Goal: Task Accomplishment & Management: Manage account settings

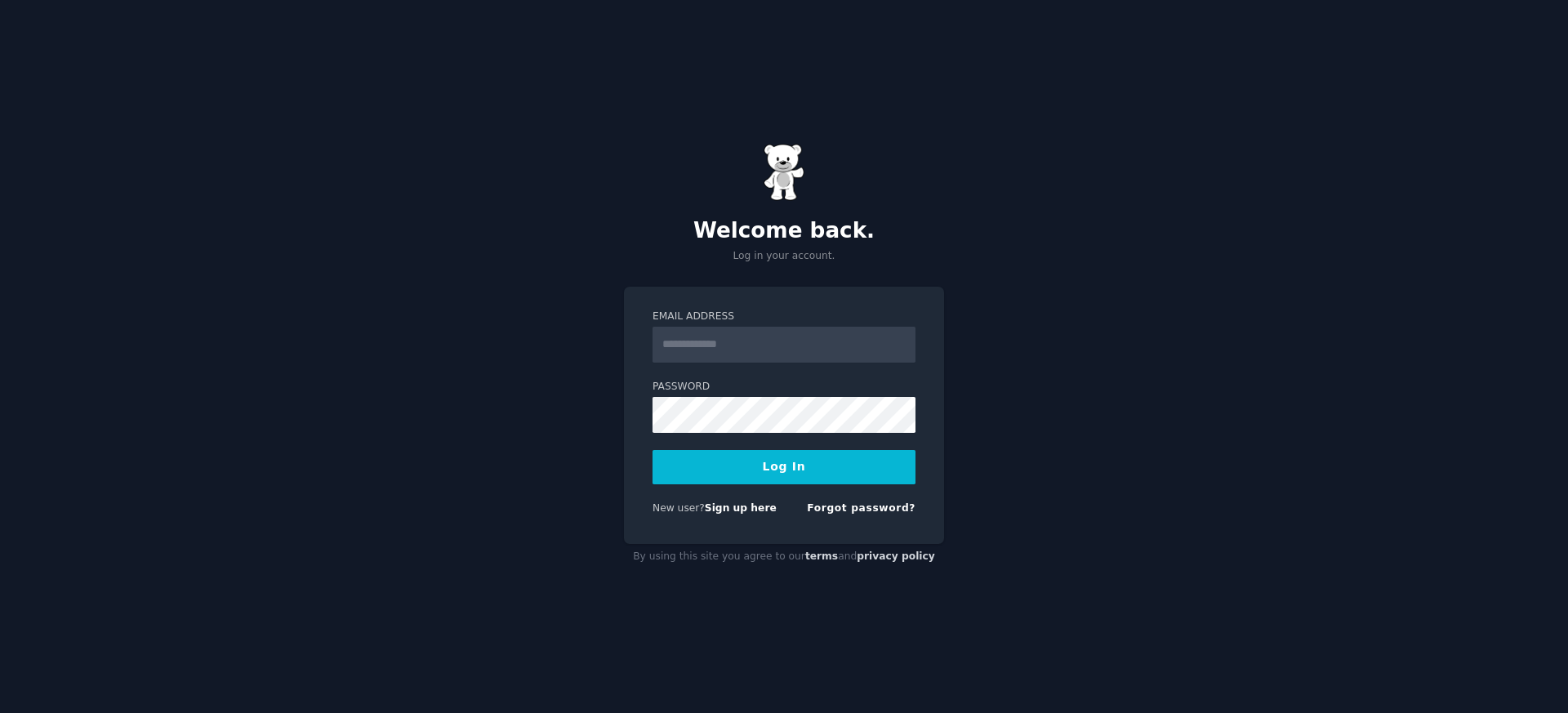
click at [791, 347] on input "Email Address" at bounding box center [784, 344] width 264 height 36
type input "**********"
click at [866, 506] on link "Forgot password?" at bounding box center [861, 508] width 109 height 11
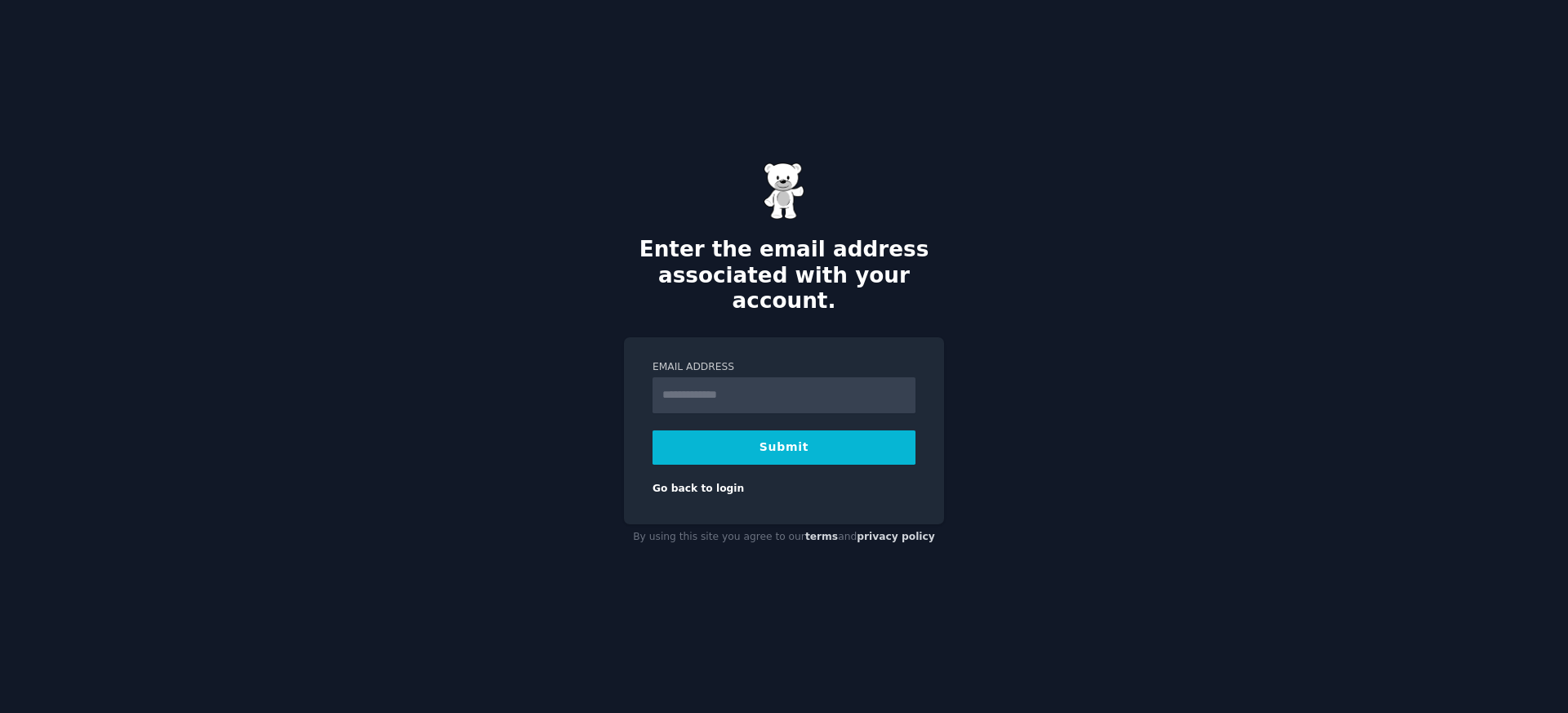
type input "**********"
click at [793, 433] on button "Submit" at bounding box center [784, 447] width 264 height 34
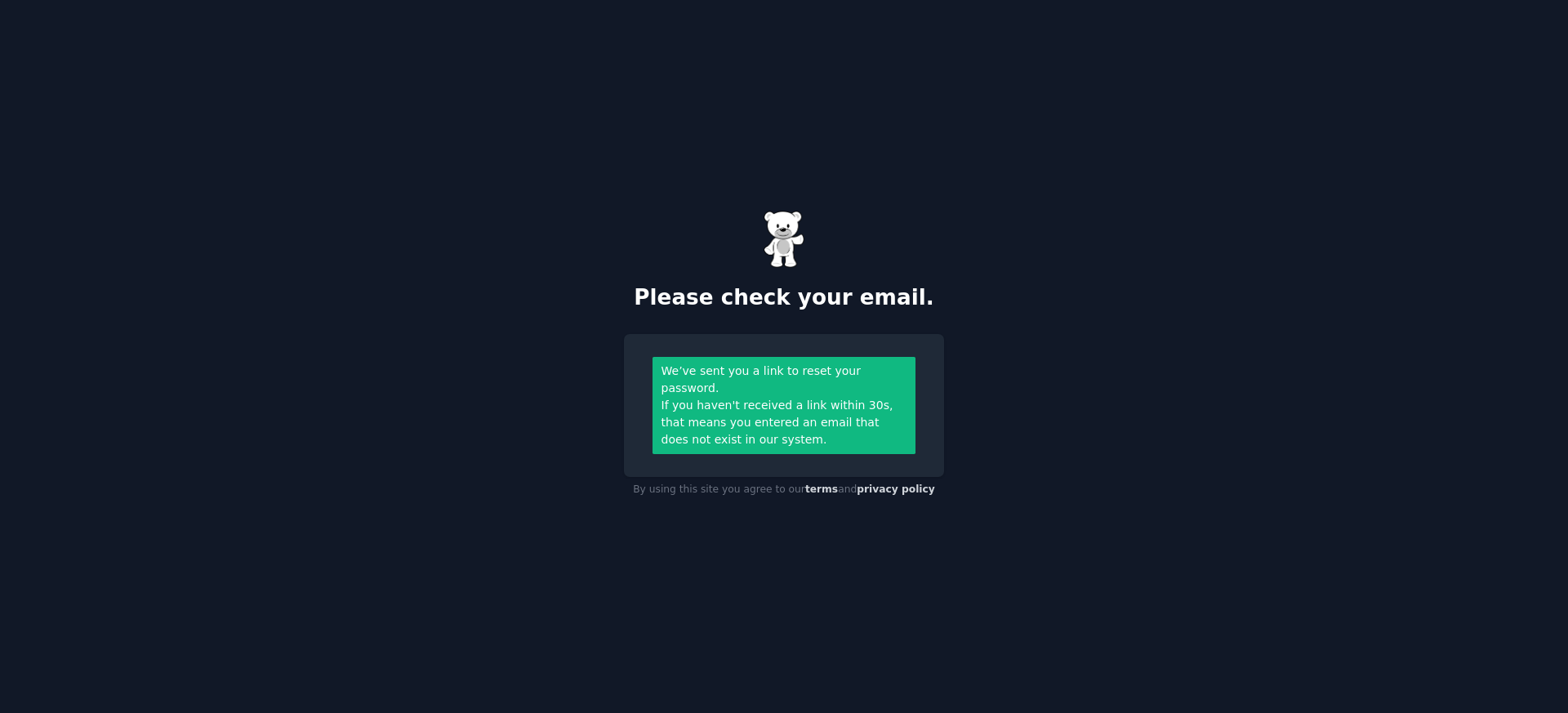
click at [591, 417] on div "Please check your email. We’ve sent you a link to reset your password. If you h…" at bounding box center [784, 356] width 1568 height 713
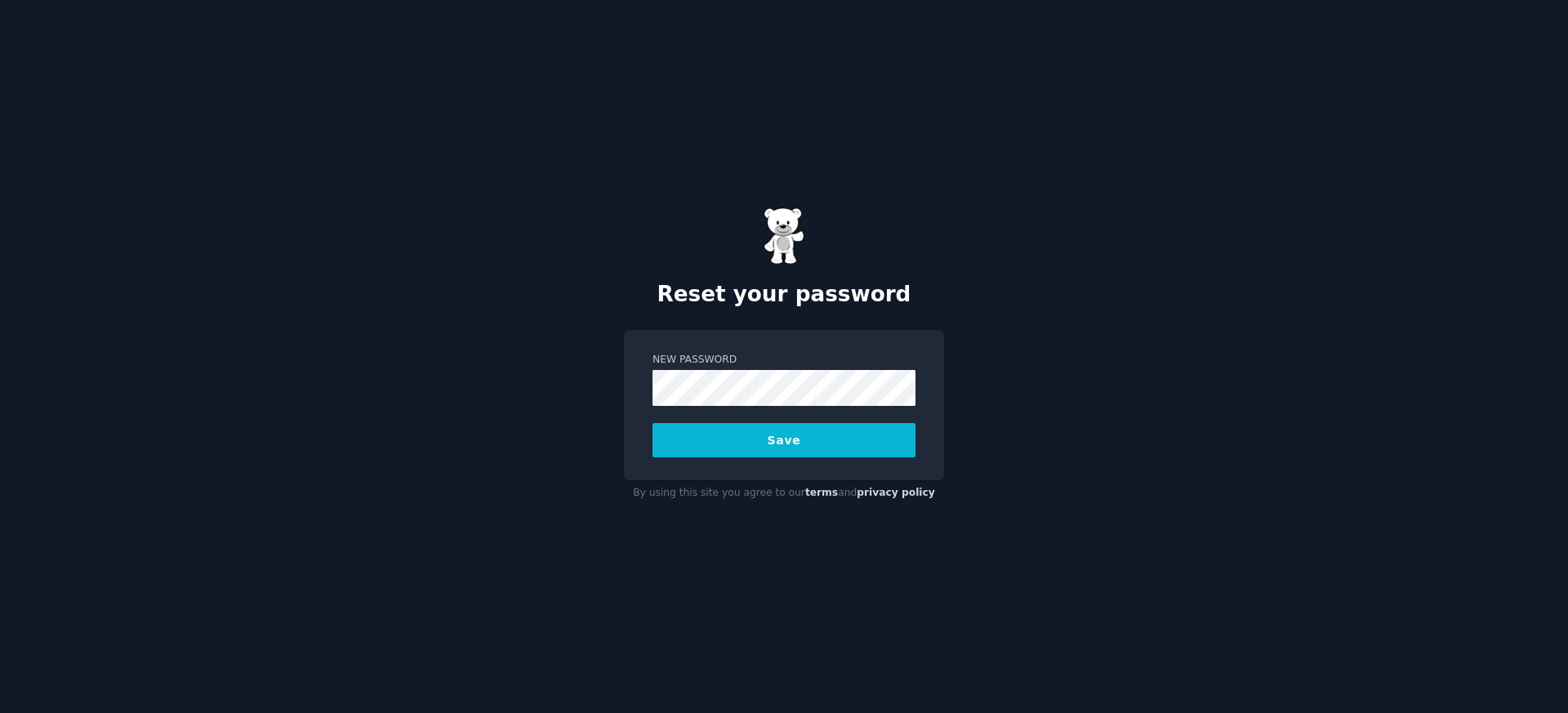
click at [717, 451] on button "Save" at bounding box center [784, 439] width 264 height 34
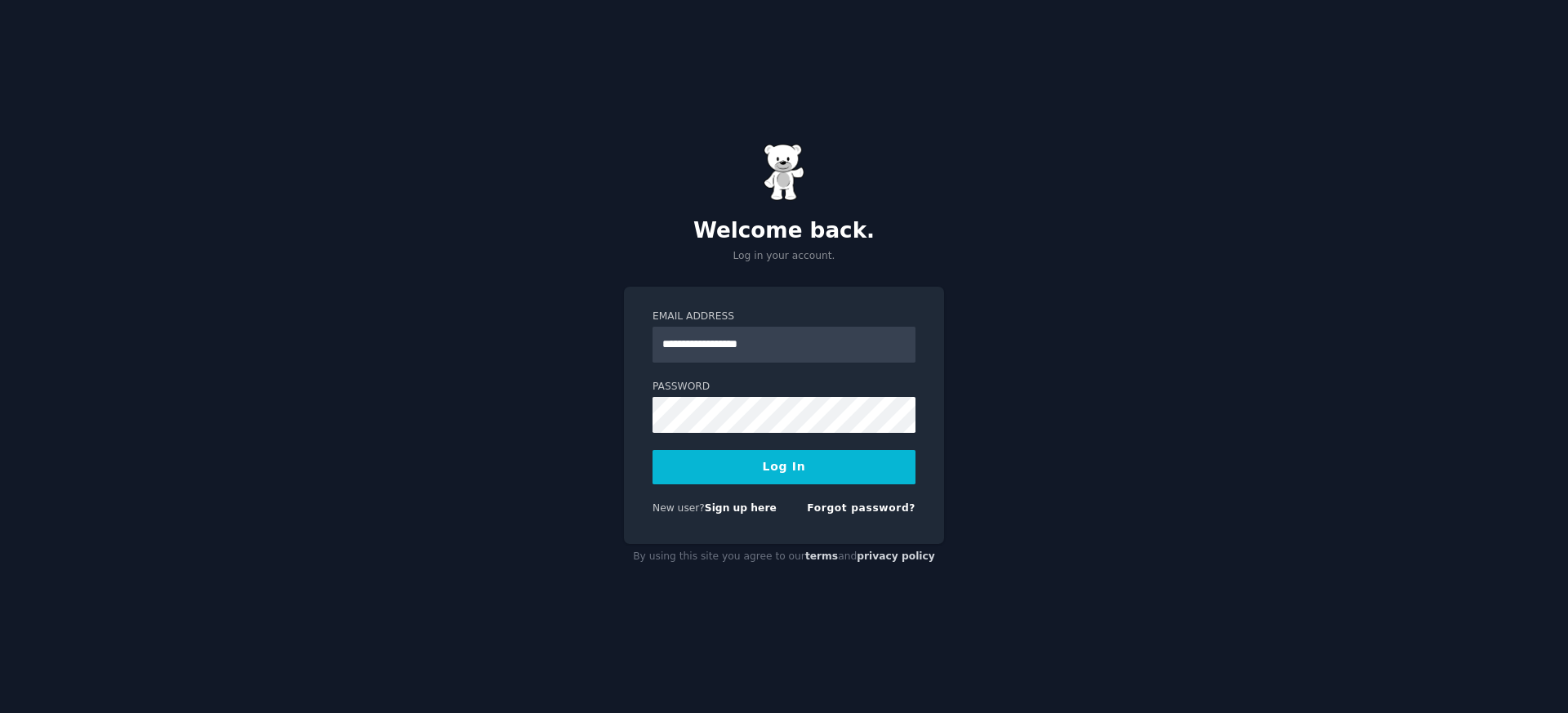
type input "**********"
click at [653, 450] on button "Log In" at bounding box center [784, 466] width 264 height 34
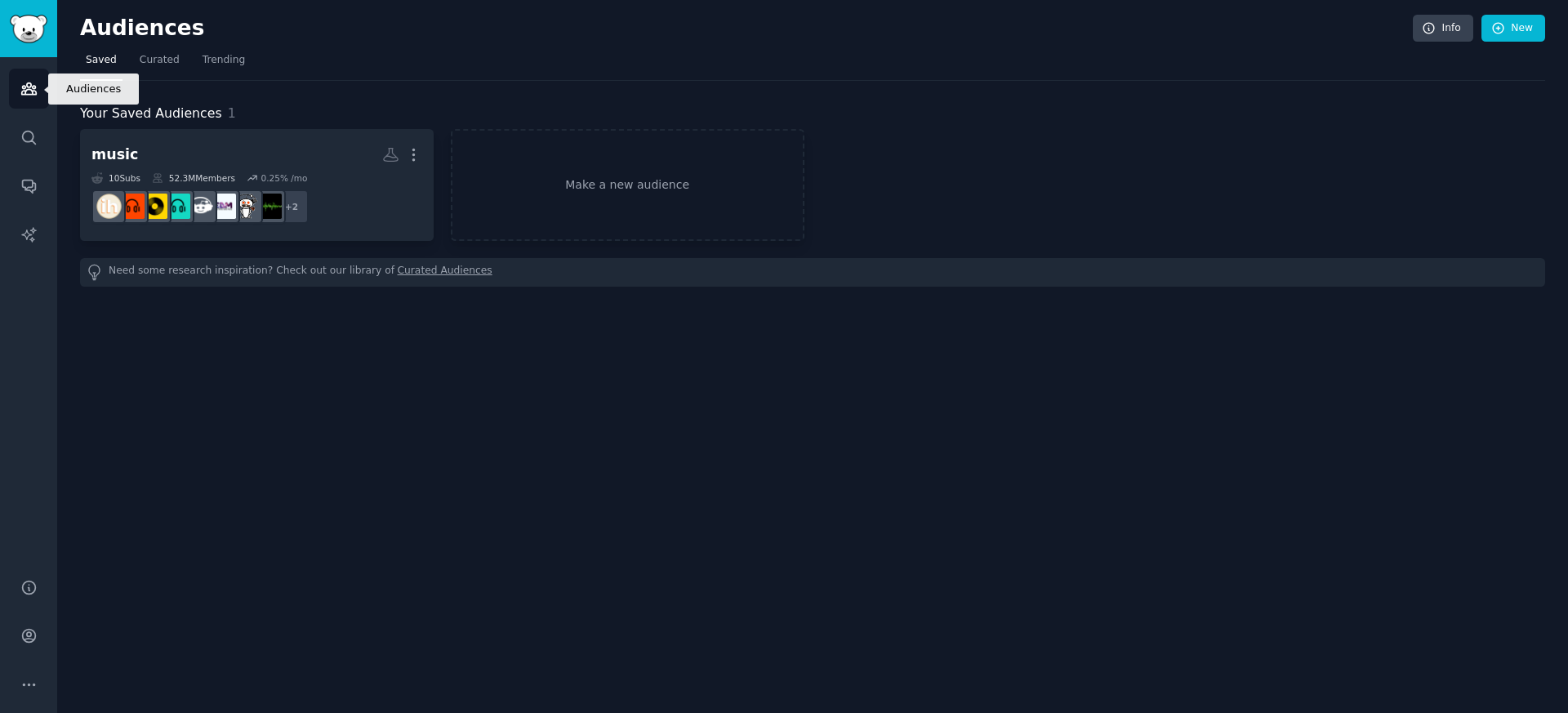
click at [39, 86] on link "Audiences" at bounding box center [29, 88] width 40 height 40
click at [39, 142] on link "Search" at bounding box center [29, 137] width 40 height 40
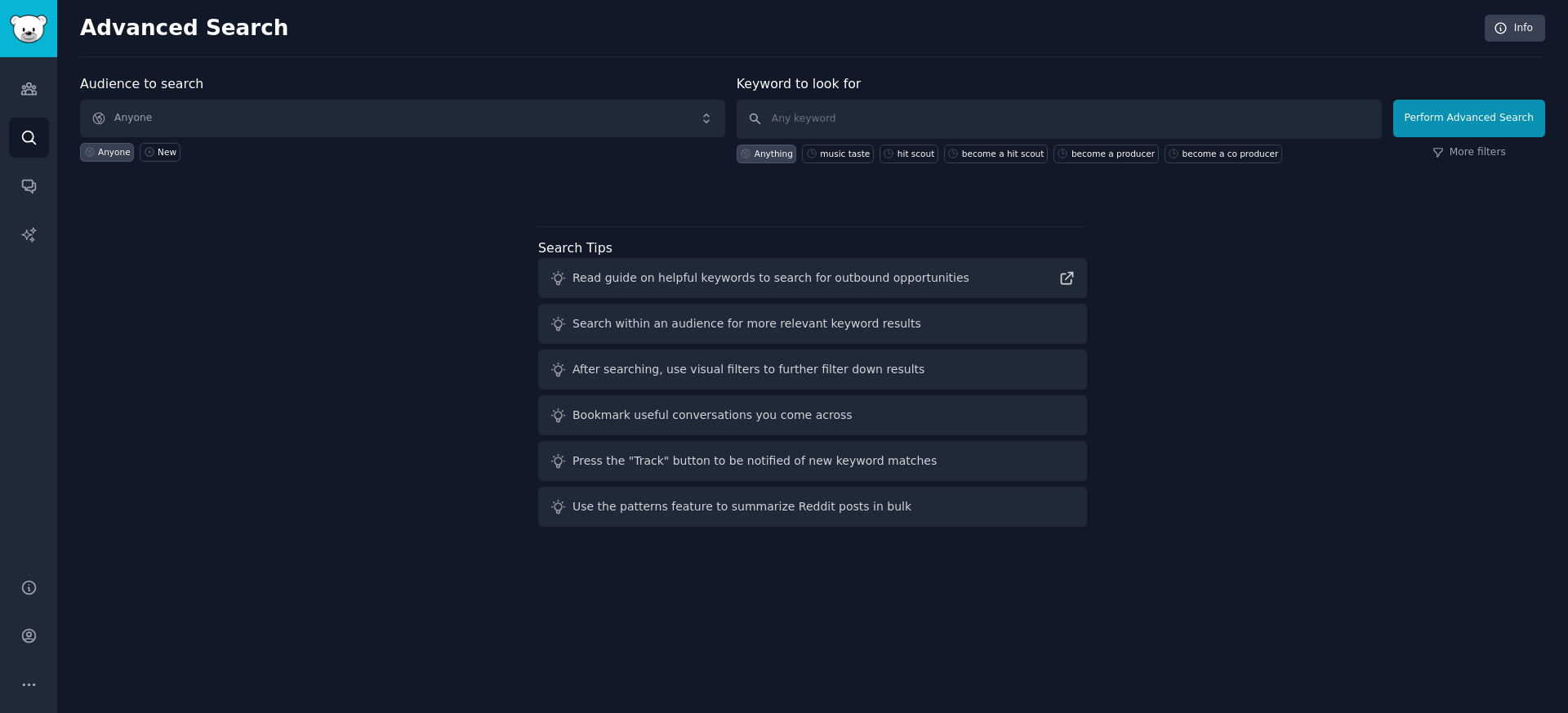
click at [619, 416] on div "Bookmark useful conversations you come across" at bounding box center [712, 415] width 280 height 17
click at [397, 435] on div "Audience to search Anyone Anyone New Keyword to look for Anything music taste h…" at bounding box center [813, 303] width 1466 height 459
click at [663, 464] on div "Press the "Track" button to be notified of new keyword matches" at bounding box center [754, 461] width 364 height 17
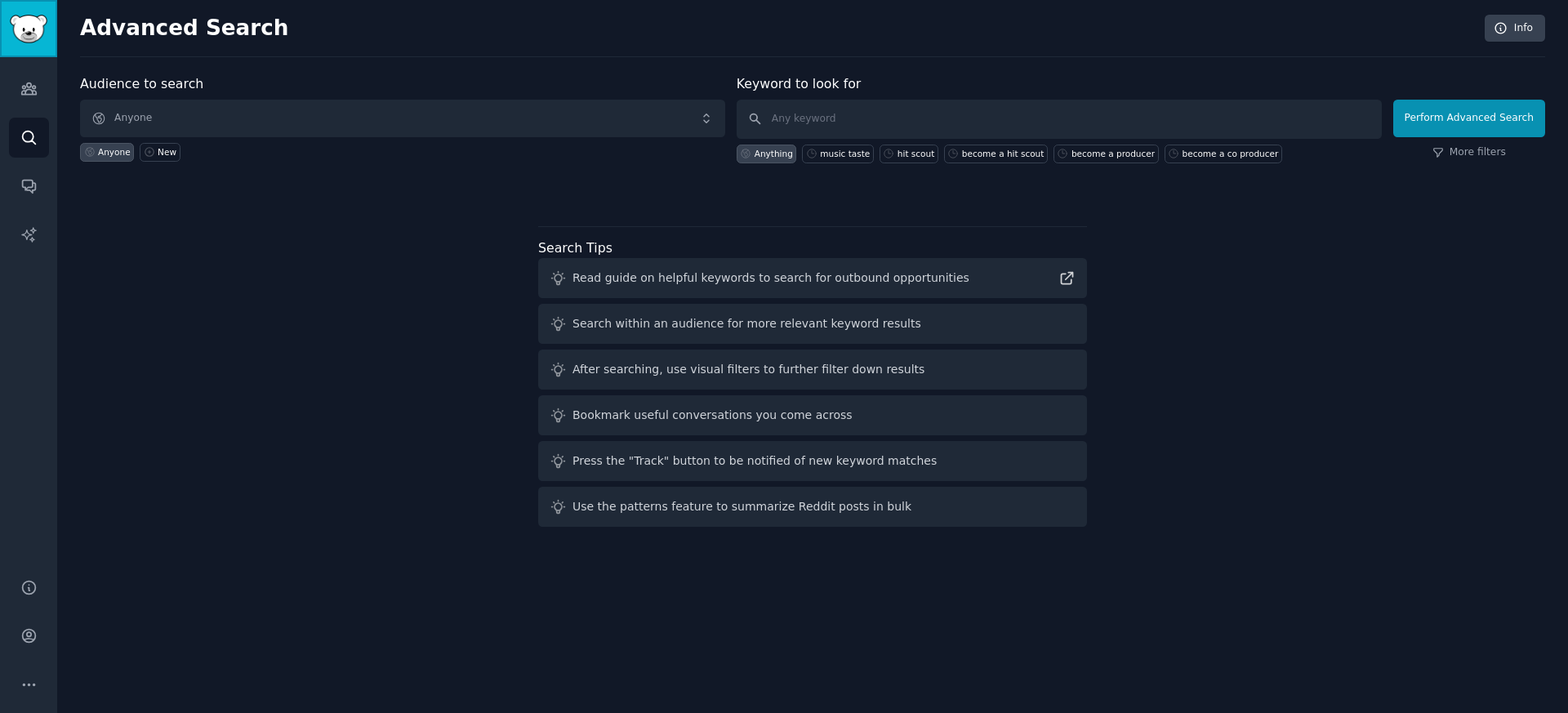
click at [28, 32] on img "Sidebar" at bounding box center [29, 29] width 37 height 29
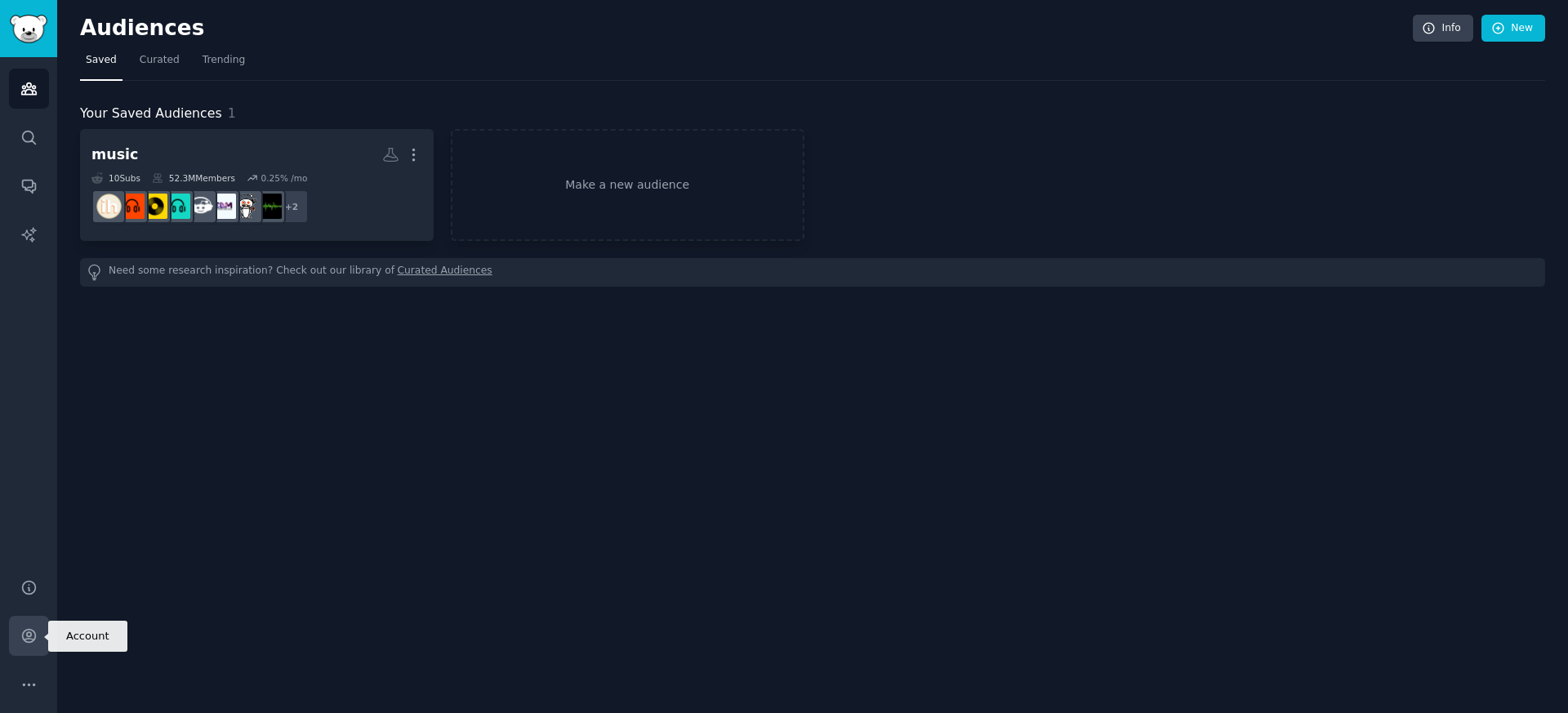
click at [35, 640] on icon "Sidebar" at bounding box center [29, 636] width 17 height 17
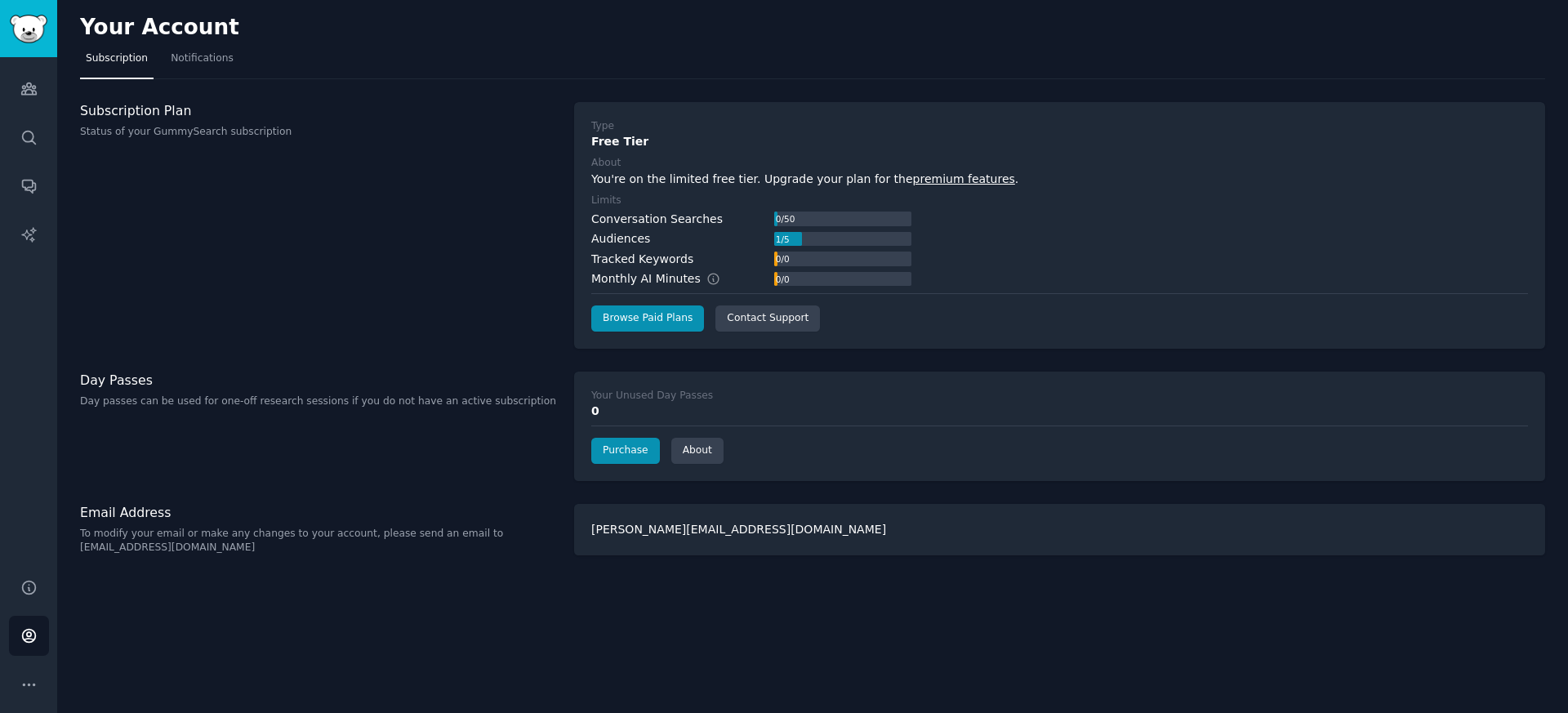
click at [155, 107] on h3 "Subscription Plan" at bounding box center [318, 111] width 477 height 17
click at [181, 133] on p "Status of your GummySearch subscription" at bounding box center [318, 132] width 477 height 15
click at [629, 327] on link "Browse Paid Plans" at bounding box center [647, 318] width 113 height 26
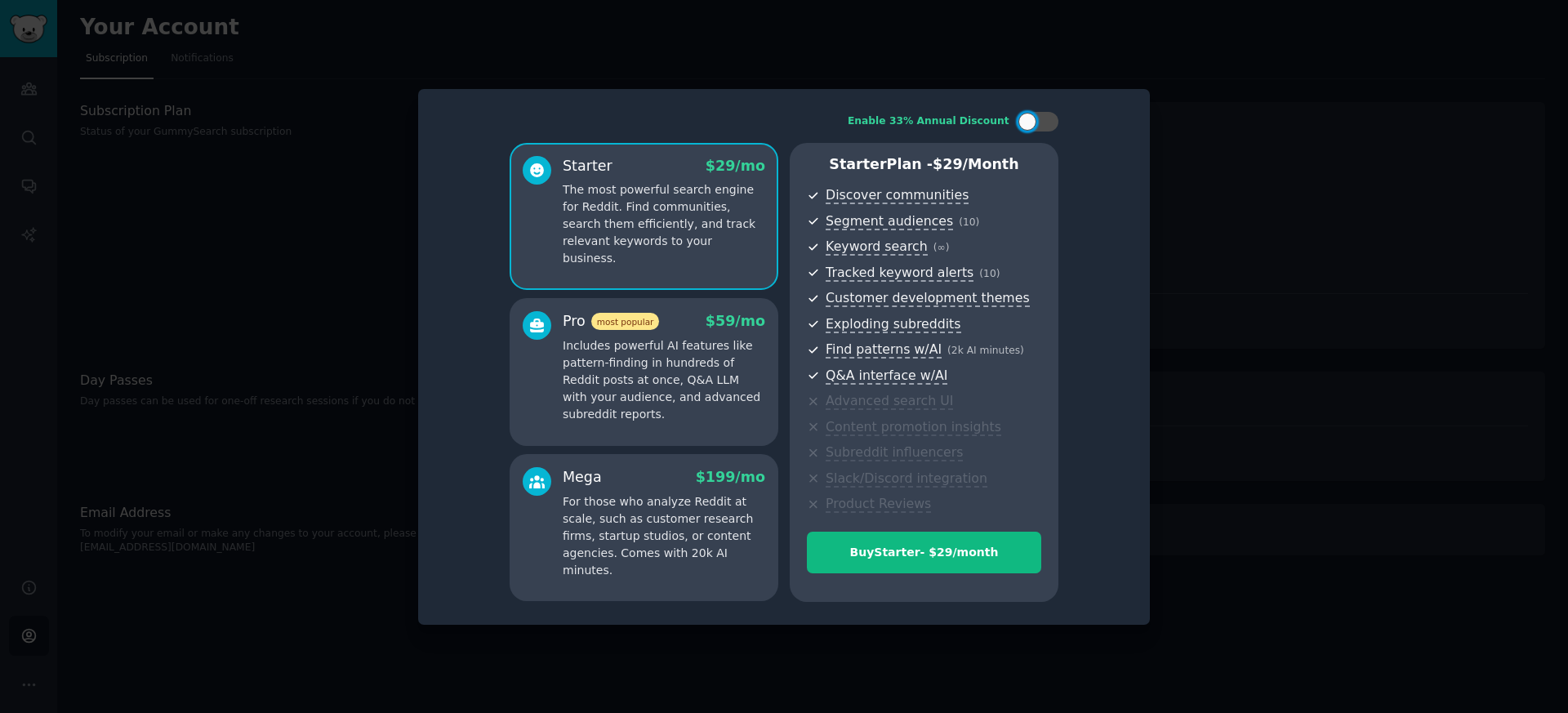
click at [656, 378] on p "Includes powerful AI features like pattern-finding in hundreds of Reddit posts …" at bounding box center [664, 380] width 203 height 86
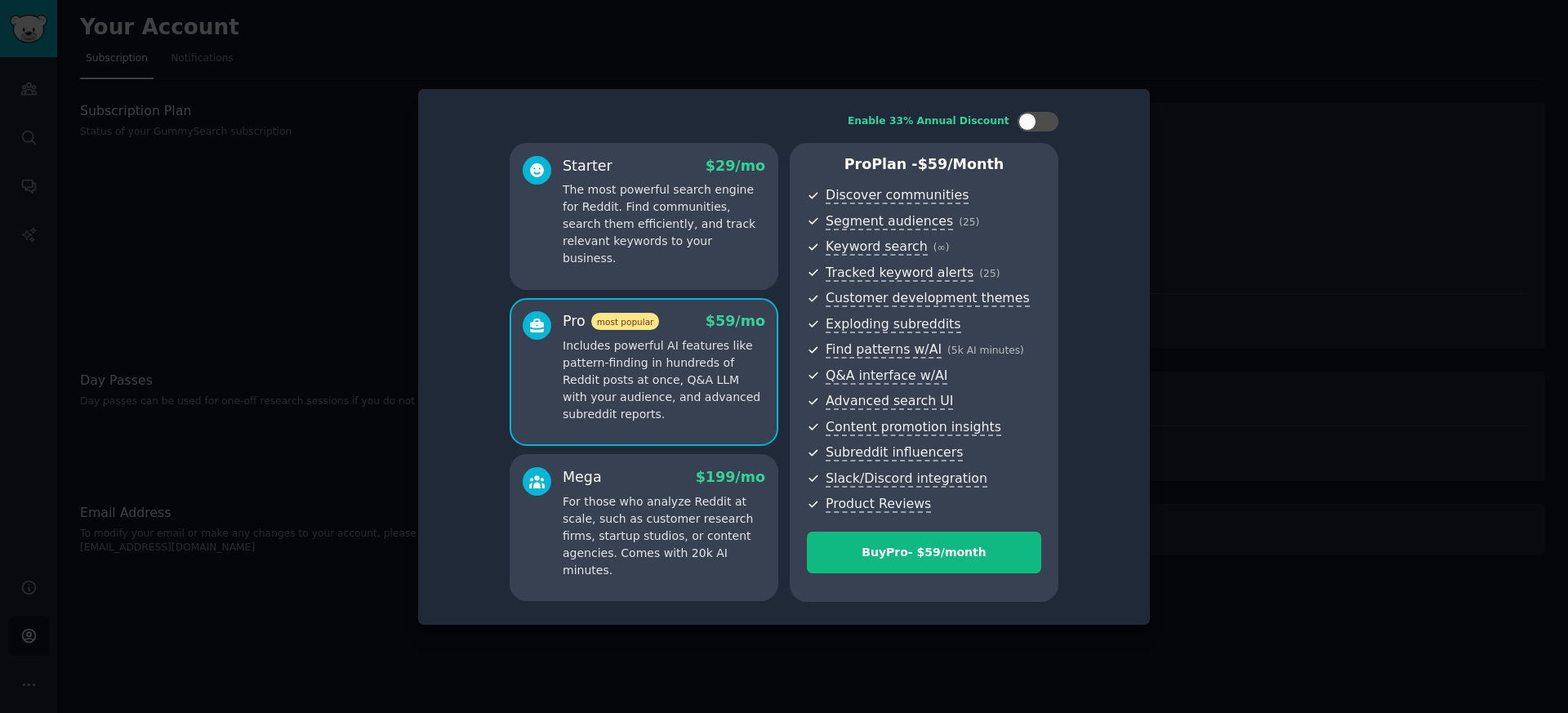
click at [649, 209] on p "The most powerful search engine for Reddit. Find communities, search them effic…" at bounding box center [664, 224] width 203 height 86
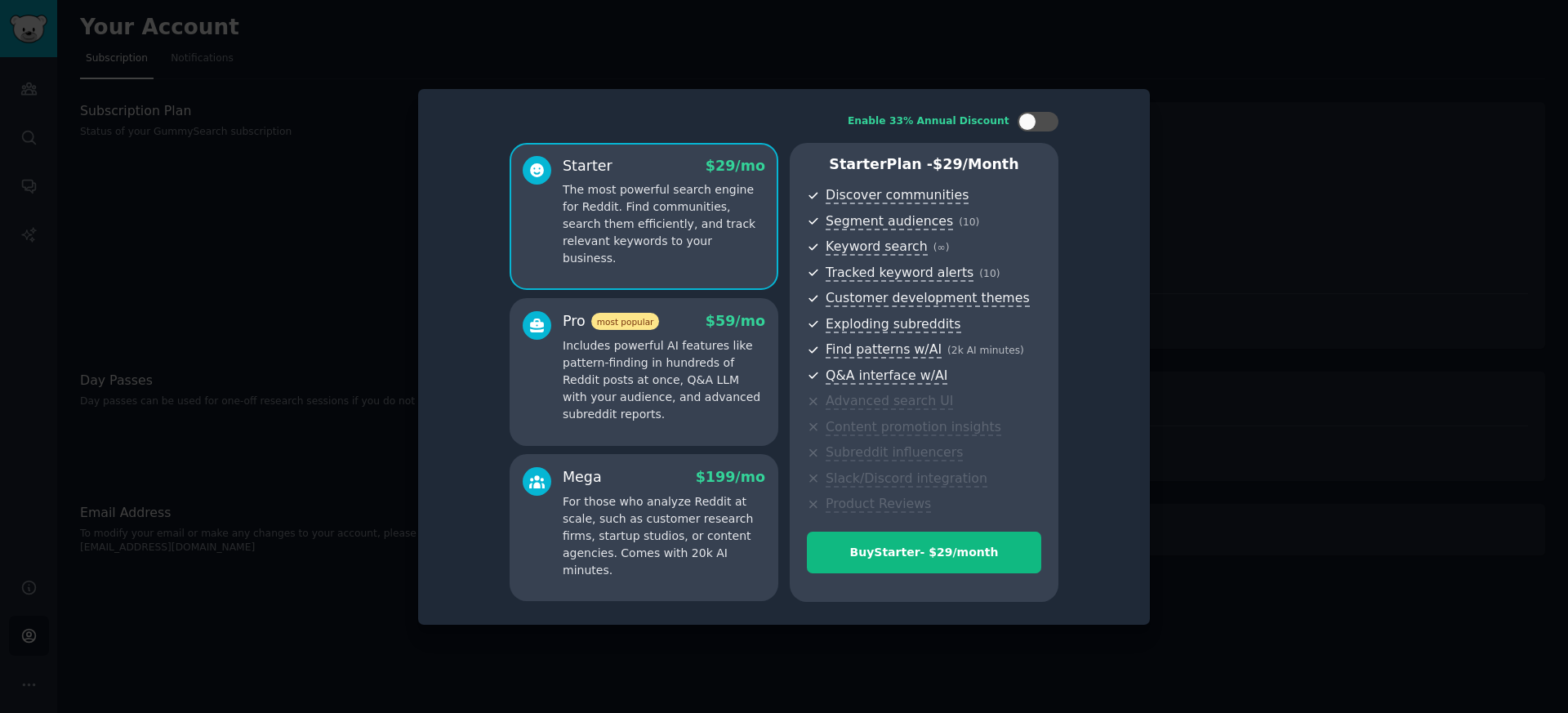
click at [604, 517] on p "For those who analyze Reddit at scale, such as customer research firms, startup…" at bounding box center [664, 536] width 203 height 86
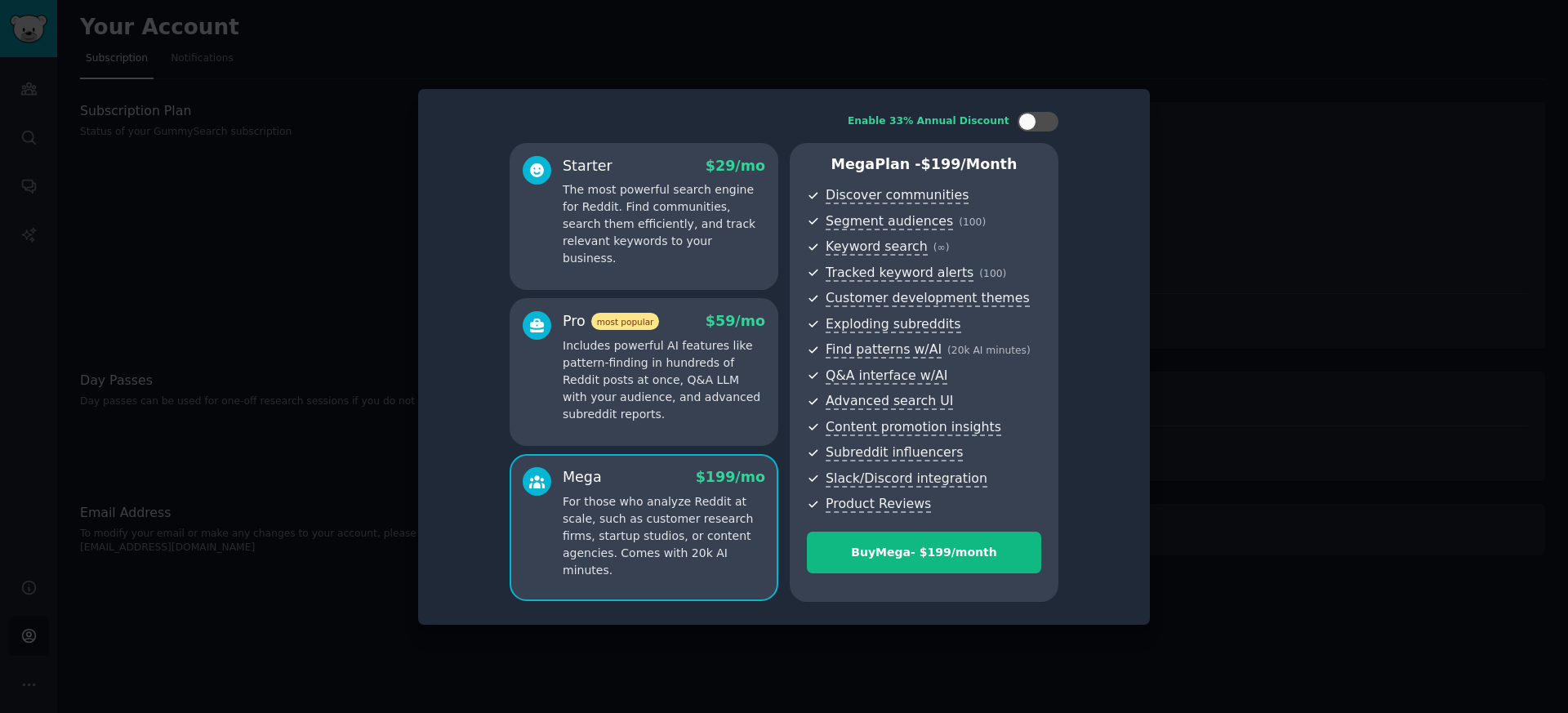
click at [632, 417] on p "Includes powerful AI features like pattern-finding in hundreds of Reddit posts …" at bounding box center [664, 380] width 203 height 86
click at [629, 483] on div "Mega $ 199 /mo" at bounding box center [664, 478] width 203 height 20
click at [659, 377] on p "Includes powerful AI features like pattern-finding in hundreds of Reddit posts …" at bounding box center [664, 380] width 203 height 86
click at [639, 474] on div "Mega $ 199 /mo" at bounding box center [664, 478] width 203 height 20
click at [628, 382] on p "Includes powerful AI features like pattern-finding in hundreds of Reddit posts …" at bounding box center [664, 380] width 203 height 86
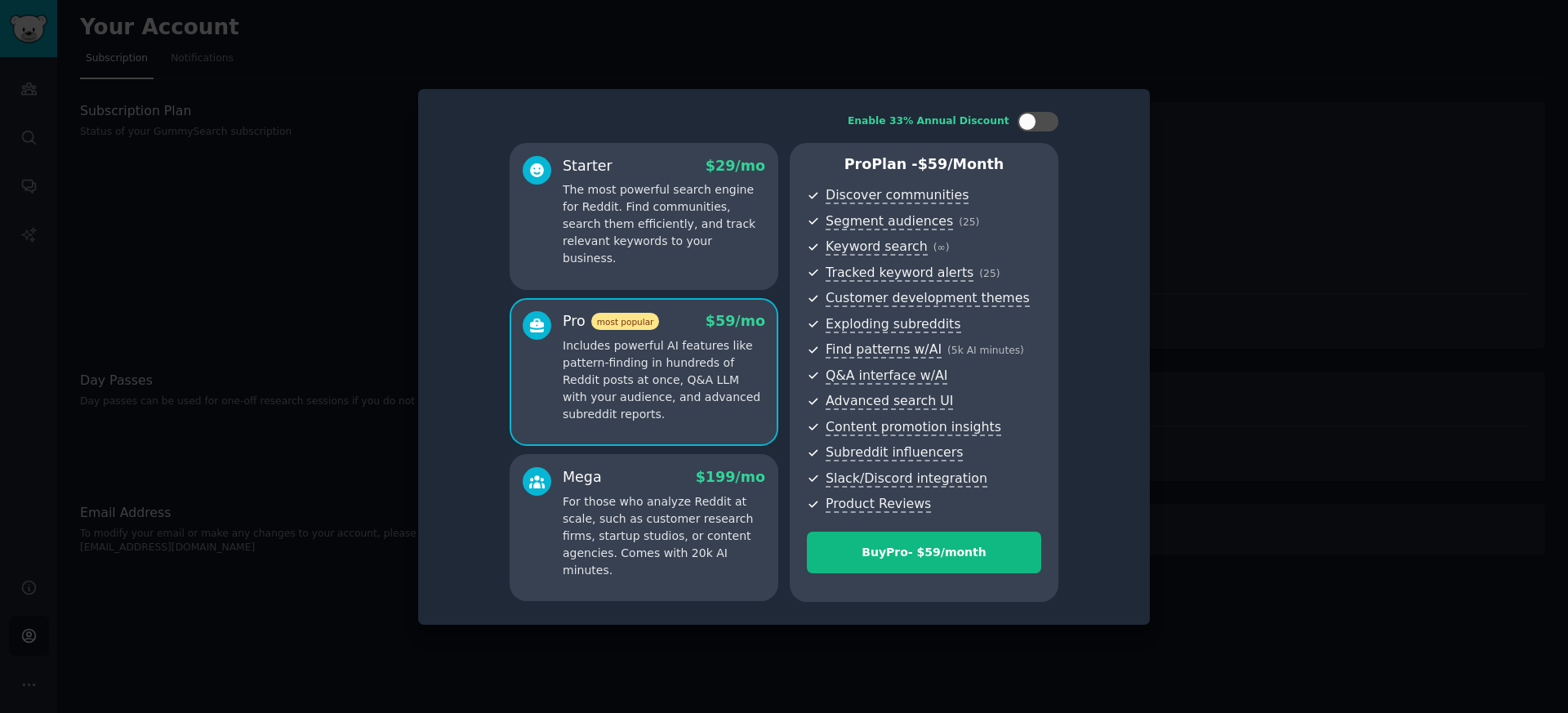
click at [626, 499] on p "For those who analyze Reddit at scale, such as customer research firms, startup…" at bounding box center [664, 536] width 203 height 86
click at [654, 407] on p "Includes powerful AI features like pattern-finding in hundreds of Reddit posts …" at bounding box center [664, 380] width 203 height 86
click at [684, 237] on p "The most powerful search engine for Reddit. Find communities, search them effic…" at bounding box center [664, 224] width 203 height 86
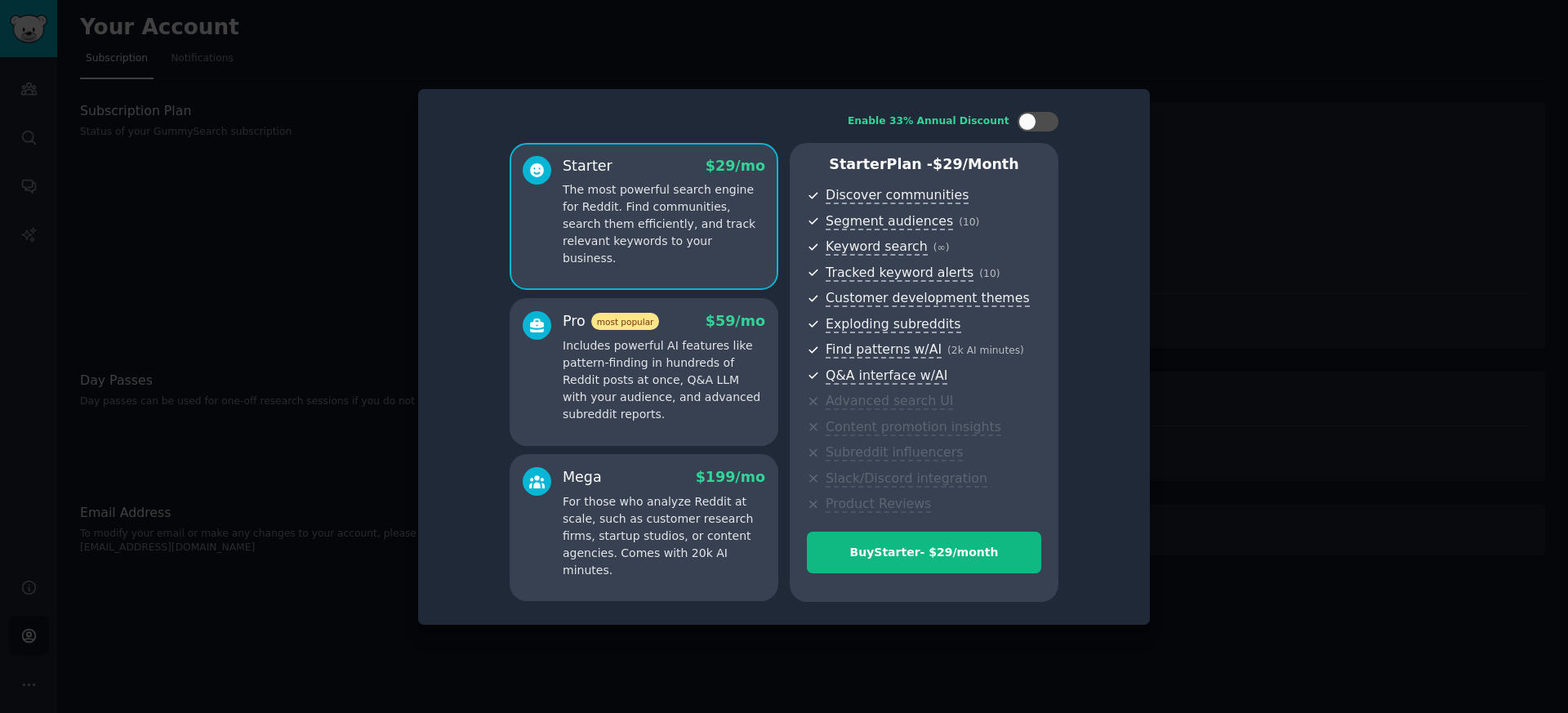
click at [670, 348] on p "Includes powerful AI features like pattern-finding in hundreds of Reddit posts …" at bounding box center [664, 380] width 203 height 86
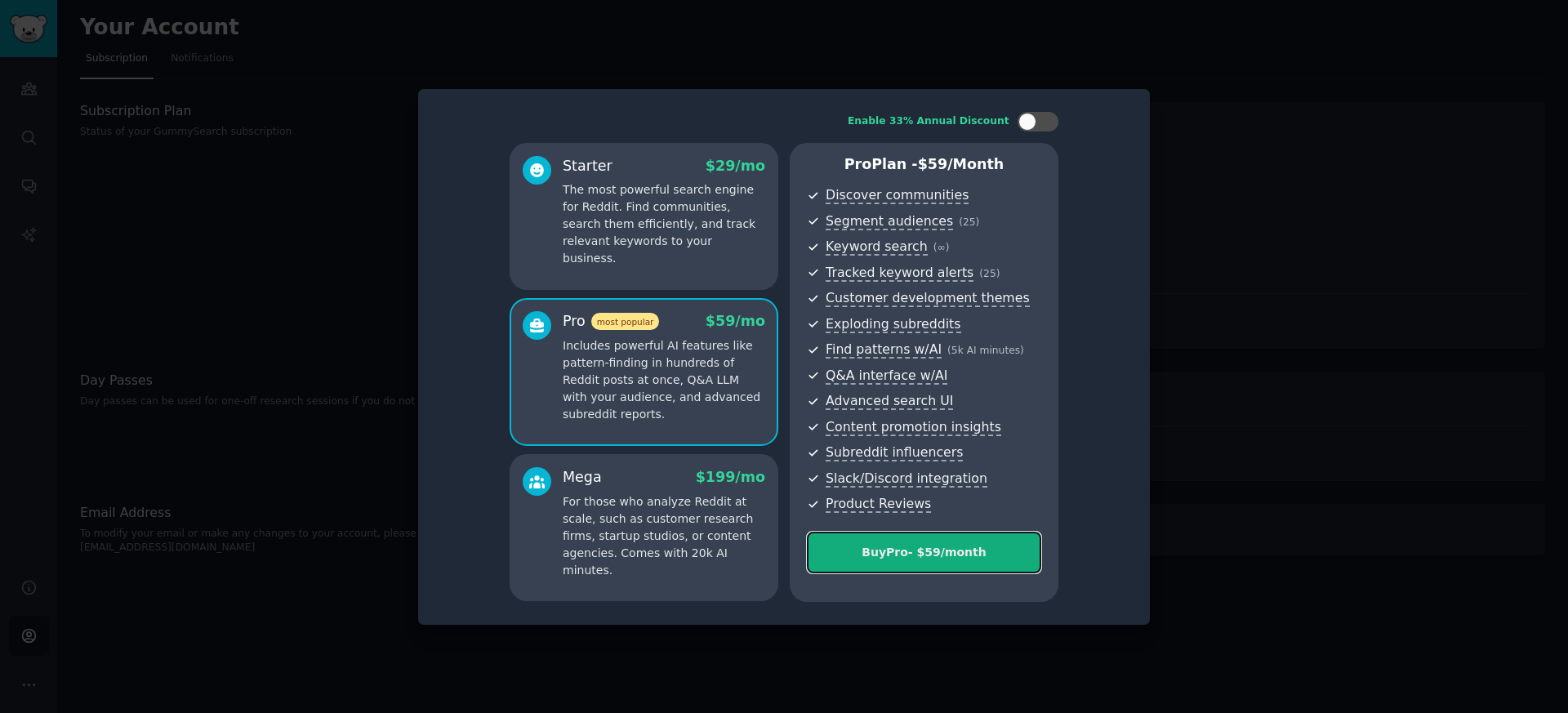
click at [898, 561] on button "Buy Pro - $ 59 /month" at bounding box center [925, 552] width 235 height 42
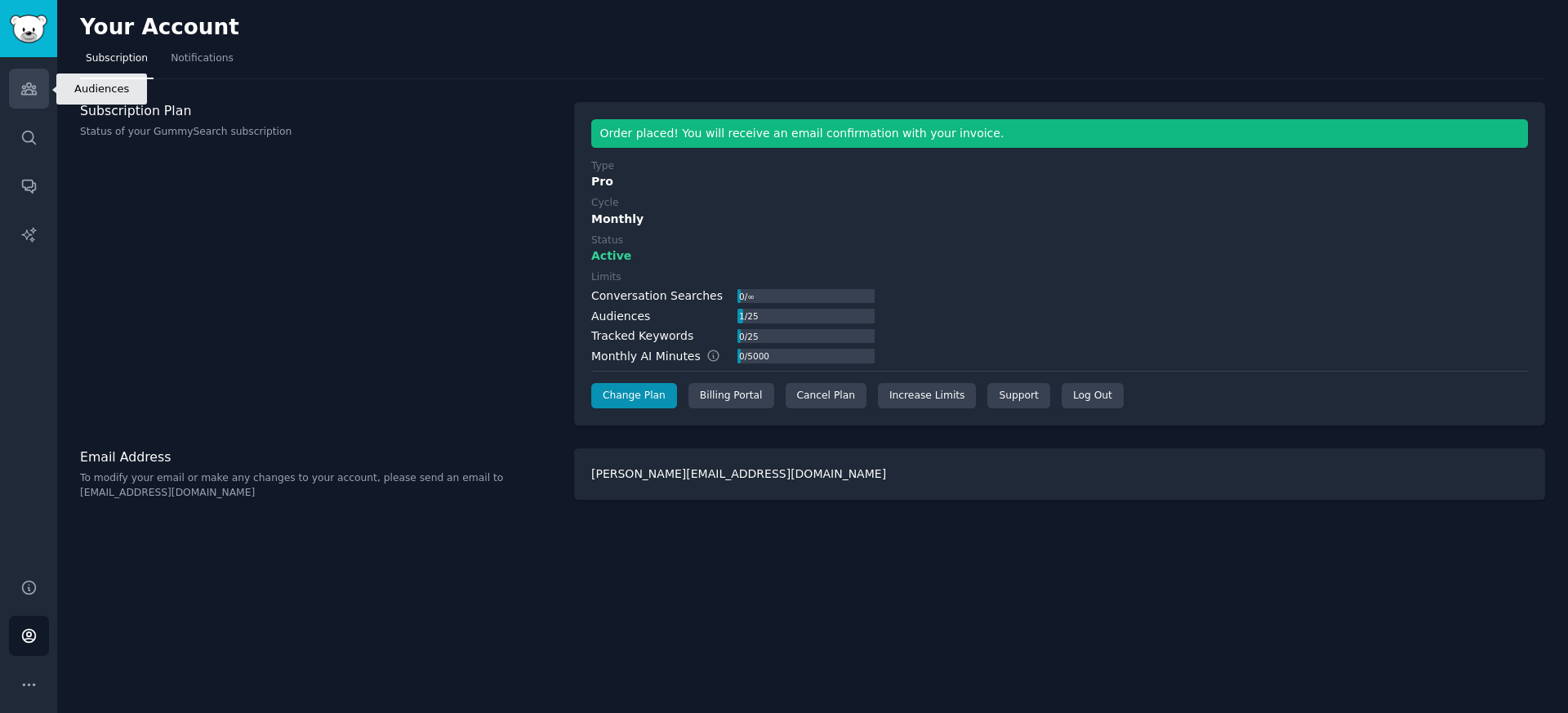
click at [20, 94] on icon "Sidebar" at bounding box center [29, 88] width 17 height 17
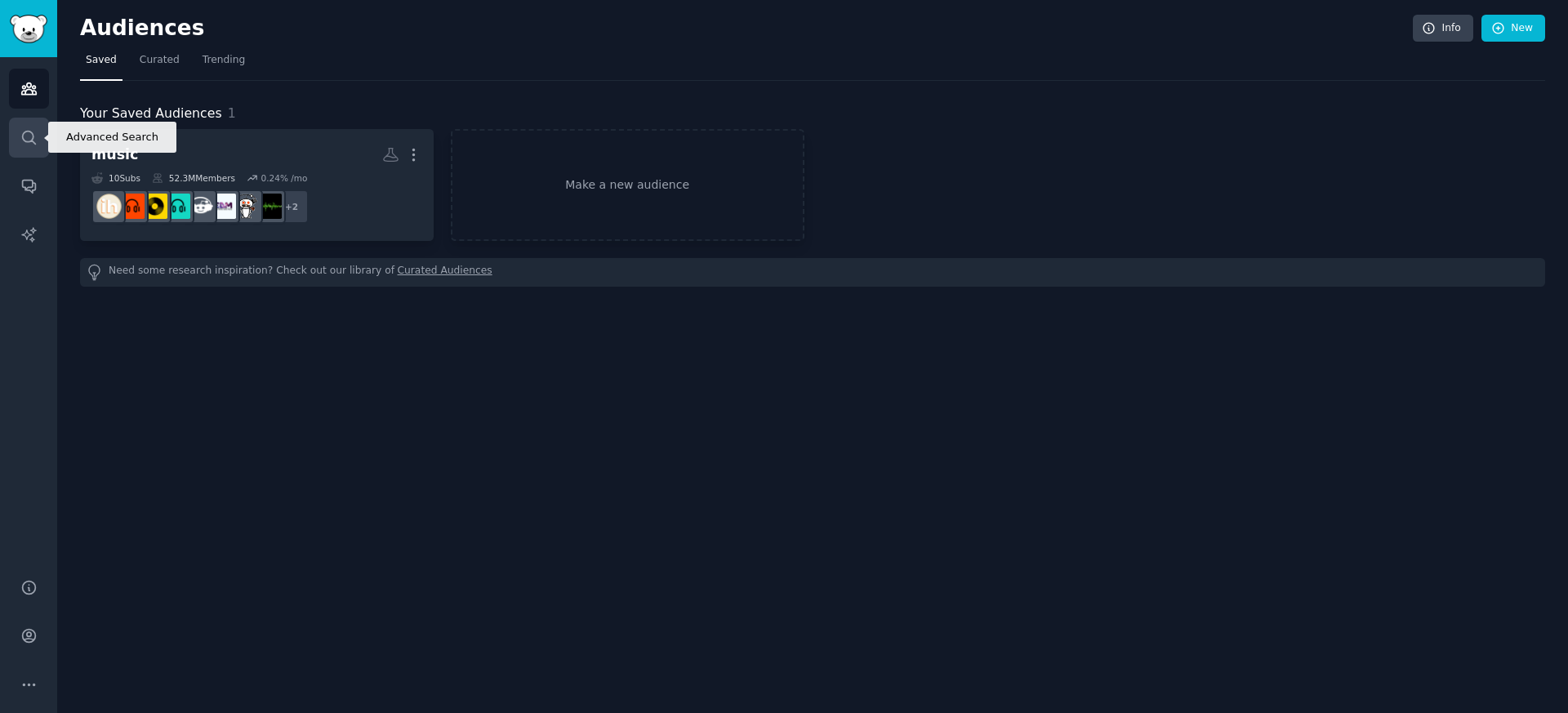
click at [34, 134] on icon "Sidebar" at bounding box center [29, 138] width 17 height 17
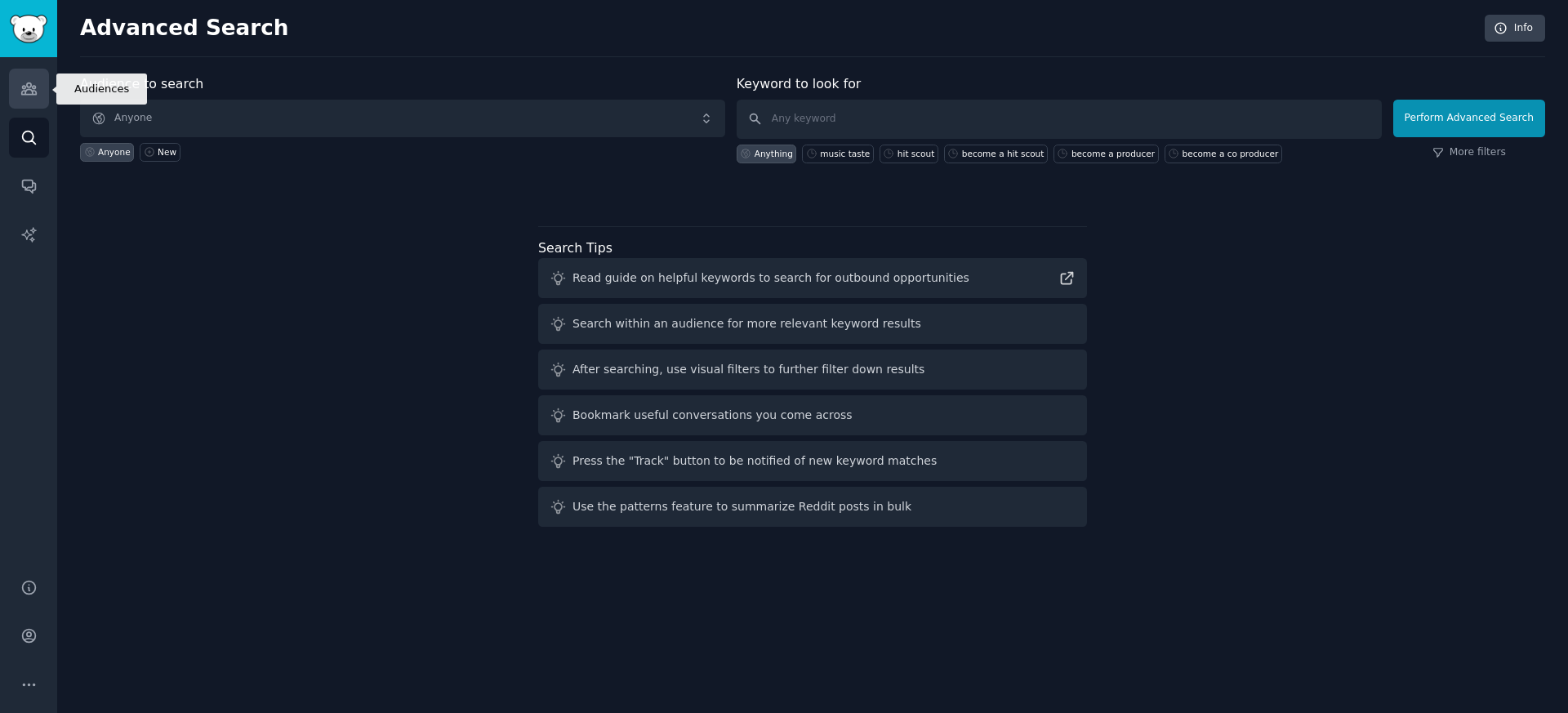
click at [18, 84] on link "Audiences" at bounding box center [29, 88] width 40 height 40
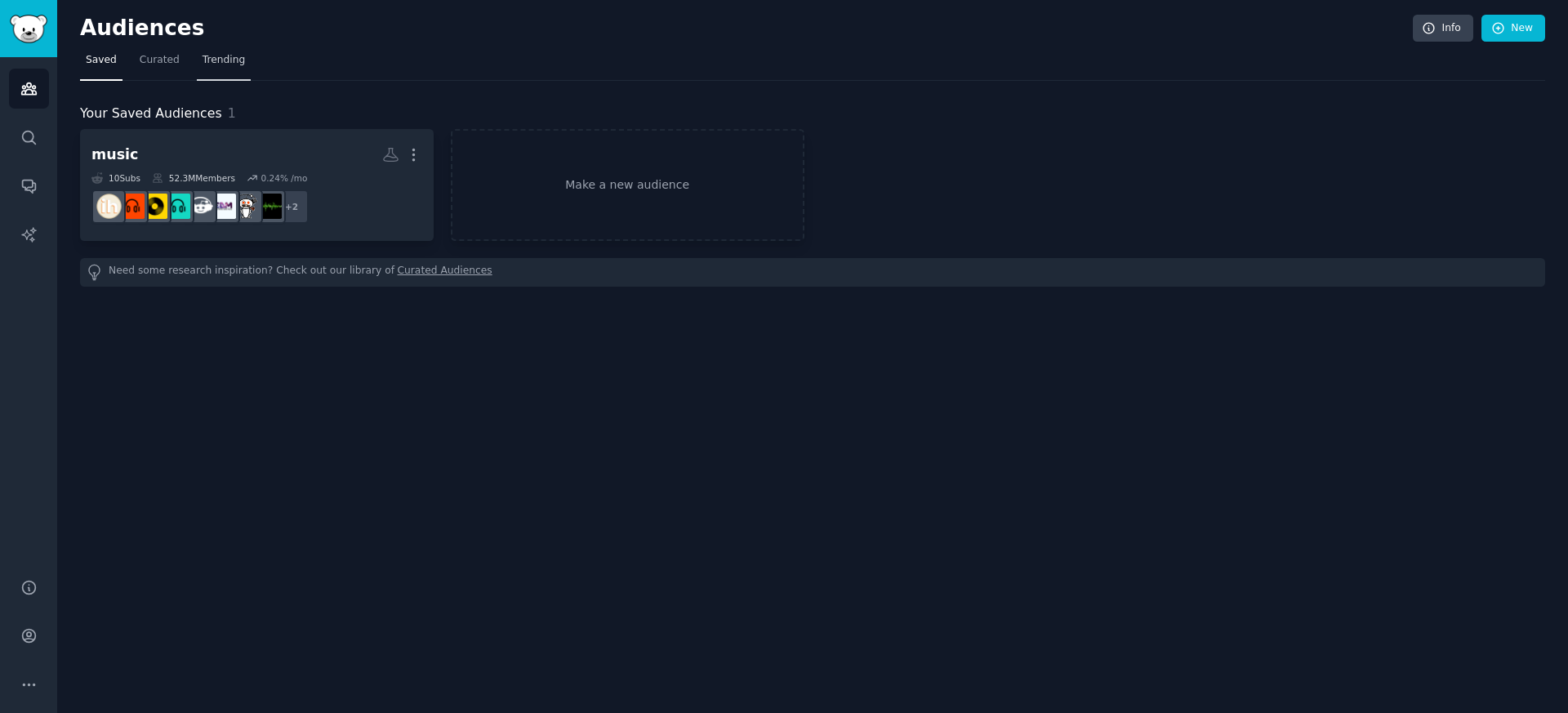
click at [221, 59] on span "Trending" at bounding box center [224, 61] width 43 height 15
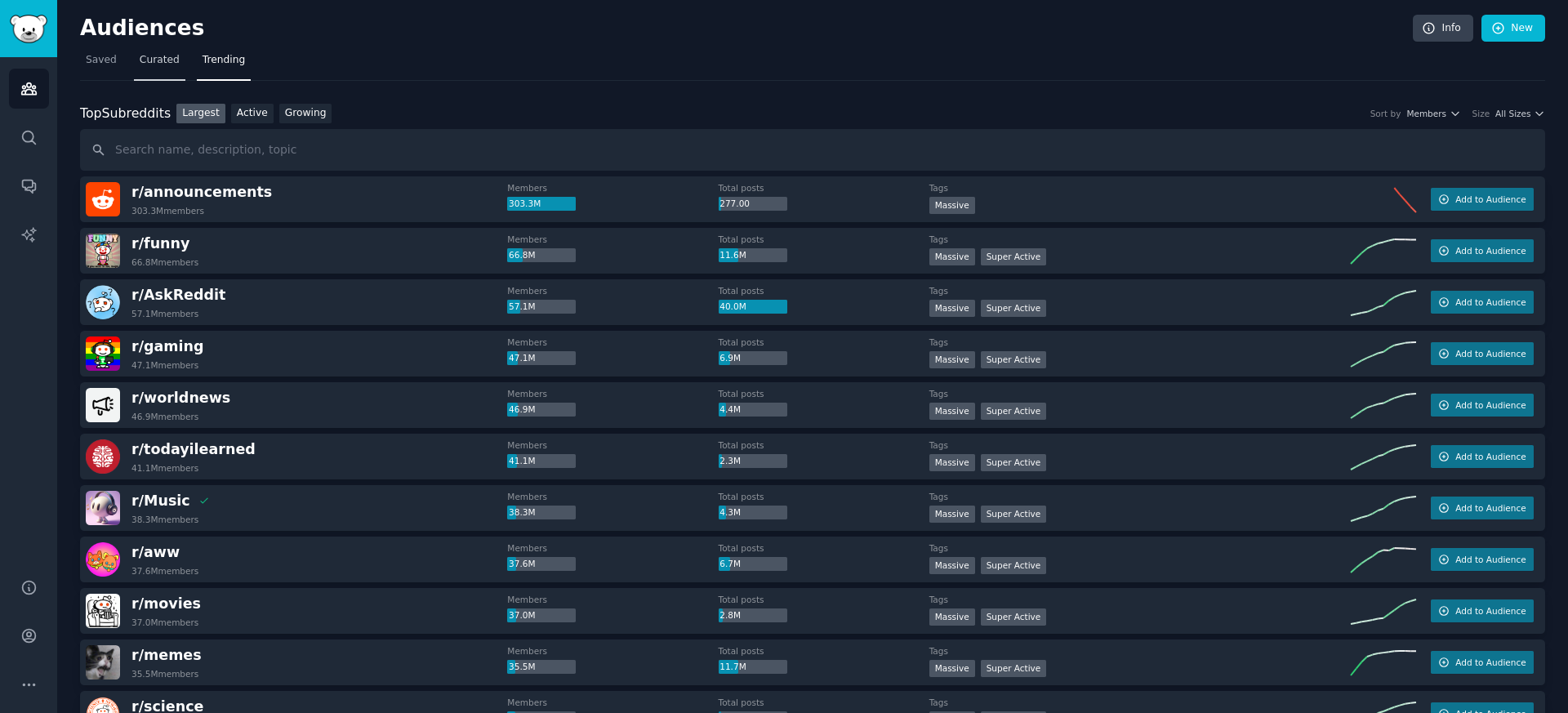
click at [155, 57] on span "Curated" at bounding box center [159, 61] width 40 height 15
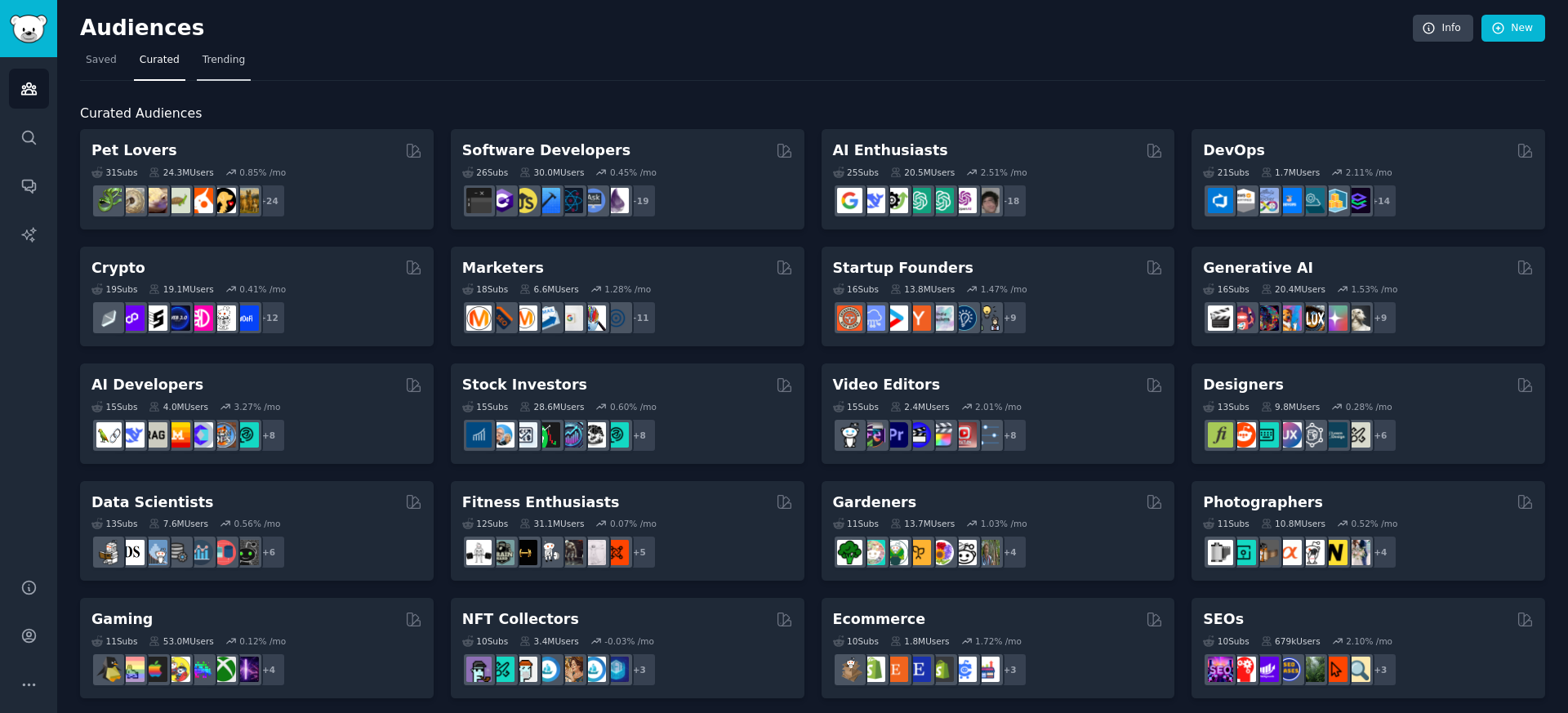
click at [213, 61] on span "Trending" at bounding box center [224, 61] width 43 height 15
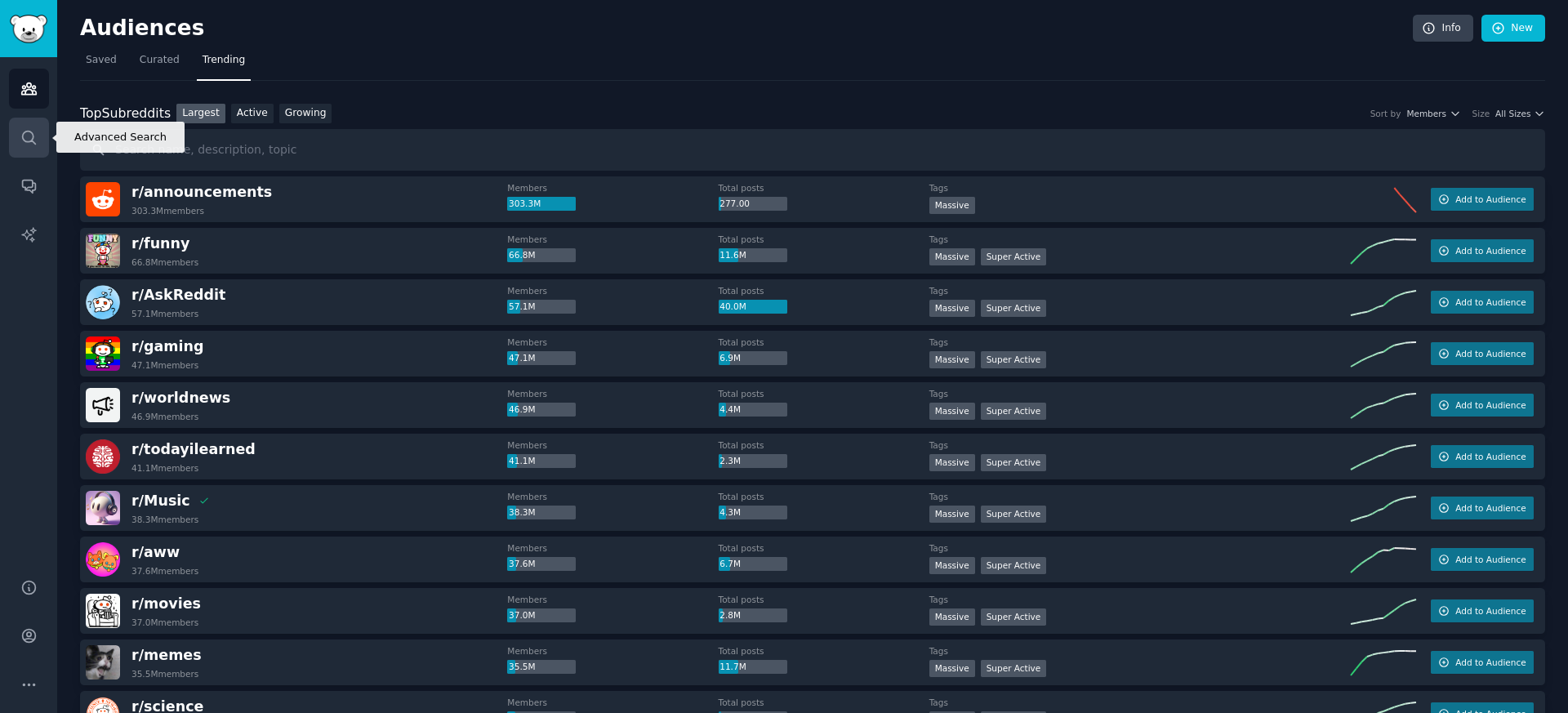
click at [18, 136] on link "Search" at bounding box center [29, 137] width 40 height 40
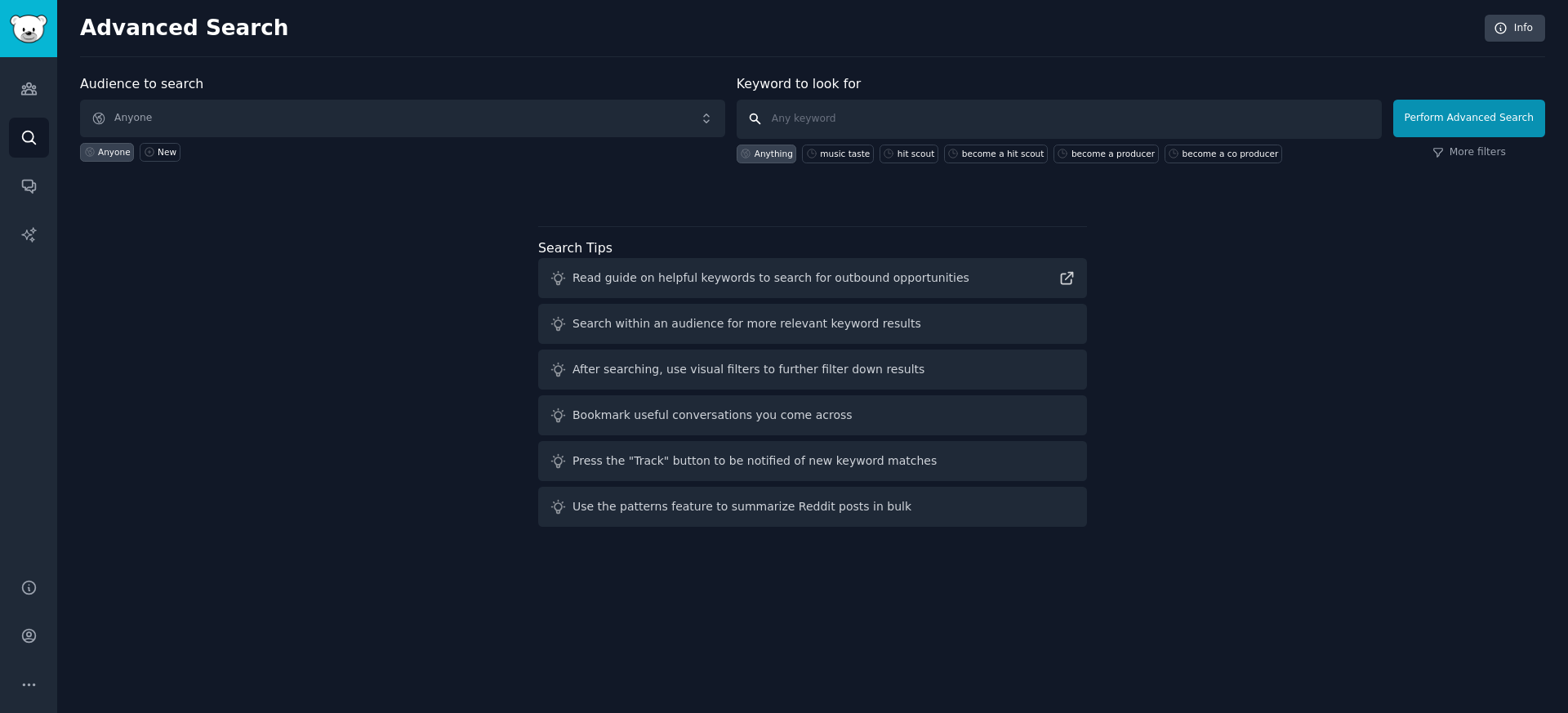
click at [869, 110] on input "text" at bounding box center [1059, 119] width 645 height 39
click at [840, 116] on input "text" at bounding box center [1059, 119] width 645 height 39
click at [32, 82] on icon "Sidebar" at bounding box center [29, 88] width 17 height 17
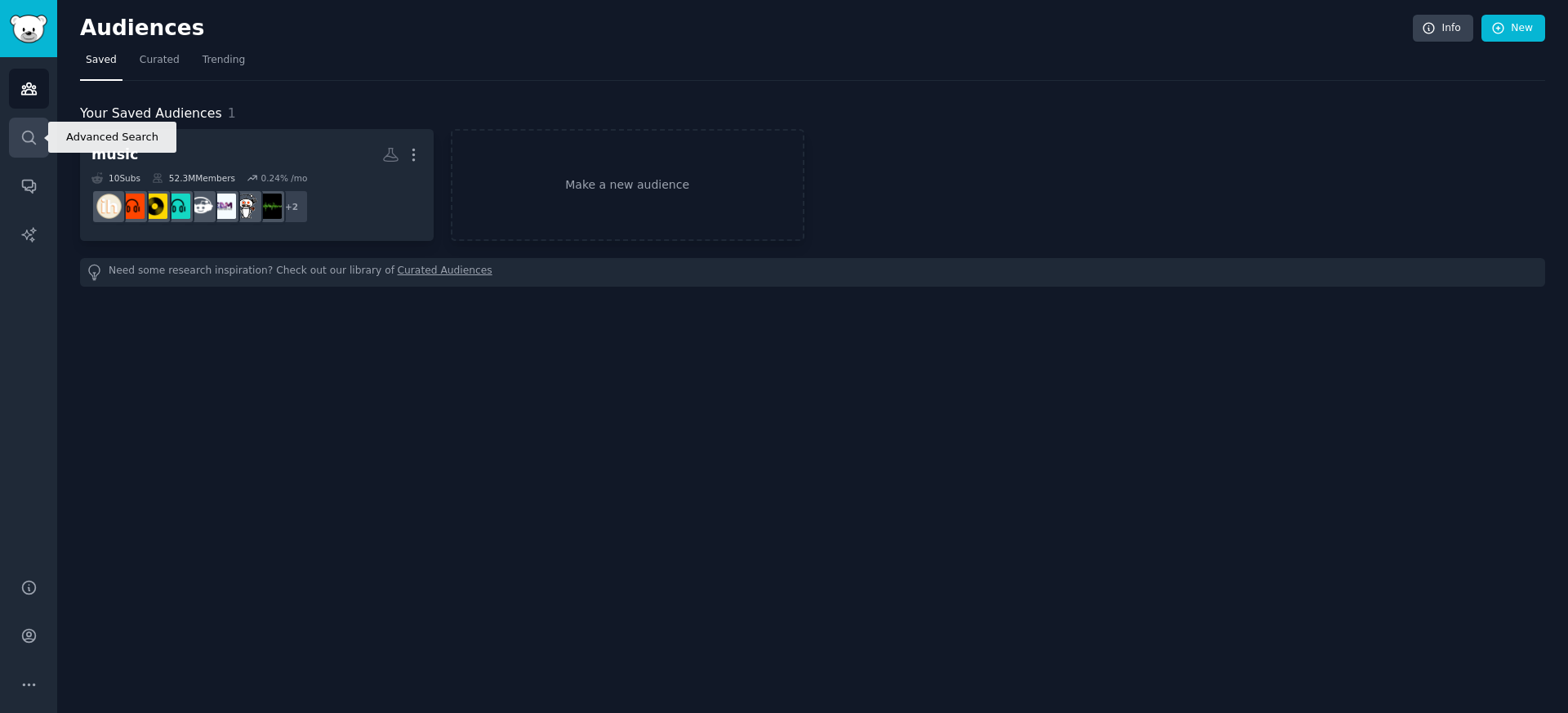
click at [23, 127] on link "Search" at bounding box center [29, 137] width 40 height 40
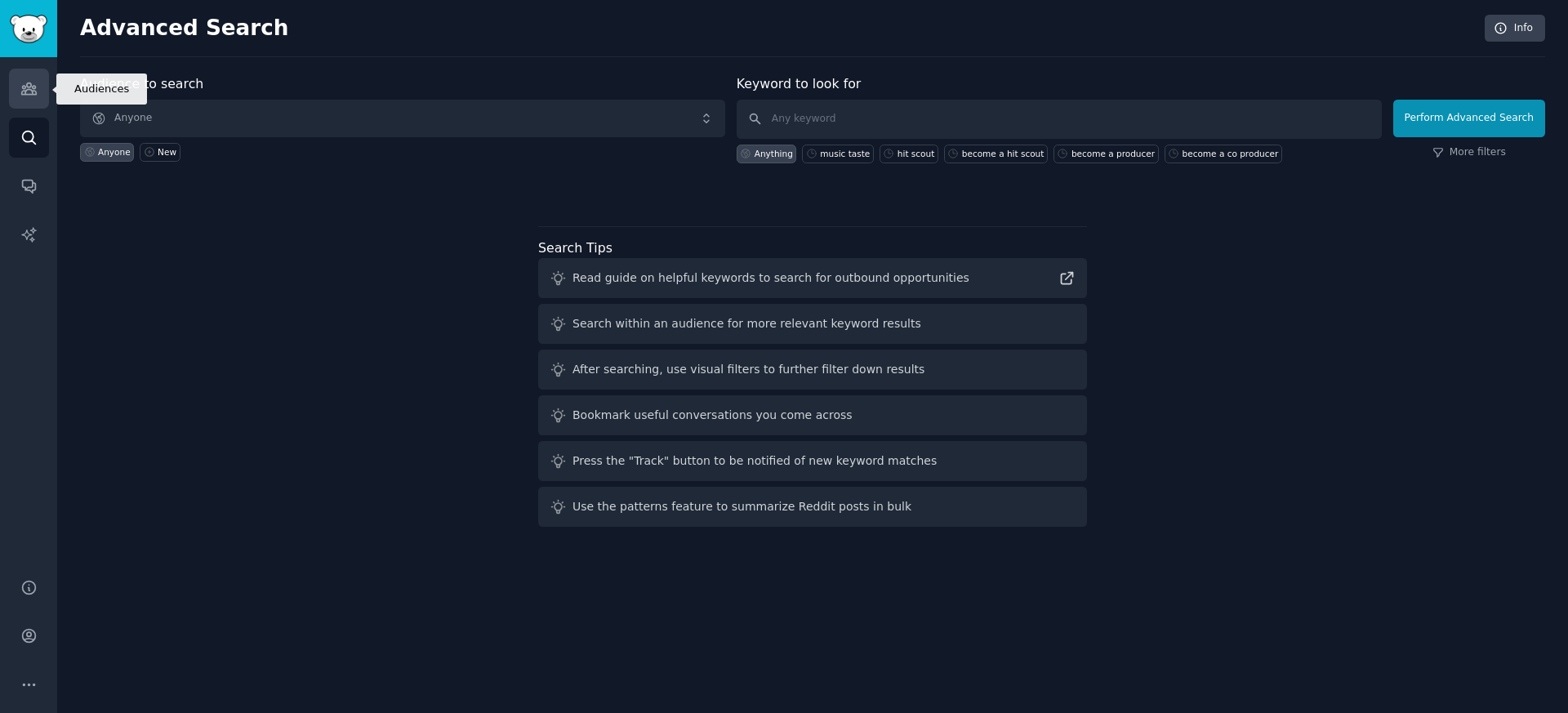
click at [34, 88] on icon "Sidebar" at bounding box center [29, 88] width 15 height 11
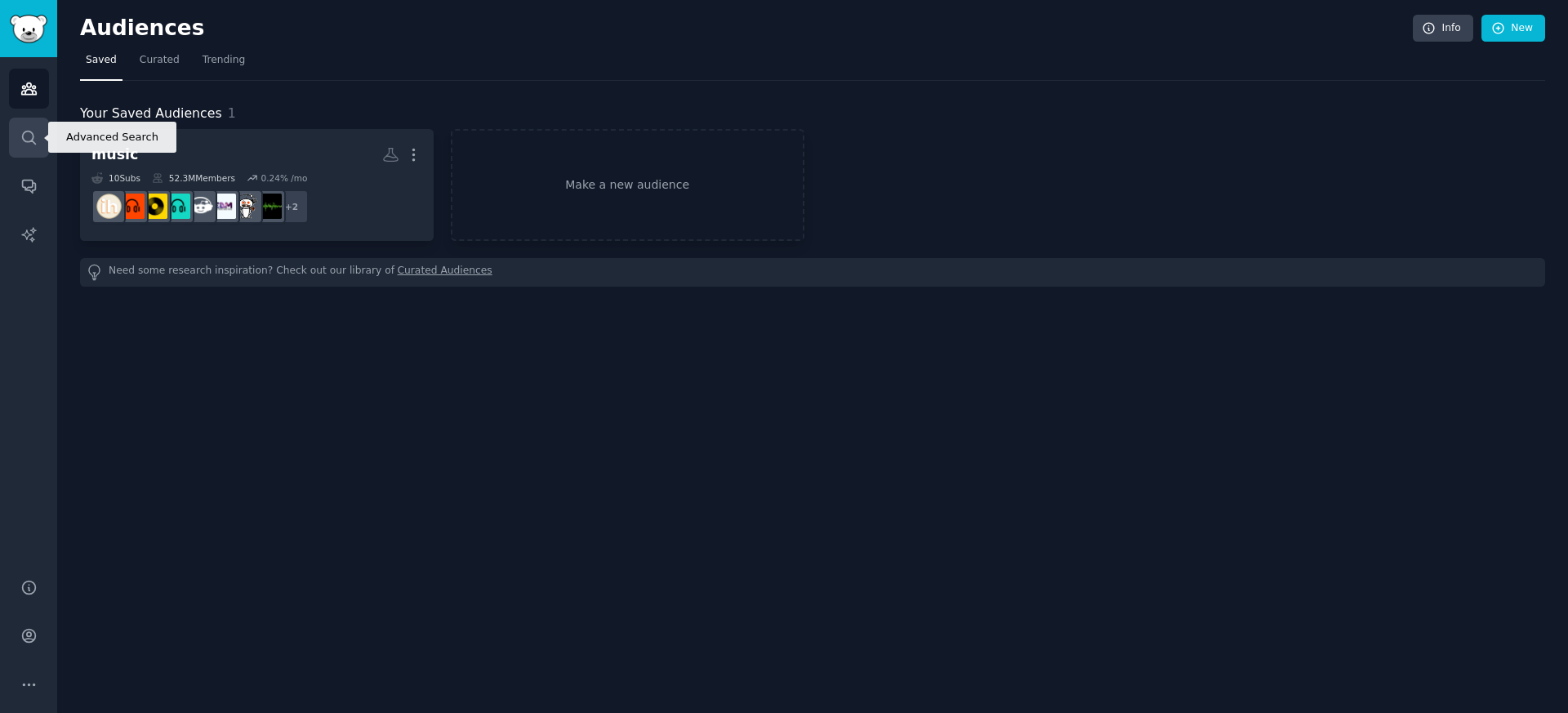
click at [28, 134] on icon "Sidebar" at bounding box center [29, 138] width 17 height 17
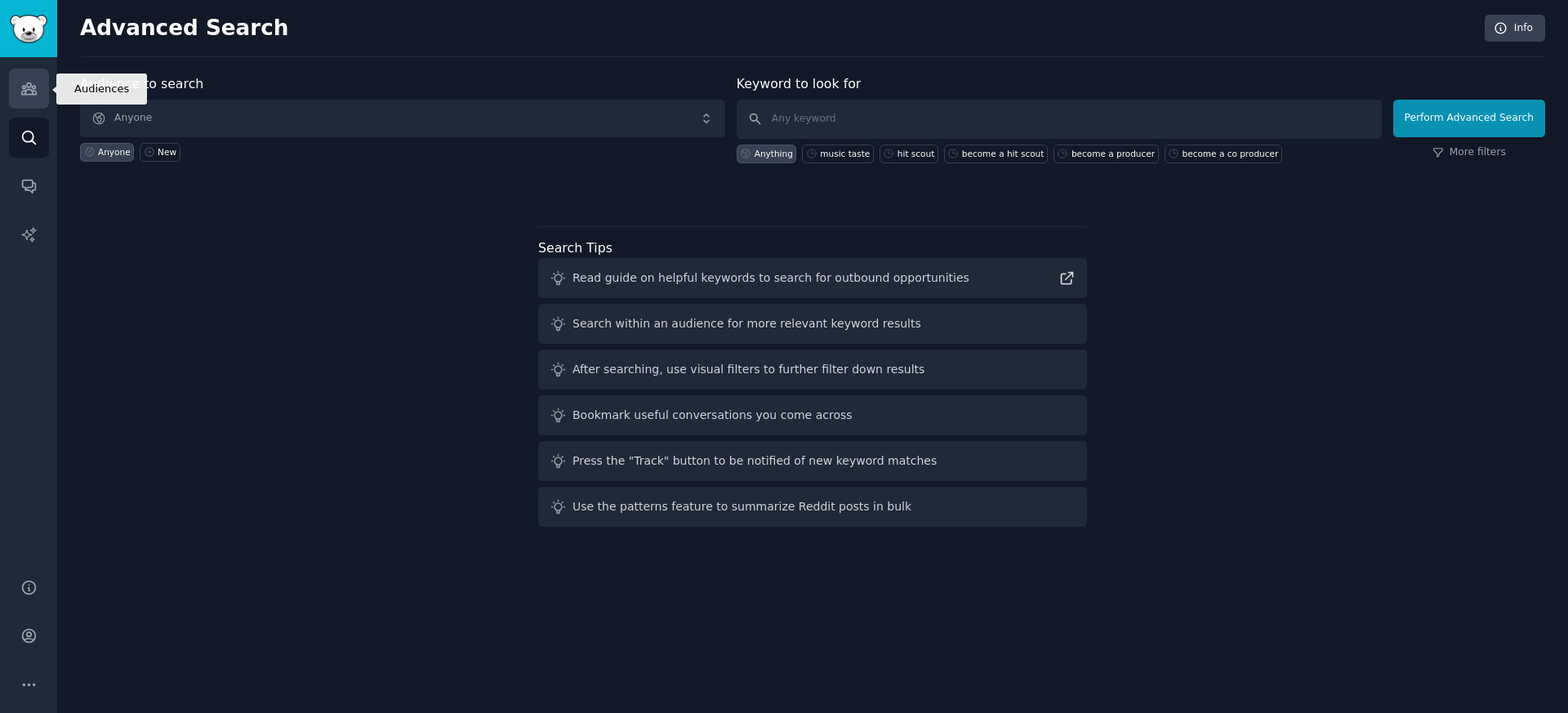
click at [20, 96] on icon "Sidebar" at bounding box center [29, 88] width 17 height 17
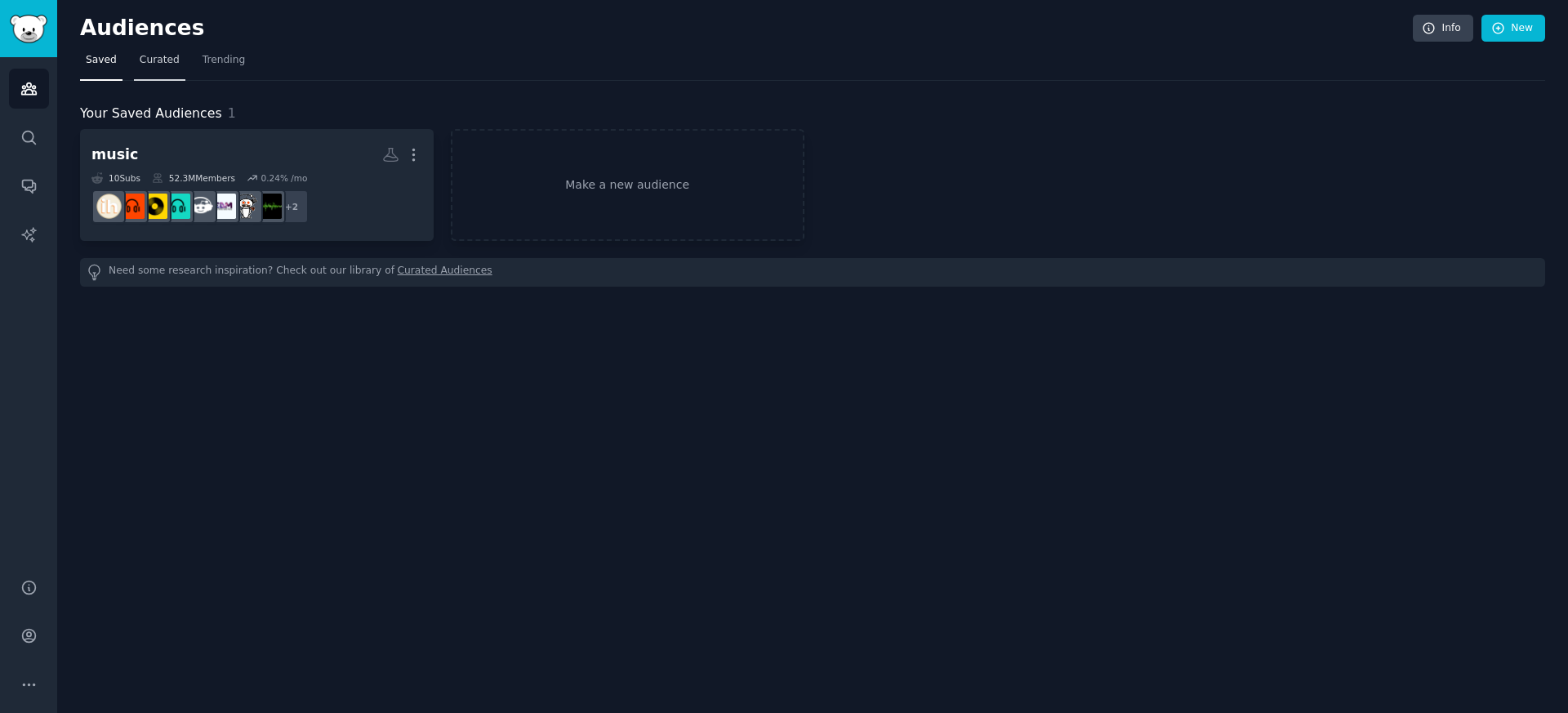
click at [144, 63] on span "Curated" at bounding box center [159, 61] width 40 height 15
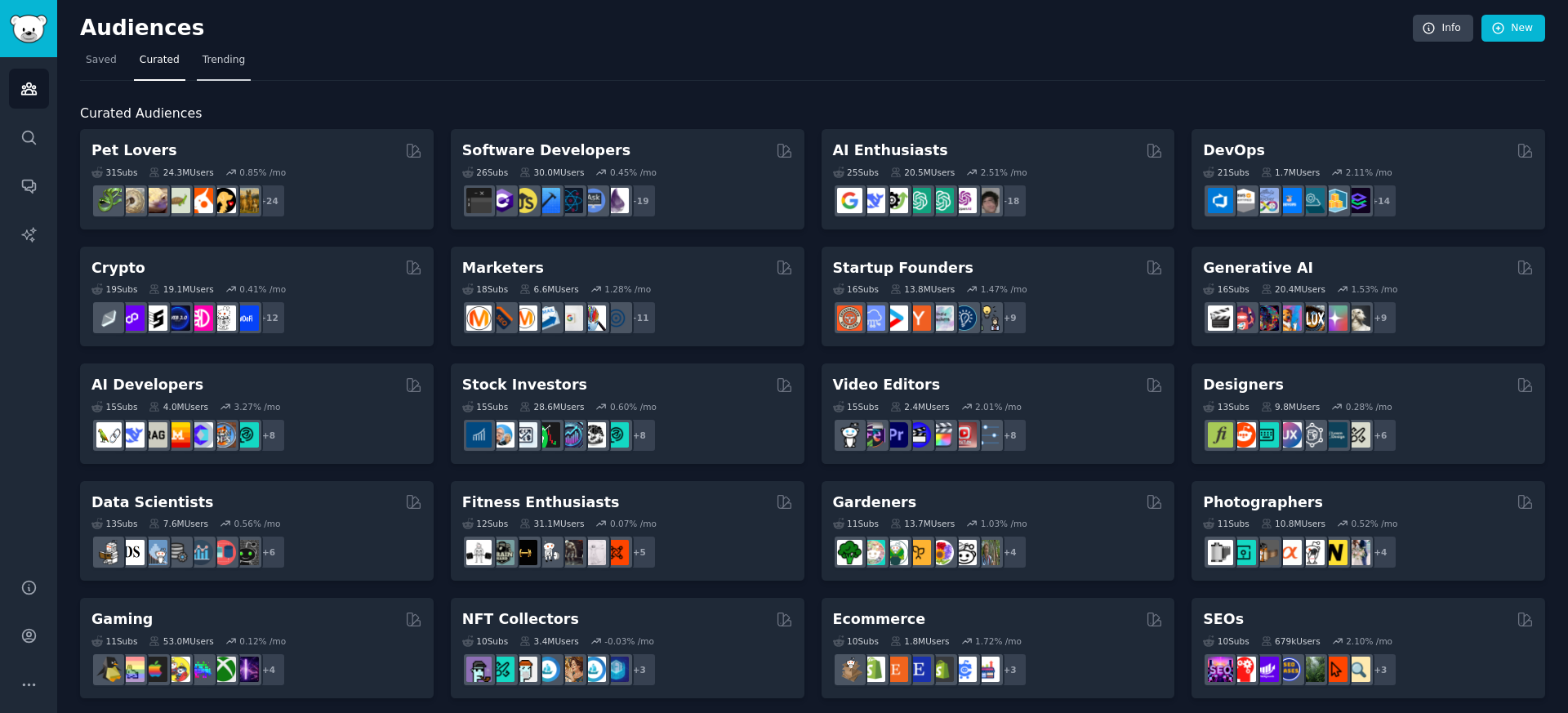
click at [216, 66] on span "Trending" at bounding box center [224, 61] width 43 height 15
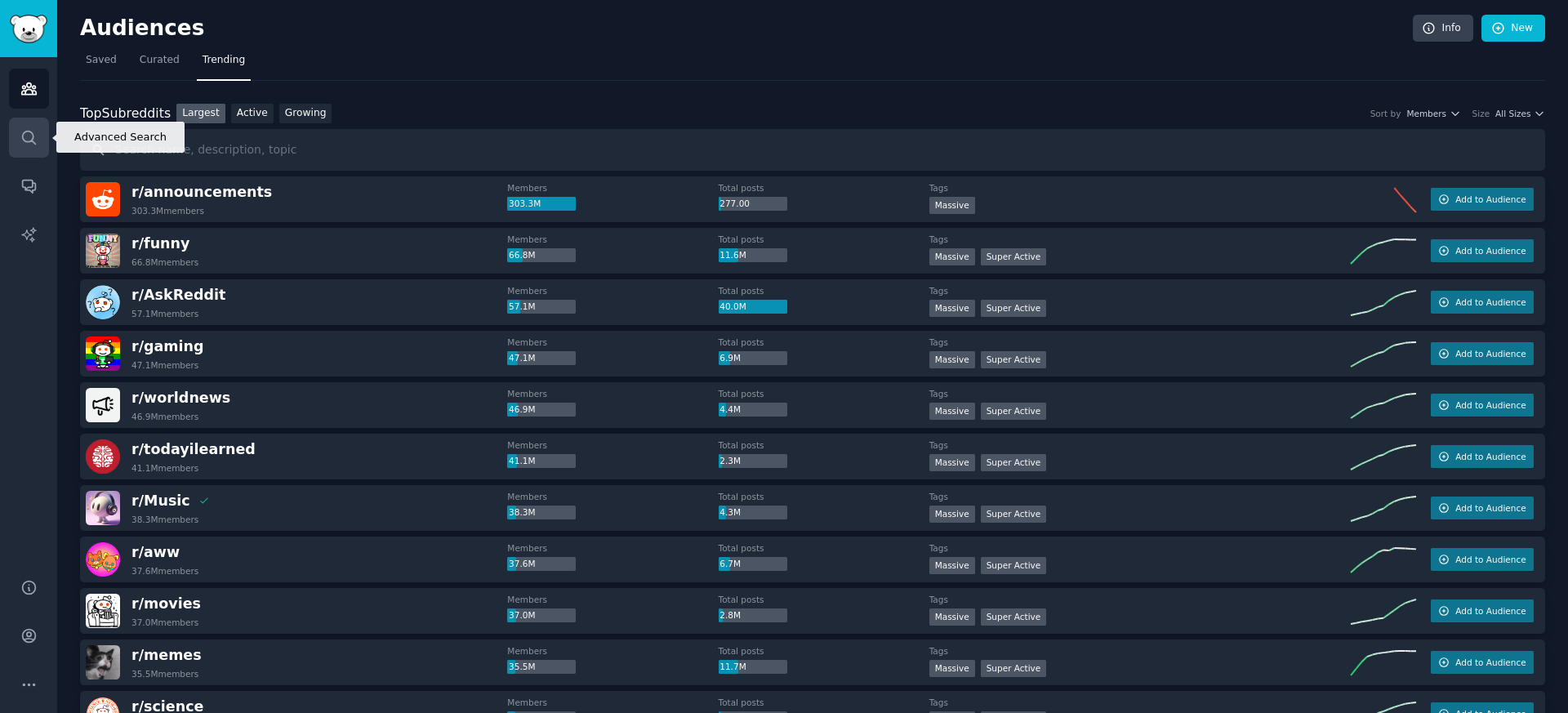
click at [34, 154] on link "Search" at bounding box center [29, 137] width 40 height 40
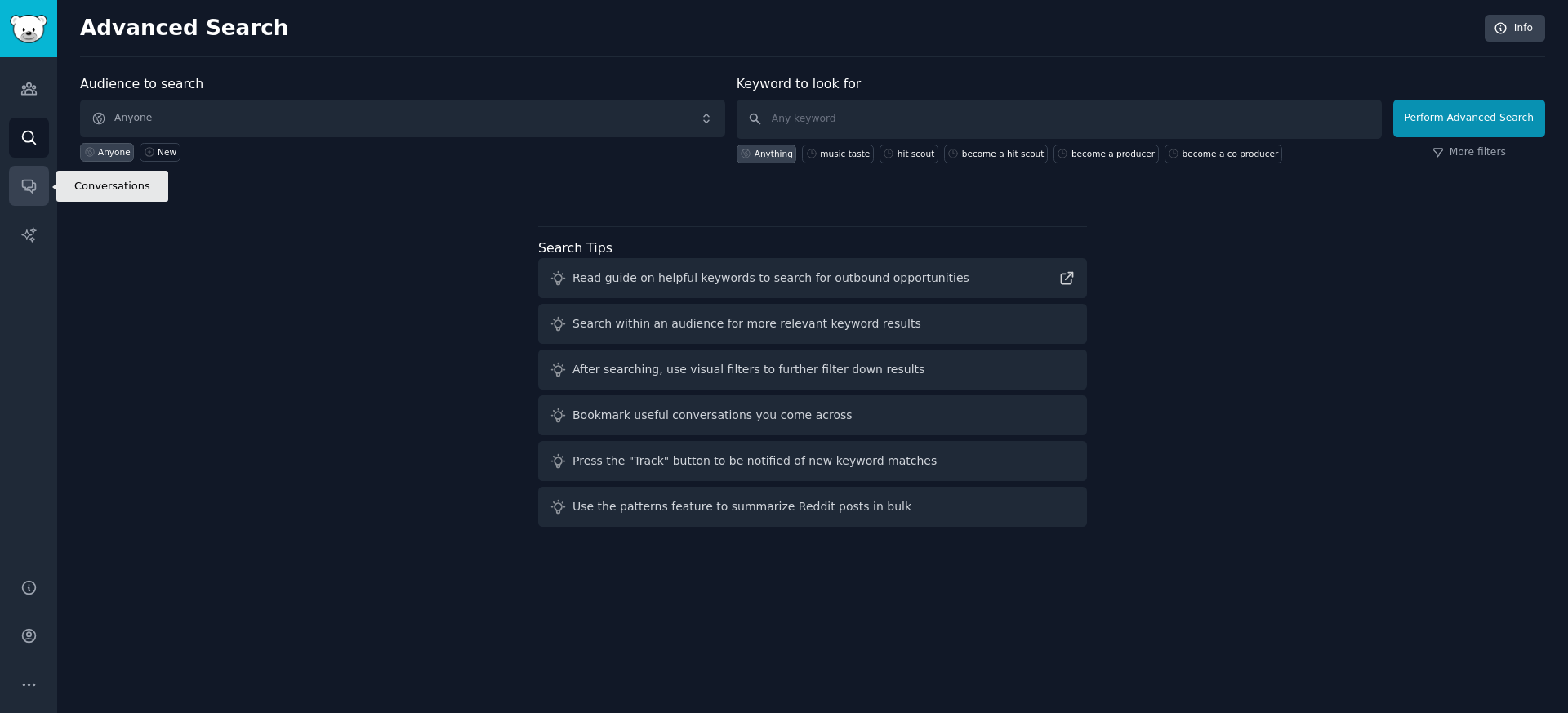
click at [30, 196] on link "Conversations" at bounding box center [29, 185] width 40 height 40
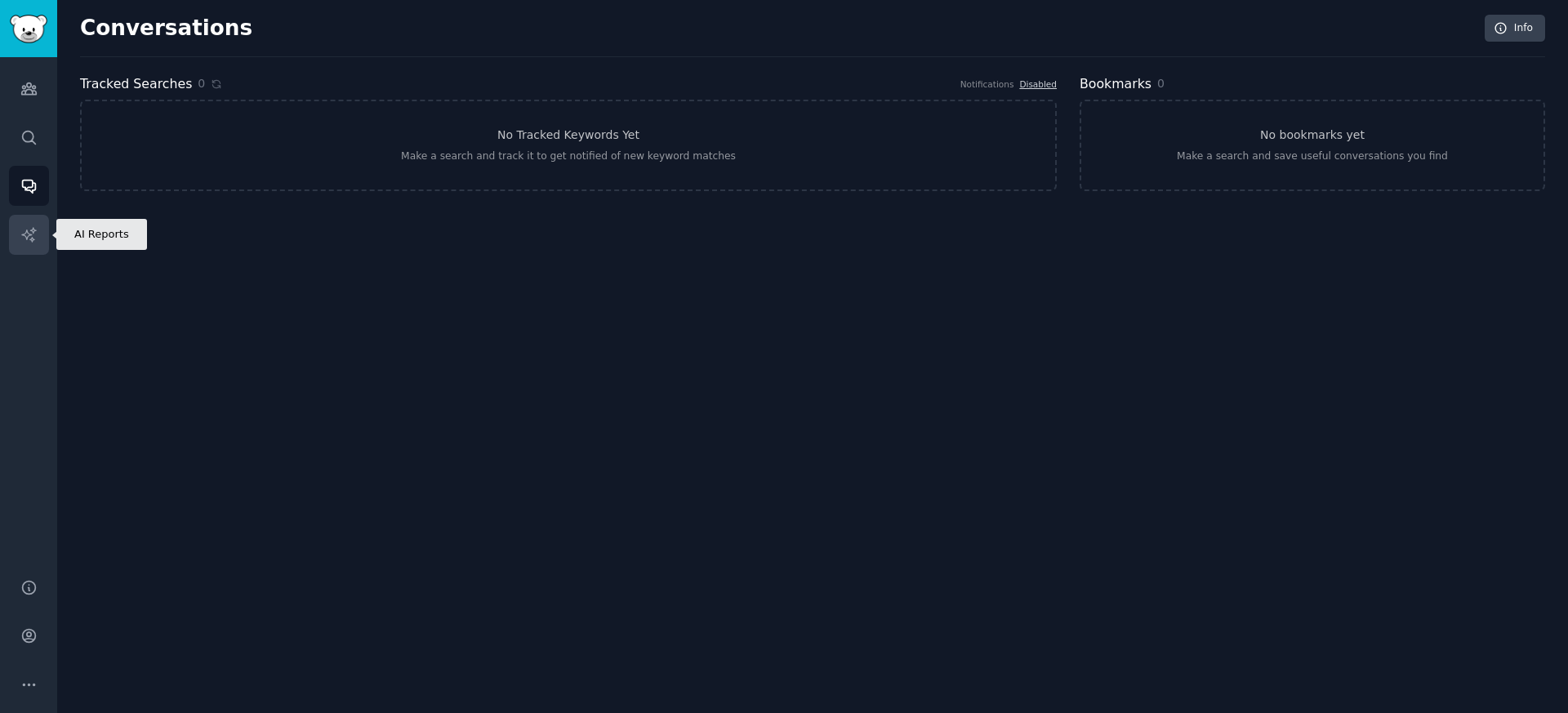
click at [22, 239] on icon "Sidebar" at bounding box center [29, 235] width 17 height 17
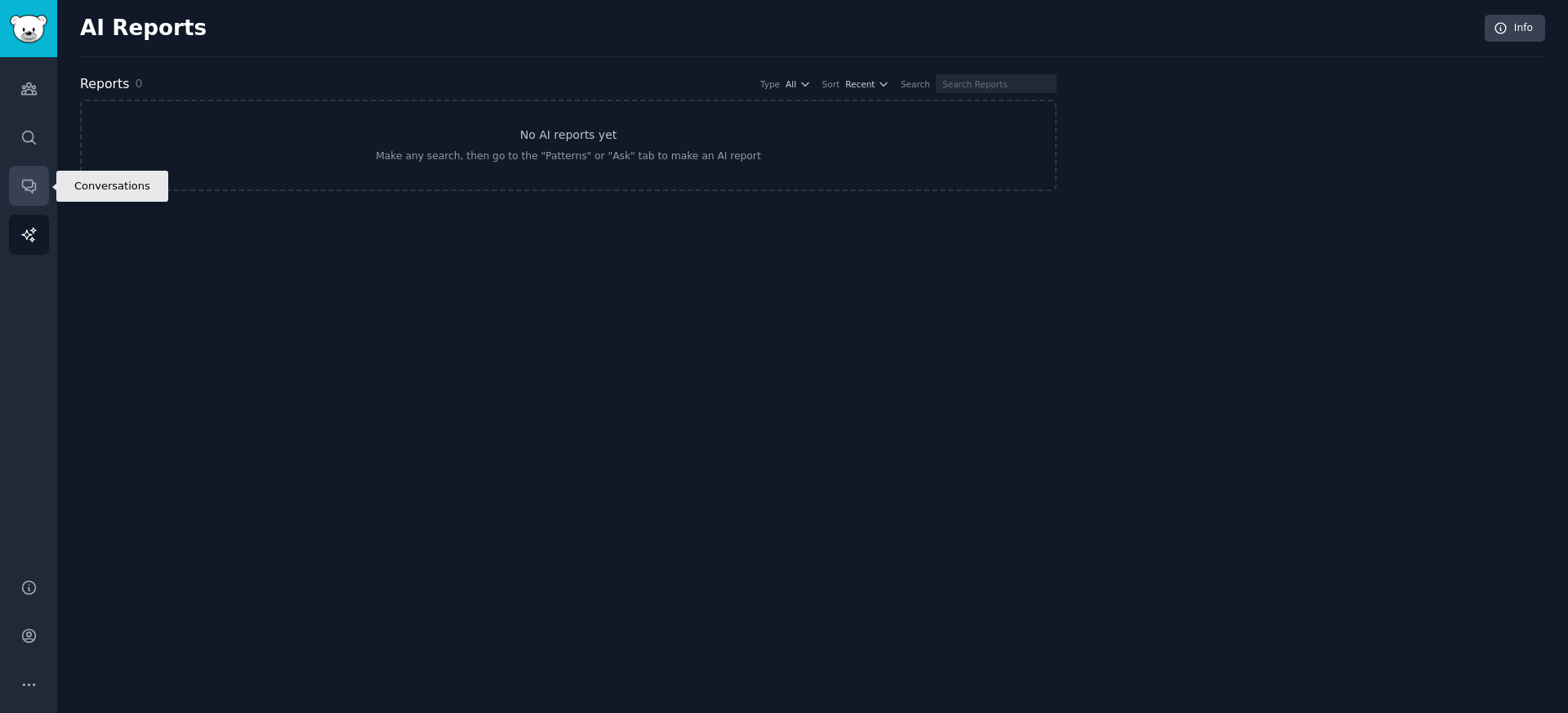
click at [14, 186] on link "Conversations" at bounding box center [29, 185] width 40 height 40
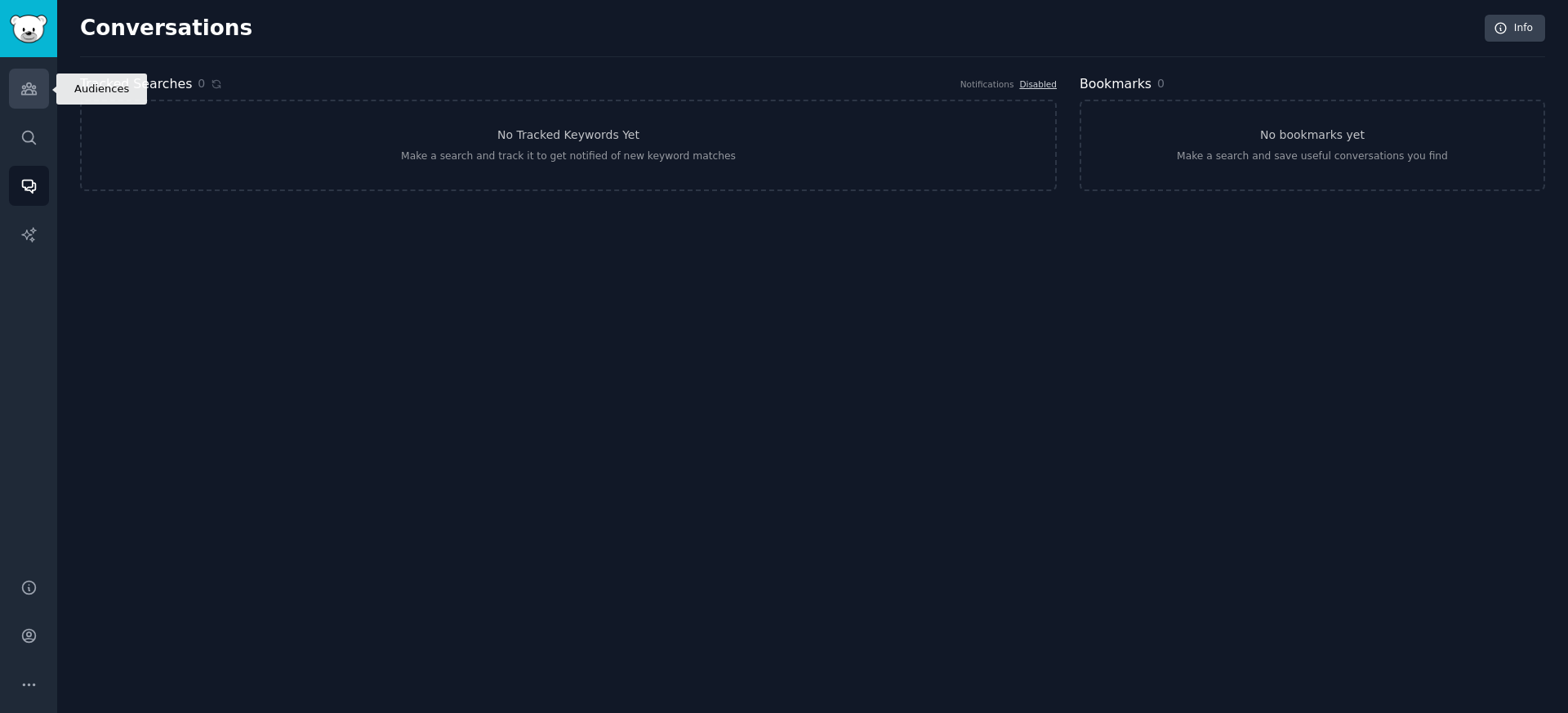
click at [22, 100] on link "Audiences" at bounding box center [29, 88] width 40 height 40
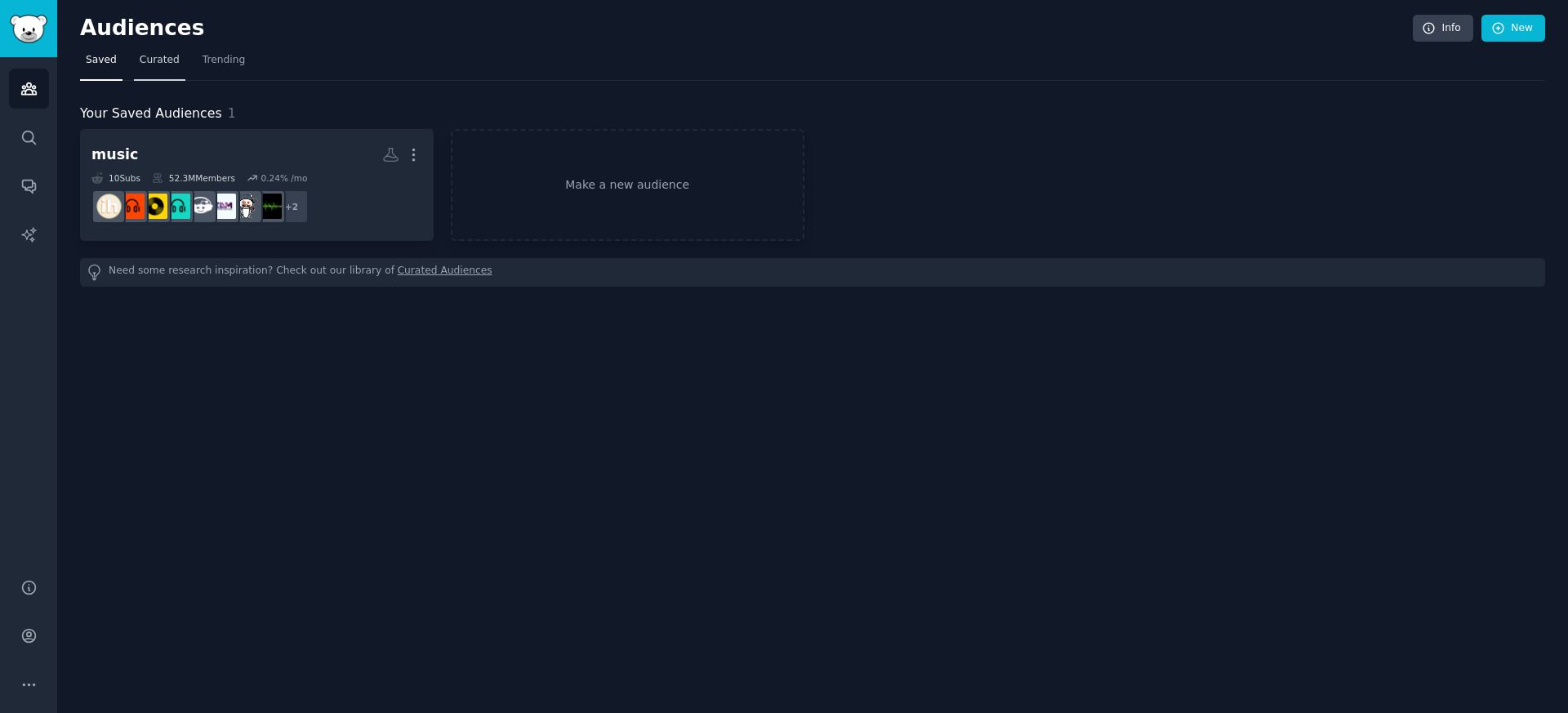
click at [161, 56] on span "Curated" at bounding box center [159, 61] width 40 height 15
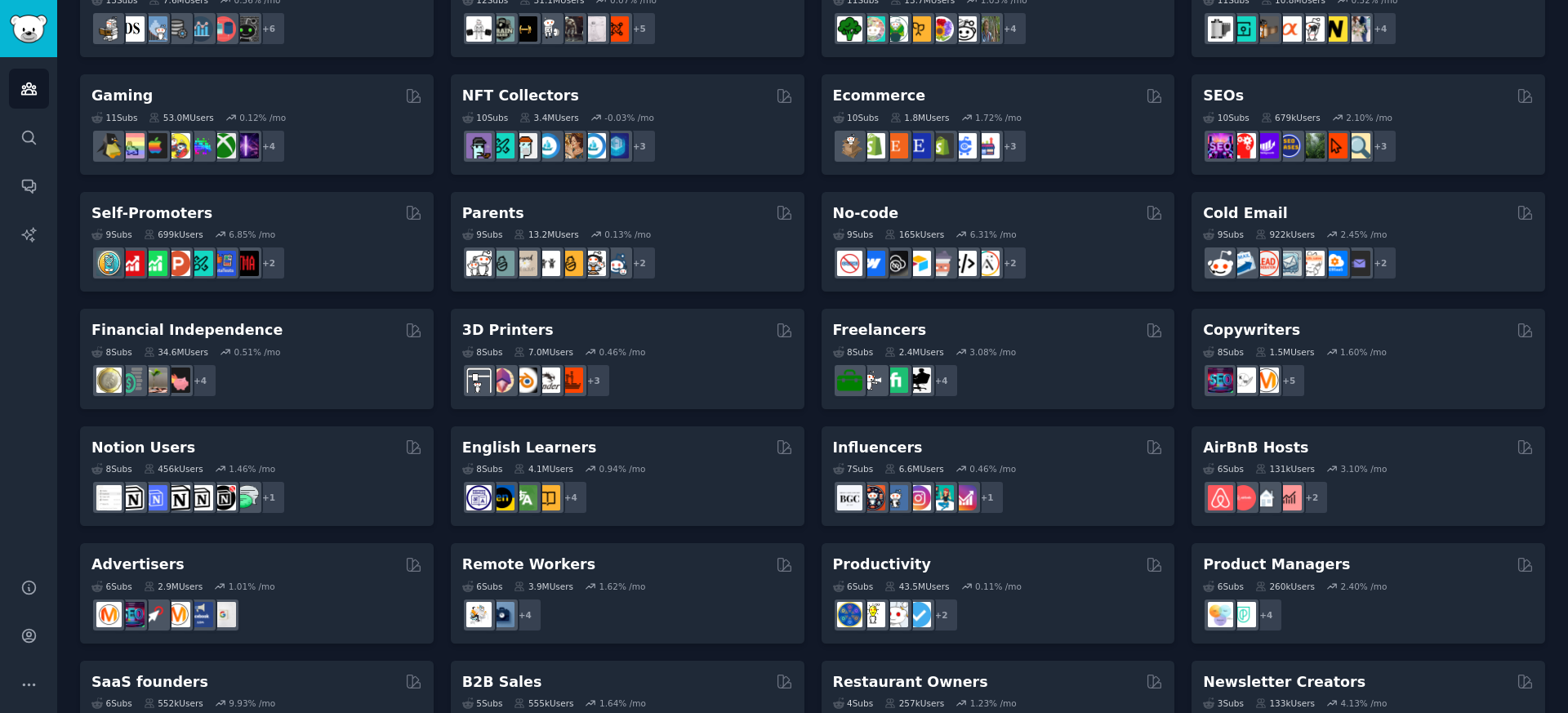
scroll to position [594, 0]
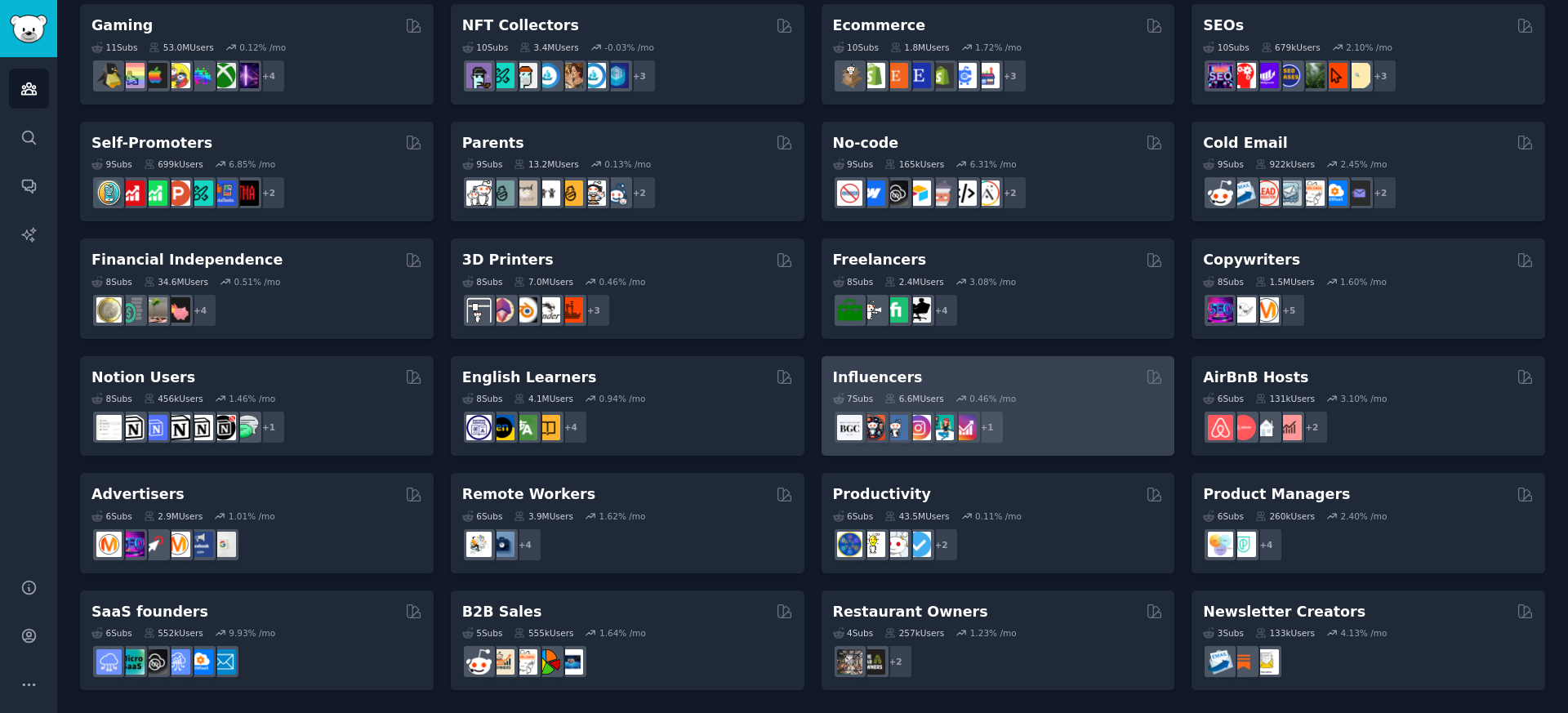
click at [890, 383] on h2 "Influencers" at bounding box center [878, 378] width 90 height 20
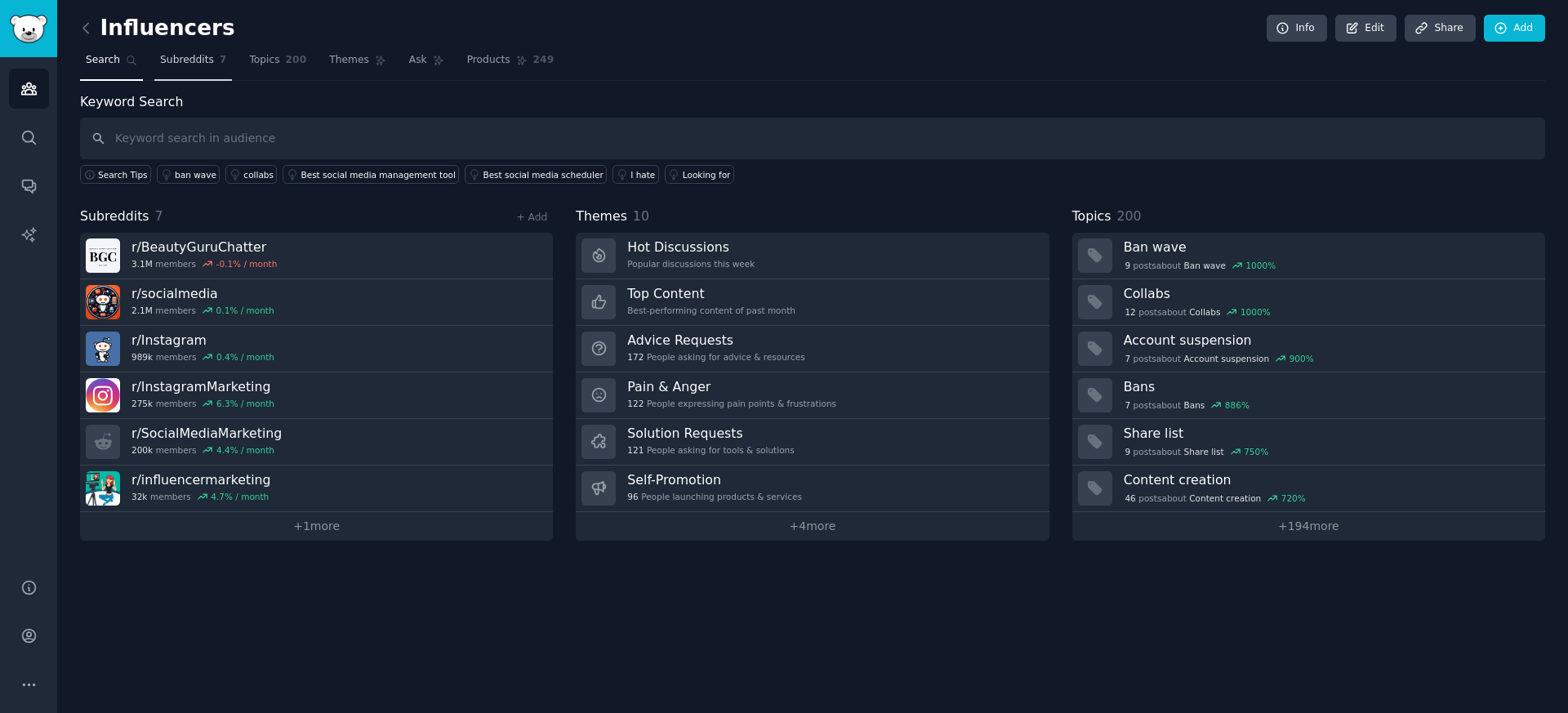
click at [178, 56] on span "Subreddits" at bounding box center [187, 61] width 54 height 15
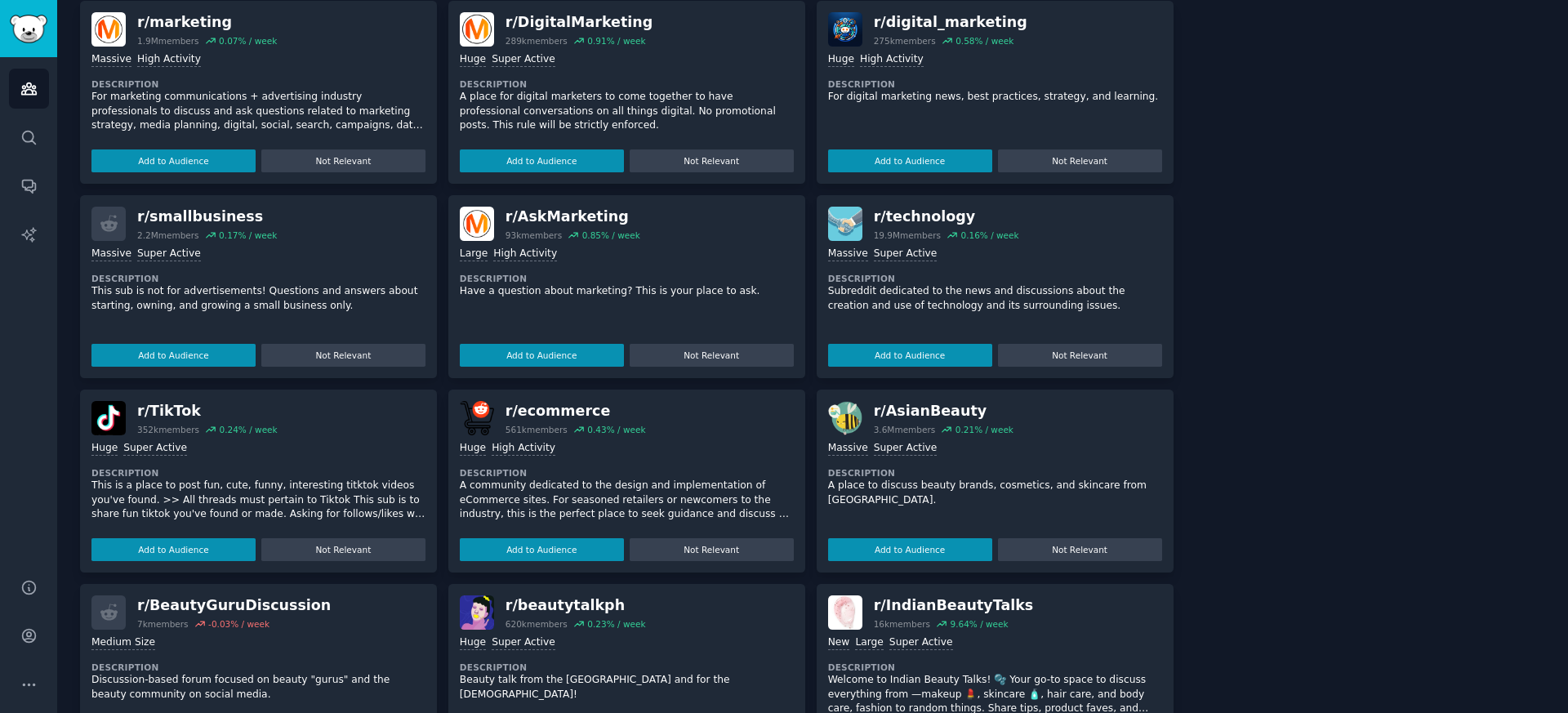
scroll to position [714, 0]
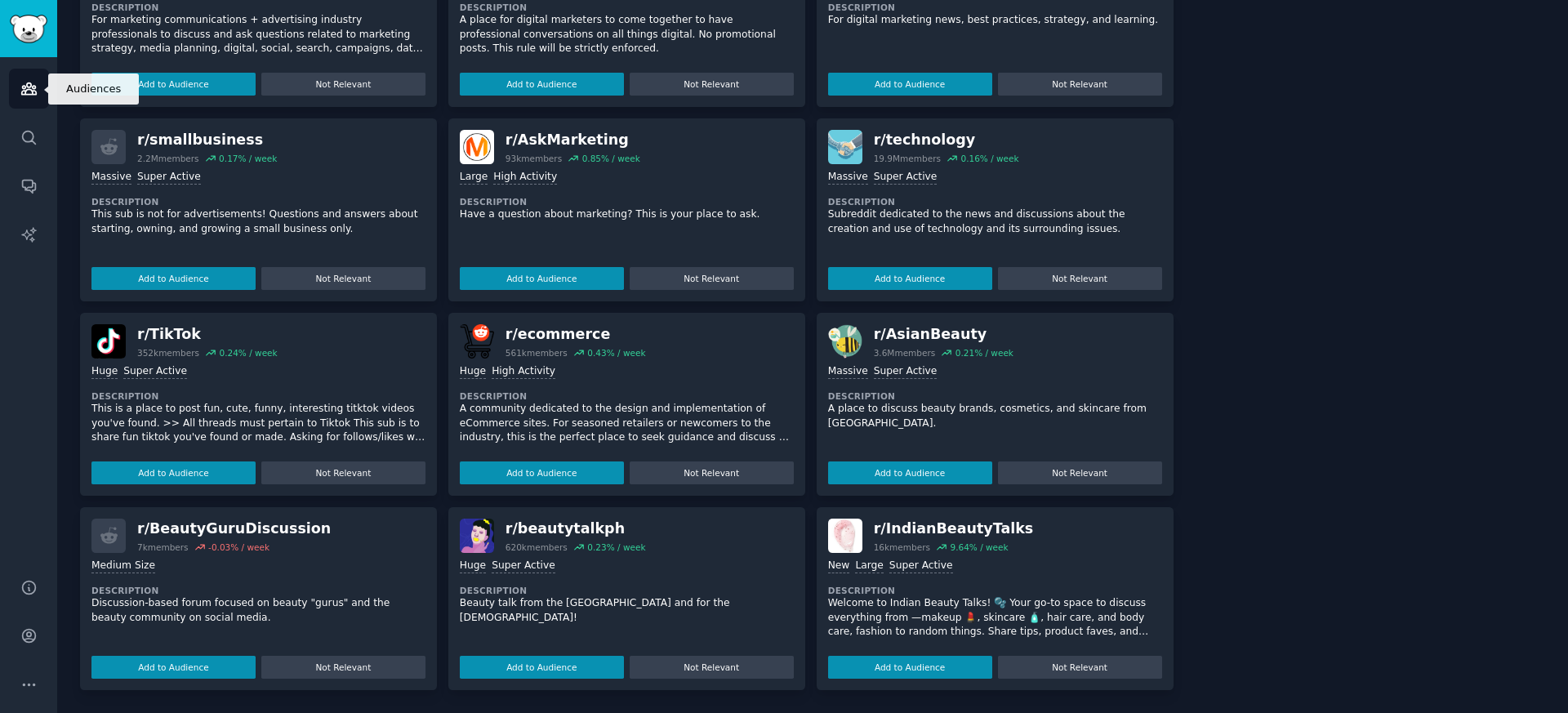
click at [22, 92] on icon "Sidebar" at bounding box center [29, 88] width 17 height 17
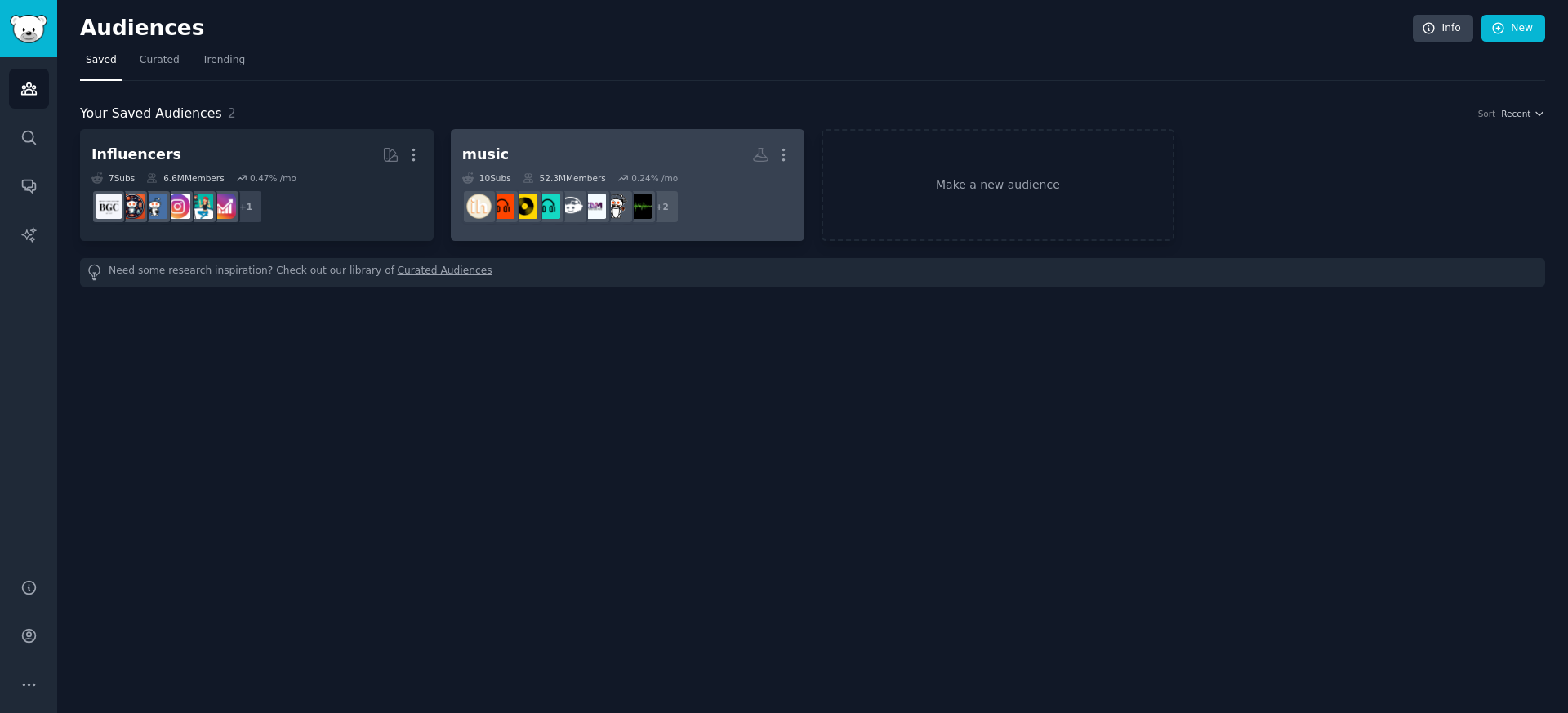
click at [596, 158] on h2 "music Custom Audience More" at bounding box center [628, 155] width 331 height 29
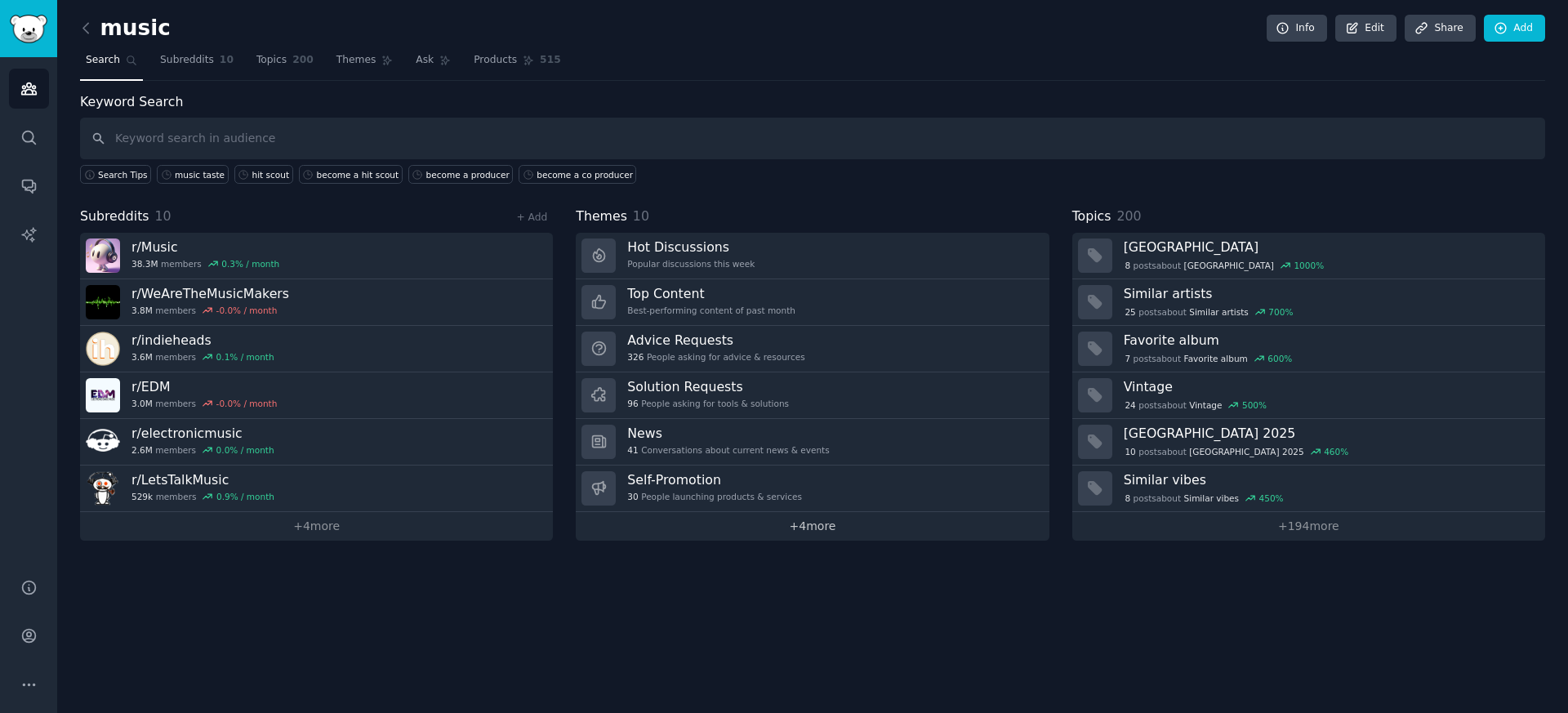
click at [792, 535] on link "+ 4 more" at bounding box center [813, 526] width 473 height 29
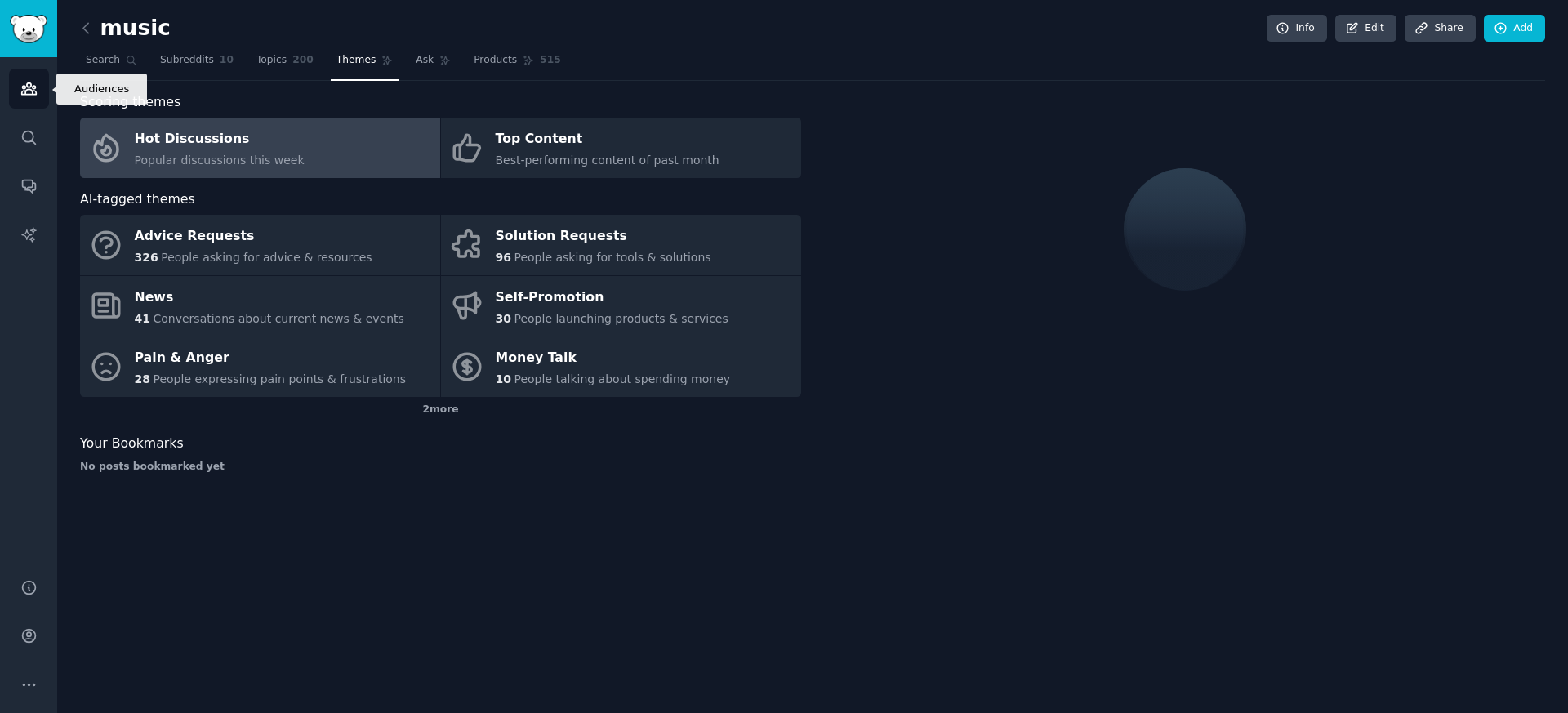
click at [11, 87] on link "Audiences" at bounding box center [29, 88] width 40 height 40
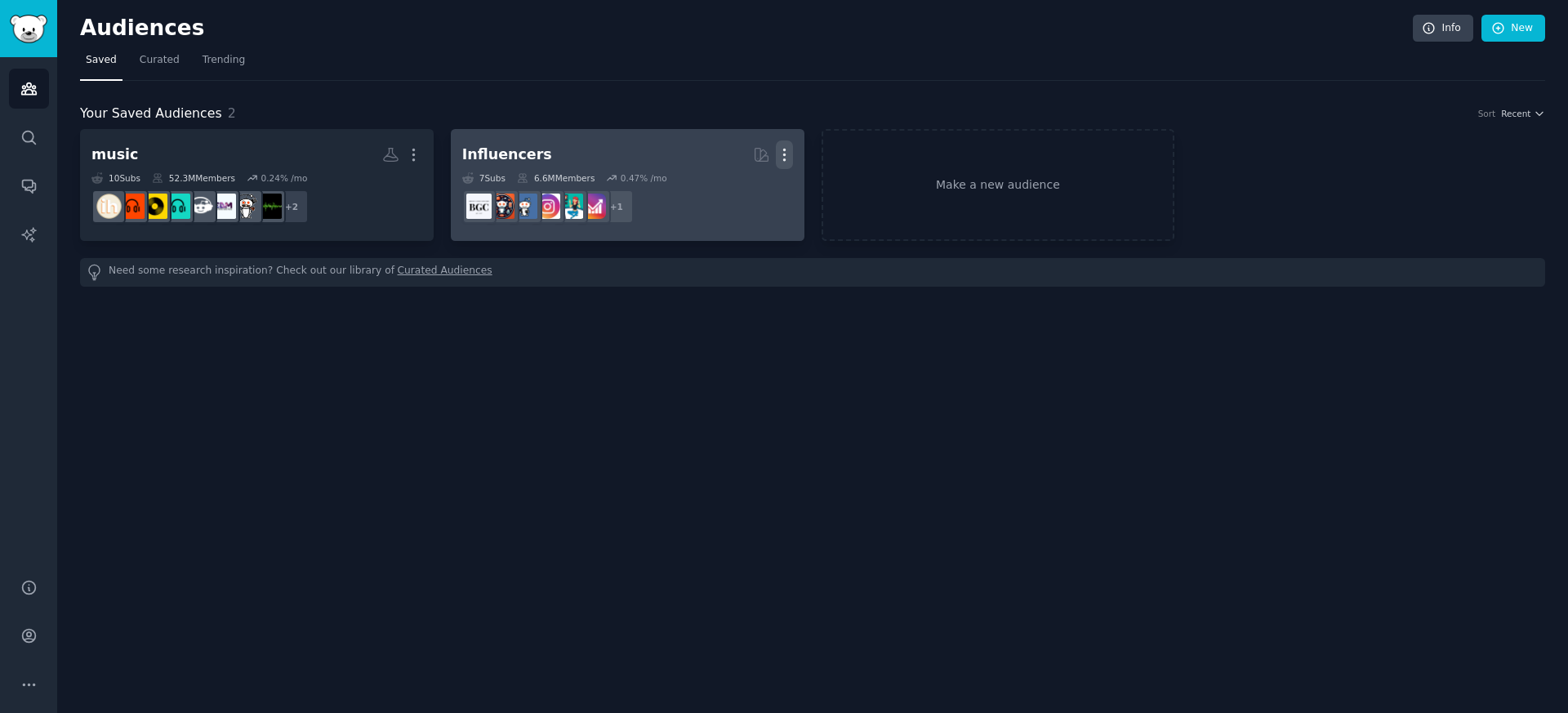
click at [782, 156] on icon "button" at bounding box center [784, 155] width 17 height 17
click at [738, 189] on p "Delete" at bounding box center [740, 189] width 37 height 17
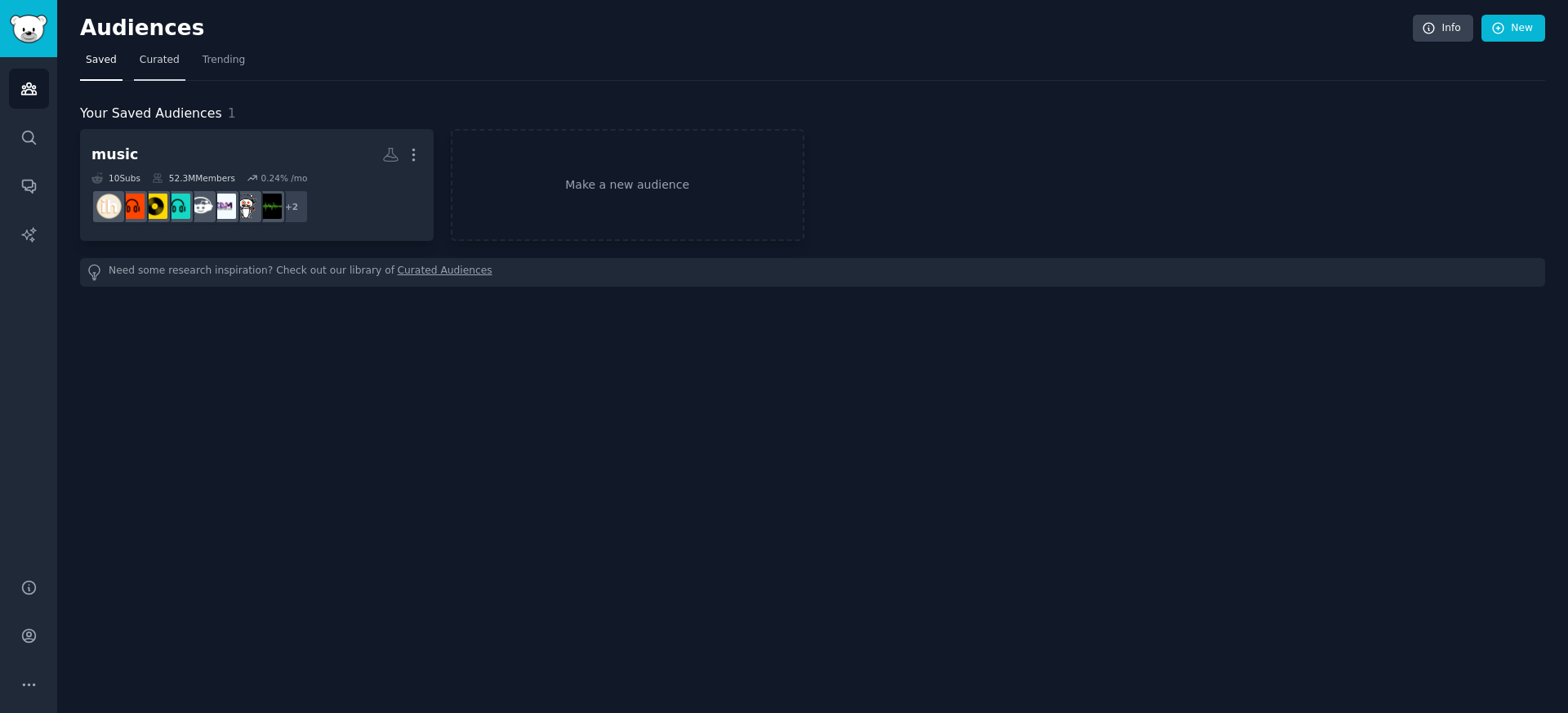
click at [159, 68] on link "Curated" at bounding box center [159, 64] width 51 height 34
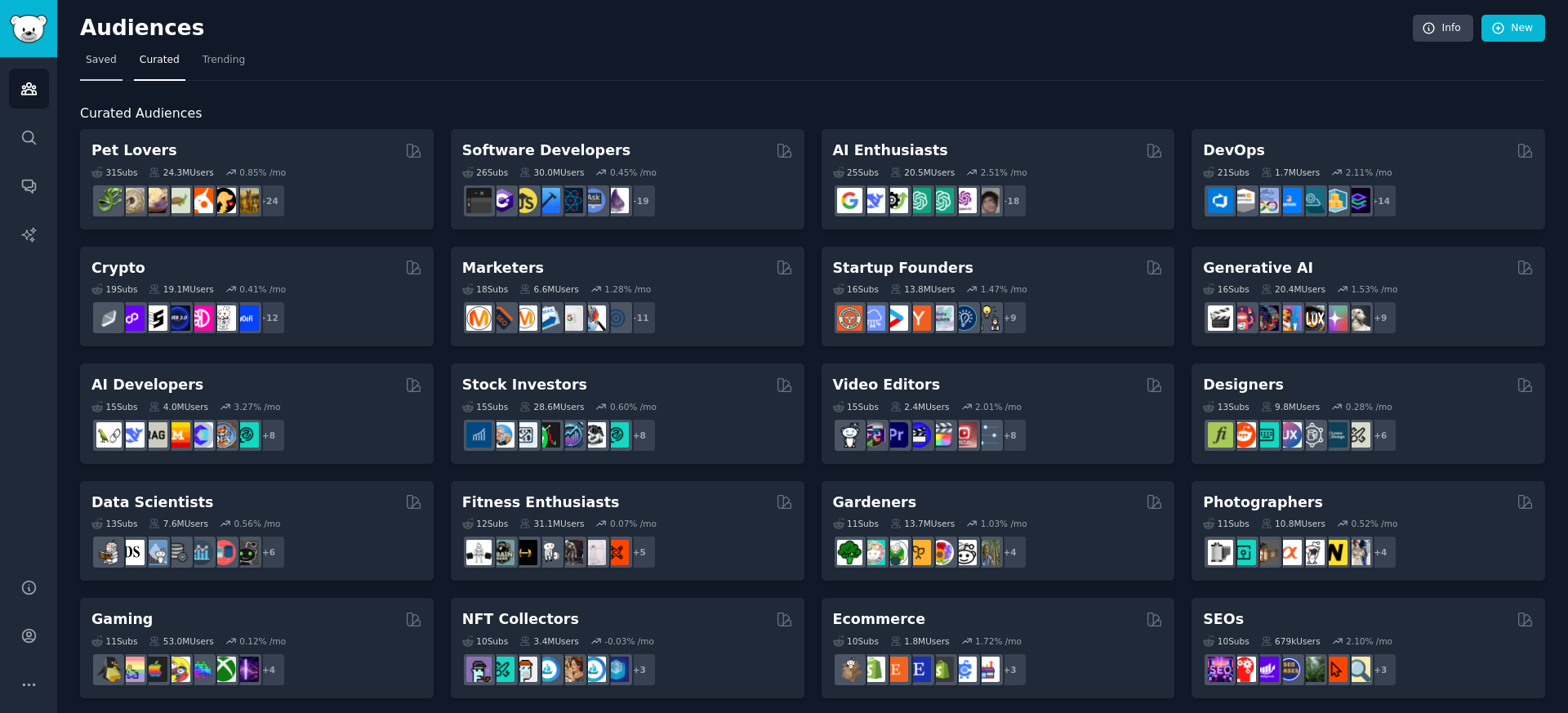
click at [101, 60] on span "Saved" at bounding box center [101, 61] width 31 height 15
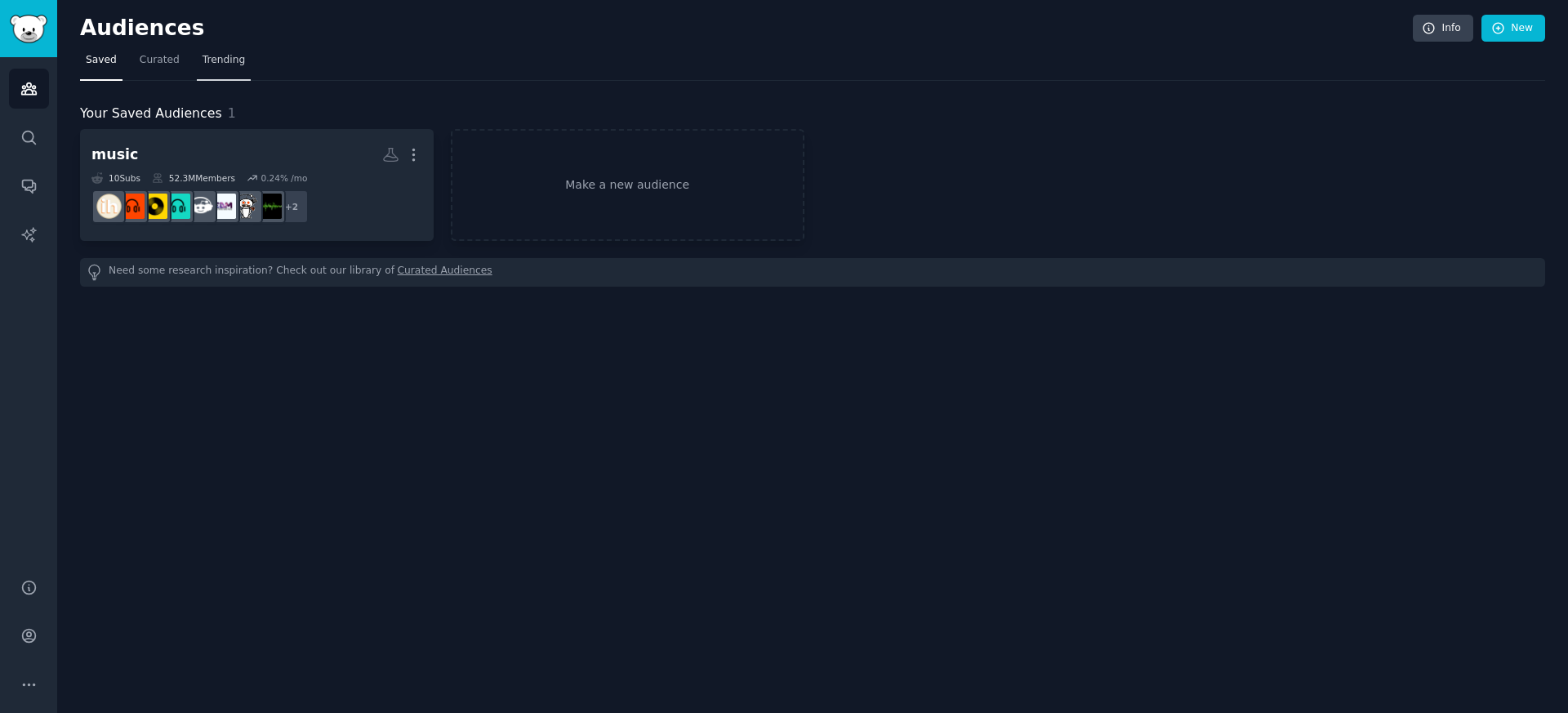
click at [223, 69] on link "Trending" at bounding box center [223, 64] width 54 height 34
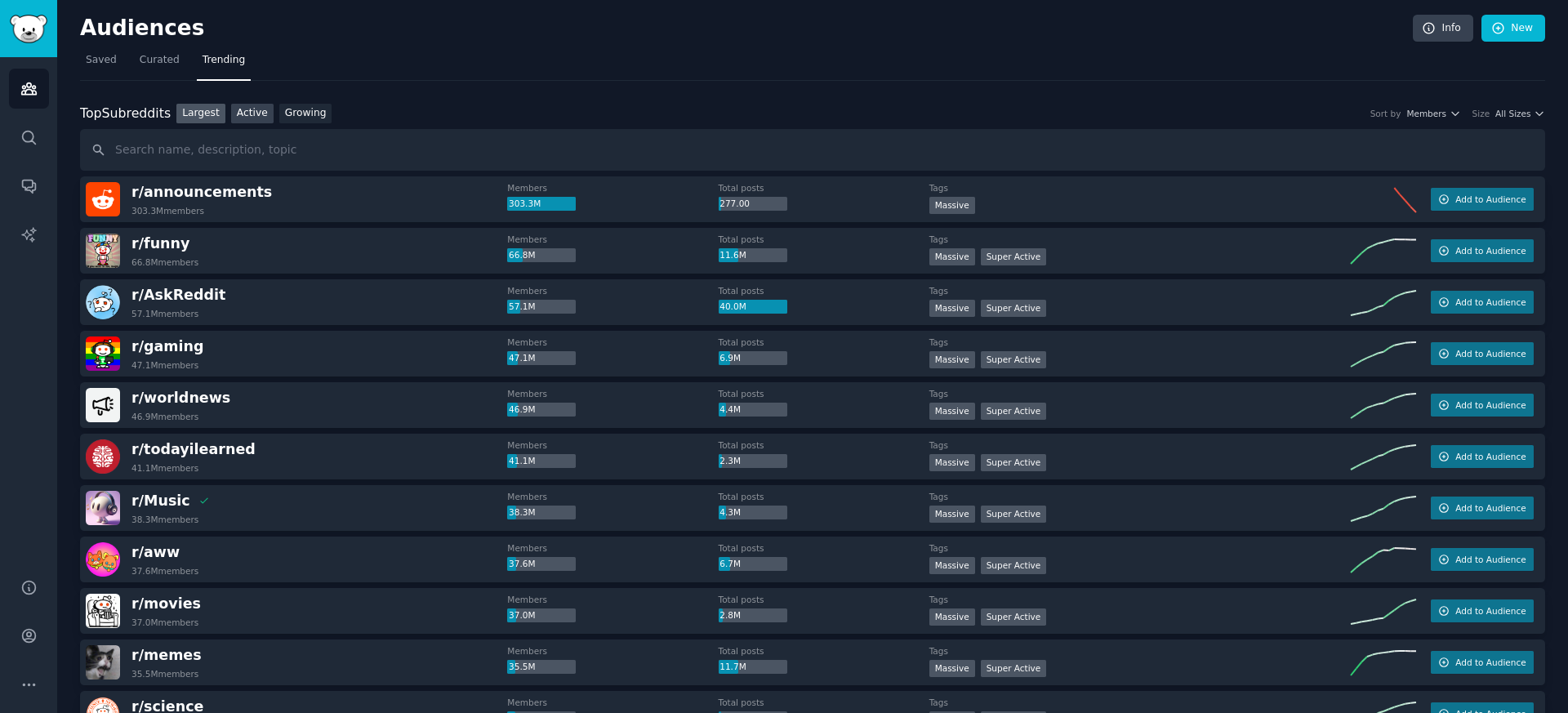
click at [244, 117] on link "Active" at bounding box center [252, 114] width 43 height 20
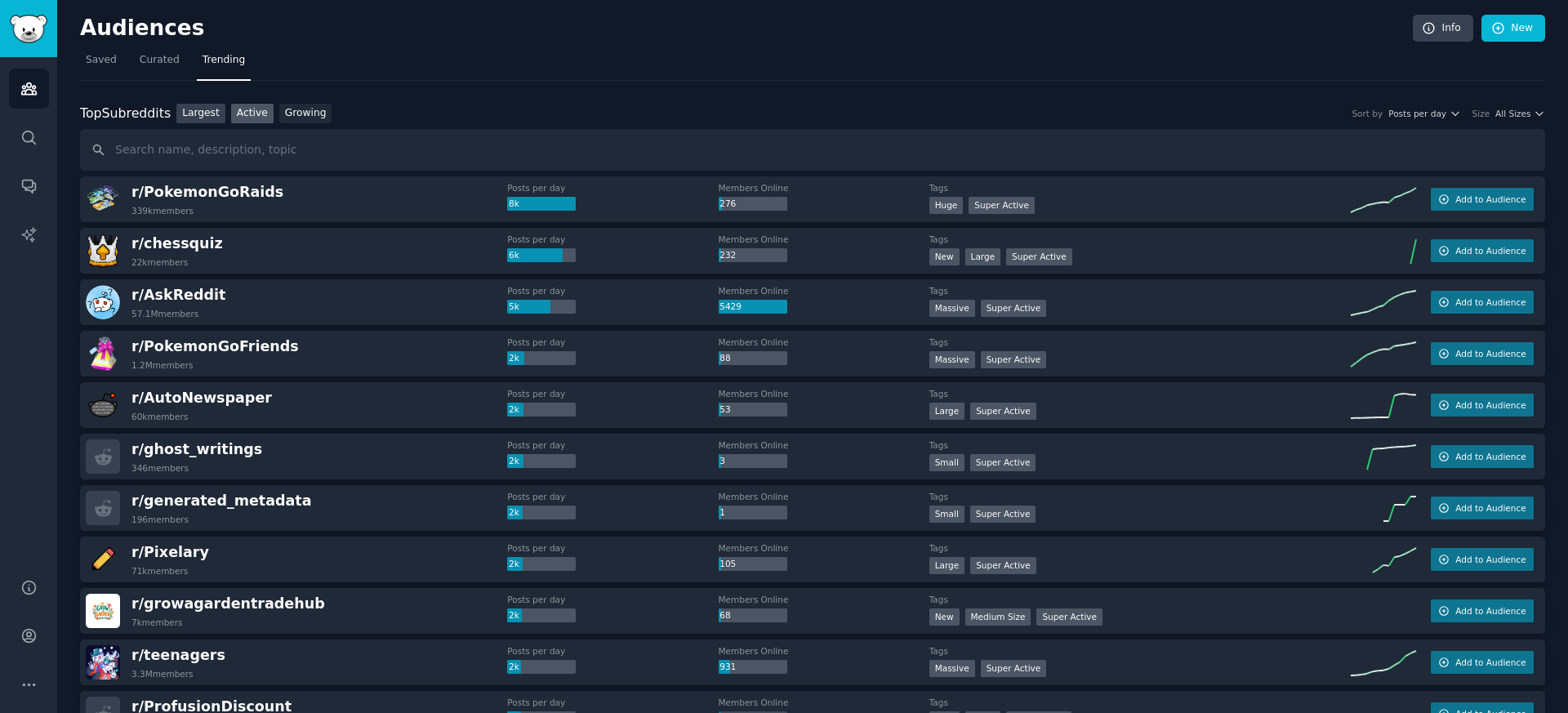
click at [210, 114] on link "Largest" at bounding box center [201, 114] width 49 height 20
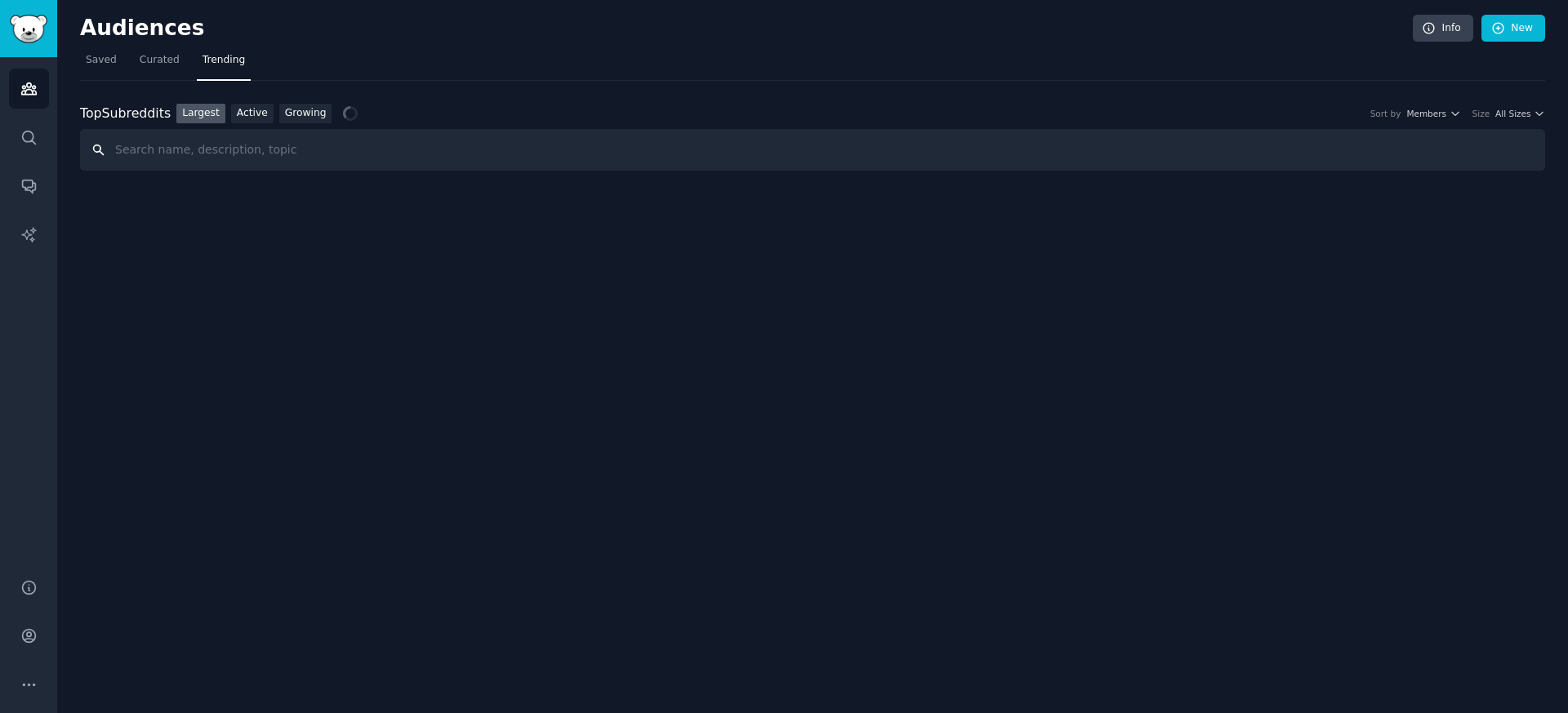
click at [210, 152] on input "text" at bounding box center [813, 150] width 1466 height 42
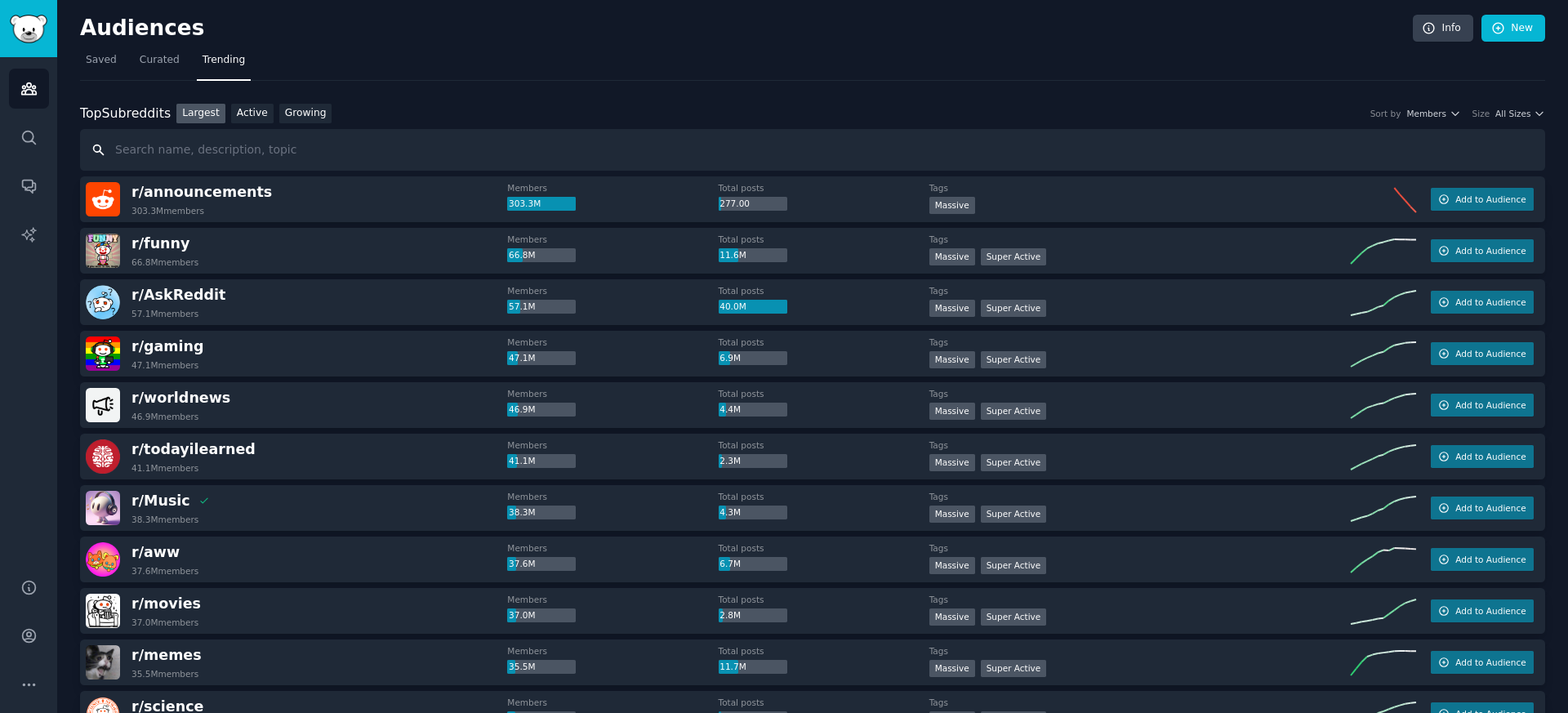
paste input "music on TikTok"
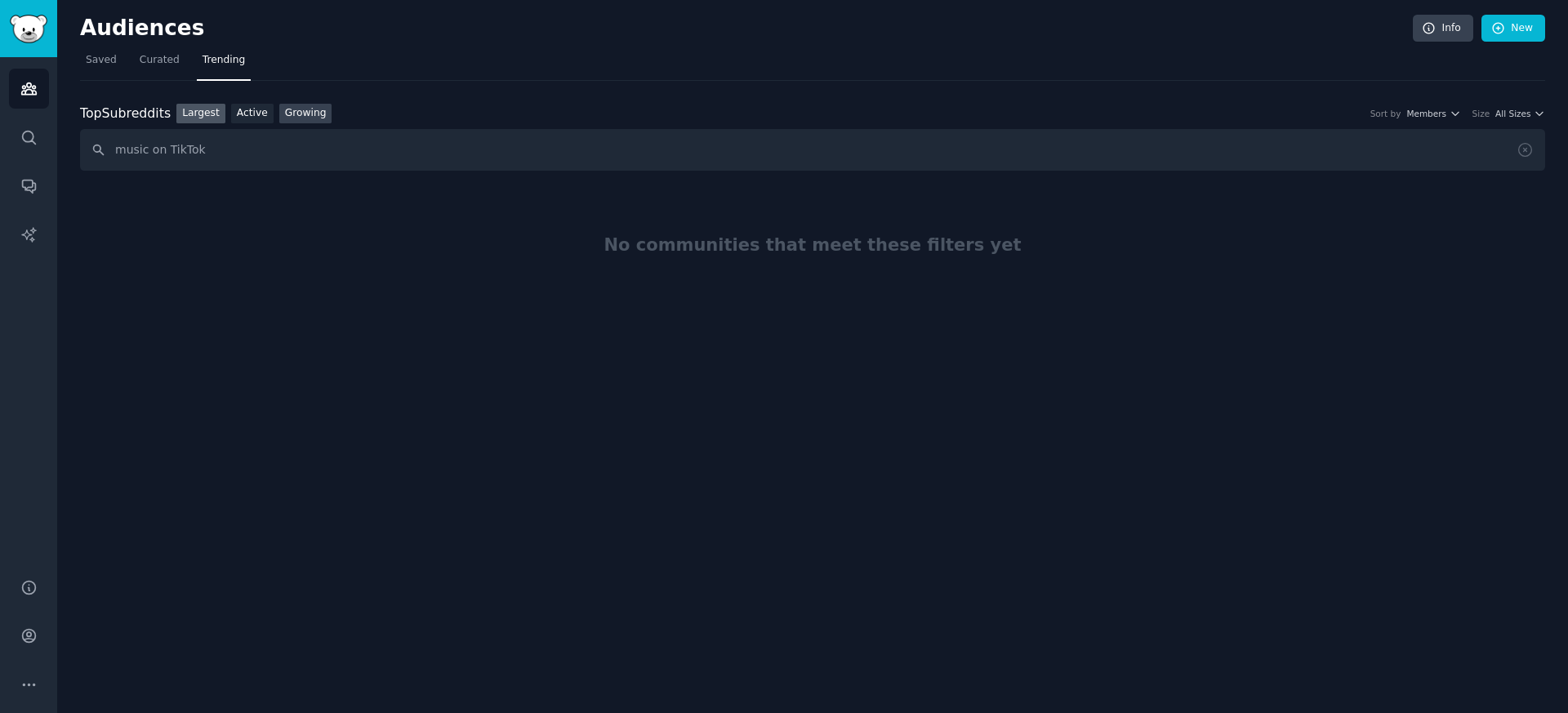
click at [293, 118] on link "Growing" at bounding box center [305, 114] width 53 height 20
click at [255, 152] on input "music on TikTok" at bounding box center [813, 150] width 1466 height 42
click at [223, 117] on link "Largest" at bounding box center [201, 114] width 49 height 20
click at [247, 117] on link "Active" at bounding box center [252, 114] width 43 height 20
click at [210, 129] on input "music on TikTok" at bounding box center [813, 150] width 1466 height 42
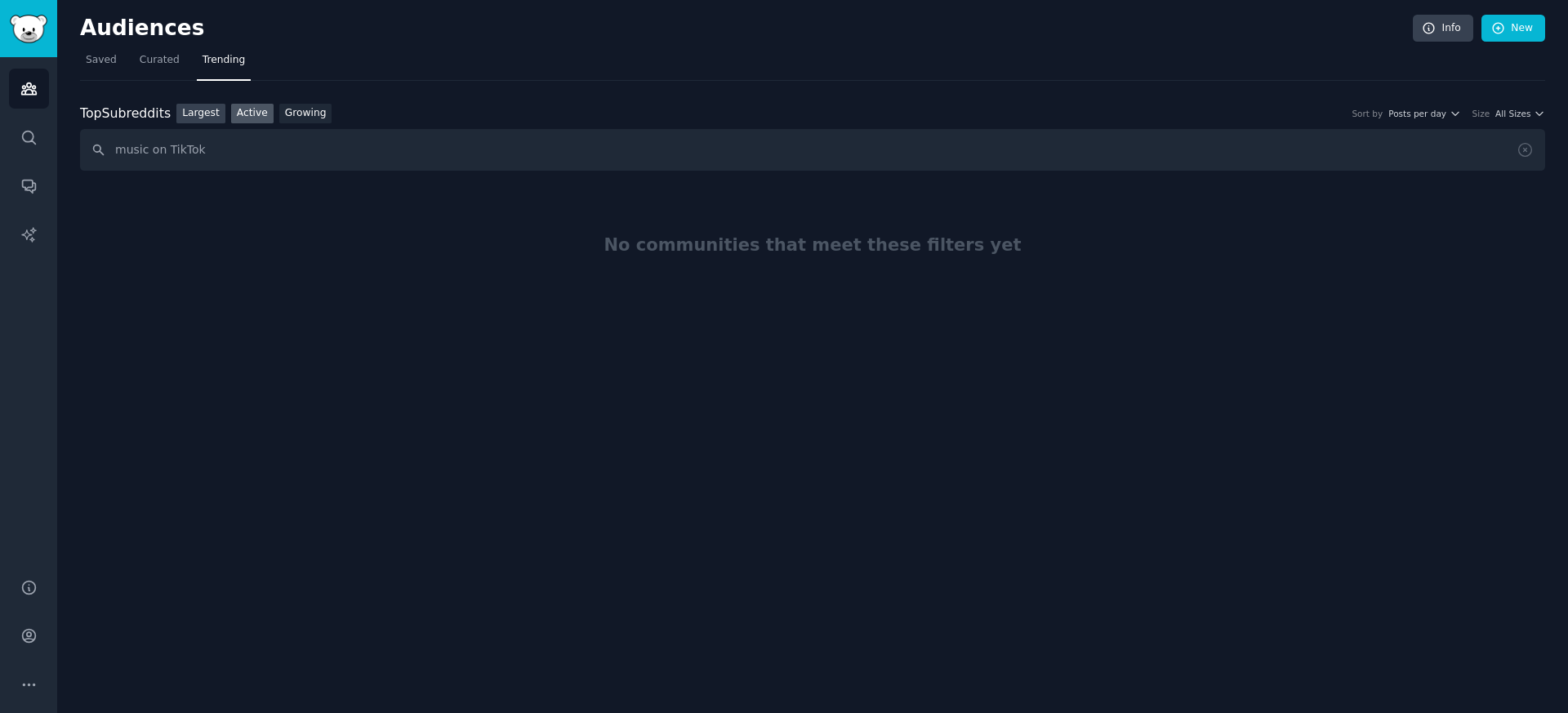
click at [202, 121] on link "Largest" at bounding box center [201, 114] width 49 height 20
drag, startPoint x: 220, startPoint y: 145, endPoint x: 88, endPoint y: 145, distance: 132.0
click at [88, 145] on input "music on TikTok" at bounding box center [813, 150] width 1466 height 42
paste input "TikTok sounds"
click at [263, 119] on link "Active" at bounding box center [252, 114] width 43 height 20
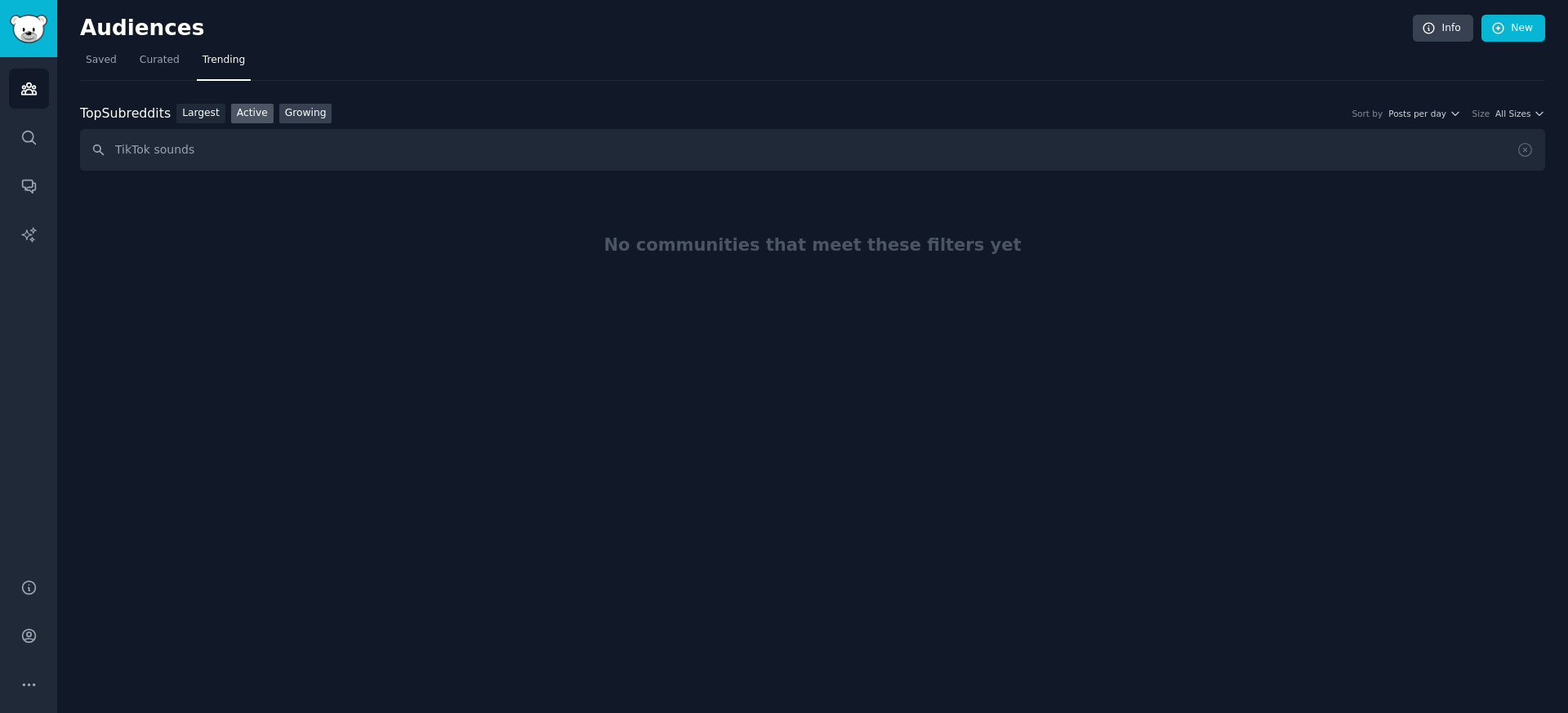
click at [301, 113] on link "Growing" at bounding box center [305, 114] width 53 height 20
click at [274, 157] on input "TikTok sounds" at bounding box center [813, 150] width 1466 height 42
click at [208, 112] on link "Largest" at bounding box center [201, 114] width 49 height 20
click at [263, 120] on link "Active" at bounding box center [252, 114] width 43 height 20
click at [309, 120] on link "Growing" at bounding box center [305, 114] width 53 height 20
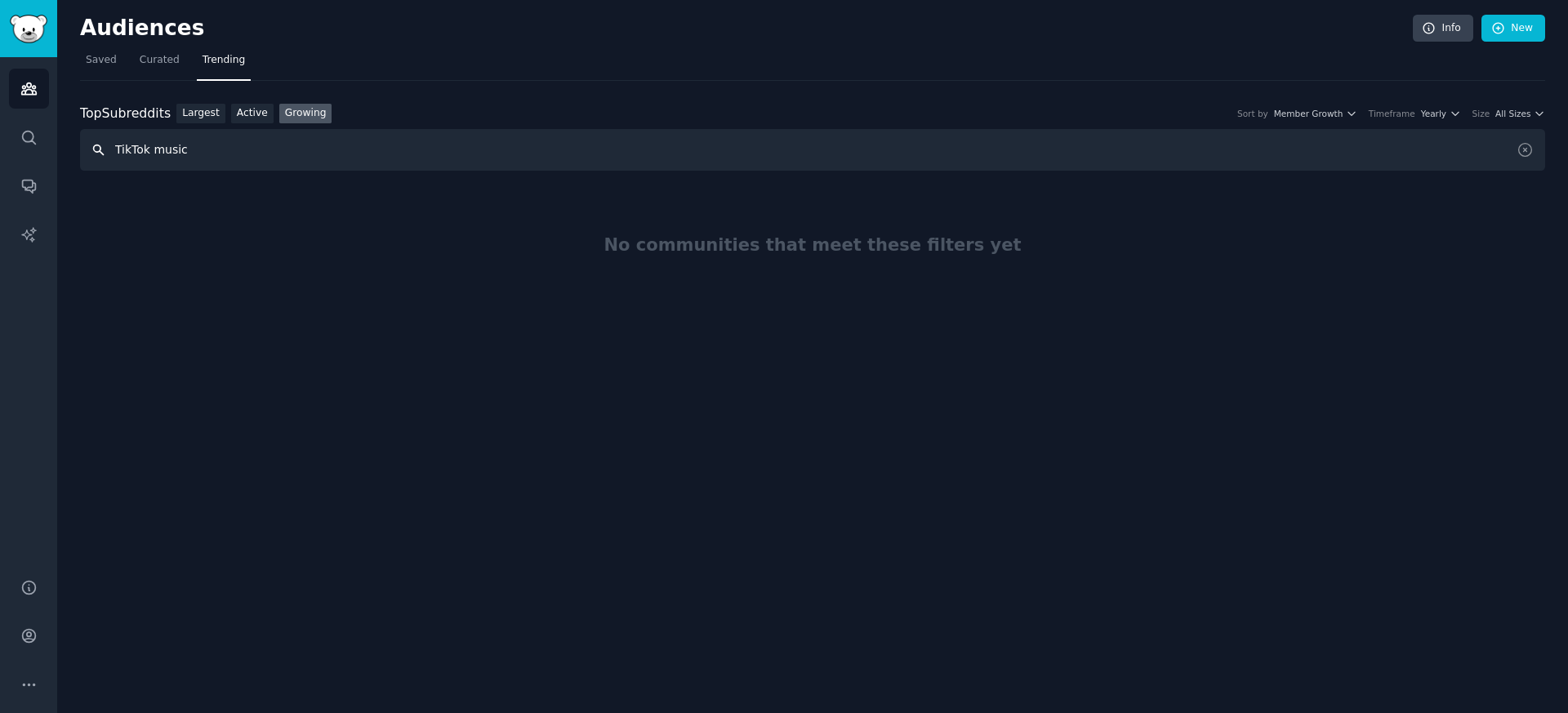
drag, startPoint x: 148, startPoint y: 144, endPoint x: 87, endPoint y: 144, distance: 61.0
click at [87, 144] on input "TikTok music" at bounding box center [813, 150] width 1466 height 42
click at [191, 123] on link "Largest" at bounding box center [201, 114] width 49 height 20
click at [262, 153] on input "Instagram music" at bounding box center [813, 150] width 1466 height 42
click at [243, 114] on link "Active" at bounding box center [252, 114] width 43 height 20
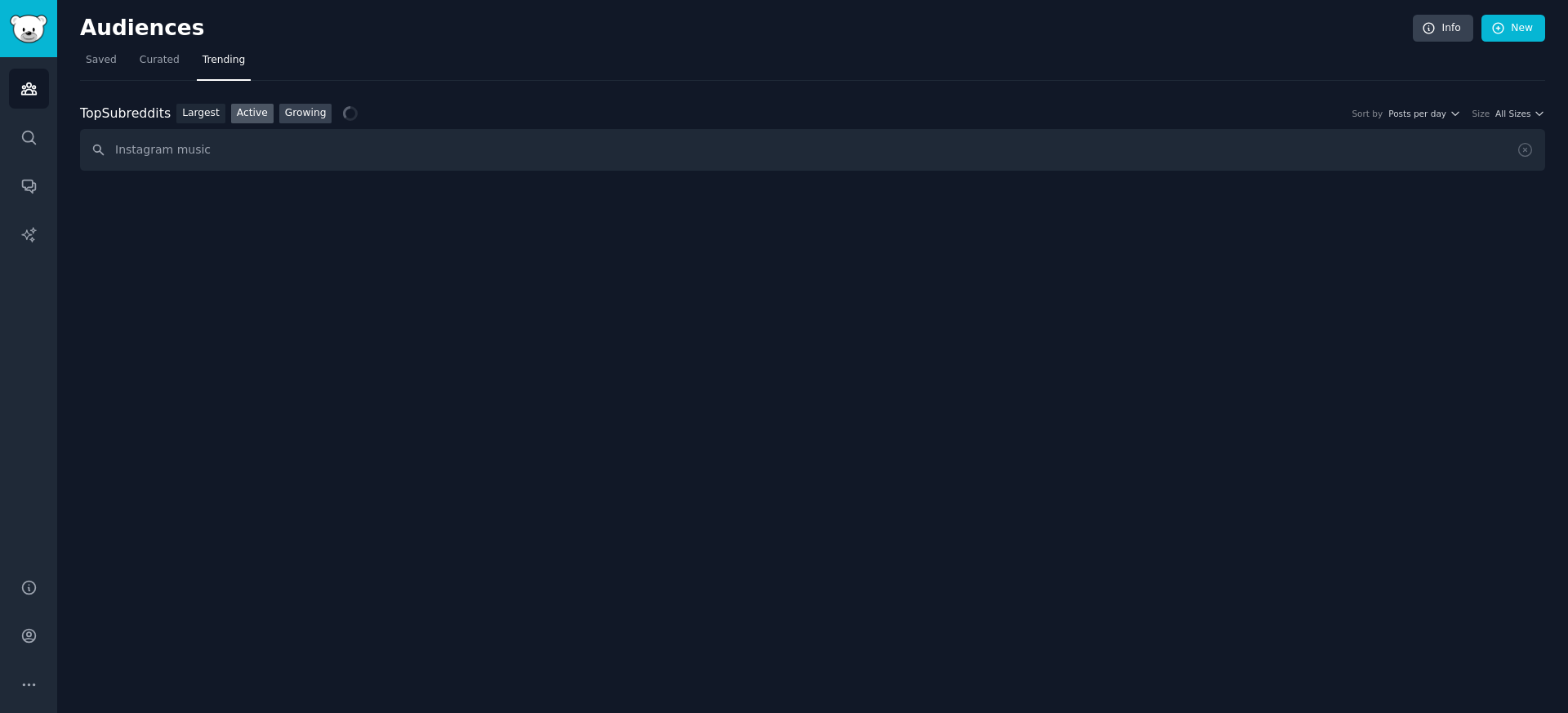
click at [307, 118] on link "Growing" at bounding box center [305, 114] width 53 height 20
drag, startPoint x: 215, startPoint y: 151, endPoint x: 70, endPoint y: 146, distance: 145.1
click at [70, 146] on div "Audiences Info New Saved Curated Trending Top Subreddits Top Subreddits Largest…" at bounding box center [812, 356] width 1511 height 713
click at [191, 116] on link "Largest" at bounding box center [201, 114] width 49 height 20
click at [269, 153] on input "Social media music" at bounding box center [813, 150] width 1466 height 42
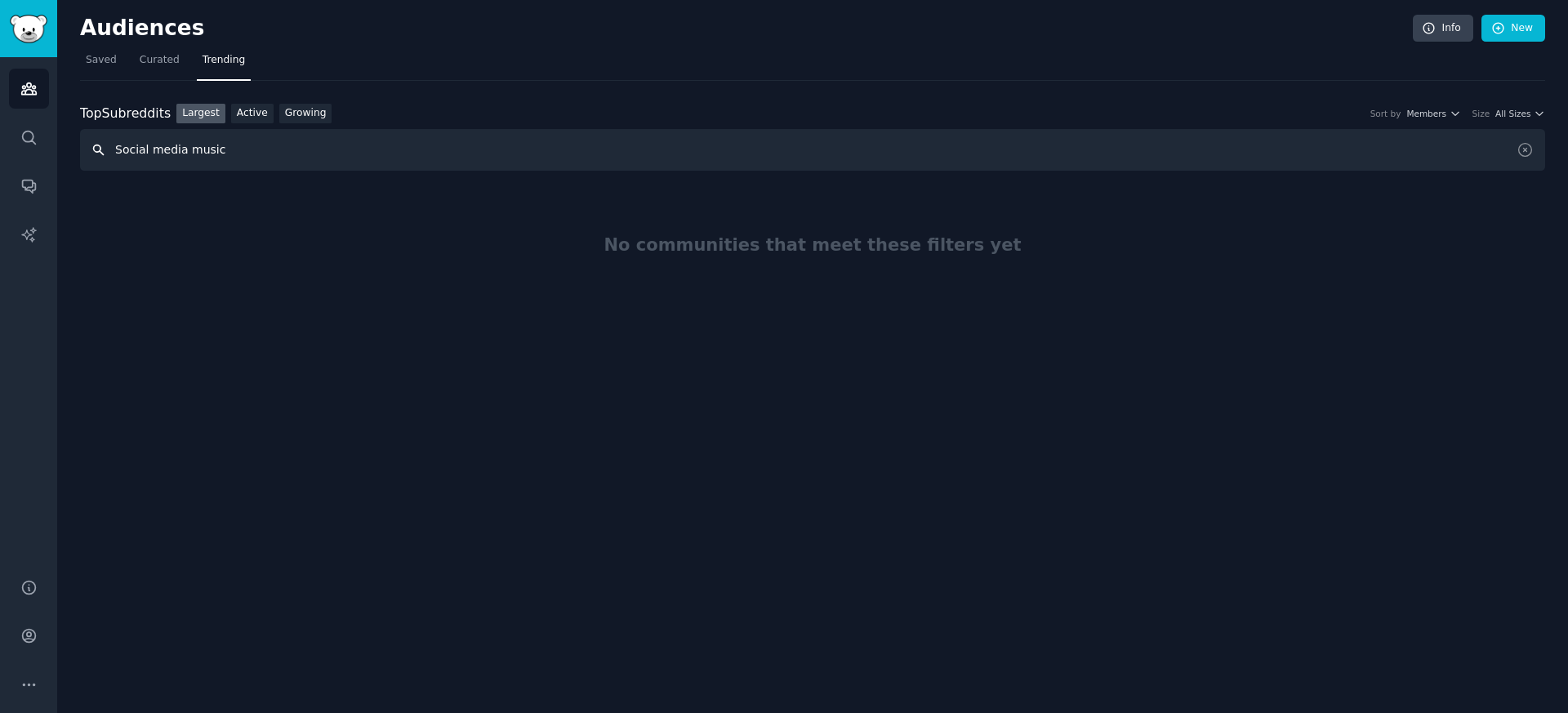
drag, startPoint x: 279, startPoint y: 147, endPoint x: 0, endPoint y: 146, distance: 279.0
click at [0, 146] on div "Advanced Search Audiences Search Conversations AI Reports Help Account More Aud…" at bounding box center [784, 356] width 1568 height 713
click at [269, 110] on link "Active" at bounding box center [252, 114] width 43 height 20
click at [310, 116] on link "Growing" at bounding box center [305, 114] width 53 height 20
drag, startPoint x: 243, startPoint y: 149, endPoint x: 69, endPoint y: 148, distance: 174.0
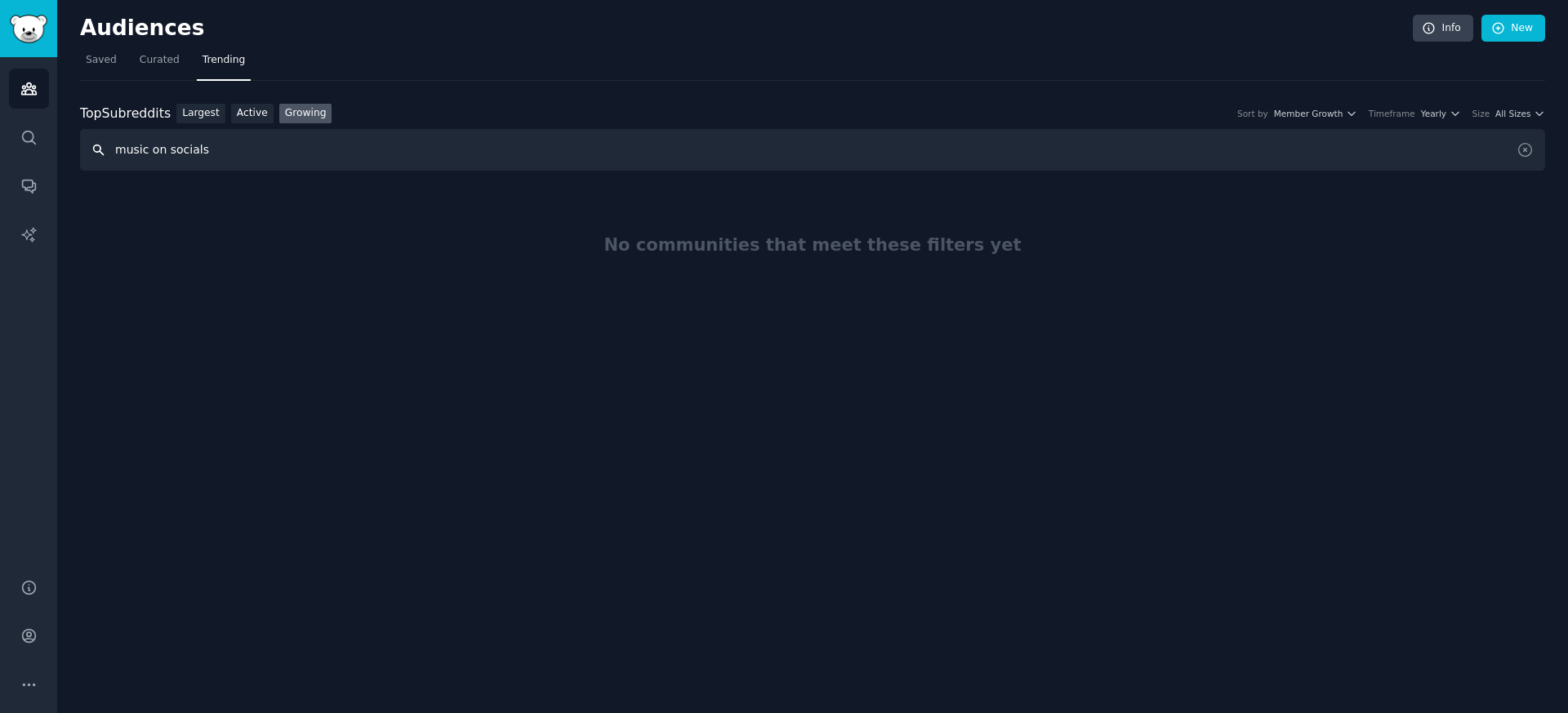
click at [69, 148] on div "Audiences Info New Saved Curated Trending Top Subreddits Top Subreddits Largest…" at bounding box center [812, 356] width 1511 height 713
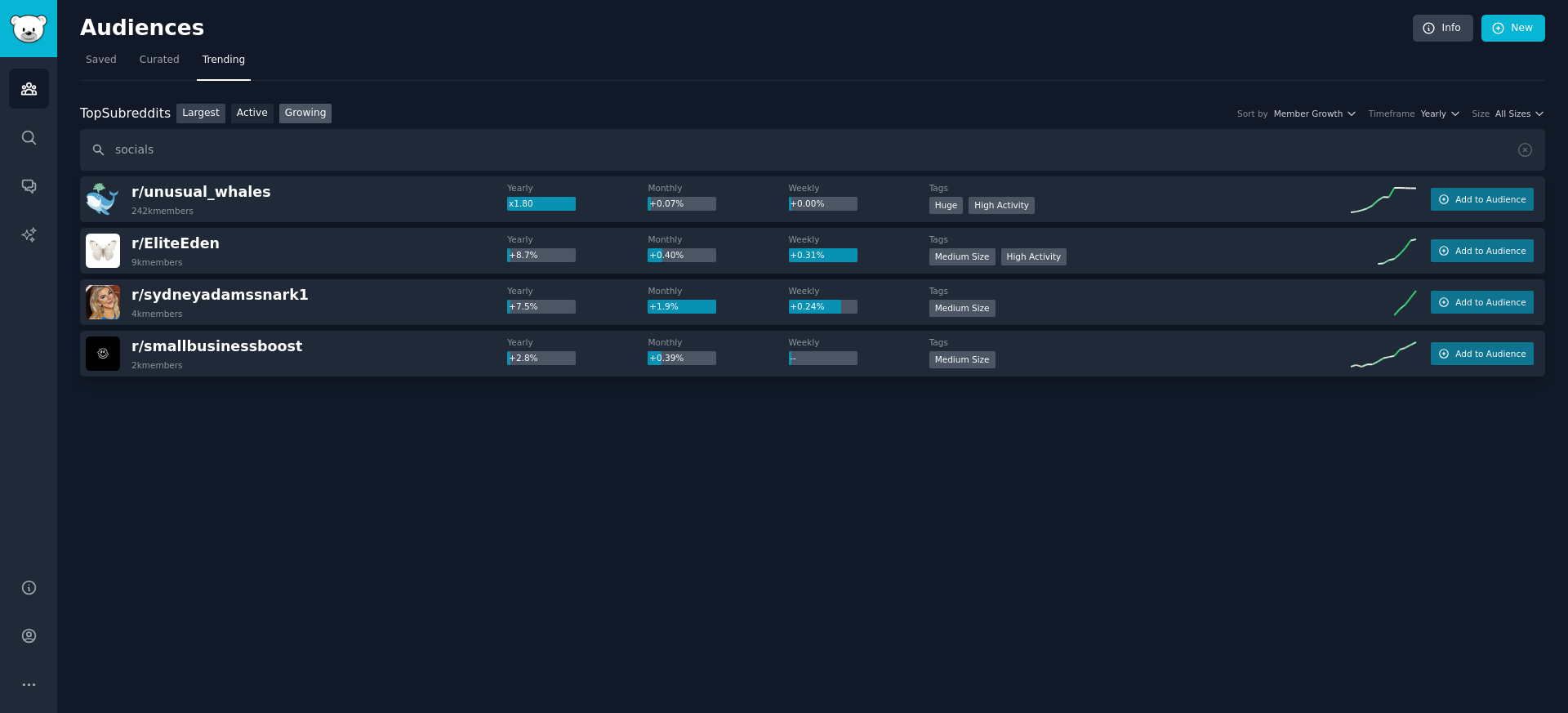
click at [202, 110] on link "Largest" at bounding box center [201, 114] width 49 height 20
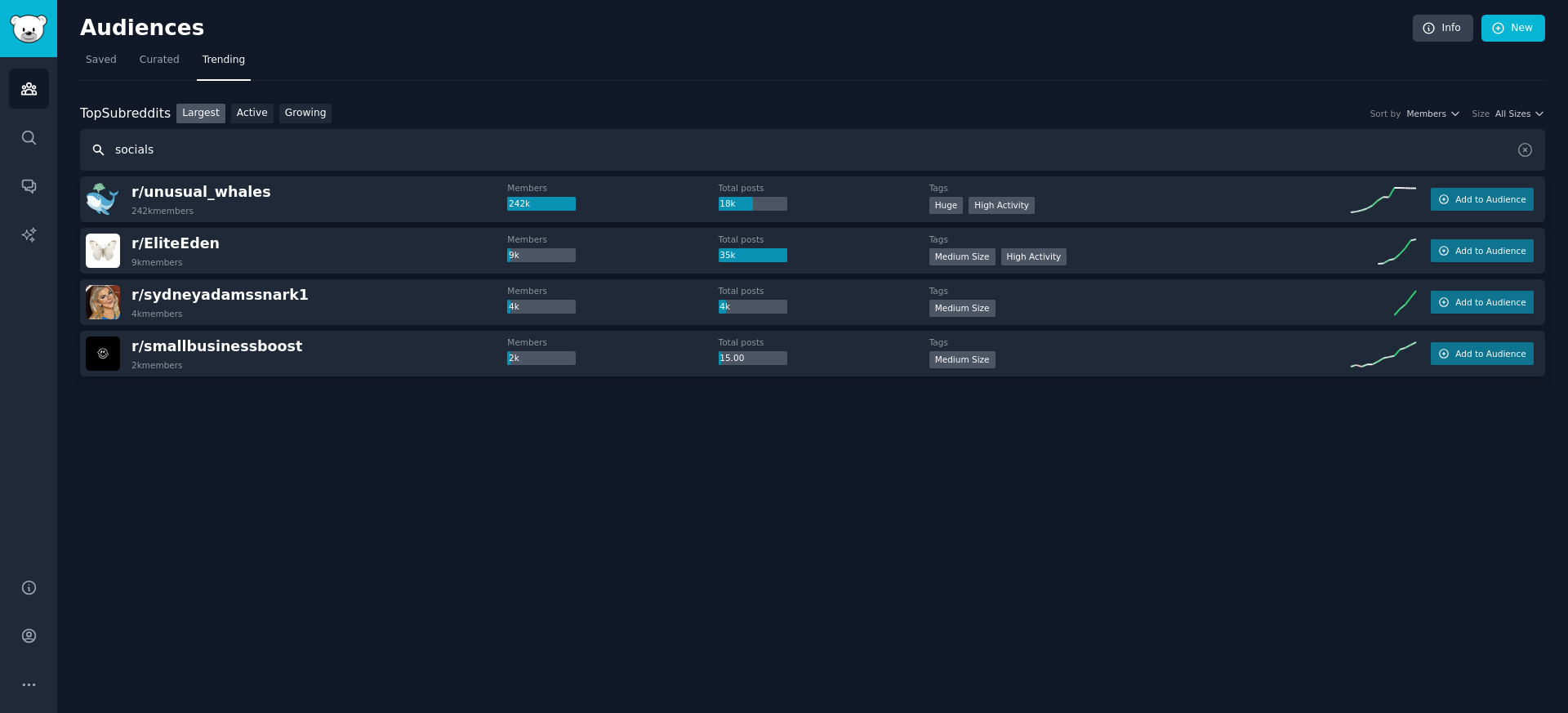
click at [267, 157] on input "socials" at bounding box center [813, 150] width 1466 height 42
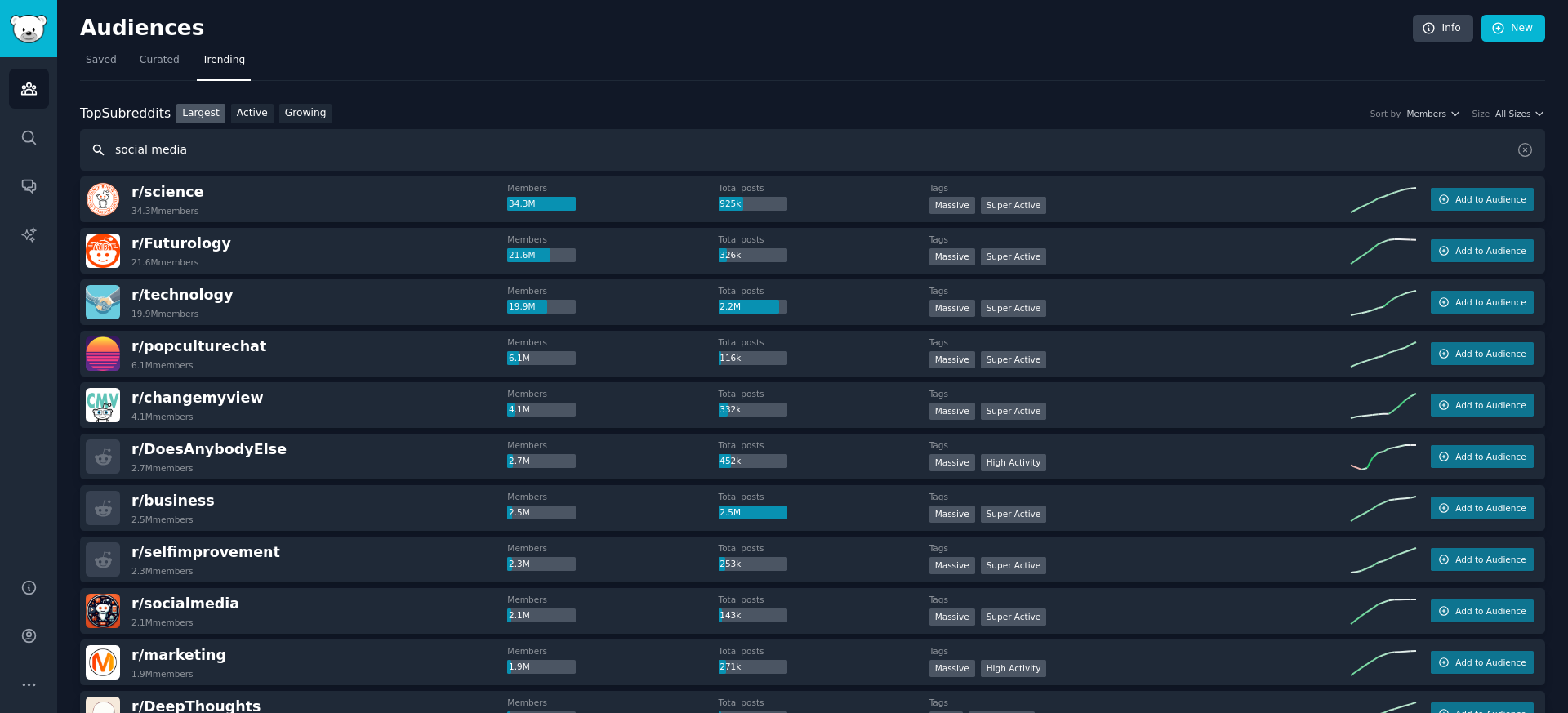
click at [244, 138] on input "social media" at bounding box center [813, 150] width 1466 height 42
type input "youtube music"
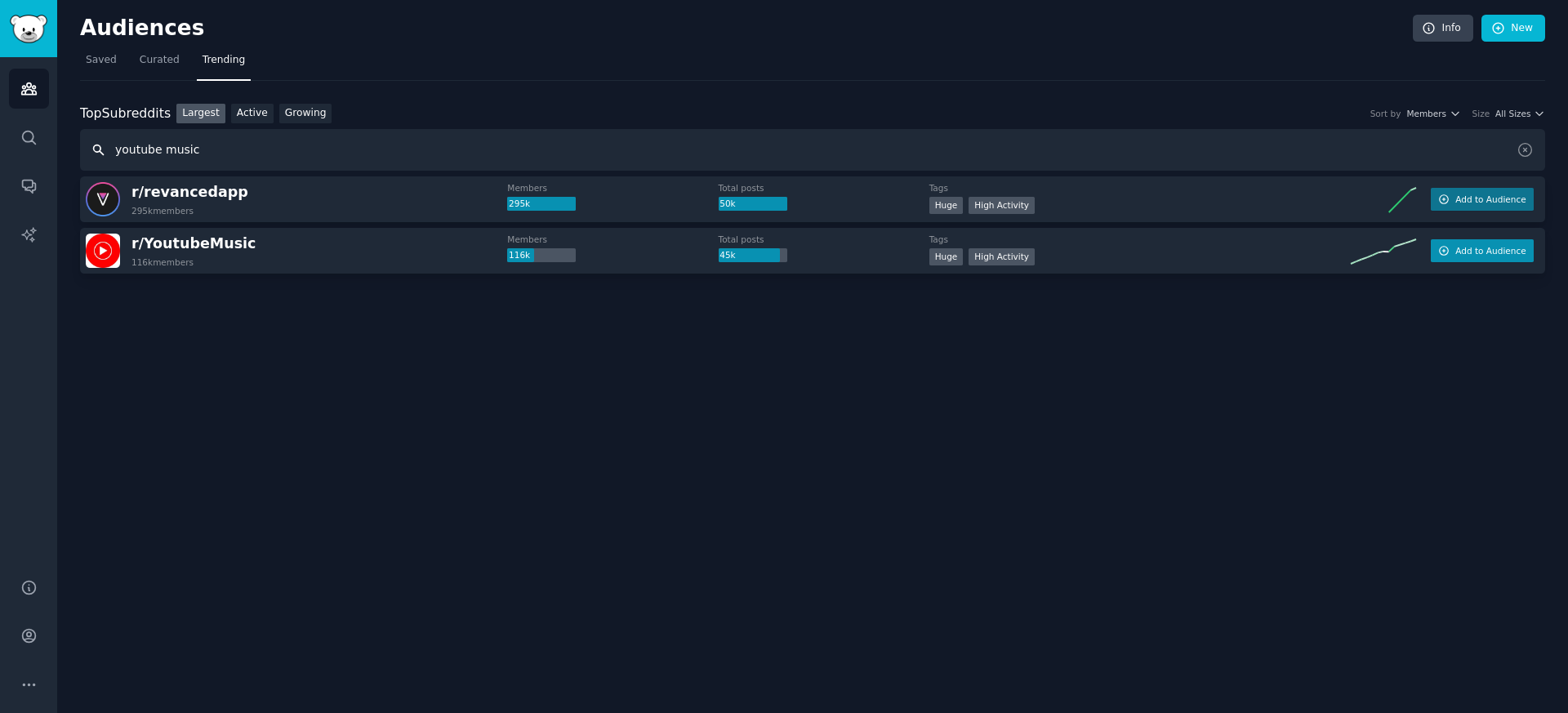
click at [1496, 254] on span "Add to Audience" at bounding box center [1490, 250] width 70 height 11
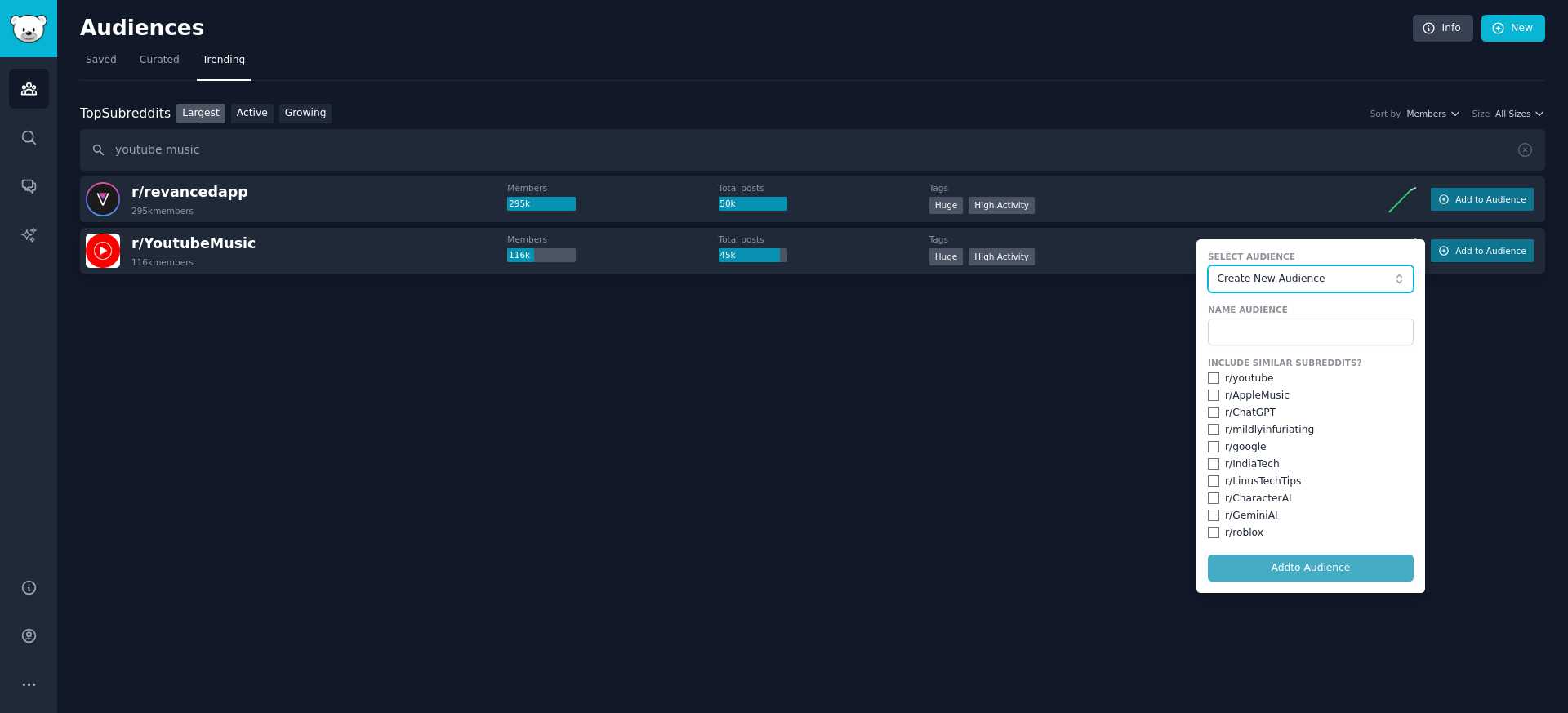
click at [1283, 275] on span "Create New Audience" at bounding box center [1306, 279] width 179 height 15
click at [1270, 308] on span "Create New Audience" at bounding box center [1317, 311] width 171 height 15
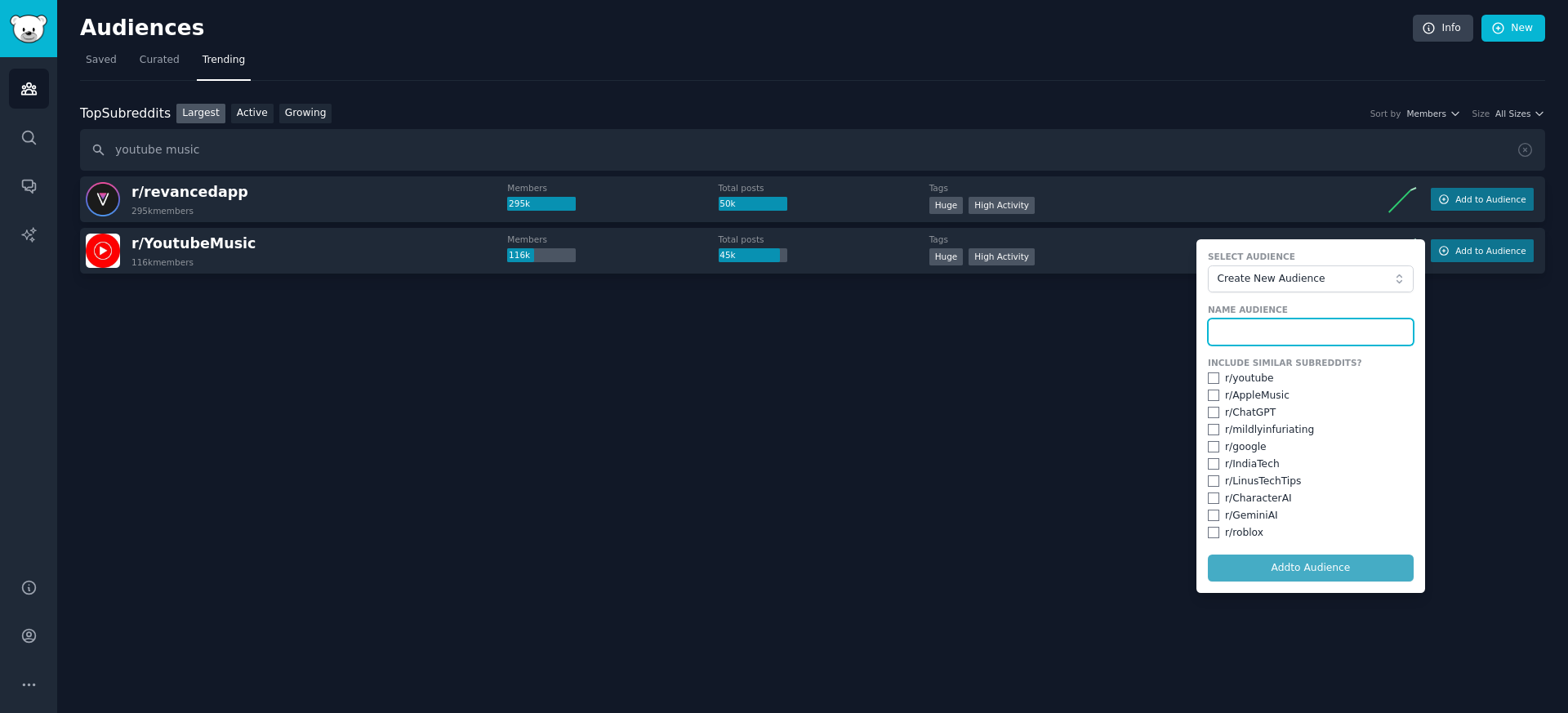
click at [1262, 327] on input "text" at bounding box center [1311, 332] width 206 height 28
drag, startPoint x: 1340, startPoint y: 325, endPoint x: 1186, endPoint y: 324, distance: 154.0
click at [1186, 324] on div "r/ revancedapp 295k members Members 295k Total posts 50k Tags Huge High Activit…" at bounding box center [813, 271] width 1466 height 189
type input "Music on Socials"
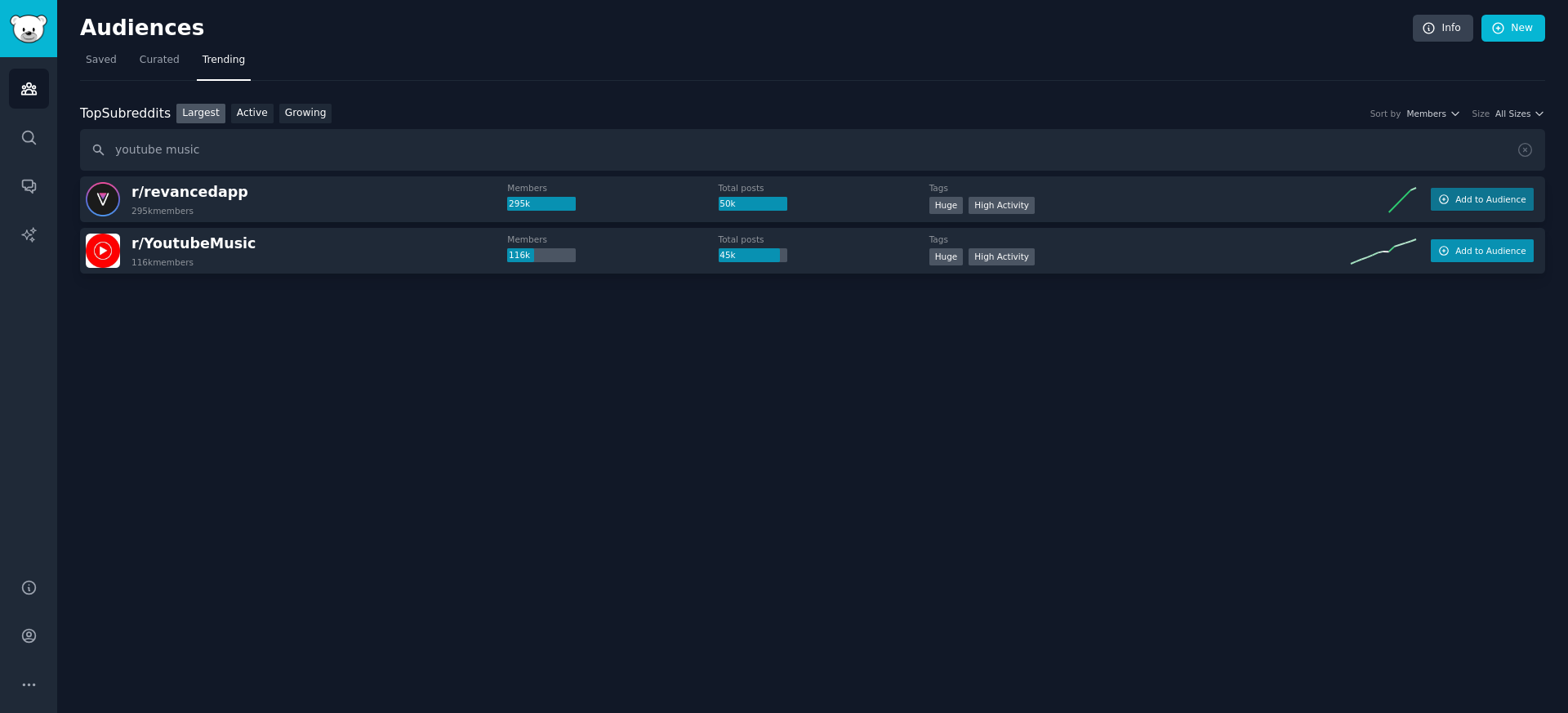
click at [1478, 247] on span "Add to Audience" at bounding box center [1490, 250] width 70 height 11
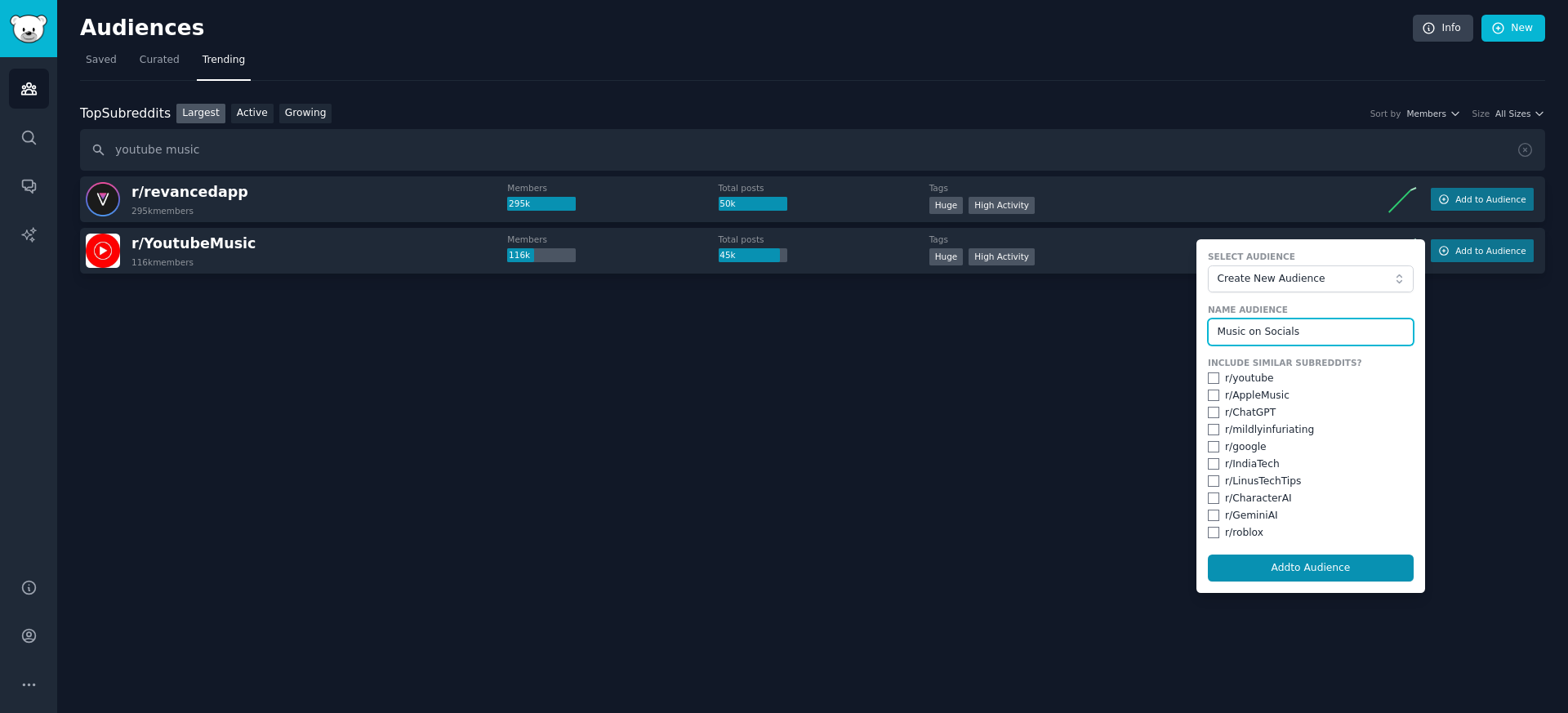
click at [1291, 327] on input "Music on Socials" at bounding box center [1311, 332] width 206 height 28
drag, startPoint x: 1312, startPoint y: 330, endPoint x: 1186, endPoint y: 329, distance: 126.0
click at [1186, 329] on div "r/ revancedapp 295k members Members 295k Total posts 50k Tags >= 80th percentil…" at bounding box center [813, 271] width 1466 height 189
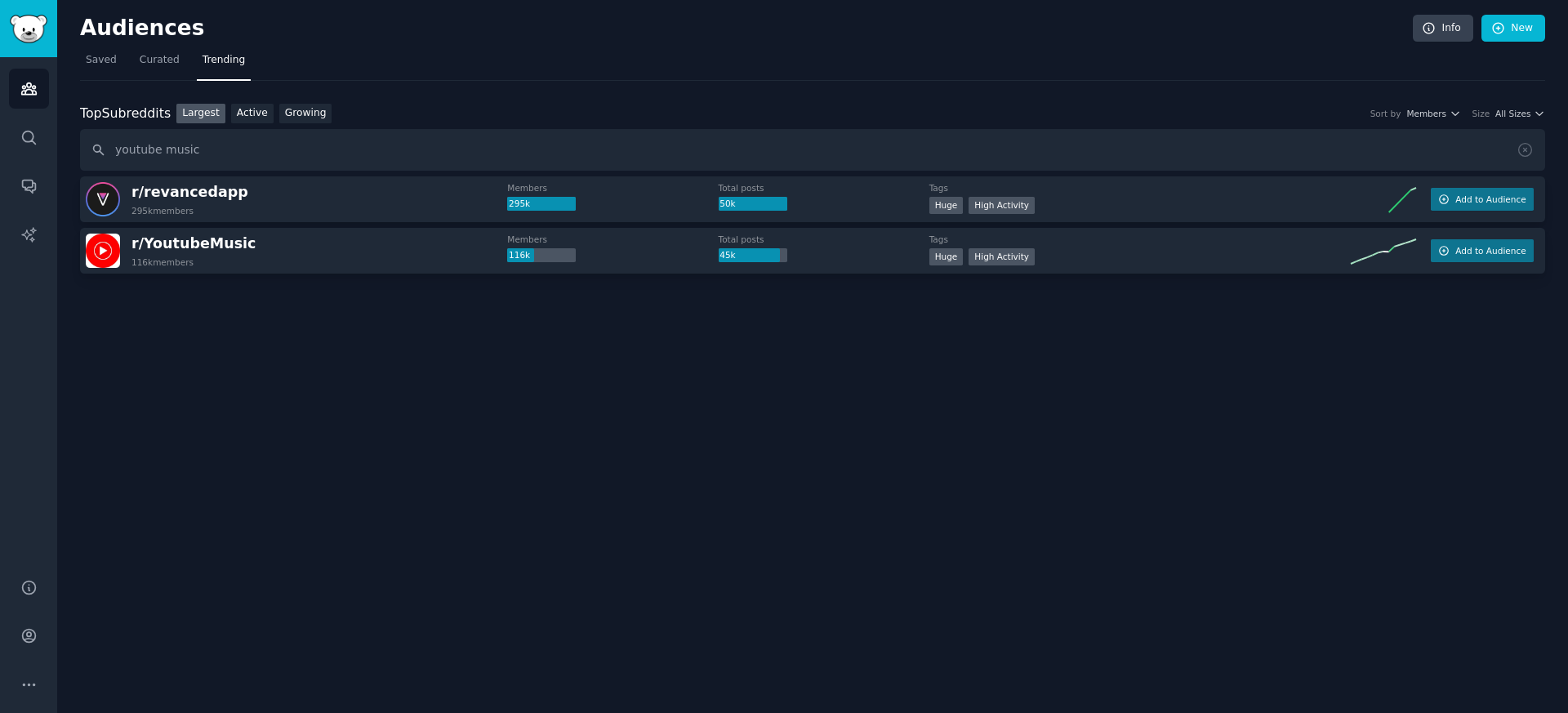
click at [1548, 254] on div "Audiences Info New Saved Curated Trending Top Subreddits Top Subreddits Largest…" at bounding box center [812, 356] width 1511 height 713
click at [1484, 256] on span "Add to Audience" at bounding box center [1490, 250] width 70 height 11
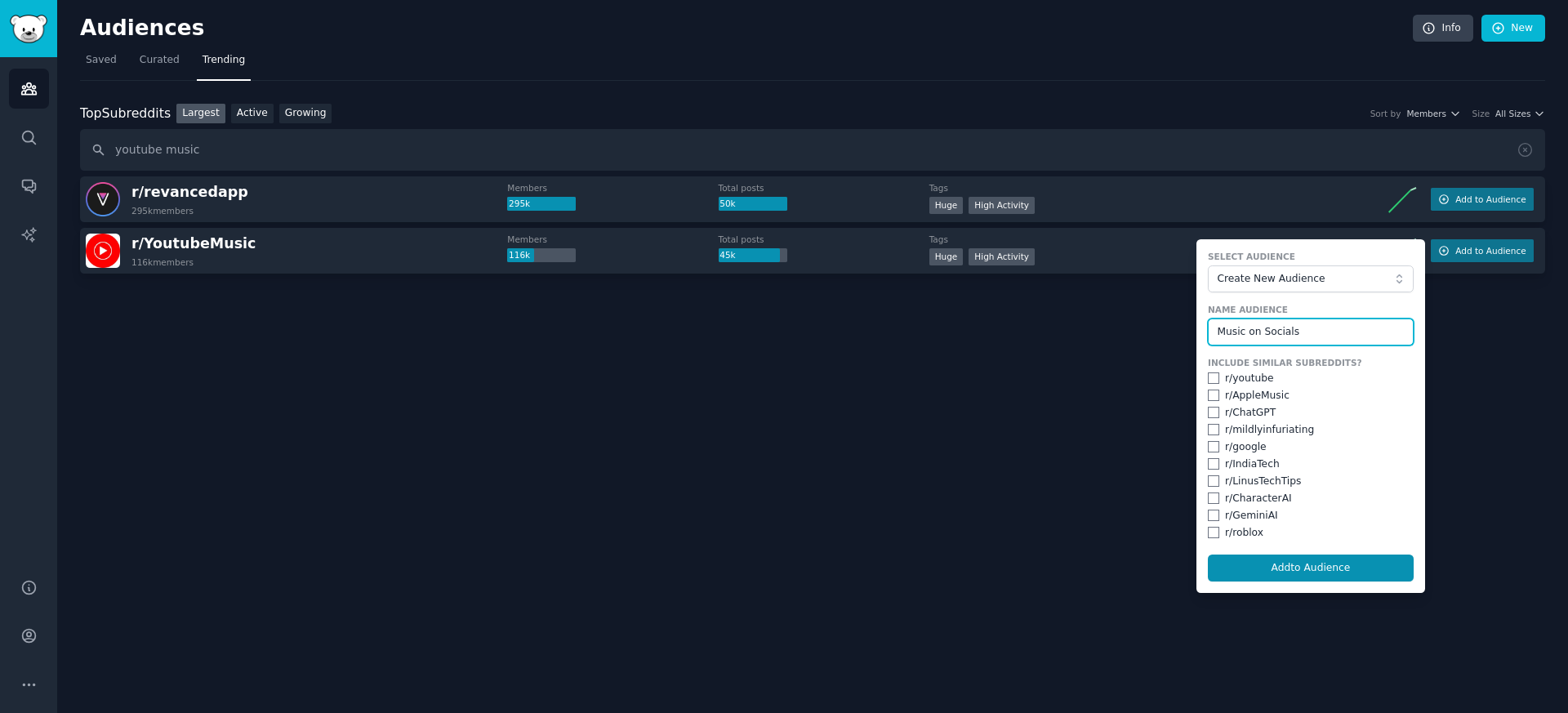
click at [1363, 332] on input "Music on Socials" at bounding box center [1311, 332] width 206 height 28
type input "M"
type input "Fans & Music Lovers"
click at [1211, 397] on input "checkbox" at bounding box center [1214, 395] width 11 height 11
checkbox input "true"
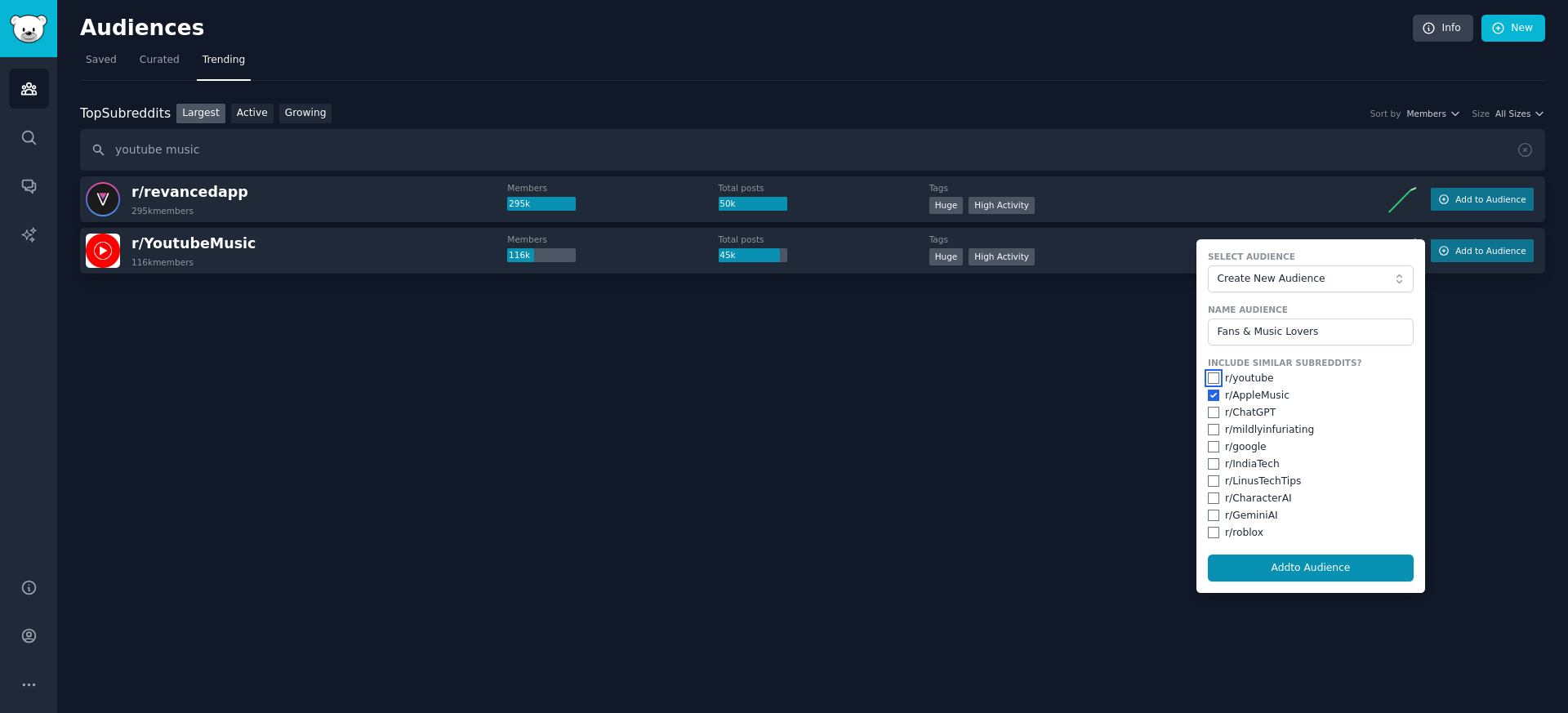
click at [1212, 376] on input "checkbox" at bounding box center [1214, 378] width 11 height 11
click at [1316, 561] on button "Add to Audience" at bounding box center [1311, 569] width 206 height 28
checkbox input "false"
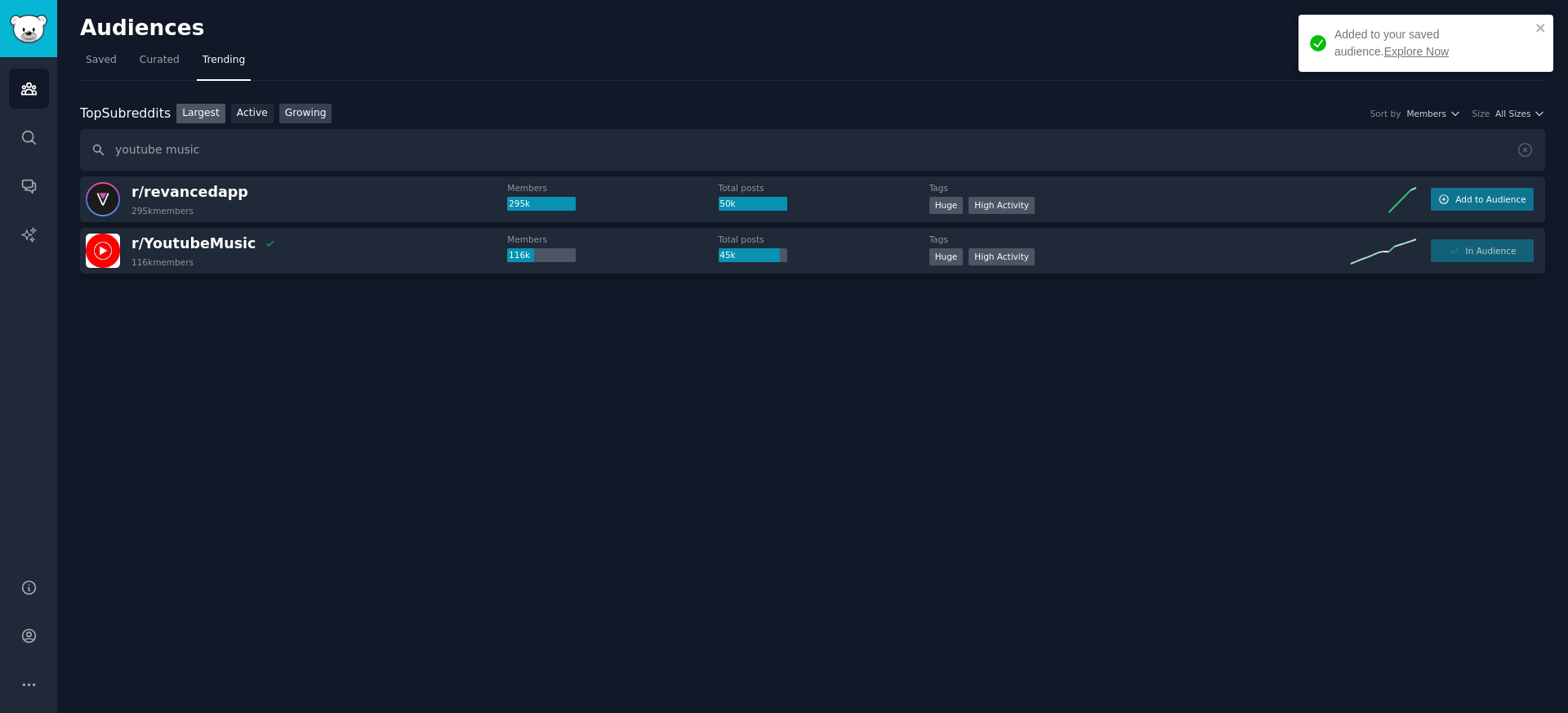
click at [326, 117] on link "Growing" at bounding box center [305, 114] width 53 height 20
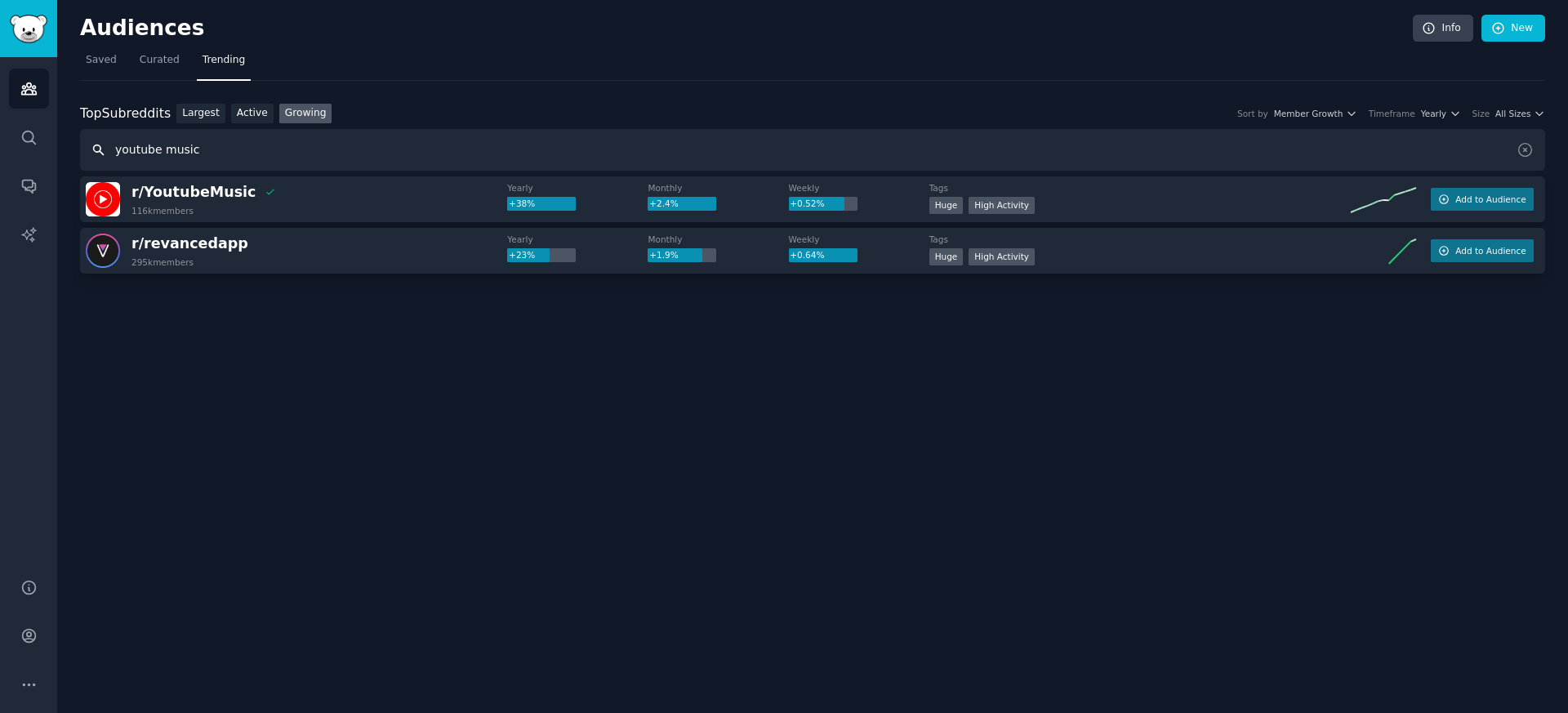
click at [286, 162] on input "youtube music" at bounding box center [813, 150] width 1466 height 42
type input "y"
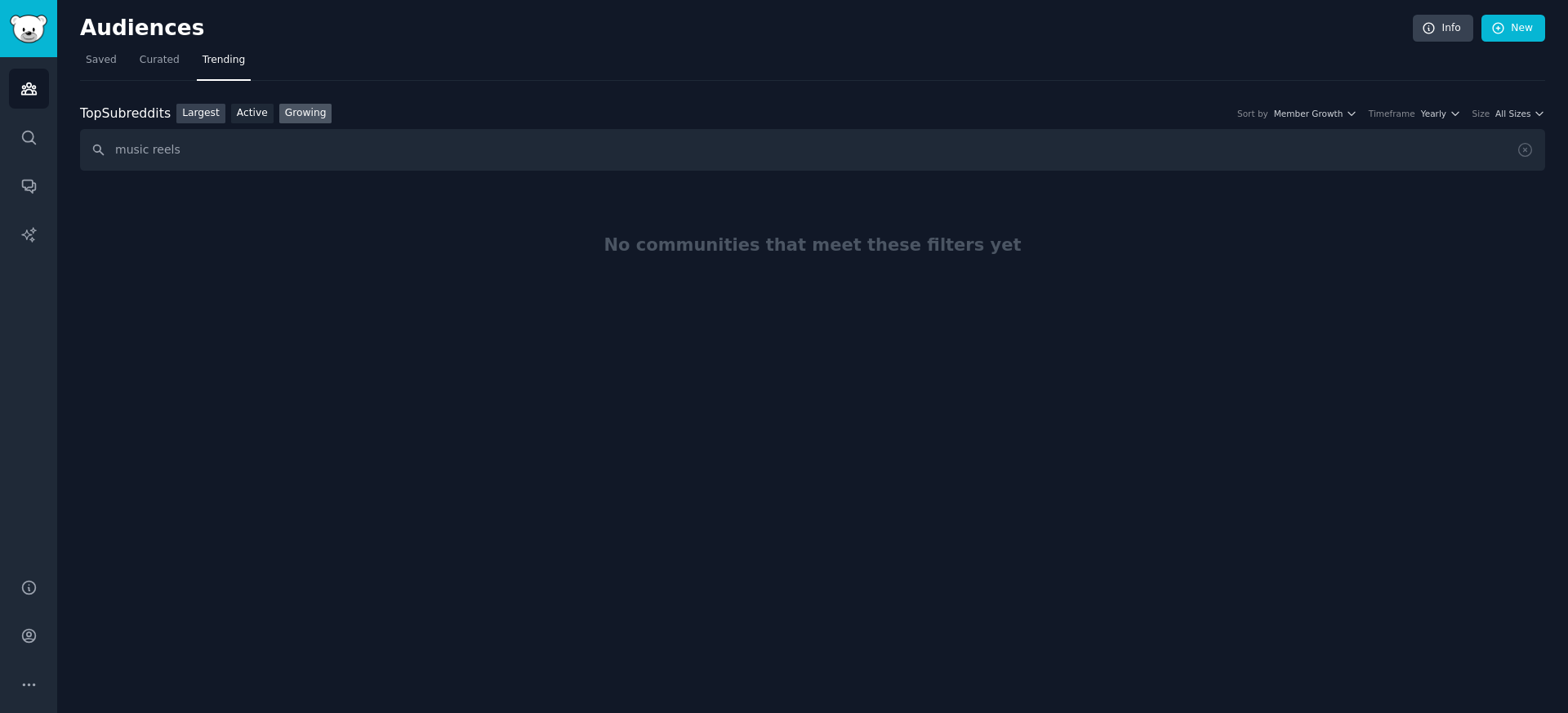
click at [205, 114] on link "Largest" at bounding box center [201, 114] width 49 height 20
click at [196, 154] on input "music reels" at bounding box center [813, 150] width 1466 height 42
click at [169, 144] on input "music" at bounding box center [813, 150] width 1466 height 42
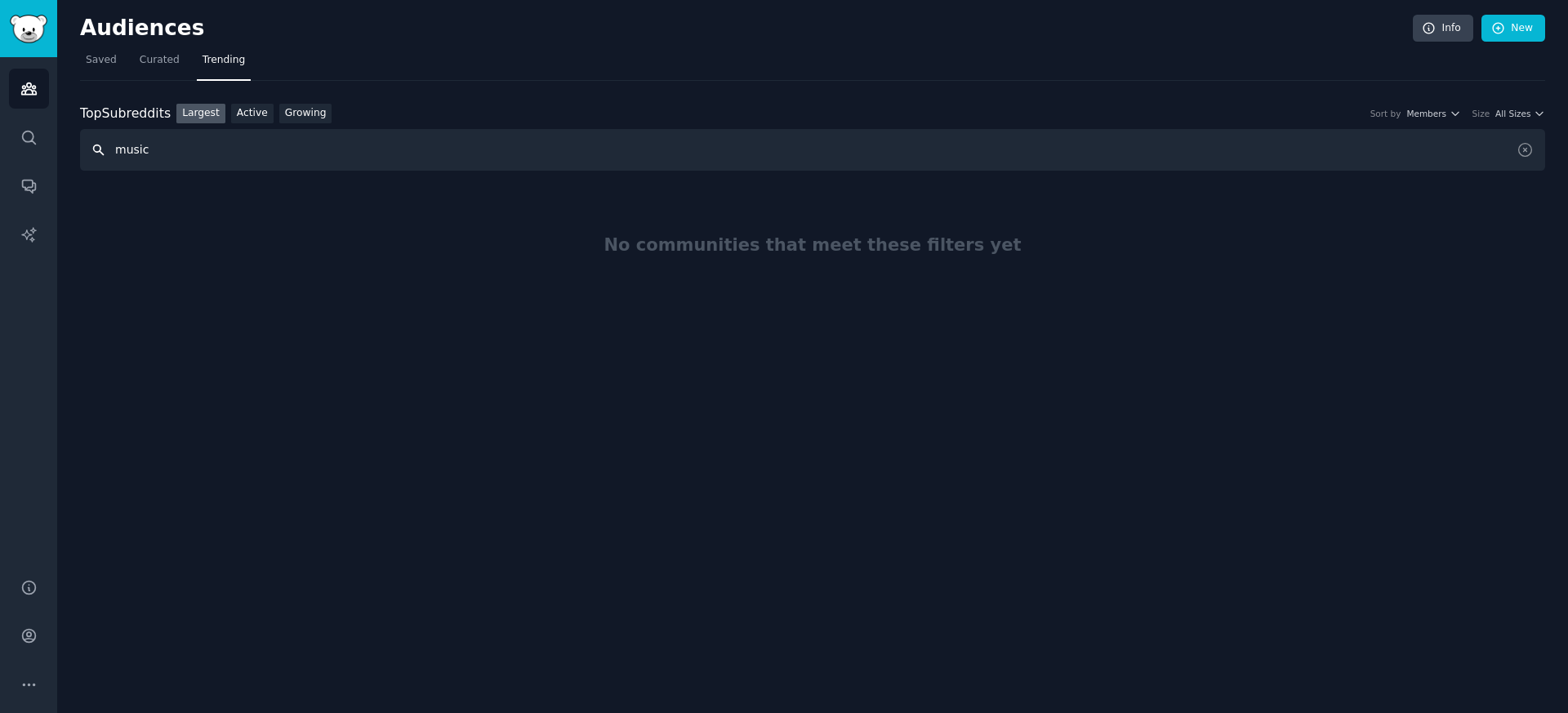
paste input "fan made music video"
click at [283, 115] on link "Growing" at bounding box center [305, 114] width 53 height 20
click at [236, 149] on input "fan made music video" at bounding box center [813, 150] width 1466 height 42
click at [201, 123] on link "Largest" at bounding box center [201, 114] width 49 height 20
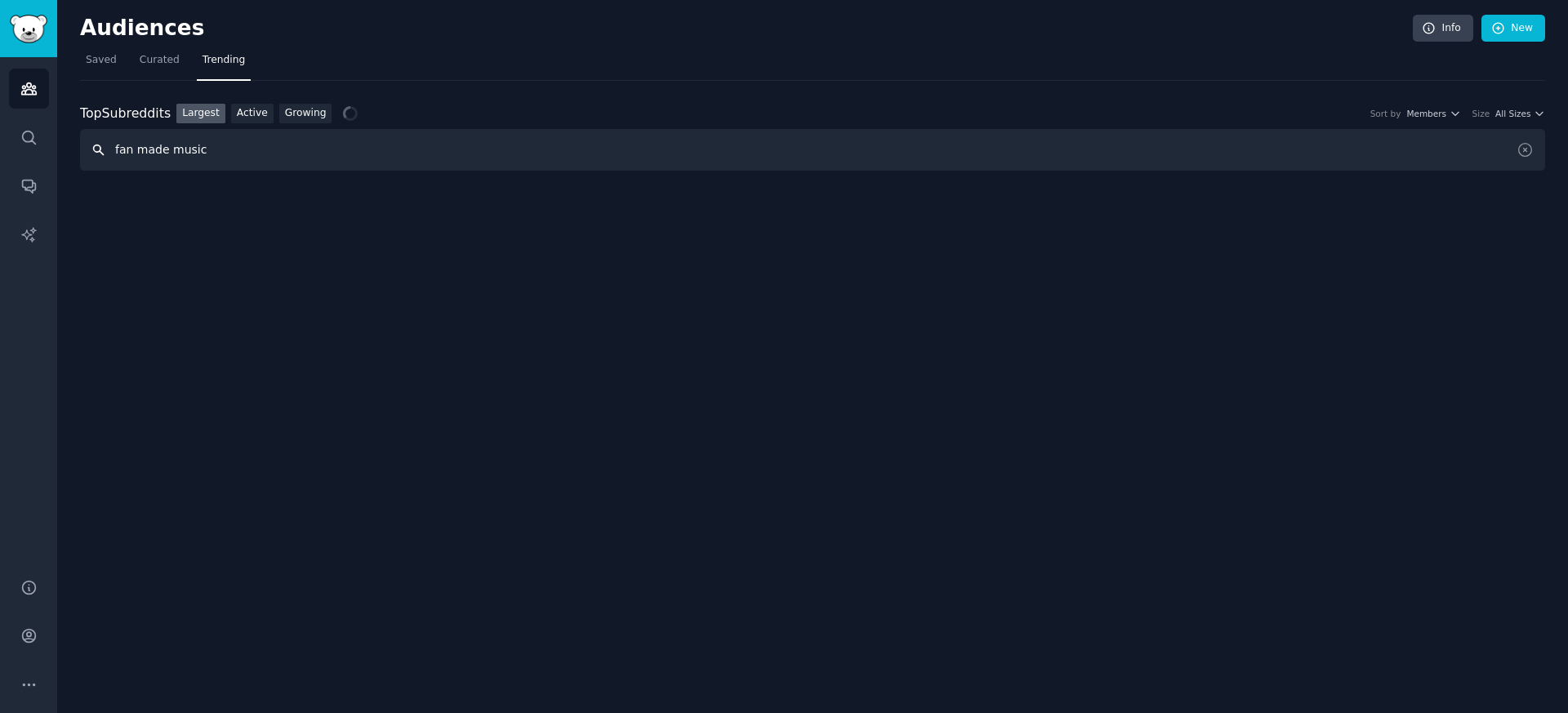
drag, startPoint x: 220, startPoint y: 158, endPoint x: 62, endPoint y: 158, distance: 158.0
click at [62, 158] on div "Audiences Info New Saved Curated Trending Top Subreddits Top Subreddits Largest…" at bounding box center [812, 356] width 1511 height 713
drag, startPoint x: 212, startPoint y: 159, endPoint x: 106, endPoint y: 149, distance: 106.5
click at [106, 149] on input "fan made music" at bounding box center [813, 150] width 1466 height 42
drag, startPoint x: 237, startPoint y: 155, endPoint x: 37, endPoint y: 132, distance: 201.3
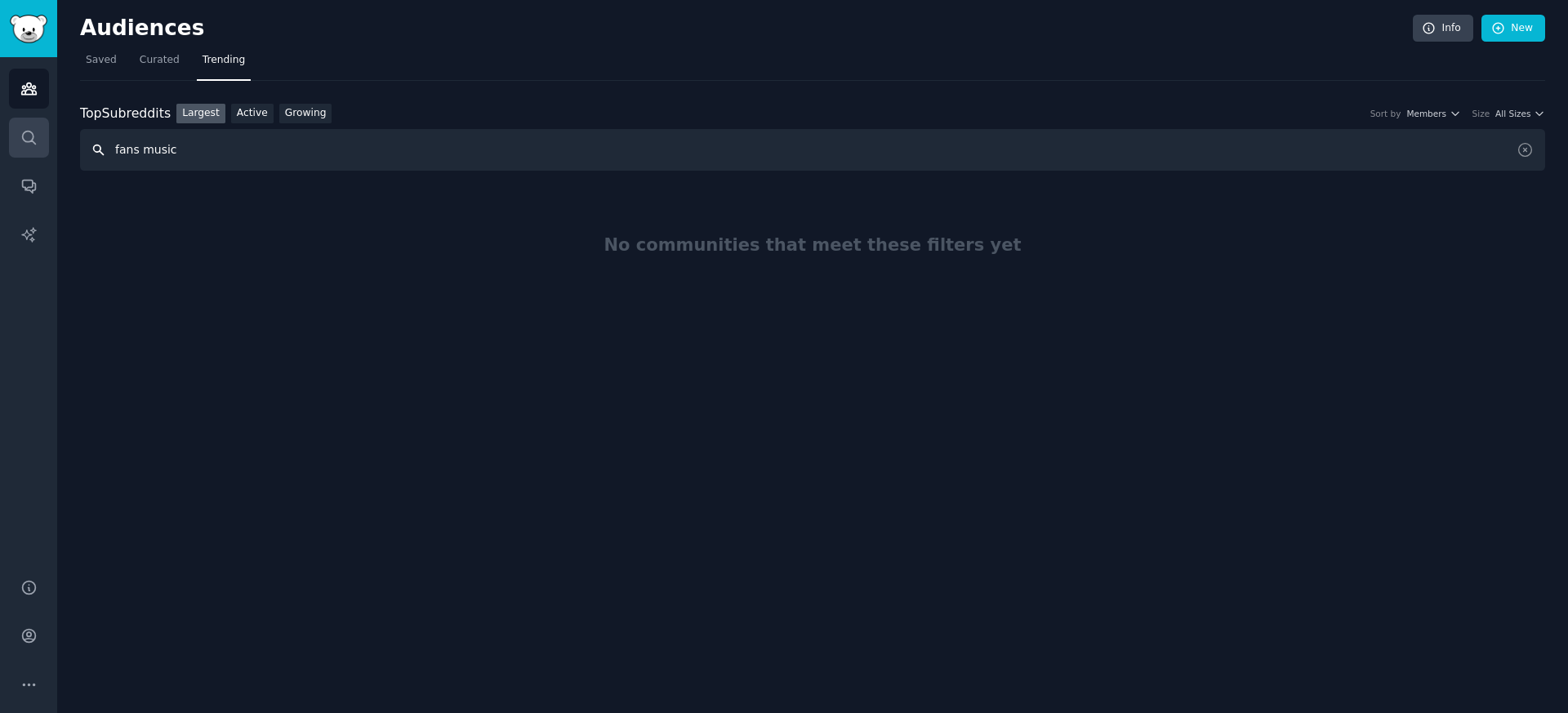
click at [37, 132] on div "Advanced Search Audiences Search Conversations AI Reports Help Account More Aud…" at bounding box center [784, 356] width 1568 height 713
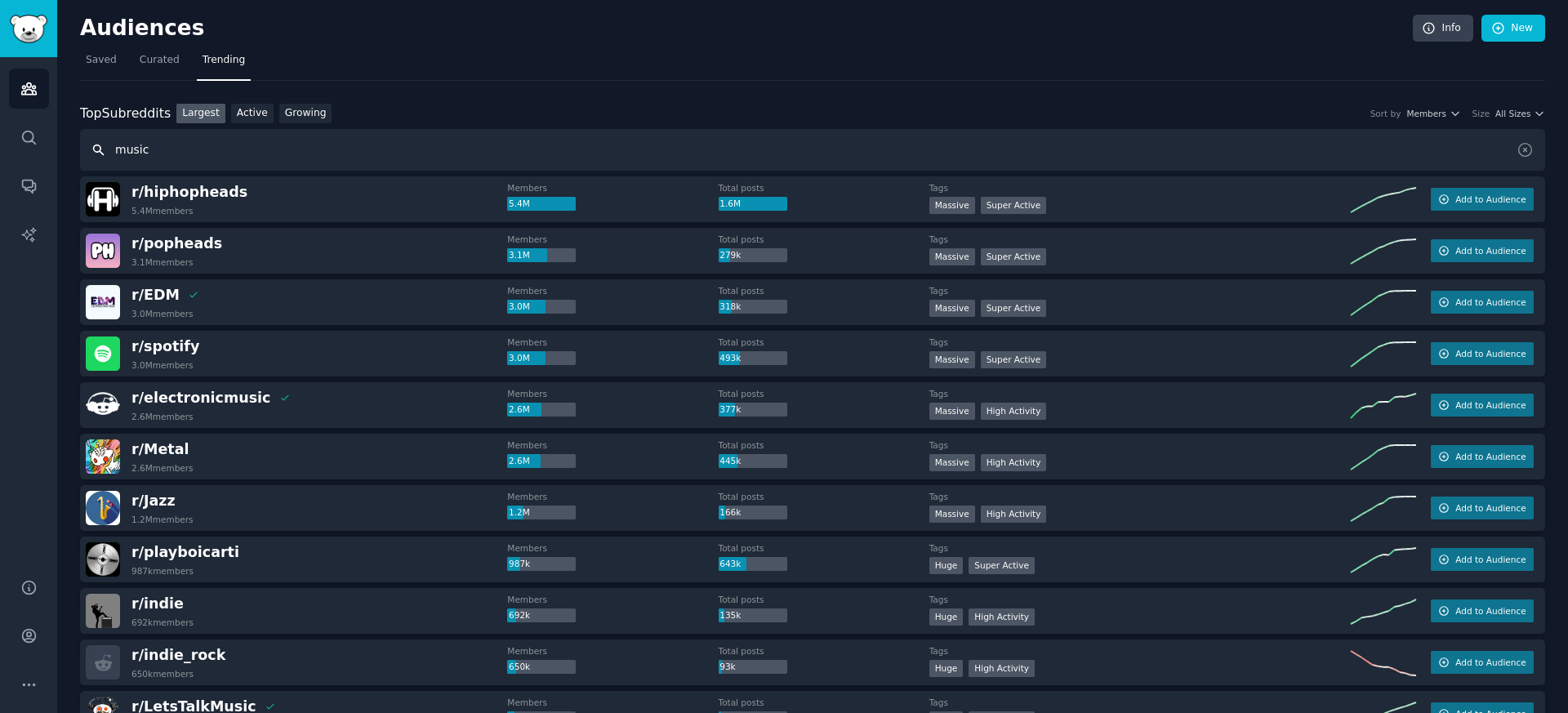
drag, startPoint x: 240, startPoint y: 147, endPoint x: 88, endPoint y: 147, distance: 152.0
click at [88, 147] on input "music" at bounding box center [813, 150] width 1466 height 42
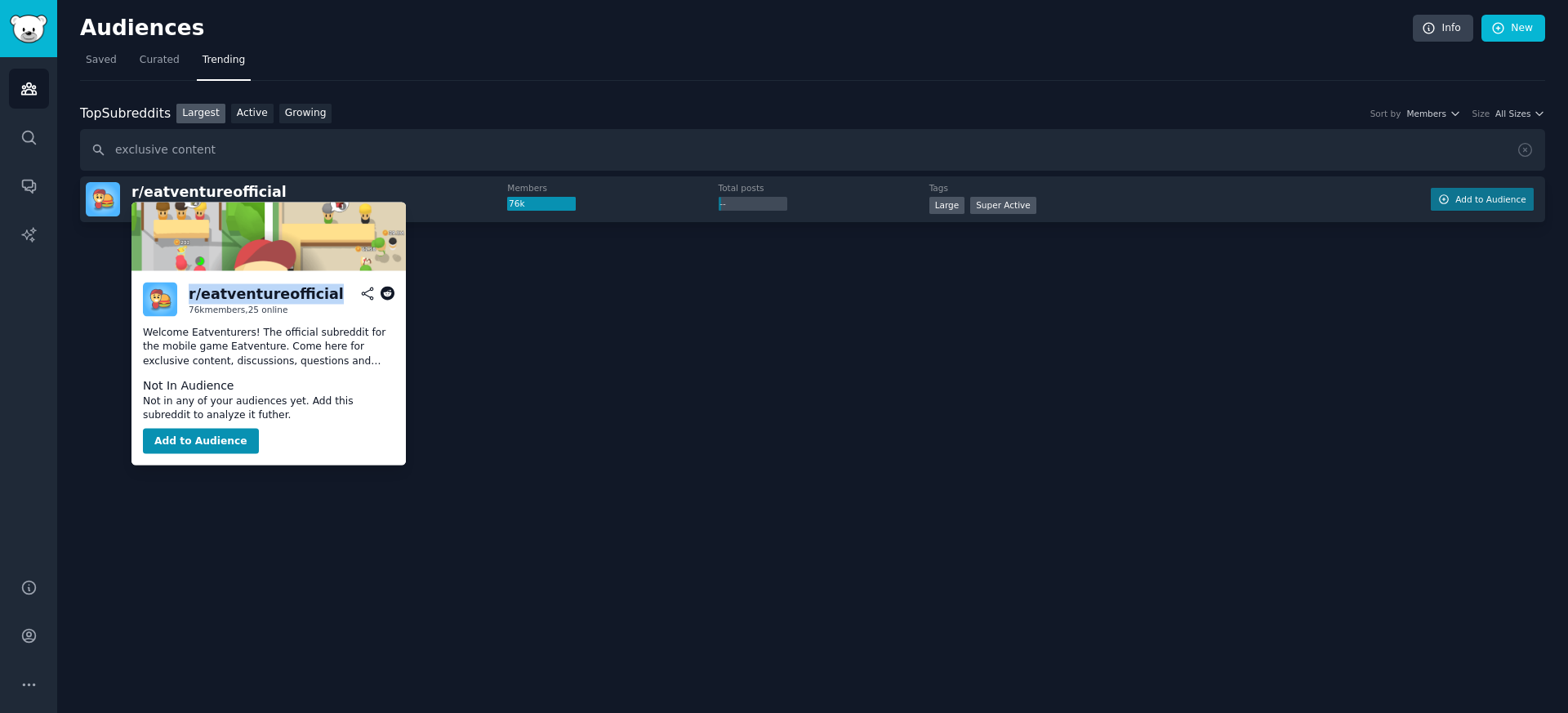
drag, startPoint x: 185, startPoint y: 296, endPoint x: 318, endPoint y: 297, distance: 133.0
click at [318, 297] on div "r/ eatventureofficial 76k members, 25 online" at bounding box center [269, 300] width 251 height 34
copy div "r/ eatventureofficial"
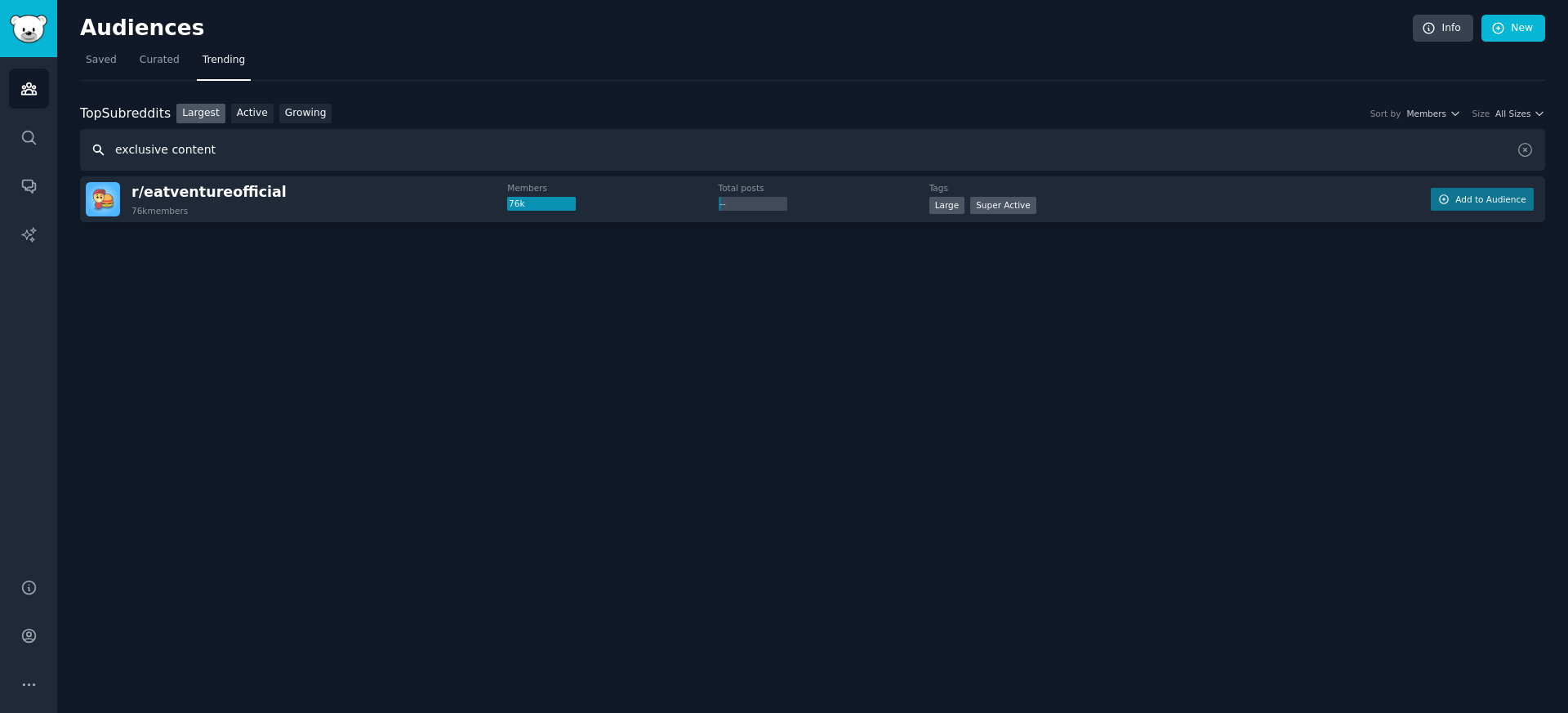
click at [226, 151] on input "exclusive content" at bounding box center [813, 150] width 1466 height 42
click at [200, 148] on input "exclusive content" at bounding box center [813, 150] width 1466 height 42
click at [237, 153] on input "exclusive content" at bounding box center [813, 150] width 1466 height 42
drag, startPoint x: 237, startPoint y: 153, endPoint x: 57, endPoint y: 146, distance: 180.1
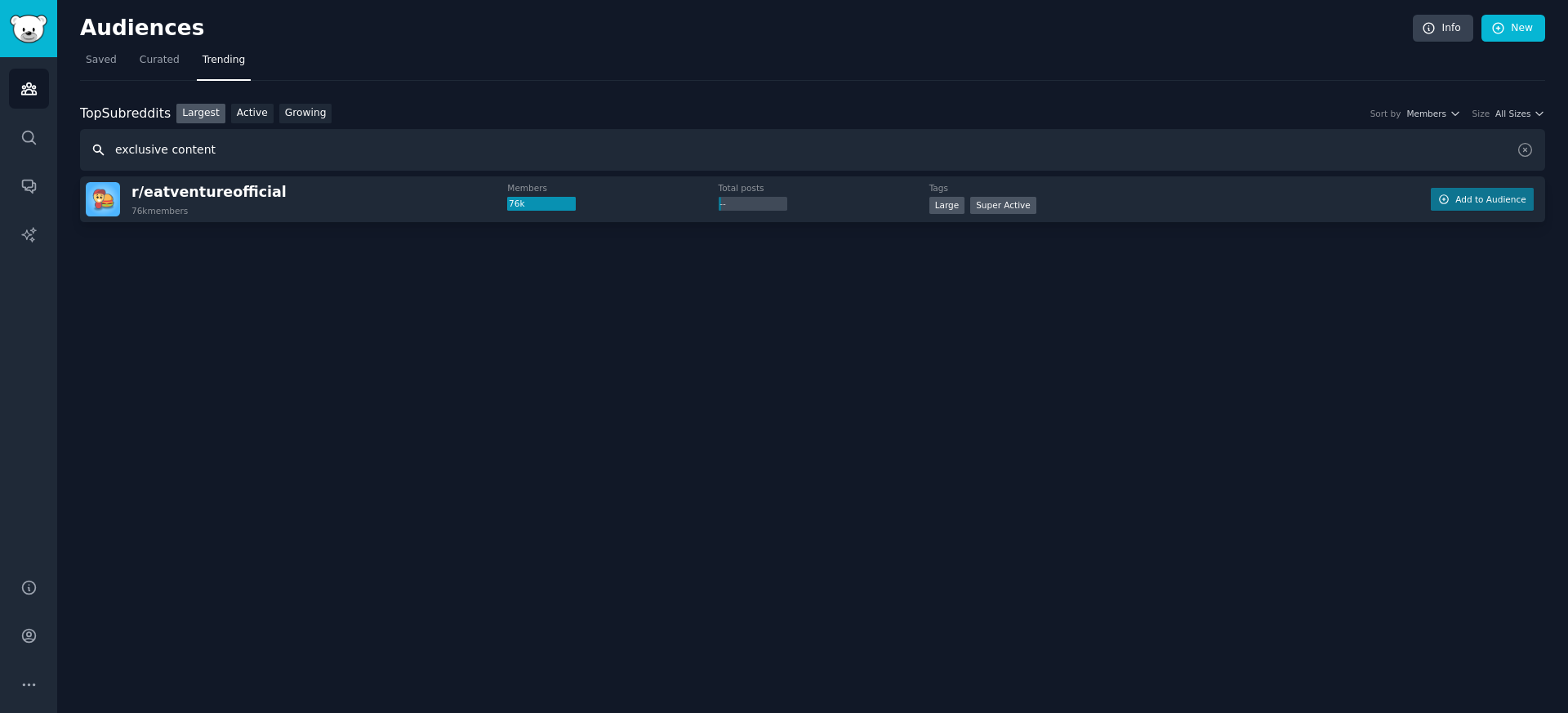
click at [57, 146] on div "Audiences Info New Saved Curated Trending Top Subreddits Top Subreddits Largest…" at bounding box center [812, 356] width 1511 height 713
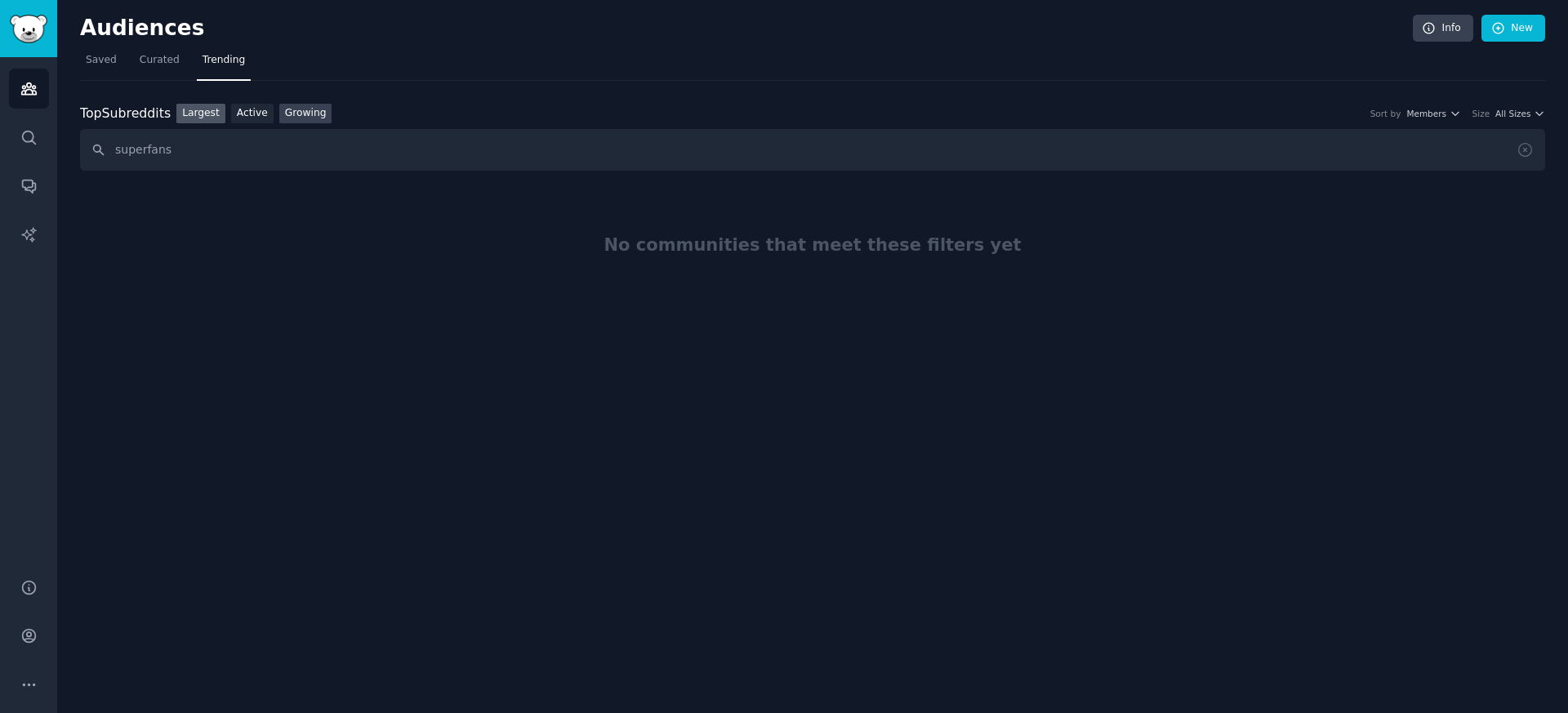
click at [289, 117] on link "Growing" at bounding box center [305, 114] width 53 height 20
click at [169, 158] on input "superfans" at bounding box center [813, 150] width 1466 height 42
click at [194, 120] on link "Largest" at bounding box center [201, 114] width 49 height 20
click at [207, 139] on input "superfan" at bounding box center [813, 150] width 1466 height 42
click at [252, 120] on link "Active" at bounding box center [252, 114] width 43 height 20
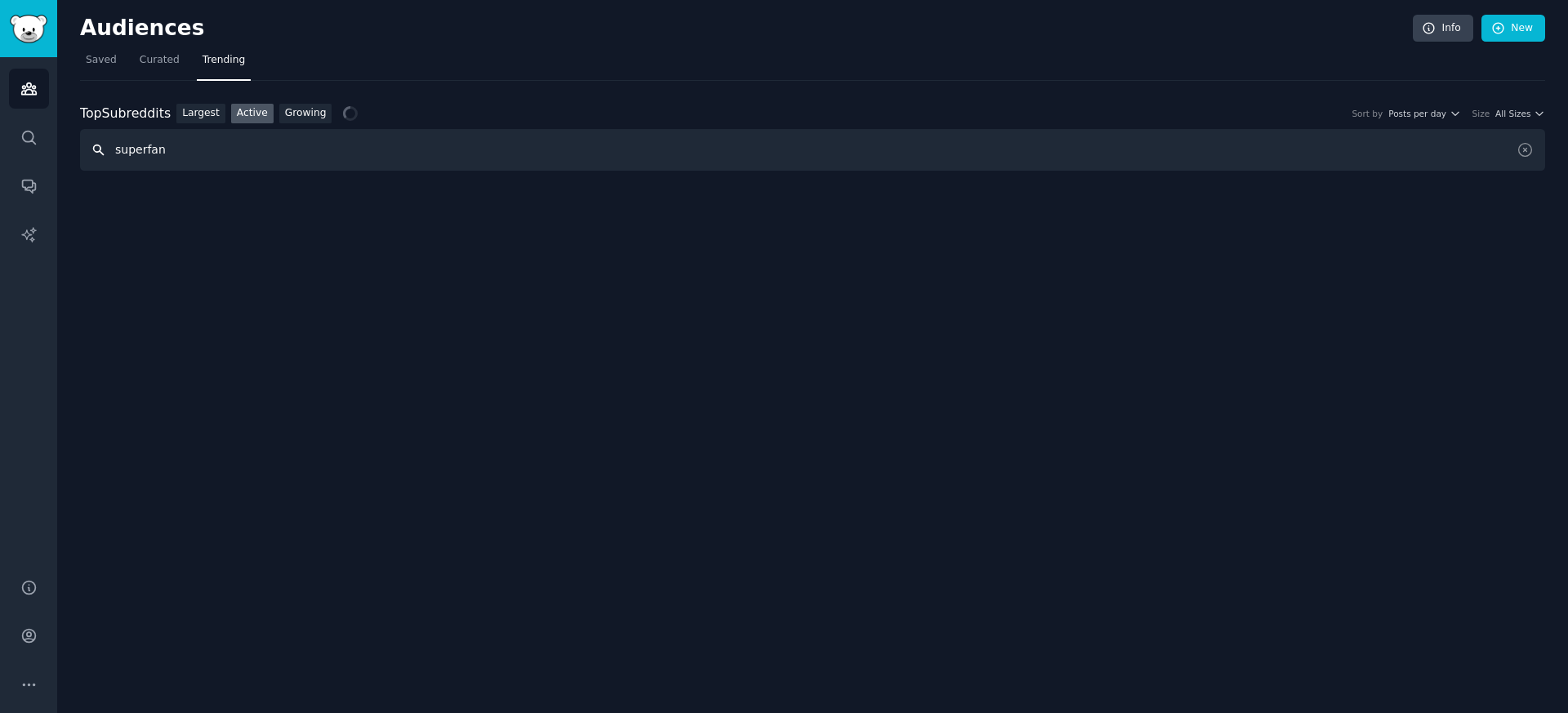
click at [250, 143] on input "superfan" at bounding box center [813, 150] width 1466 height 42
drag, startPoint x: 245, startPoint y: 150, endPoint x: 66, endPoint y: 152, distance: 179.0
click at [66, 152] on div "Audiences Info New Saved Curated Trending Top Subreddits Top Subreddits Largest…" at bounding box center [812, 356] width 1511 height 713
click at [198, 116] on link "Largest" at bounding box center [201, 114] width 49 height 20
click at [283, 156] on input "music memev" at bounding box center [813, 150] width 1466 height 42
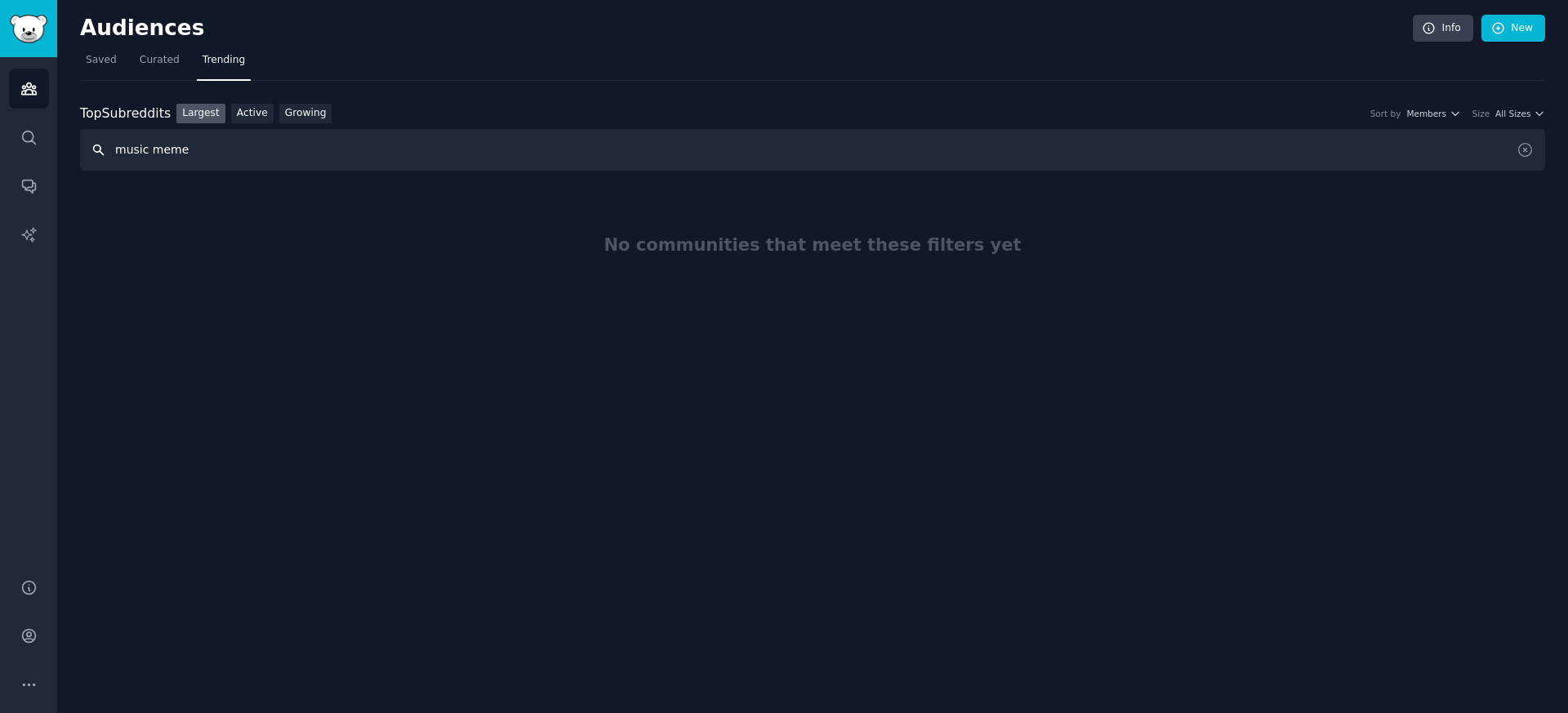
click at [183, 160] on input "music meme" at bounding box center [813, 150] width 1466 height 42
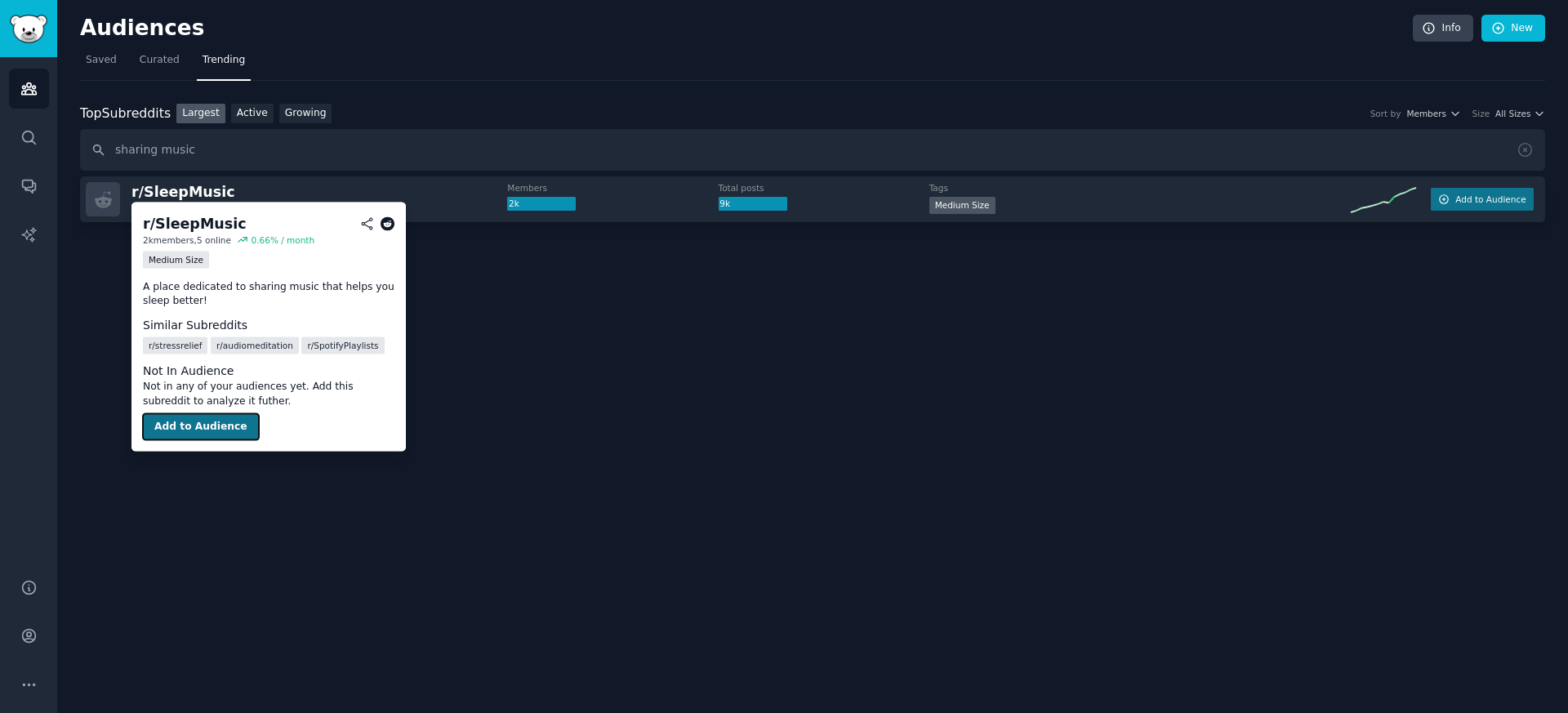
click at [181, 424] on button "Add to Audience" at bounding box center [201, 427] width 116 height 26
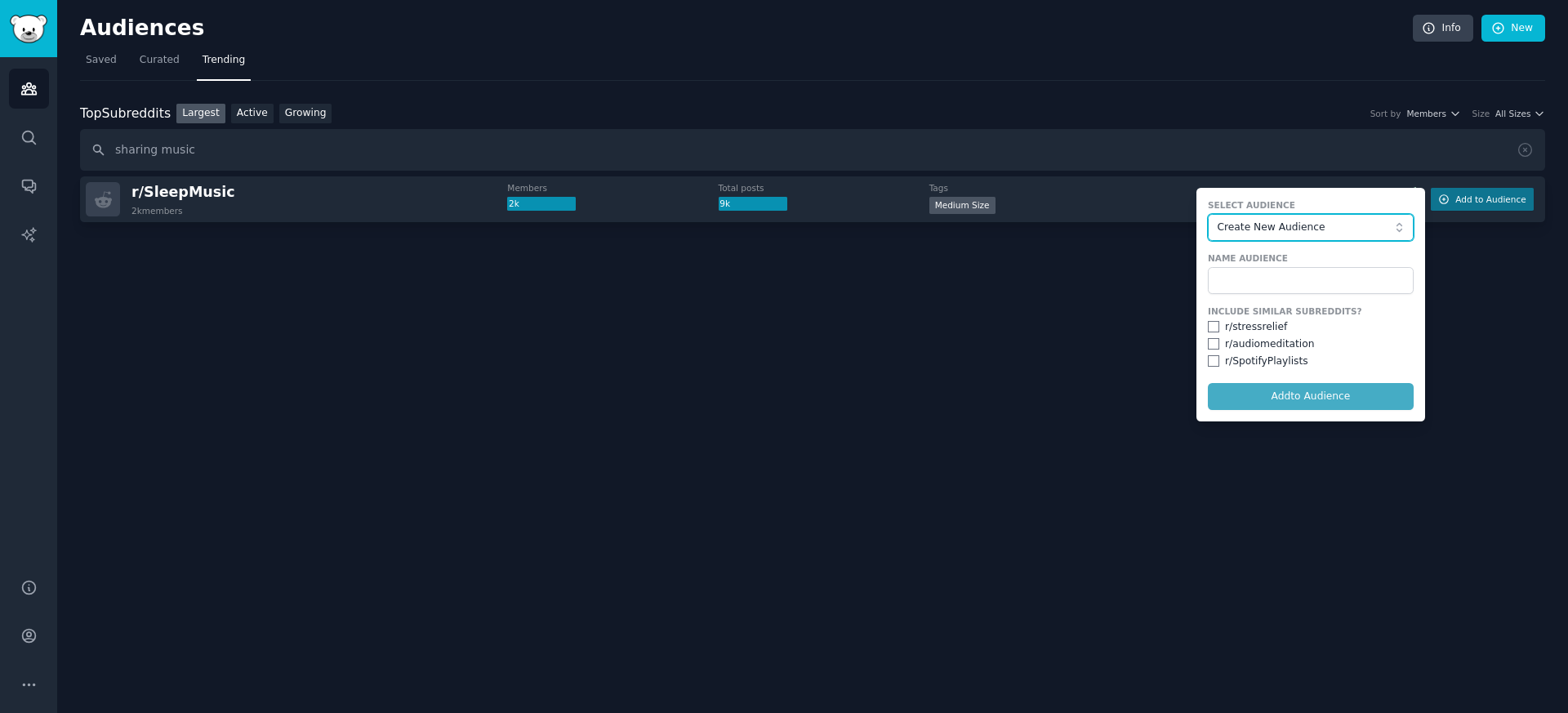
click at [1292, 231] on span "Create New Audience" at bounding box center [1306, 228] width 179 height 15
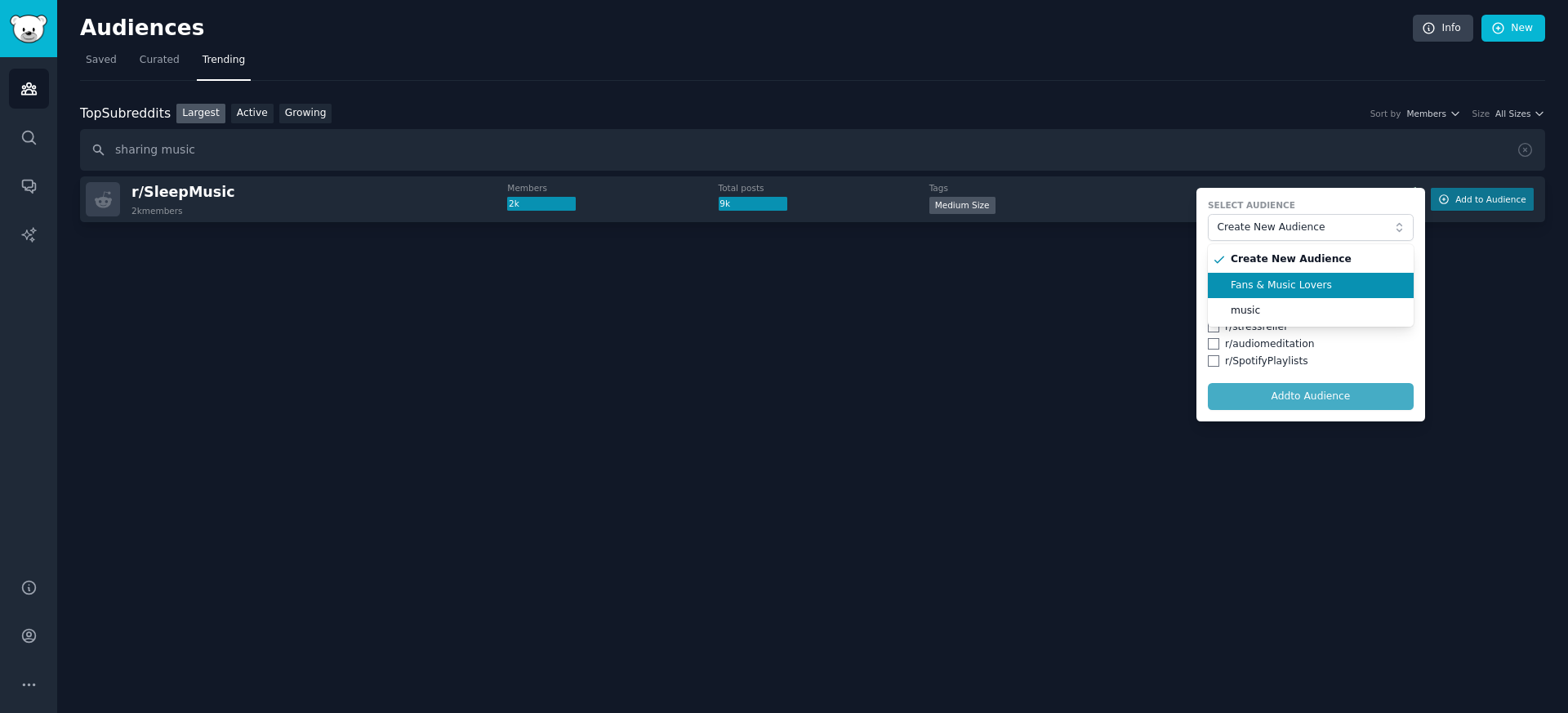
click at [1282, 284] on span "Fans & Music Lovers" at bounding box center [1317, 286] width 171 height 15
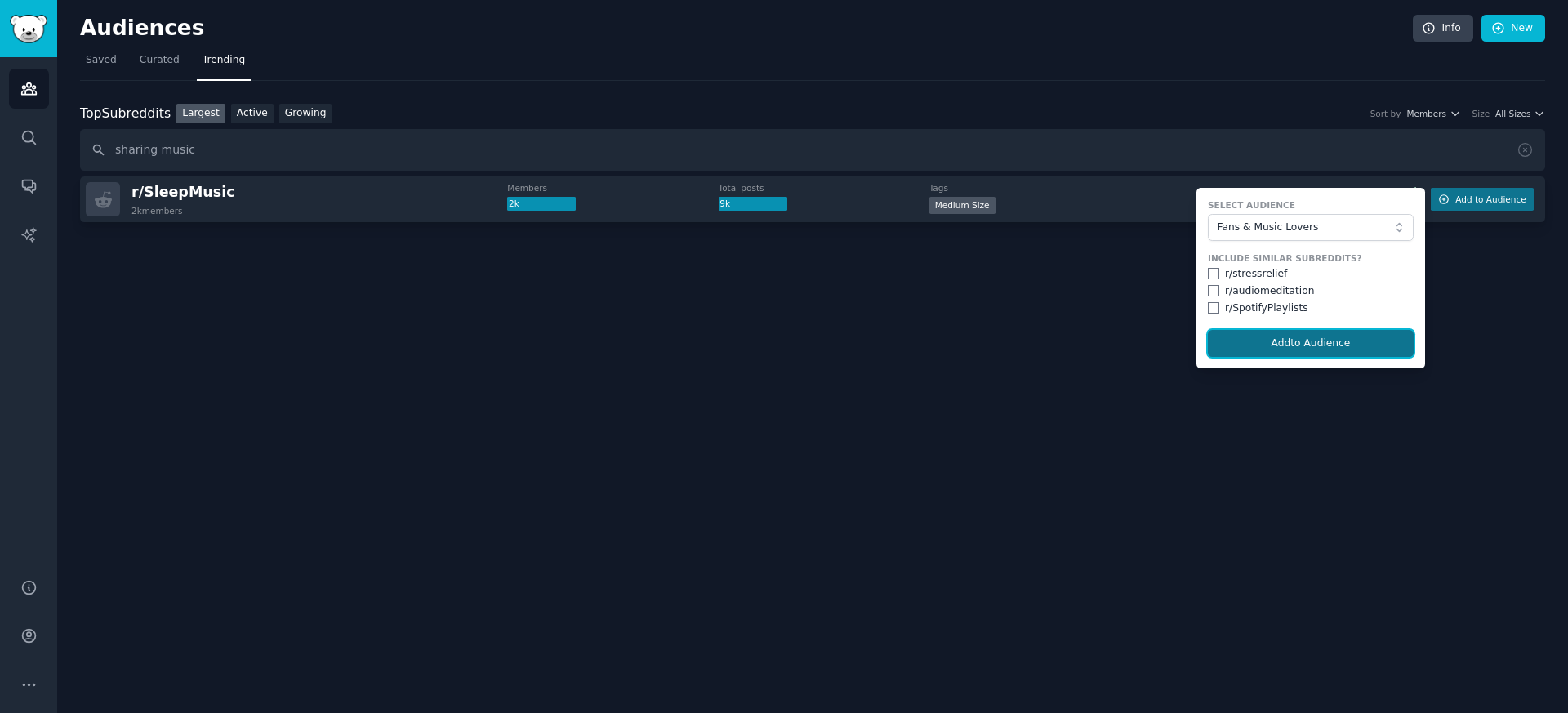
click at [1307, 348] on button "Add to Audience" at bounding box center [1311, 343] width 206 height 28
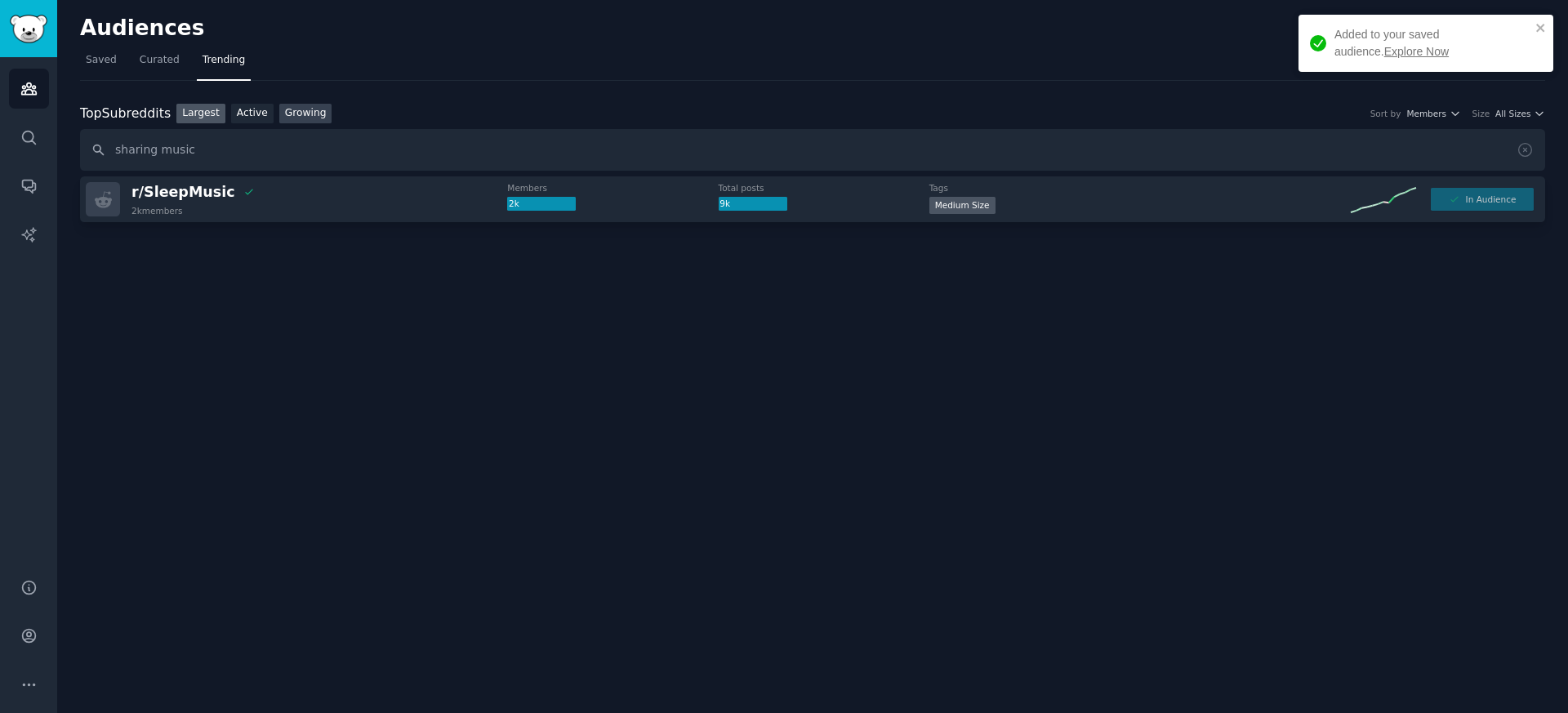
click at [300, 119] on link "Growing" at bounding box center [305, 114] width 53 height 20
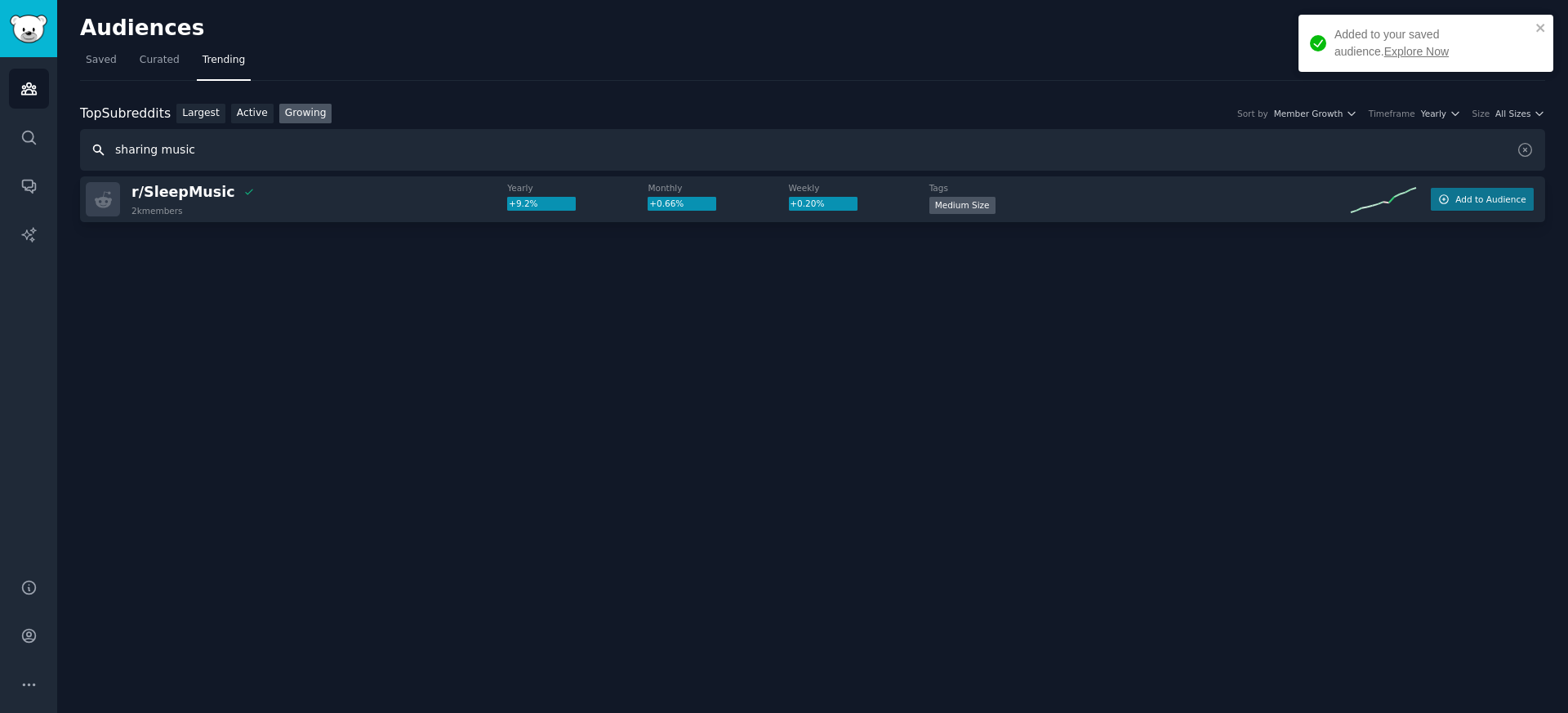
click at [257, 146] on input "sharing music" at bounding box center [813, 150] width 1466 height 42
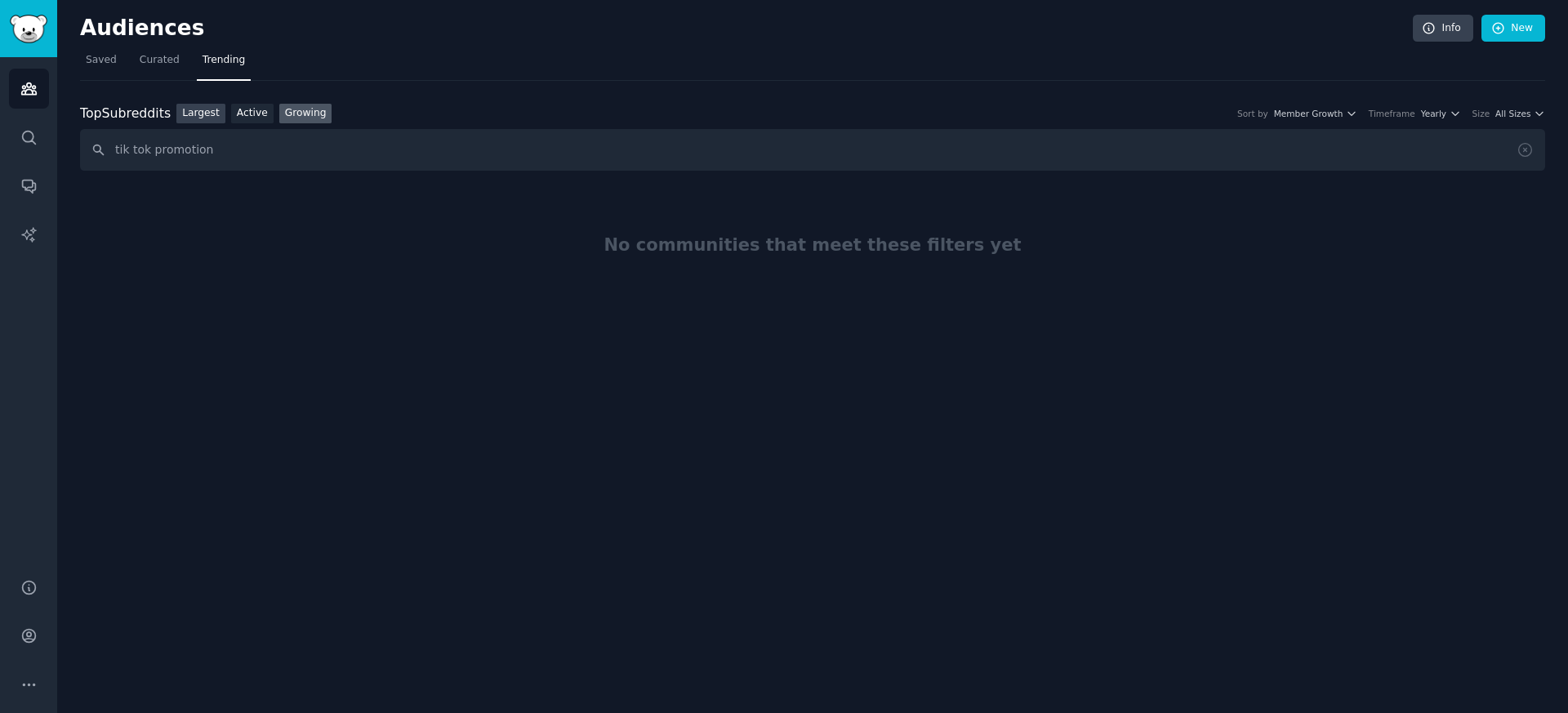
click at [196, 116] on link "Largest" at bounding box center [201, 114] width 49 height 20
click at [210, 150] on input "tik tok promotion" at bounding box center [813, 150] width 1466 height 42
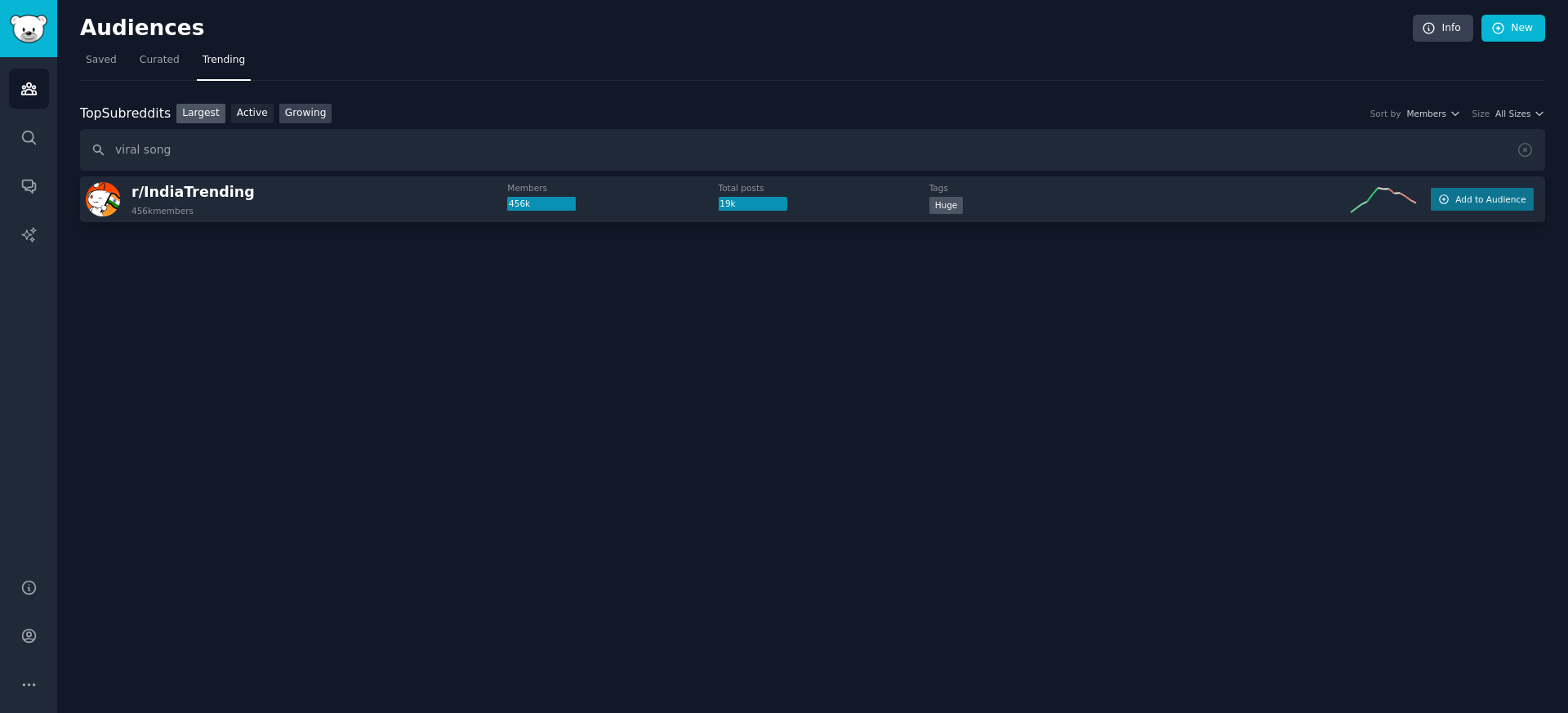
click at [297, 114] on link "Growing" at bounding box center [305, 114] width 53 height 20
click at [253, 116] on link "Active" at bounding box center [252, 114] width 43 height 20
click at [205, 114] on link "Largest" at bounding box center [201, 114] width 49 height 20
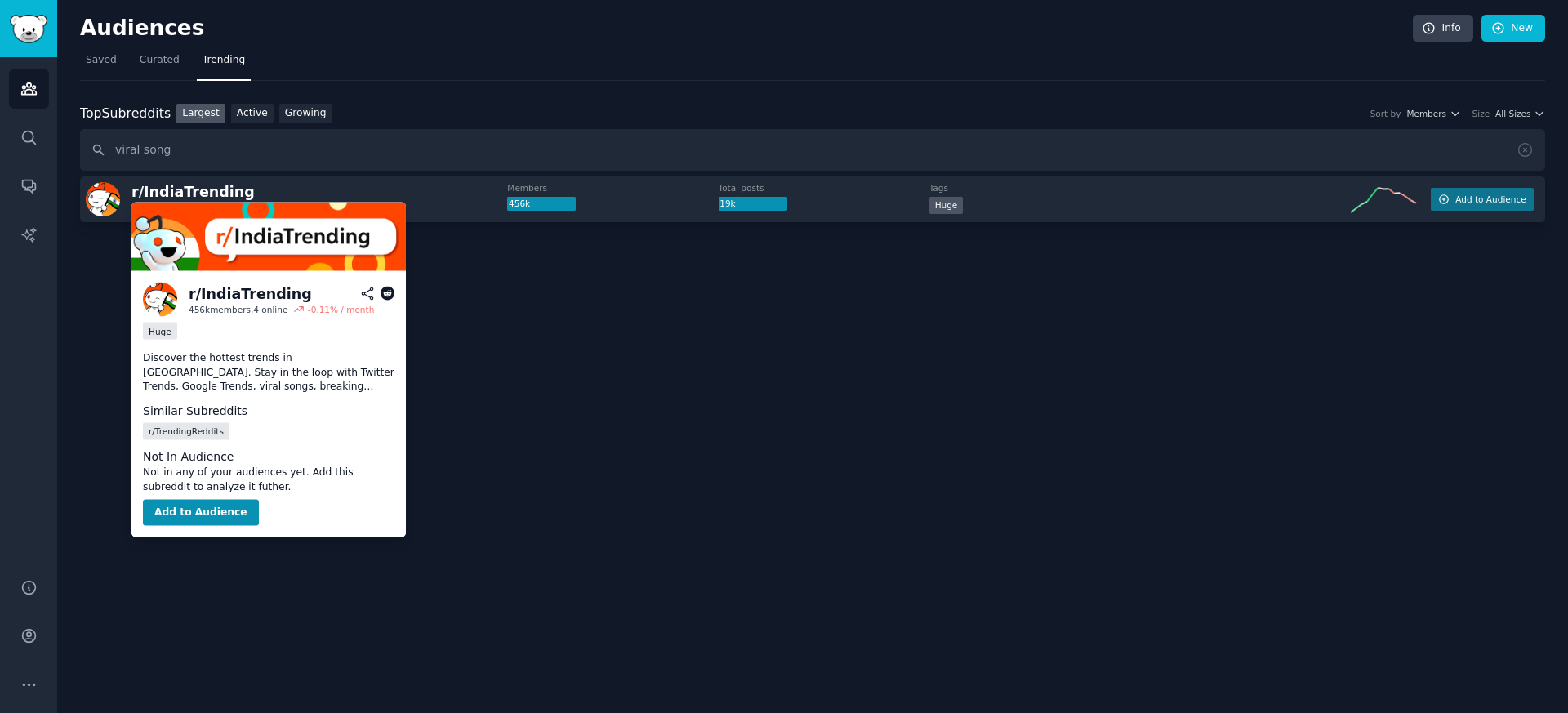
click at [266, 375] on p "Discover the hottest trends in [GEOGRAPHIC_DATA]. Stay in the loop with Twitter…" at bounding box center [269, 372] width 251 height 43
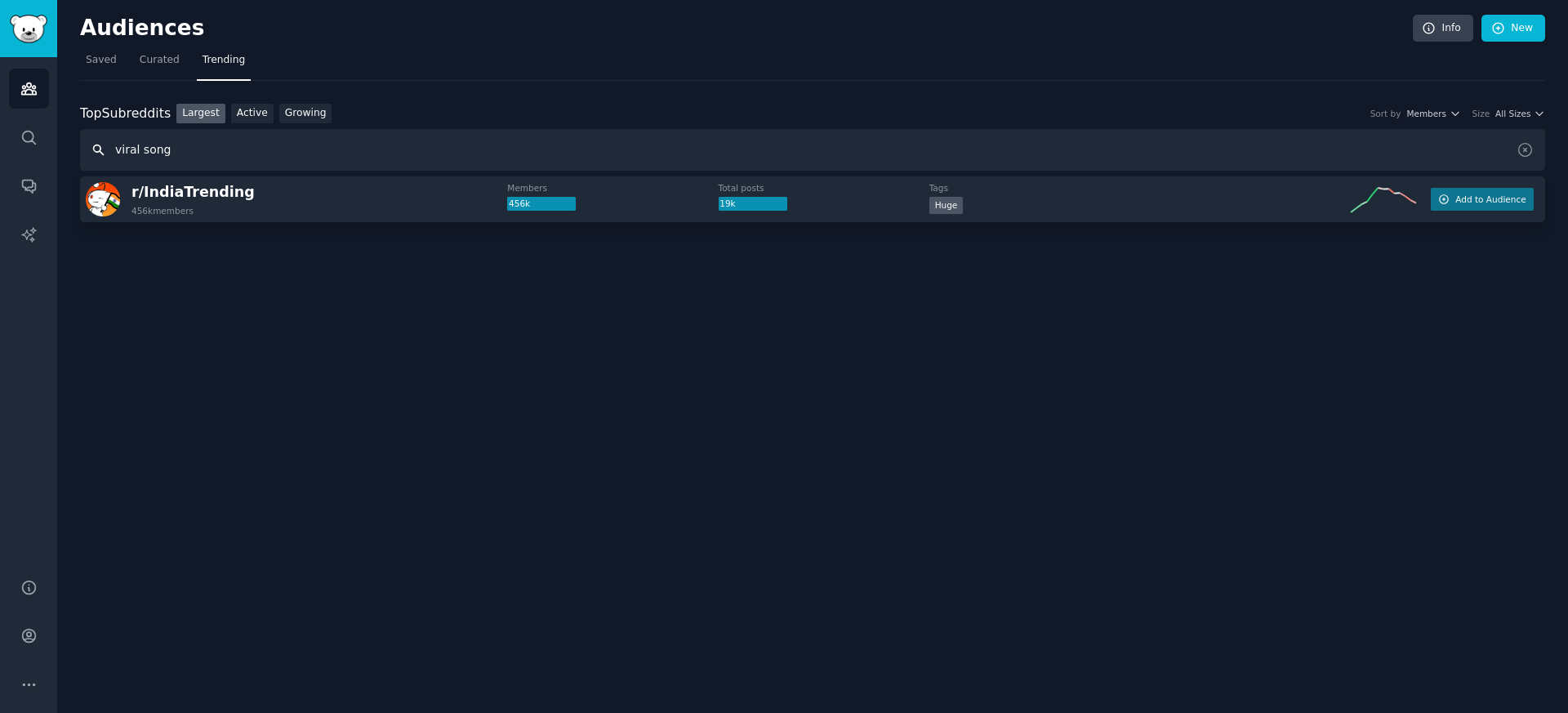
click at [217, 156] on input "viral song" at bounding box center [813, 150] width 1466 height 42
paste input "artist interaction"
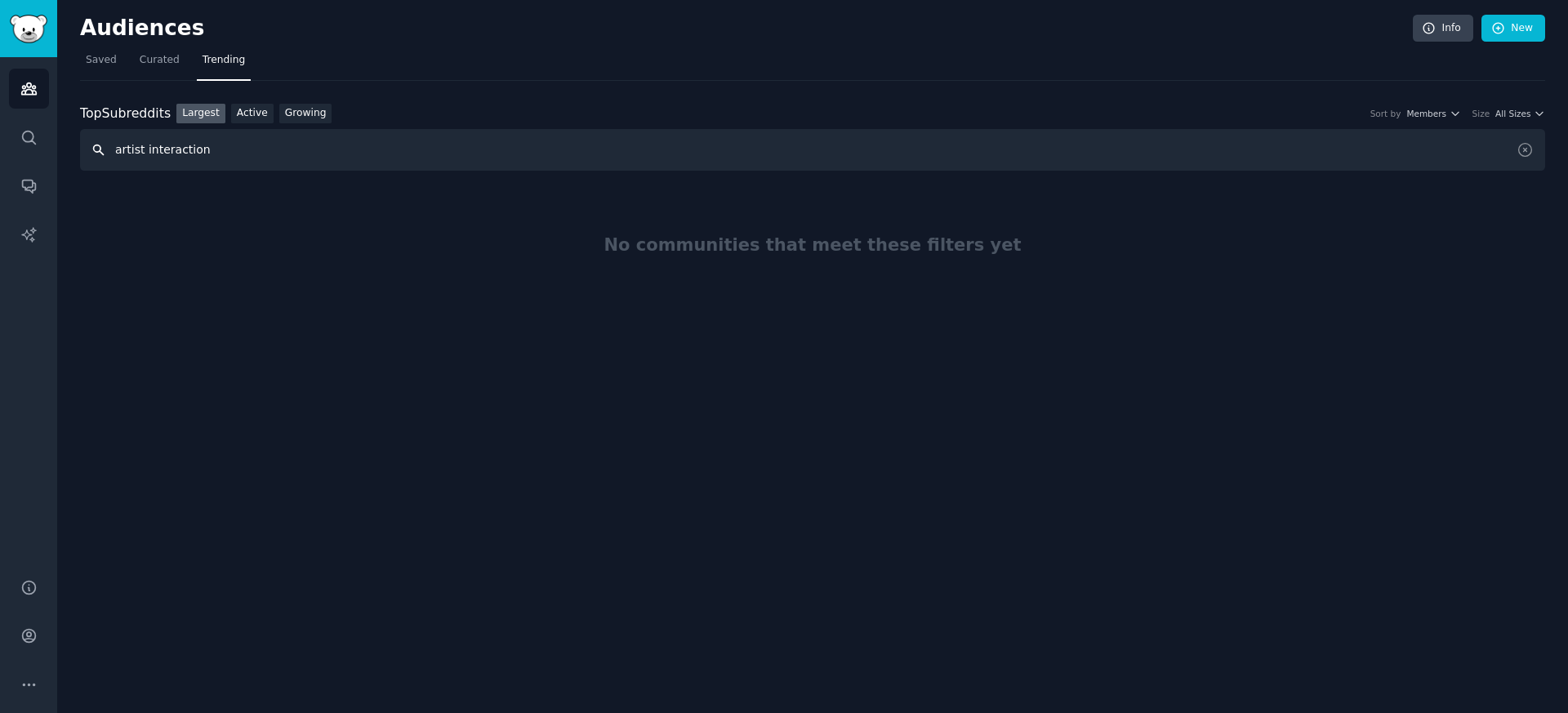
click at [223, 152] on input "artist interaction" at bounding box center [813, 150] width 1466 height 42
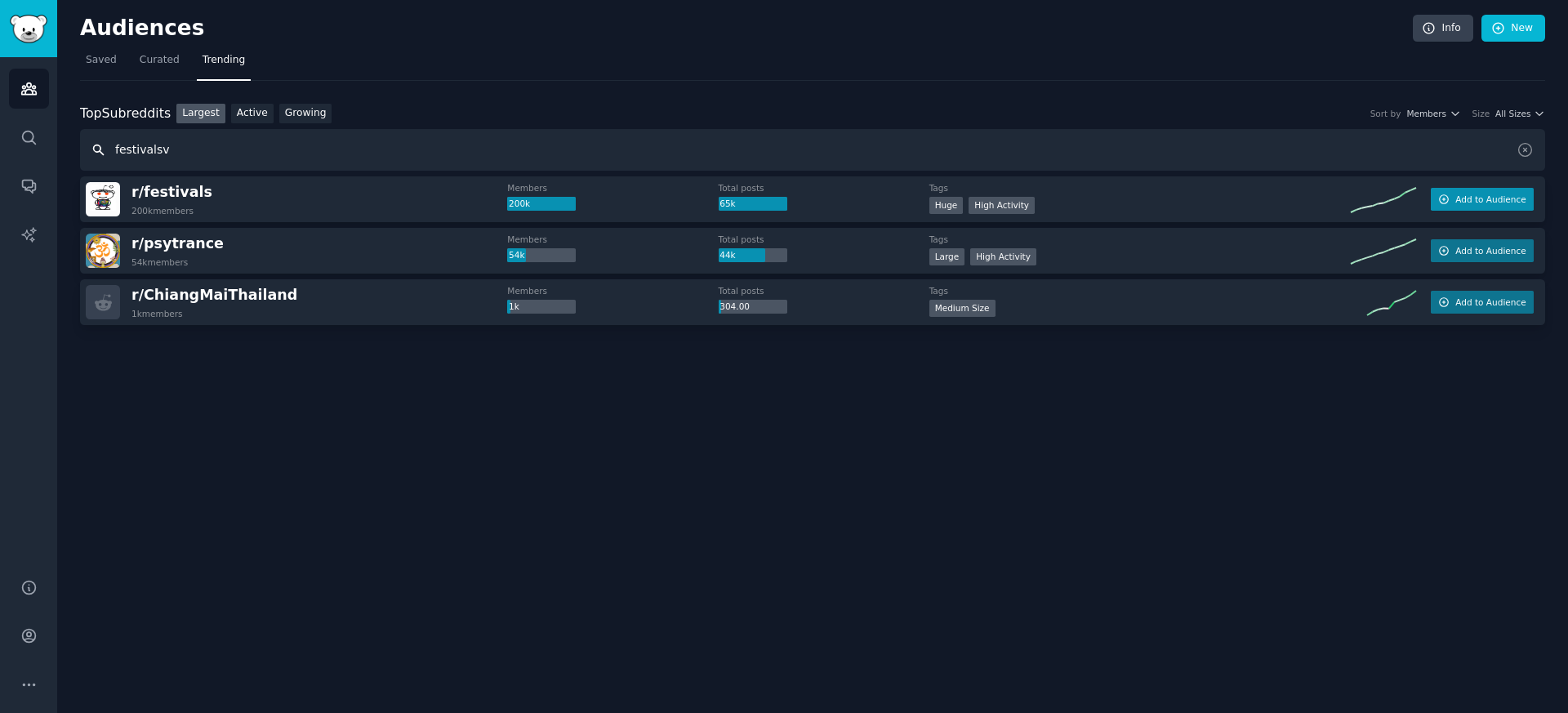
click at [1489, 206] on button "Add to Audience" at bounding box center [1482, 199] width 103 height 23
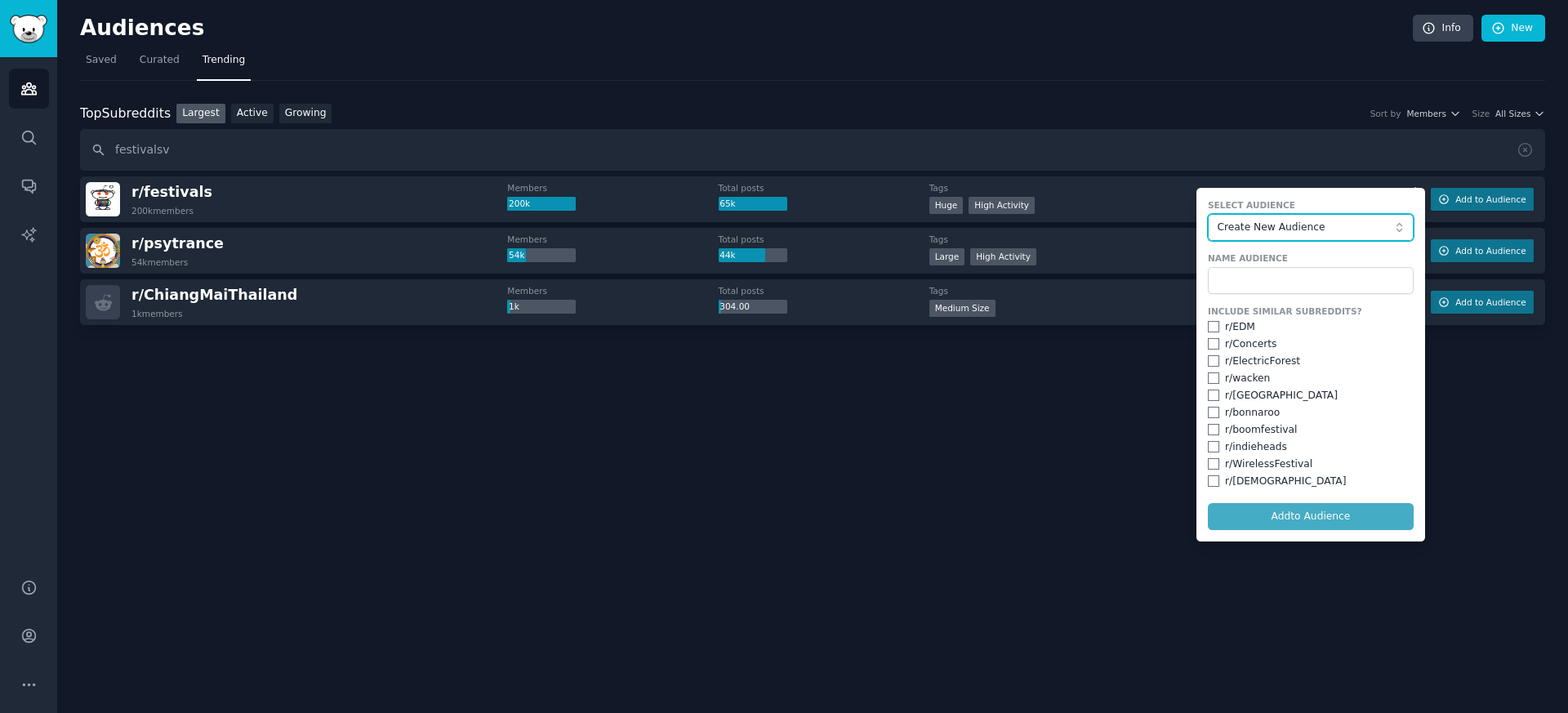
click at [1318, 230] on span "Create New Audience" at bounding box center [1306, 228] width 179 height 15
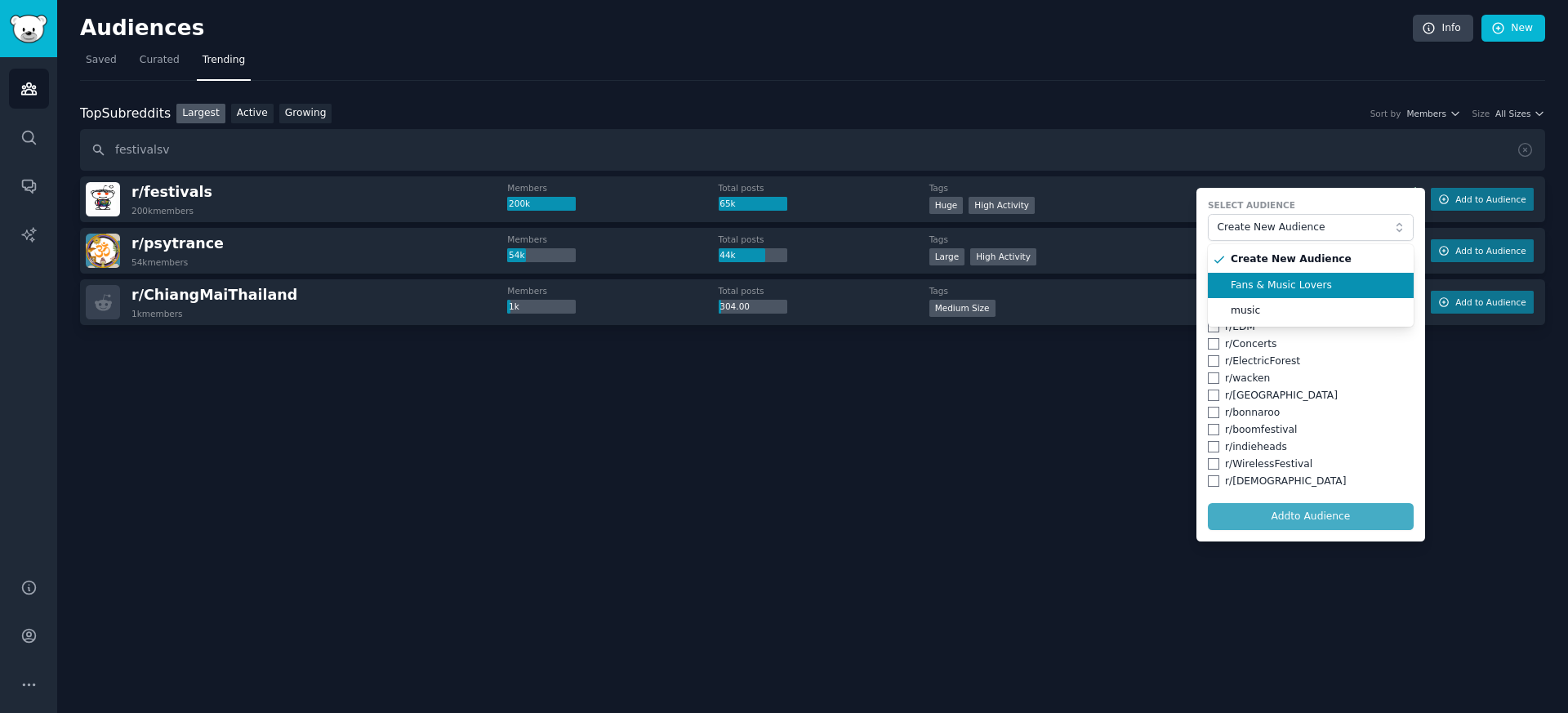
click at [1298, 278] on span "Fans & Music Lovers" at bounding box center [1317, 286] width 171 height 15
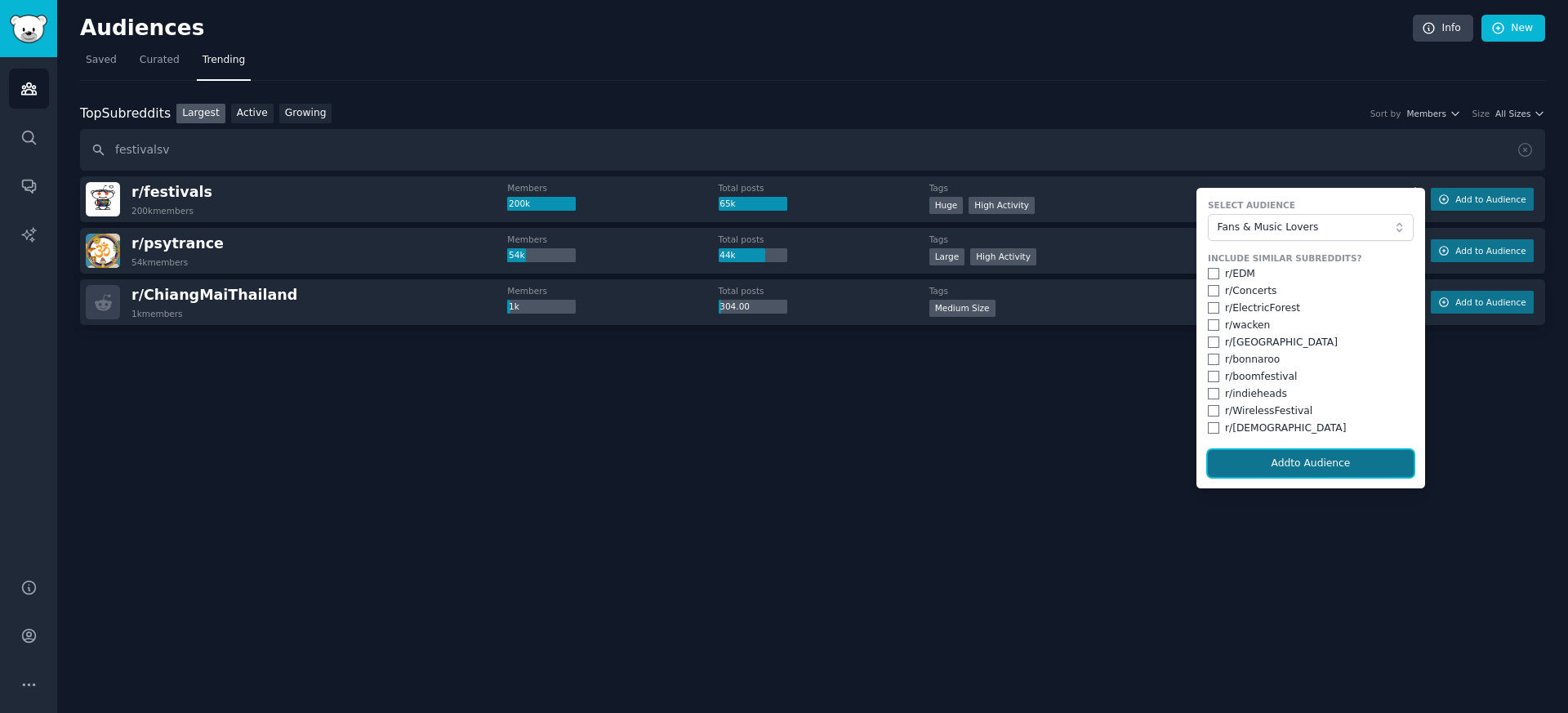
click at [1274, 476] on button "Add to Audience" at bounding box center [1311, 464] width 206 height 28
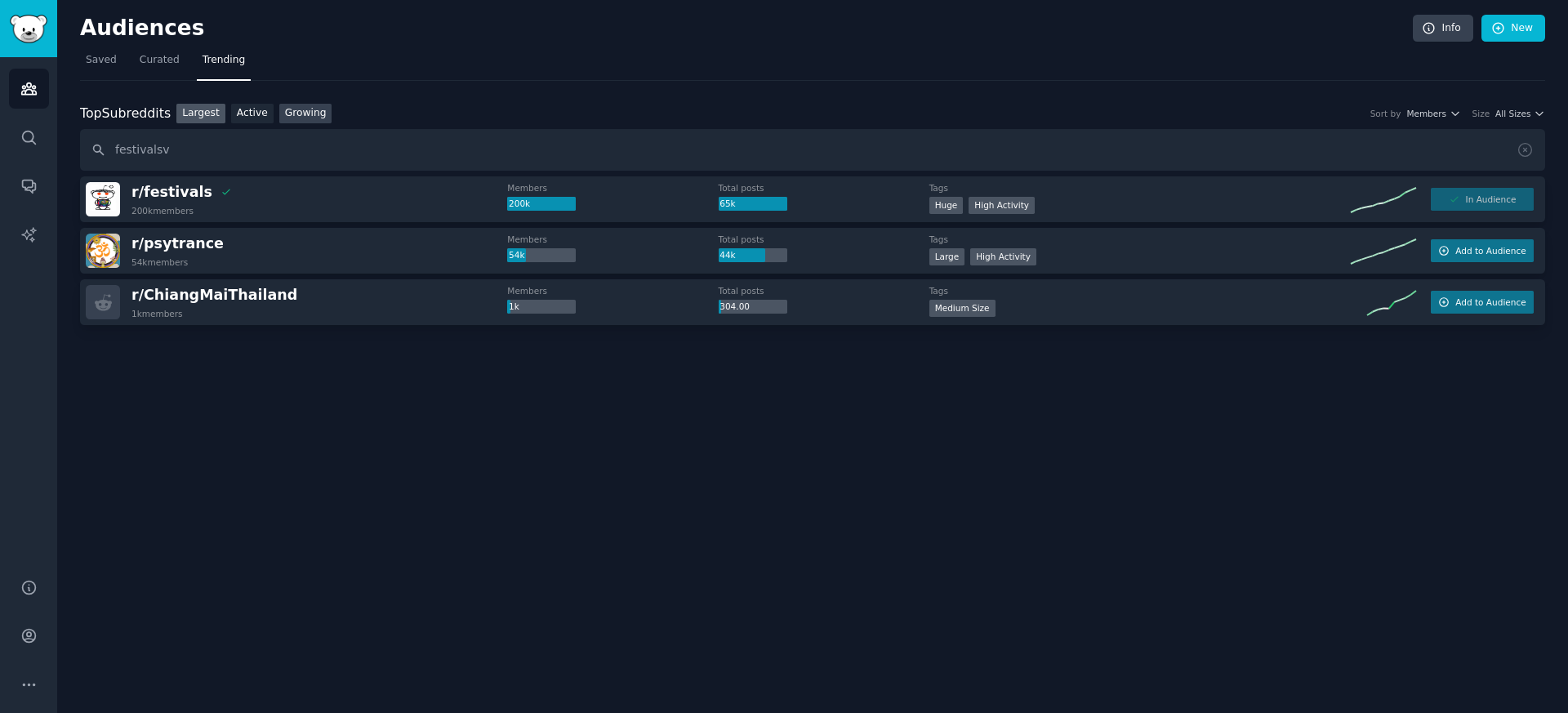
click at [304, 109] on link "Growing" at bounding box center [305, 114] width 53 height 20
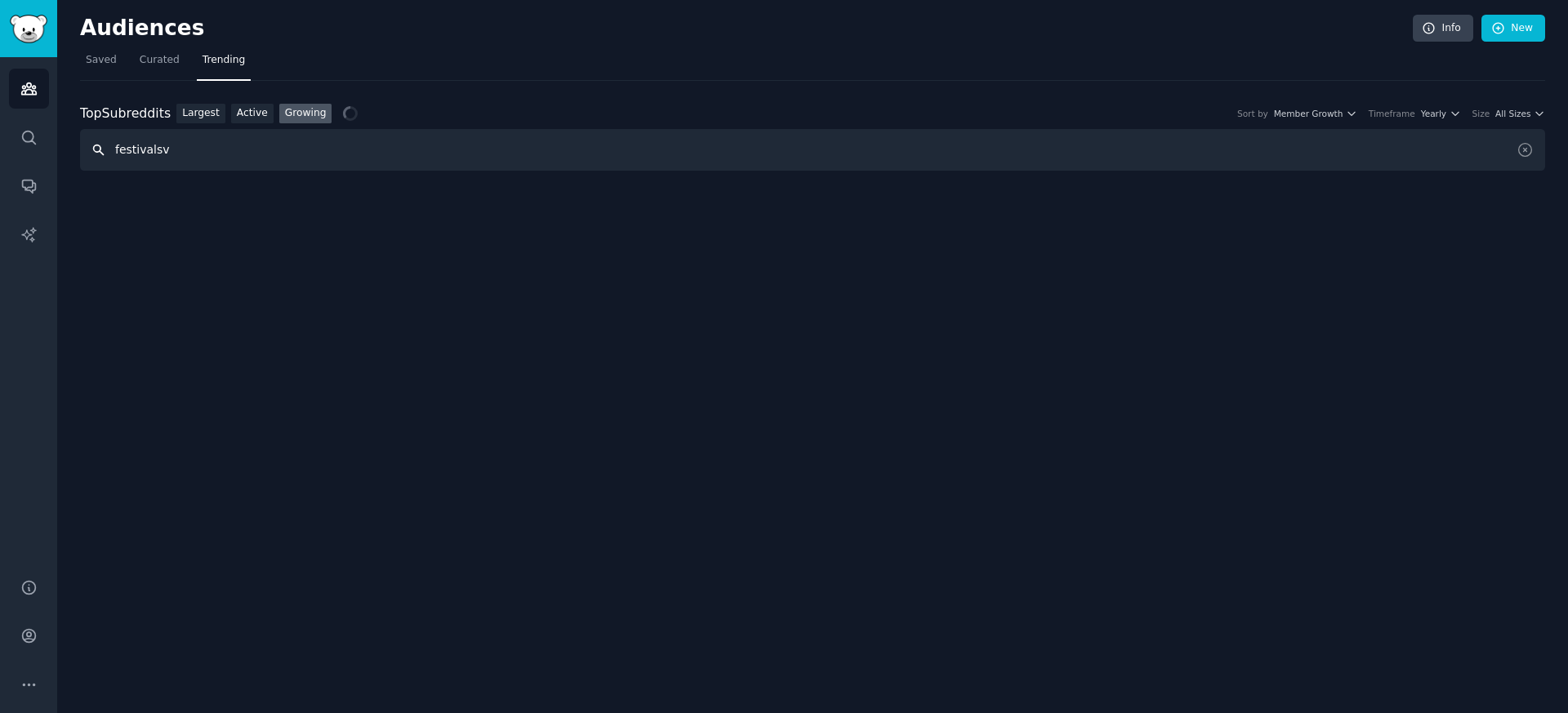
click at [193, 152] on input "festivalsv" at bounding box center [813, 150] width 1466 height 42
click at [204, 116] on link "Largest" at bounding box center [201, 114] width 49 height 20
drag, startPoint x: 205, startPoint y: 148, endPoint x: 74, endPoint y: 148, distance: 131.0
click at [74, 148] on div "Audiences Info New Saved Curated Trending Top Subreddits Top Subreddits Largest…" at bounding box center [812, 356] width 1511 height 713
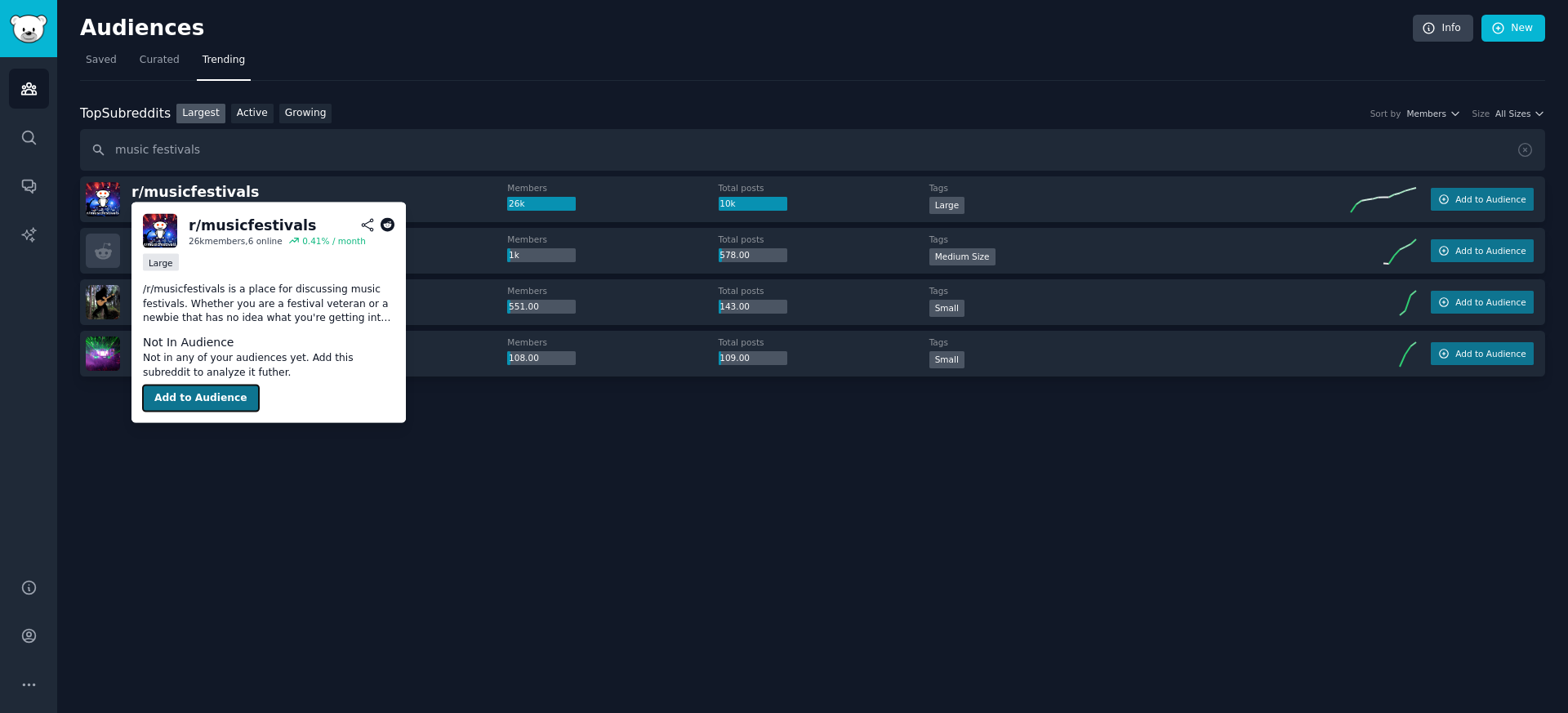
click at [209, 392] on button "Add to Audience" at bounding box center [201, 398] width 116 height 26
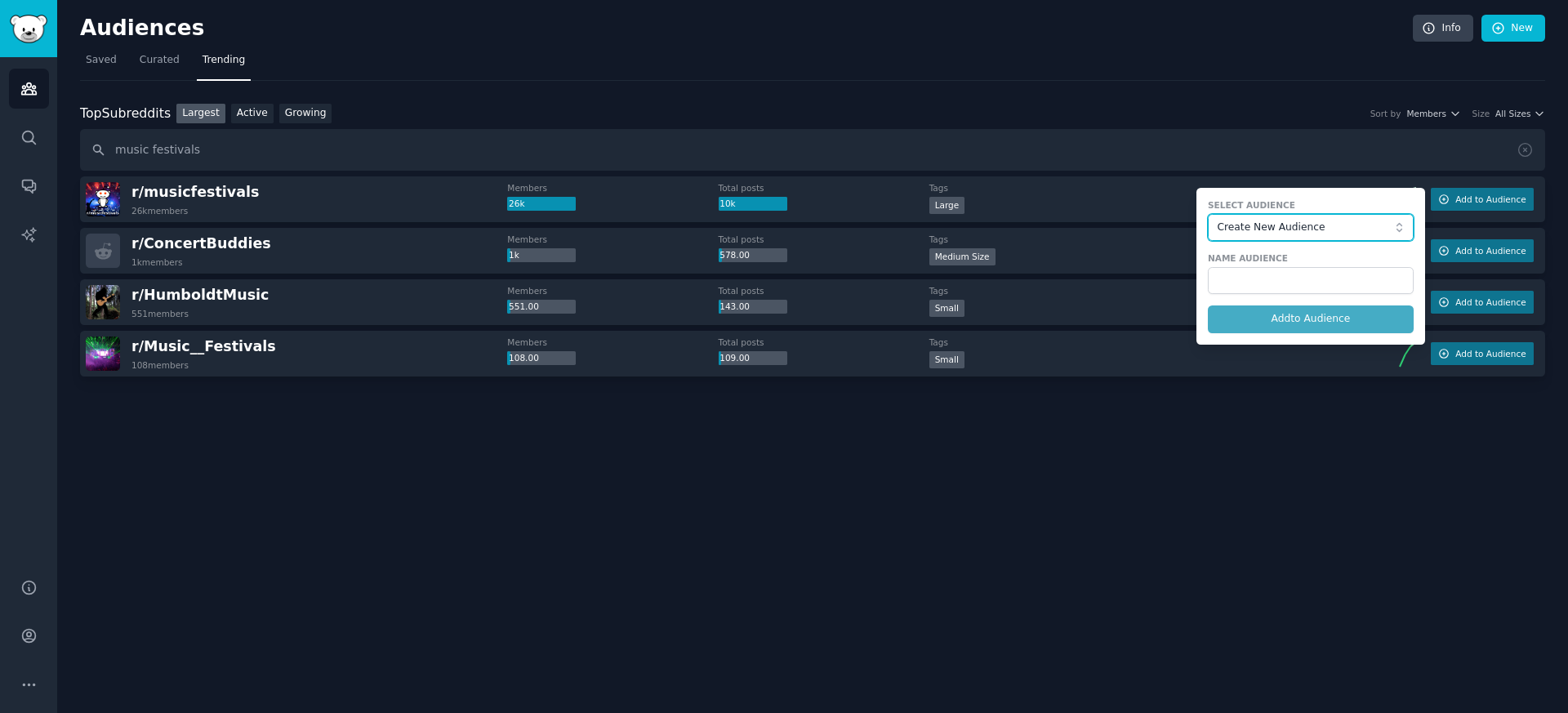
click at [1306, 235] on button "Create New Audience" at bounding box center [1311, 228] width 206 height 28
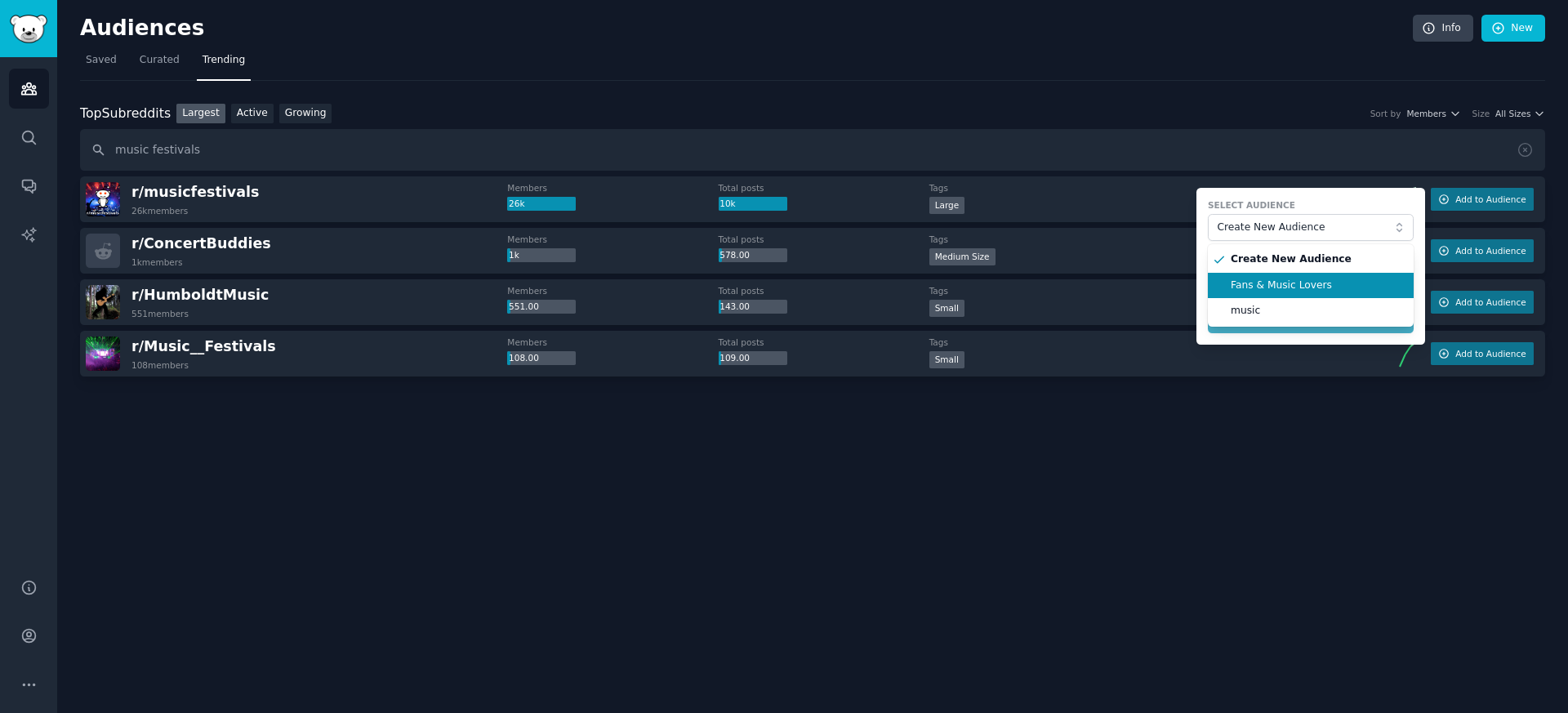
click at [1286, 276] on li "Fans & Music Lovers" at bounding box center [1311, 286] width 206 height 26
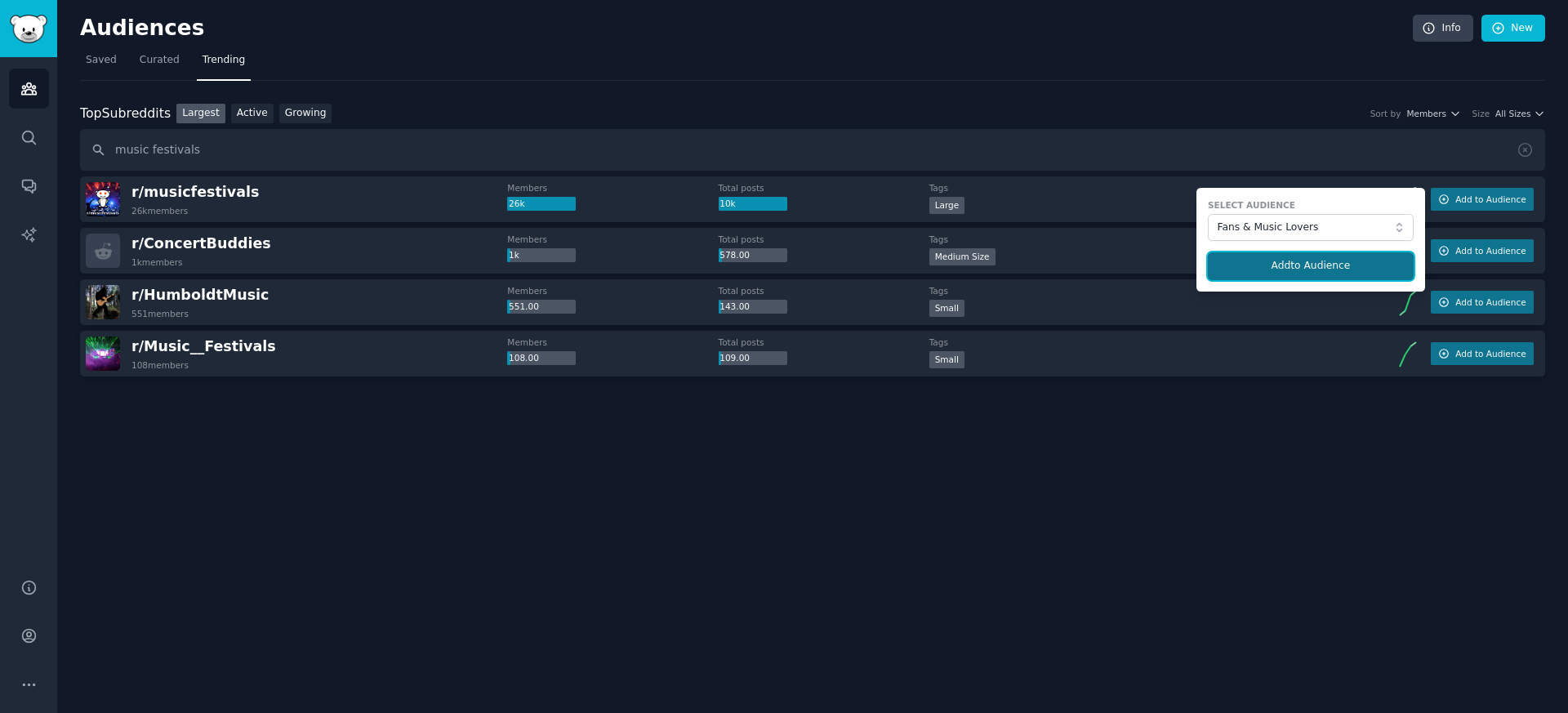
click at [1303, 272] on button "Add to Audience" at bounding box center [1311, 266] width 206 height 28
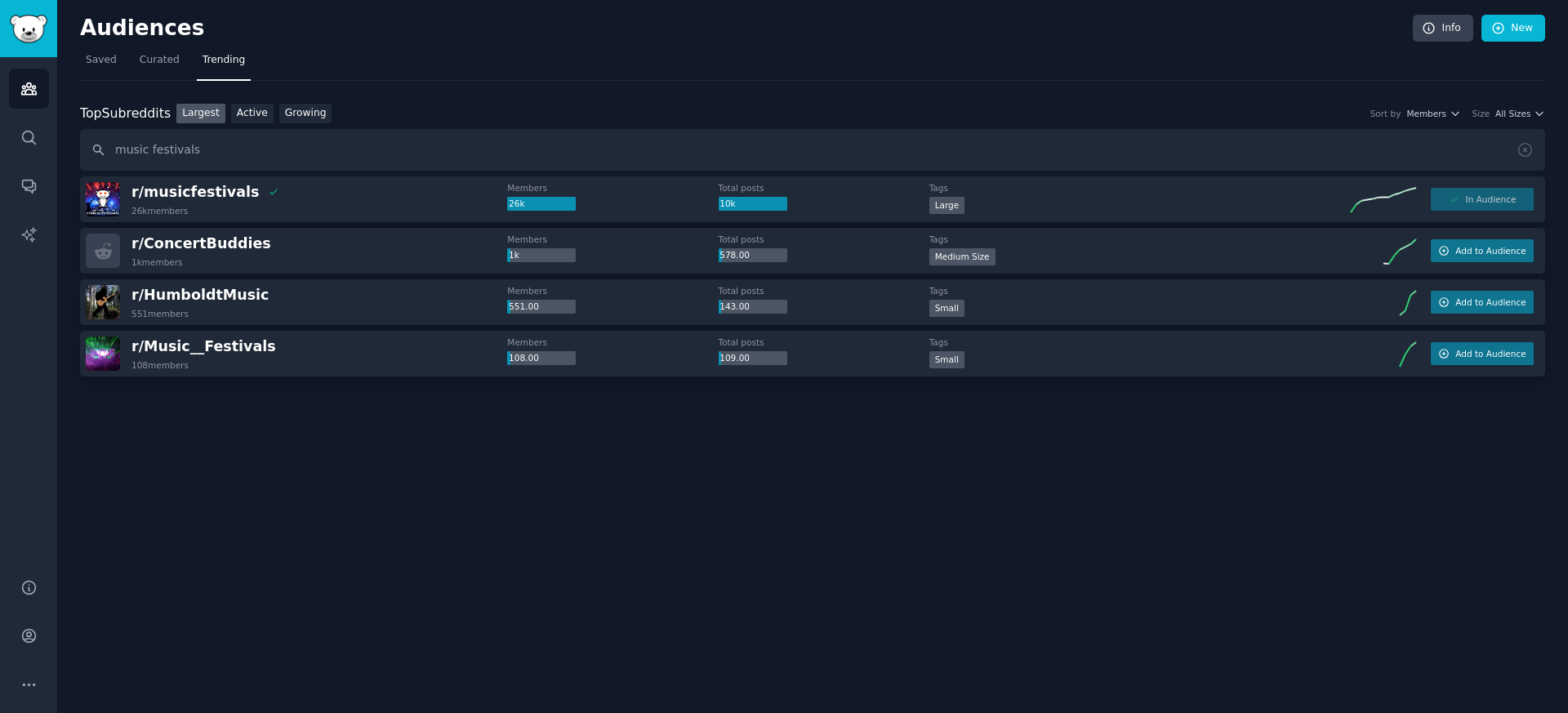
drag, startPoint x: 182, startPoint y: 437, endPoint x: 177, endPoint y: 503, distance: 66.2
click at [291, 123] on link "Growing" at bounding box center [305, 114] width 53 height 20
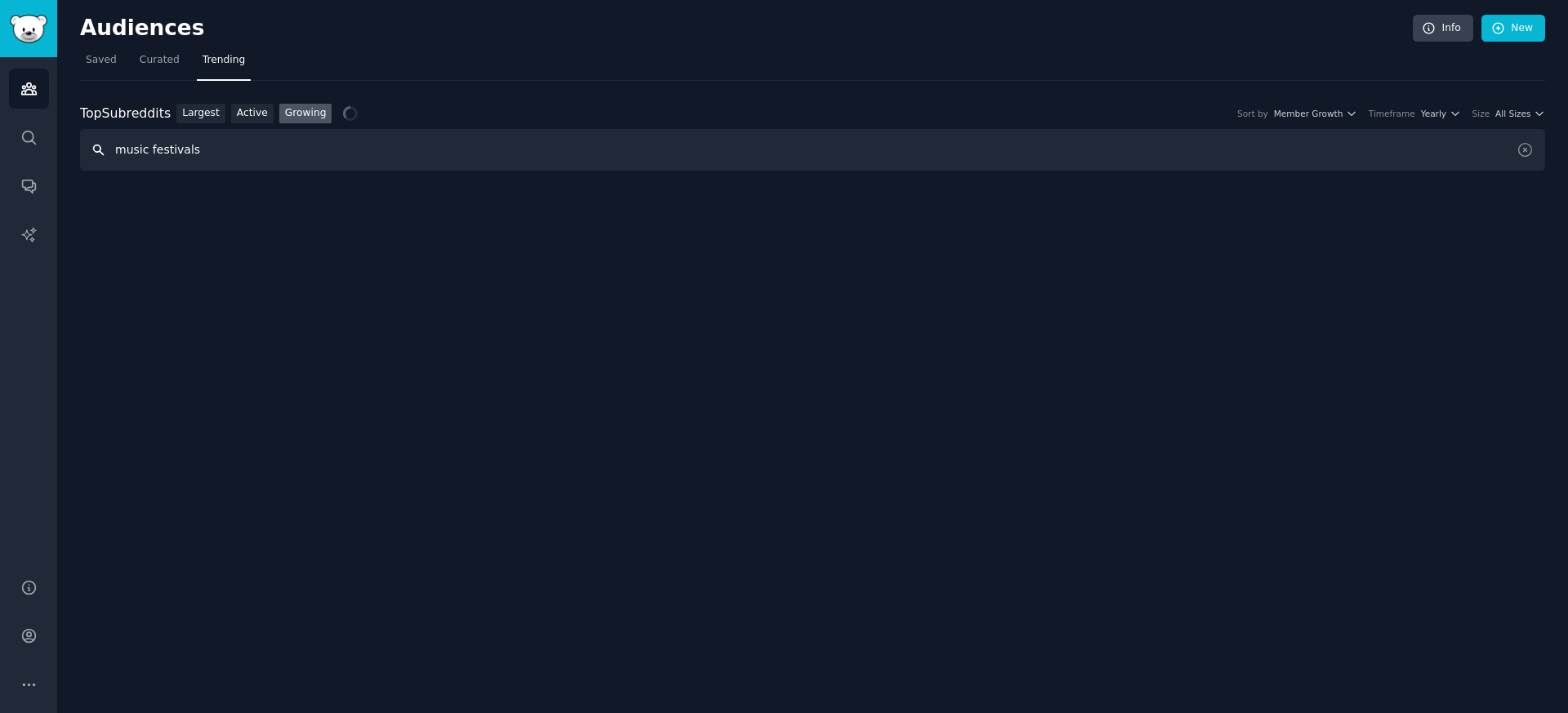
click at [256, 151] on input "music festivals" at bounding box center [813, 150] width 1466 height 42
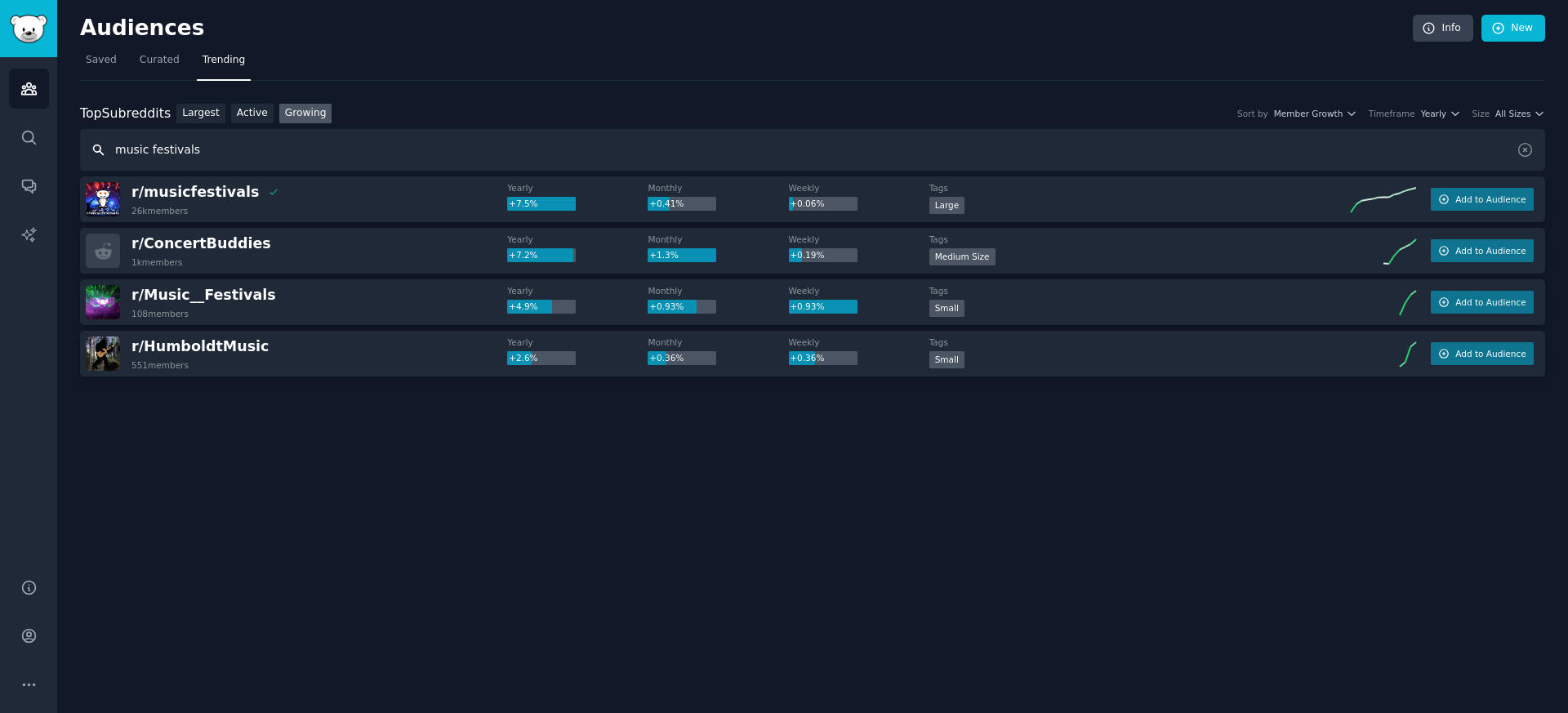
click at [256, 151] on input "music festivals" at bounding box center [813, 150] width 1466 height 42
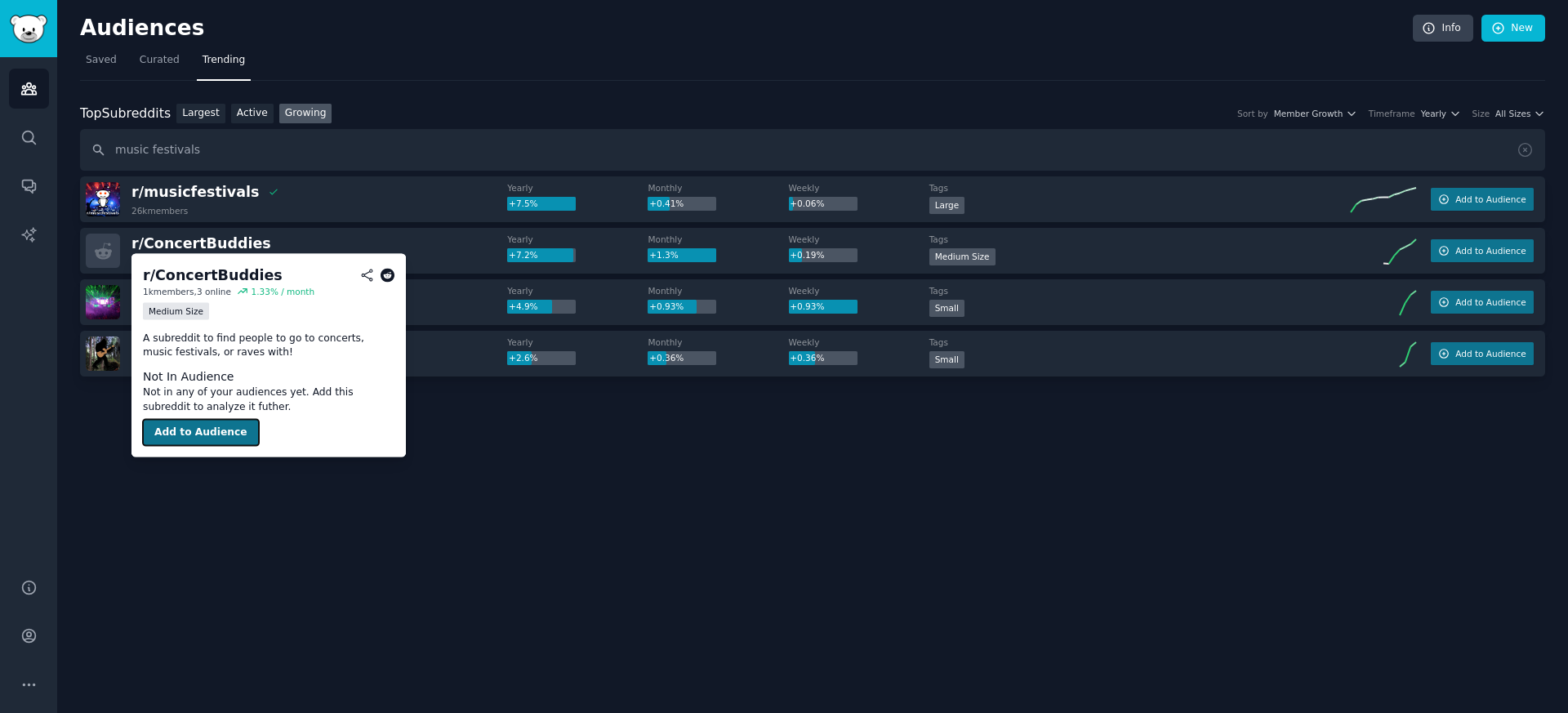
click at [200, 437] on button "Add to Audience" at bounding box center [201, 433] width 116 height 26
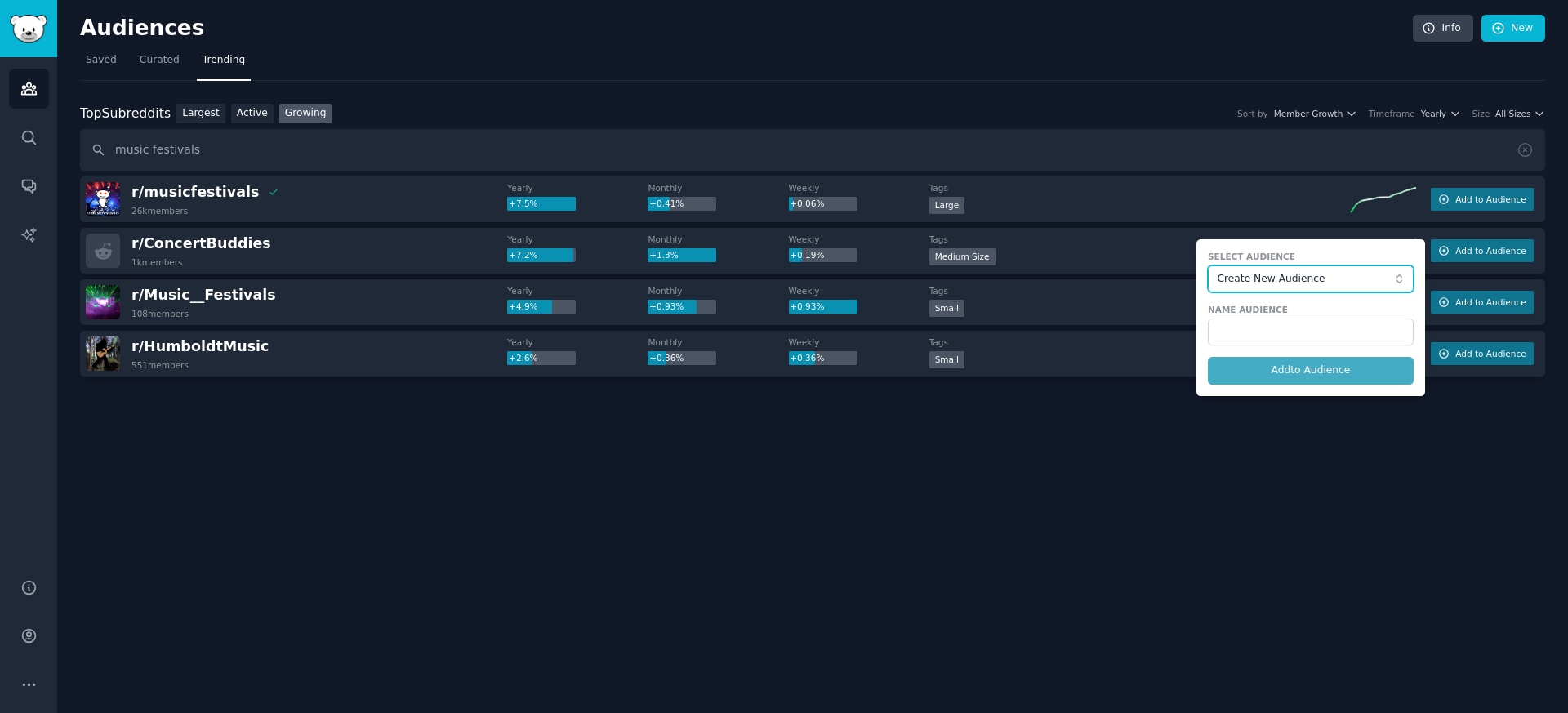
click at [1267, 276] on span "Create New Audience" at bounding box center [1306, 279] width 179 height 15
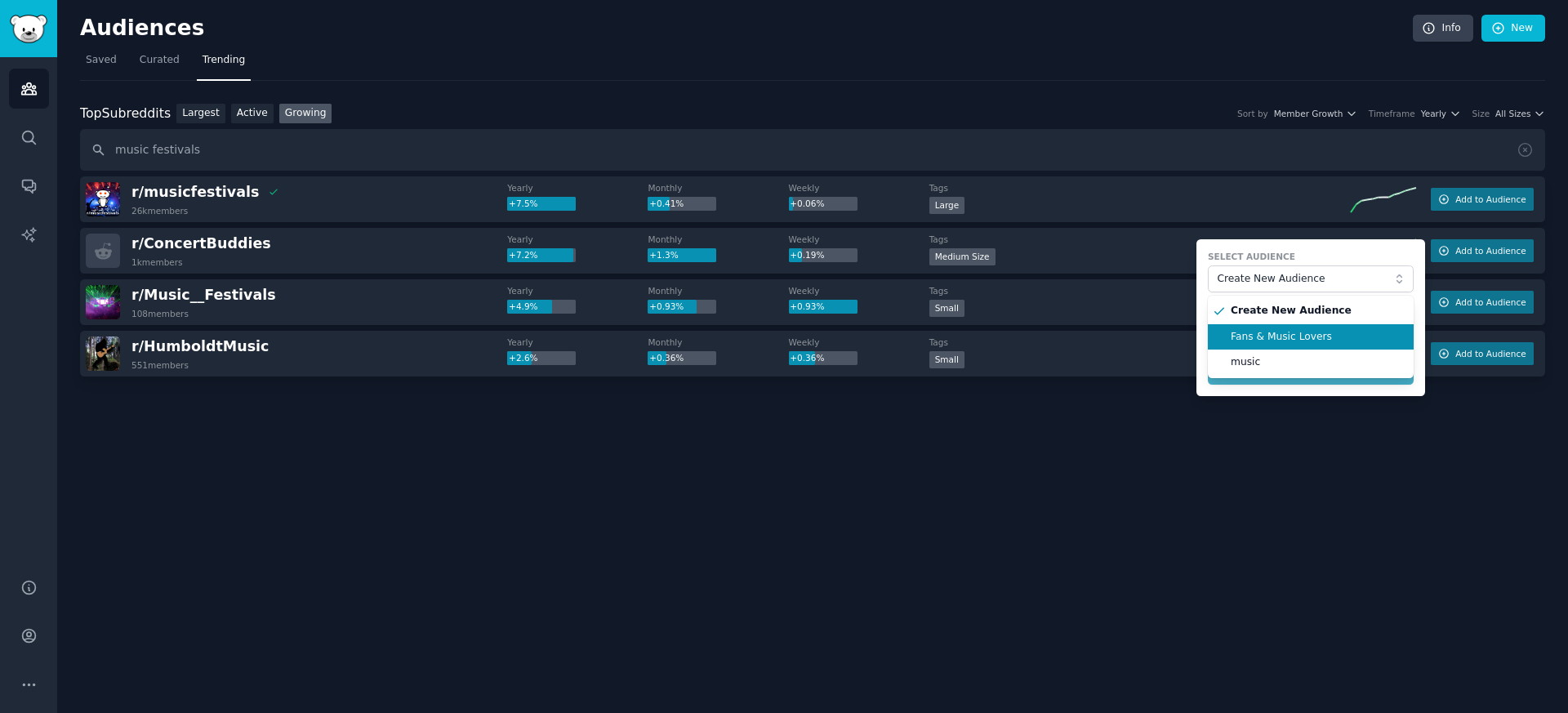
click at [1264, 338] on span "Fans & Music Lovers" at bounding box center [1317, 337] width 171 height 15
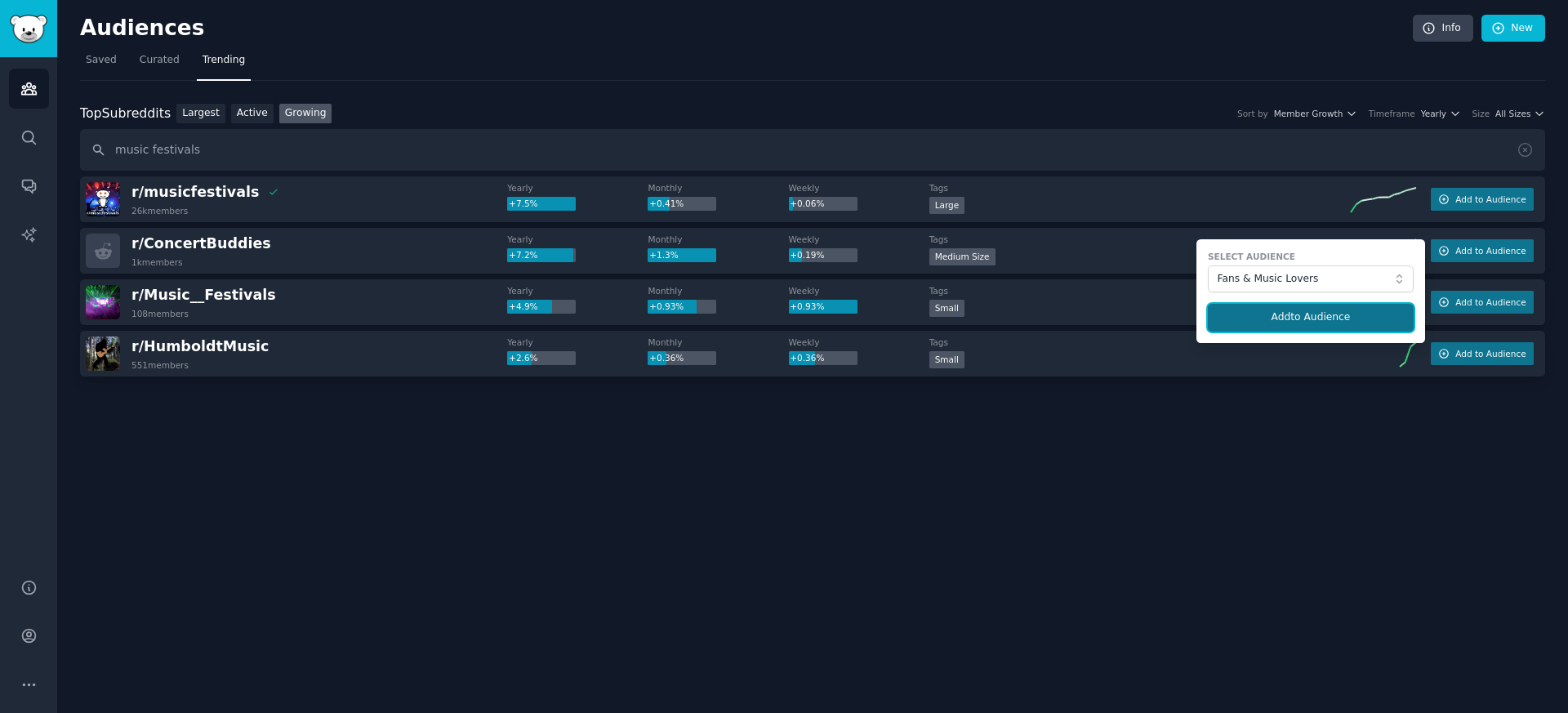
click at [1276, 325] on button "Add to Audience" at bounding box center [1311, 317] width 206 height 28
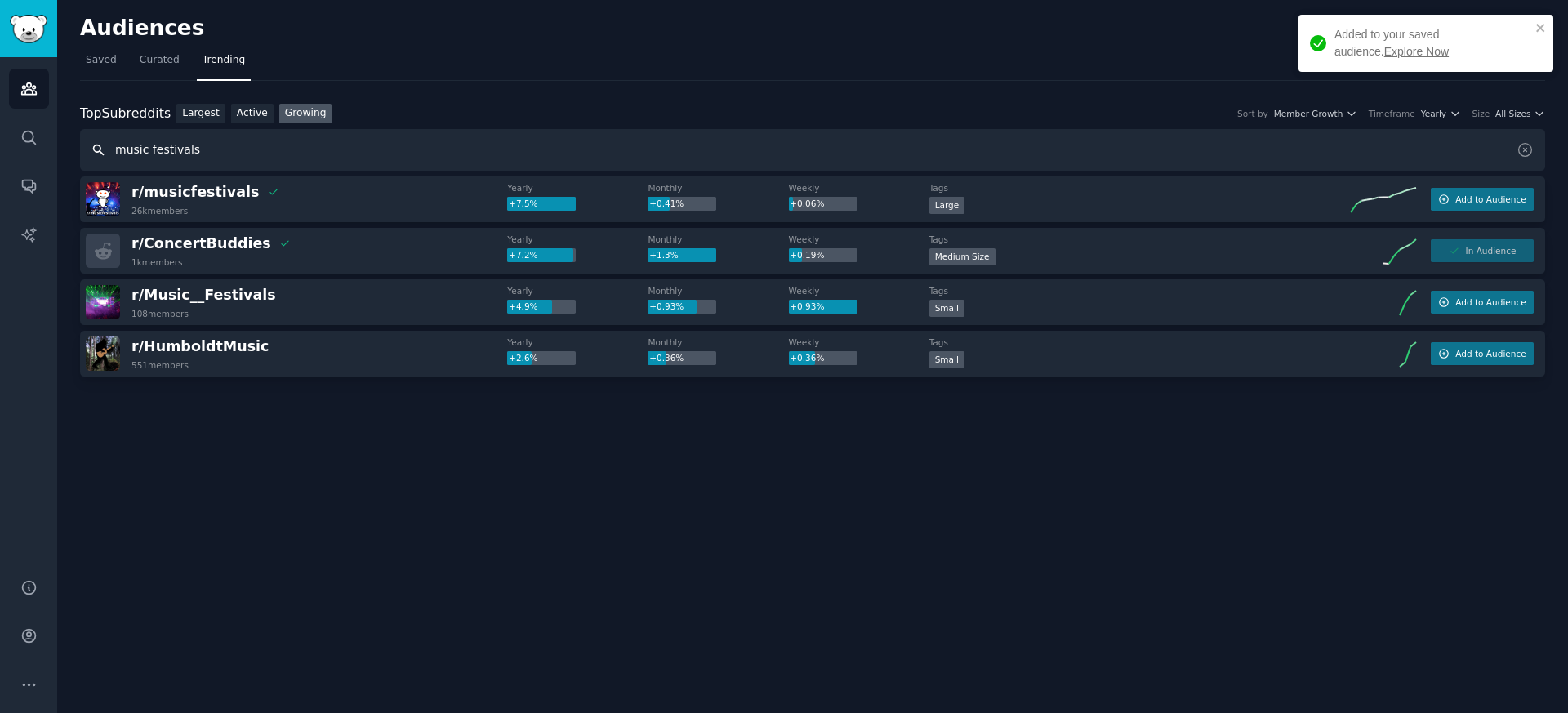
click at [188, 137] on input "music festivals" at bounding box center [813, 150] width 1466 height 42
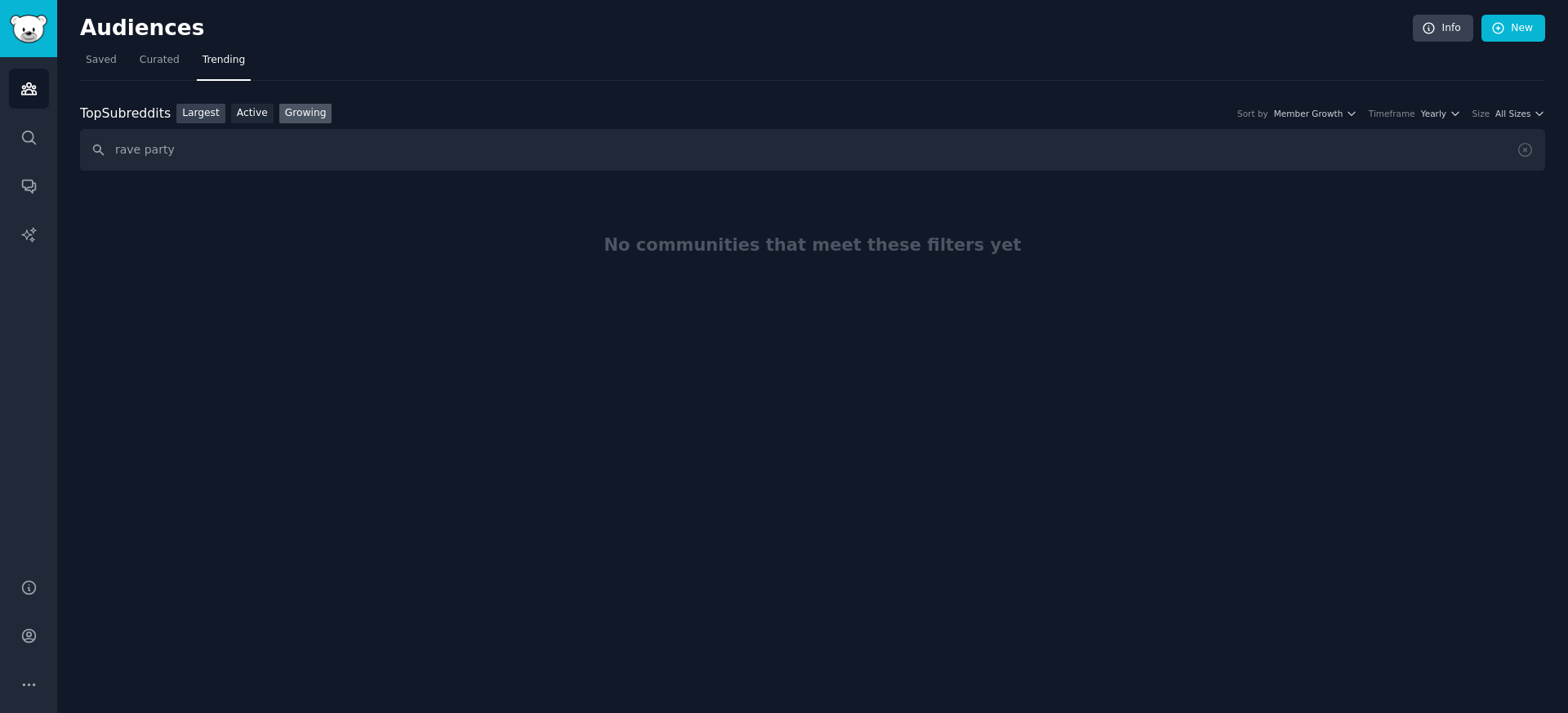
click at [210, 114] on link "Largest" at bounding box center [201, 114] width 49 height 20
click at [155, 146] on input "rave party" at bounding box center [813, 150] width 1466 height 42
click at [115, 152] on input "rave" at bounding box center [813, 150] width 1466 height 42
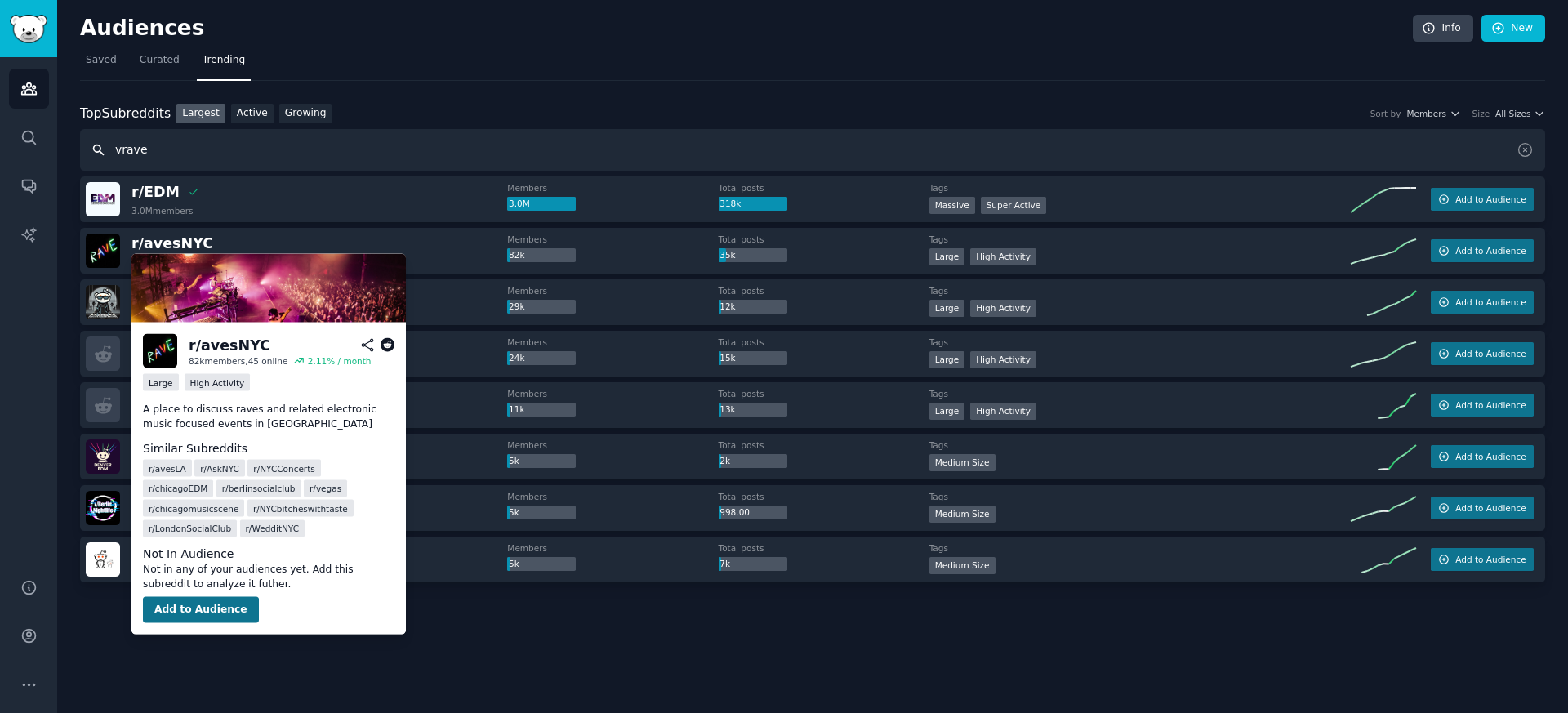
type input "vrave"
click at [211, 605] on button "Add to Audience" at bounding box center [201, 610] width 116 height 26
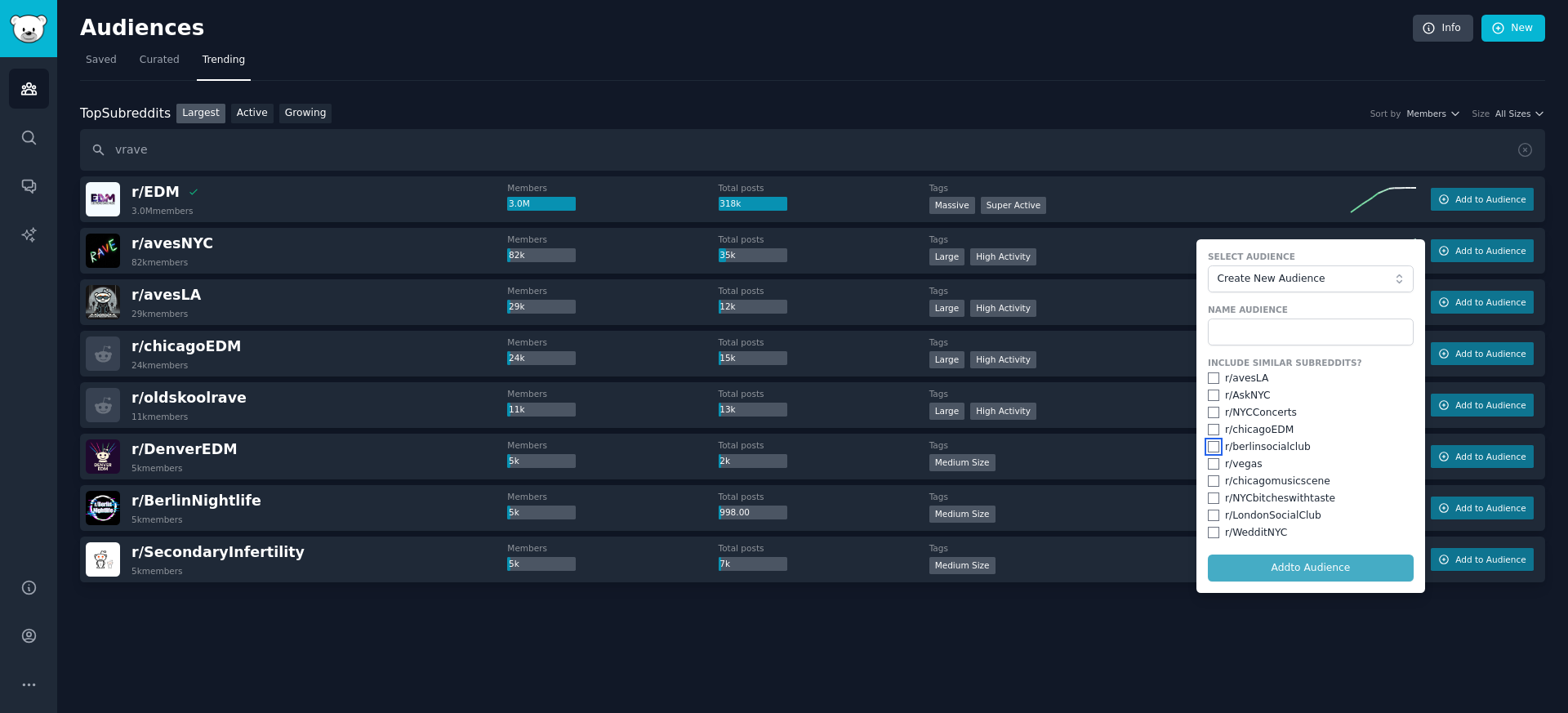
click at [1215, 448] on input "checkbox" at bounding box center [1214, 447] width 11 height 11
checkbox input "true"
click at [1215, 379] on input "checkbox" at bounding box center [1214, 378] width 11 height 11
checkbox input "true"
click at [1220, 450] on div "r/ berlinsocialclub" at bounding box center [1311, 448] width 206 height 15
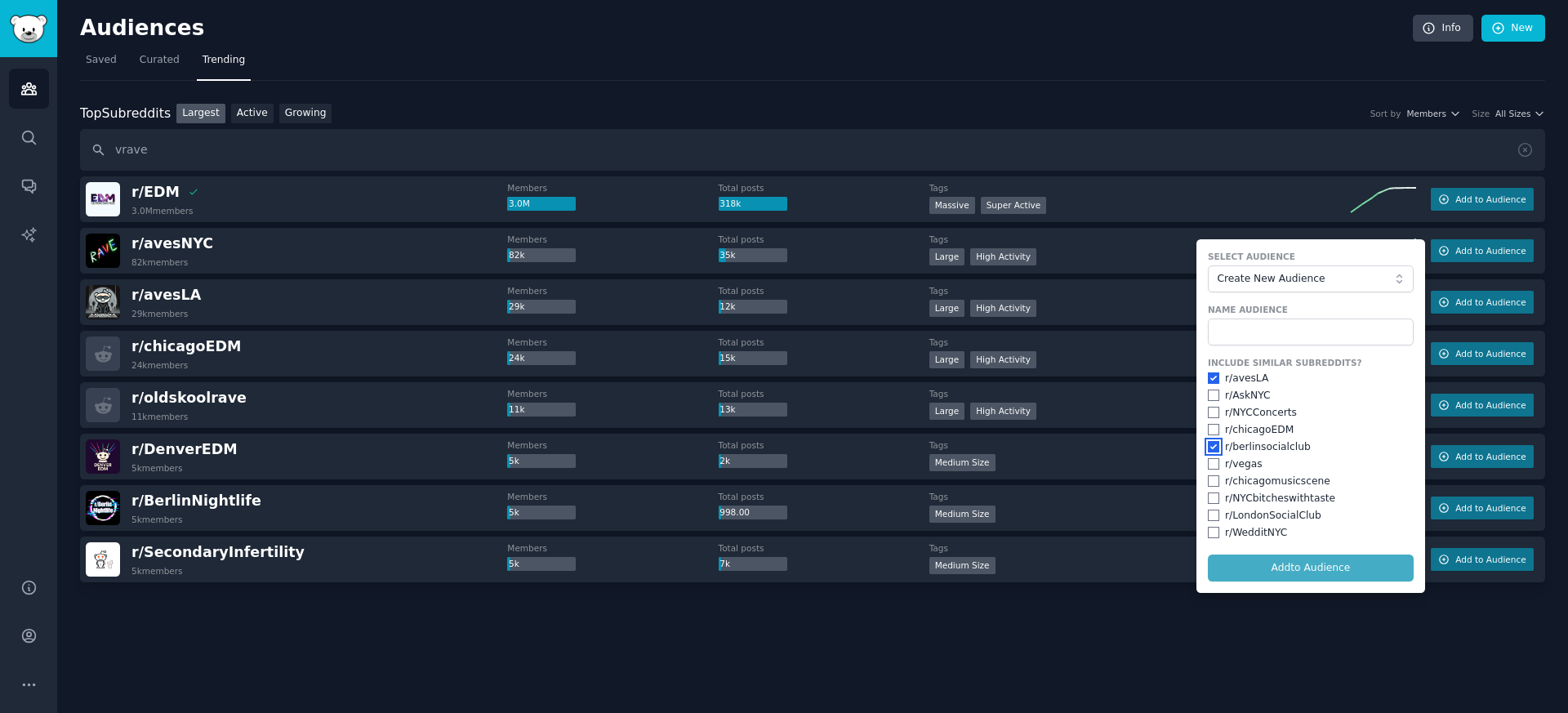
click at [1213, 444] on input "checkbox" at bounding box center [1214, 447] width 11 height 11
checkbox input "false"
click at [1261, 572] on form "Select Audience Create New Audience Name Audience Include Similar Subreddits? r…" at bounding box center [1311, 416] width 229 height 354
click at [1281, 285] on span "Create New Audience" at bounding box center [1306, 279] width 179 height 15
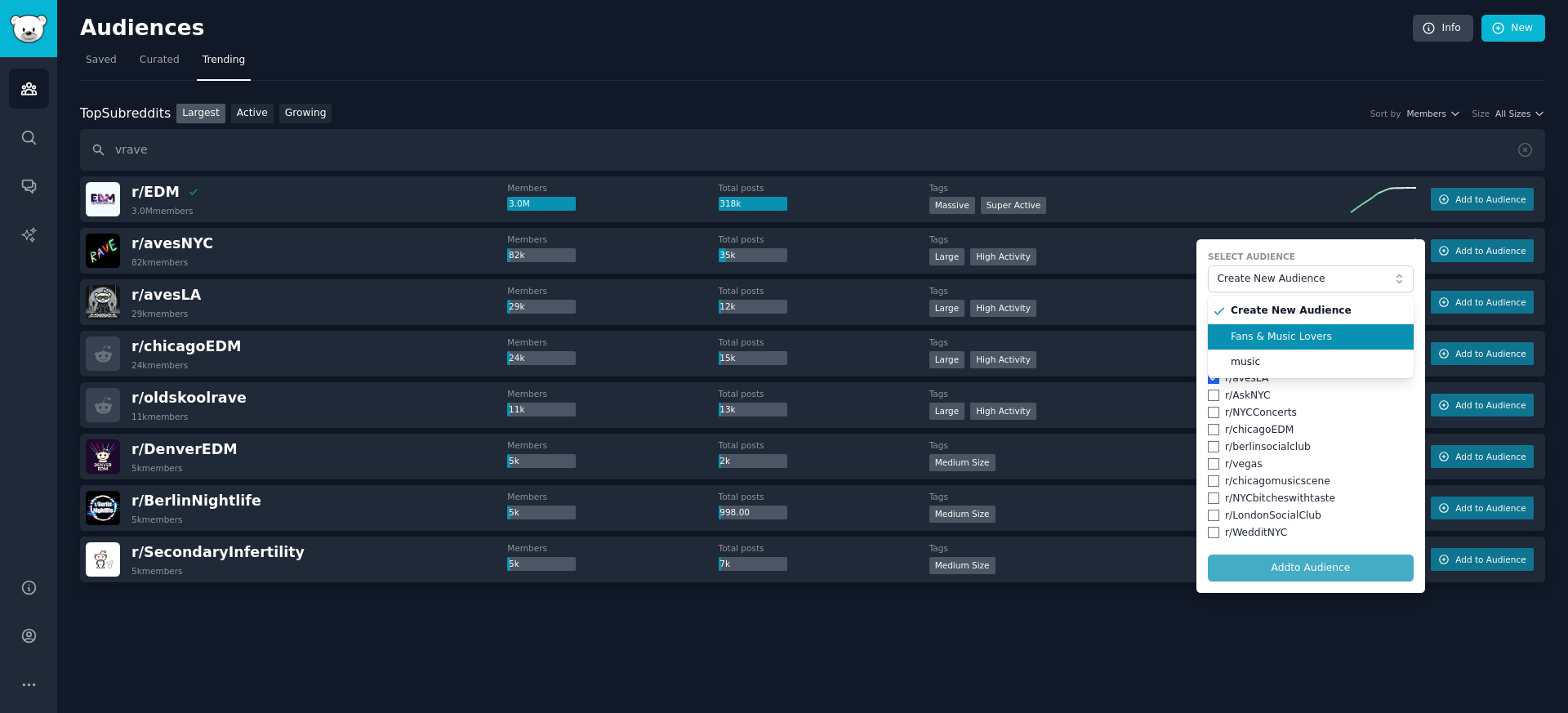
click at [1276, 336] on span "Fans & Music Lovers" at bounding box center [1317, 337] width 171 height 15
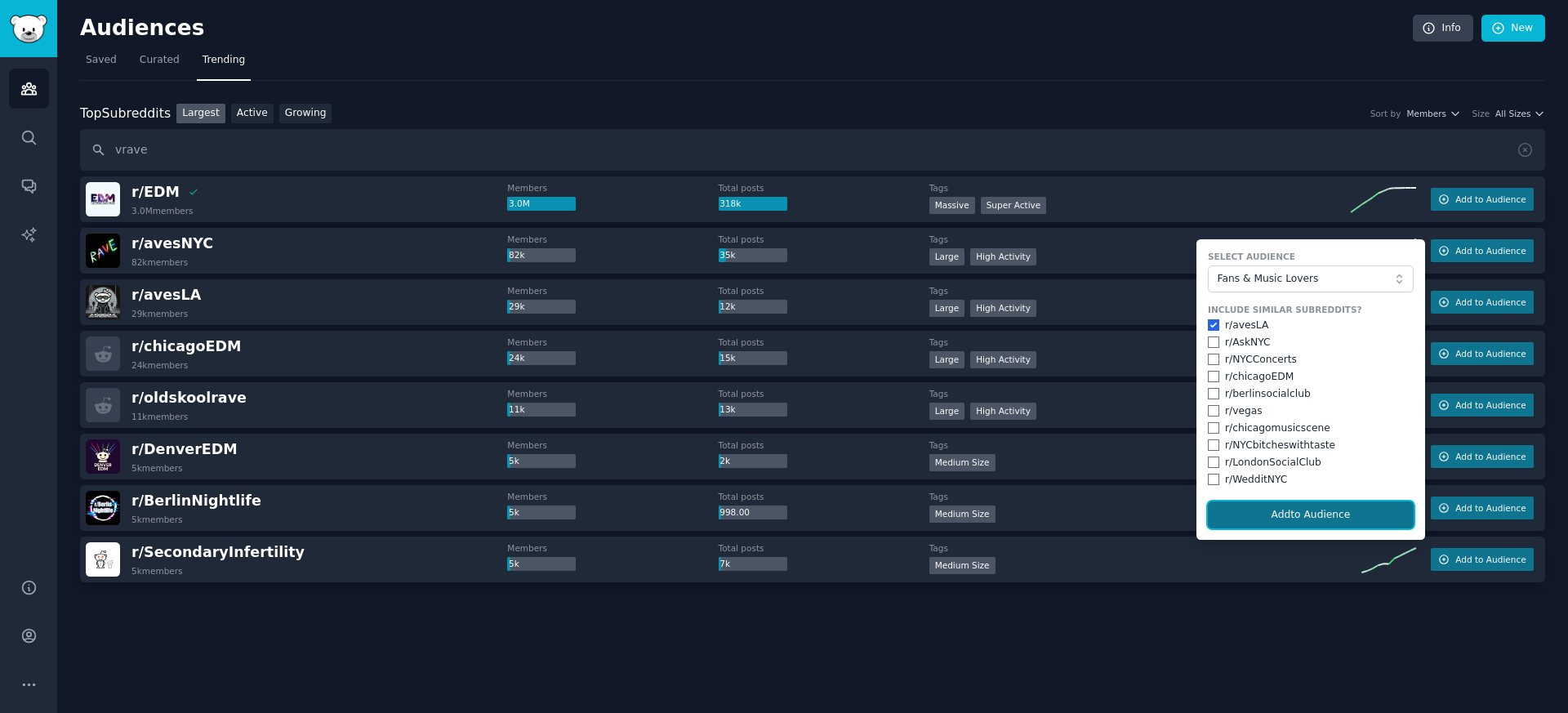
click at [1301, 519] on button "Add to Audience" at bounding box center [1311, 516] width 206 height 28
checkbox input "false"
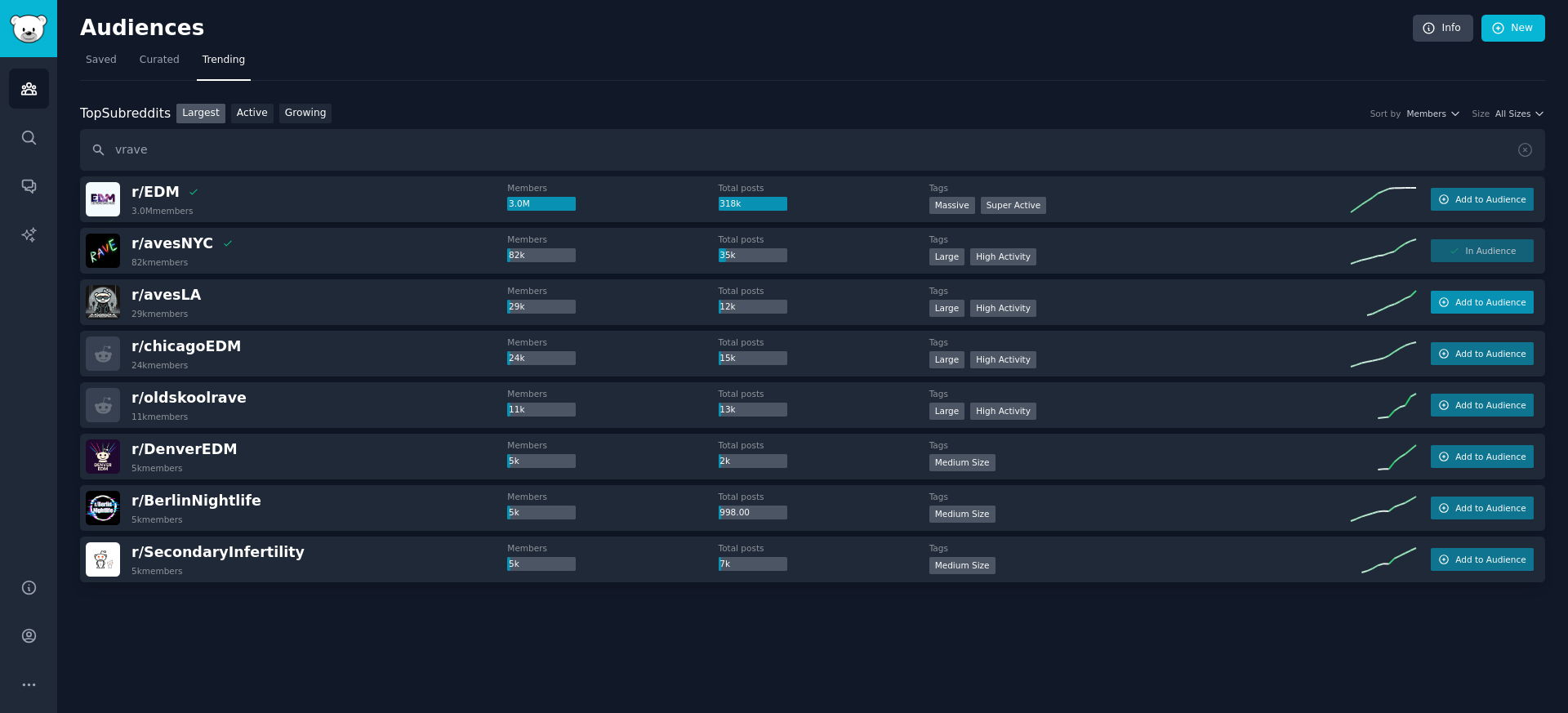
click at [1494, 304] on span "Add to Audience" at bounding box center [1490, 302] width 70 height 11
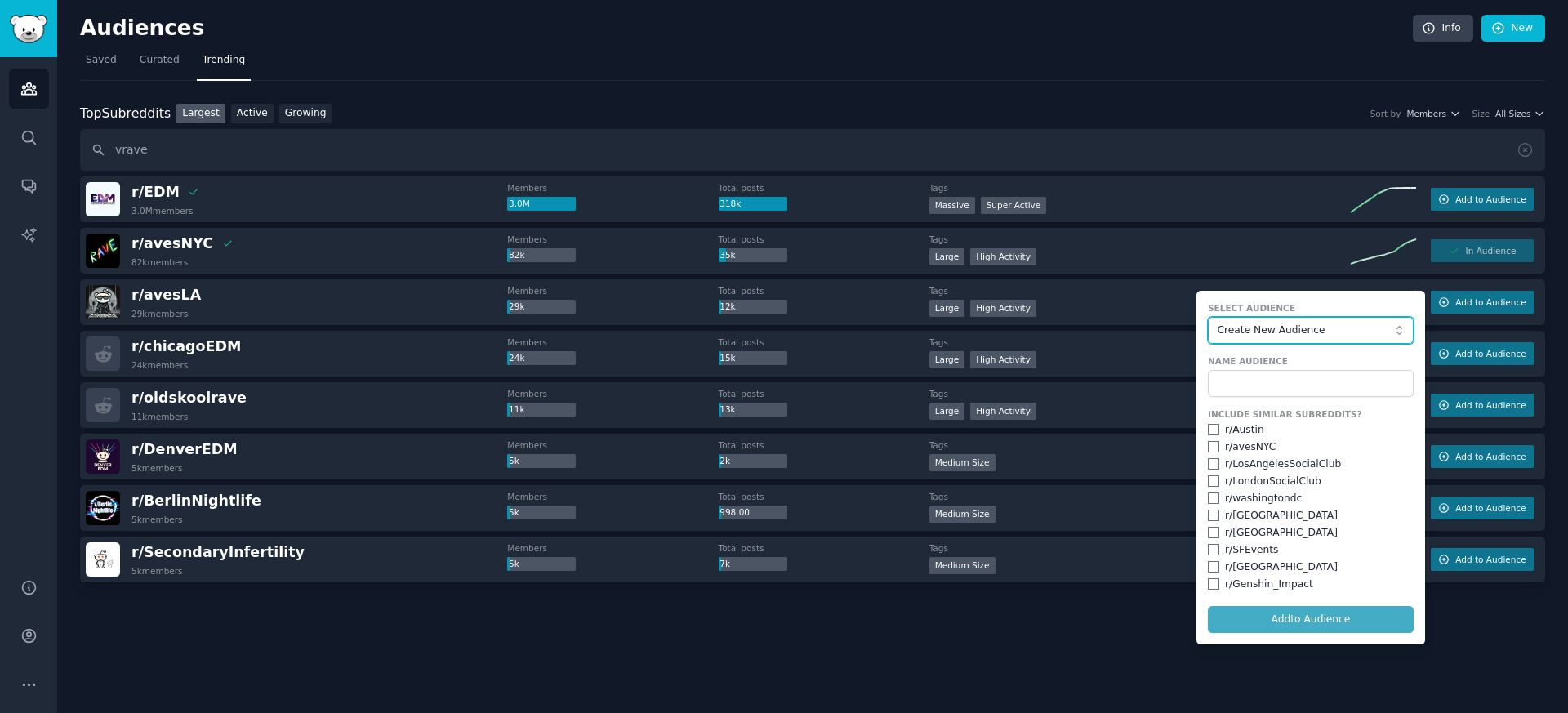
click at [1291, 343] on button "Create New Audience" at bounding box center [1311, 330] width 206 height 28
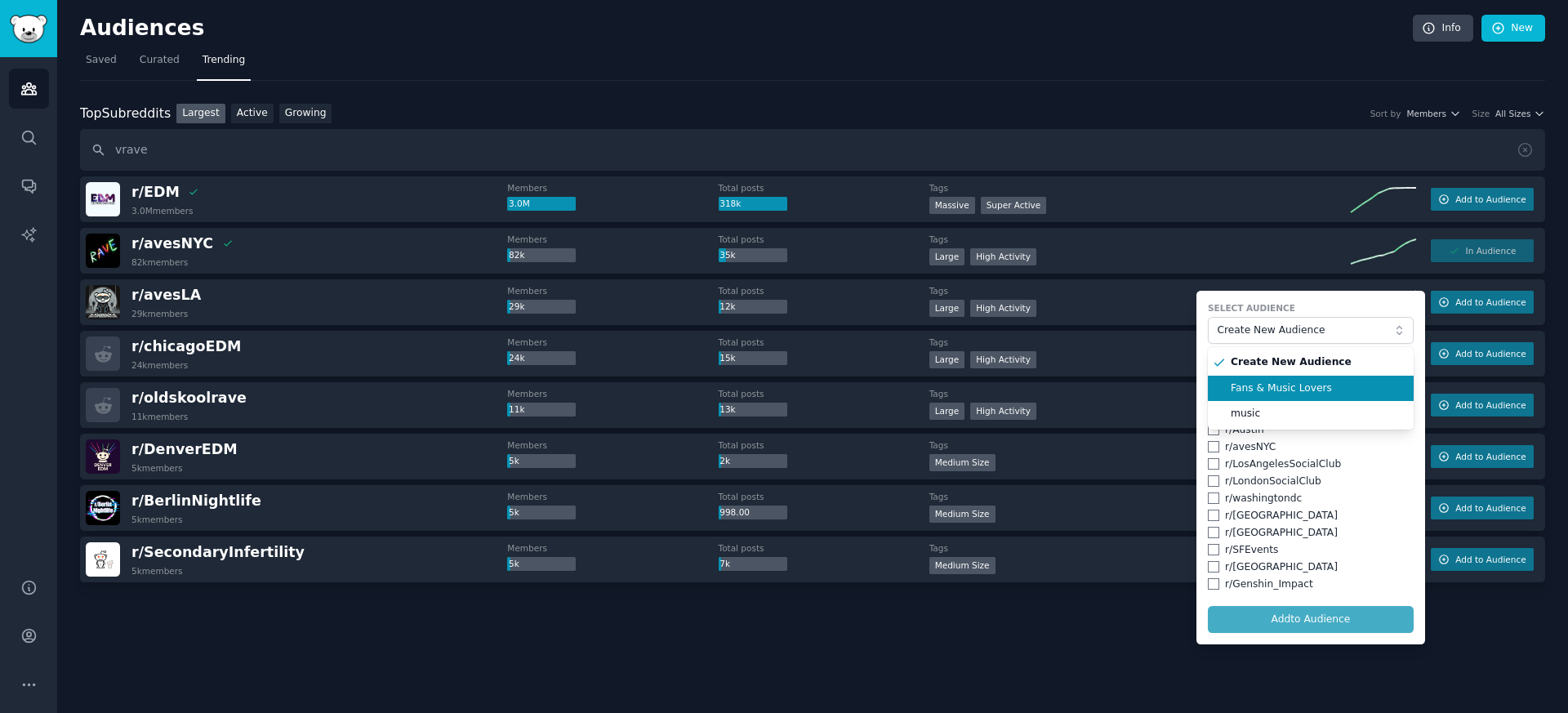
click at [1279, 386] on span "Fans & Music Lovers" at bounding box center [1317, 389] width 171 height 15
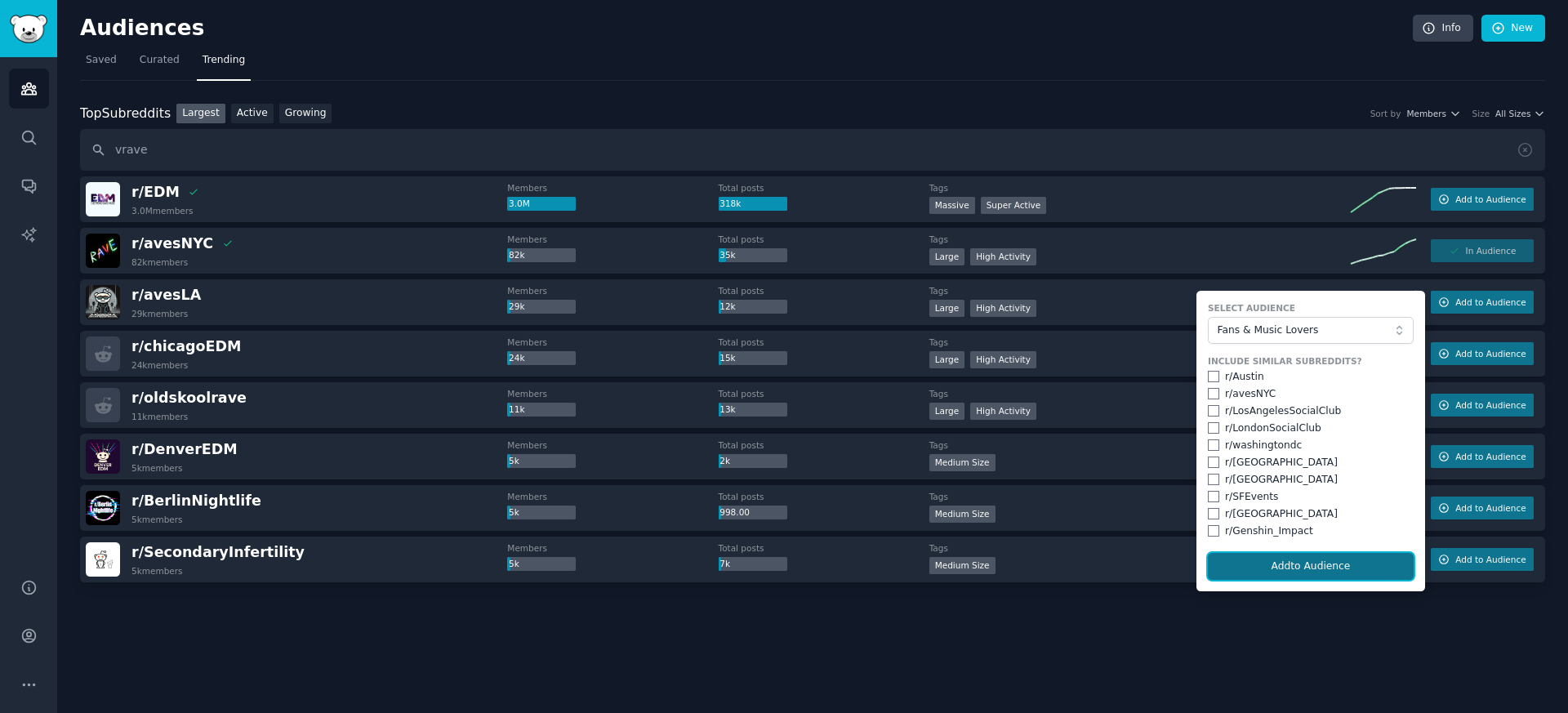
click at [1293, 572] on button "Add to Audience" at bounding box center [1311, 567] width 206 height 28
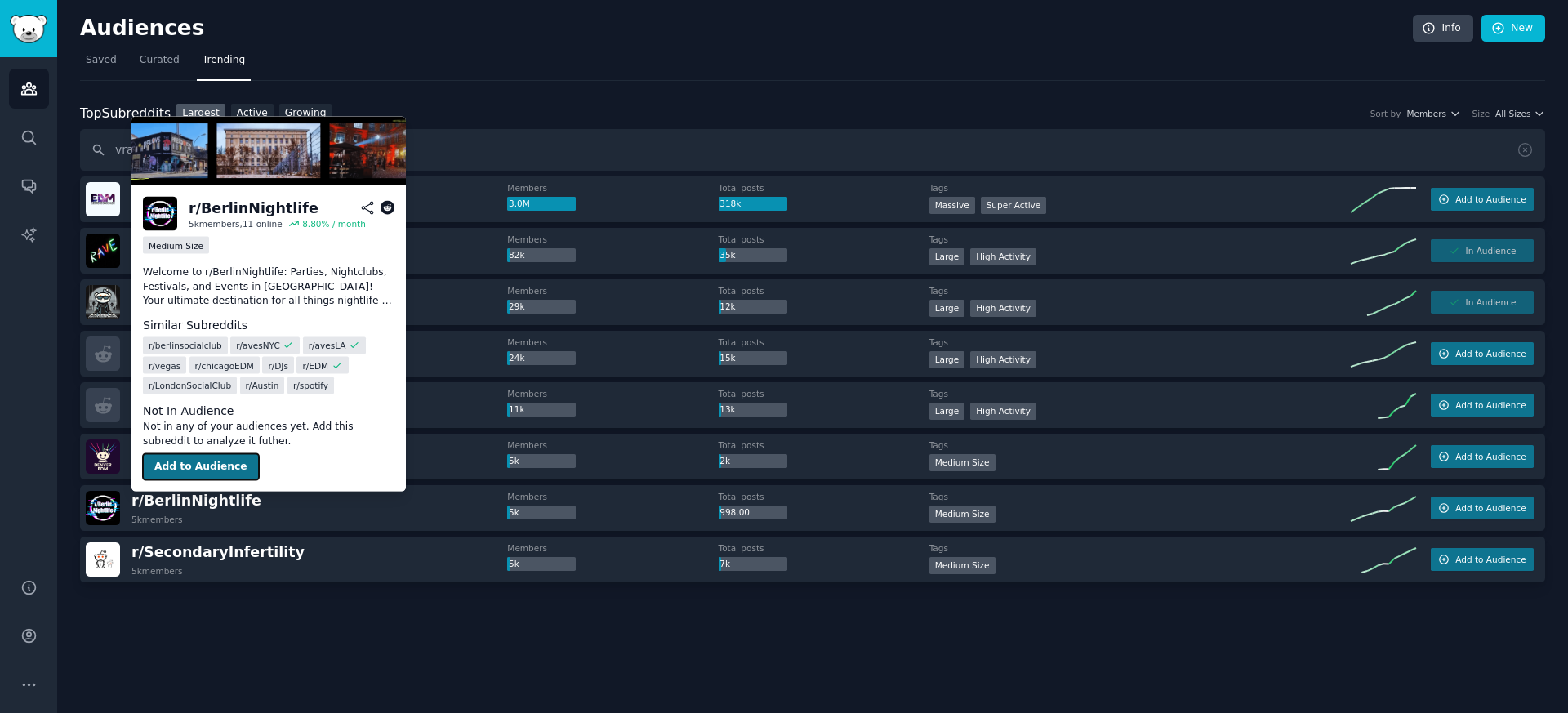
click at [194, 463] on button "Add to Audience" at bounding box center [201, 467] width 116 height 26
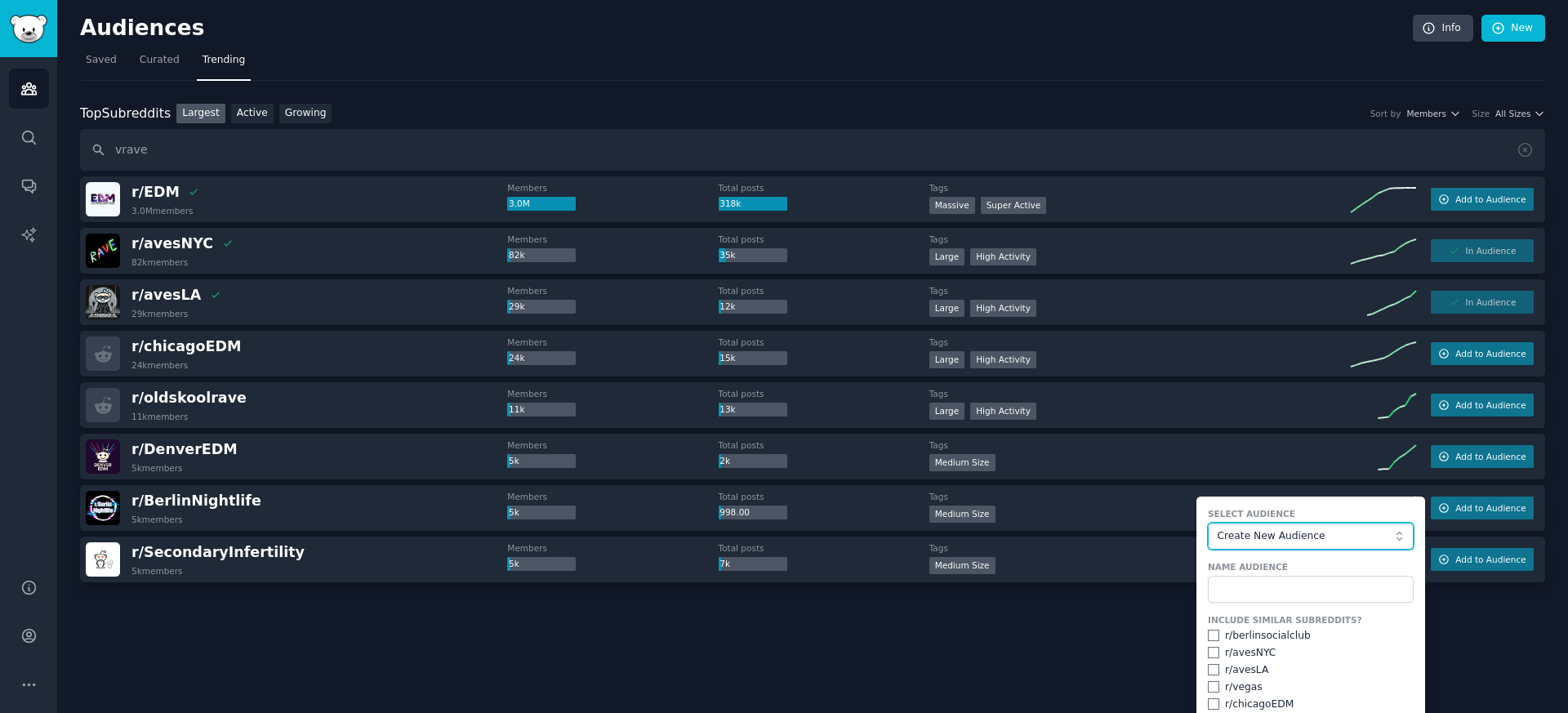
click at [1287, 540] on span "Create New Audience" at bounding box center [1306, 537] width 179 height 15
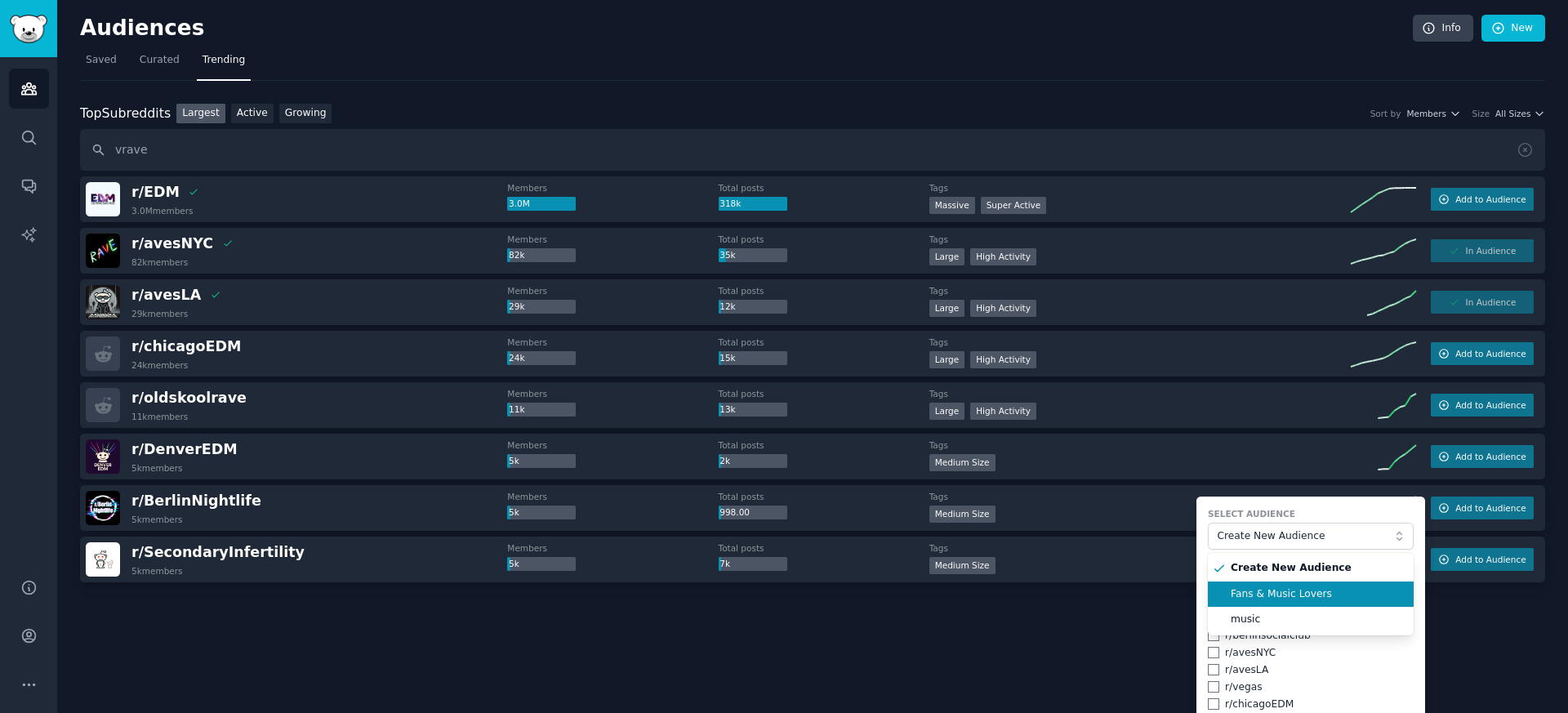
click at [1276, 595] on span "Fans & Music Lovers" at bounding box center [1317, 595] width 171 height 15
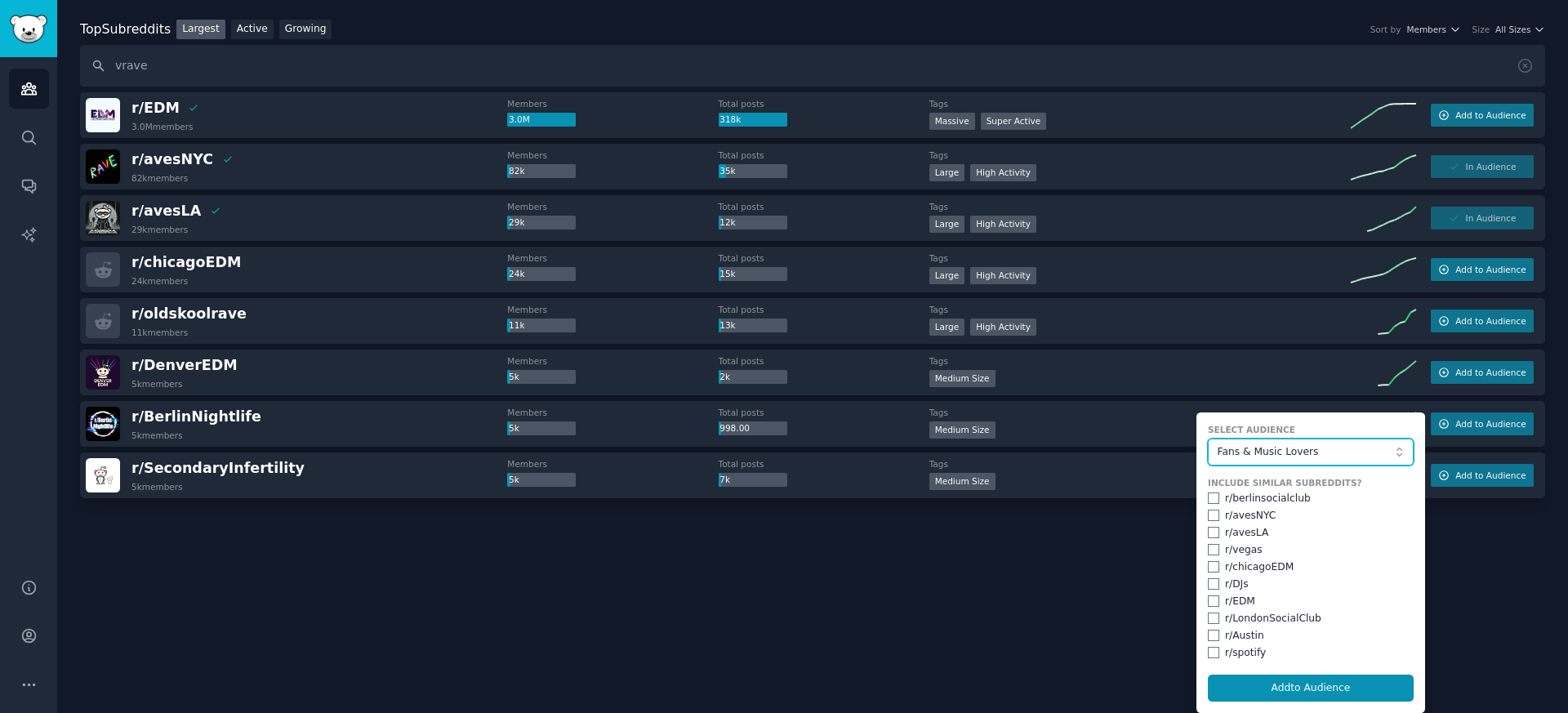
scroll to position [83, 0]
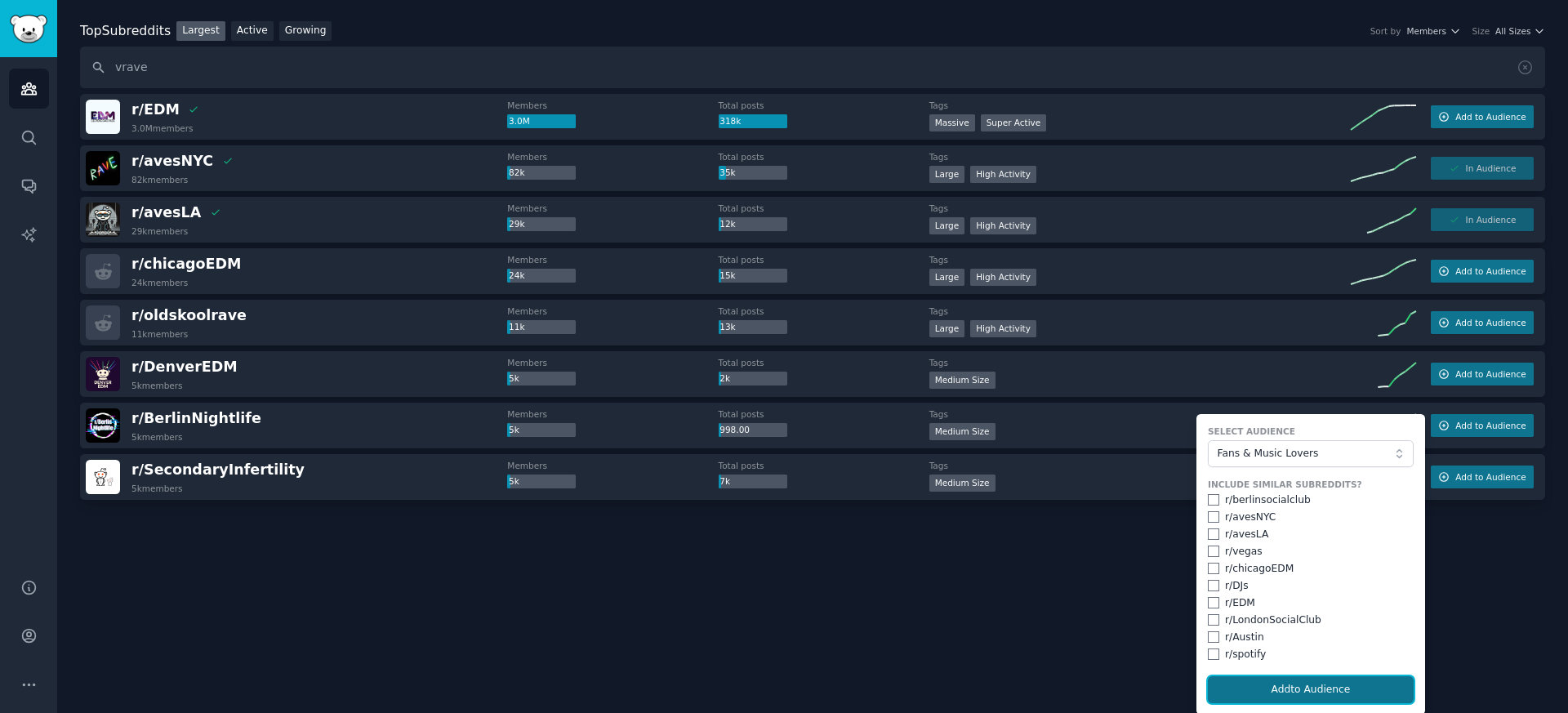
click at [1276, 692] on button "Add to Audience" at bounding box center [1311, 690] width 206 height 28
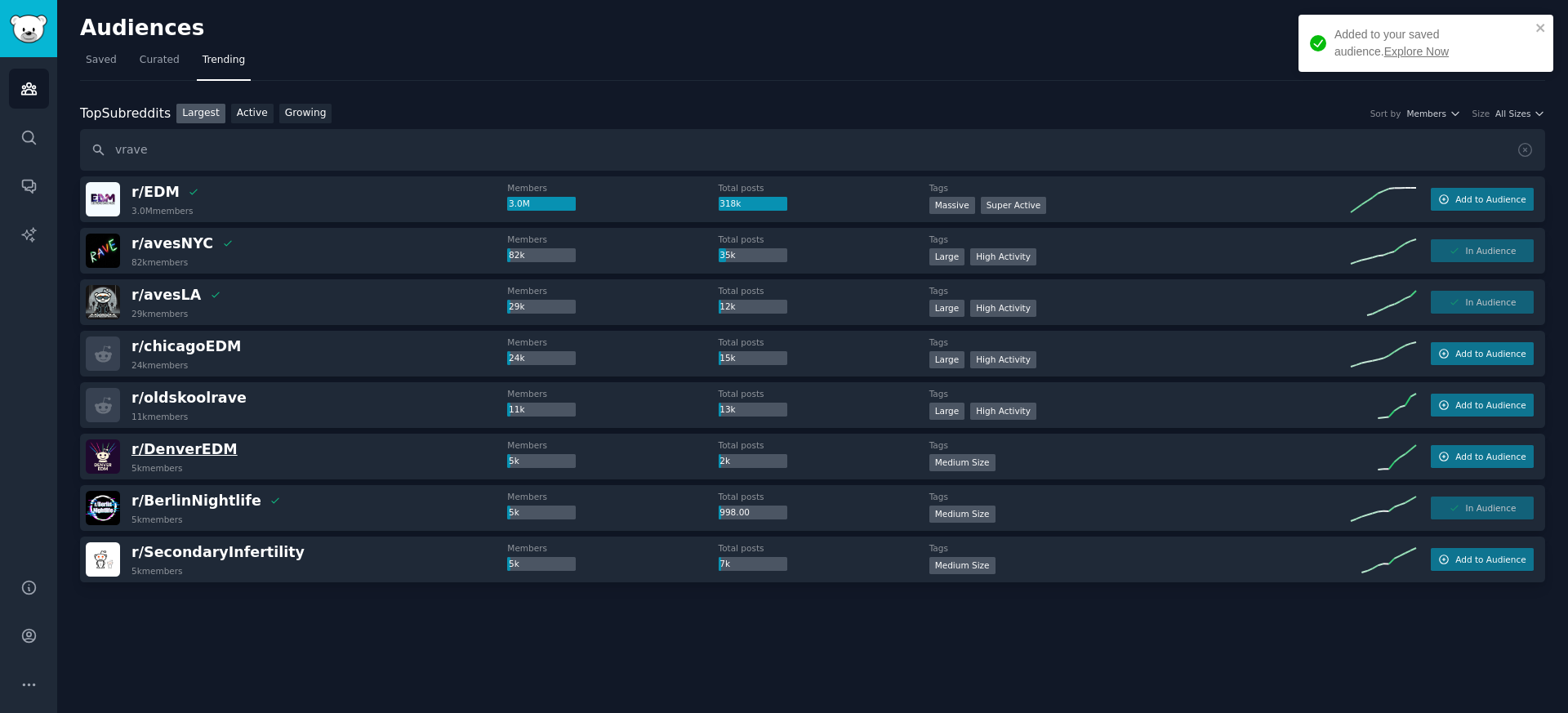
scroll to position [0, 0]
click at [188, 154] on input "vrave" at bounding box center [813, 150] width 1466 height 42
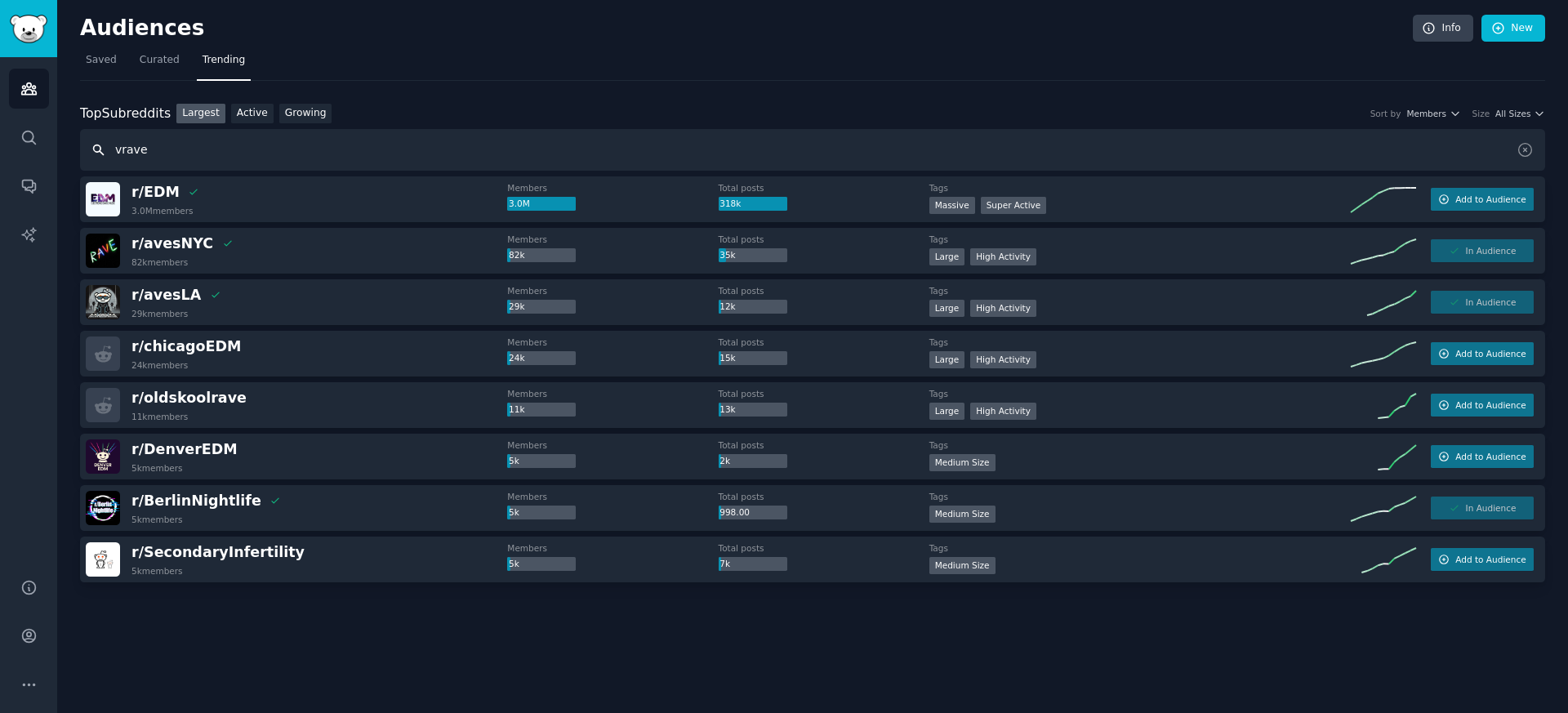
drag, startPoint x: 191, startPoint y: 152, endPoint x: 104, endPoint y: 143, distance: 87.5
click at [104, 143] on input "vrave" at bounding box center [813, 150] width 1466 height 42
click at [122, 150] on input "vrave" at bounding box center [813, 150] width 1466 height 42
type input "rave"
click at [308, 109] on link "Growing" at bounding box center [305, 114] width 53 height 20
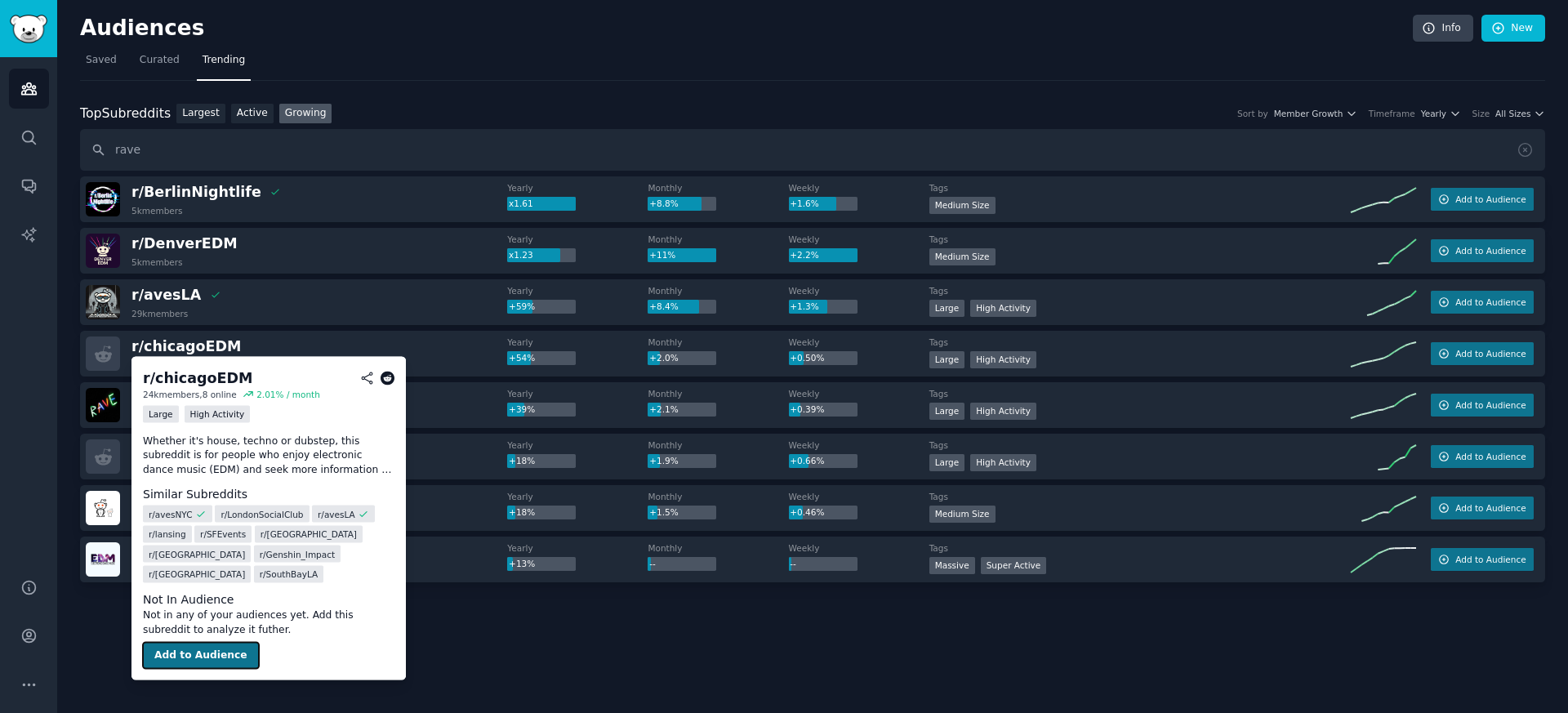
click at [180, 642] on button "Add to Audience" at bounding box center [201, 655] width 116 height 26
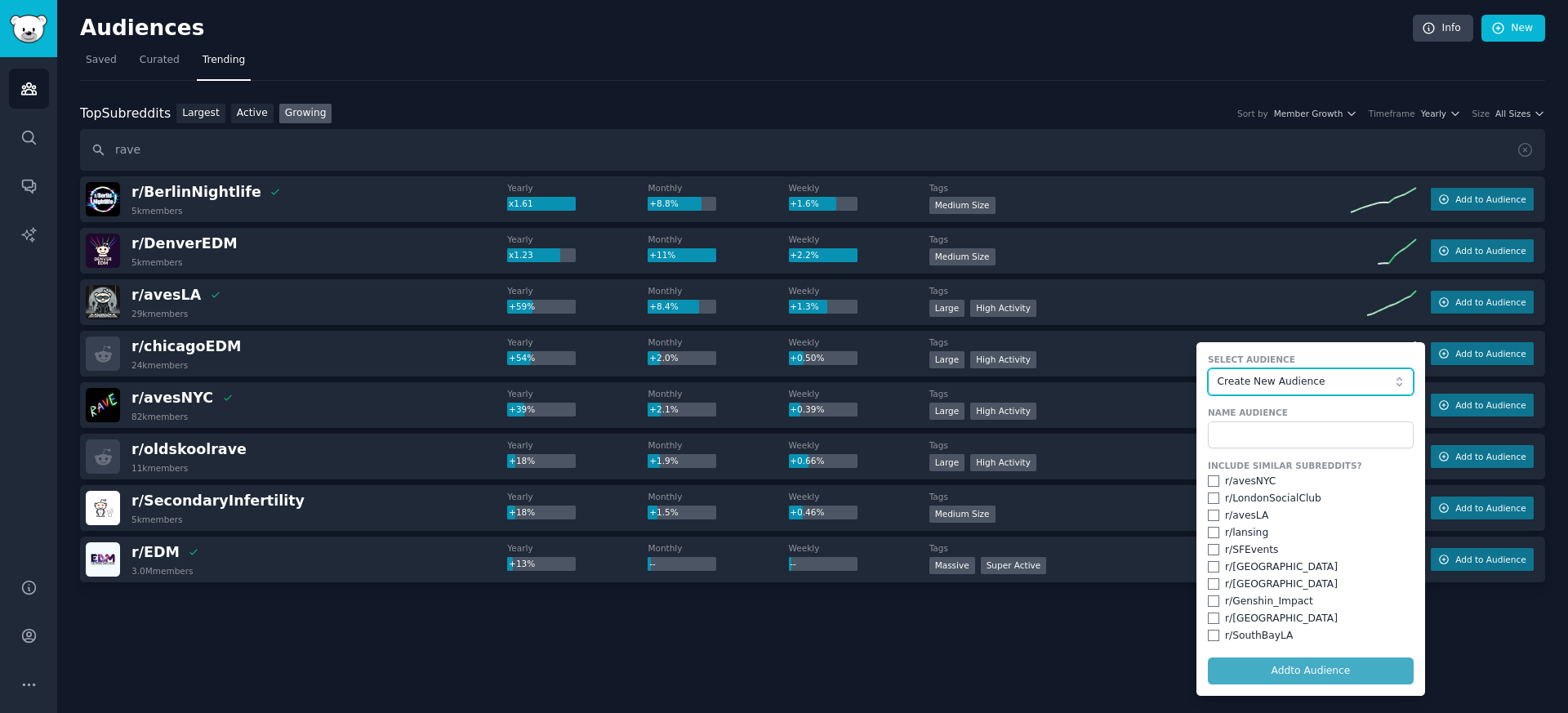
click at [1288, 379] on span "Create New Audience" at bounding box center [1306, 383] width 179 height 15
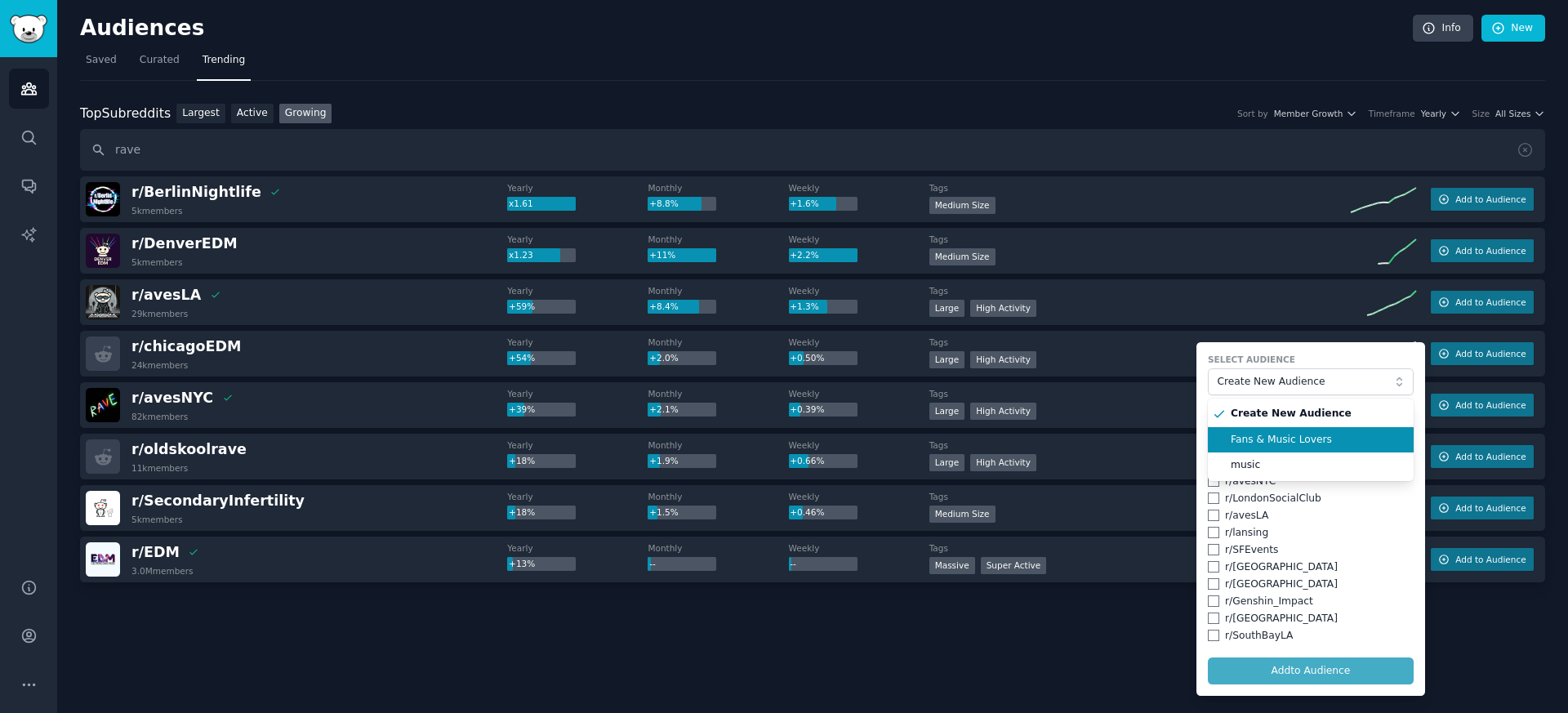
click at [1283, 437] on span "Fans & Music Lovers" at bounding box center [1317, 440] width 171 height 15
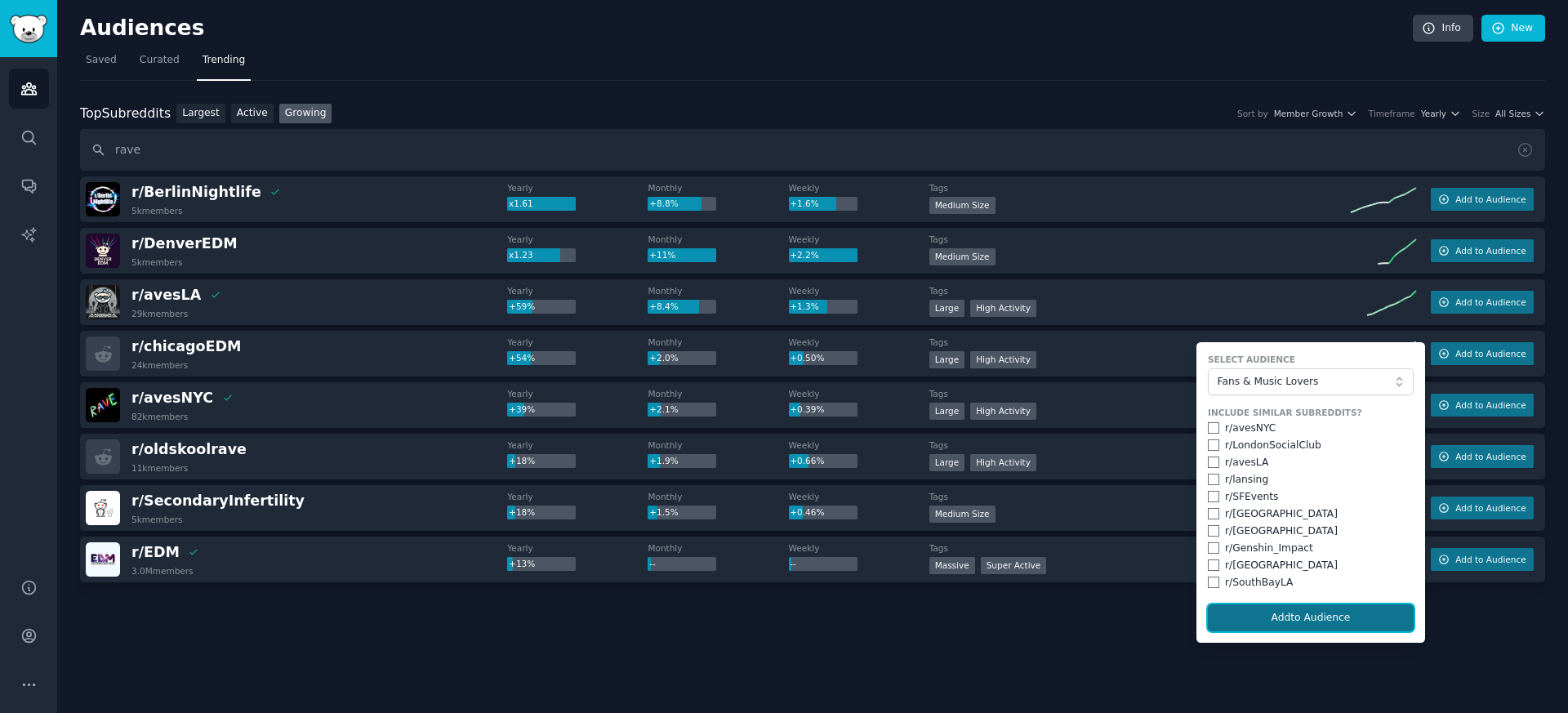
click at [1282, 623] on button "Add to Audience" at bounding box center [1311, 618] width 206 height 28
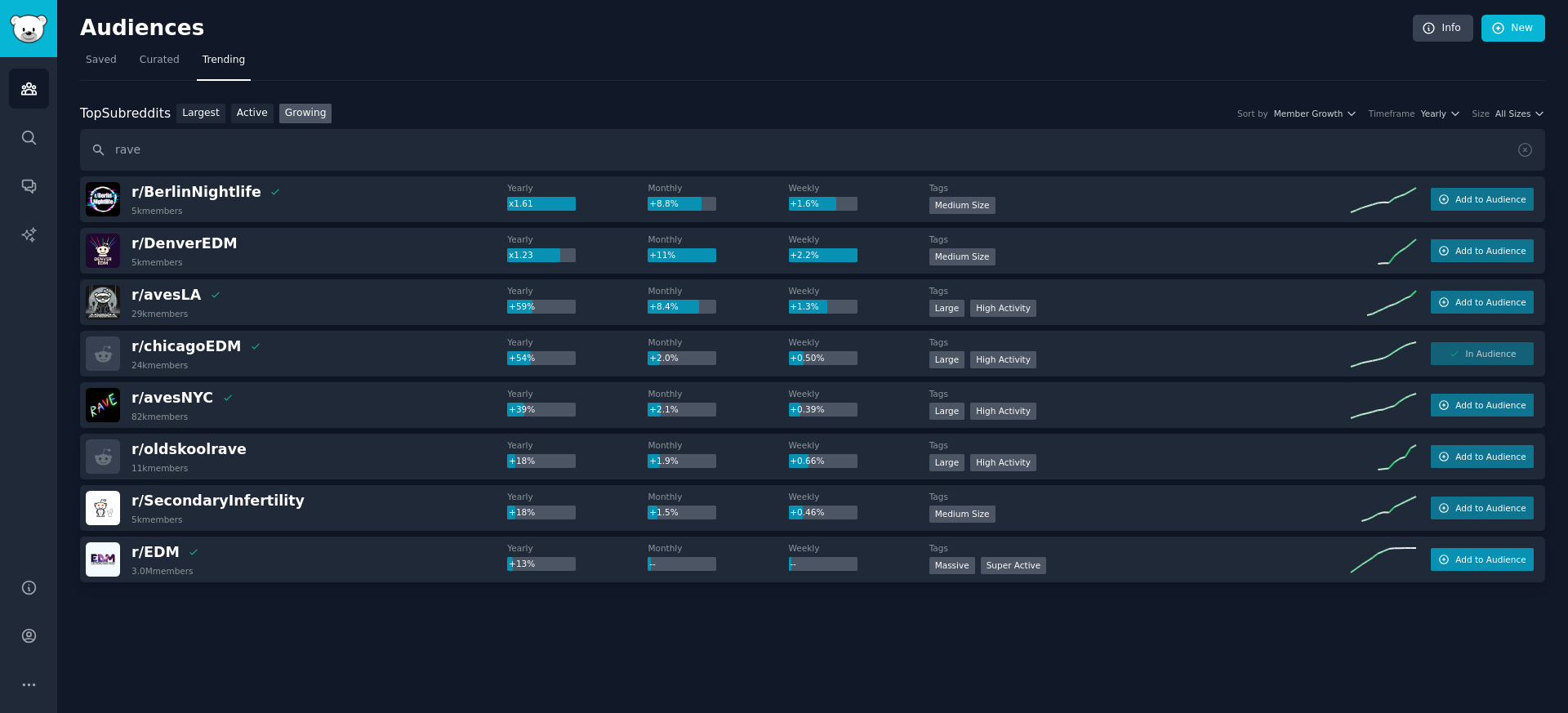
click at [1478, 561] on span "Add to Audience" at bounding box center [1490, 559] width 70 height 11
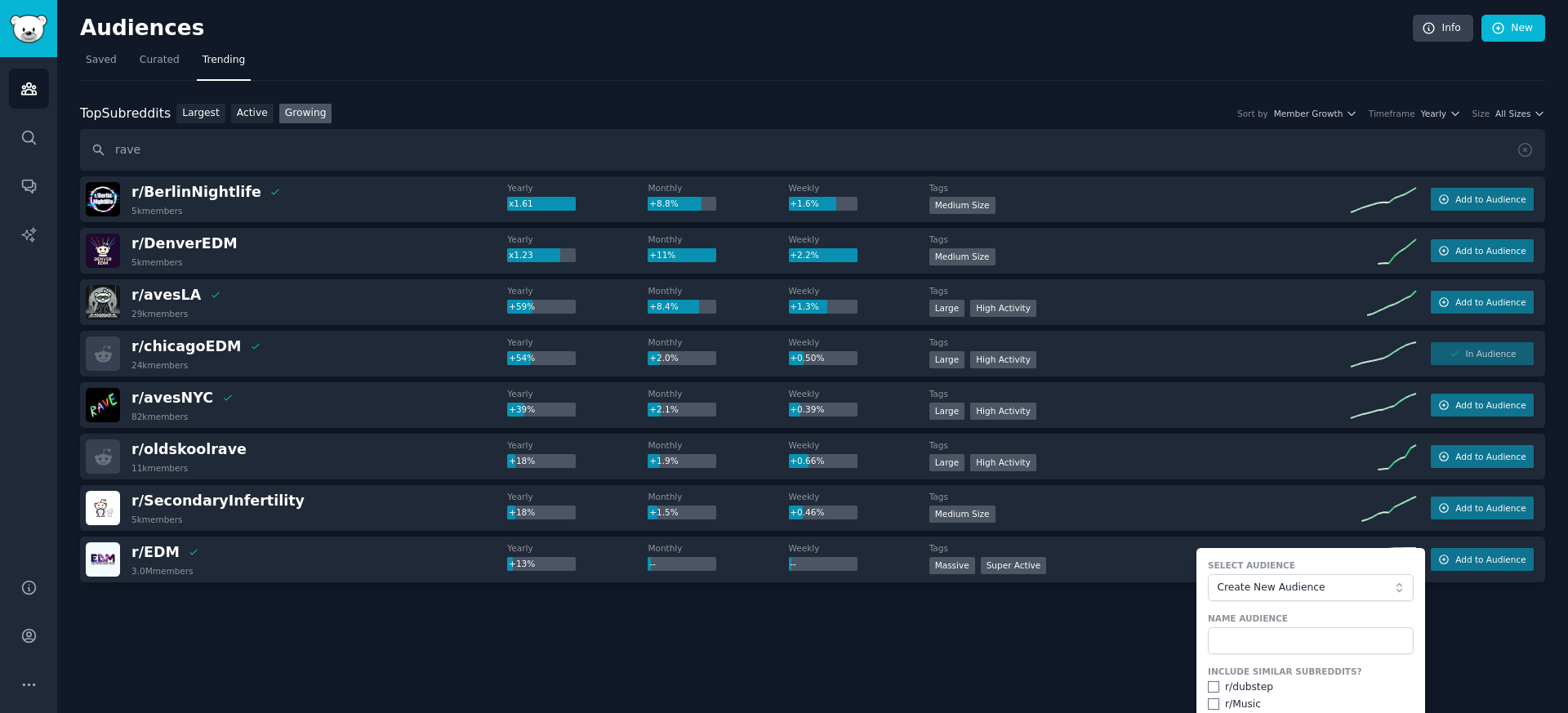
scroll to position [189, 0]
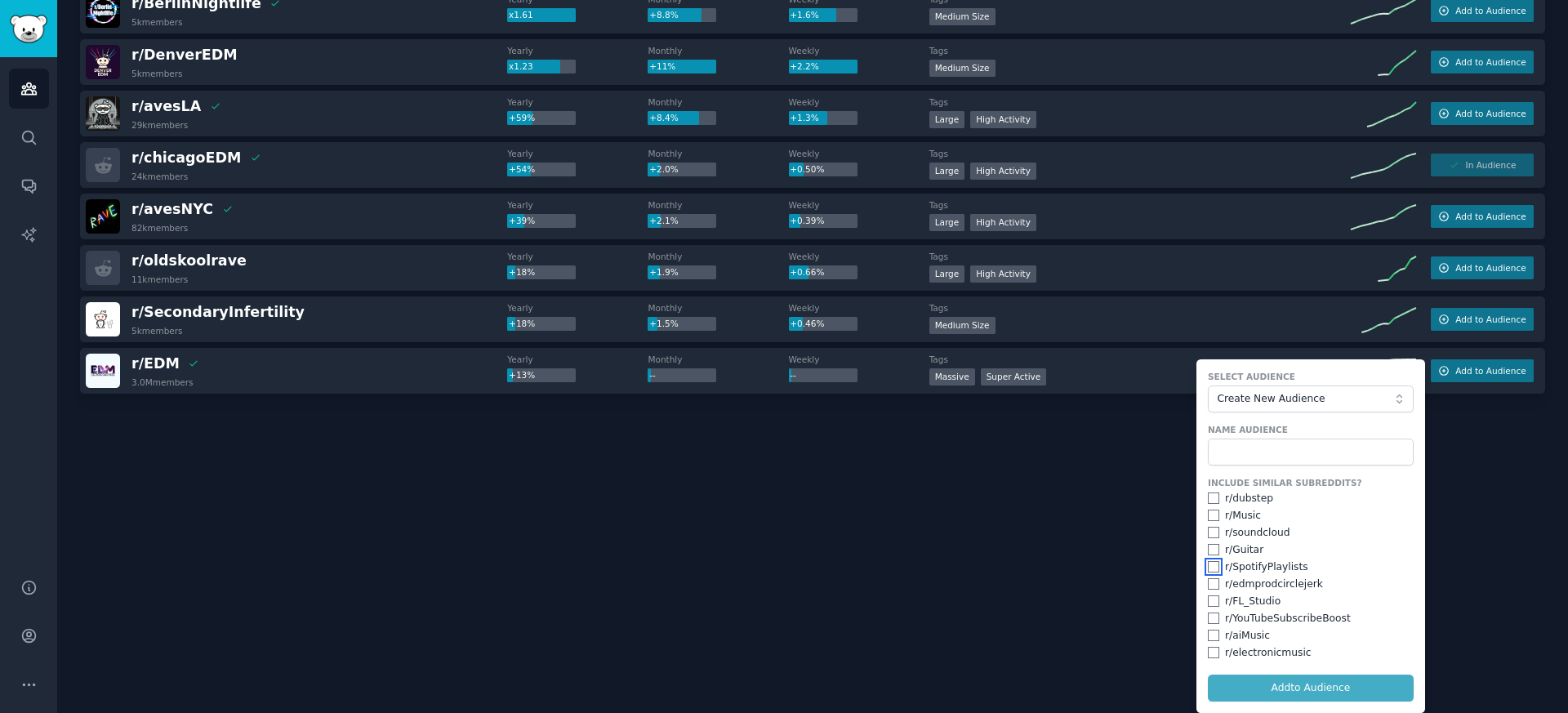
click at [1209, 566] on input "checkbox" at bounding box center [1214, 567] width 11 height 11
checkbox input "true"
click at [1210, 534] on input "checkbox" at bounding box center [1214, 532] width 11 height 11
checkbox input "true"
click at [1294, 392] on span "Create New Audience" at bounding box center [1306, 399] width 179 height 15
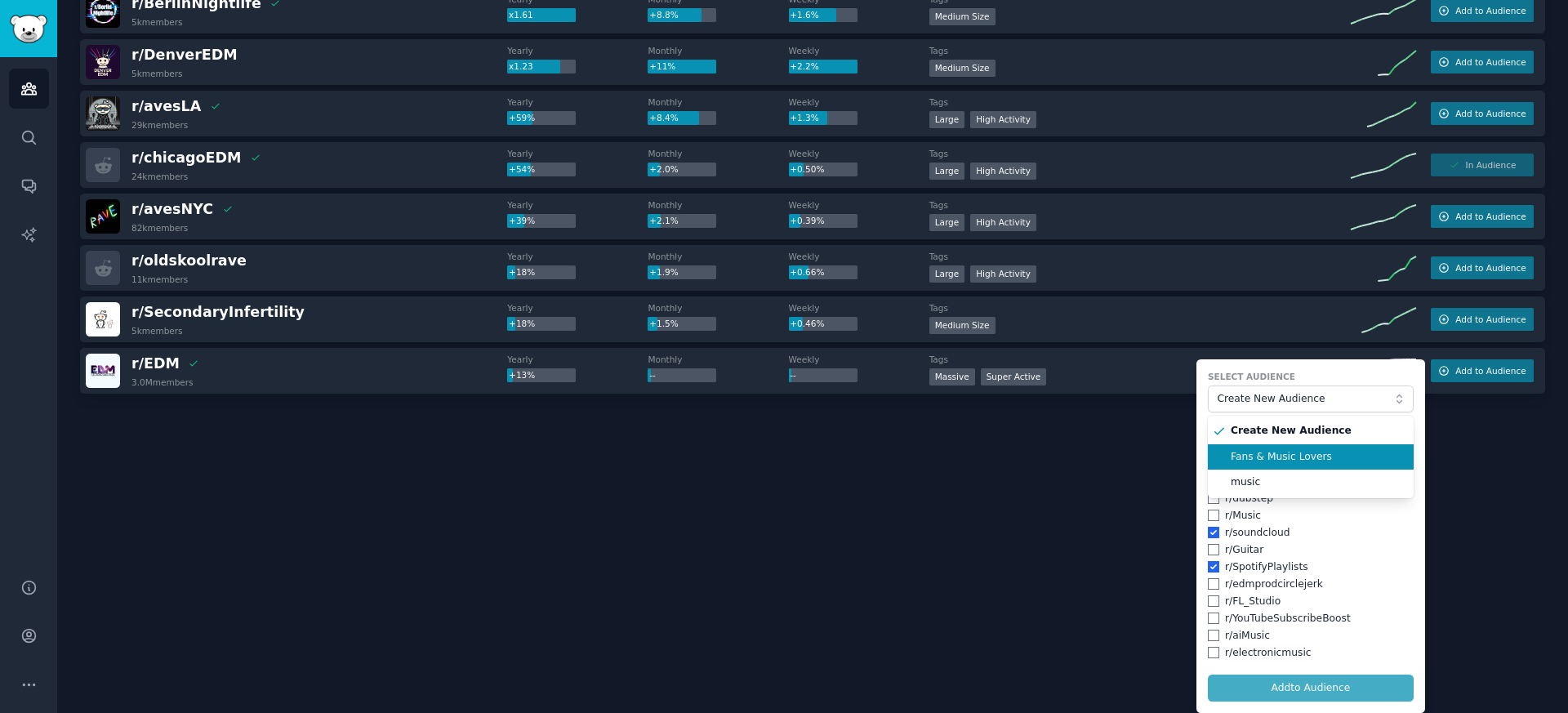
click at [1271, 458] on span "Fans & Music Lovers" at bounding box center [1317, 457] width 171 height 15
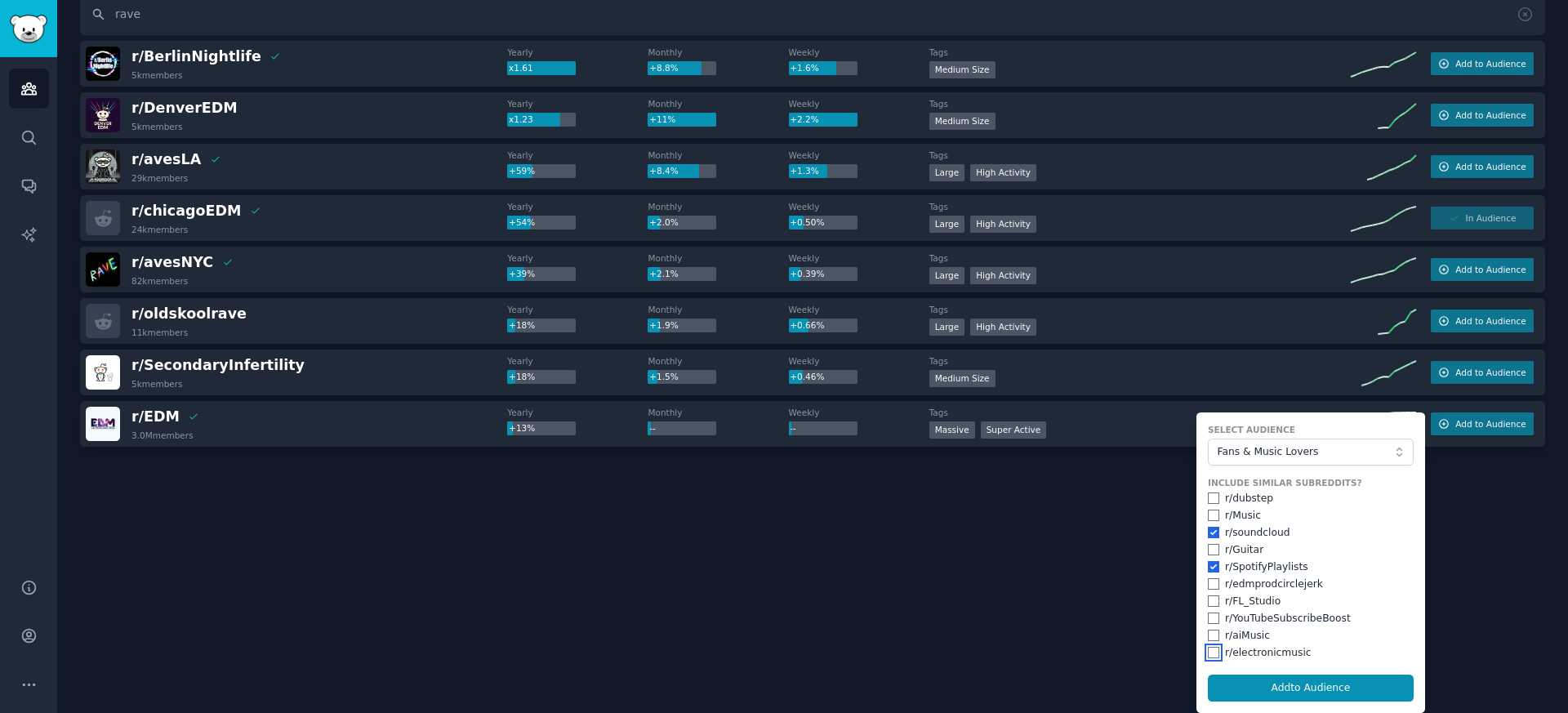
click at [1209, 655] on input "checkbox" at bounding box center [1214, 652] width 11 height 11
checkbox input "true"
click at [1241, 689] on button "Add to Audience" at bounding box center [1311, 689] width 206 height 28
checkbox input "false"
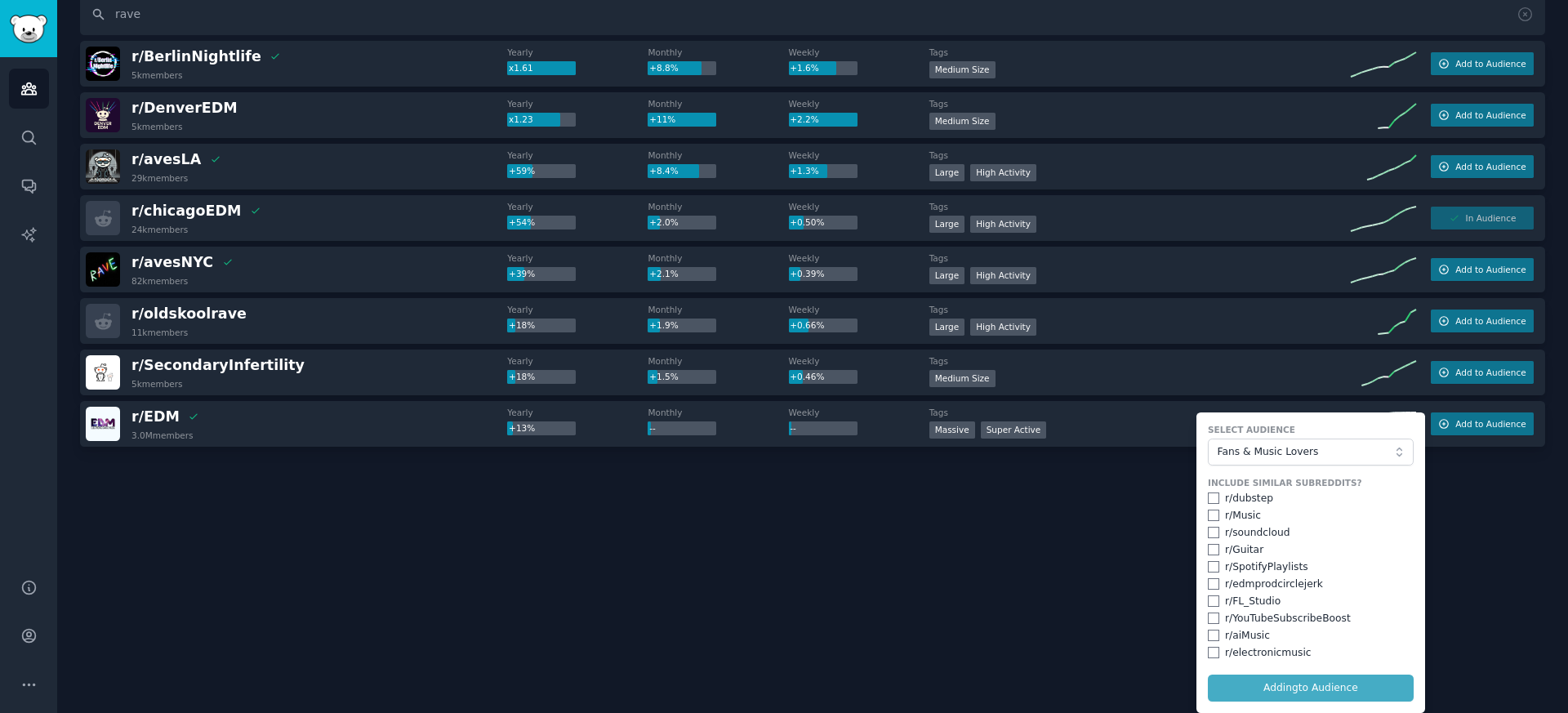
checkbox input "false"
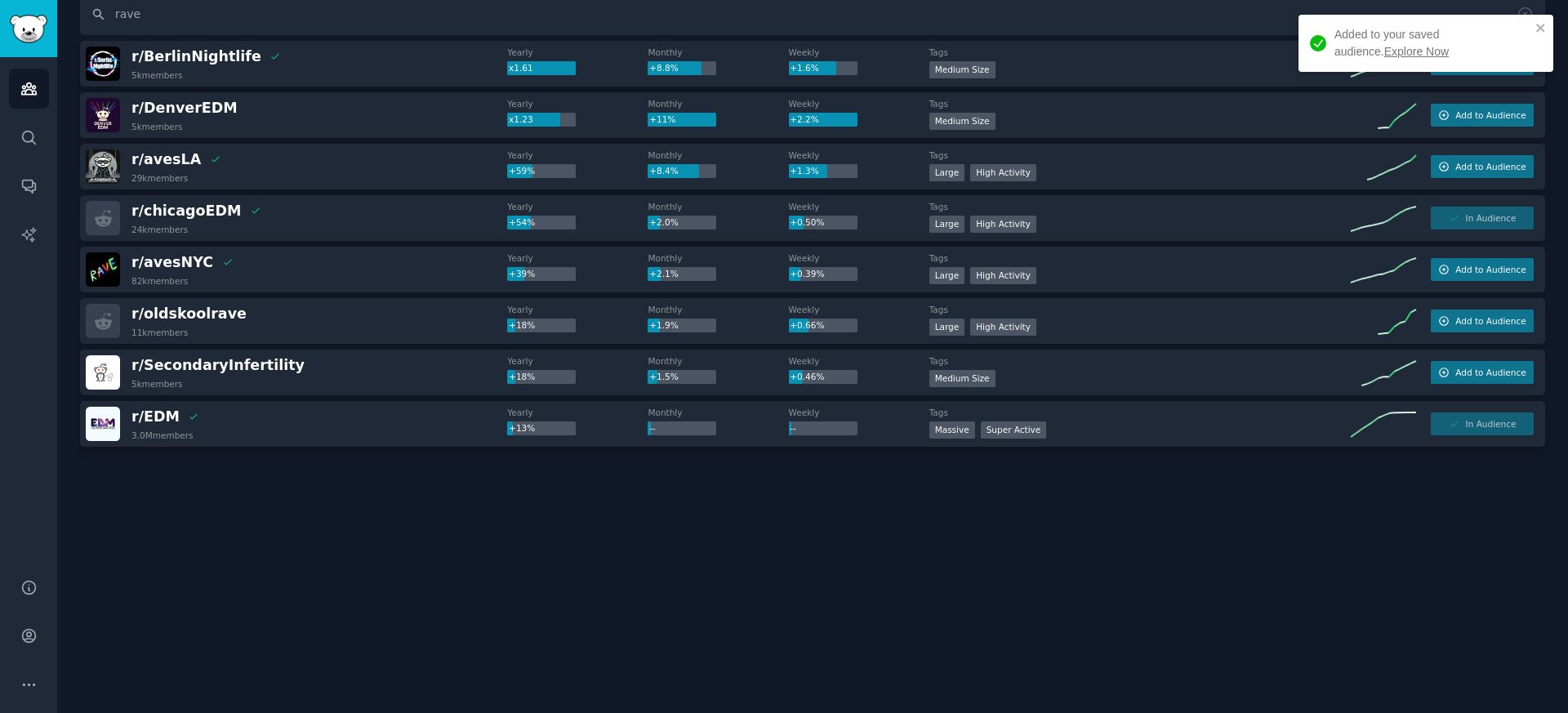
scroll to position [0, 0]
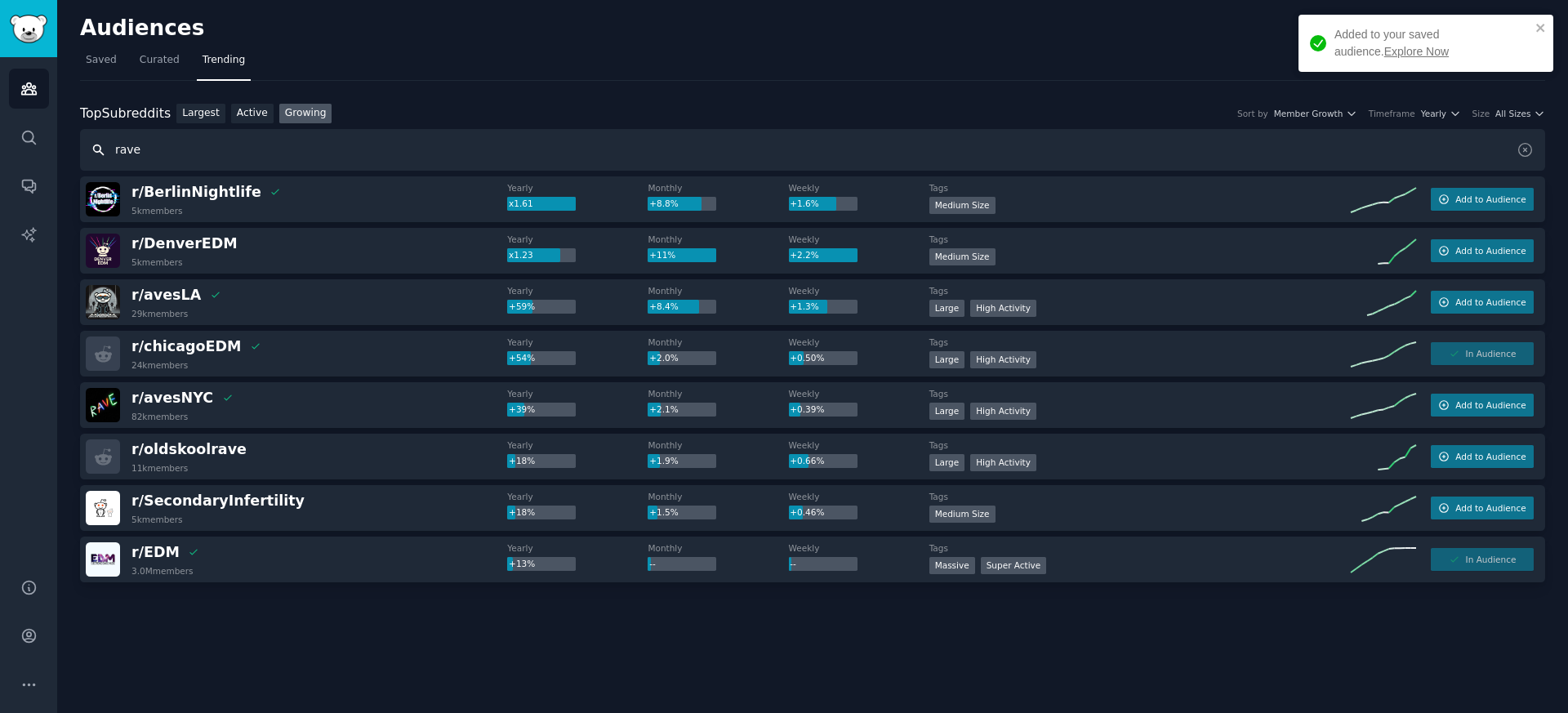
click at [207, 157] on input "rave" at bounding box center [813, 150] width 1466 height 42
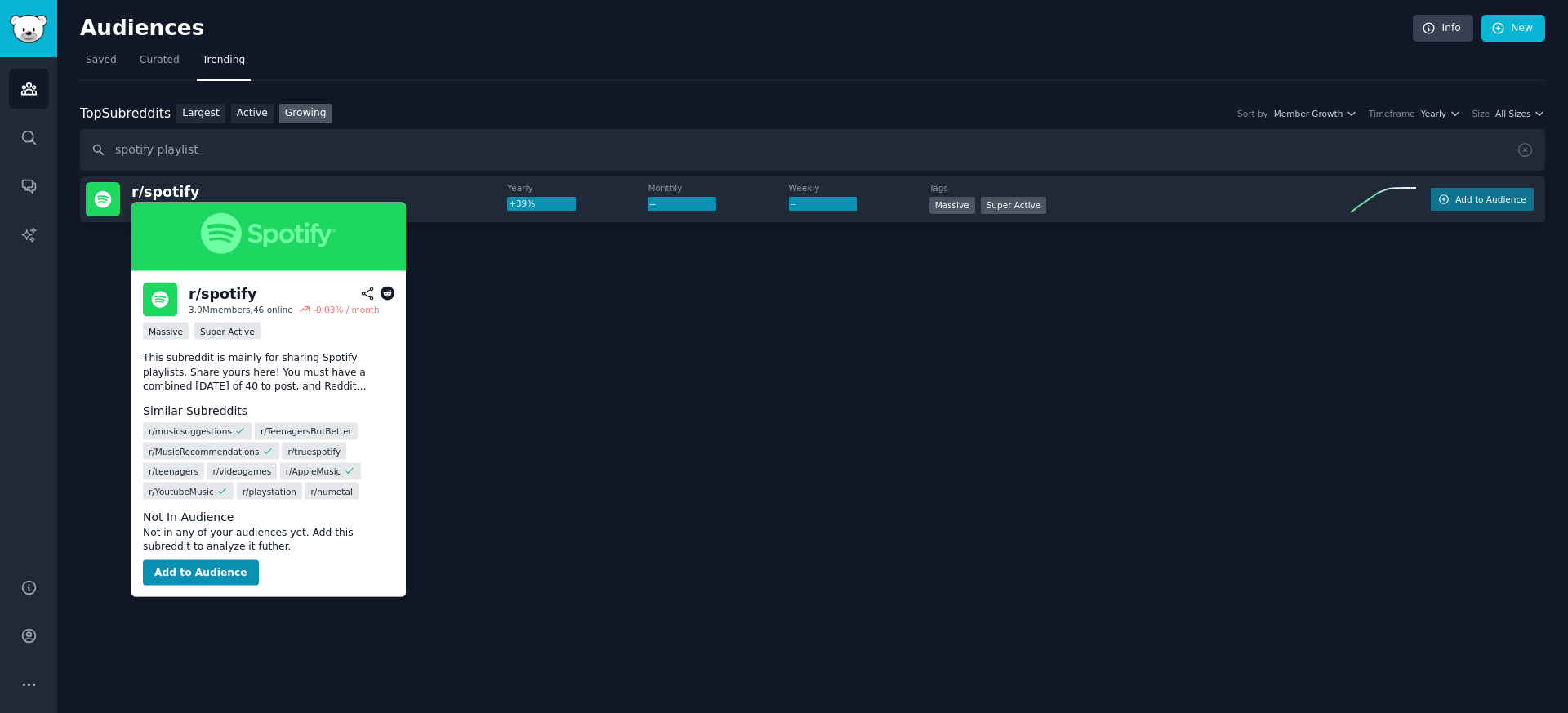
click at [237, 370] on p "This subreddit is mainly for sharing Spotify playlists. Share yours here! You m…" at bounding box center [269, 372] width 251 height 43
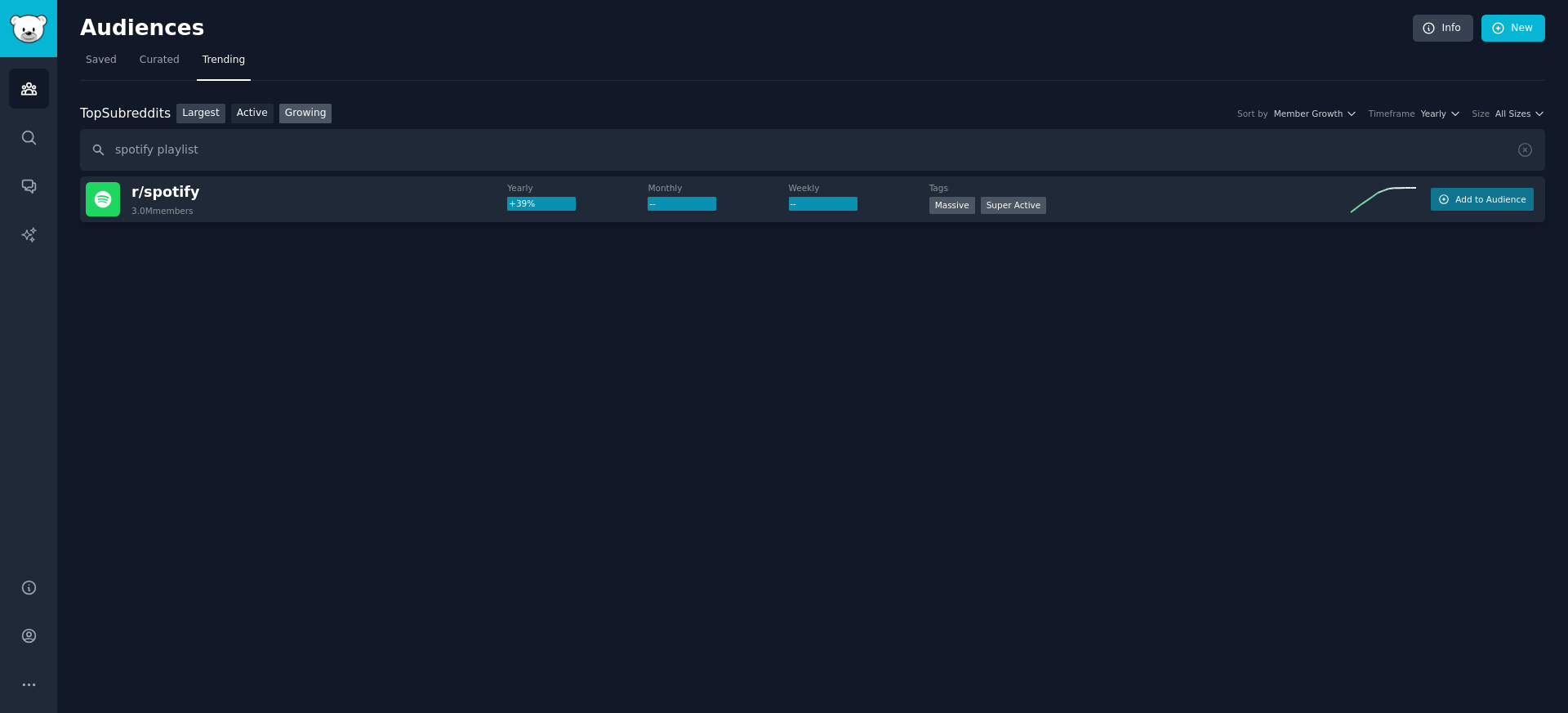
click at [201, 121] on link "Largest" at bounding box center [201, 114] width 49 height 20
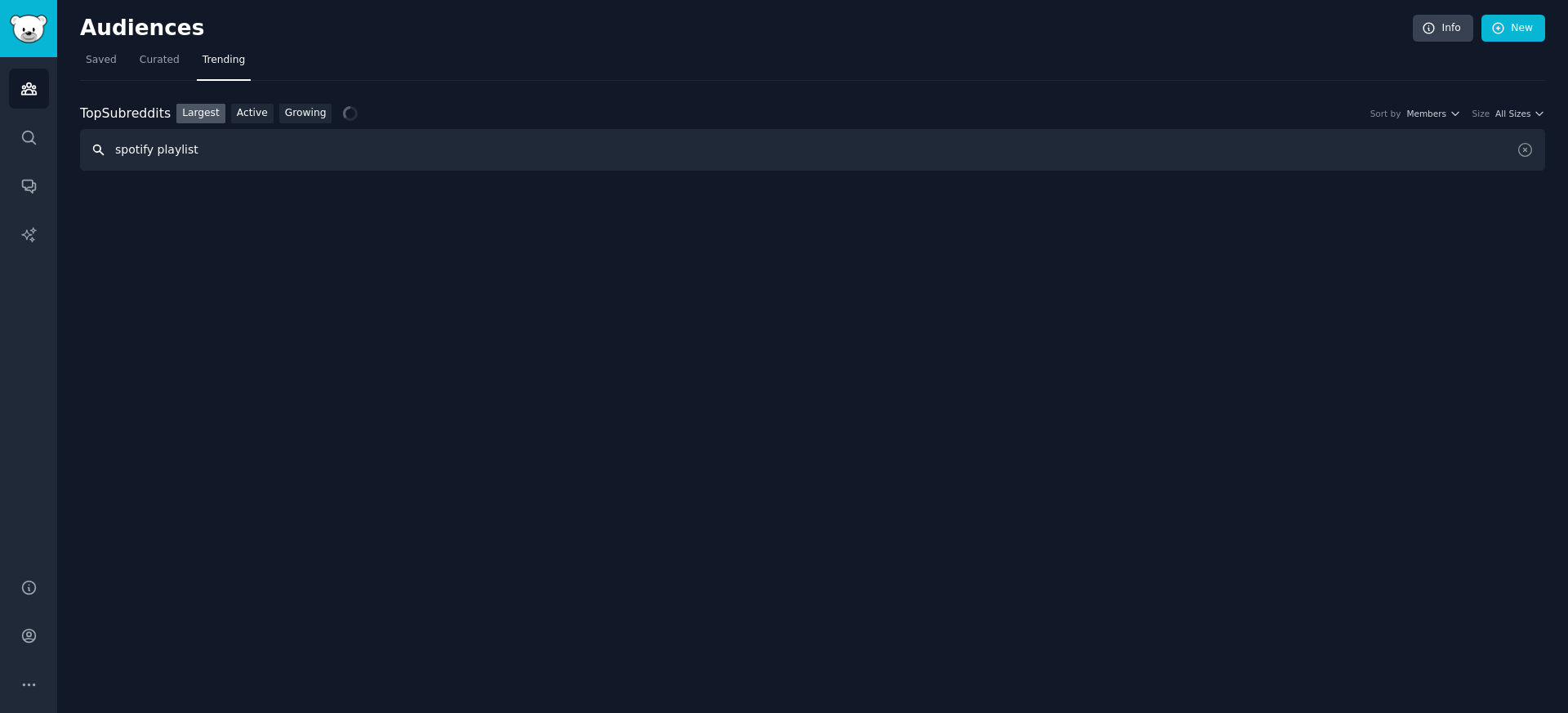
click at [178, 153] on input "spotify playlist" at bounding box center [813, 150] width 1466 height 42
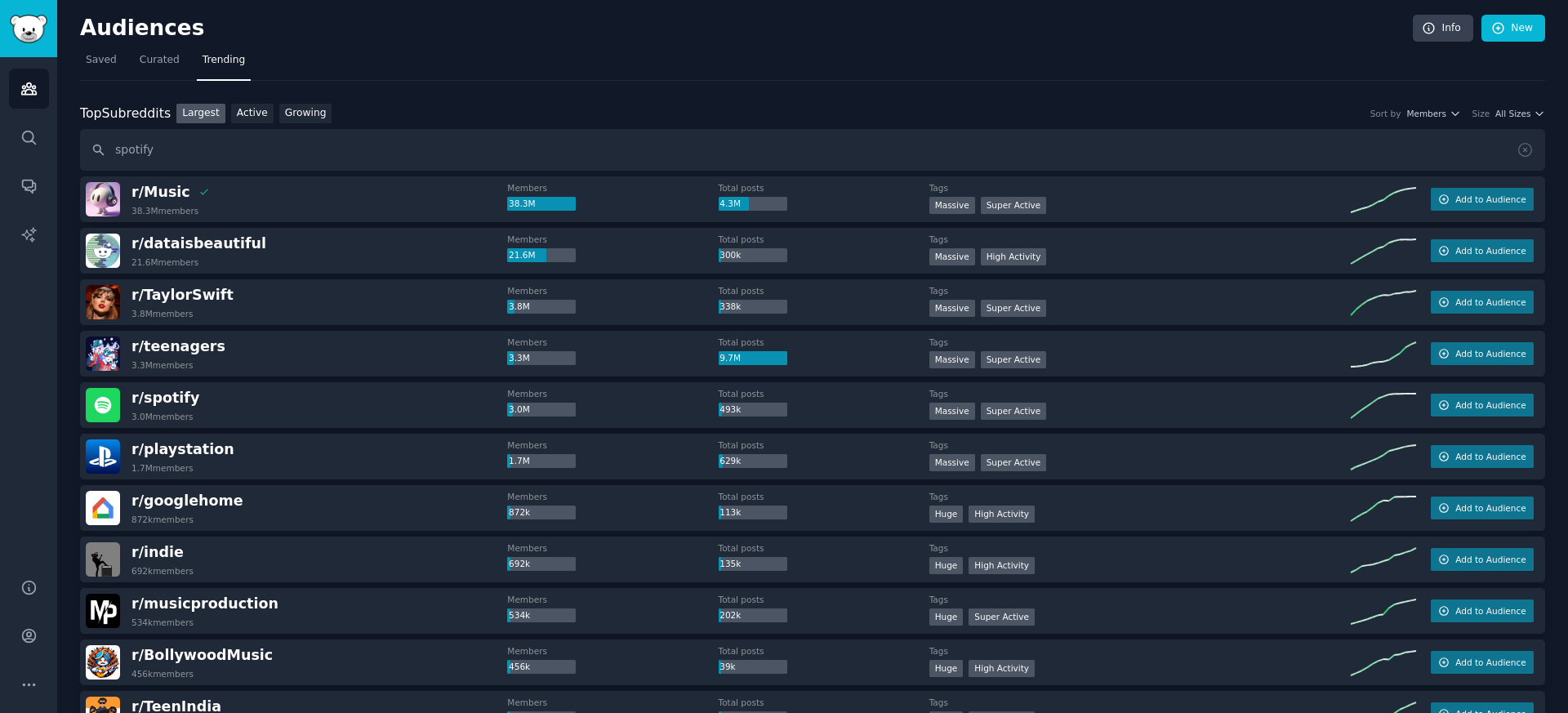
click at [285, 125] on div "Top Subreddits Top Subreddits Largest Active Growing Sort by Members Size All S…" at bounding box center [813, 137] width 1466 height 68
click at [297, 117] on link "Growing" at bounding box center [305, 114] width 53 height 20
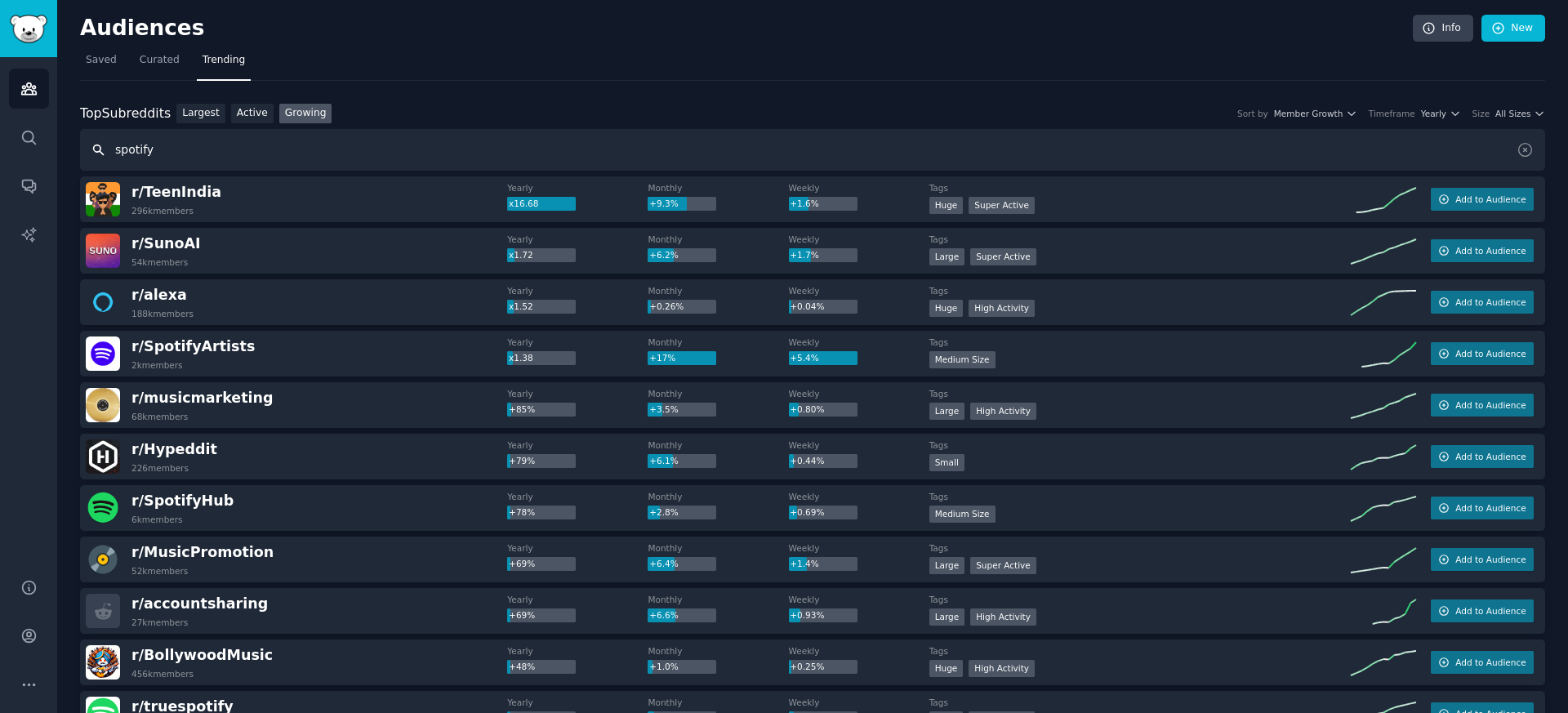
click at [196, 141] on input "spotify" at bounding box center [813, 150] width 1466 height 42
click at [205, 167] on input "spotify" at bounding box center [813, 150] width 1466 height 42
type input "spotify music"
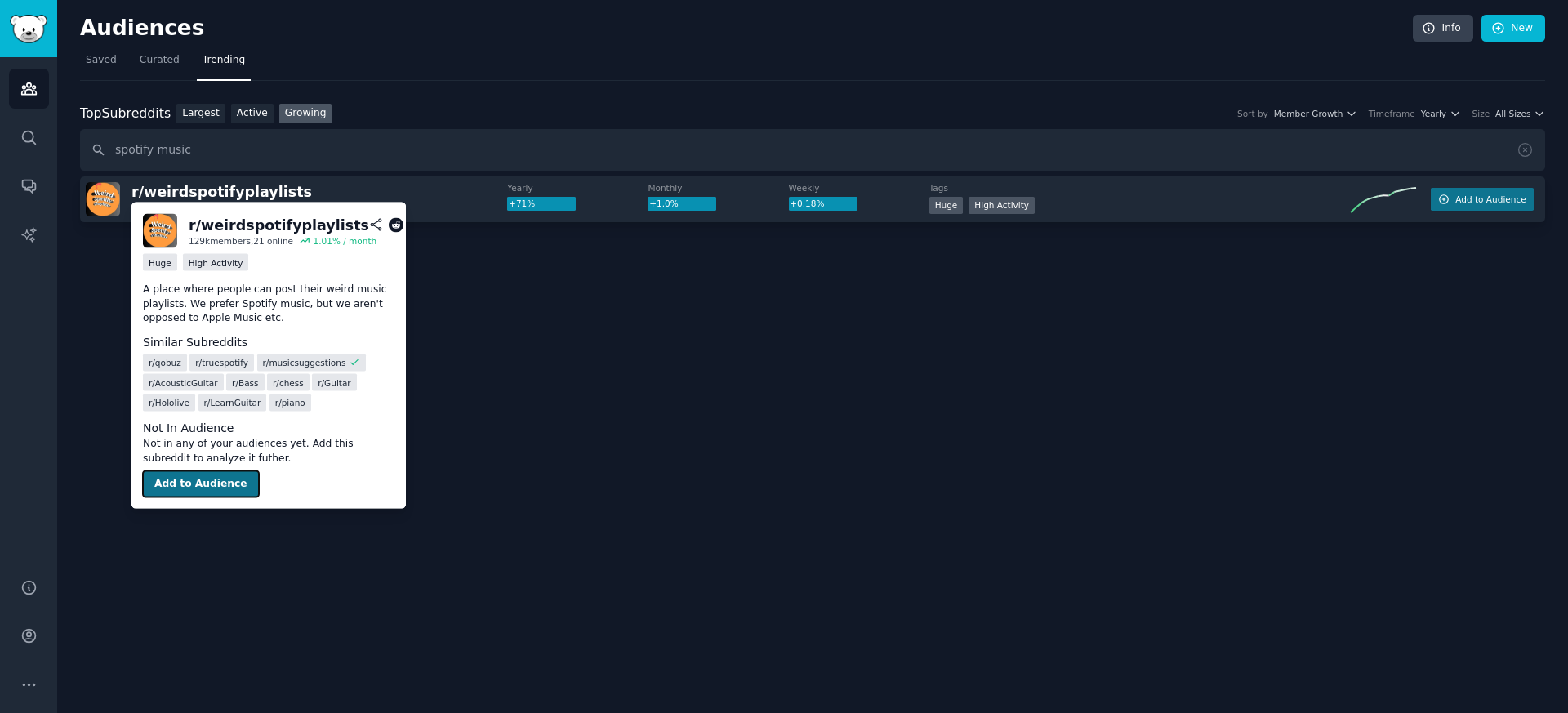
click at [206, 485] on button "Add to Audience" at bounding box center [201, 484] width 116 height 26
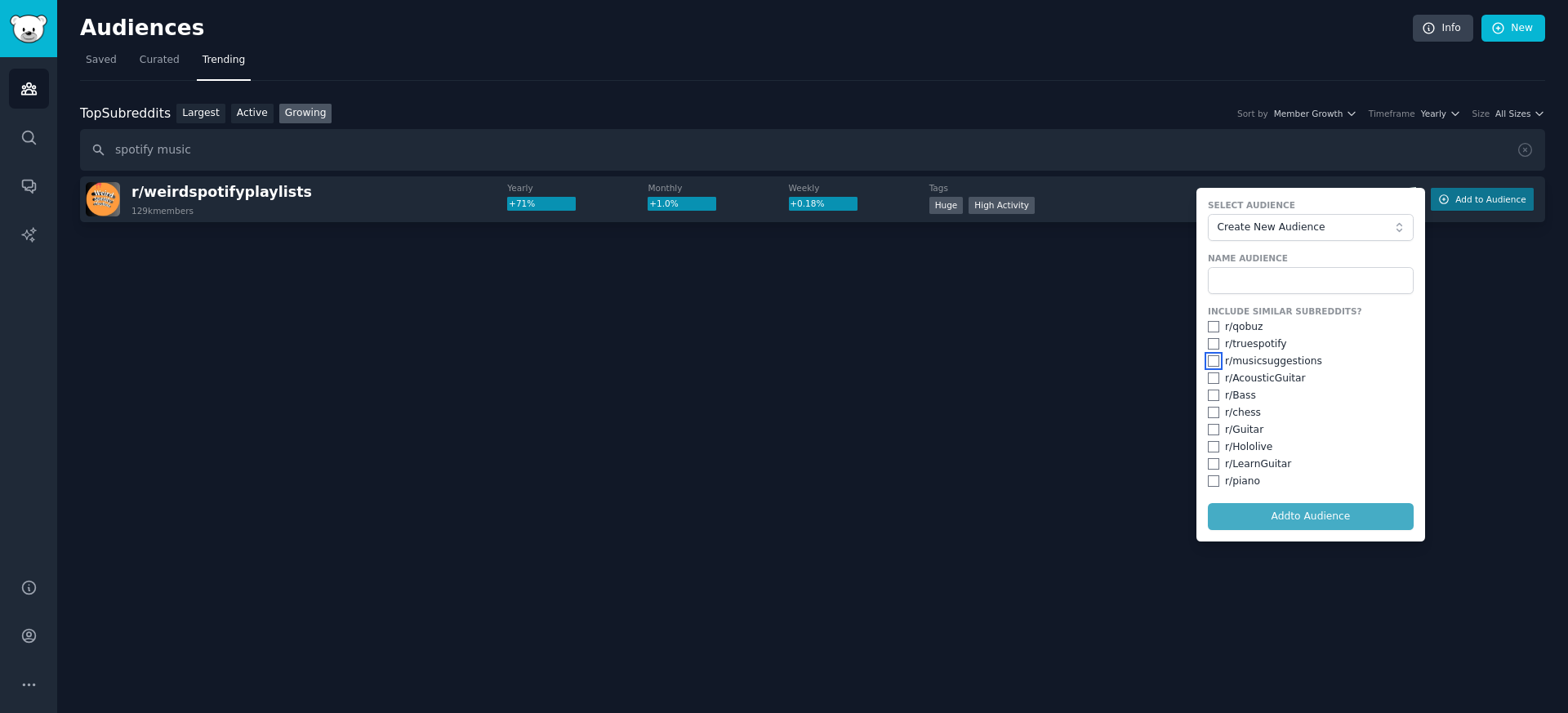
click at [1213, 360] on input "checkbox" at bounding box center [1214, 361] width 11 height 11
click at [1274, 222] on span "Create New Audience" at bounding box center [1306, 228] width 179 height 15
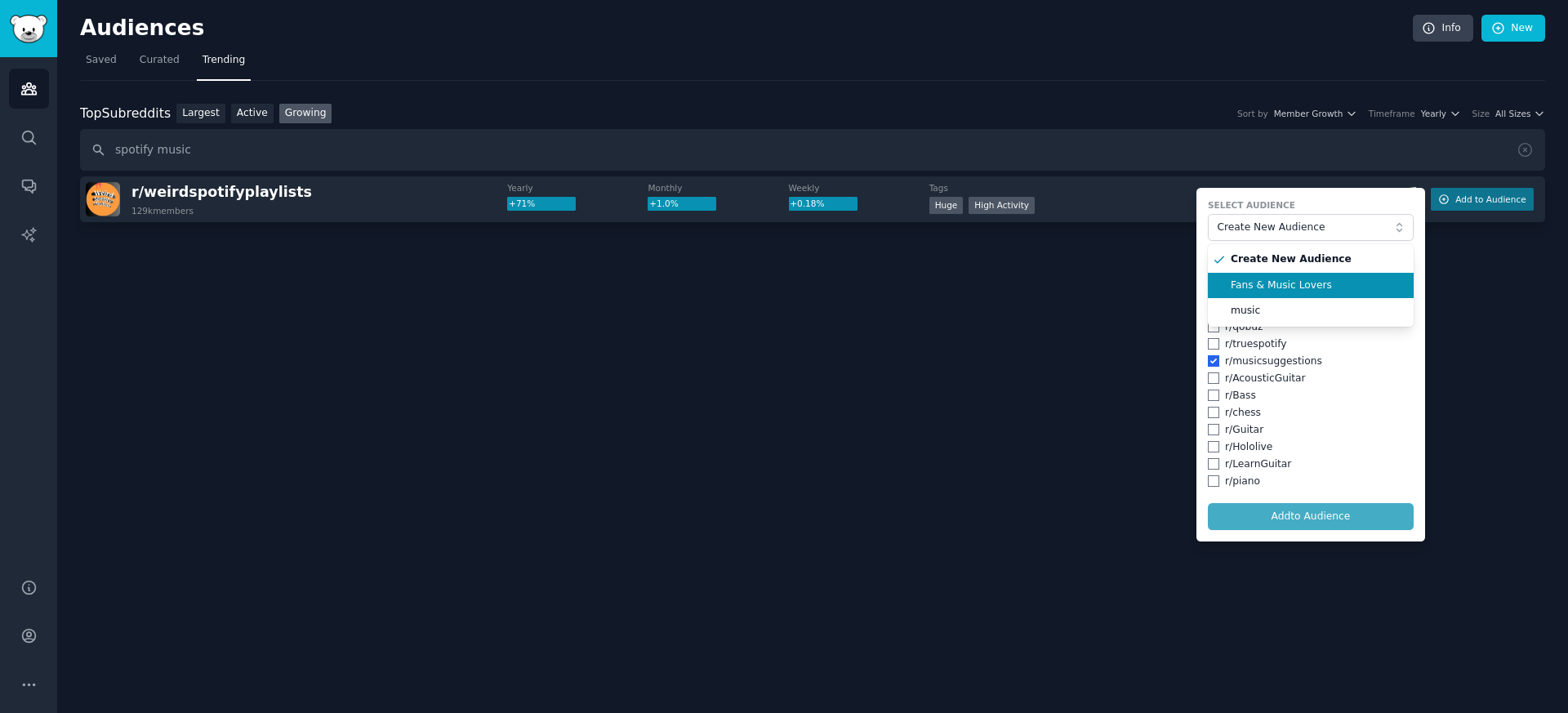
click at [1265, 286] on span "Fans & Music Lovers" at bounding box center [1317, 286] width 171 height 15
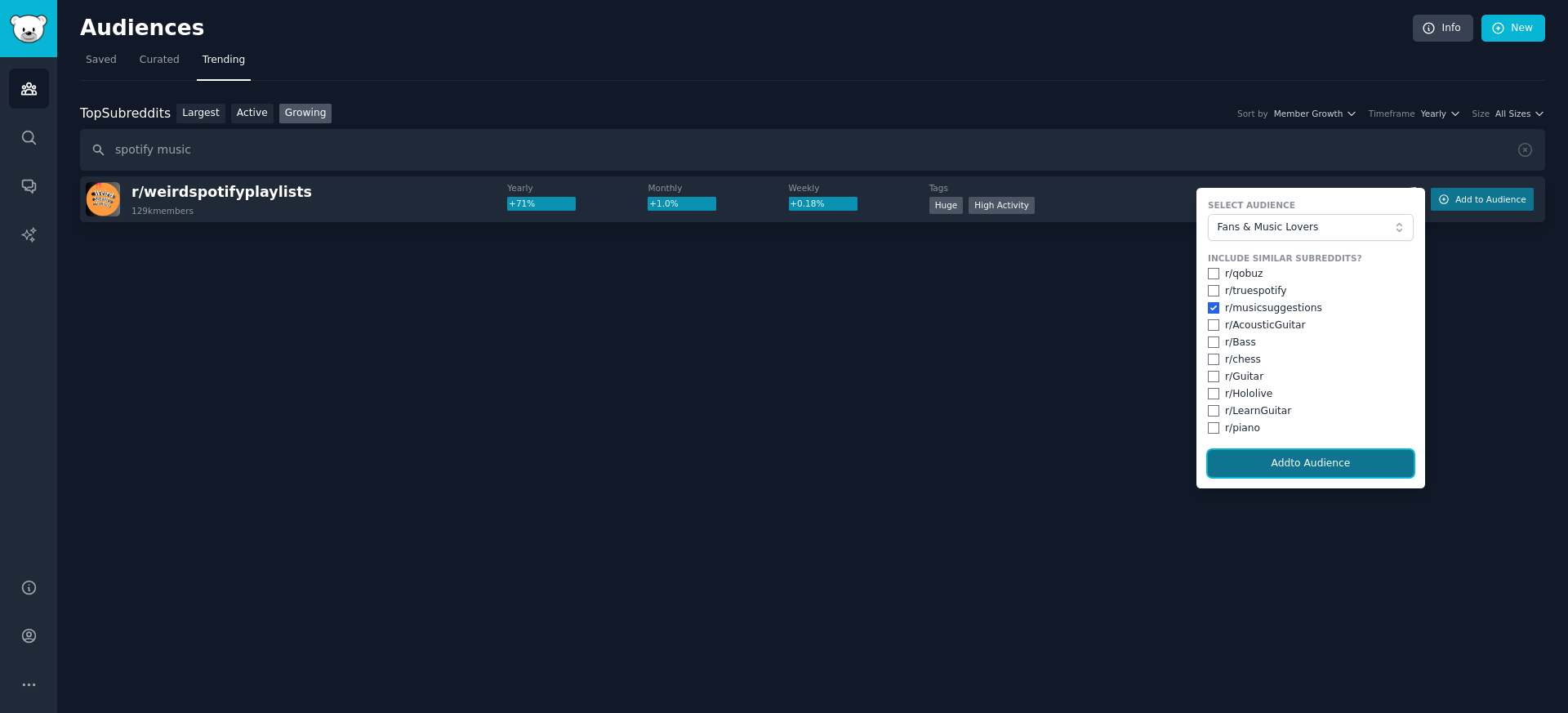
click at [1276, 463] on button "Add to Audience" at bounding box center [1311, 464] width 206 height 28
checkbox input "false"
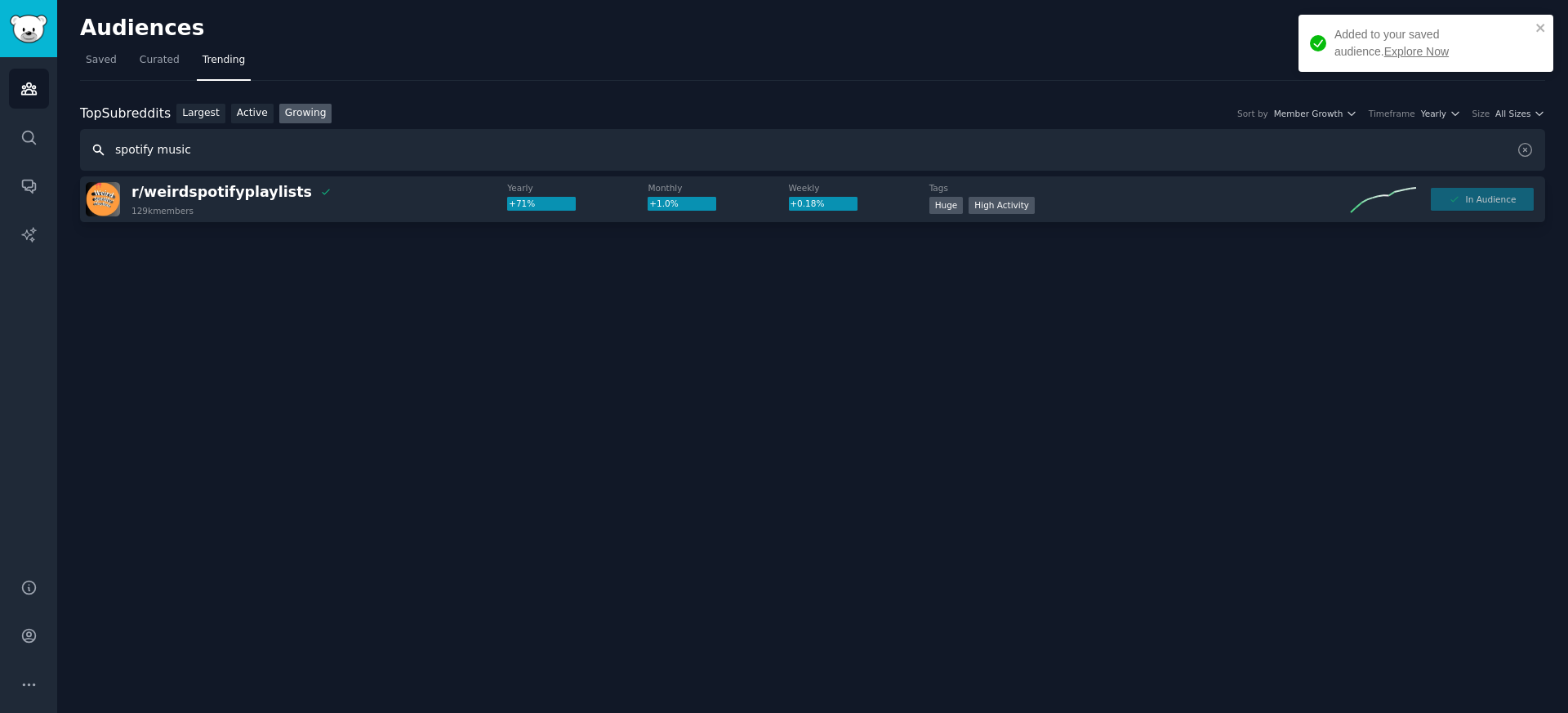
click at [182, 150] on input "spotify music" at bounding box center [813, 150] width 1466 height 42
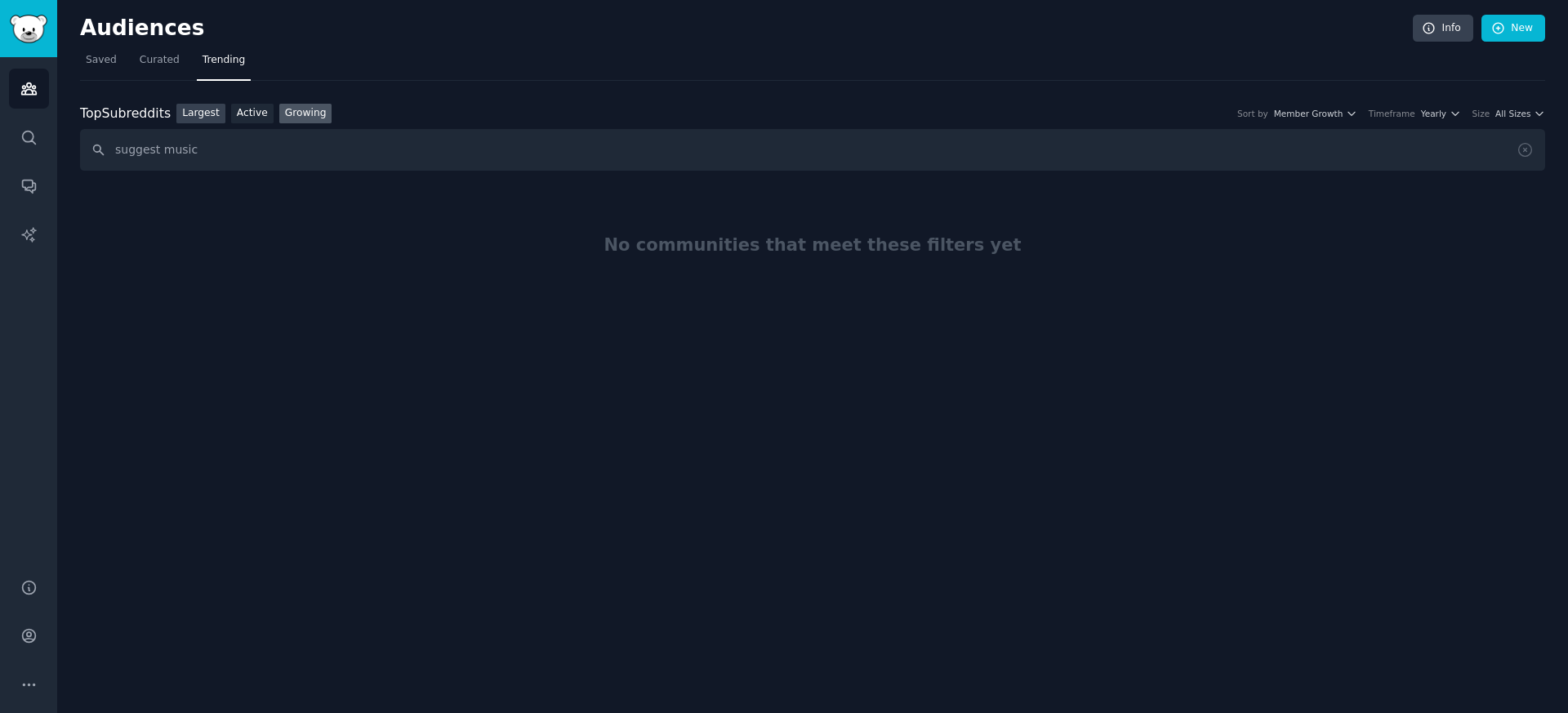
click at [214, 107] on link "Largest" at bounding box center [201, 114] width 49 height 20
click at [155, 148] on input "suggest music" at bounding box center [813, 150] width 1466 height 42
click at [190, 149] on input "suggestion music" at bounding box center [813, 150] width 1466 height 42
paste input "music"
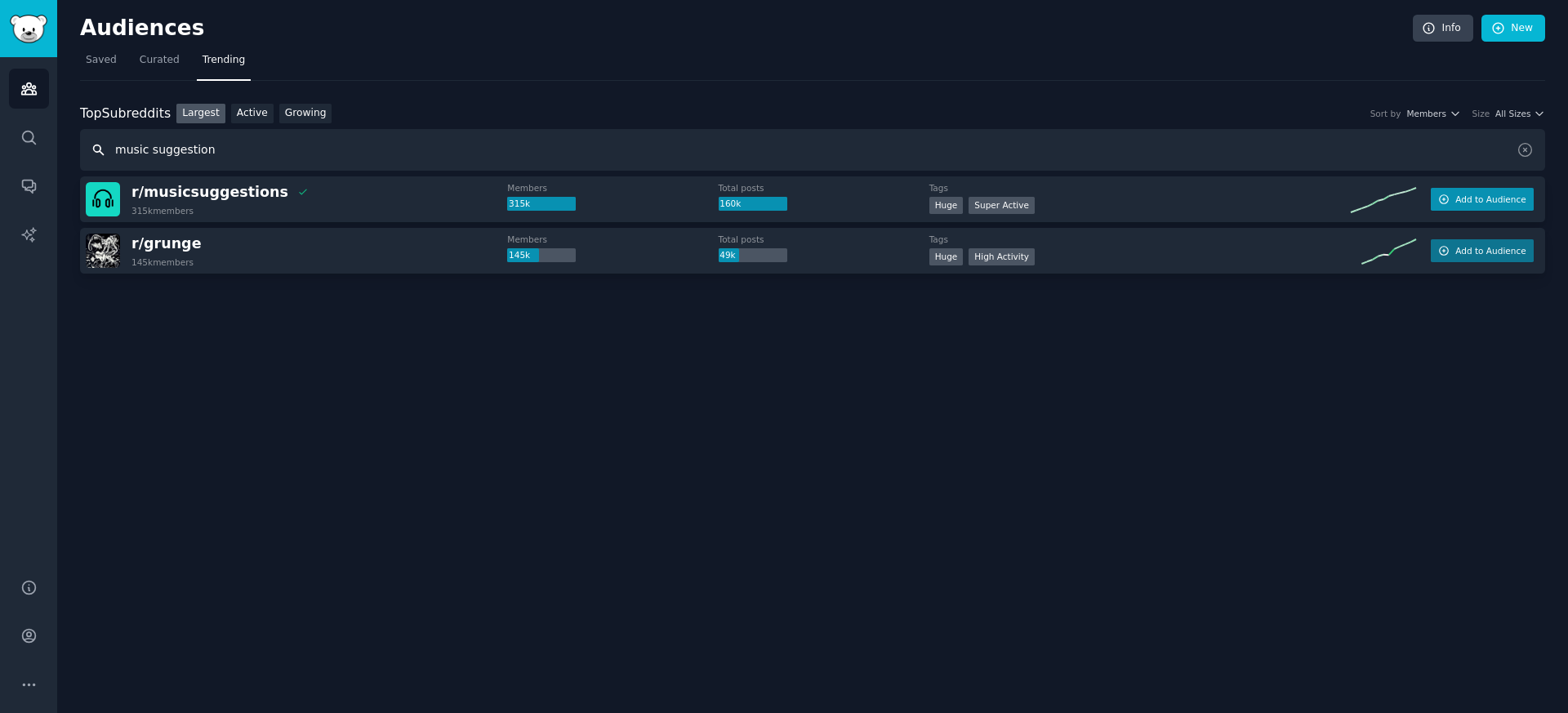
click at [1458, 204] on button "Add to Audience" at bounding box center [1482, 199] width 103 height 23
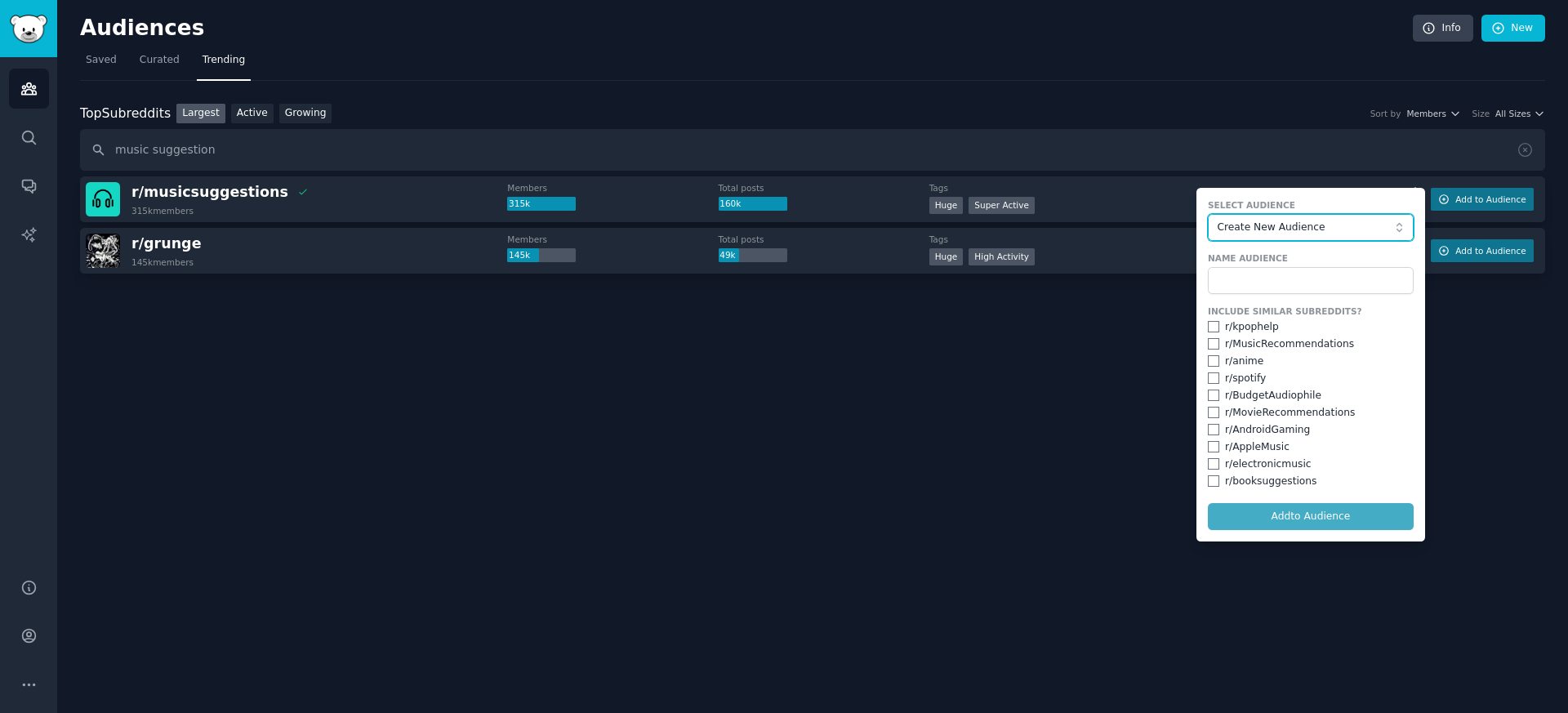
click at [1314, 223] on span "Create New Audience" at bounding box center [1306, 228] width 179 height 15
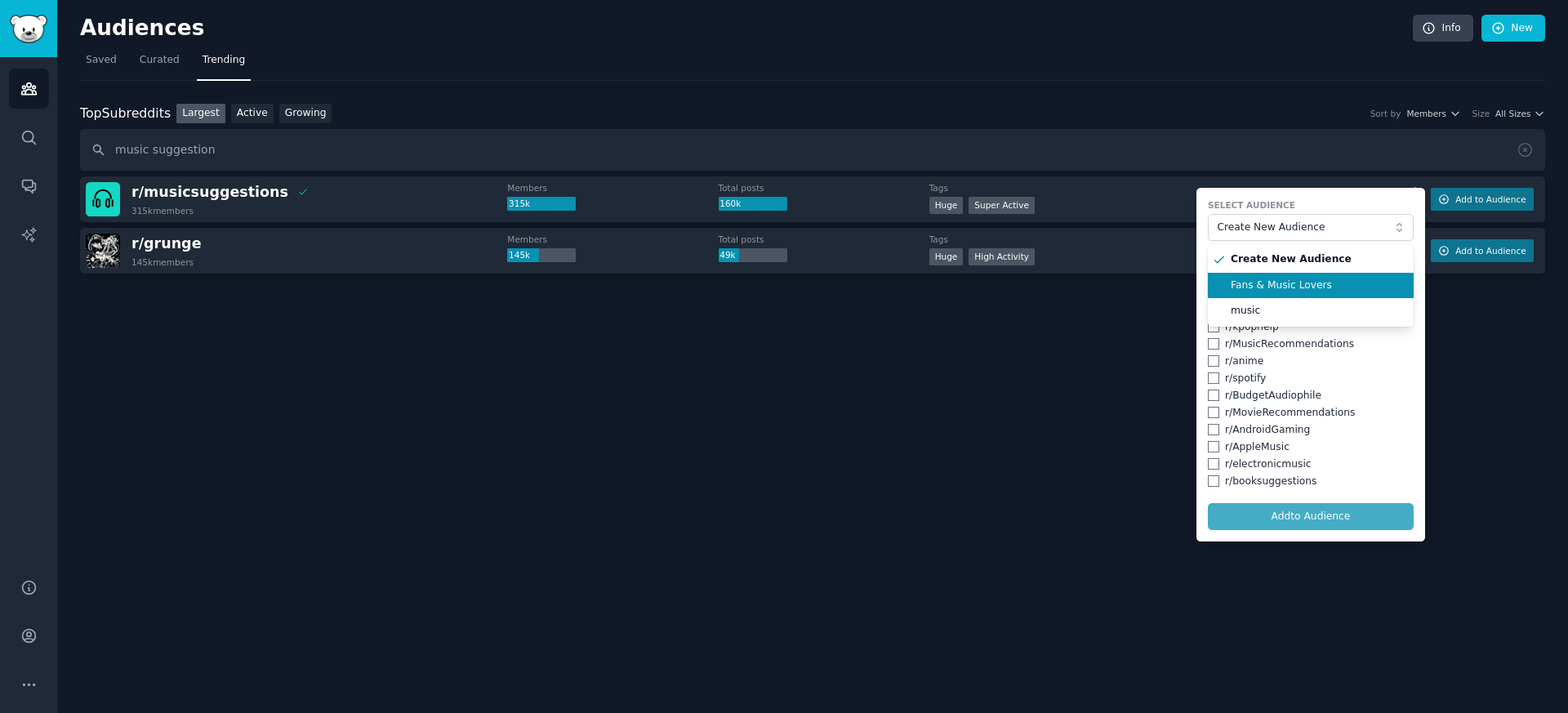
click at [1292, 275] on li "Fans & Music Lovers" at bounding box center [1311, 286] width 206 height 26
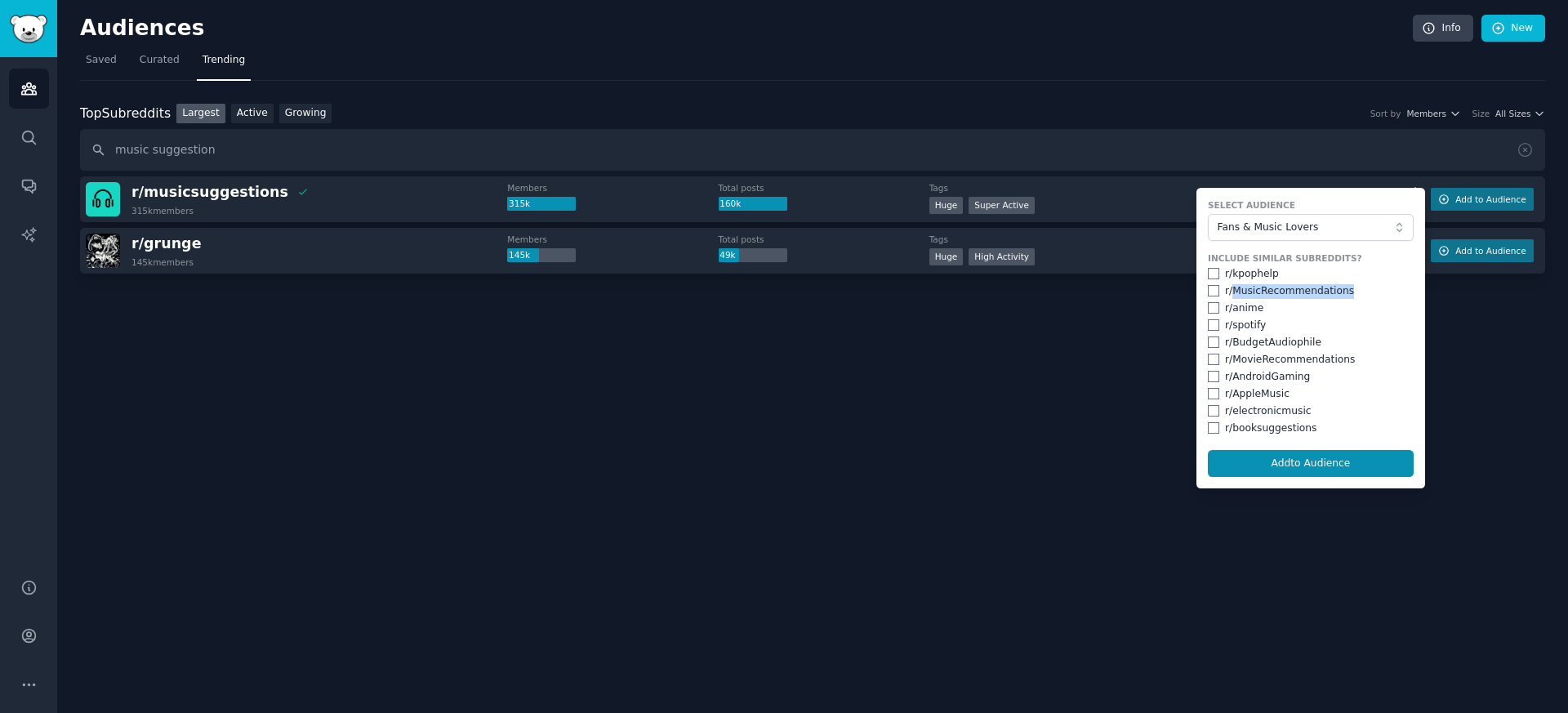
drag, startPoint x: 1355, startPoint y: 294, endPoint x: 1235, endPoint y: 291, distance: 120.0
click at [1235, 291] on div "r/ MusicRecommendations" at bounding box center [1311, 291] width 206 height 15
copy div "MusicRecommendations"
click at [1287, 464] on button "Add to Audience" at bounding box center [1311, 464] width 206 height 28
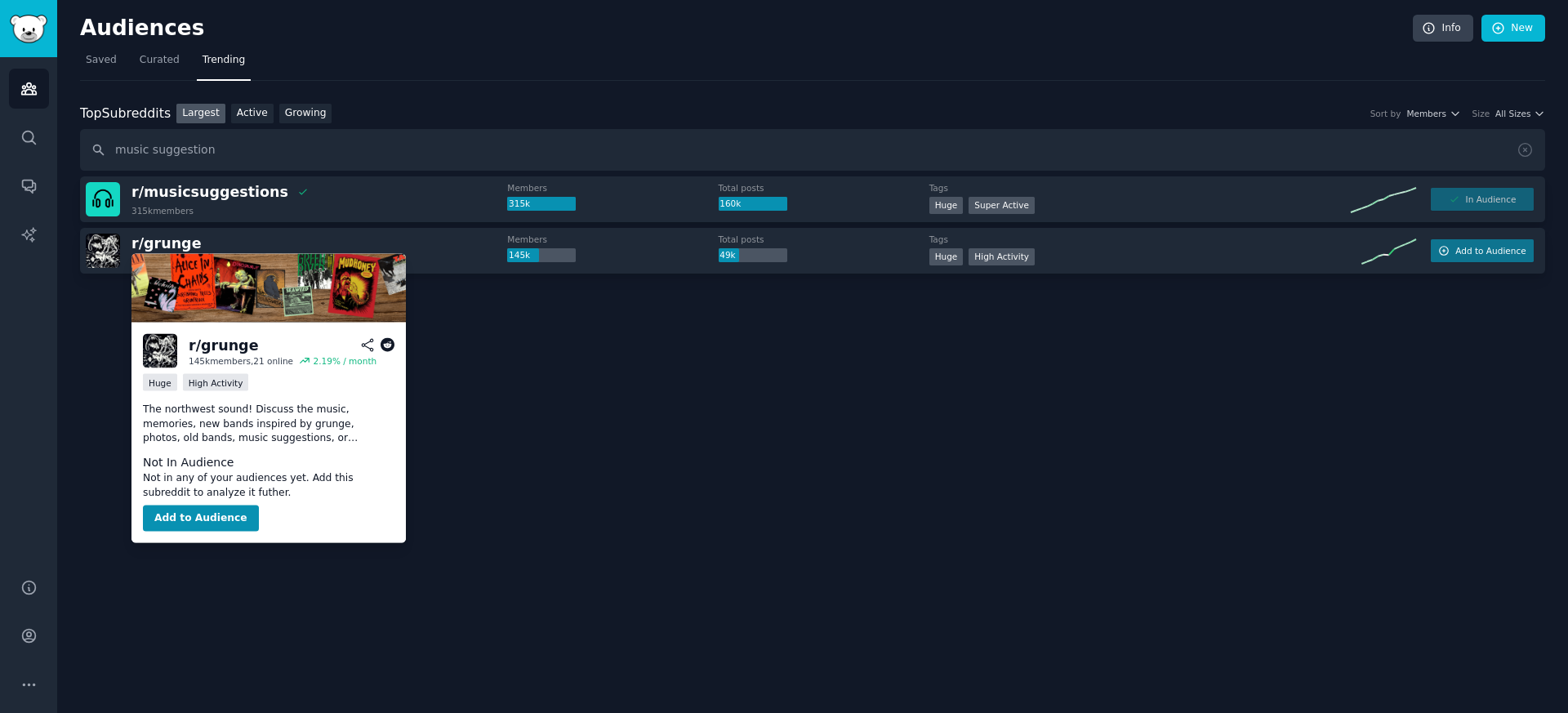
click at [260, 429] on p "The northwest sound! Discuss the music, memories, new bands inspired by grunge,…" at bounding box center [269, 424] width 251 height 43
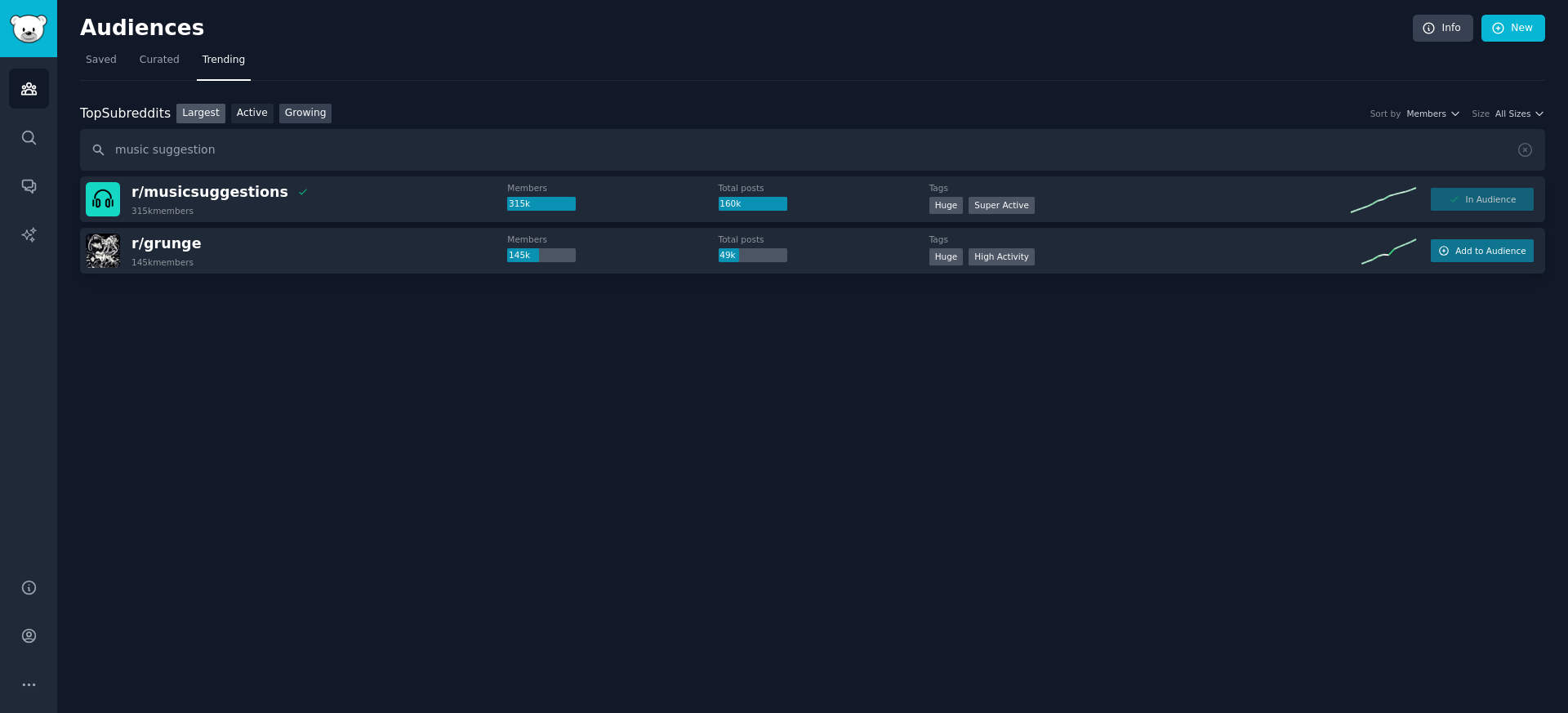
click at [308, 116] on link "Growing" at bounding box center [305, 114] width 53 height 20
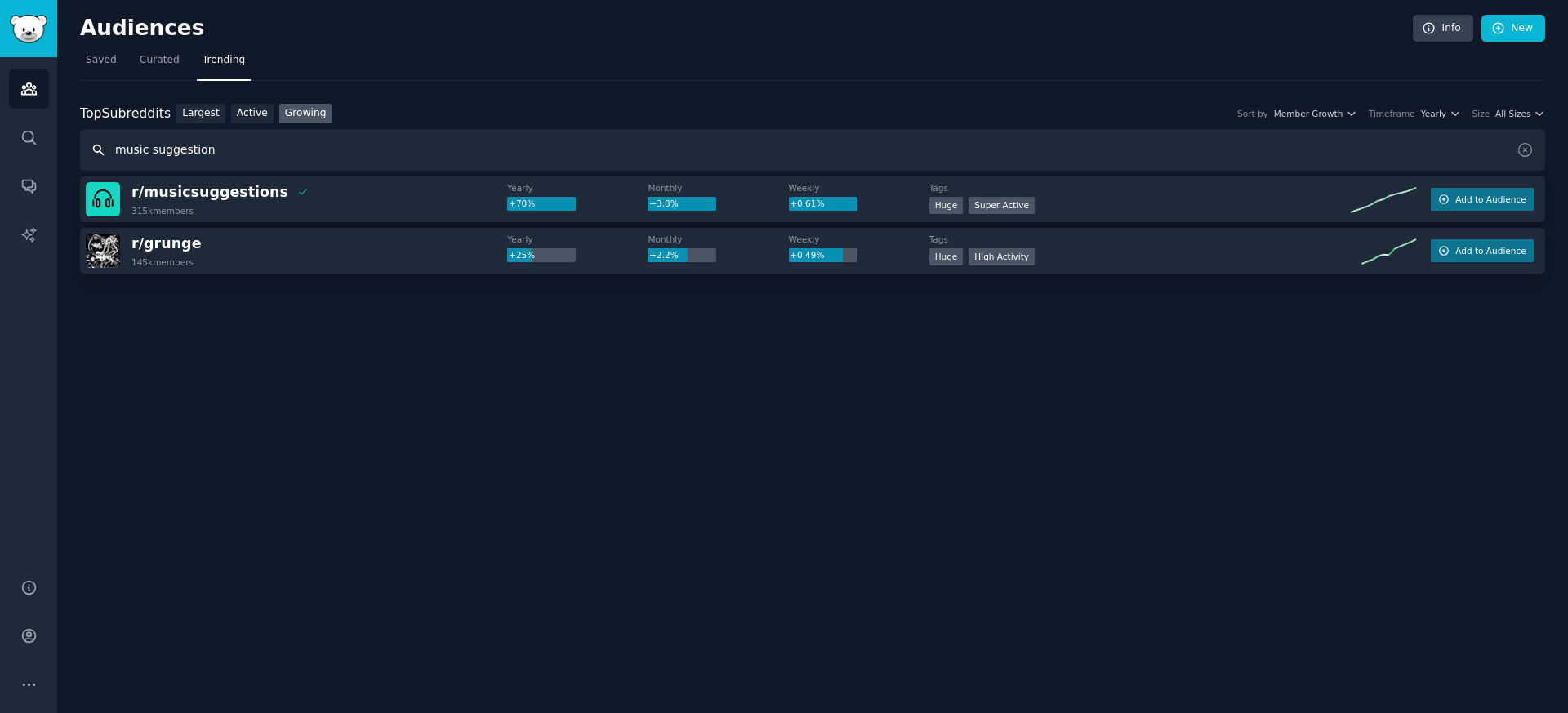
click at [191, 140] on input "music suggestion" at bounding box center [813, 150] width 1466 height 42
click at [189, 151] on input "music suggestion" at bounding box center [813, 150] width 1466 height 42
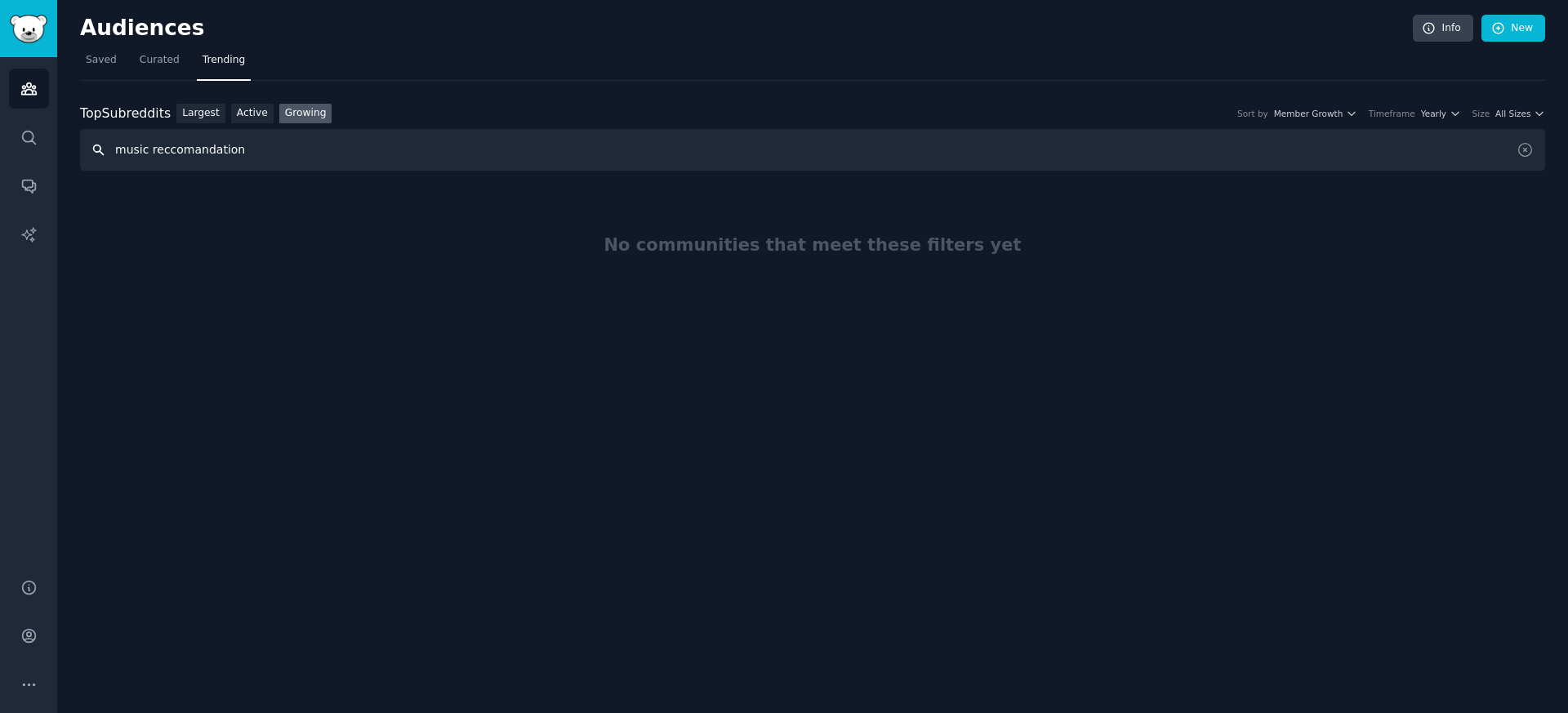
click at [216, 144] on input "music reccomandation" at bounding box center [813, 150] width 1466 height 42
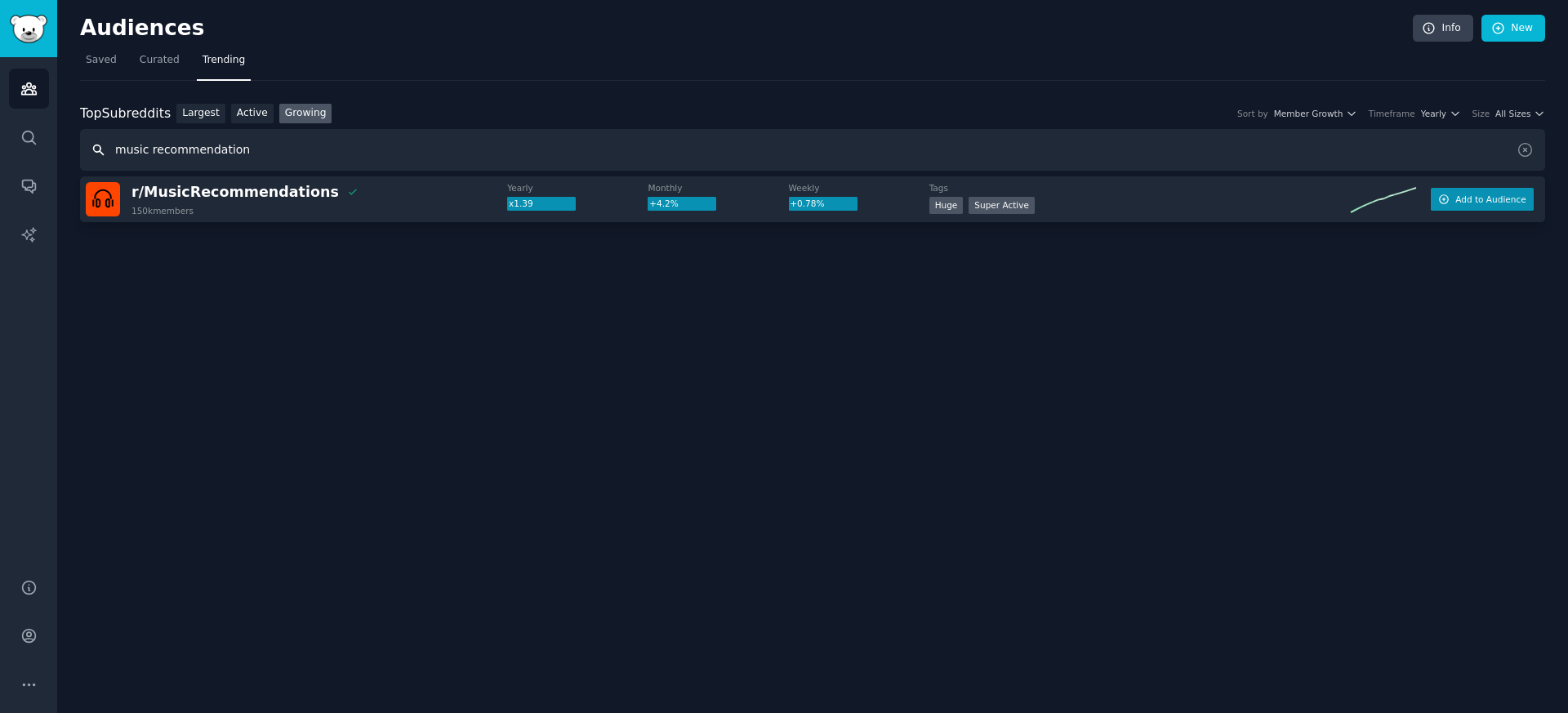
click at [1473, 202] on span "Add to Audience" at bounding box center [1490, 199] width 70 height 11
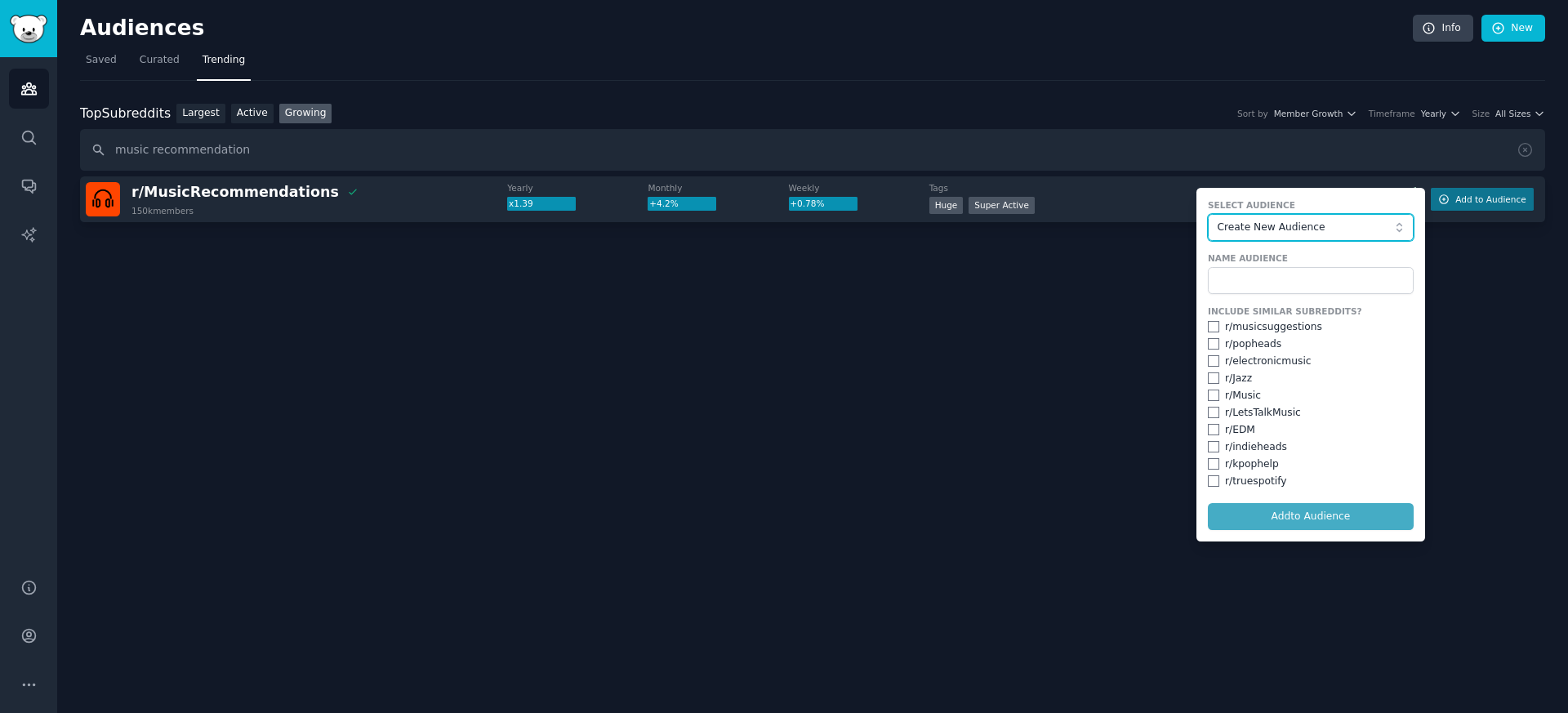
click at [1275, 236] on button "Create New Audience" at bounding box center [1311, 228] width 206 height 28
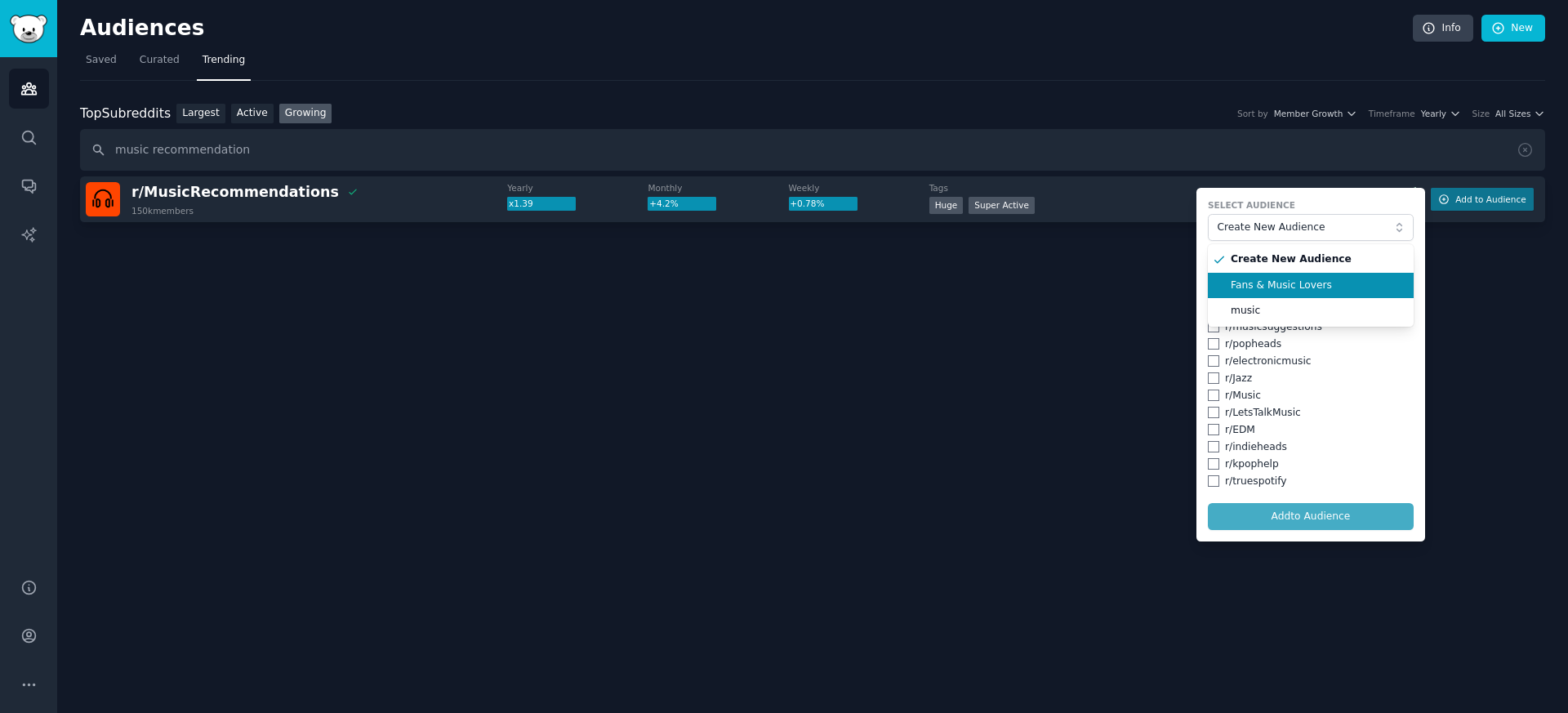
click at [1277, 291] on span "Fans & Music Lovers" at bounding box center [1317, 286] width 171 height 15
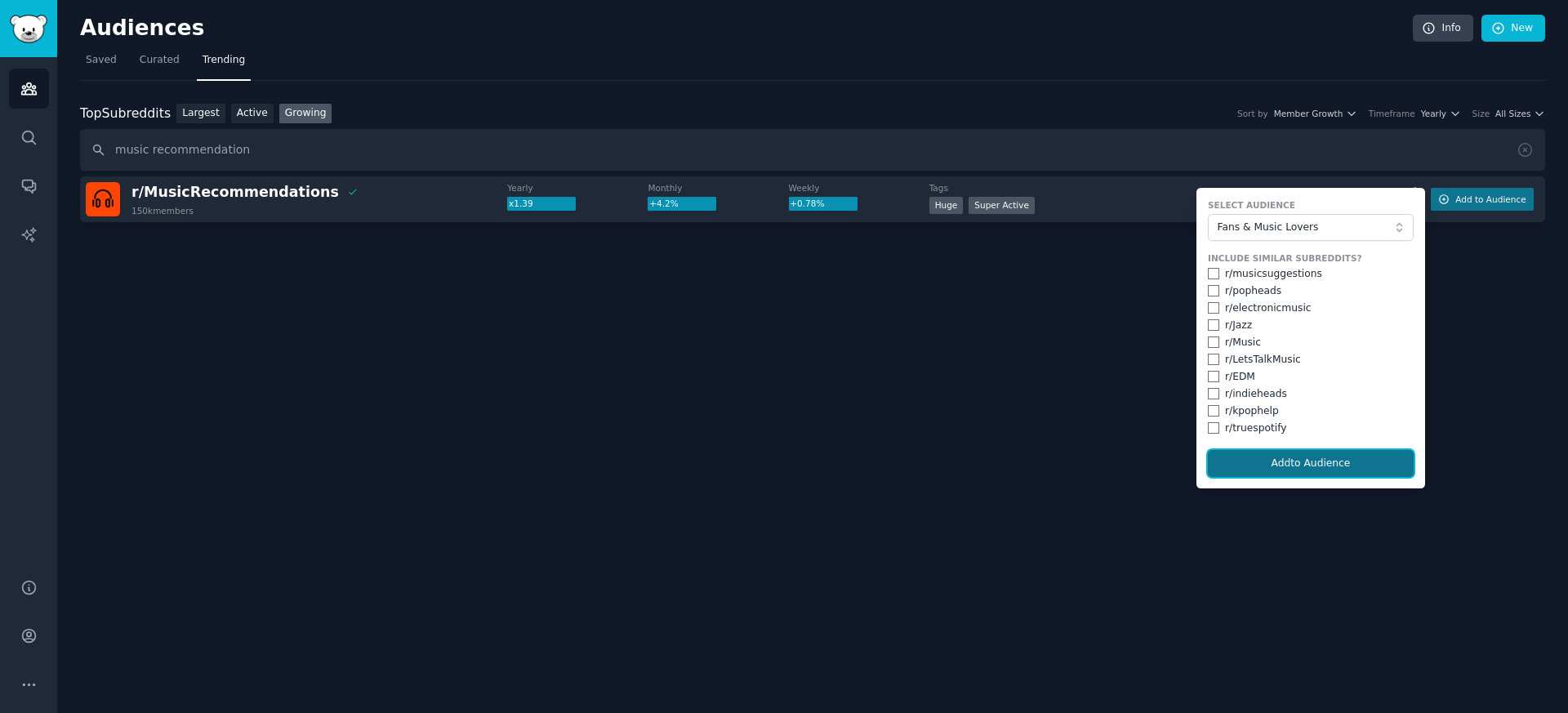
click at [1291, 468] on button "Add to Audience" at bounding box center [1311, 464] width 206 height 28
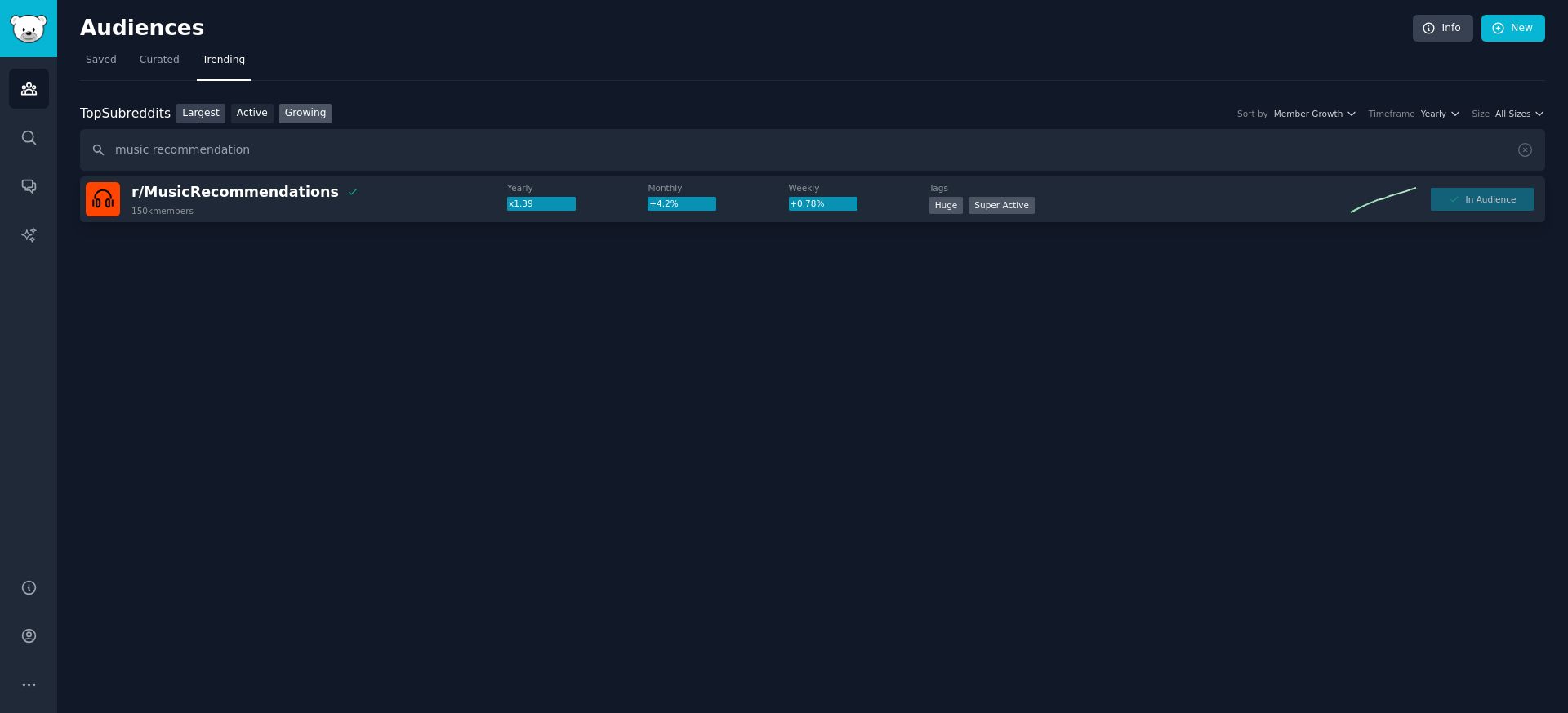
click at [207, 122] on link "Largest" at bounding box center [201, 114] width 49 height 20
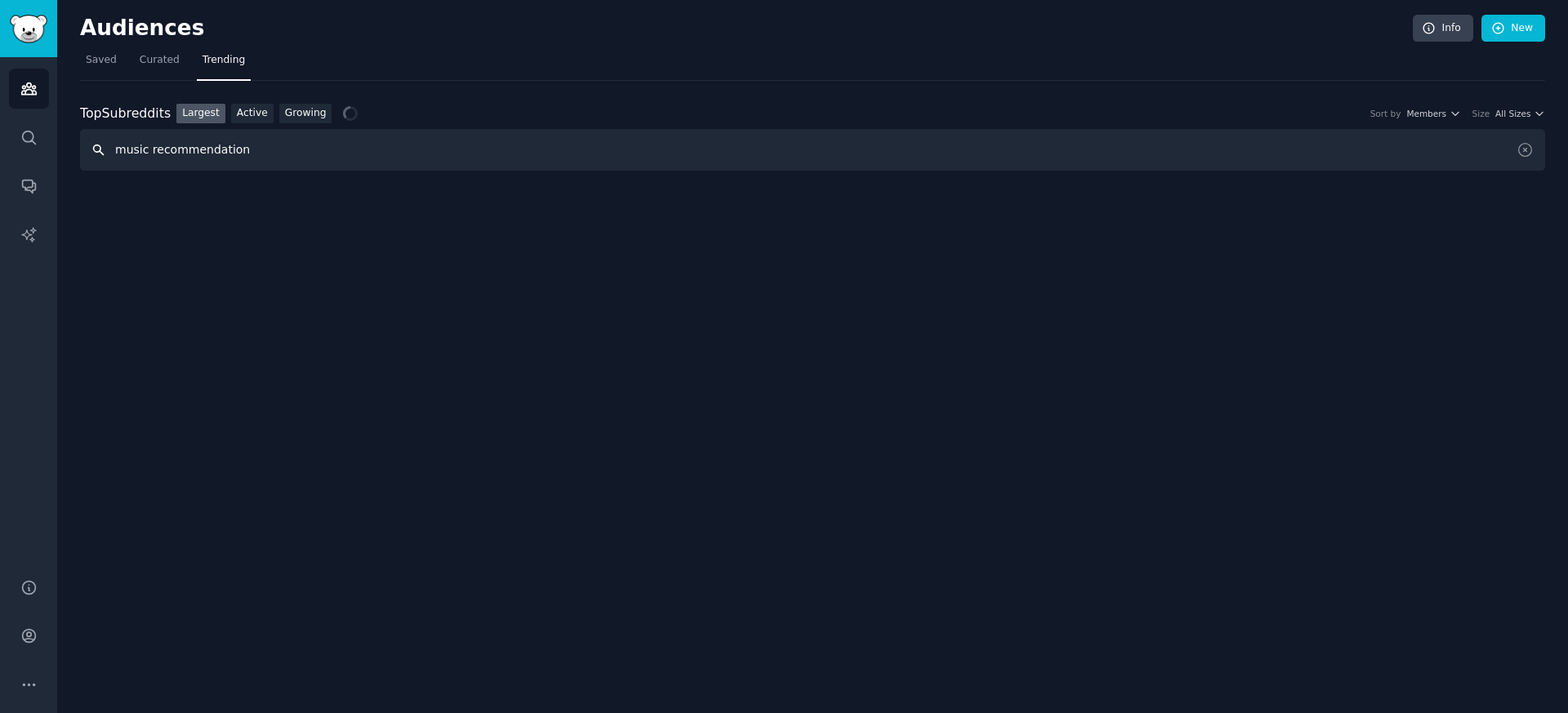
click at [319, 154] on input "music recommendation" at bounding box center [813, 150] width 1466 height 42
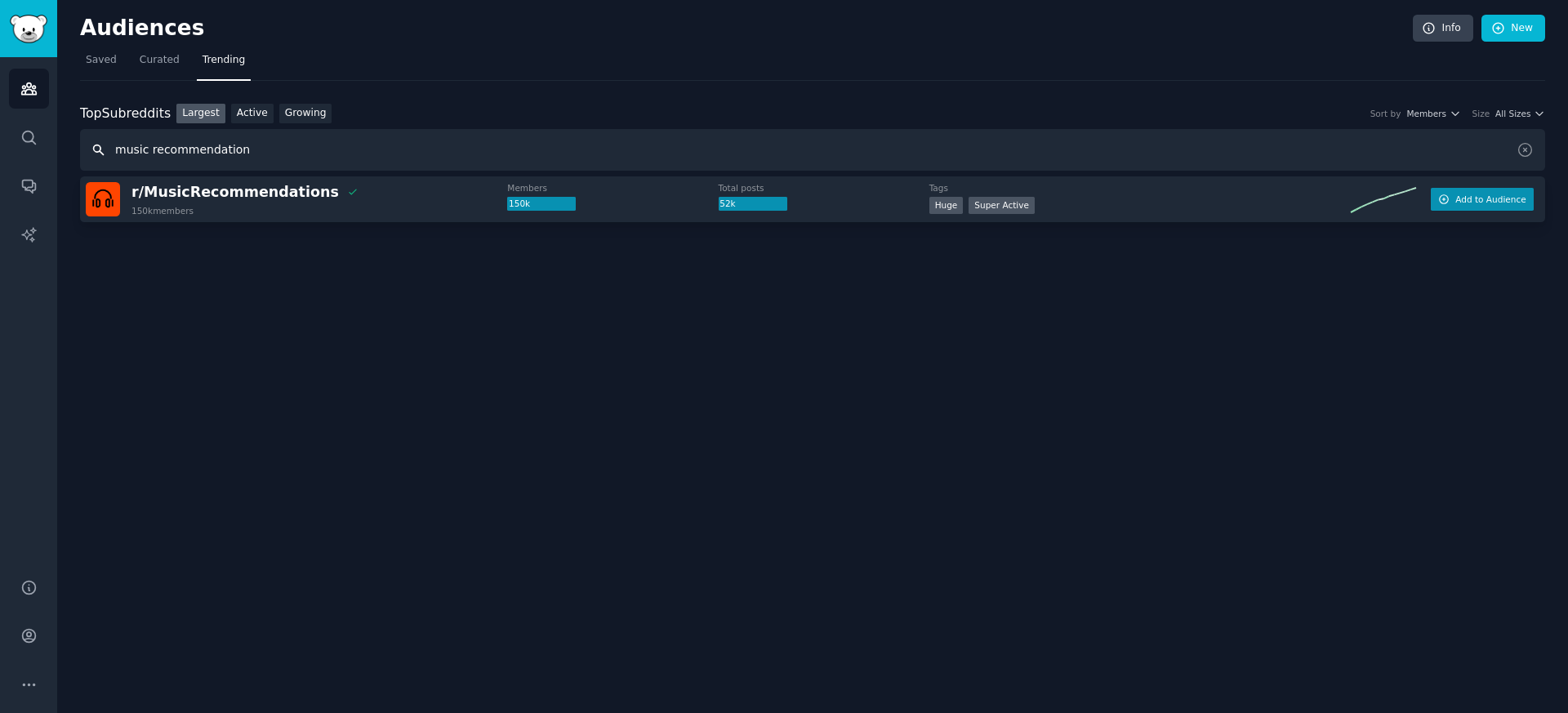
click at [1506, 191] on button "Add to Audience" at bounding box center [1482, 199] width 103 height 23
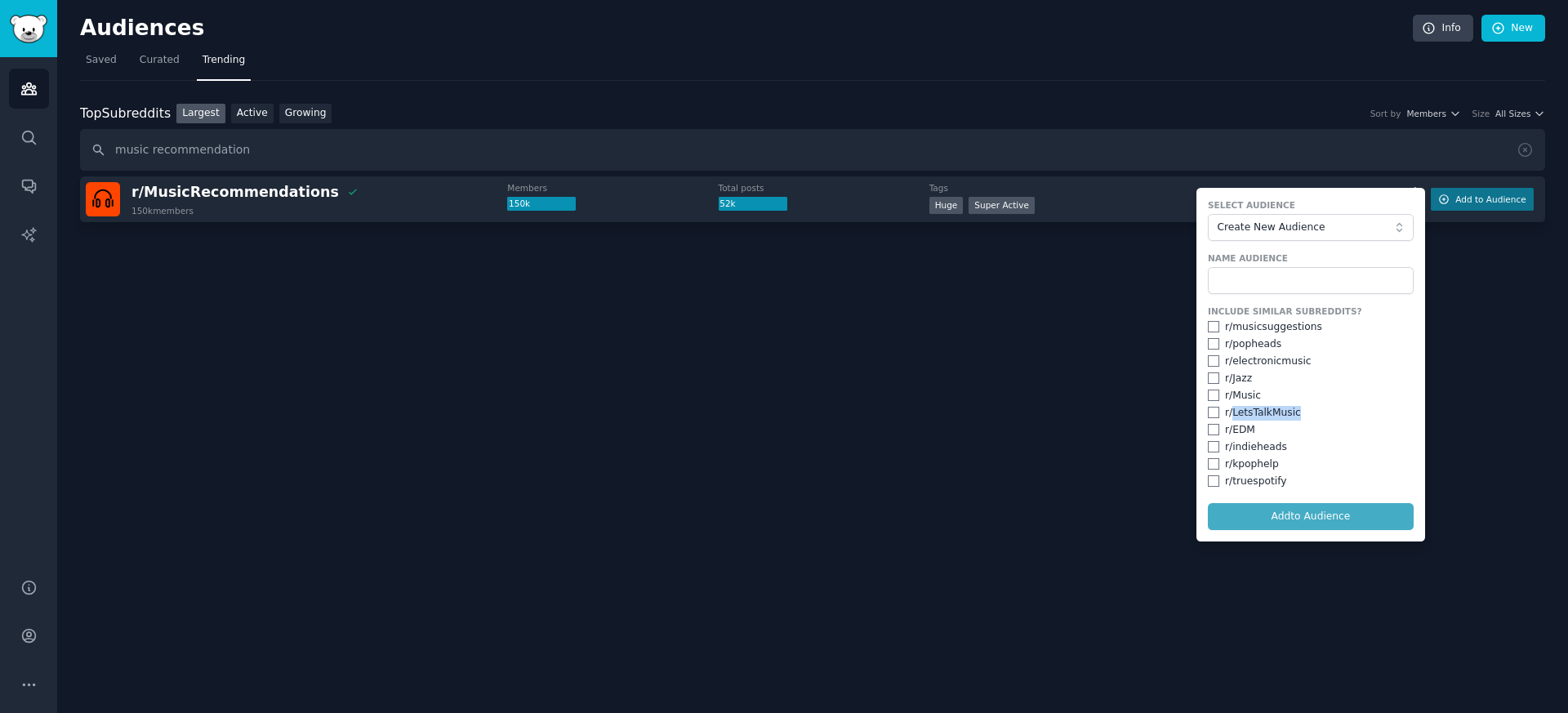
drag, startPoint x: 1296, startPoint y: 411, endPoint x: 1233, endPoint y: 411, distance: 63.0
click at [1233, 412] on div "r/ LetsTalkMusic" at bounding box center [1264, 413] width 76 height 15
copy div "LetsTalkMusic"
click at [1461, 412] on div "Audiences Info New Saved Curated Trending Top Subreddits Top Subreddits Largest…" at bounding box center [812, 356] width 1511 height 713
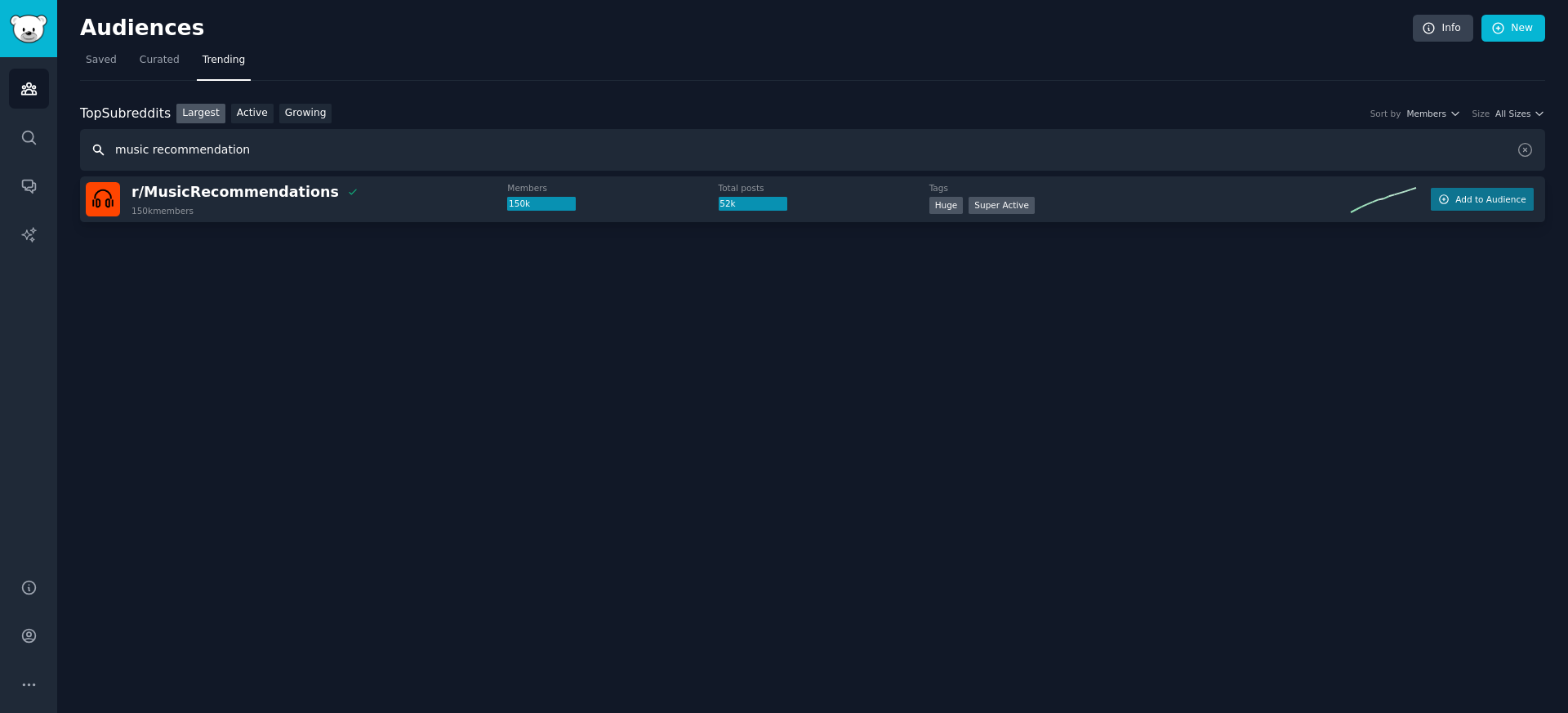
click at [173, 143] on input "music recommendation" at bounding box center [813, 150] width 1466 height 42
click at [173, 145] on input "music recommendation" at bounding box center [813, 150] width 1466 height 42
paste input "LetsTalkMusic"
click at [173, 145] on input "music recoLetsTalkMusicmmendation" at bounding box center [813, 150] width 1466 height 42
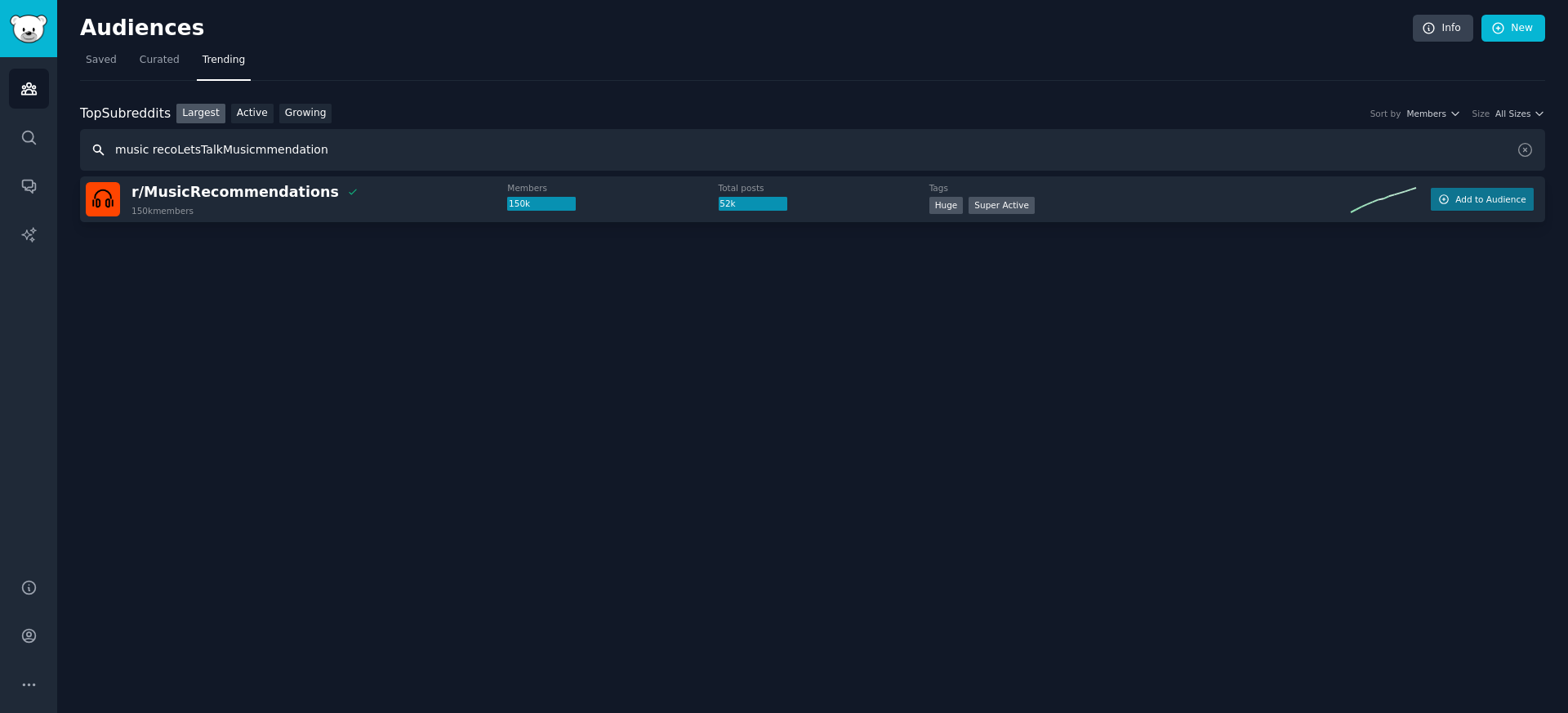
click at [173, 145] on input "music recoLetsTalkMusicmmendation" at bounding box center [813, 150] width 1466 height 42
paste input "LetsTalkMusic"
click at [1467, 196] on span "Add to Audience" at bounding box center [1490, 199] width 70 height 11
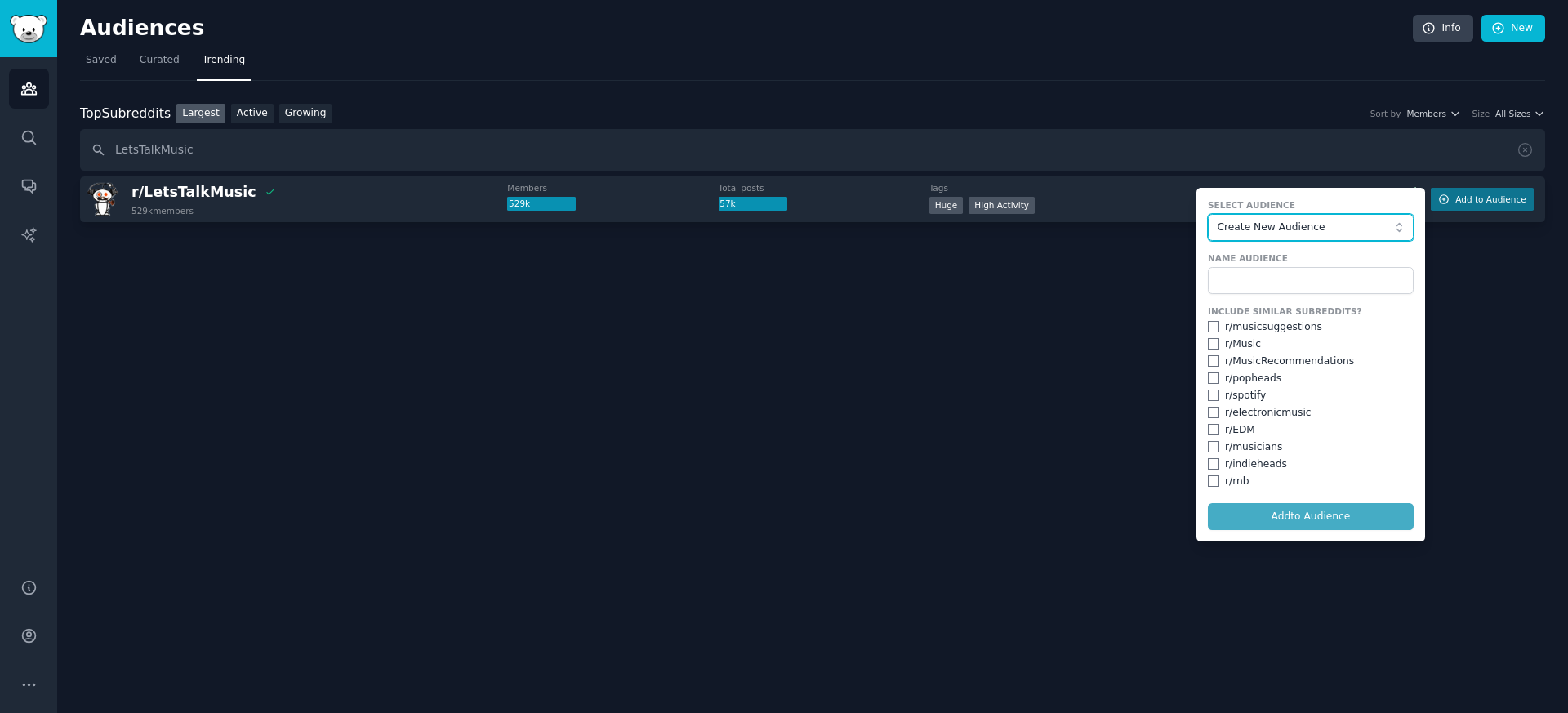
click at [1277, 219] on button "Create New Audience" at bounding box center [1311, 228] width 206 height 28
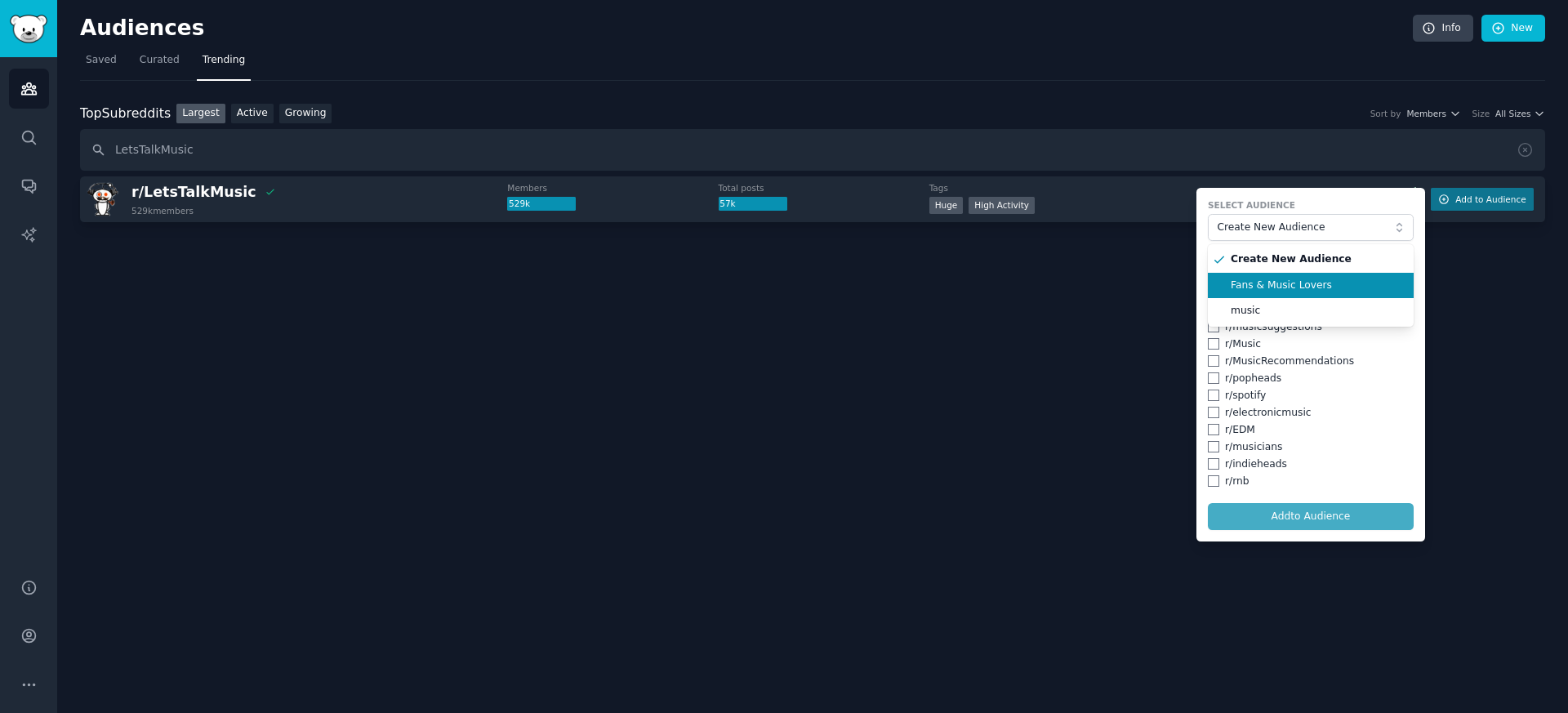
click at [1266, 289] on span "Fans & Music Lovers" at bounding box center [1317, 286] width 171 height 15
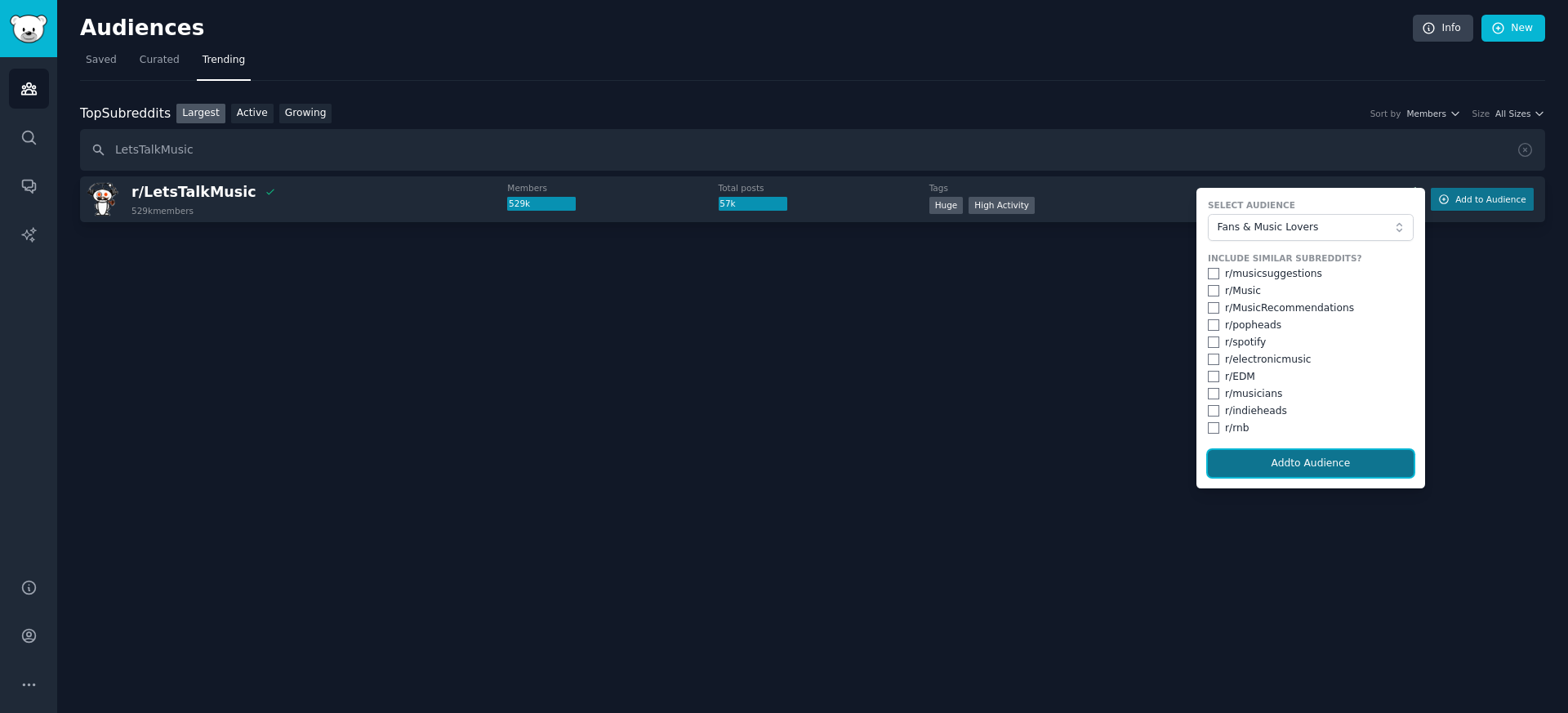
click at [1267, 472] on button "Add to Audience" at bounding box center [1311, 464] width 206 height 28
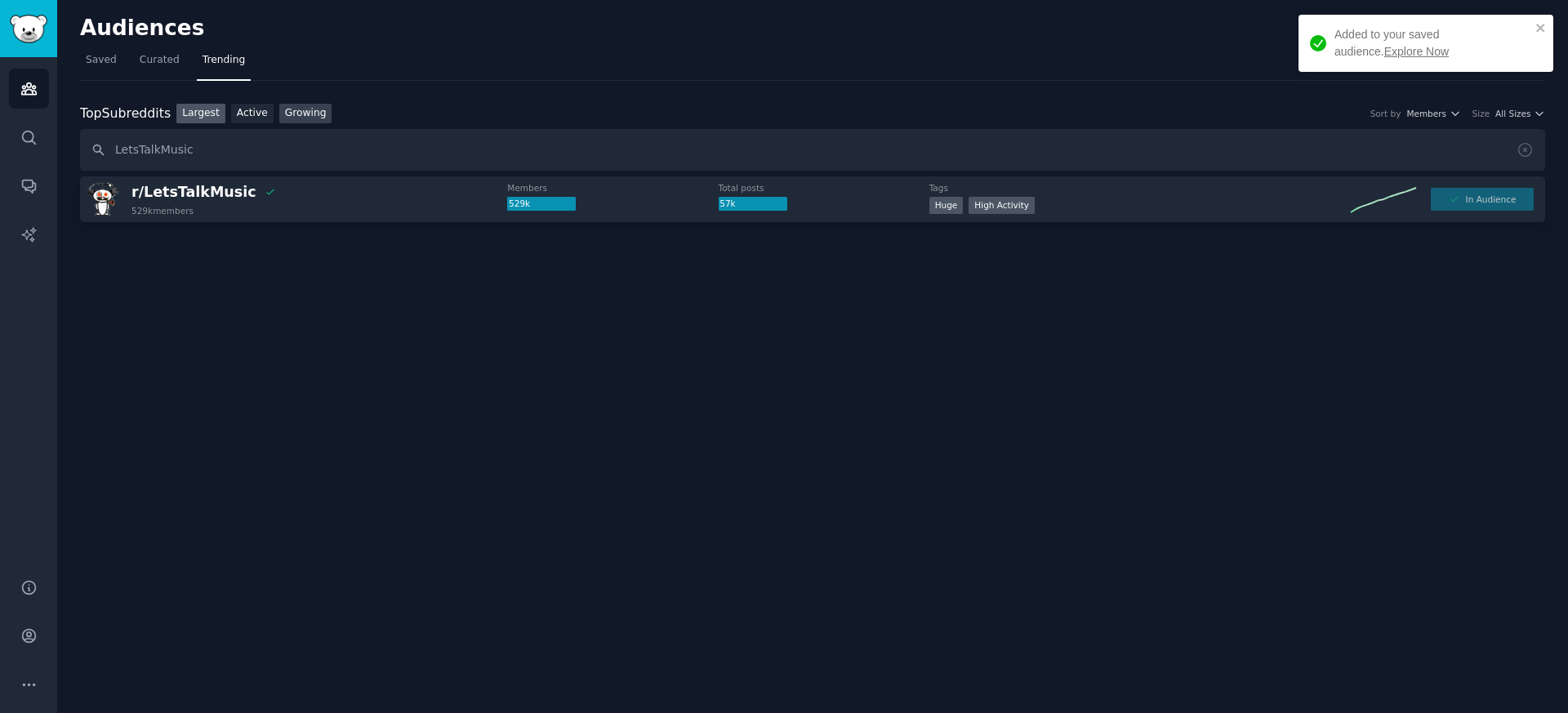
click at [311, 123] on link "Growing" at bounding box center [305, 114] width 53 height 20
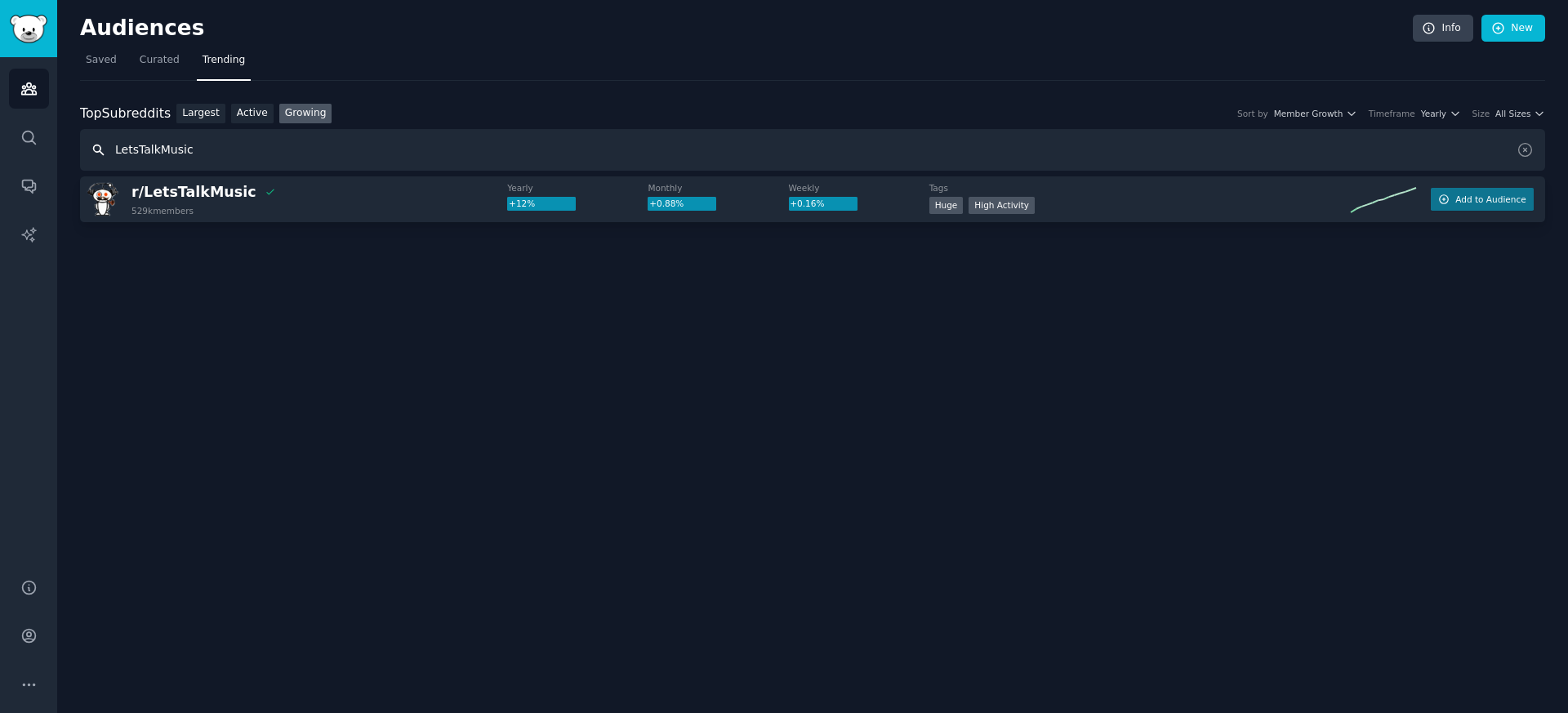
click at [189, 153] on input "LetsTalkMusic" at bounding box center [813, 150] width 1466 height 42
click at [134, 148] on input "Aplle music" at bounding box center [813, 150] width 1466 height 42
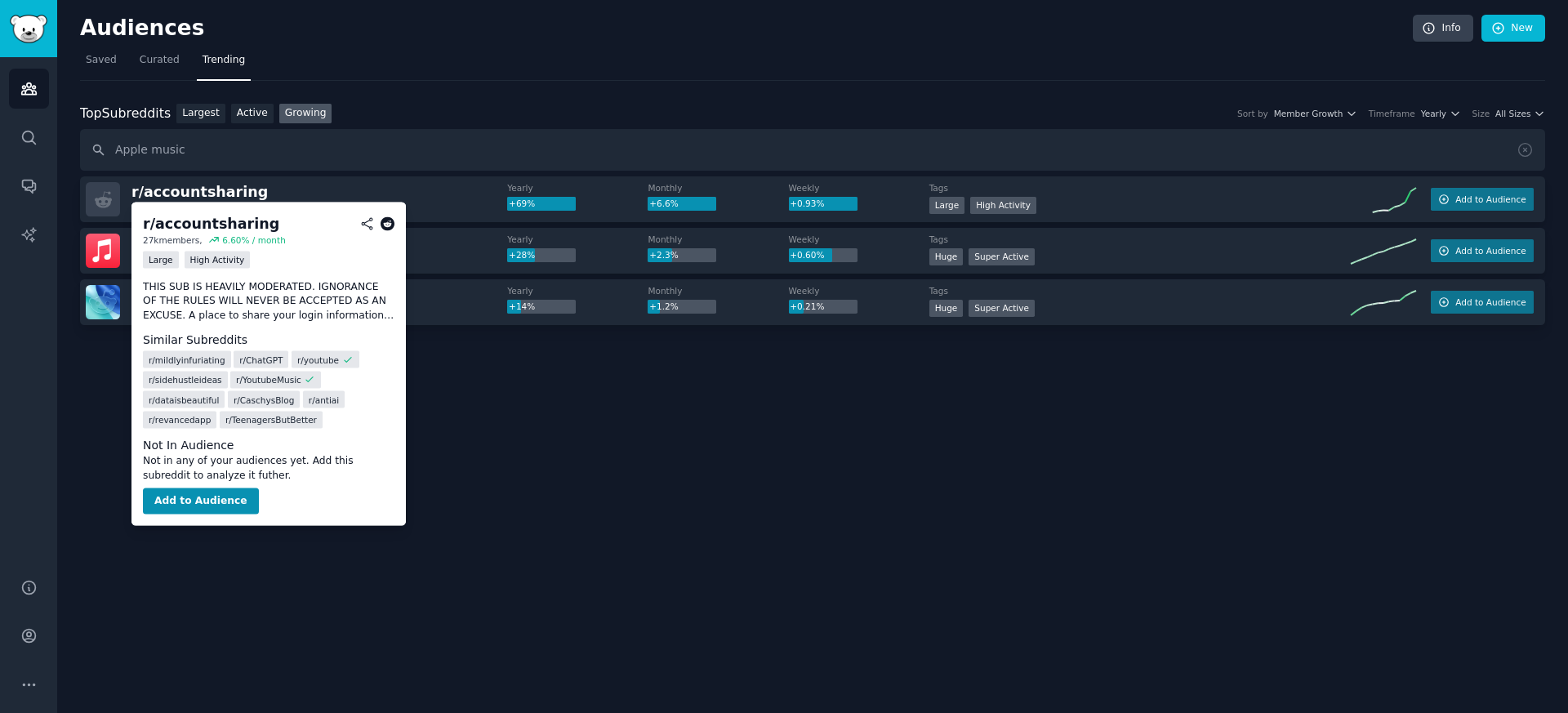
click at [223, 299] on p "THIS SUB IS HEAVILY MODERATED. IGNORANCE OF THE RULES WILL NEVER BE ACCEPTED AS…" at bounding box center [269, 301] width 251 height 43
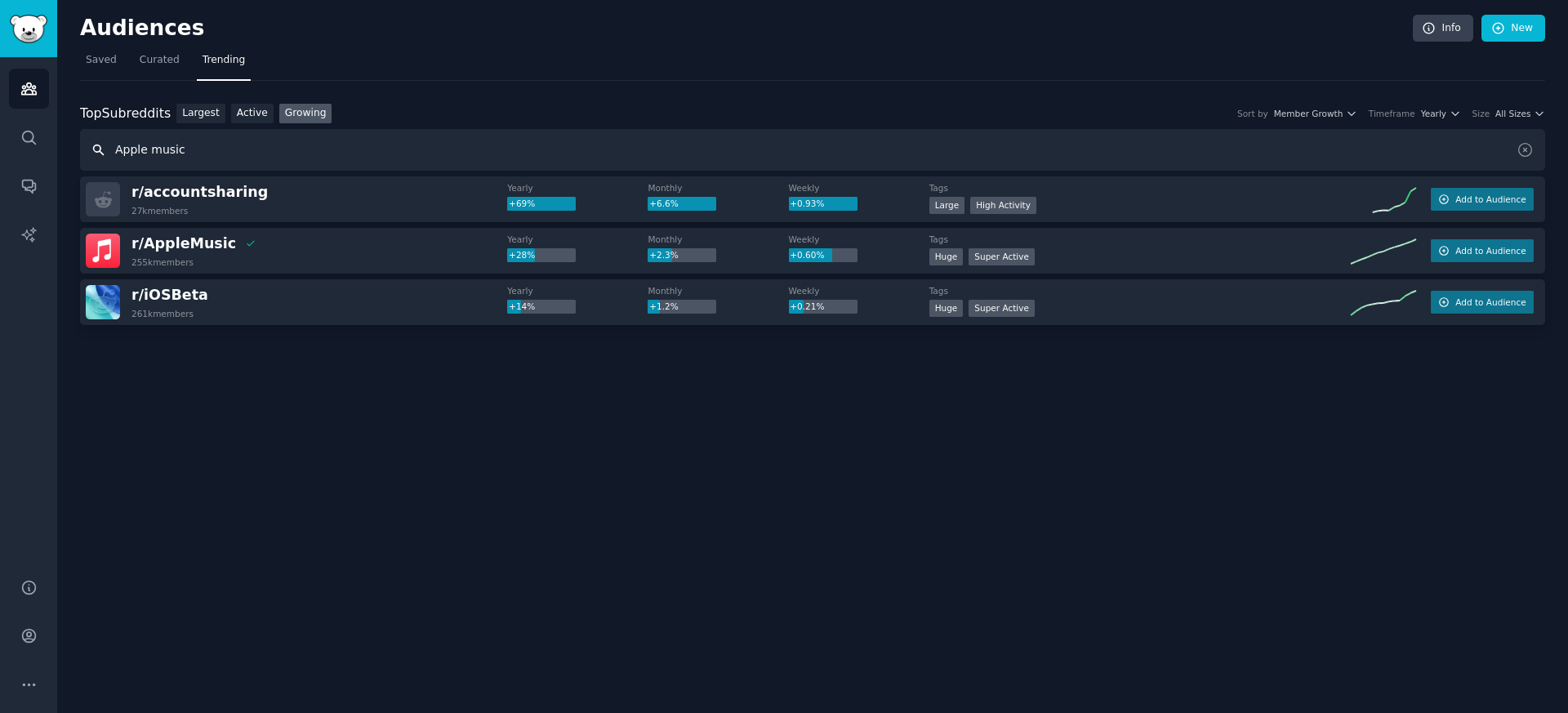
click at [143, 166] on input "Apple music" at bounding box center [813, 150] width 1466 height 42
click at [147, 155] on input "Apple music" at bounding box center [813, 150] width 1466 height 42
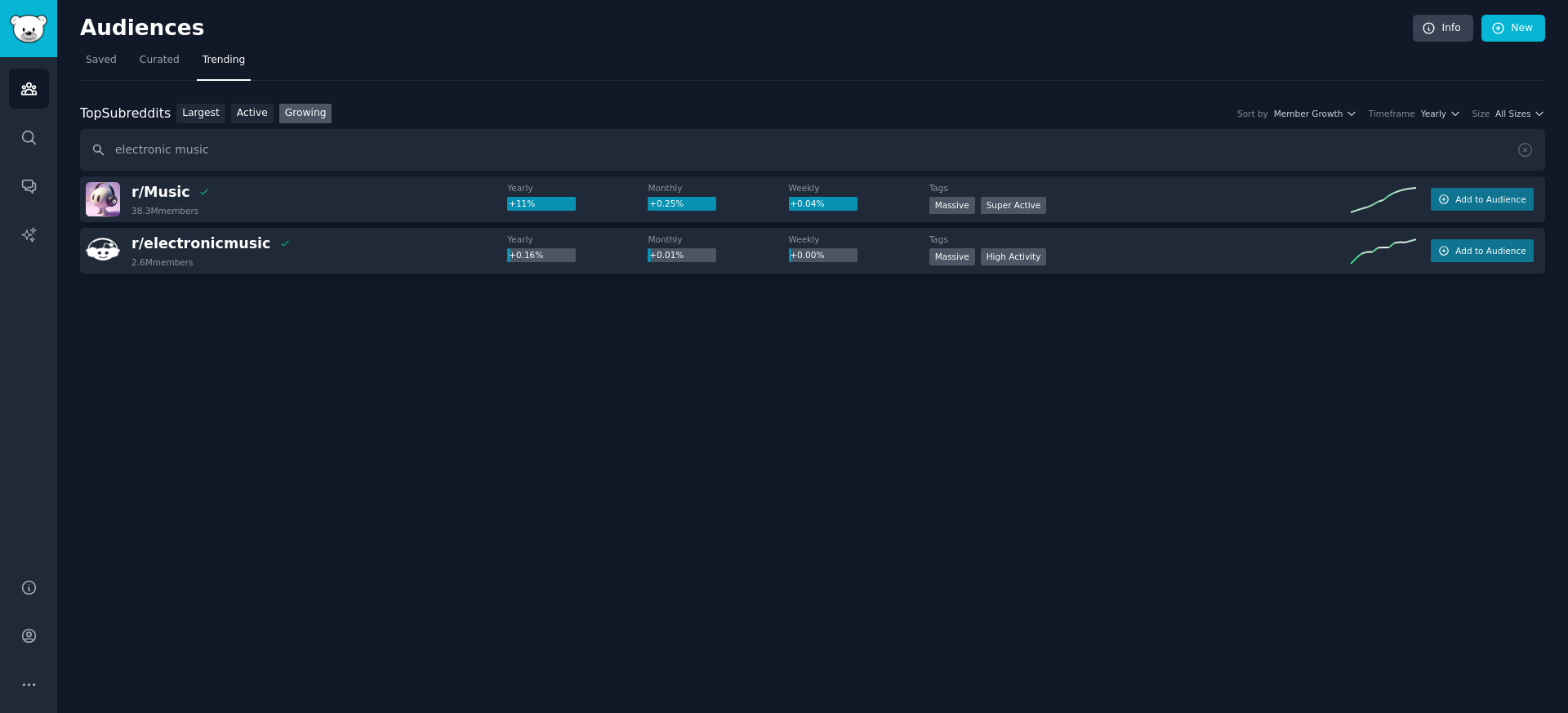
click at [312, 114] on link "Growing" at bounding box center [305, 114] width 53 height 20
click at [1494, 203] on span "Add to Audience" at bounding box center [1490, 199] width 70 height 11
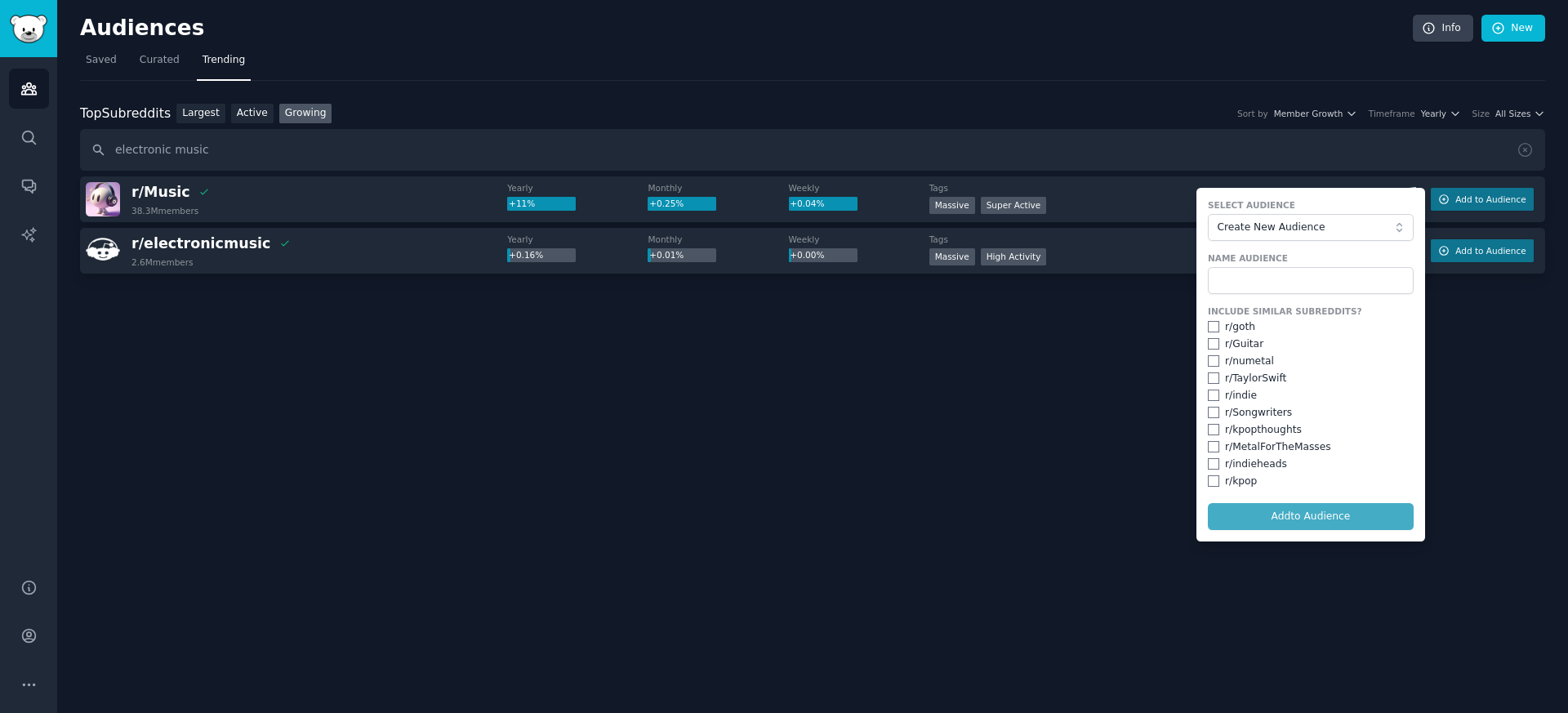
click at [915, 394] on div "Audiences Info New Saved Curated Trending Top Subreddits Top Subreddits Largest…" at bounding box center [812, 356] width 1511 height 713
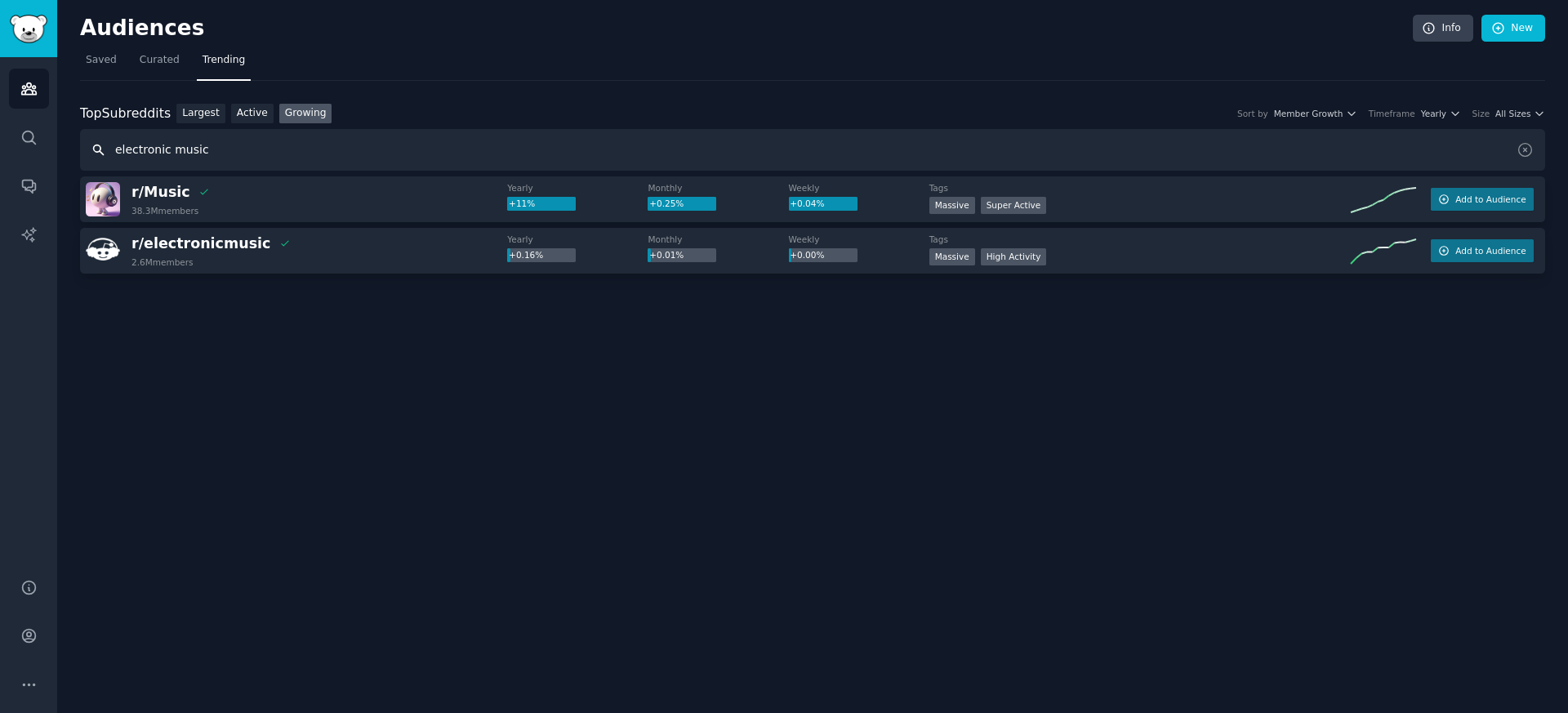
click at [188, 155] on input "electronic music" at bounding box center [813, 150] width 1466 height 42
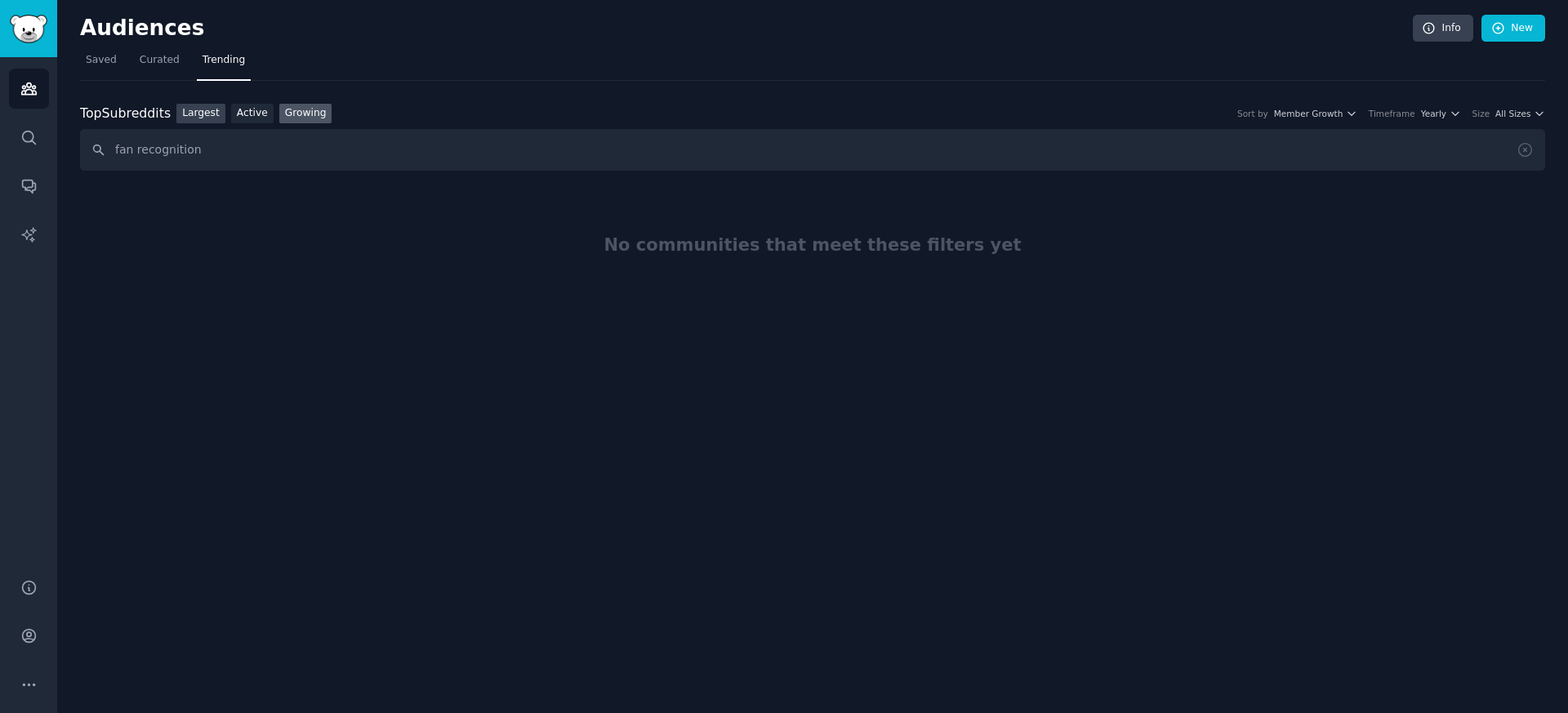
click at [197, 114] on link "Largest" at bounding box center [201, 114] width 49 height 20
click at [182, 152] on input "fan recognition" at bounding box center [813, 150] width 1466 height 42
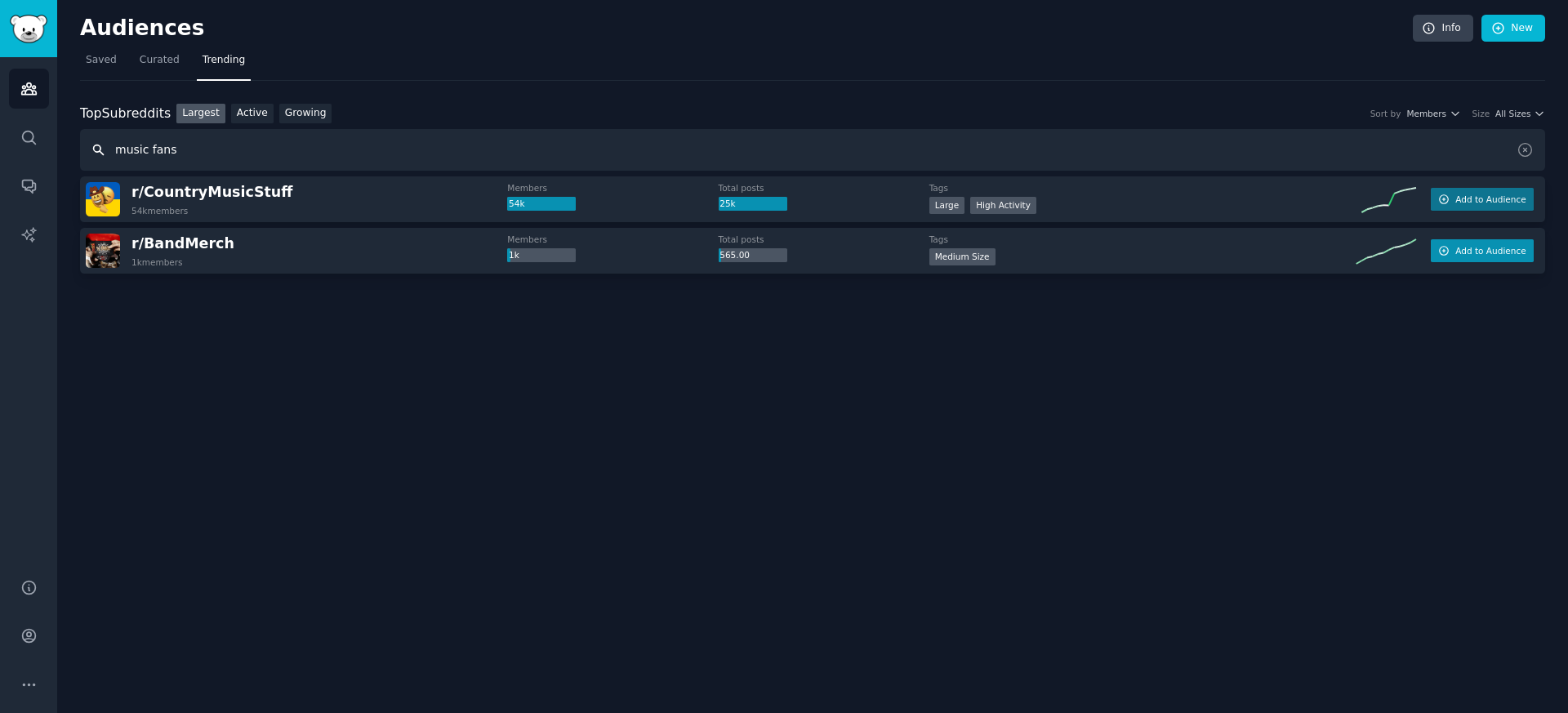
click at [1458, 254] on span "Add to Audience" at bounding box center [1490, 250] width 70 height 11
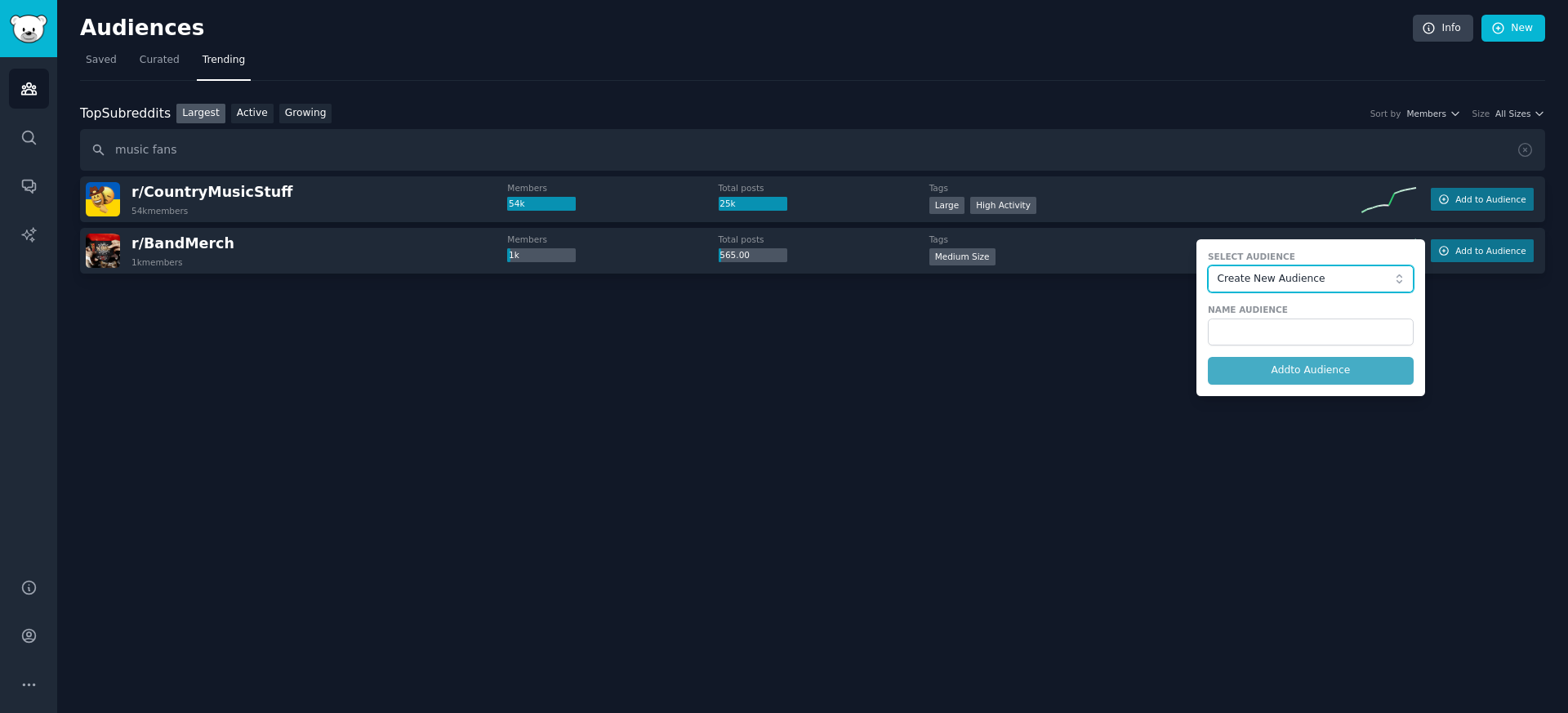
click at [1294, 267] on button "Create New Audience" at bounding box center [1311, 279] width 206 height 28
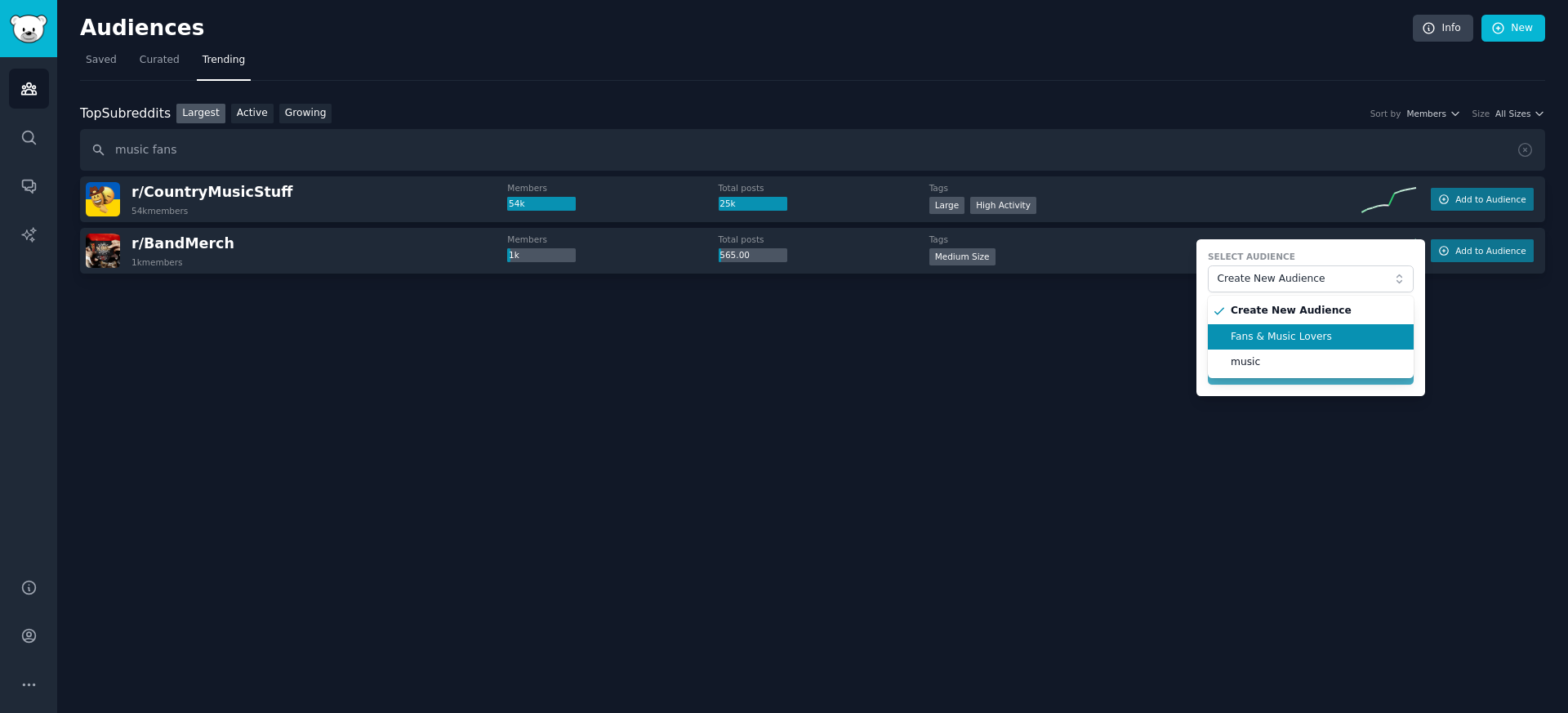
click at [1266, 330] on span "Fans & Music Lovers" at bounding box center [1317, 337] width 171 height 15
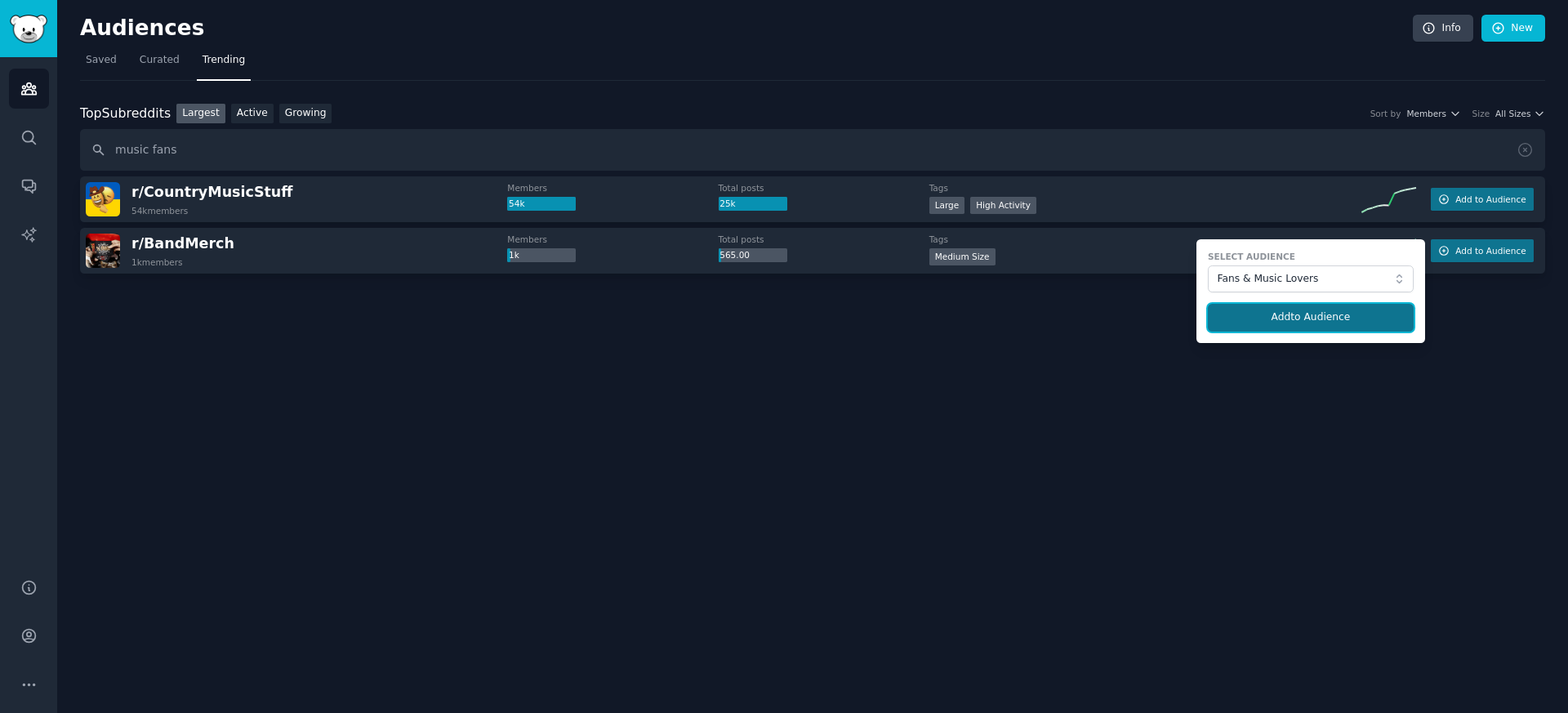
click at [1278, 308] on button "Add to Audience" at bounding box center [1311, 317] width 206 height 28
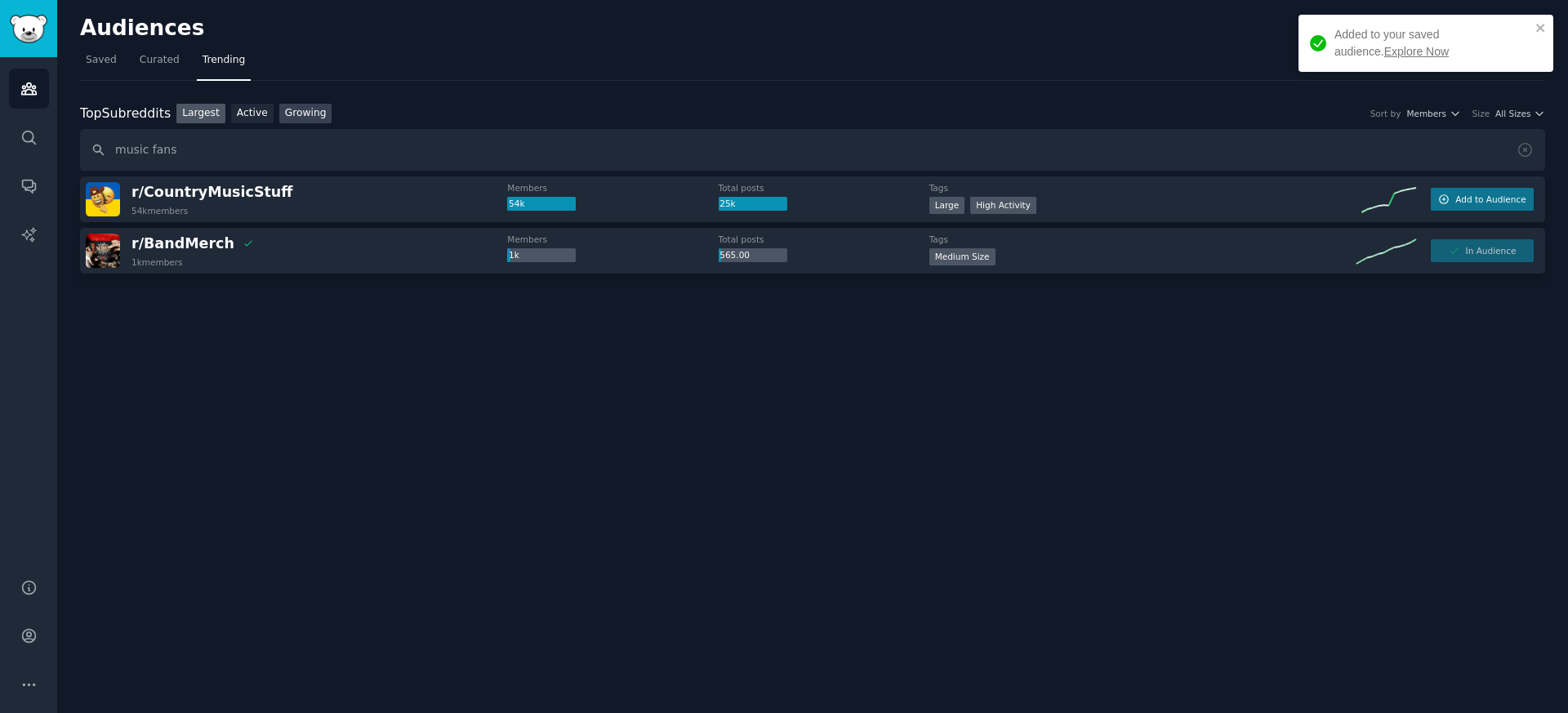
click at [321, 116] on link "Growing" at bounding box center [305, 114] width 53 height 20
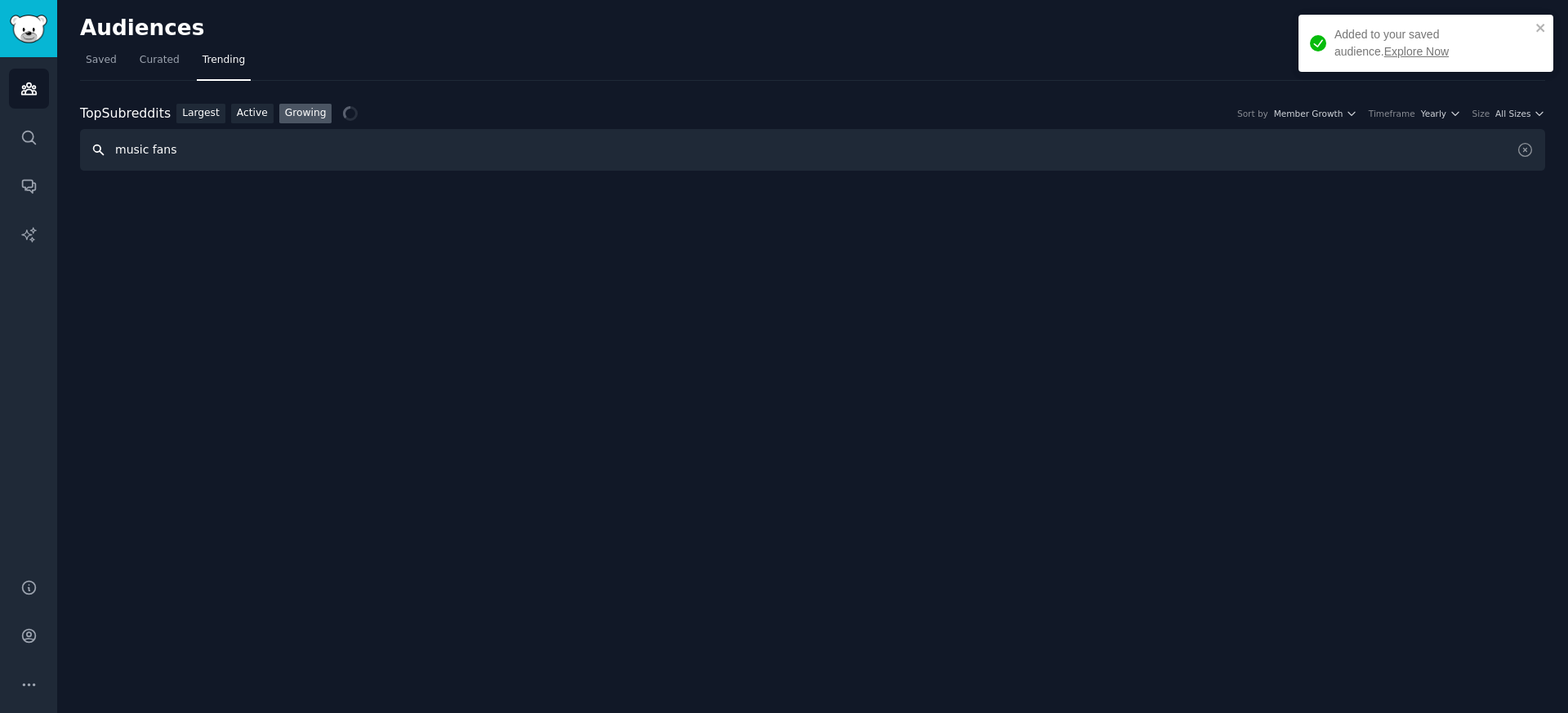
click at [190, 158] on input "music fans" at bounding box center [813, 150] width 1466 height 42
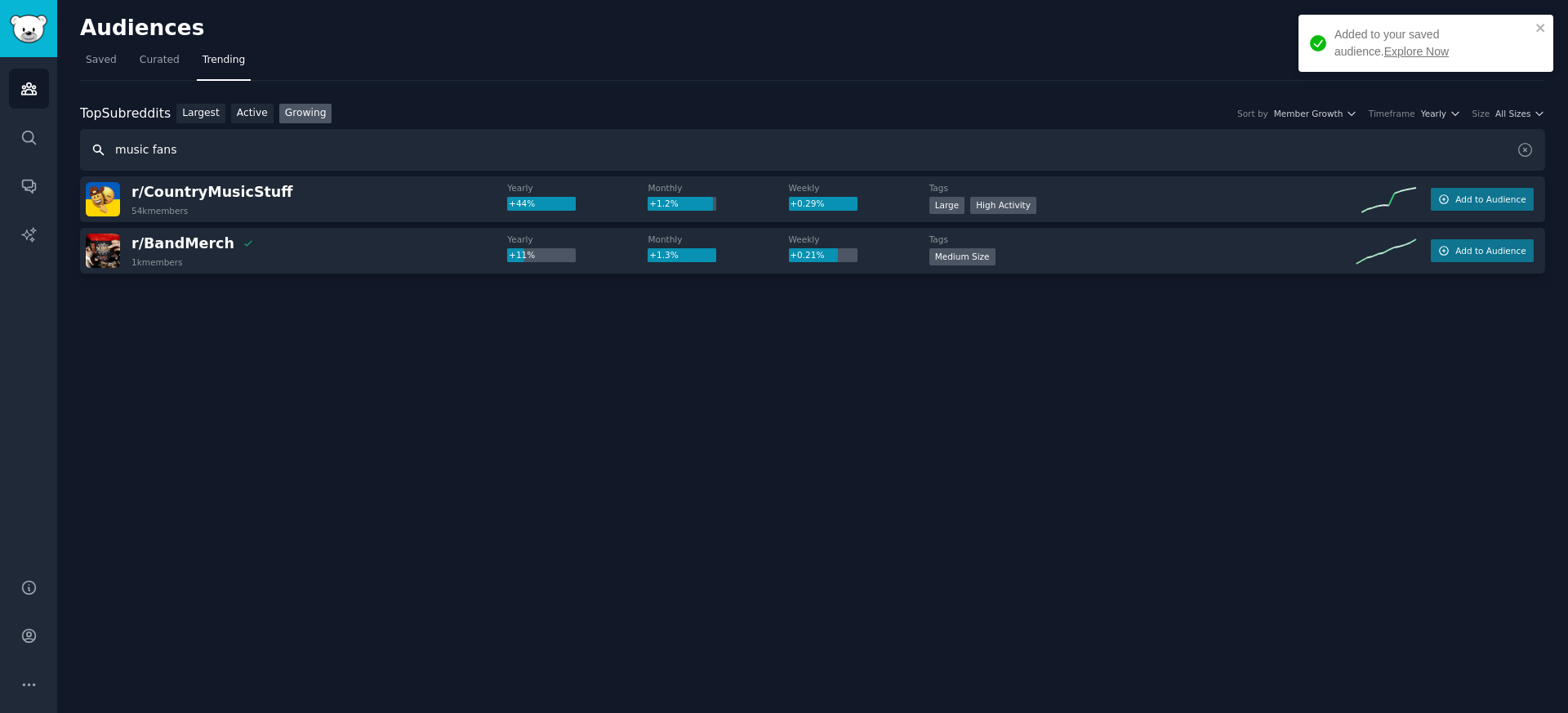
drag, startPoint x: 208, startPoint y: 150, endPoint x: 65, endPoint y: 149, distance: 143.0
click at [65, 149] on div "Audiences Info New Saved Curated Trending Top Subreddits Top Subreddits Largest…" at bounding box center [812, 356] width 1511 height 713
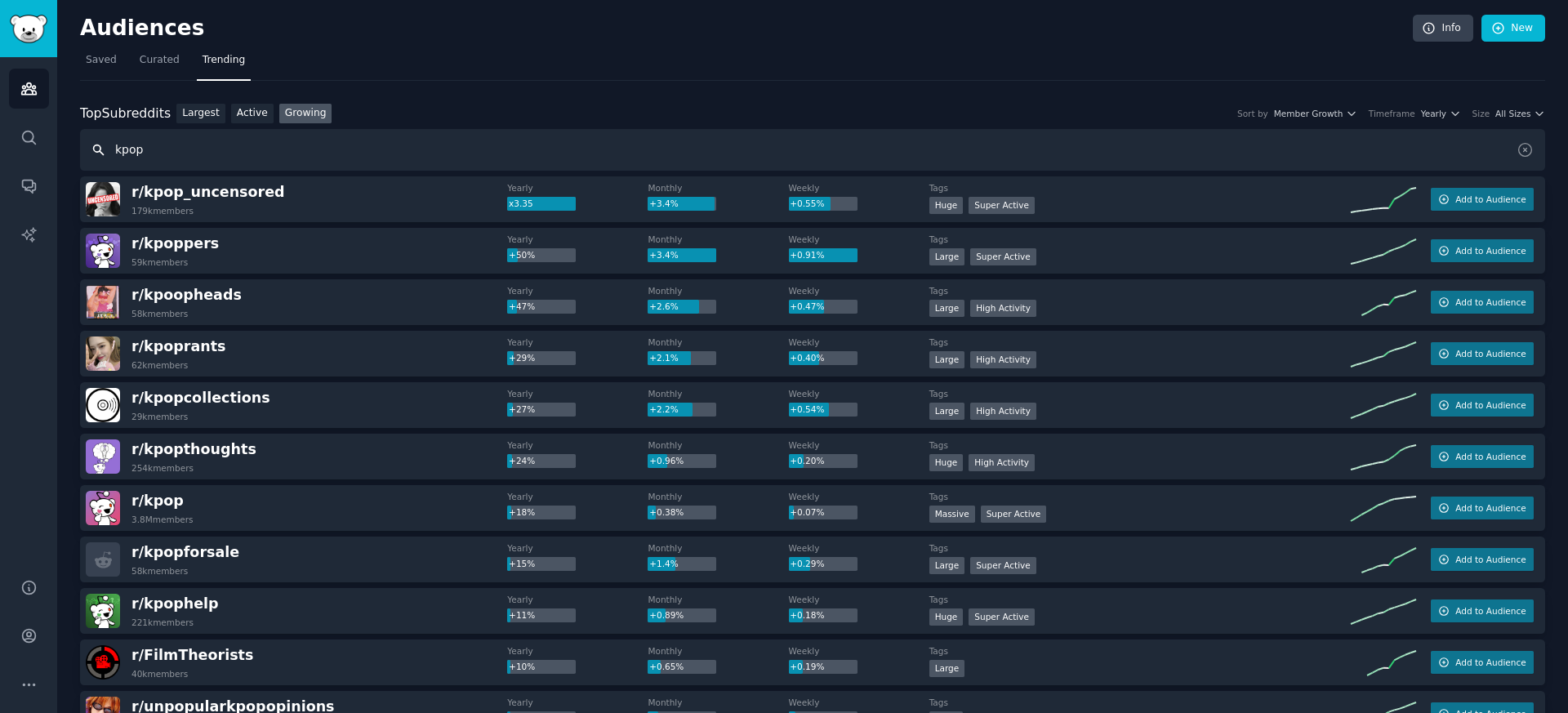
click at [153, 150] on input "kpop" at bounding box center [813, 150] width 1466 height 42
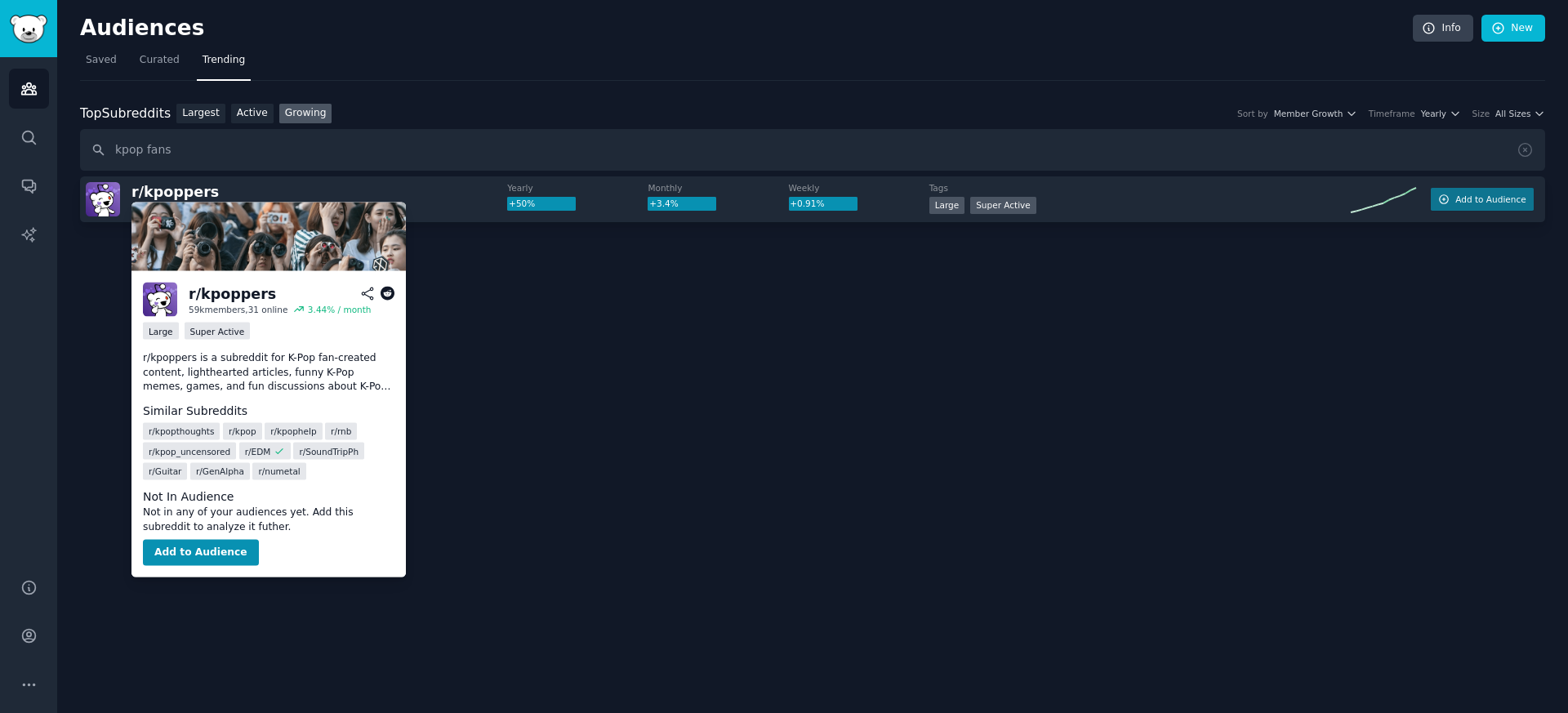
click at [270, 371] on p "r/kpoppers is a subreddit for K-Pop fan-created content, lighthearted articles,…" at bounding box center [269, 372] width 251 height 43
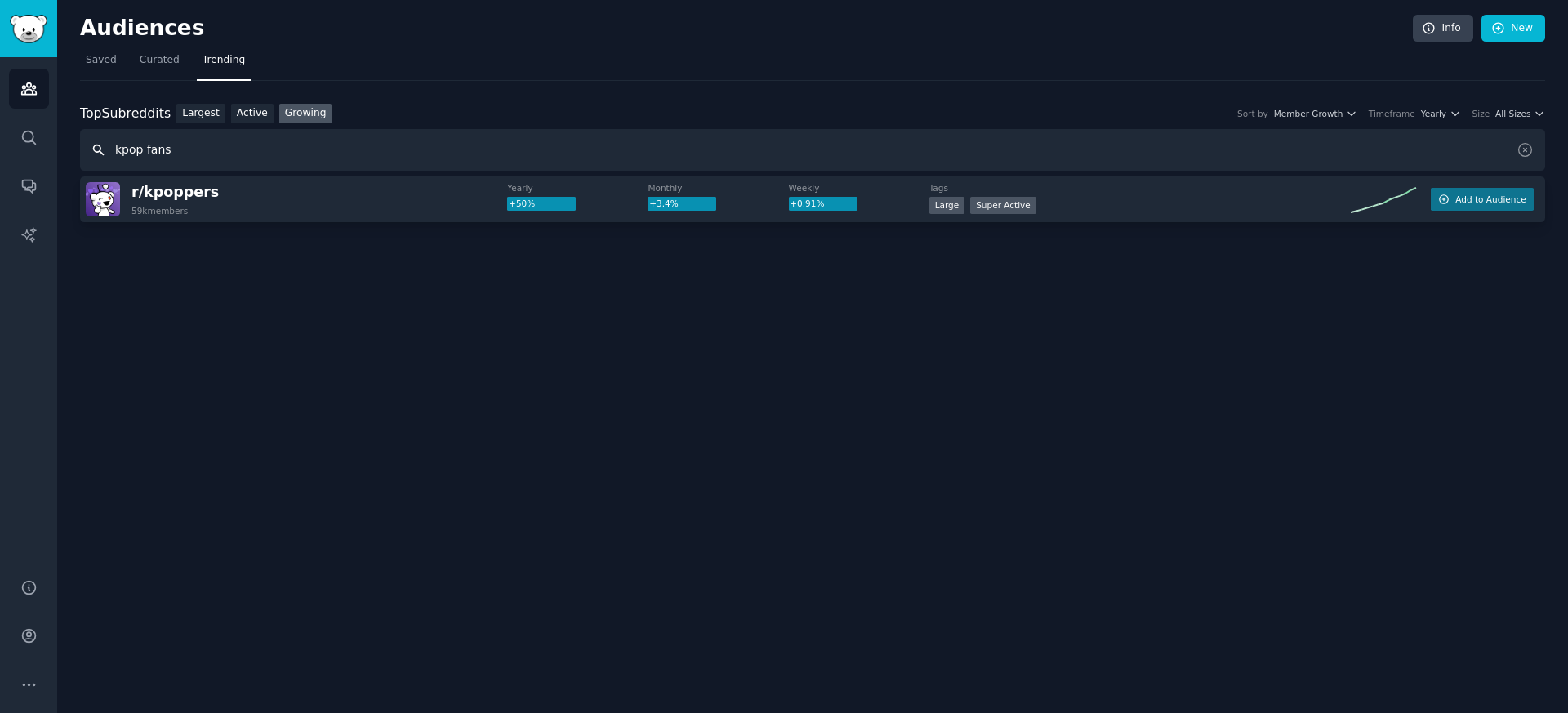
click at [182, 155] on input "kpop fans" at bounding box center [813, 150] width 1466 height 42
click at [169, 143] on input "kpop fans" at bounding box center [813, 150] width 1466 height 42
click at [211, 108] on link "Largest" at bounding box center [201, 114] width 49 height 20
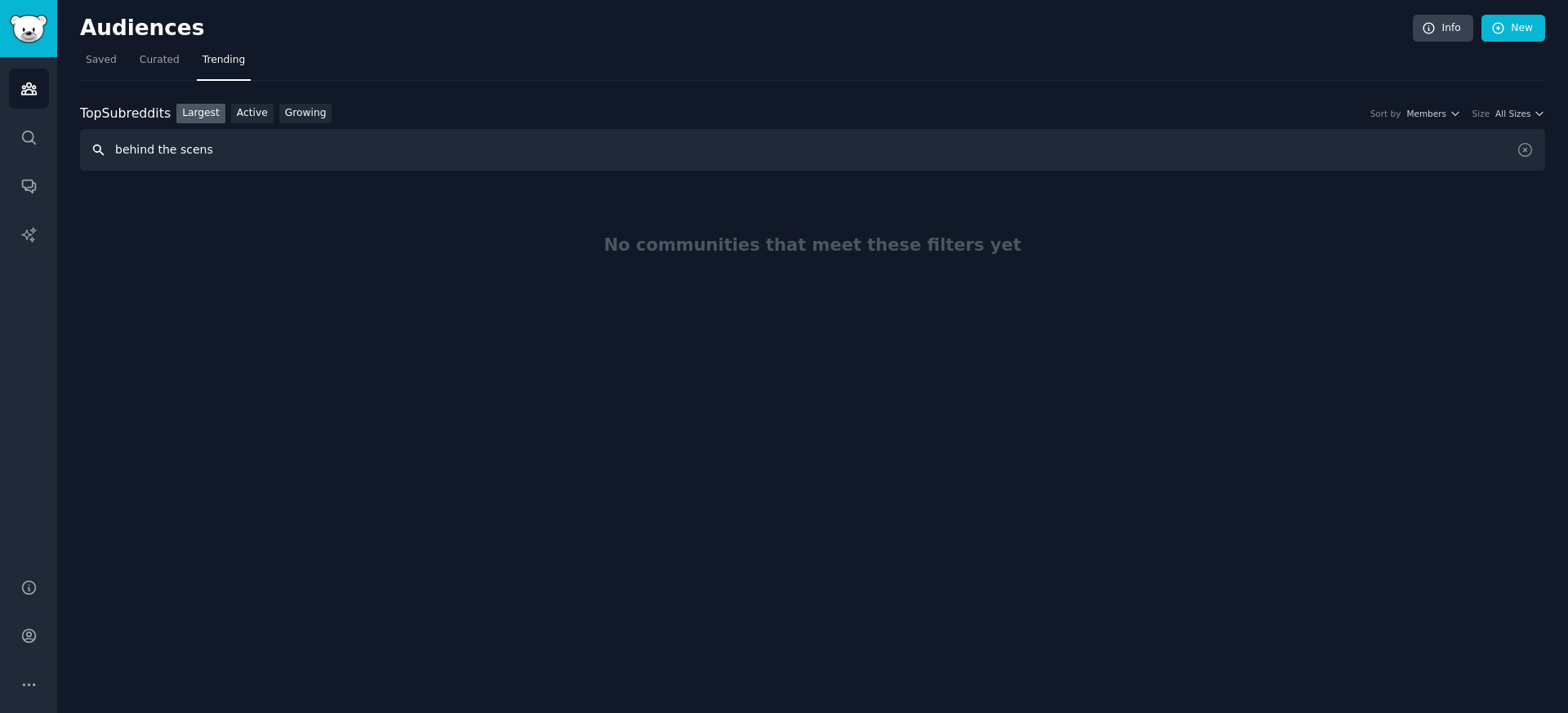
click at [264, 158] on input "behind the scens" at bounding box center [813, 150] width 1466 height 42
click at [122, 149] on input "atist interactions" at bounding box center [813, 150] width 1466 height 42
click at [294, 116] on link "Growing" at bounding box center [305, 114] width 53 height 20
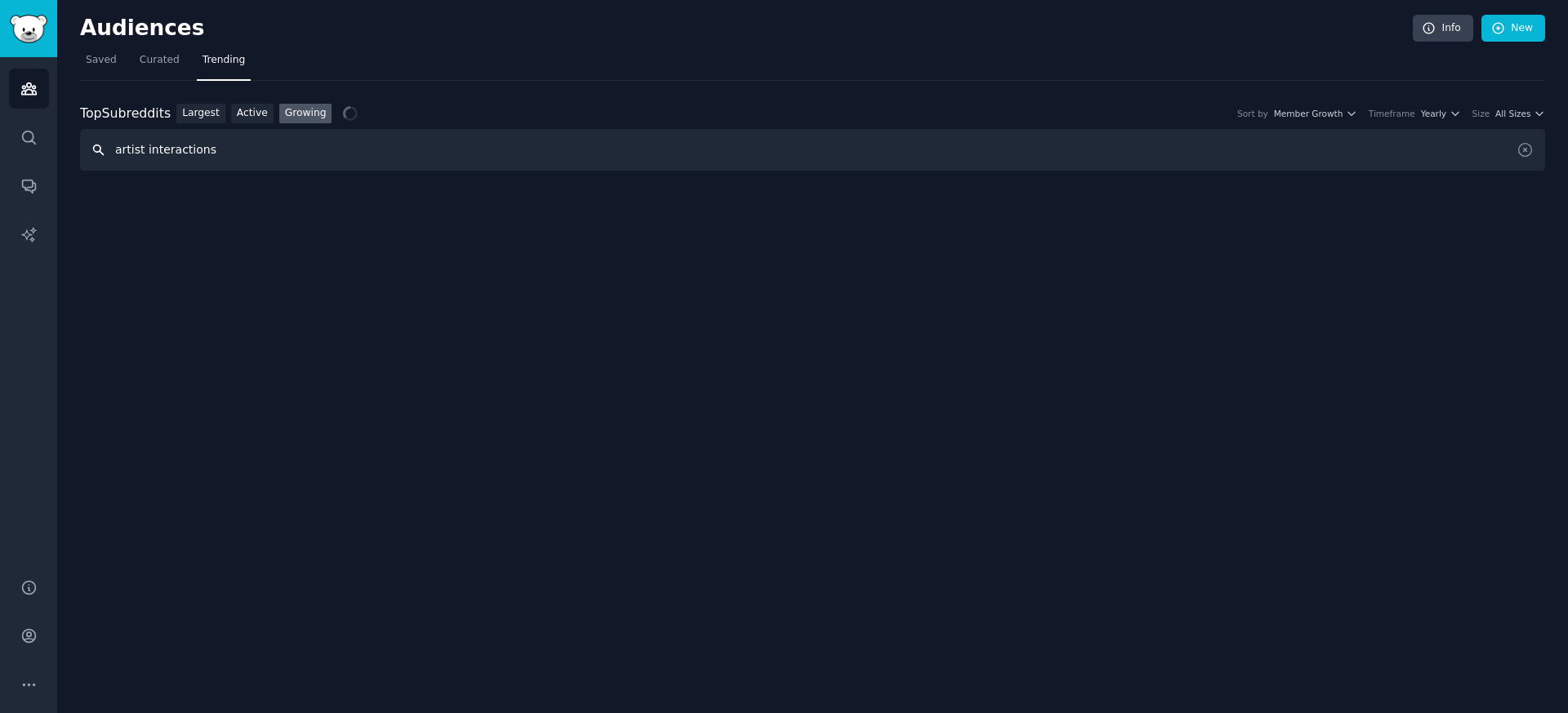
click at [209, 148] on input "artist interactions" at bounding box center [813, 150] width 1466 height 42
click at [207, 118] on link "Largest" at bounding box center [201, 114] width 49 height 20
drag, startPoint x: 233, startPoint y: 154, endPoint x: 110, endPoint y: 149, distance: 123.1
click at [110, 149] on input "artist interaction" at bounding box center [813, 150] width 1466 height 42
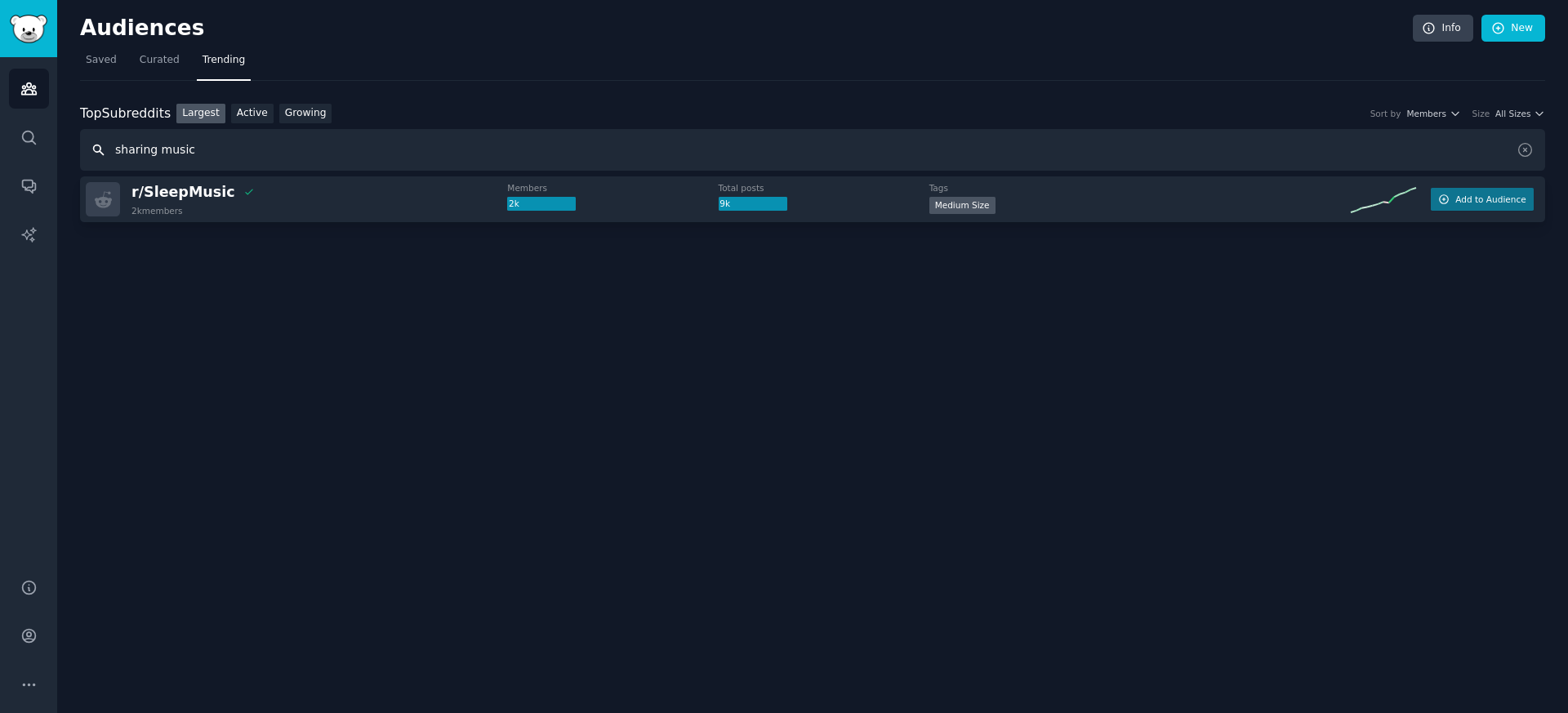
click at [150, 145] on input "sharing music" at bounding box center [813, 150] width 1466 height 42
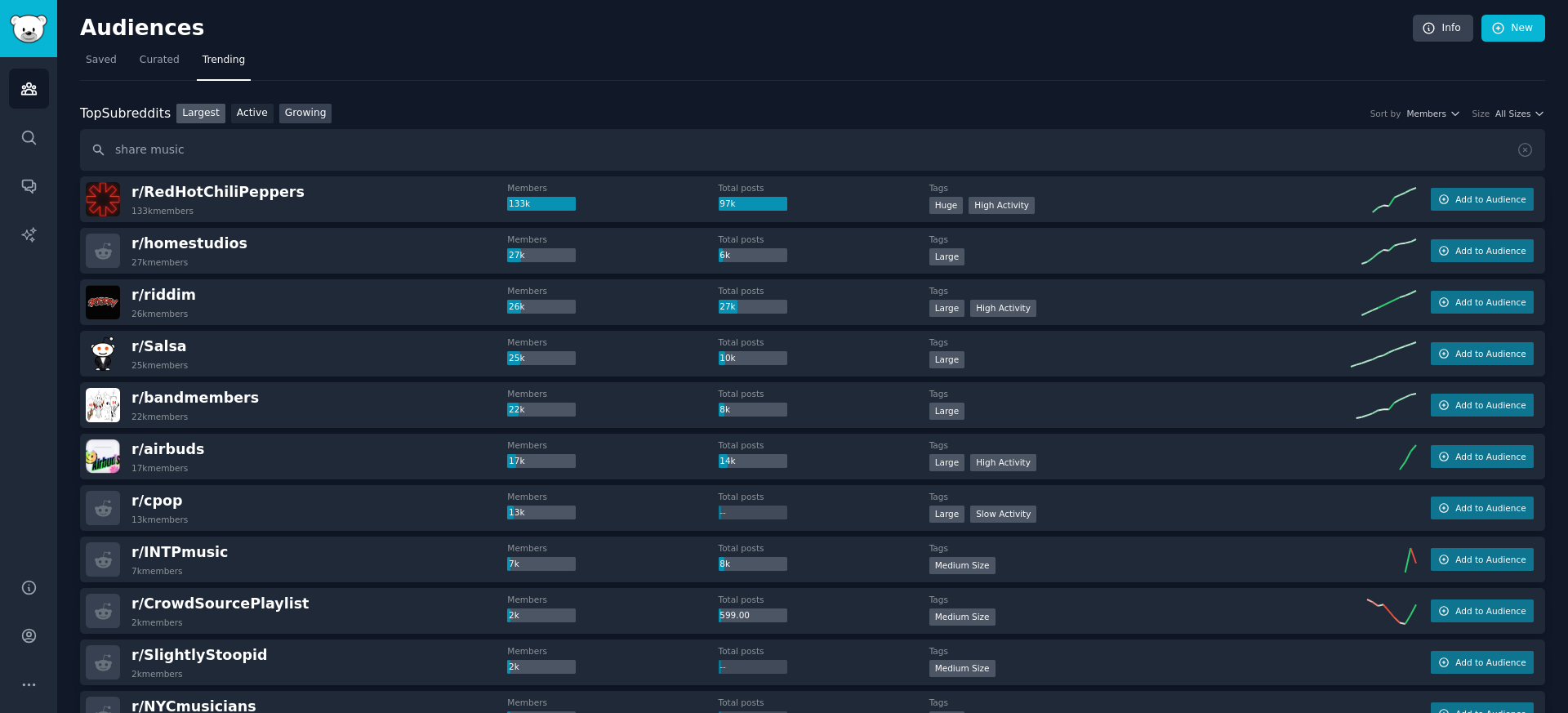
click at [305, 117] on link "Growing" at bounding box center [305, 114] width 53 height 20
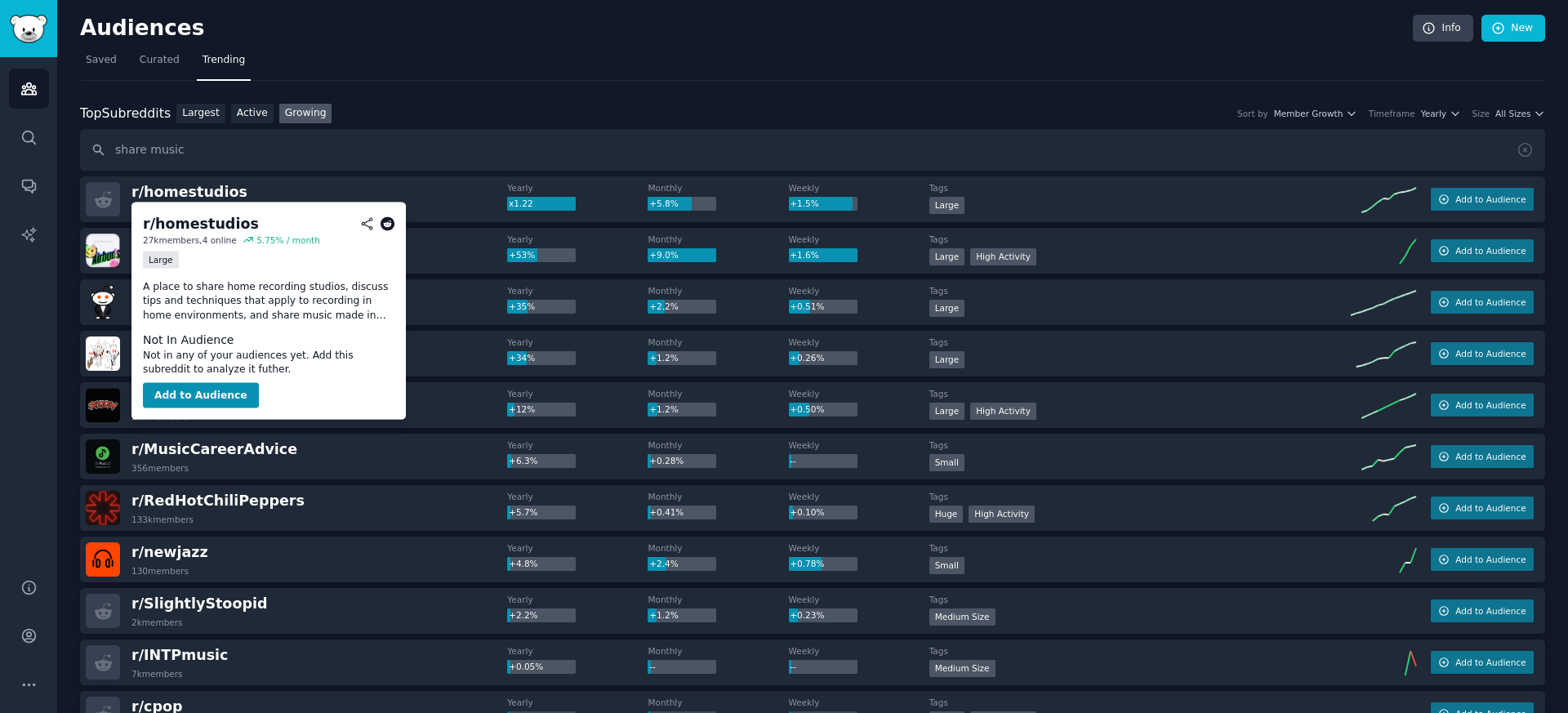
click at [163, 300] on p "A place to share home recording studios, discuss tips and techniques that apply…" at bounding box center [269, 301] width 251 height 43
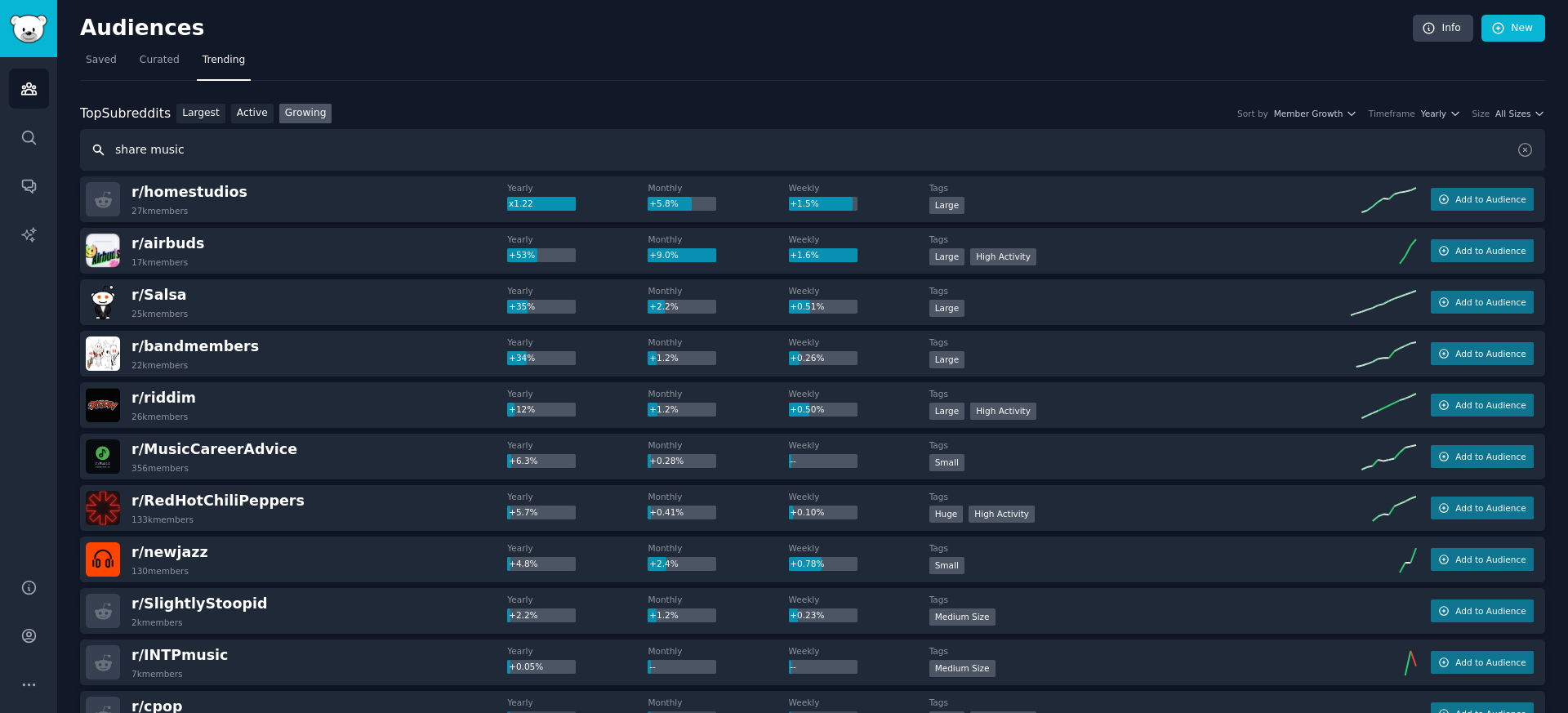
click at [238, 158] on input "share music" at bounding box center [813, 150] width 1466 height 42
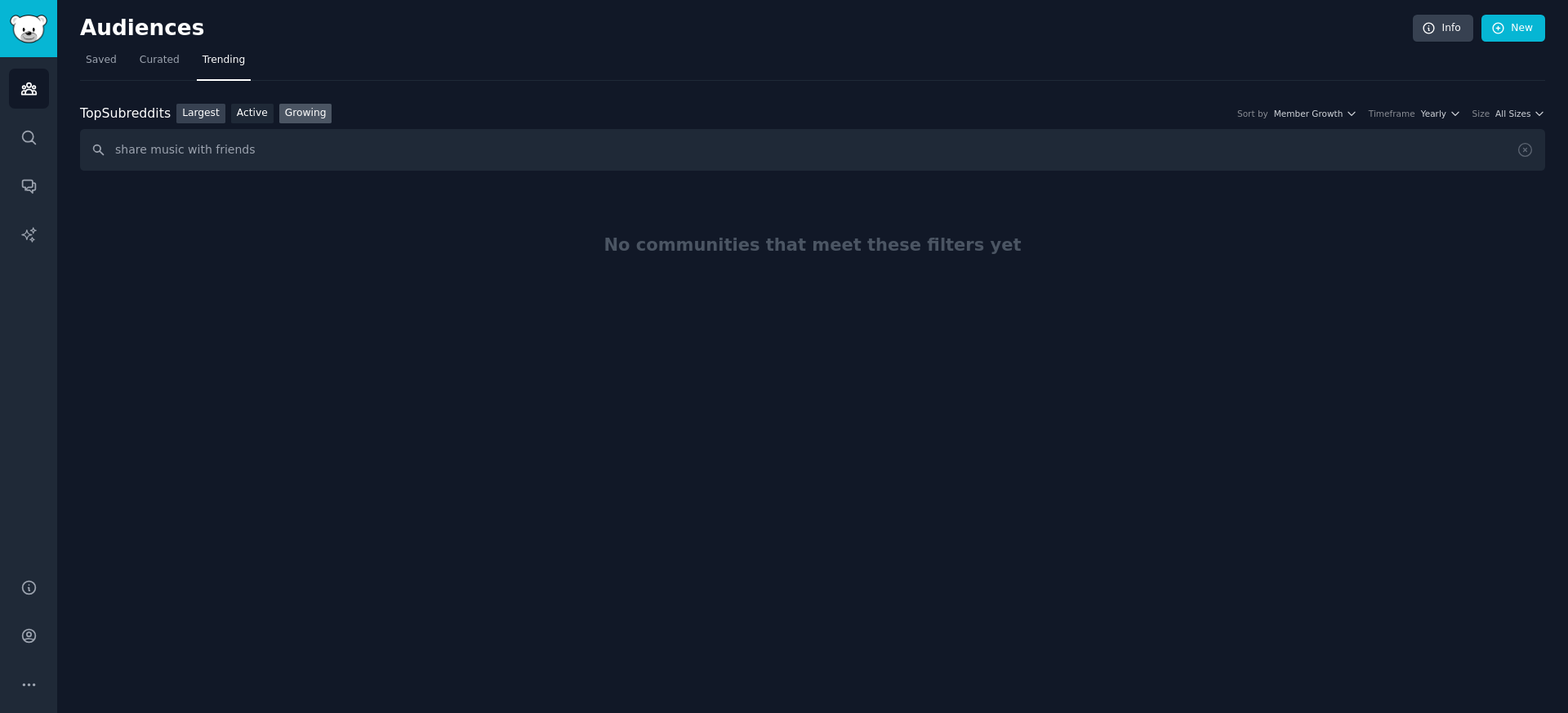
click at [196, 119] on link "Largest" at bounding box center [201, 114] width 49 height 20
drag, startPoint x: 286, startPoint y: 155, endPoint x: 110, endPoint y: 156, distance: 176.0
click at [110, 156] on input "share music with friends" at bounding box center [813, 150] width 1466 height 42
click at [182, 143] on input "how to you share music?" at bounding box center [813, 150] width 1466 height 42
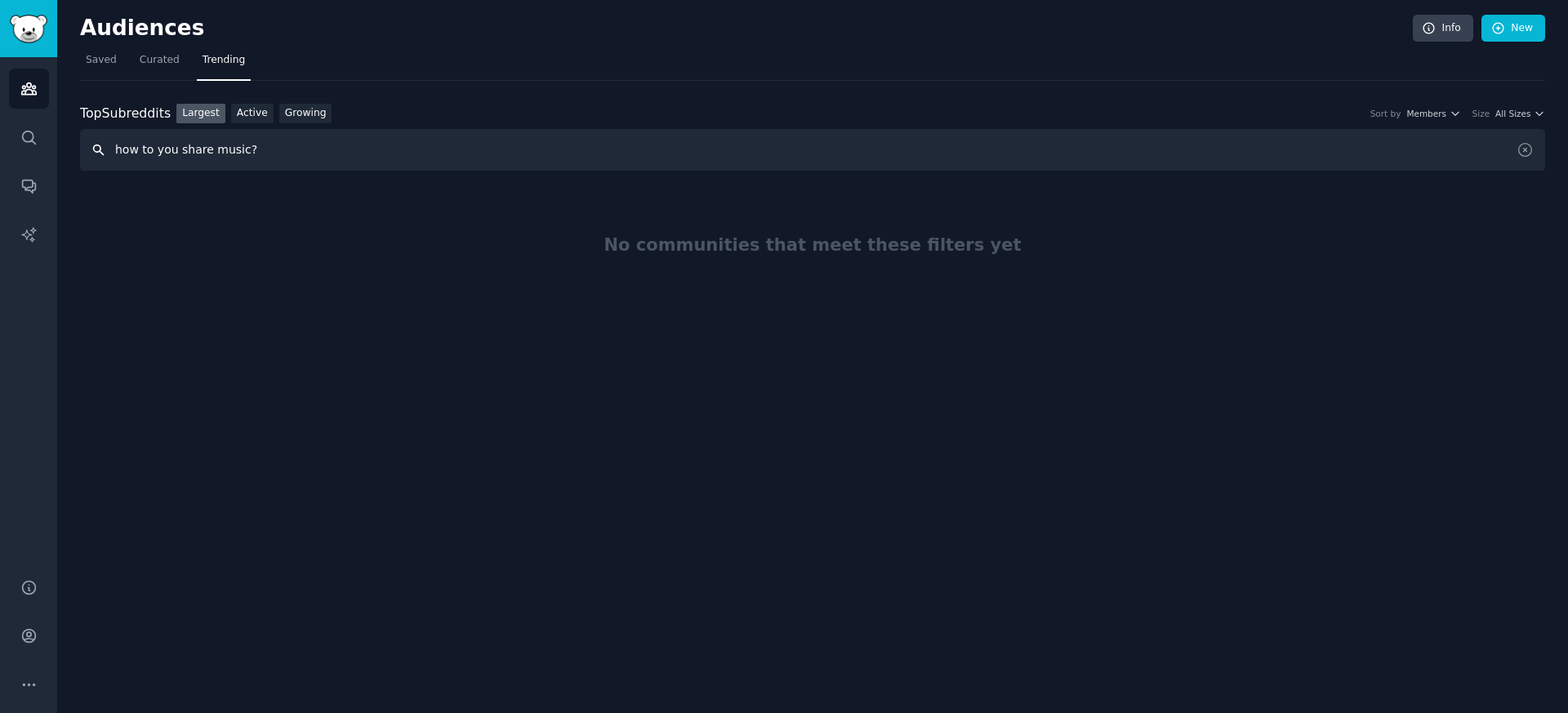
click at [182, 143] on input "how to you share music?" at bounding box center [813, 150] width 1466 height 42
drag, startPoint x: 217, startPoint y: 146, endPoint x: 86, endPoint y: 144, distance: 131.0
click at [85, 145] on input "music" at bounding box center [813, 150] width 1466 height 42
type input "r"
click at [119, 148] on input "music rewarding" at bounding box center [813, 150] width 1466 height 42
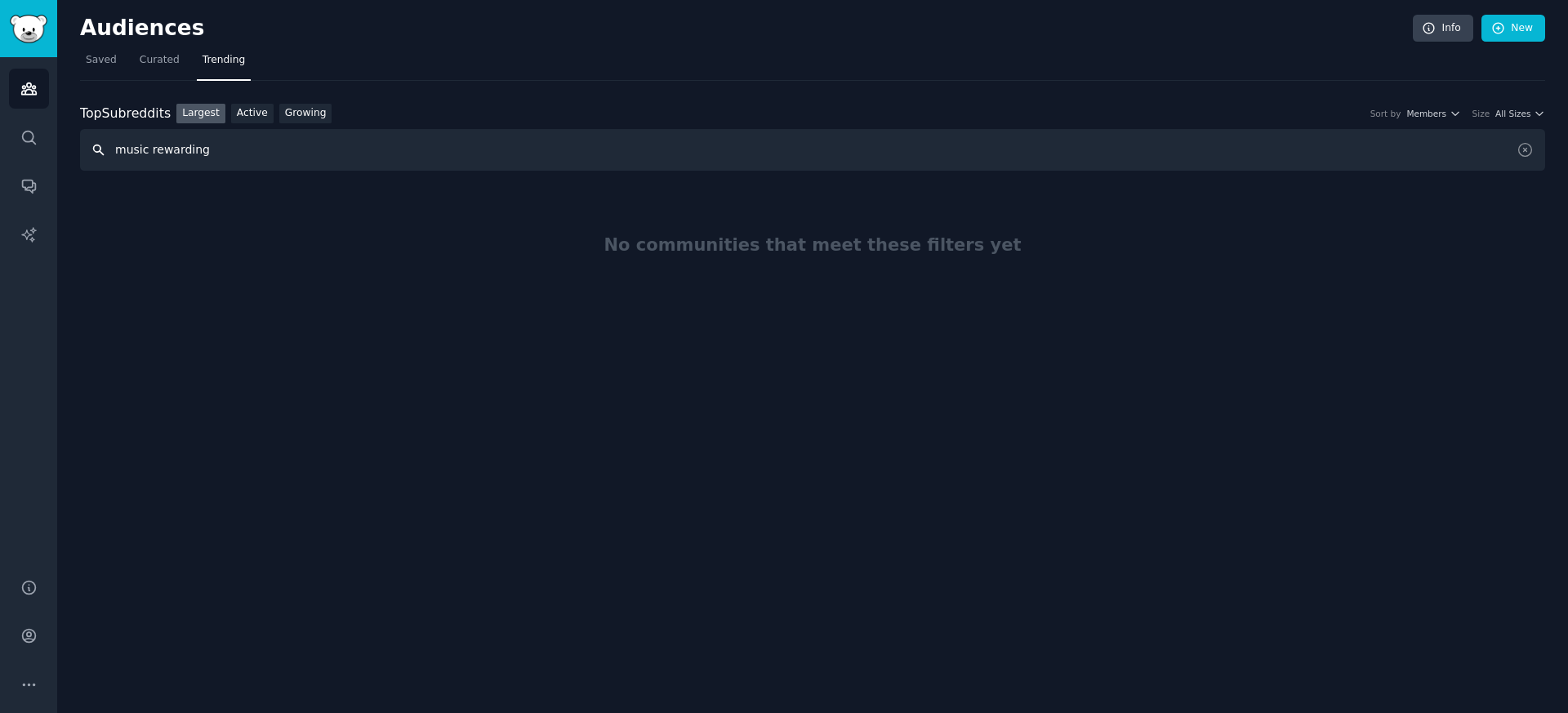
click at [119, 148] on input "music rewarding" at bounding box center [813, 150] width 1466 height 42
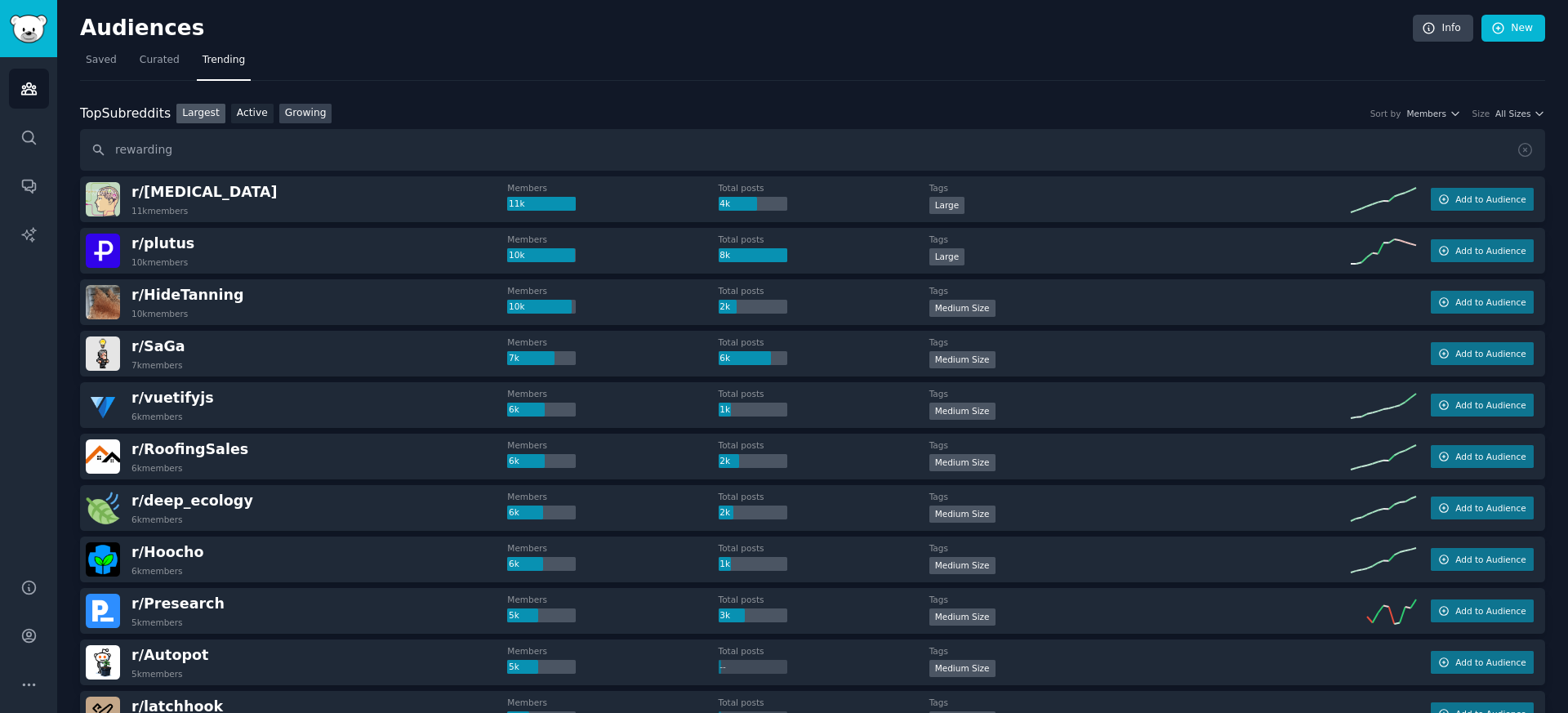
click at [323, 117] on link "Growing" at bounding box center [305, 114] width 53 height 20
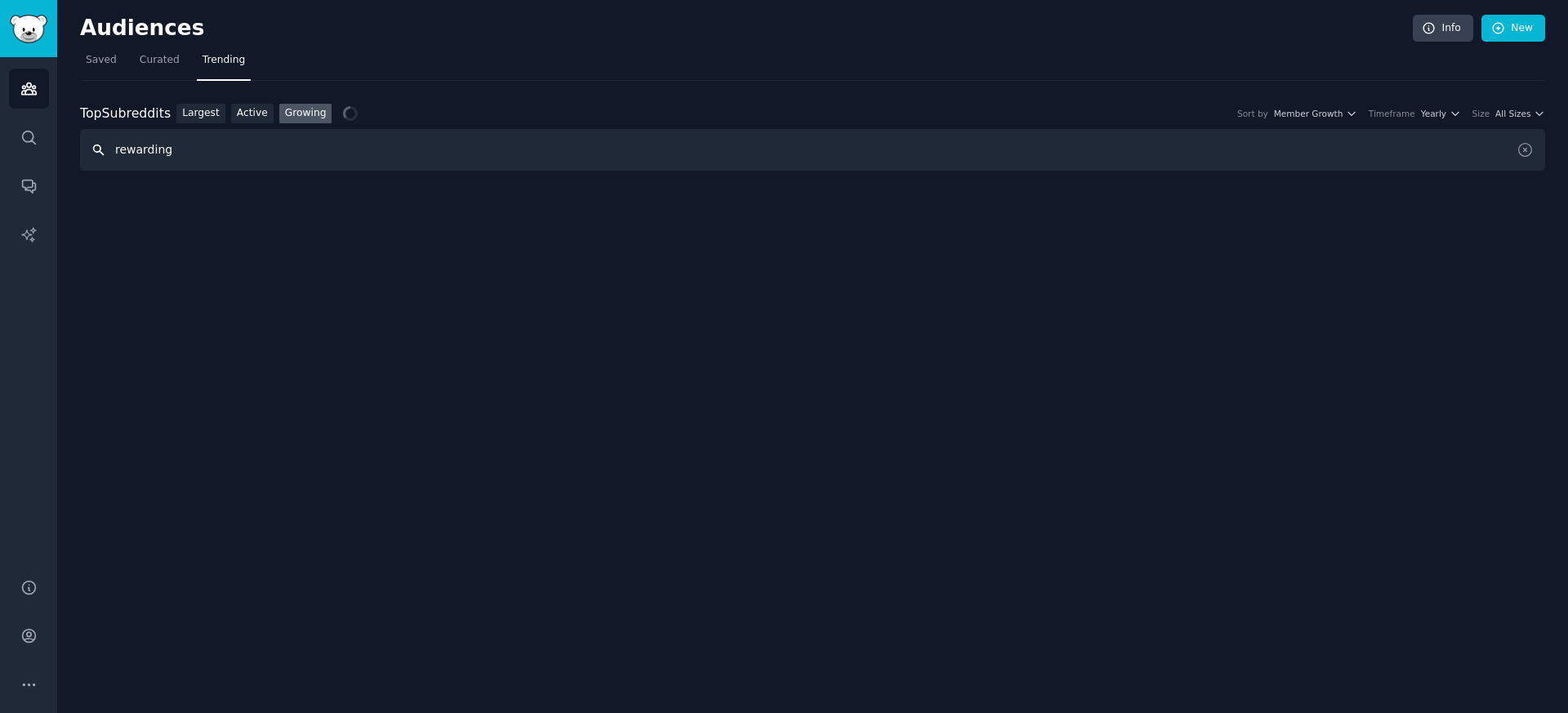
click at [210, 152] on input "rewarding" at bounding box center [813, 150] width 1466 height 42
click at [203, 121] on link "Largest" at bounding box center [201, 114] width 49 height 20
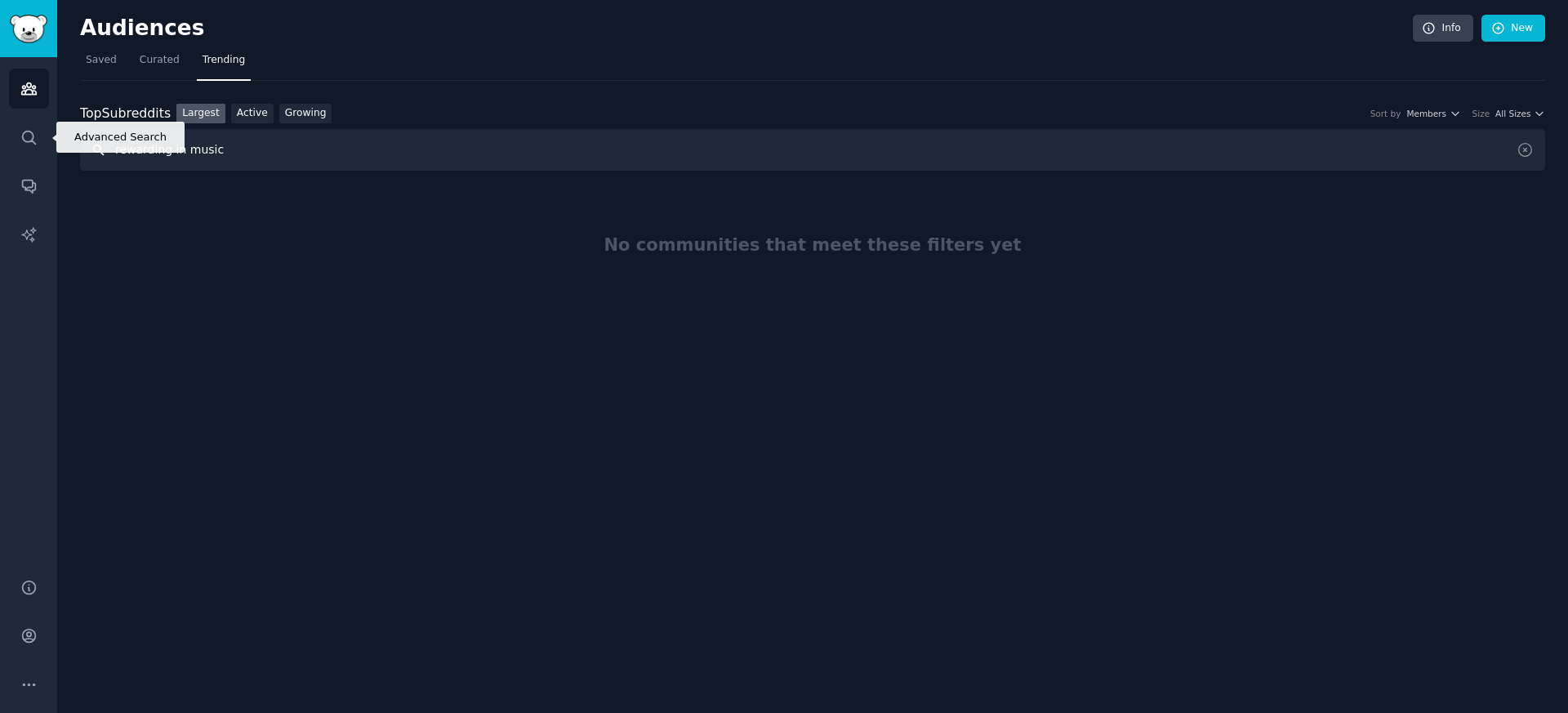
drag, startPoint x: 264, startPoint y: 154, endPoint x: 50, endPoint y: 153, distance: 214.0
click at [50, 153] on div "Advanced Search Audiences Search Conversations AI Reports Help Account More Aud…" at bounding box center [784, 356] width 1568 height 713
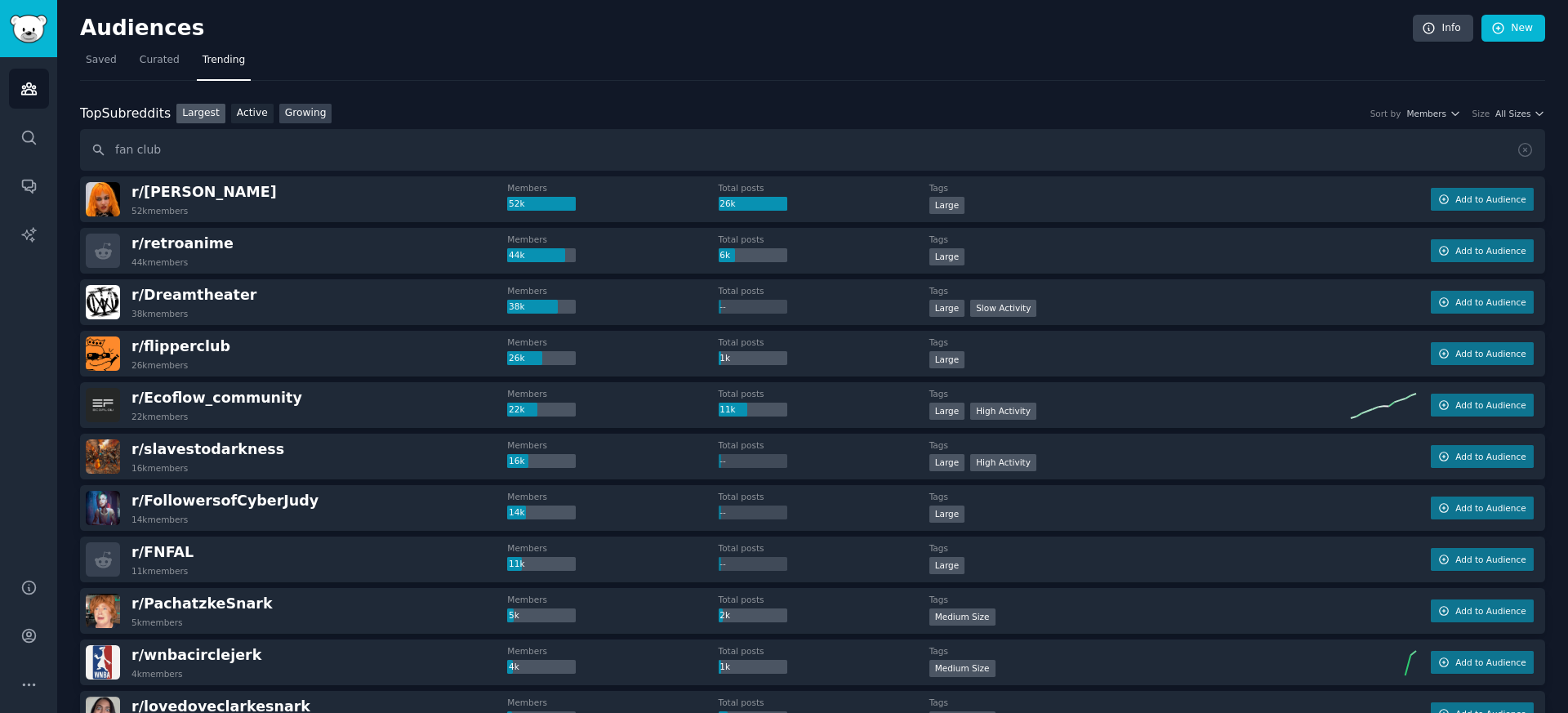
click at [305, 111] on link "Growing" at bounding box center [305, 114] width 53 height 20
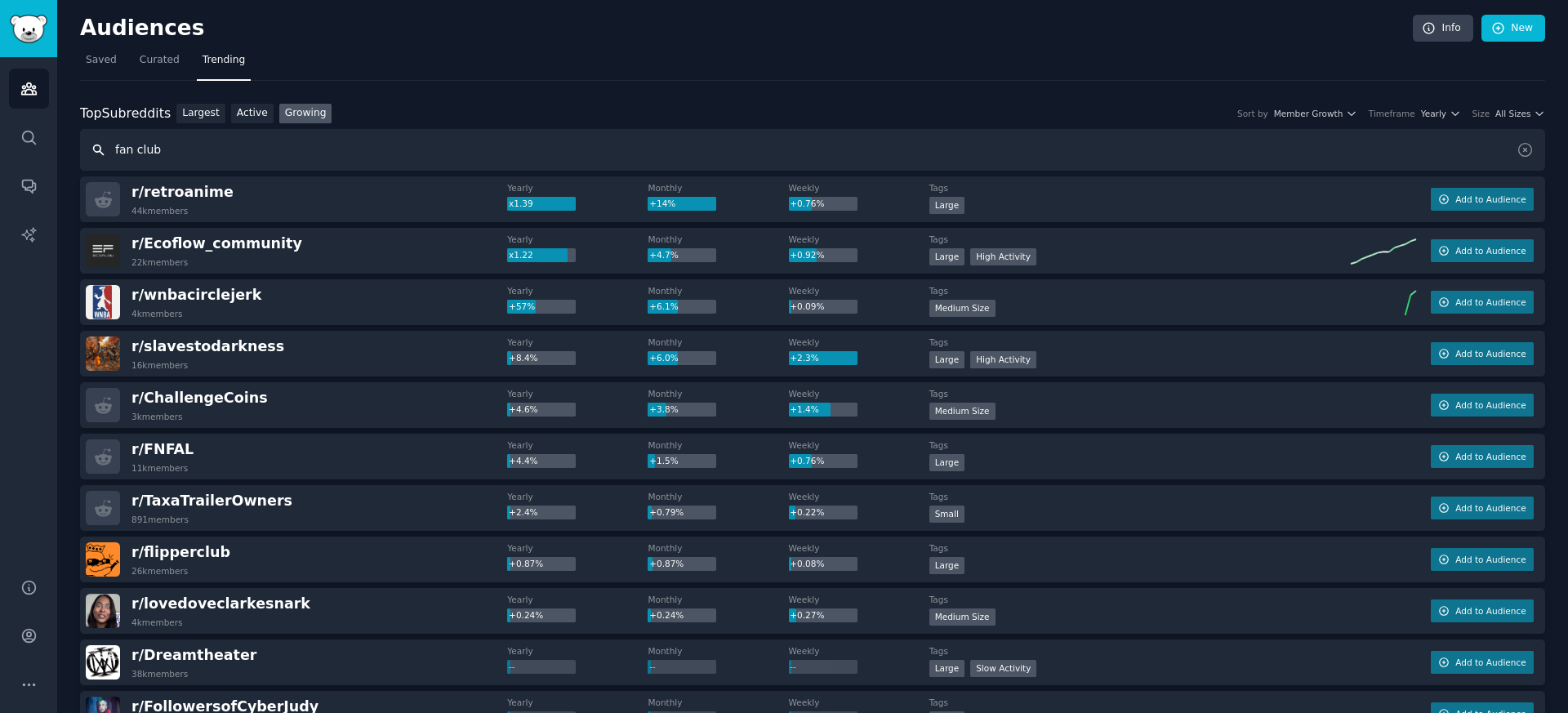
click at [197, 150] on input "fan club" at bounding box center [813, 150] width 1466 height 42
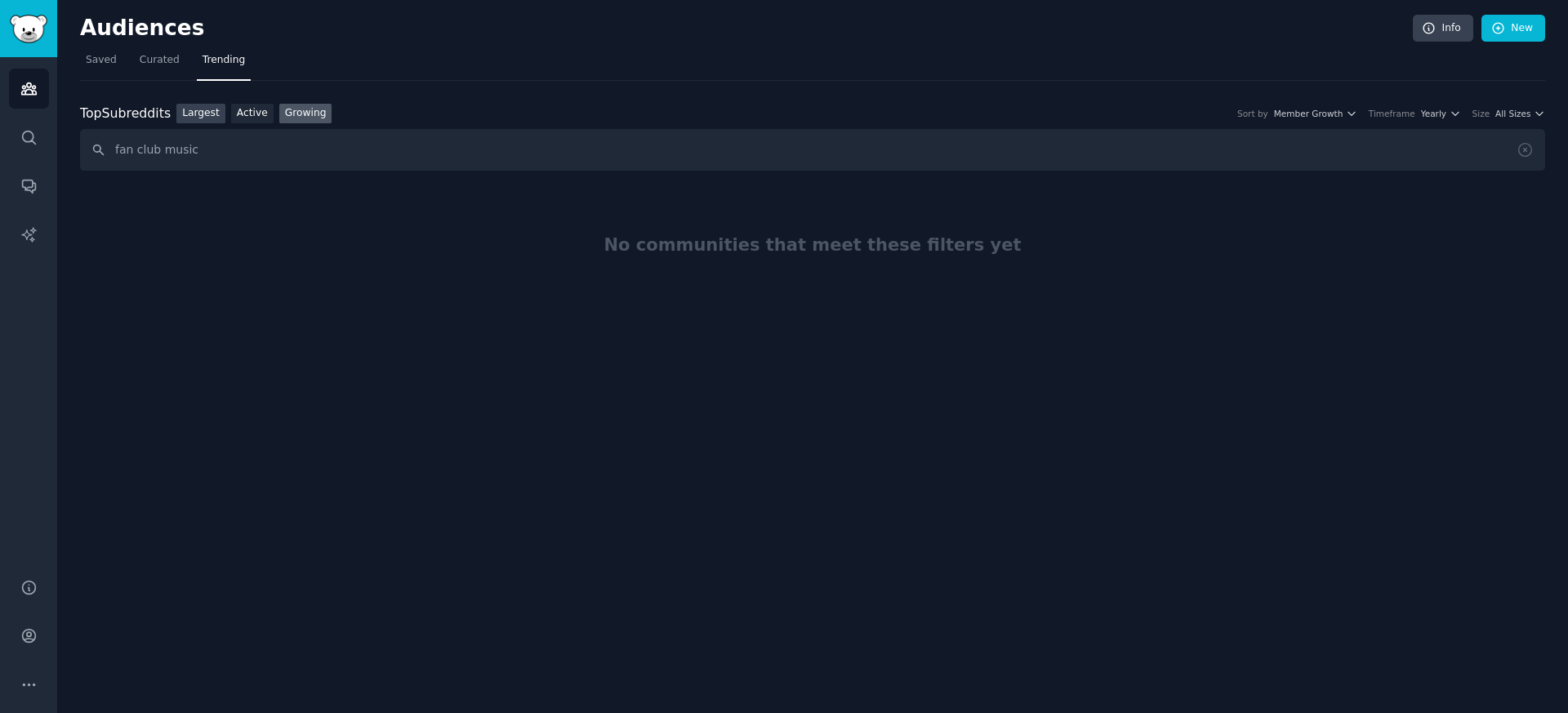
click at [192, 109] on link "Largest" at bounding box center [201, 114] width 49 height 20
click at [214, 152] on input "fan club music" at bounding box center [813, 150] width 1466 height 42
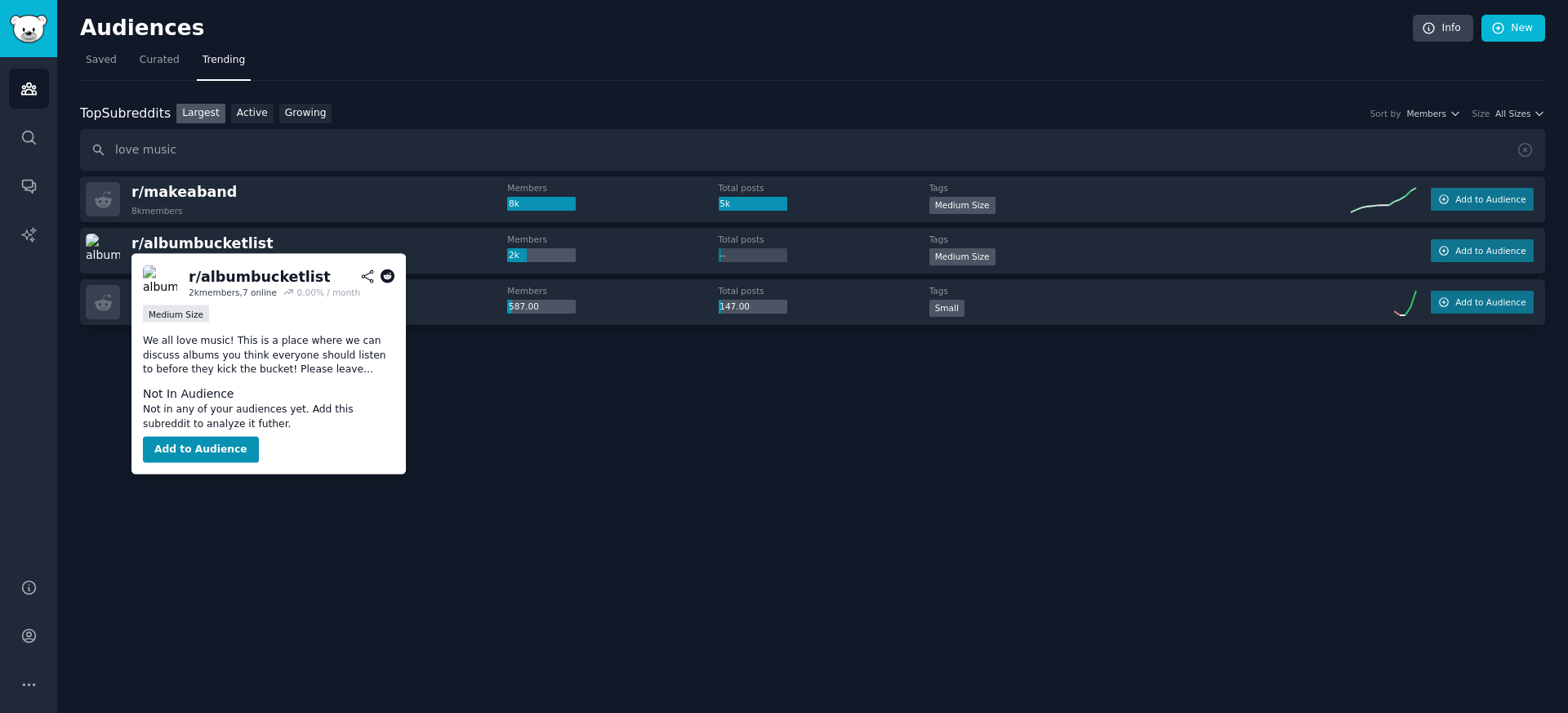
click at [183, 361] on p "We all love music! This is a place where we can discuss albums you think everyo…" at bounding box center [269, 356] width 251 height 43
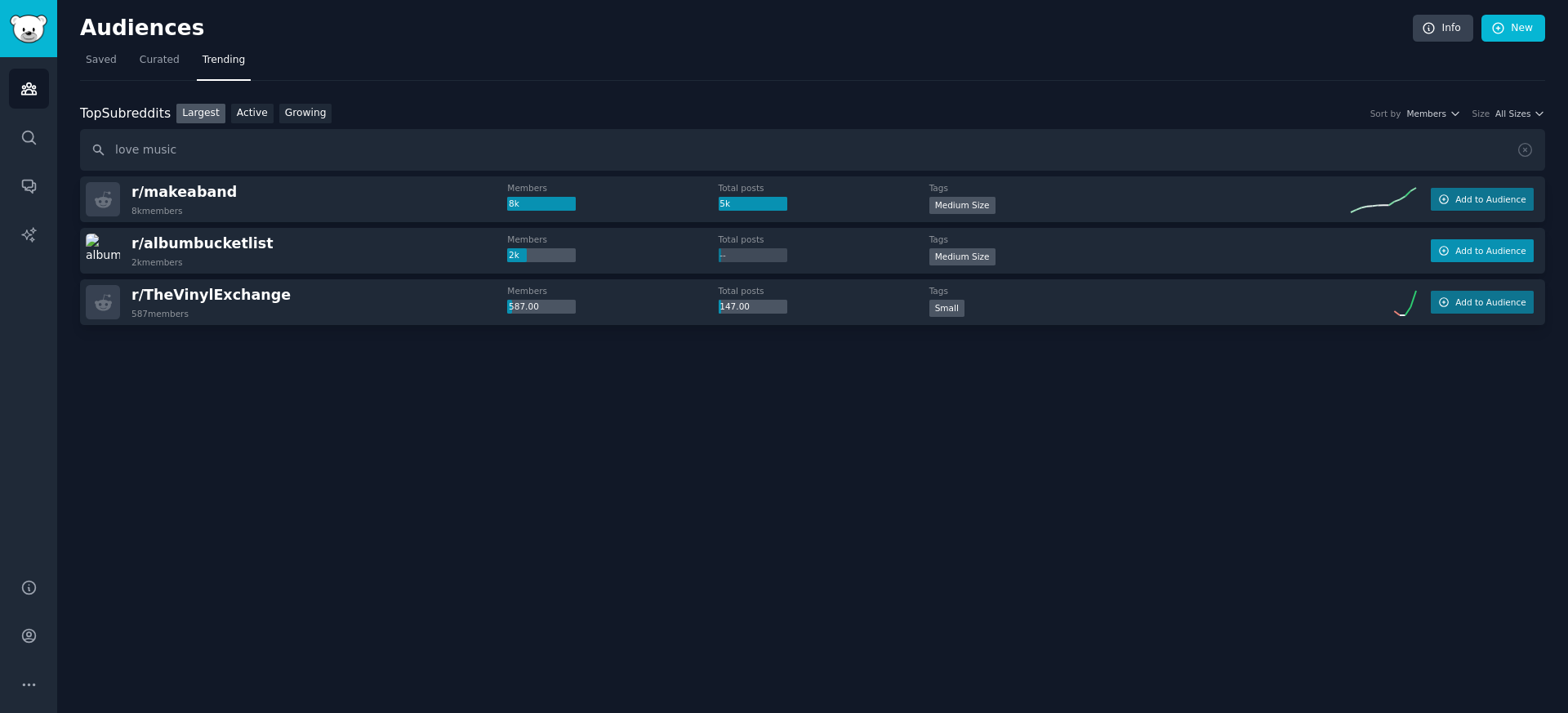
click at [1505, 249] on span "Add to Audience" at bounding box center [1490, 250] width 70 height 11
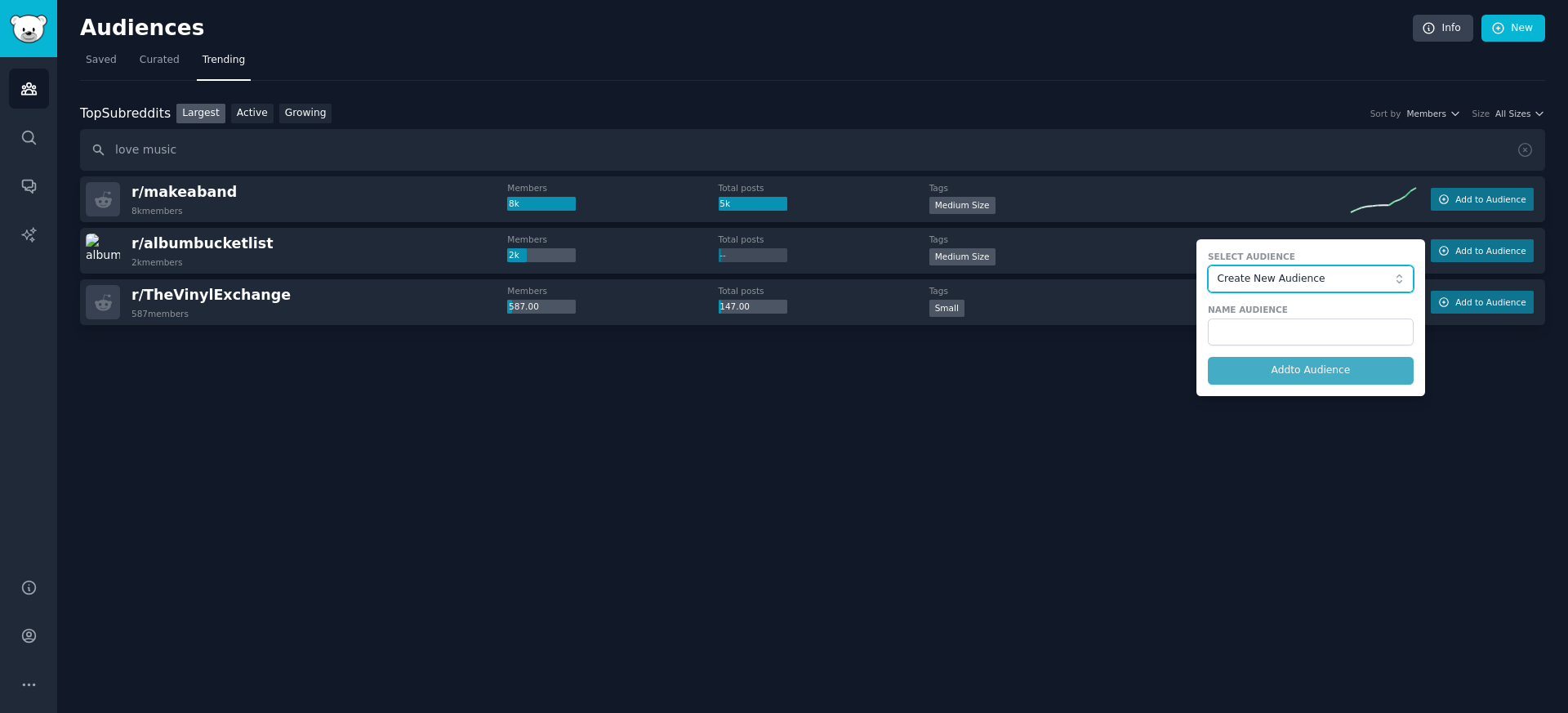
click at [1284, 276] on span "Create New Audience" at bounding box center [1306, 279] width 179 height 15
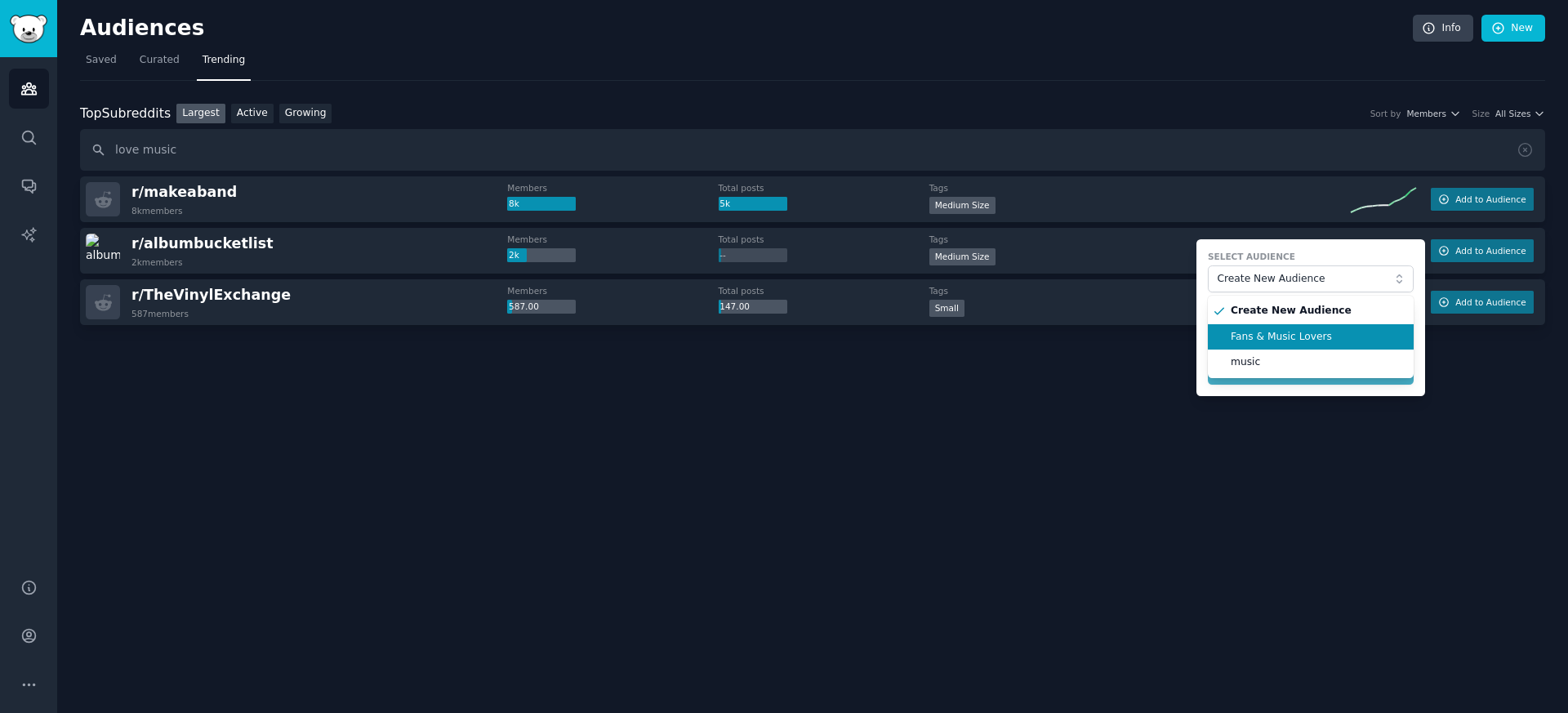
click at [1262, 329] on li "Fans & Music Lovers" at bounding box center [1311, 337] width 206 height 26
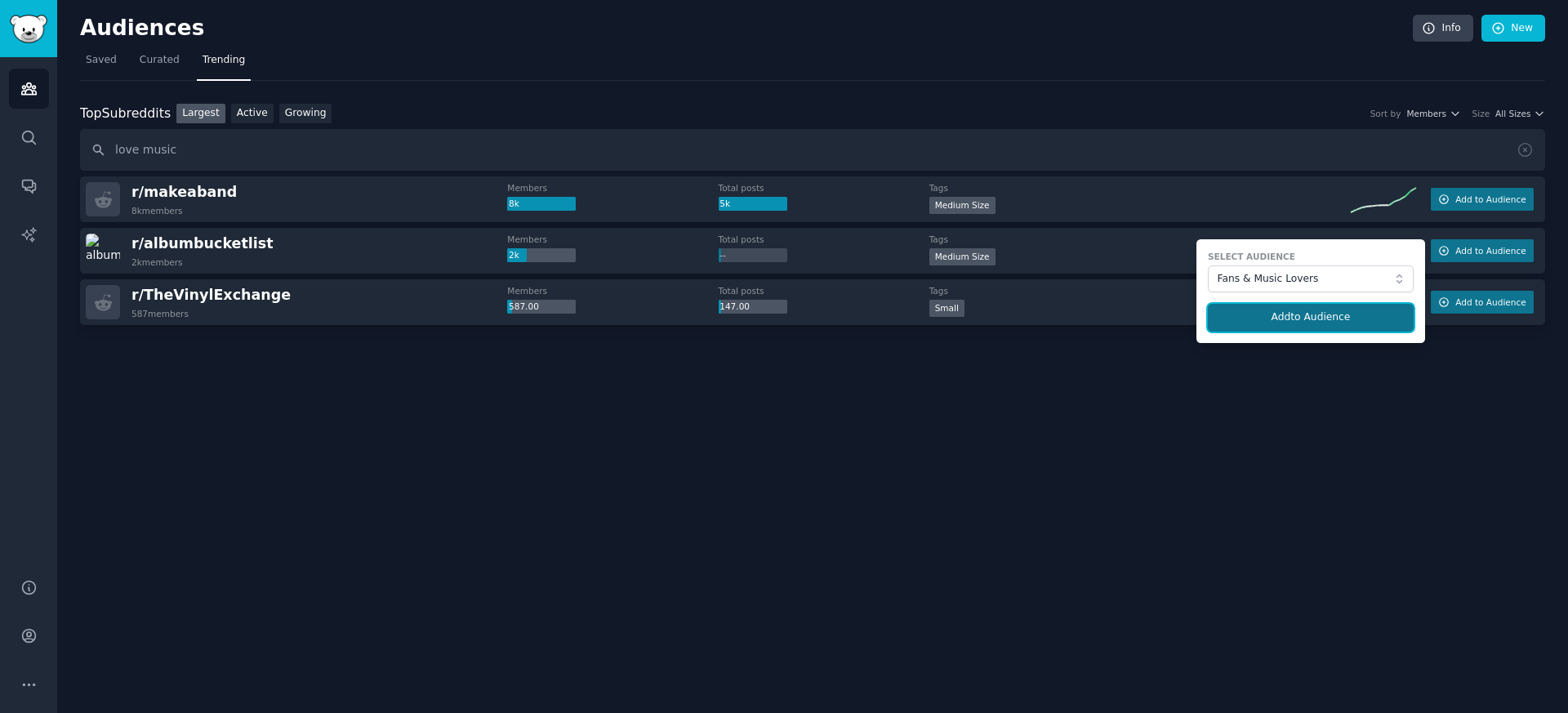
click at [1263, 325] on button "Add to Audience" at bounding box center [1311, 317] width 206 height 28
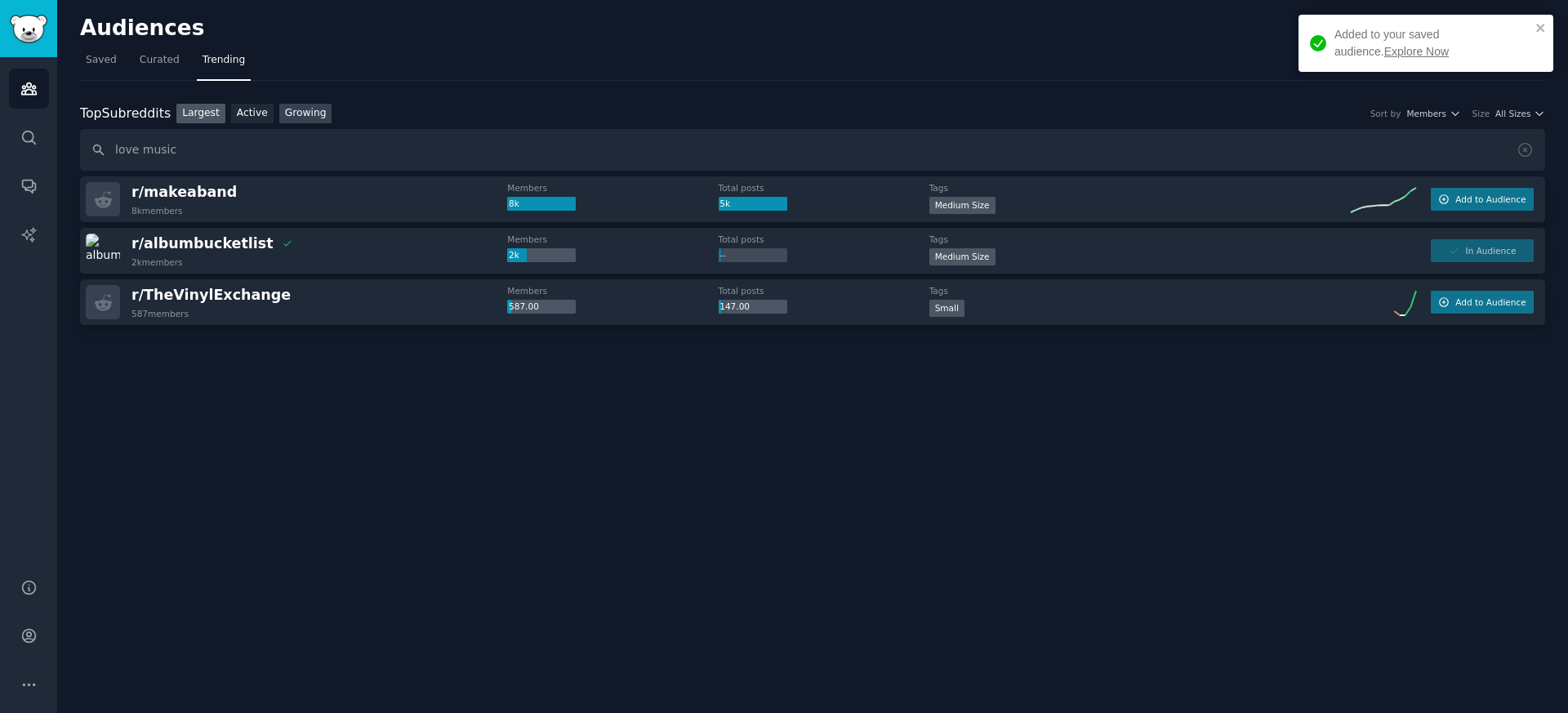
click at [294, 119] on link "Growing" at bounding box center [305, 114] width 53 height 20
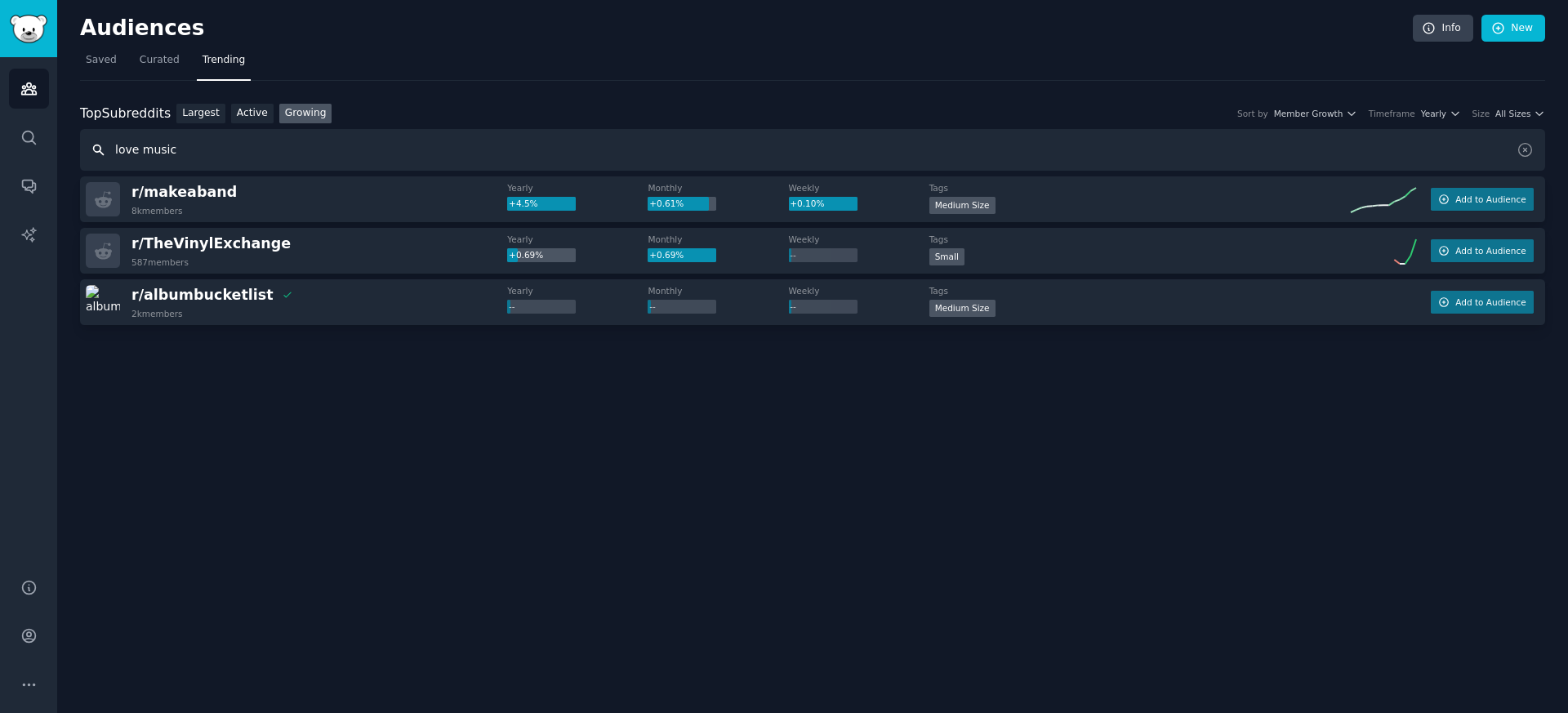
click at [216, 163] on input "love music" at bounding box center [813, 150] width 1466 height 42
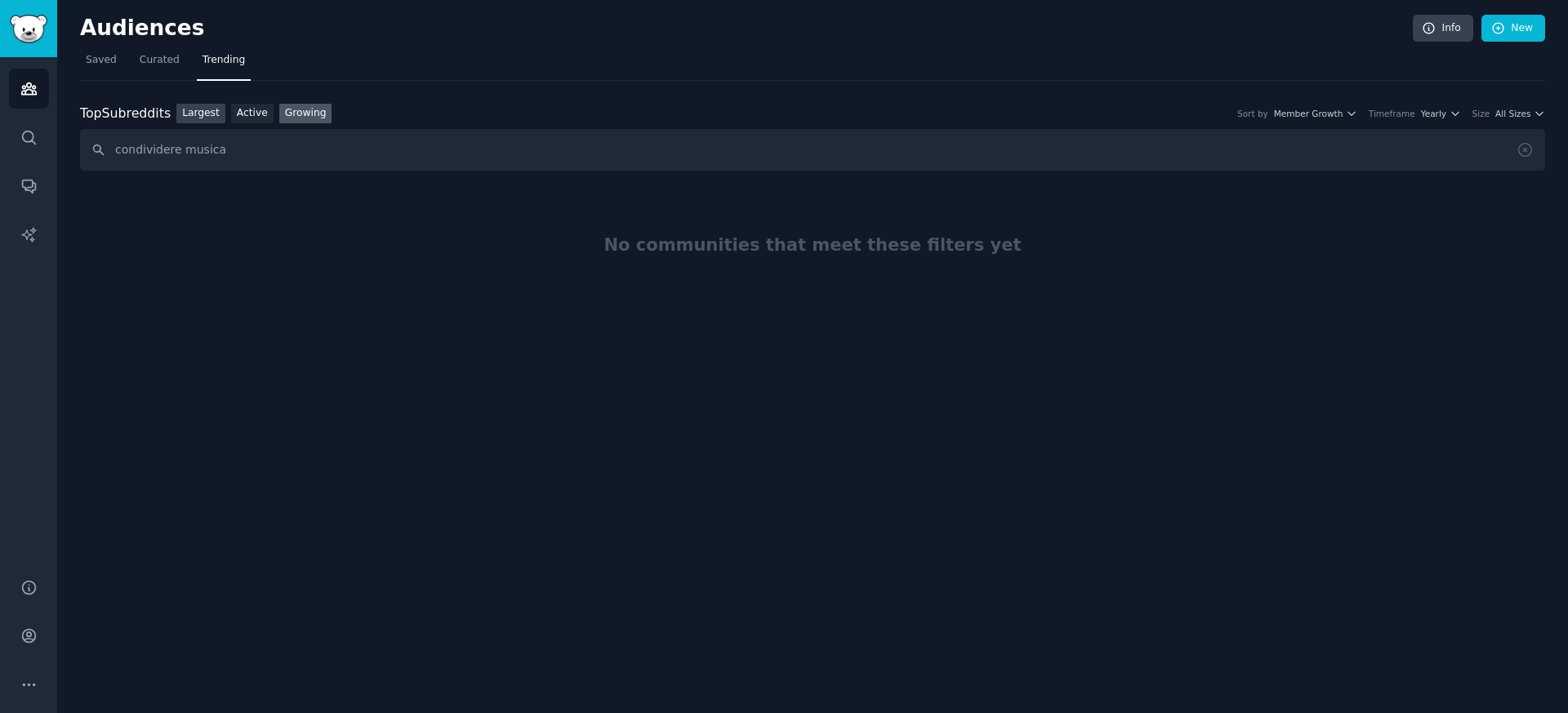
click at [194, 116] on link "Largest" at bounding box center [201, 114] width 49 height 20
click at [190, 154] on input "condividere musica" at bounding box center [813, 150] width 1466 height 42
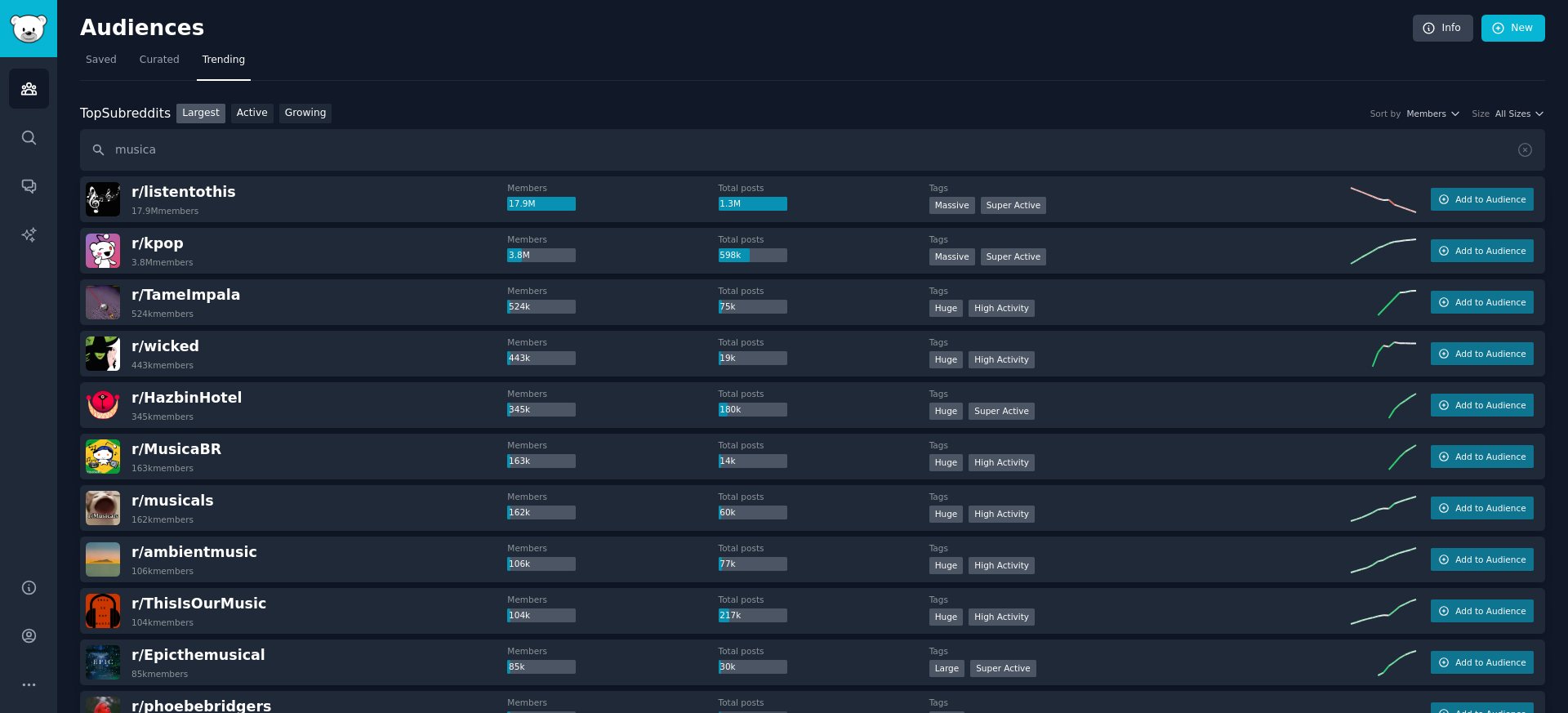
click at [312, 124] on div "Top Subreddits Top Subreddits Largest Active Growing Sort by Members Size All S…" at bounding box center [813, 137] width 1466 height 68
click at [304, 114] on link "Growing" at bounding box center [305, 114] width 53 height 20
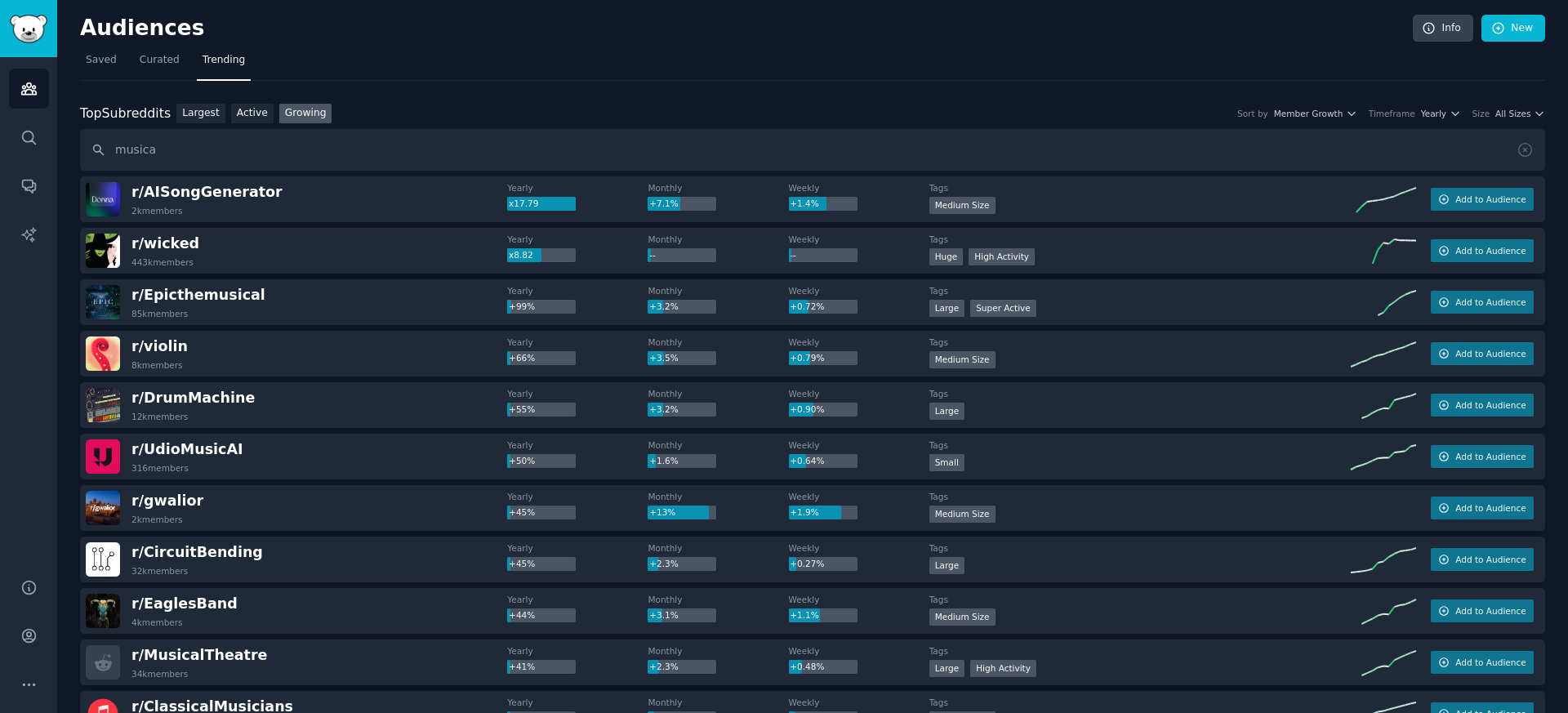
click at [1510, 104] on div "Top Subreddits Top Subreddits Largest Active Growing Sort by Member Growth Time…" at bounding box center [813, 114] width 1466 height 20
click at [1508, 114] on span "All Sizes" at bounding box center [1513, 114] width 35 height 11
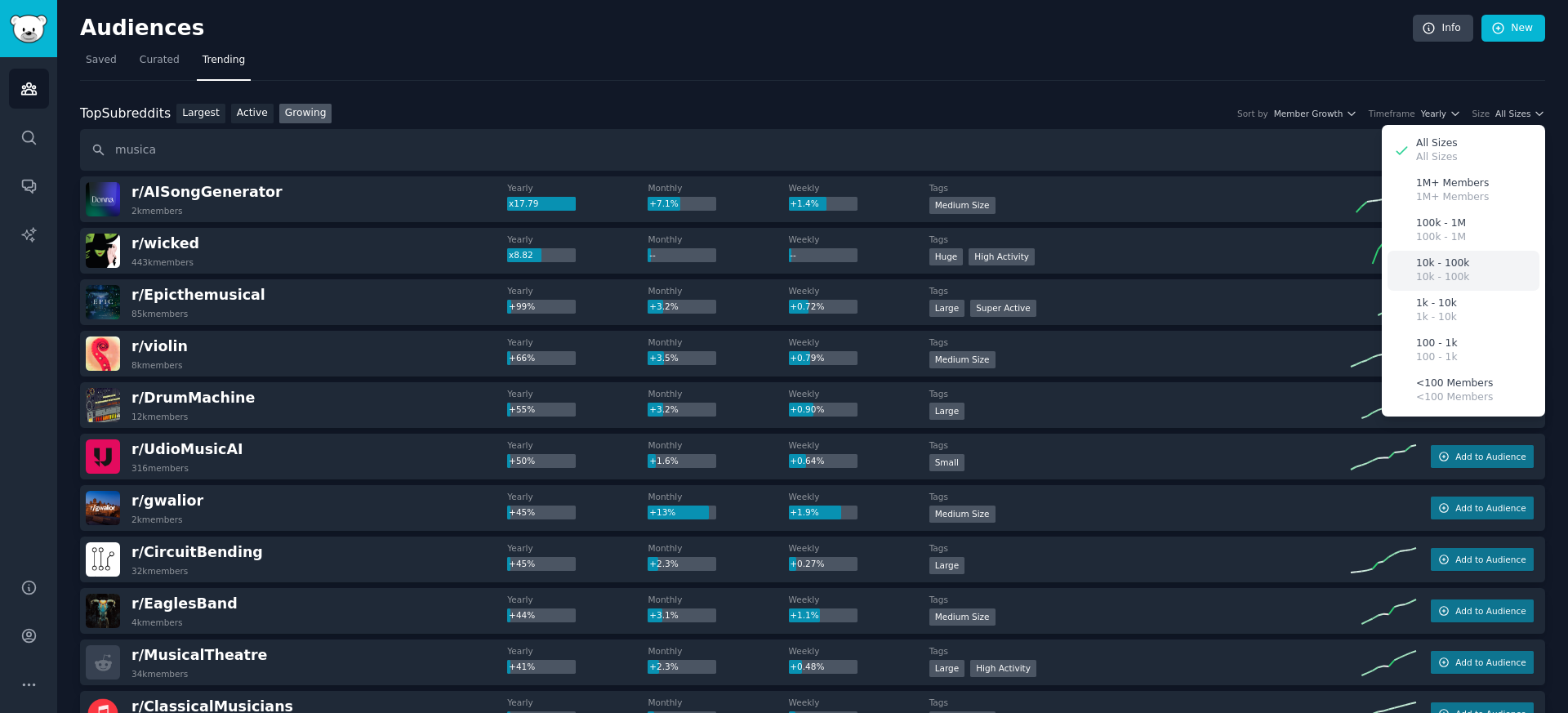
click at [1468, 274] on div "10k - 100k 10k - 100k" at bounding box center [1464, 270] width 152 height 40
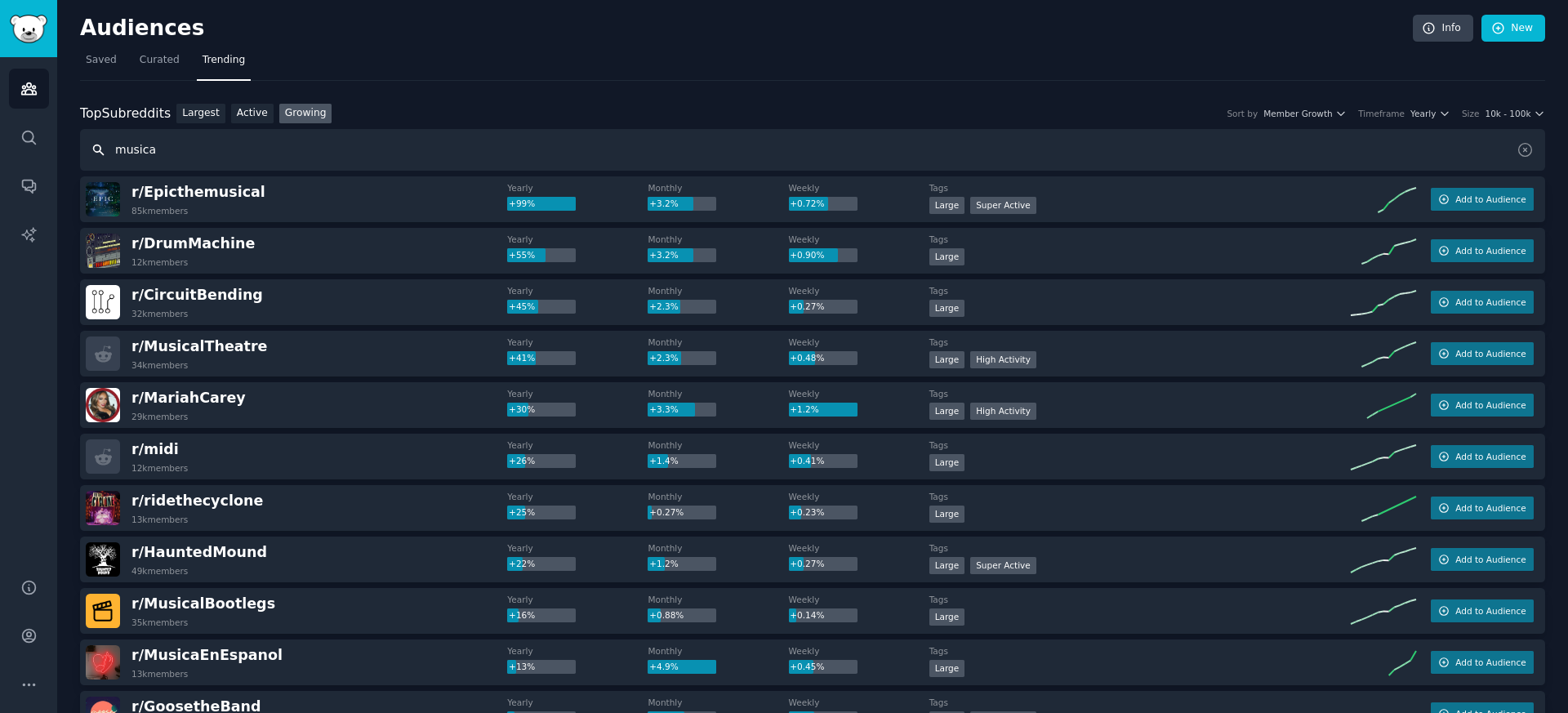
click at [155, 141] on input "musica" at bounding box center [813, 150] width 1466 height 42
type input "suggerire musica"
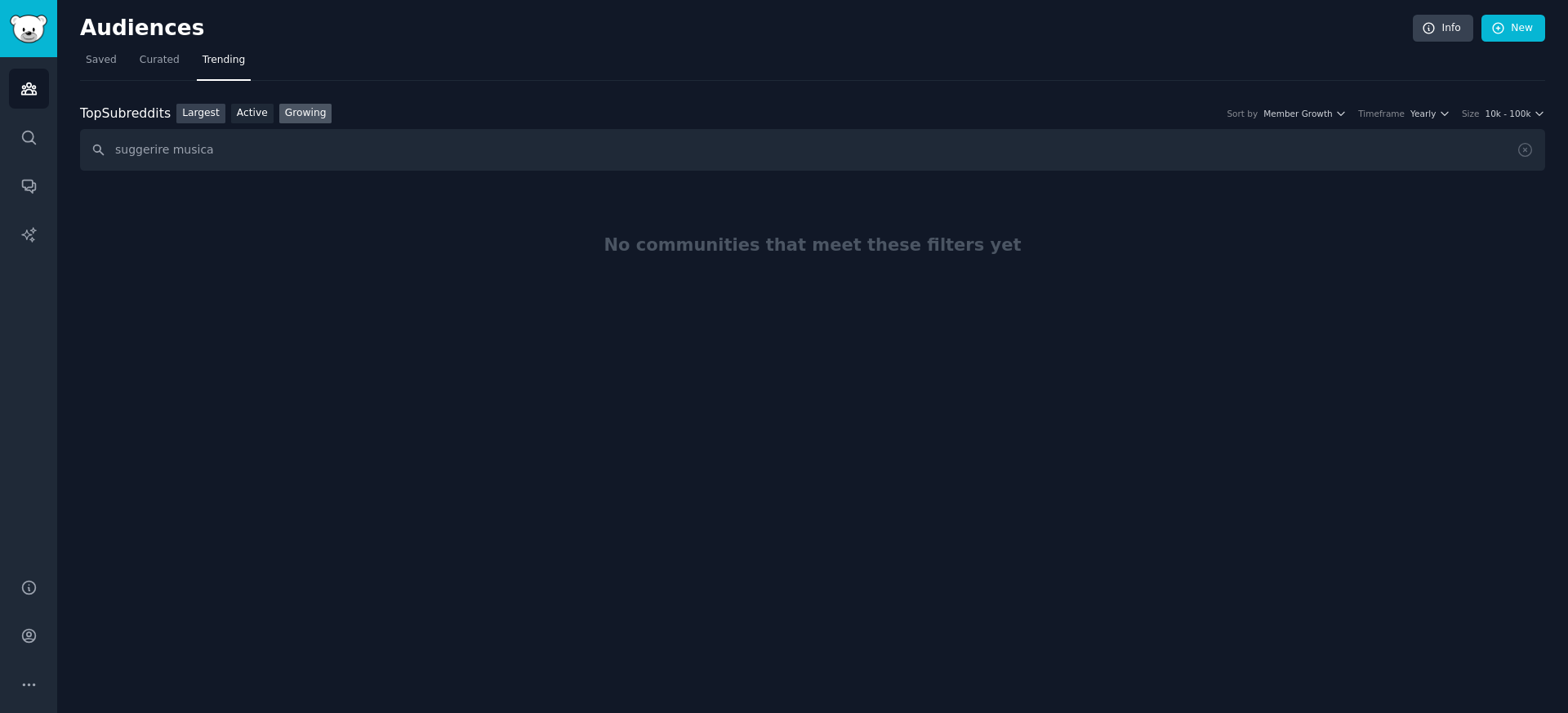
click at [210, 117] on link "Largest" at bounding box center [201, 114] width 49 height 20
drag, startPoint x: 221, startPoint y: 151, endPoint x: 88, endPoint y: 150, distance: 133.0
click at [88, 150] on input "suggerire musica" at bounding box center [813, 150] width 1466 height 42
click at [115, 59] on span "Saved" at bounding box center [101, 61] width 31 height 15
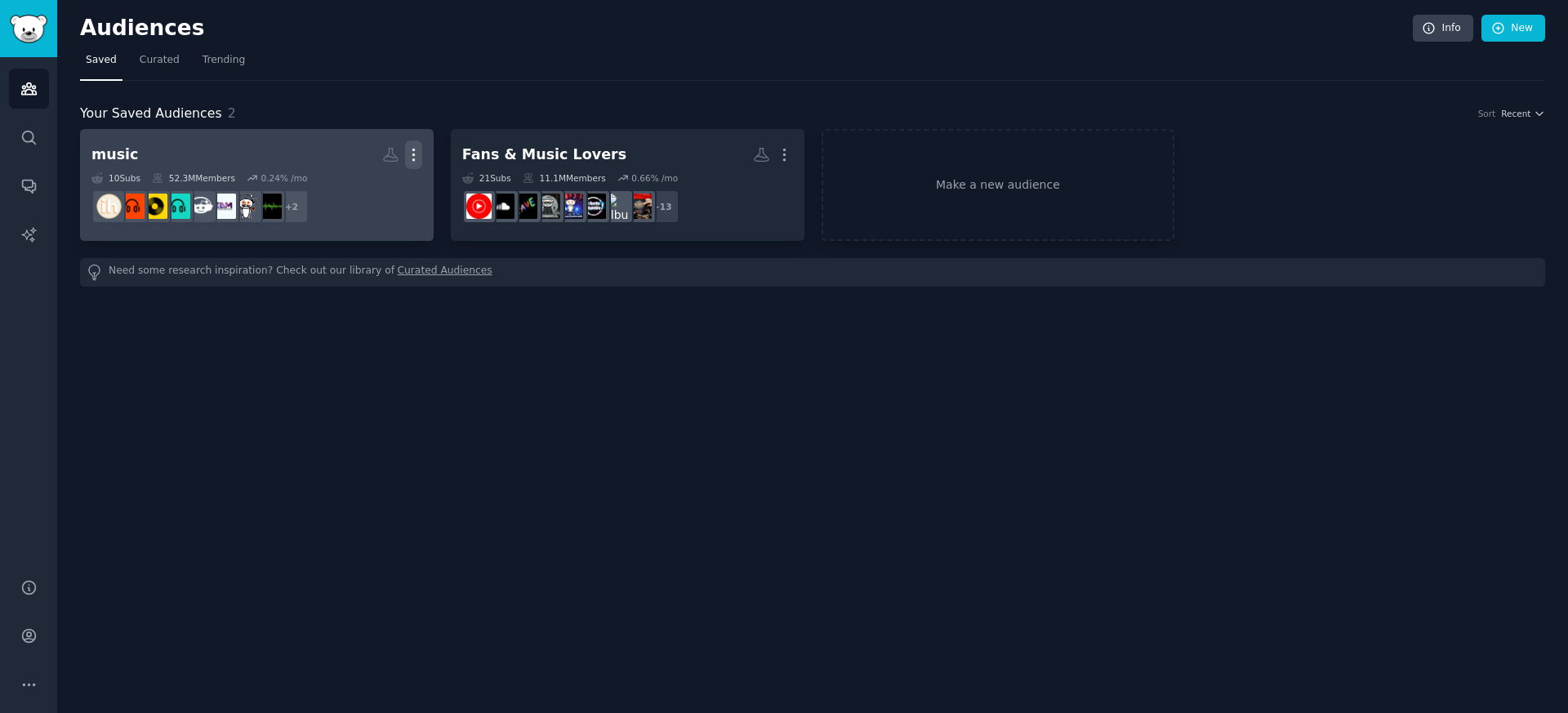
click at [418, 151] on icon "button" at bounding box center [413, 155] width 17 height 17
click at [375, 190] on p "Delete" at bounding box center [369, 189] width 37 height 17
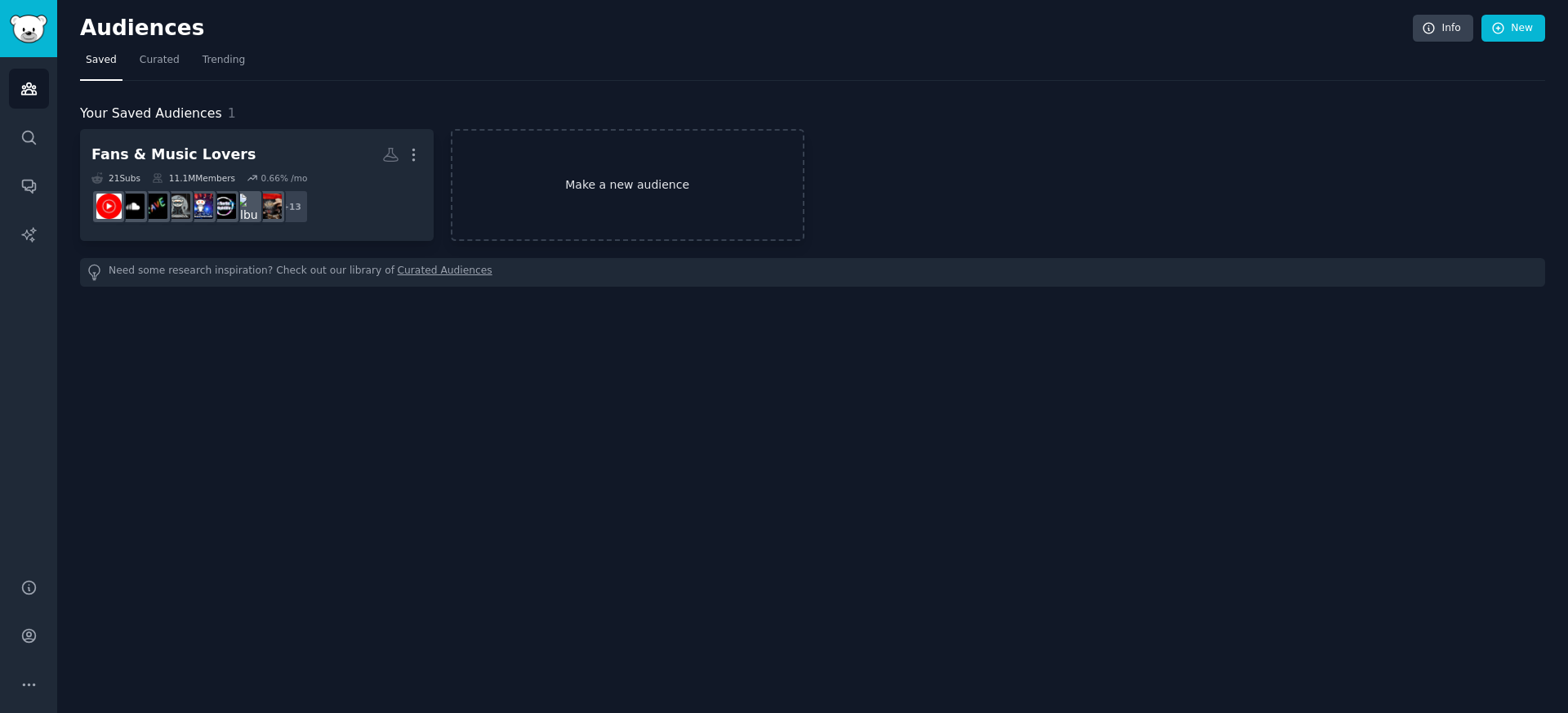
click at [573, 195] on link "Make a new audience" at bounding box center [628, 185] width 354 height 112
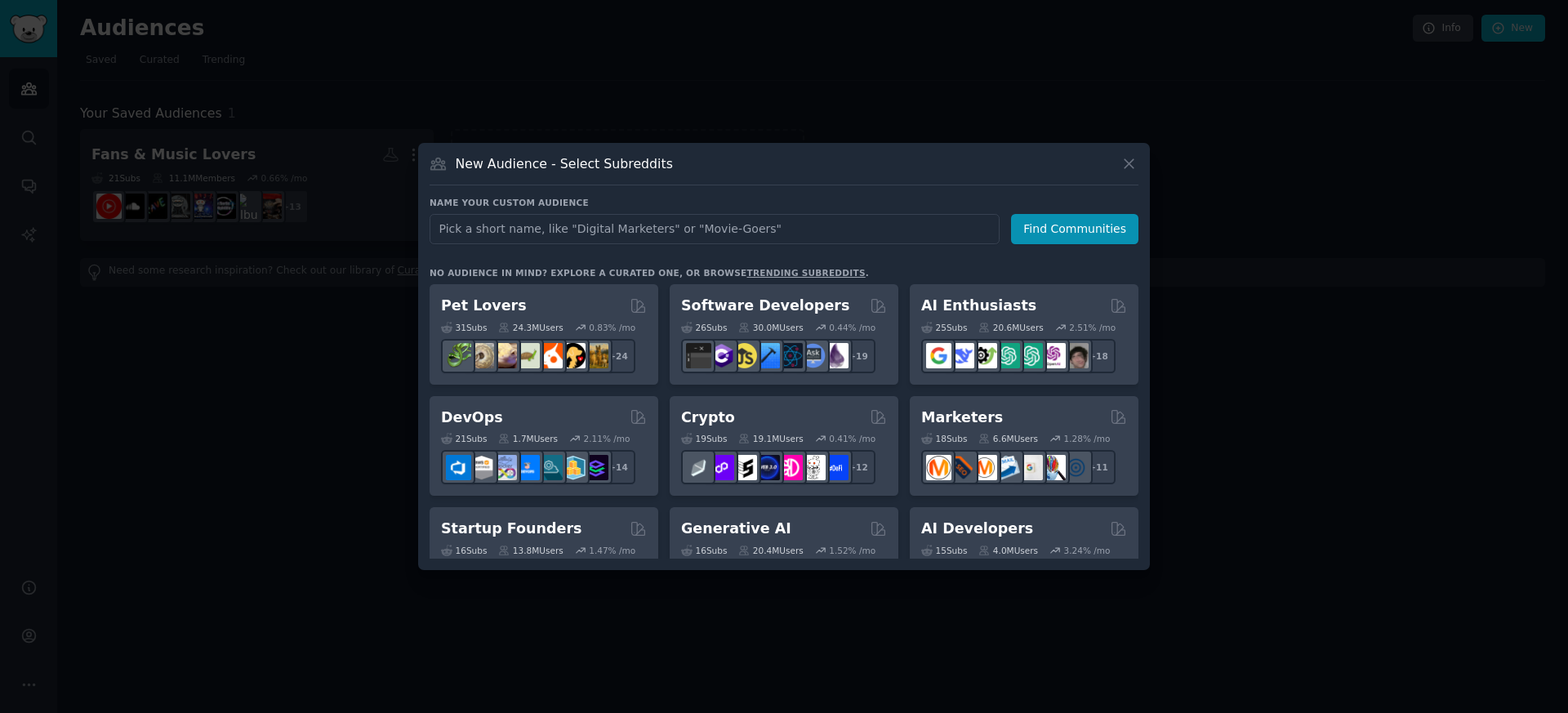
click at [522, 232] on input "text" at bounding box center [714, 229] width 570 height 30
click at [223, 397] on div at bounding box center [784, 356] width 1568 height 713
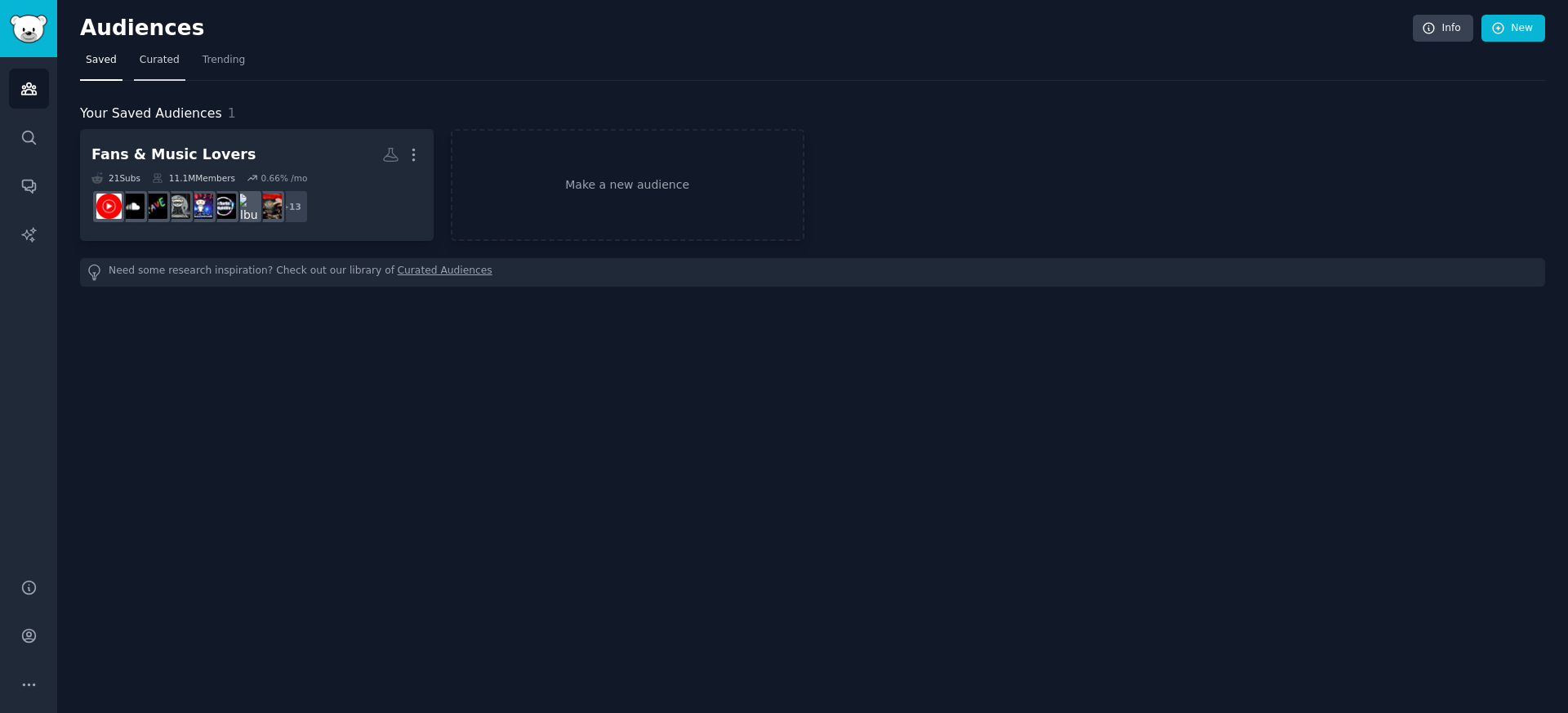
click at [159, 59] on span "Curated" at bounding box center [159, 61] width 40 height 15
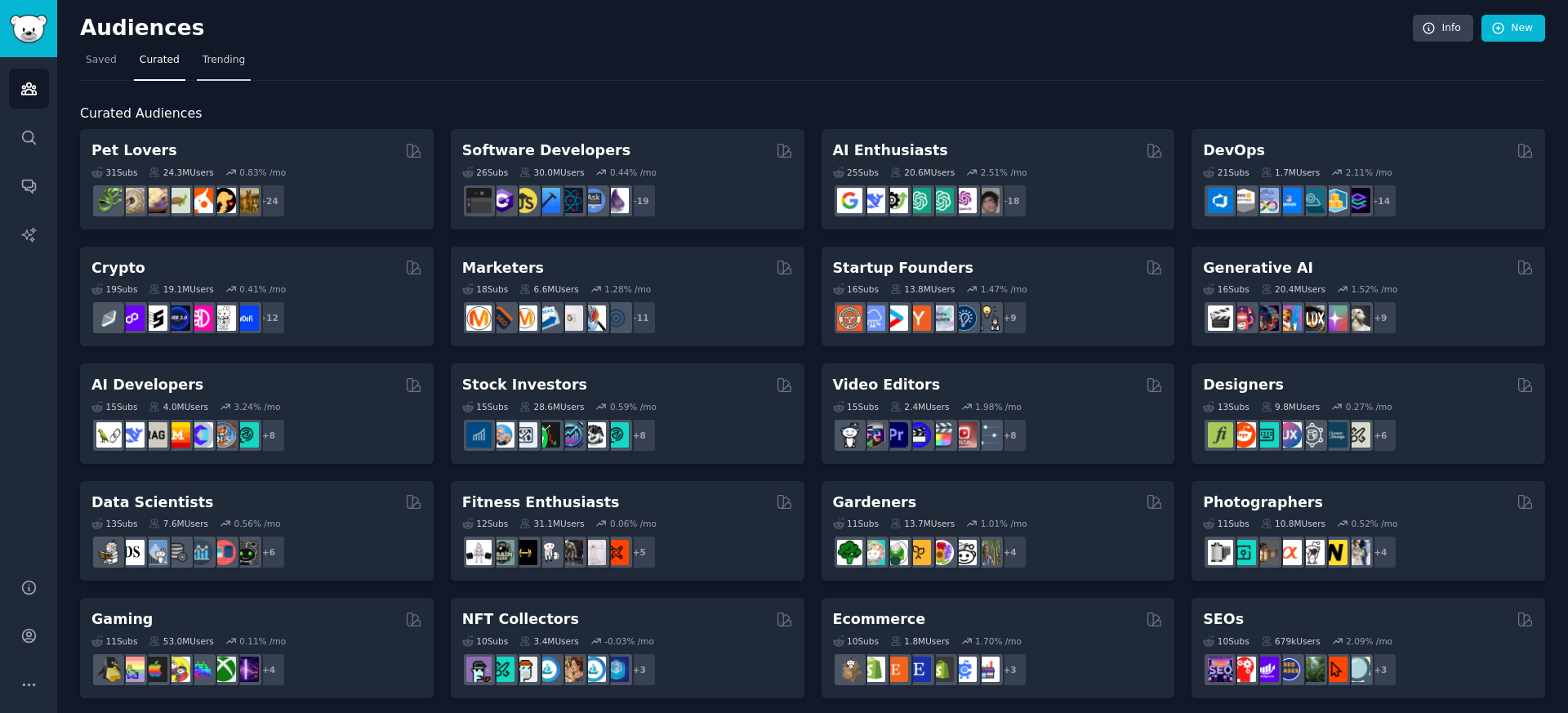
click at [219, 58] on span "Trending" at bounding box center [224, 61] width 43 height 15
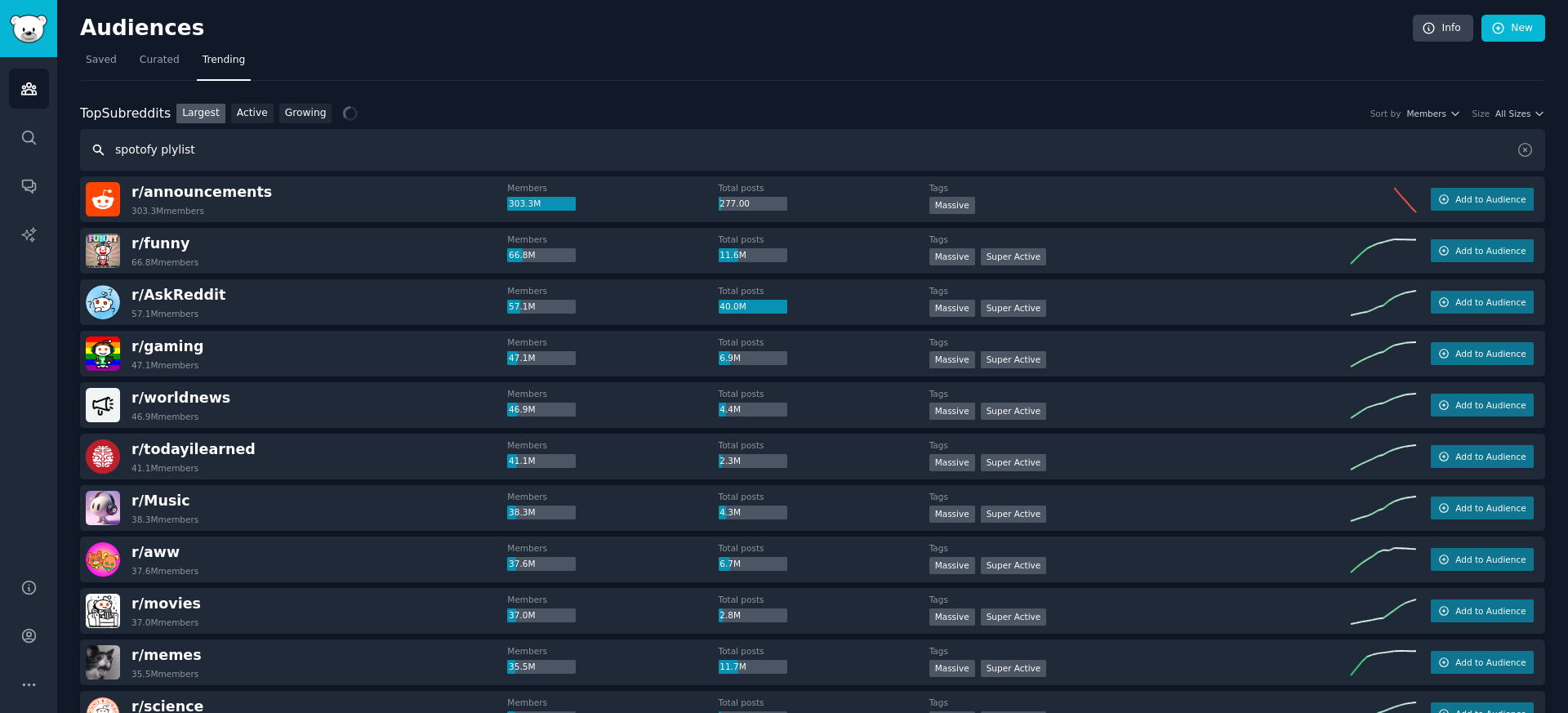
click at [164, 150] on input "spotofy plylist" at bounding box center [813, 150] width 1466 height 42
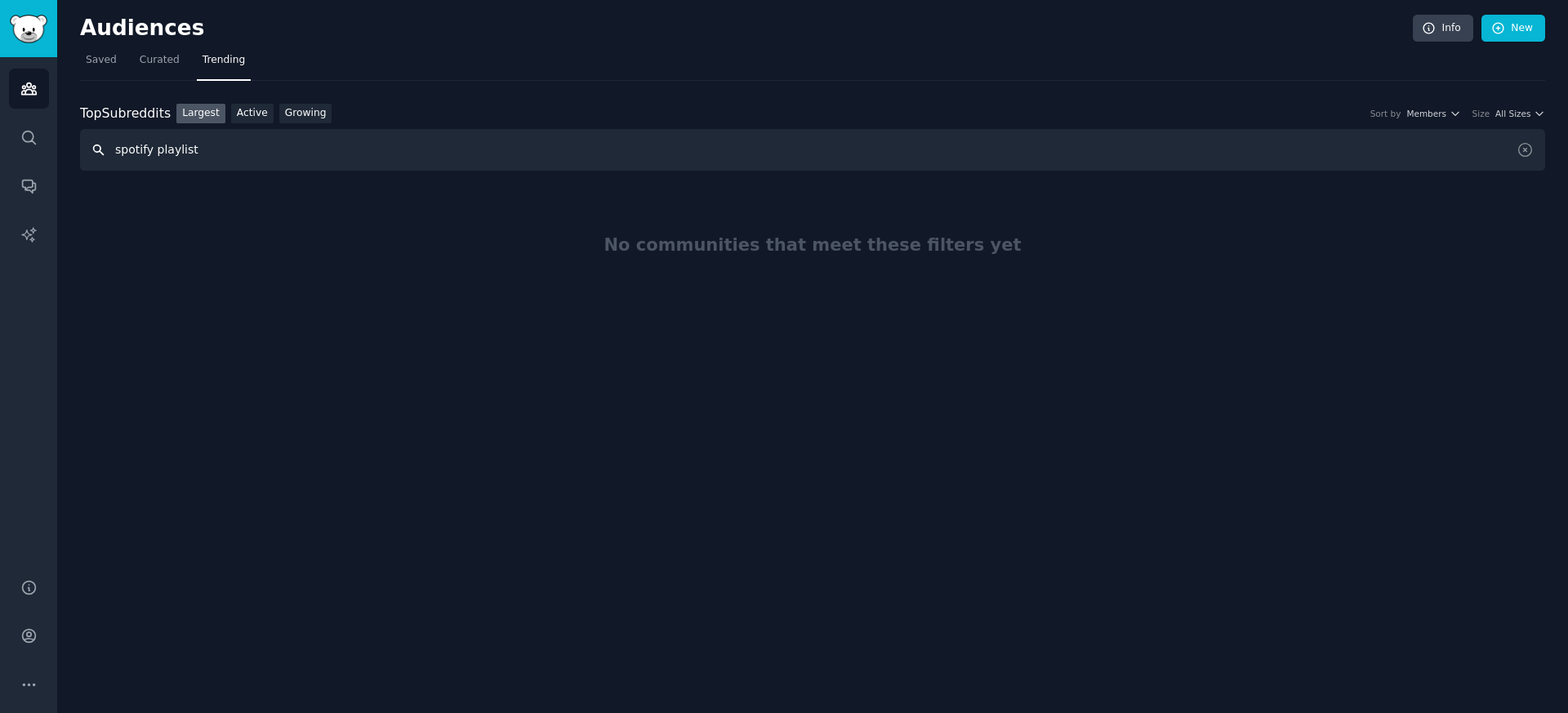
click at [206, 151] on input "spotify playlist" at bounding box center [813, 150] width 1466 height 42
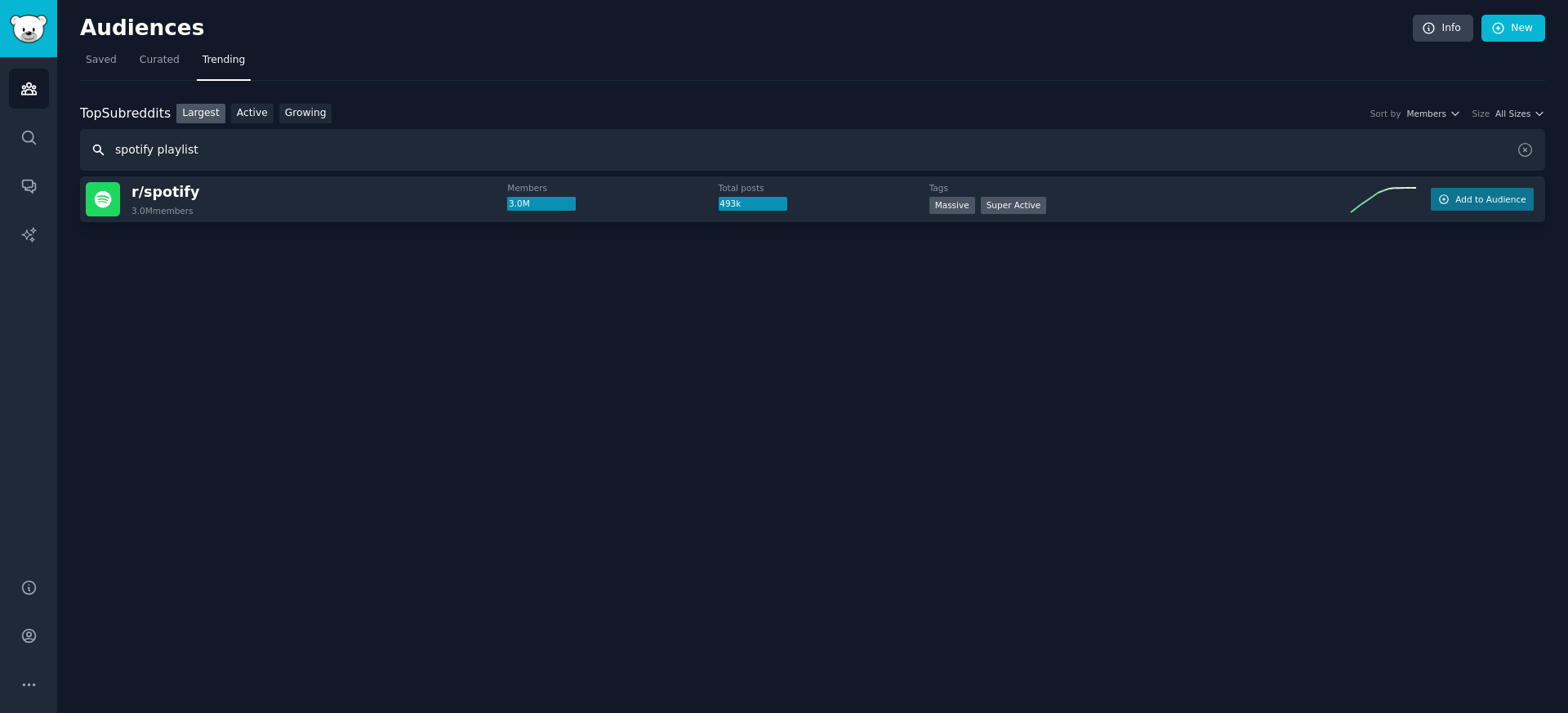
click at [190, 153] on input "spotify playlist" at bounding box center [813, 150] width 1466 height 42
type input "spotify promotion"
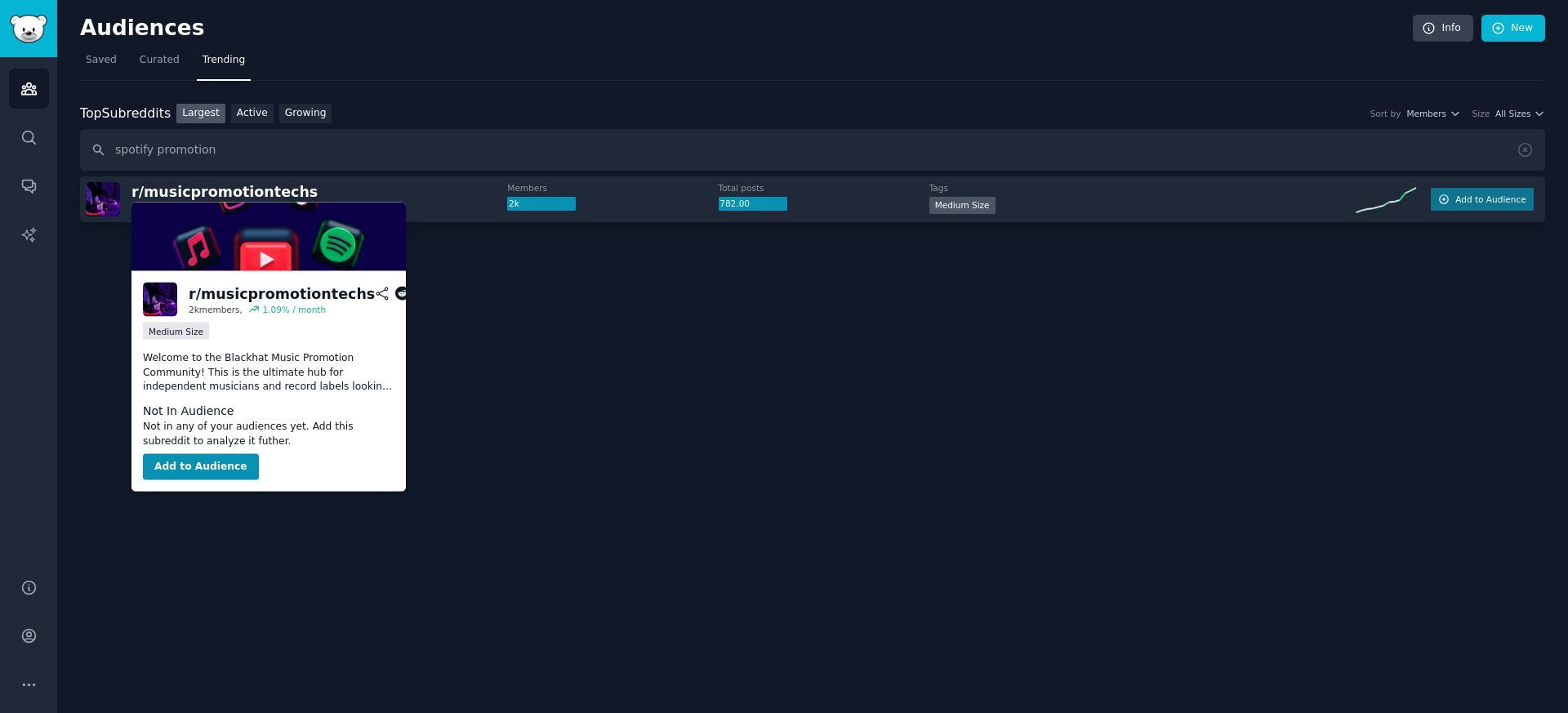
click at [257, 363] on p "Welcome to the Blackhat Music Promotion Community! This is the ultimate hub for…" at bounding box center [269, 372] width 251 height 43
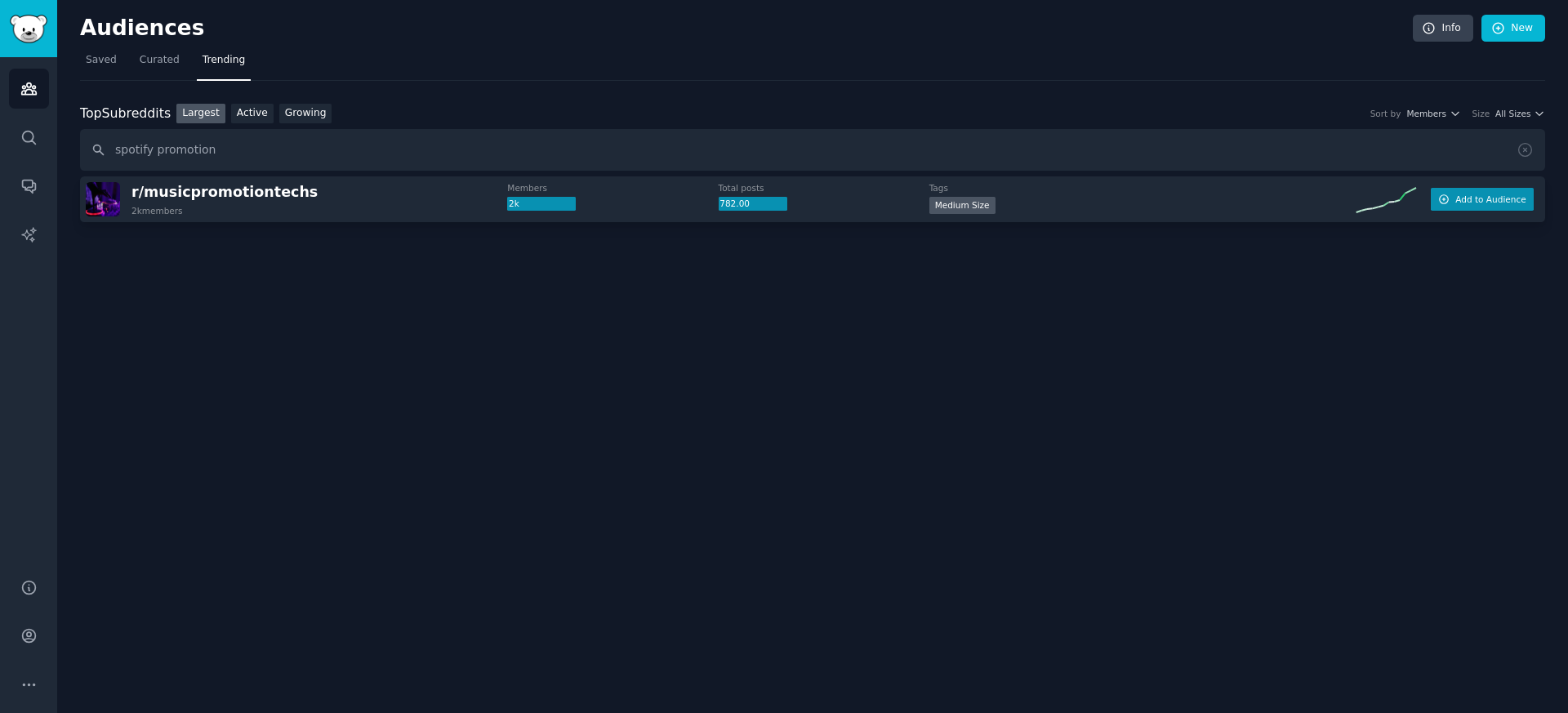
click at [1472, 208] on button "Add to Audience" at bounding box center [1482, 199] width 103 height 23
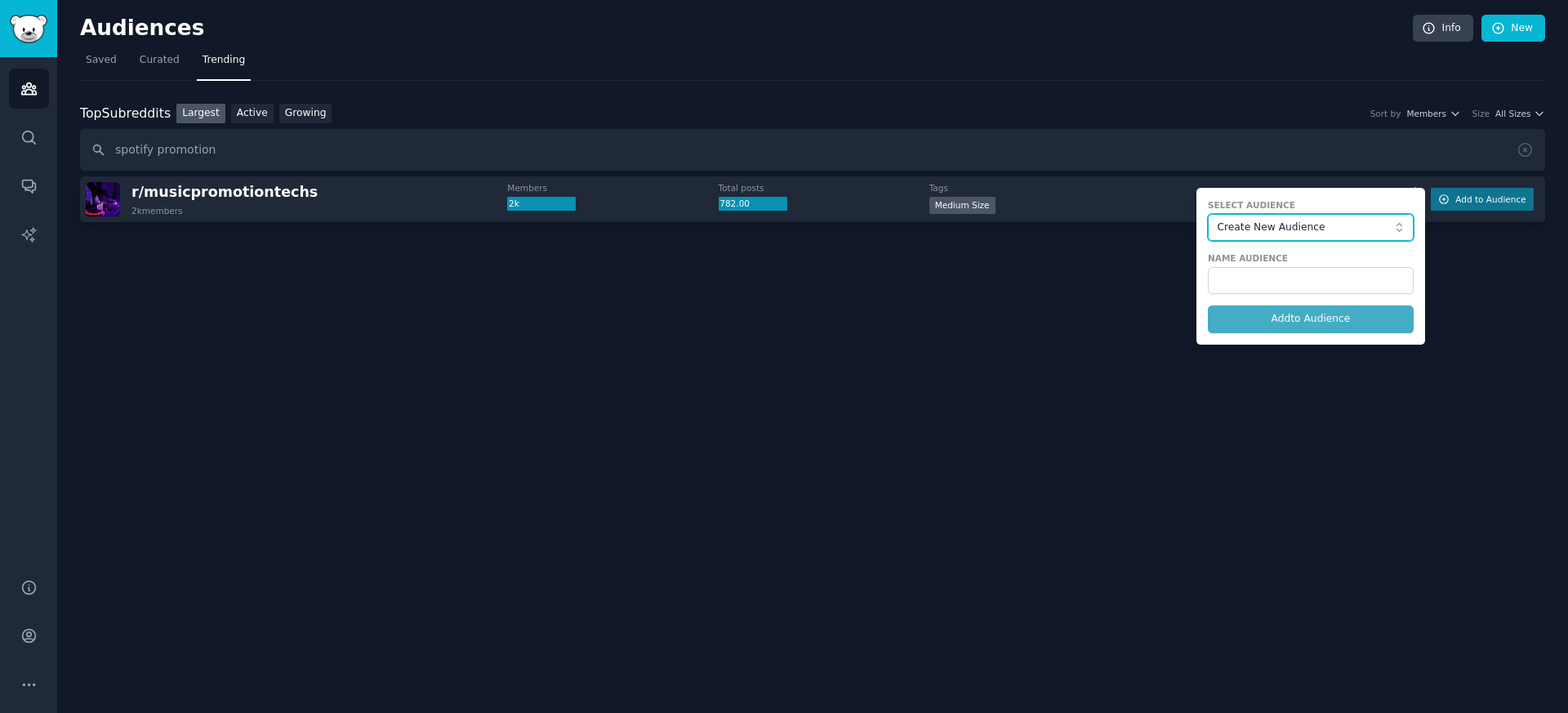
click at [1318, 227] on span "Create New Audience" at bounding box center [1306, 228] width 179 height 15
click at [1300, 263] on span "Create New Audience" at bounding box center [1317, 260] width 171 height 15
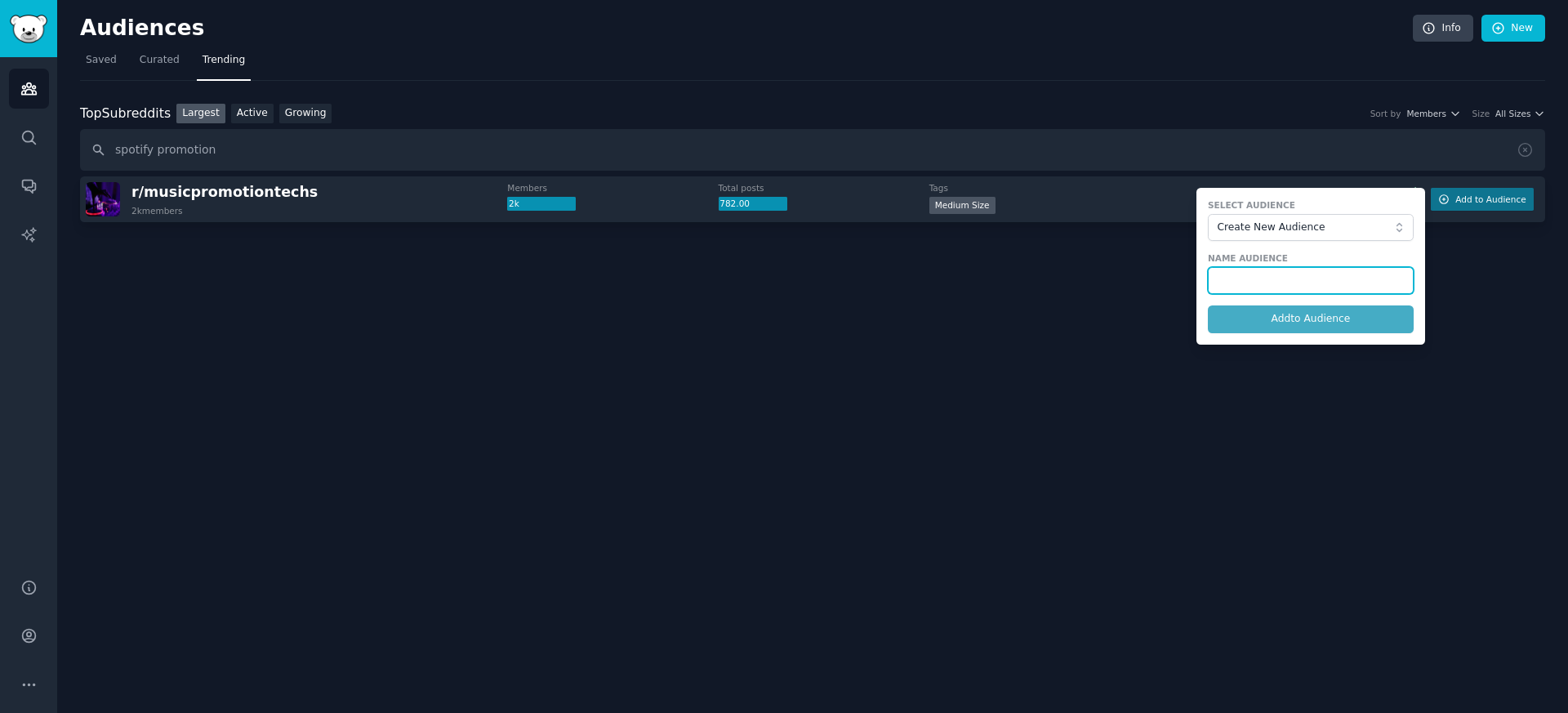
click at [1264, 276] on input "text" at bounding box center [1311, 281] width 206 height 28
type input "Artists"
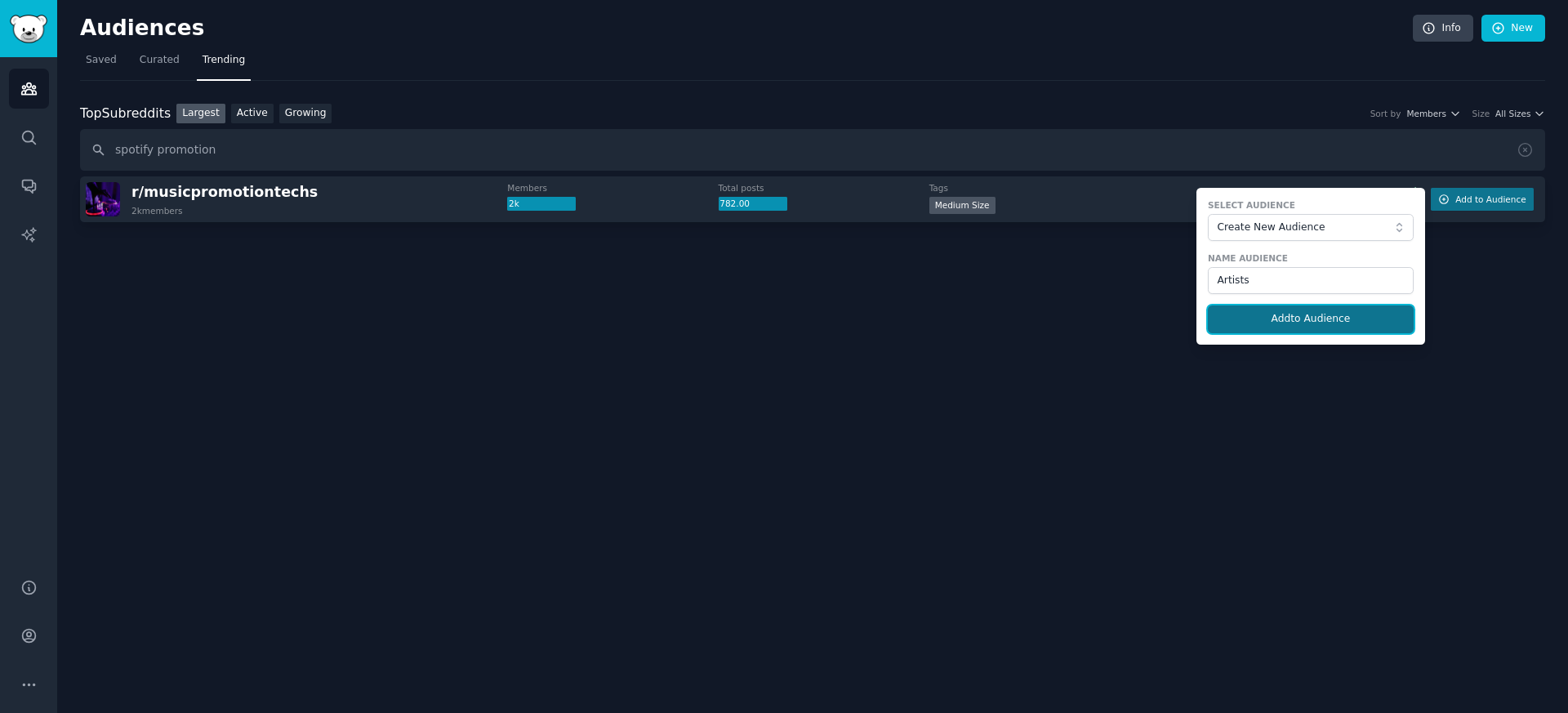
click at [1310, 311] on button "Add to Audience" at bounding box center [1311, 319] width 206 height 28
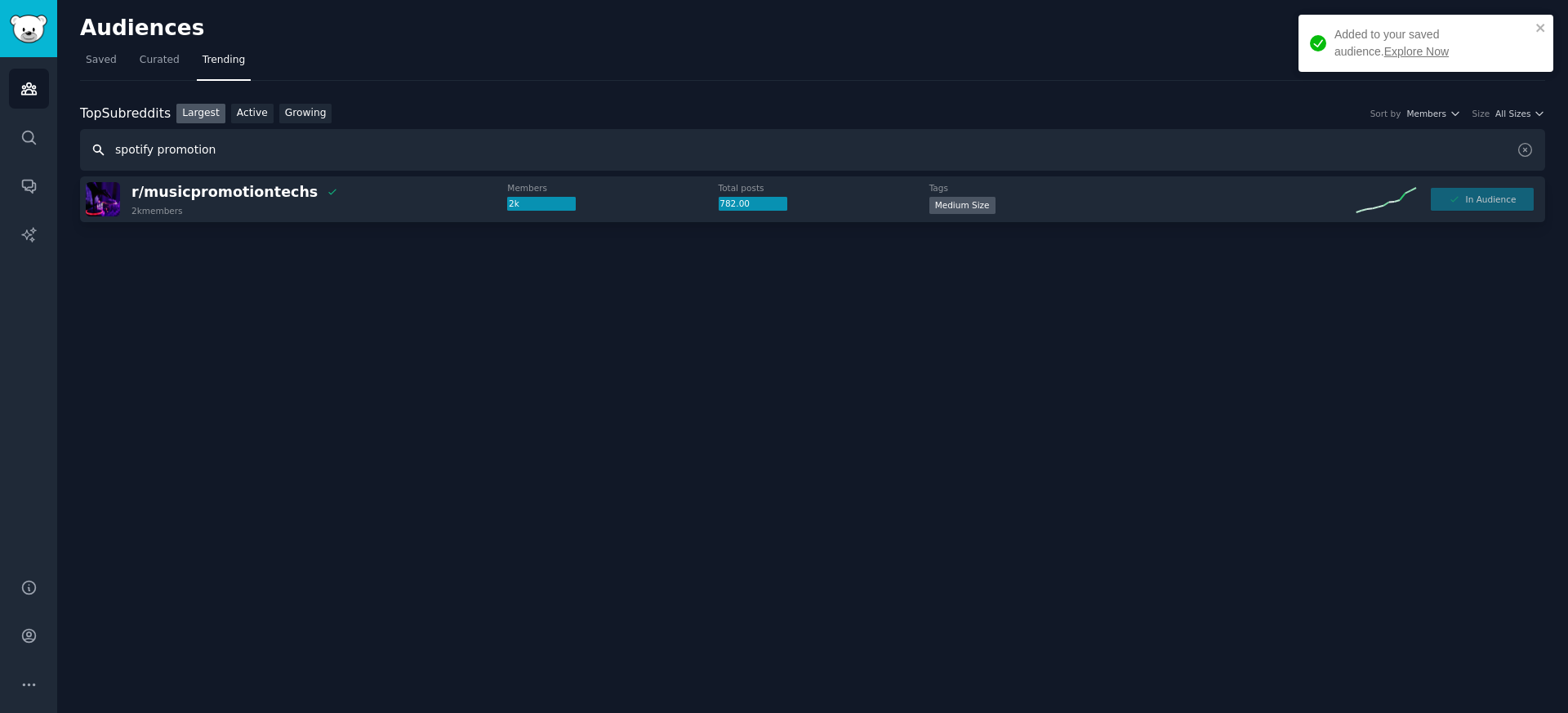
click at [193, 154] on input "spotify promotion" at bounding box center [813, 150] width 1466 height 42
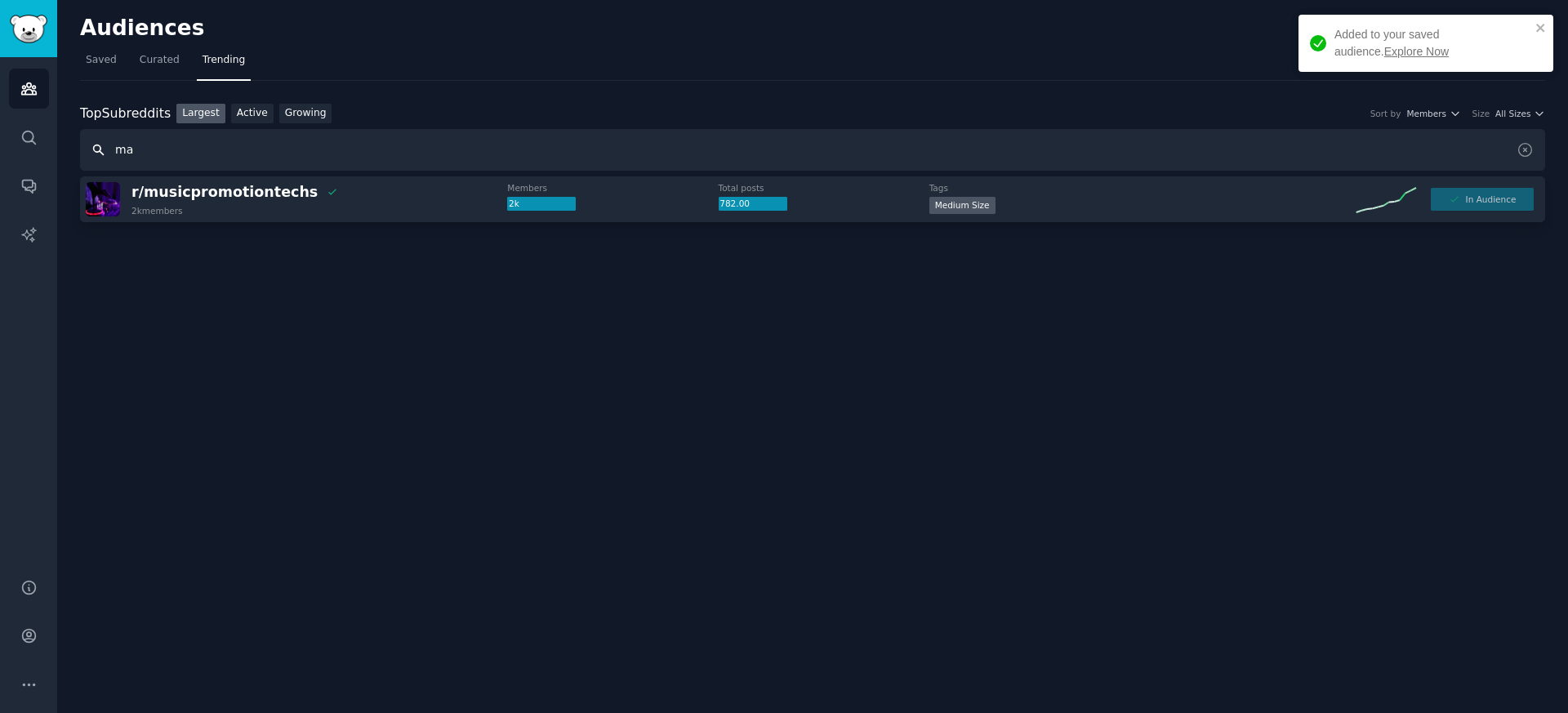
type input "m"
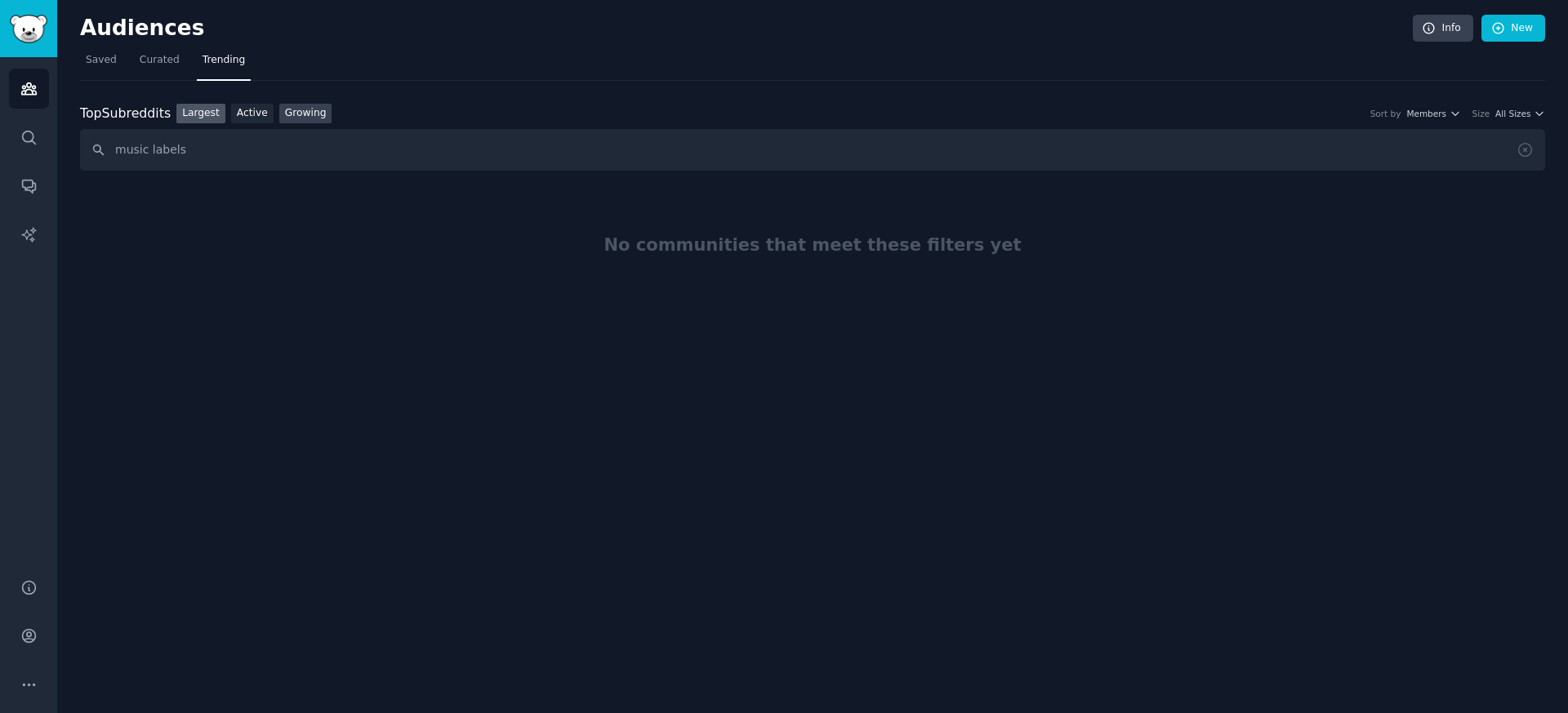
click at [302, 111] on link "Growing" at bounding box center [305, 114] width 53 height 20
click at [197, 151] on input "music labels" at bounding box center [813, 150] width 1466 height 42
click at [151, 151] on input "music labels" at bounding box center [813, 150] width 1466 height 42
click at [209, 120] on link "Largest" at bounding box center [201, 114] width 49 height 20
click at [199, 154] on input "major labels" at bounding box center [813, 150] width 1466 height 42
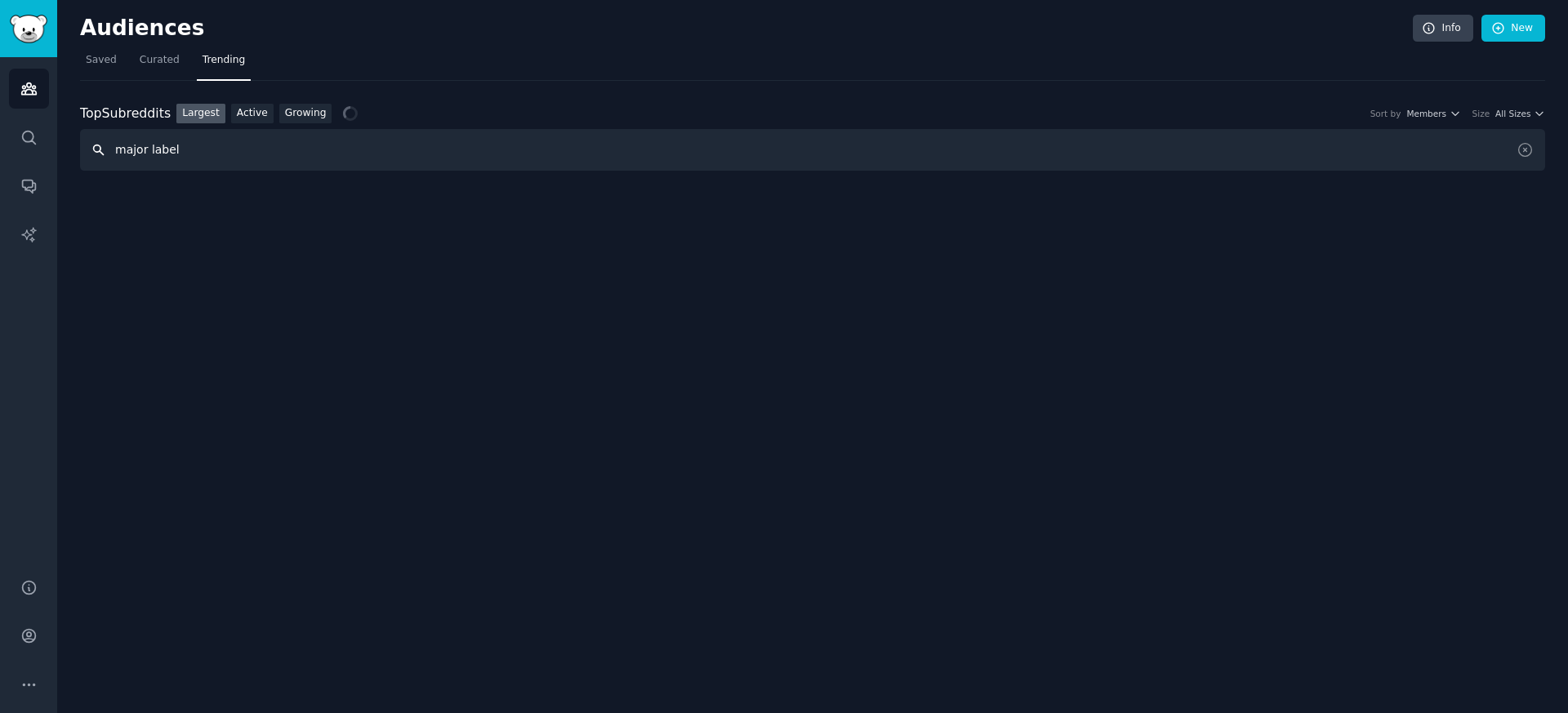
drag, startPoint x: 221, startPoint y: 146, endPoint x: 70, endPoint y: 150, distance: 151.1
click at [70, 150] on div "Audiences Info New Saved Curated Trending Top Subreddits Top Subreddits Largest…" at bounding box center [812, 356] width 1511 height 713
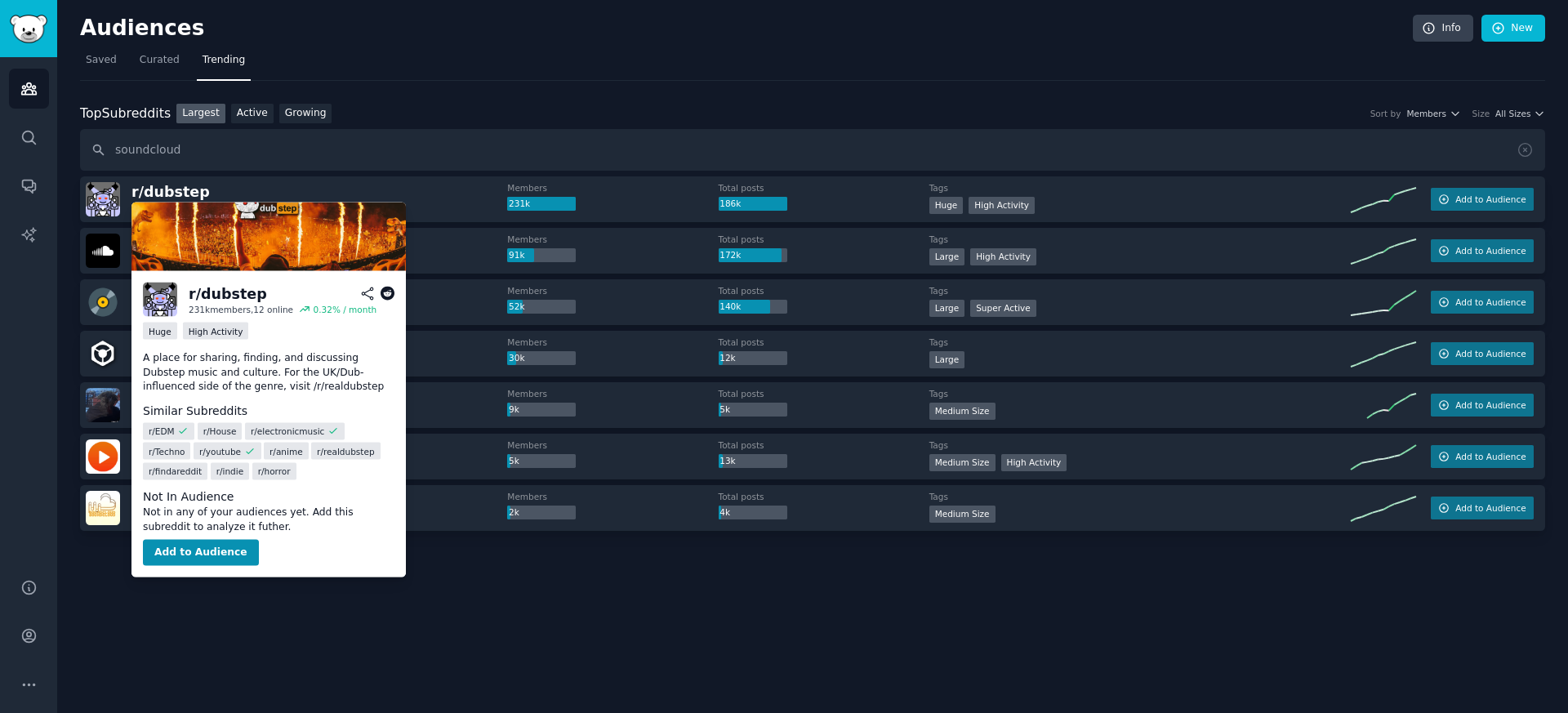
click at [205, 367] on p "A place for sharing, finding, and discussing Dubstep music and culture. For the…" at bounding box center [269, 372] width 251 height 43
click at [368, 294] on icon at bounding box center [368, 294] width 15 height 15
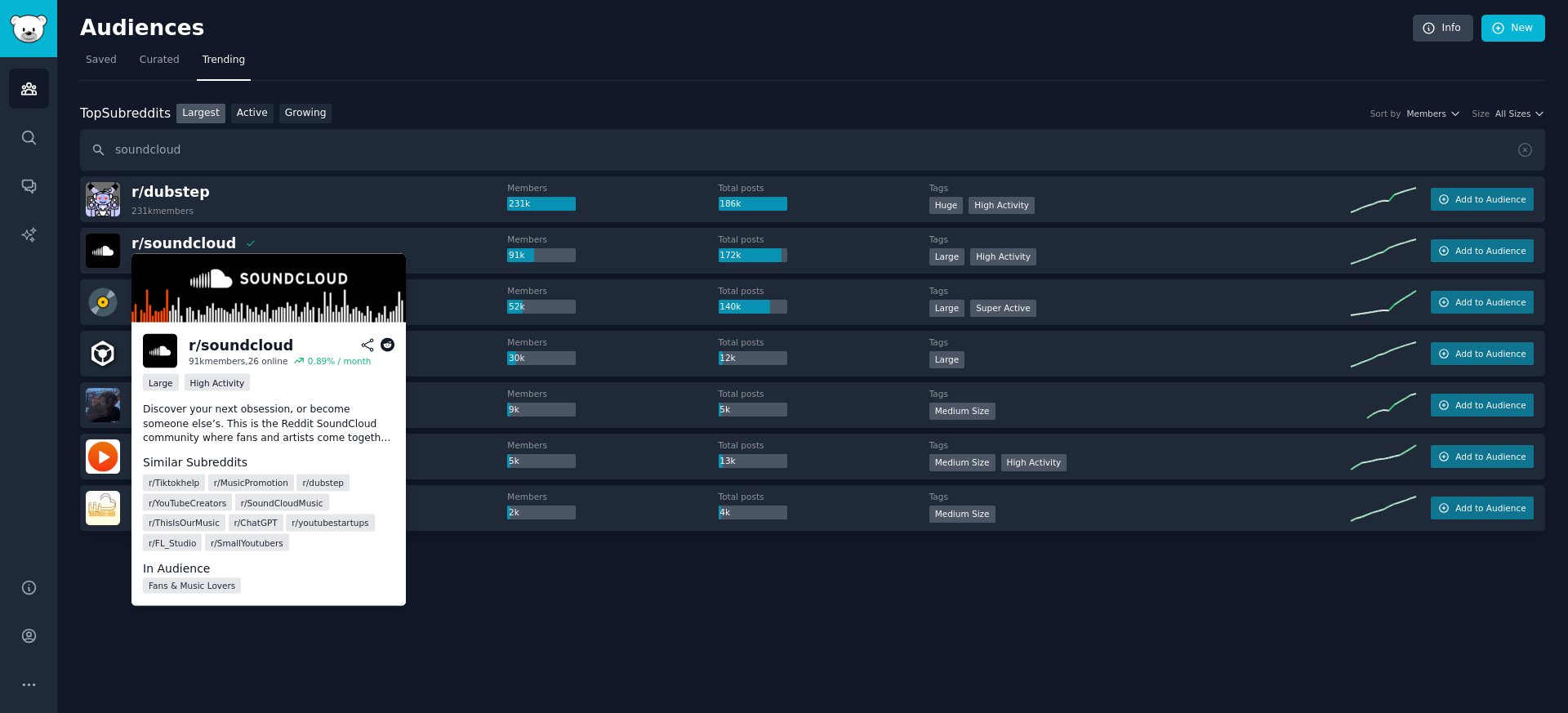
click at [256, 427] on p "Discover your next obsession, or become someone else’s. This is the Reddit Soun…" at bounding box center [269, 424] width 251 height 43
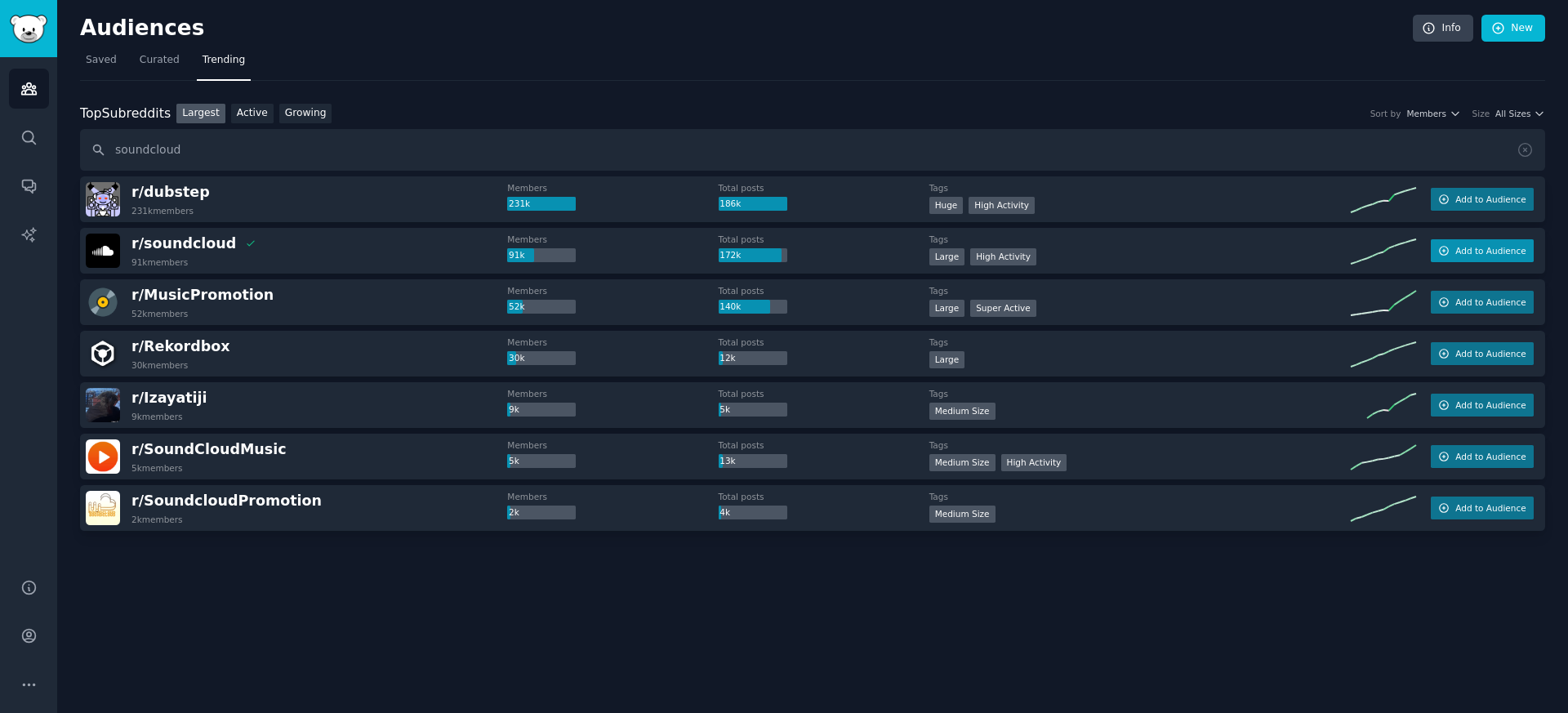
click at [1490, 256] on button "Add to Audience" at bounding box center [1482, 250] width 103 height 23
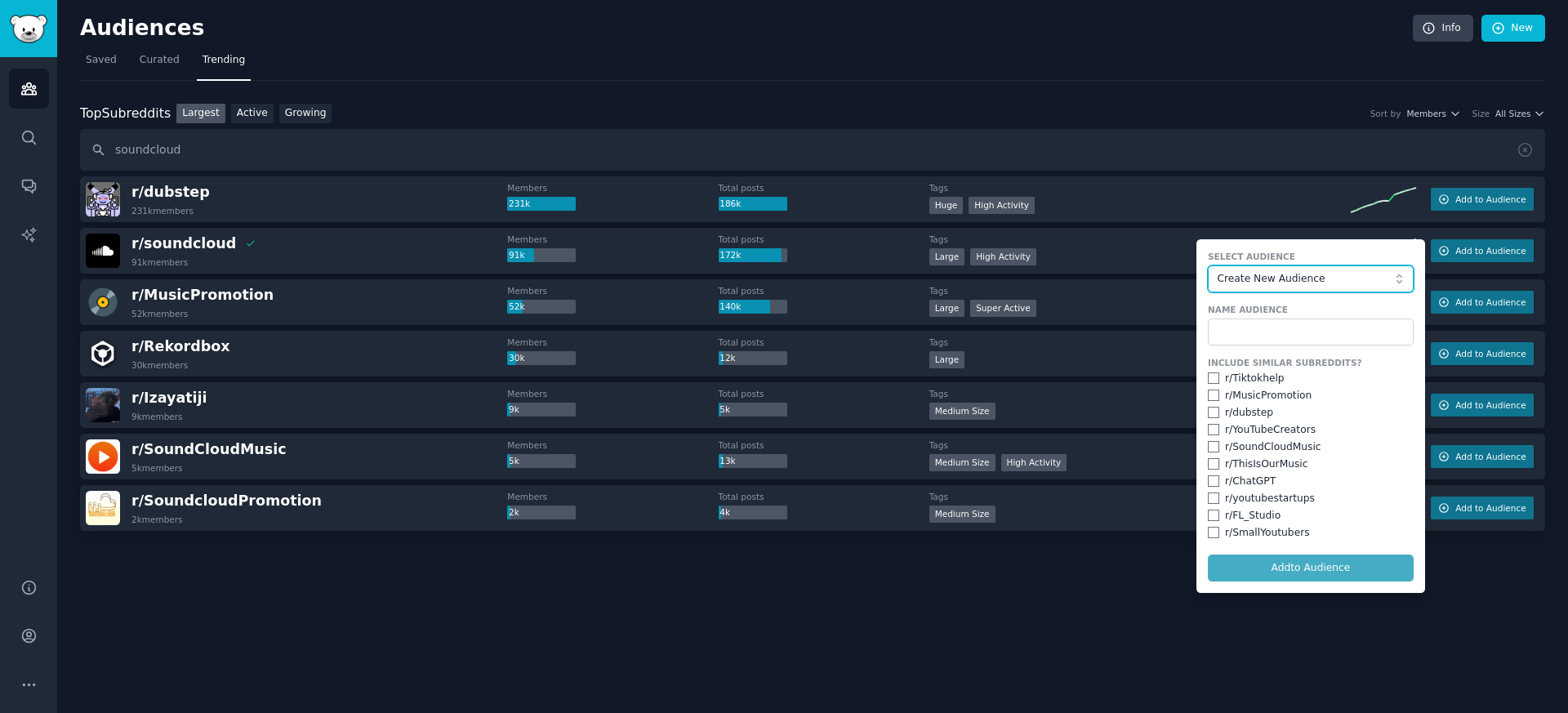
click at [1308, 276] on span "Create New Audience" at bounding box center [1306, 279] width 179 height 15
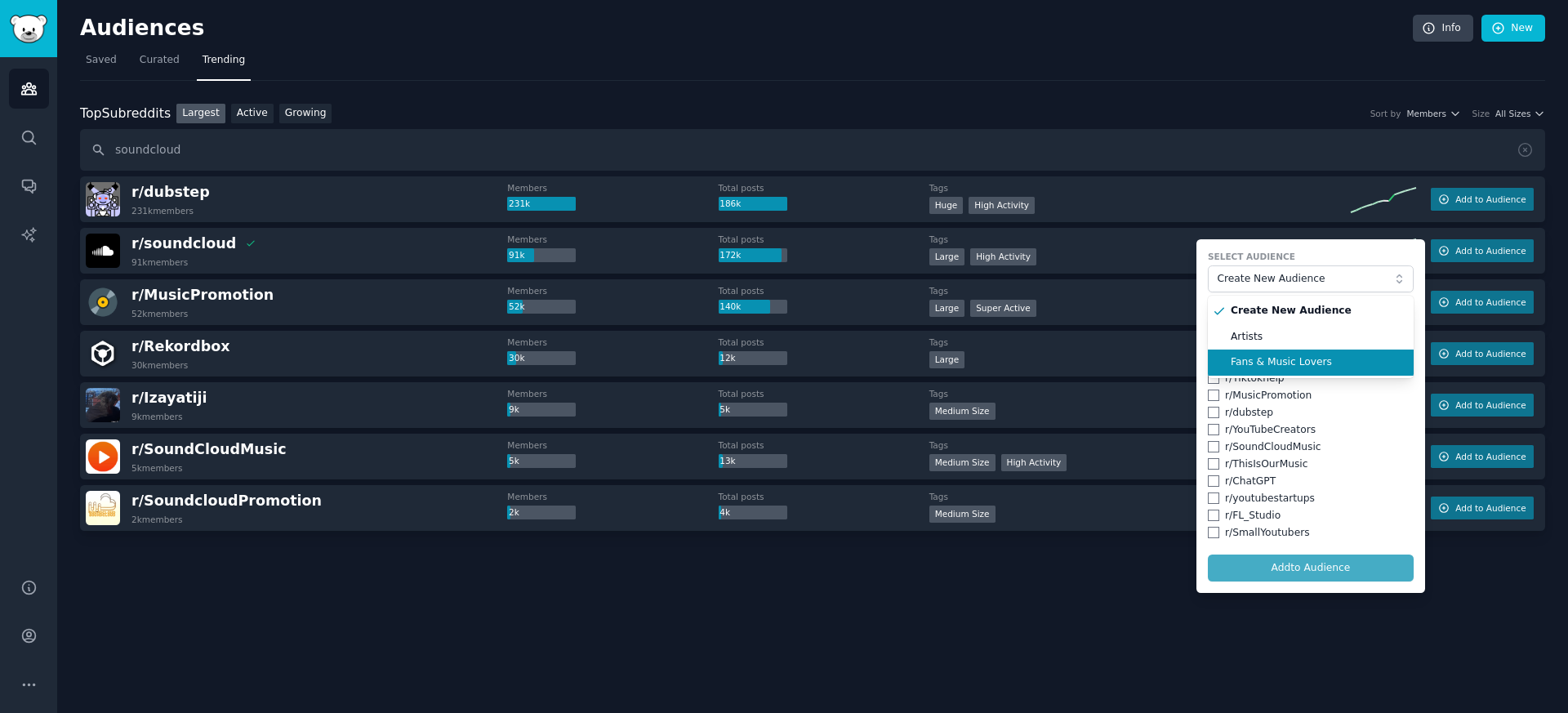
click at [1271, 366] on span "Fans & Music Lovers" at bounding box center [1317, 363] width 171 height 15
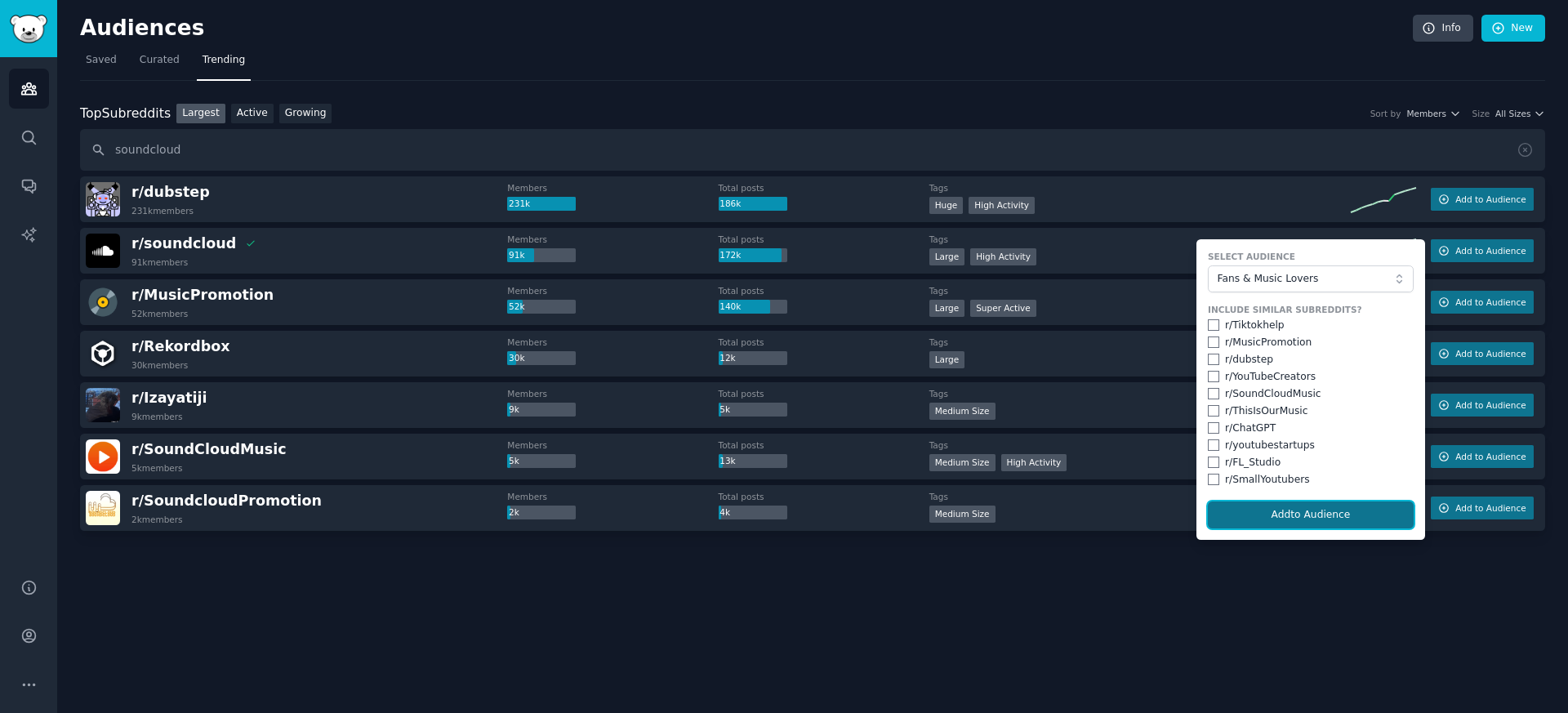
click at [1294, 511] on button "Add to Audience" at bounding box center [1311, 516] width 206 height 28
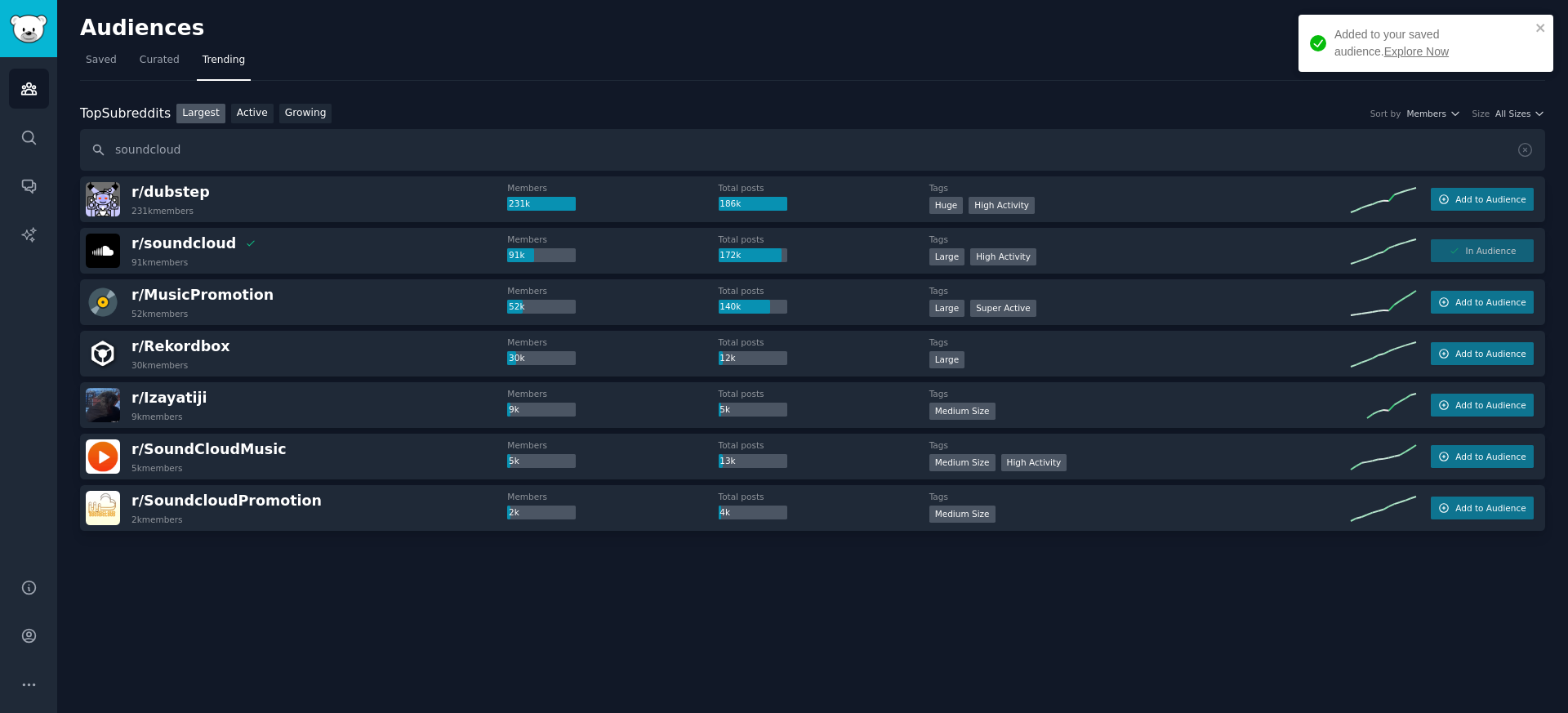
click at [1466, 252] on div "In Audience" at bounding box center [1482, 250] width 103 height 23
click at [1345, 290] on dt "Tags" at bounding box center [1140, 290] width 422 height 11
click at [1502, 250] on div "In Audience" at bounding box center [1482, 250] width 103 height 23
click at [1291, 224] on div "r/ dubstep 231k members Members 231k Total posts 186k Tags Huge High Activity A…" at bounding box center [813, 354] width 1466 height 355
click at [1291, 155] on input "soundcloud" at bounding box center [813, 150] width 1466 height 42
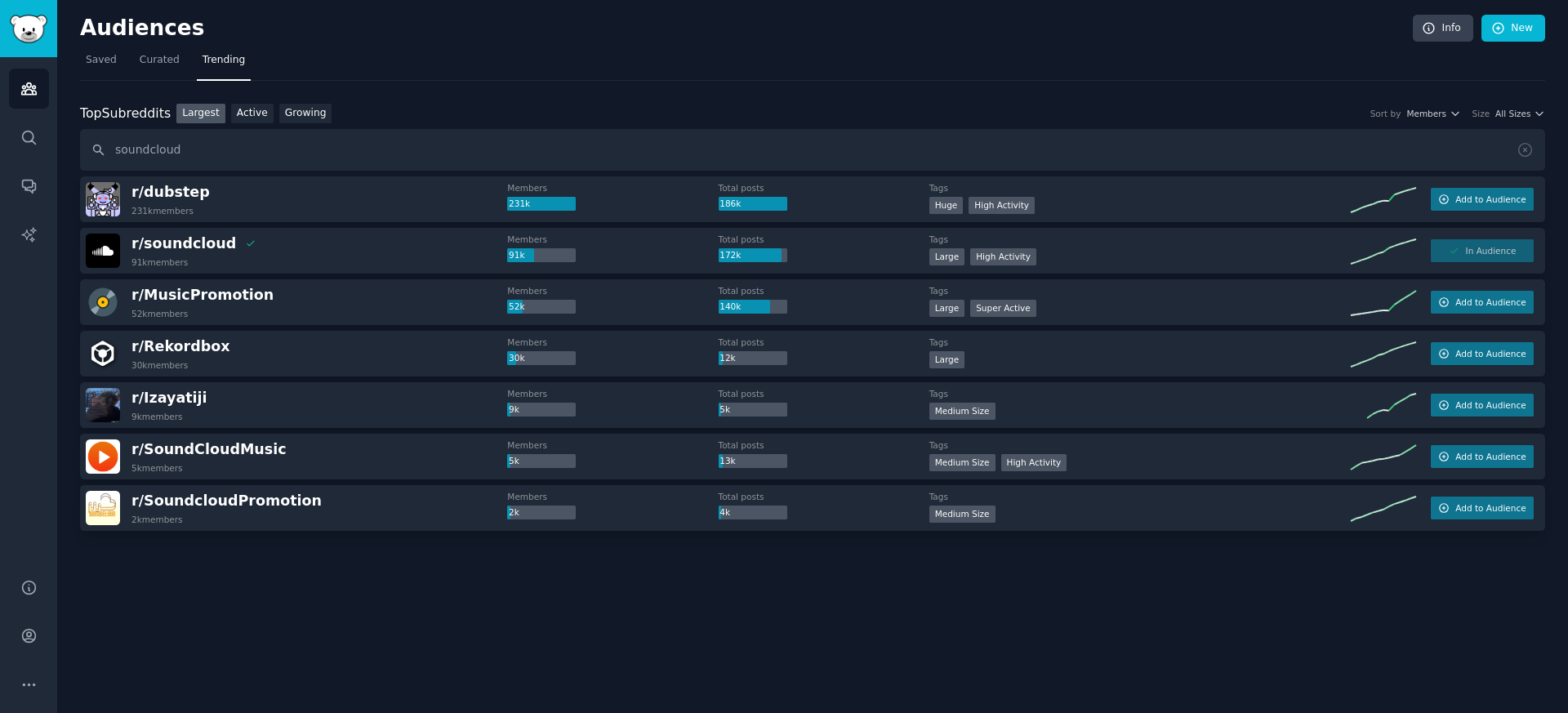
click at [1441, 262] on div "In Audience" at bounding box center [1482, 250] width 103 height 23
click at [1460, 256] on div "In Audience" at bounding box center [1482, 250] width 103 height 23
click at [270, 141] on input "soundcloud" at bounding box center [813, 150] width 1466 height 42
click at [248, 154] on input "soundcloud" at bounding box center [813, 150] width 1466 height 42
click at [247, 114] on link "Active" at bounding box center [252, 114] width 43 height 20
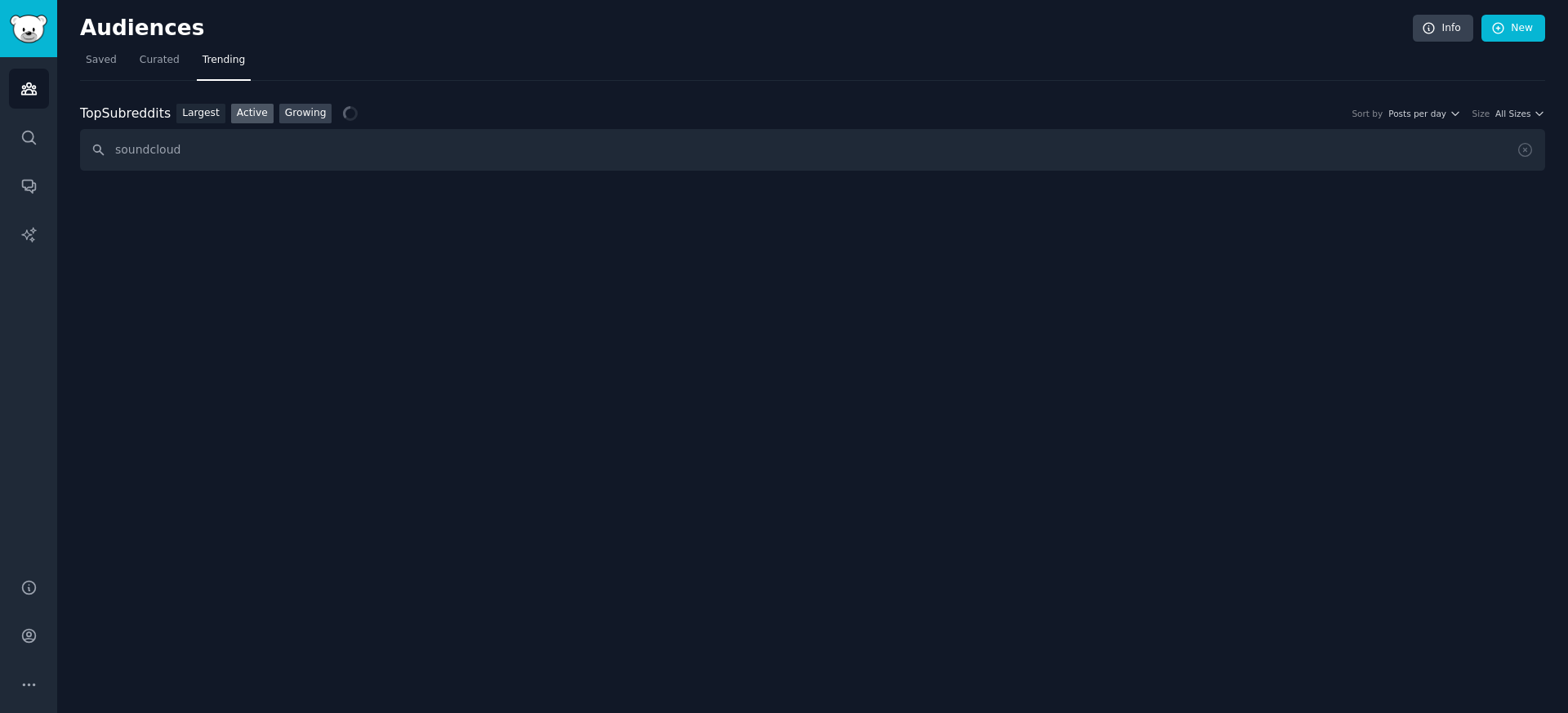
click at [291, 116] on link "Growing" at bounding box center [305, 114] width 53 height 20
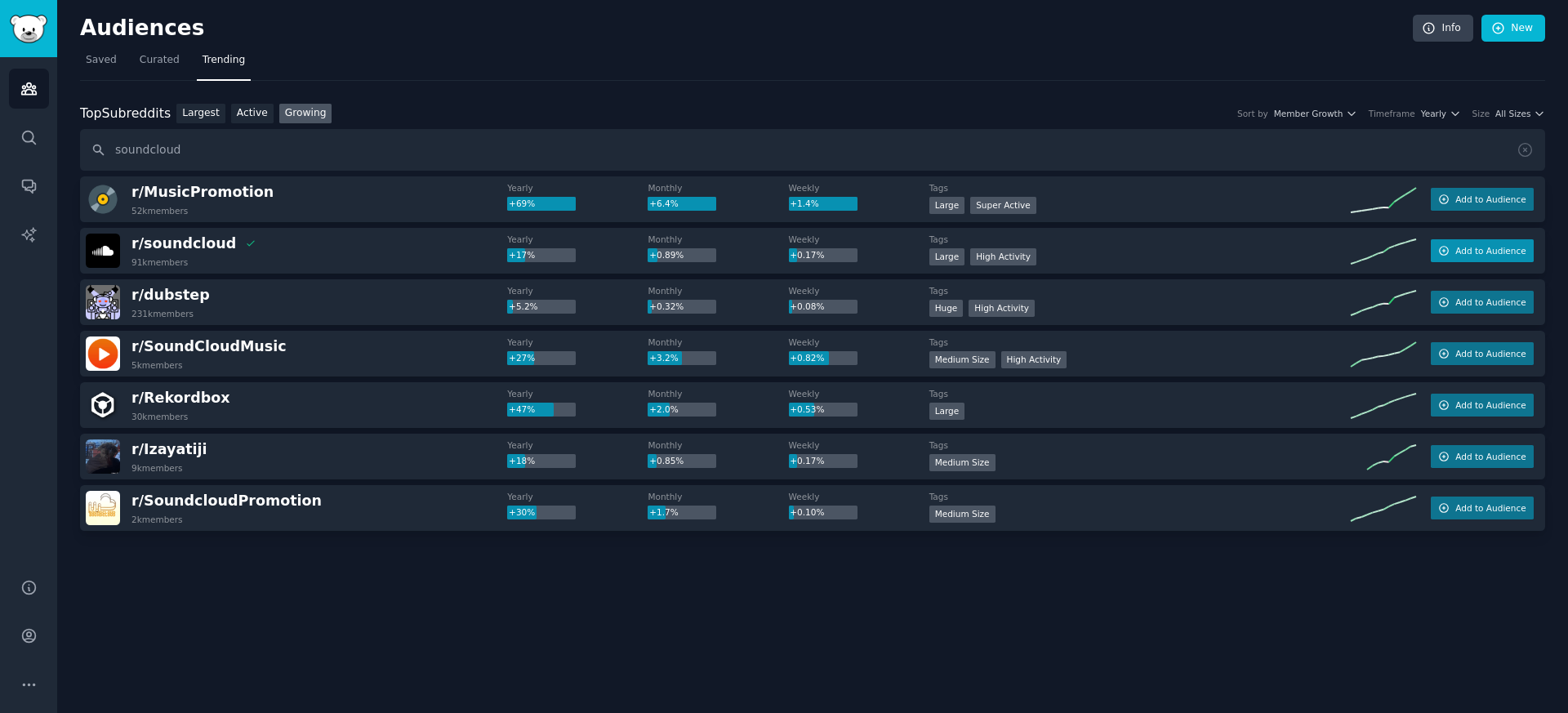
click at [1459, 261] on button "Add to Audience" at bounding box center [1482, 250] width 103 height 23
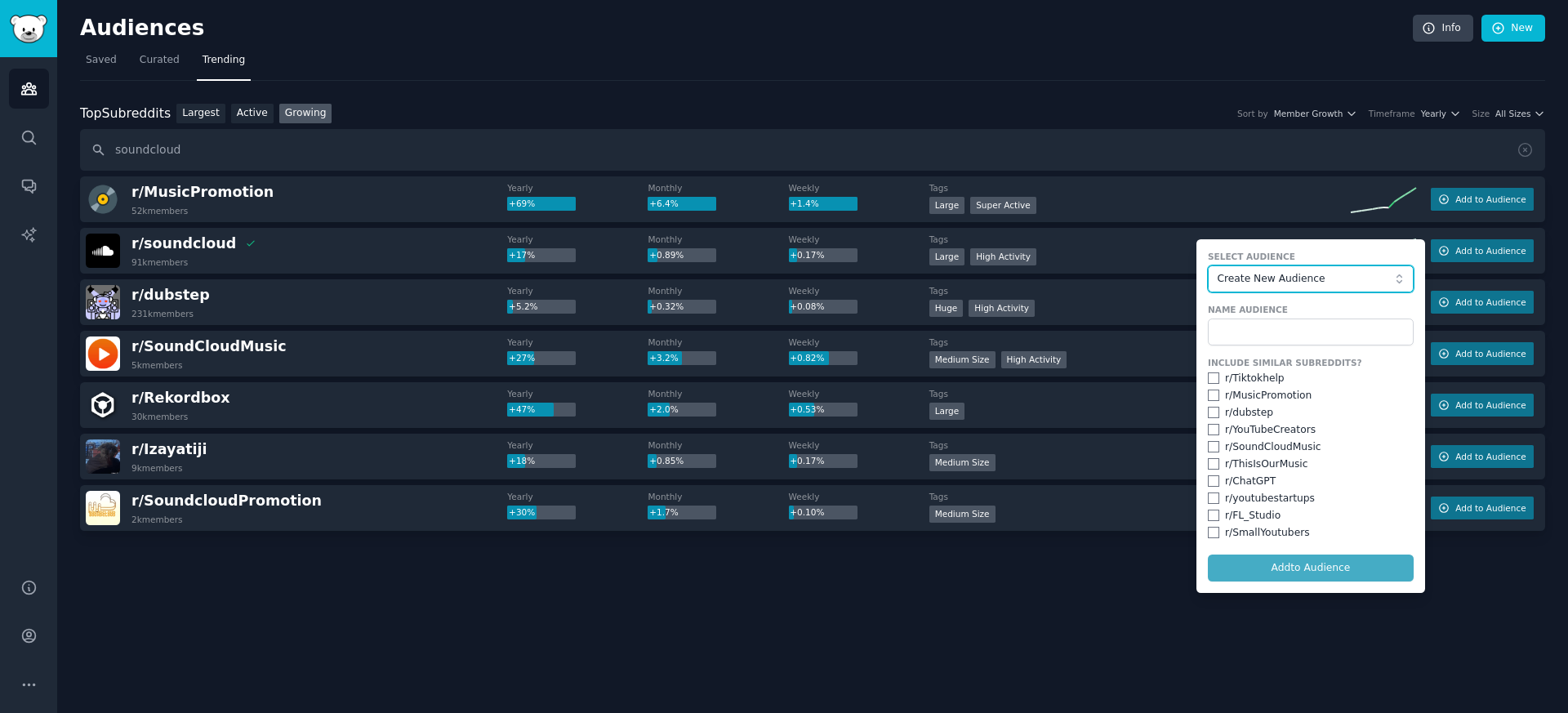
click at [1325, 280] on span "Create New Audience" at bounding box center [1306, 279] width 179 height 15
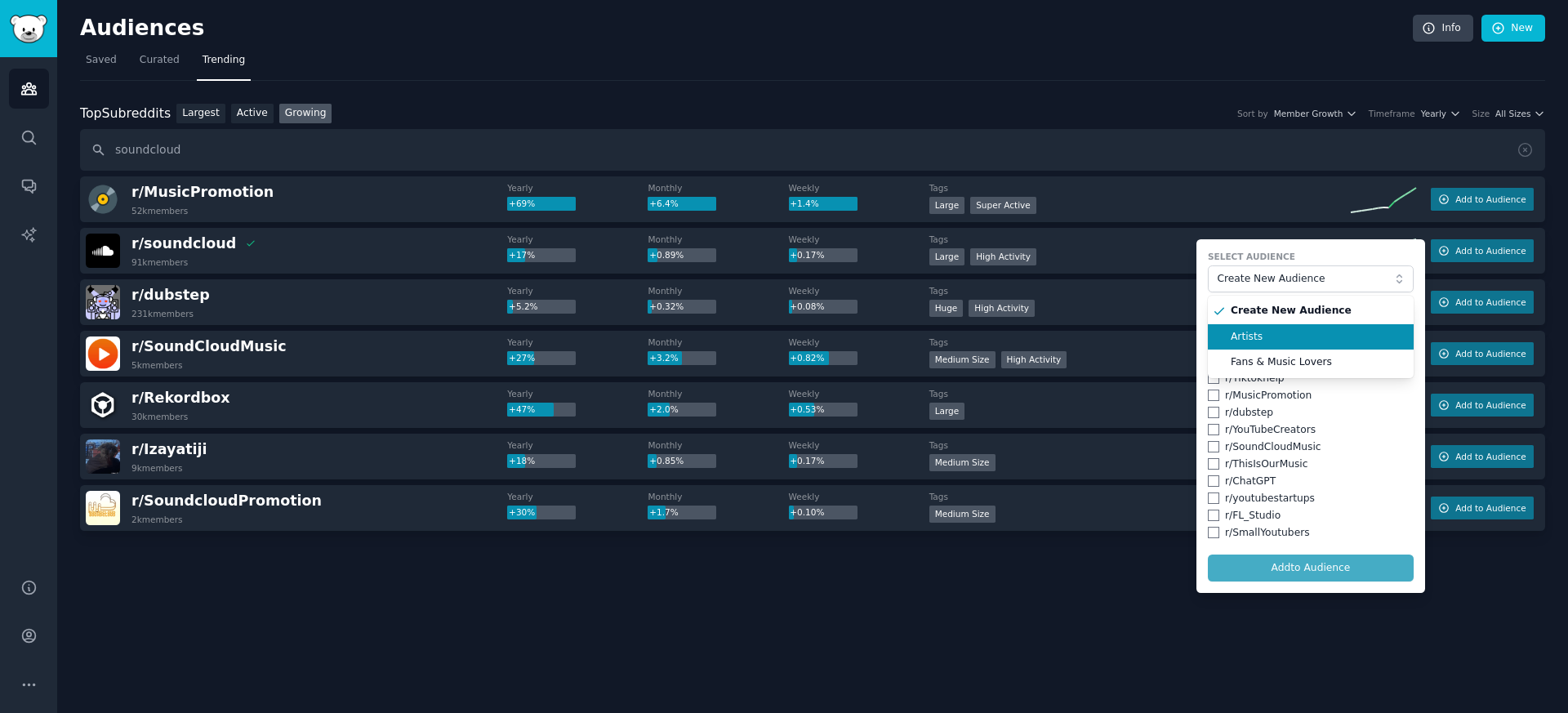
click at [1289, 341] on span "Artists" at bounding box center [1317, 337] width 171 height 15
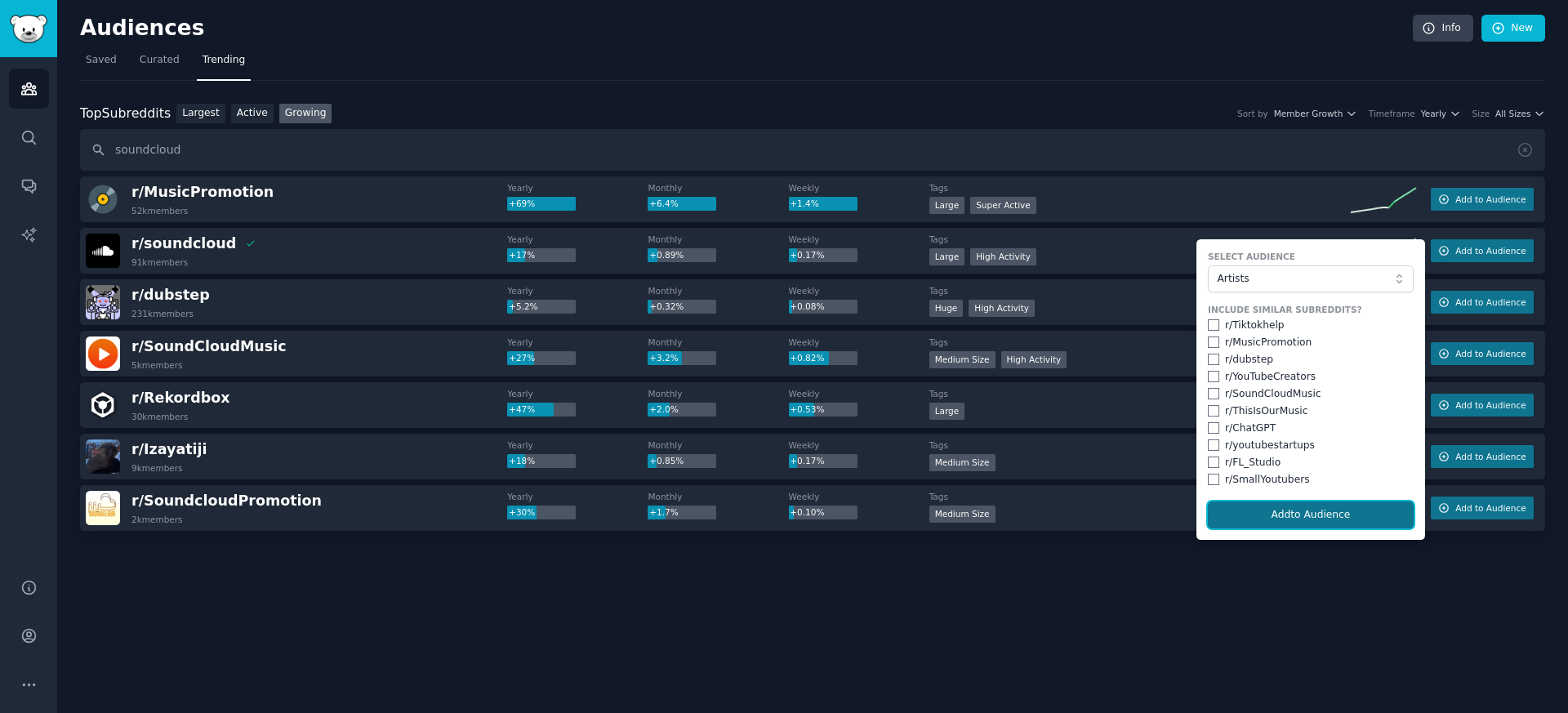
click at [1301, 520] on button "Add to Audience" at bounding box center [1311, 516] width 206 height 28
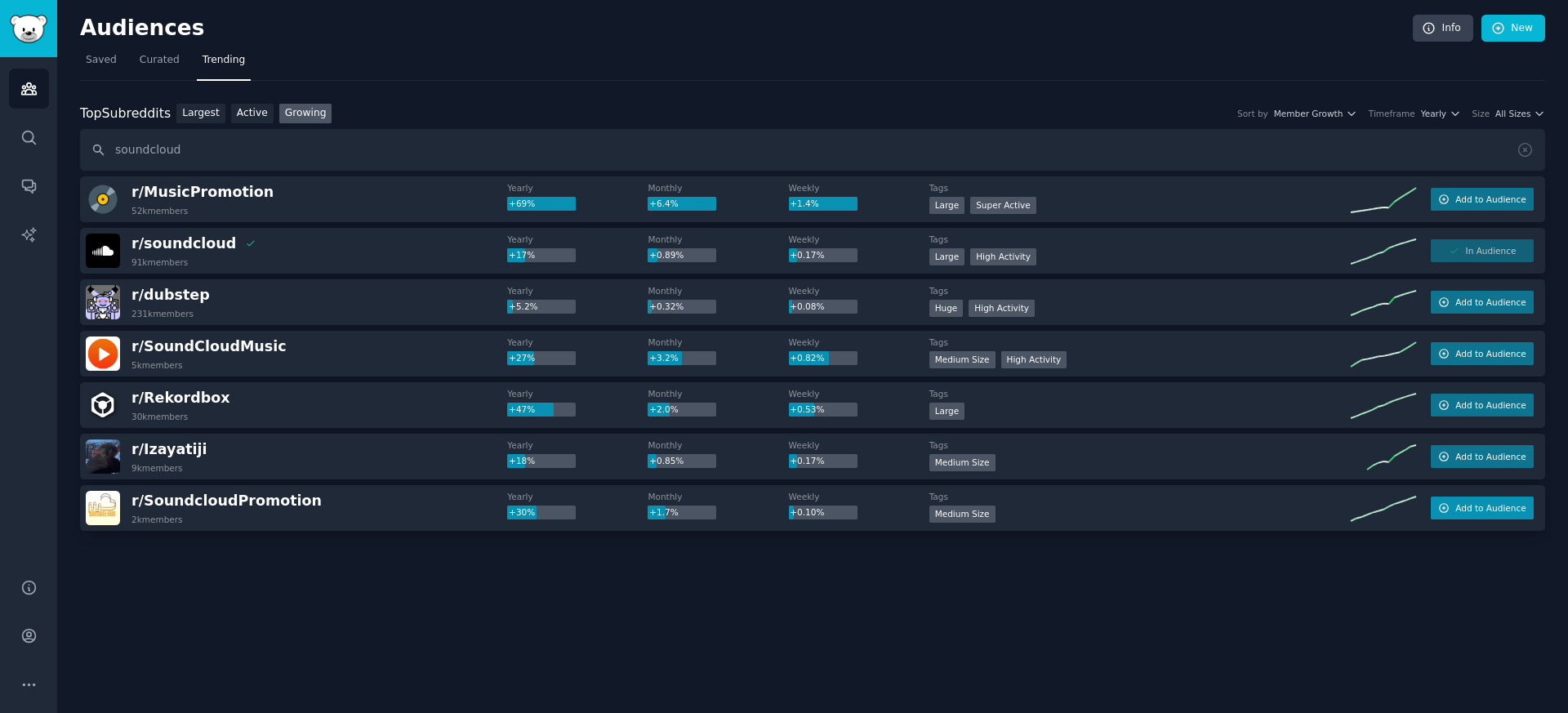
click at [1495, 509] on span "Add to Audience" at bounding box center [1490, 508] width 70 height 11
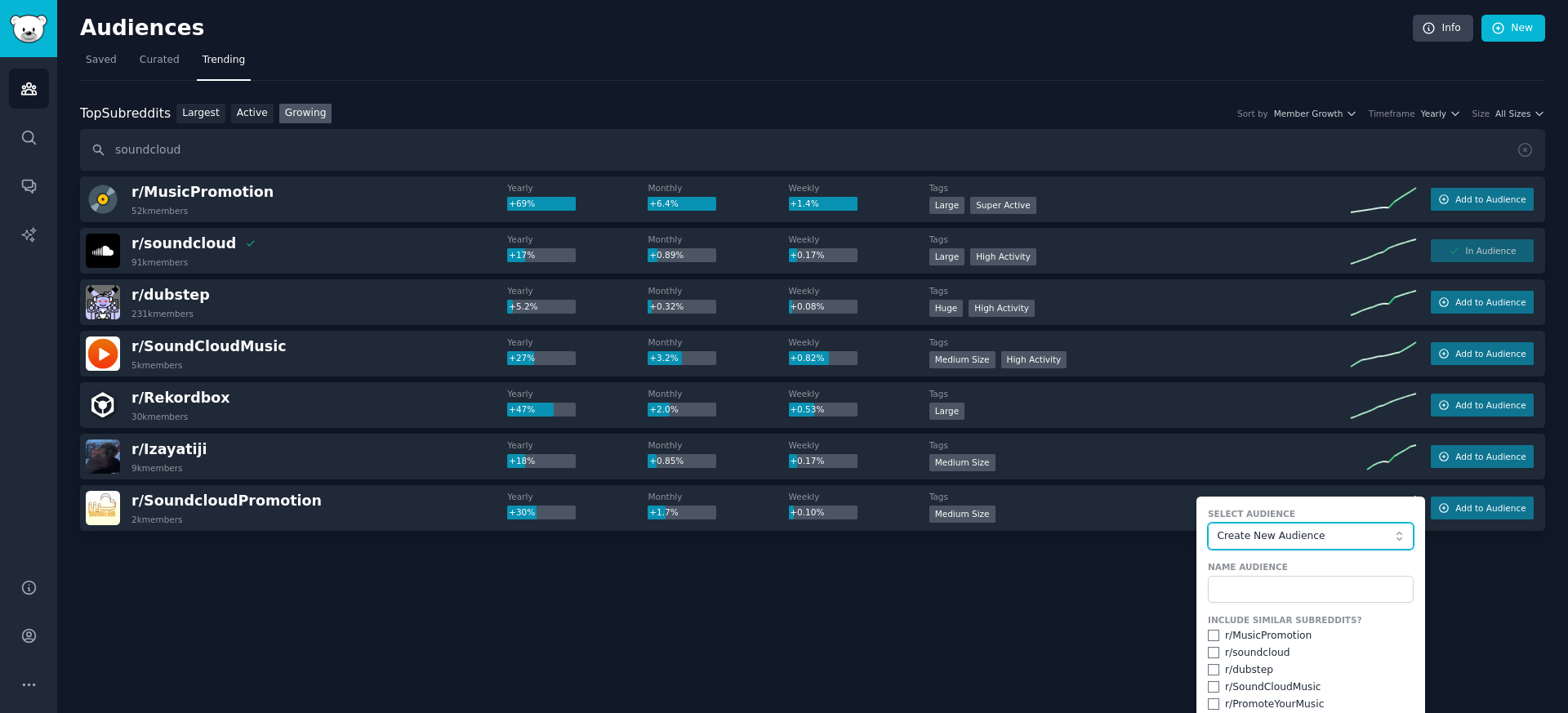
click at [1277, 536] on span "Create New Audience" at bounding box center [1306, 537] width 179 height 15
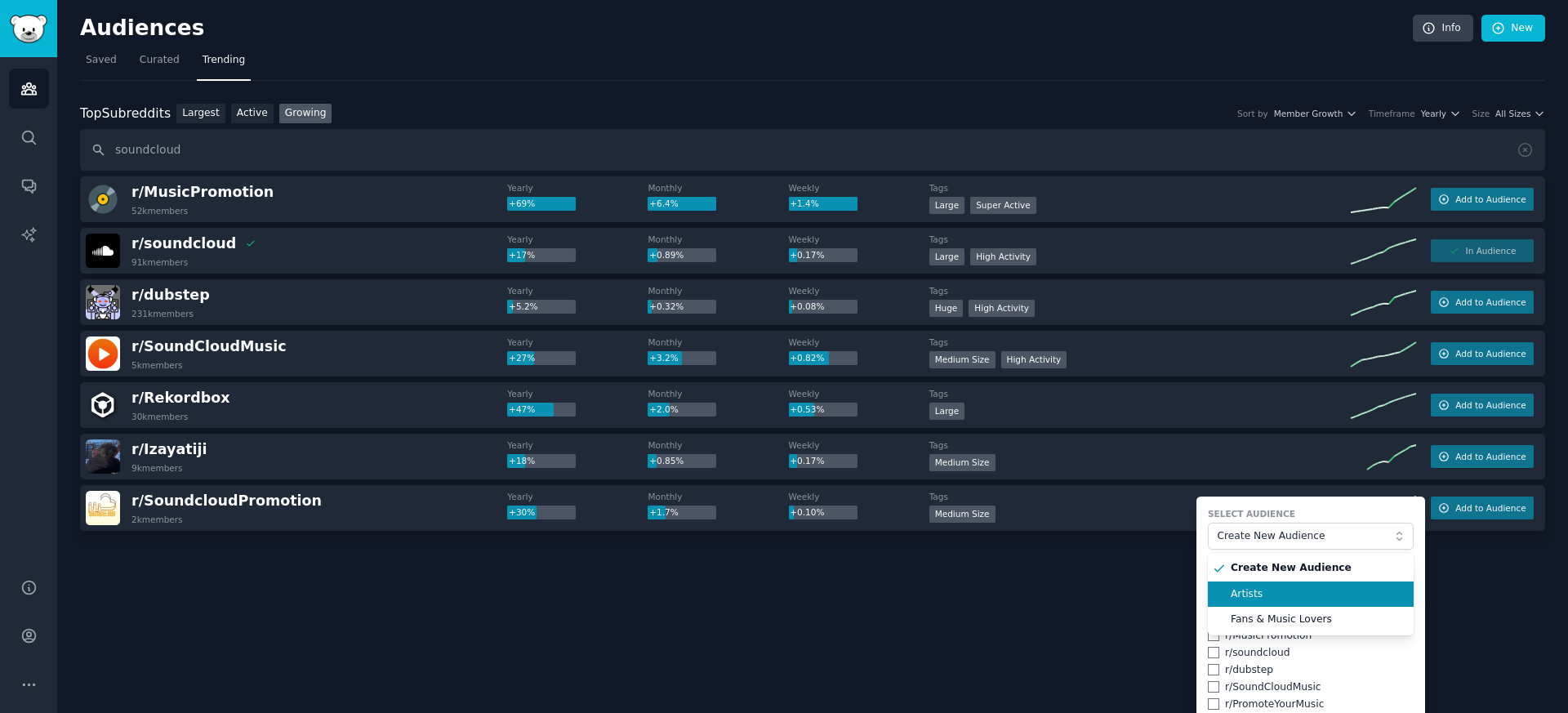
click at [1269, 591] on span "Artists" at bounding box center [1317, 595] width 171 height 15
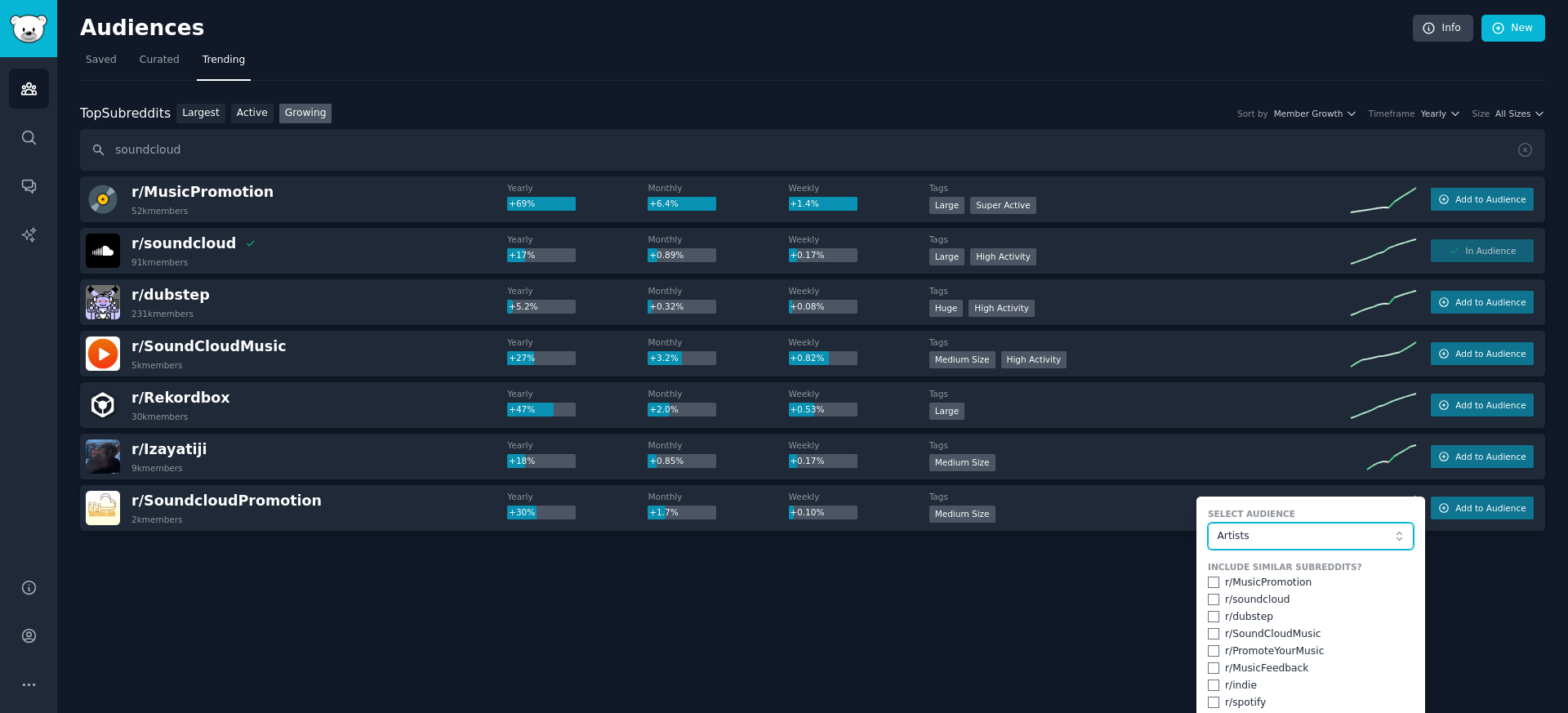
scroll to position [84, 0]
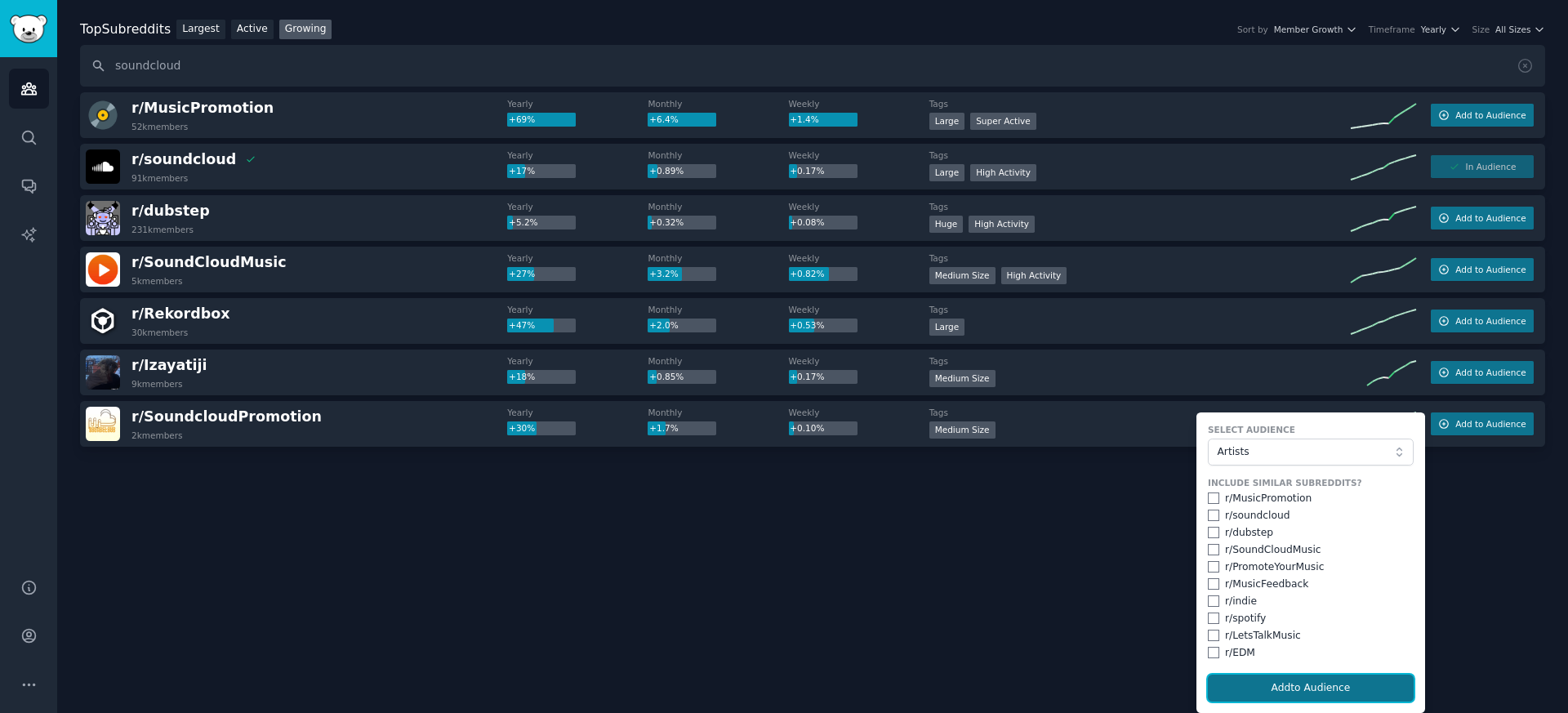
click at [1266, 681] on button "Add to Audience" at bounding box center [1311, 689] width 206 height 28
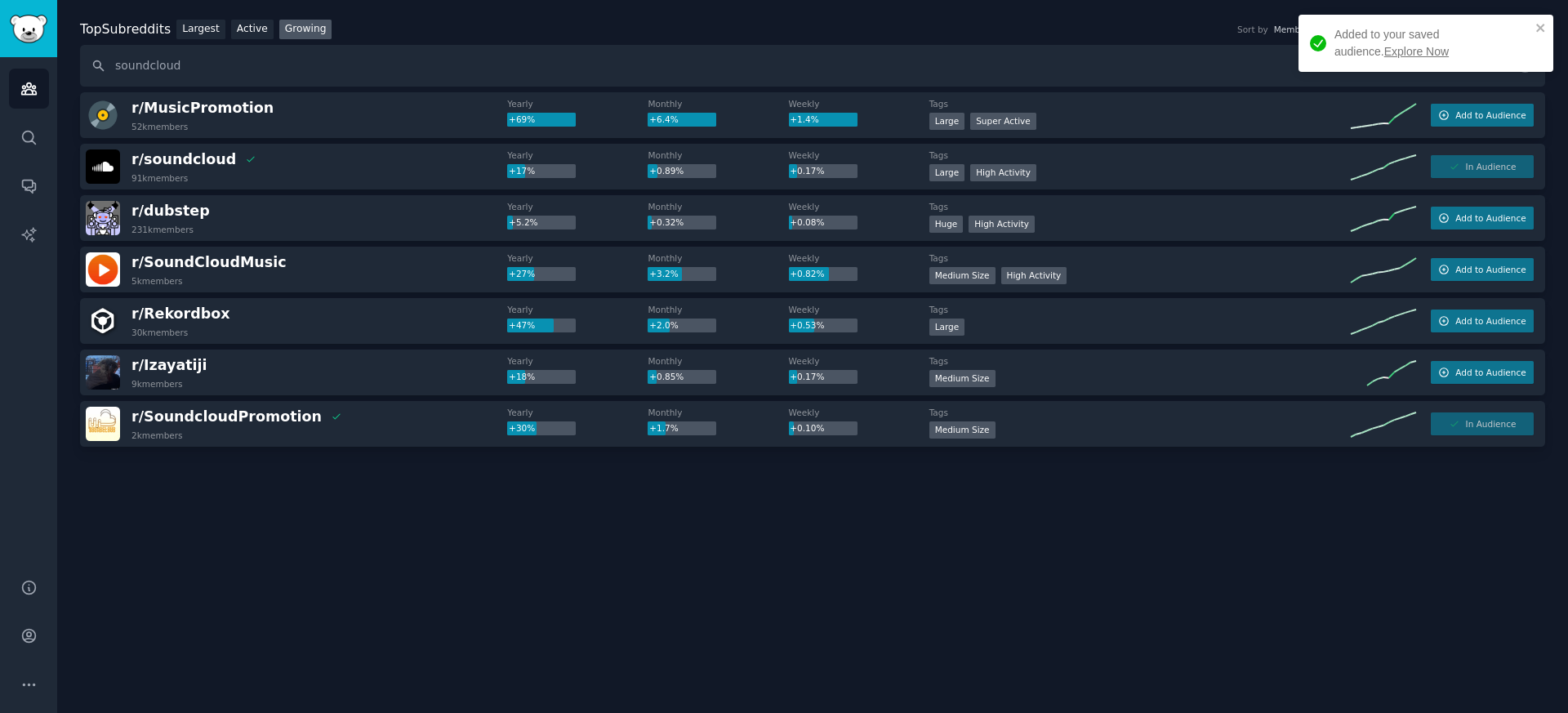
scroll to position [0, 0]
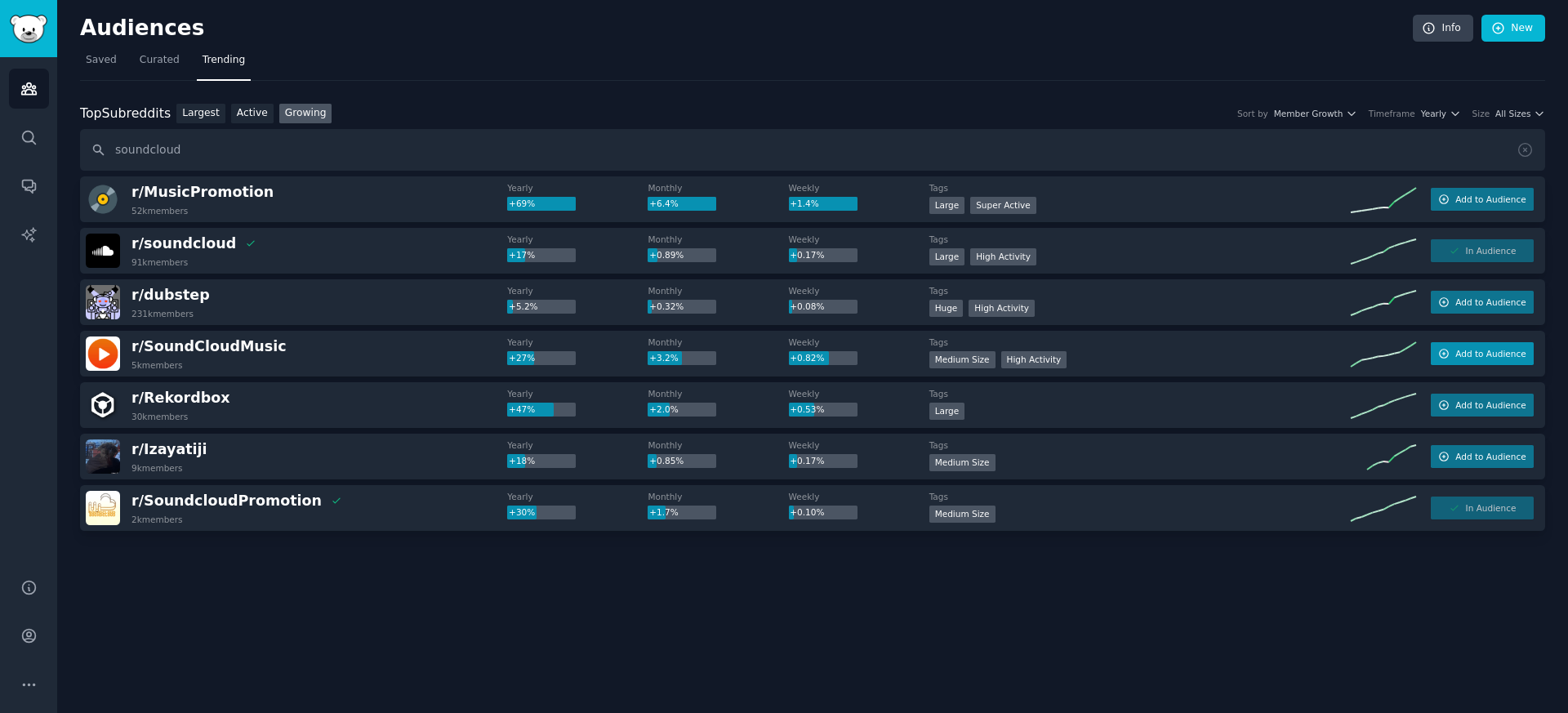
click at [1488, 359] on button "Add to Audience" at bounding box center [1482, 354] width 103 height 23
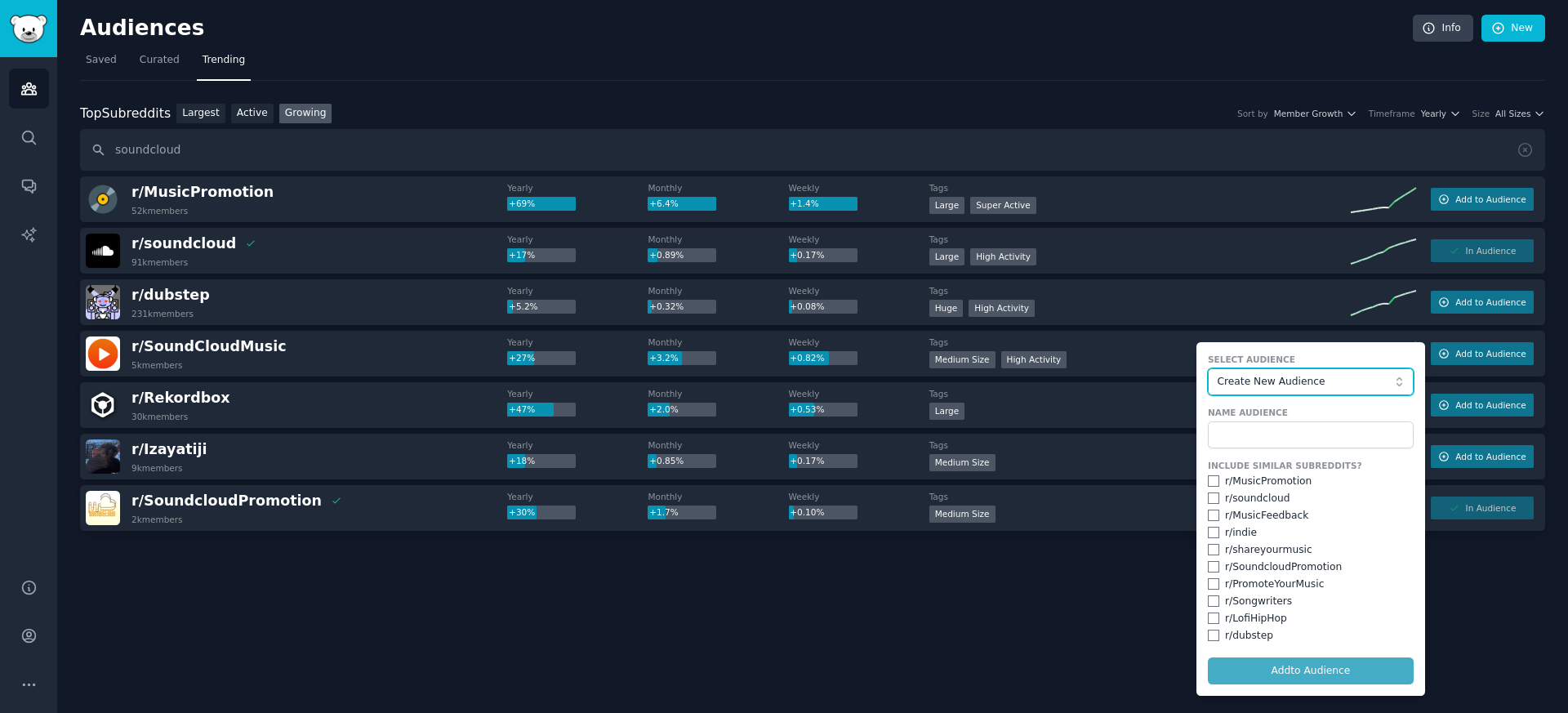
click at [1259, 380] on span "Create New Audience" at bounding box center [1306, 383] width 179 height 15
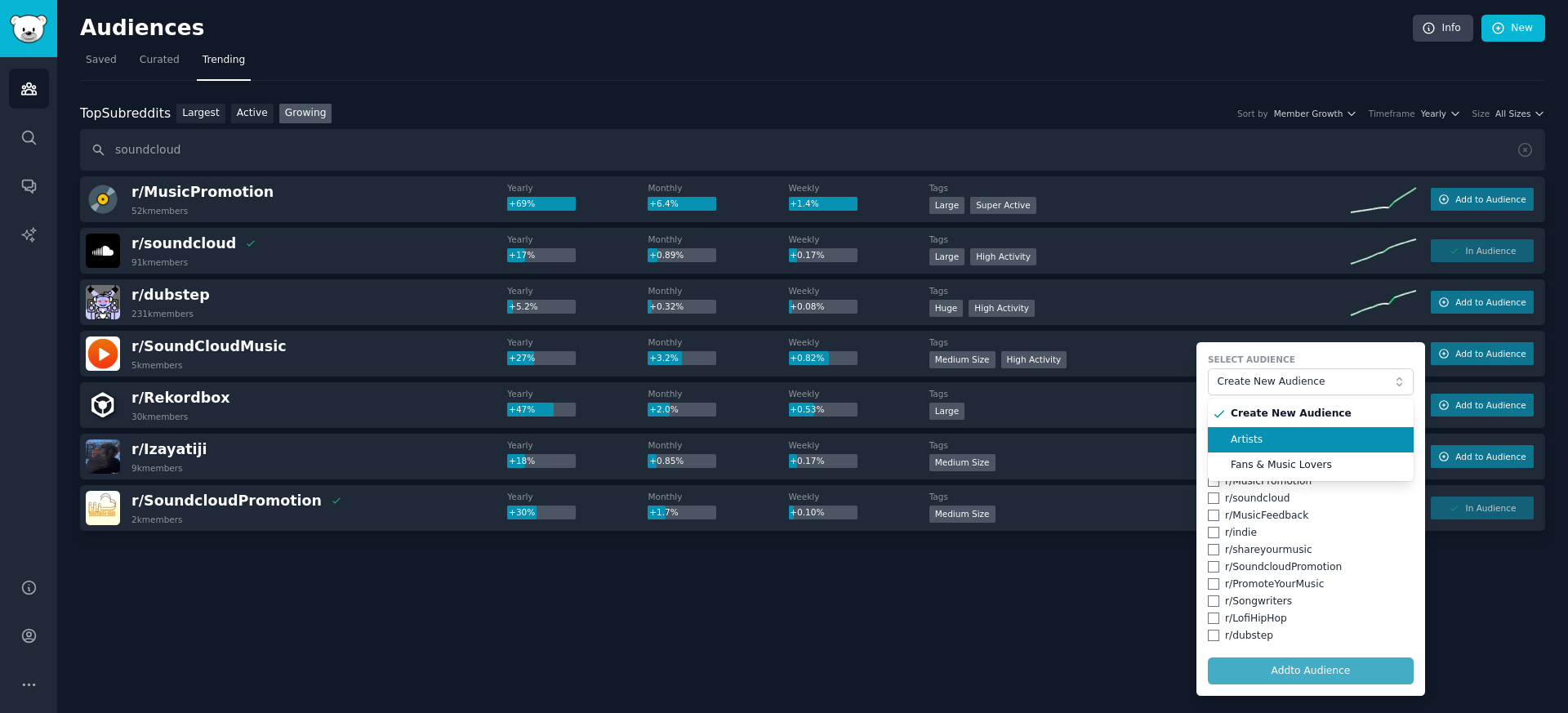
click at [1255, 444] on span "Artists" at bounding box center [1317, 440] width 171 height 15
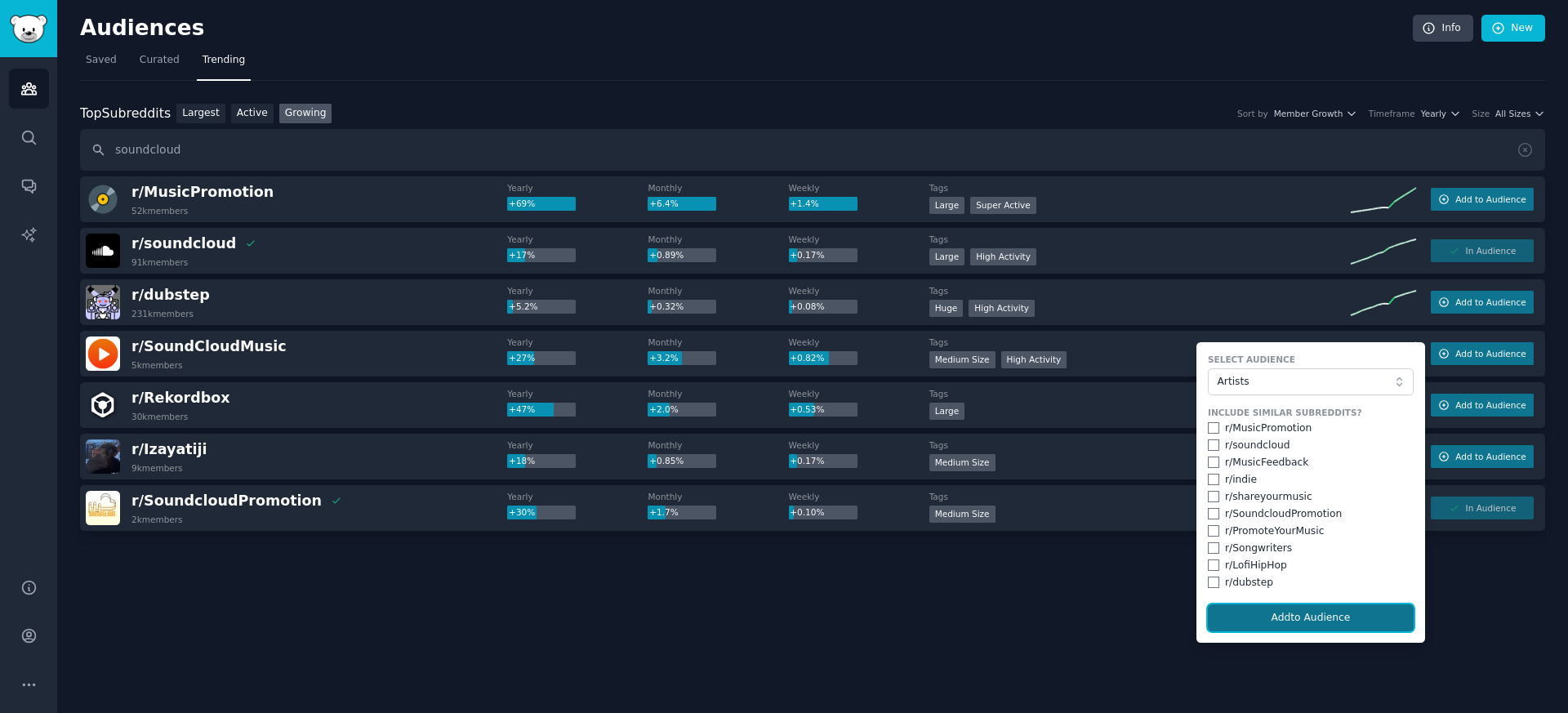
click at [1277, 619] on button "Add to Audience" at bounding box center [1311, 618] width 206 height 28
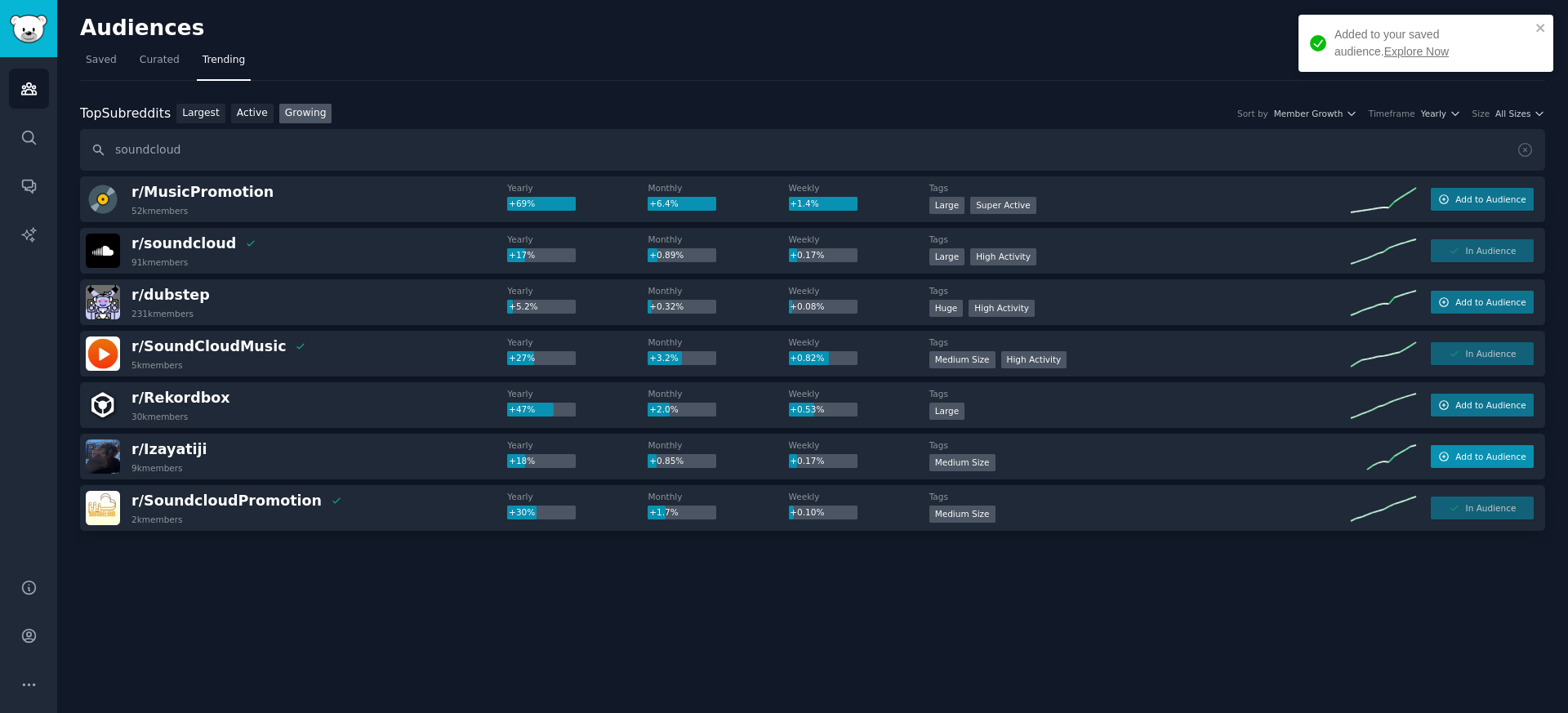
click at [1470, 467] on button "Add to Audience" at bounding box center [1482, 456] width 103 height 23
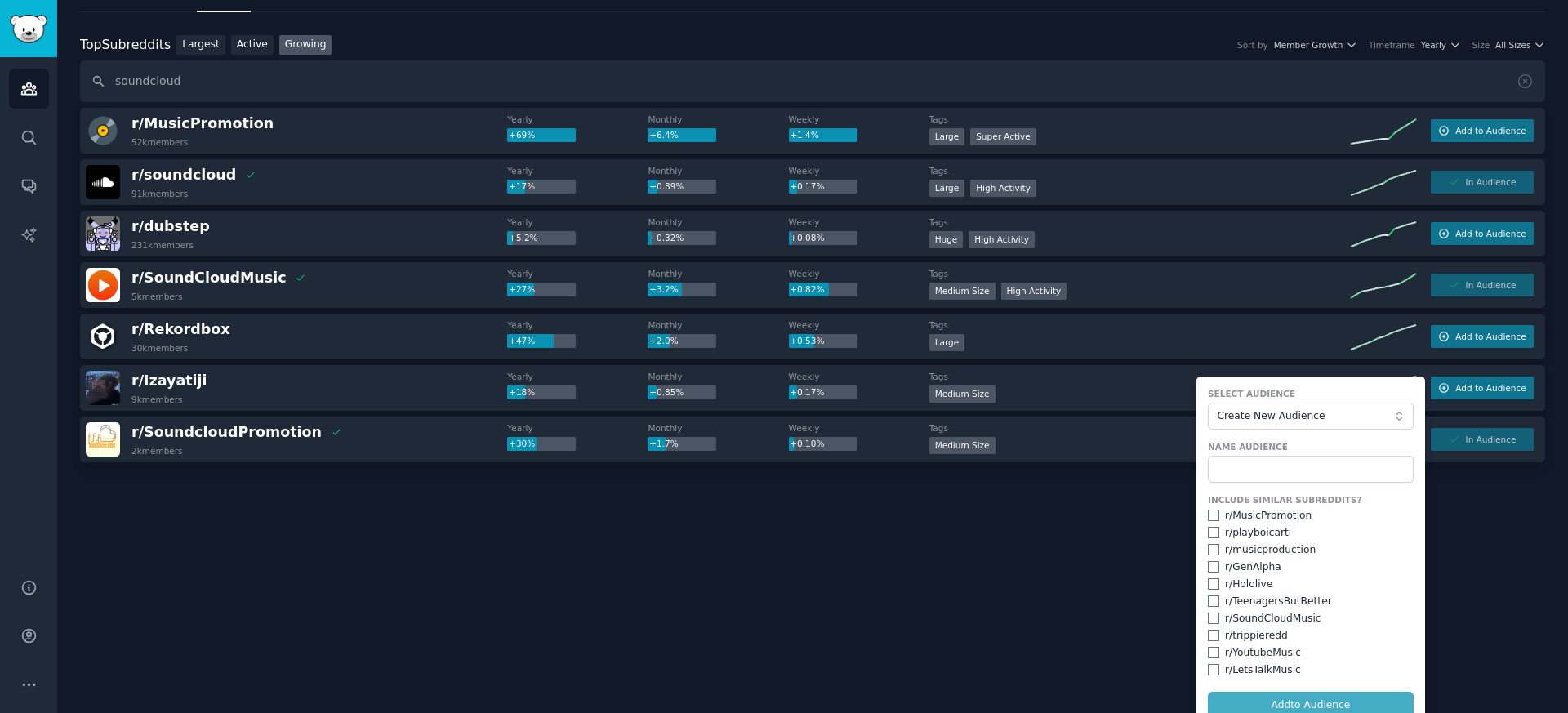
scroll to position [70, 0]
click at [754, 569] on div "Audiences Info New Saved Curated Trending Top Subreddits Top Subreddits Largest…" at bounding box center [812, 287] width 1511 height 713
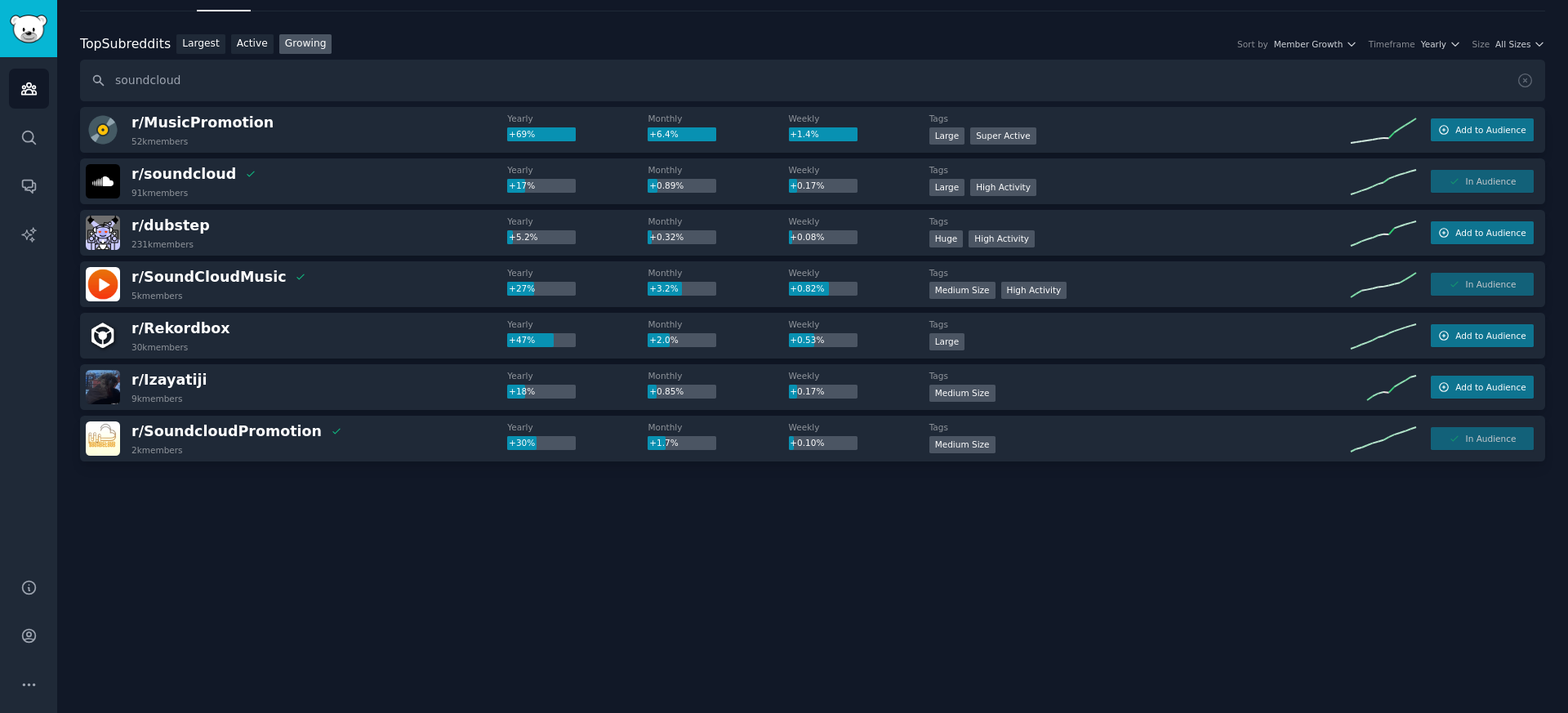
scroll to position [0, 0]
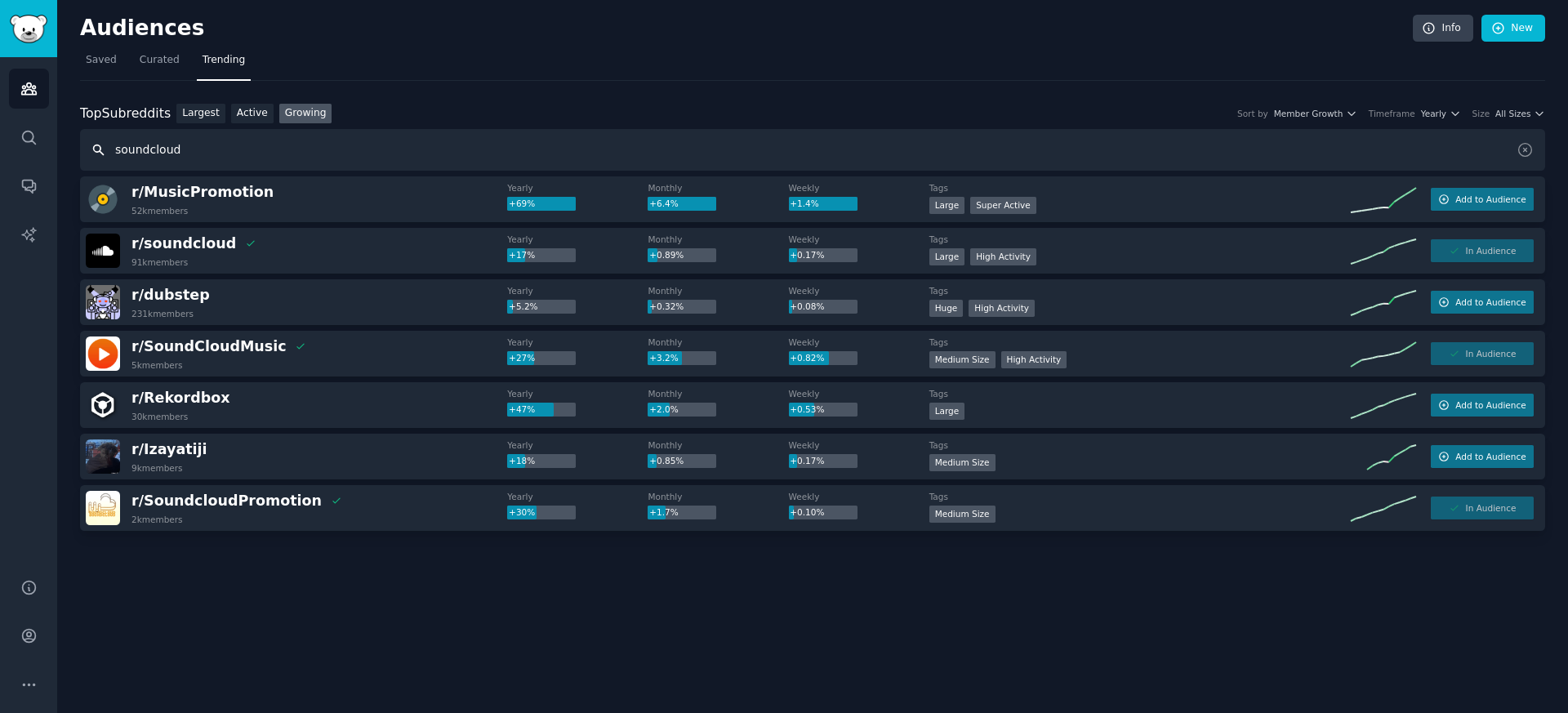
click at [211, 158] on input "soundcloud" at bounding box center [813, 150] width 1466 height 42
click at [1483, 209] on button "Add to Audience" at bounding box center [1482, 199] width 103 height 23
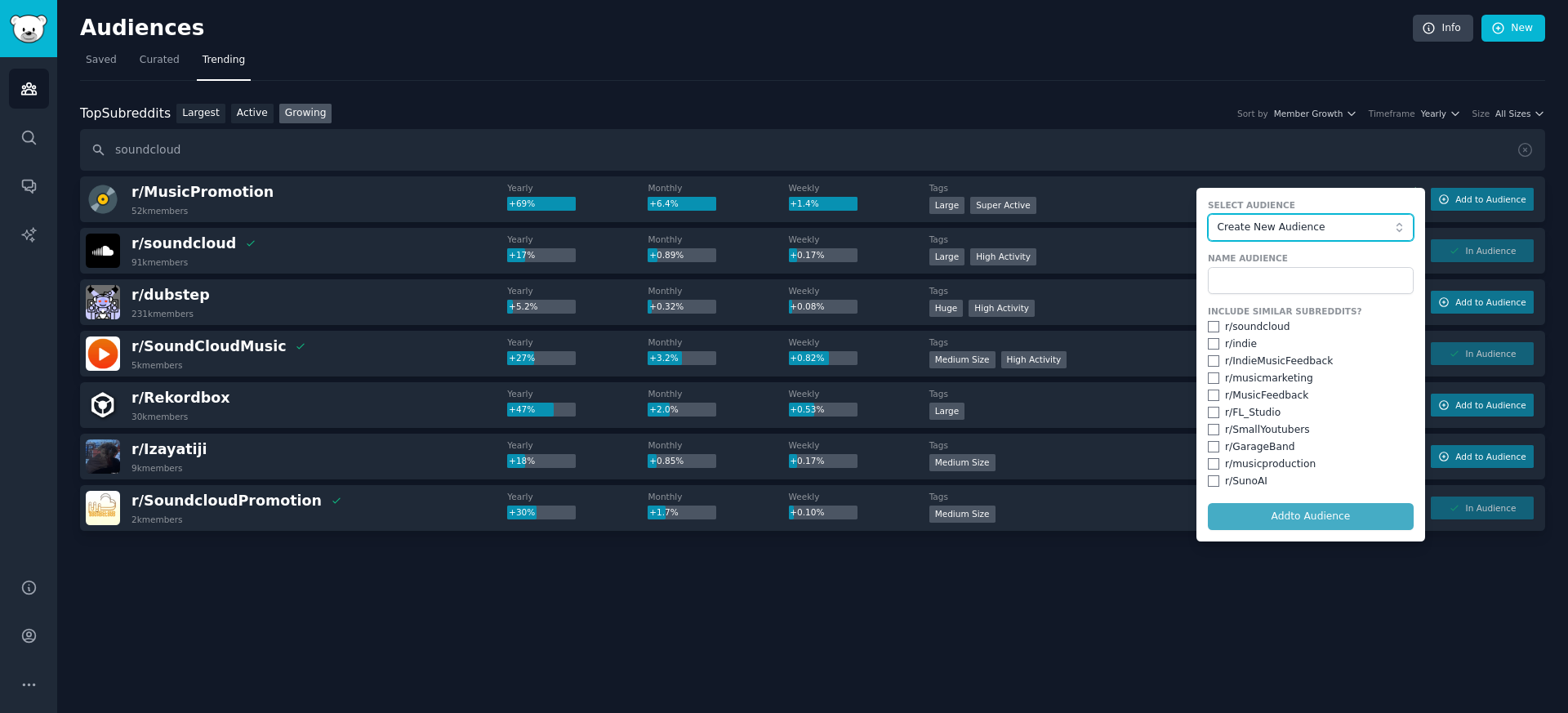
click at [1249, 231] on span "Create New Audience" at bounding box center [1306, 228] width 179 height 15
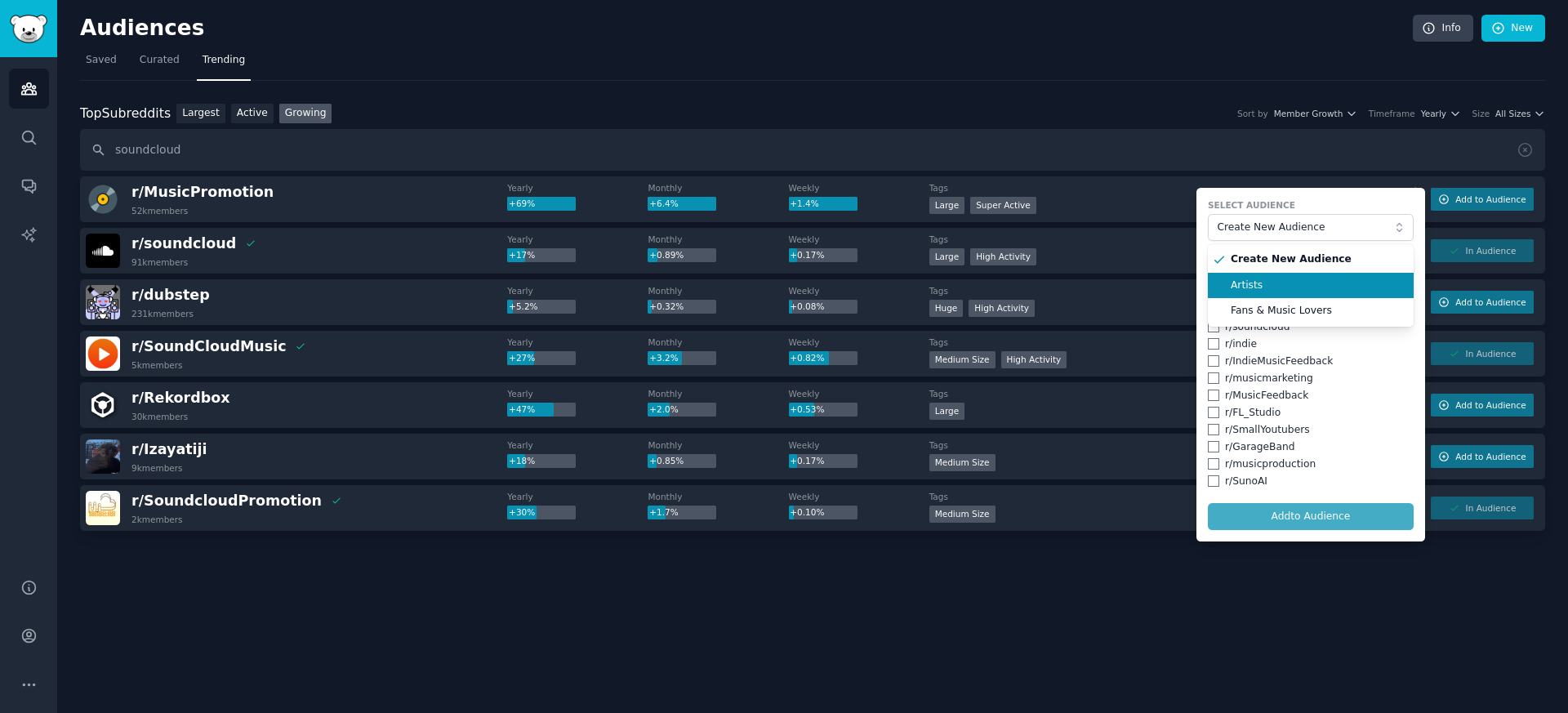
click at [1253, 285] on span "Artists" at bounding box center [1317, 286] width 171 height 15
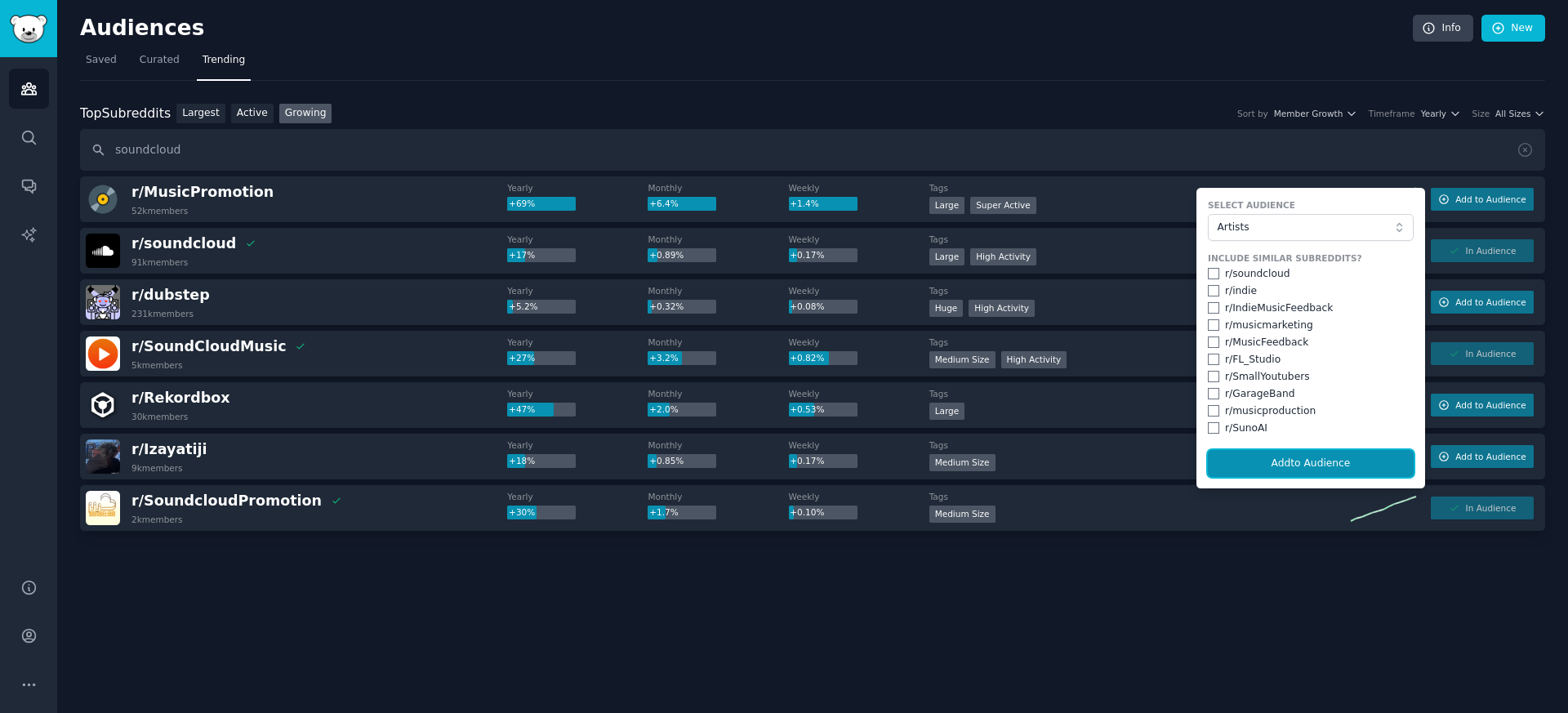
click at [1307, 460] on button "Add to Audience" at bounding box center [1311, 464] width 206 height 28
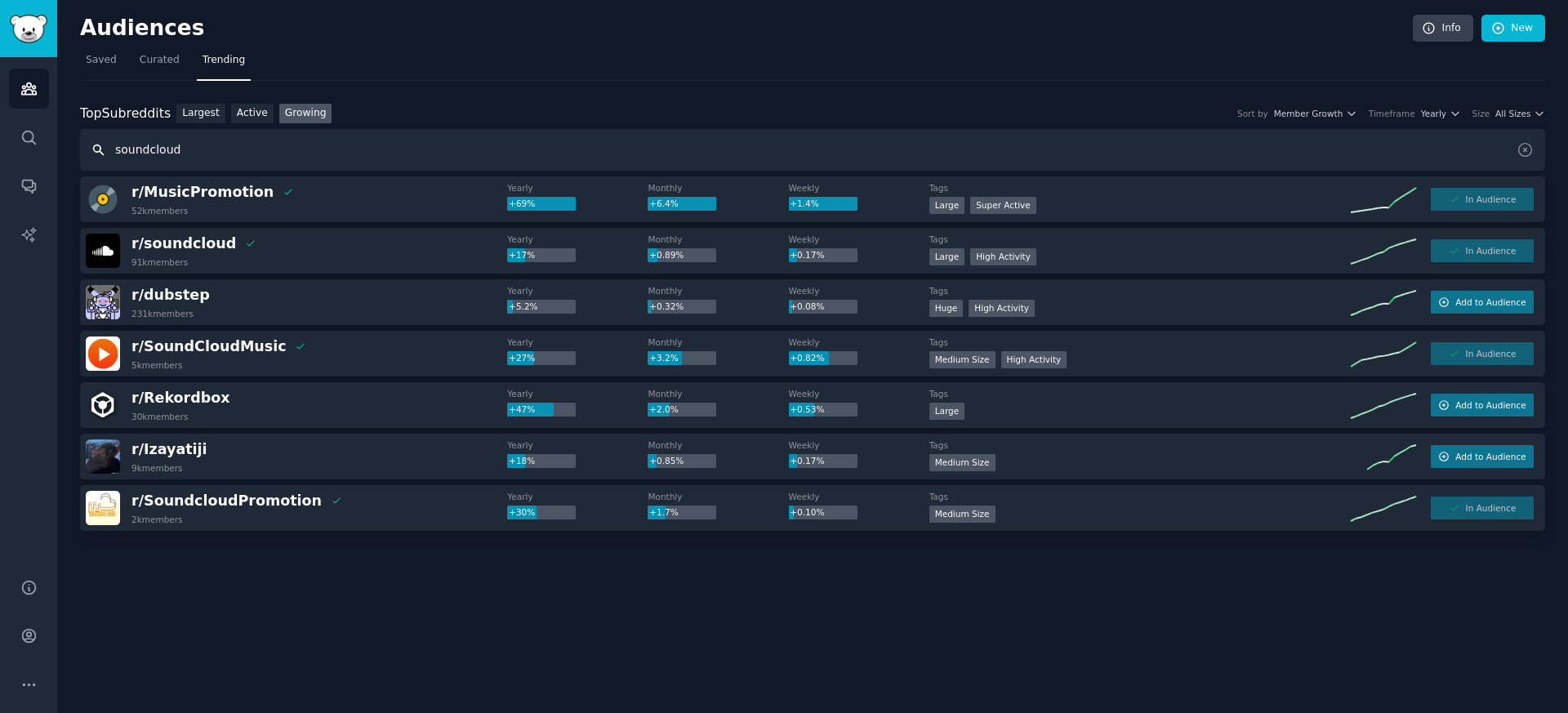
click at [311, 156] on input "soundcloud" at bounding box center [813, 150] width 1466 height 42
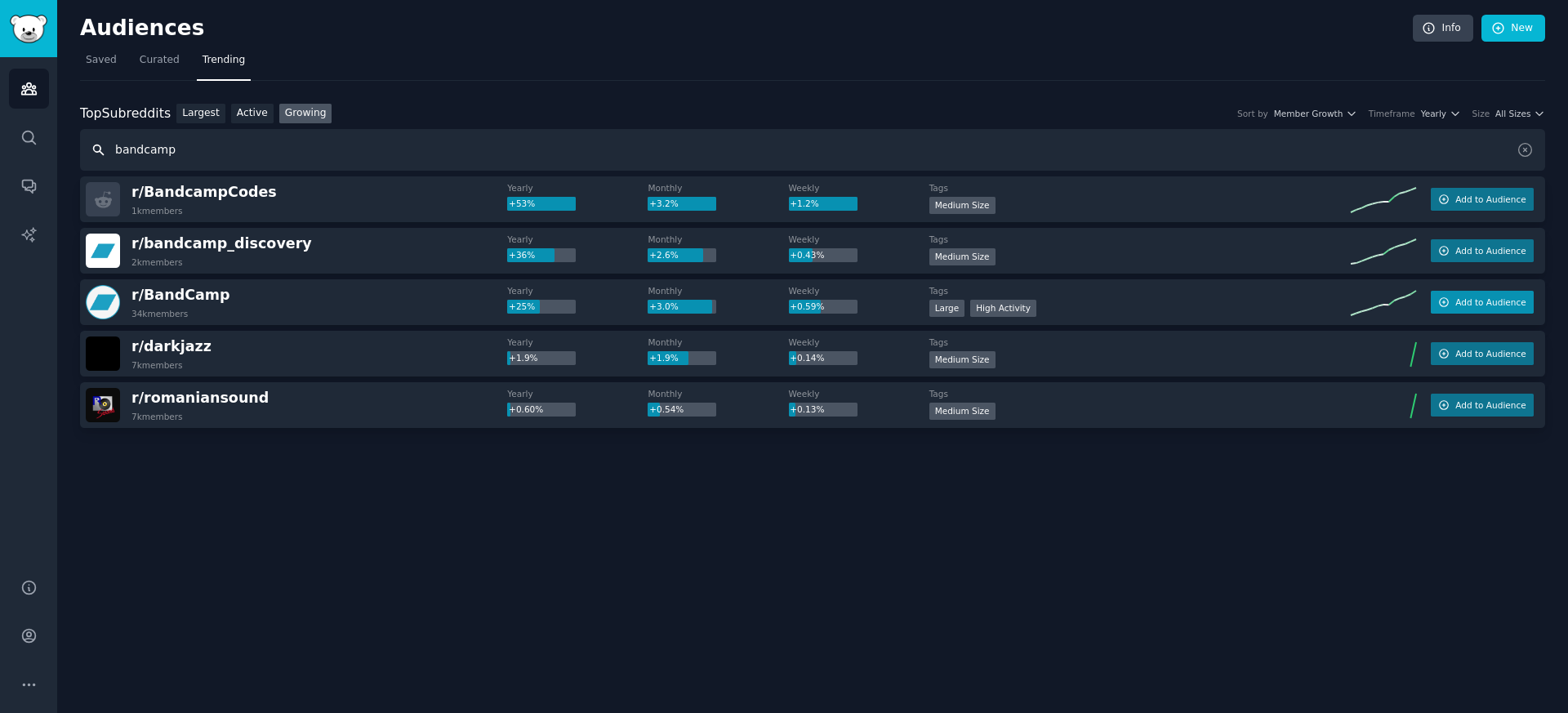
click at [1466, 303] on span "Add to Audience" at bounding box center [1490, 302] width 70 height 11
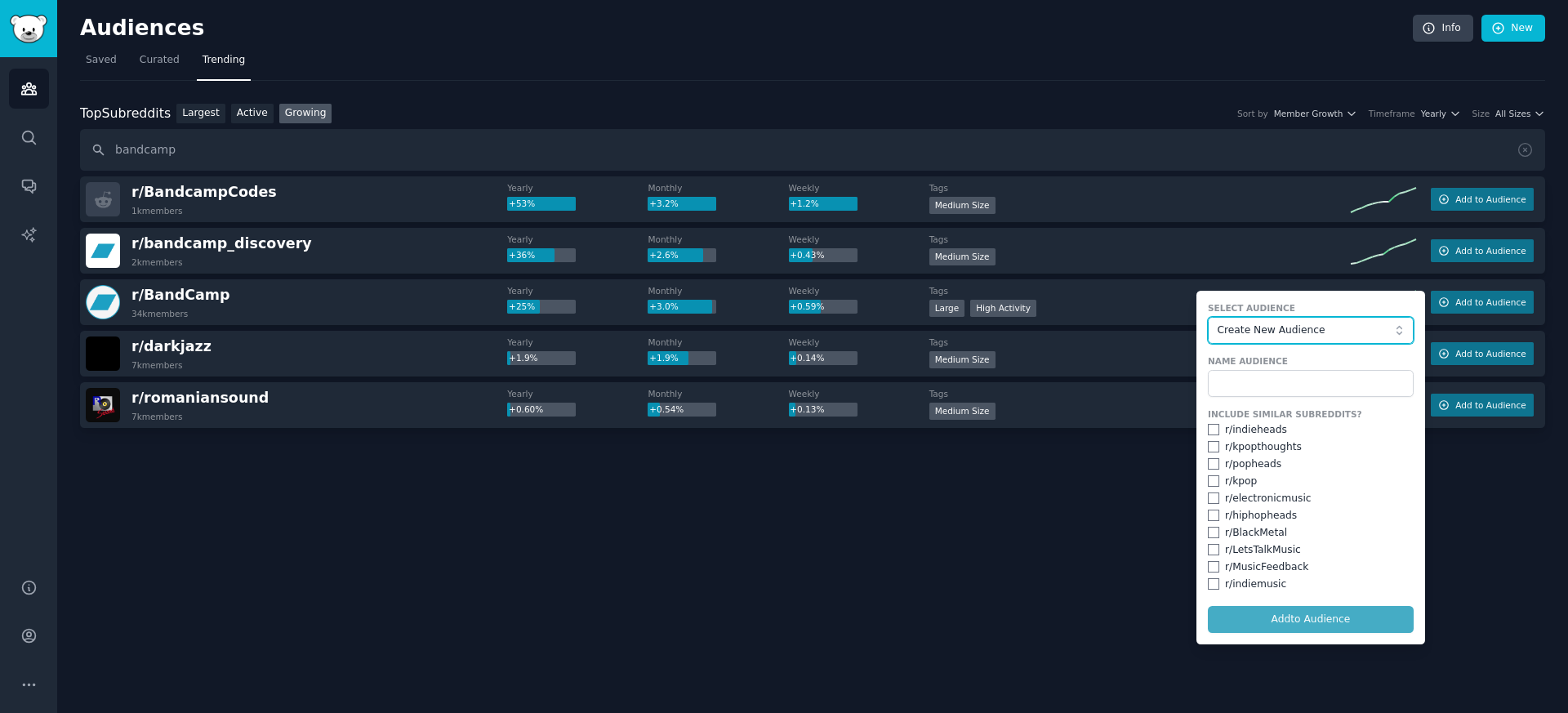
click at [1267, 336] on span "Create New Audience" at bounding box center [1306, 330] width 179 height 15
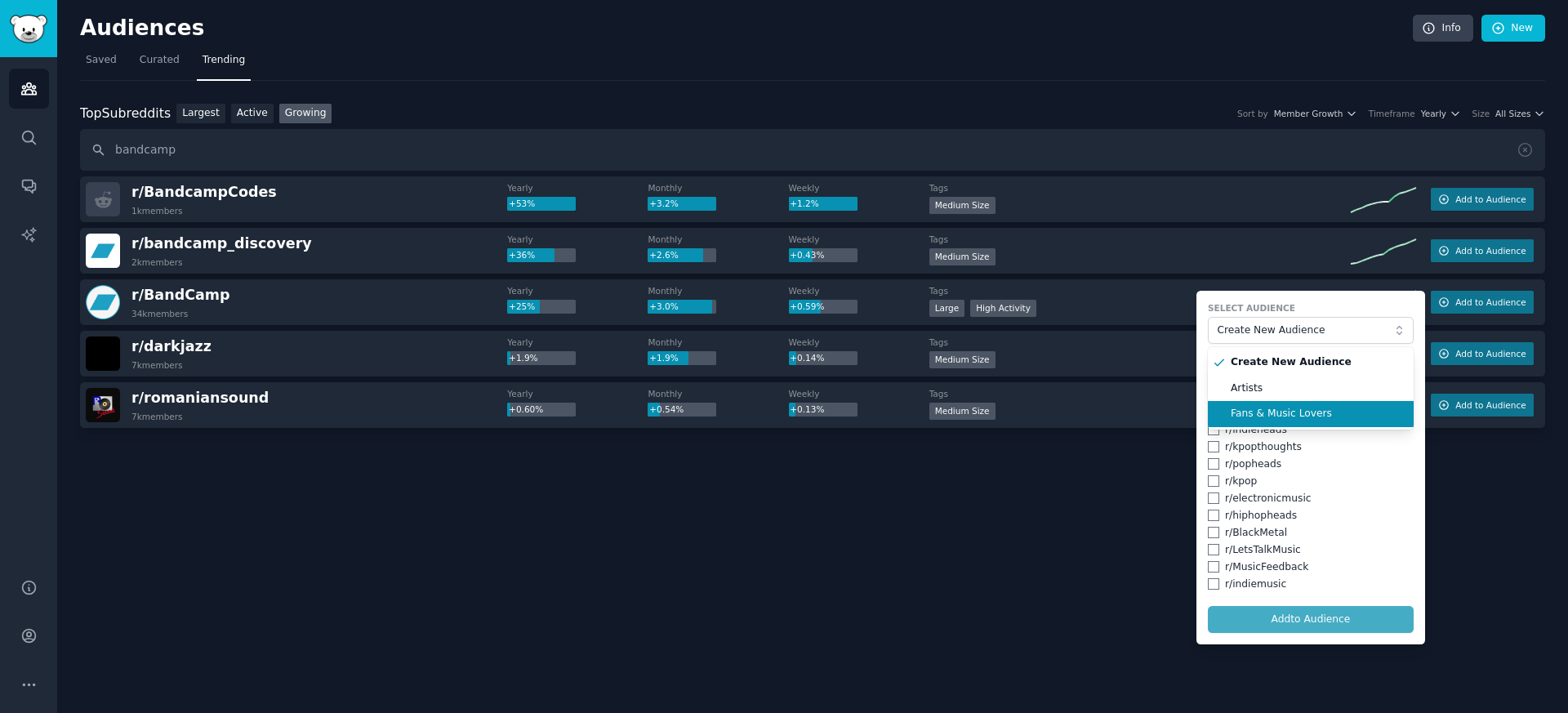
click at [1268, 410] on span "Fans & Music Lovers" at bounding box center [1317, 414] width 171 height 15
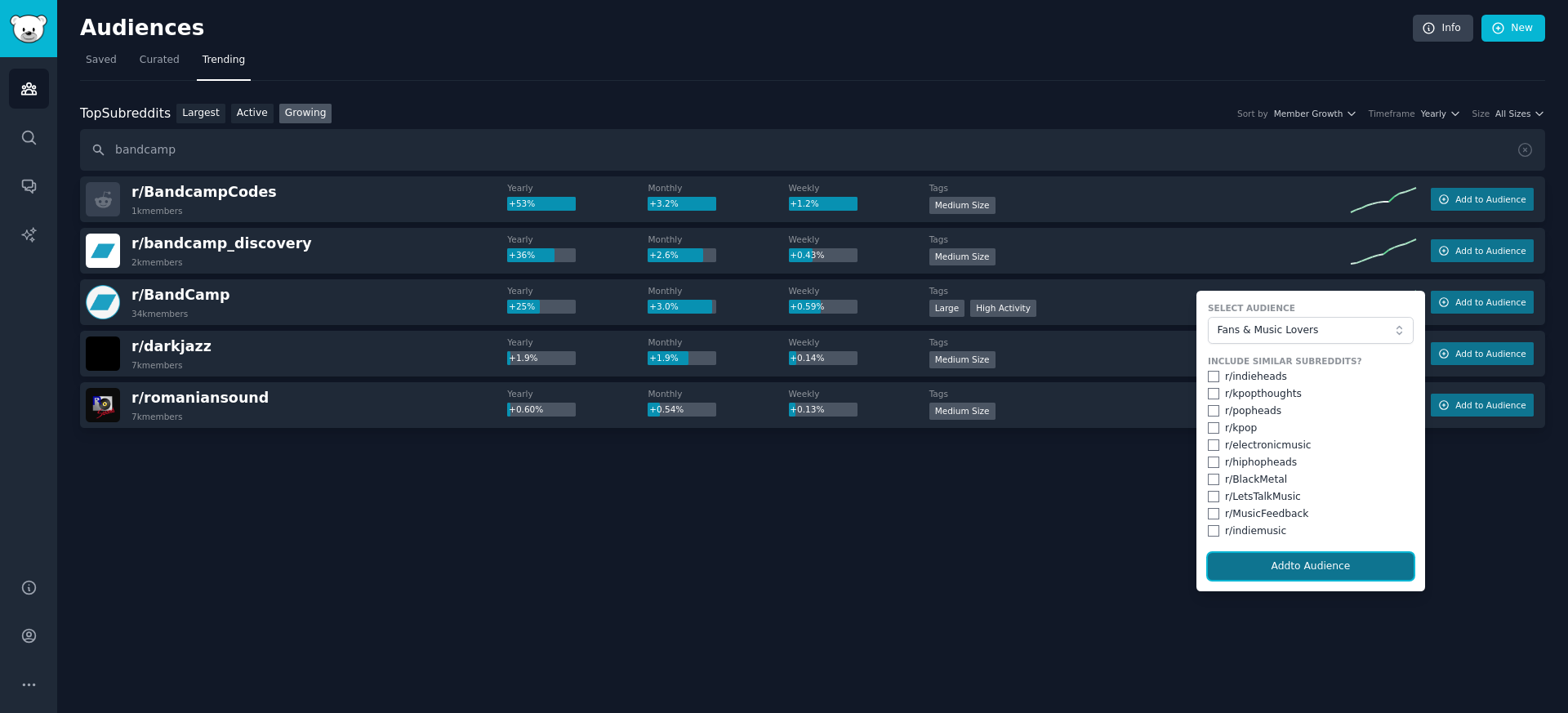
click at [1281, 558] on button "Add to Audience" at bounding box center [1311, 567] width 206 height 28
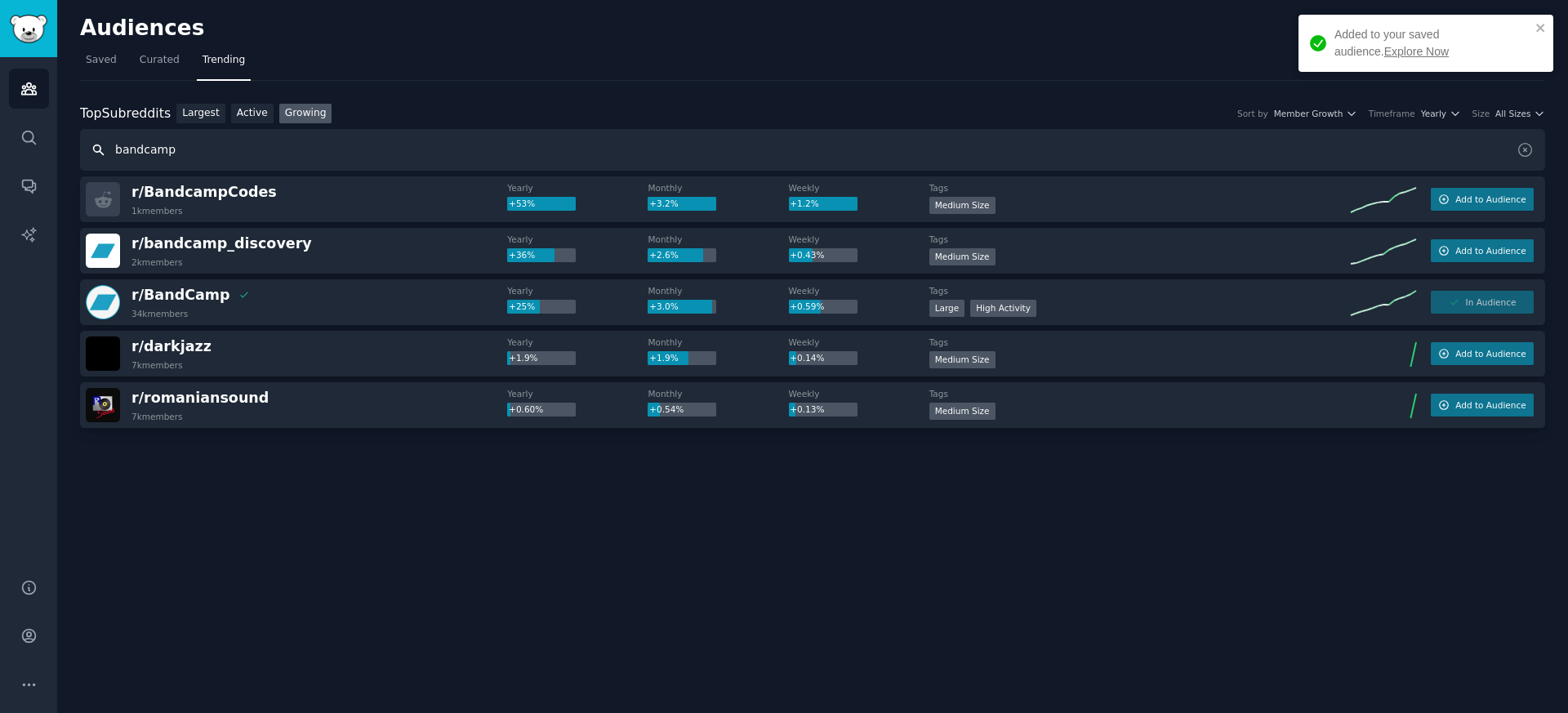
click at [115, 148] on input "bandcamp" at bounding box center [813, 150] width 1466 height 42
click at [220, 115] on link "Largest" at bounding box center [201, 114] width 49 height 20
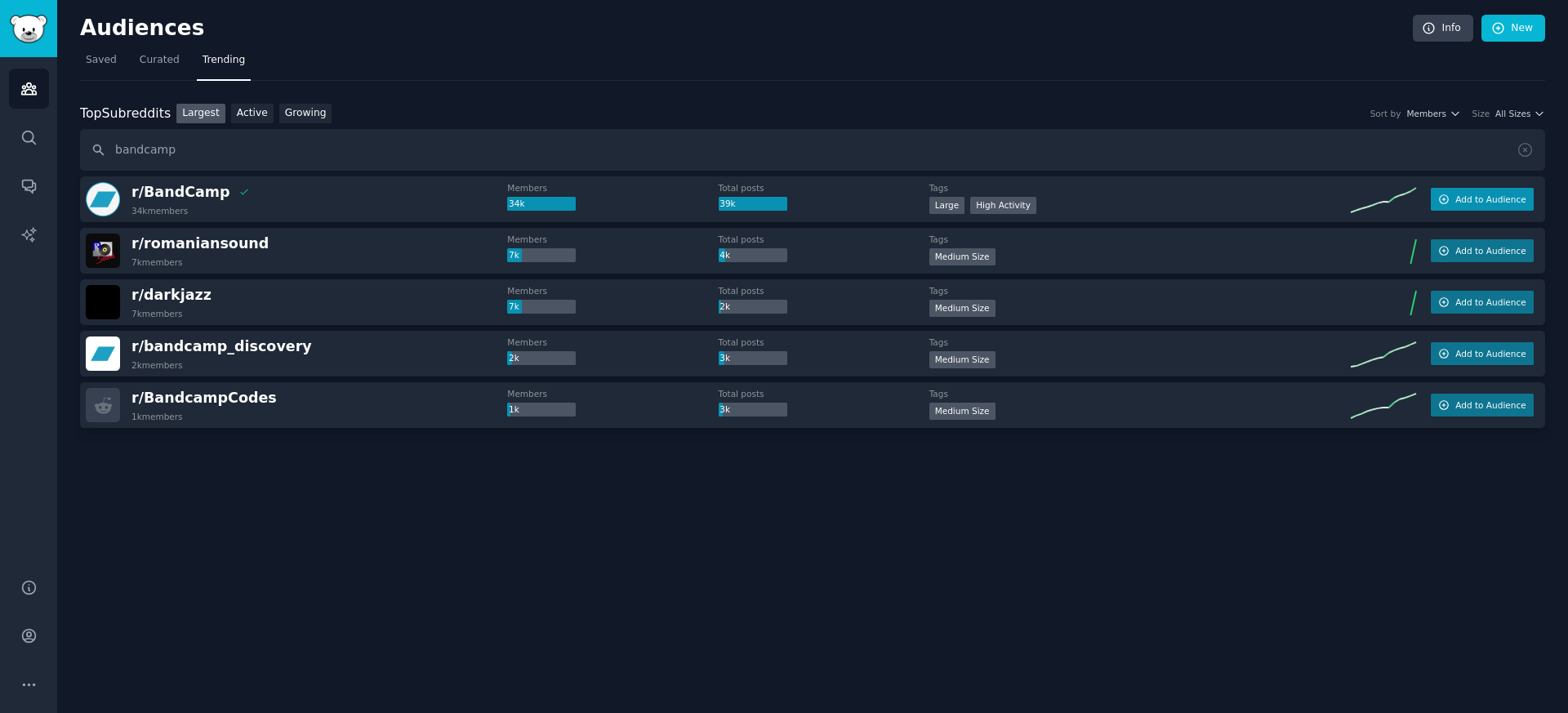
click at [1479, 195] on span "Add to Audience" at bounding box center [1490, 199] width 70 height 11
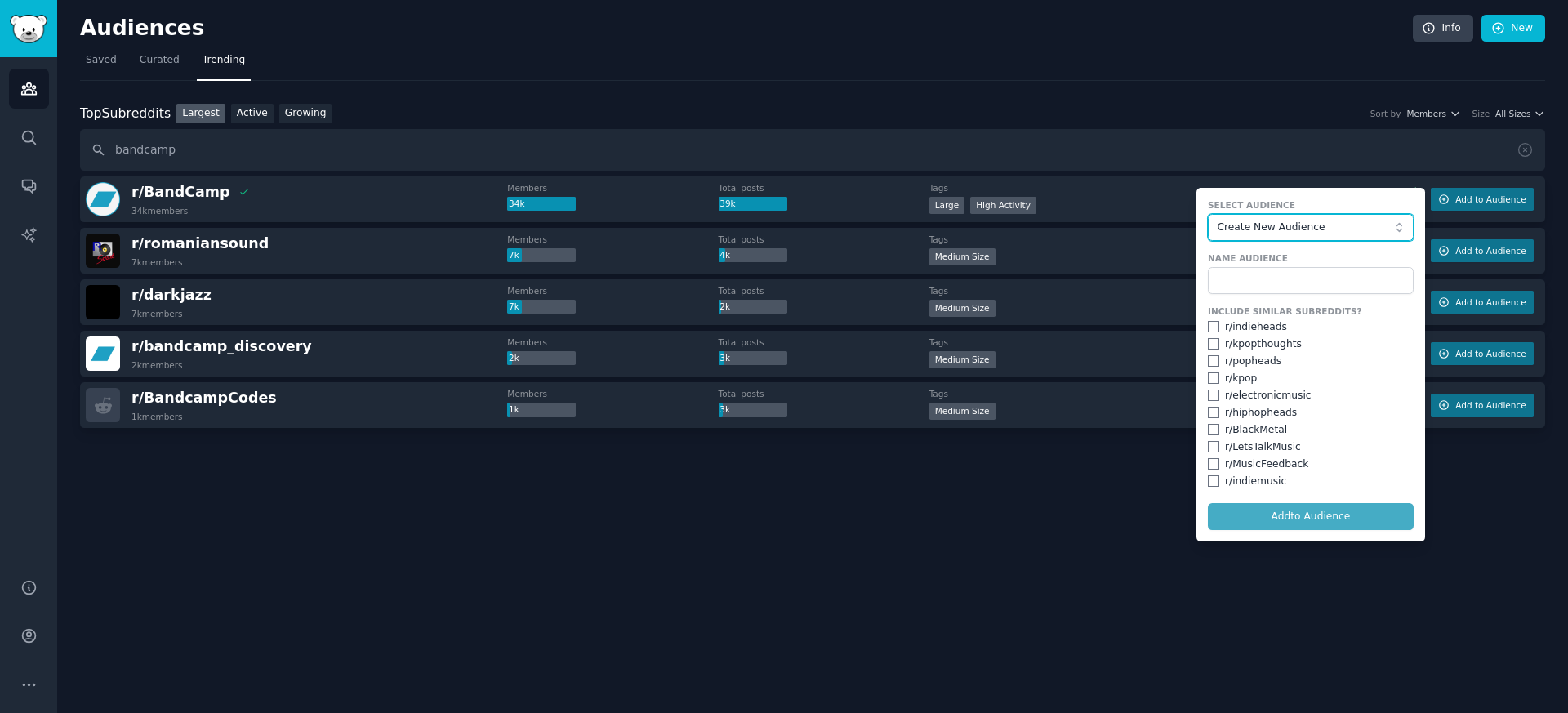
click at [1304, 231] on span "Create New Audience" at bounding box center [1306, 228] width 179 height 15
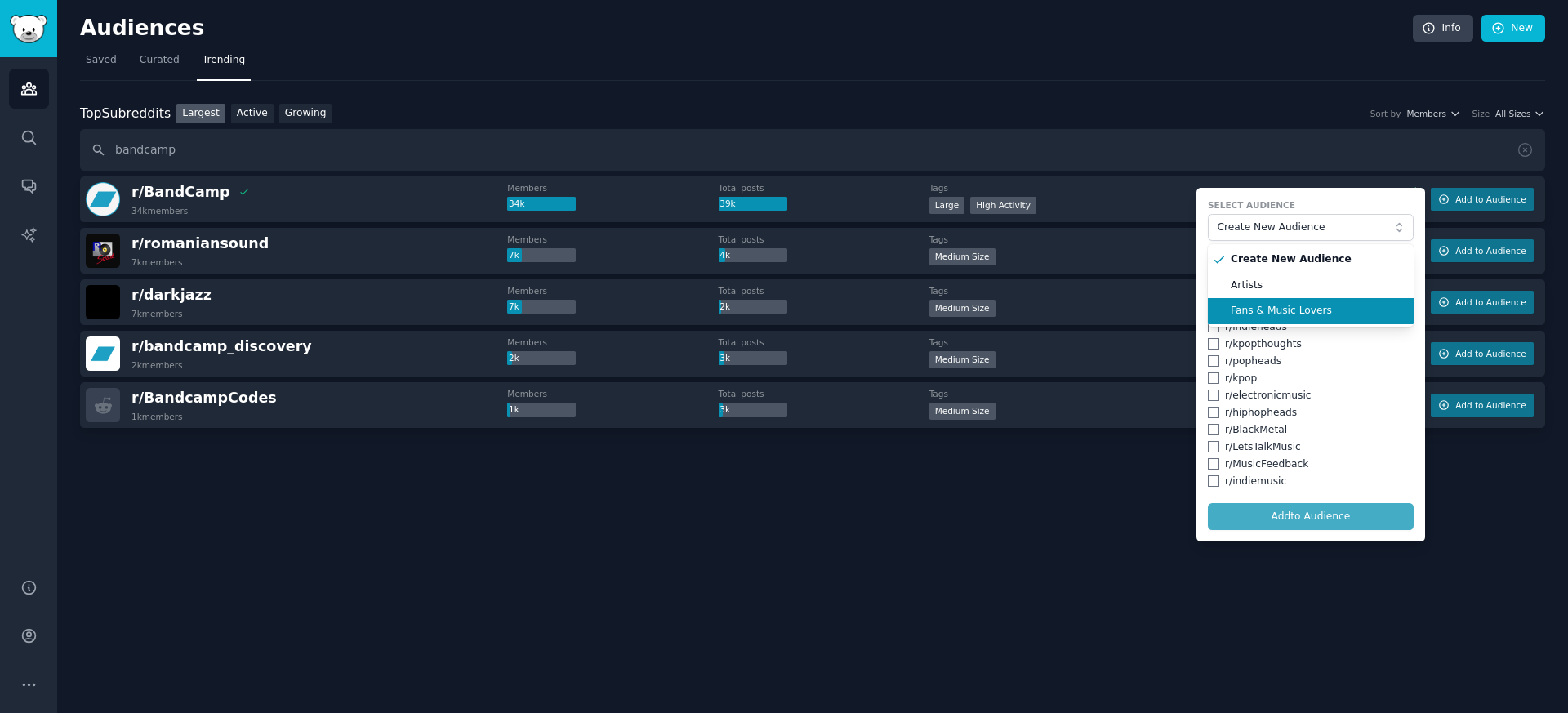
click at [1274, 315] on span "Fans & Music Lovers" at bounding box center [1317, 311] width 171 height 15
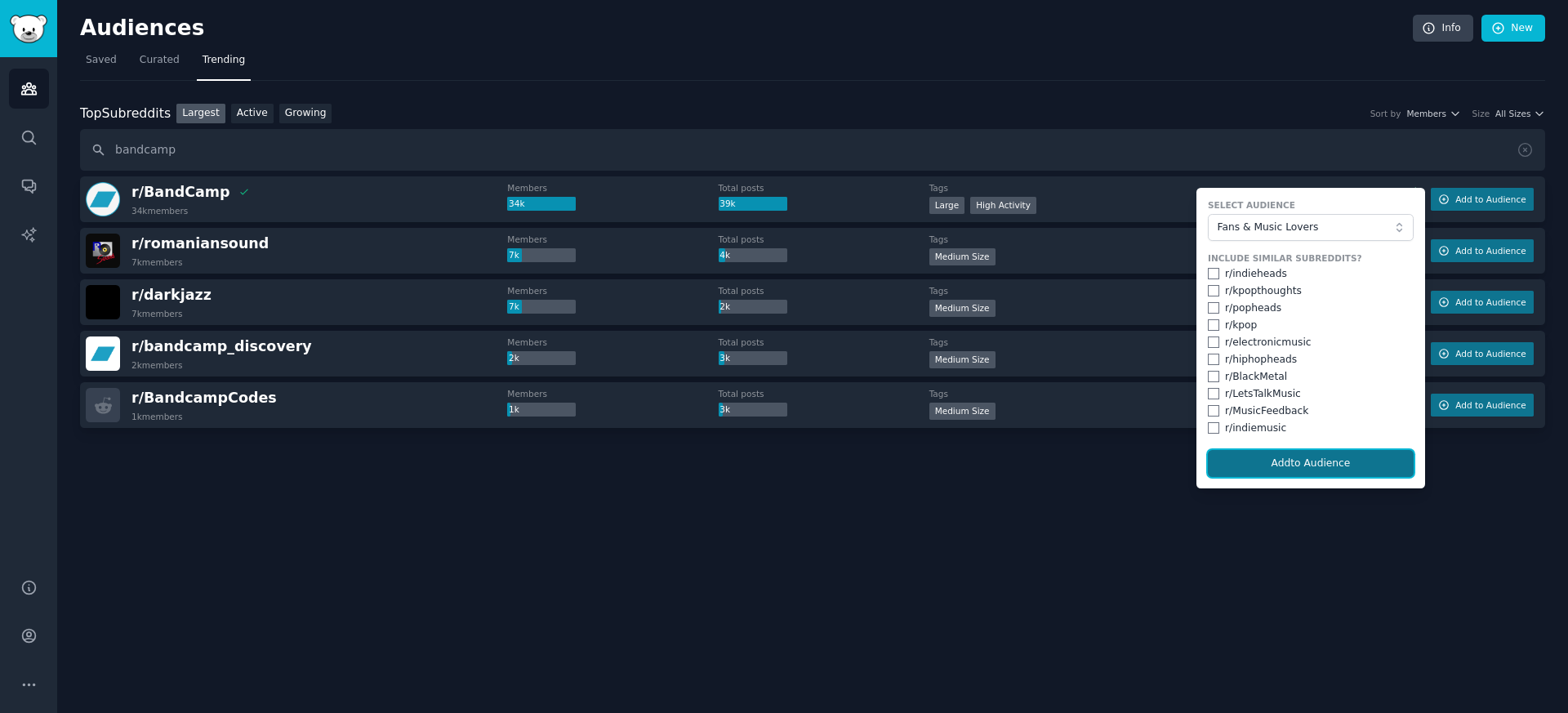
click at [1299, 461] on button "Add to Audience" at bounding box center [1311, 464] width 206 height 28
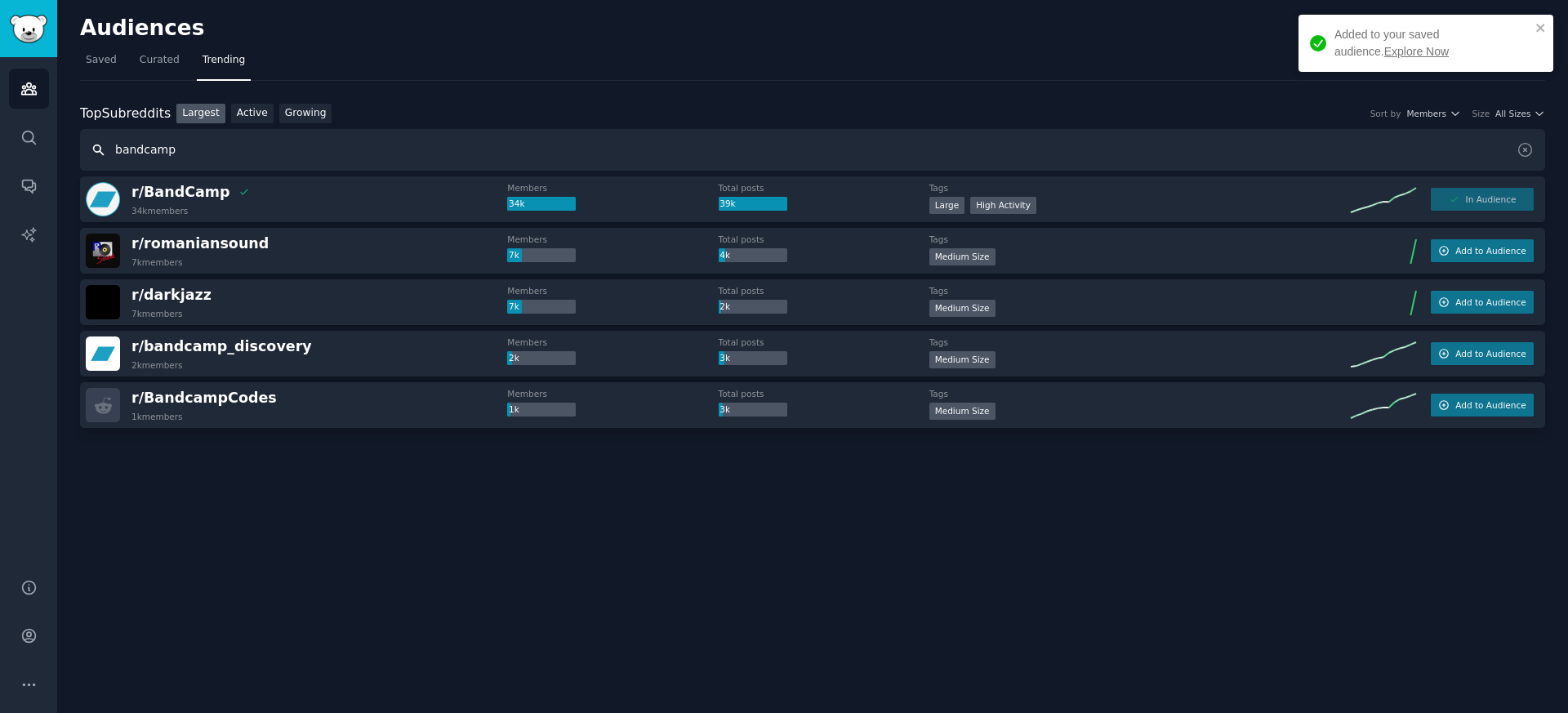
click at [167, 153] on input "bandcamp" at bounding box center [813, 150] width 1466 height 42
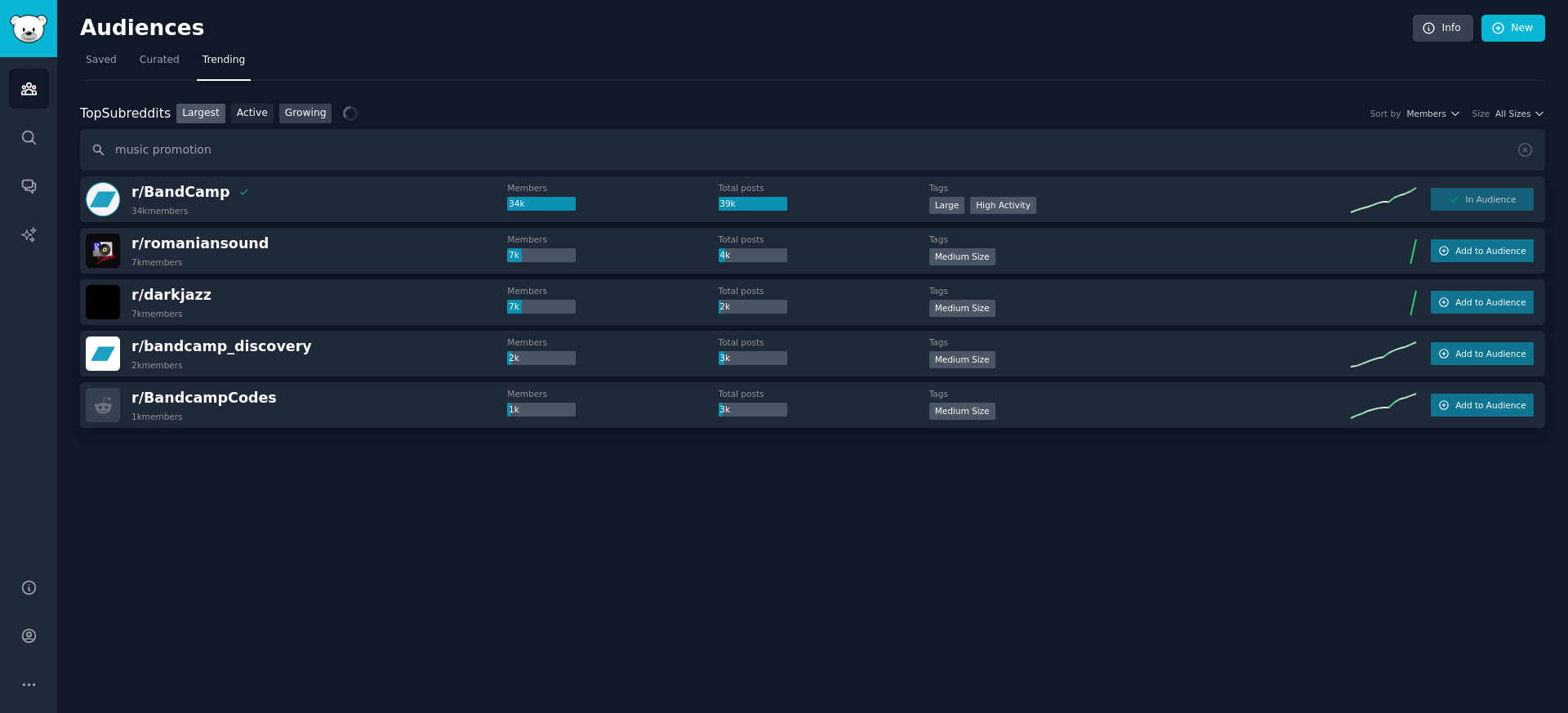
click at [309, 118] on link "Growing" at bounding box center [305, 114] width 53 height 20
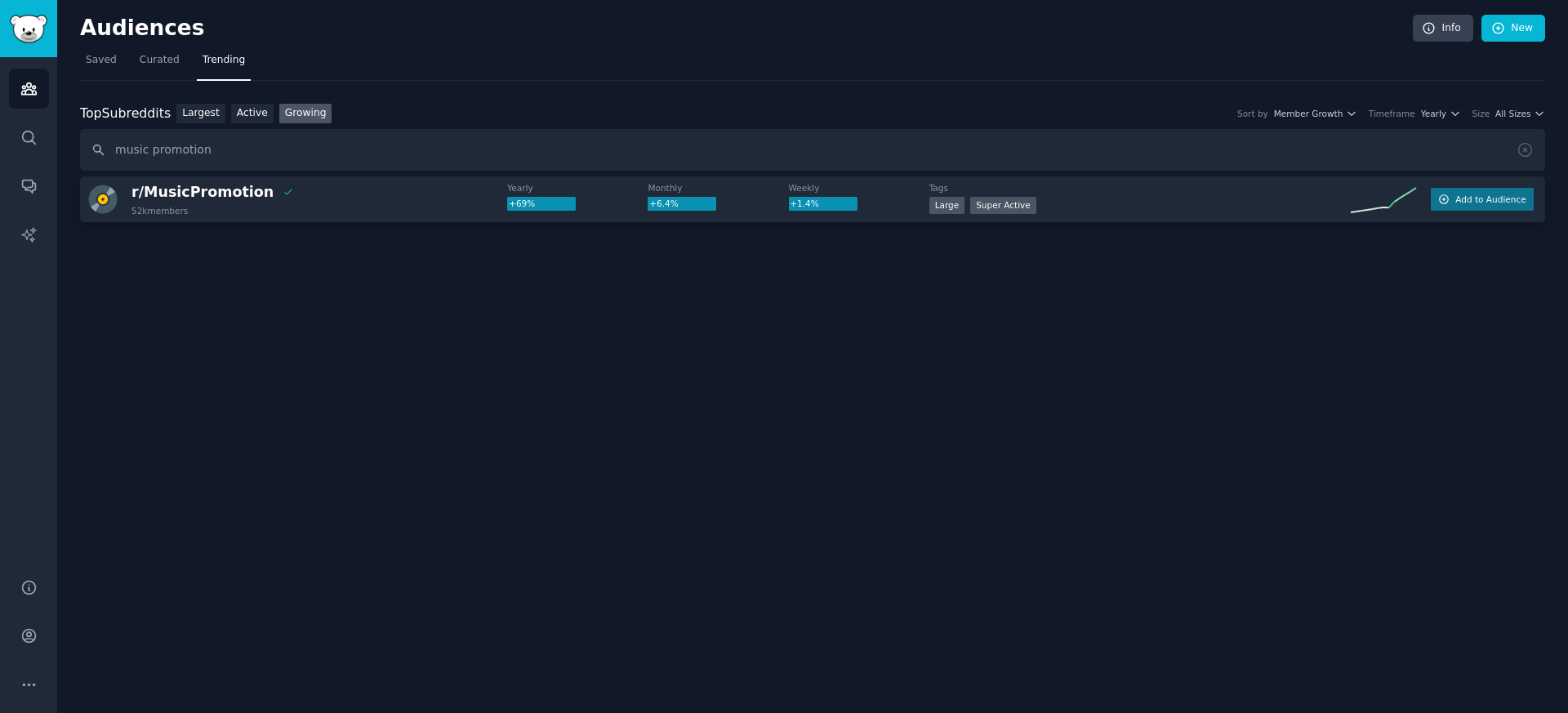
click at [1474, 210] on div "r/ MusicPromotion 52k members Yearly +69% Monthly +6.4% Weekly +1.4% Tags Large…" at bounding box center [813, 199] width 1466 height 46
click at [1468, 200] on span "Add to Audience" at bounding box center [1490, 199] width 70 height 11
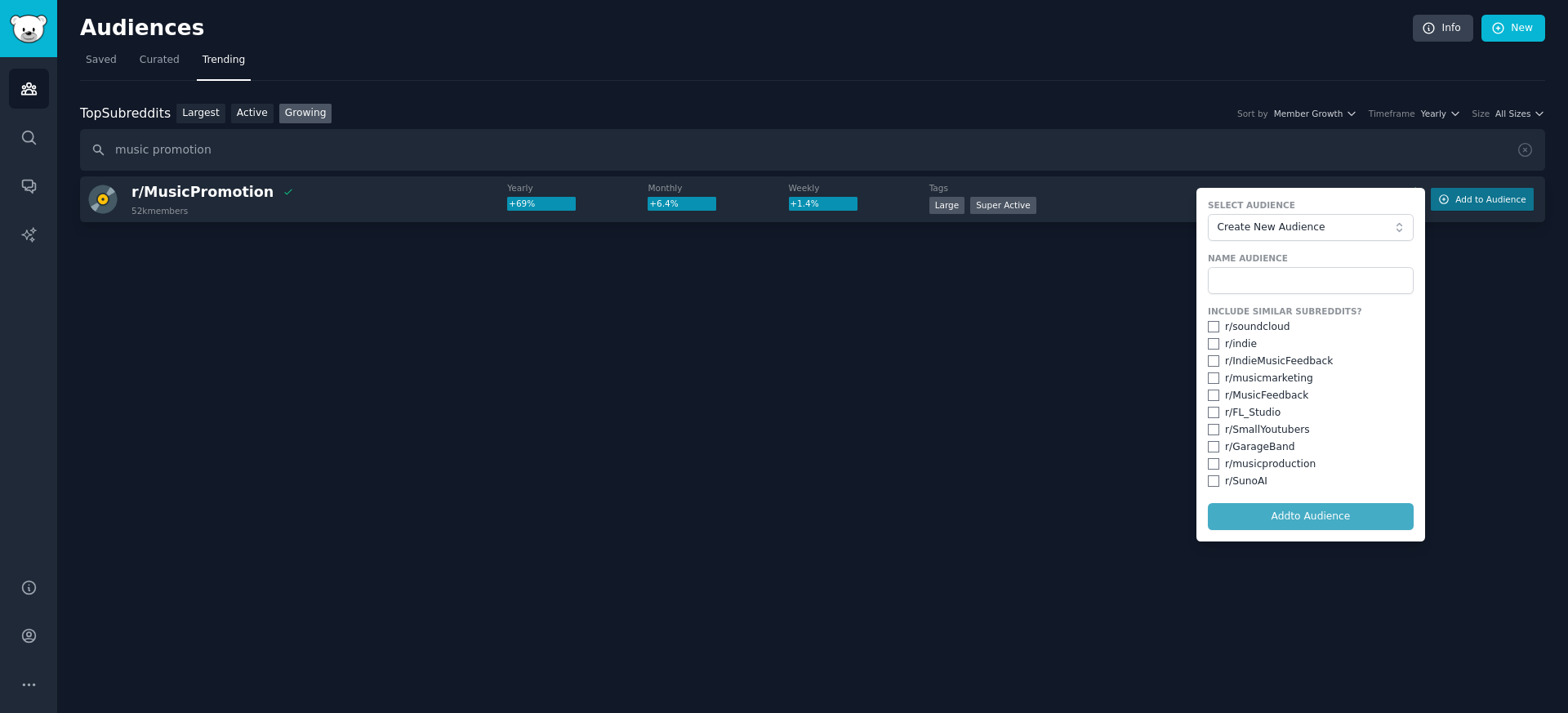
click at [1069, 410] on div "Audiences Info New Saved Curated Trending Top Subreddits Top Subreddits Largest…" at bounding box center [812, 356] width 1511 height 713
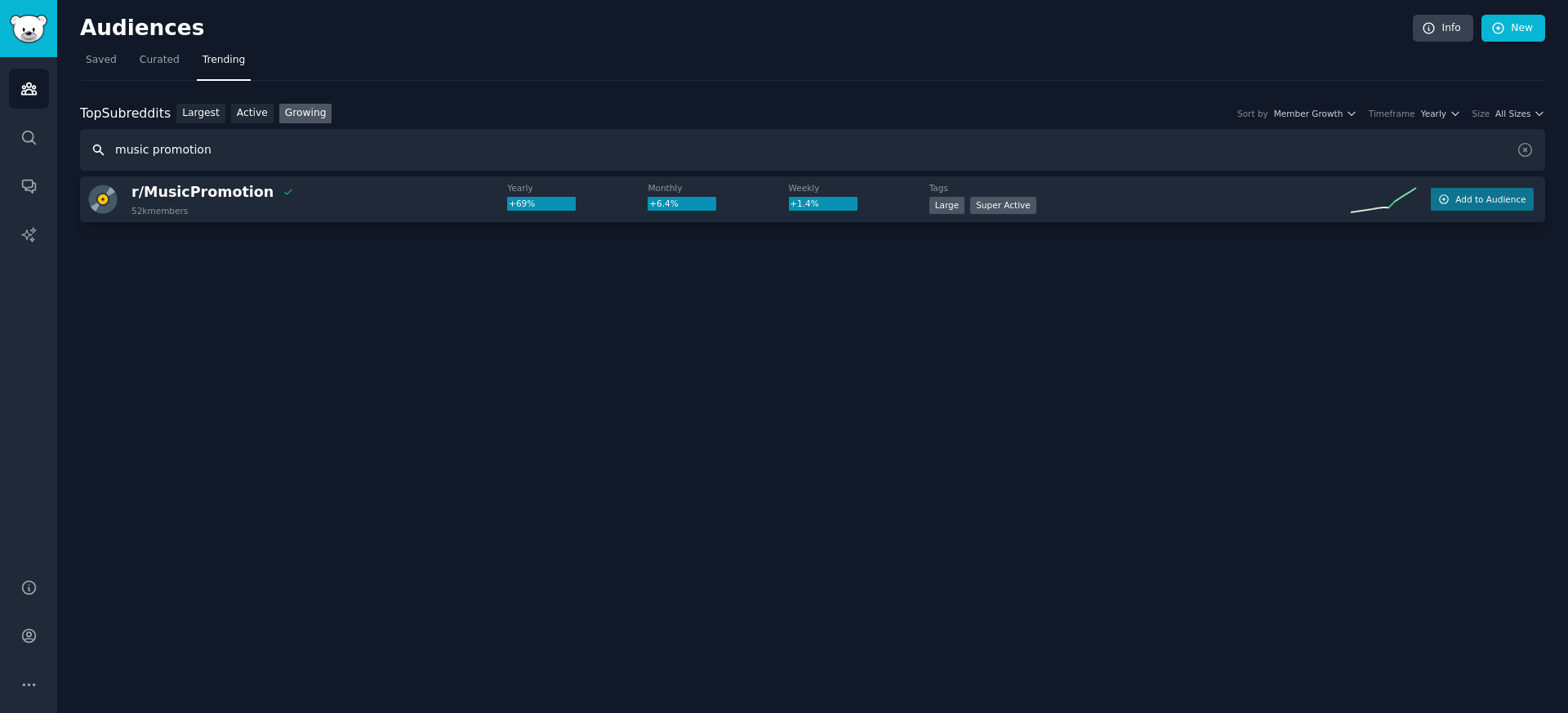
click at [188, 147] on input "music promotion" at bounding box center [813, 150] width 1466 height 42
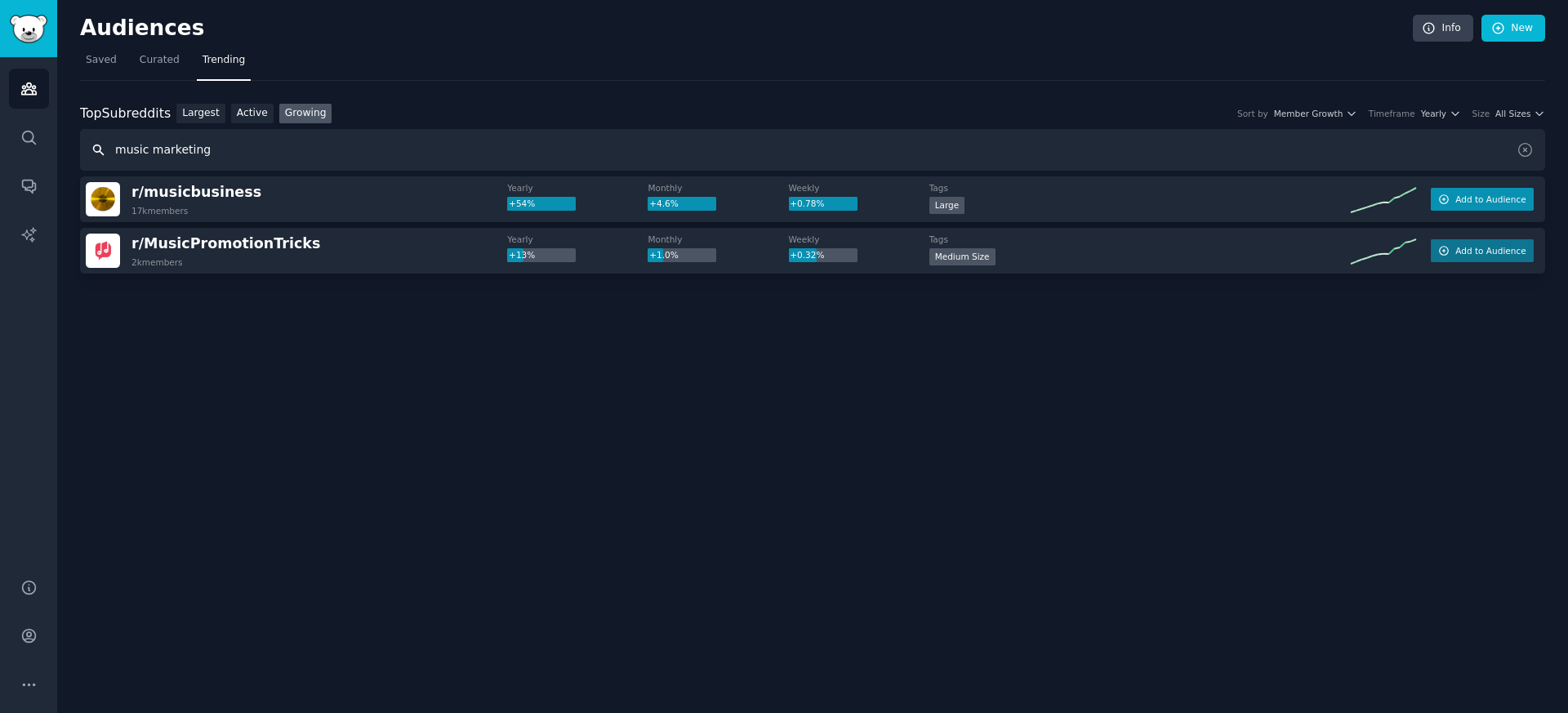
click at [1475, 200] on span "Add to Audience" at bounding box center [1490, 199] width 70 height 11
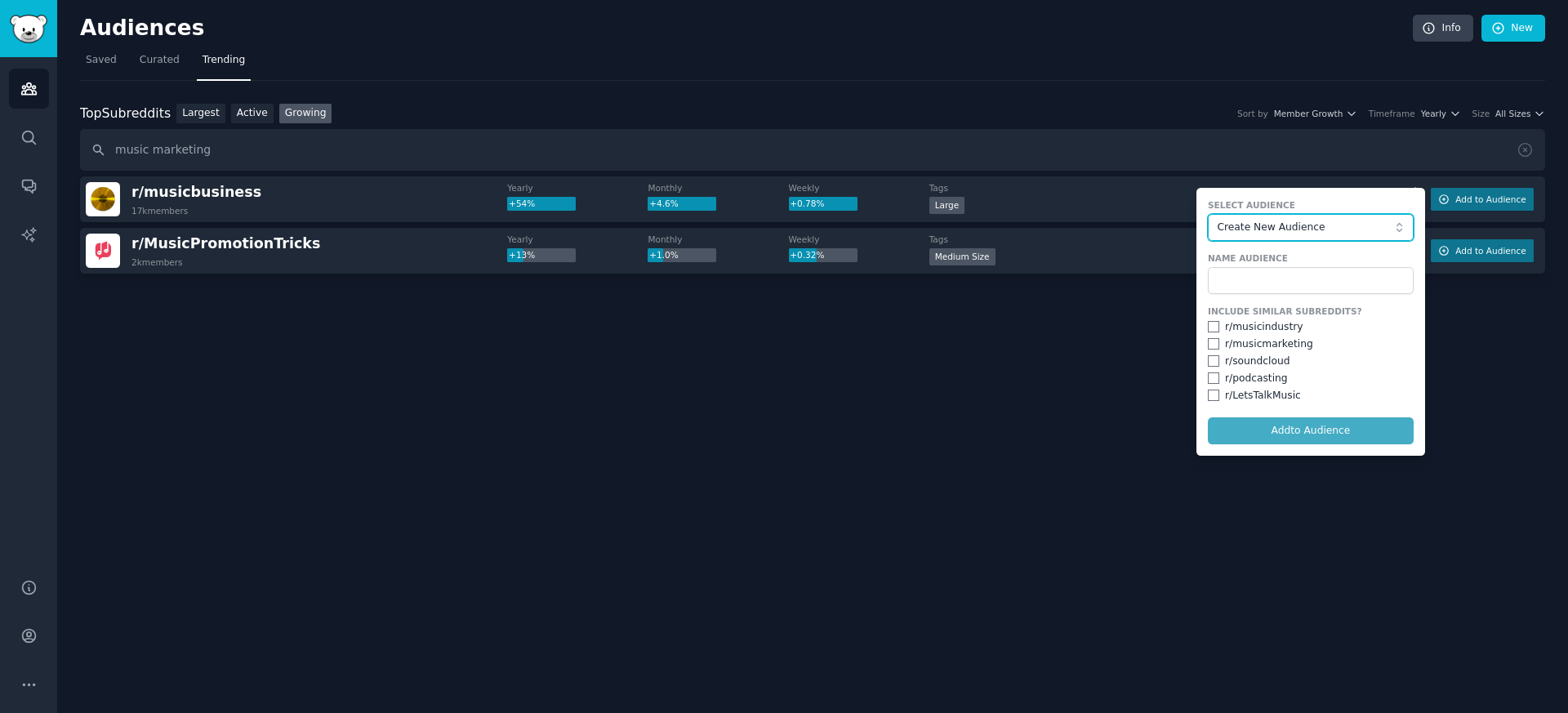
click at [1289, 230] on span "Create New Audience" at bounding box center [1306, 228] width 179 height 15
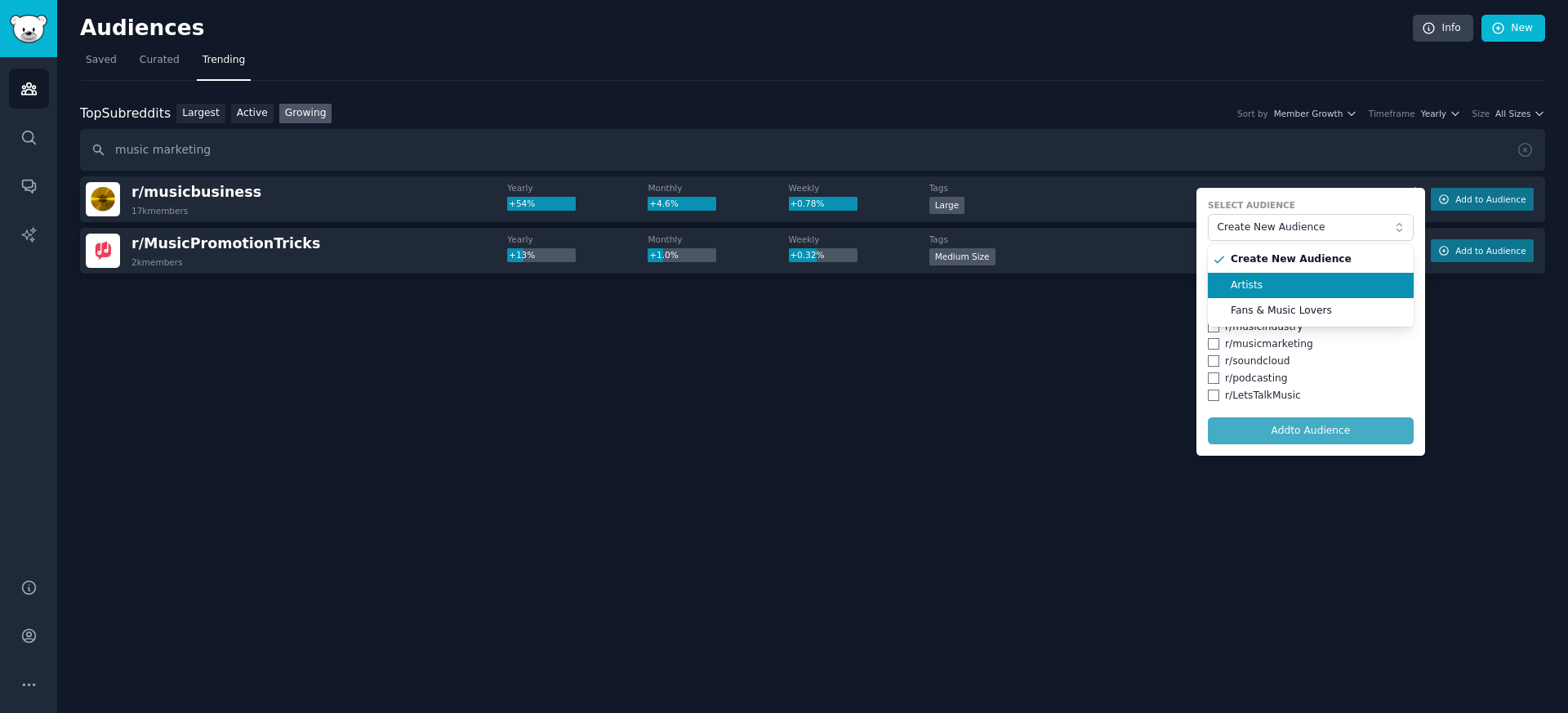
click at [1278, 285] on span "Artists" at bounding box center [1317, 286] width 171 height 15
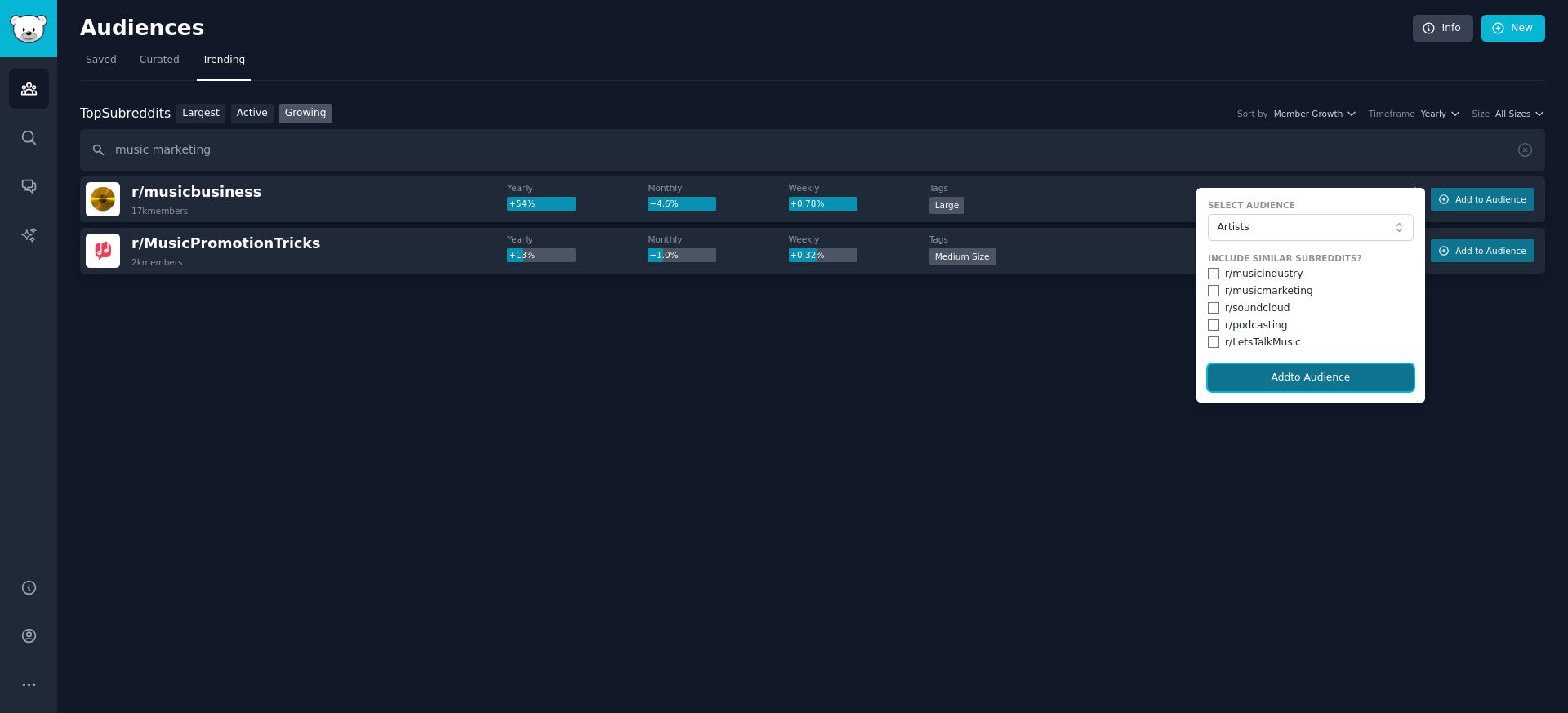
click at [1298, 383] on button "Add to Audience" at bounding box center [1311, 378] width 206 height 28
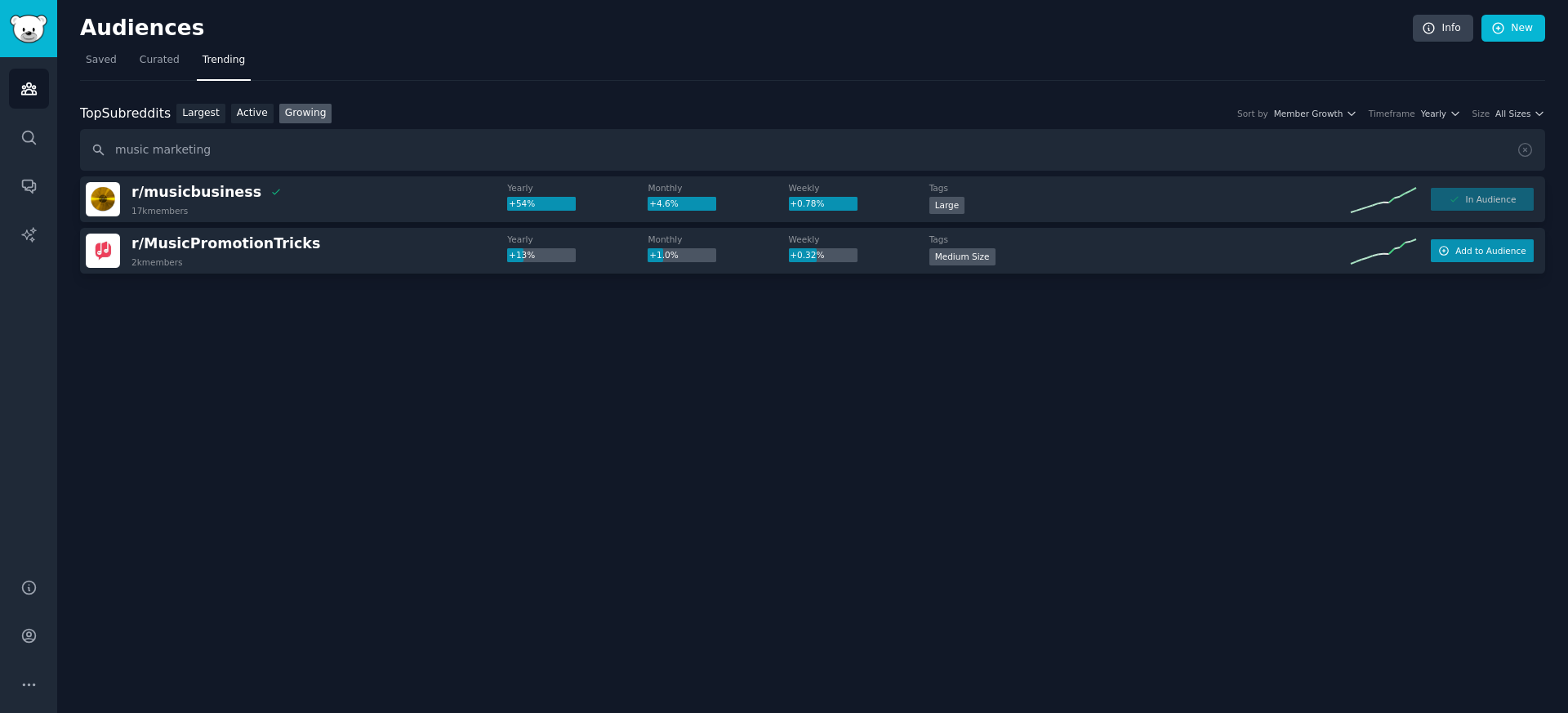
click at [1465, 247] on span "Add to Audience" at bounding box center [1490, 250] width 70 height 11
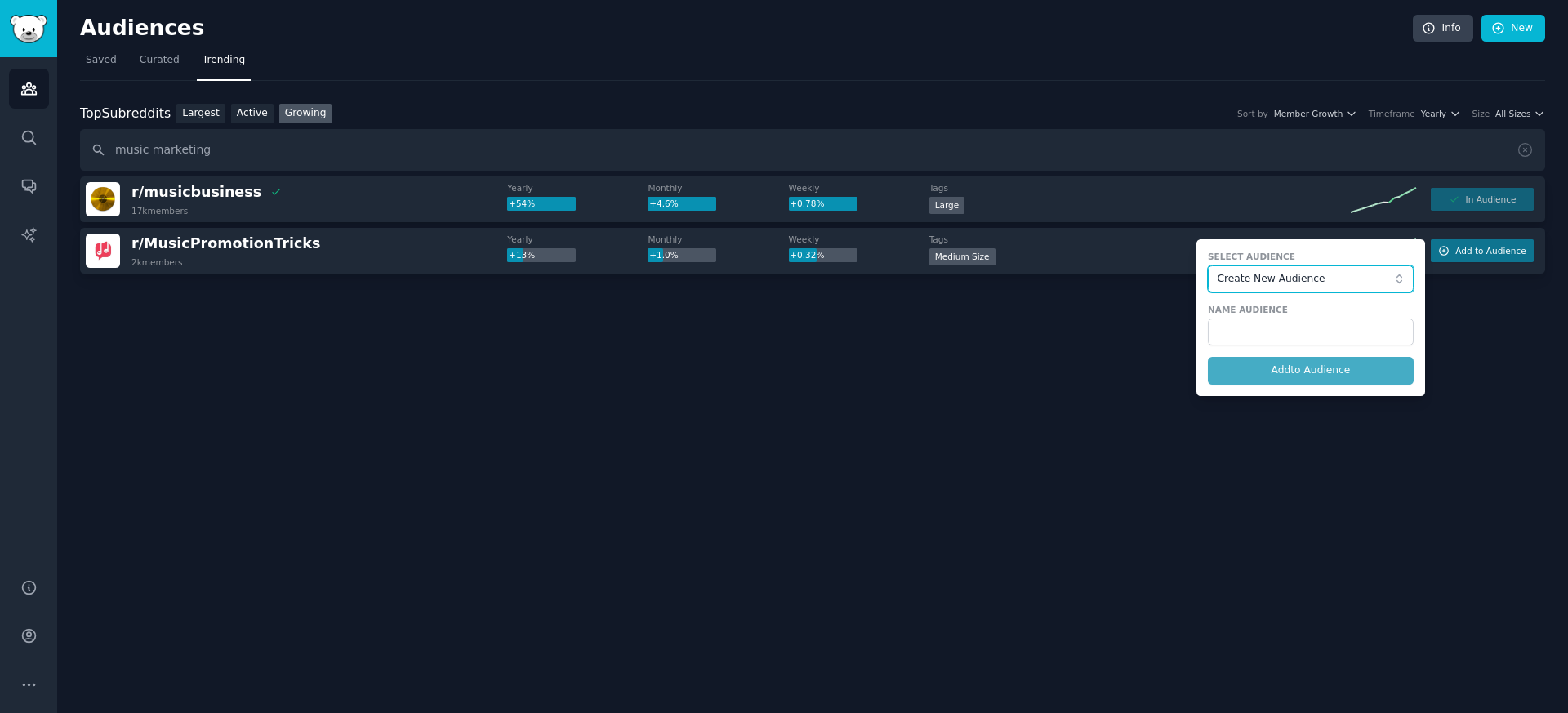
click at [1305, 267] on button "Create New Audience" at bounding box center [1311, 279] width 206 height 28
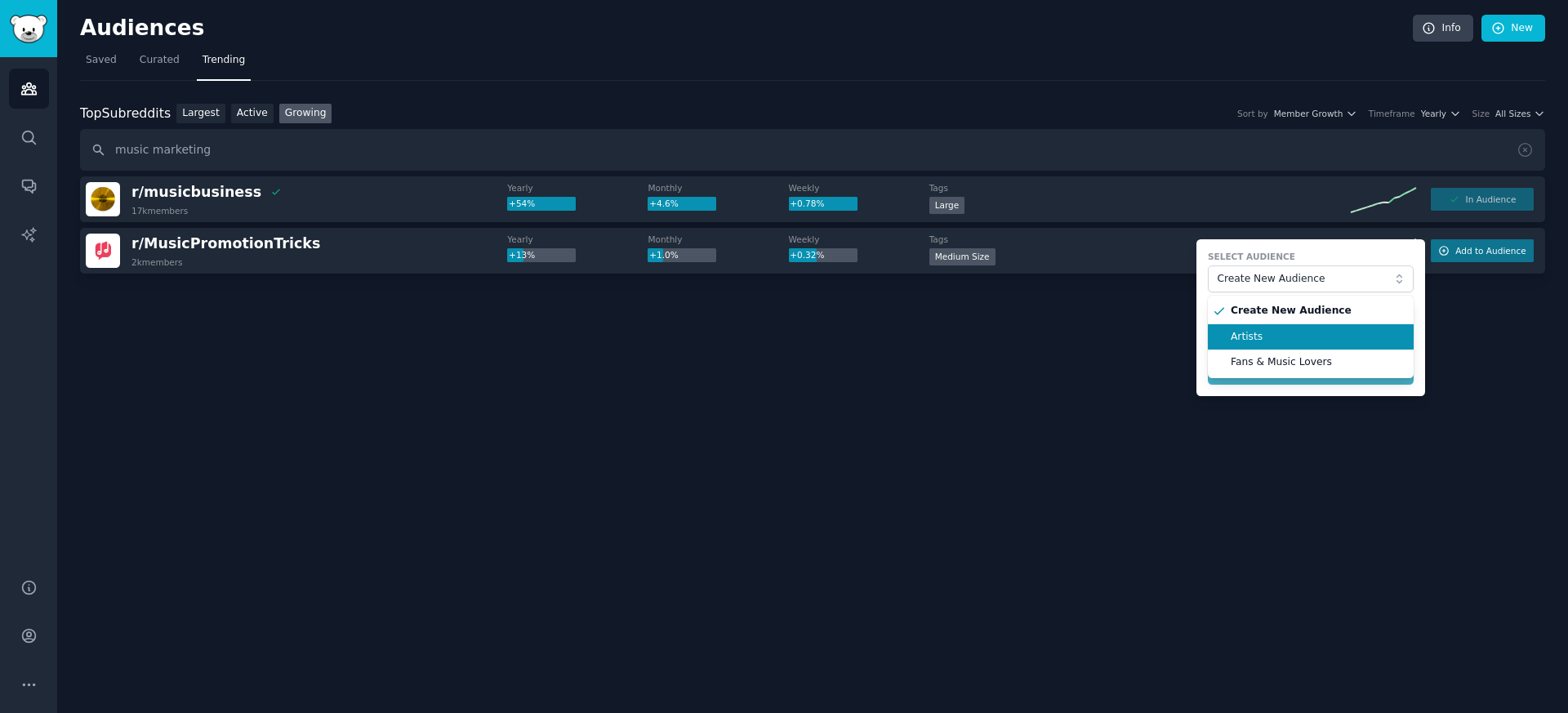
click at [1272, 338] on span "Artists" at bounding box center [1317, 337] width 171 height 15
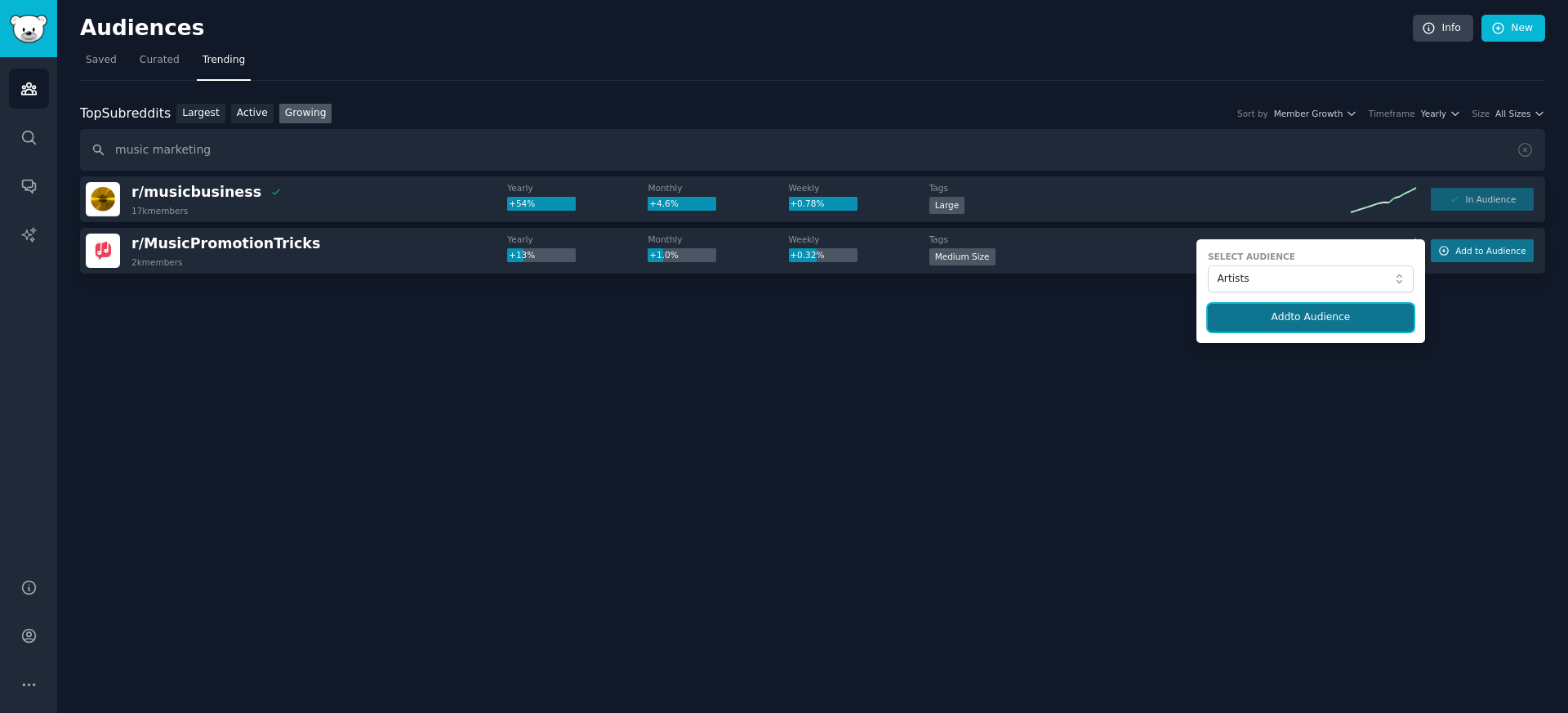
click at [1276, 313] on button "Add to Audience" at bounding box center [1311, 317] width 206 height 28
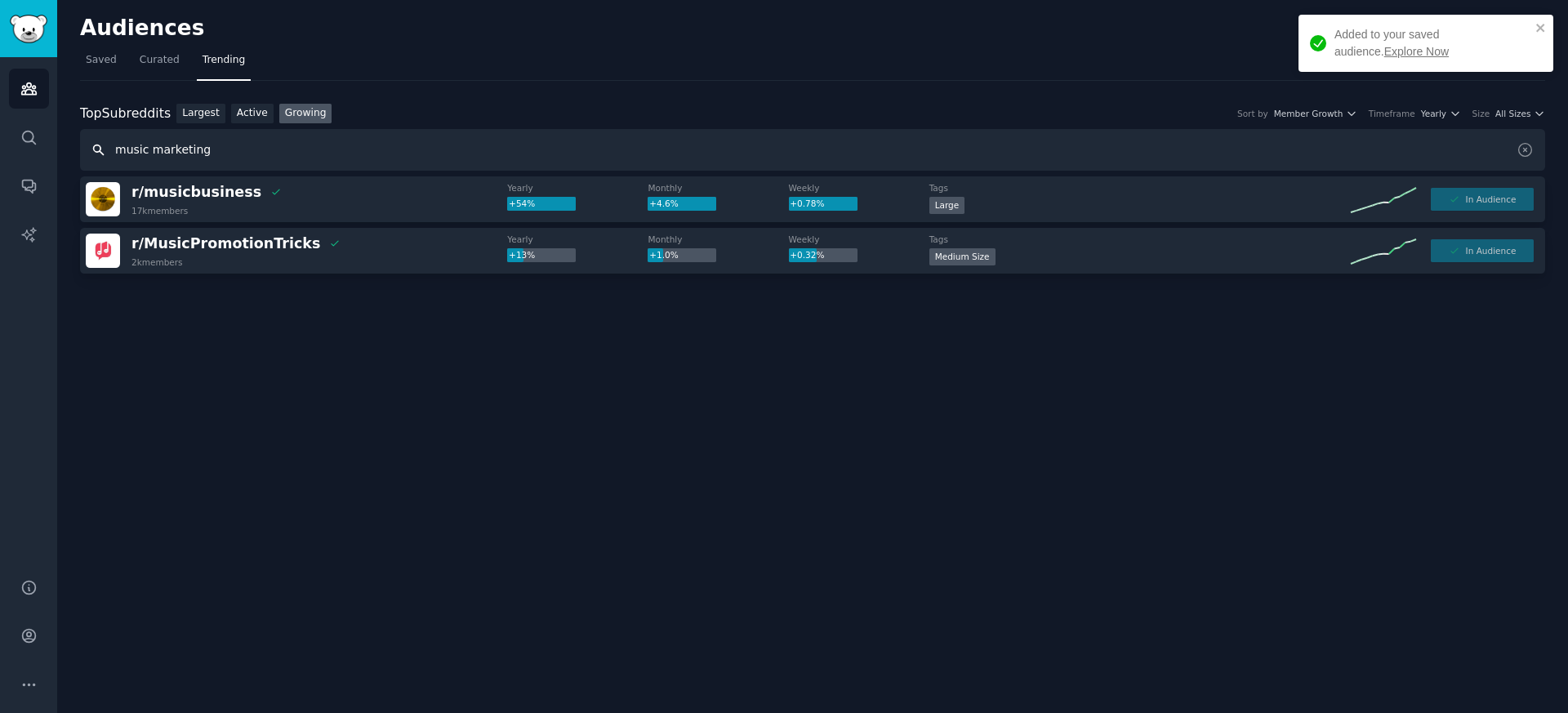
click at [195, 153] on input "music marketing" at bounding box center [813, 150] width 1466 height 42
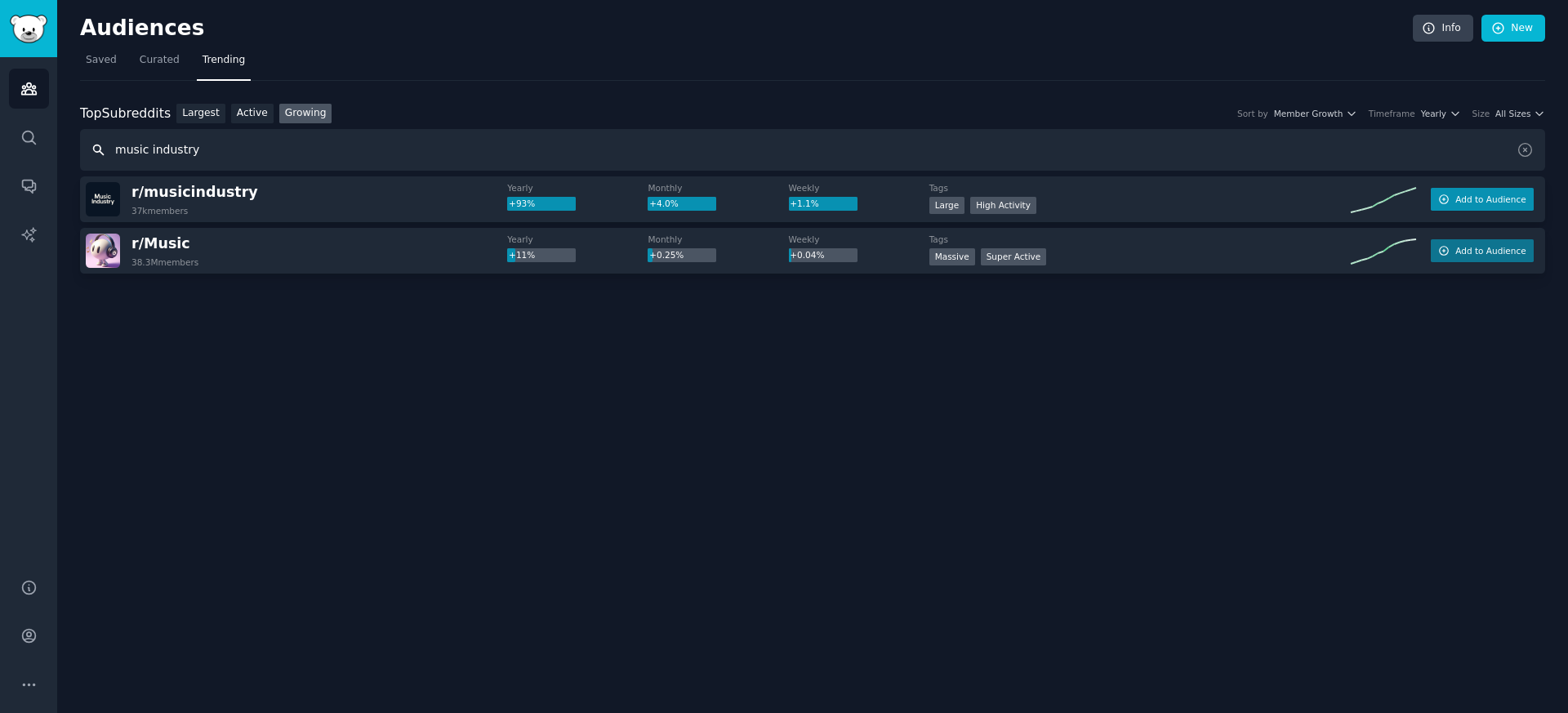
click at [1453, 192] on button "Add to Audience" at bounding box center [1482, 199] width 103 height 23
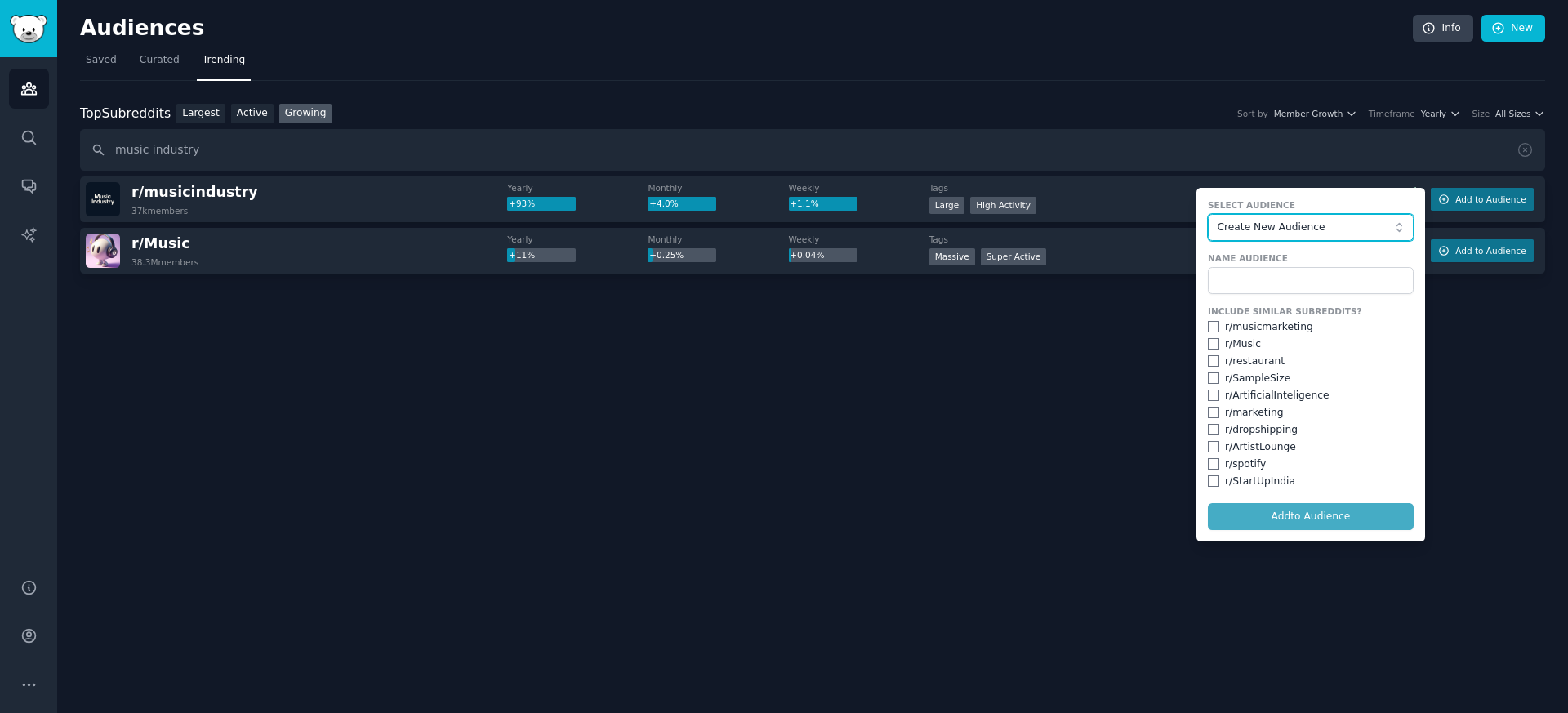
click at [1255, 225] on span "Create New Audience" at bounding box center [1306, 228] width 179 height 15
click at [1253, 270] on li "Create New Audience" at bounding box center [1311, 260] width 206 height 26
click at [1262, 226] on span "Create New Audience" at bounding box center [1306, 228] width 179 height 15
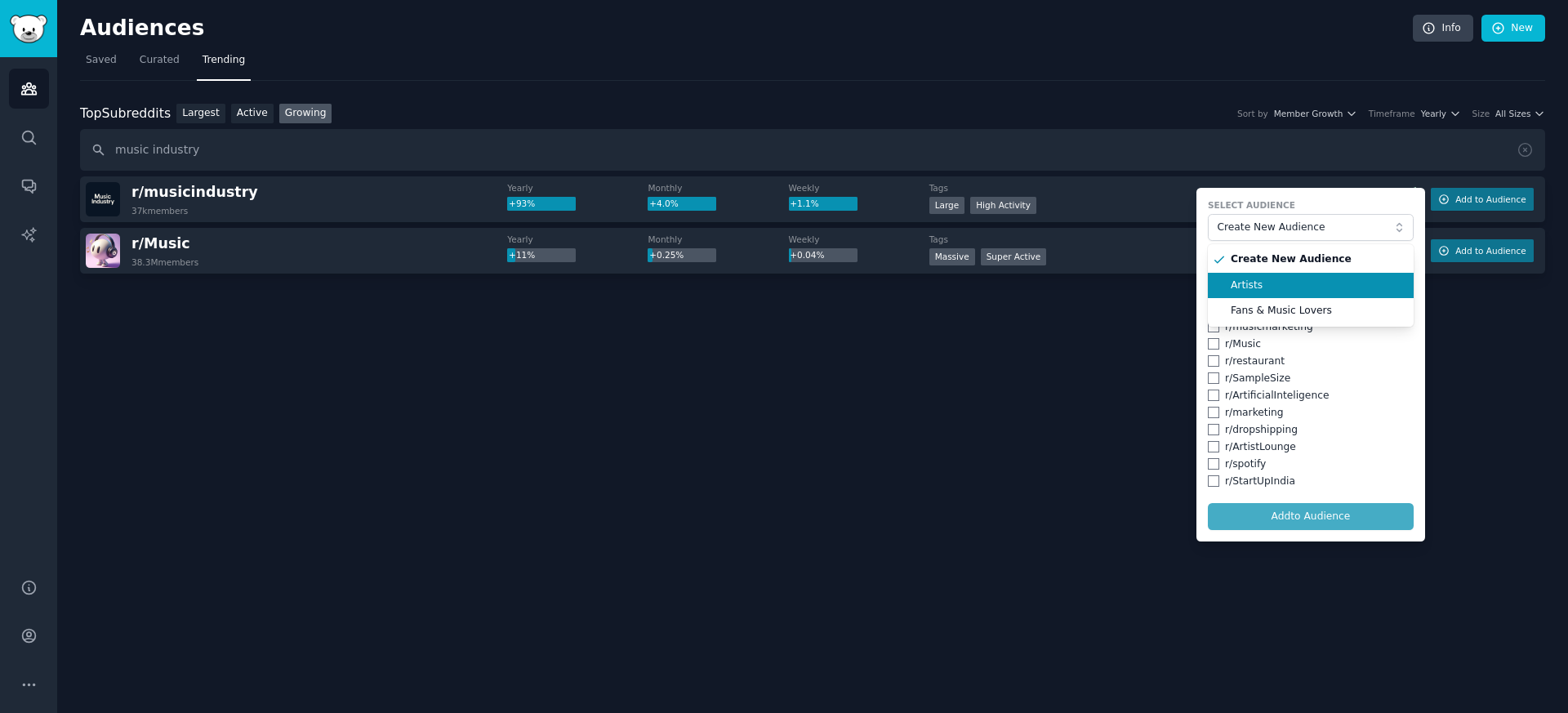
click at [1253, 282] on span "Artists" at bounding box center [1317, 286] width 171 height 15
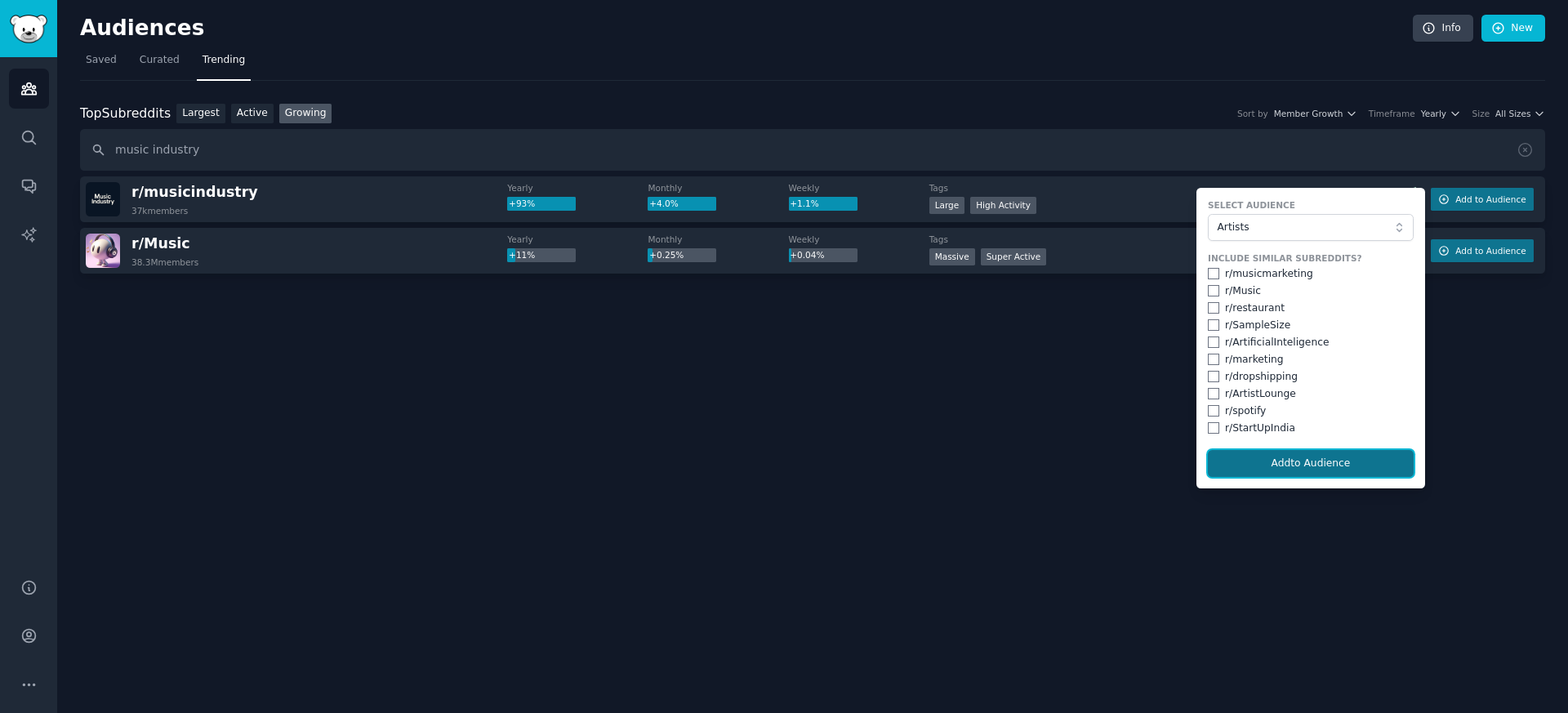
click at [1277, 462] on button "Add to Audience" at bounding box center [1311, 464] width 206 height 28
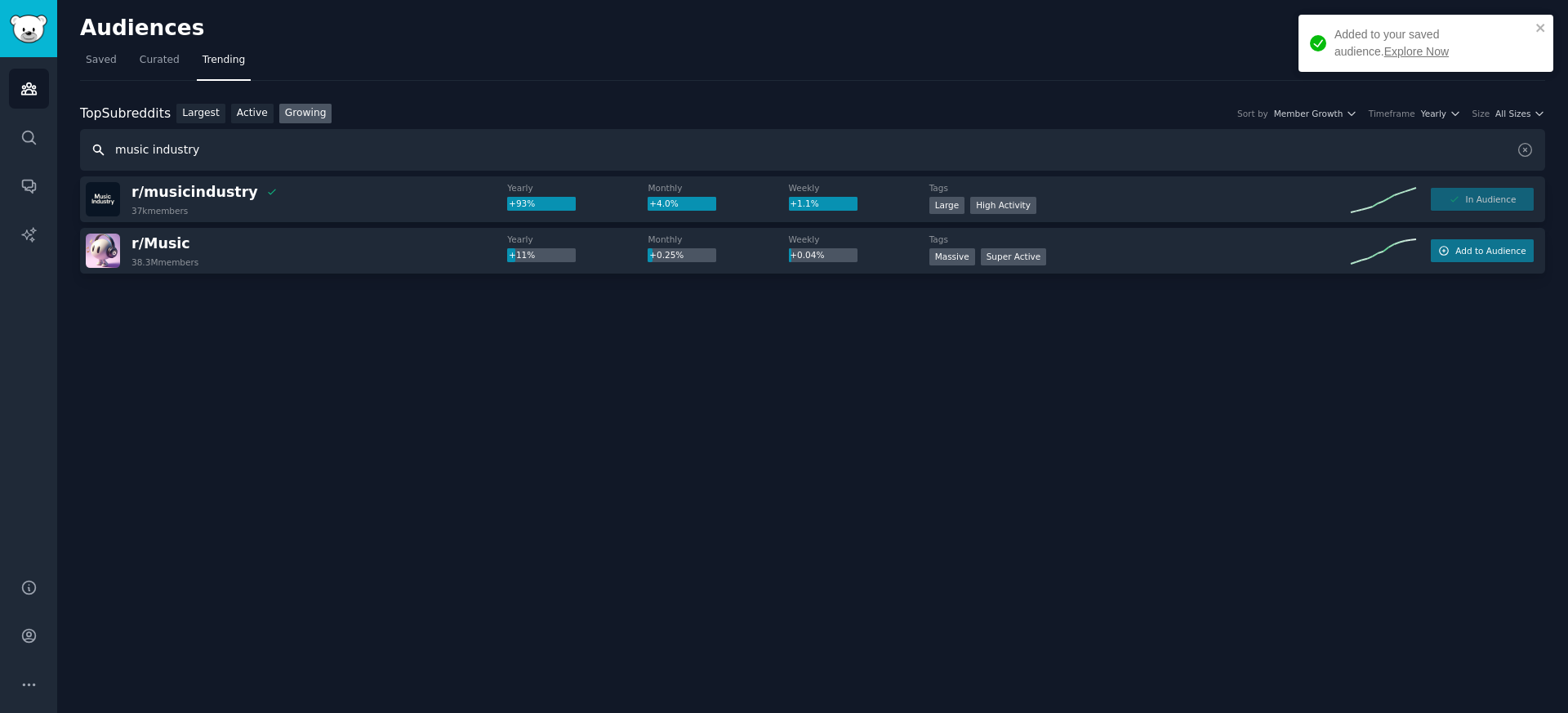
click at [174, 143] on input "music industry" at bounding box center [813, 150] width 1466 height 42
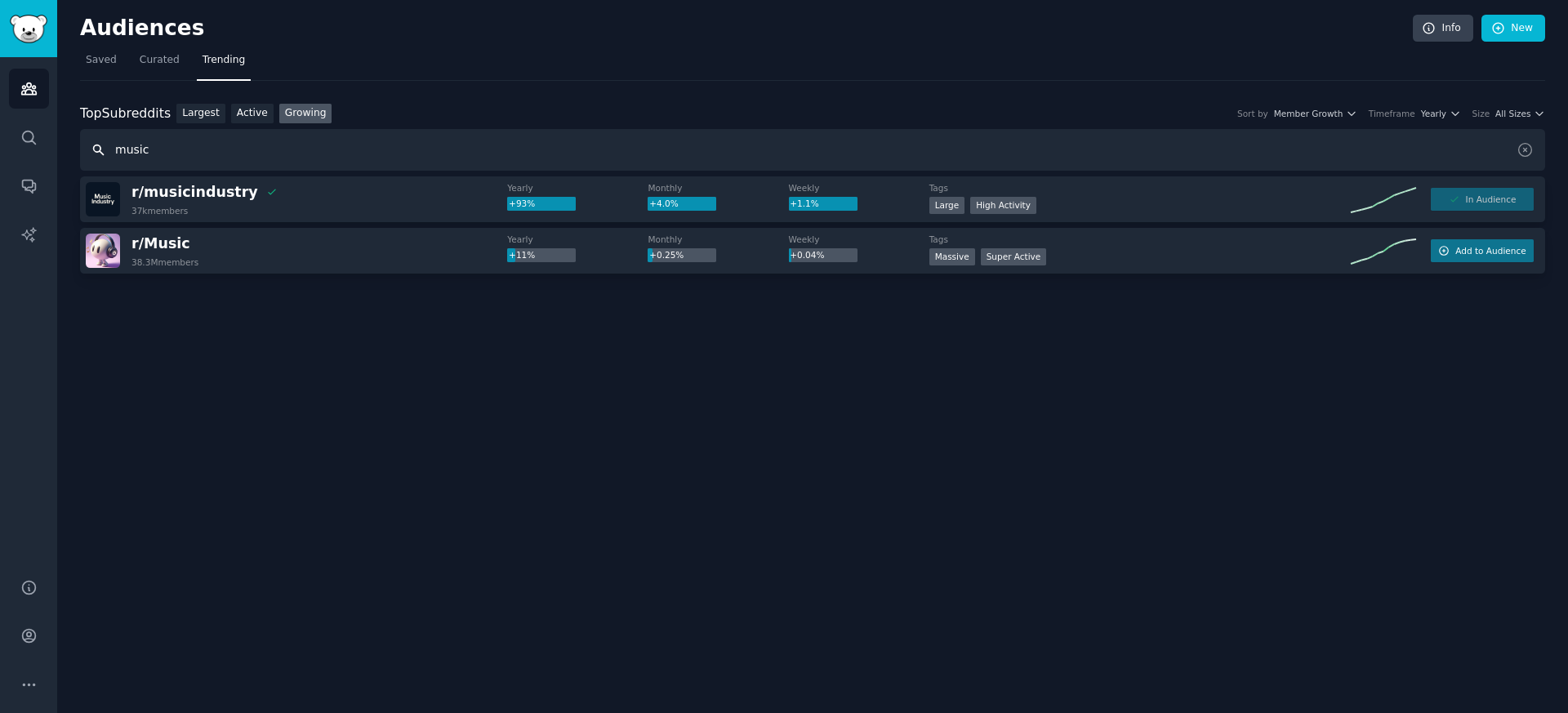
click at [168, 156] on input "music" at bounding box center [813, 150] width 1466 height 42
click at [151, 153] on input "music" at bounding box center [813, 150] width 1466 height 42
drag, startPoint x: 151, startPoint y: 153, endPoint x: 106, endPoint y: 153, distance: 45.0
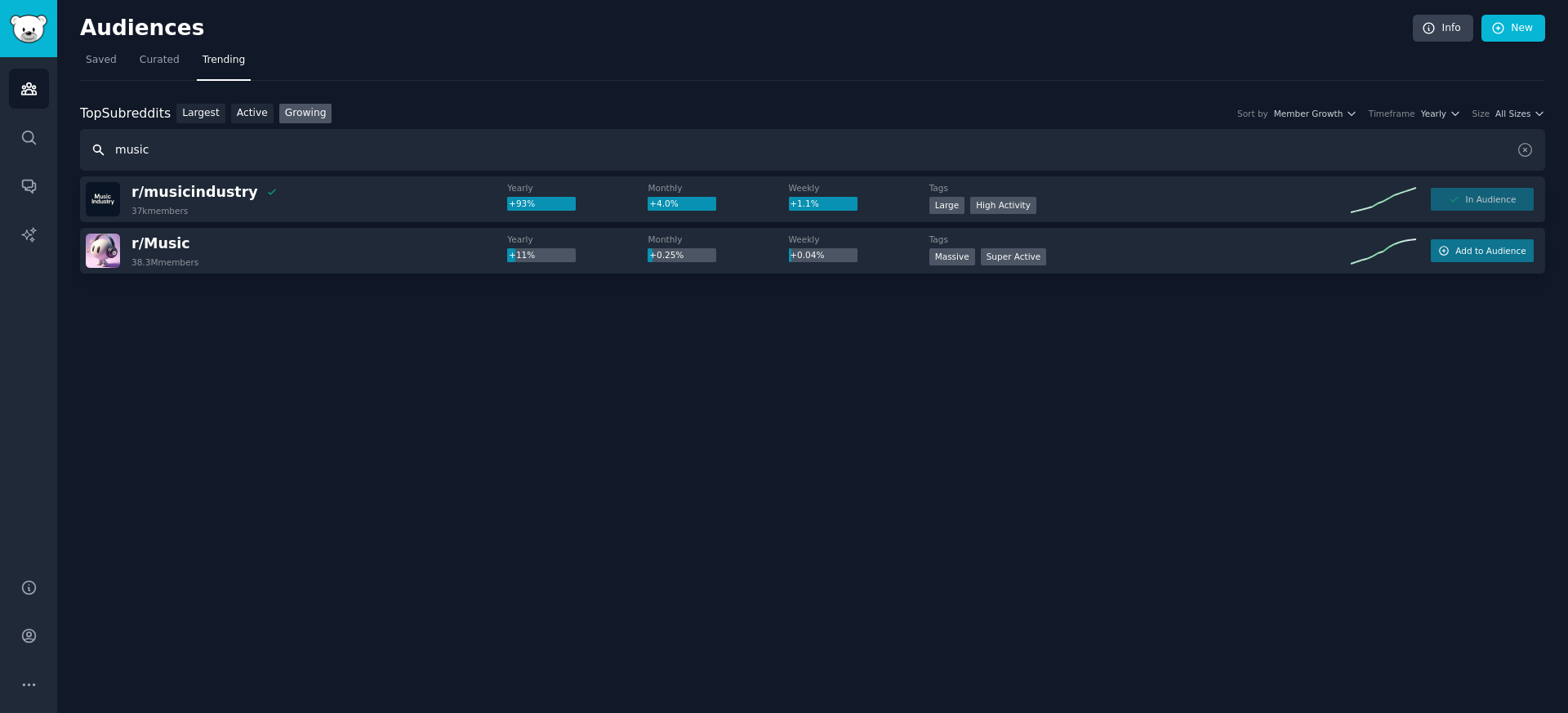
click at [106, 153] on input "music" at bounding box center [813, 150] width 1466 height 42
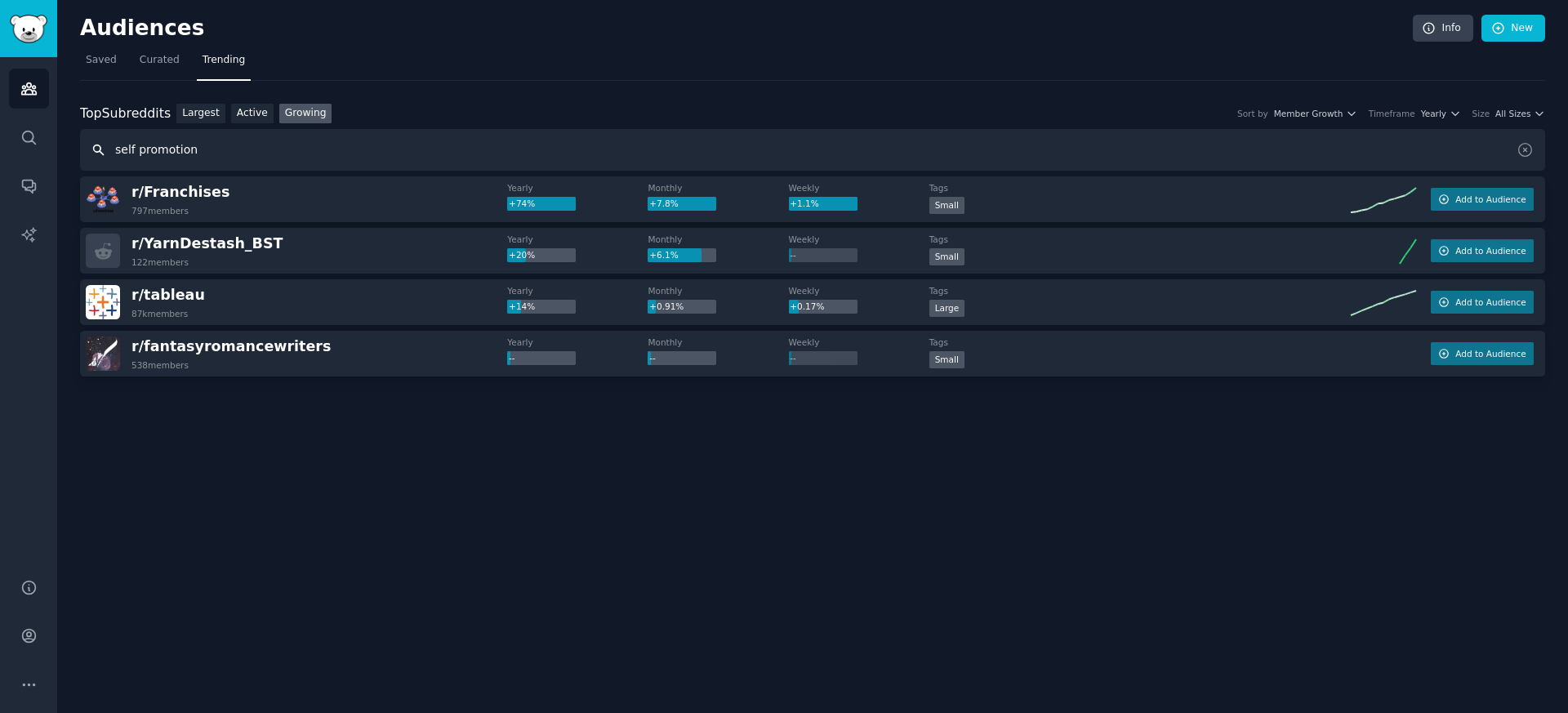
click at [114, 152] on input "self promotion" at bounding box center [813, 150] width 1466 height 42
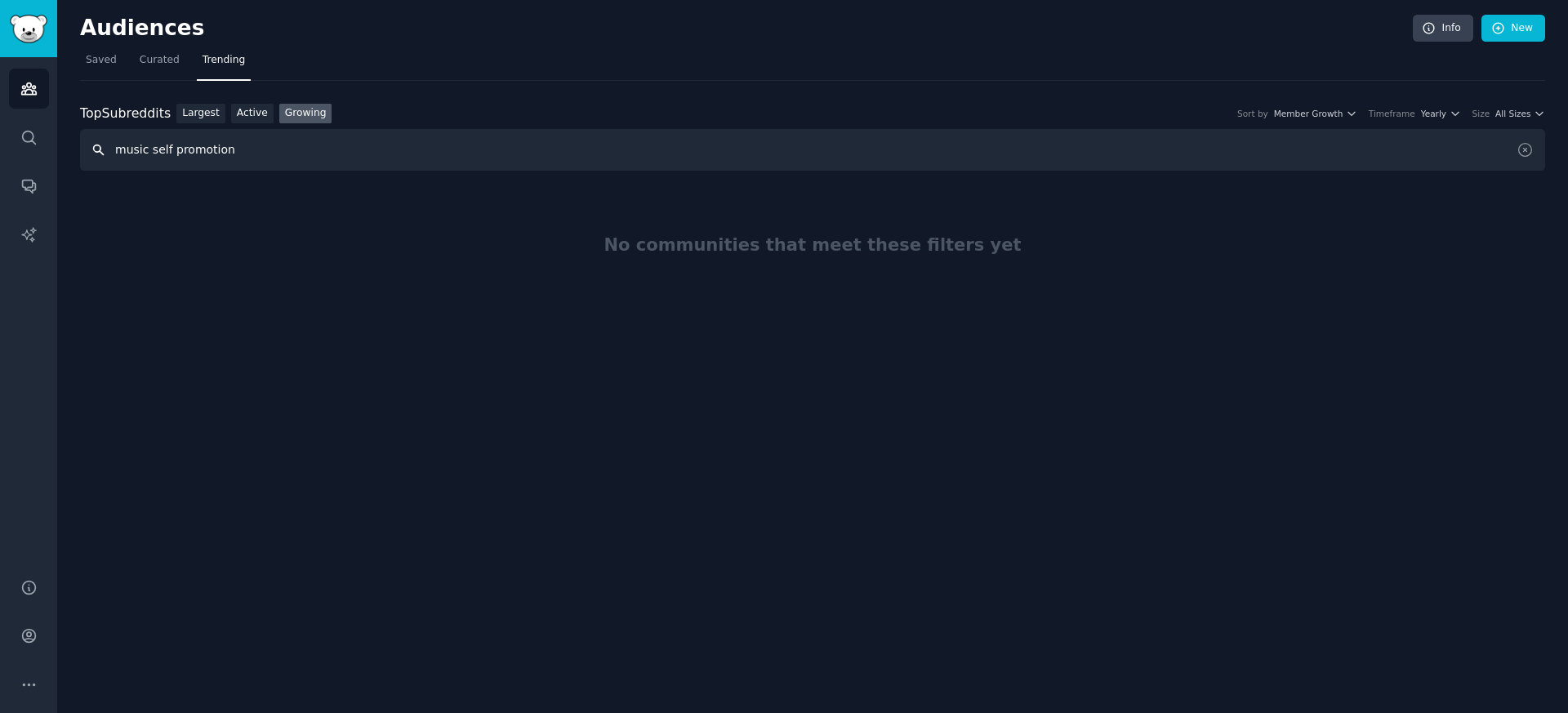
click at [167, 150] on input "music self promotion" at bounding box center [813, 150] width 1466 height 42
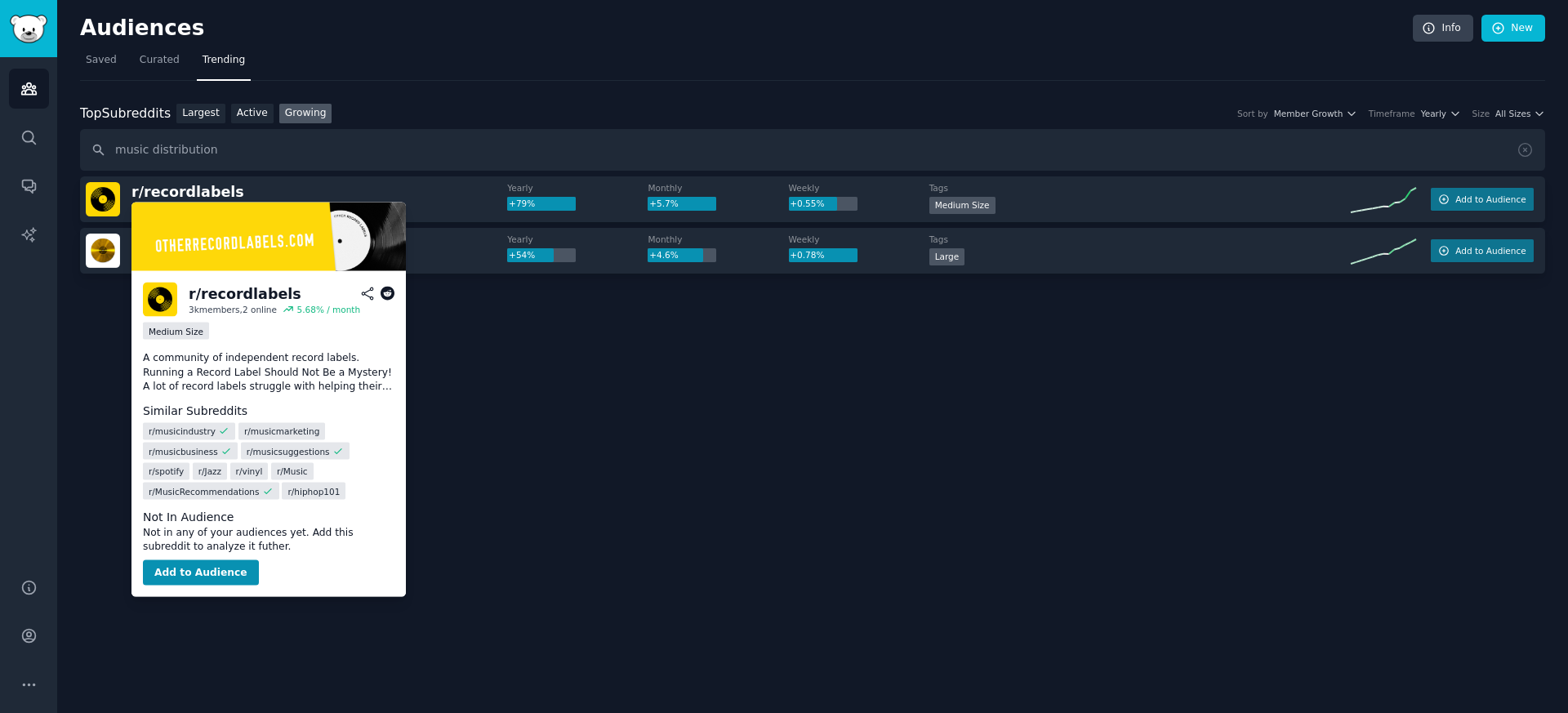
click at [234, 367] on p "A community of independent record labels. Running a Record Label Should Not Be …" at bounding box center [269, 372] width 251 height 43
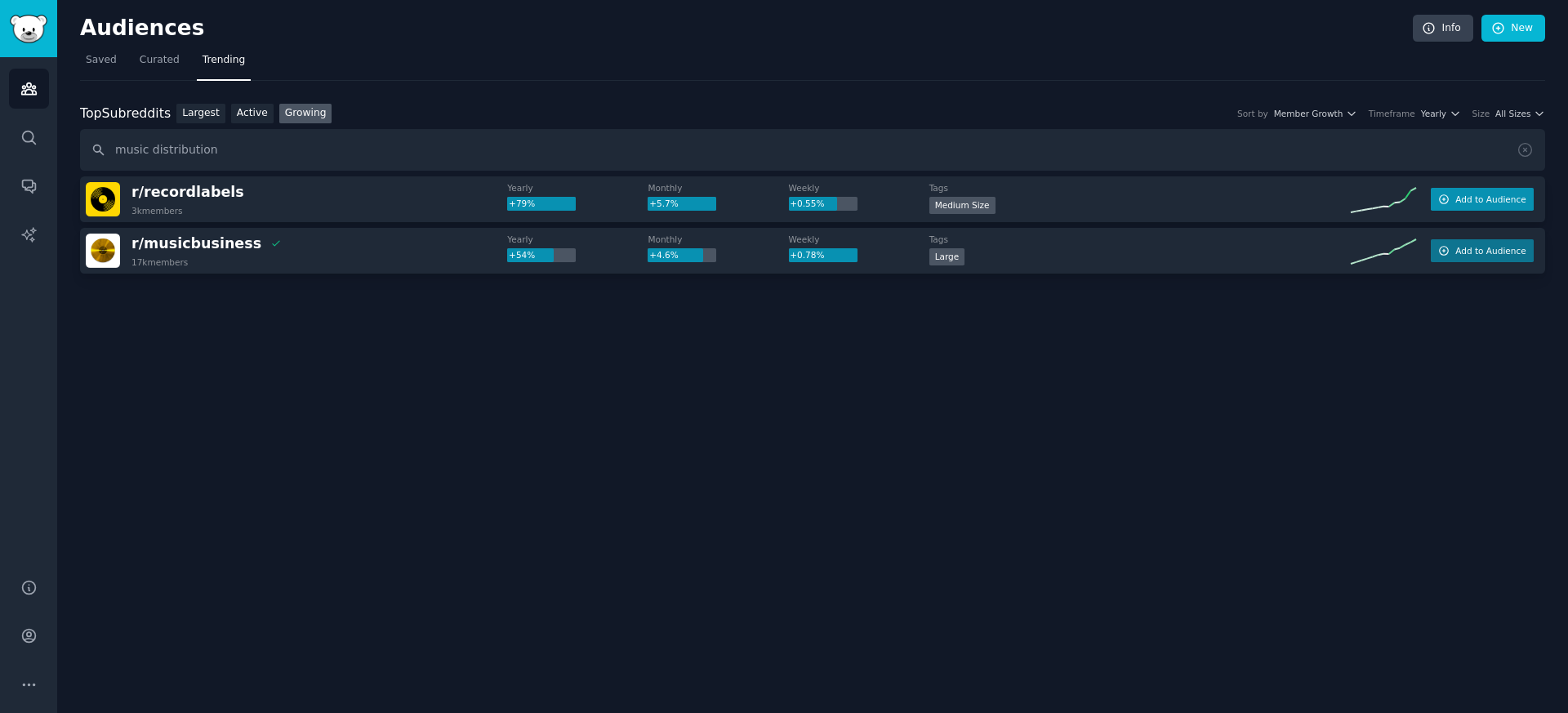
click at [1521, 195] on span "Add to Audience" at bounding box center [1490, 199] width 70 height 11
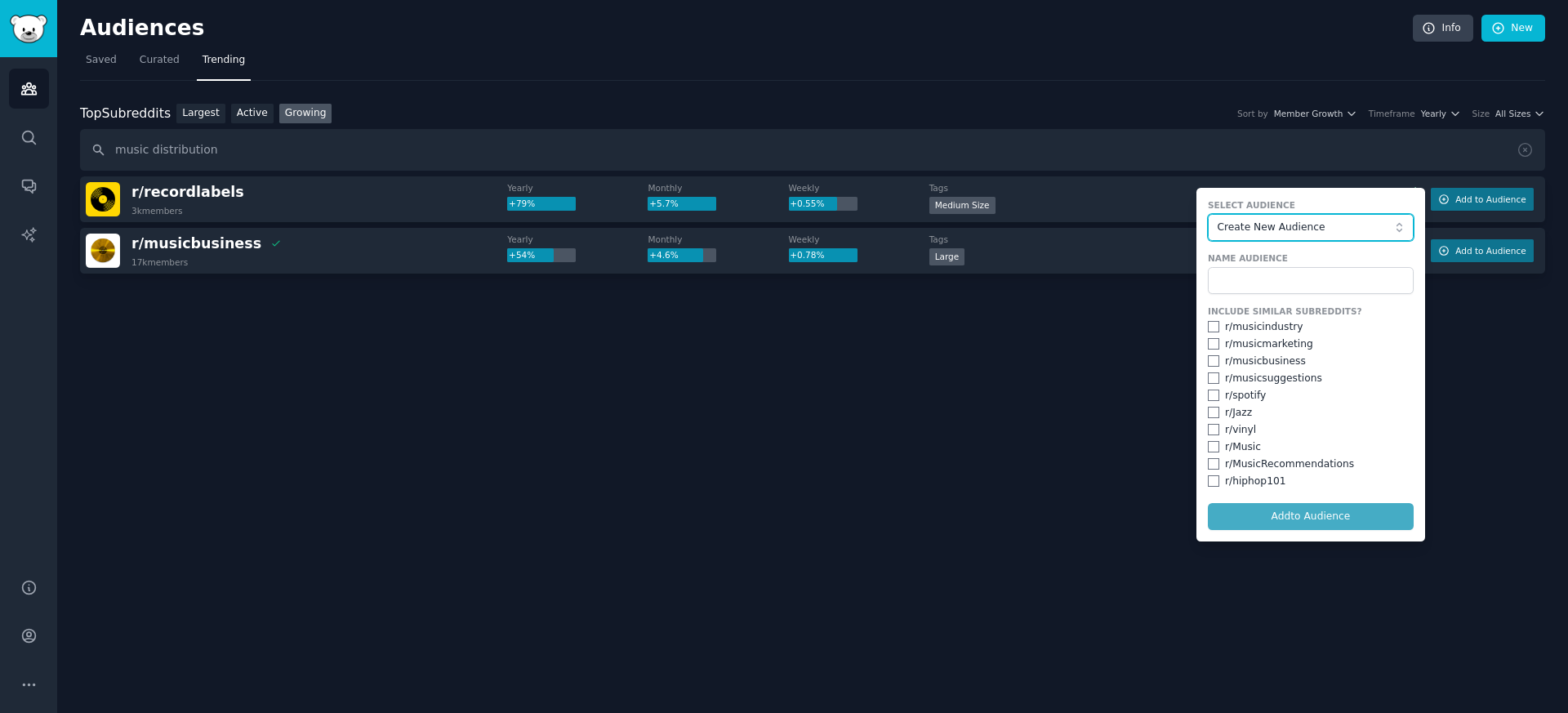
click at [1264, 217] on button "Create New Audience" at bounding box center [1311, 228] width 206 height 28
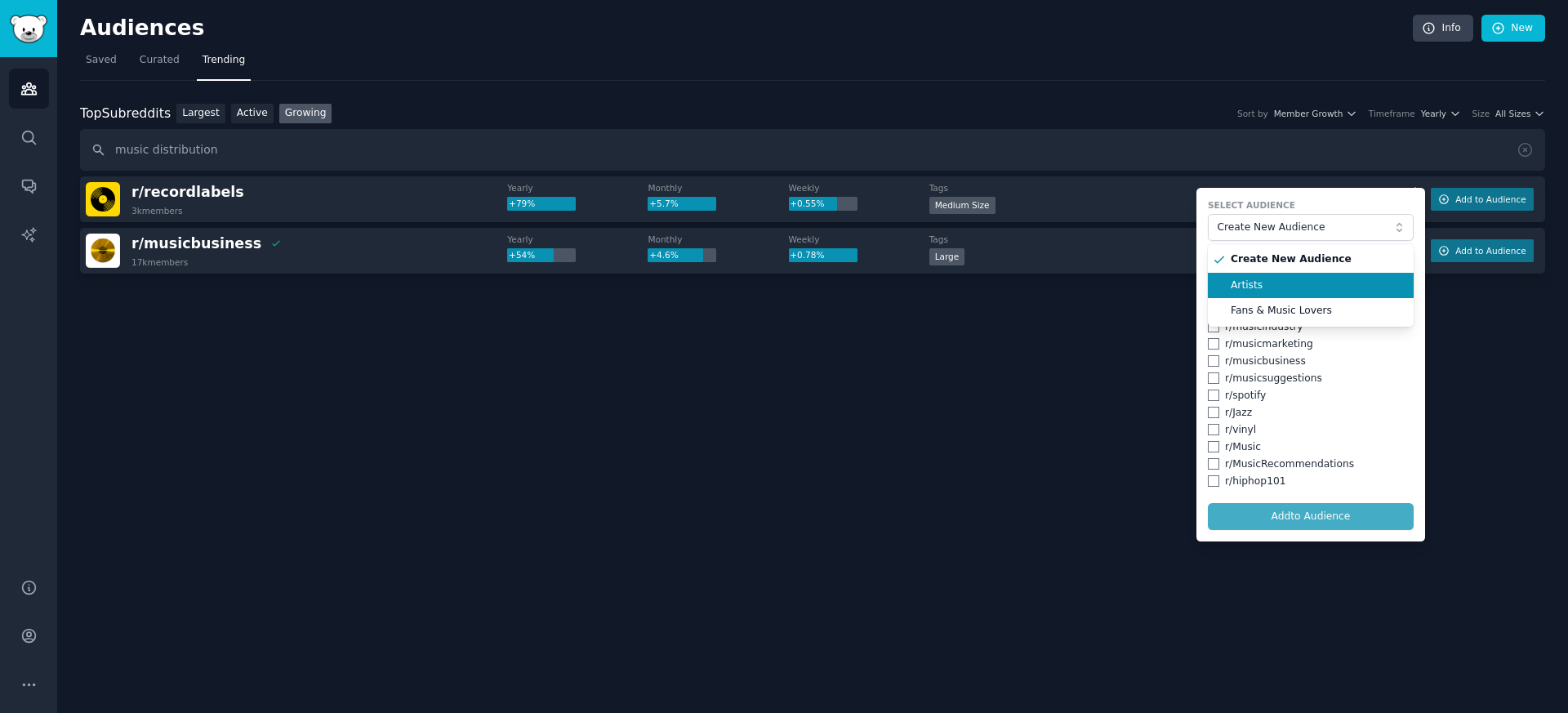
click at [1262, 281] on span "Artists" at bounding box center [1317, 286] width 171 height 15
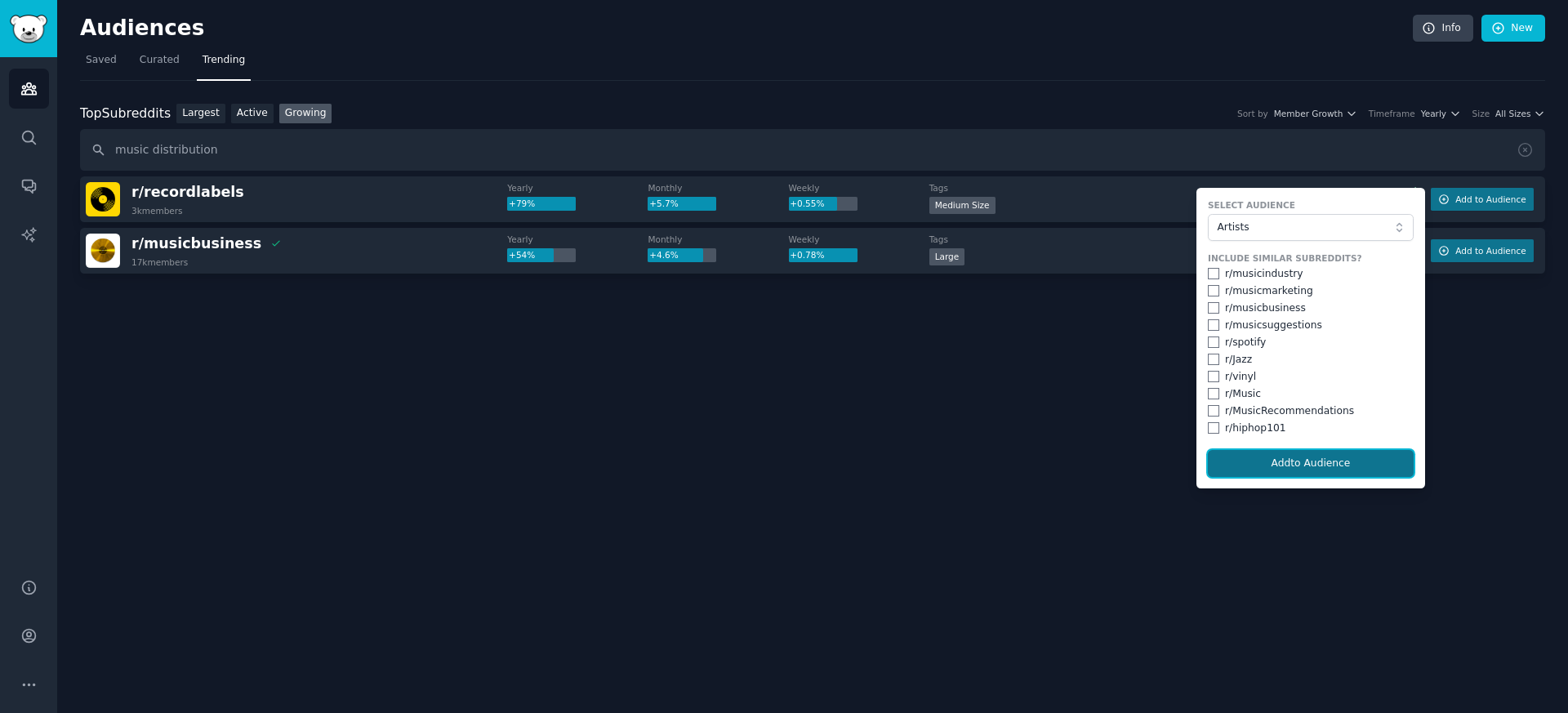
click at [1288, 464] on button "Add to Audience" at bounding box center [1311, 464] width 206 height 28
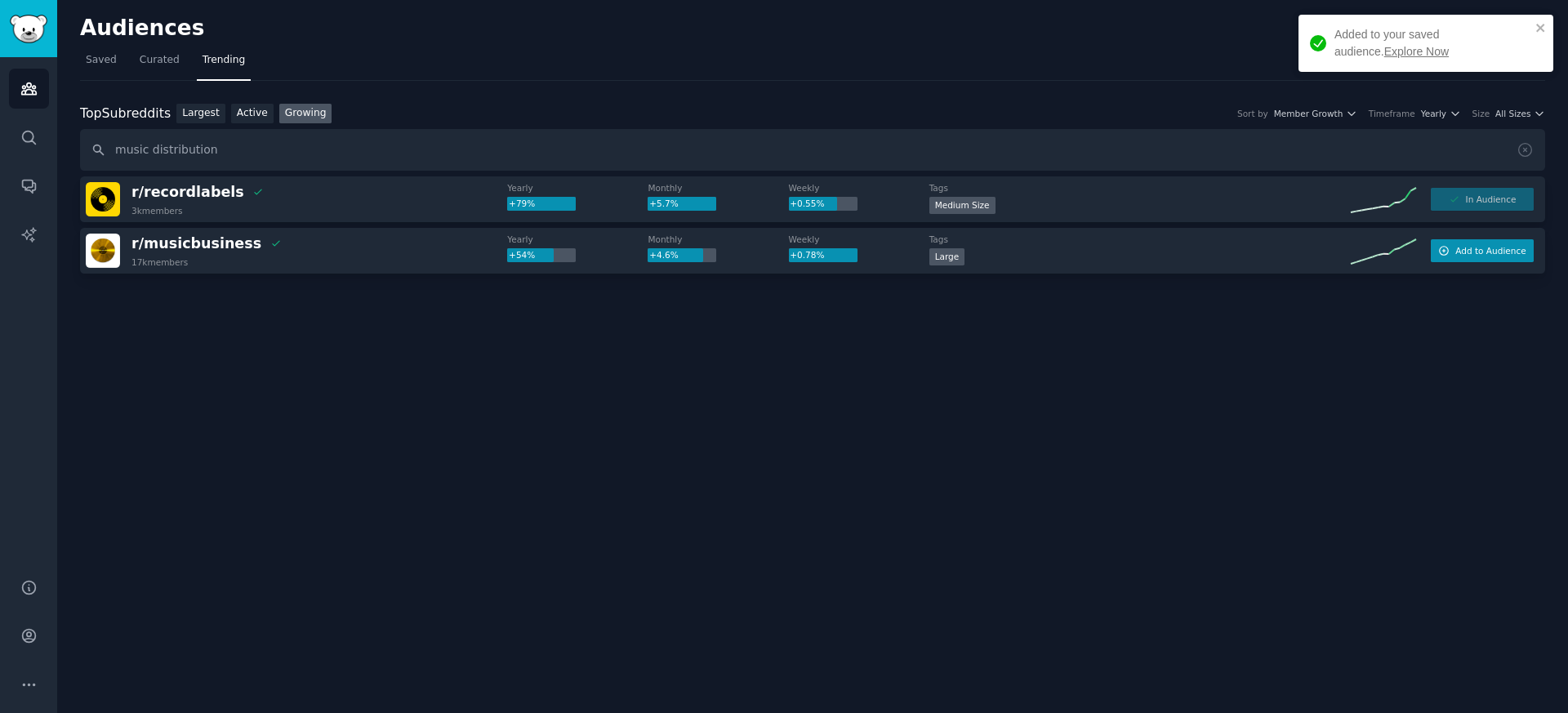
click at [1455, 247] on button "Add to Audience" at bounding box center [1482, 250] width 103 height 23
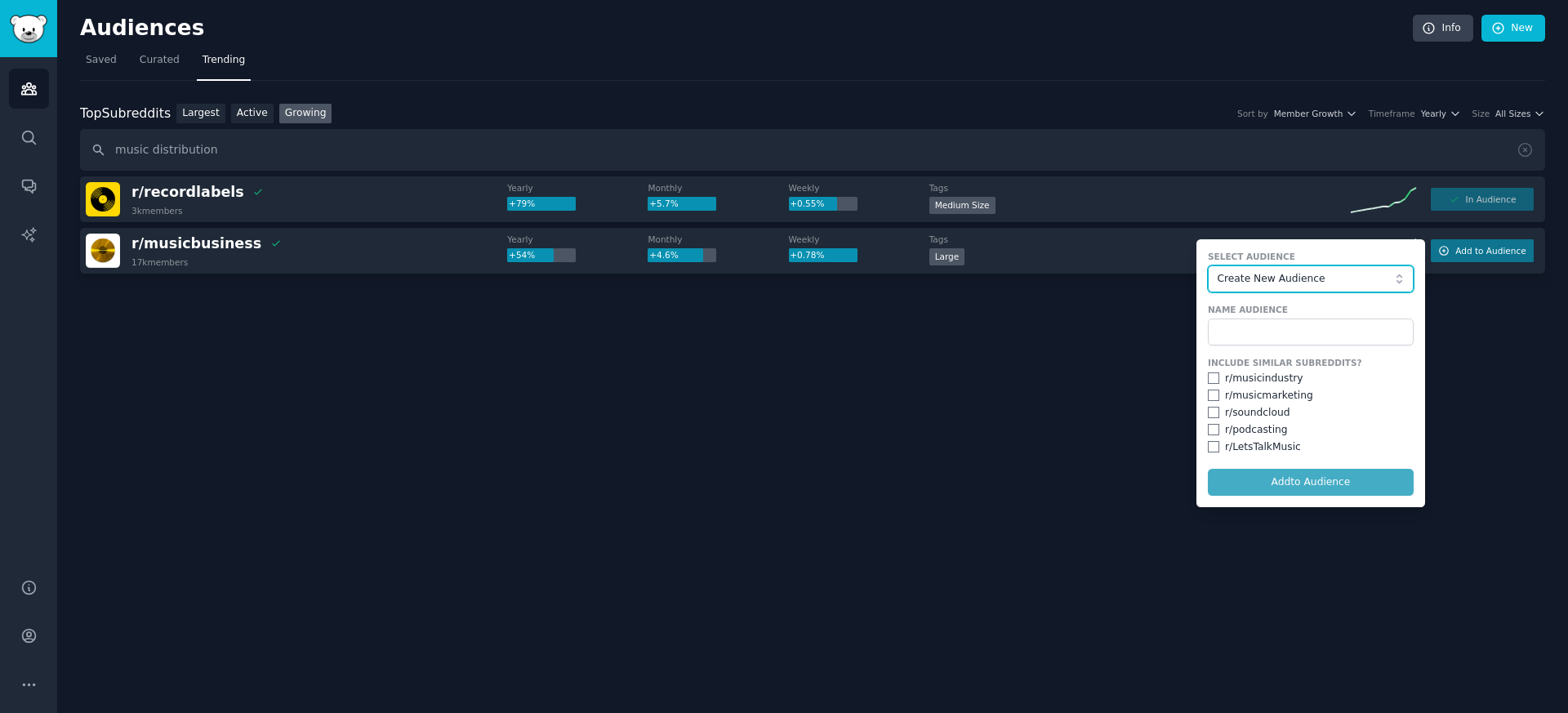
click at [1264, 275] on span "Create New Audience" at bounding box center [1306, 279] width 179 height 15
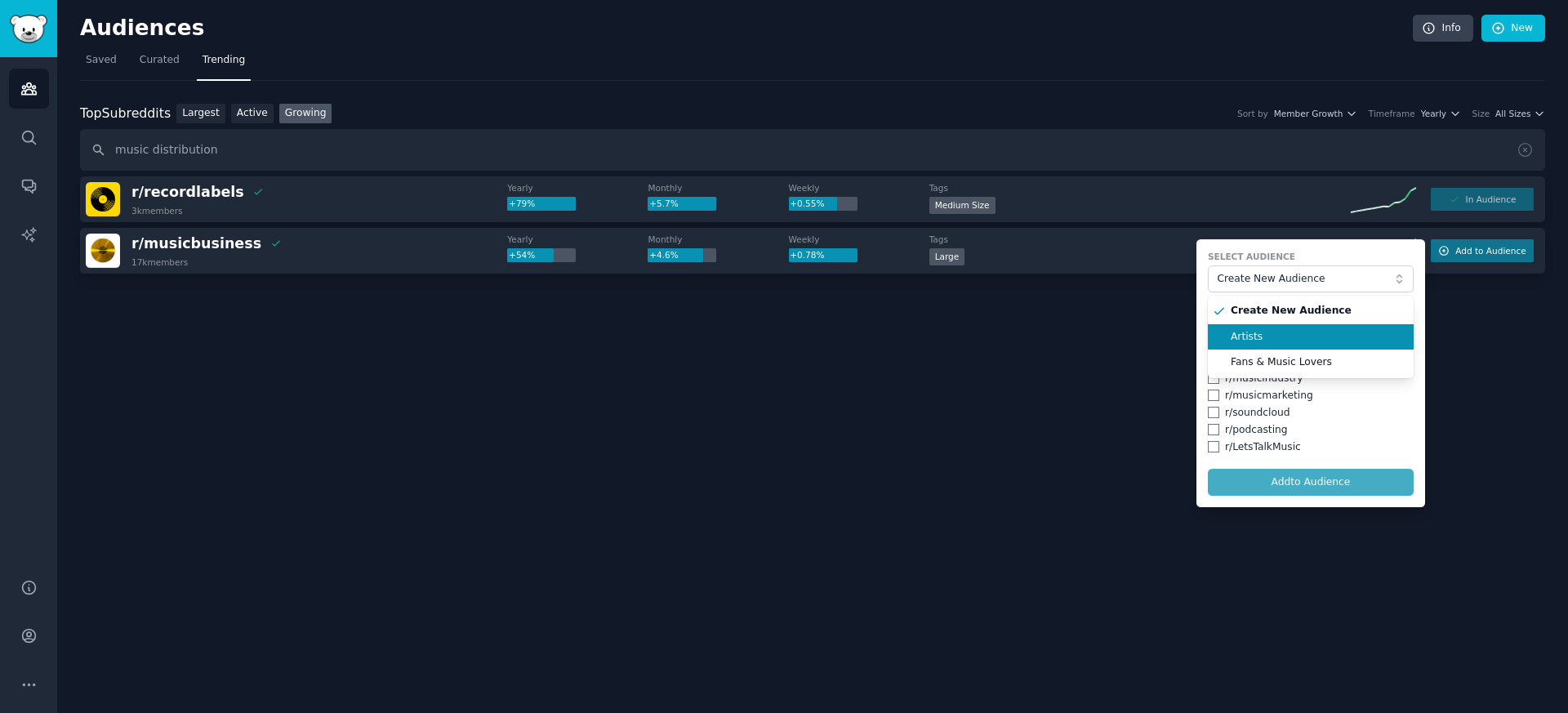
click at [1255, 342] on span "Artists" at bounding box center [1317, 337] width 171 height 15
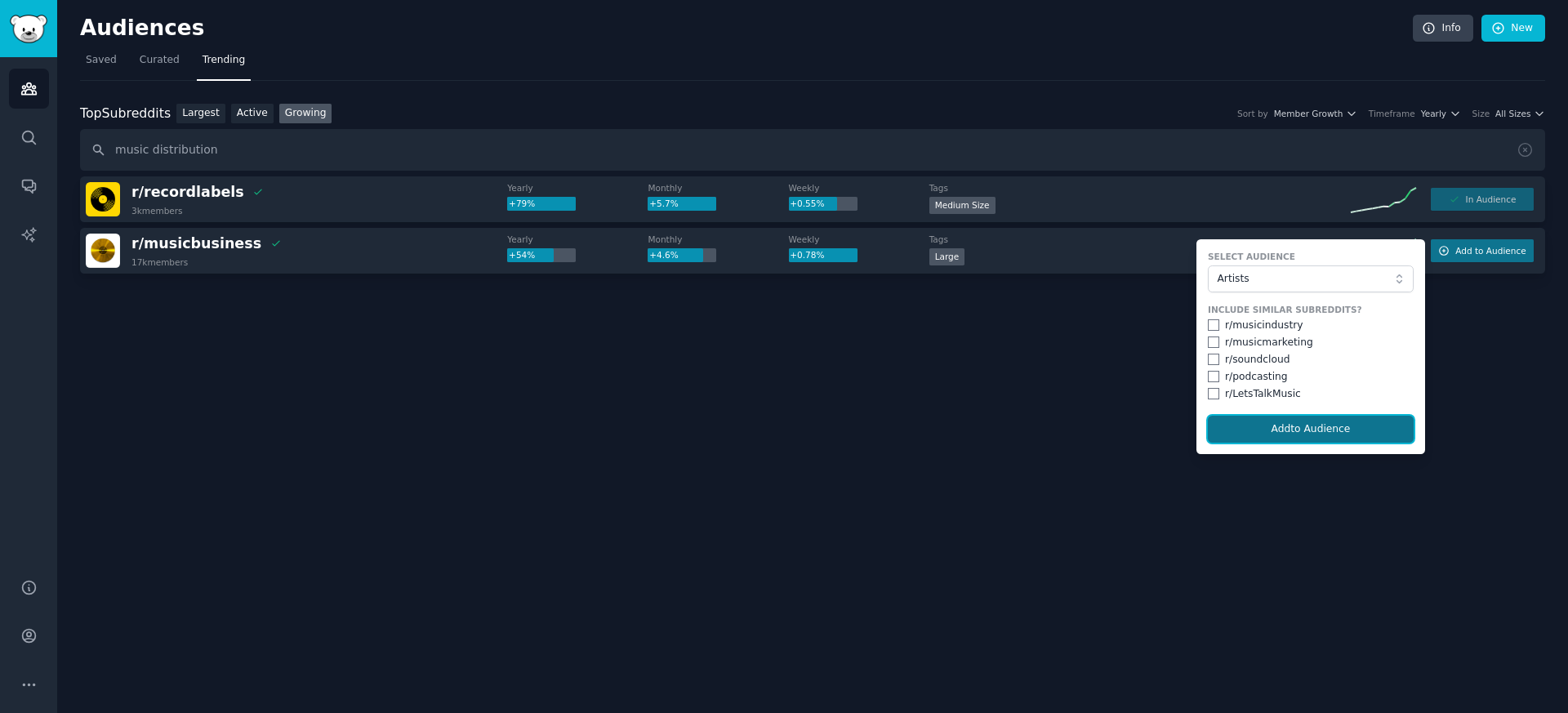
click at [1253, 432] on button "Add to Audience" at bounding box center [1311, 430] width 206 height 28
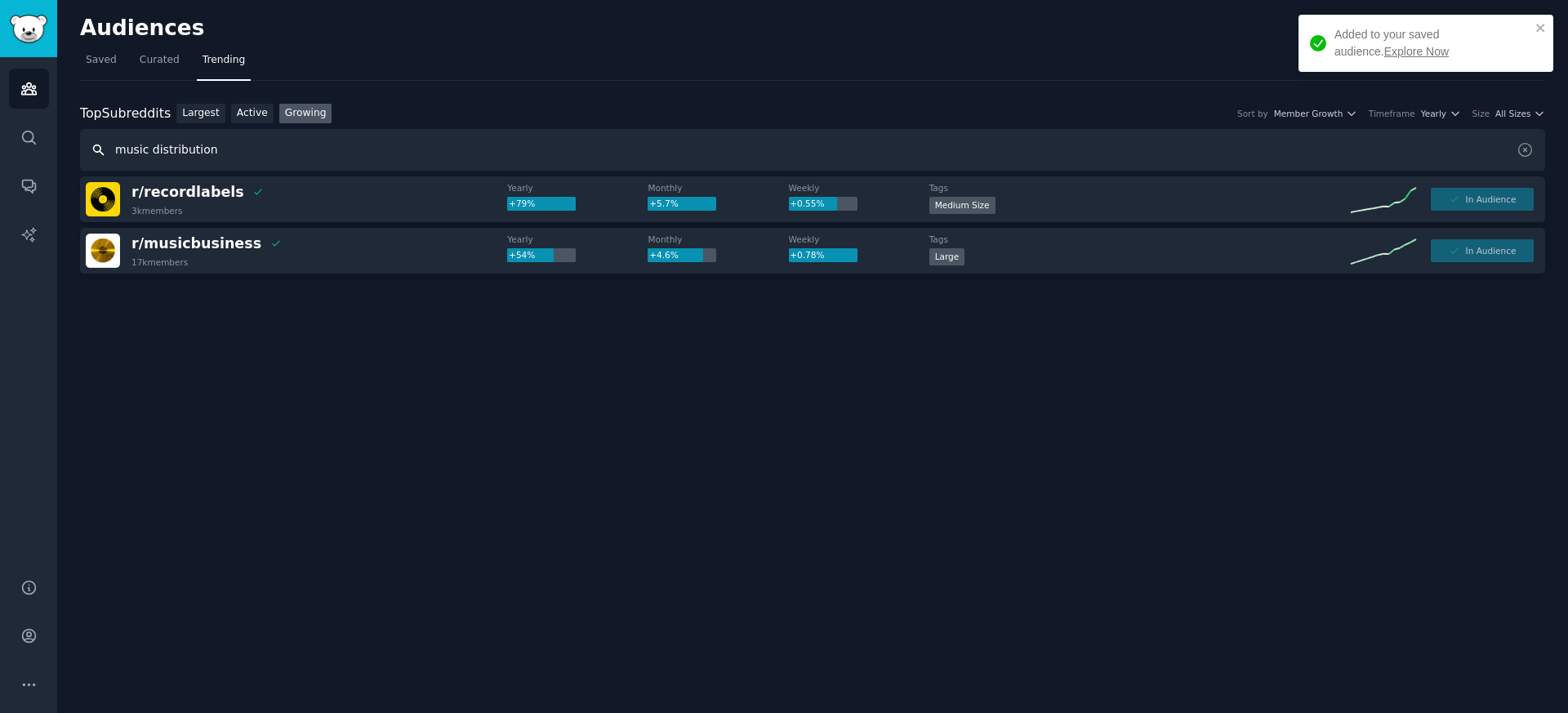
click at [198, 155] on input "music distribution" at bounding box center [813, 150] width 1466 height 42
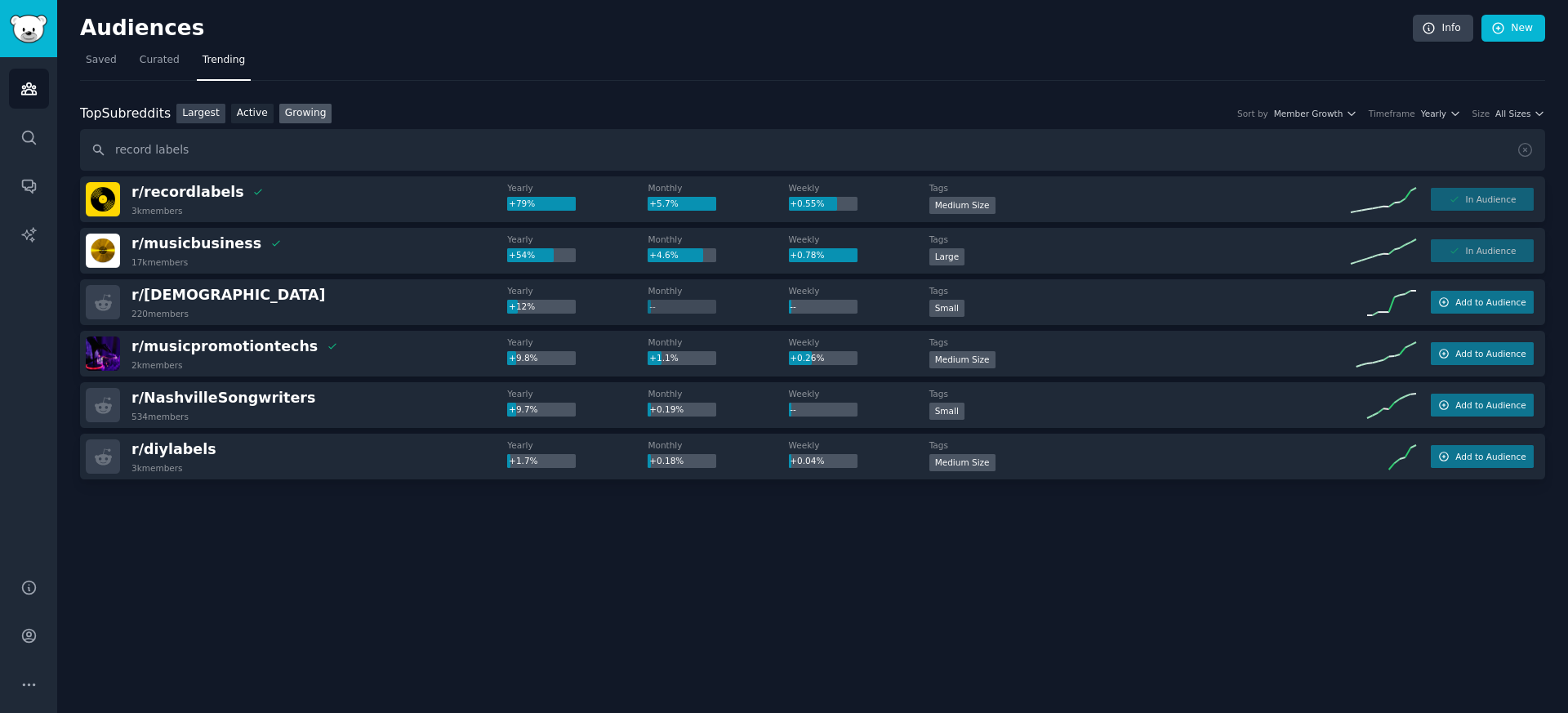
click at [204, 111] on link "Largest" at bounding box center [201, 114] width 49 height 20
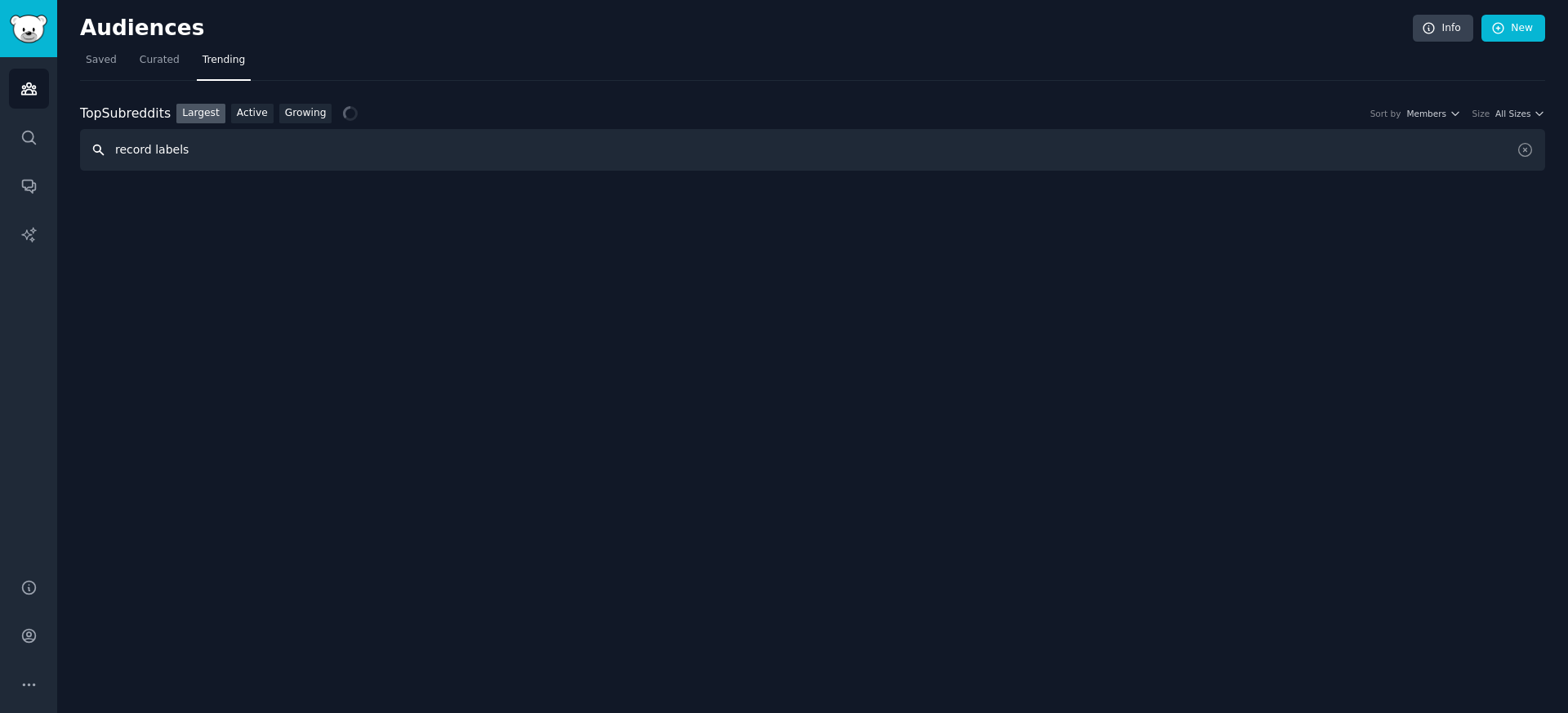
click at [150, 154] on input "record labels" at bounding box center [813, 150] width 1466 height 42
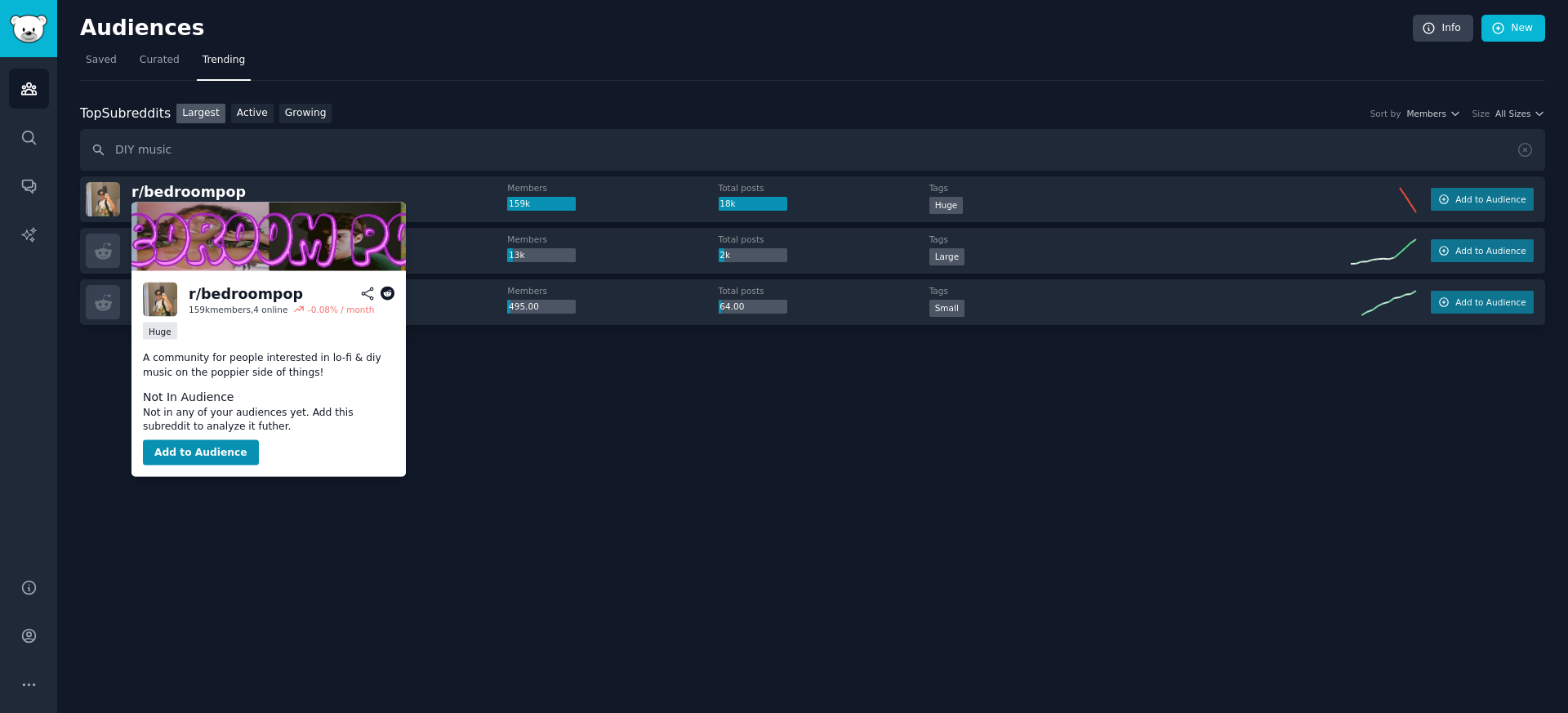
click at [234, 367] on p "A community for people interested in lo-fi & diy music on the poppier side of t…" at bounding box center [269, 365] width 251 height 29
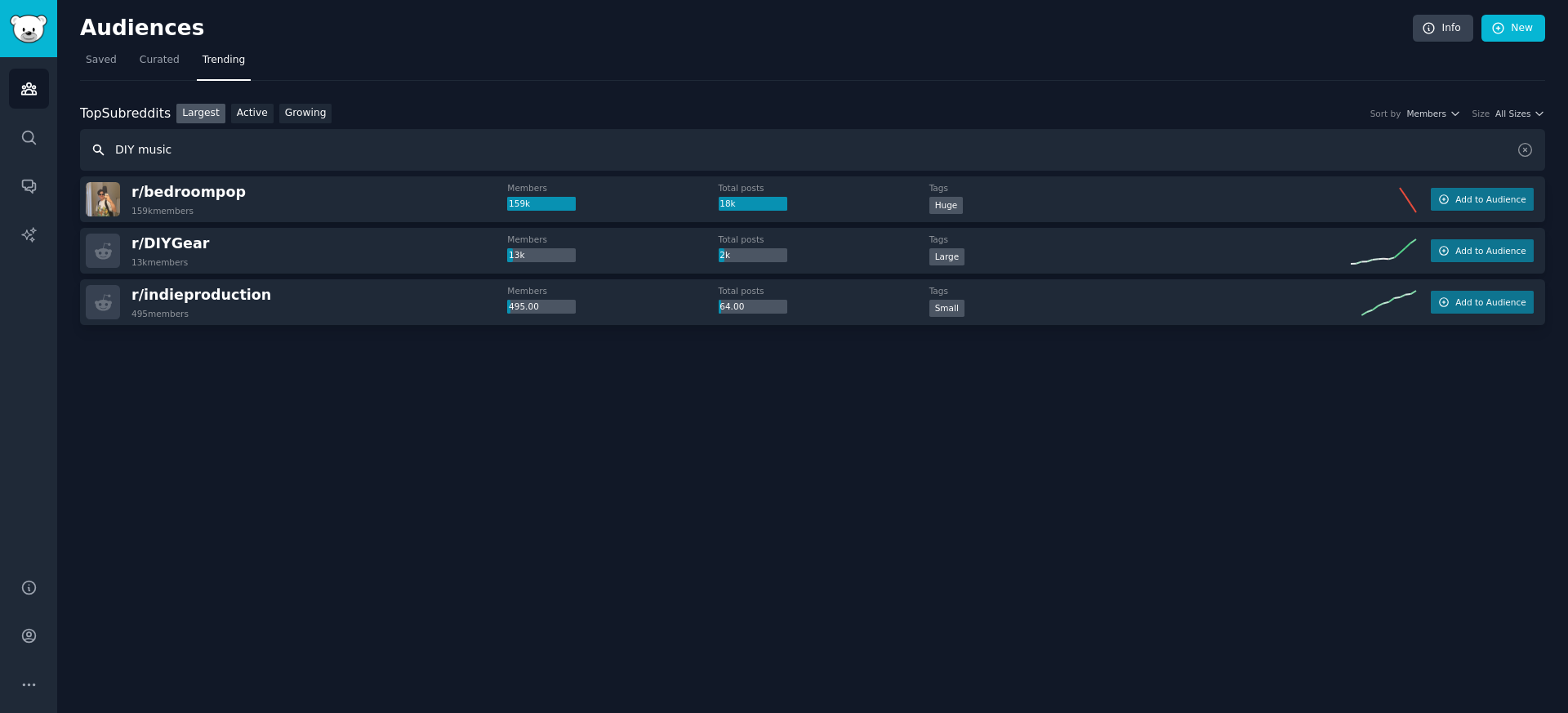
click at [149, 144] on input "DIY music" at bounding box center [813, 150] width 1466 height 42
click at [123, 150] on input "DIY career" at bounding box center [813, 150] width 1466 height 42
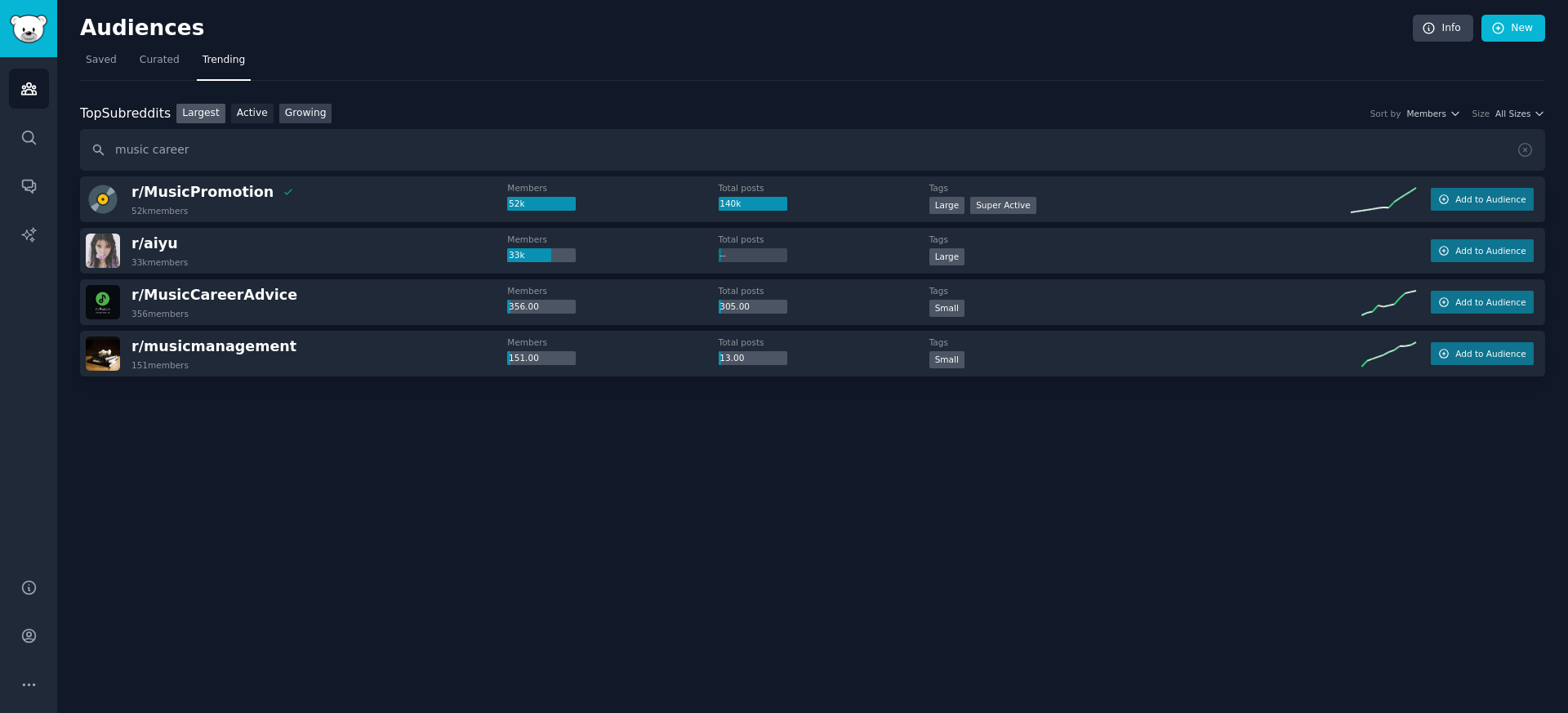
click at [313, 112] on link "Growing" at bounding box center [305, 114] width 53 height 20
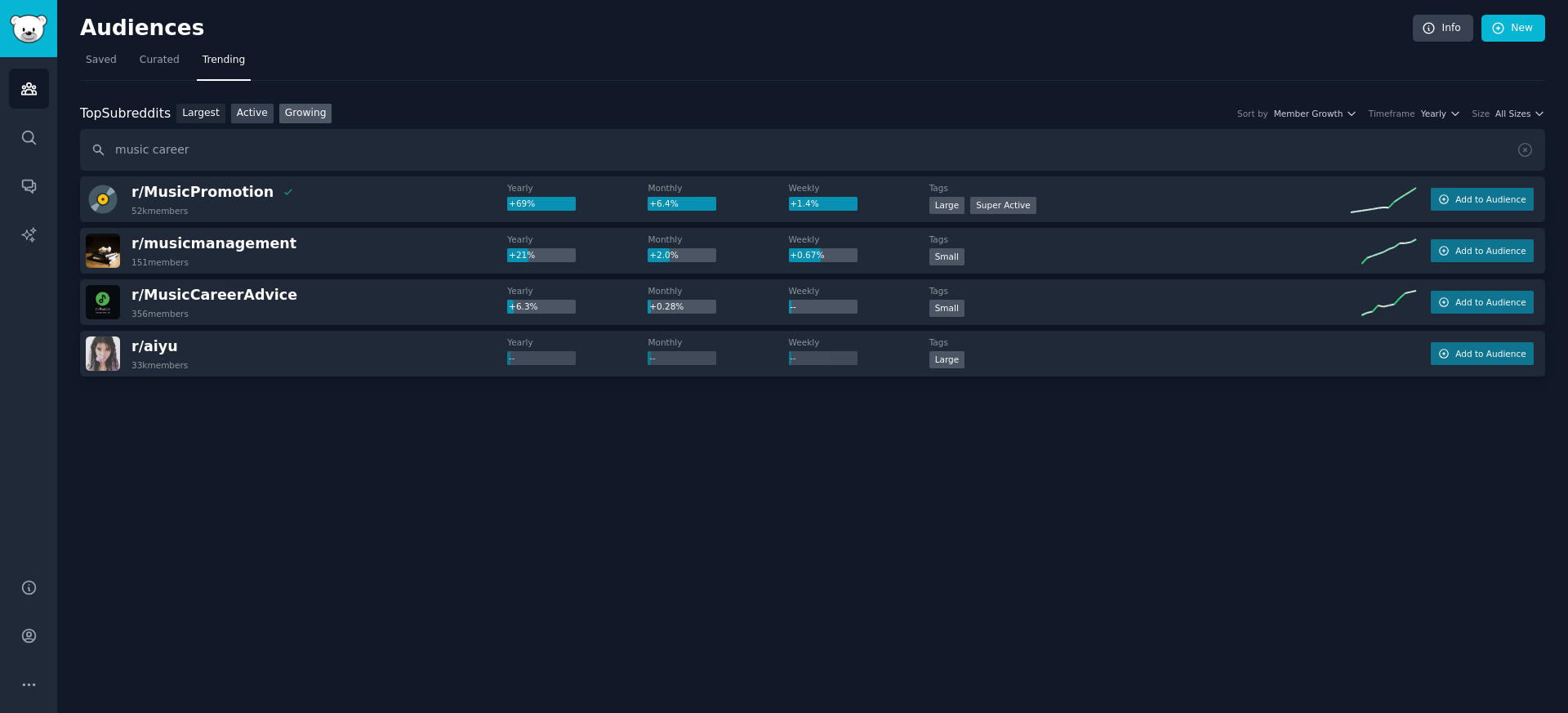
click at [245, 110] on link "Active" at bounding box center [252, 114] width 43 height 20
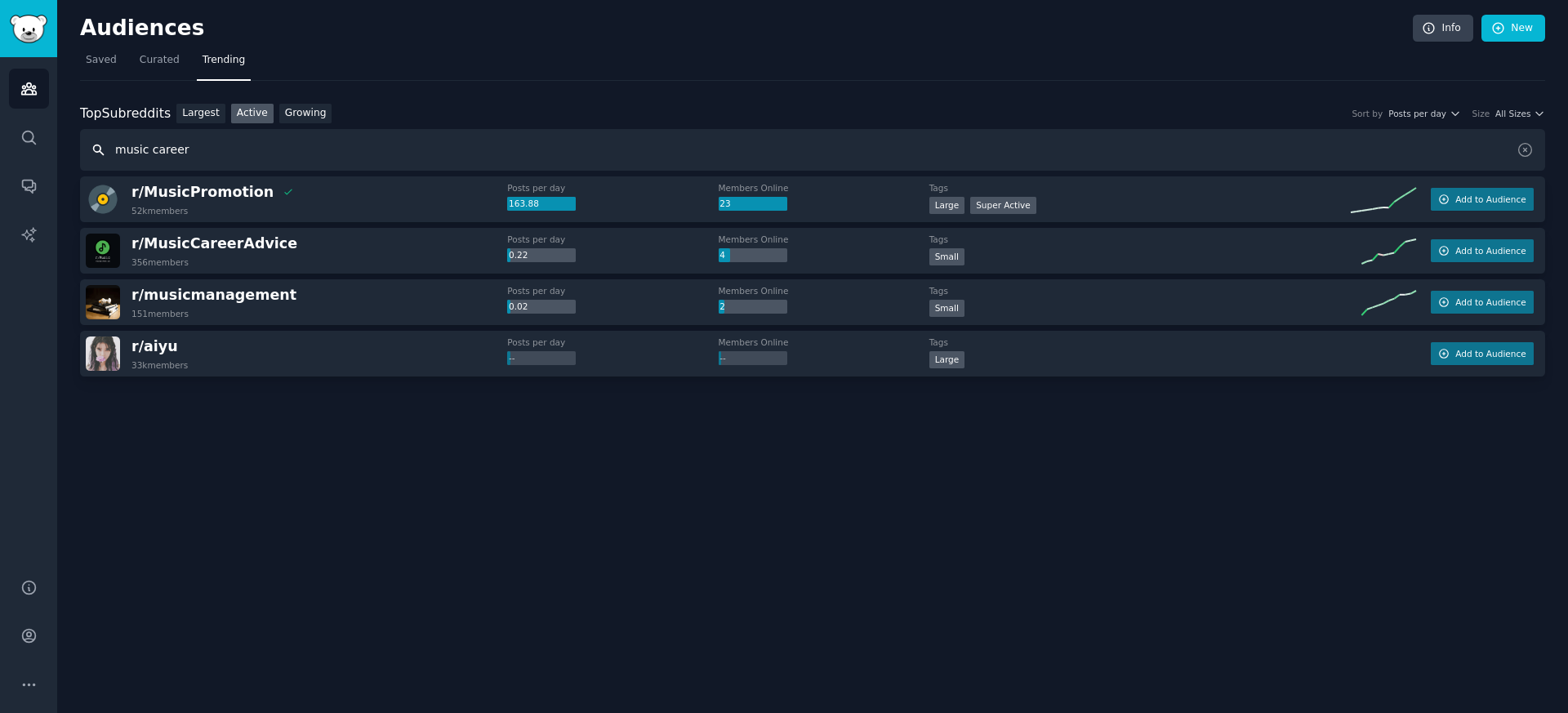
click at [172, 150] on input "music career" at bounding box center [813, 150] width 1466 height 42
click at [187, 150] on input "music career" at bounding box center [813, 150] width 1466 height 42
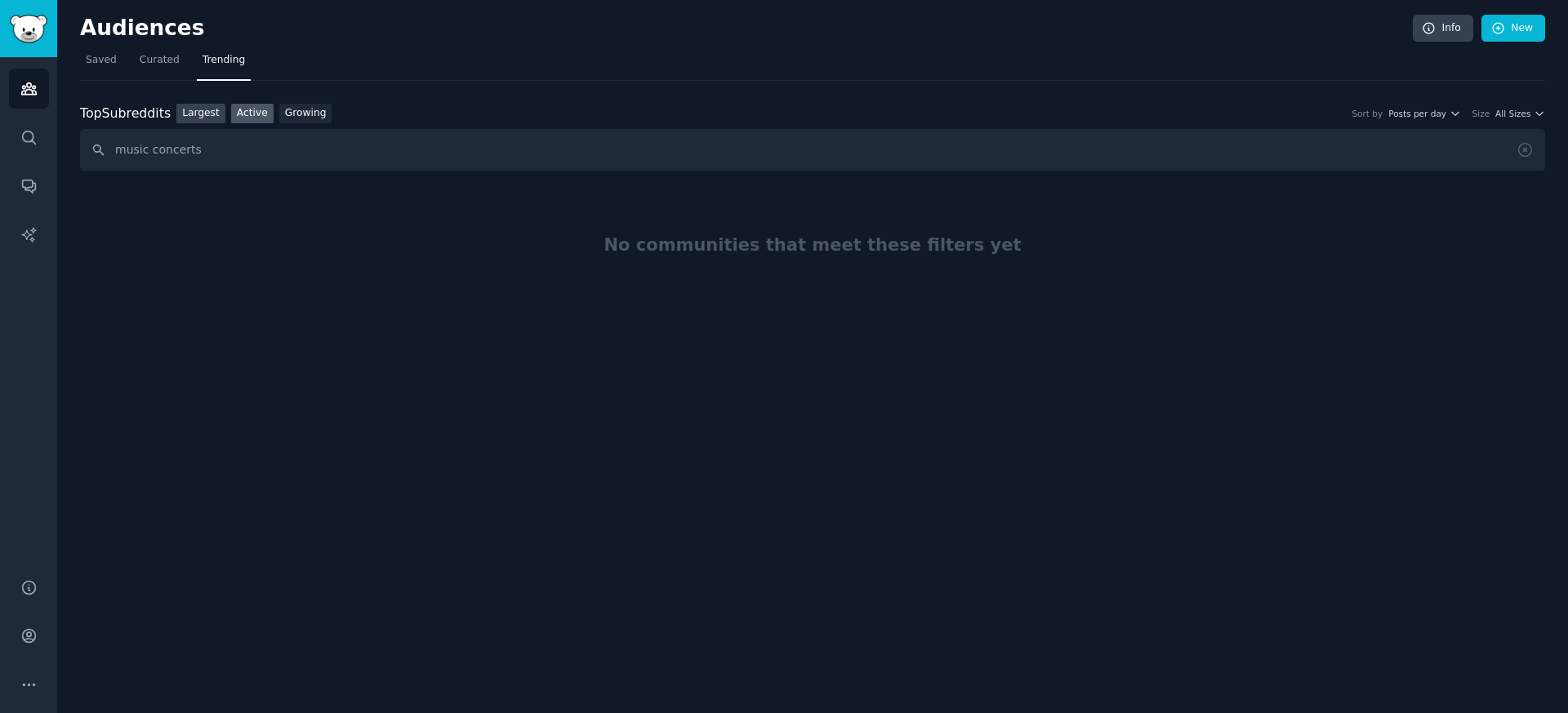
click at [197, 119] on link "Largest" at bounding box center [201, 114] width 49 height 20
click at [206, 144] on input "music concerts" at bounding box center [813, 150] width 1466 height 42
drag, startPoint x: 206, startPoint y: 147, endPoint x: 152, endPoint y: 146, distance: 54.0
click at [152, 146] on input "music concerts" at bounding box center [813, 150] width 1466 height 42
click at [314, 118] on link "Growing" at bounding box center [305, 114] width 53 height 20
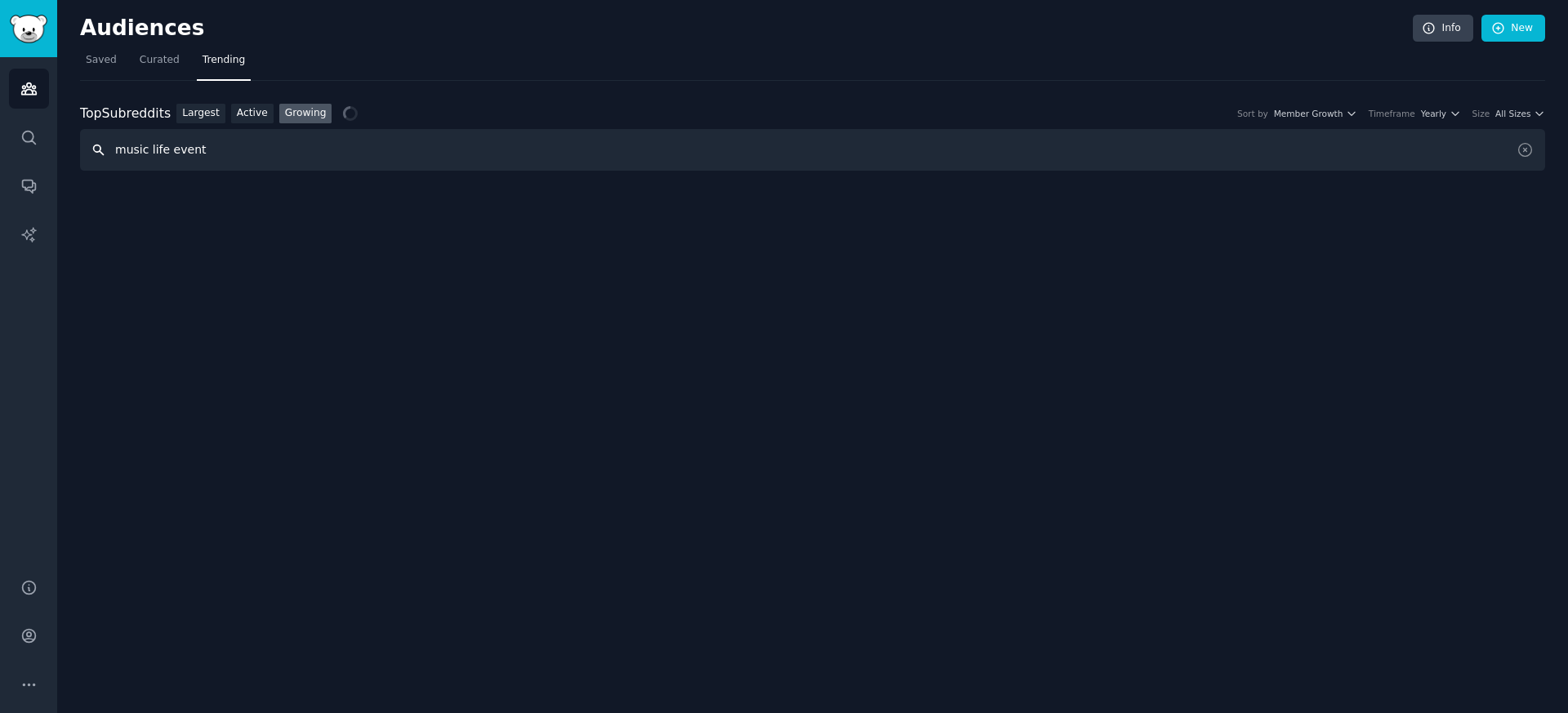
click at [197, 150] on input "music life event" at bounding box center [813, 150] width 1466 height 42
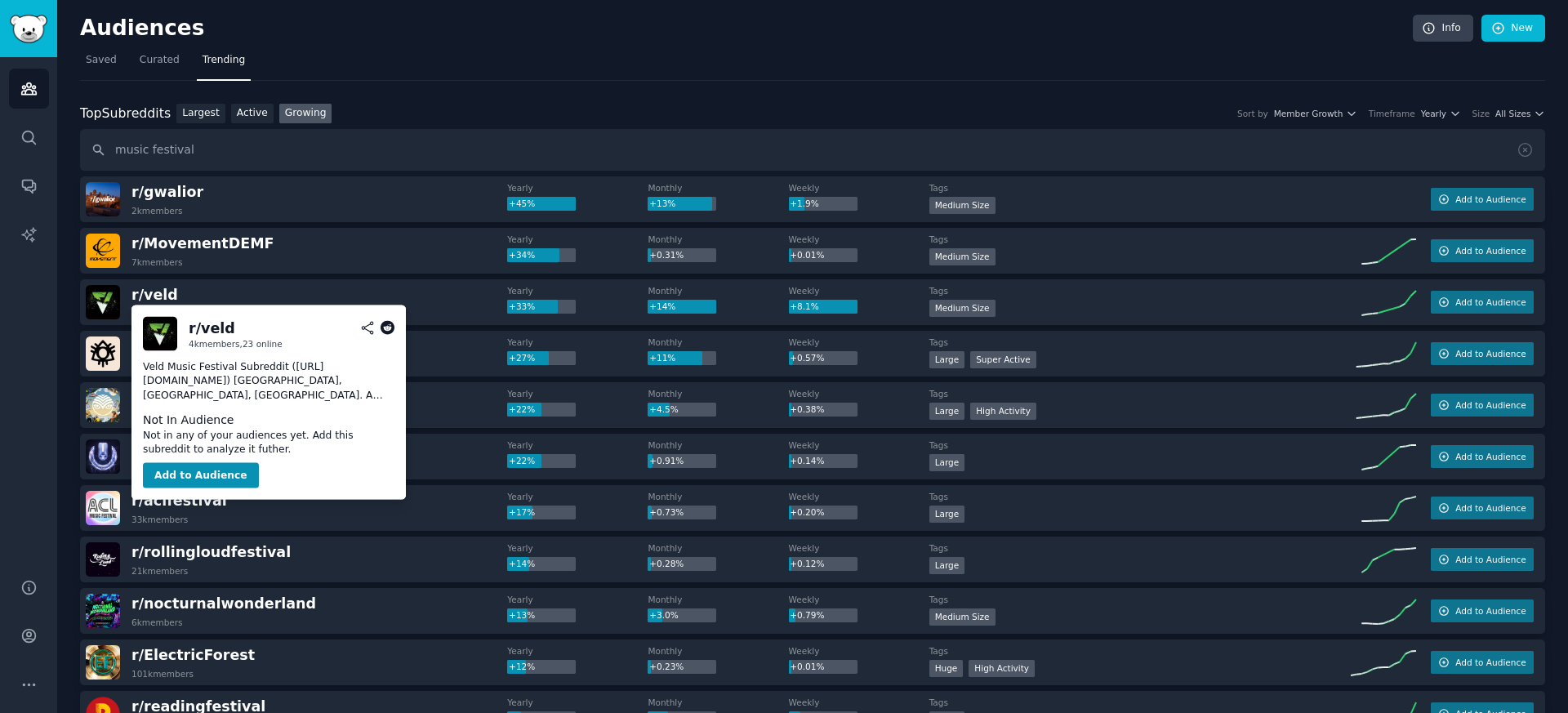
click at [264, 387] on p "Veld Music Festival Subreddit ([URL][DOMAIN_NAME]) [GEOGRAPHIC_DATA], [GEOGRAPH…" at bounding box center [269, 381] width 251 height 43
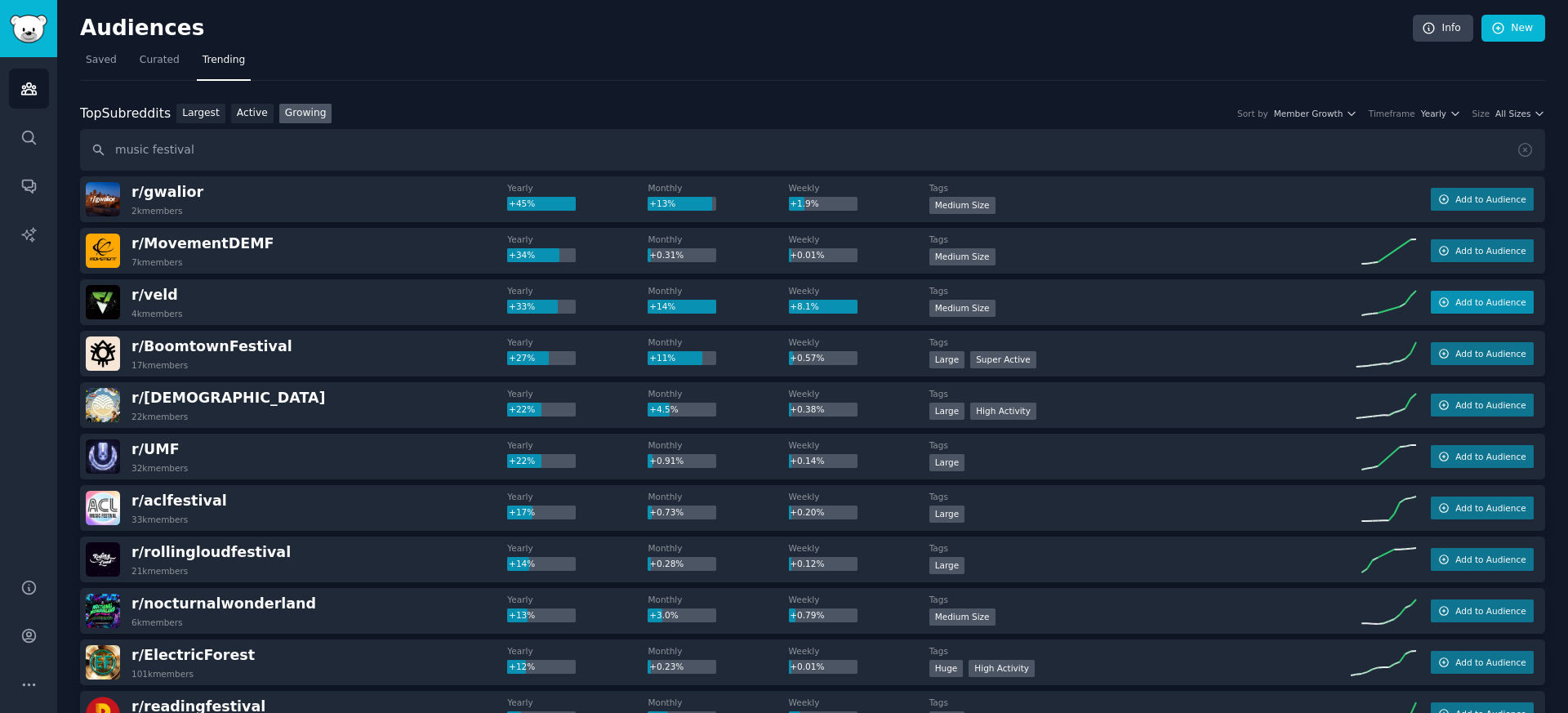
click at [1449, 311] on button "Add to Audience" at bounding box center [1482, 302] width 103 height 23
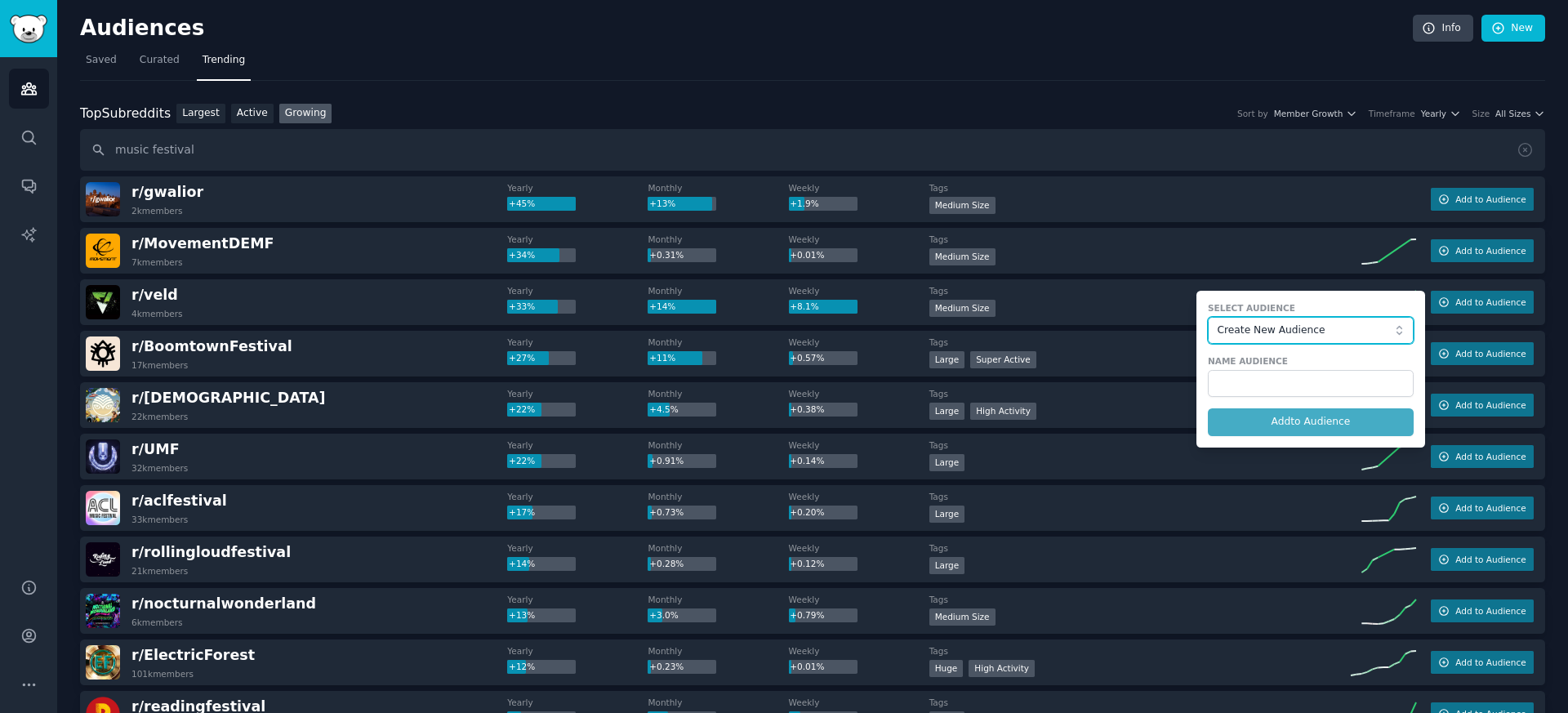
click at [1313, 323] on span "Create New Audience" at bounding box center [1306, 330] width 179 height 15
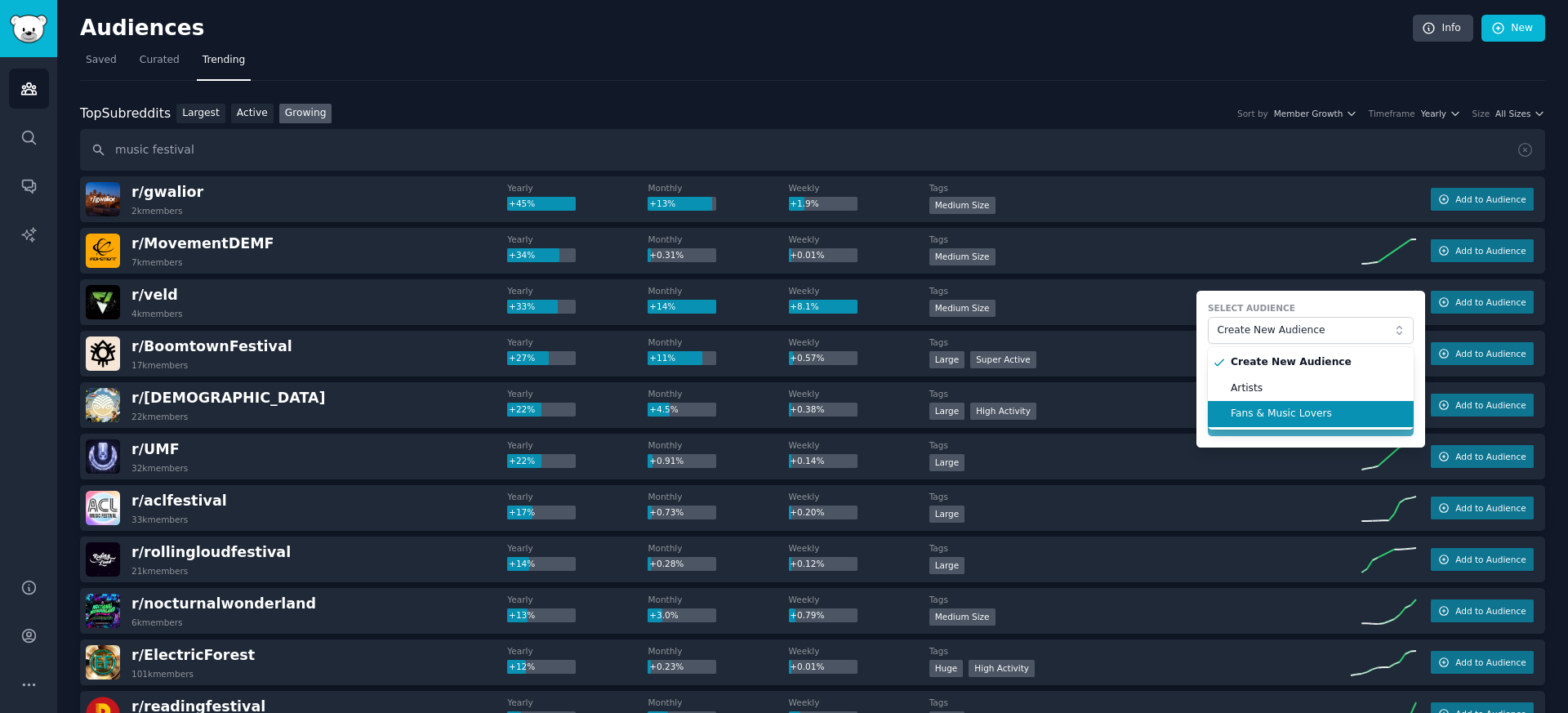
click at [1265, 417] on span "Fans & Music Lovers" at bounding box center [1317, 414] width 171 height 15
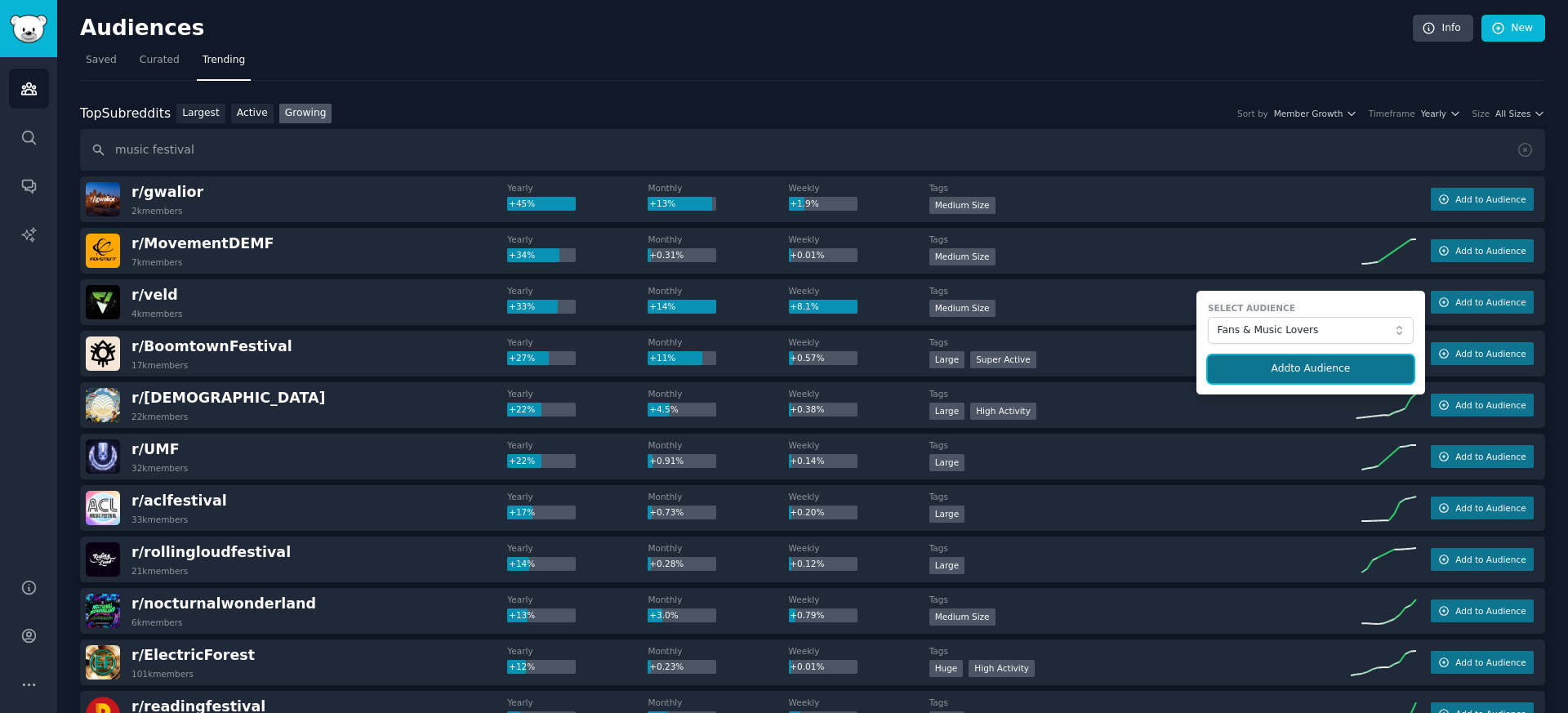
click at [1271, 370] on button "Add to Audience" at bounding box center [1311, 370] width 206 height 28
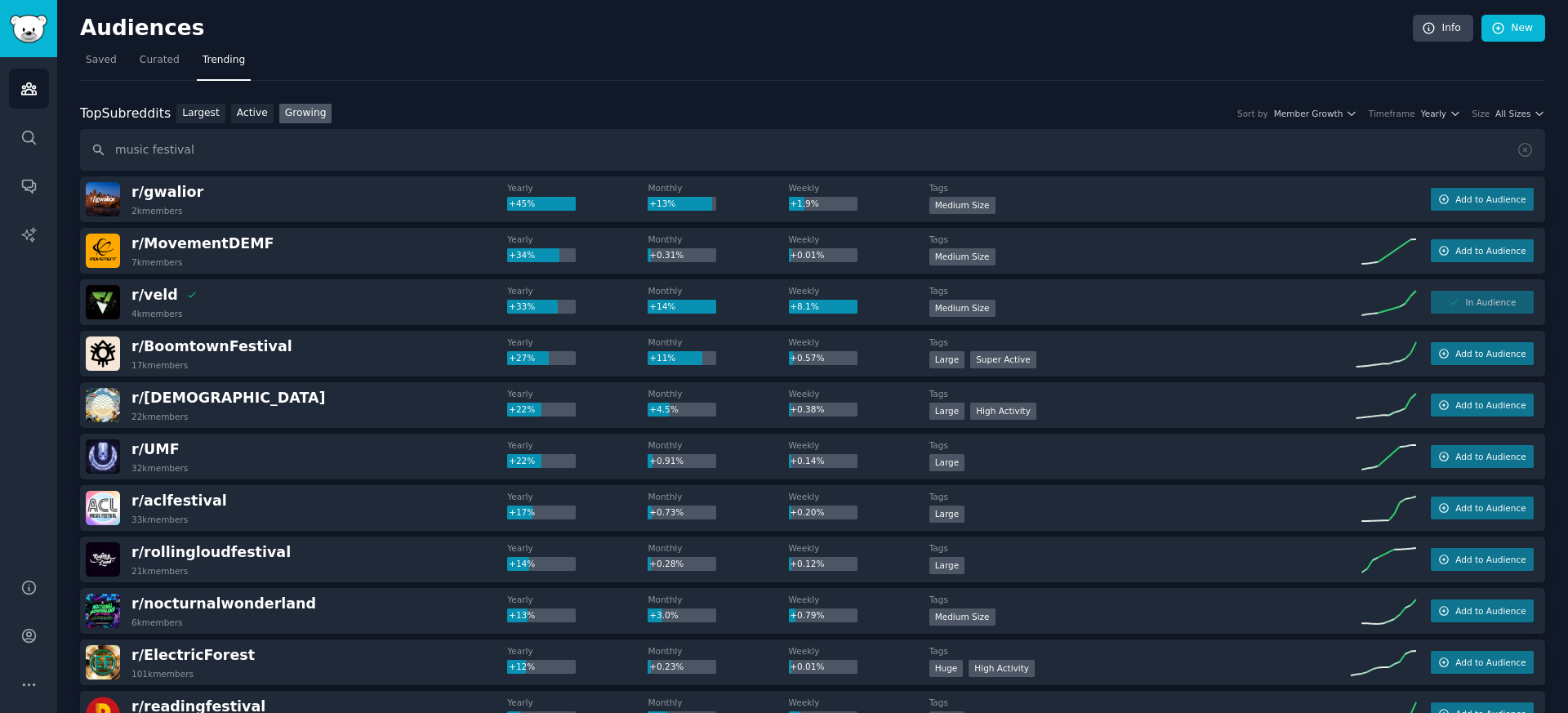
scroll to position [6, 0]
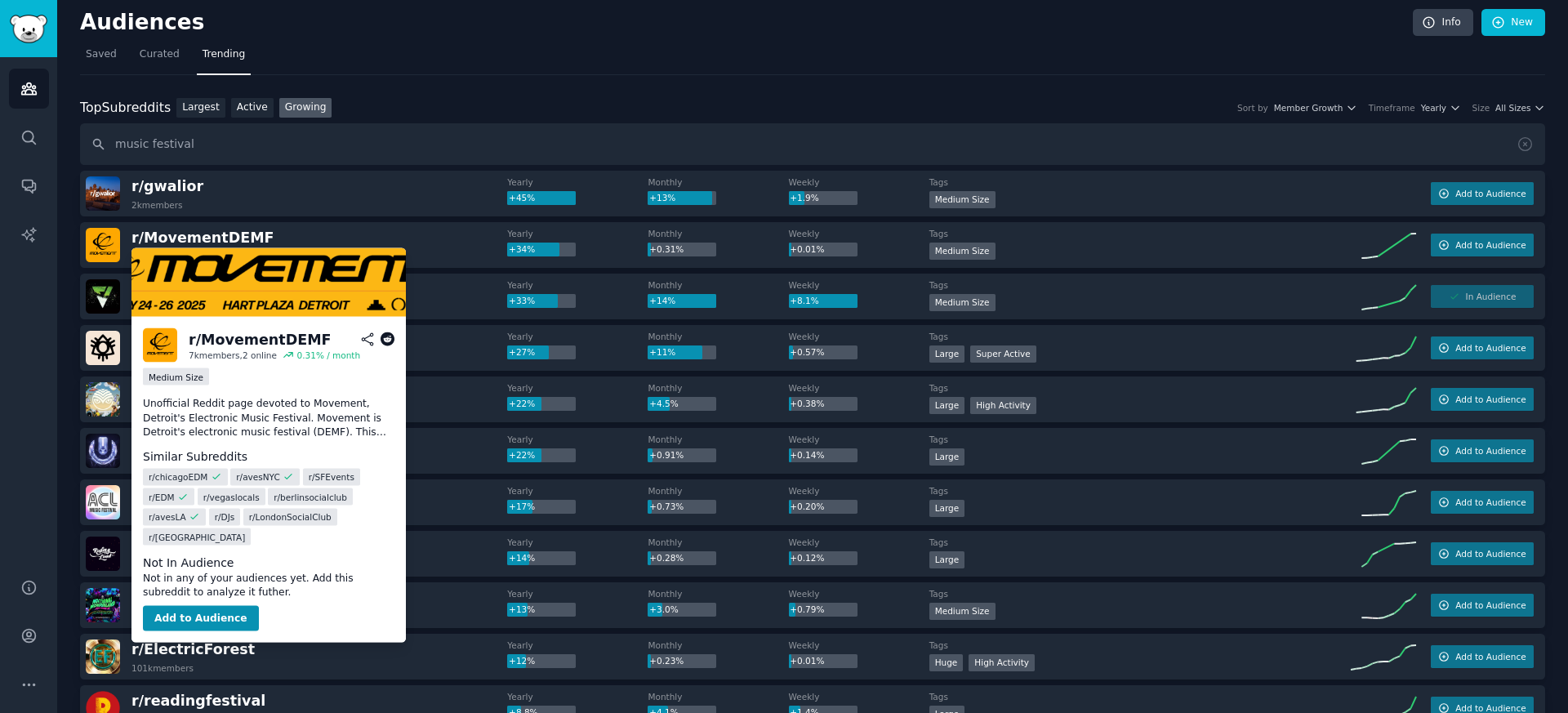
click at [228, 428] on p "Unofficial Reddit page devoted to Movement, Detroit's Electronic Music Festival…" at bounding box center [269, 418] width 251 height 43
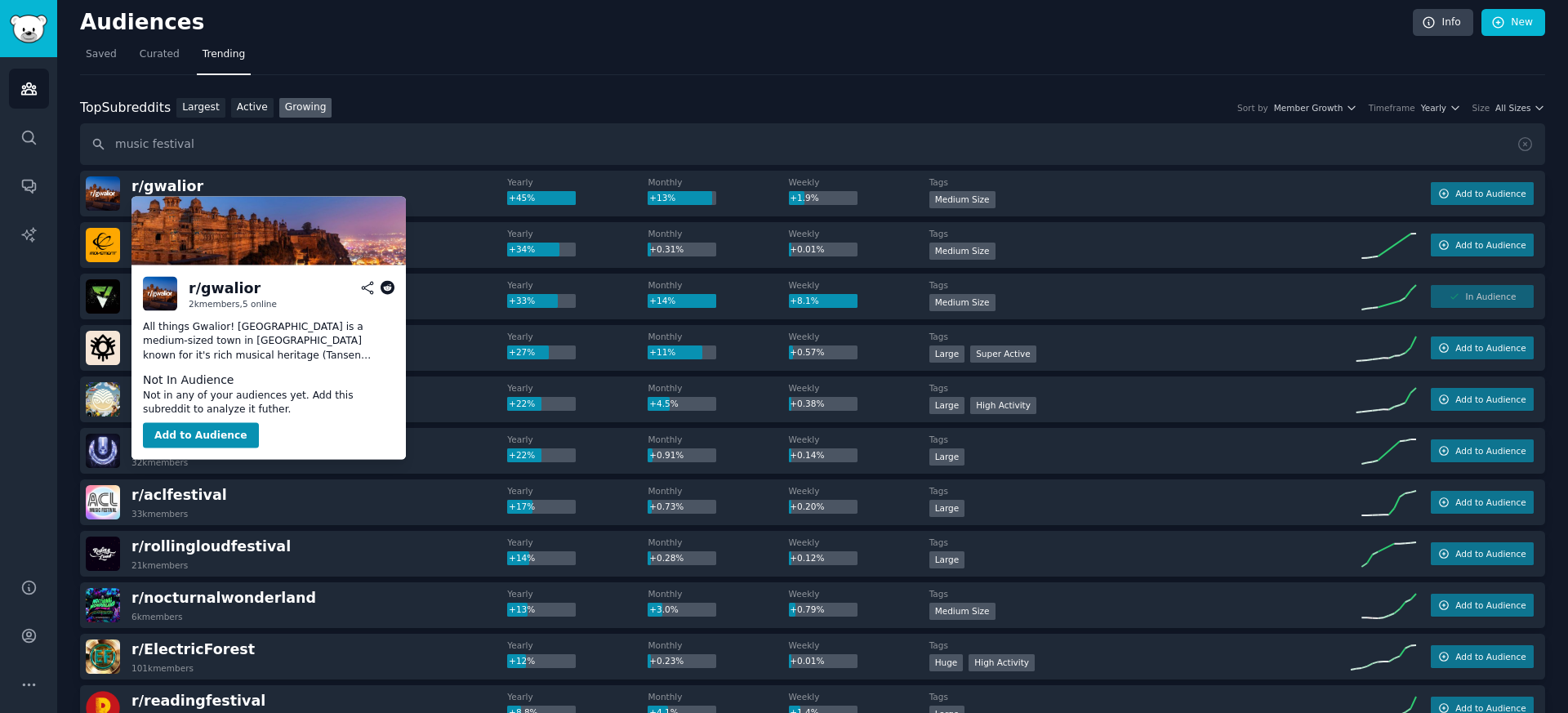
click at [202, 354] on p "All things Gwalior! [GEOGRAPHIC_DATA] is a medium-sized town in [GEOGRAPHIC_DAT…" at bounding box center [269, 341] width 251 height 43
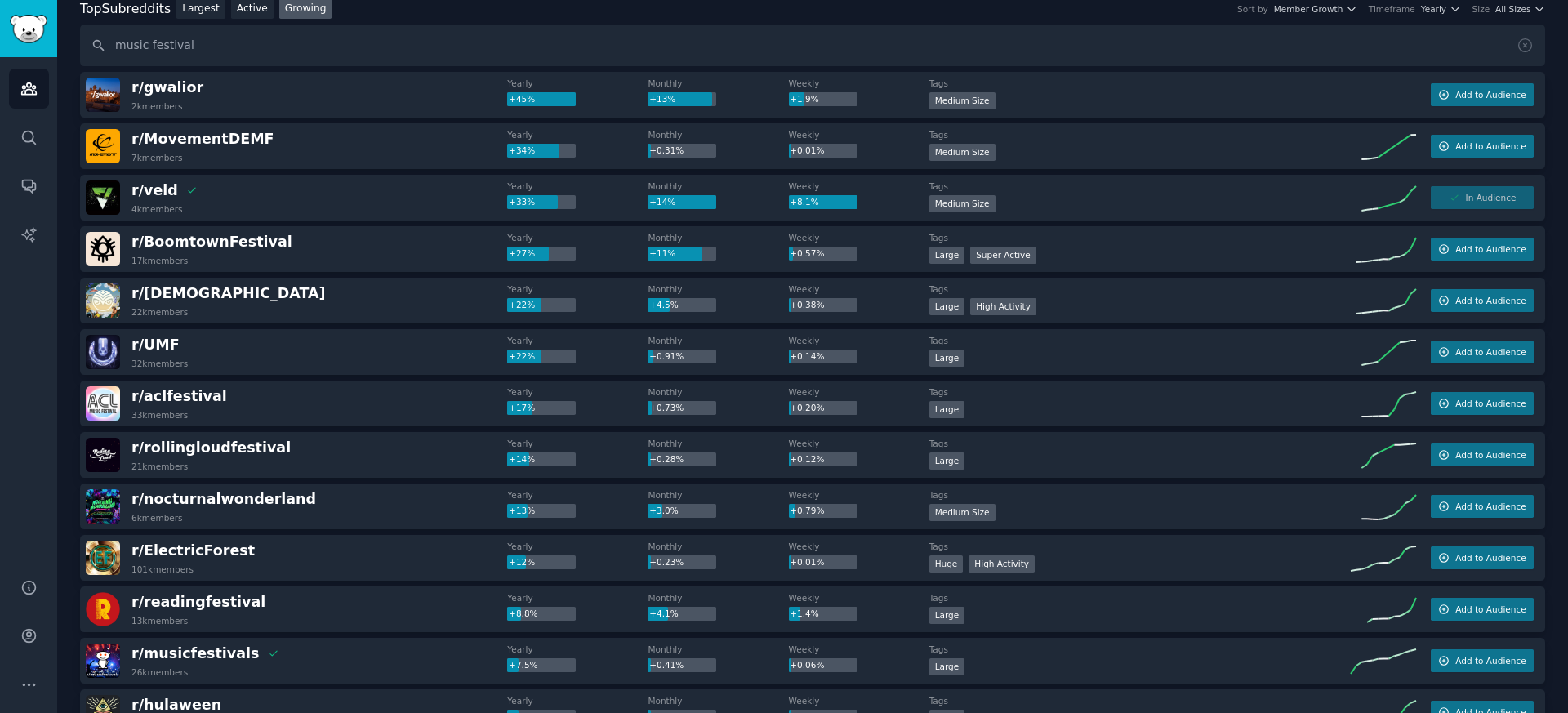
scroll to position [0, 0]
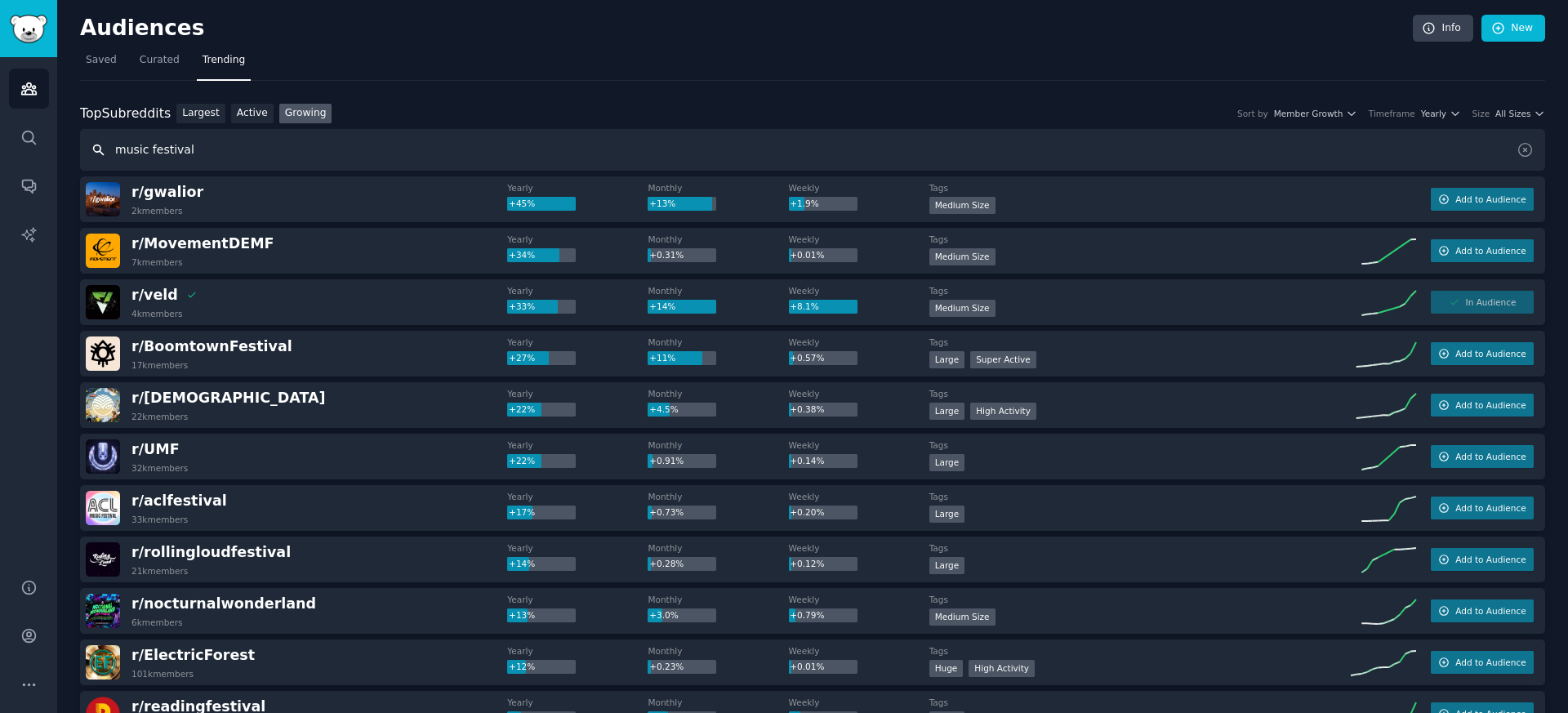
drag, startPoint x: 211, startPoint y: 158, endPoint x: 110, endPoint y: 137, distance: 103.2
click at [110, 137] on input "music festival" at bounding box center [813, 150] width 1466 height 42
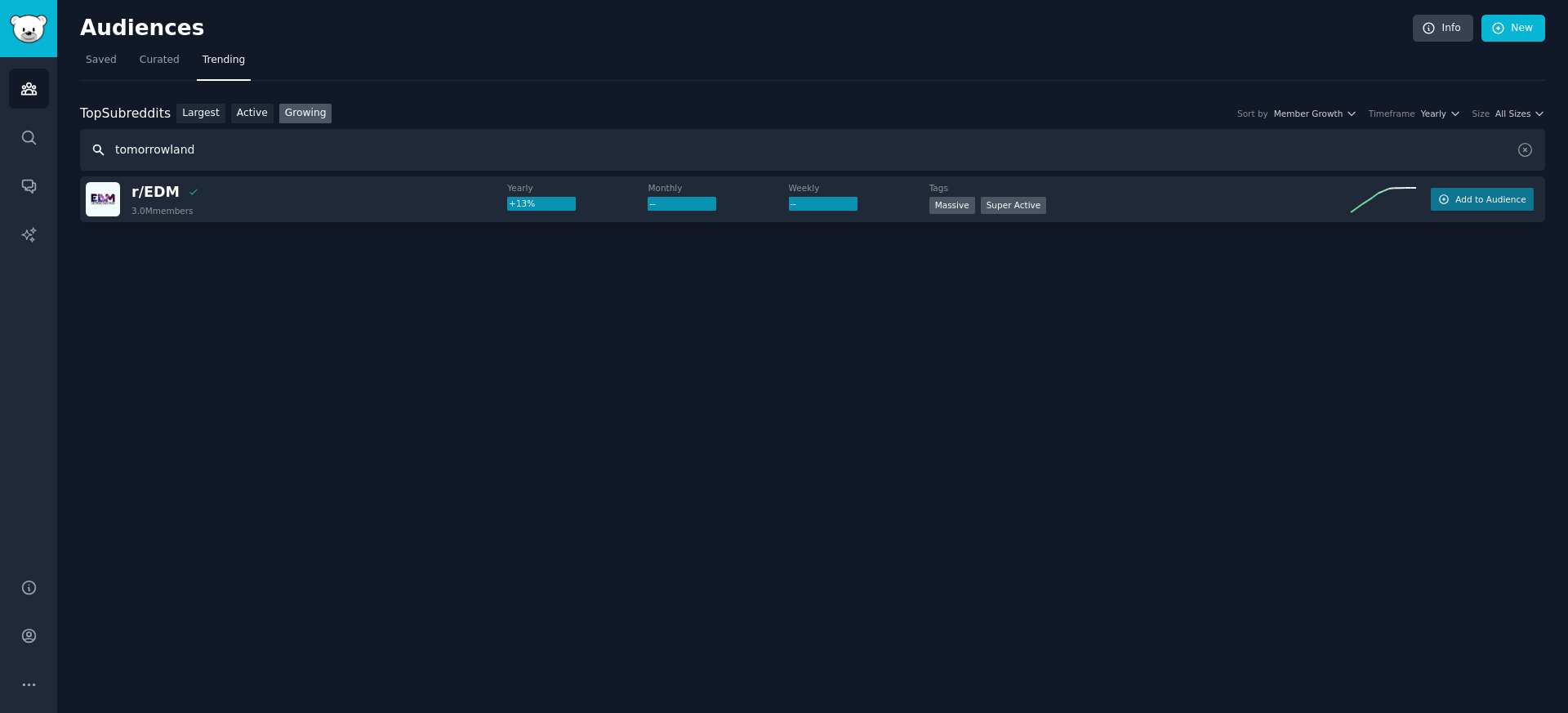
drag, startPoint x: 228, startPoint y: 150, endPoint x: 111, endPoint y: 146, distance: 117.1
click at [111, 146] on input "tomorrowland" at bounding box center [813, 150] width 1466 height 42
type input "b"
click at [134, 152] on input "pop music" at bounding box center [813, 150] width 1466 height 42
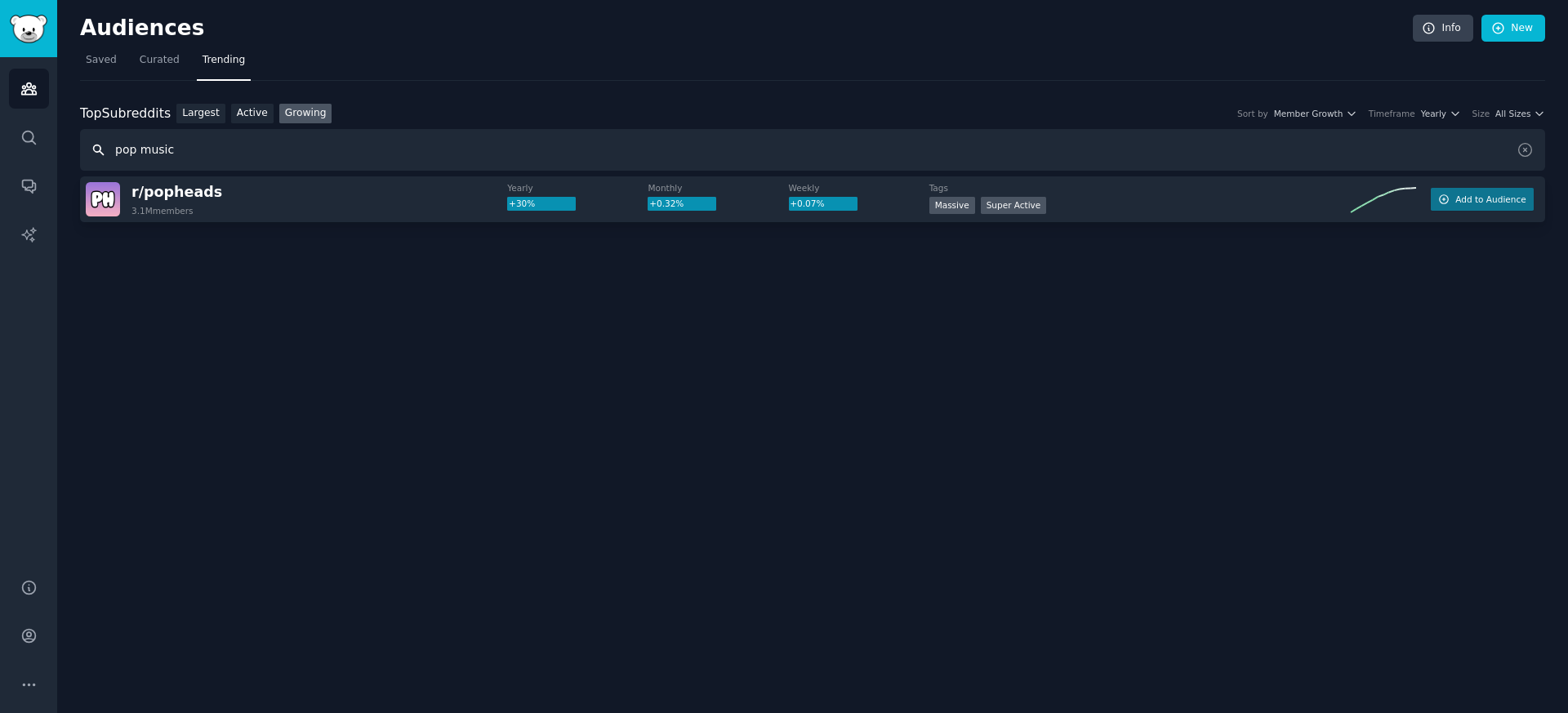
click at [134, 152] on input "pop music" at bounding box center [813, 150] width 1466 height 42
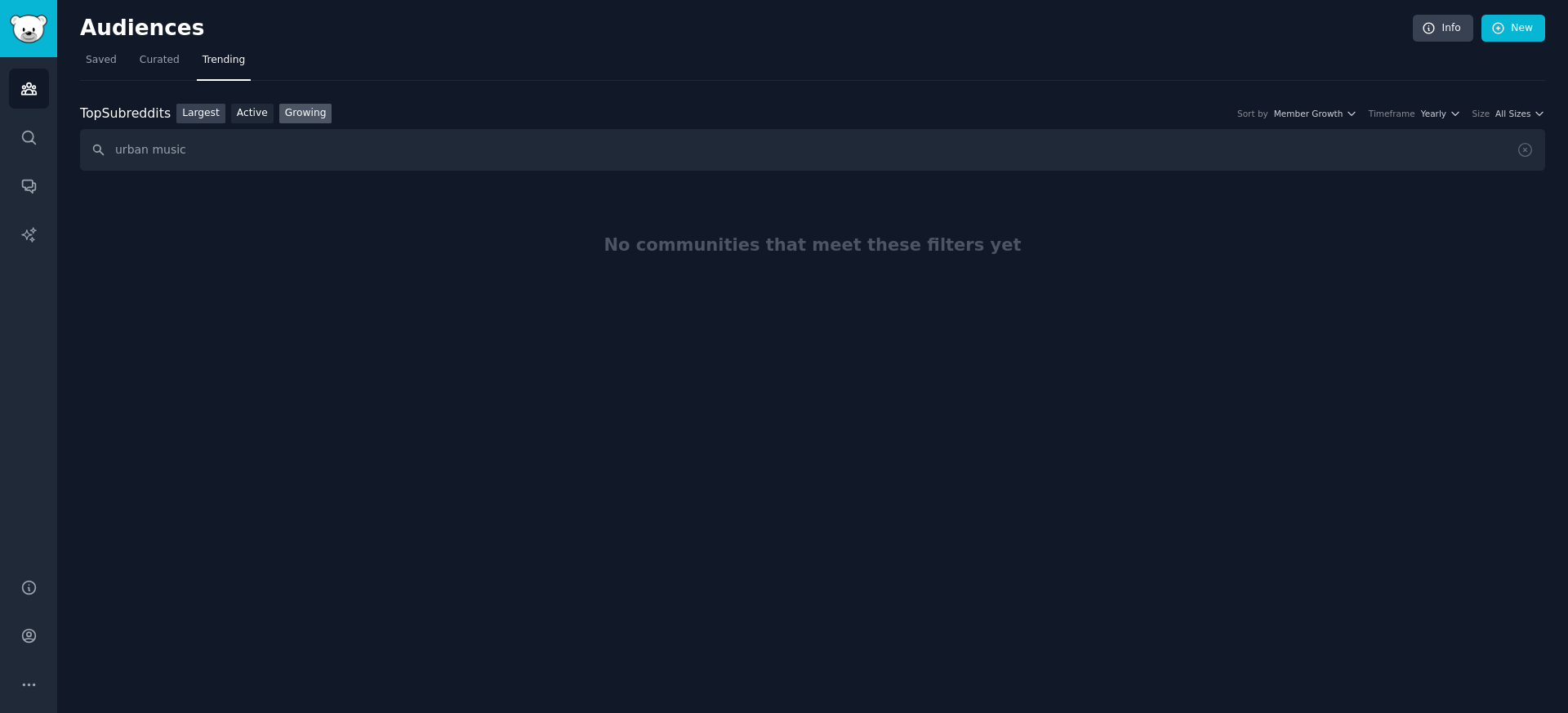
click at [203, 122] on link "Largest" at bounding box center [201, 114] width 49 height 20
drag, startPoint x: 264, startPoint y: 155, endPoint x: 108, endPoint y: 153, distance: 156.0
click at [108, 153] on input "urban music" at bounding box center [813, 150] width 1466 height 42
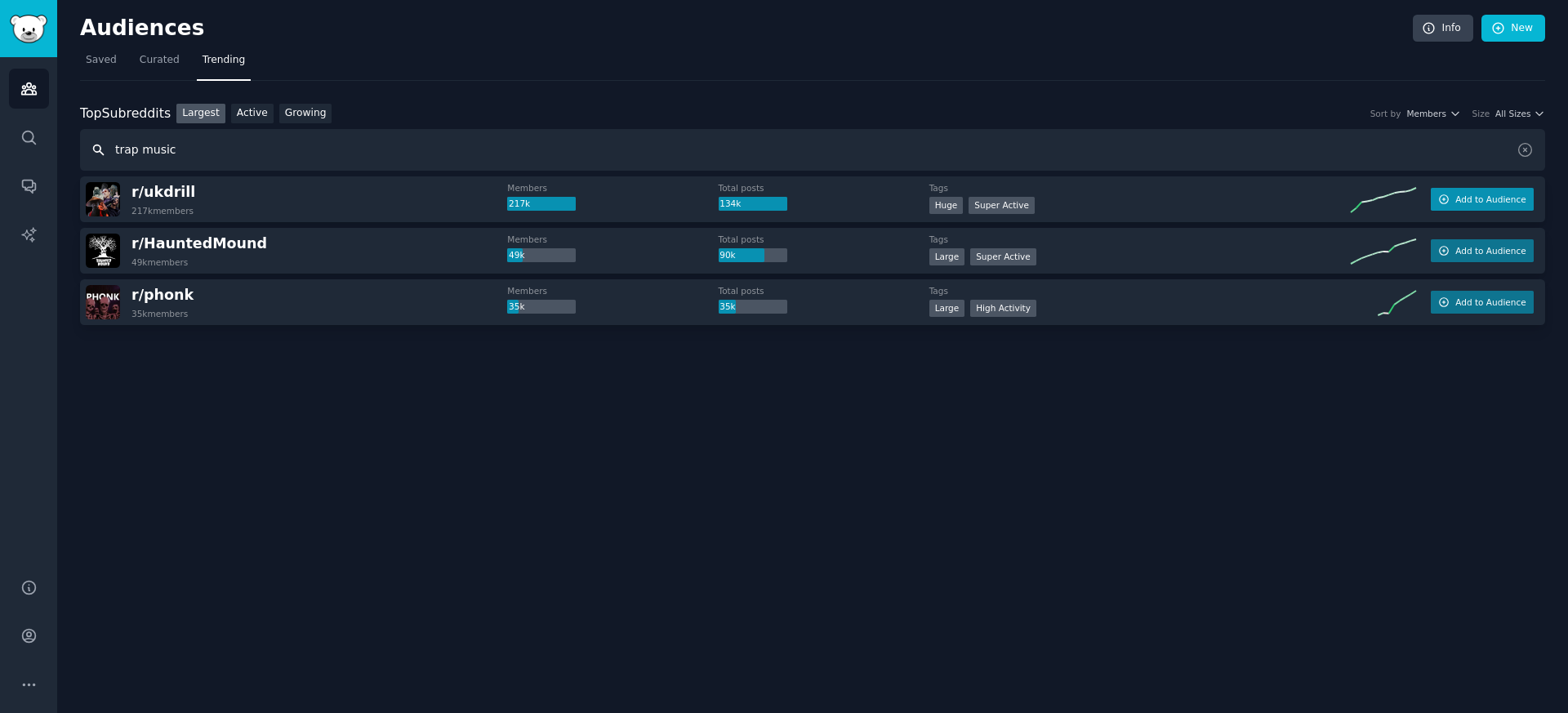
click at [1476, 196] on span "Add to Audience" at bounding box center [1490, 199] width 70 height 11
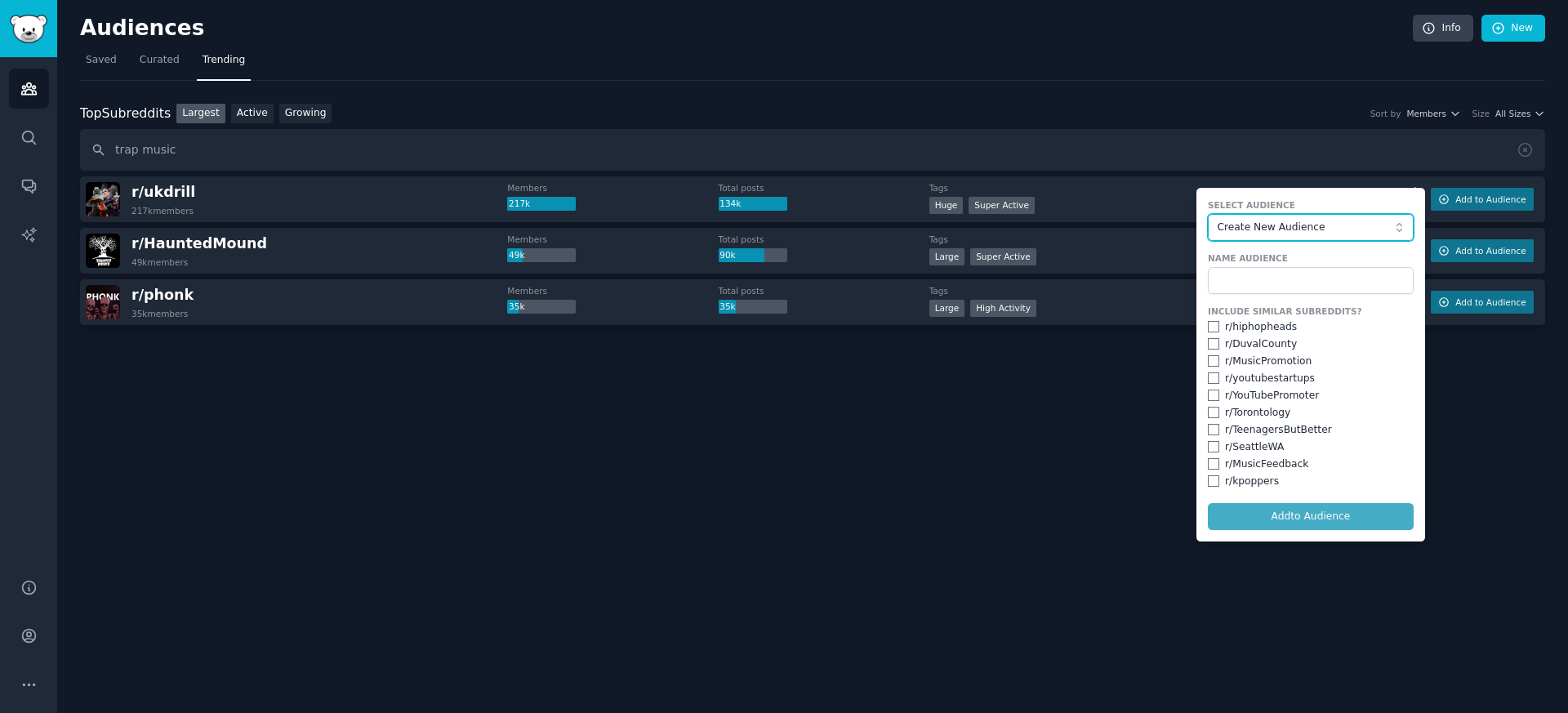
click at [1261, 226] on span "Create New Audience" at bounding box center [1306, 228] width 179 height 15
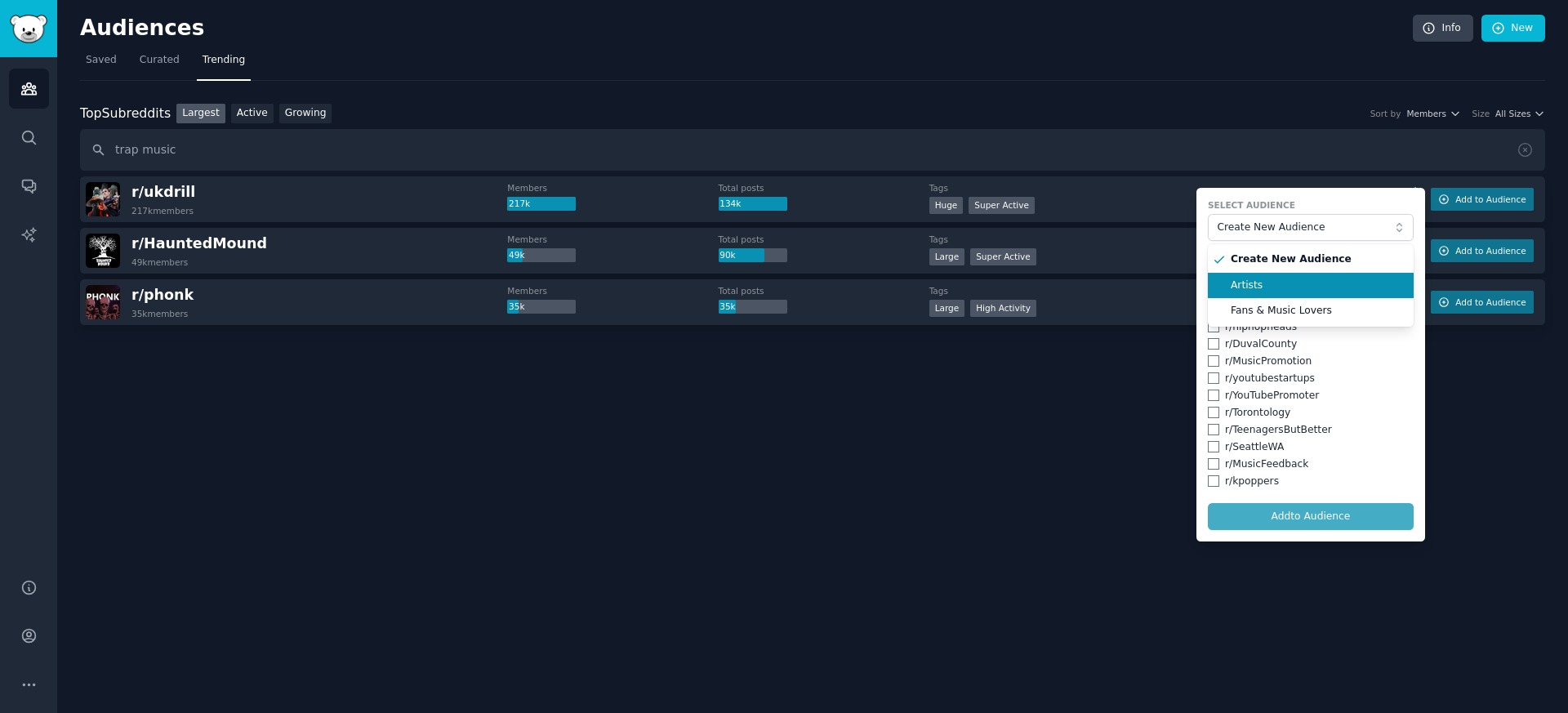
click at [1242, 283] on span "Artists" at bounding box center [1317, 286] width 171 height 15
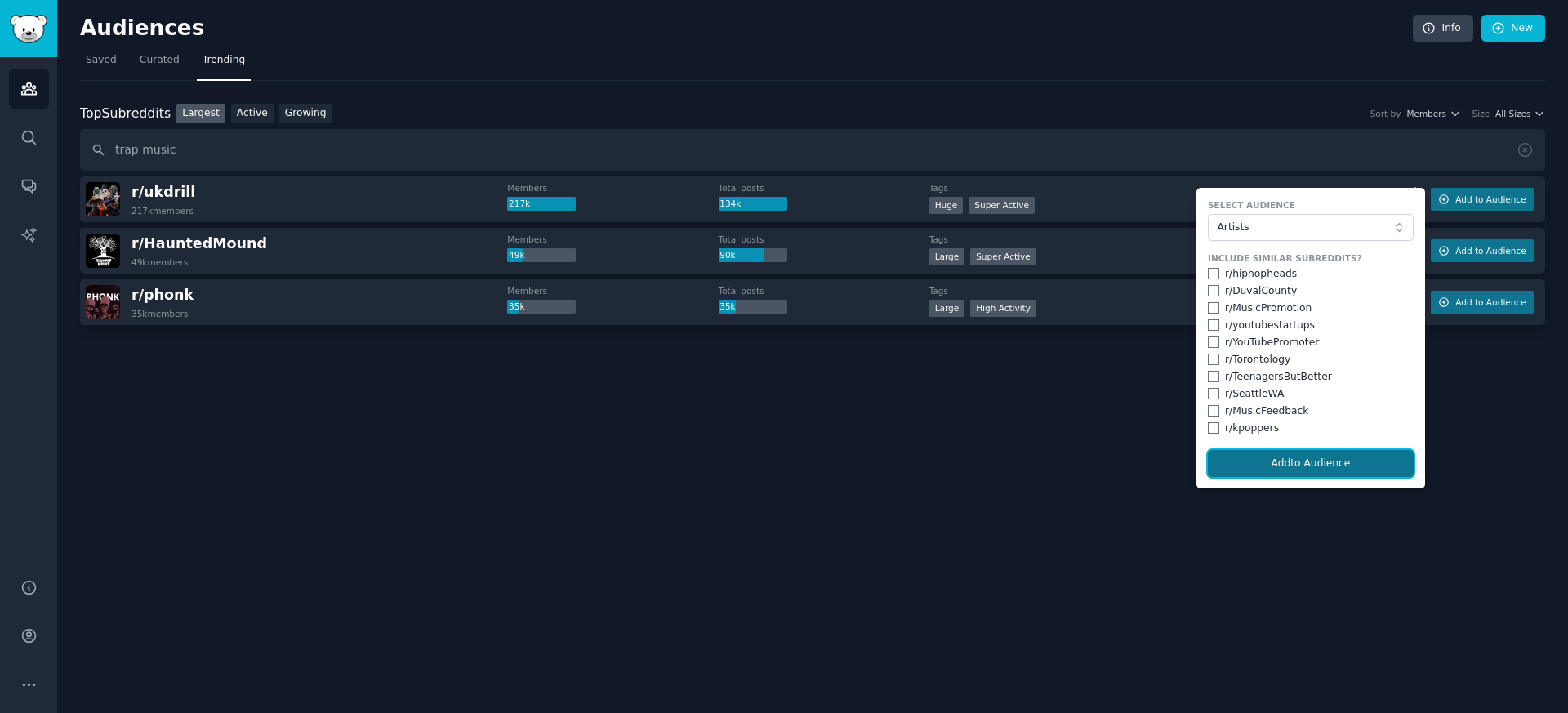
click at [1292, 464] on button "Add to Audience" at bounding box center [1311, 464] width 206 height 28
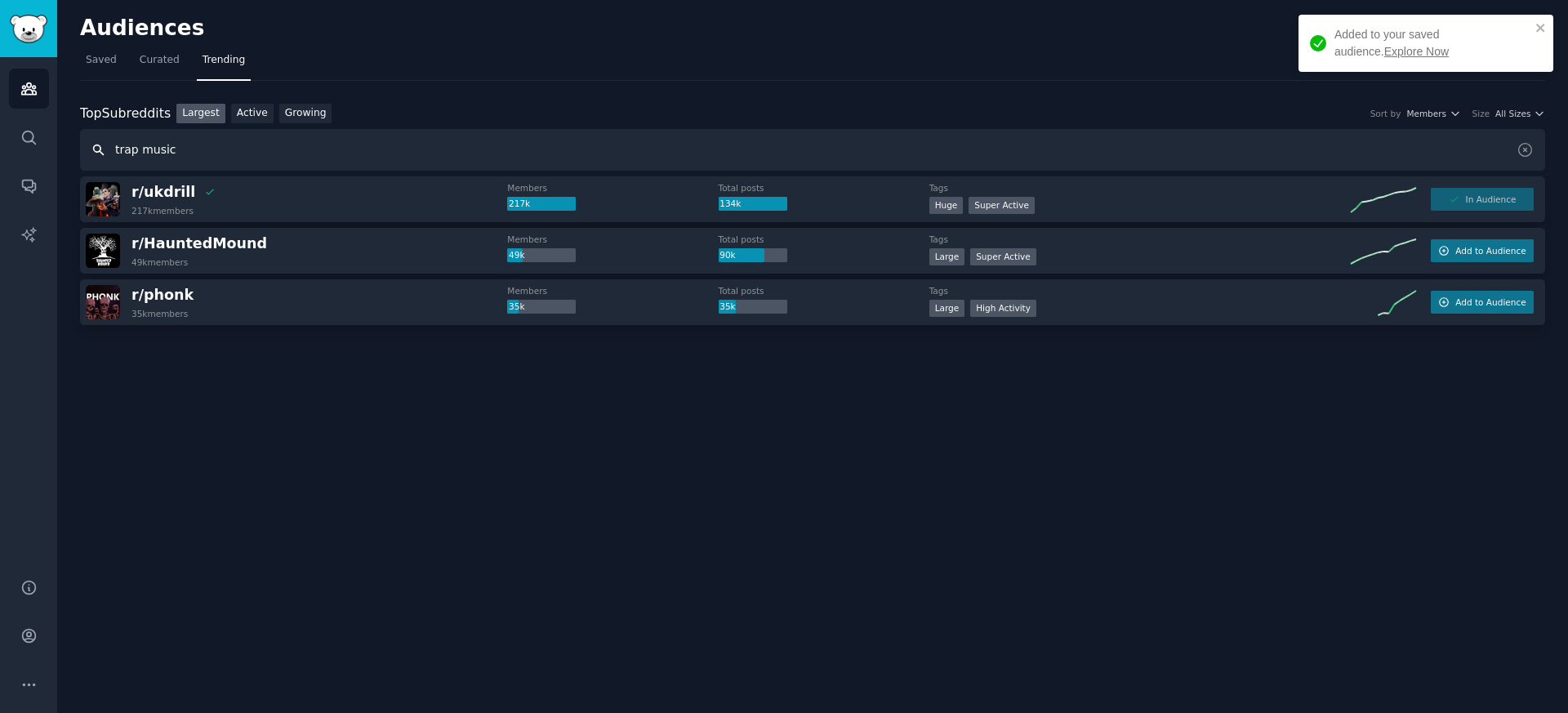
click at [185, 145] on input "trap music" at bounding box center [813, 150] width 1466 height 42
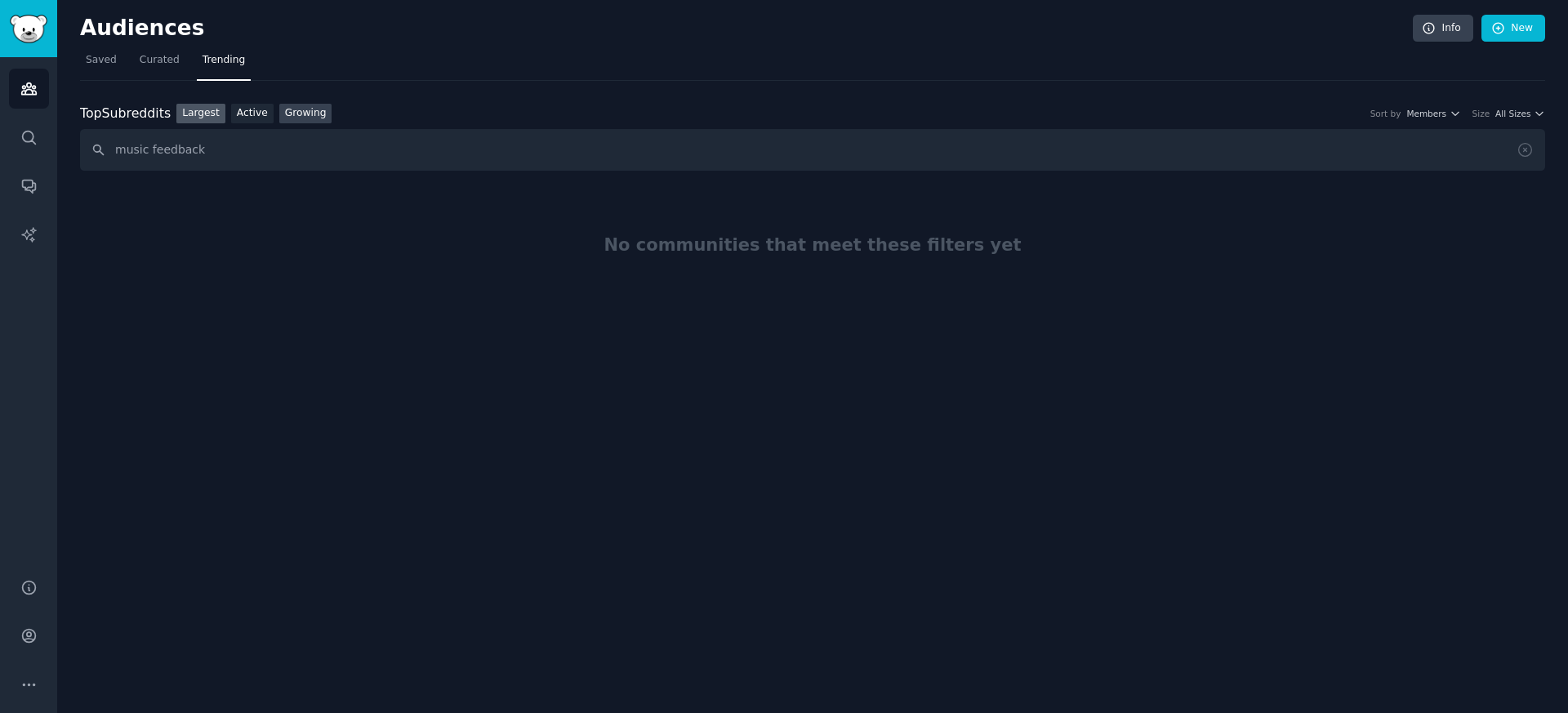
click at [305, 119] on link "Growing" at bounding box center [305, 114] width 53 height 20
click at [147, 148] on input "music feedback" at bounding box center [813, 150] width 1466 height 42
click at [207, 114] on link "Largest" at bounding box center [201, 114] width 49 height 20
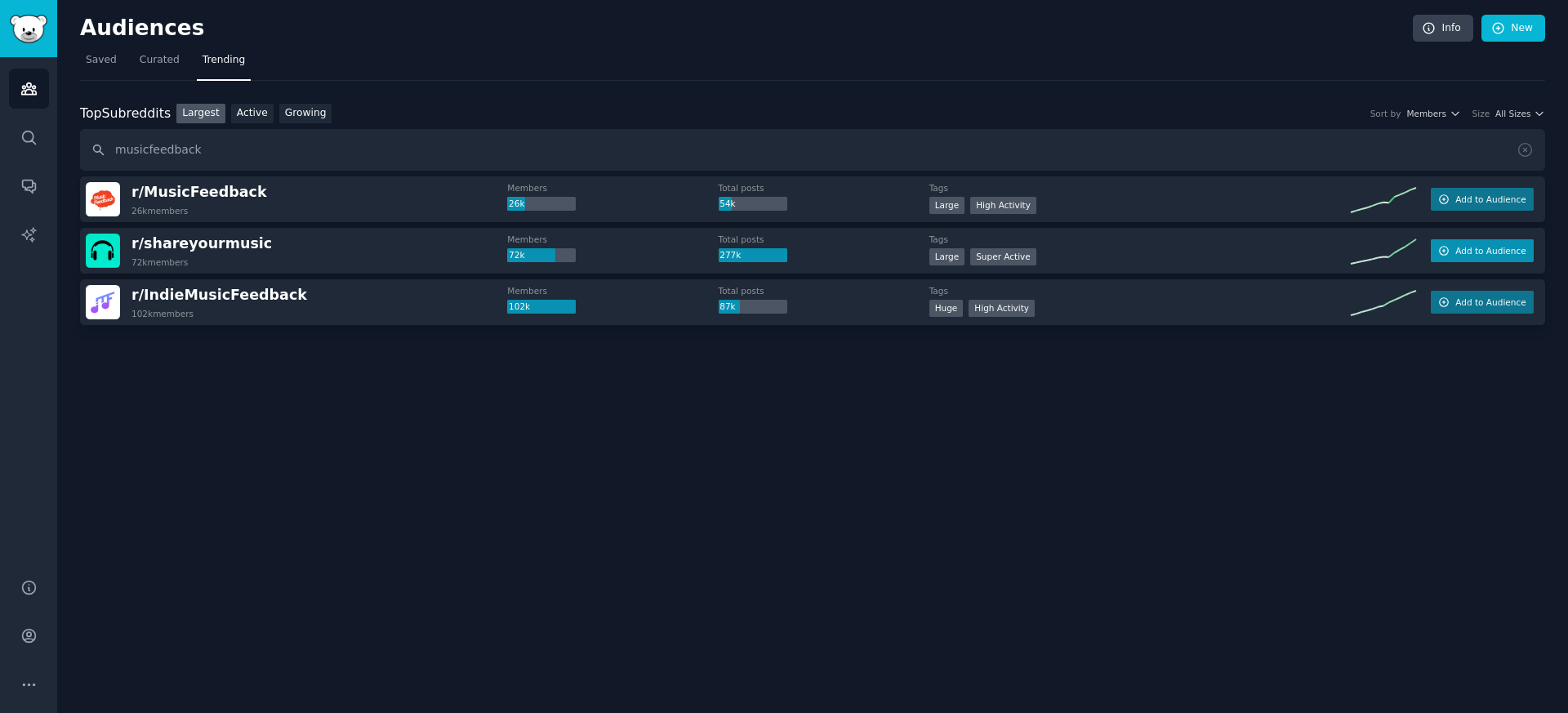
click at [1456, 249] on span "Add to Audience" at bounding box center [1490, 250] width 70 height 11
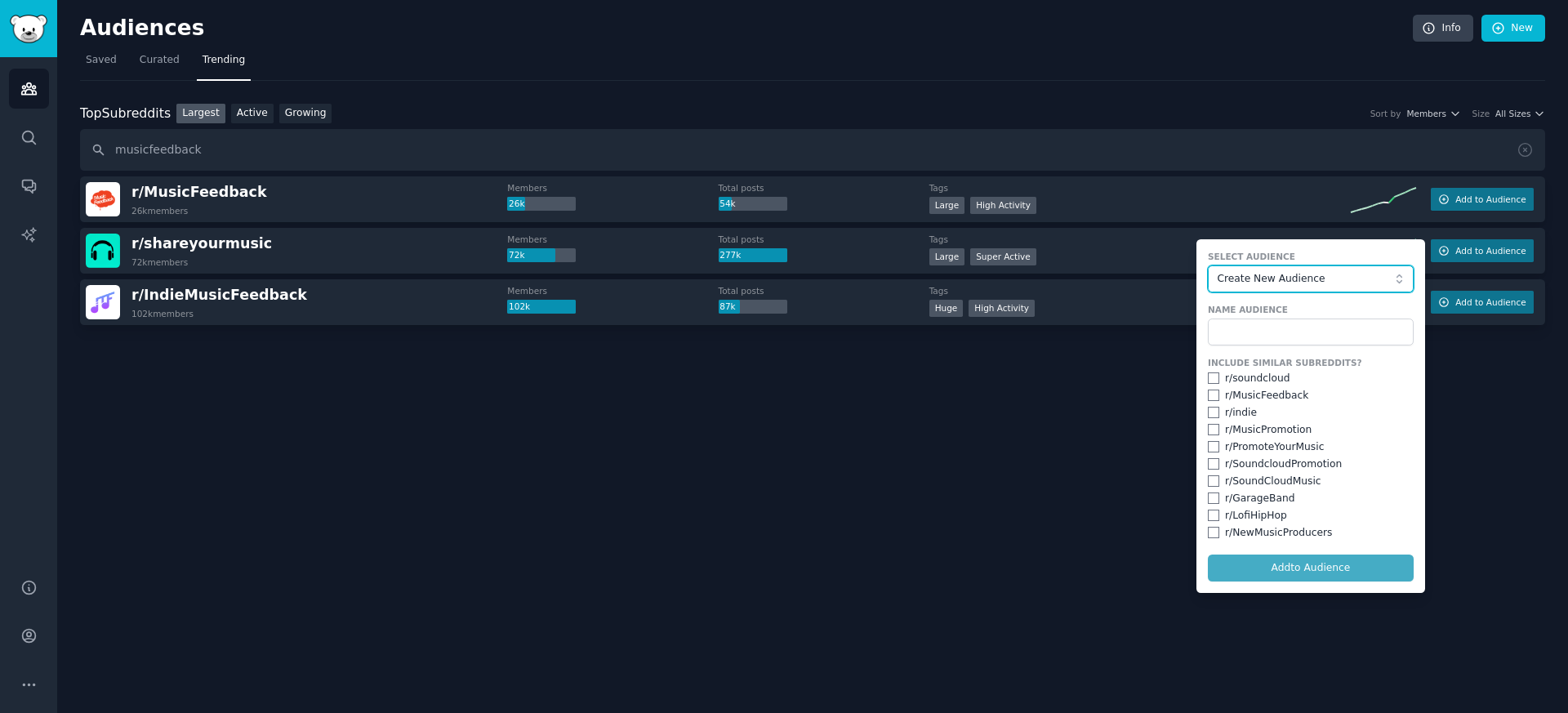
click at [1319, 282] on span "Create New Audience" at bounding box center [1306, 279] width 179 height 15
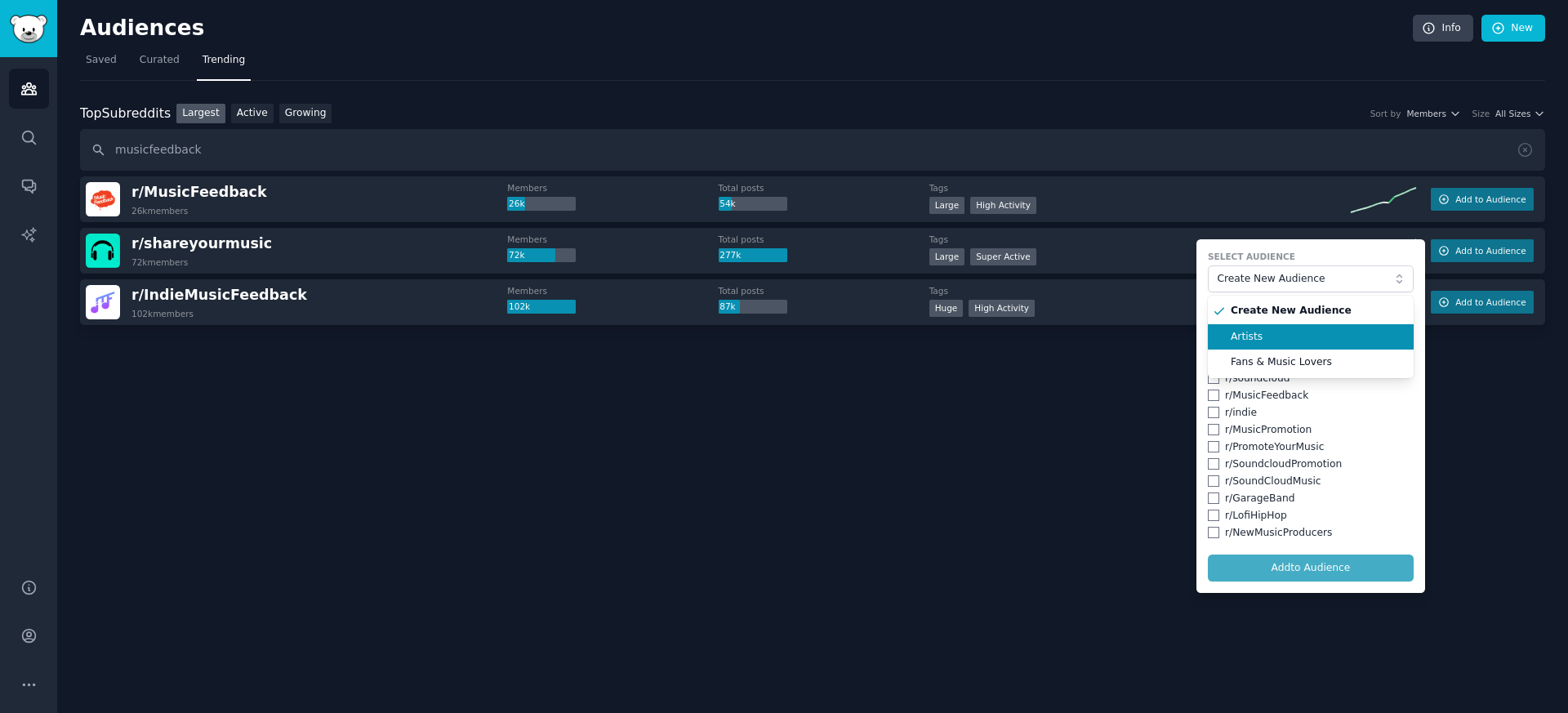
click at [1278, 336] on span "Artists" at bounding box center [1317, 337] width 171 height 15
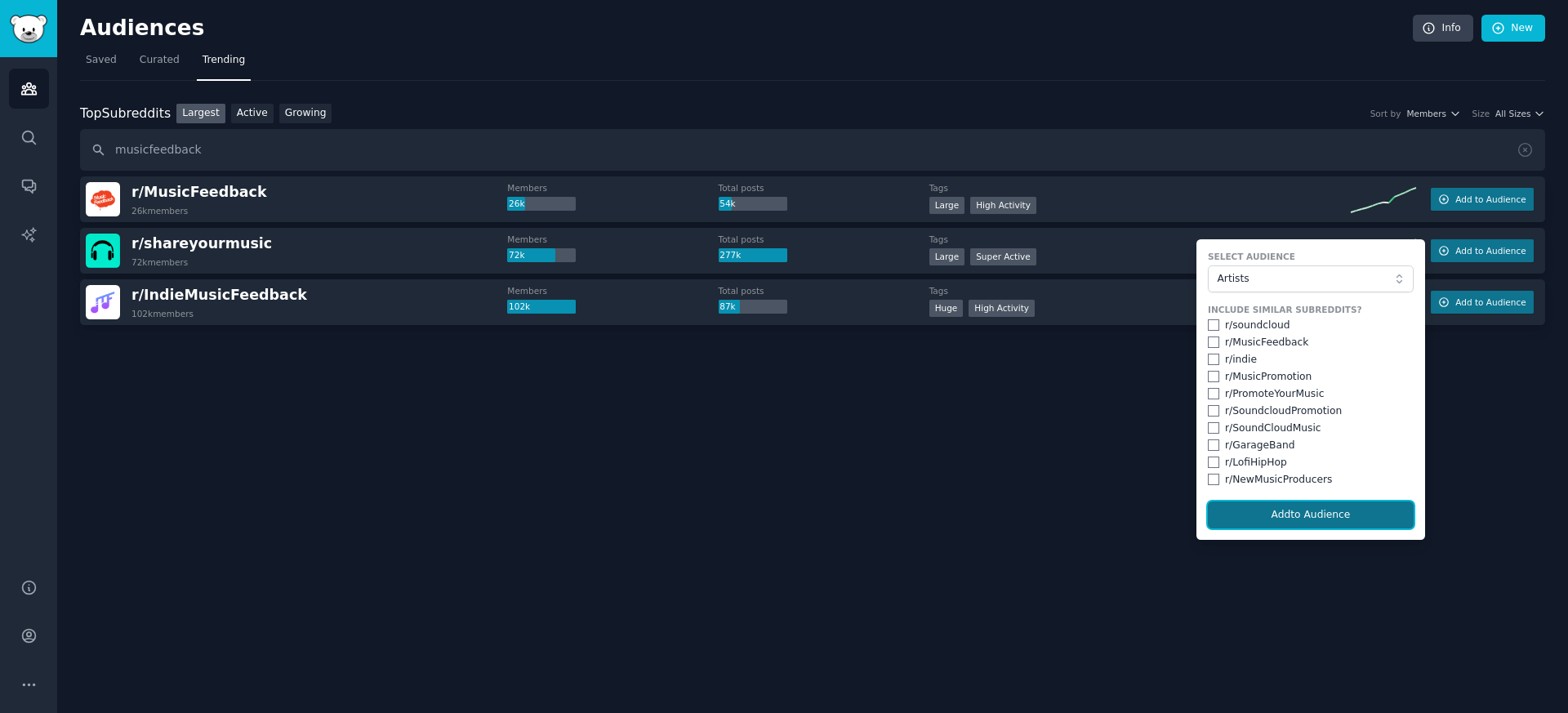
click at [1285, 506] on button "Add to Audience" at bounding box center [1311, 516] width 206 height 28
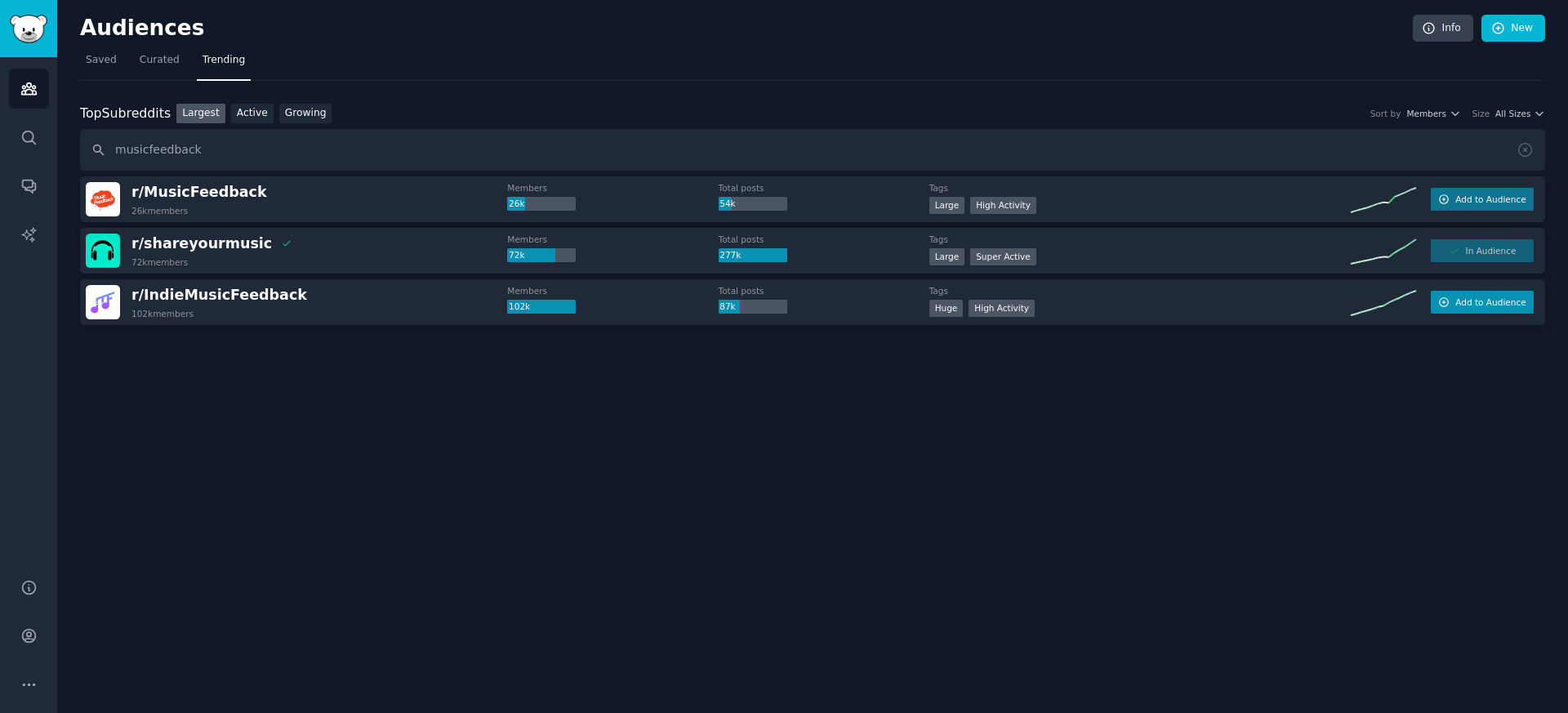
click at [1476, 311] on button "Add to Audience" at bounding box center [1482, 302] width 103 height 23
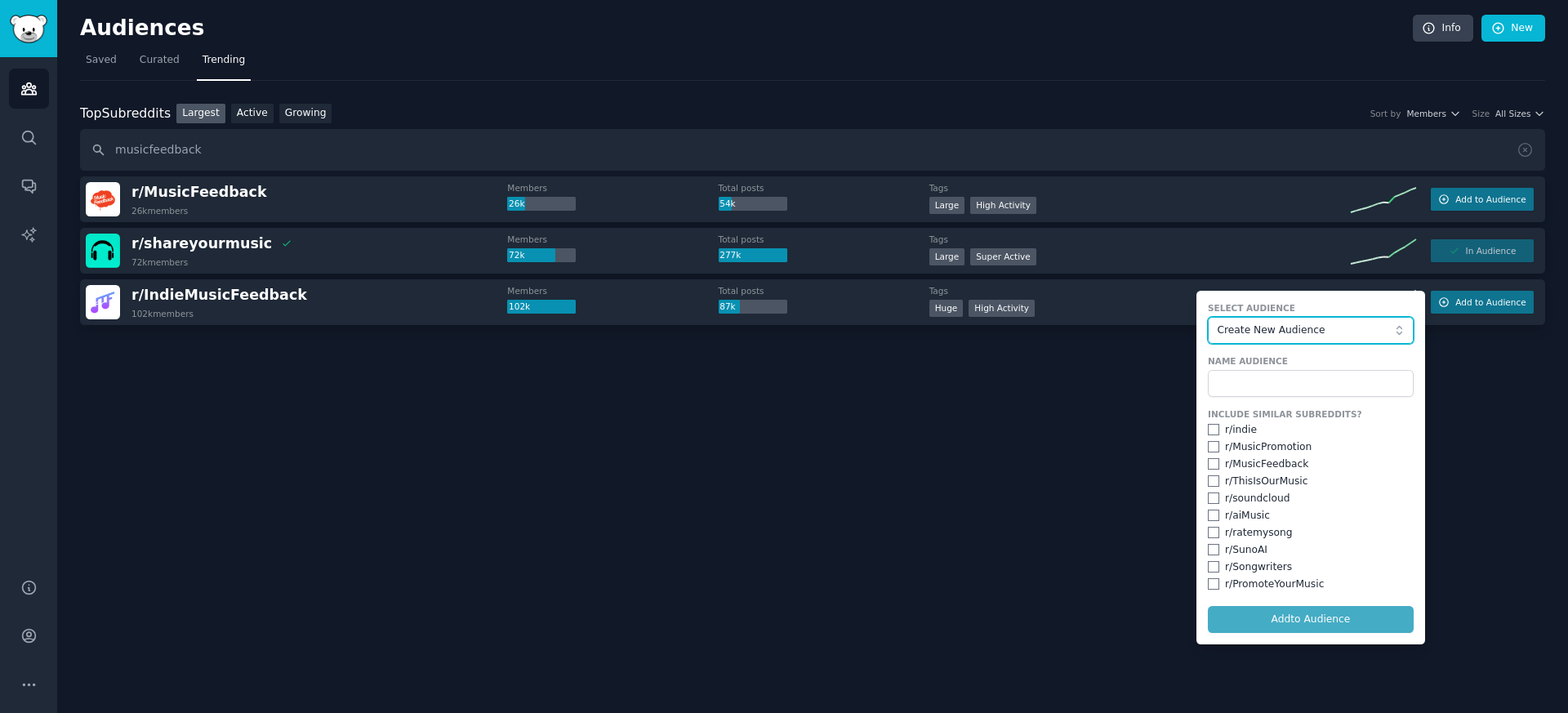
click at [1290, 319] on button "Create New Audience" at bounding box center [1311, 330] width 206 height 28
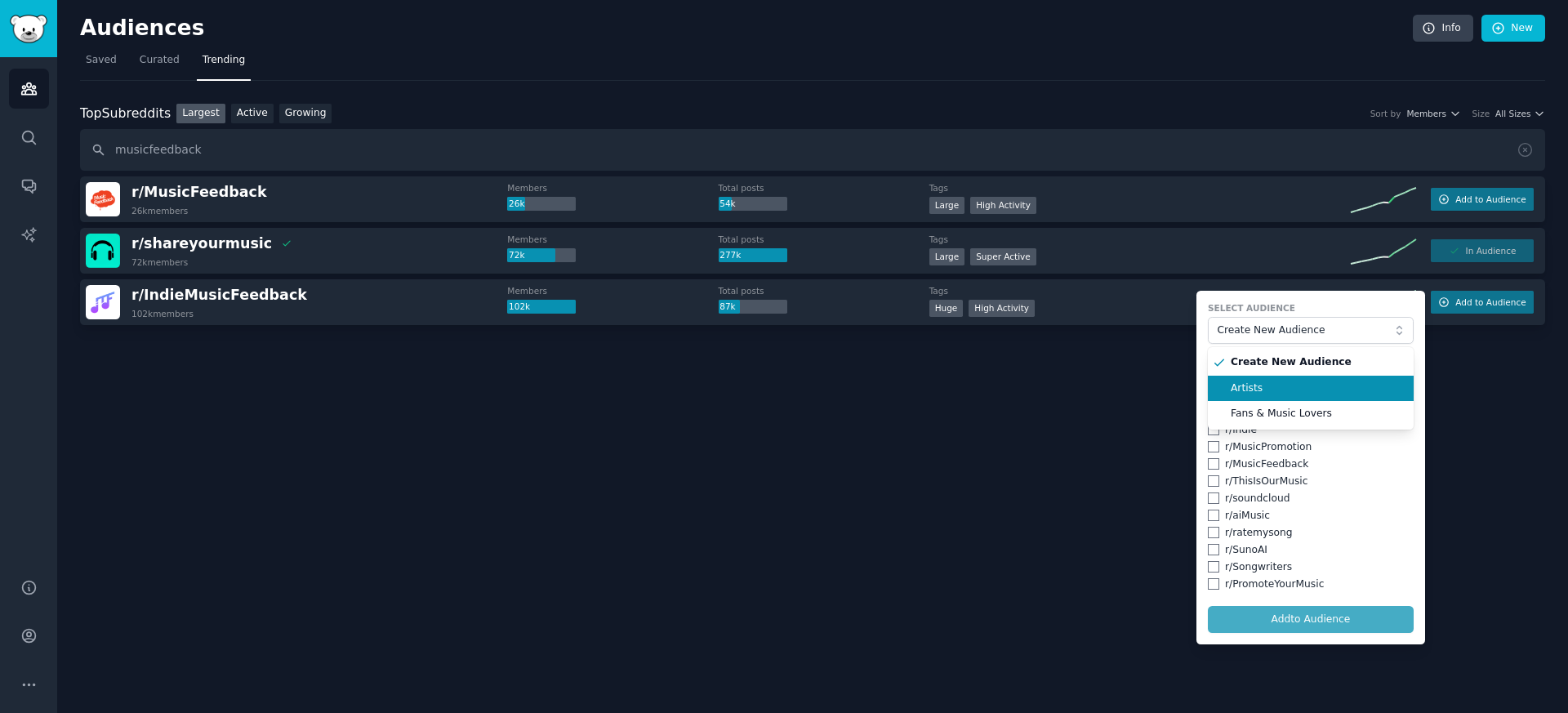
click at [1267, 386] on span "Artists" at bounding box center [1317, 389] width 171 height 15
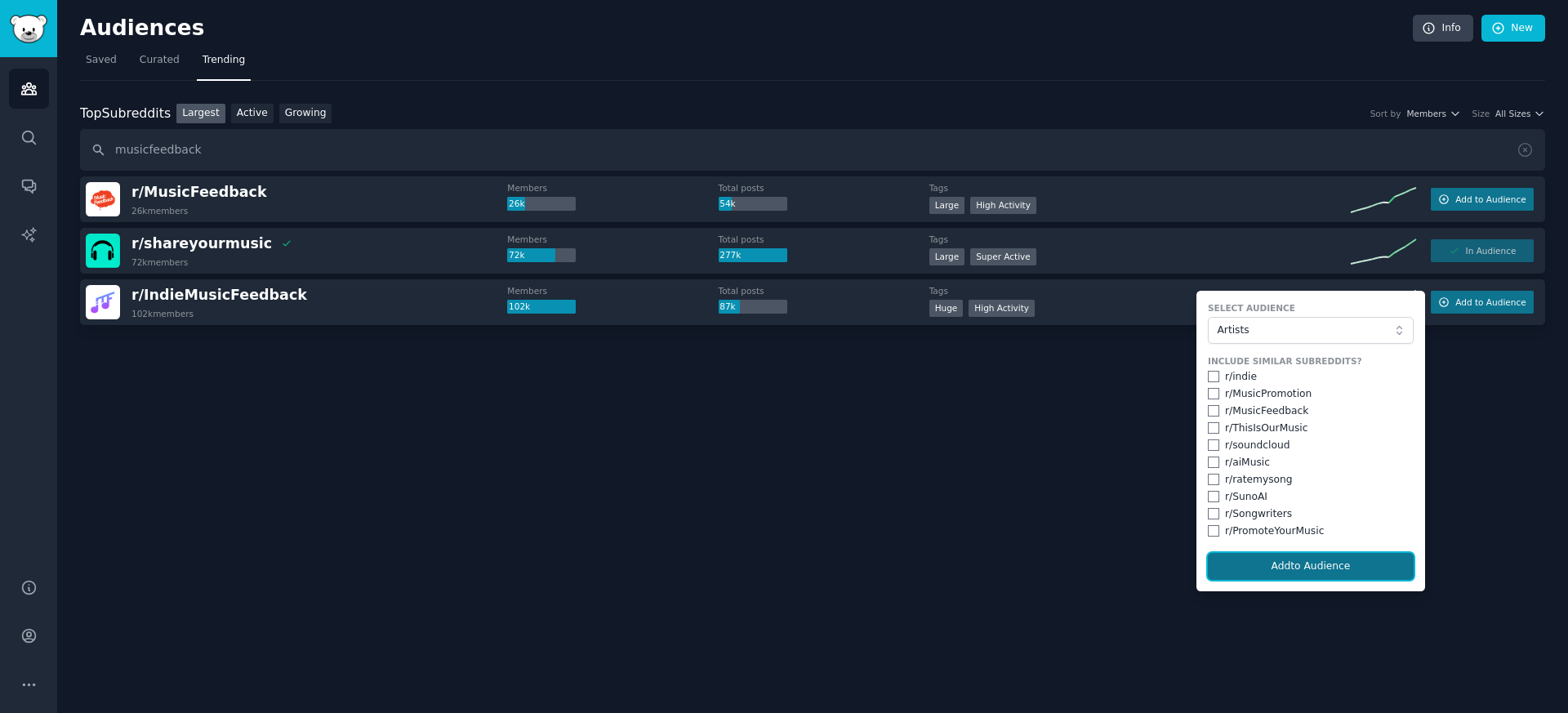
click at [1262, 573] on button "Add to Audience" at bounding box center [1311, 567] width 206 height 28
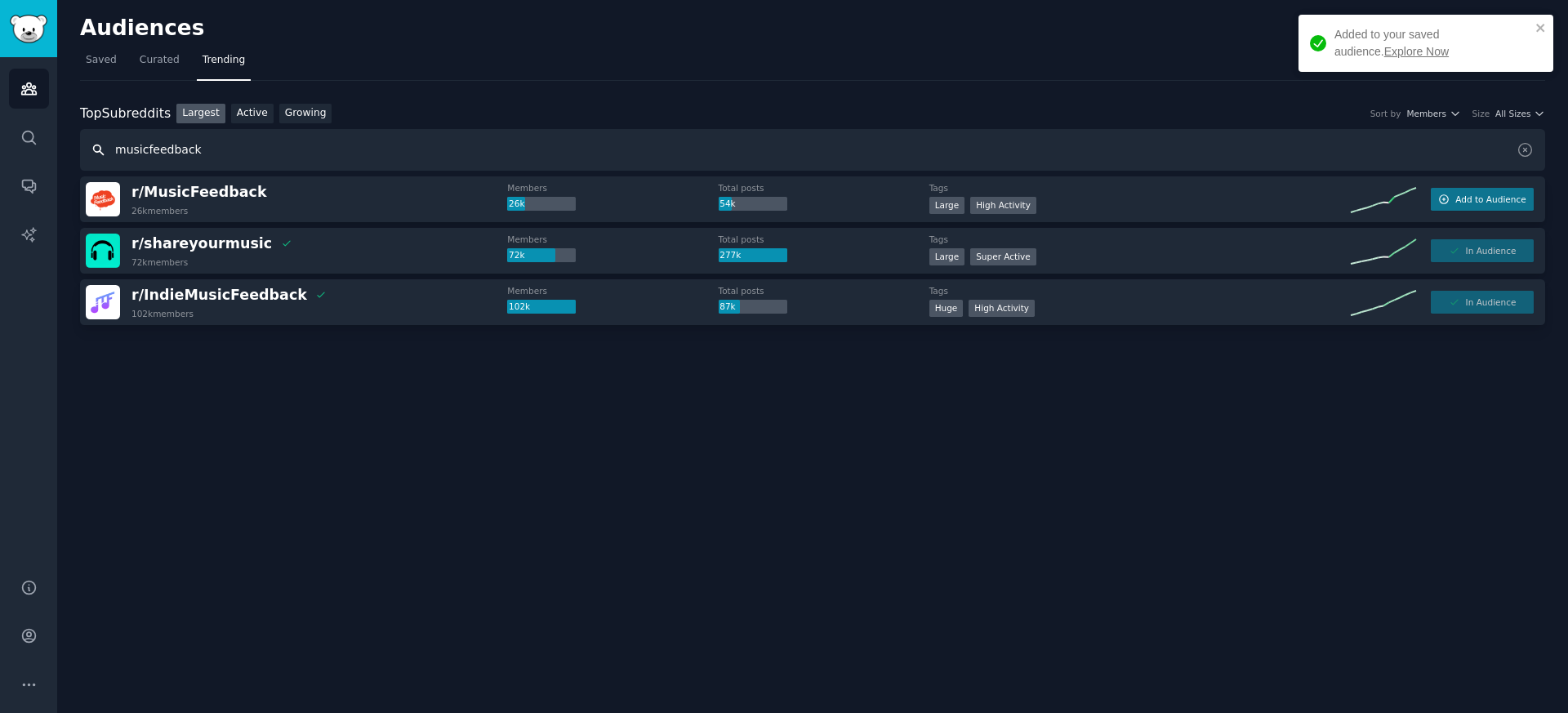
click at [189, 153] on input "musicfeedback" at bounding box center [813, 150] width 1466 height 42
click at [292, 124] on div "Top Subreddits Top Subreddits Largest Active Growing Sort by Members Size All S…" at bounding box center [813, 137] width 1466 height 68
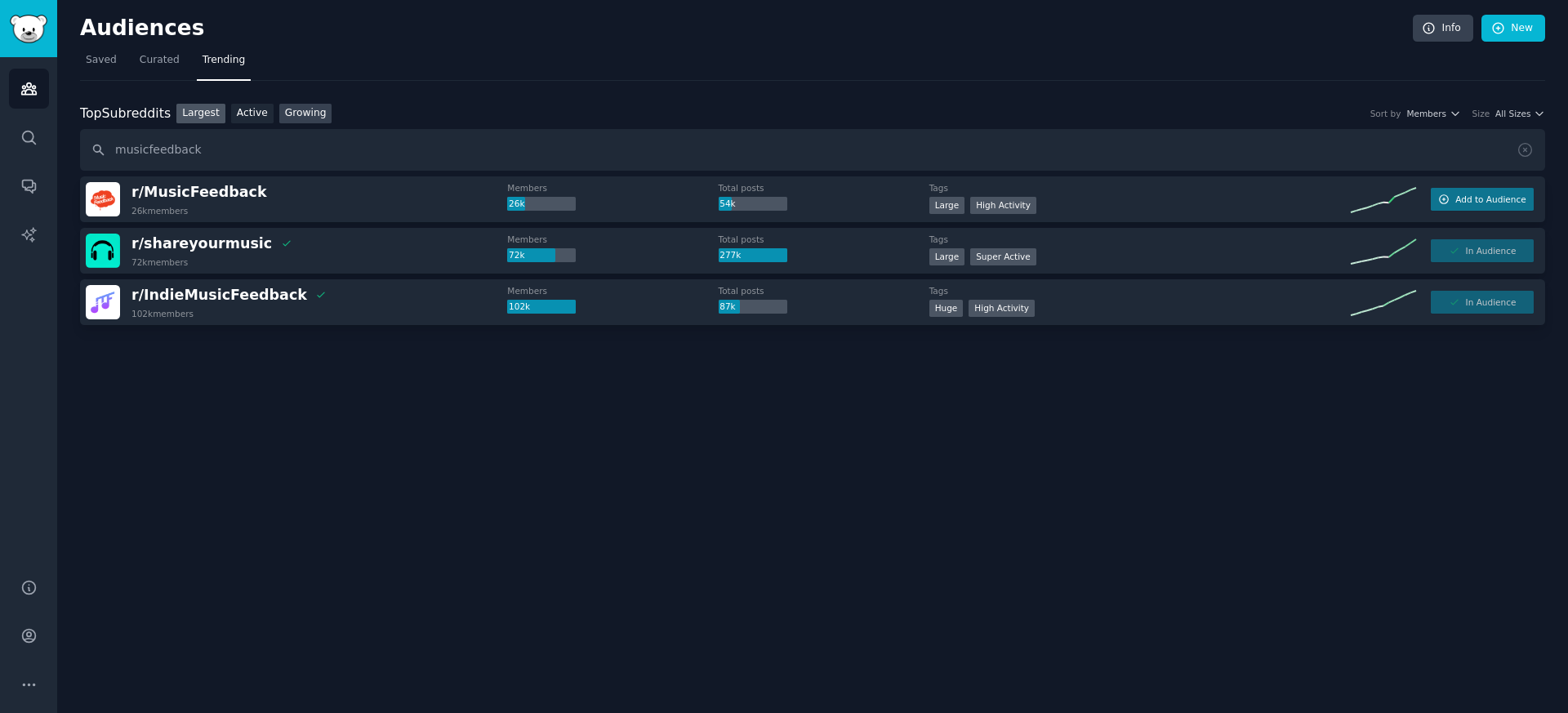
click at [303, 116] on link "Growing" at bounding box center [305, 114] width 53 height 20
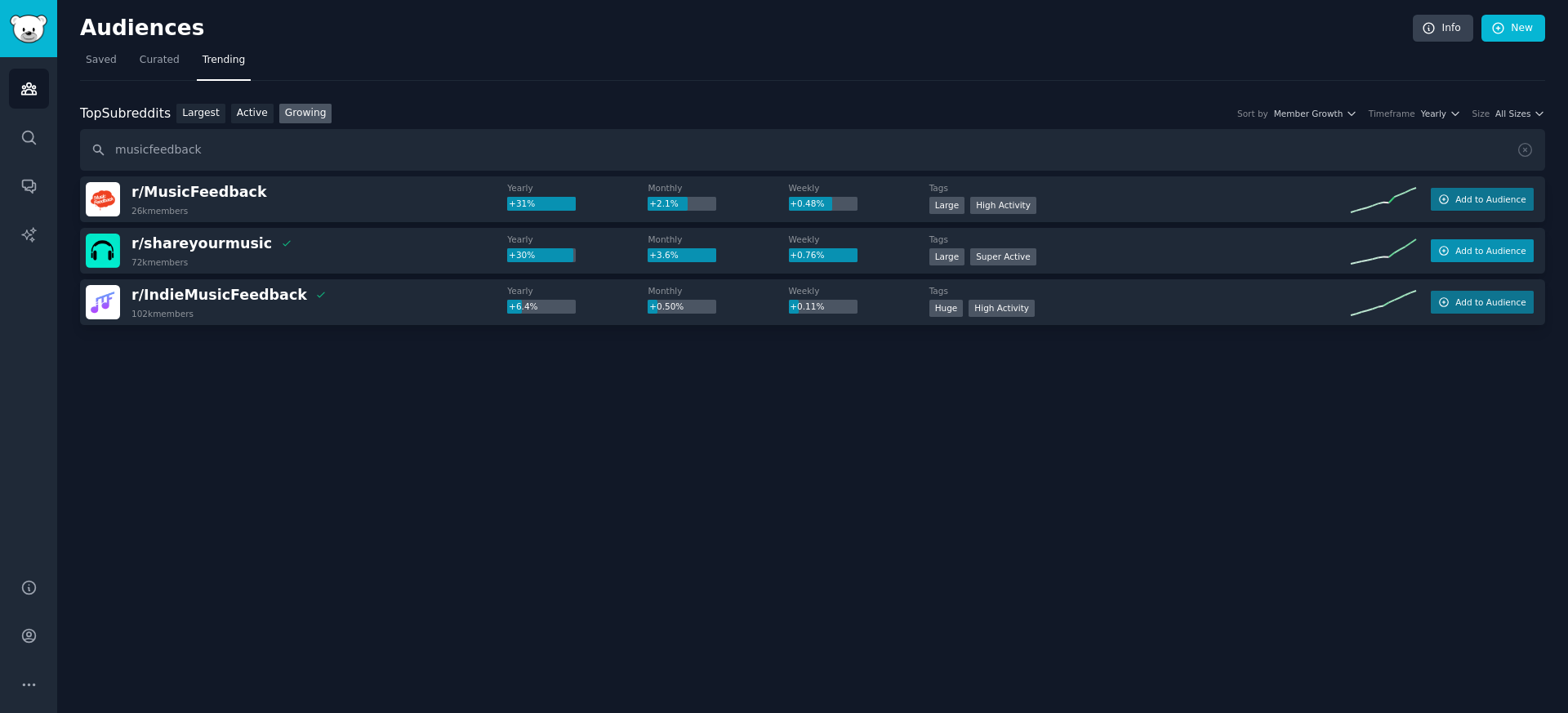
click at [1472, 248] on span "Add to Audience" at bounding box center [1490, 250] width 70 height 11
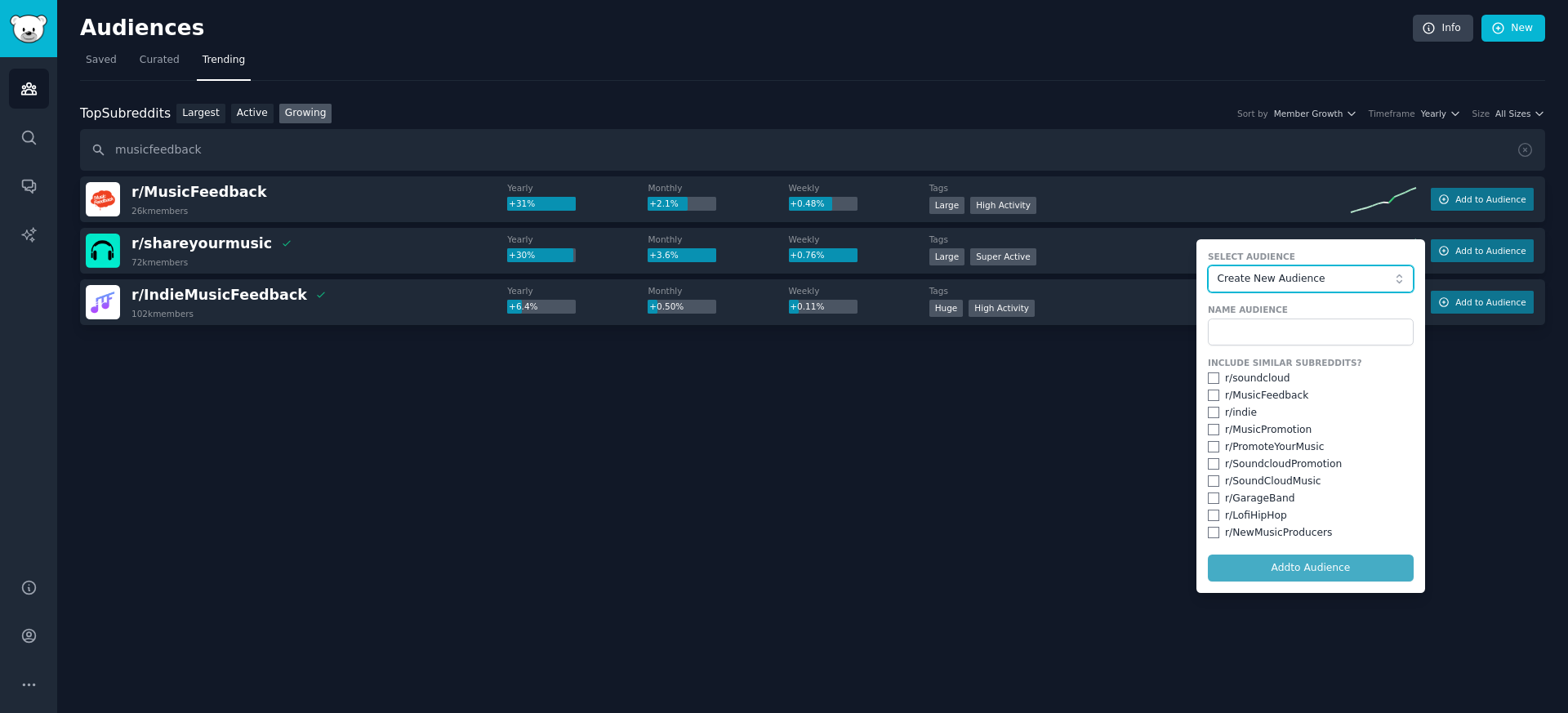
click at [1282, 289] on button "Create New Audience" at bounding box center [1311, 279] width 206 height 28
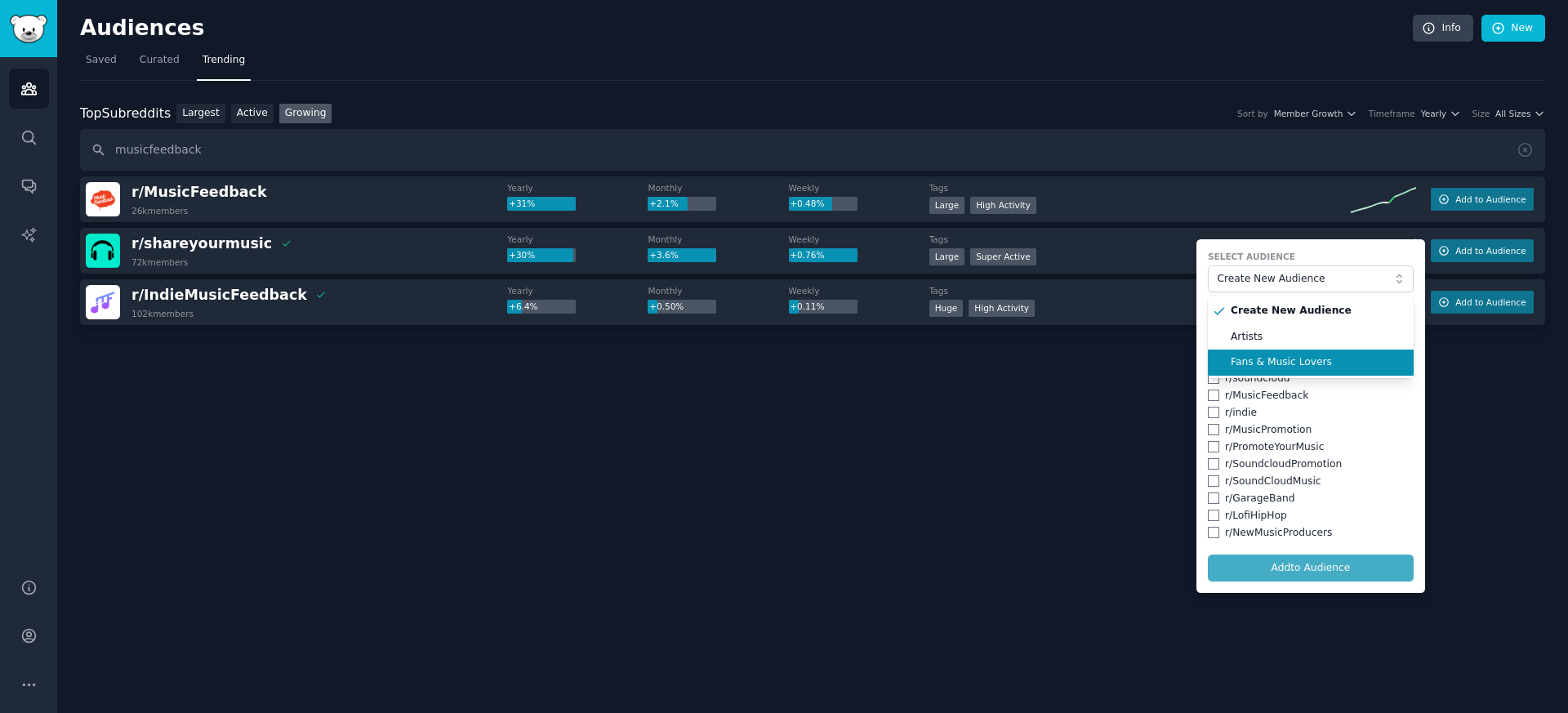
click at [1269, 365] on span "Fans & Music Lovers" at bounding box center [1317, 363] width 171 height 15
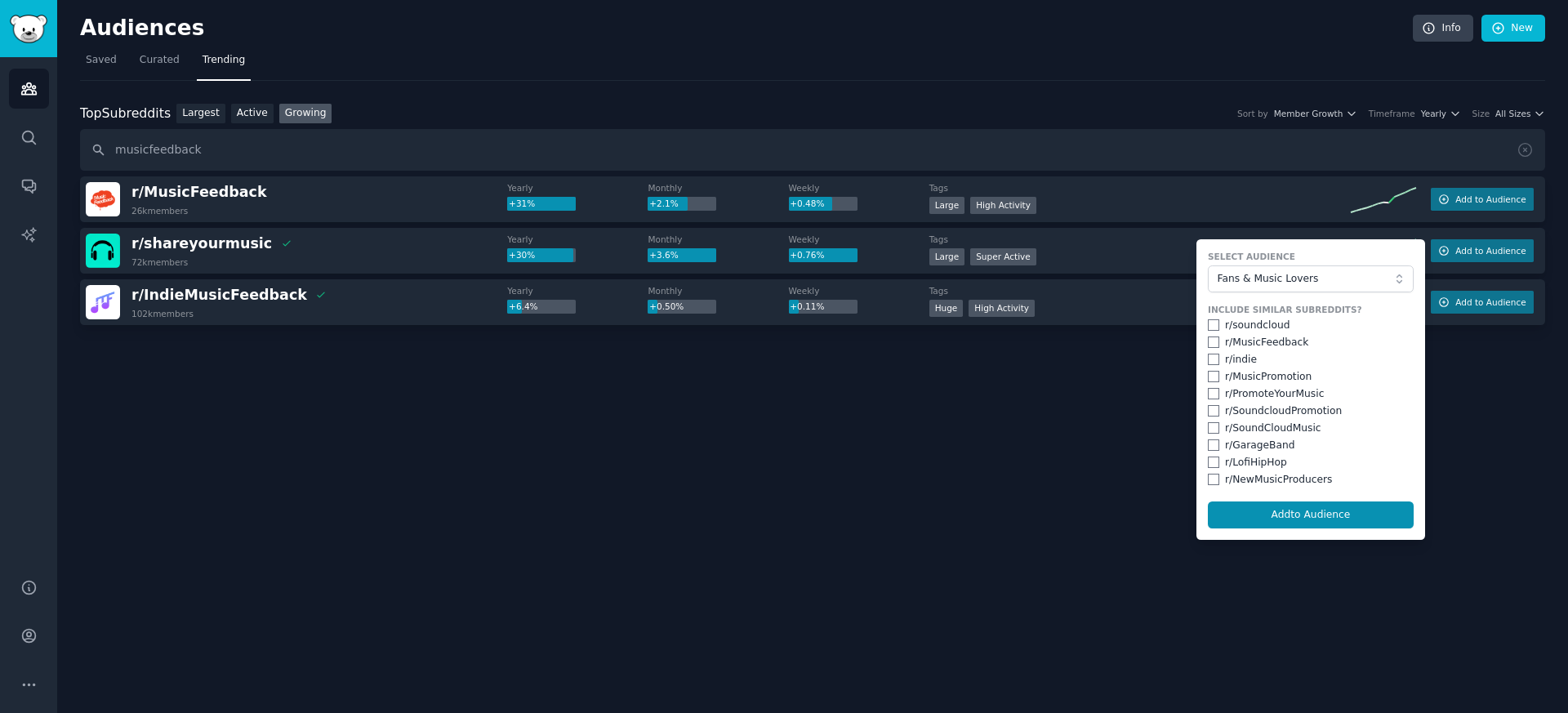
click at [1281, 531] on form "Select Audience Fans & Music Lovers Include Similar Subreddits? r/ soundcloud r…" at bounding box center [1311, 389] width 229 height 301
click at [1281, 518] on button "Add to Audience" at bounding box center [1311, 516] width 206 height 28
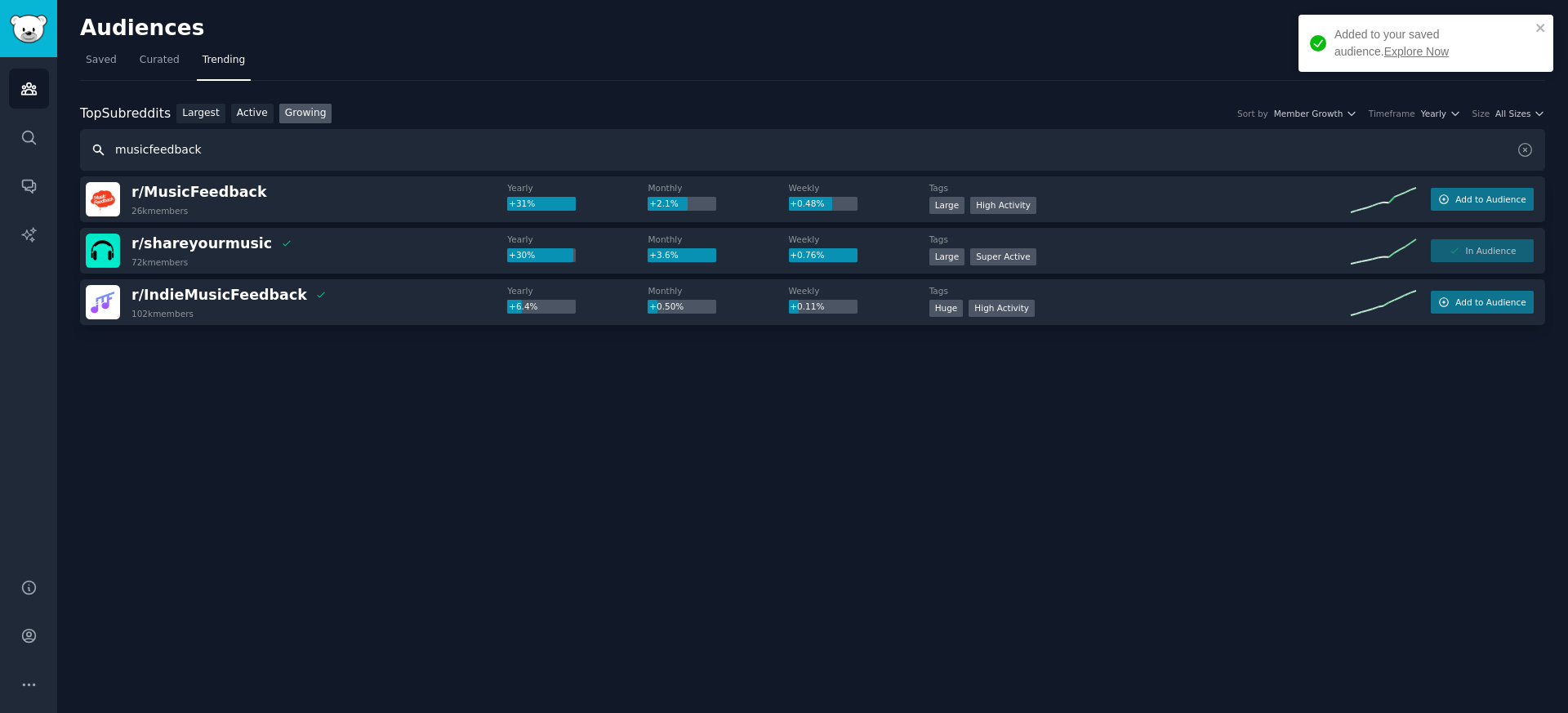
click at [220, 166] on input "musicfeedback" at bounding box center [813, 150] width 1466 height 42
paste input "r/listentothis"
click at [220, 166] on input "r/listentothi" at bounding box center [813, 150] width 1466 height 42
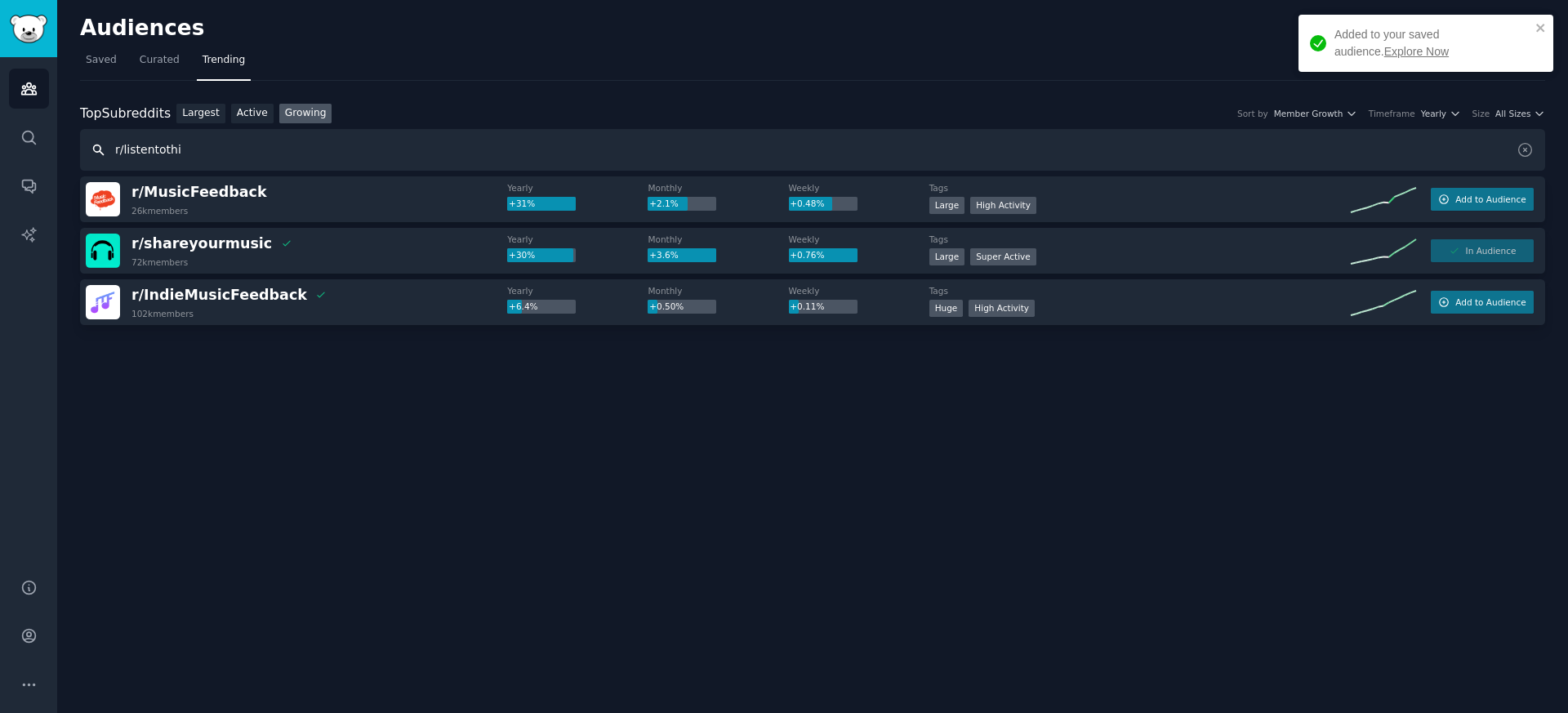
click at [220, 166] on input "r/listentothi" at bounding box center [813, 150] width 1466 height 42
paste input "s"
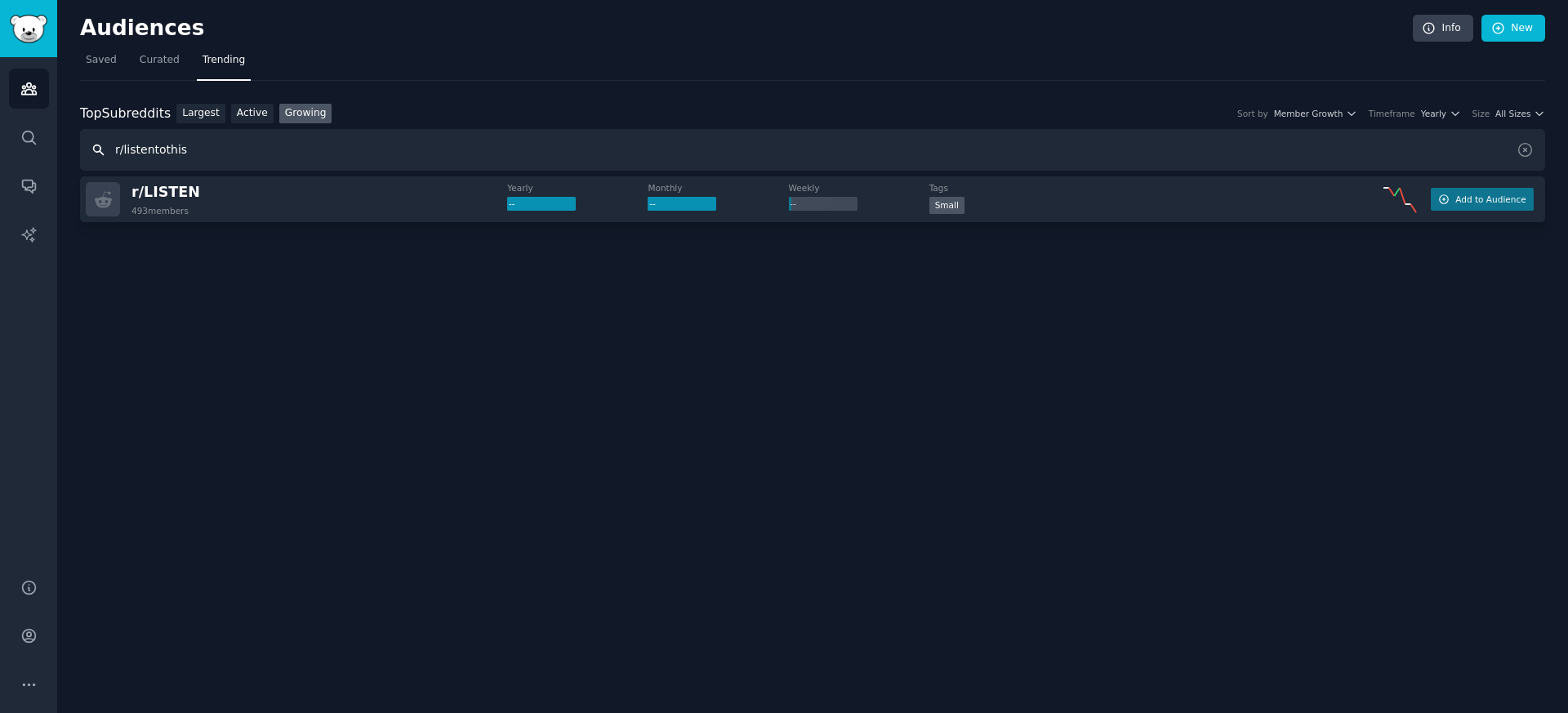
drag, startPoint x: 121, startPoint y: 148, endPoint x: 77, endPoint y: 148, distance: 44.0
click at [77, 148] on div "Audiences Info New Saved Curated Trending Top Subreddits Top Subreddits Largest…" at bounding box center [812, 356] width 1511 height 713
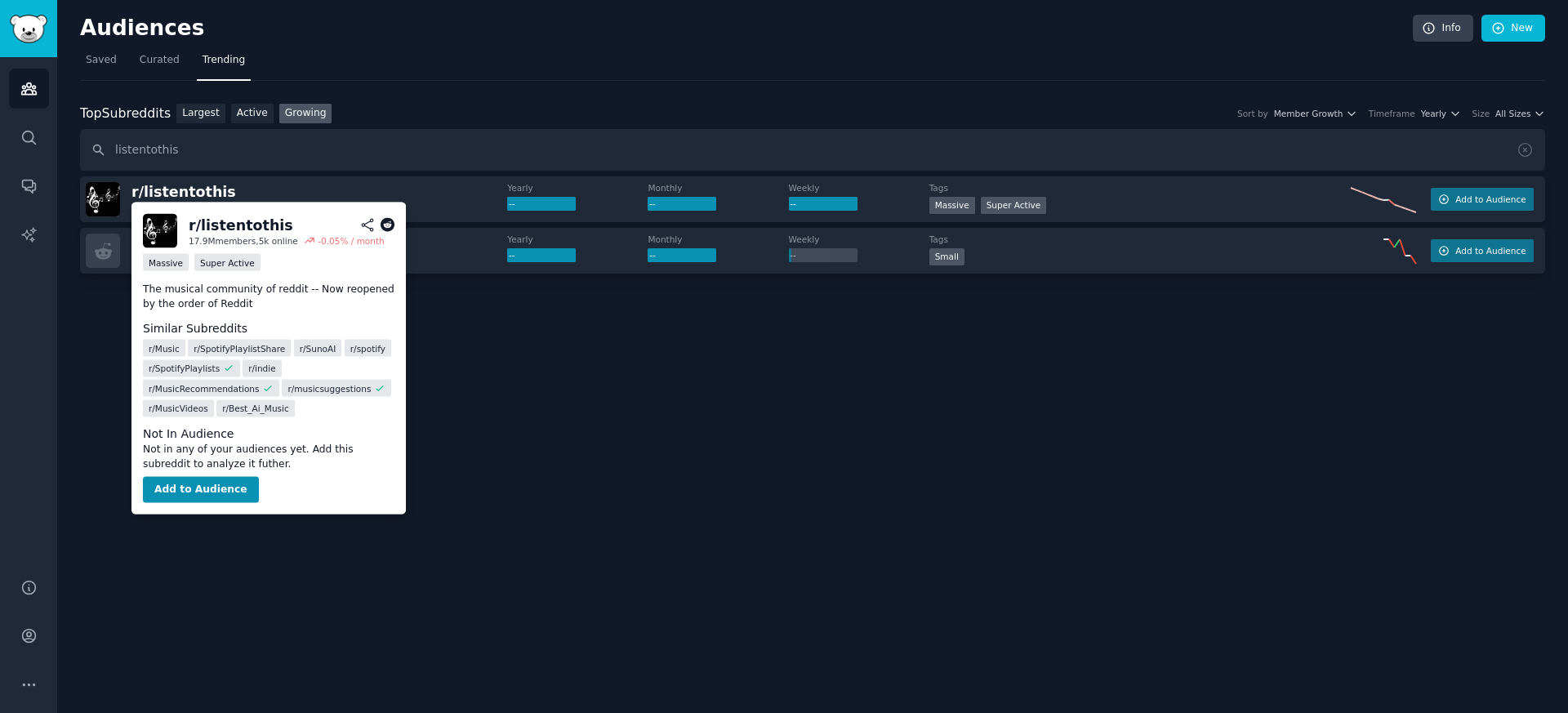
click at [184, 290] on p "The musical community of reddit -- Now reopened by the order of Reddit" at bounding box center [269, 297] width 251 height 29
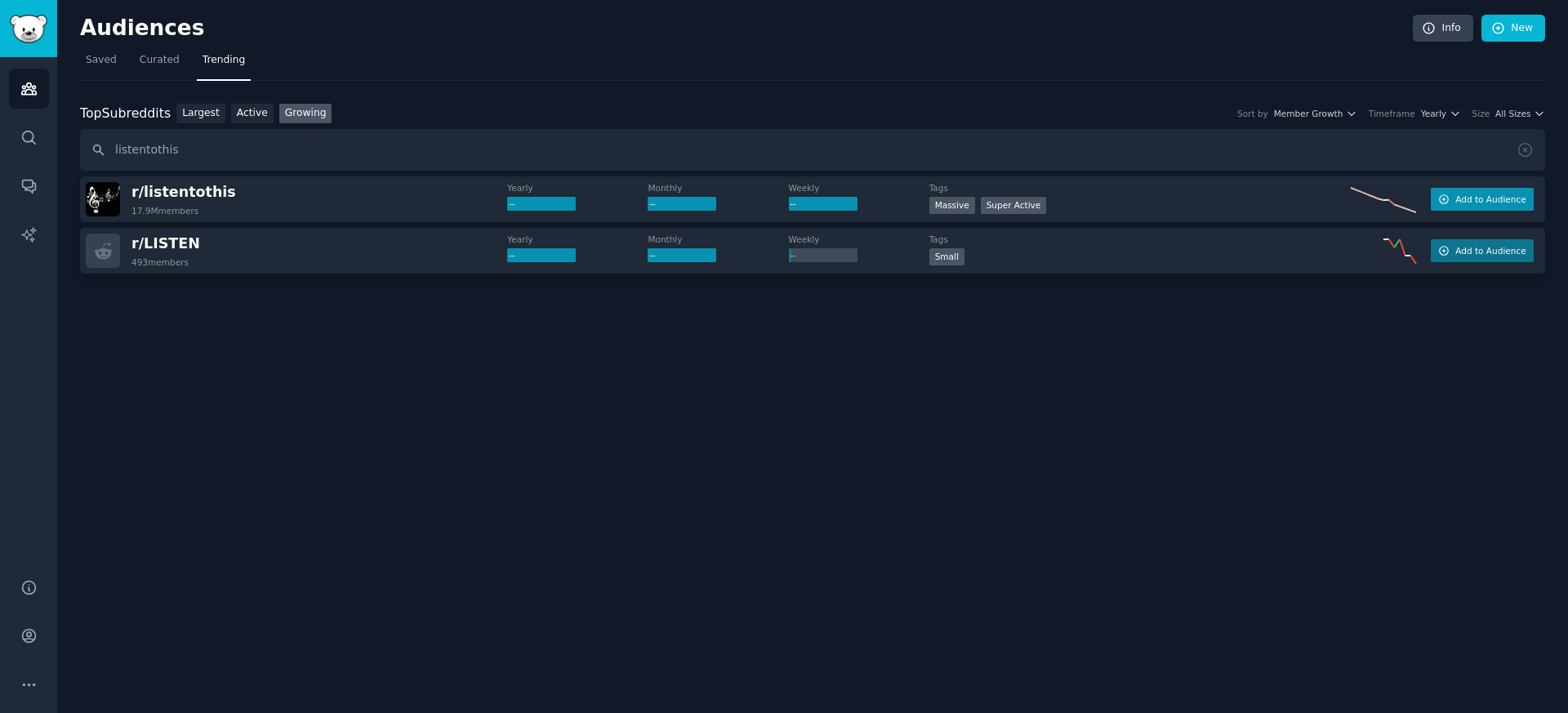
click at [1476, 201] on span "Add to Audience" at bounding box center [1490, 199] width 70 height 11
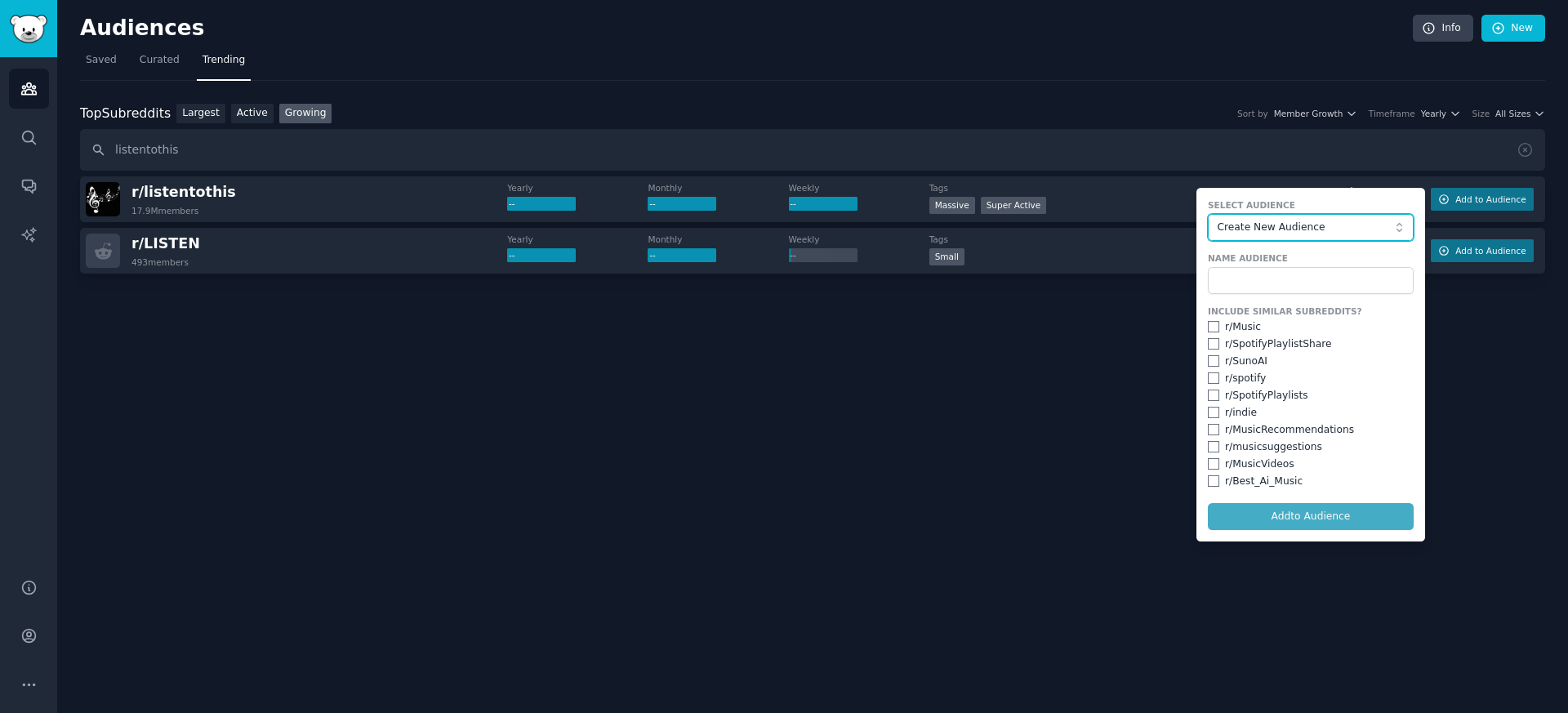
click at [1354, 227] on span "Create New Audience" at bounding box center [1306, 228] width 179 height 15
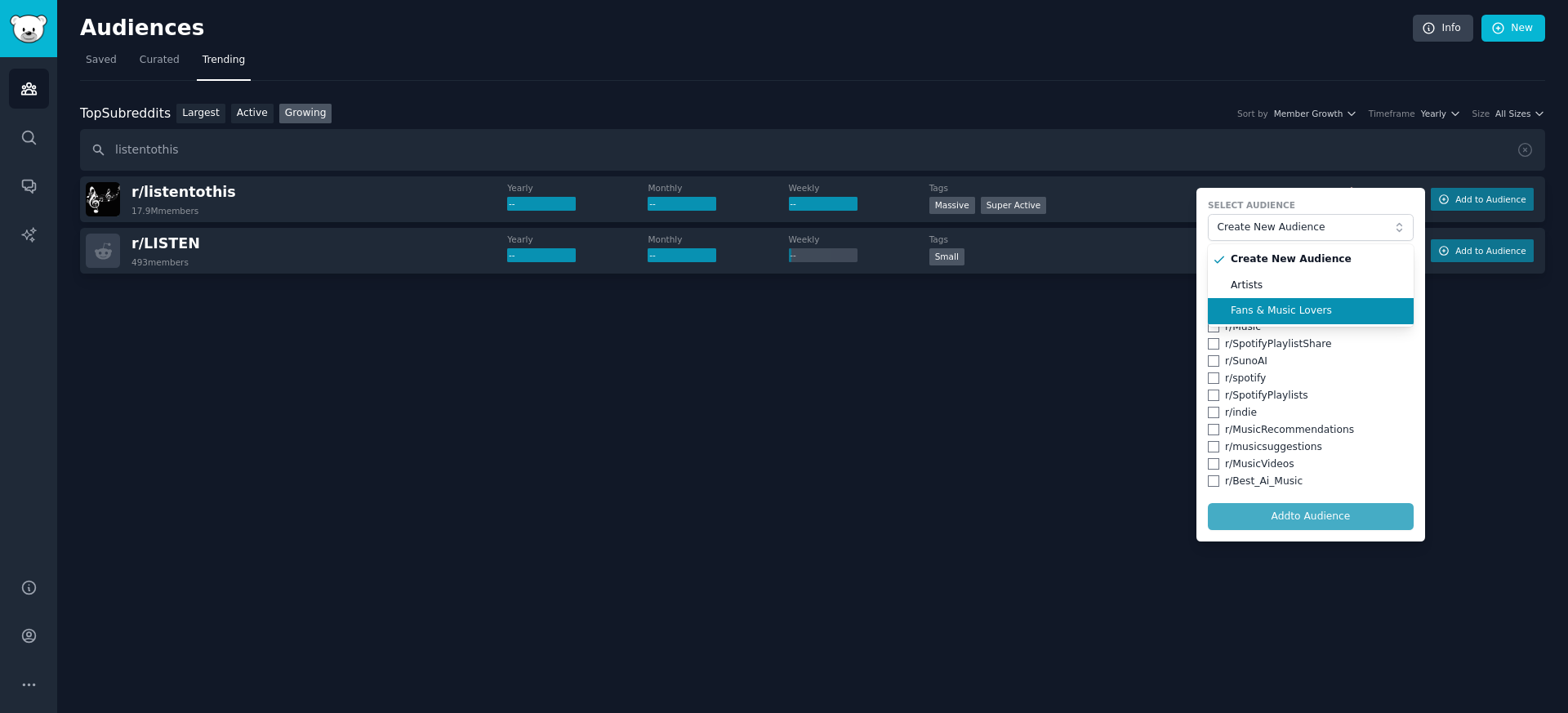
click at [1295, 307] on span "Fans & Music Lovers" at bounding box center [1317, 311] width 171 height 15
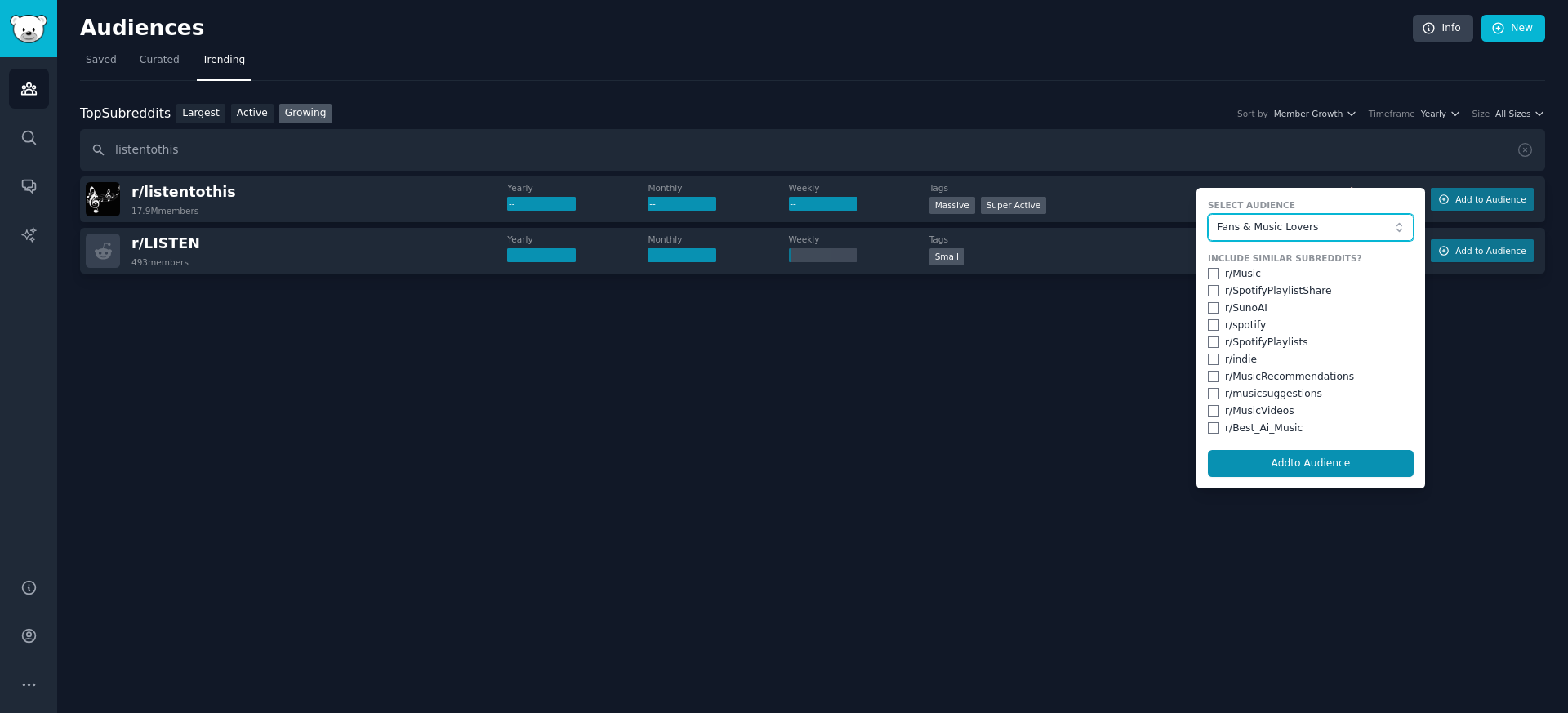
click at [1345, 225] on span "Fans & Music Lovers" at bounding box center [1306, 228] width 179 height 15
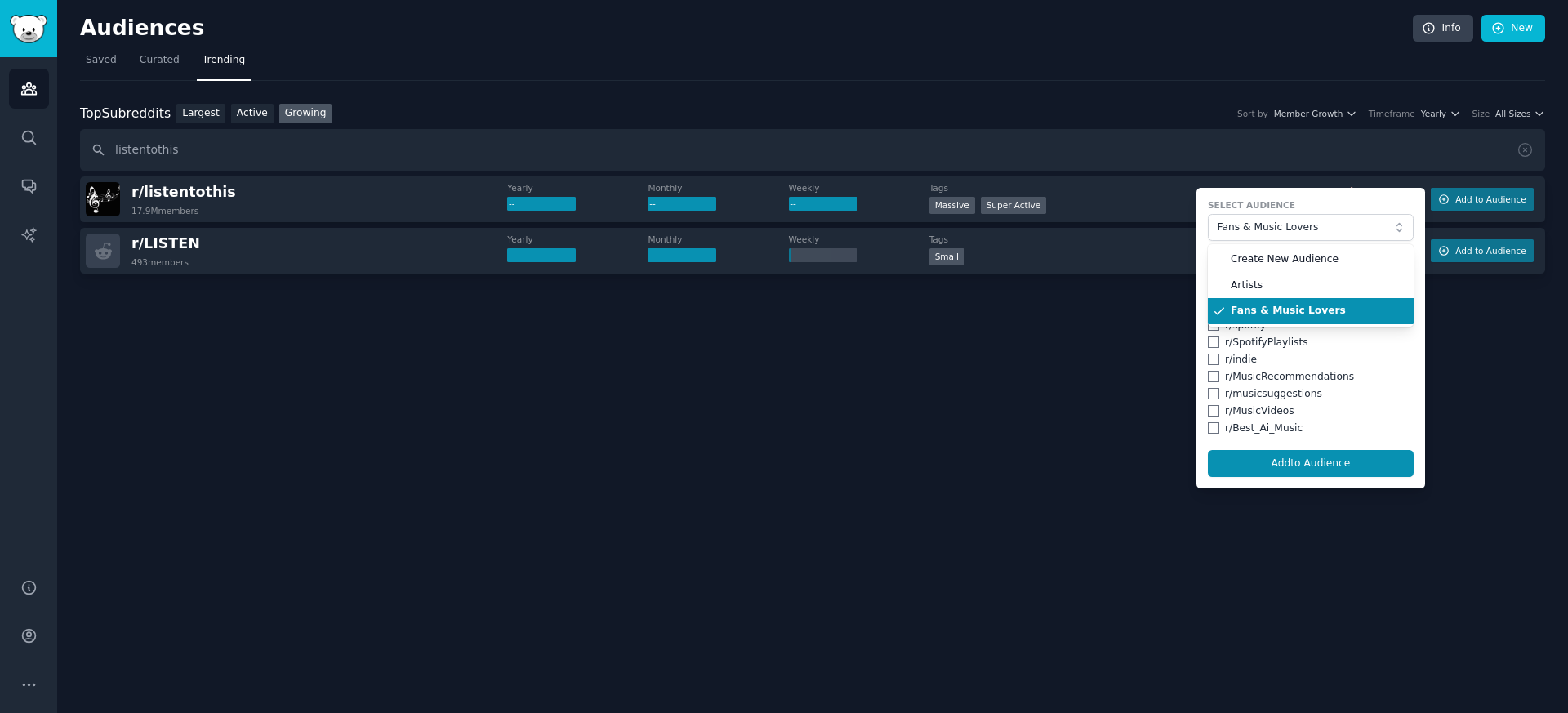
click at [1272, 308] on span "Fans & Music Lovers" at bounding box center [1317, 311] width 171 height 15
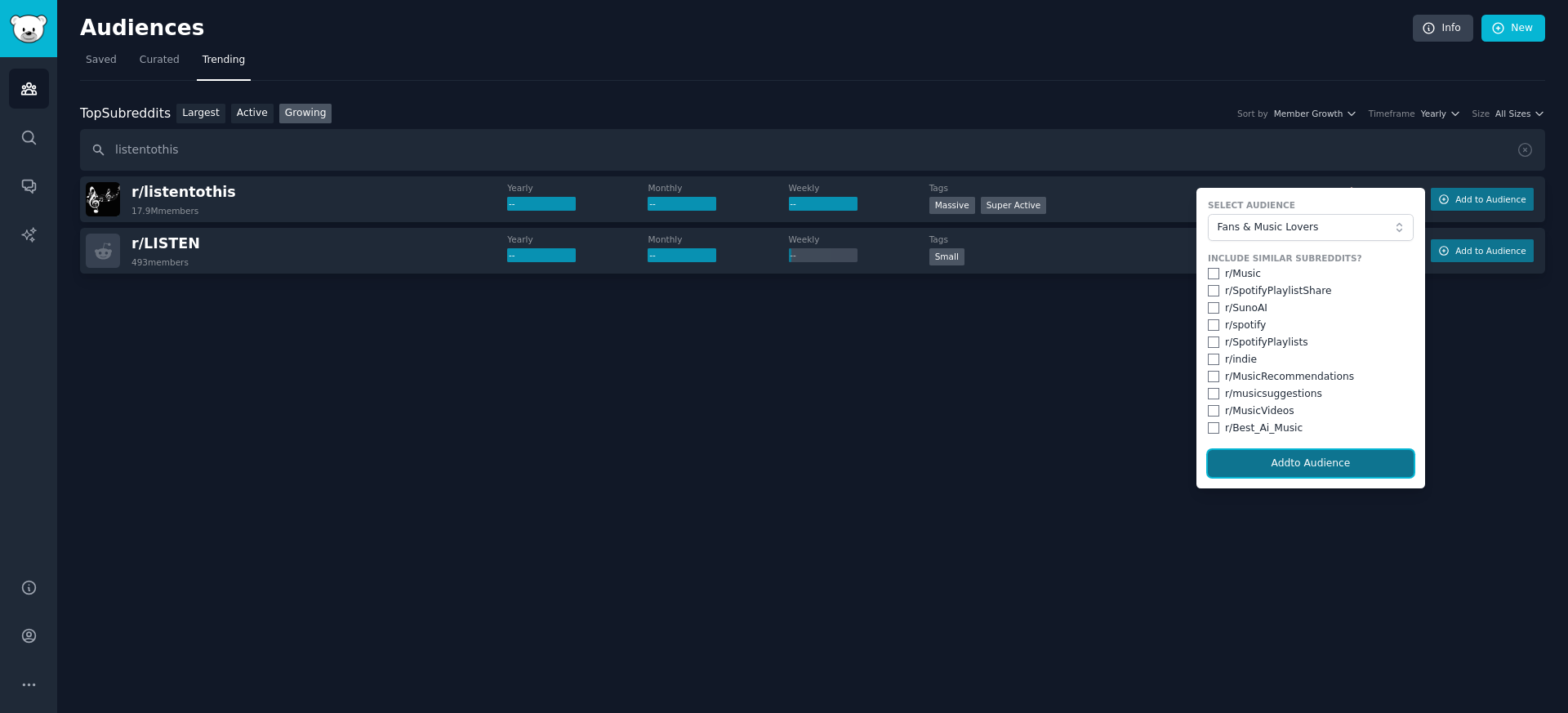
click at [1262, 463] on button "Add to Audience" at bounding box center [1311, 464] width 206 height 28
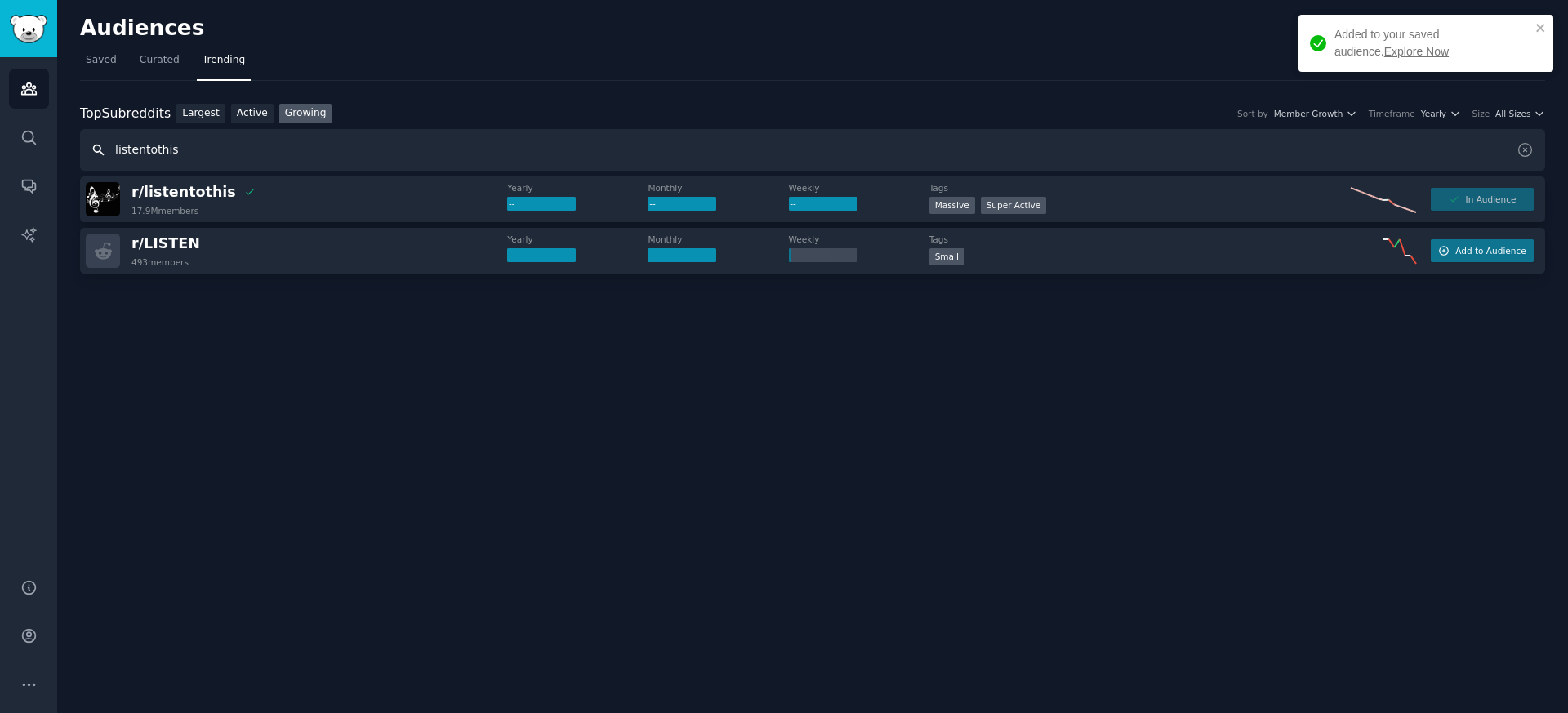
click at [224, 141] on input "listentothis" at bounding box center [813, 150] width 1466 height 42
paste input "MusicRecommendation"
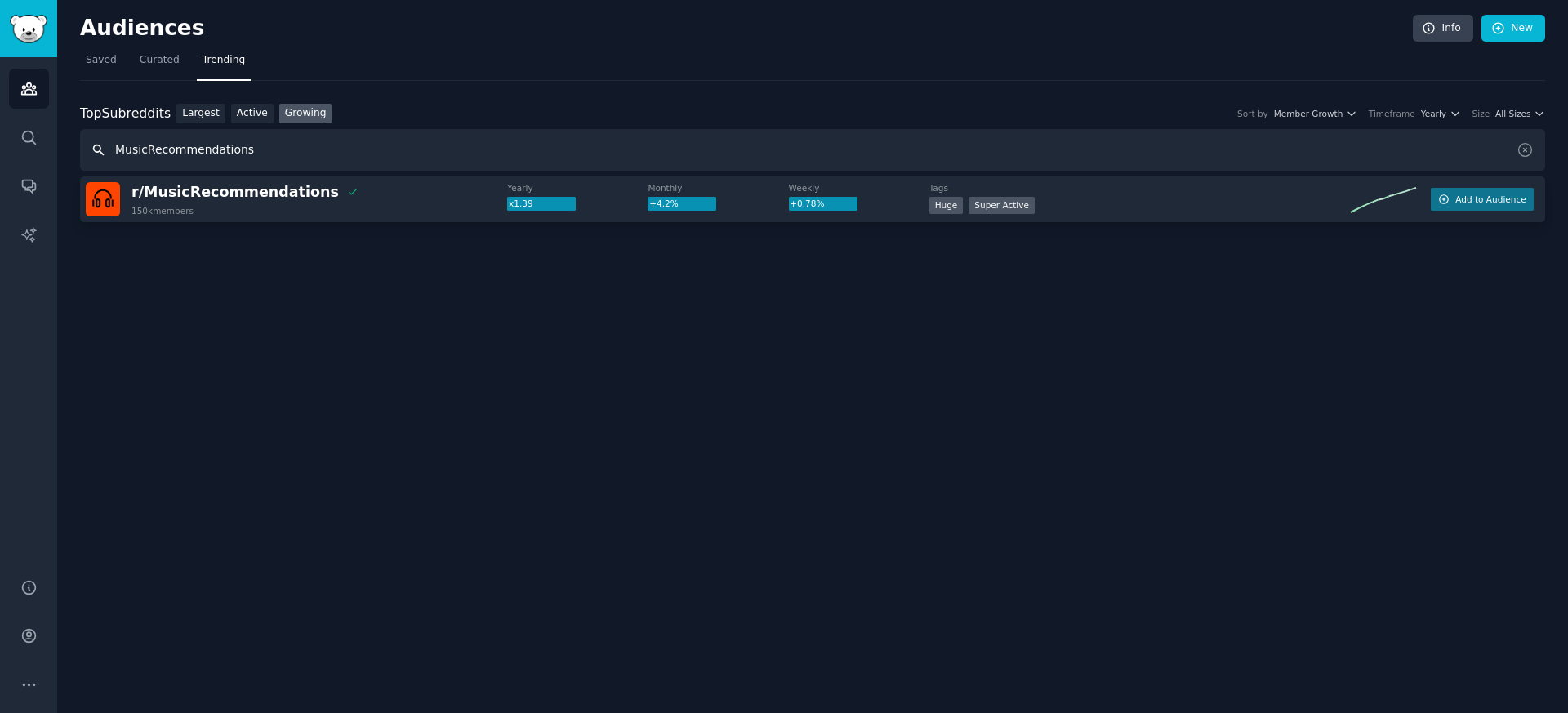
click at [231, 150] on input "MusicRecommendations" at bounding box center [813, 150] width 1466 height 42
paste input "musicsugges"
click at [223, 155] on input "musicsuggestions" at bounding box center [813, 150] width 1466 height 42
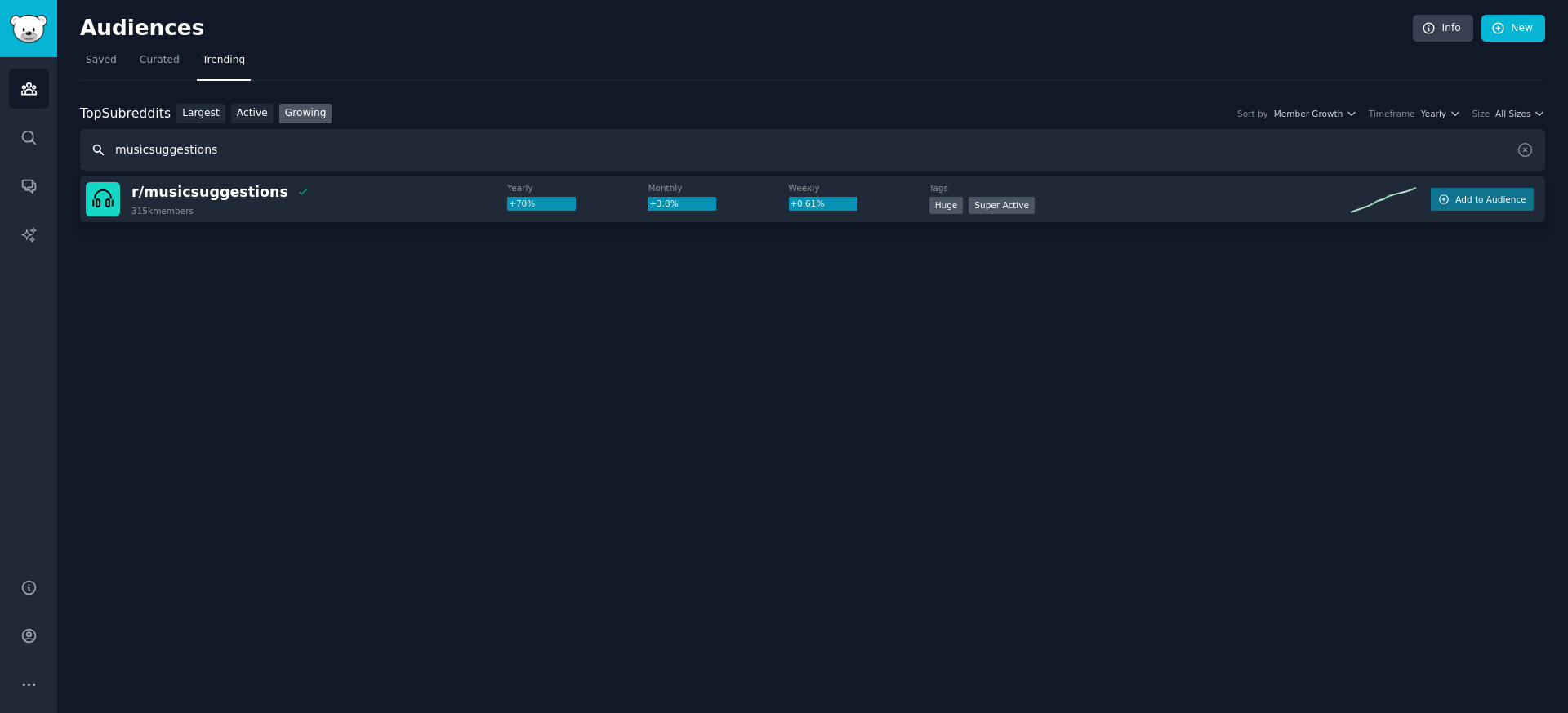
click at [223, 156] on input "musicsuggestions" at bounding box center [813, 150] width 1466 height 42
paste input "Letstalkmusic"
click at [223, 156] on input "musicsuggestionsLetstalkmusic" at bounding box center [813, 150] width 1466 height 42
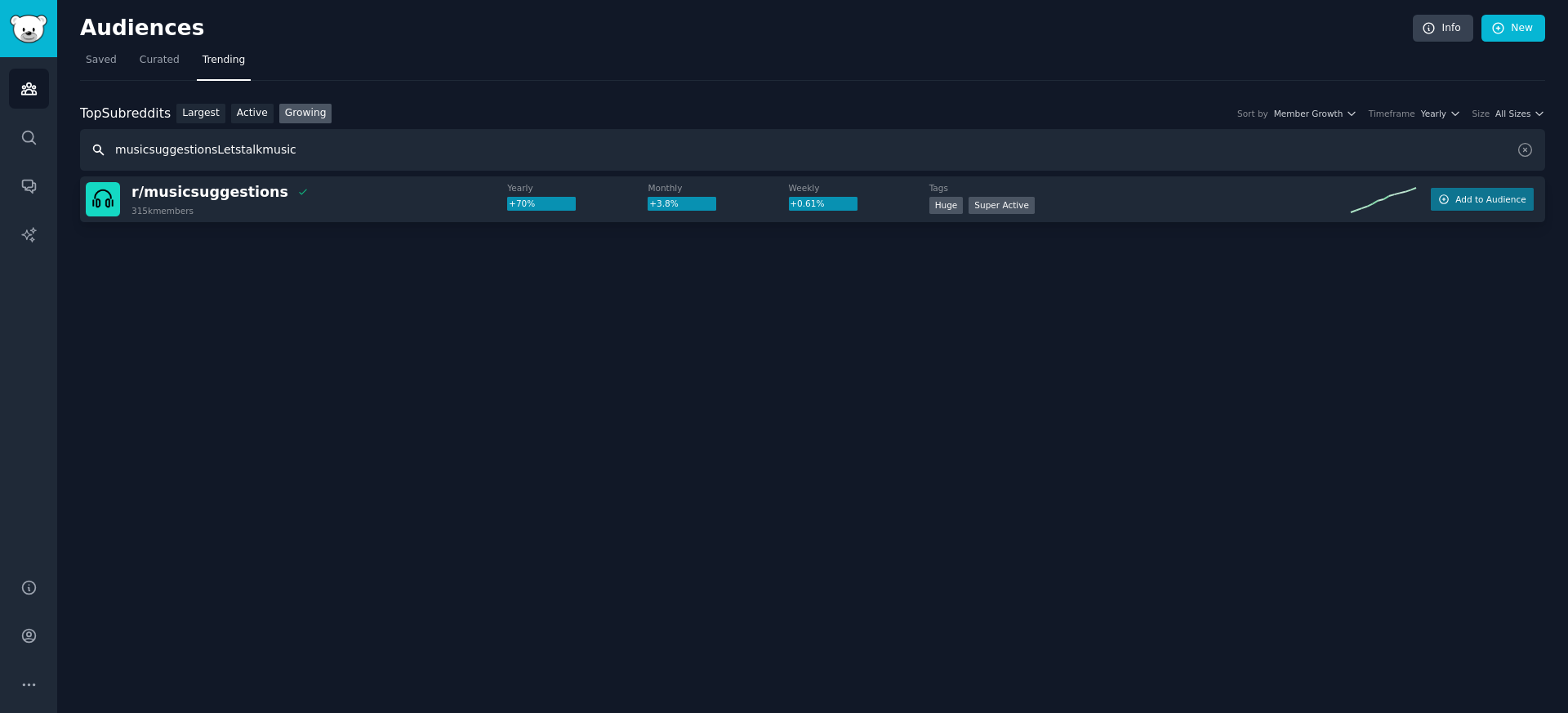
click at [223, 156] on input "musicsuggestionsLetstalkmusic" at bounding box center [813, 150] width 1466 height 42
paste input "text"
type input "Letstalkmusic"
click at [100, 57] on span "Saved" at bounding box center [101, 61] width 31 height 15
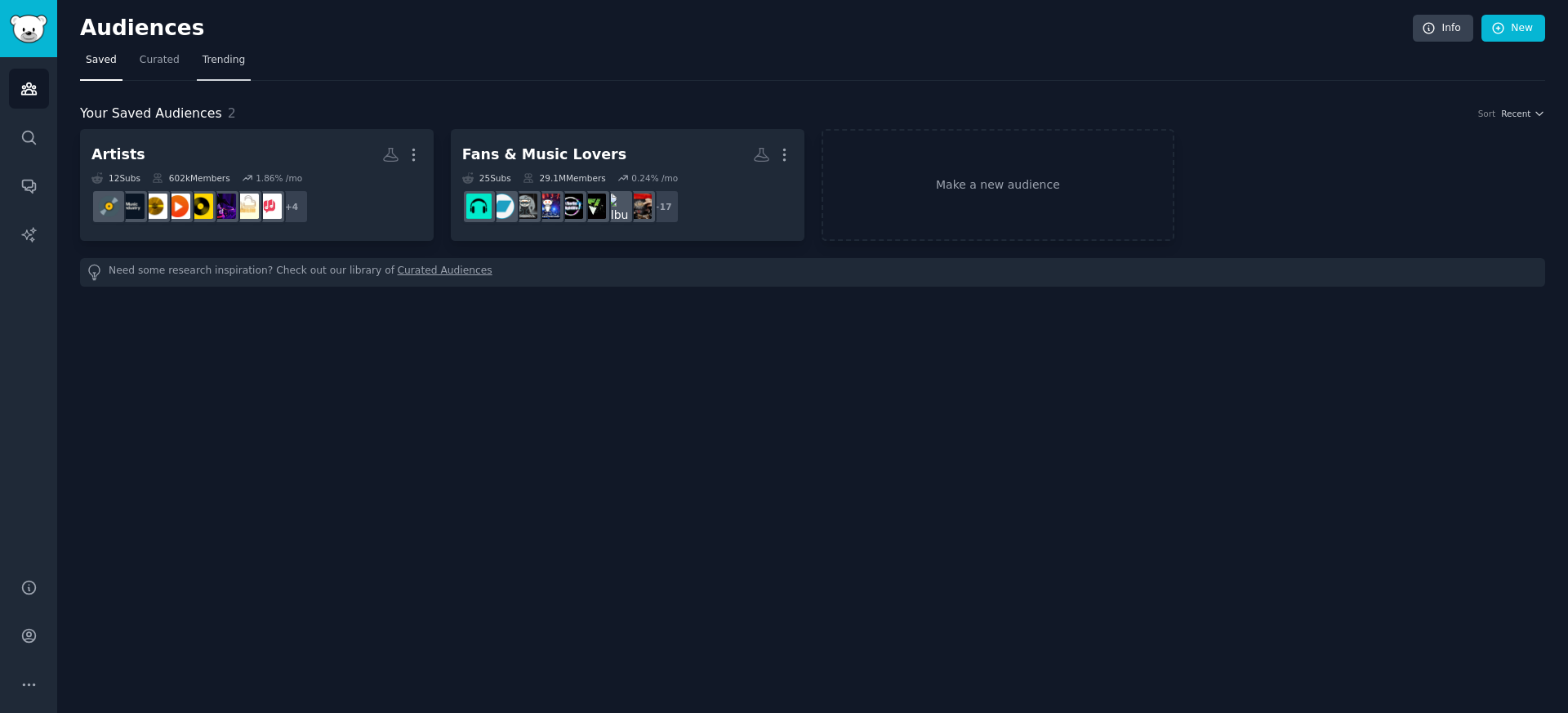
click at [203, 62] on span "Trending" at bounding box center [224, 61] width 43 height 15
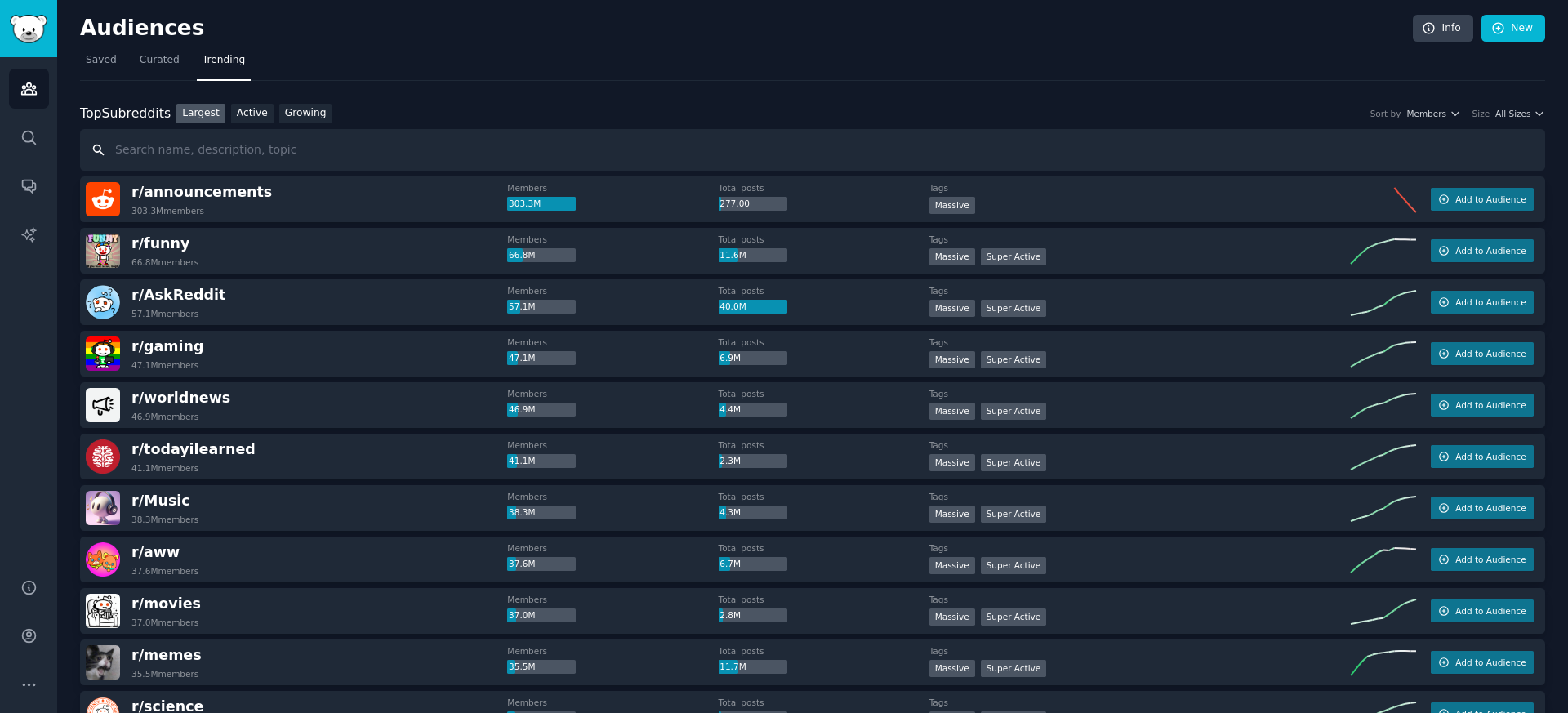
click at [372, 156] on input "text" at bounding box center [813, 150] width 1466 height 42
paste input "WeAreTheMusicMakers"
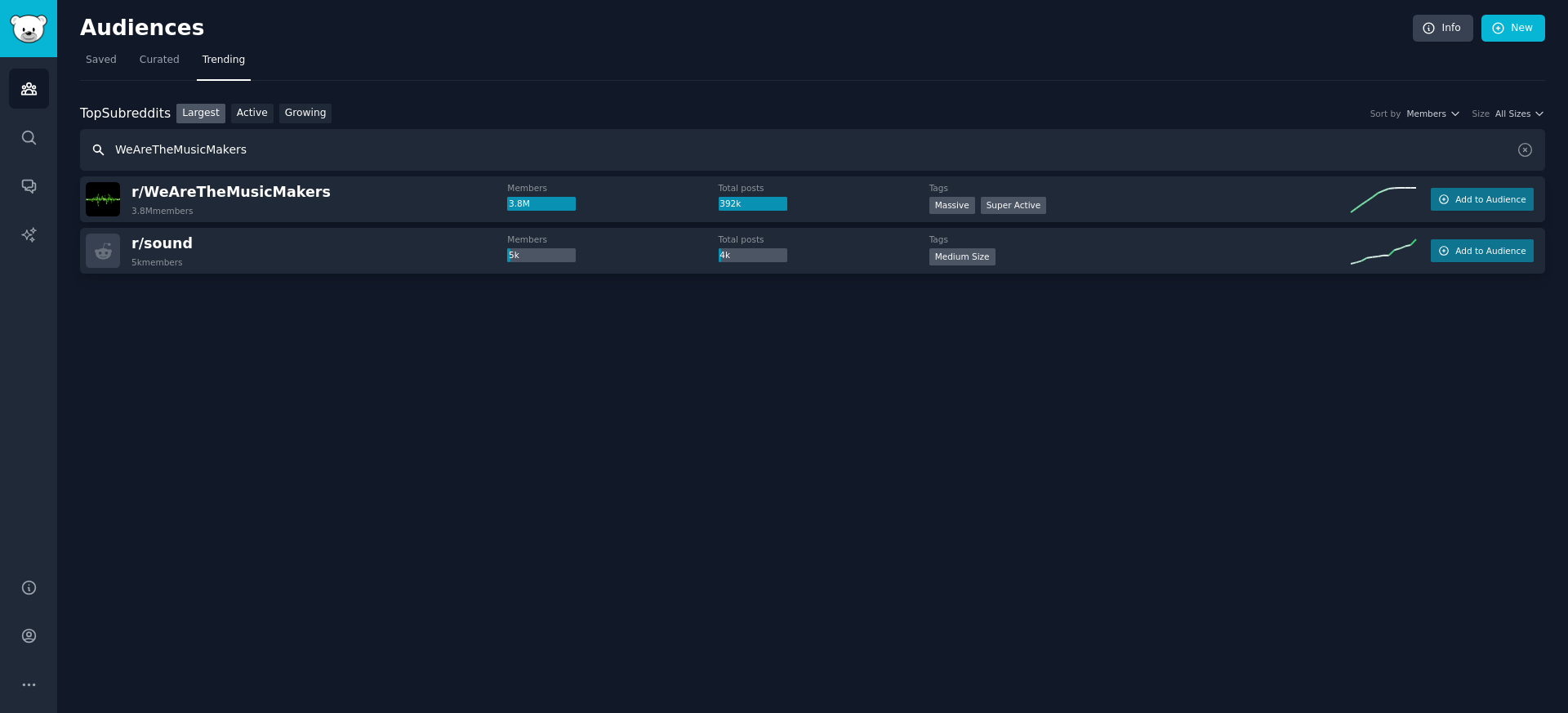
click at [234, 159] on input "WeAreTheMusicMakers" at bounding box center [813, 150] width 1466 height 42
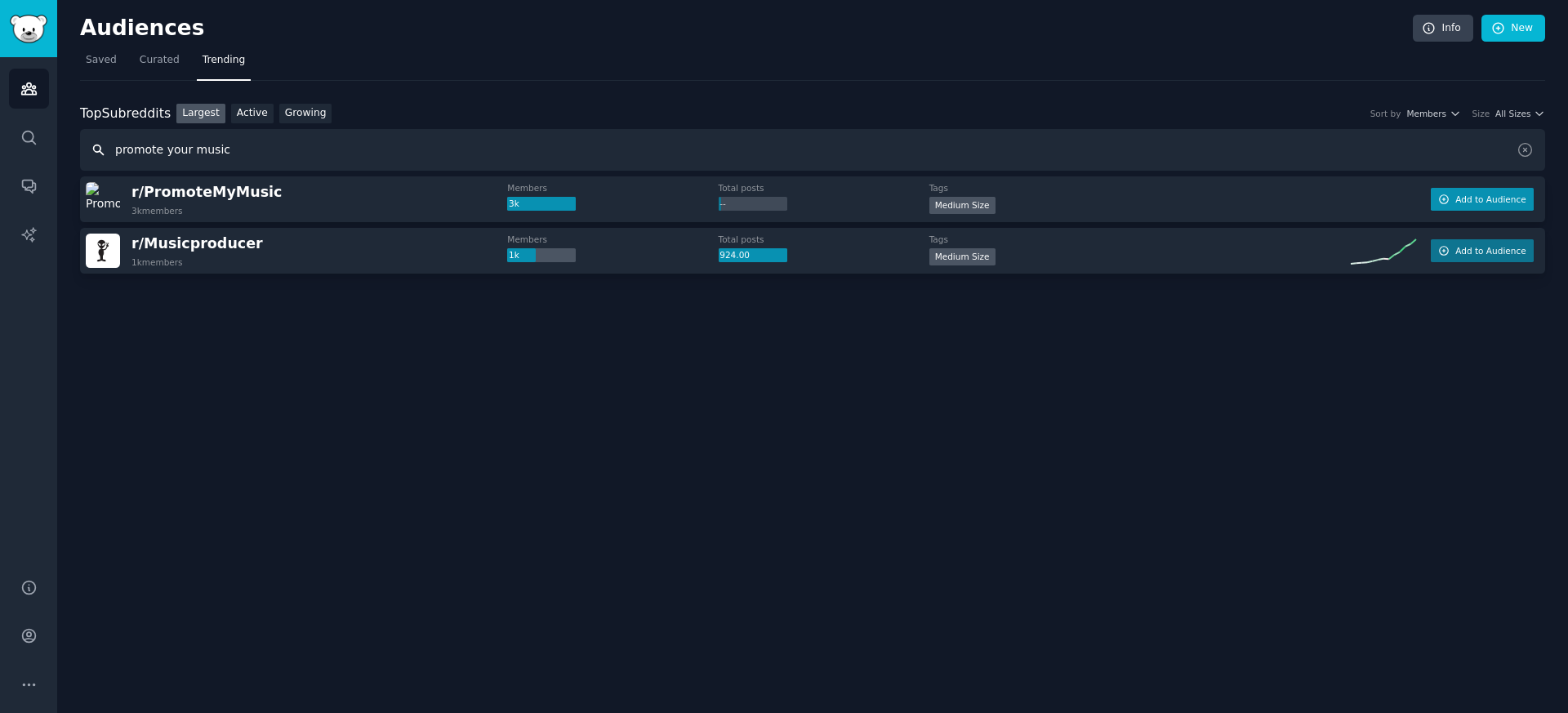
click at [1474, 199] on span "Add to Audience" at bounding box center [1490, 199] width 70 height 11
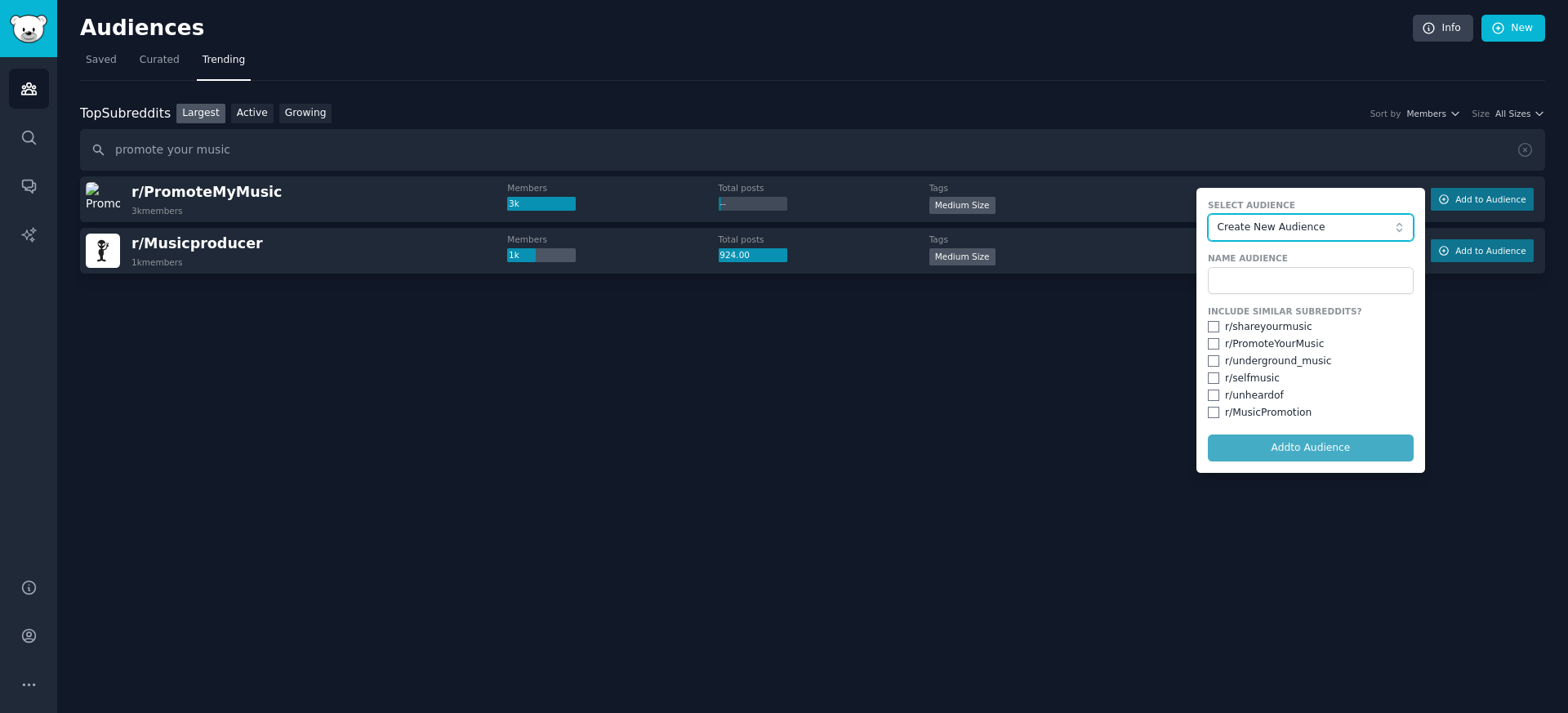
click at [1274, 225] on span "Create New Audience" at bounding box center [1306, 228] width 179 height 15
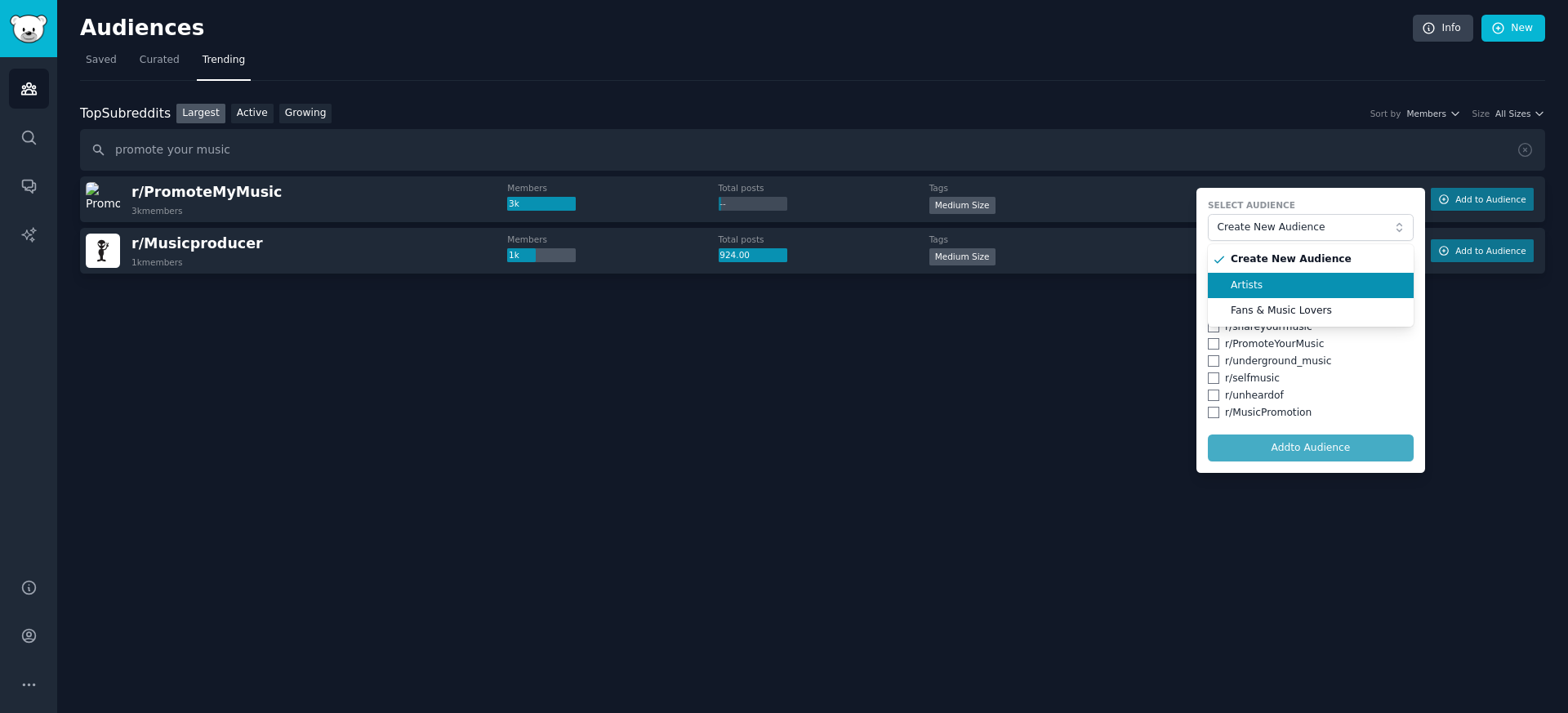
click at [1256, 289] on span "Artists" at bounding box center [1317, 286] width 171 height 15
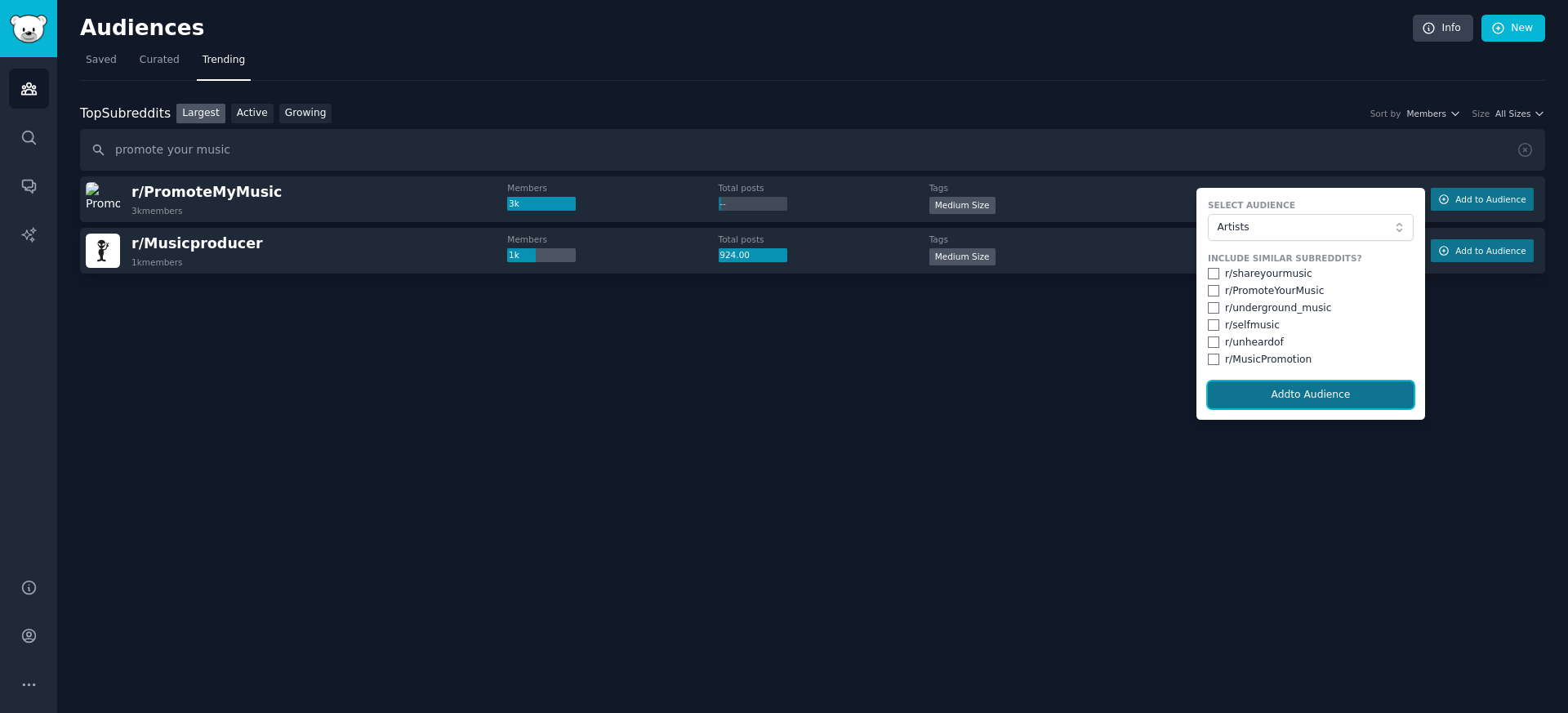
click at [1263, 401] on button "Add to Audience" at bounding box center [1311, 396] width 206 height 28
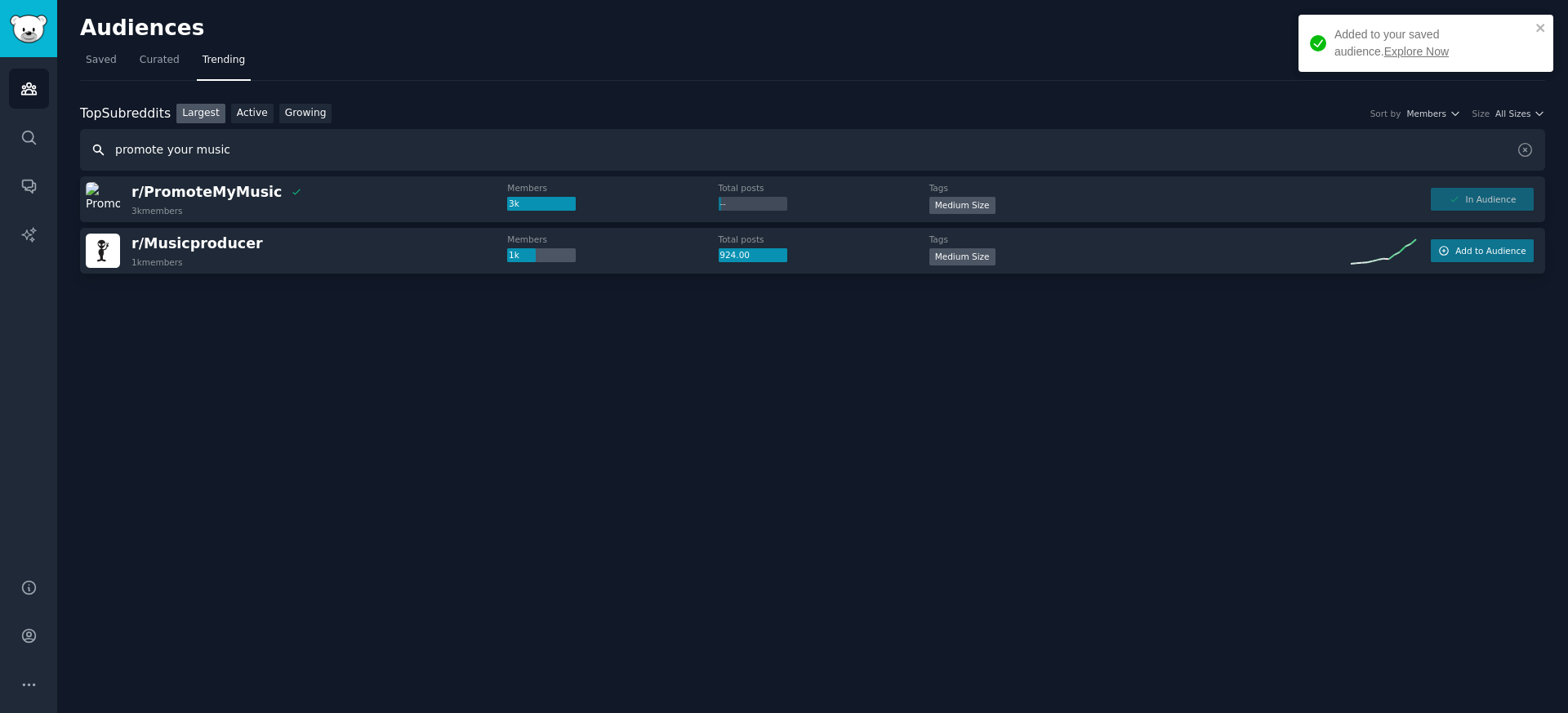
click at [287, 151] on input "promote your music" at bounding box center [813, 150] width 1466 height 42
paste input "IndieMusicFeedback"
type input "IndieMusicFeedback"
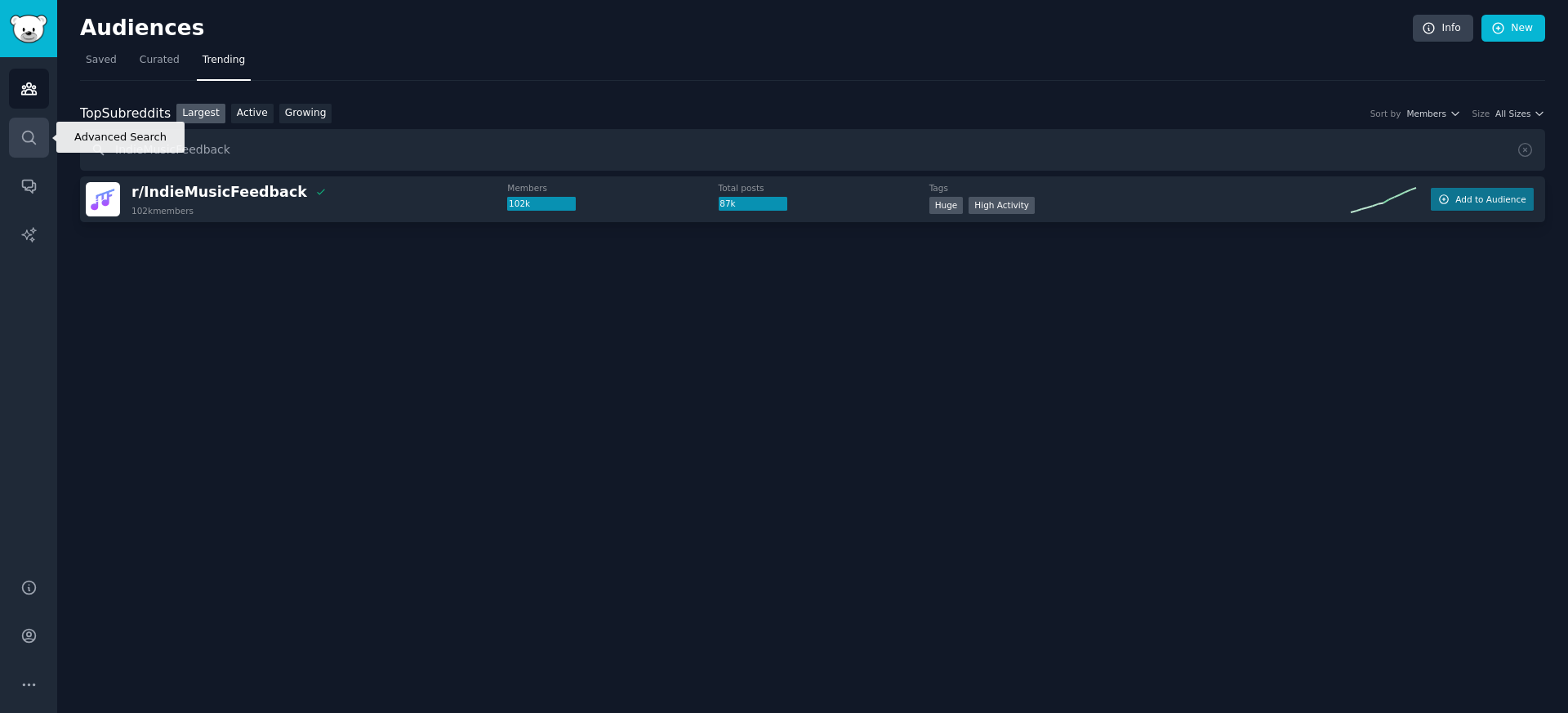
click at [23, 146] on link "Search" at bounding box center [29, 137] width 40 height 40
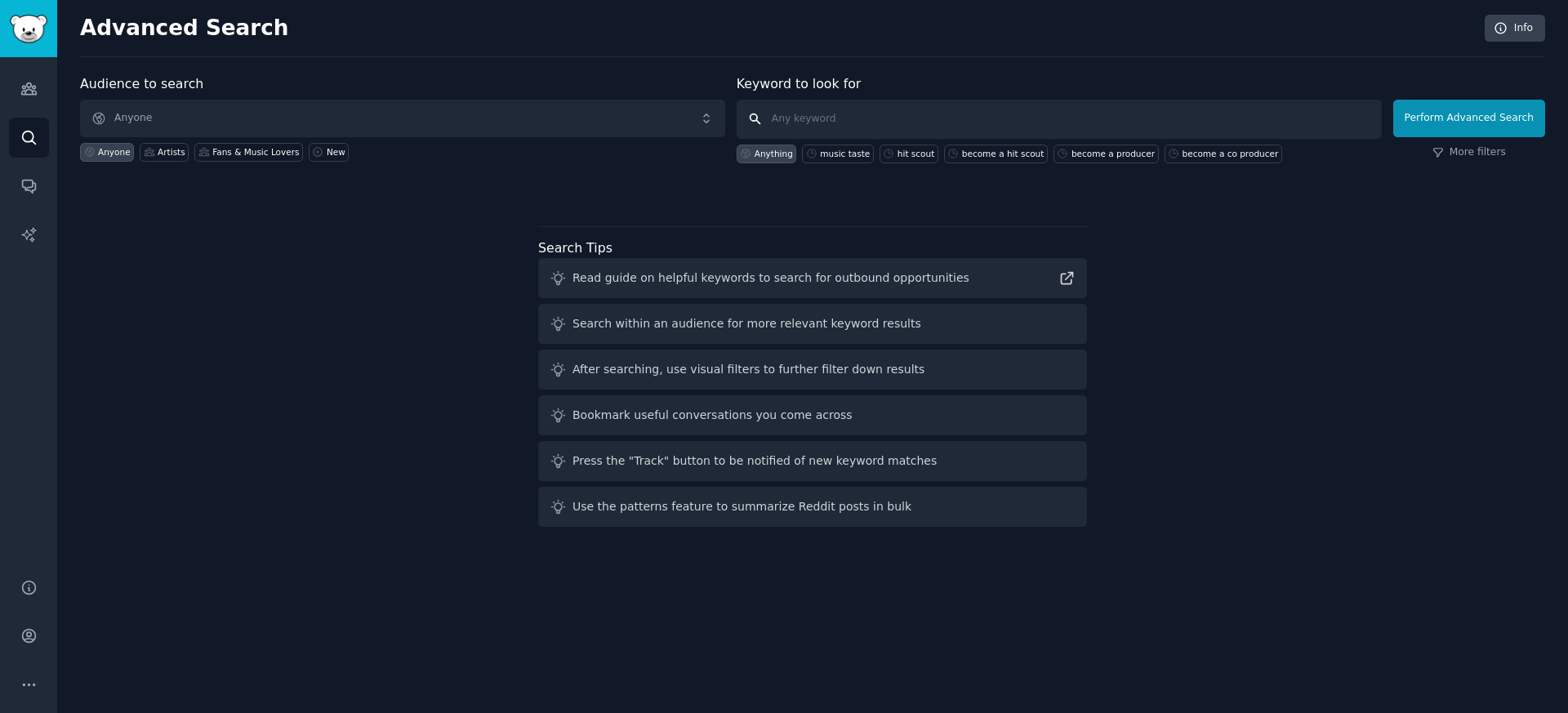
click at [857, 110] on input "text" at bounding box center [1059, 119] width 645 height 39
click at [30, 90] on icon "Sidebar" at bounding box center [29, 88] width 17 height 17
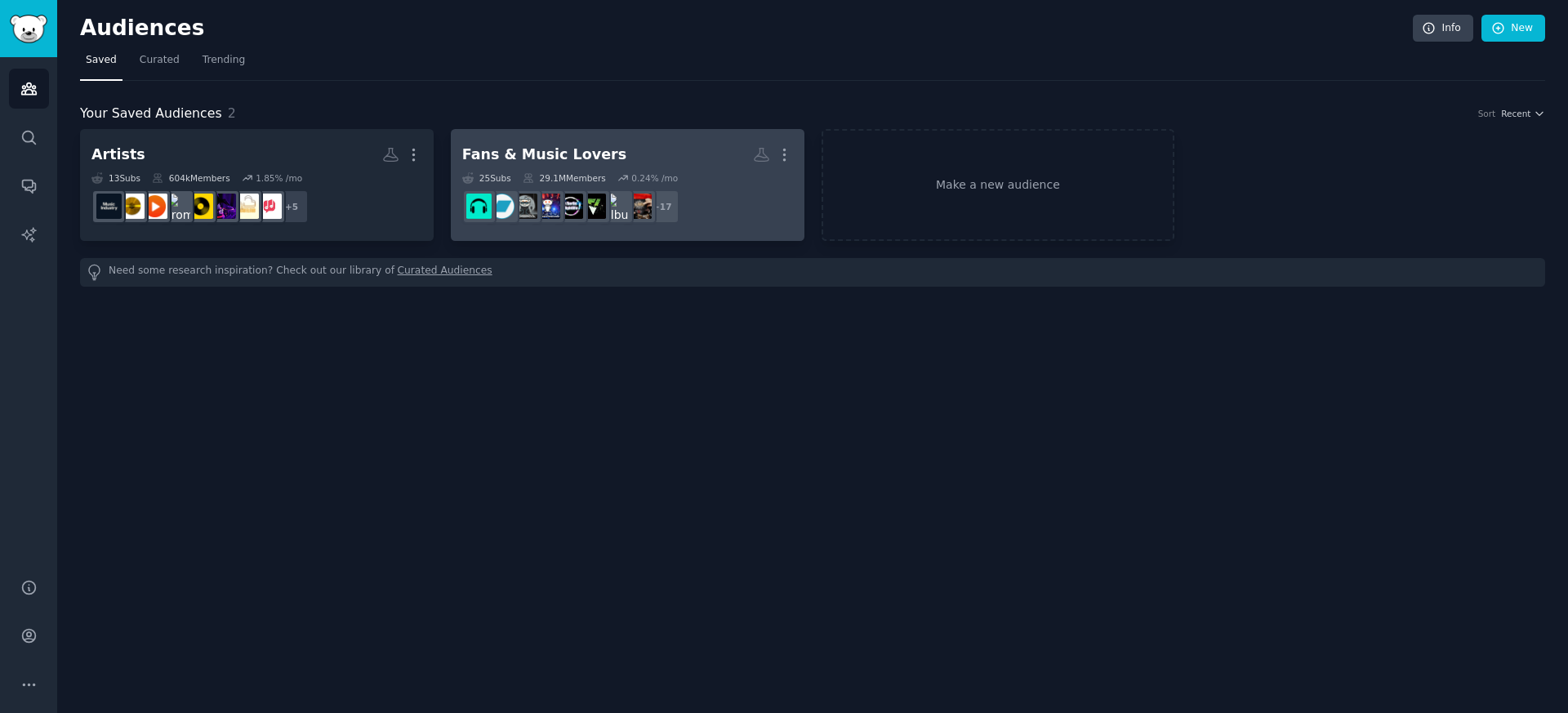
click at [516, 155] on div "Fans & Music Lovers" at bounding box center [545, 155] width 164 height 20
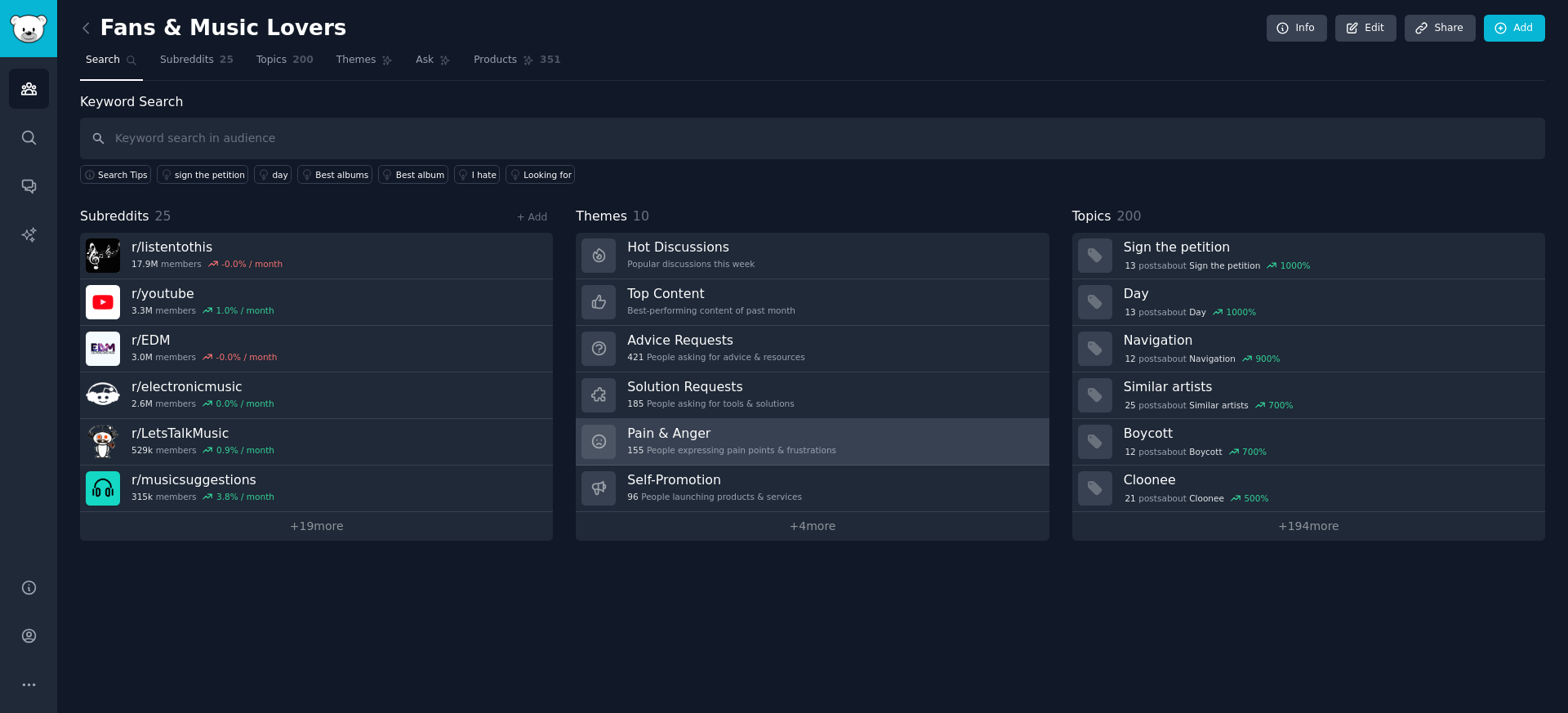
click at [683, 436] on h3 "Pain & Anger" at bounding box center [732, 433] width 210 height 17
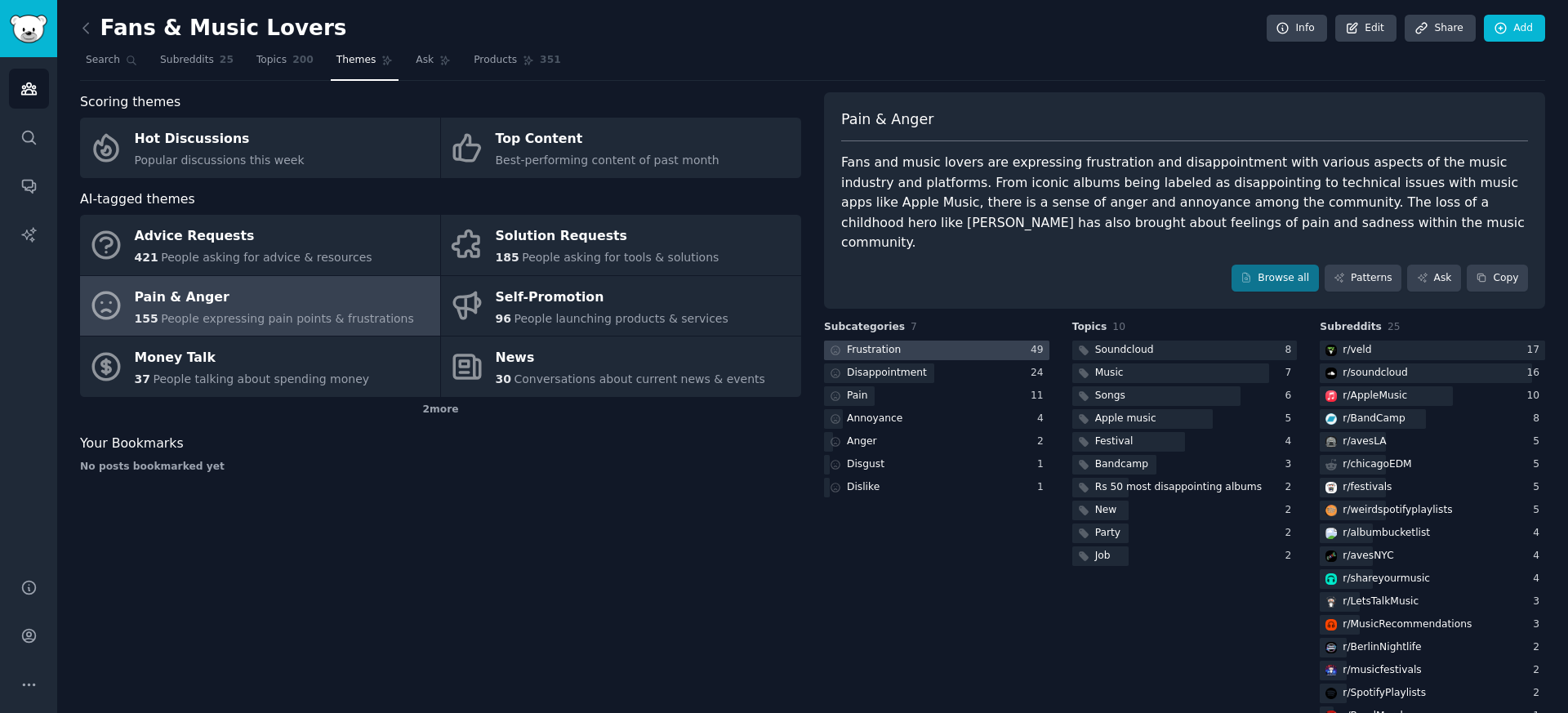
scroll to position [49, 0]
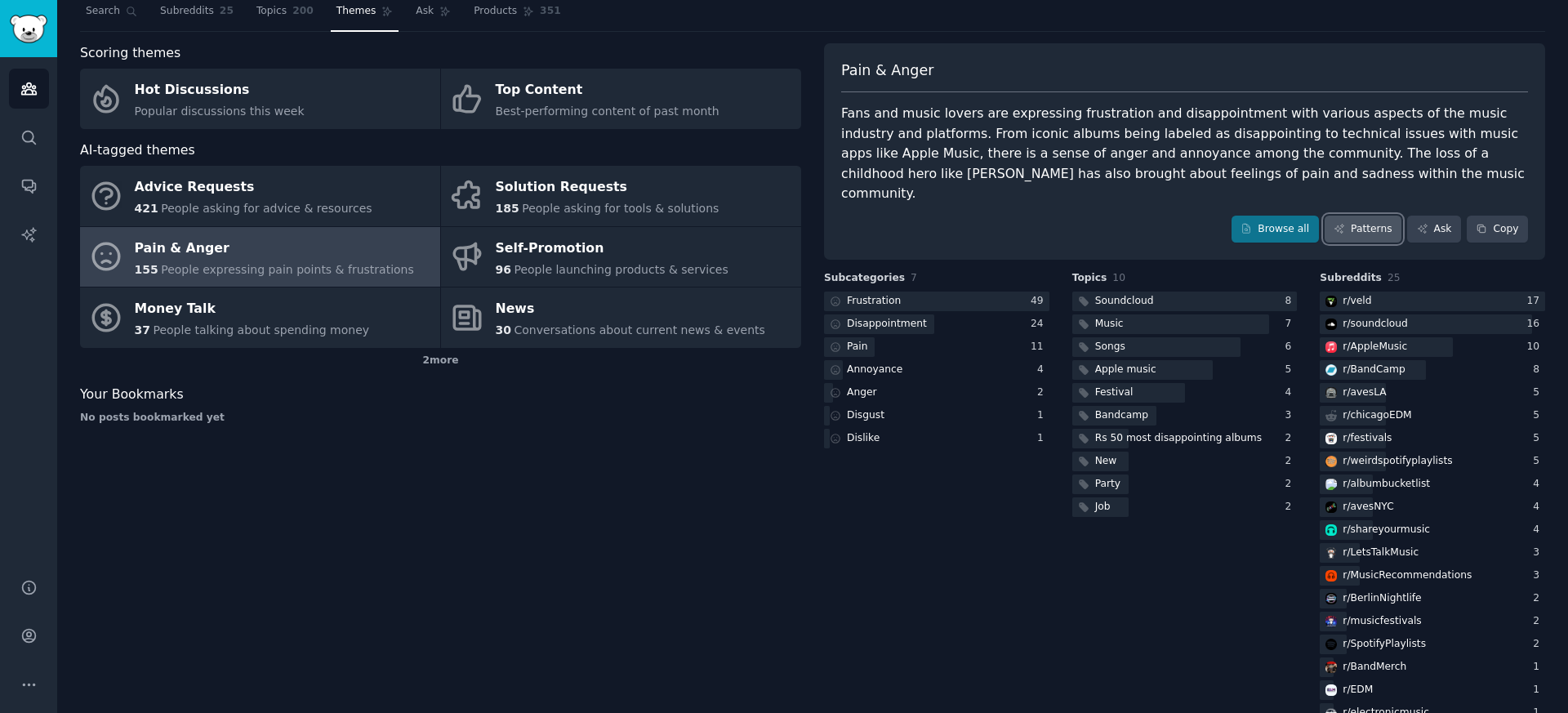
click at [1374, 216] on link "Patterns" at bounding box center [1363, 230] width 76 height 28
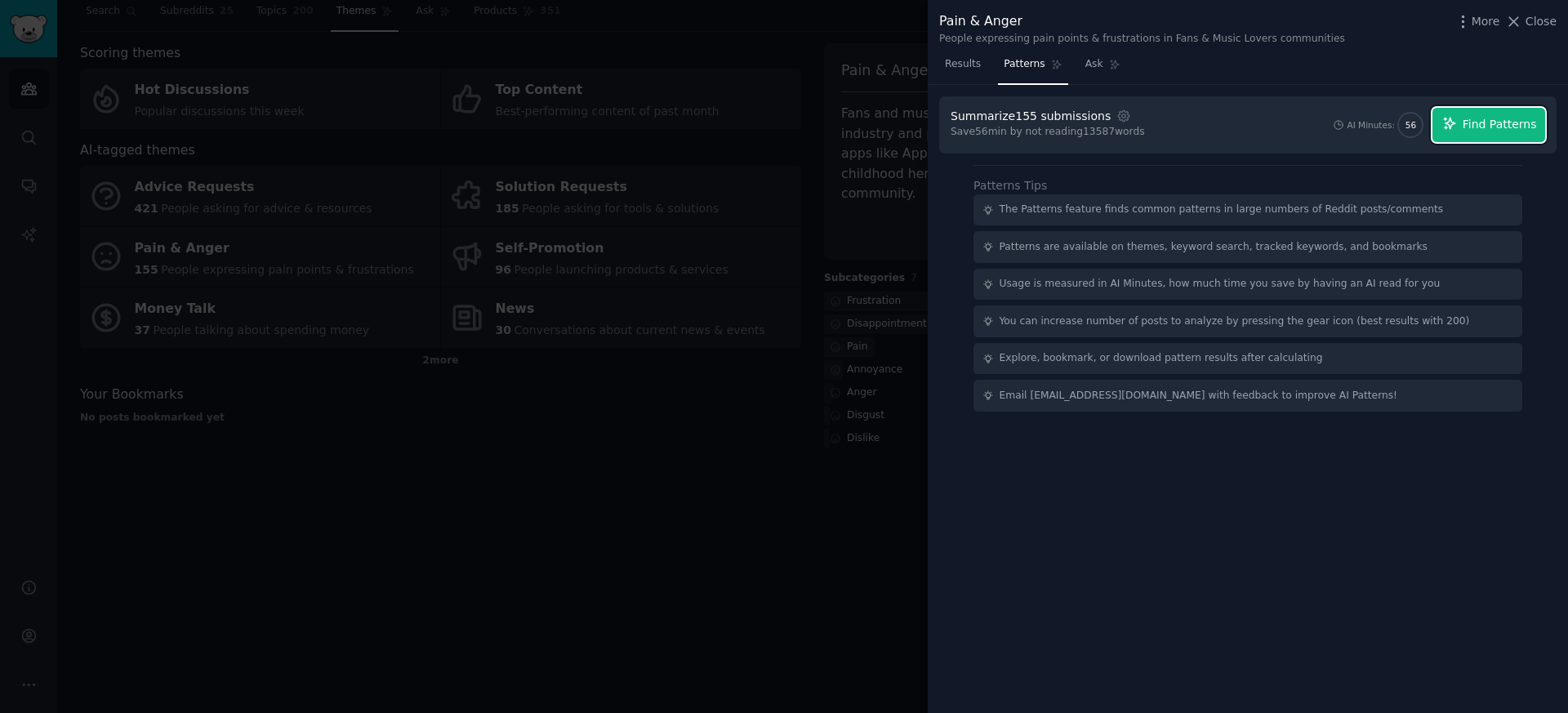
click at [1519, 129] on span "Find Patterns" at bounding box center [1500, 125] width 74 height 17
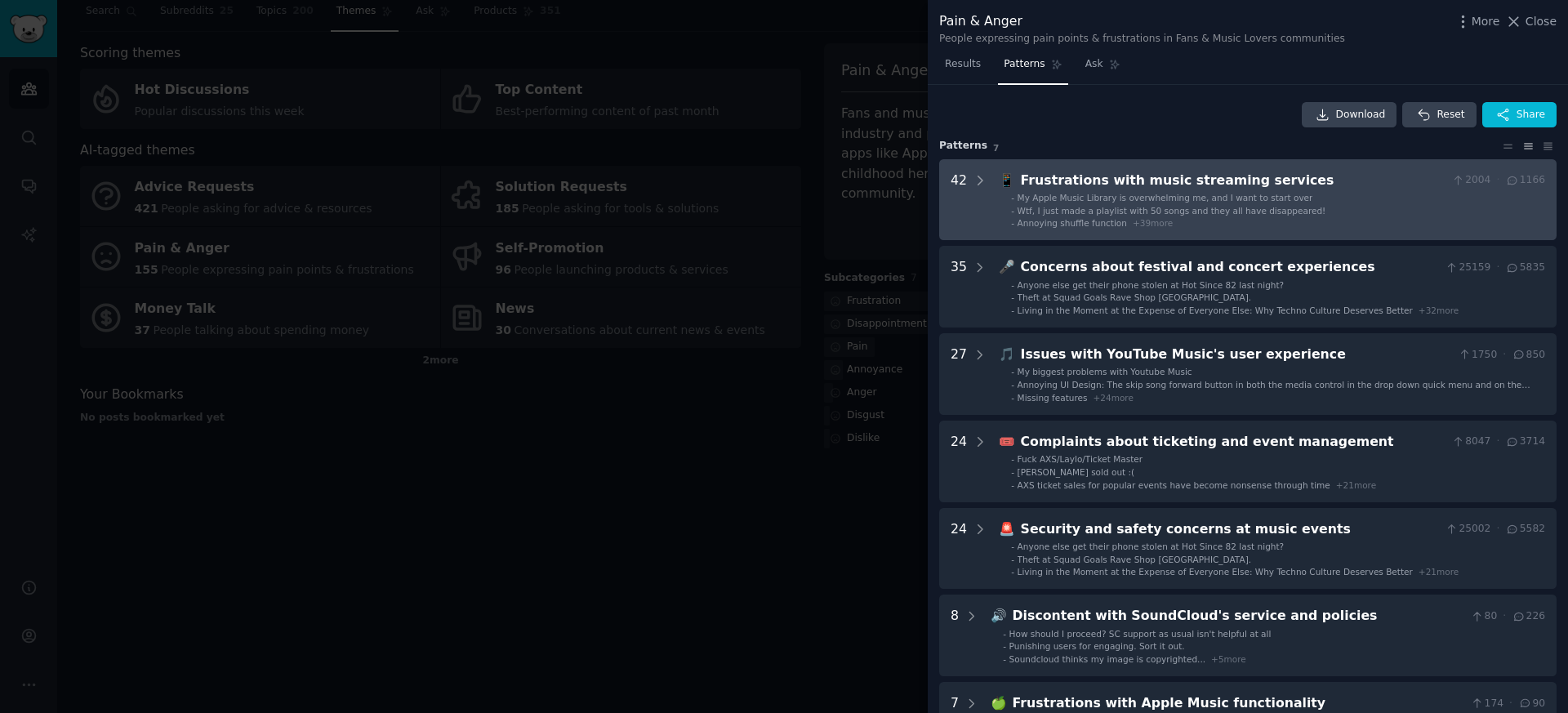
click at [1180, 195] on span "My Apple Music Library is overwhelming me, and I want to start over" at bounding box center [1166, 197] width 296 height 10
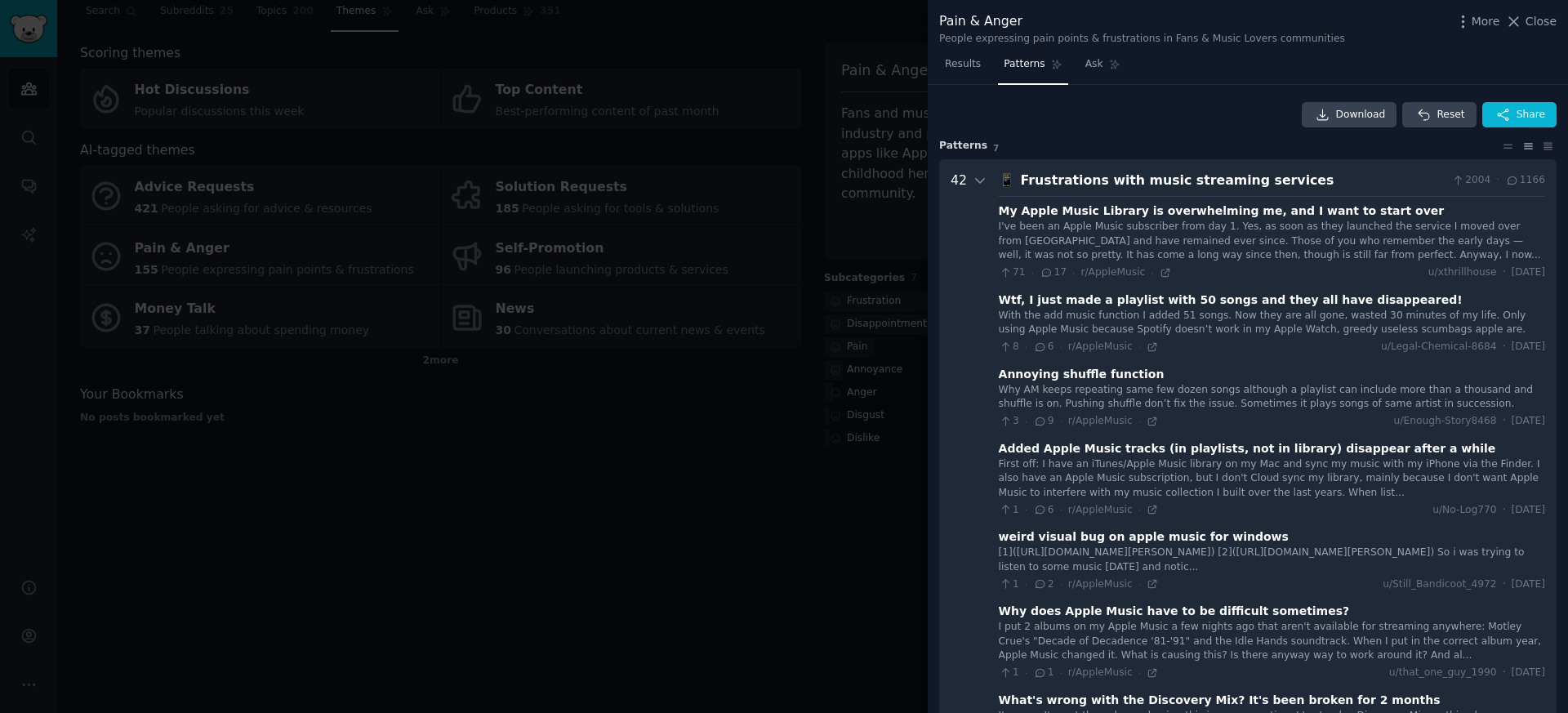
scroll to position [74, 0]
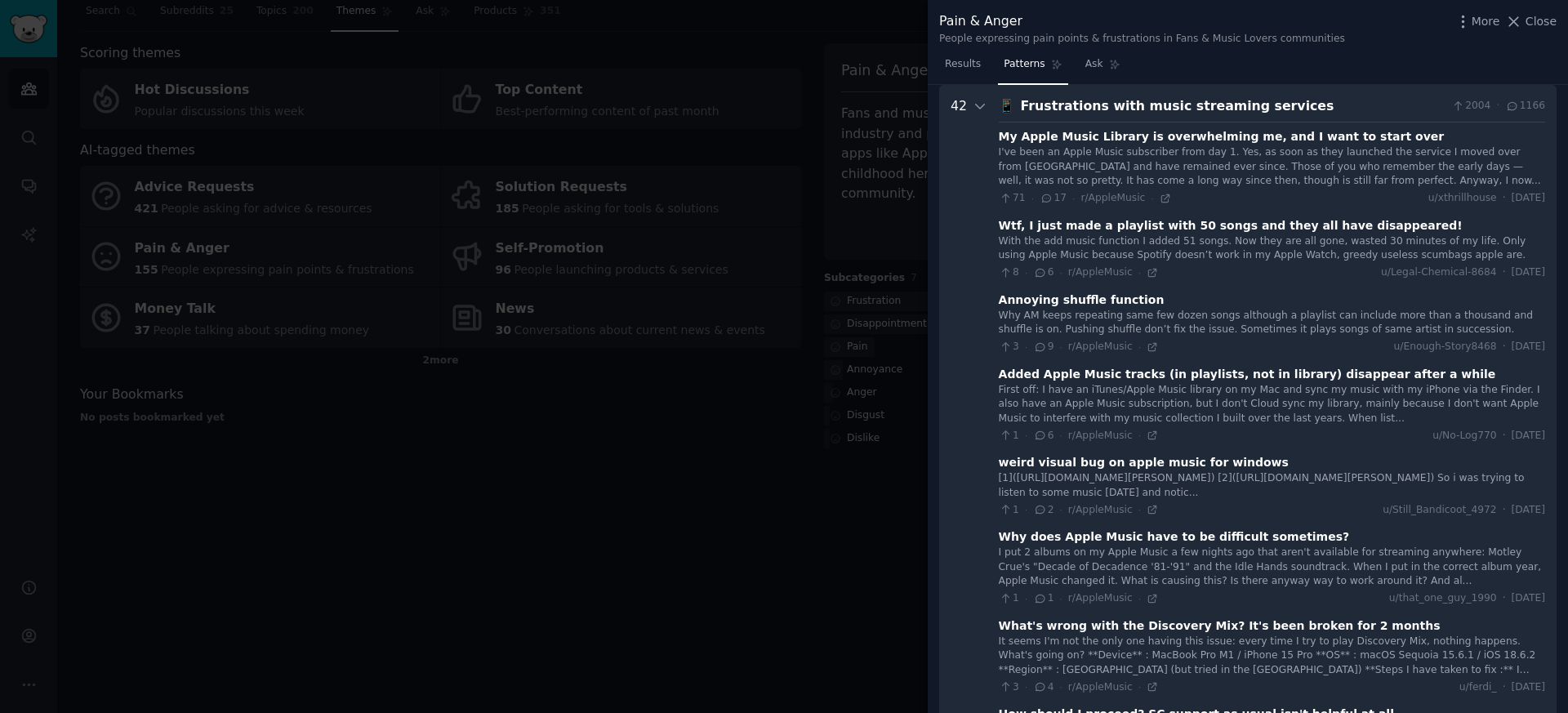
click at [1276, 169] on div "I've been an Apple Music subscriber from day 1. Yes, as soon as they launched t…" at bounding box center [1272, 167] width 547 height 43
click at [1206, 137] on div "My Apple Music Library is overwhelming me, and I want to start over" at bounding box center [1222, 137] width 446 height 17
click at [1161, 205] on div "71 · 17 · r/AppleMusic ·" at bounding box center [1085, 198] width 172 height 15
click at [1160, 200] on icon at bounding box center [1166, 198] width 11 height 11
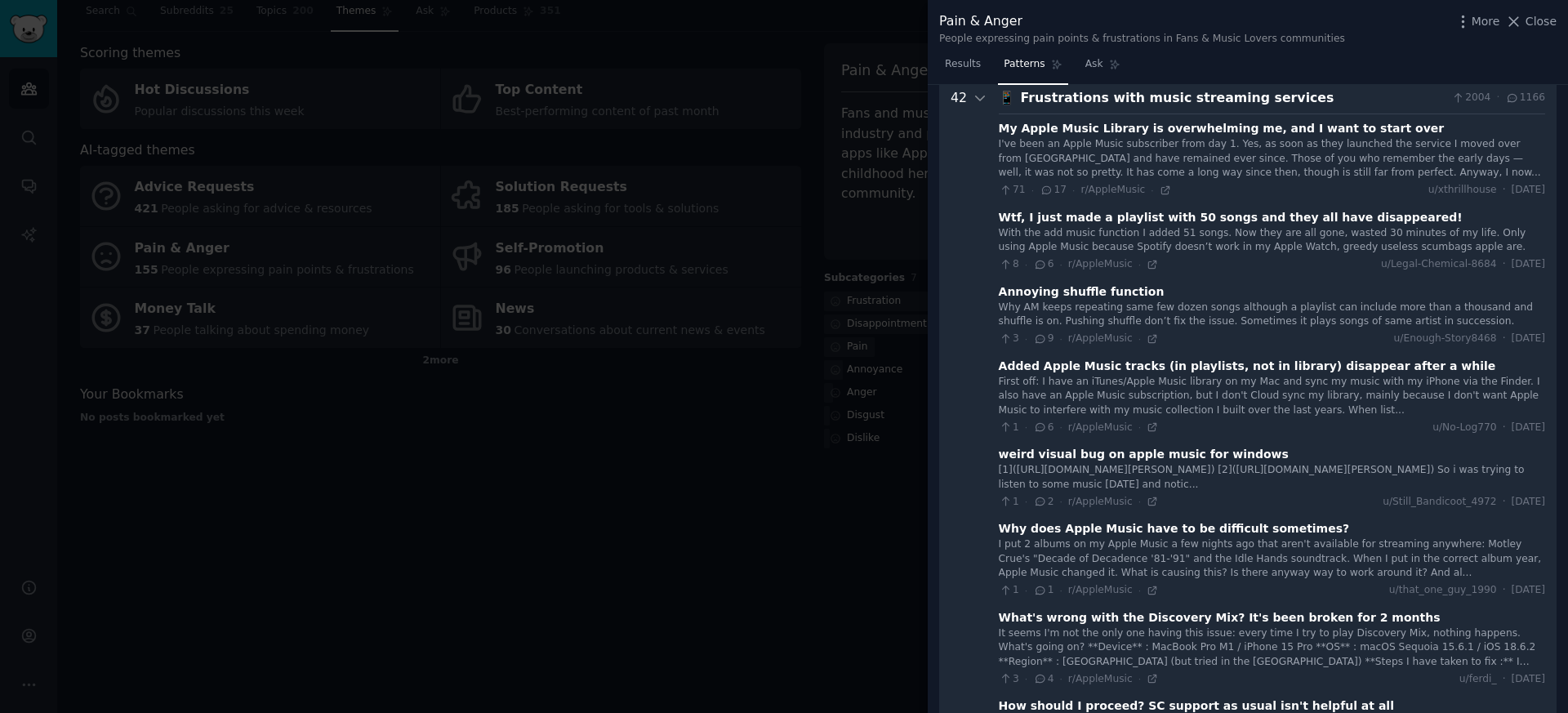
scroll to position [0, 0]
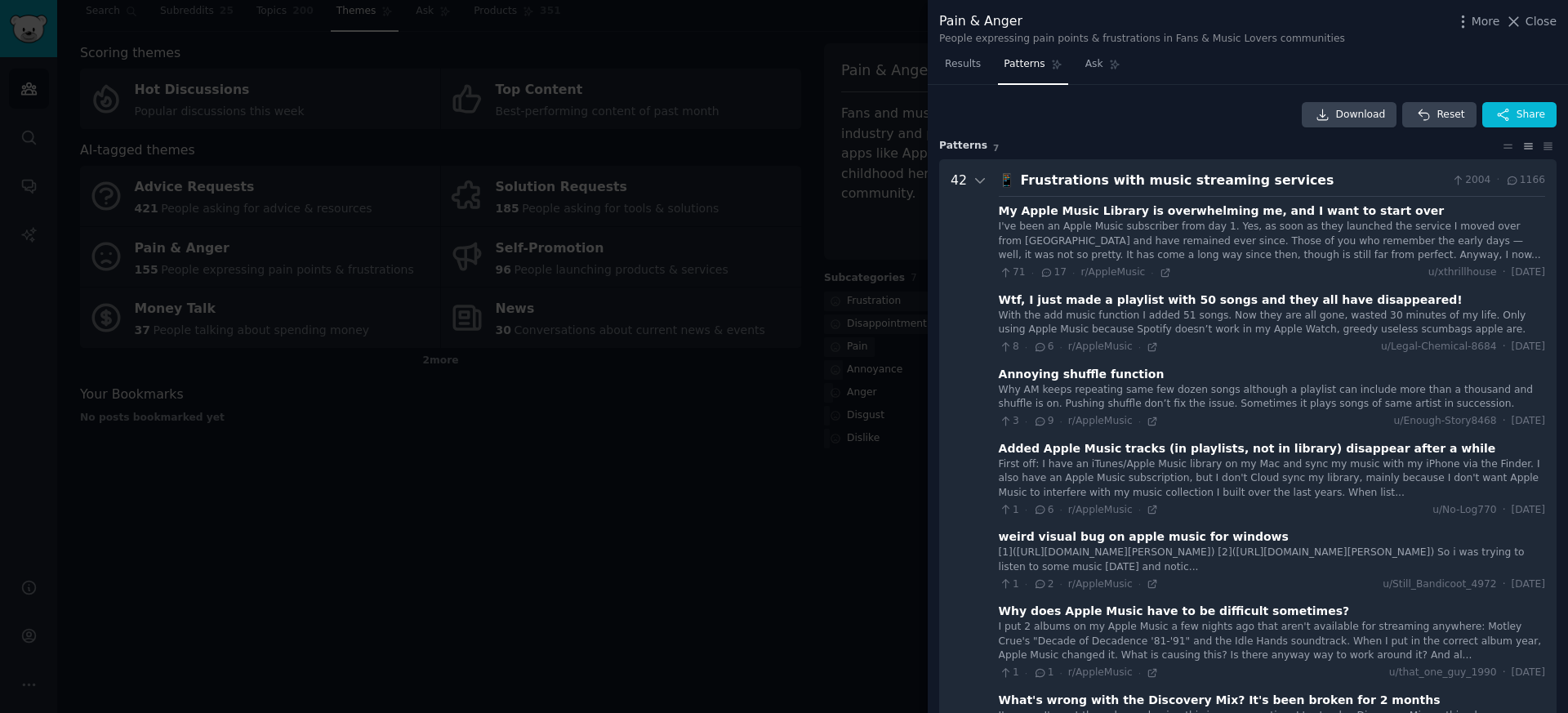
click at [1079, 182] on div "Frustrations with music streaming services" at bounding box center [1234, 181] width 425 height 20
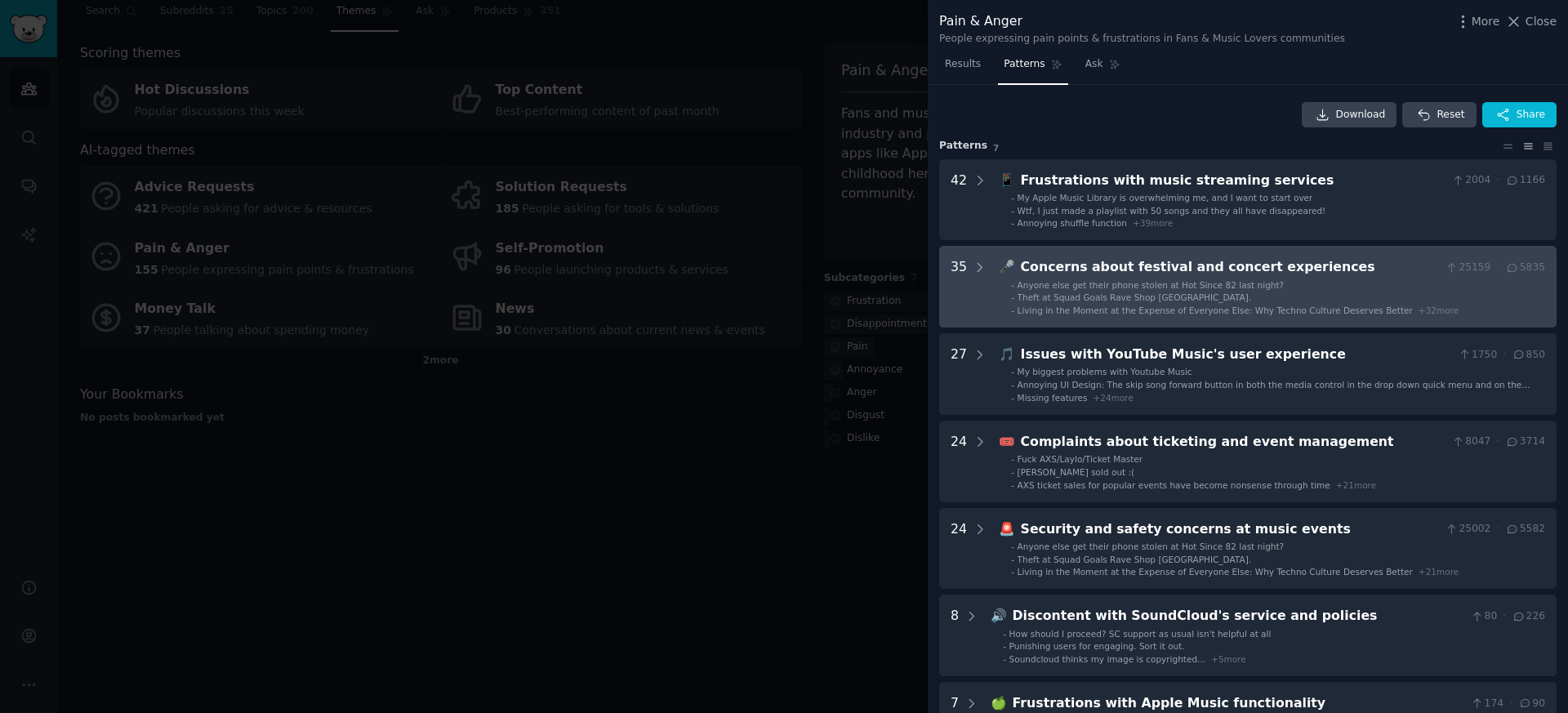
click at [1088, 289] on div "Anyone else get their phone stolen at Hot Since 82 last night?" at bounding box center [1151, 285] width 267 height 11
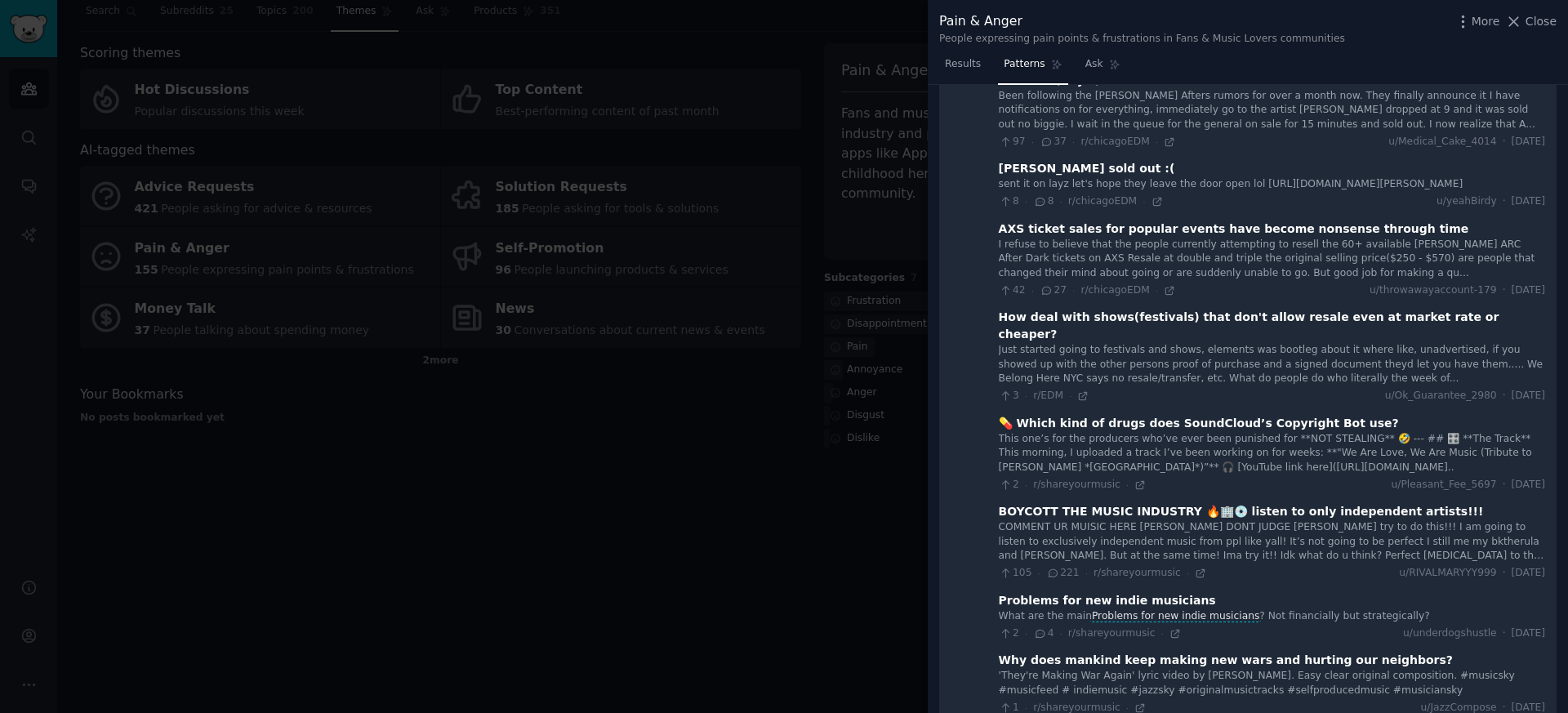
scroll to position [1268, 0]
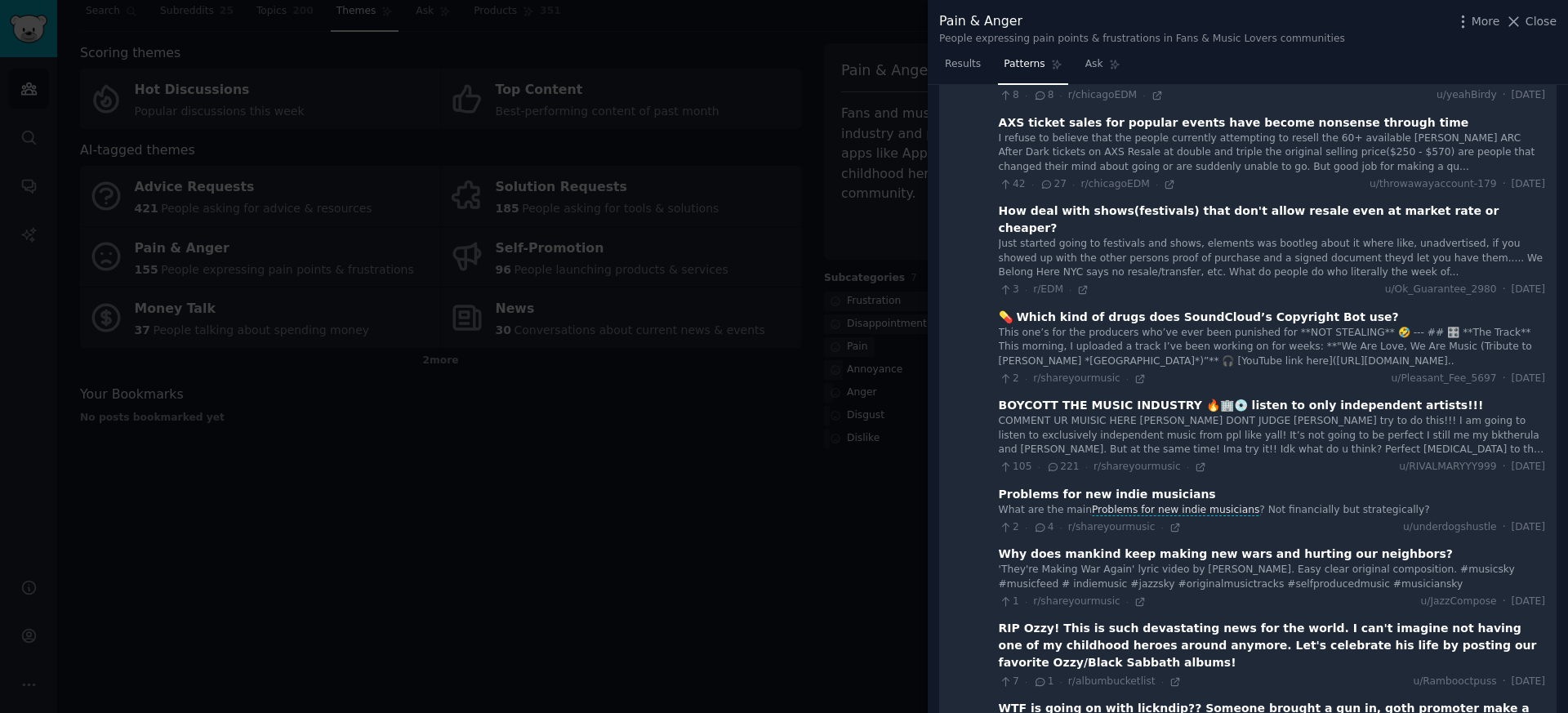
click at [1115, 414] on div "COMMENT UR MUISIC HERE [PERSON_NAME] DONT JUDGE [PERSON_NAME] try to do this!!!…" at bounding box center [1272, 436] width 547 height 43
click at [1196, 462] on icon at bounding box center [1201, 467] width 11 height 11
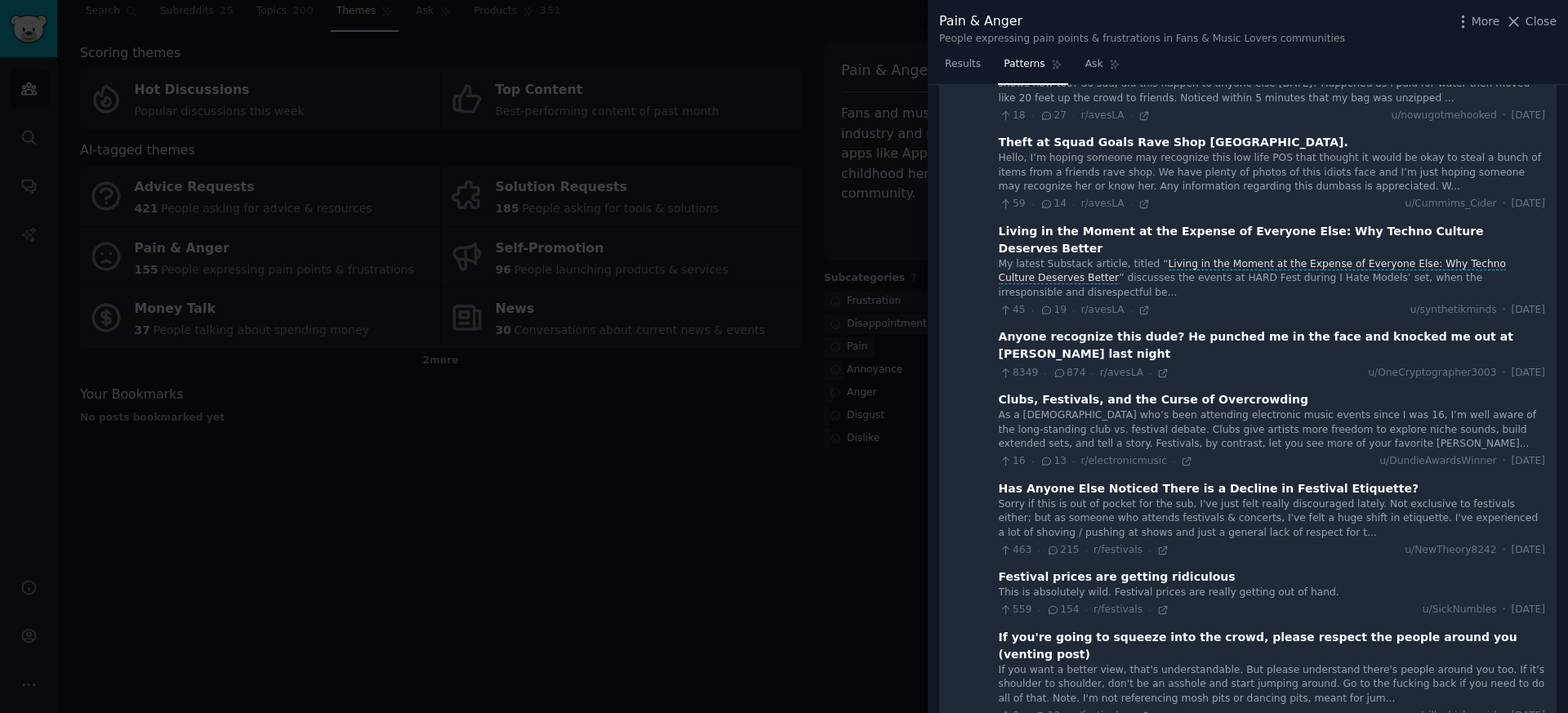
scroll to position [32, 0]
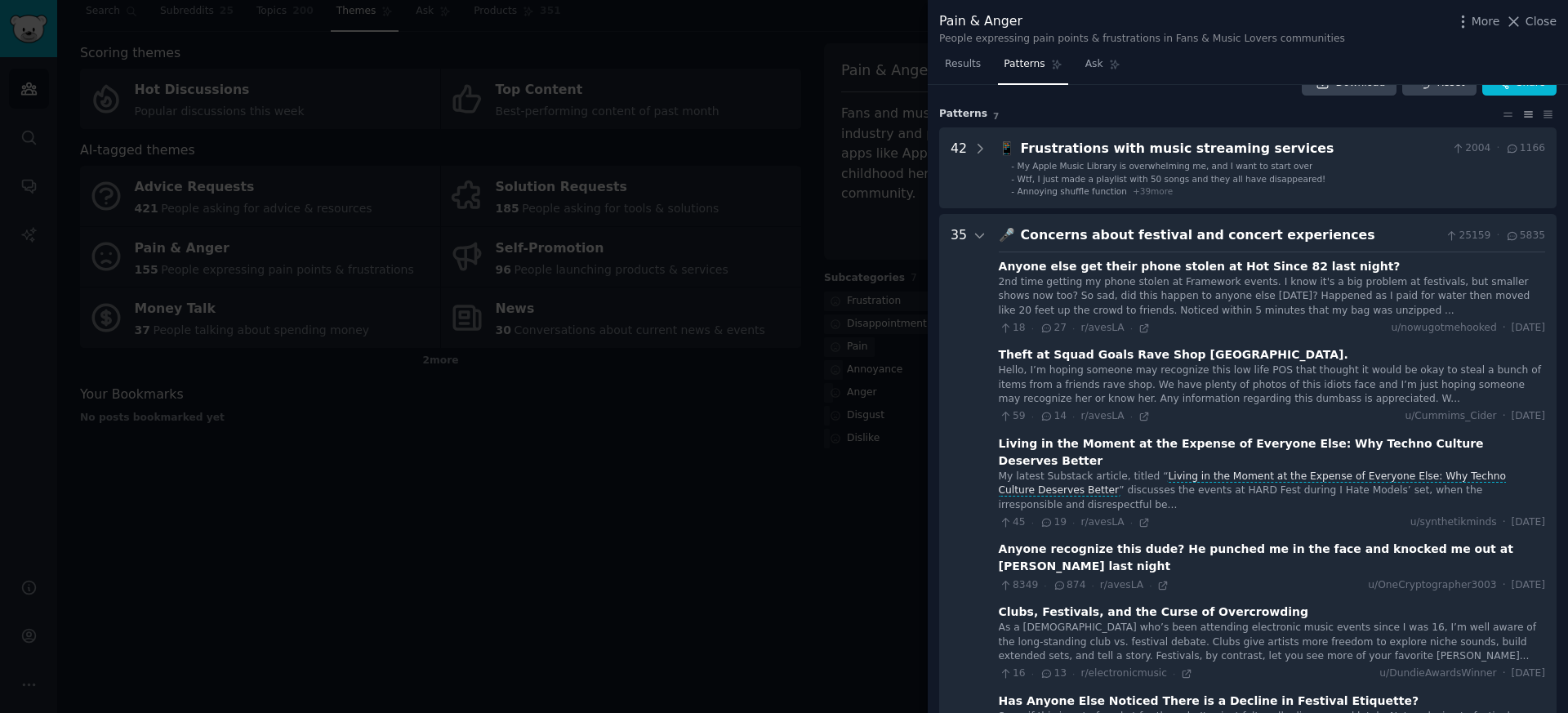
click at [1086, 234] on div "Concerns about festival and concert experiences" at bounding box center [1230, 235] width 418 height 20
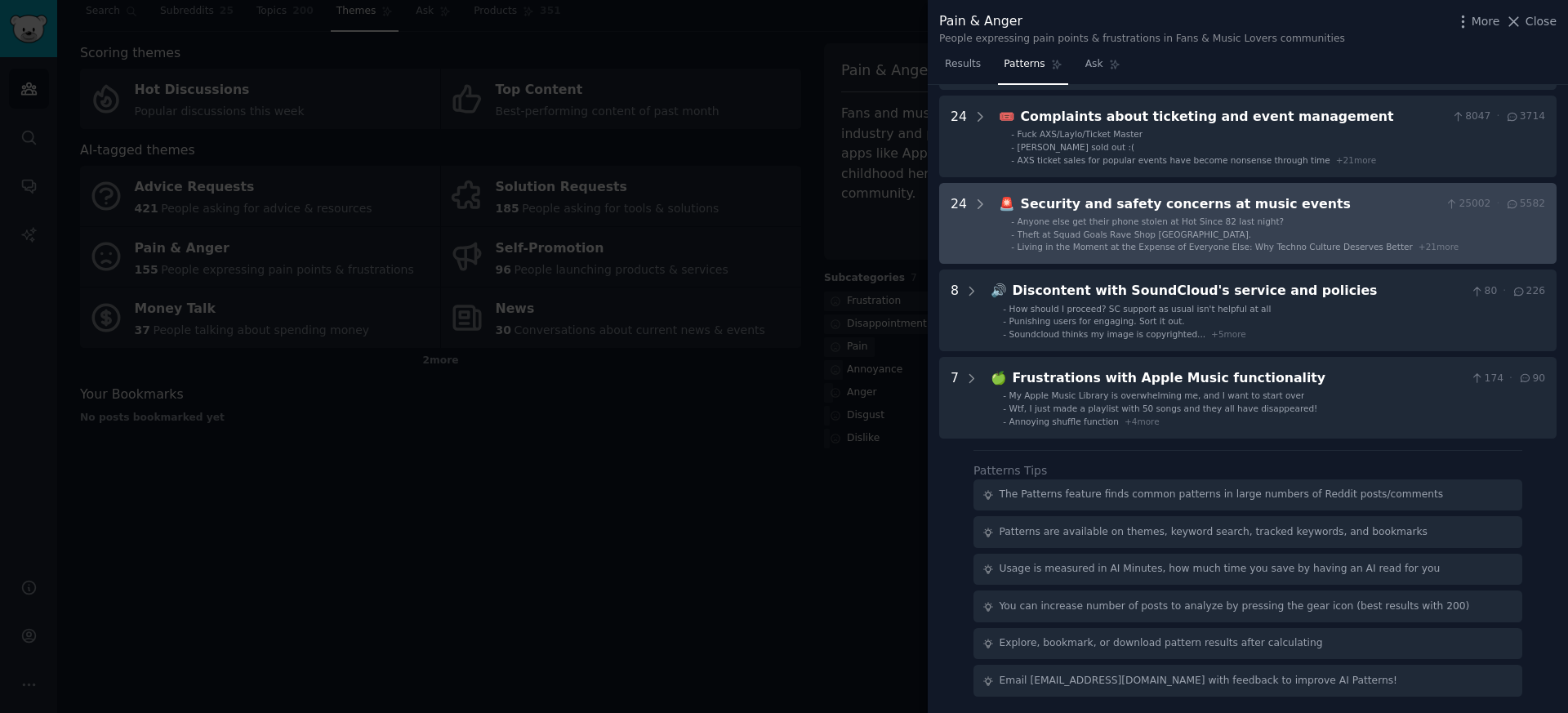
scroll to position [0, 0]
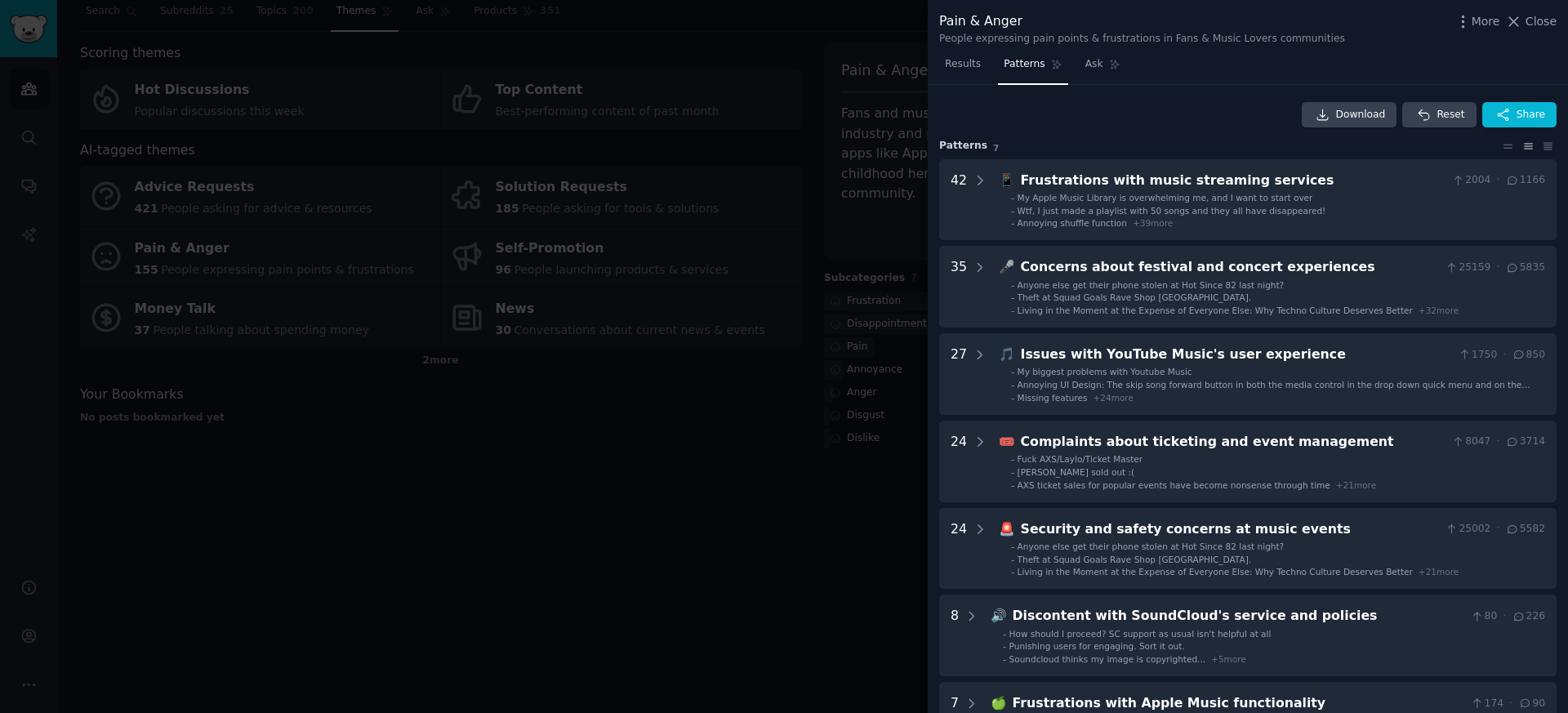
click at [727, 363] on div at bounding box center [784, 356] width 1568 height 713
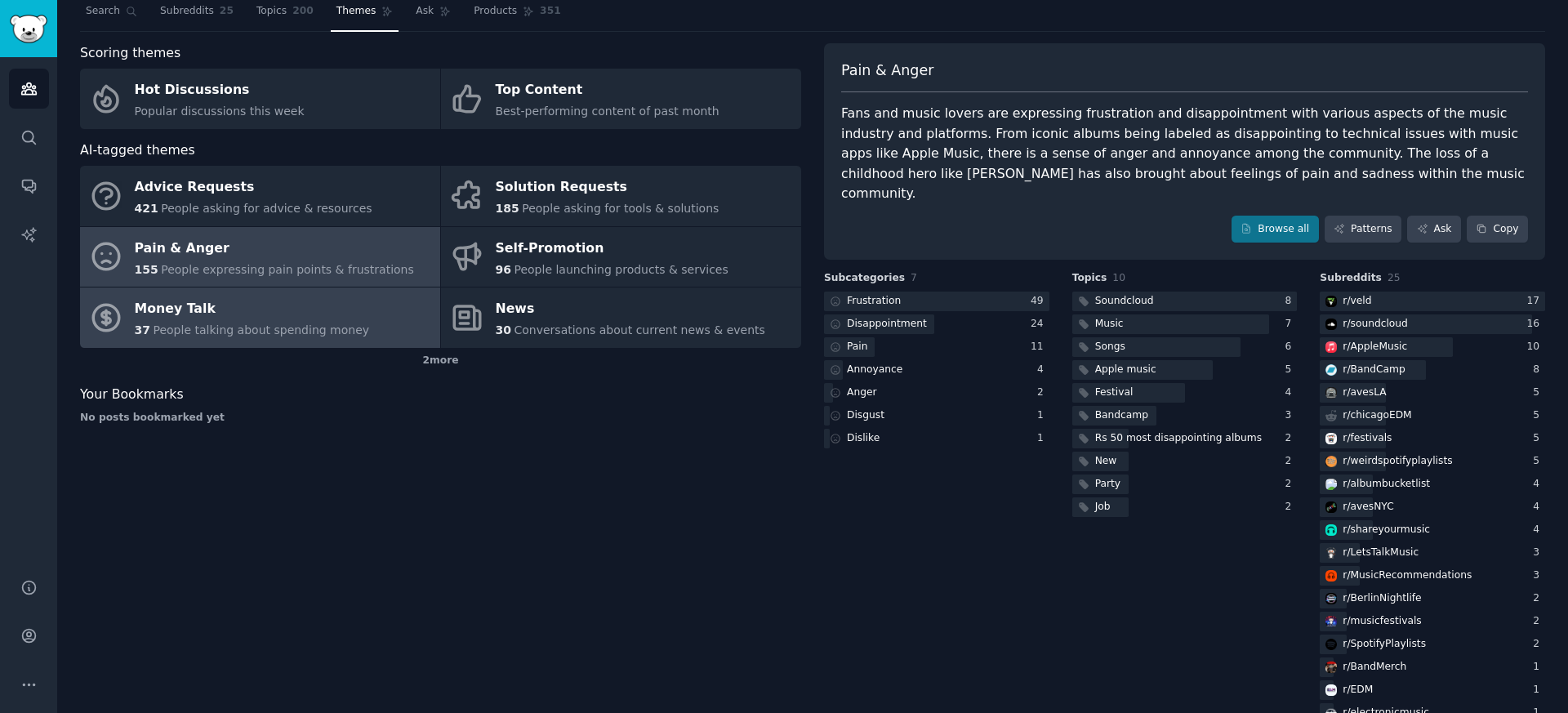
click at [206, 315] on div "Money Talk" at bounding box center [252, 309] width 236 height 26
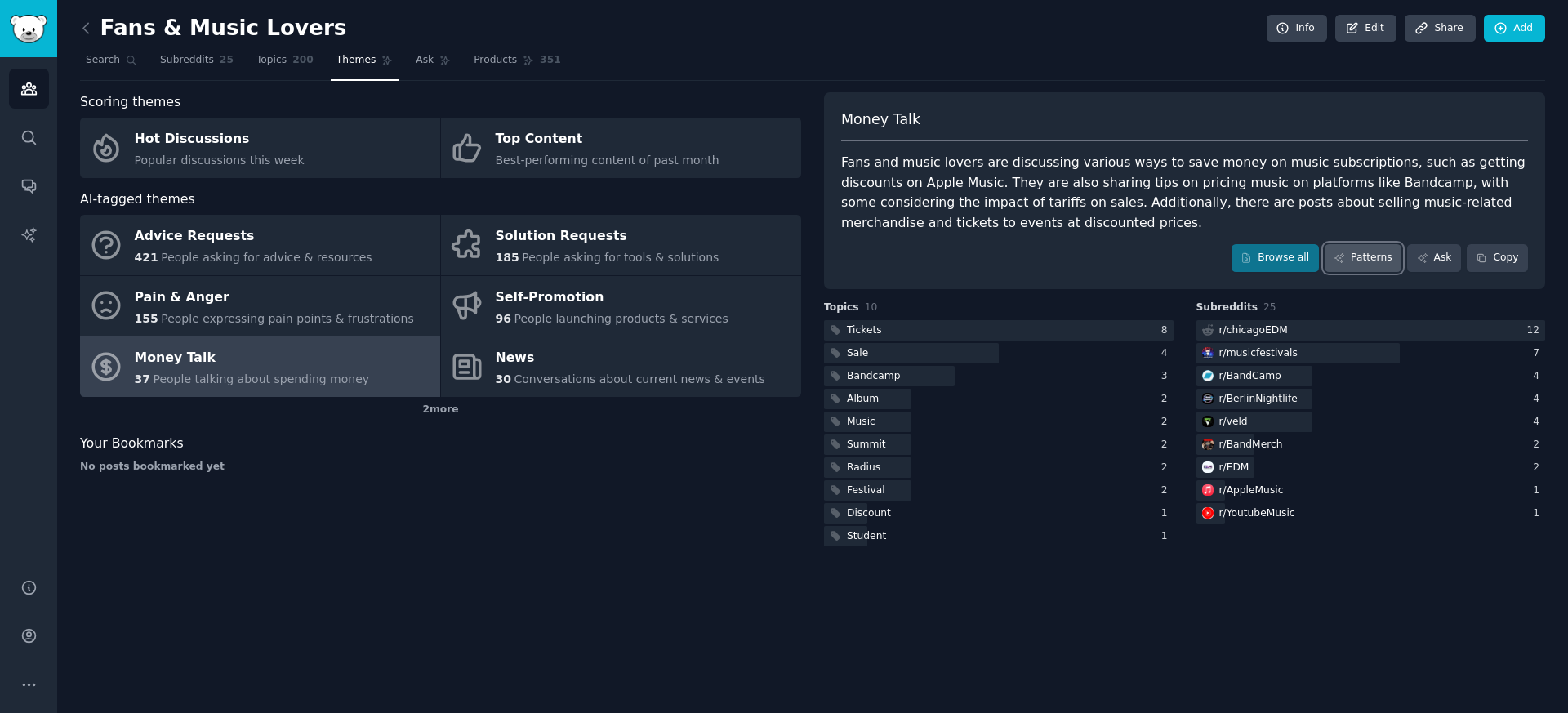
click at [1366, 264] on link "Patterns" at bounding box center [1363, 258] width 76 height 28
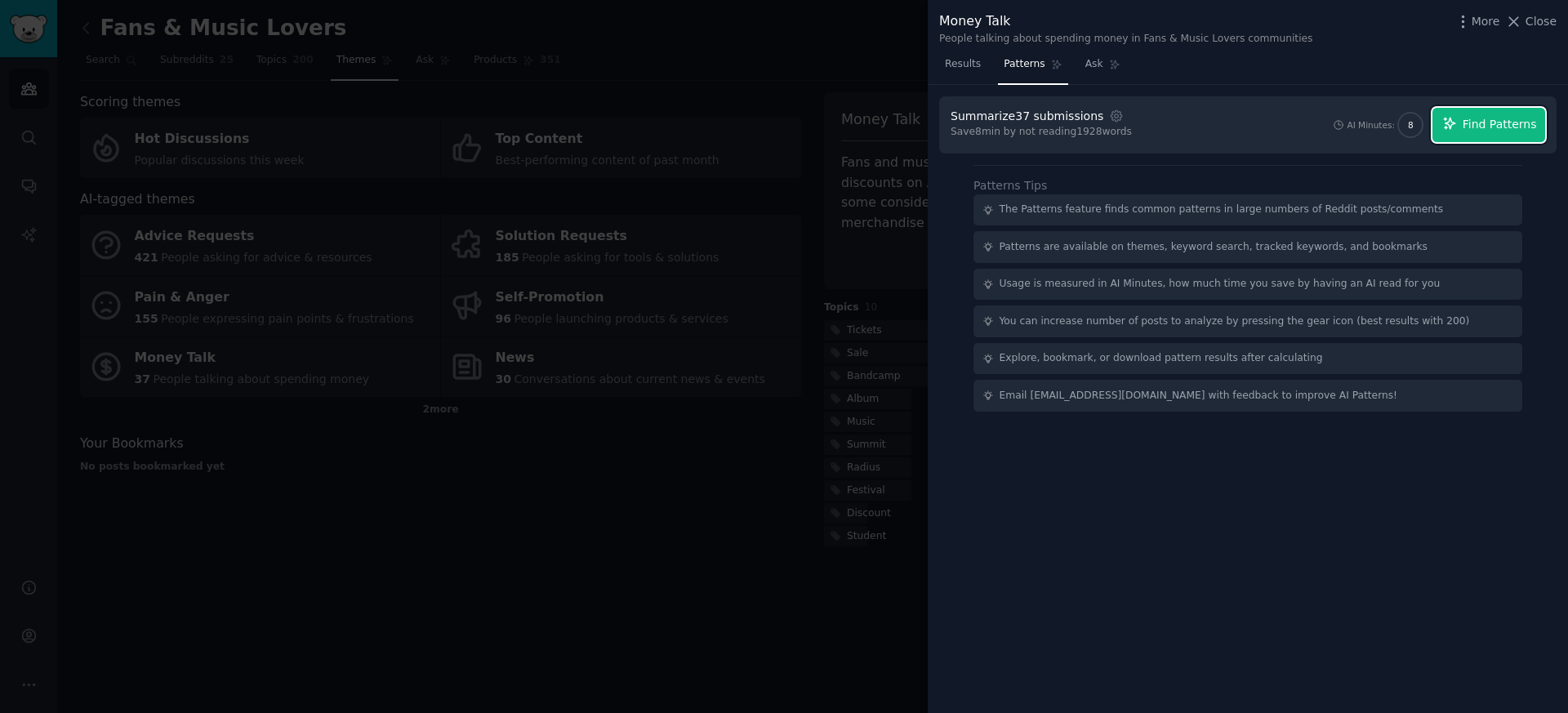
click at [1495, 127] on span "Find Patterns" at bounding box center [1500, 125] width 74 height 17
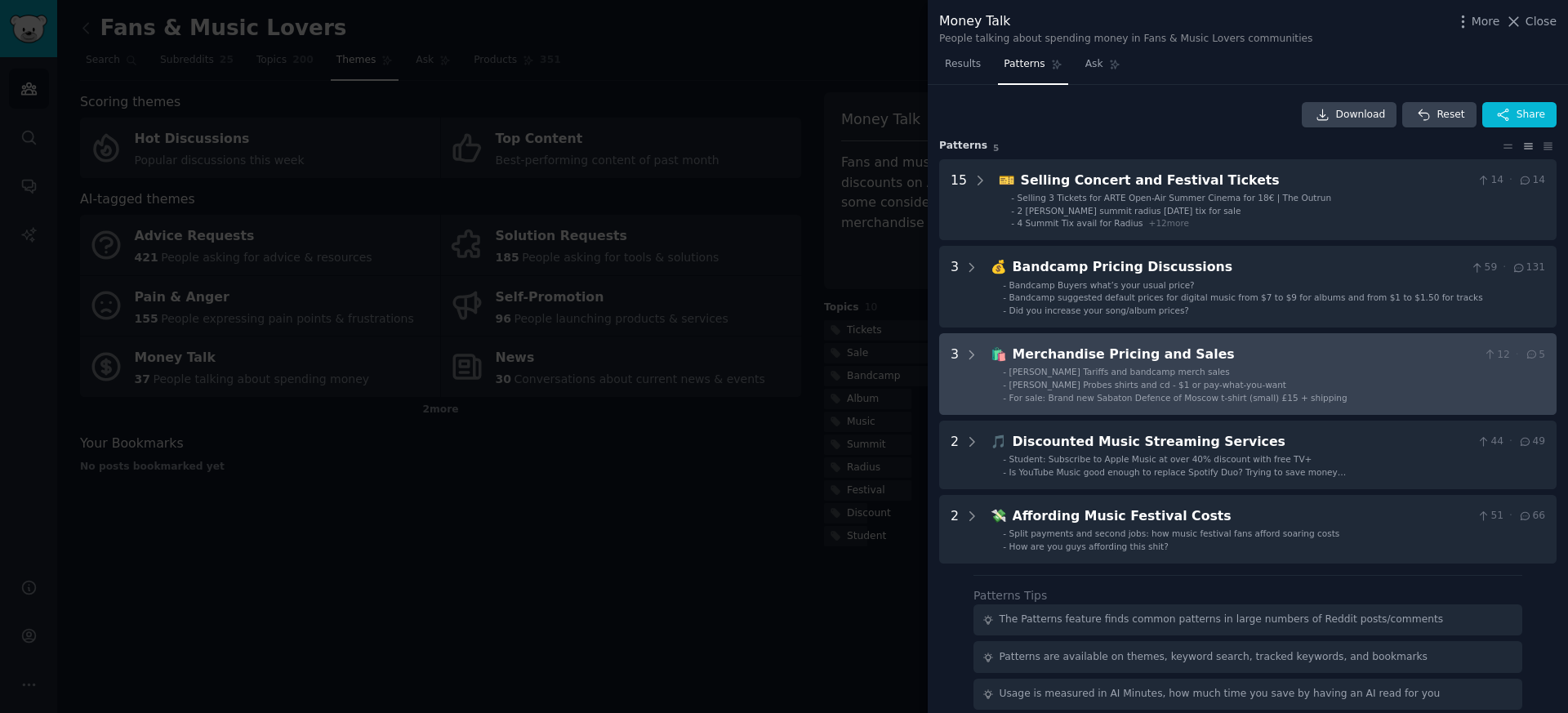
click at [1086, 343] on Sales "3 🛍️ Merchandise Pricing and Sales 12 · 5 - [PERSON_NAME] Tariffs and bandcamp …" at bounding box center [1248, 374] width 617 height 82
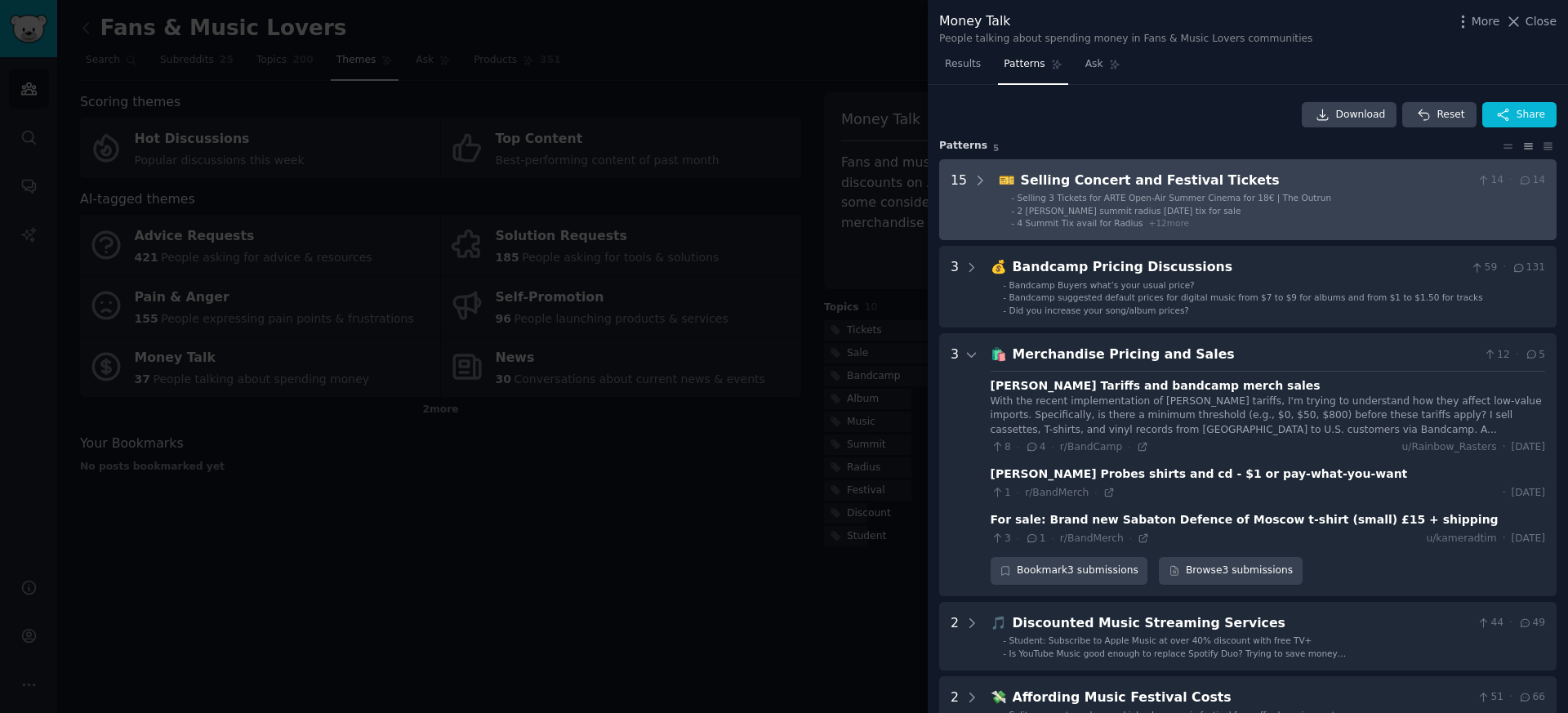
click at [1122, 193] on span "Selling 3 Tickets for ARTE Open-Air Summer Cinema for 18€ | The Outrun" at bounding box center [1174, 197] width 314 height 10
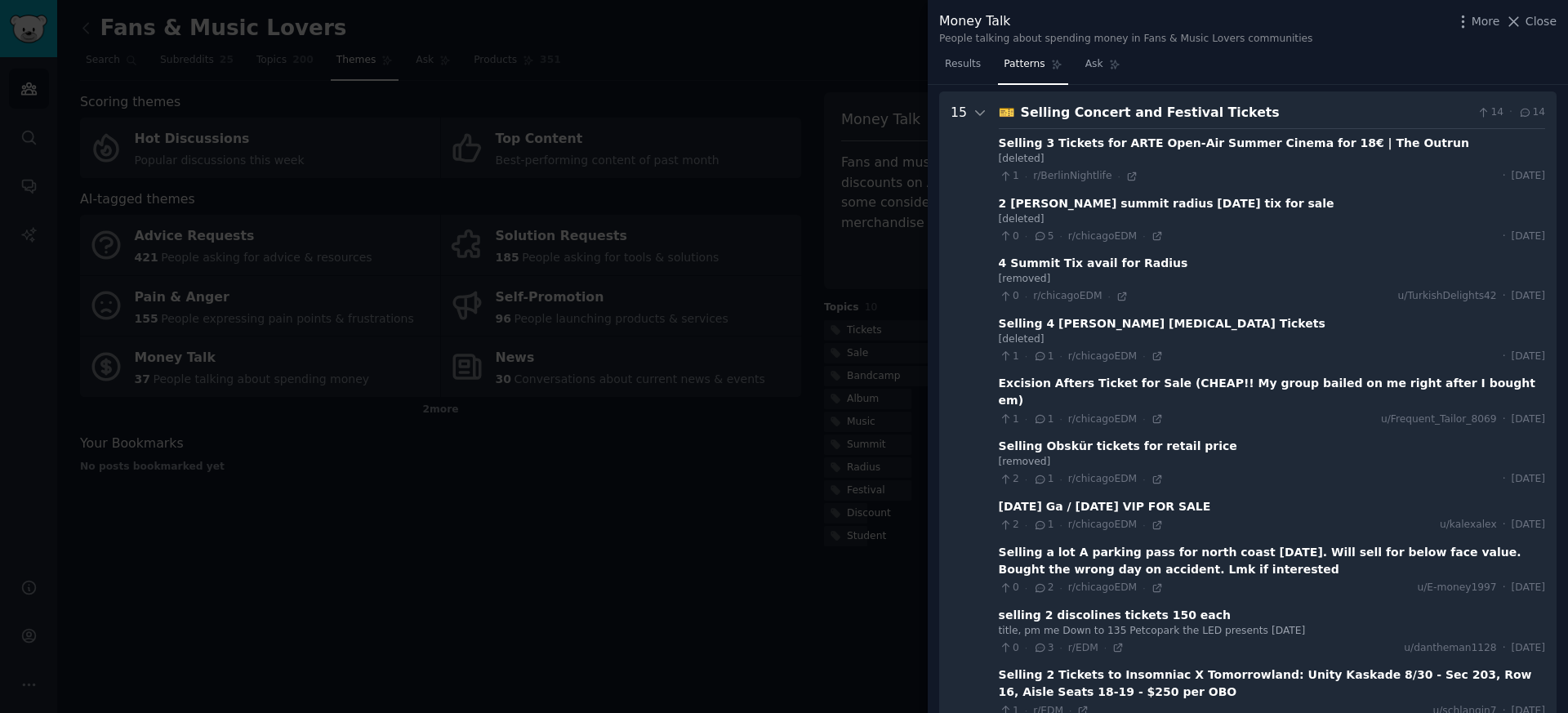
scroll to position [74, 0]
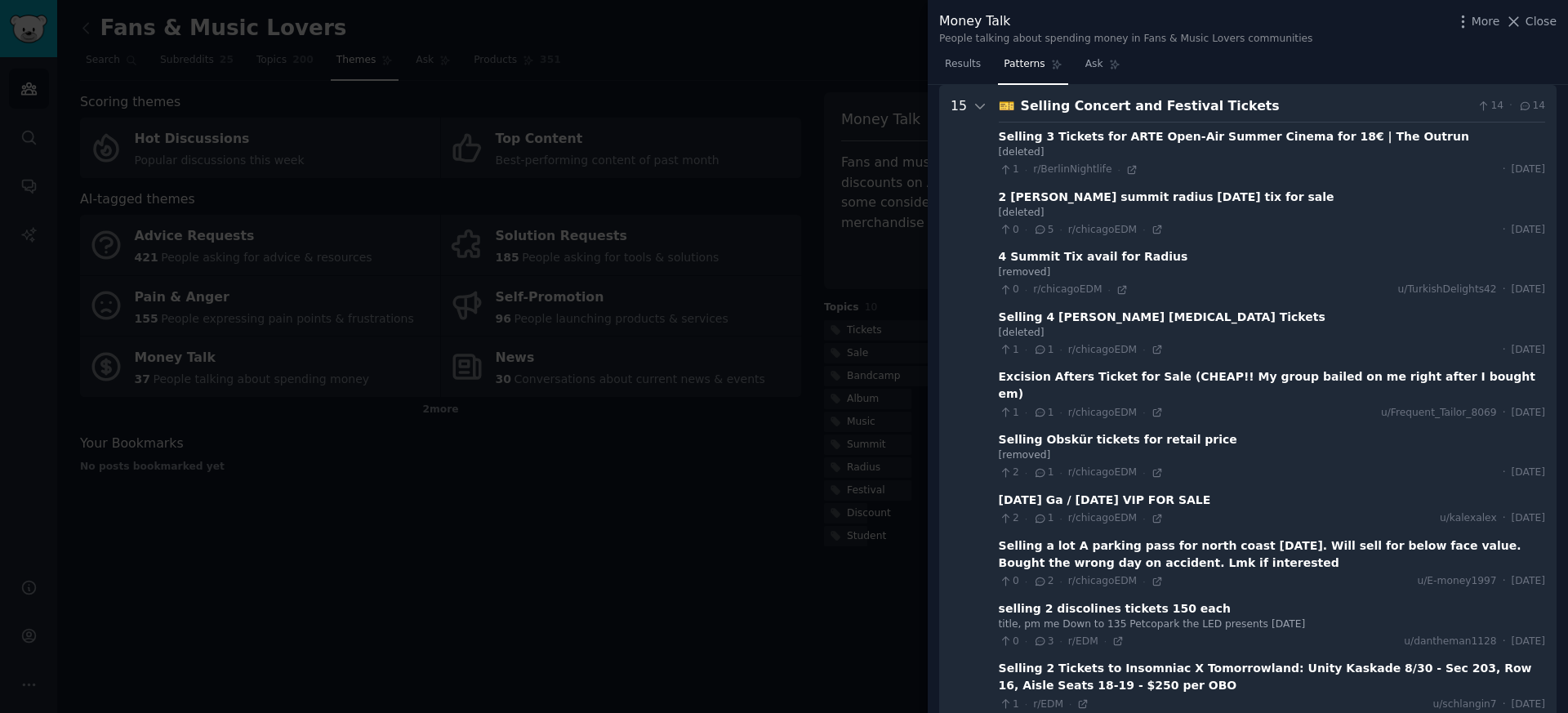
click at [787, 343] on div at bounding box center [784, 356] width 1568 height 713
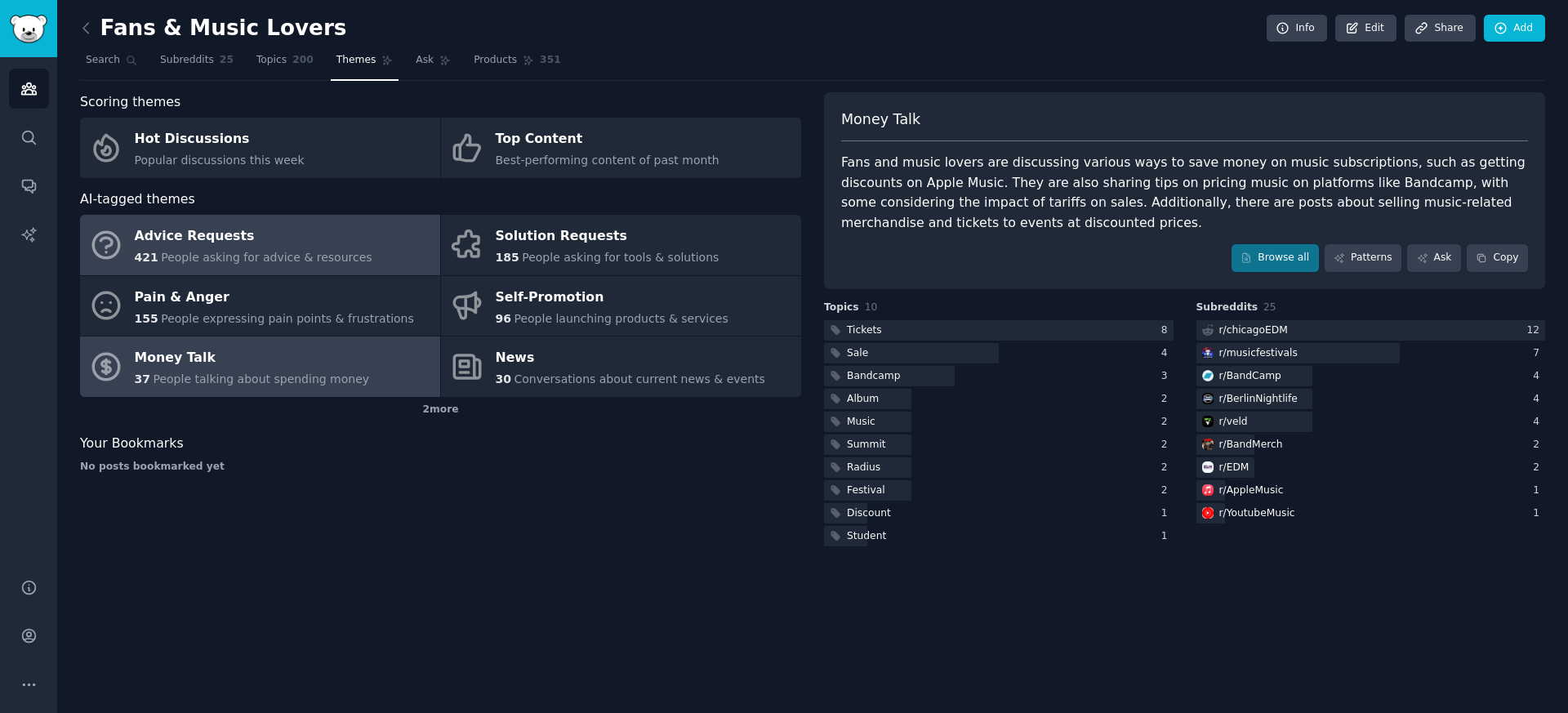
click at [296, 254] on span "People asking for advice & resources" at bounding box center [266, 257] width 210 height 13
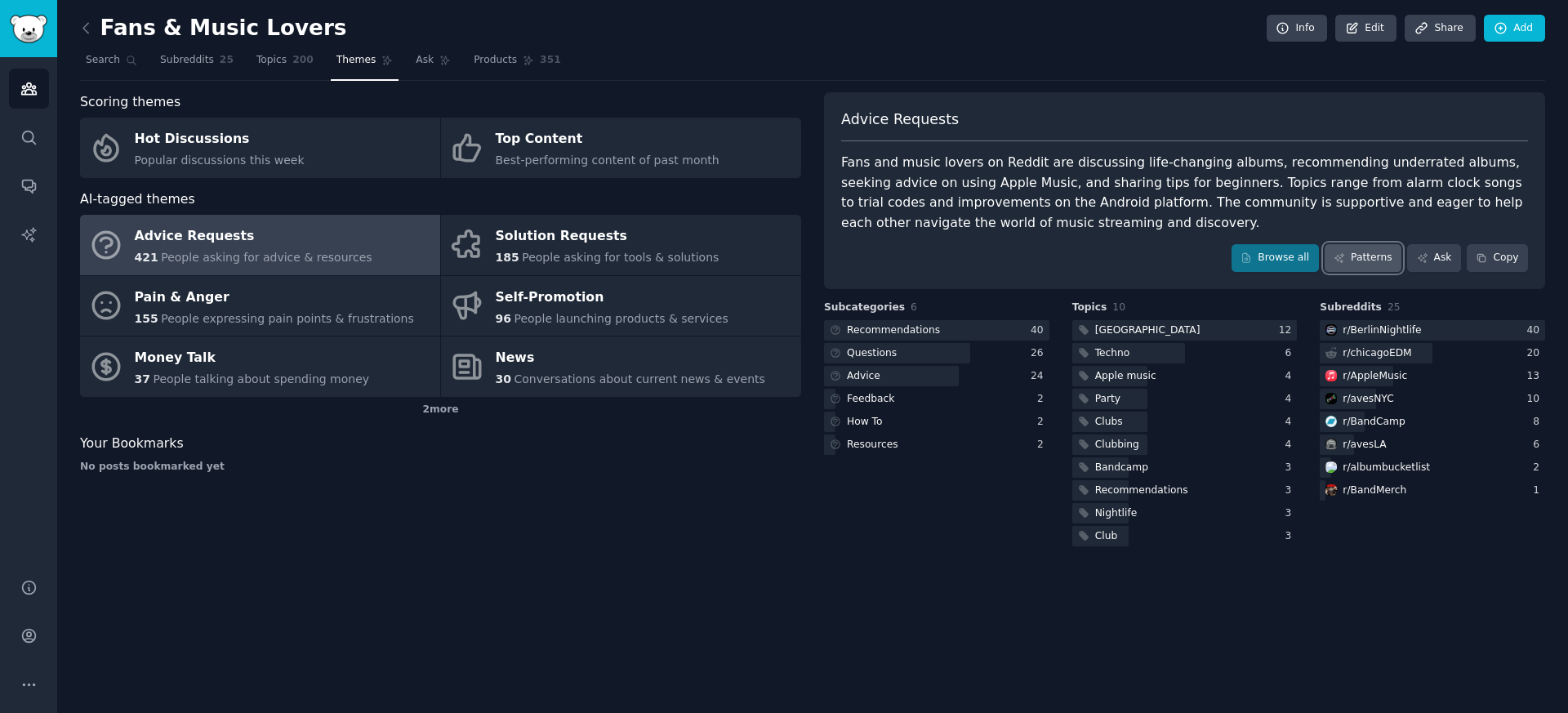
click at [1355, 258] on link "Patterns" at bounding box center [1363, 258] width 76 height 28
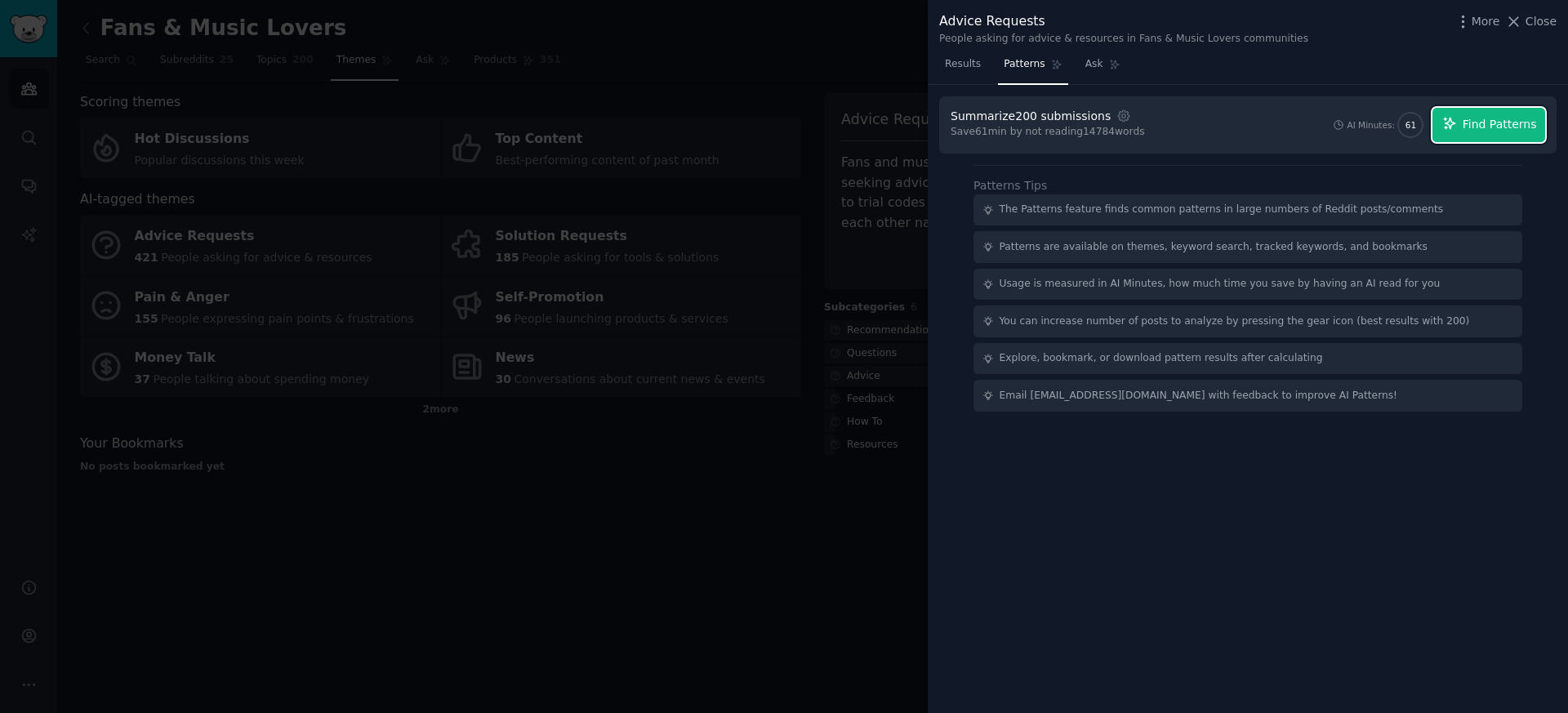
click at [1489, 131] on span "Find Patterns" at bounding box center [1500, 125] width 74 height 17
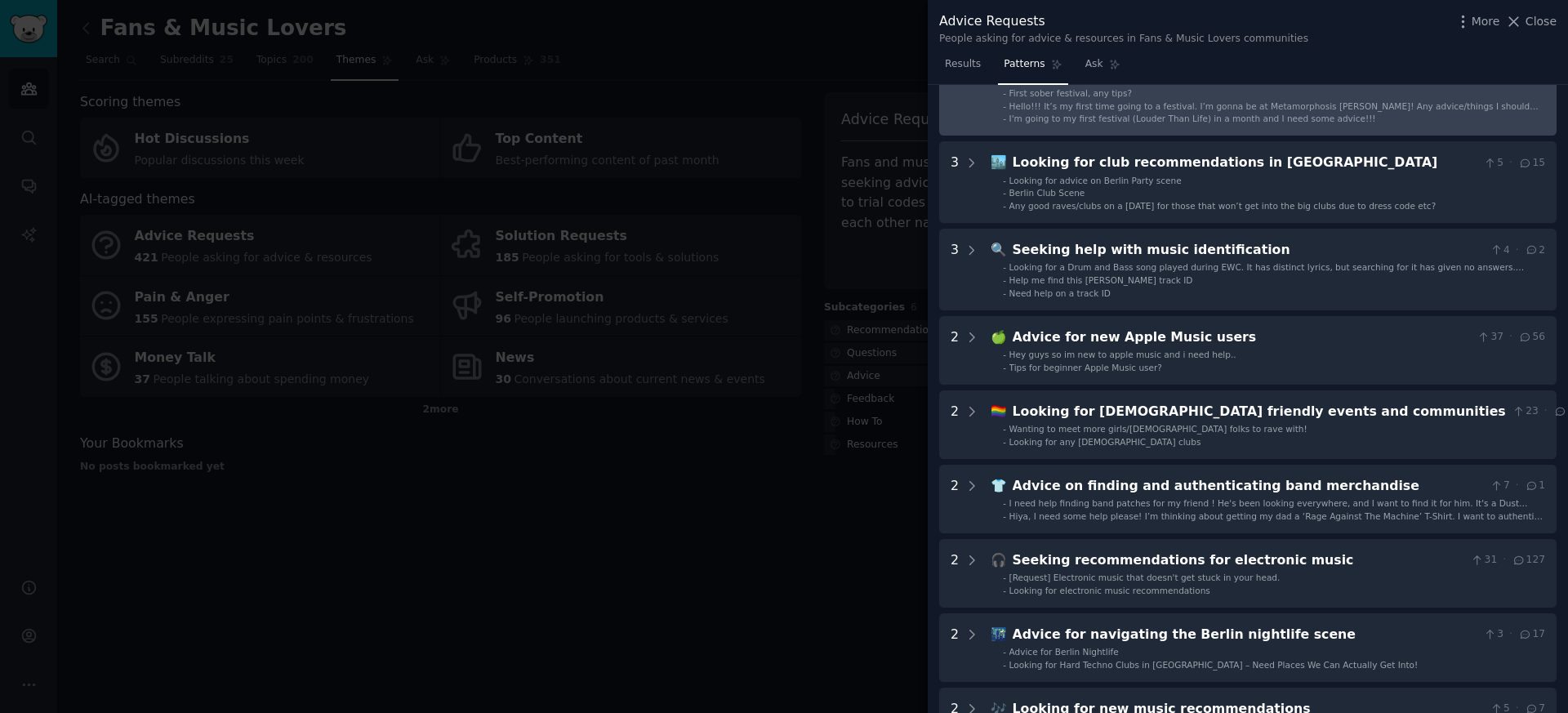
scroll to position [106, 0]
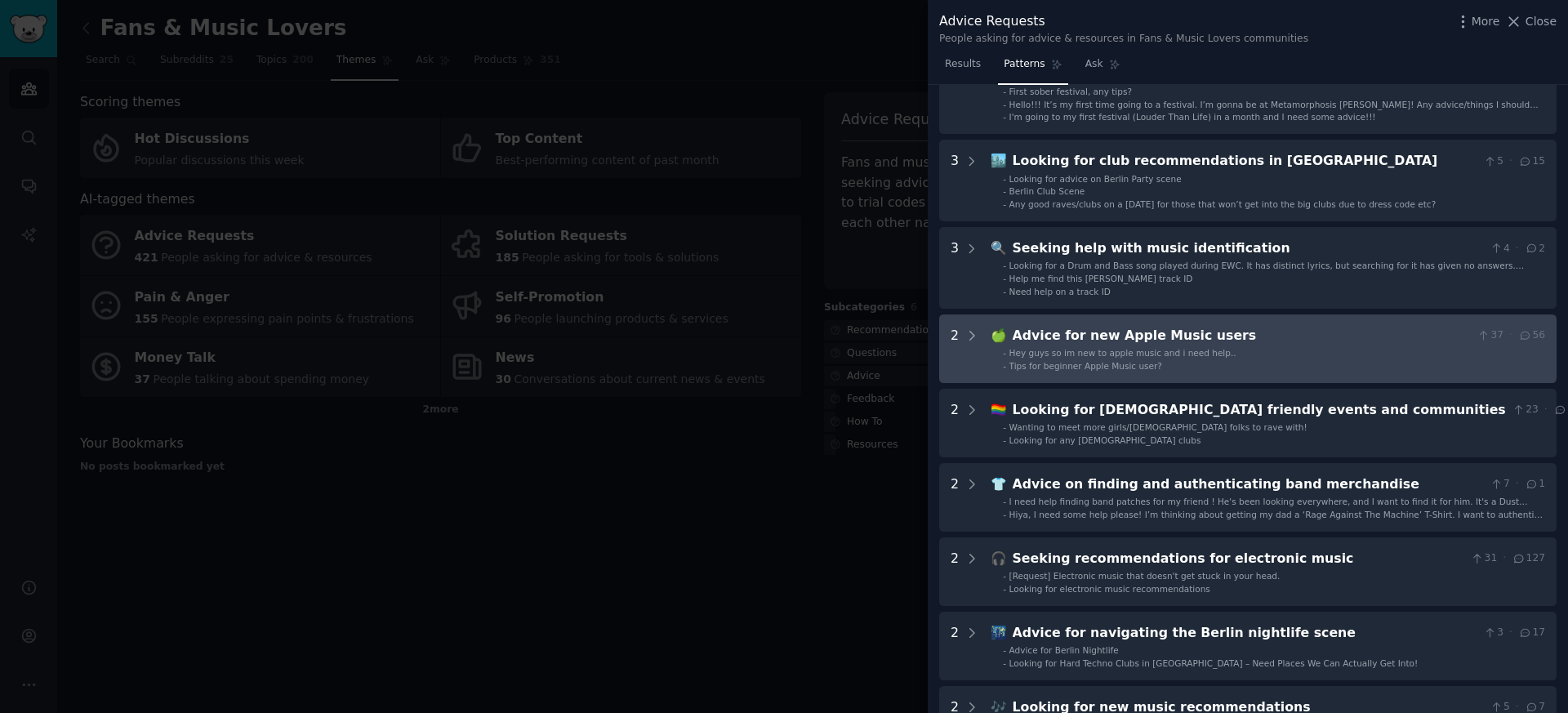
click at [1112, 335] on div "Advice for new Apple Music users" at bounding box center [1242, 336] width 458 height 20
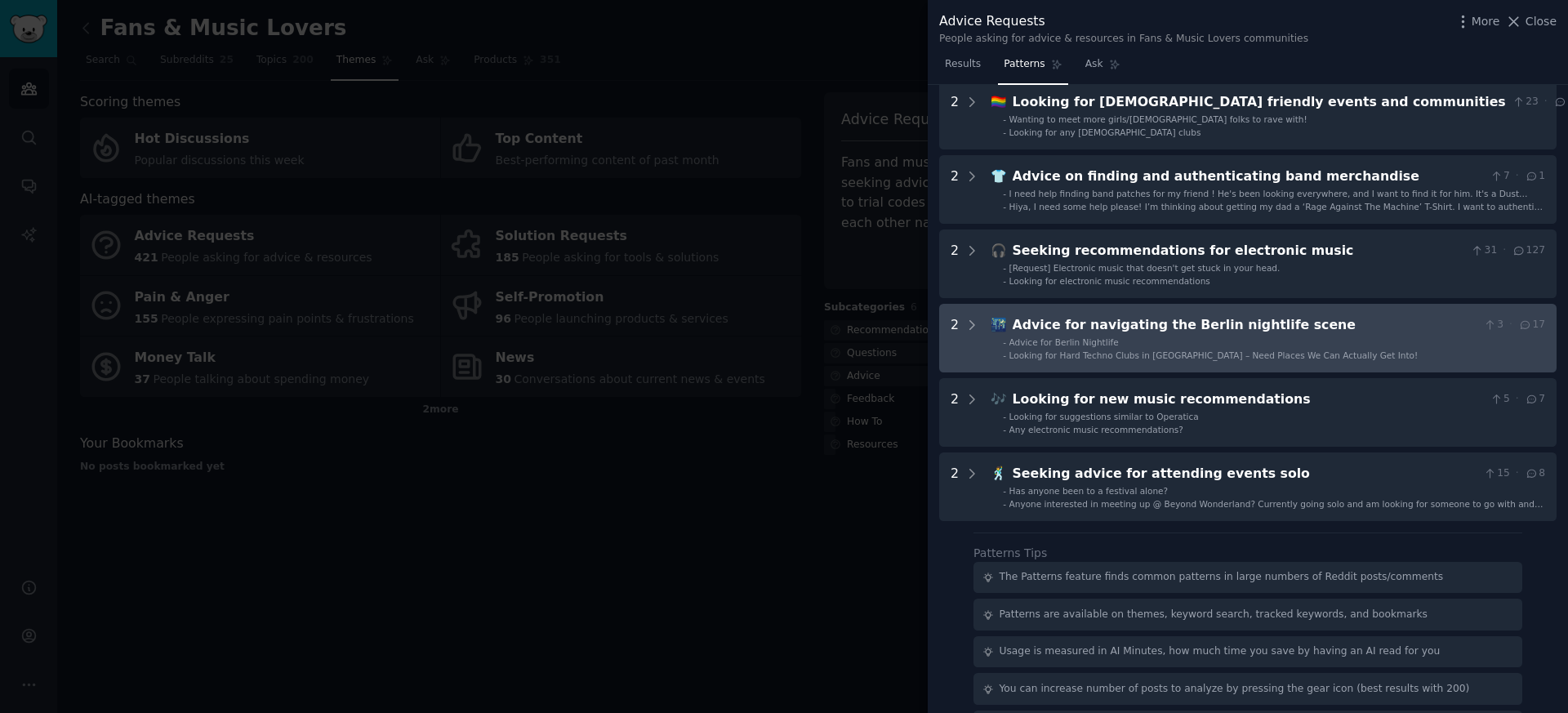
scroll to position [603, 0]
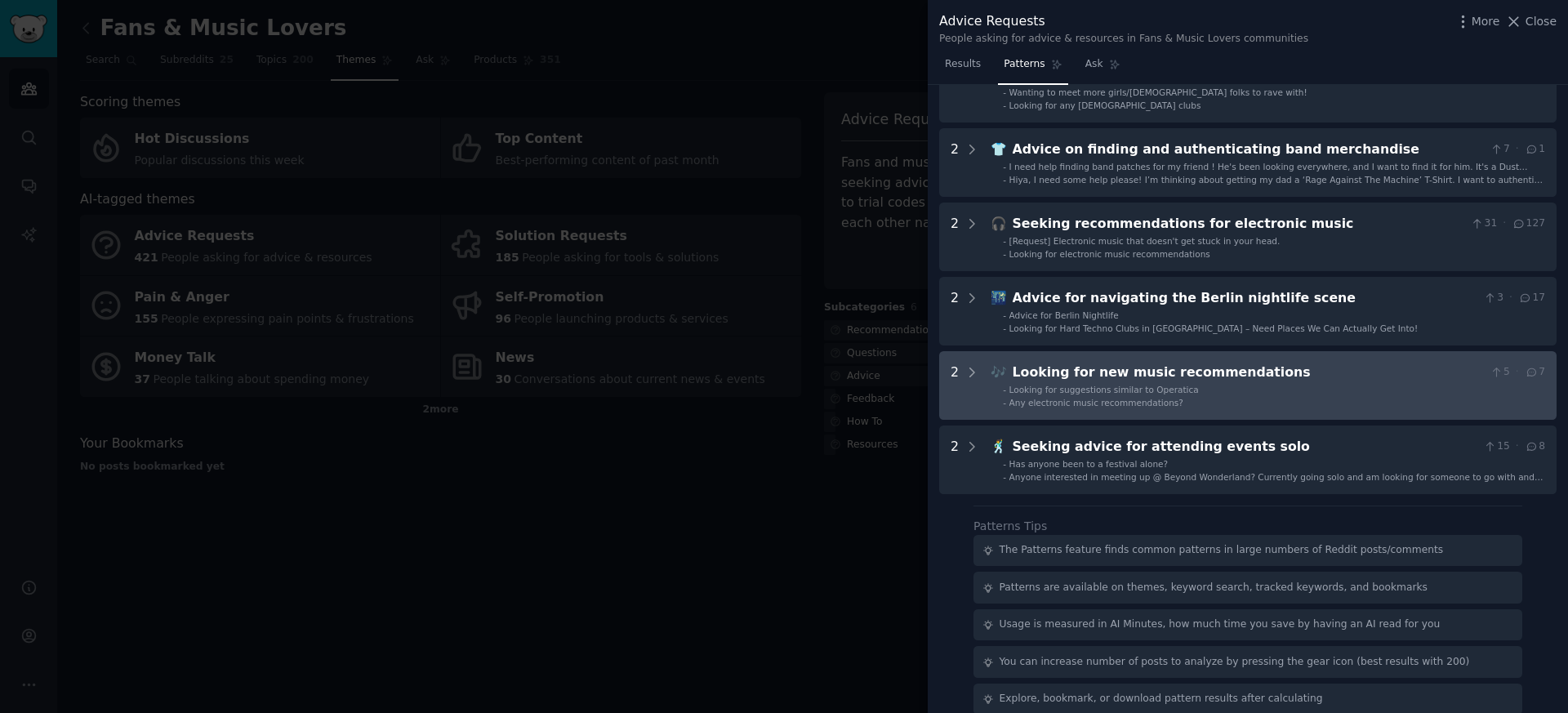
click at [1101, 360] on recommendations "2 🎶 Looking for new music recommendations 5 · 7 - Looking for suggestions simil…" at bounding box center [1248, 385] width 617 height 69
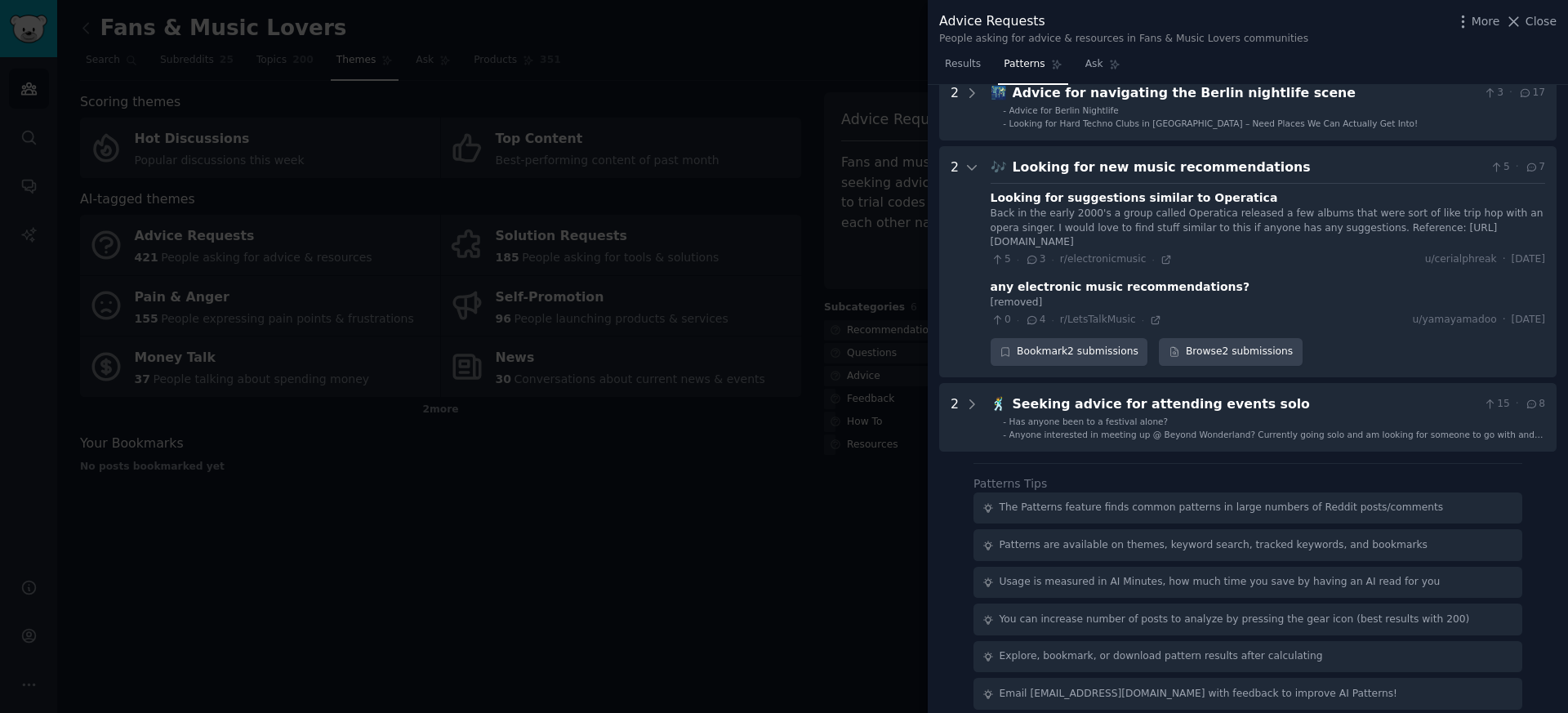
scroll to position [822, 0]
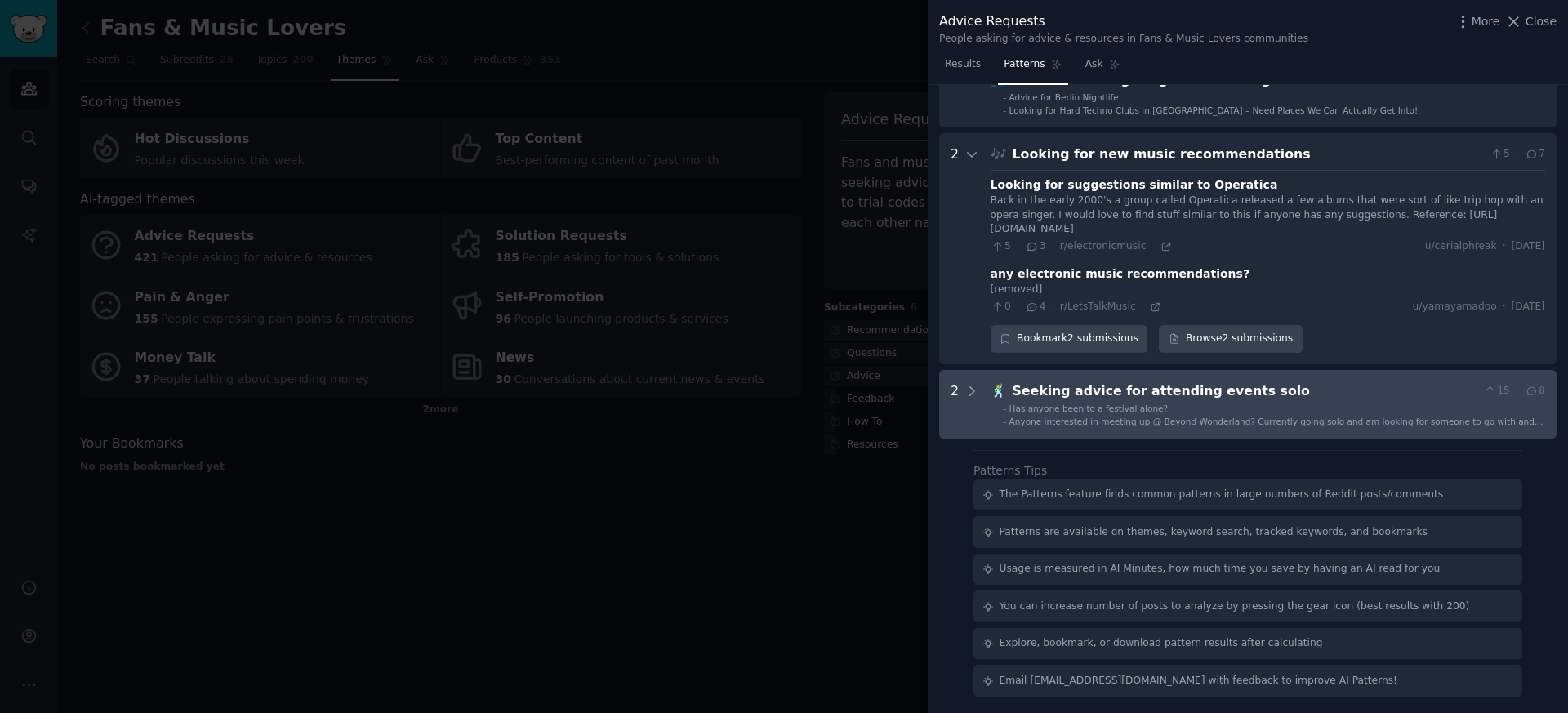
click at [1075, 386] on div "Seeking advice for attending events solo" at bounding box center [1245, 392] width 465 height 20
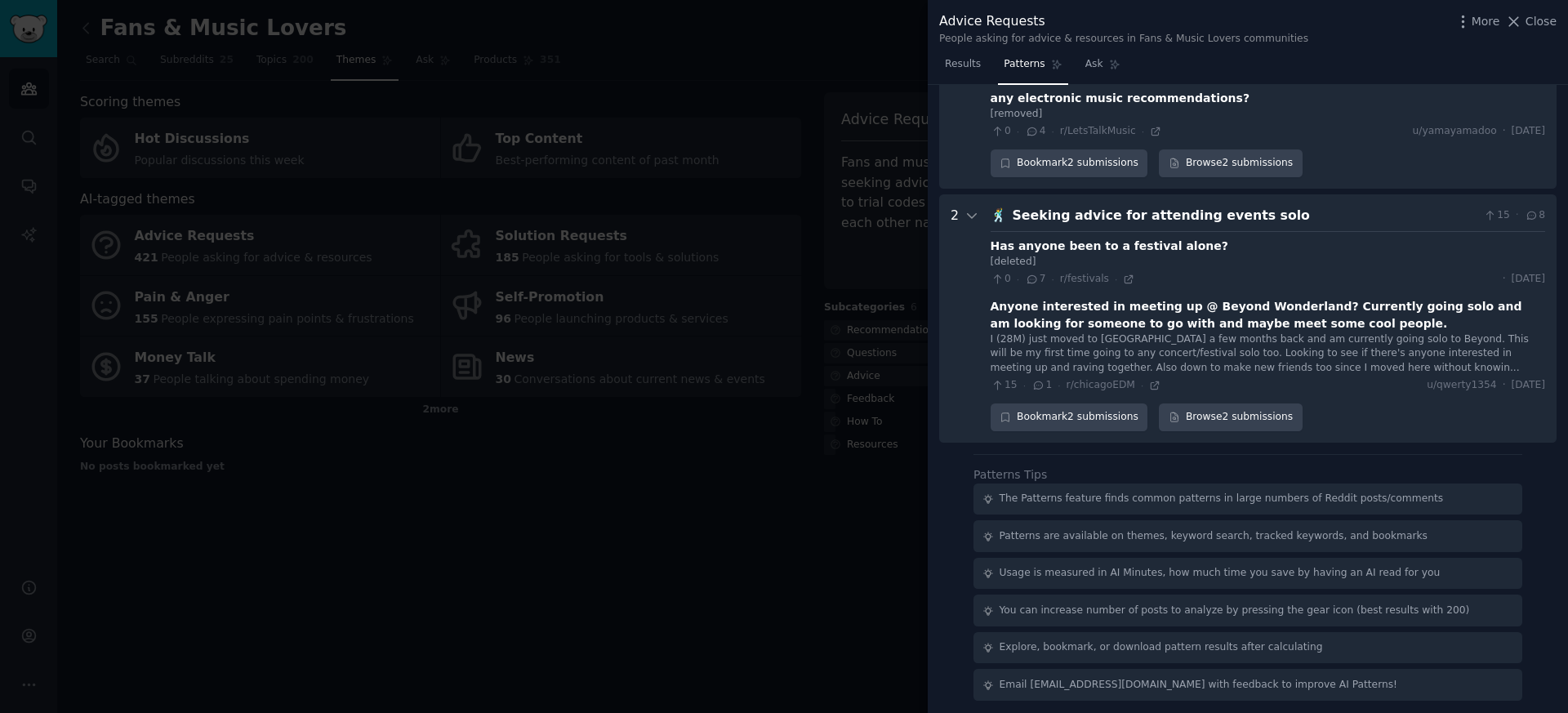
scroll to position [1002, 0]
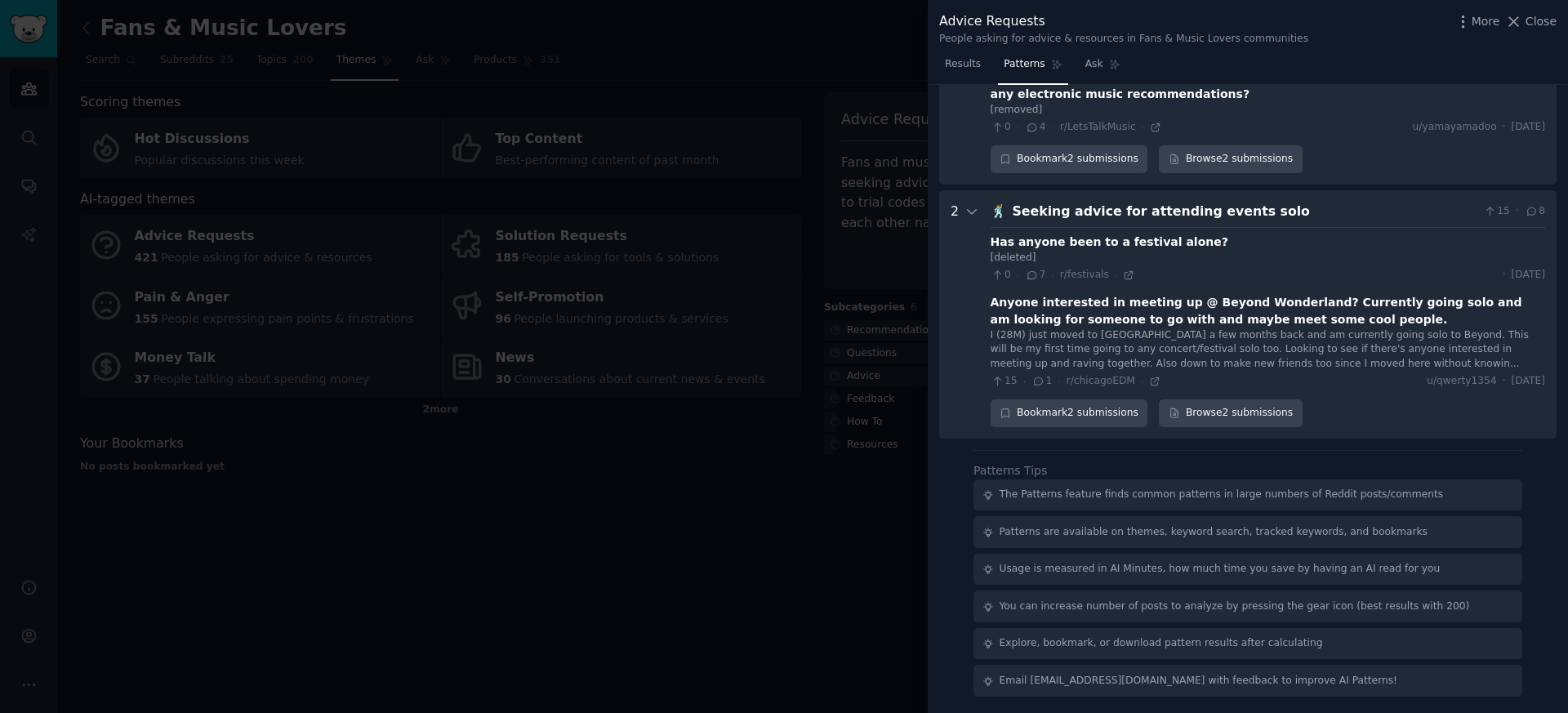
click at [529, 287] on div at bounding box center [784, 356] width 1568 height 713
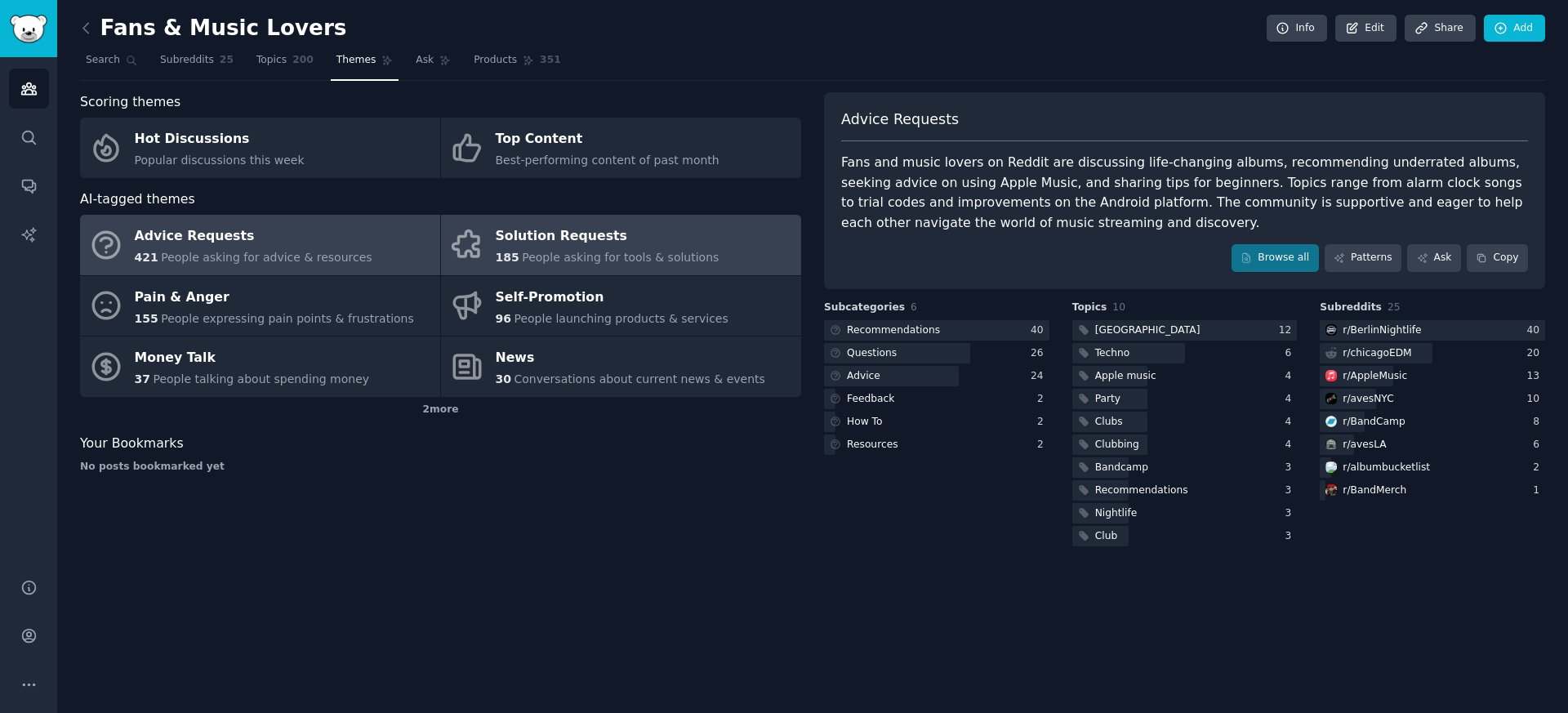
click at [551, 243] on div "Solution Requests" at bounding box center [608, 236] width 223 height 26
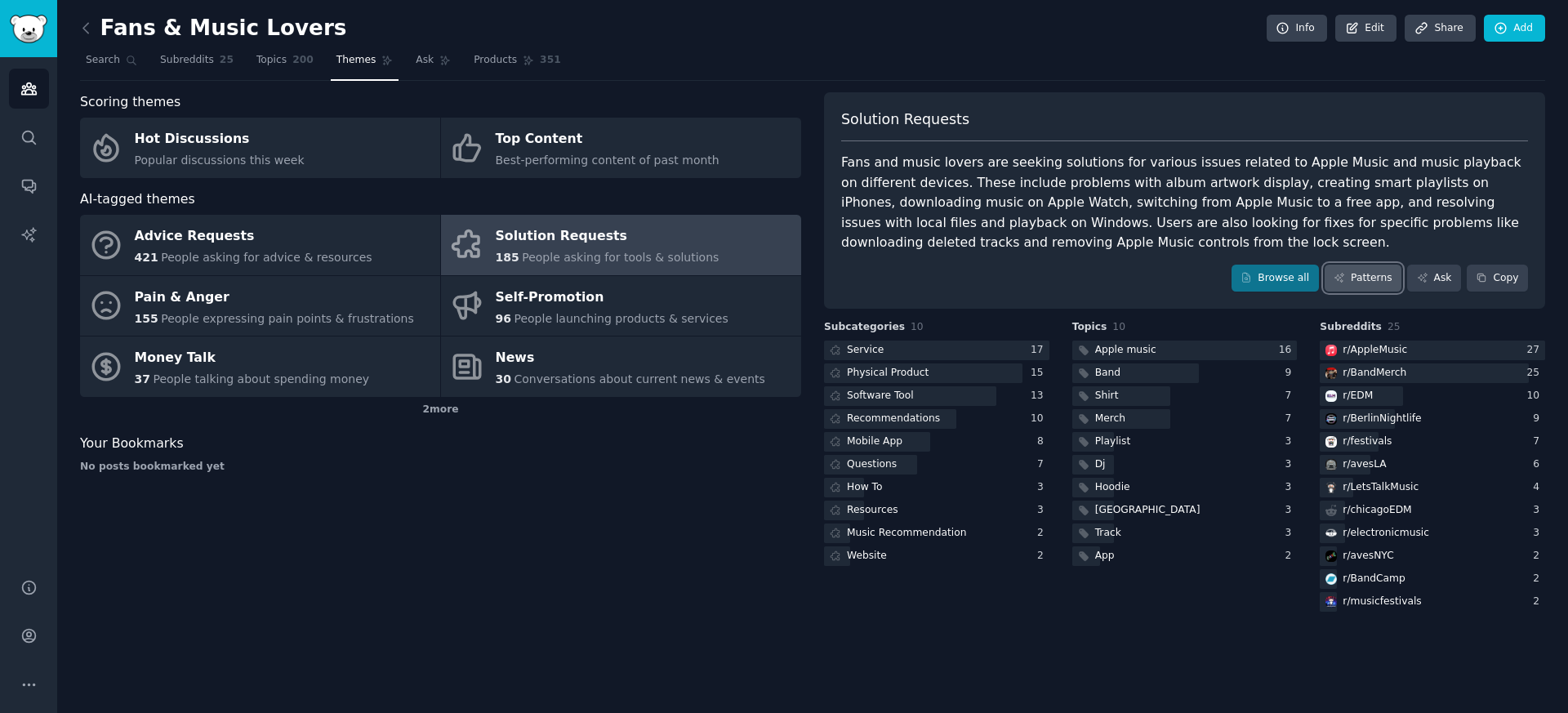
click at [1361, 276] on link "Patterns" at bounding box center [1363, 278] width 76 height 28
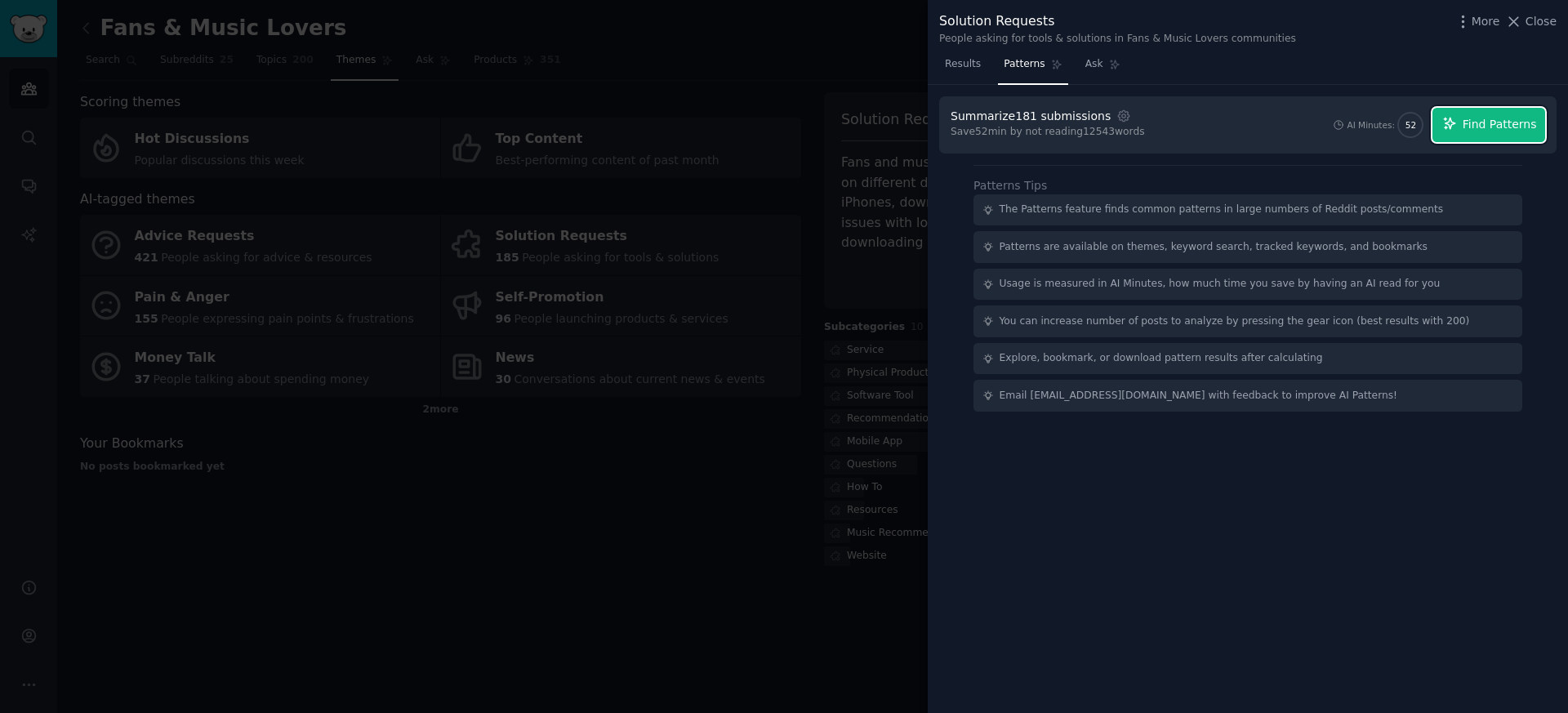
click at [1497, 129] on span "Find Patterns" at bounding box center [1500, 125] width 74 height 17
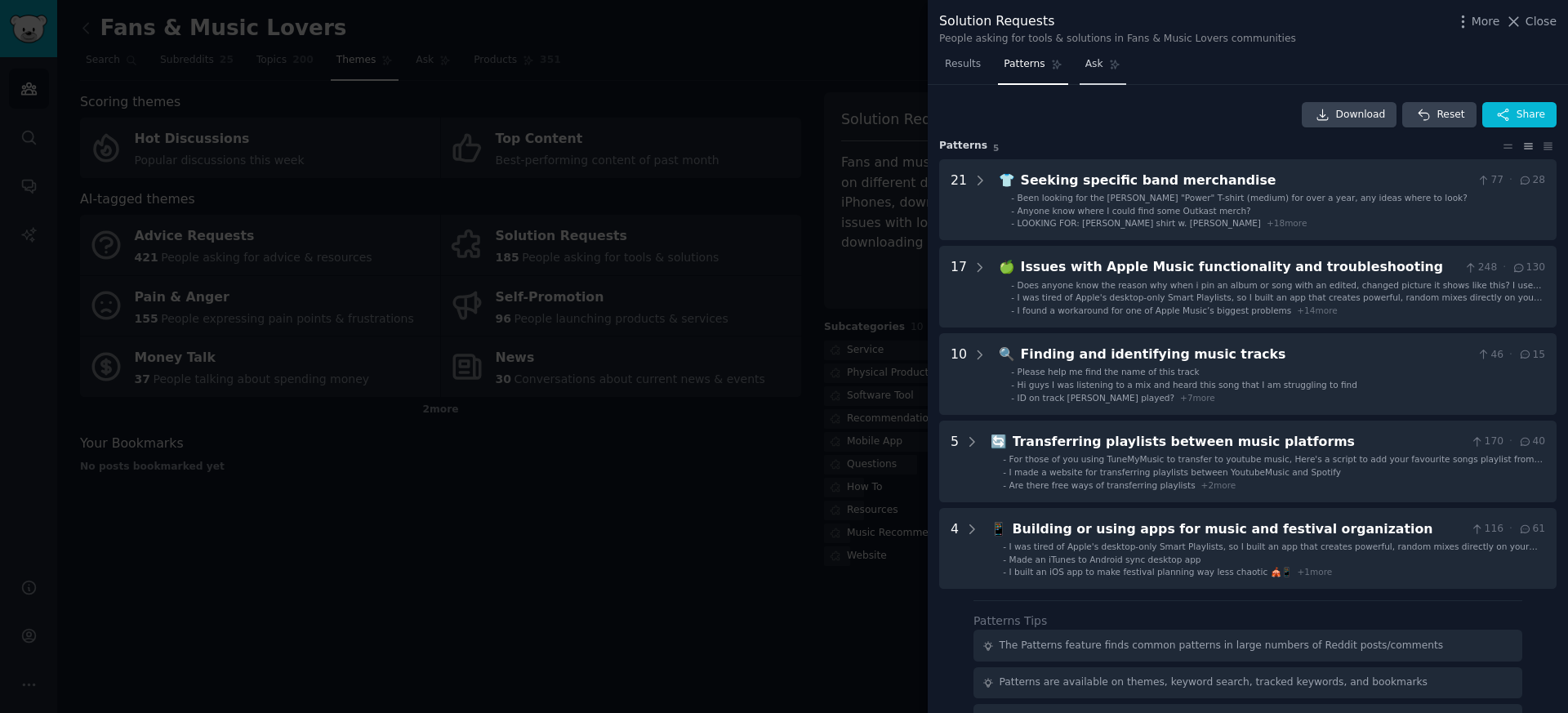
click at [1102, 60] on link "Ask" at bounding box center [1103, 68] width 47 height 34
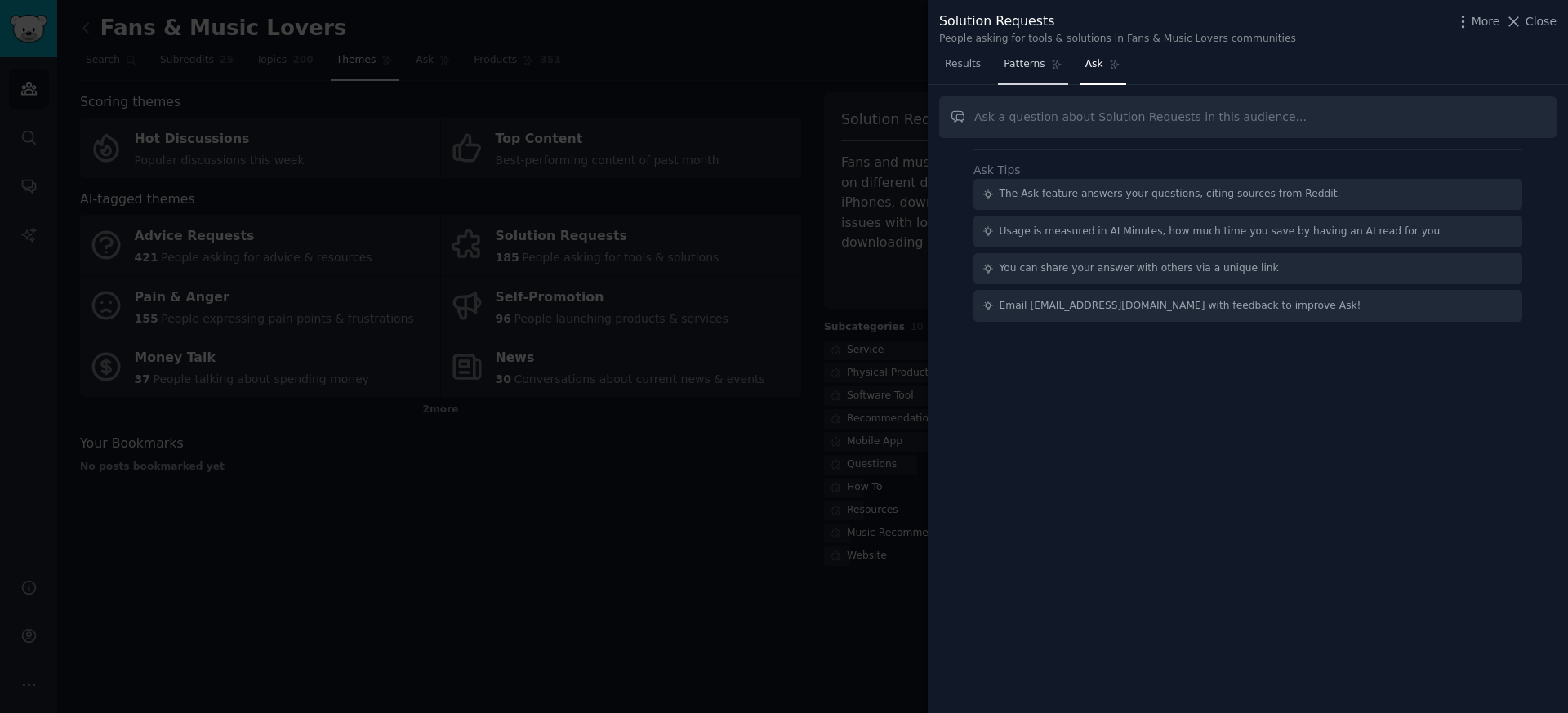
click at [1030, 65] on span "Patterns" at bounding box center [1024, 64] width 41 height 15
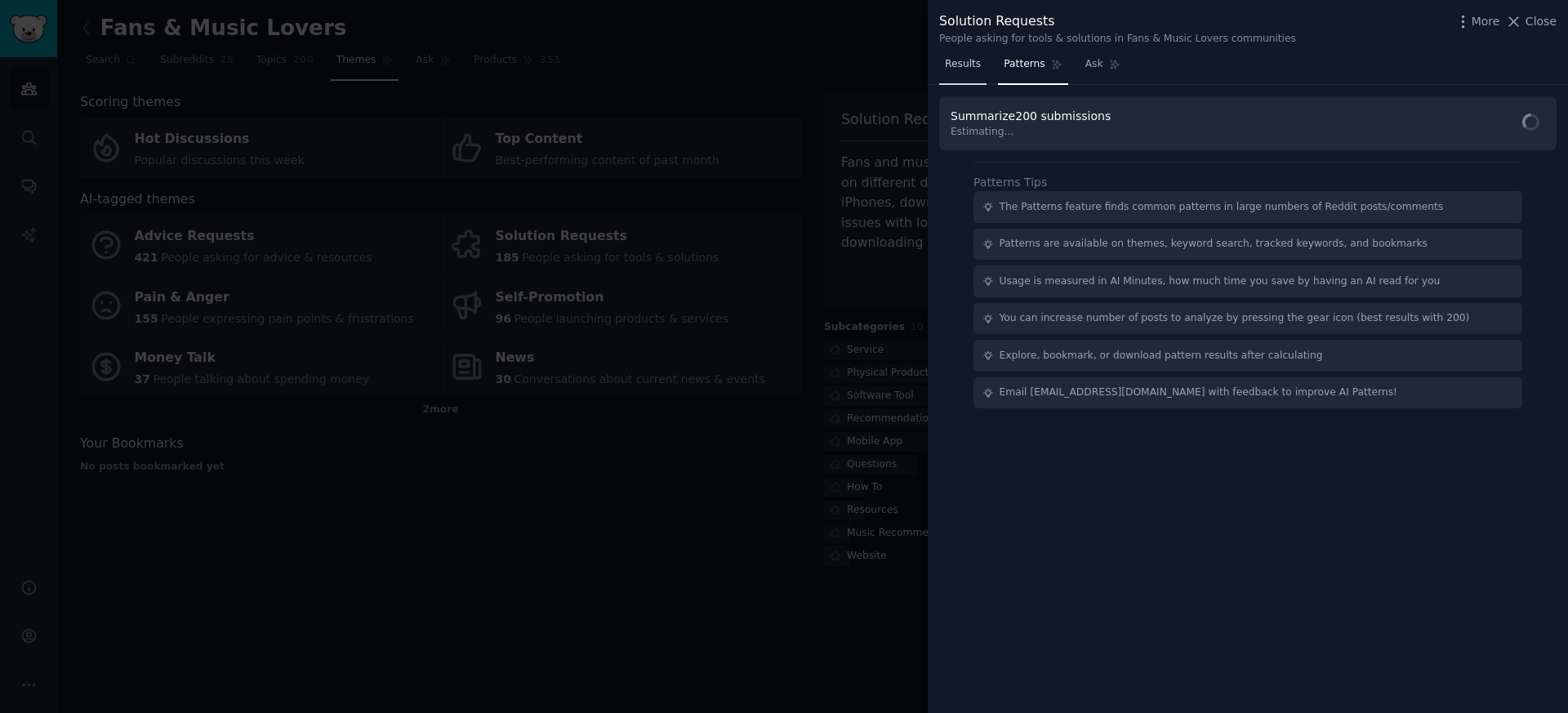
click at [966, 64] on span "Results" at bounding box center [963, 64] width 36 height 15
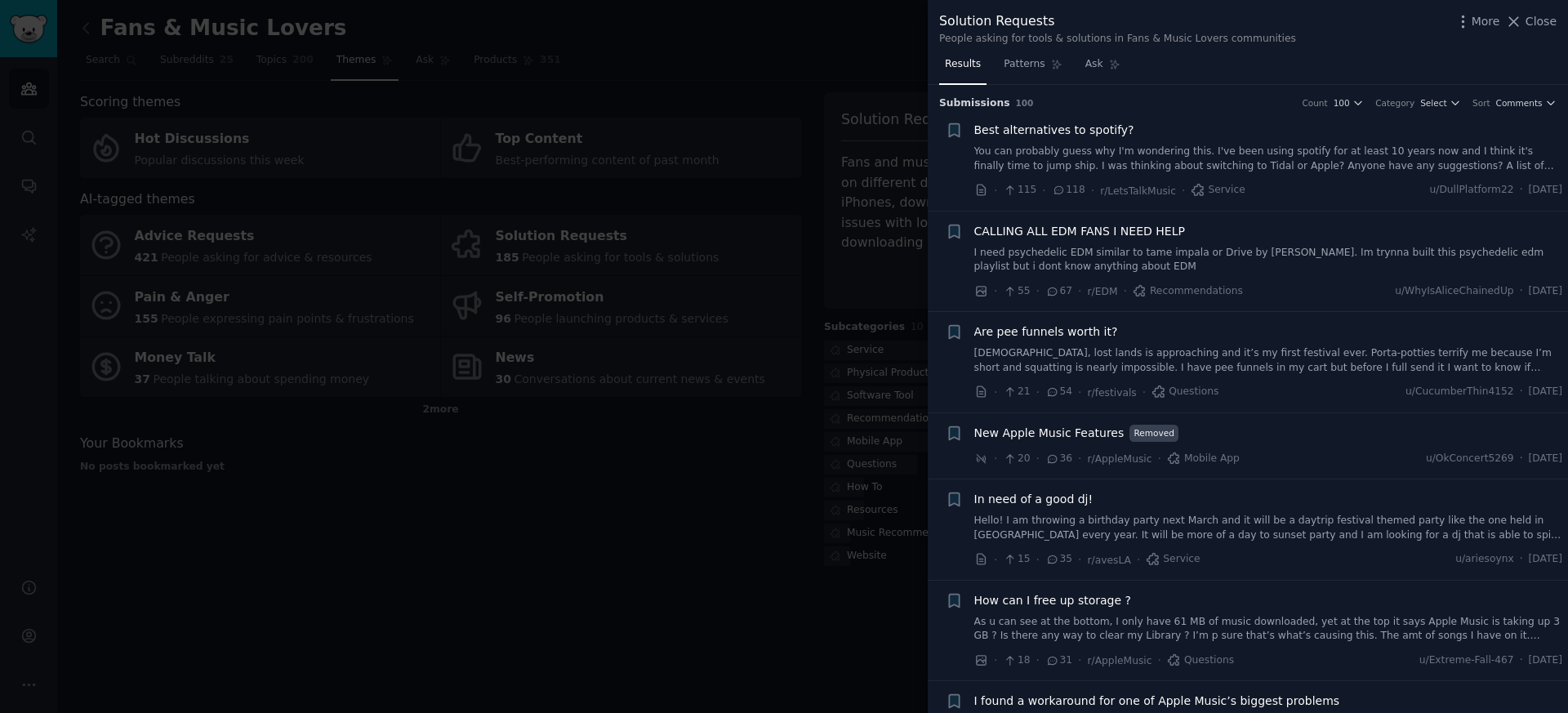
click at [726, 80] on div at bounding box center [784, 356] width 1568 height 713
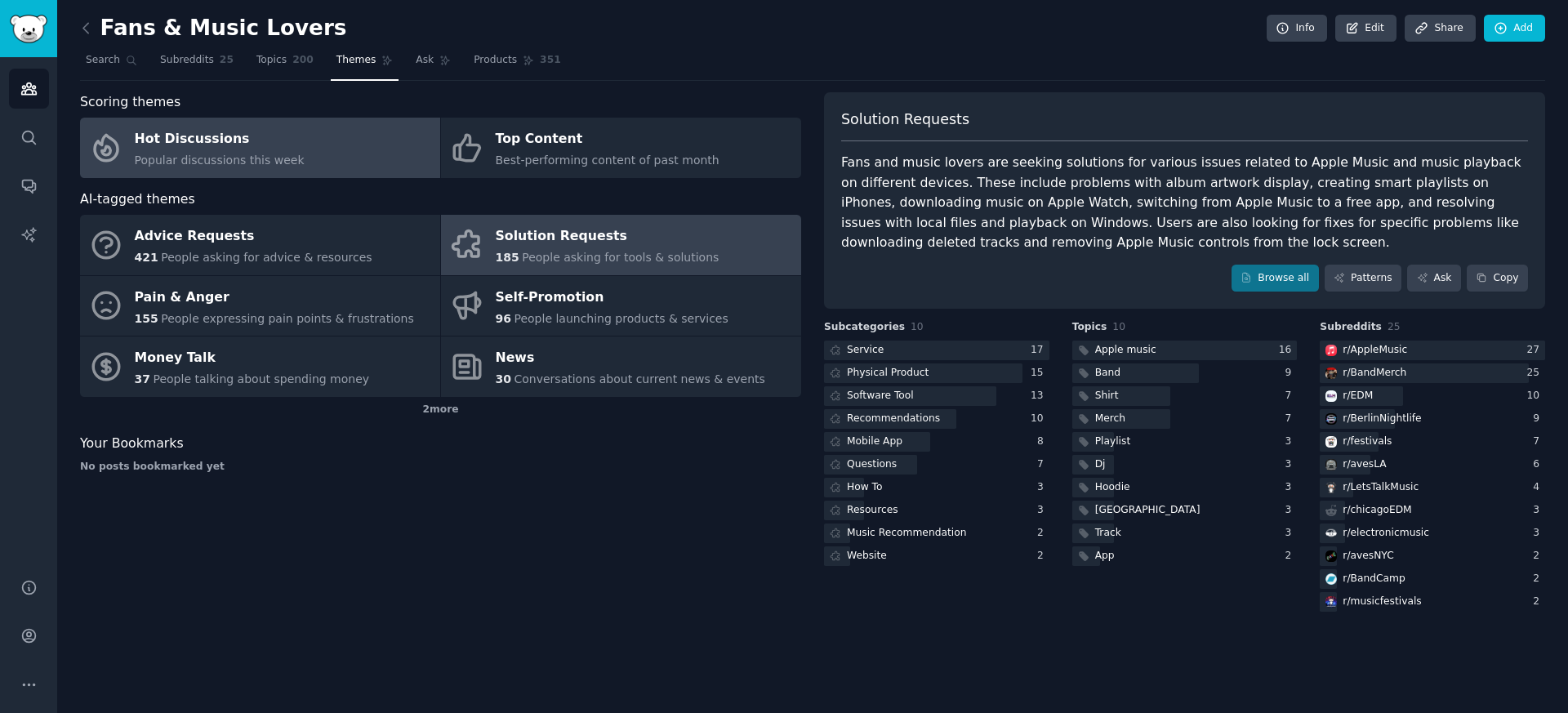
click at [291, 150] on div "Hot Discussions" at bounding box center [220, 140] width 169 height 26
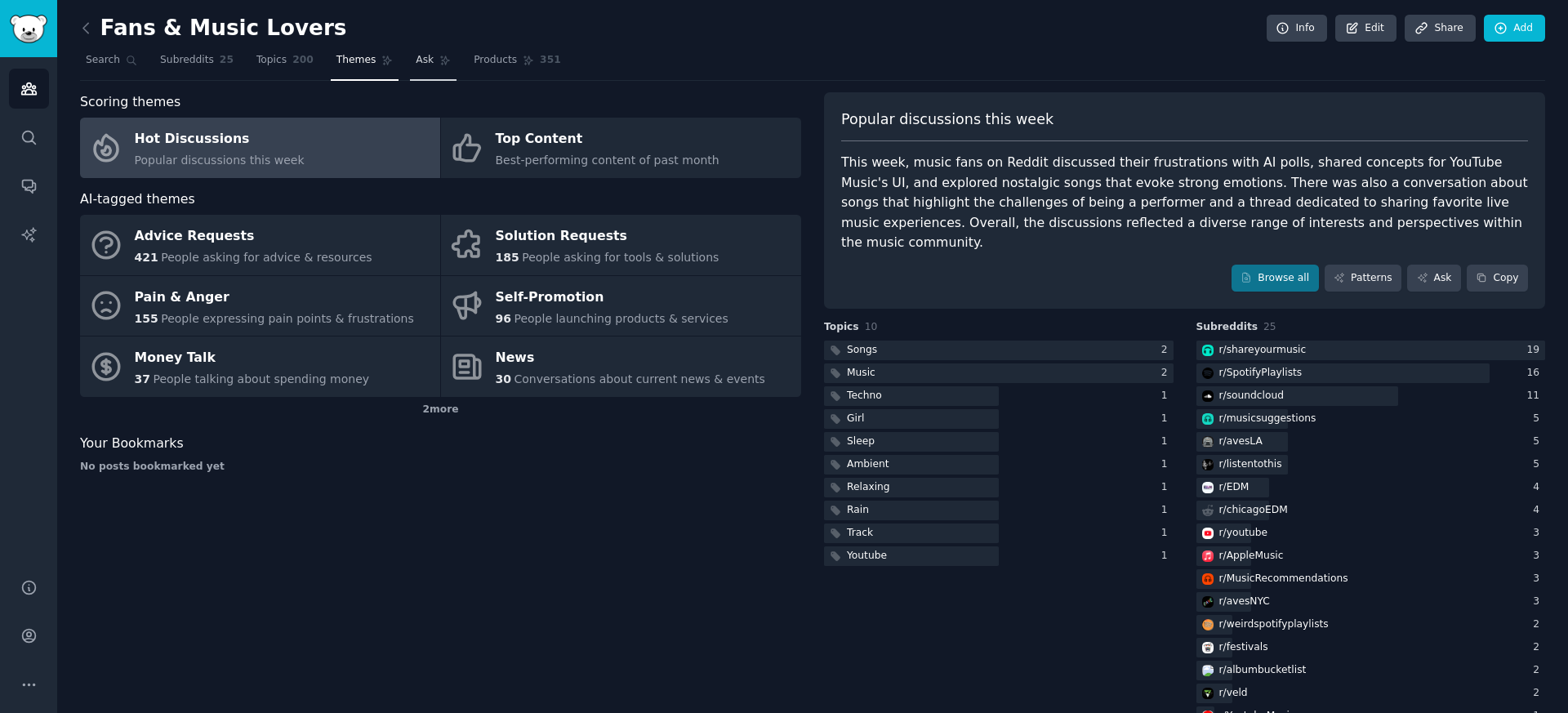
click at [429, 61] on span "Ask" at bounding box center [425, 61] width 18 height 15
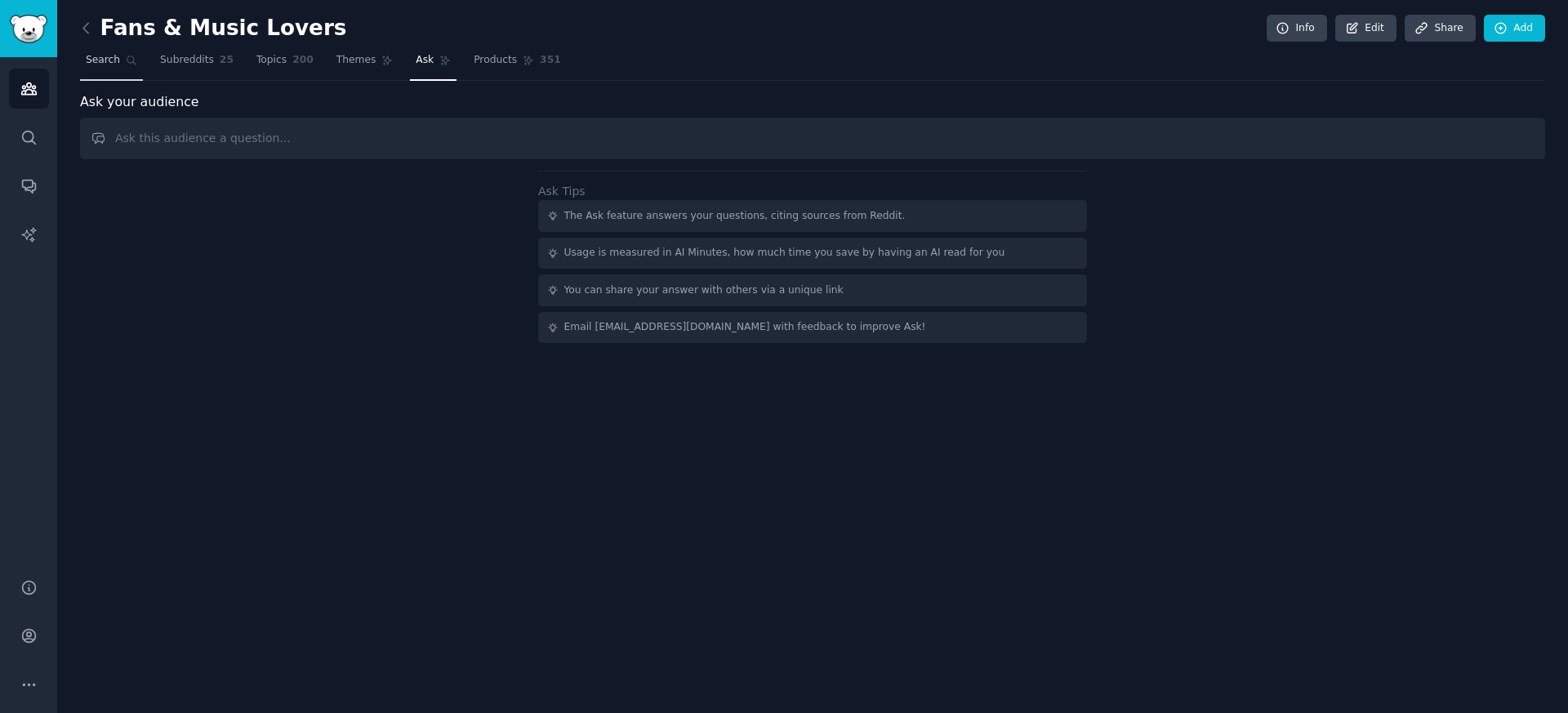
click at [119, 58] on link "Search" at bounding box center [112, 64] width 63 height 34
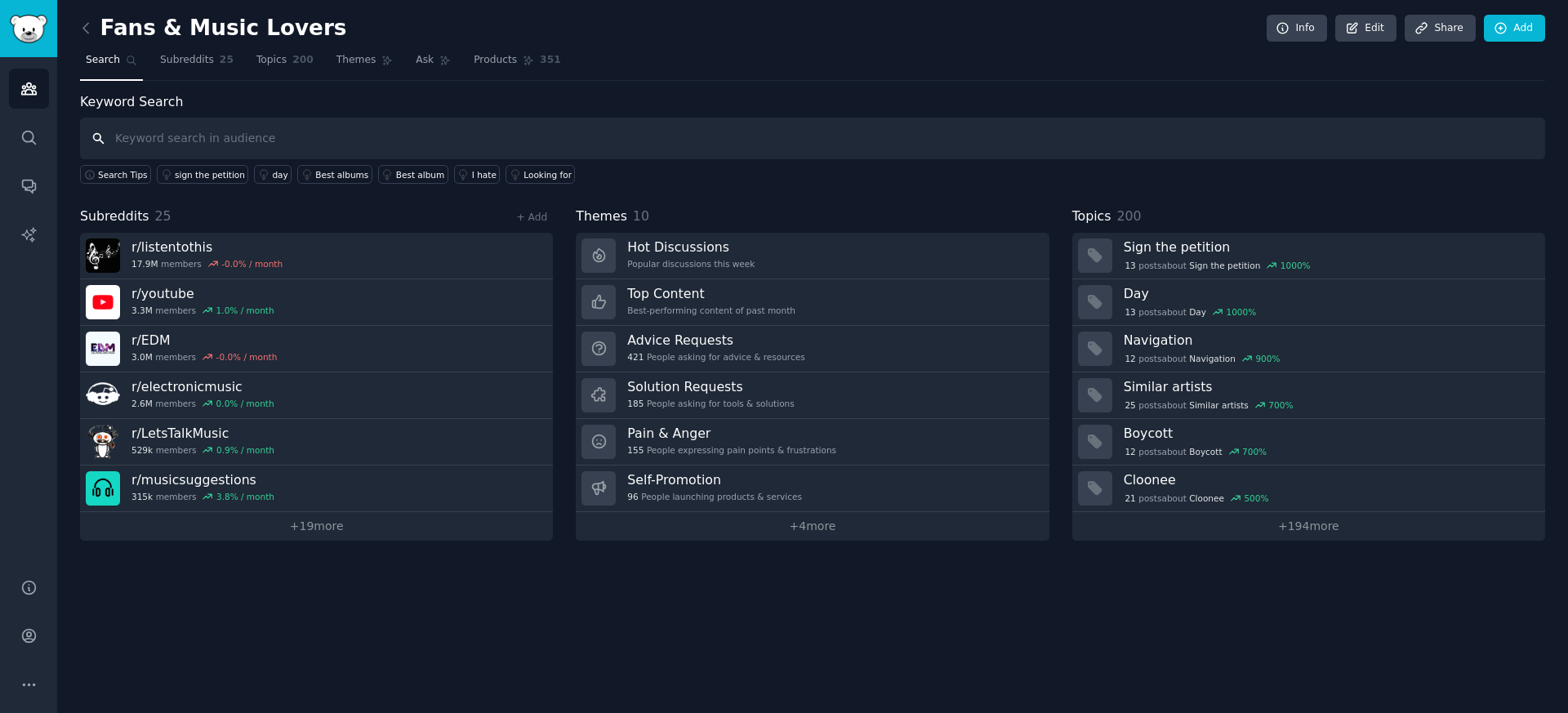
click at [167, 143] on input "text" at bounding box center [813, 138] width 1466 height 42
paste input "sharing music on TikTok frustration"
click at [210, 138] on input "sharing music on TikTok frustration" at bounding box center [813, 138] width 1466 height 42
type input "sharing music frustration"
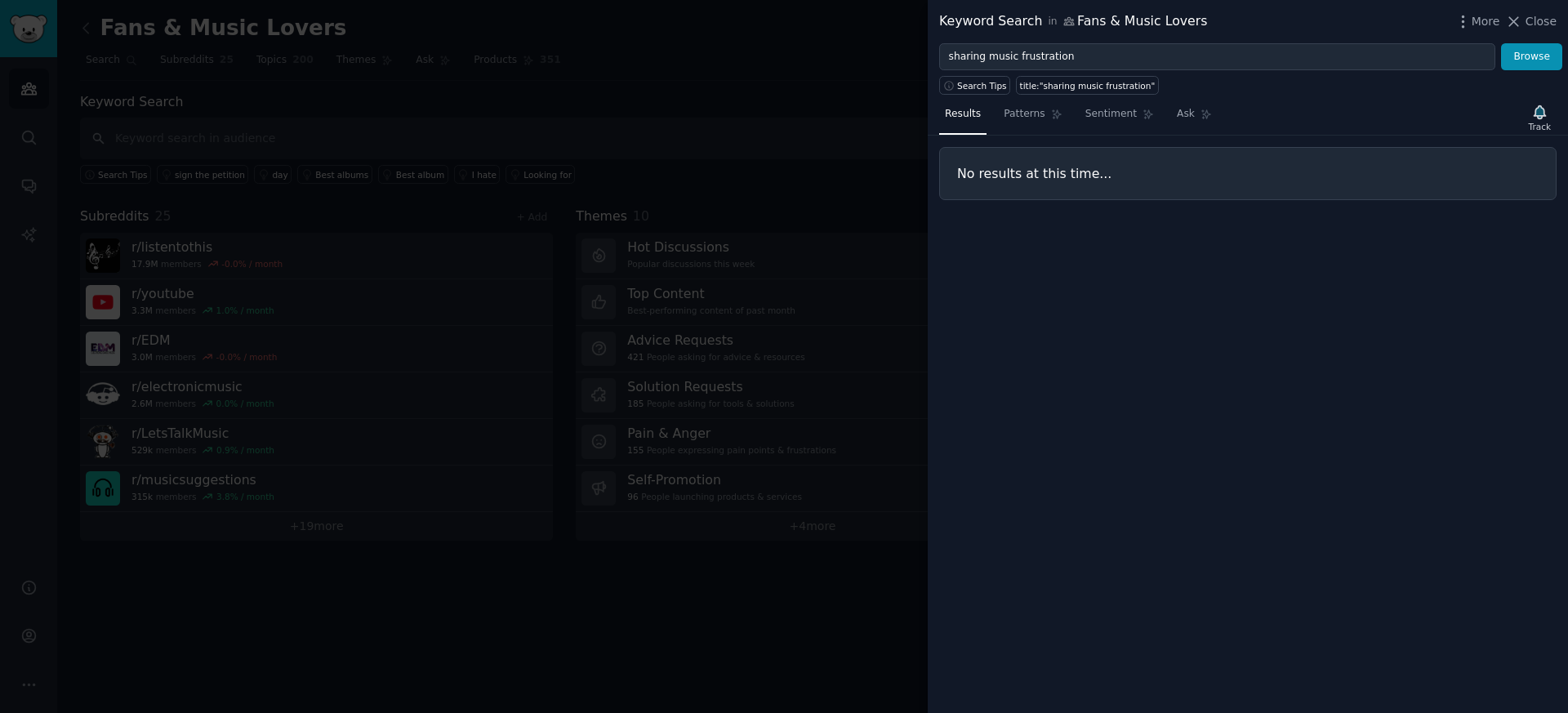
click at [244, 50] on div at bounding box center [784, 356] width 1568 height 713
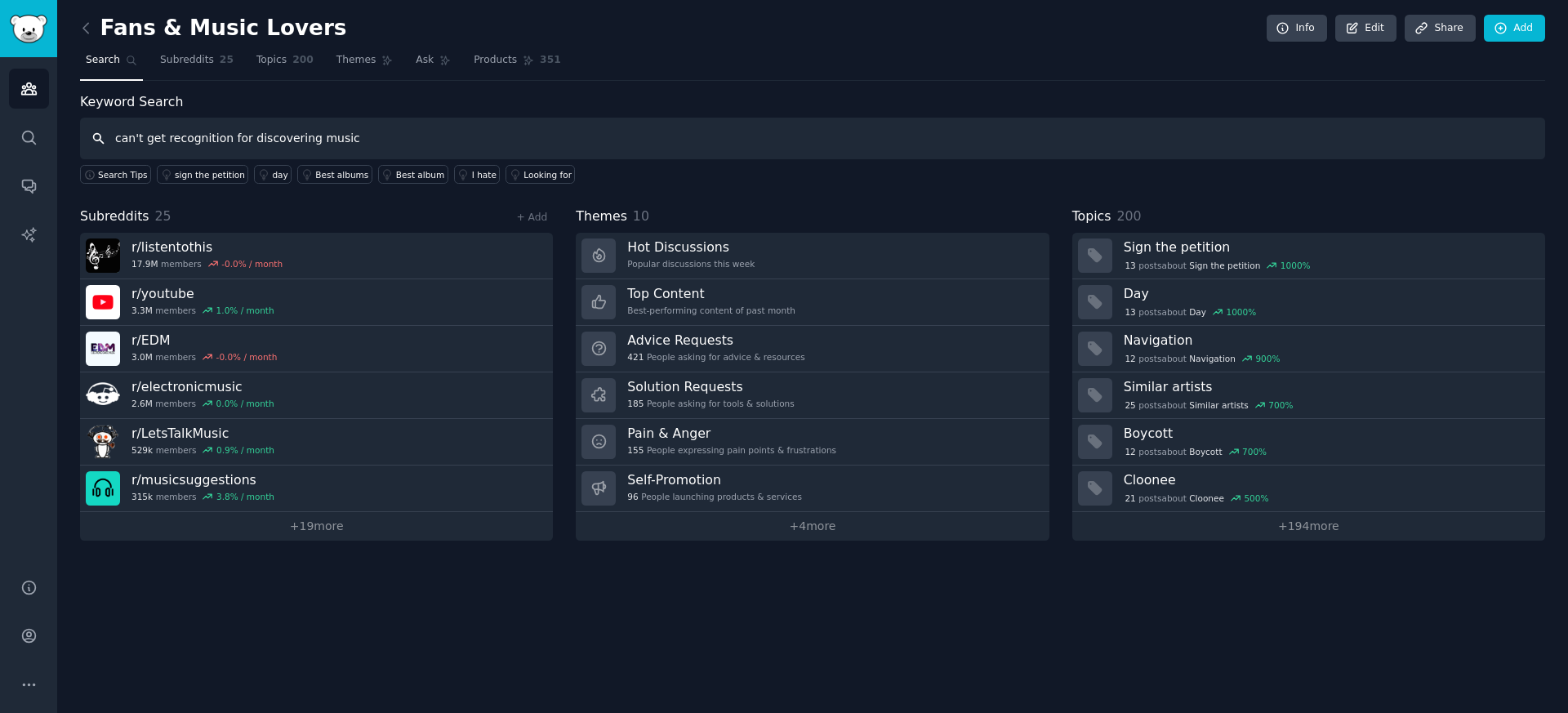
type input "can't get recognition for discovering music"
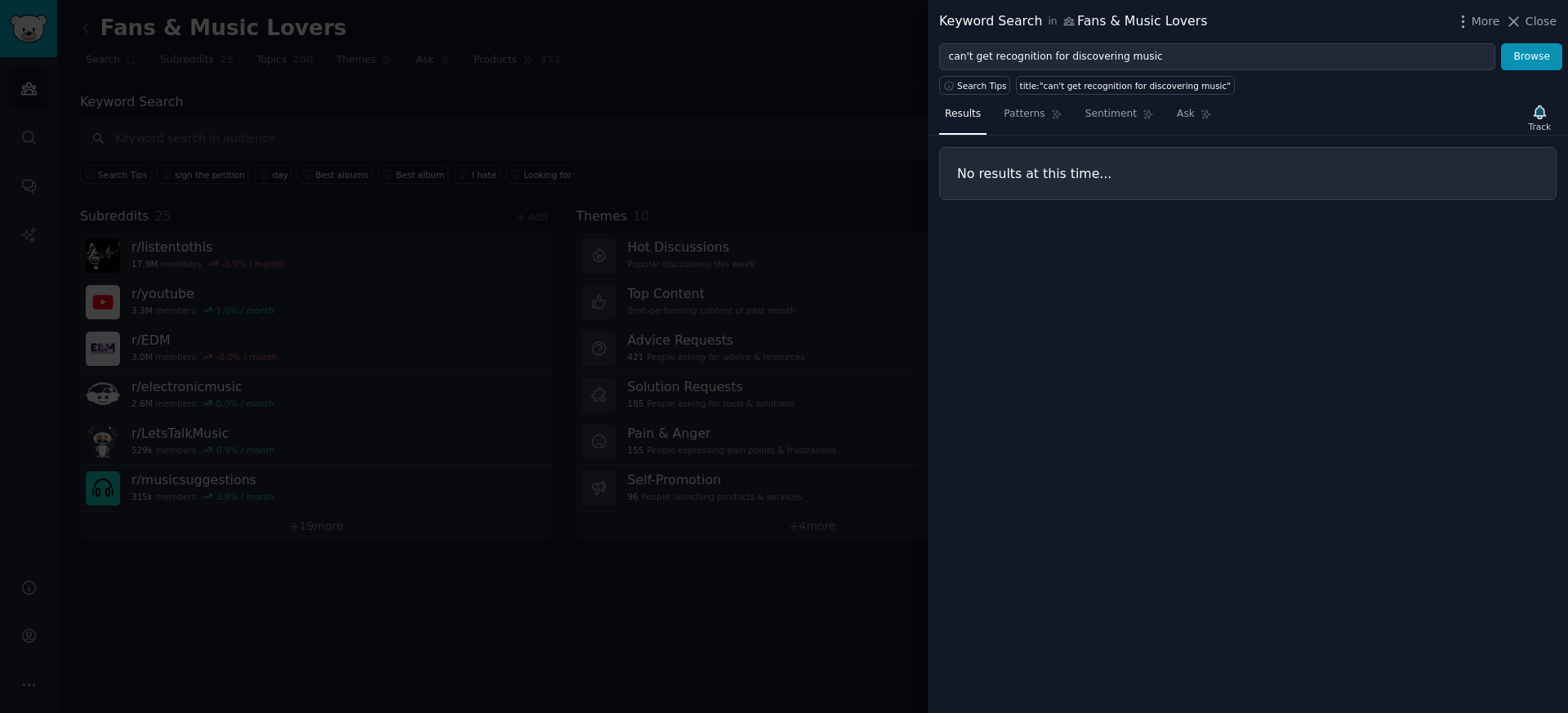
click at [223, 190] on div at bounding box center [784, 356] width 1568 height 713
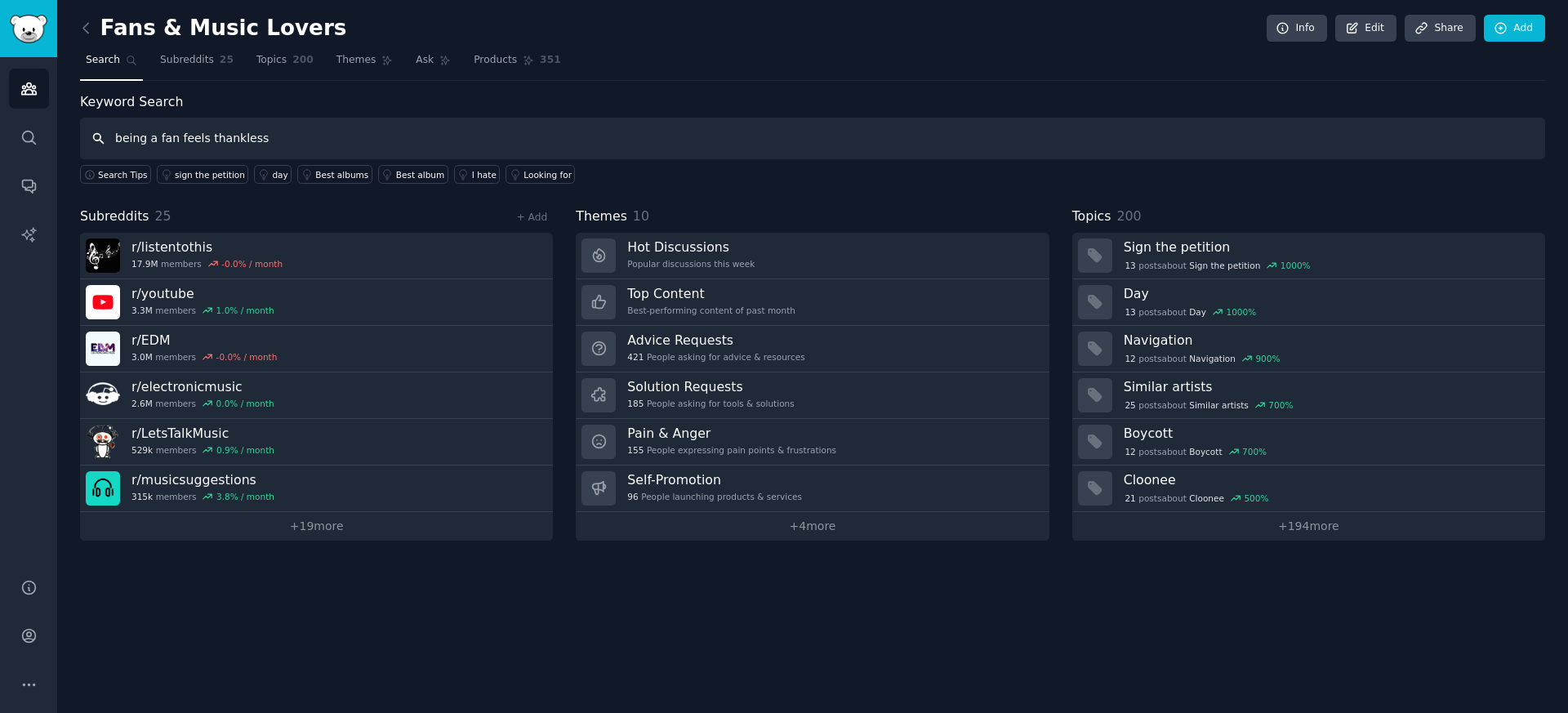
type input "being a fan feels thankless"
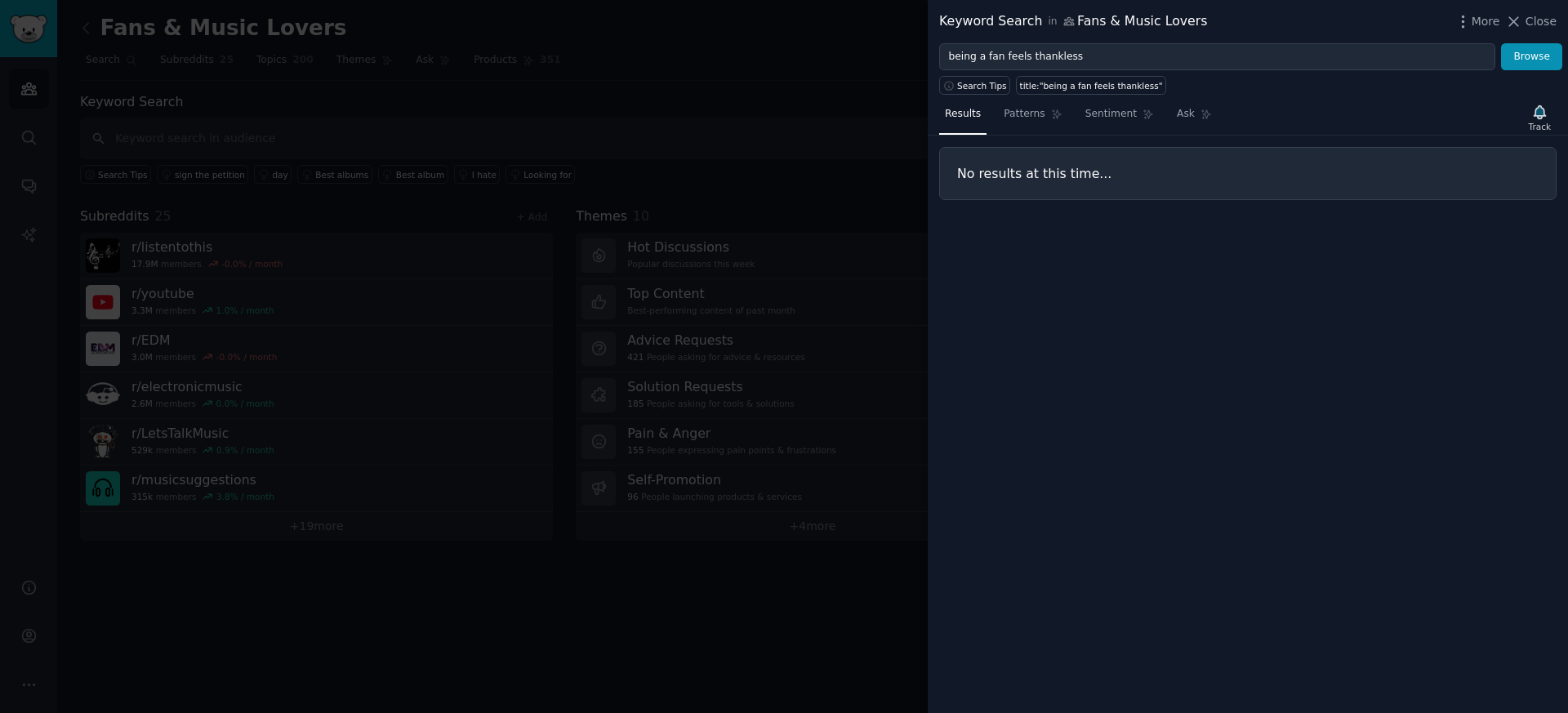
click at [291, 227] on div at bounding box center [784, 356] width 1568 height 713
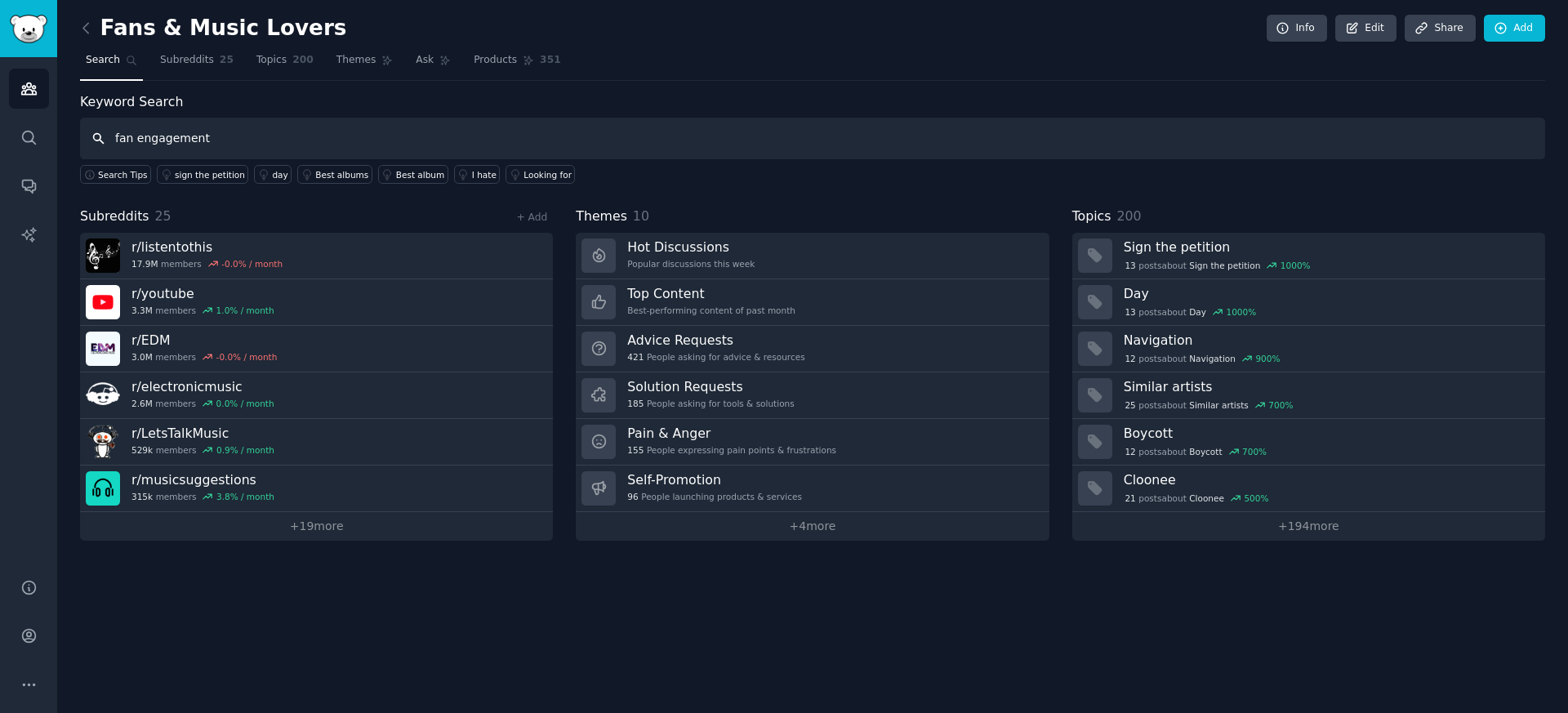
type input "fan engagement"
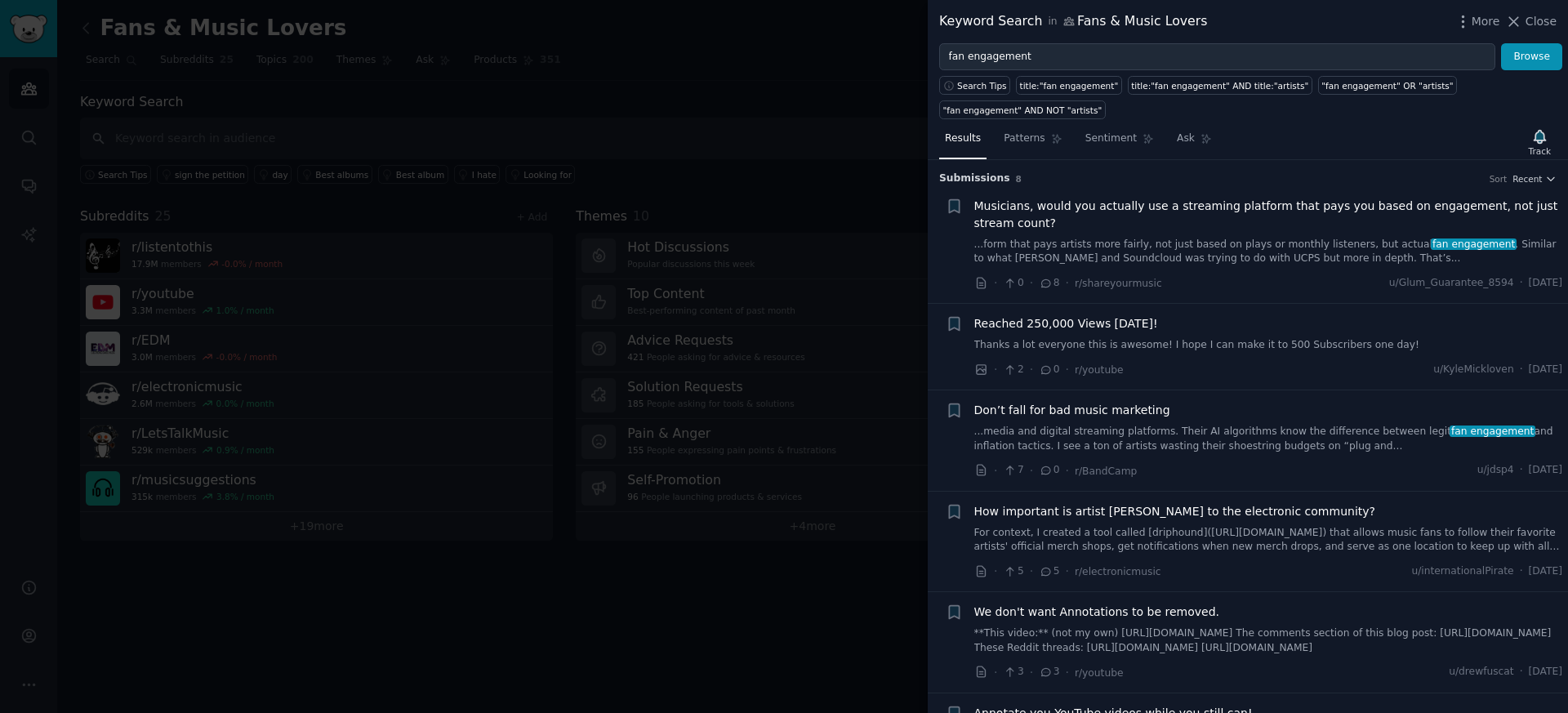
click at [1062, 213] on span "Musicians, would you actually use a streaming platform that pays you based on e…" at bounding box center [1269, 214] width 589 height 34
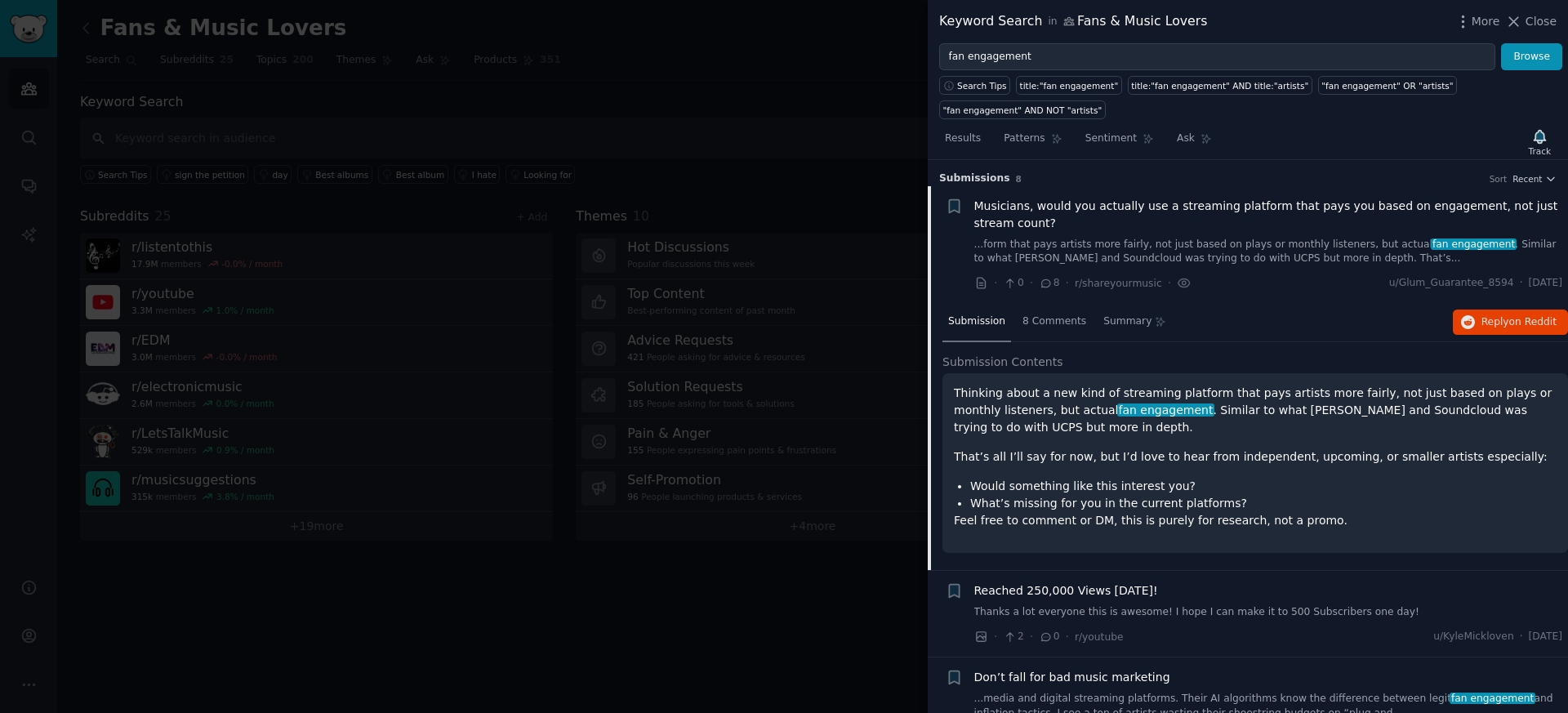
scroll to position [26, 0]
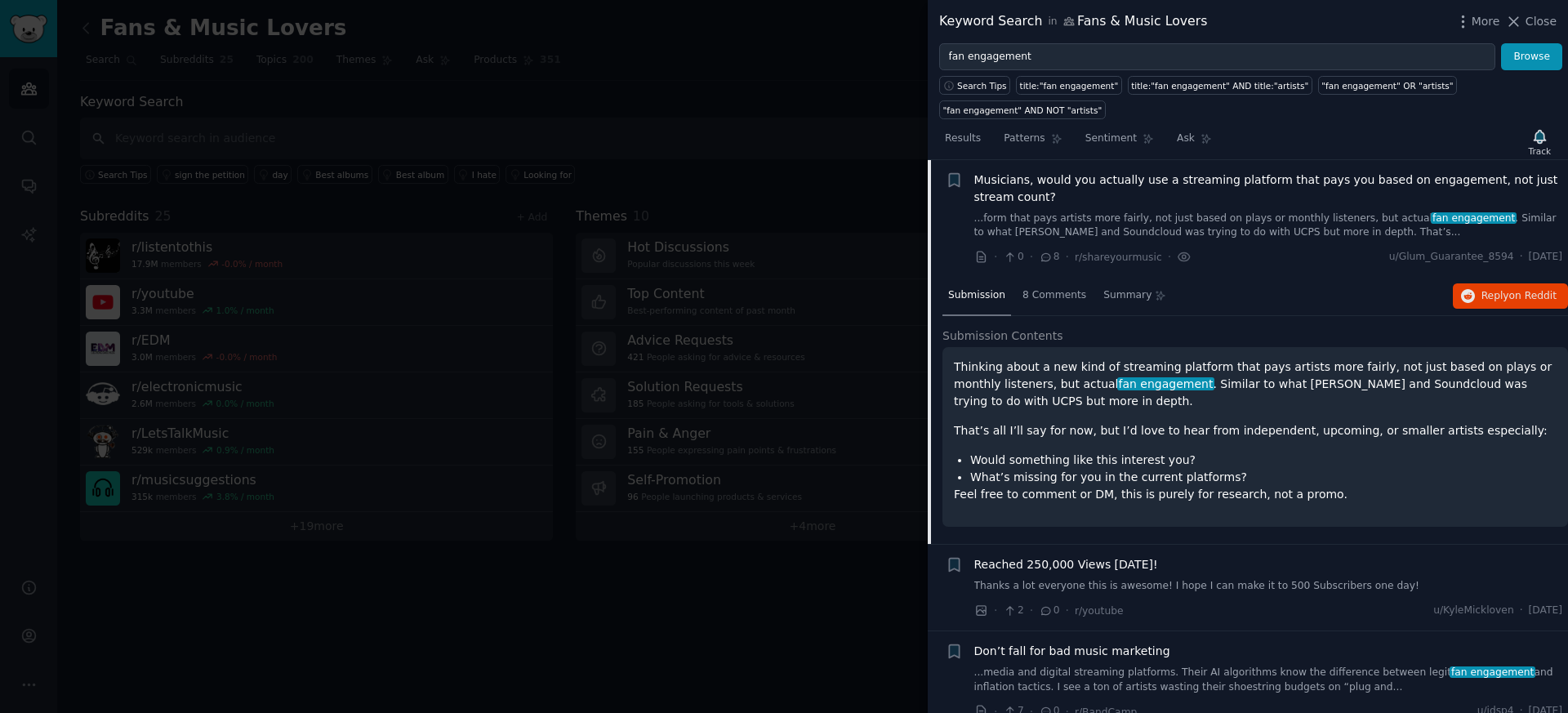
click at [1034, 473] on li "What’s missing for you in the current platforms?" at bounding box center [1264, 478] width 587 height 17
click at [1469, 303] on button "Reply on Reddit" at bounding box center [1511, 296] width 115 height 26
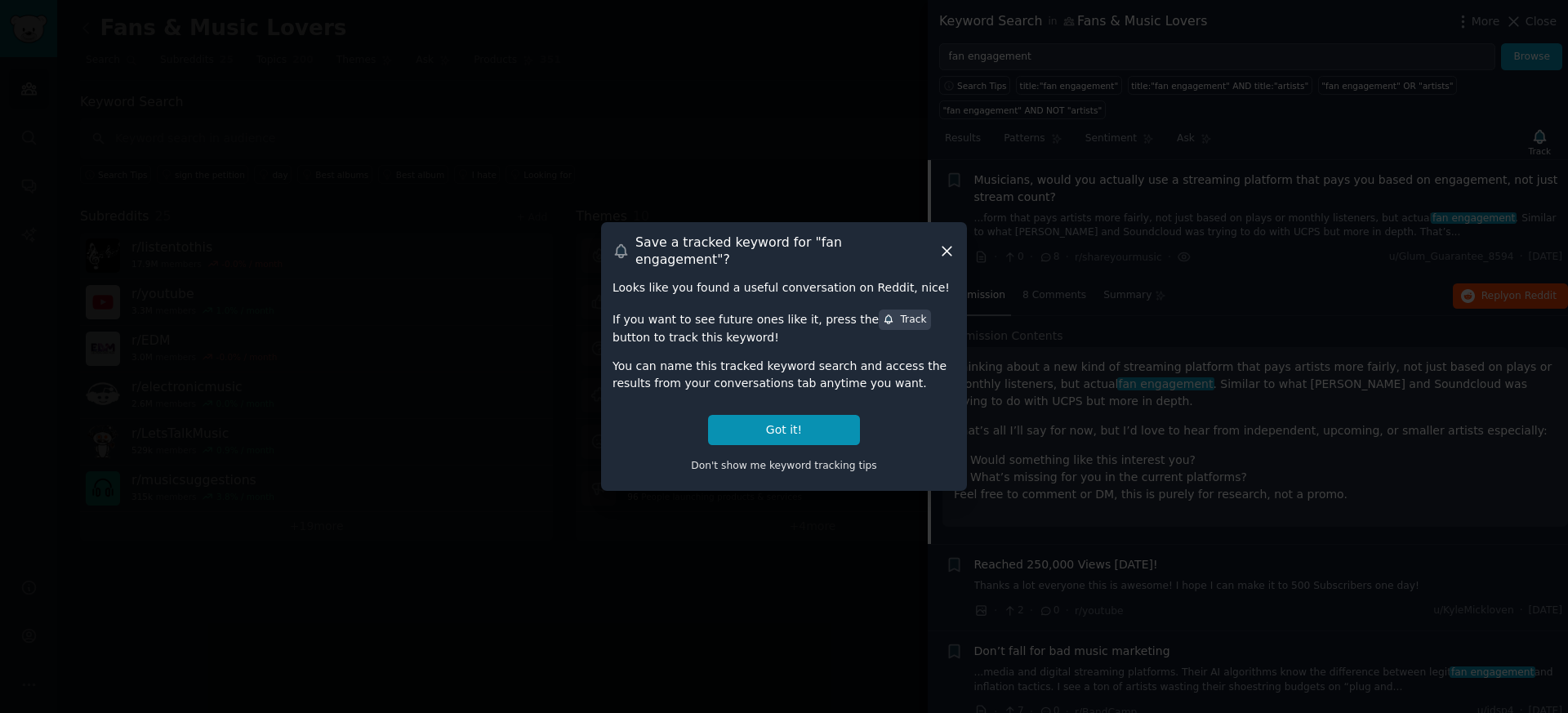
click at [948, 247] on icon at bounding box center [947, 251] width 17 height 17
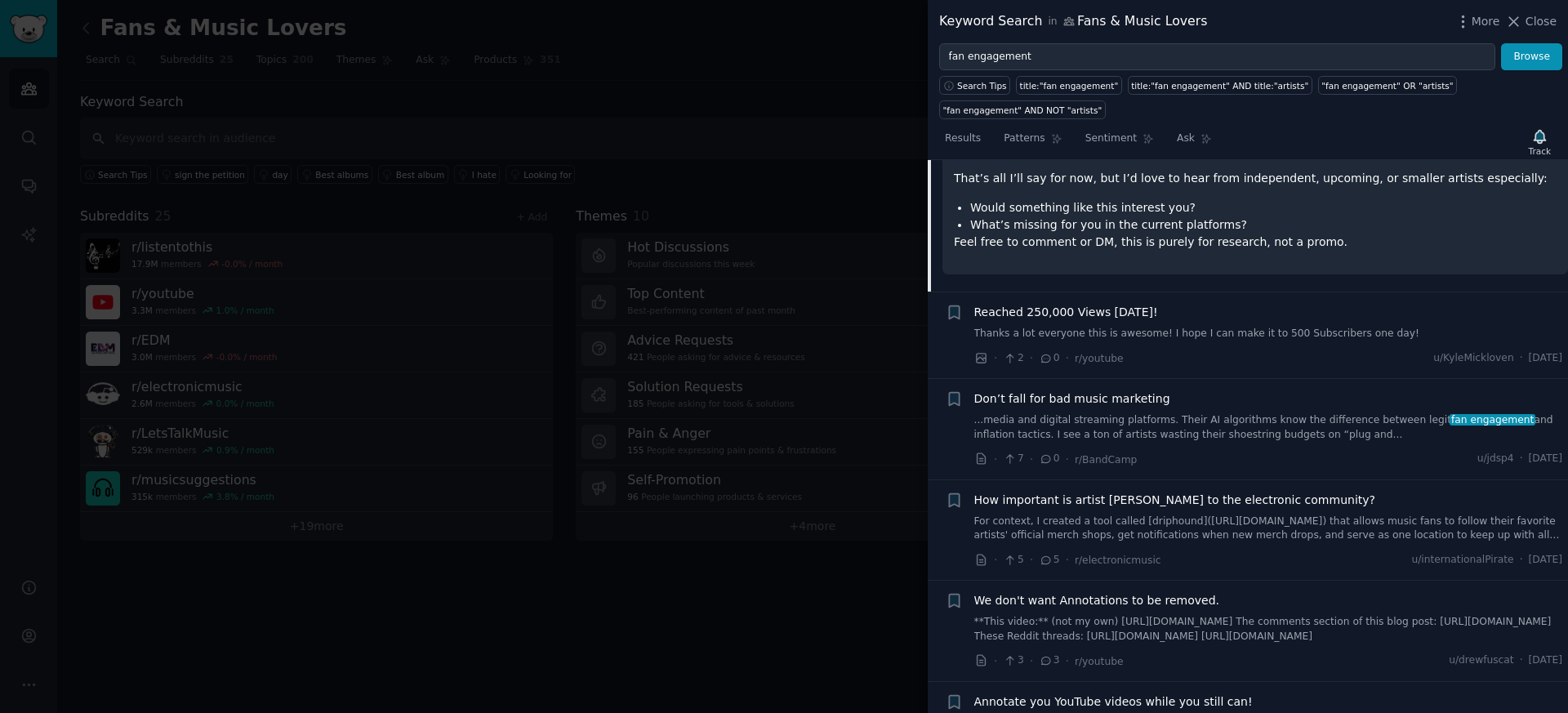
scroll to position [320, 0]
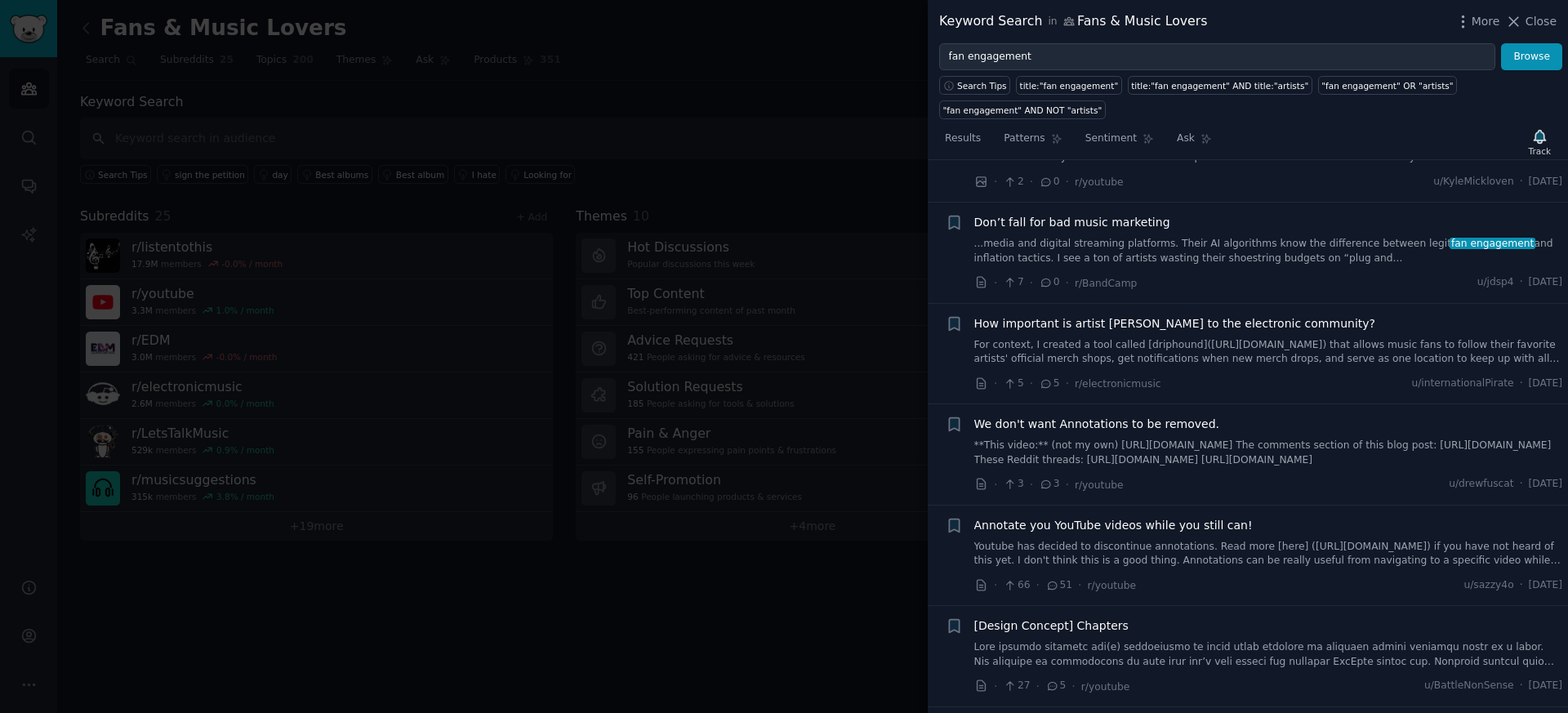
click at [1129, 316] on span "How important is artist [PERSON_NAME] to the electronic community?" at bounding box center [1175, 324] width 401 height 17
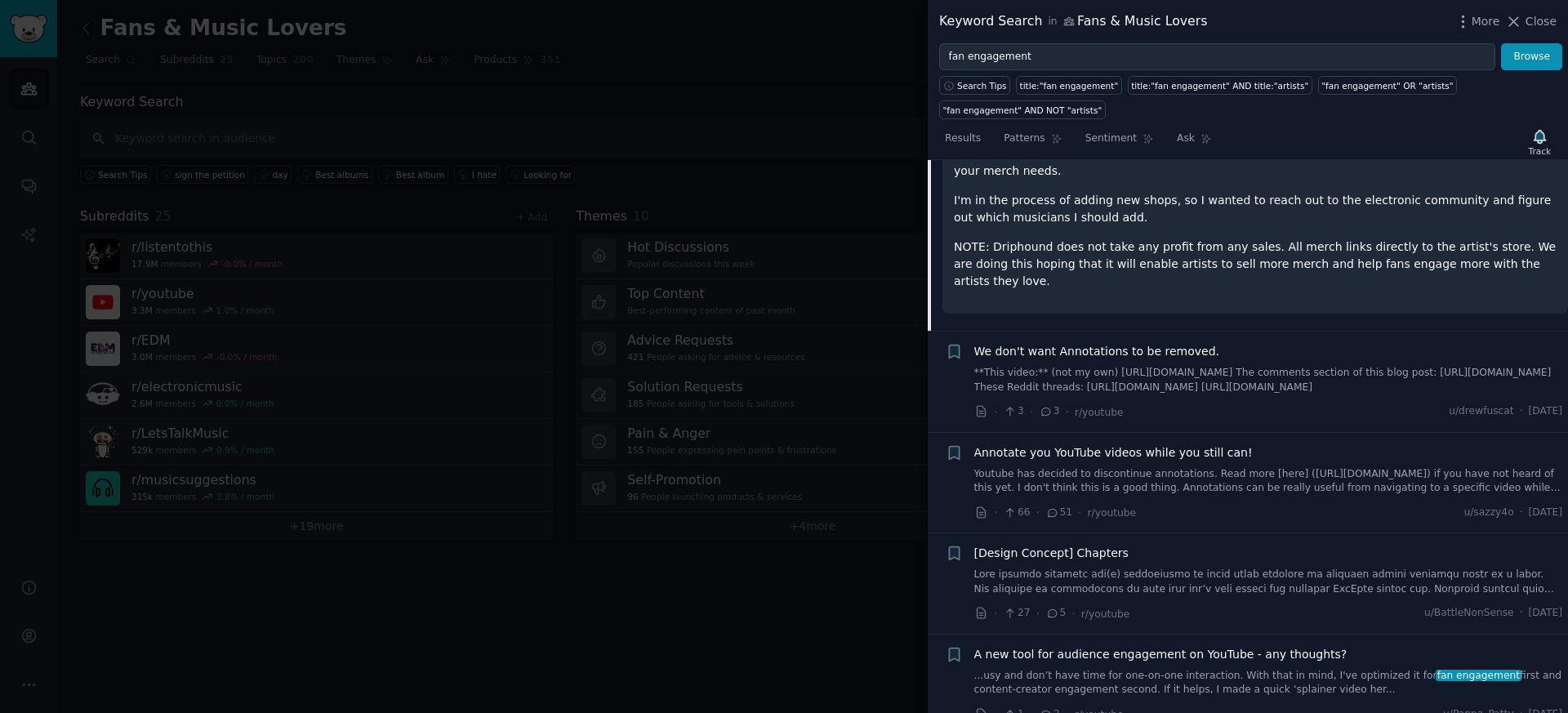
scroll to position [549, 0]
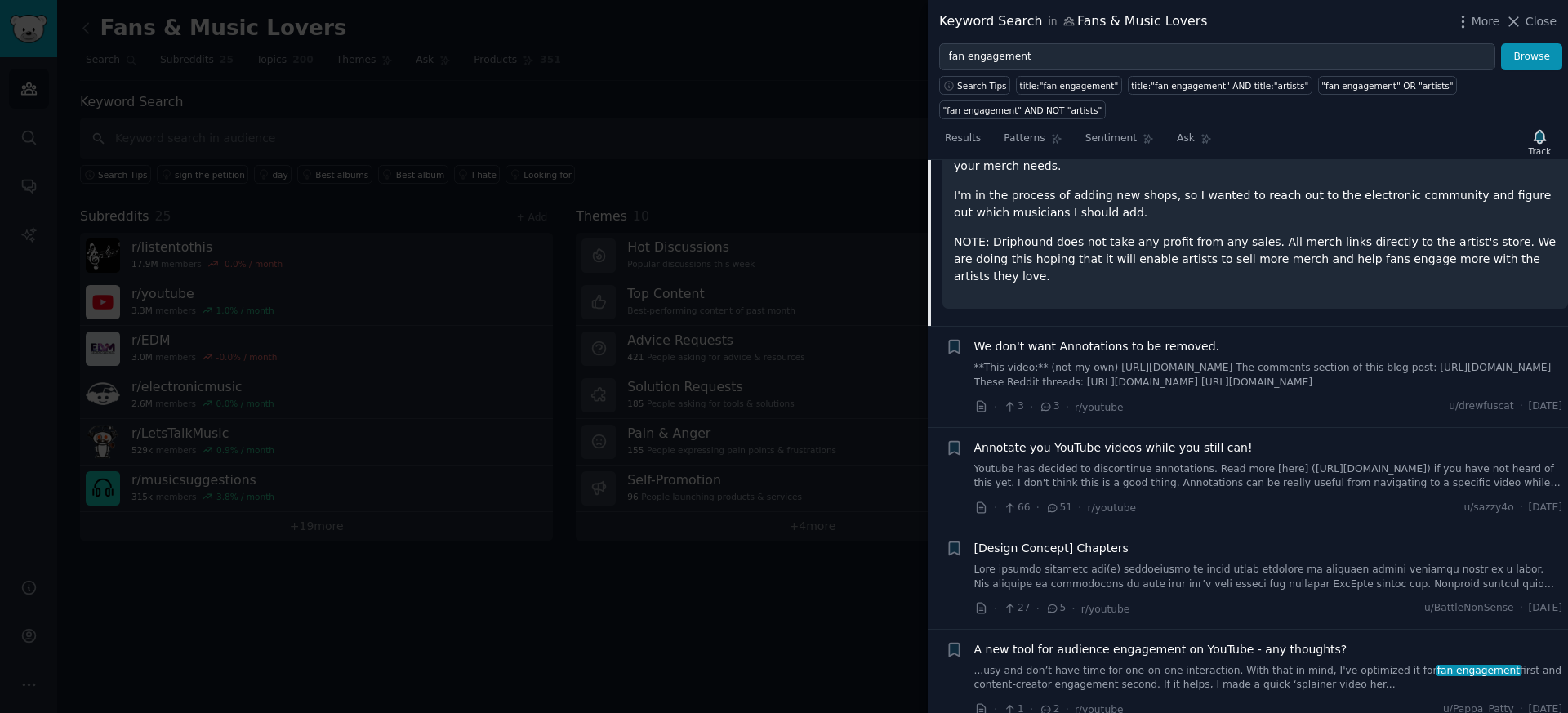
click at [754, 313] on div at bounding box center [784, 356] width 1568 height 713
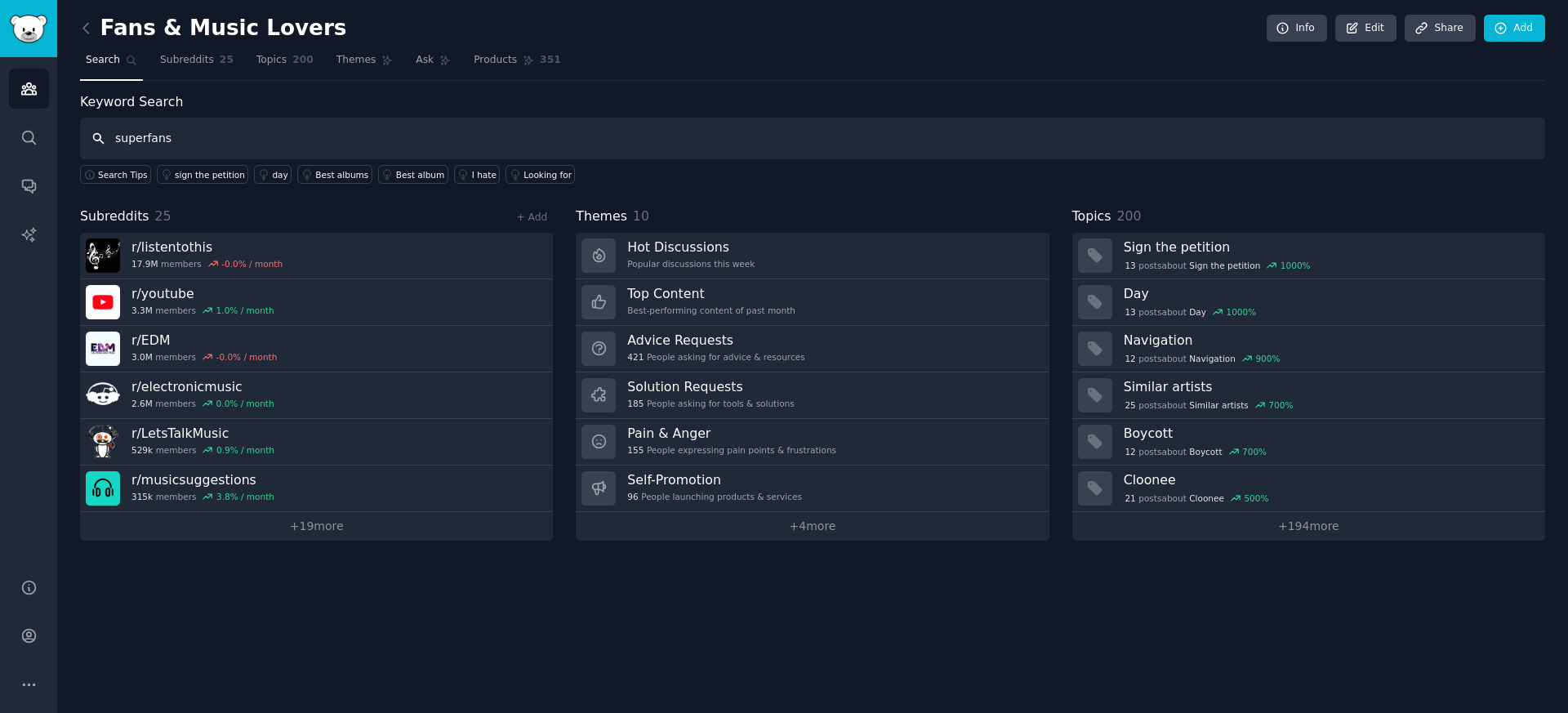
type input "superfans"
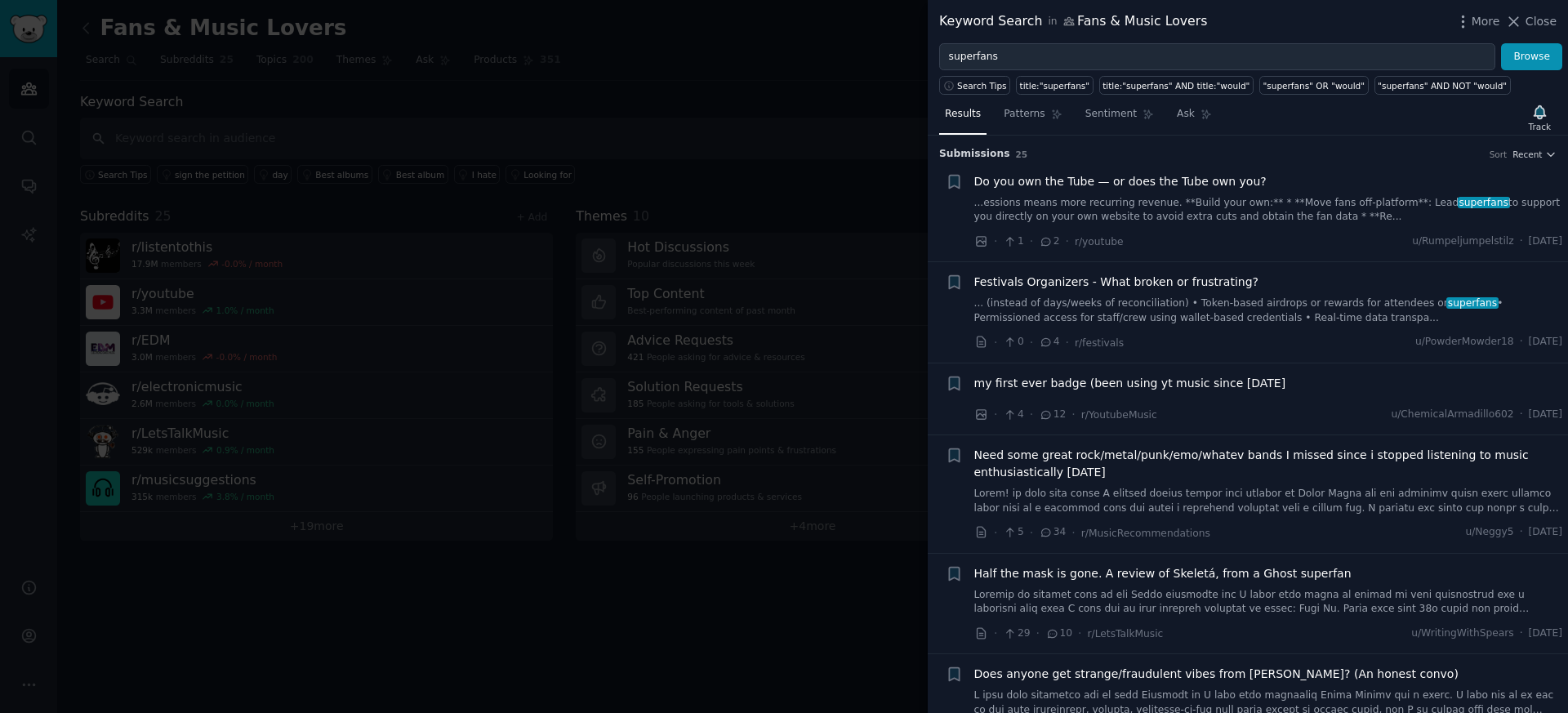
click at [1129, 182] on span "Do you own the Tube — or does the Tube own you?" at bounding box center [1121, 182] width 292 height 17
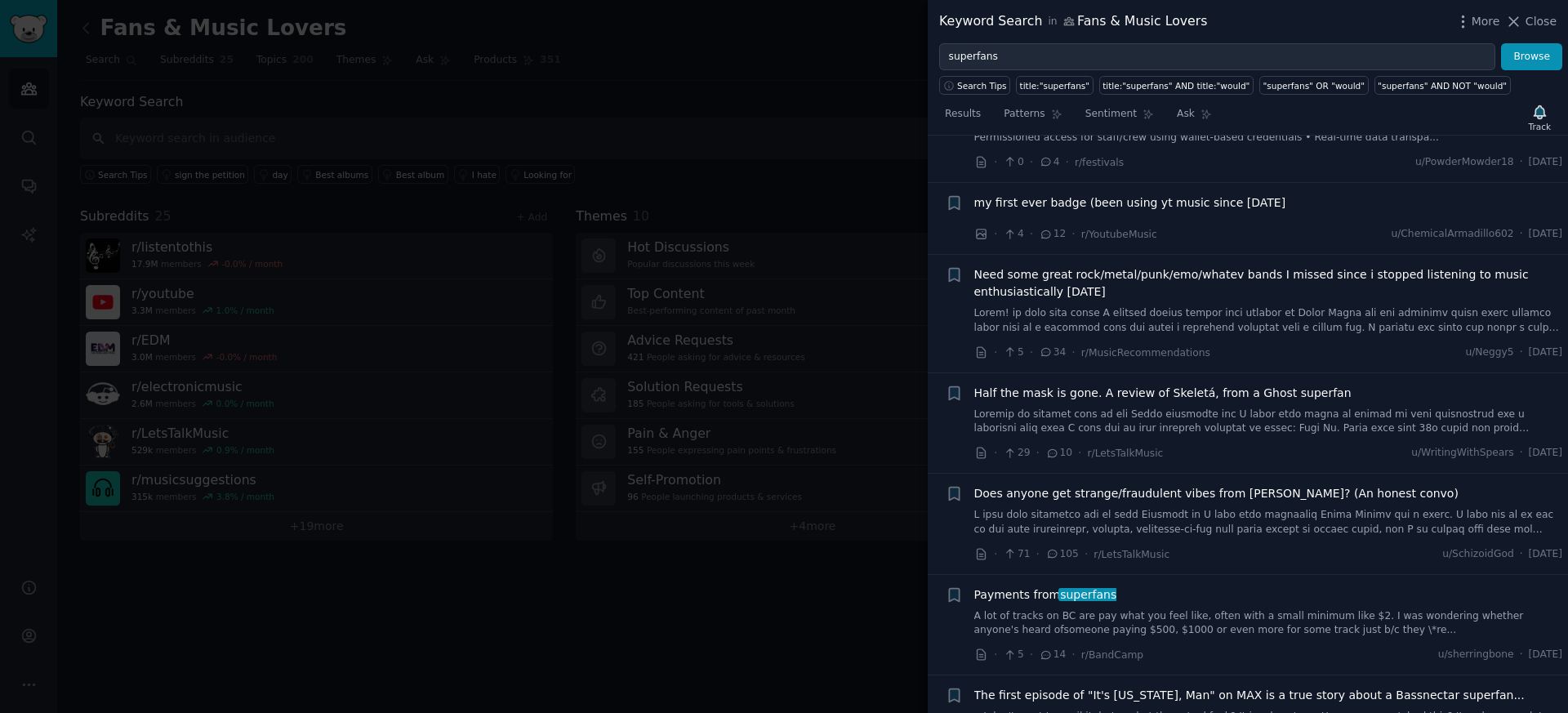
scroll to position [1949, 0]
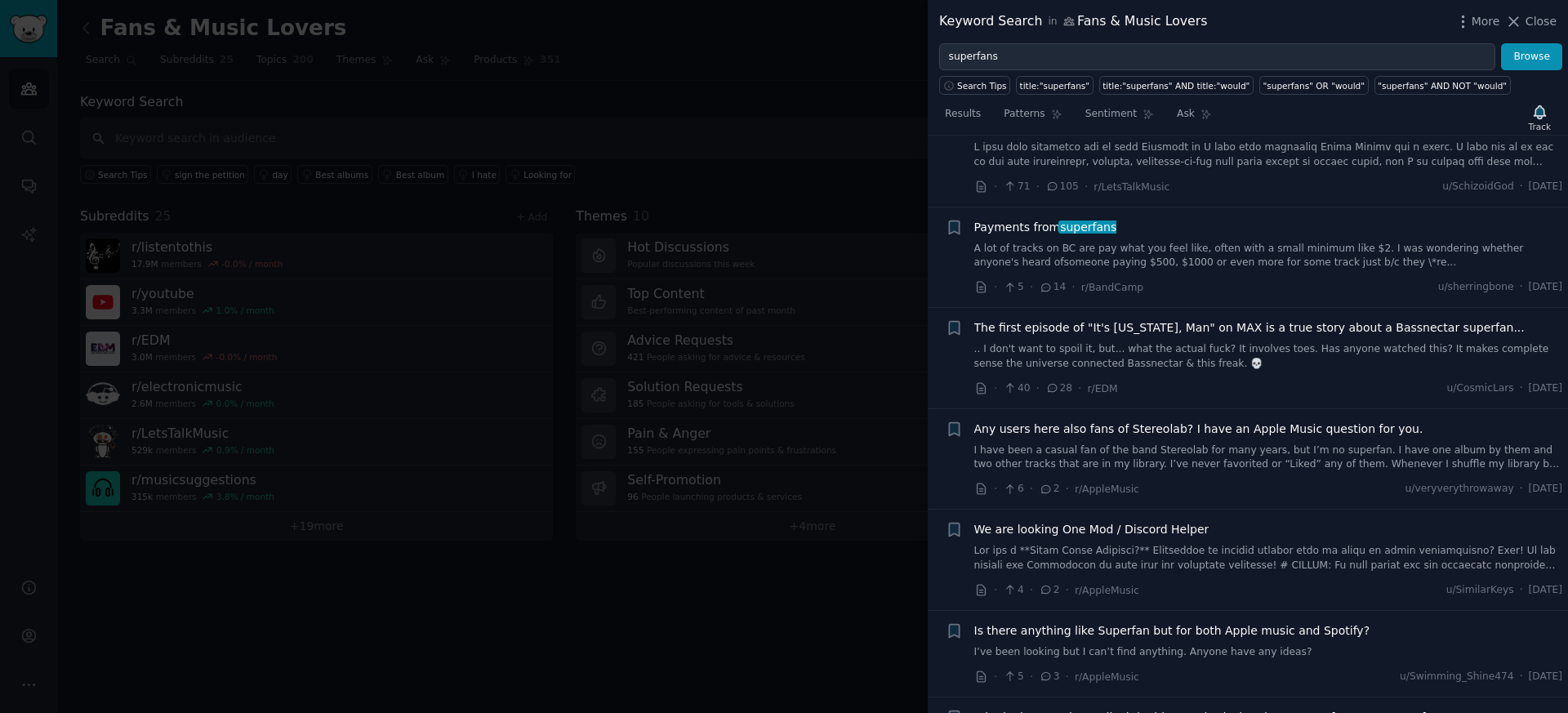
click at [1041, 219] on span "Payments from superfans" at bounding box center [1047, 227] width 143 height 17
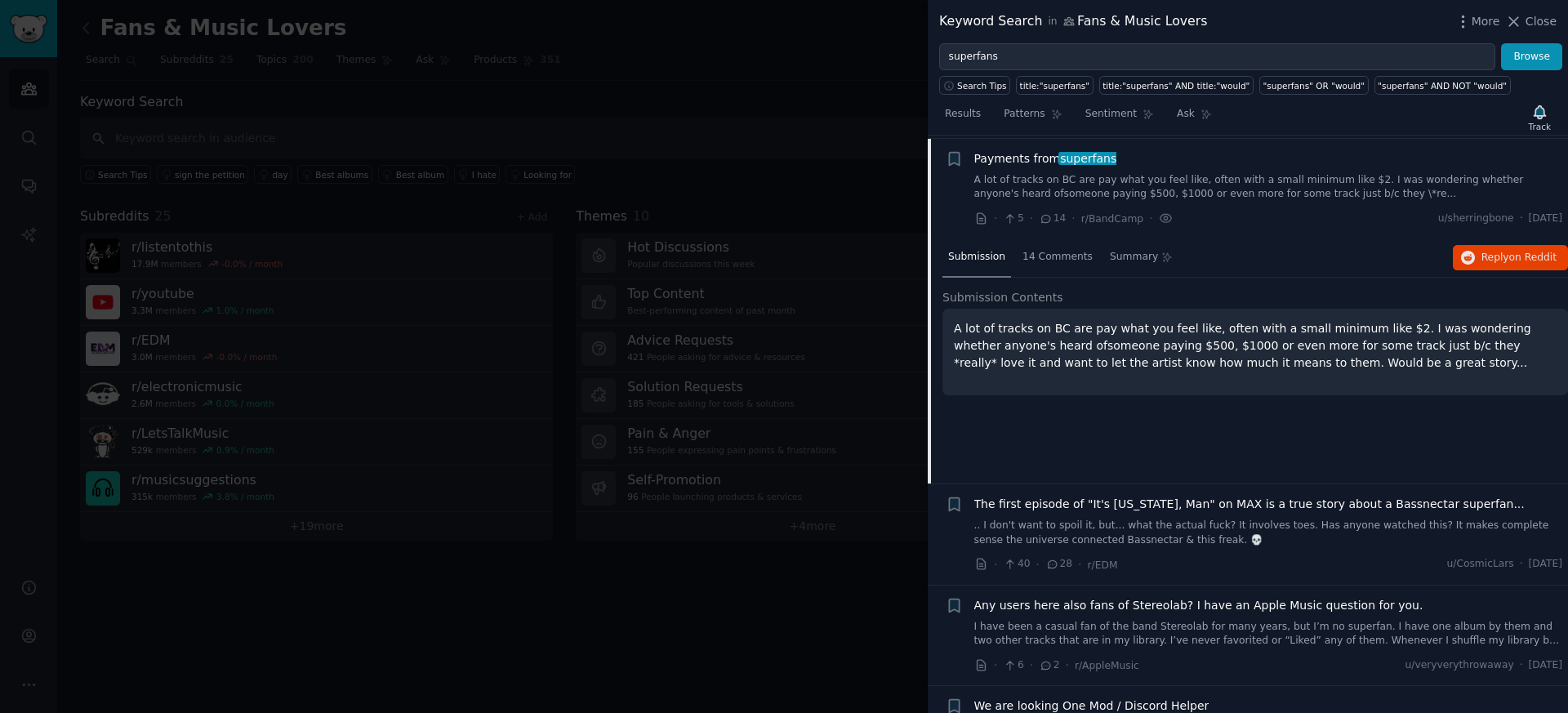
scroll to position [620, 0]
click at [1085, 336] on p "A lot of tracks on BC are pay what you feel like, often with a small minimum li…" at bounding box center [1255, 342] width 602 height 51
click at [1462, 250] on icon "button" at bounding box center [1469, 255] width 15 height 15
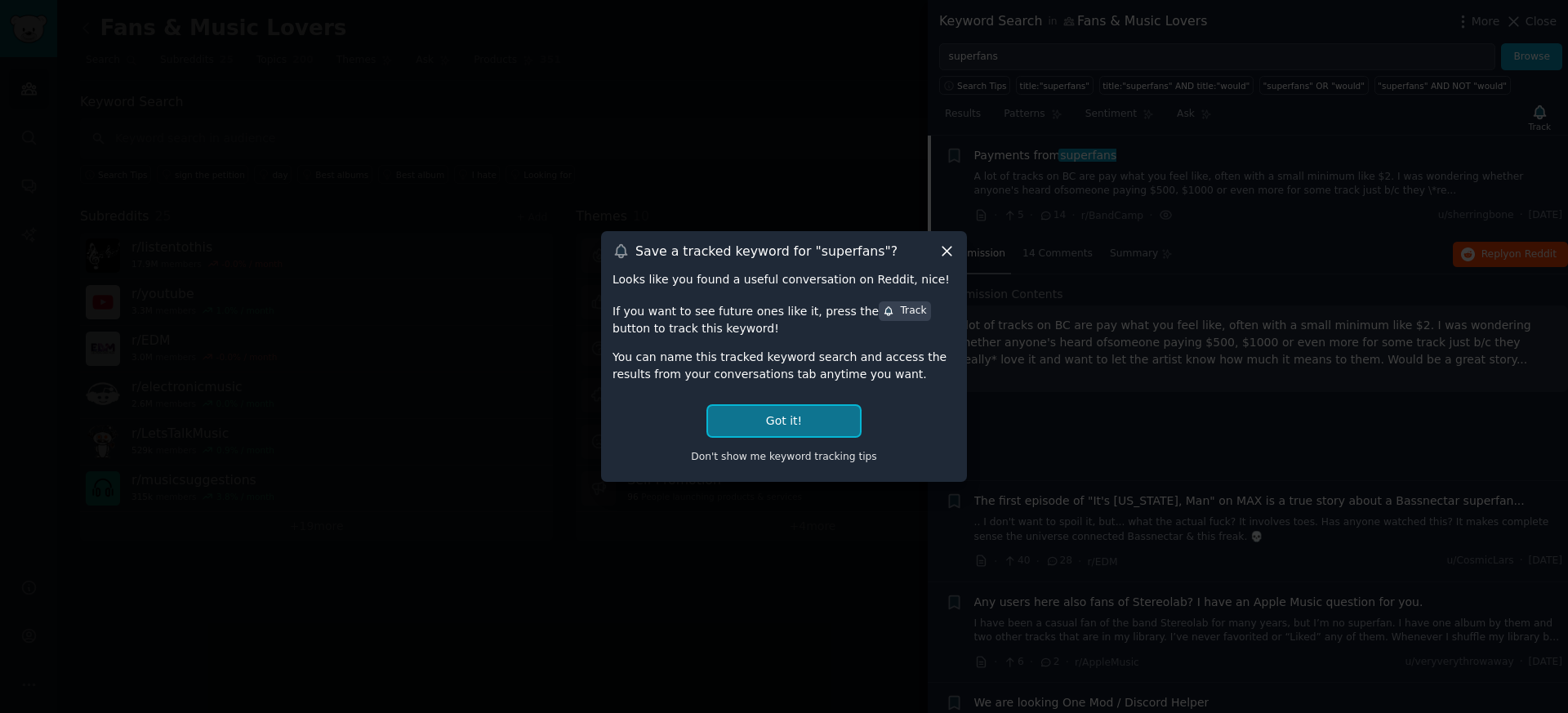
click at [798, 420] on button "Got it!" at bounding box center [784, 421] width 152 height 30
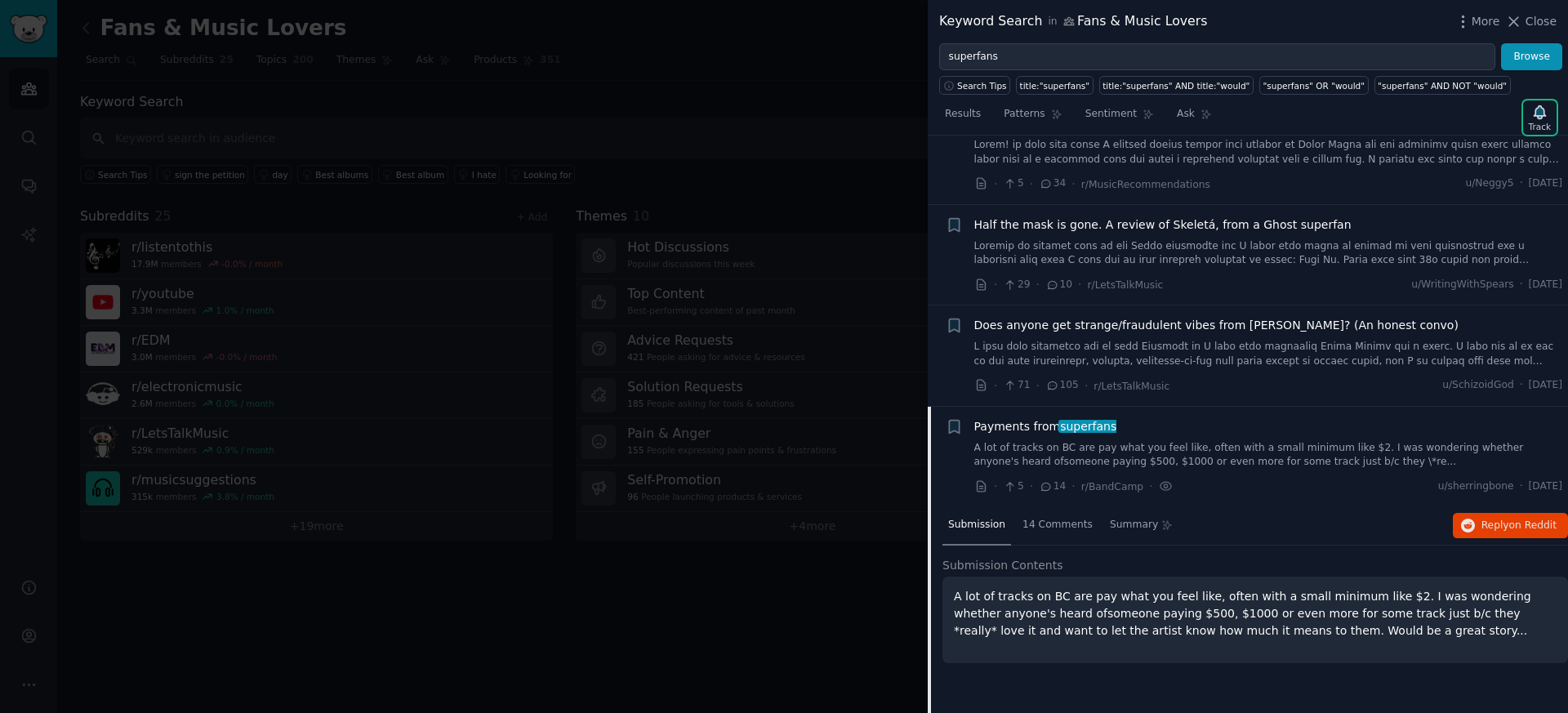
scroll to position [440, 0]
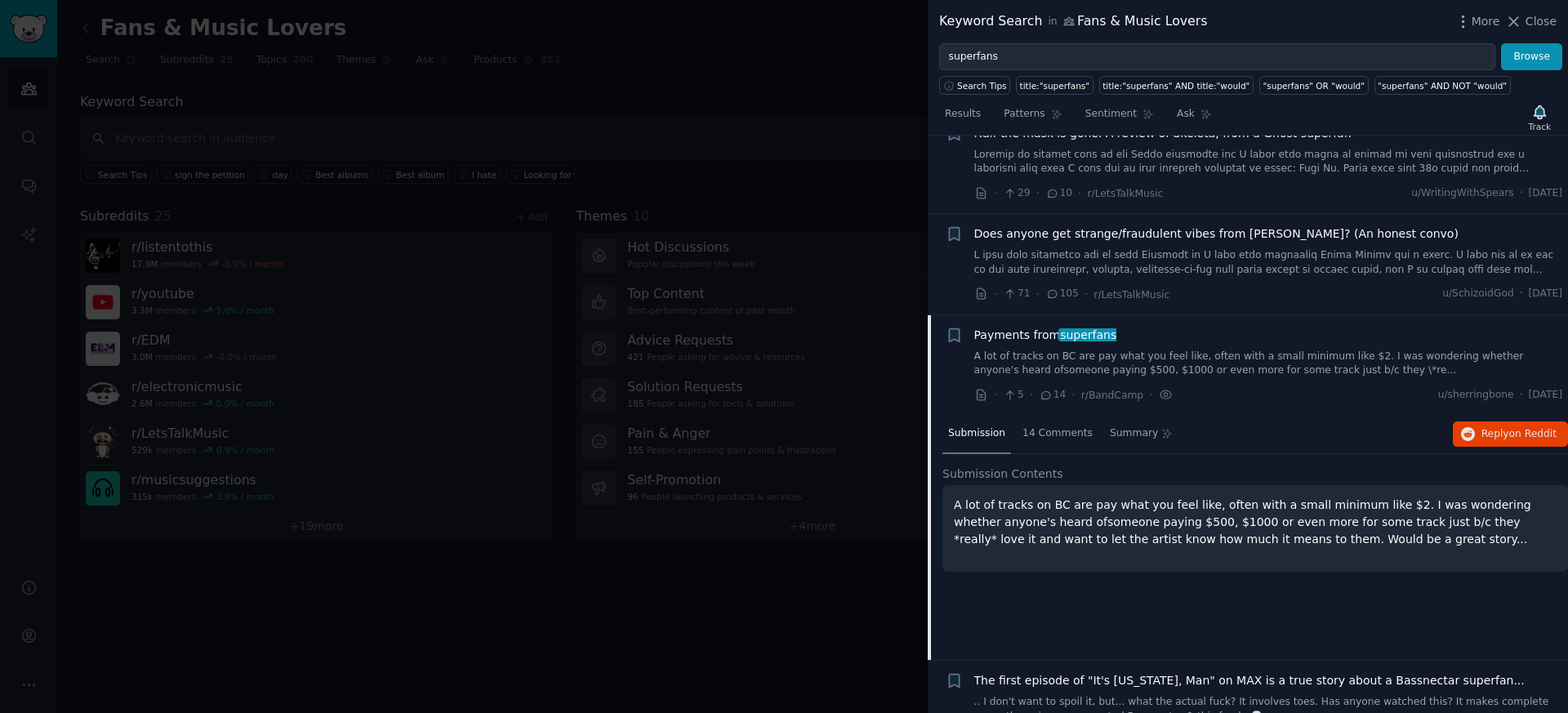
click at [1069, 336] on span "superfans" at bounding box center [1088, 335] width 60 height 13
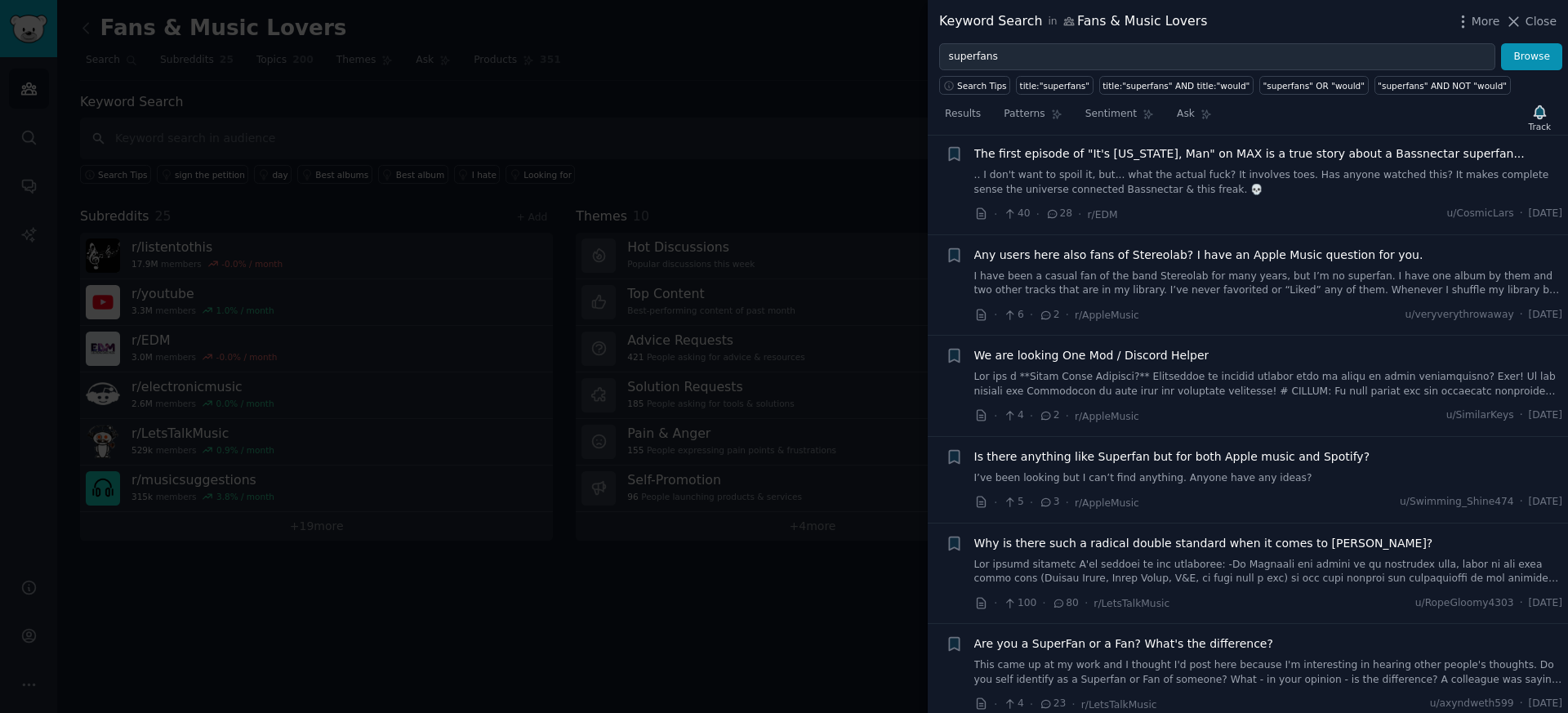
scroll to position [808, 0]
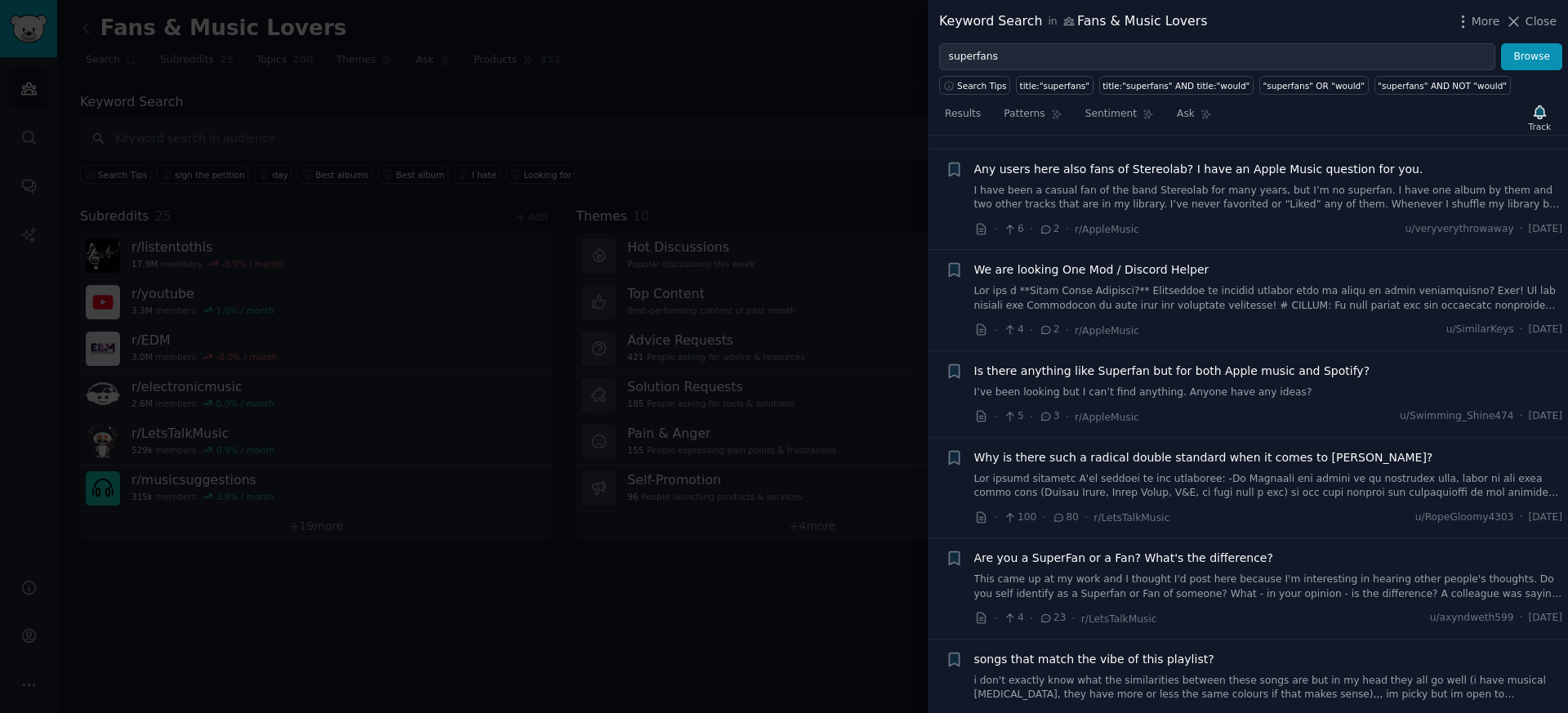
click at [1077, 370] on span "Is there anything like Superfan but for both Apple music and Spotify?" at bounding box center [1173, 371] width 397 height 17
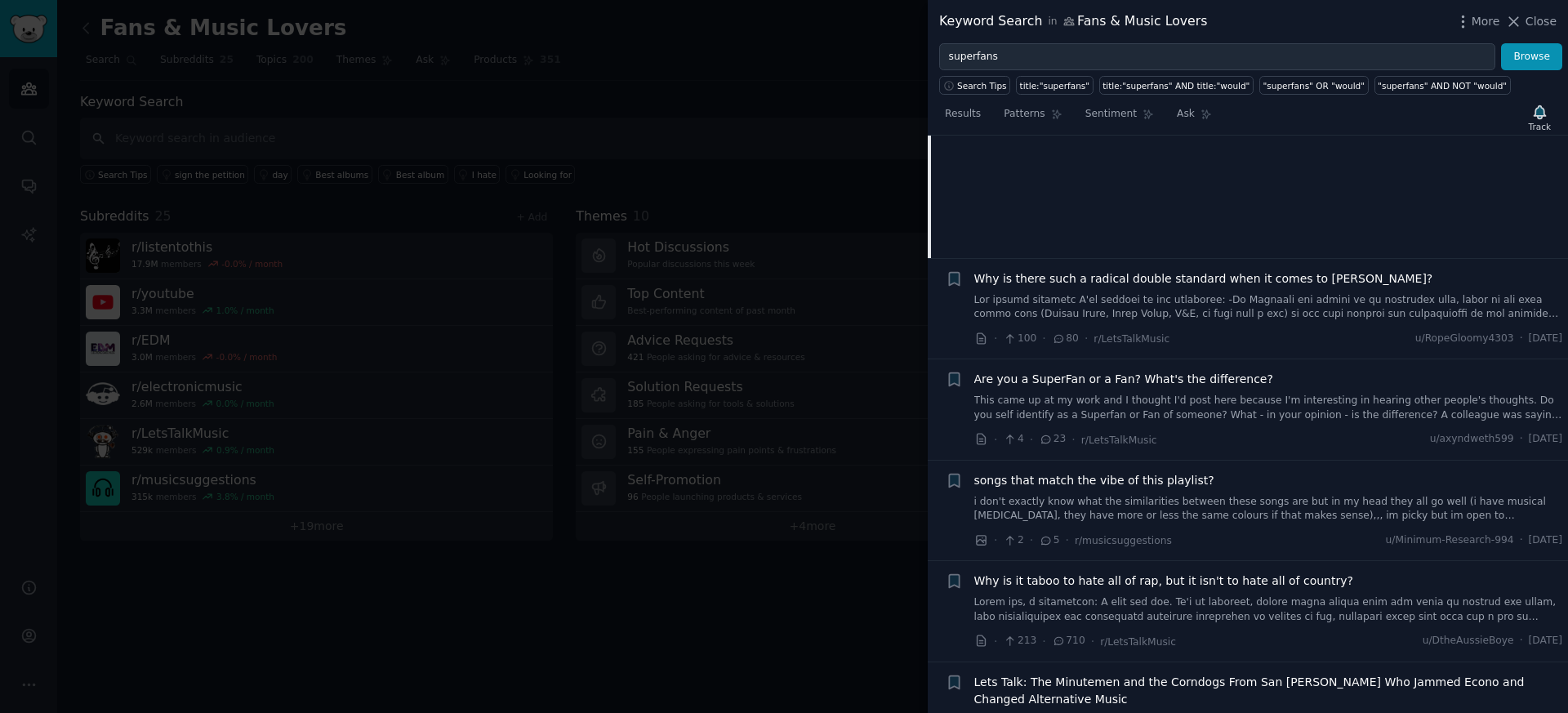
scroll to position [1290, 0]
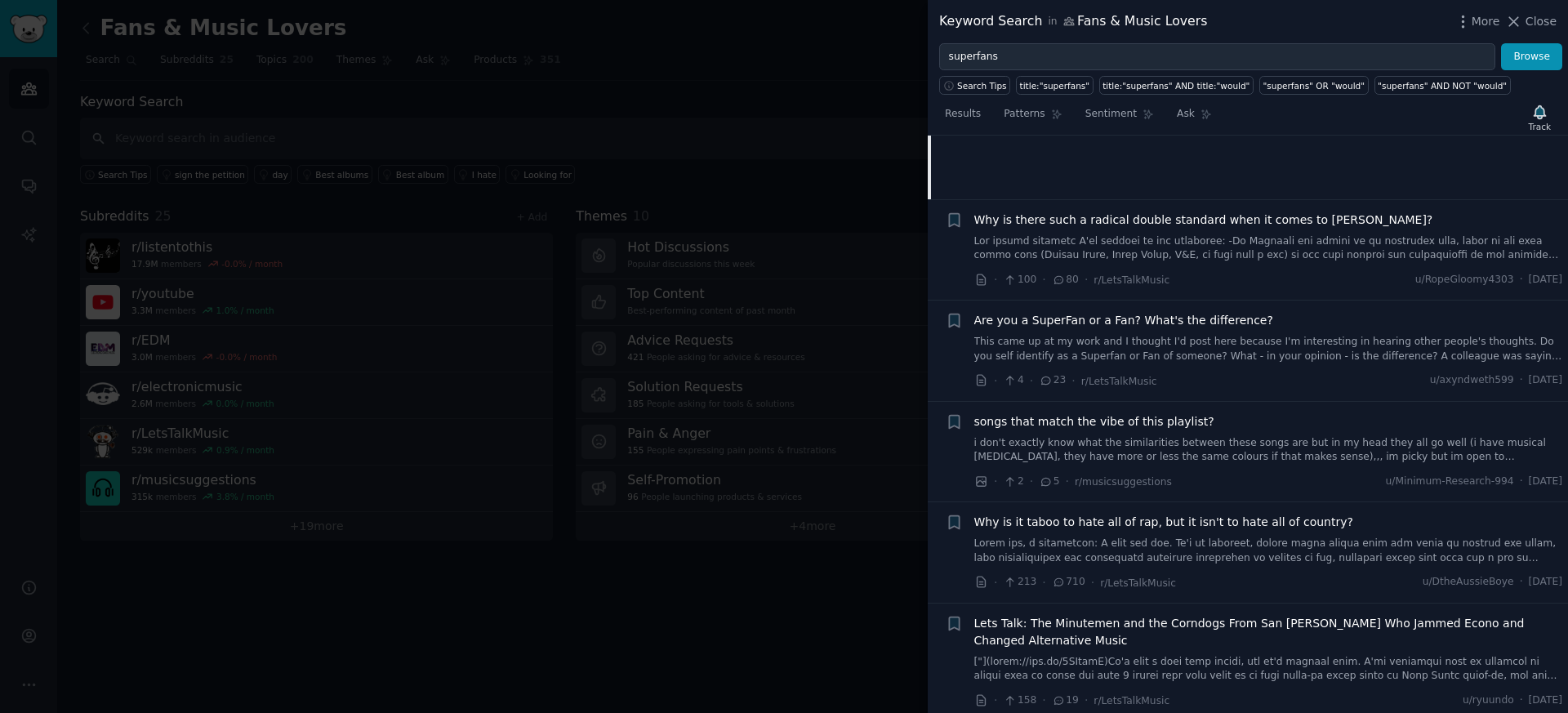
click at [1056, 317] on span "Are you a SuperFan or a Fan? What's the difference?" at bounding box center [1124, 320] width 299 height 17
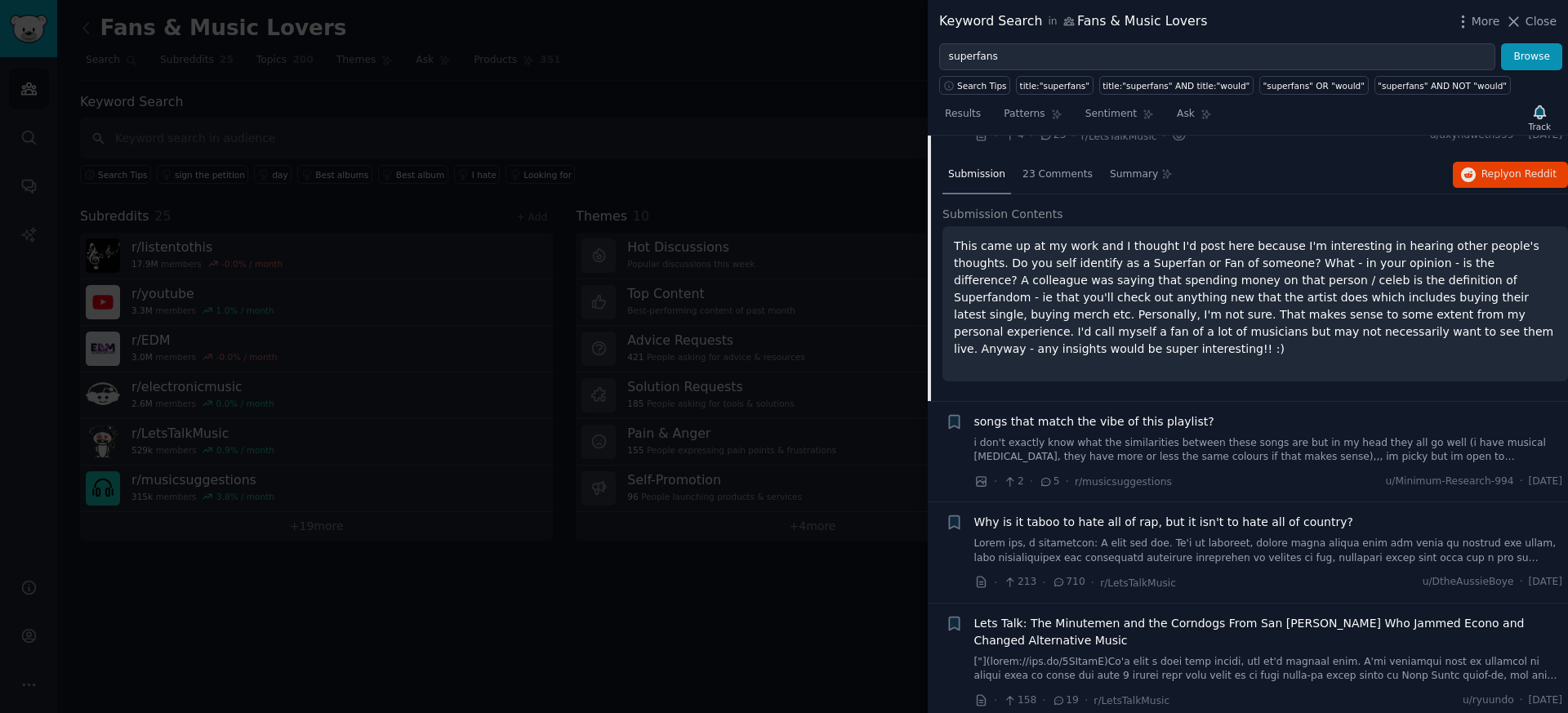
scroll to position [1210, 0]
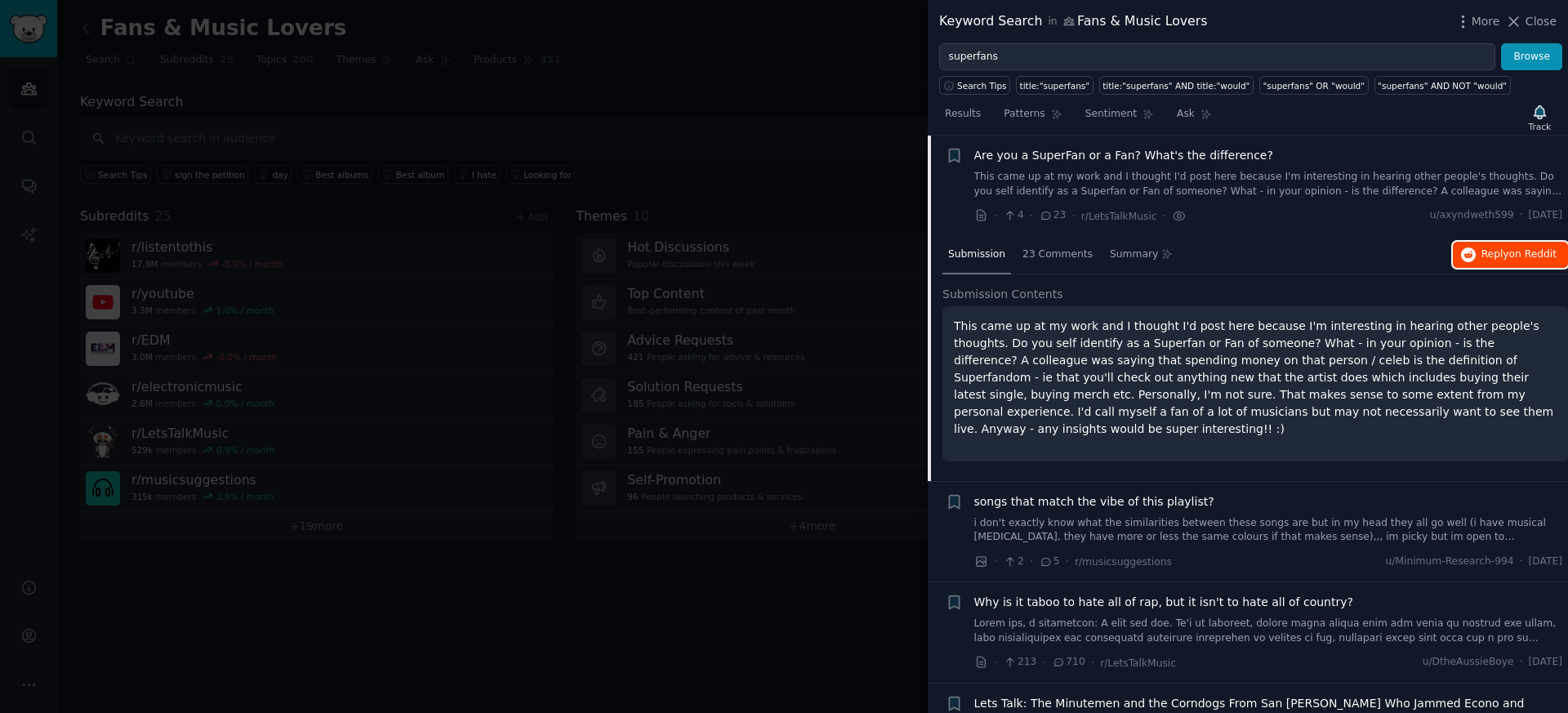
click at [1515, 264] on button "Reply on Reddit" at bounding box center [1511, 255] width 115 height 26
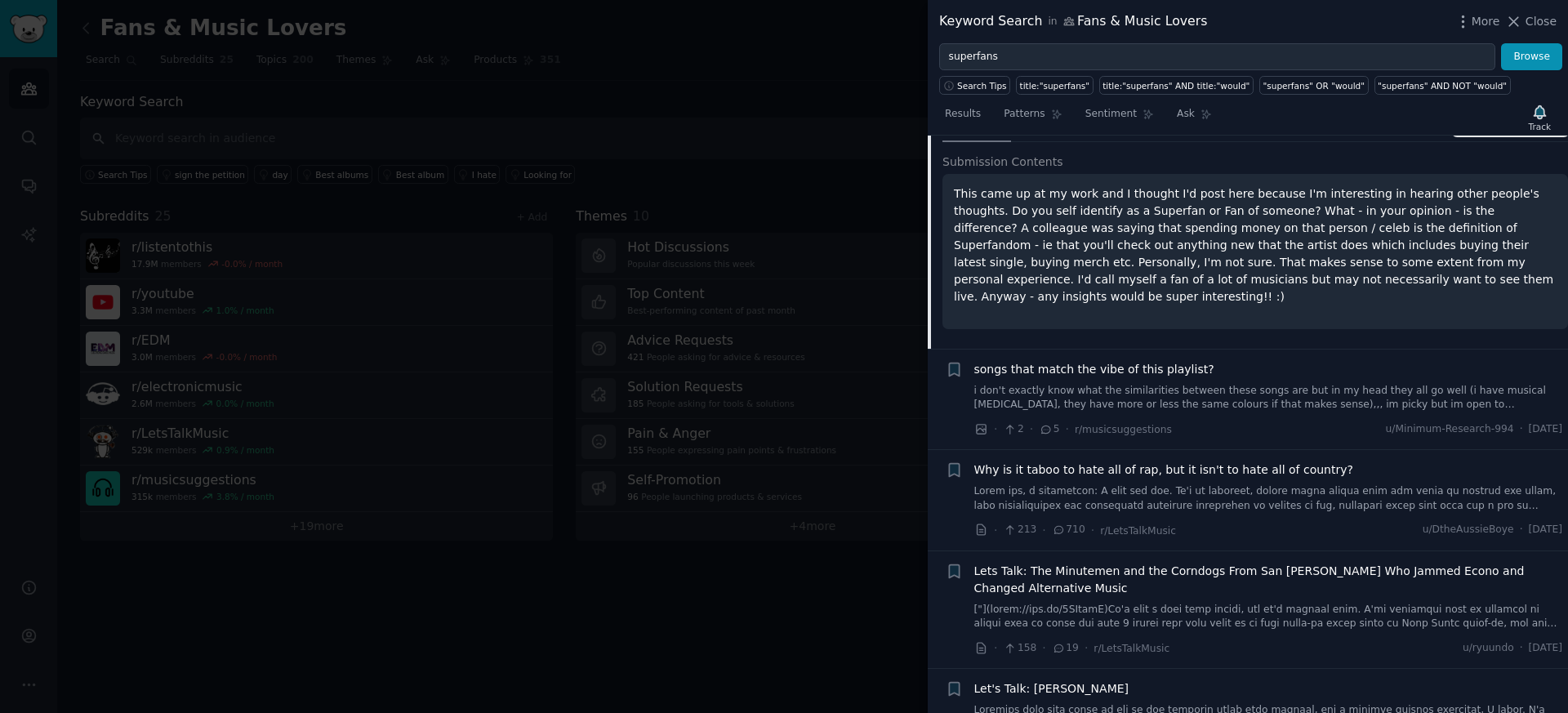
scroll to position [1399, 0]
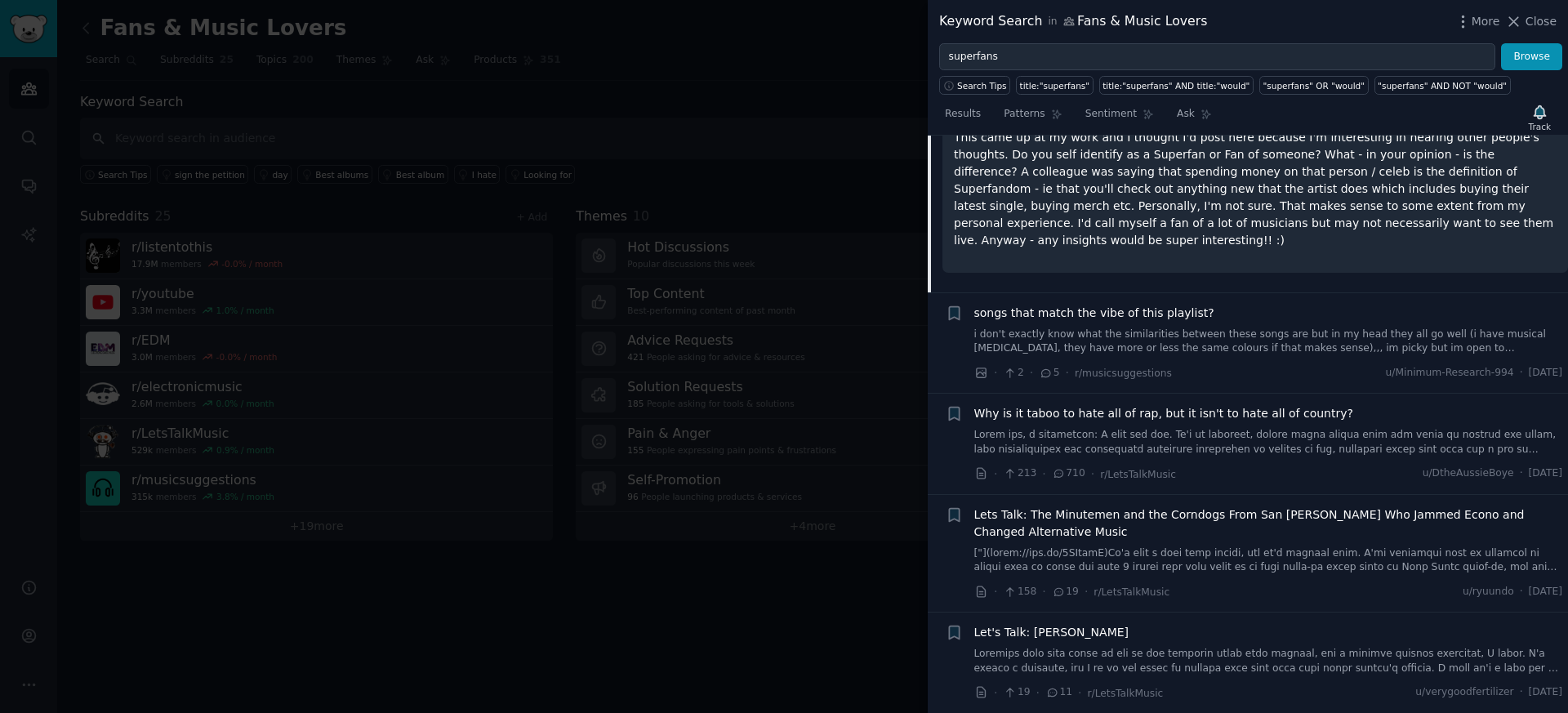
click at [1051, 316] on span "songs that match the vibe of this playlist?" at bounding box center [1095, 313] width 240 height 17
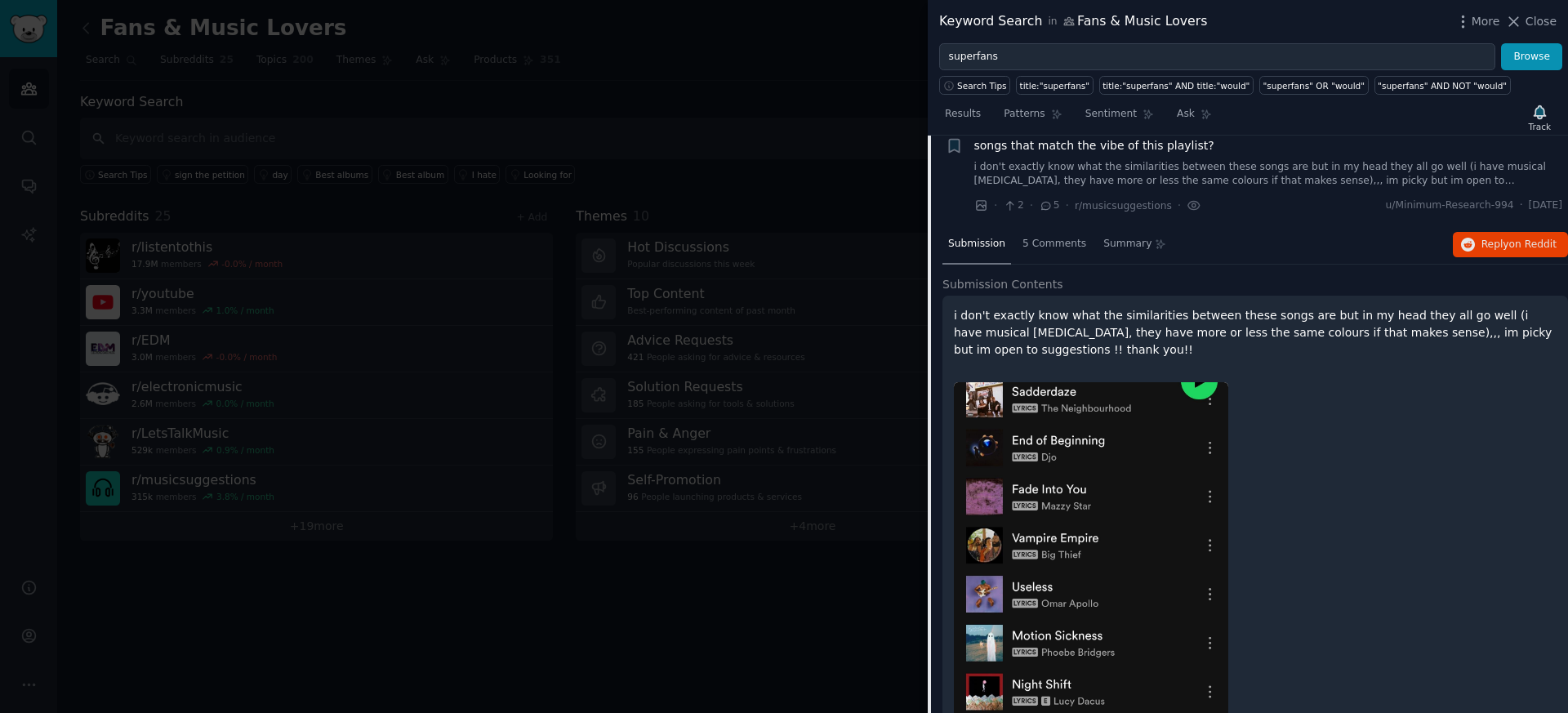
scroll to position [1312, 0]
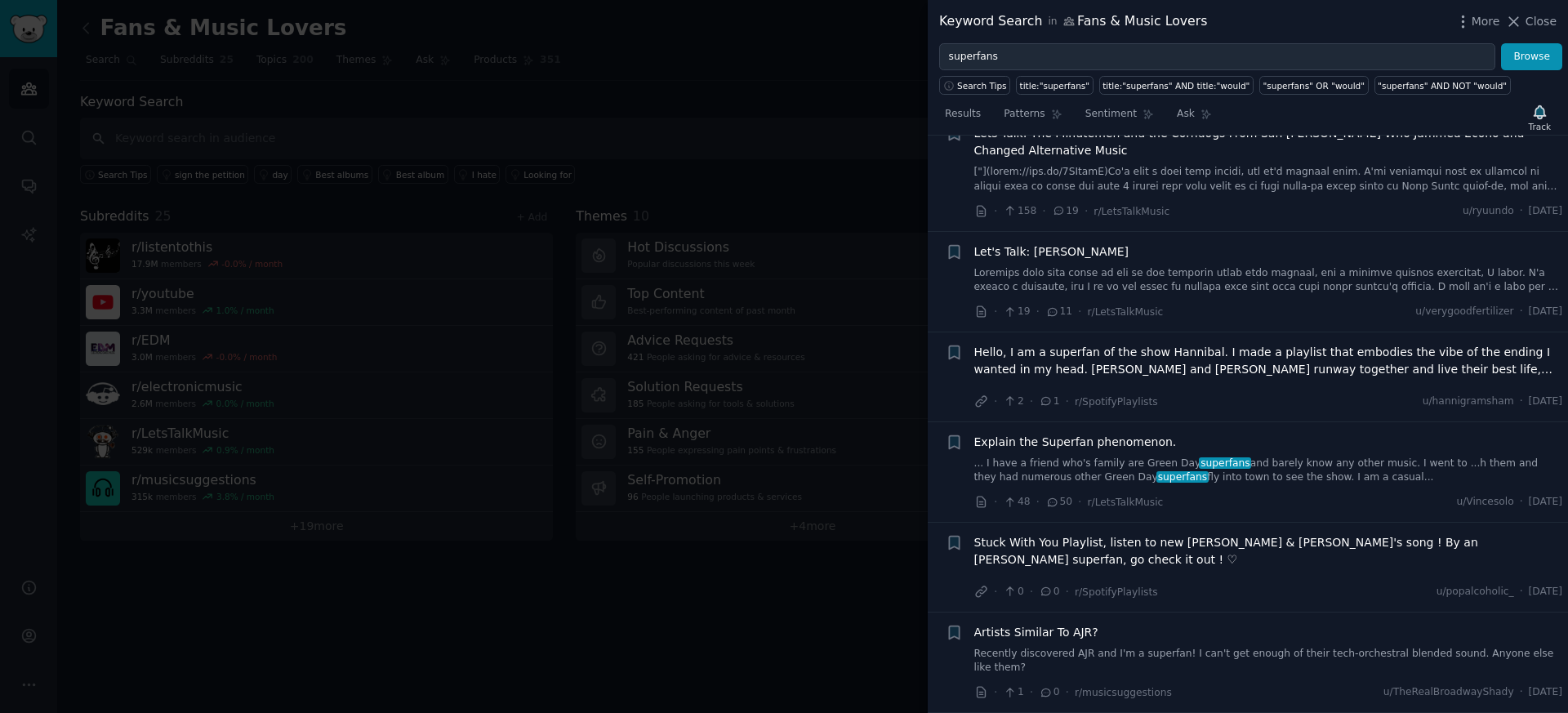
scroll to position [2261, 0]
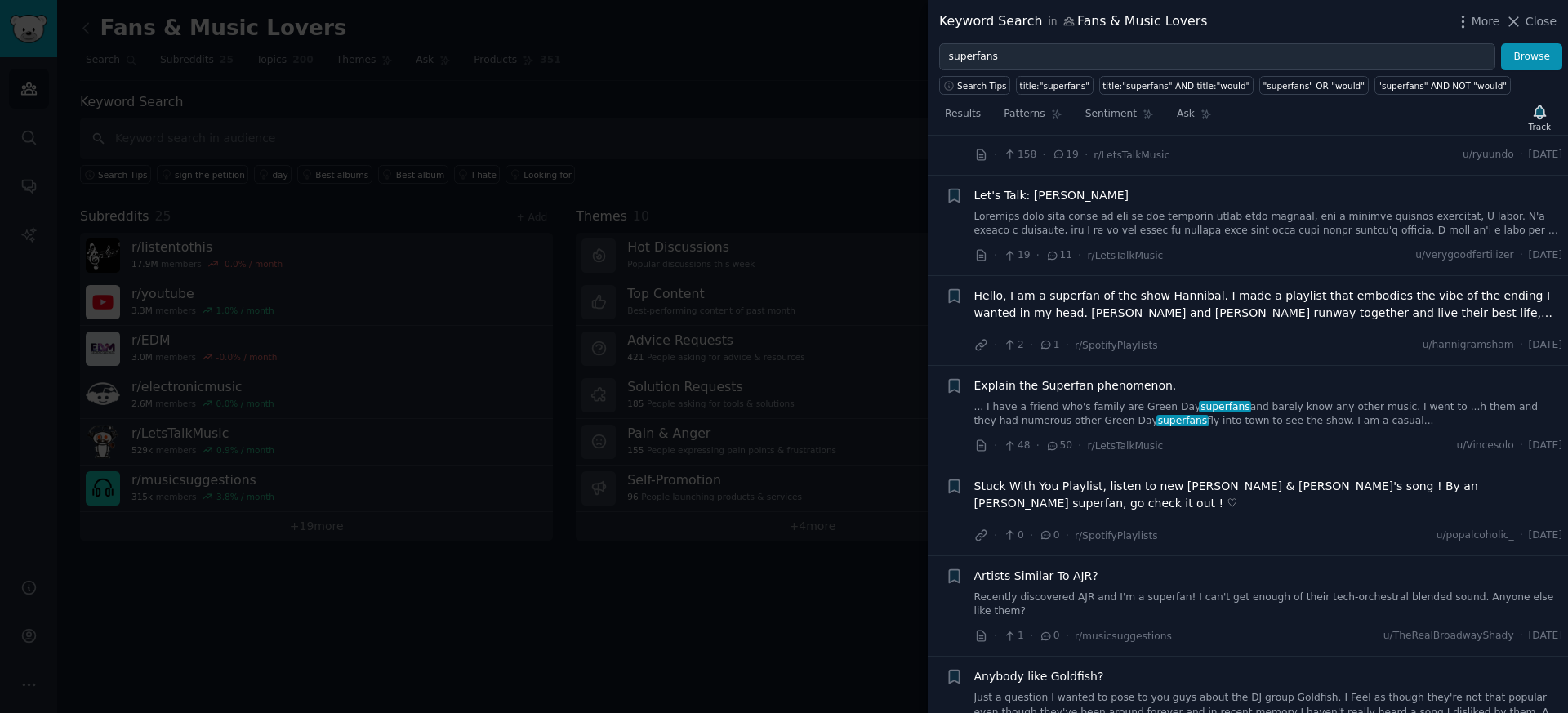
click at [1085, 391] on span "Explain the Superfan phenomenon." at bounding box center [1076, 385] width 203 height 17
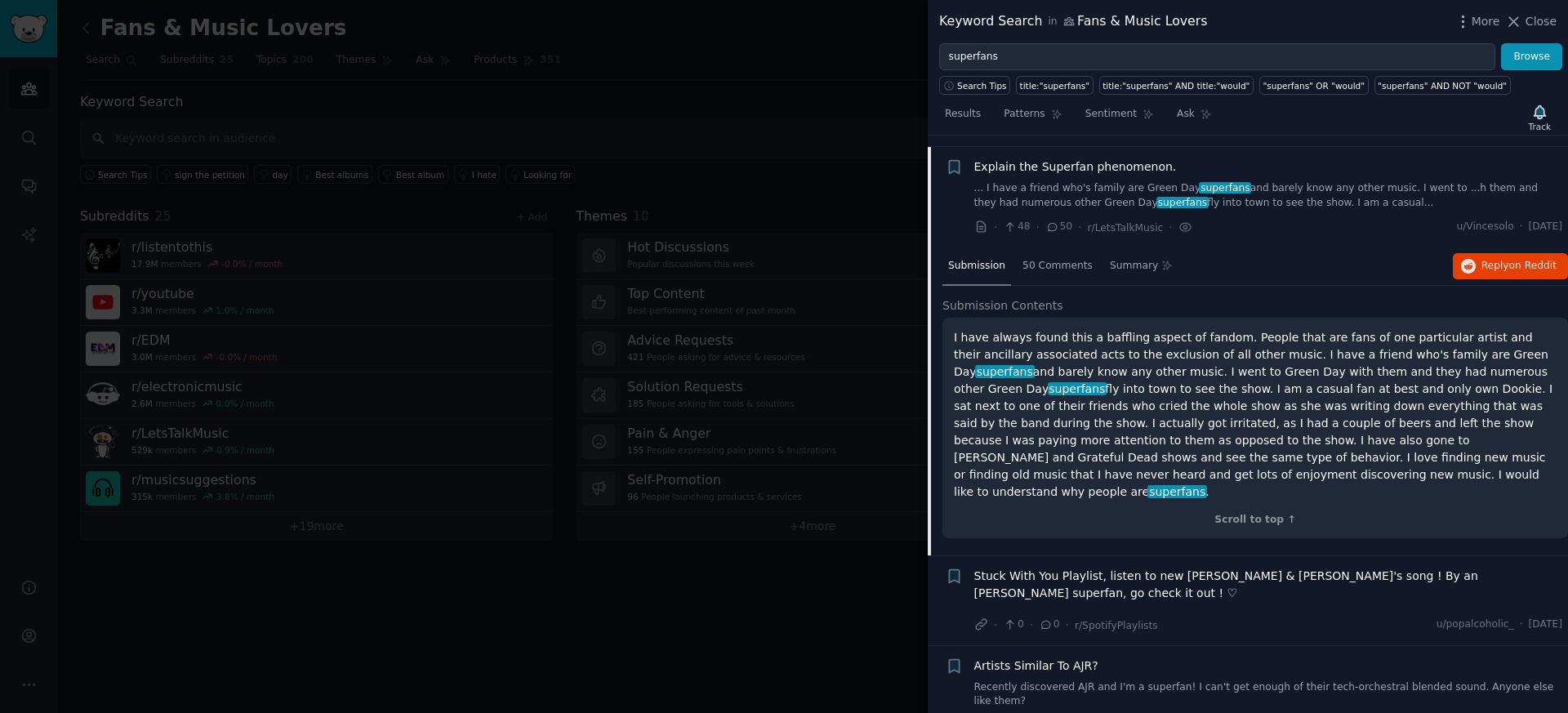
scroll to position [1821, 0]
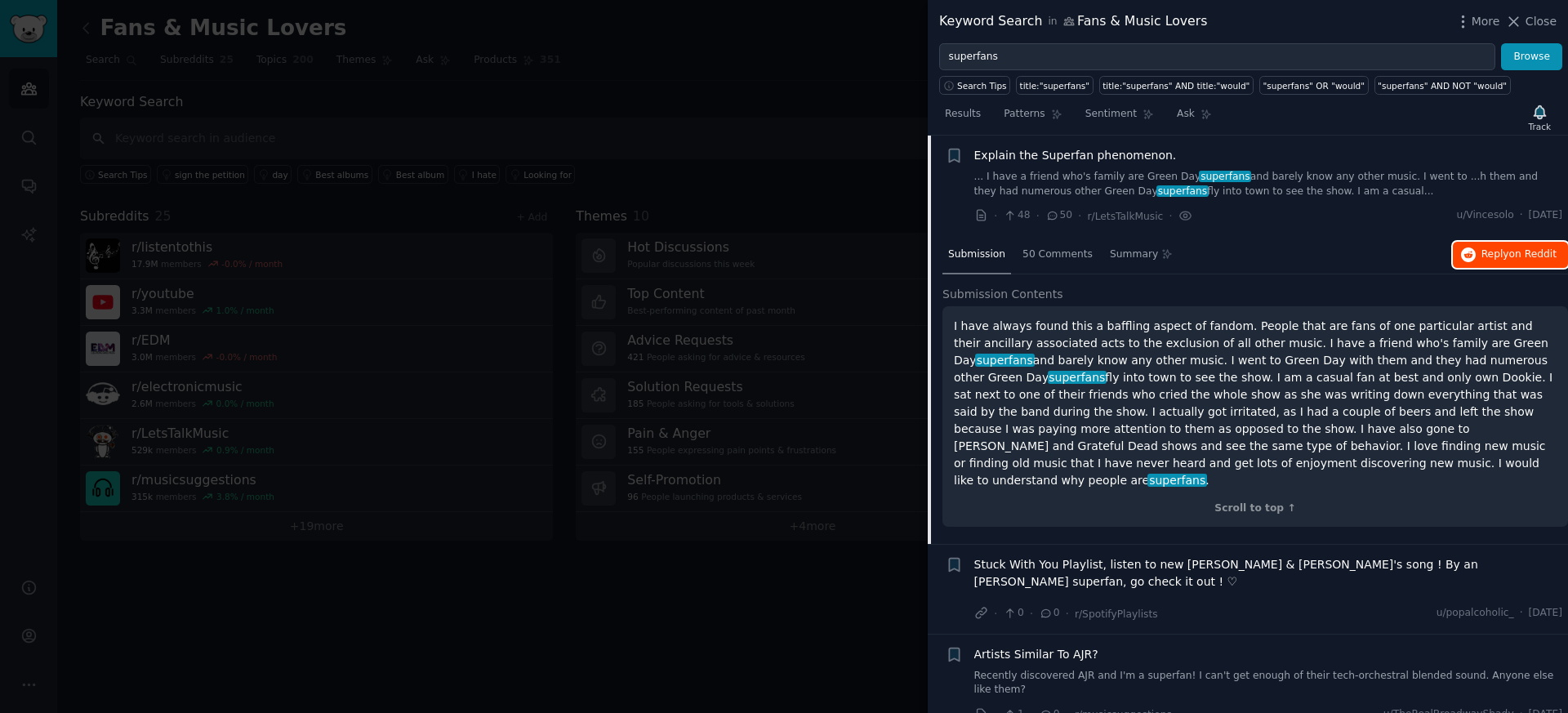
click at [1514, 252] on span "on Reddit" at bounding box center [1533, 254] width 47 height 11
click at [1127, 257] on span "Summary" at bounding box center [1134, 255] width 48 height 15
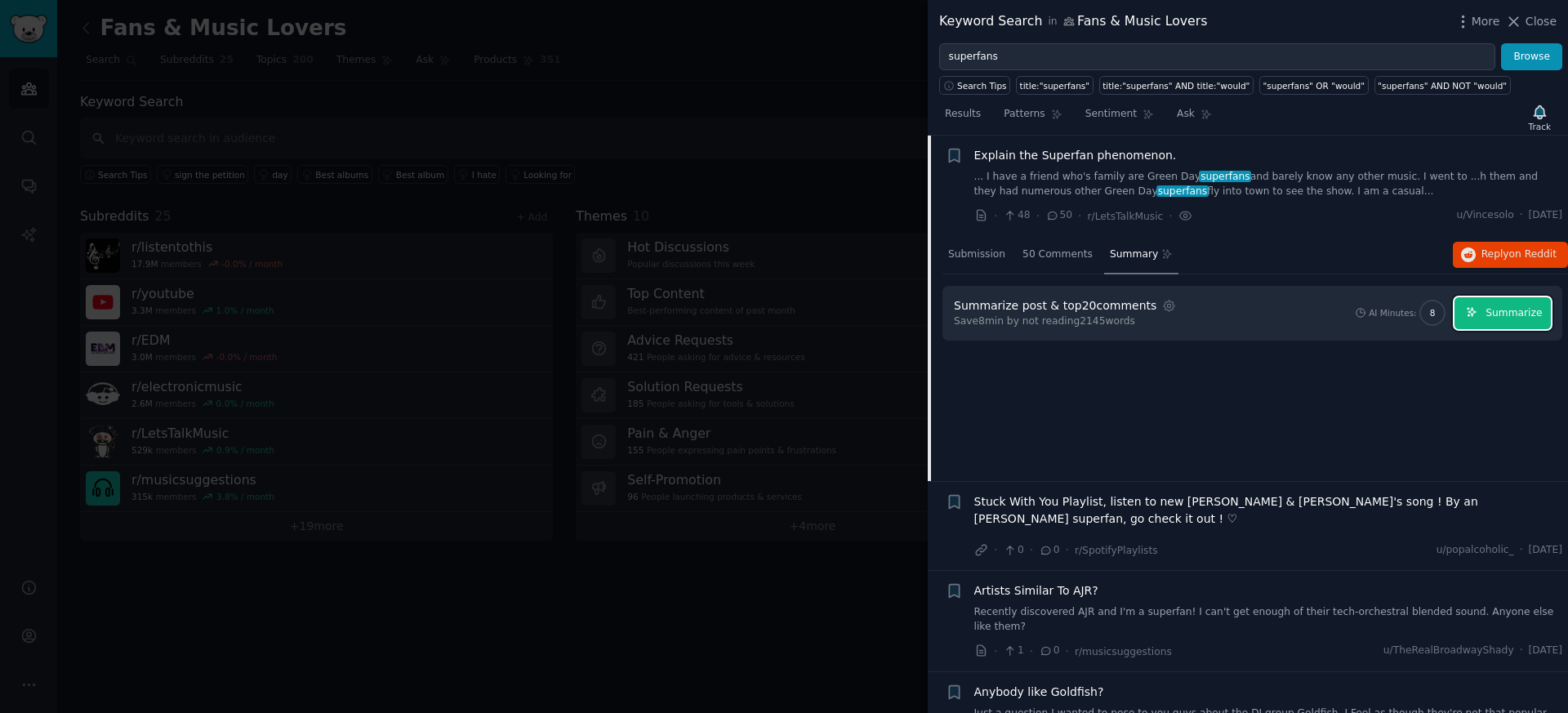
click at [1467, 319] on button "Summarize" at bounding box center [1504, 313] width 97 height 32
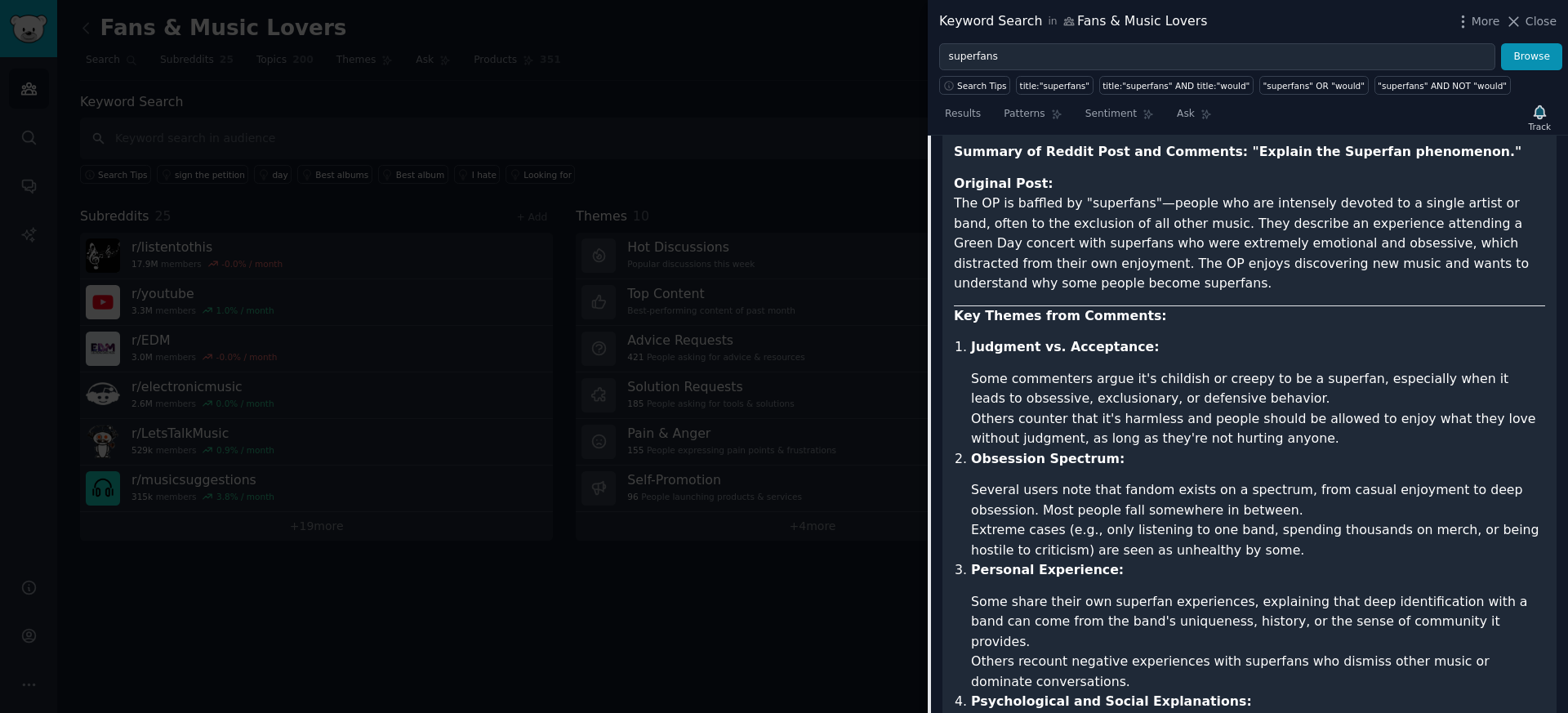
scroll to position [1972, 0]
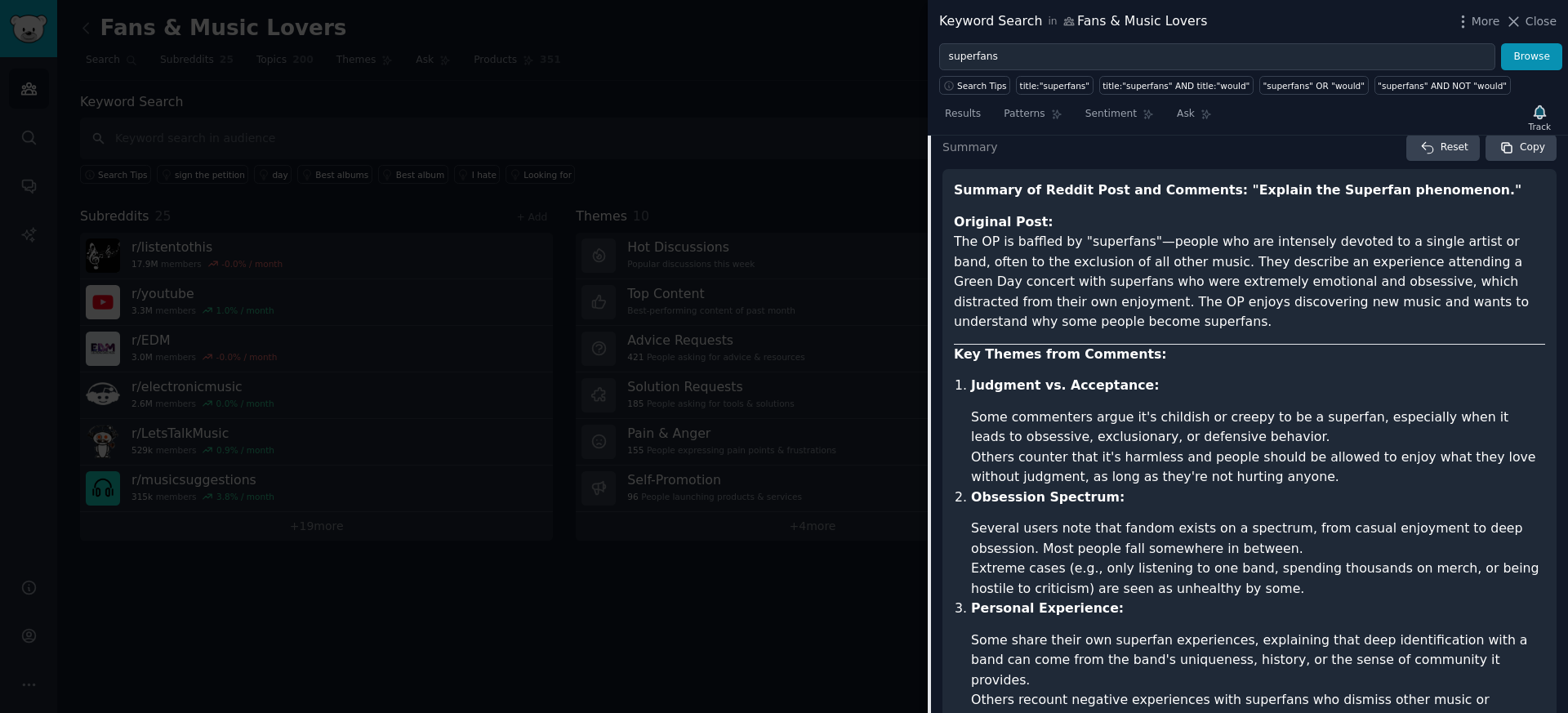
click at [905, 91] on div at bounding box center [784, 356] width 1568 height 713
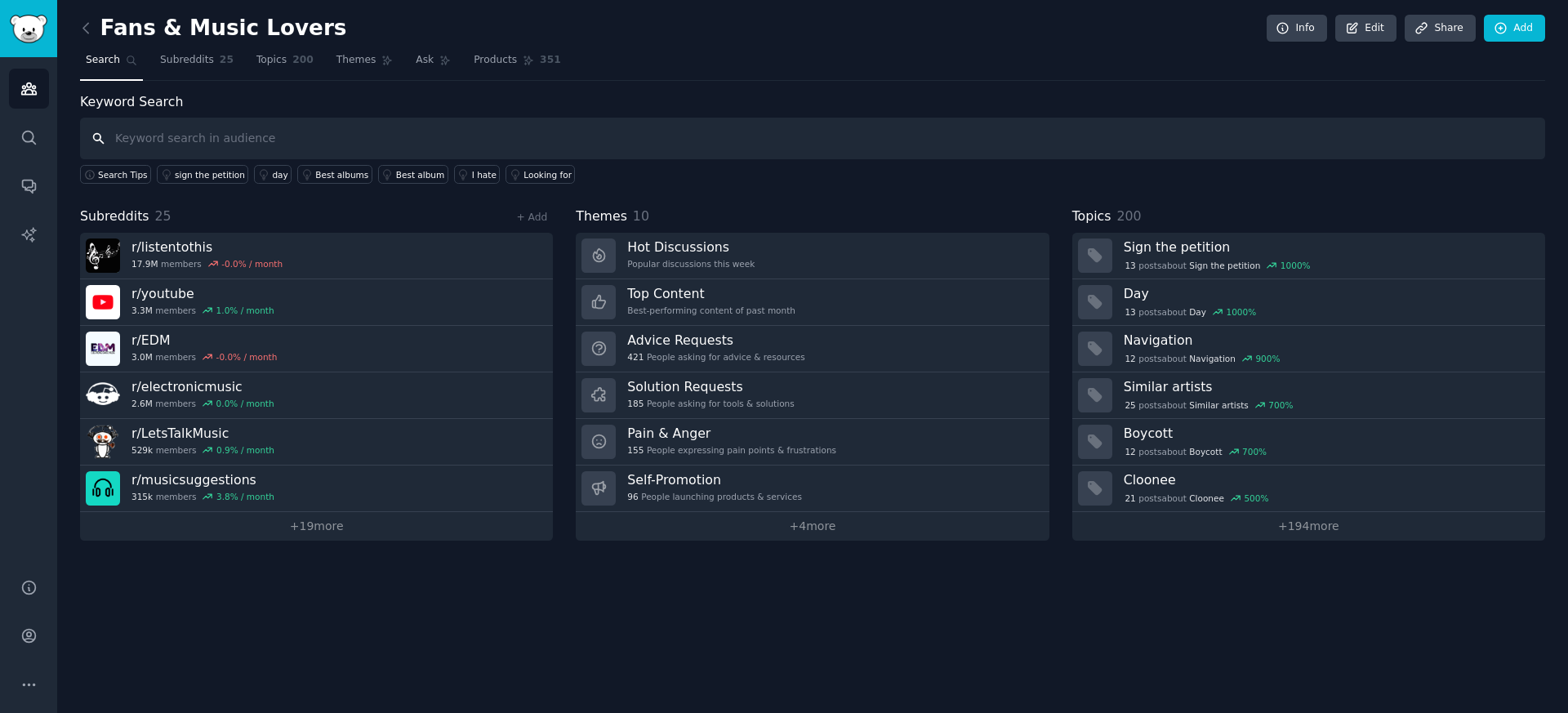
click at [331, 136] on input "text" at bounding box center [813, 138] width 1466 height 42
type input "share"
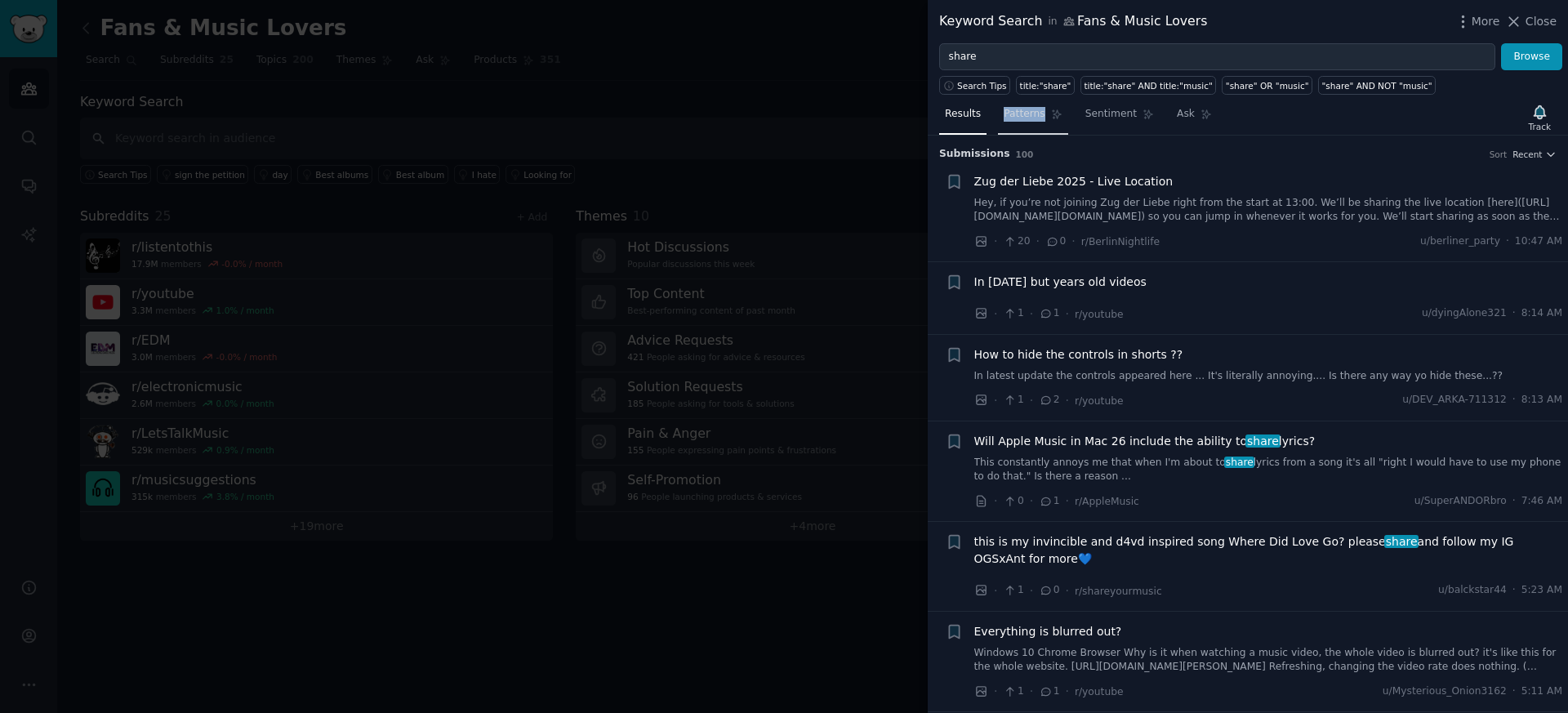
click at [1007, 116] on span "Patterns" at bounding box center [1024, 114] width 41 height 15
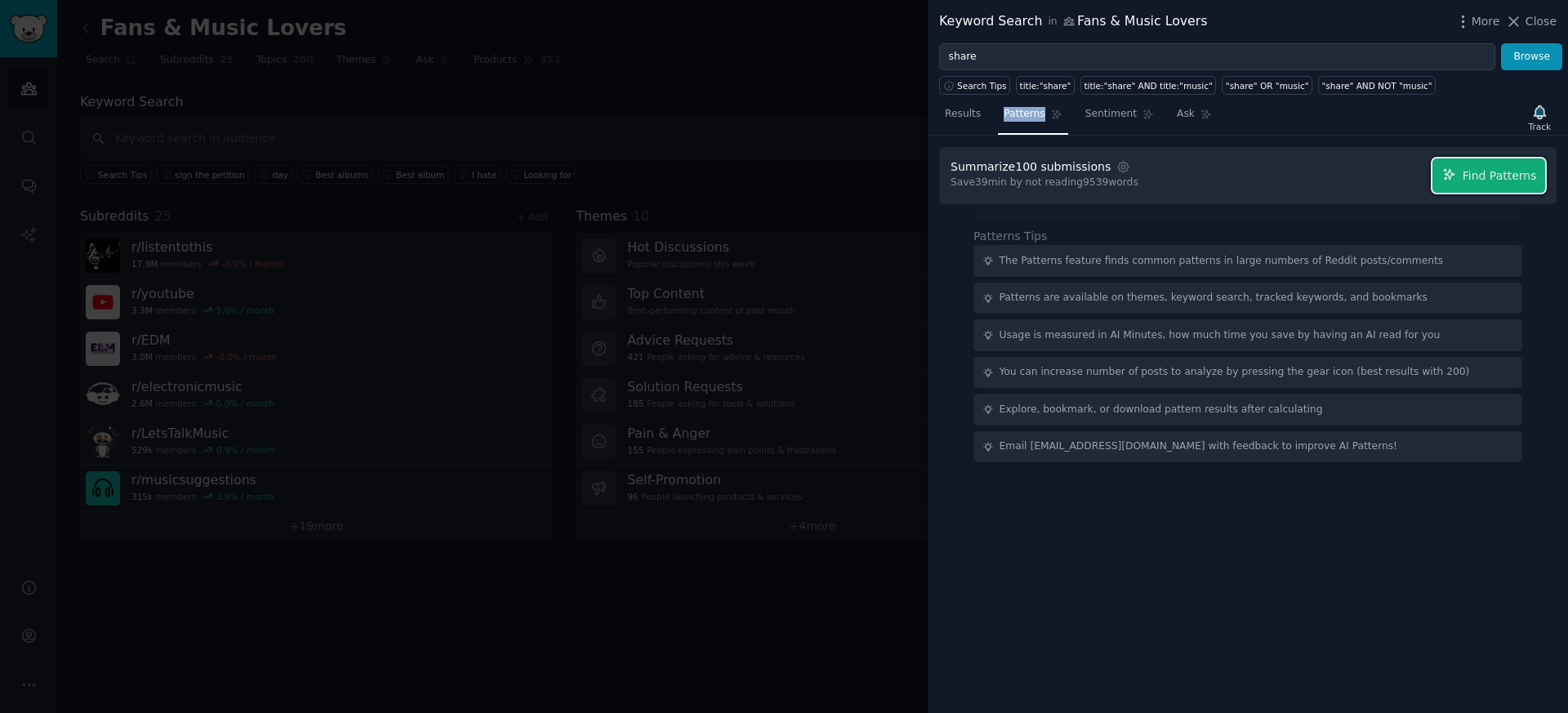
click at [1505, 179] on span "Find Patterns" at bounding box center [1500, 176] width 74 height 17
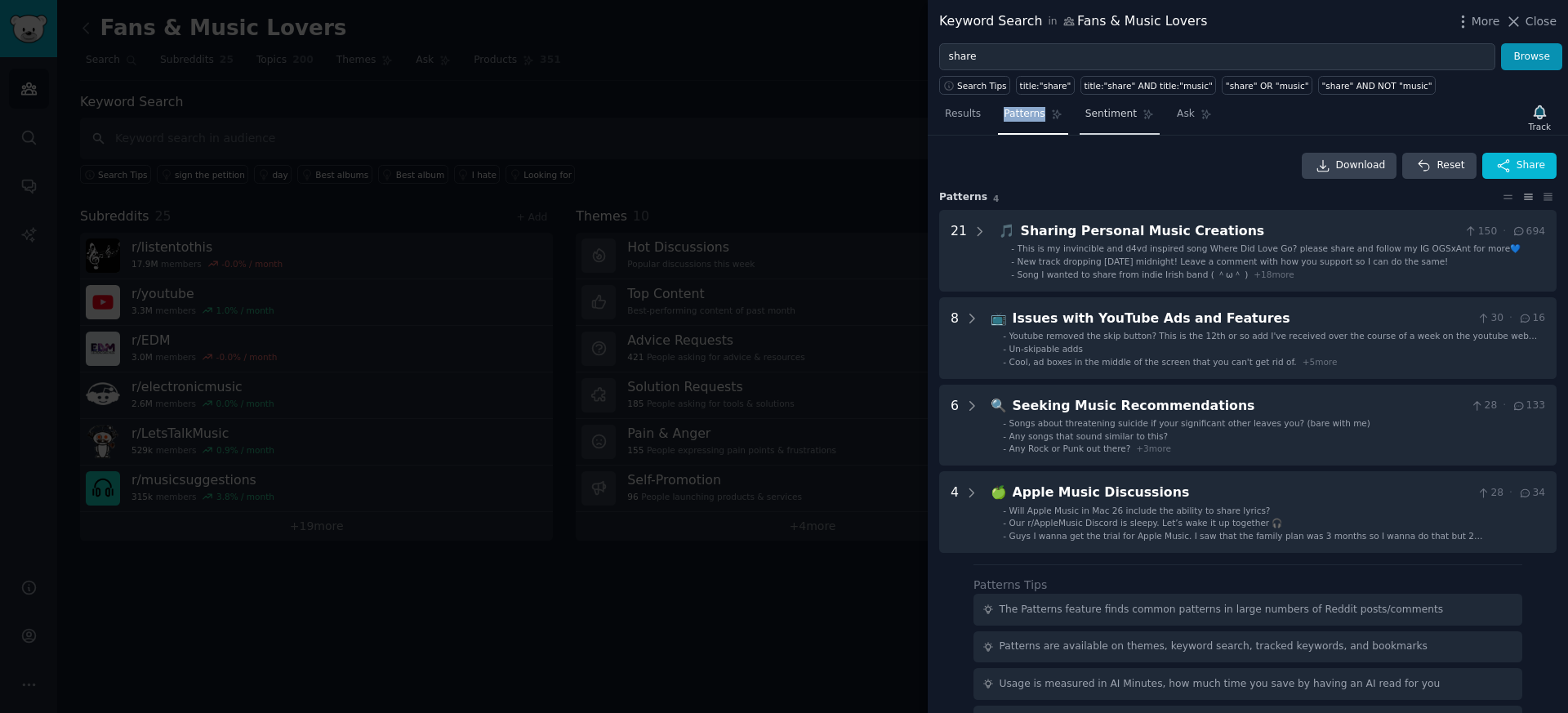
click at [1107, 115] on span "Sentiment" at bounding box center [1111, 114] width 51 height 15
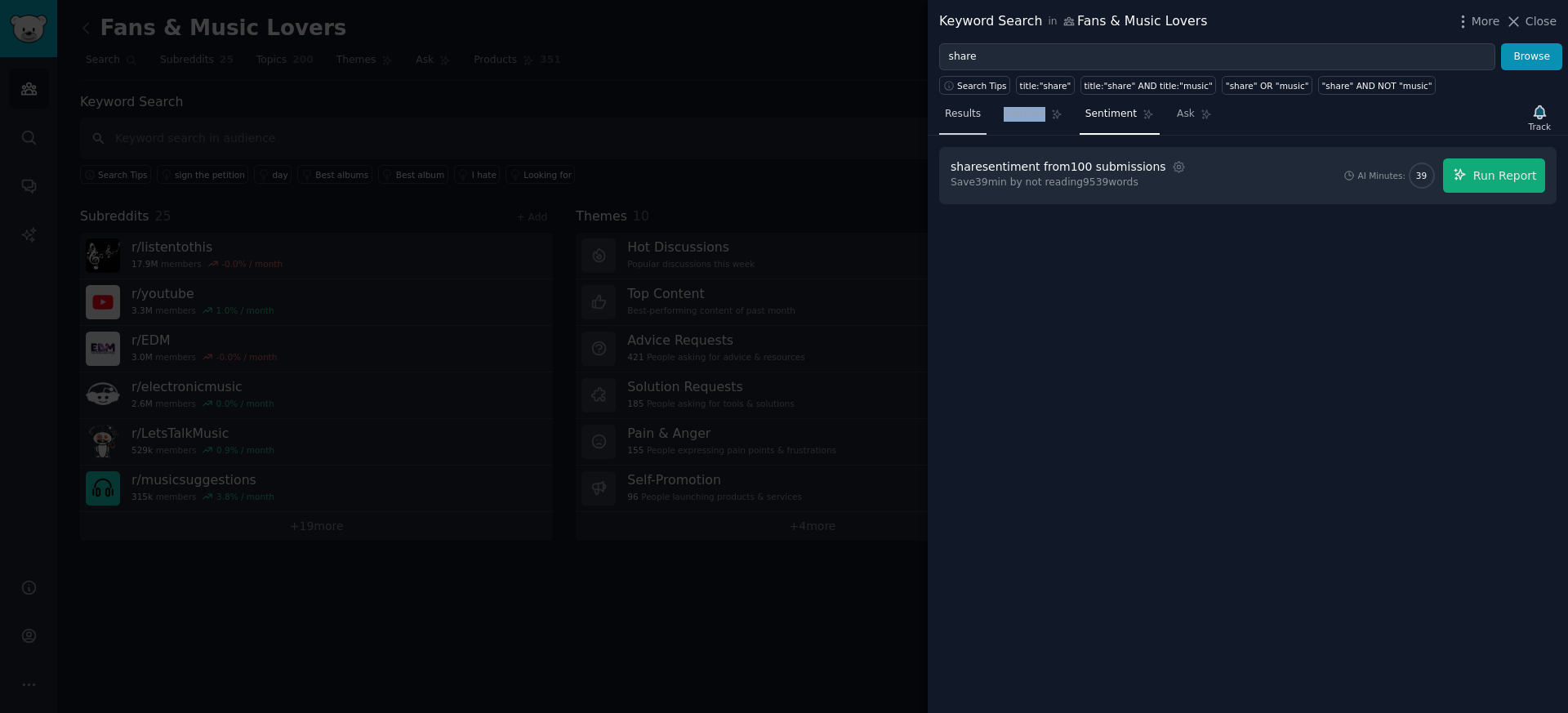
click at [966, 114] on span "Results" at bounding box center [963, 114] width 36 height 15
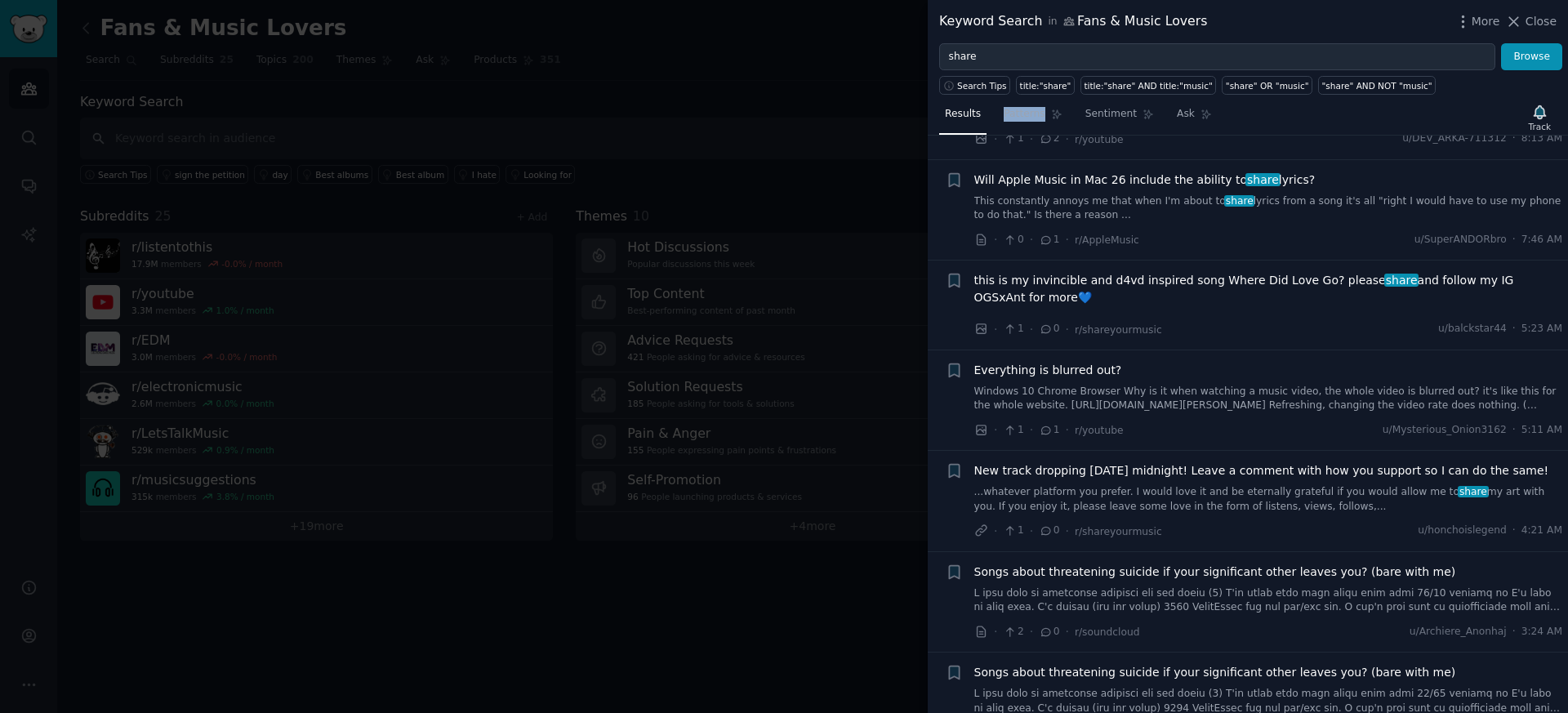
scroll to position [459, 0]
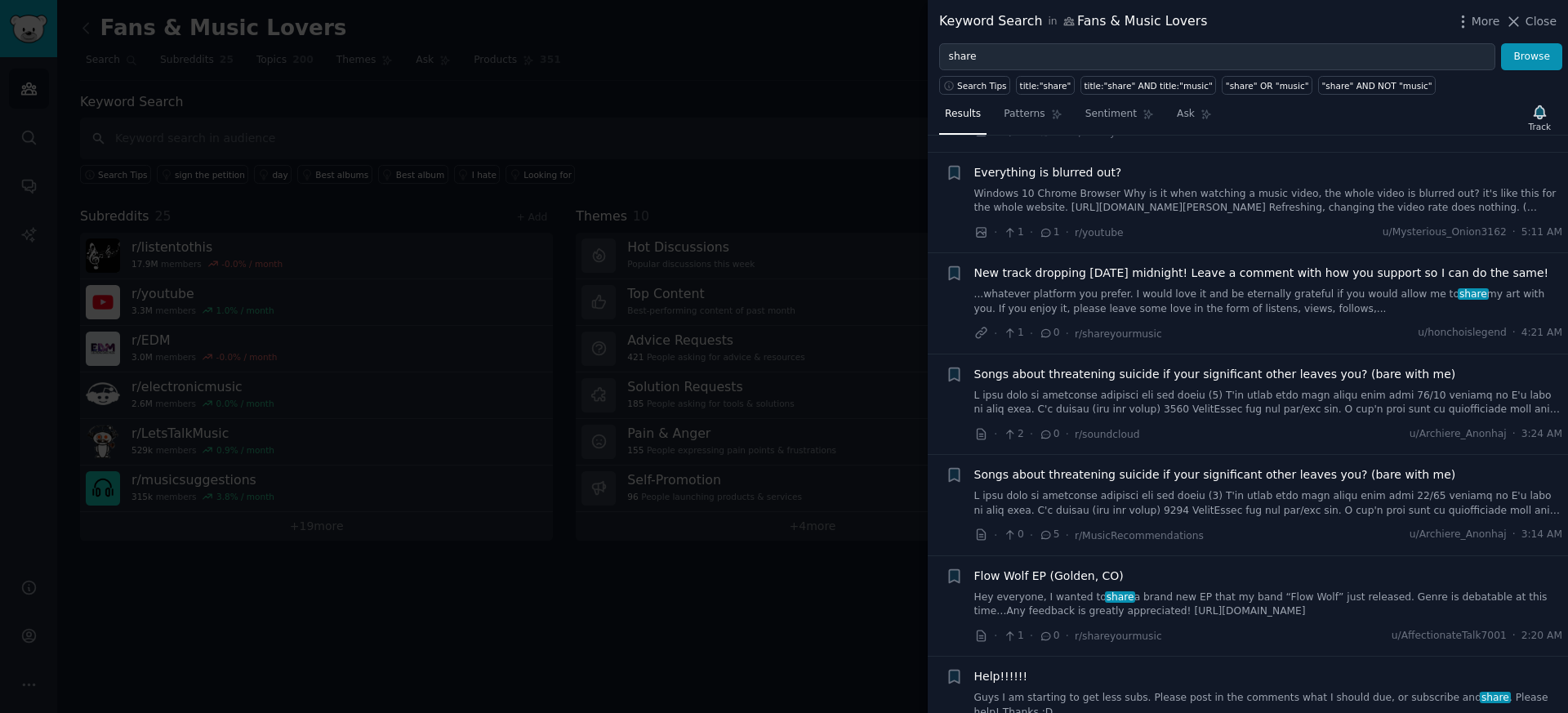
click at [616, 262] on div at bounding box center [784, 356] width 1568 height 713
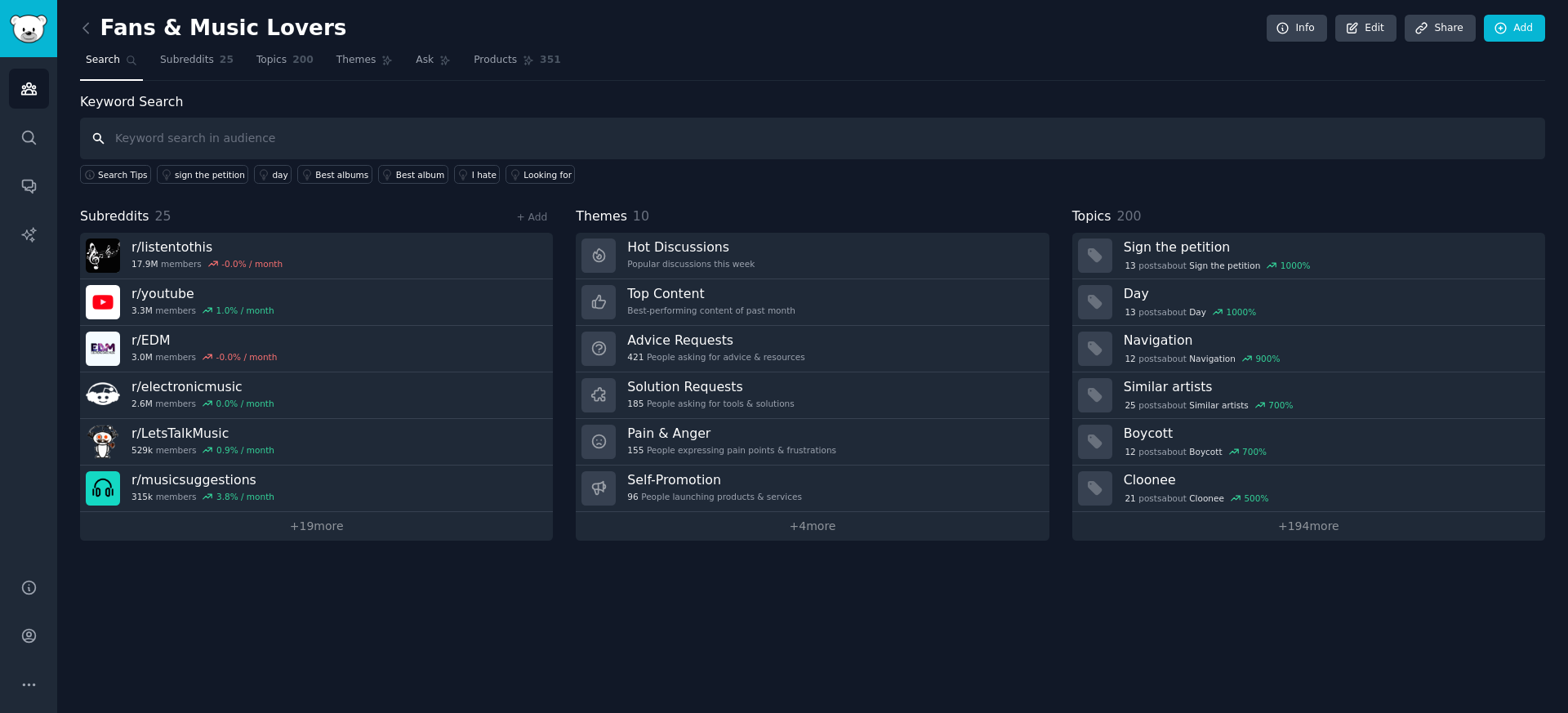
click at [230, 133] on input "text" at bounding box center [813, 138] width 1466 height 42
type input "NFTs"
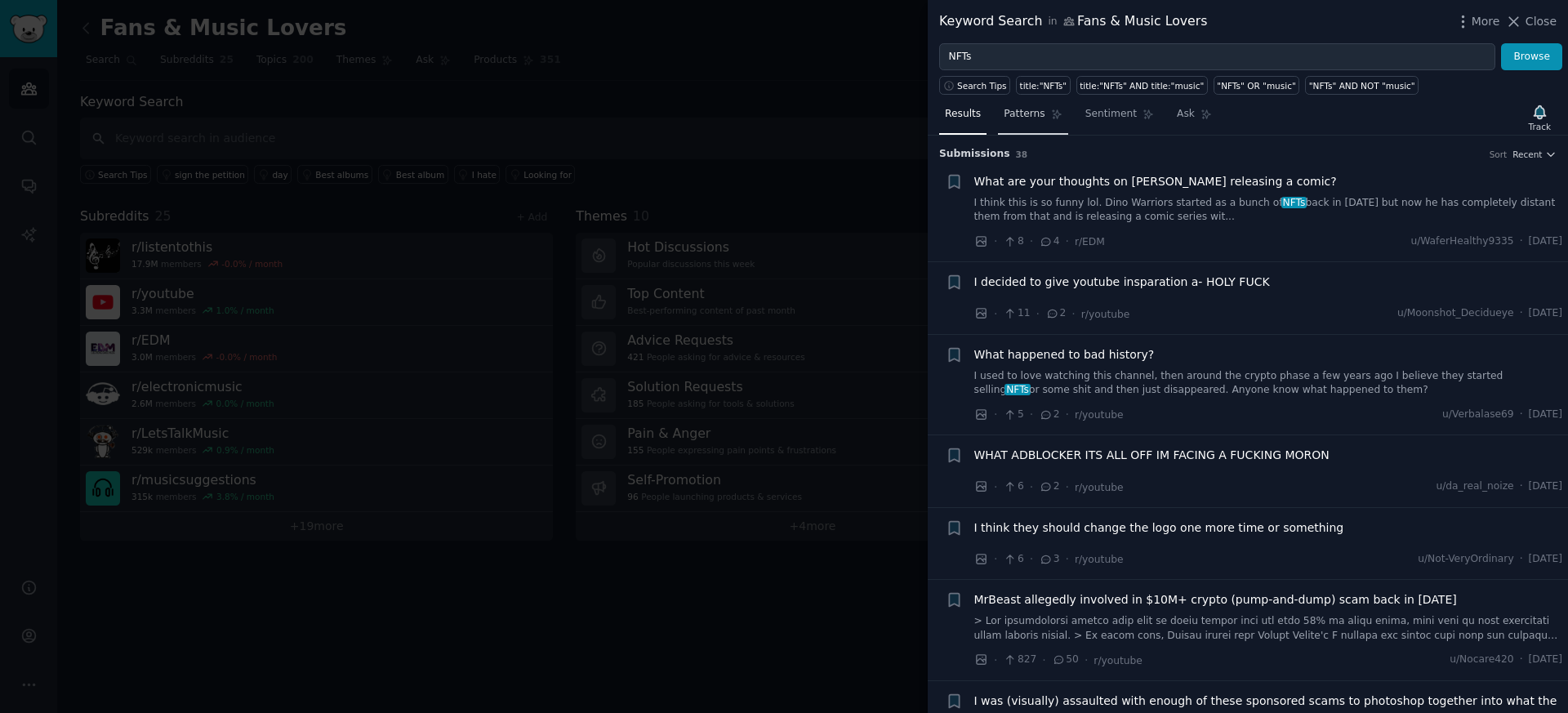
click at [1040, 114] on span "Patterns" at bounding box center [1024, 114] width 41 height 15
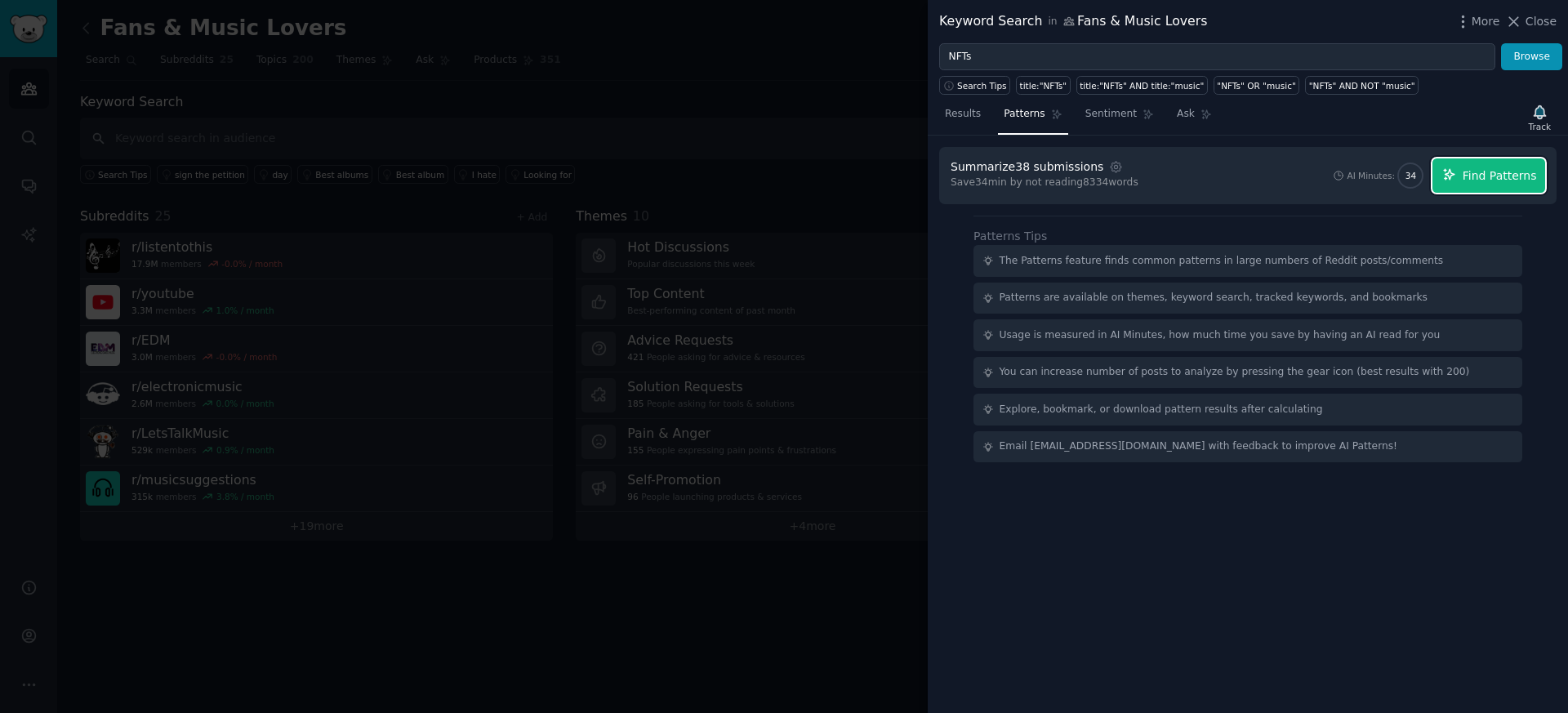
click at [1517, 183] on span "Find Patterns" at bounding box center [1500, 176] width 74 height 17
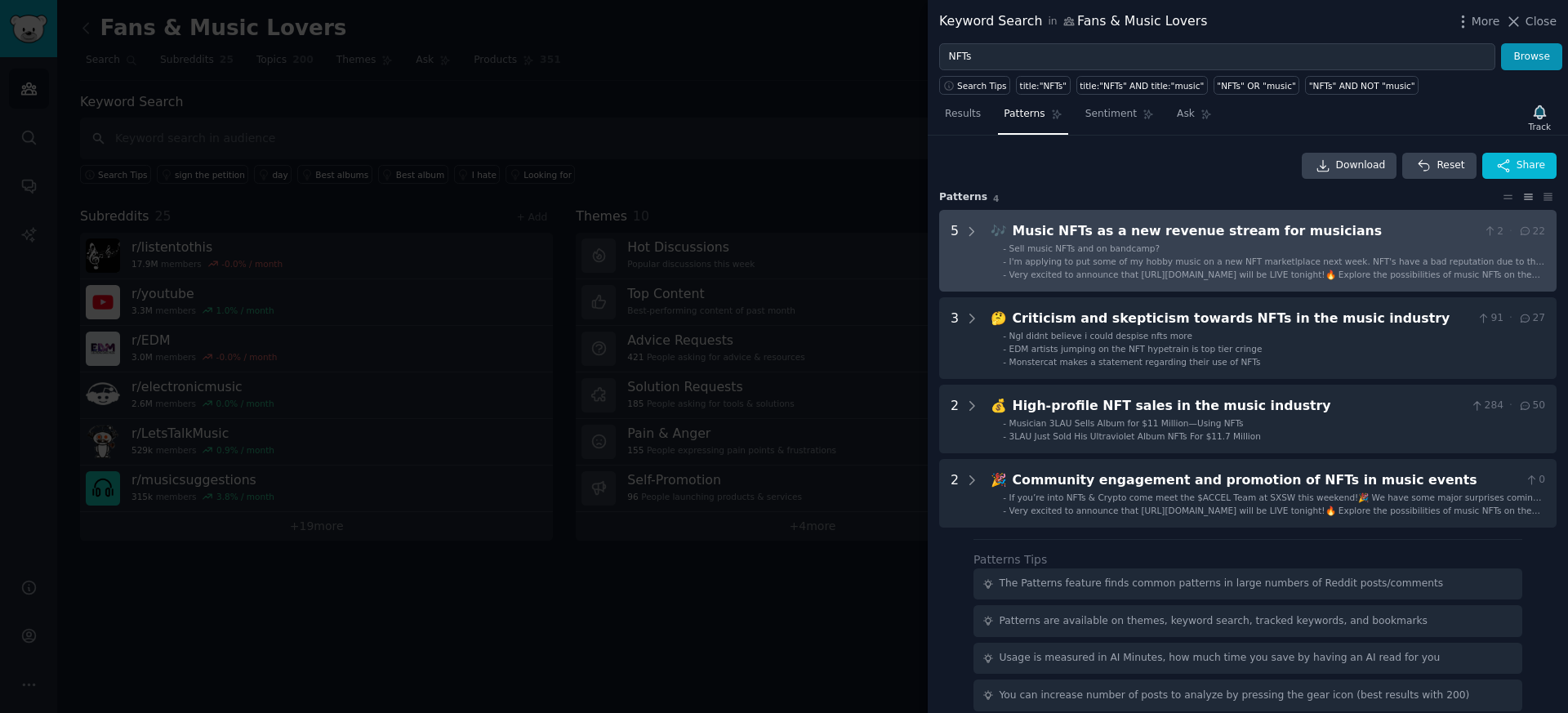
click at [1208, 226] on div "Music NFTs as a new revenue stream for musicians" at bounding box center [1245, 232] width 465 height 20
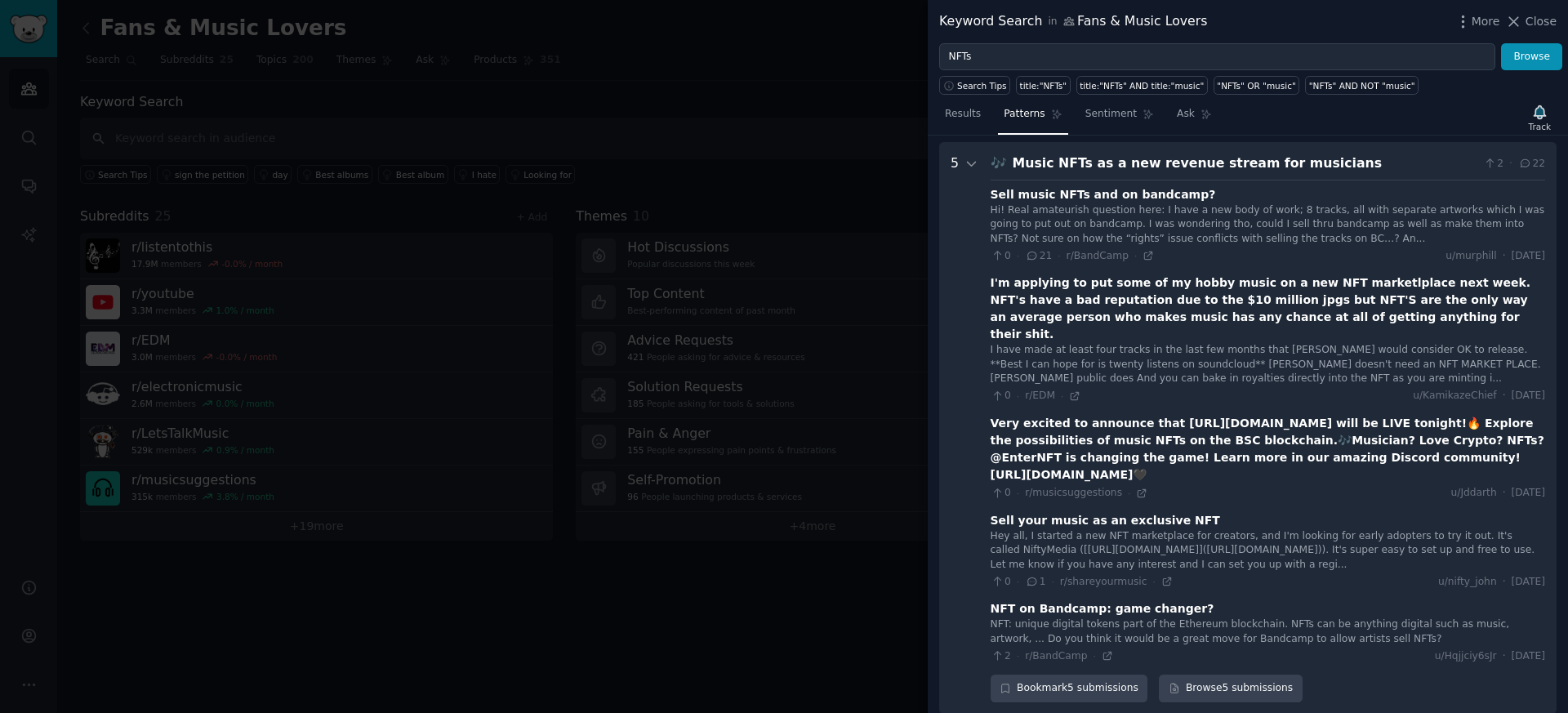
scroll to position [74, 0]
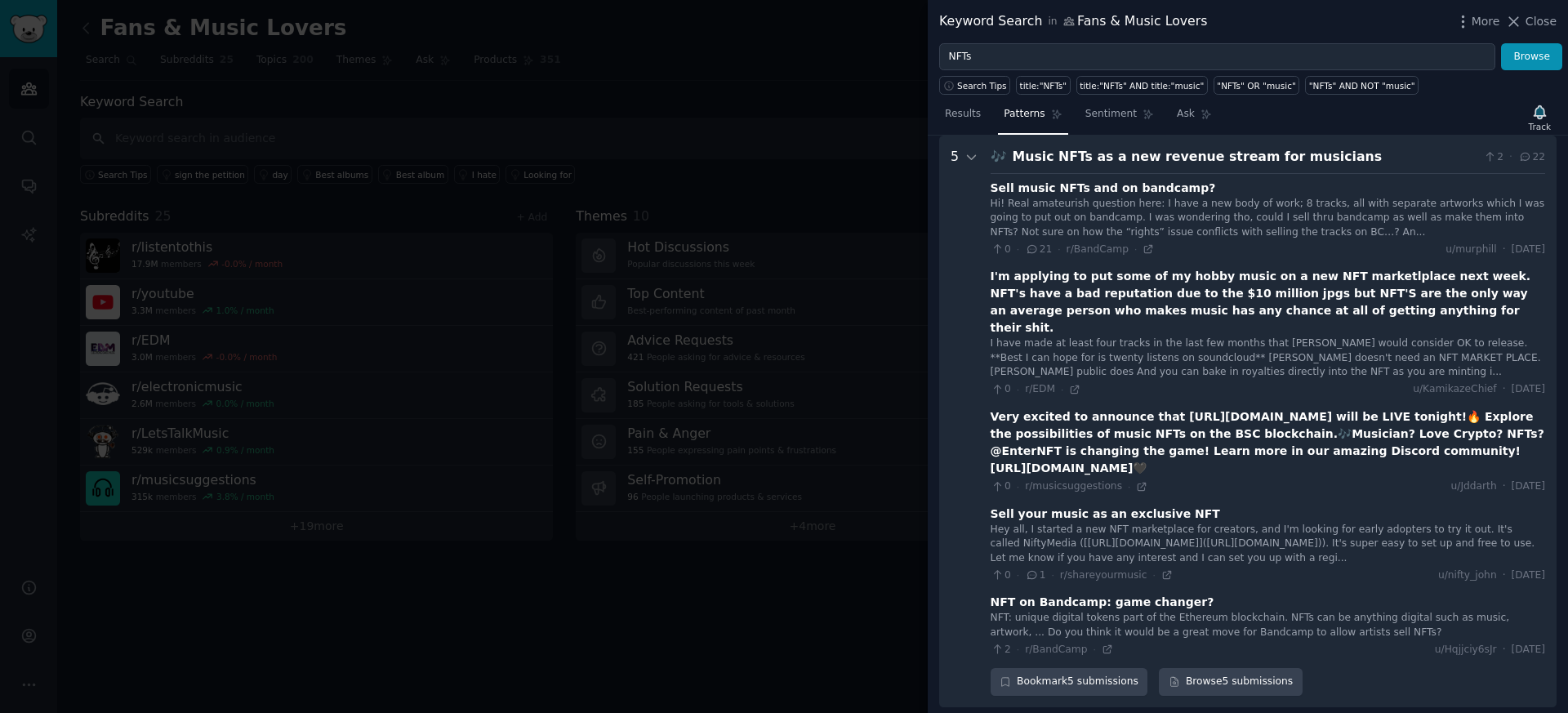
click at [1142, 158] on div "Music NFTs as a new revenue stream for musicians" at bounding box center [1245, 157] width 465 height 20
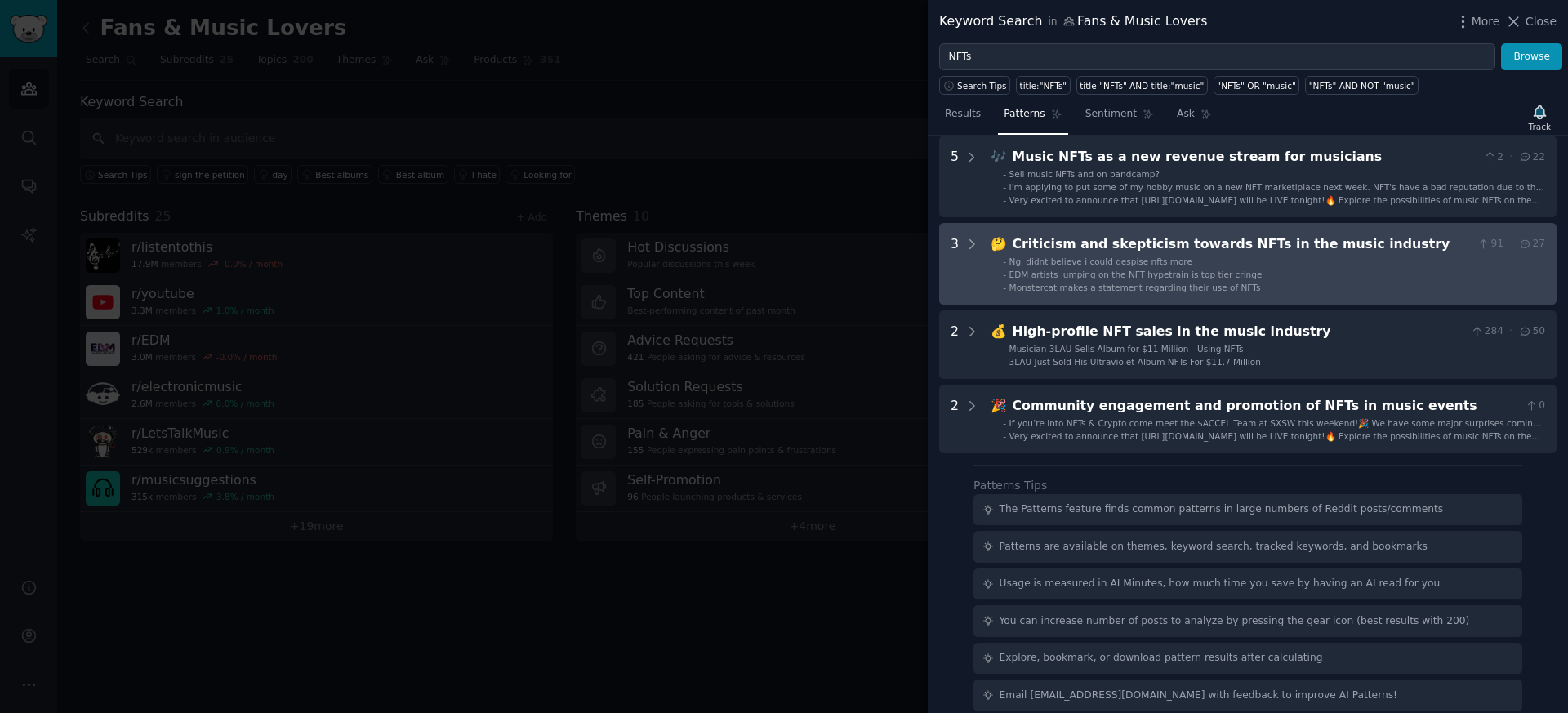
click at [1110, 253] on div "Criticism and skepticism towards NFTs in the music industry" at bounding box center [1242, 245] width 458 height 20
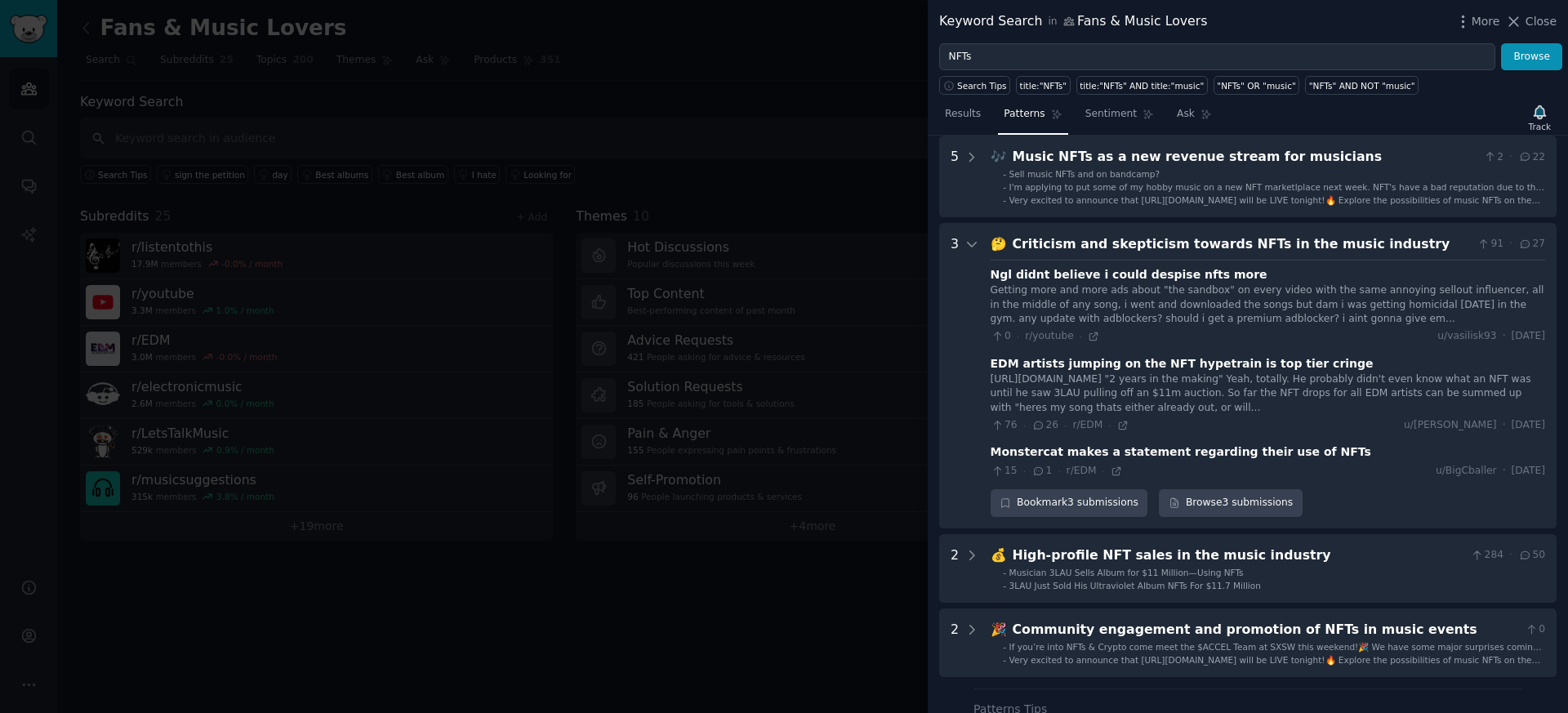
scroll to position [162, 0]
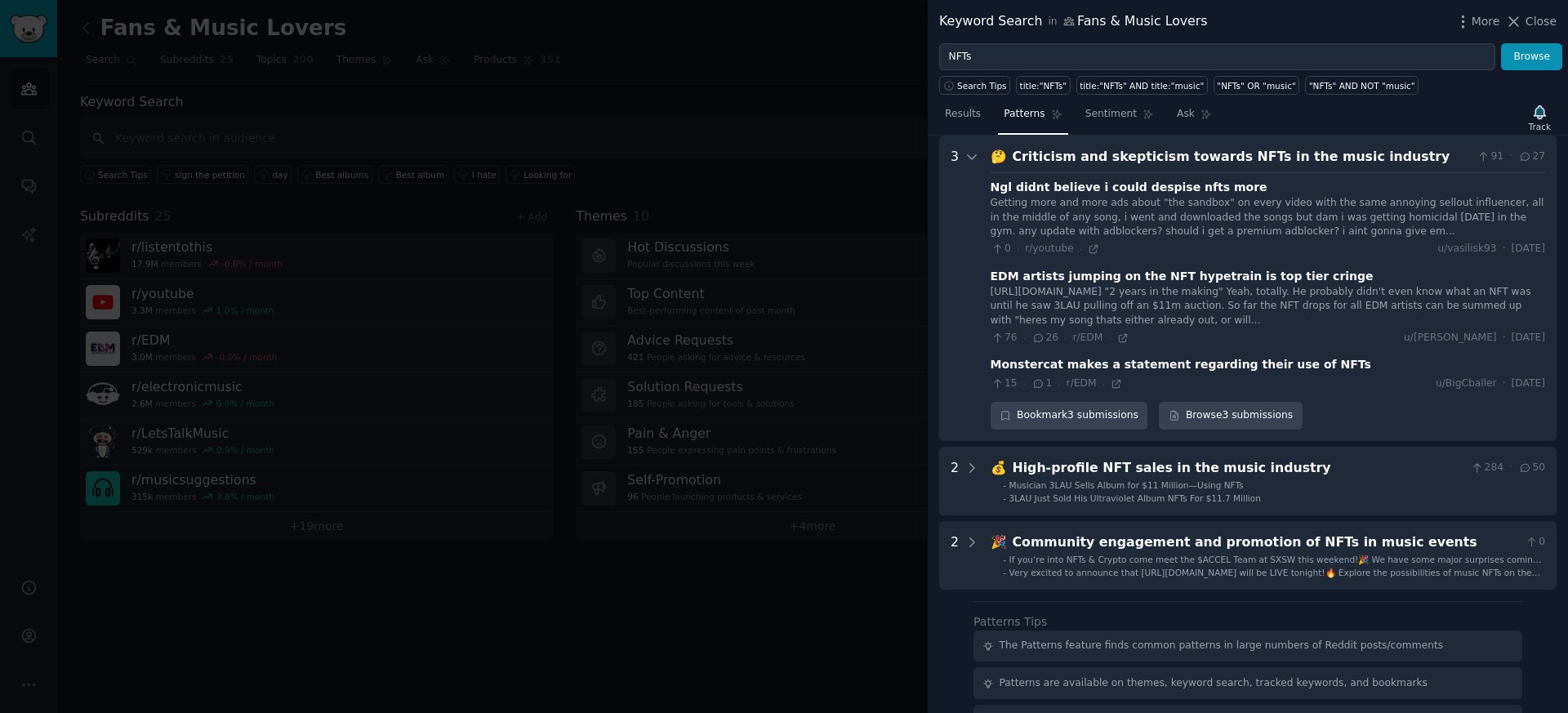
click at [1118, 170] on div "🤔 Criticism and skepticism towards NFTs in the music industry 91 · 27 Ngl didnt…" at bounding box center [1268, 289] width 555 height 283
click at [1118, 157] on div "Criticism and skepticism towards NFTs in the music industry" at bounding box center [1242, 157] width 458 height 20
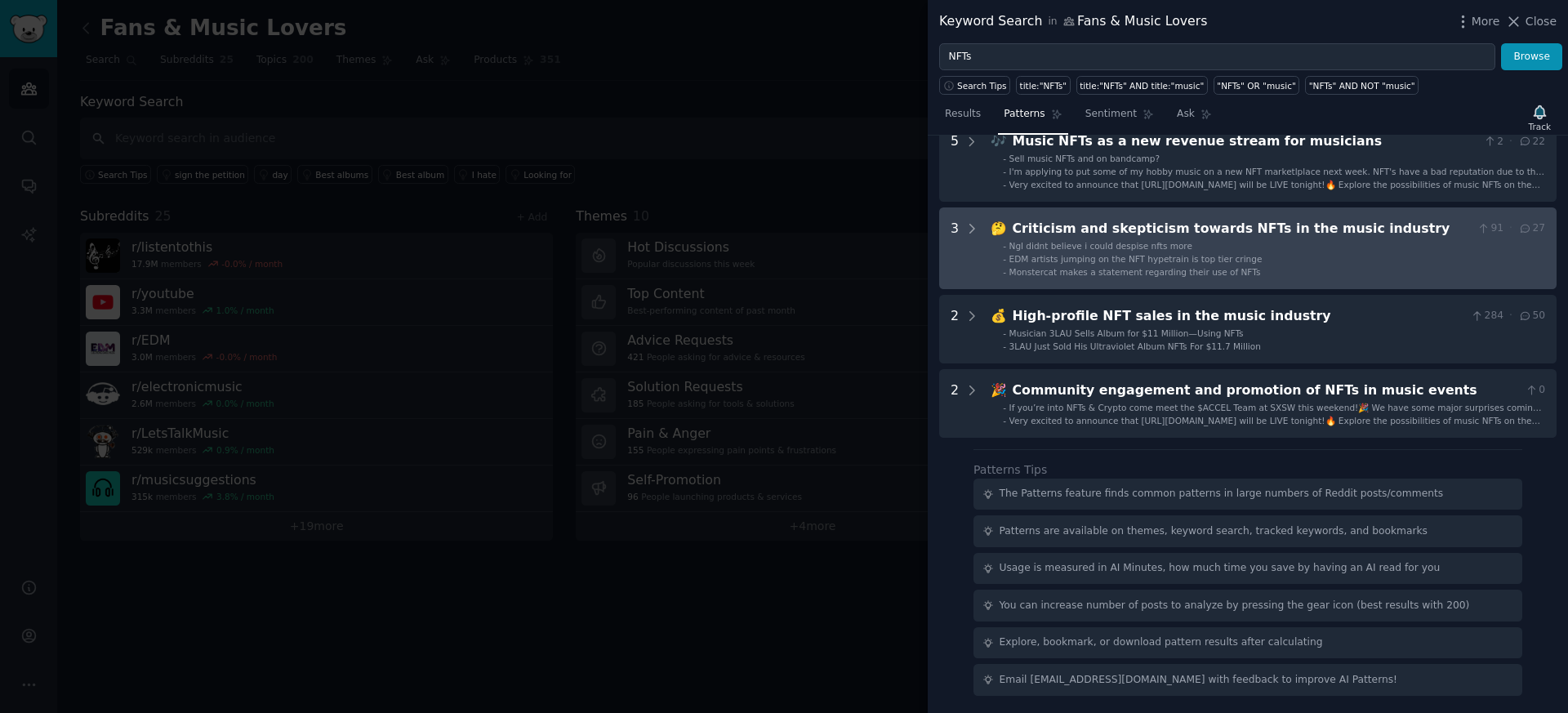
click at [1110, 245] on span "Ngl didnt believe i could despise nfts more" at bounding box center [1101, 246] width 183 height 10
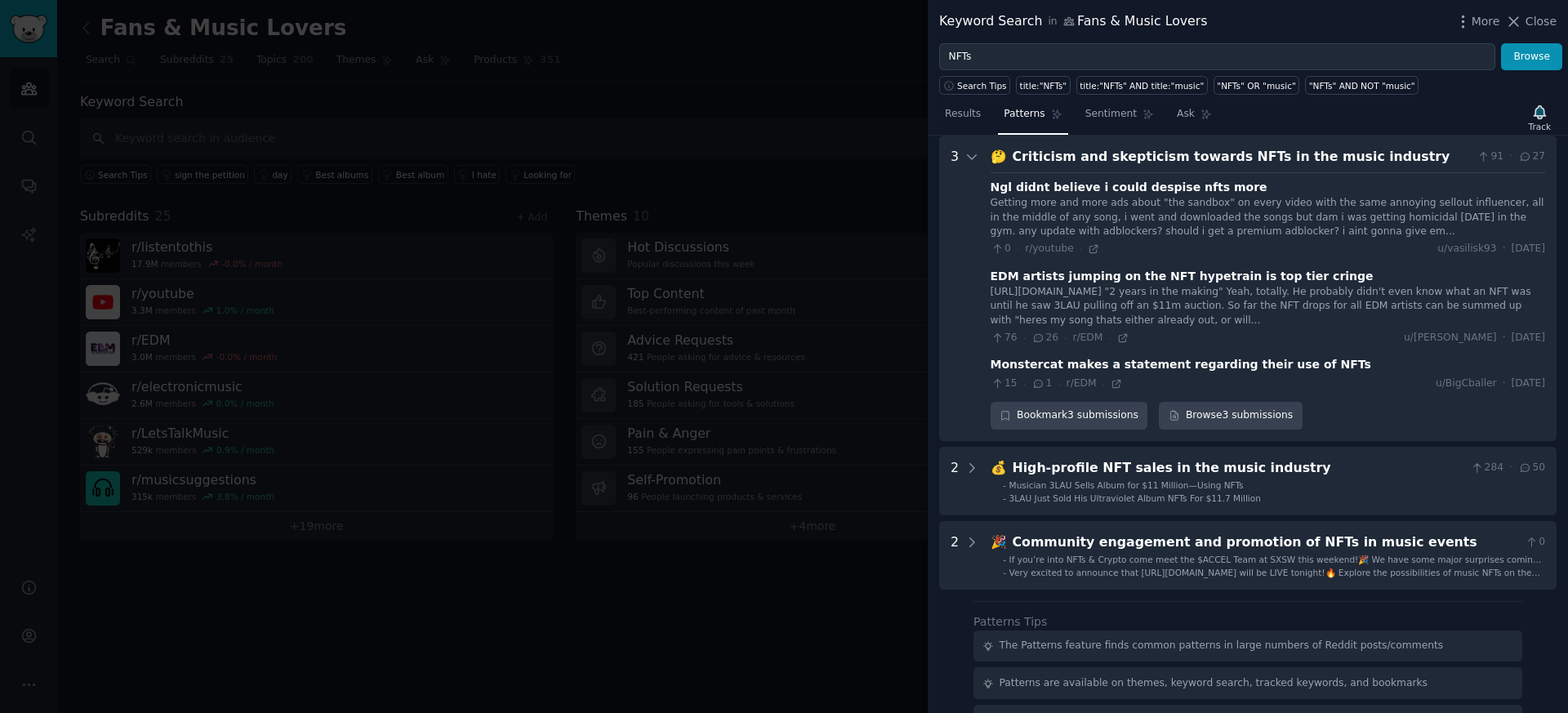
click at [1138, 162] on div "Criticism and skepticism towards NFTs in the music industry" at bounding box center [1242, 157] width 458 height 20
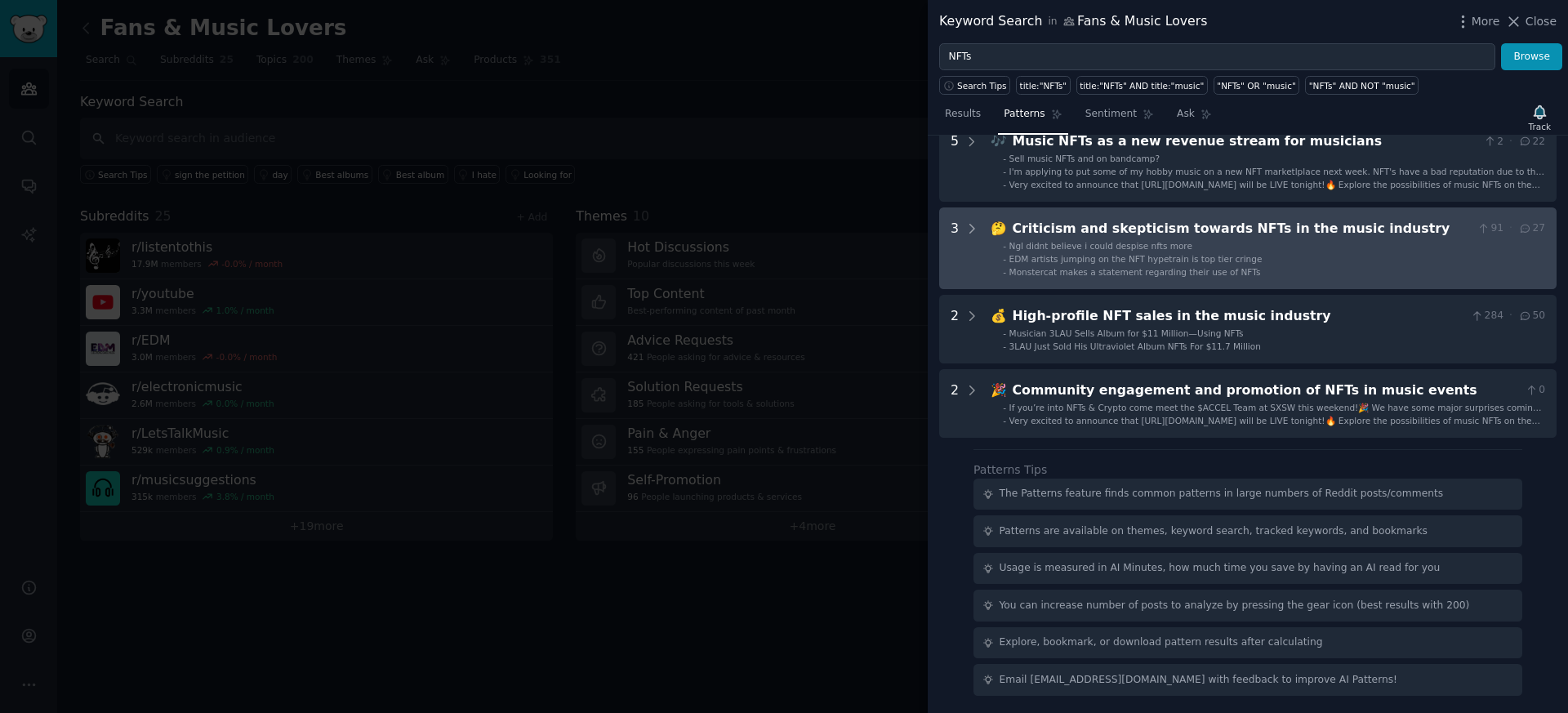
click at [1126, 232] on div "Criticism and skepticism towards NFTs in the music industry" at bounding box center [1242, 229] width 458 height 20
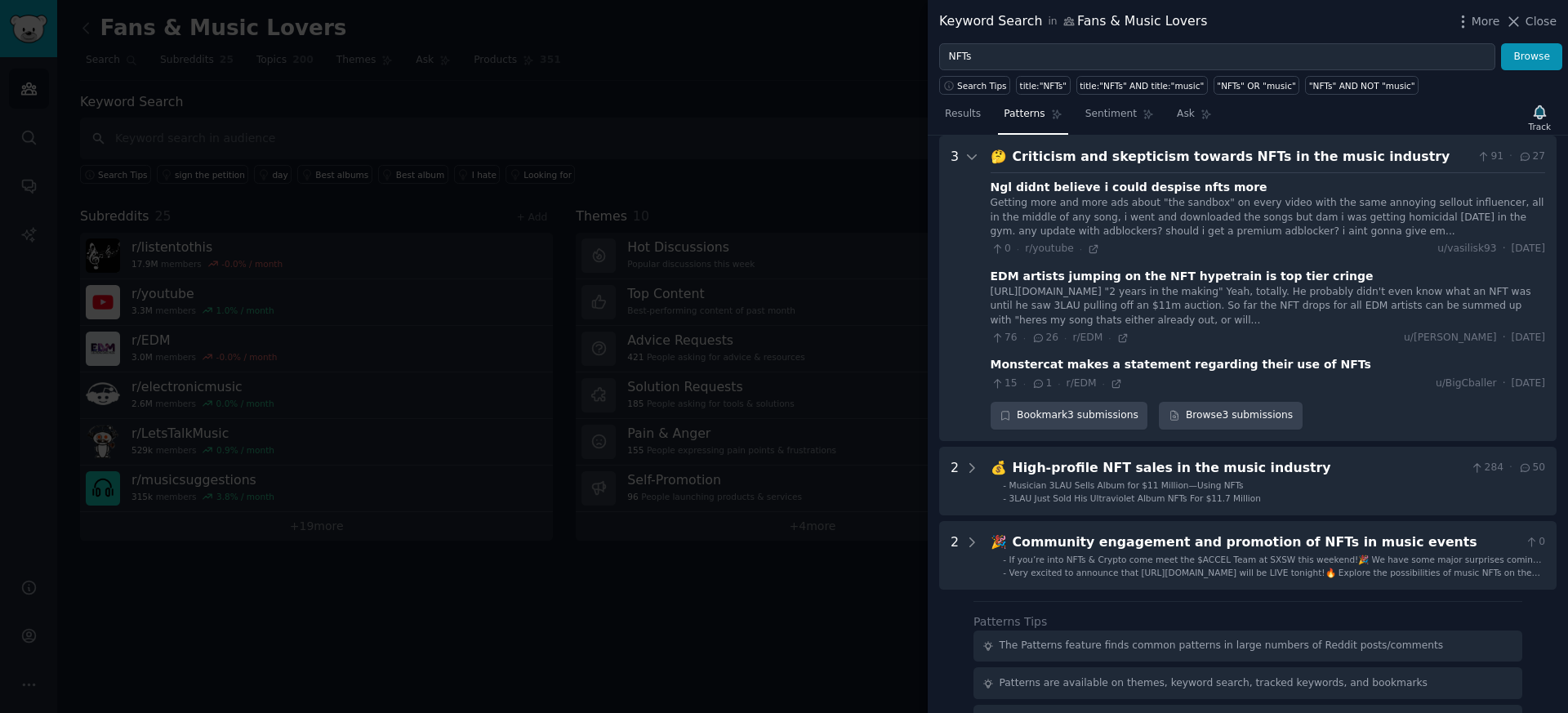
click at [1132, 155] on div "Criticism and skepticism towards NFTs in the music industry" at bounding box center [1242, 157] width 458 height 20
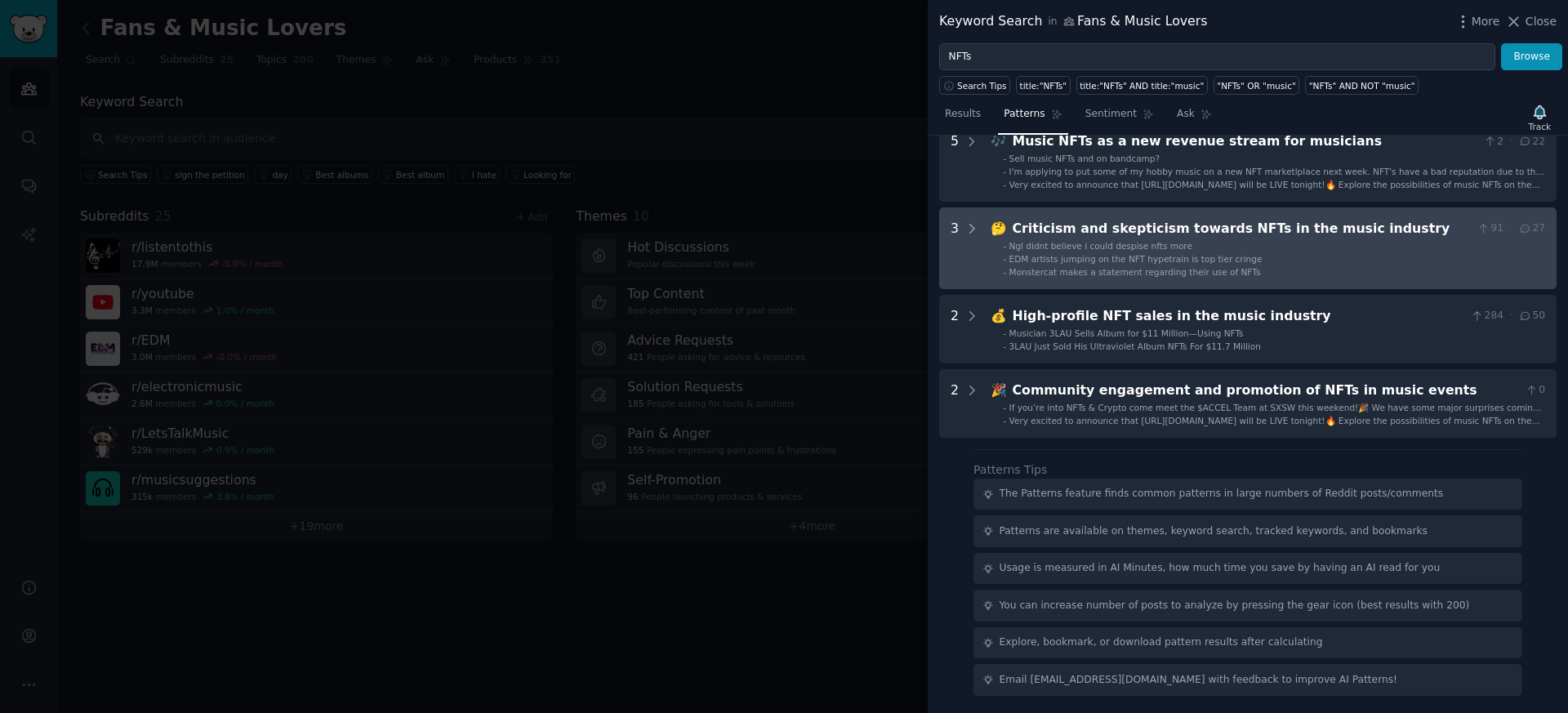
scroll to position [90, 0]
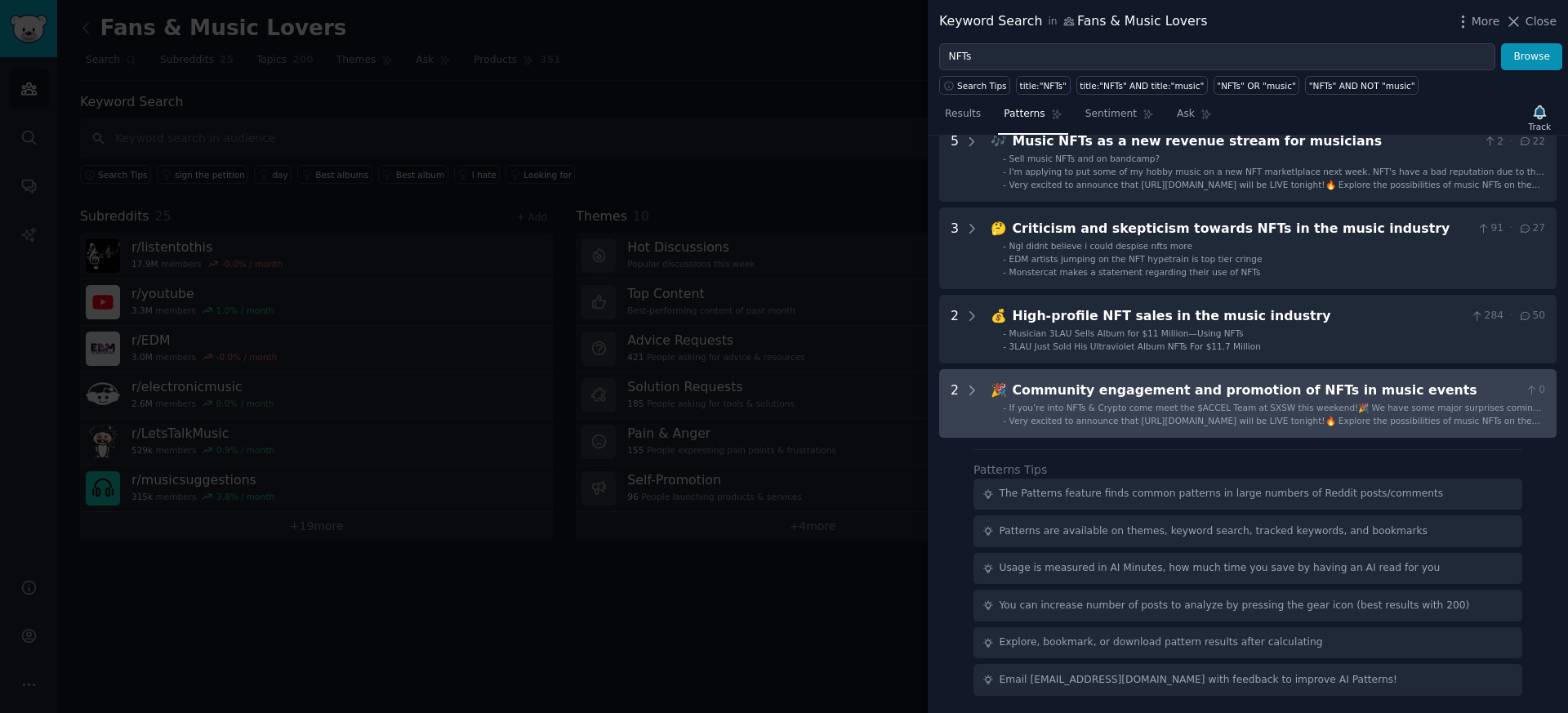
click at [1102, 384] on div "Community engagement and promotion of NFTs in music events" at bounding box center [1266, 391] width 507 height 20
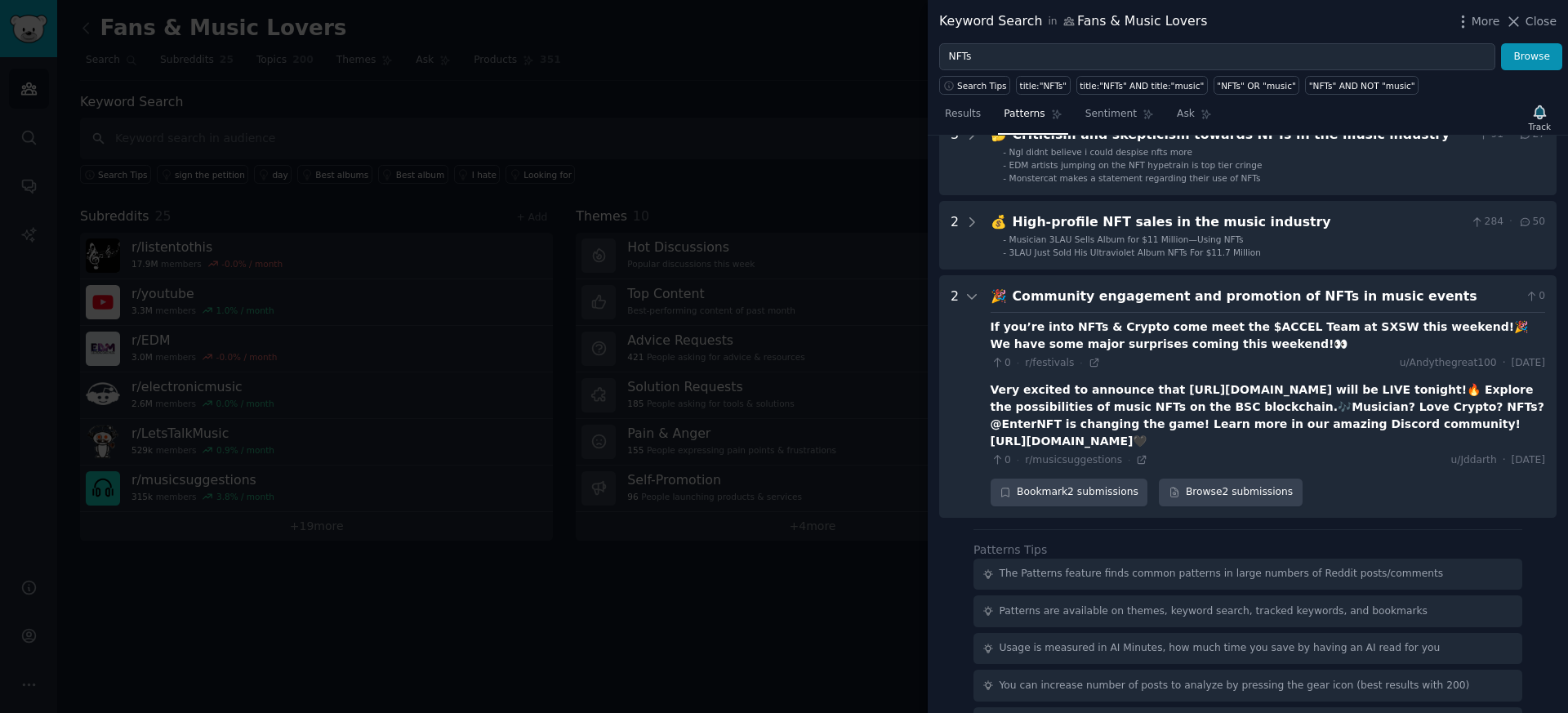
scroll to position [180, 0]
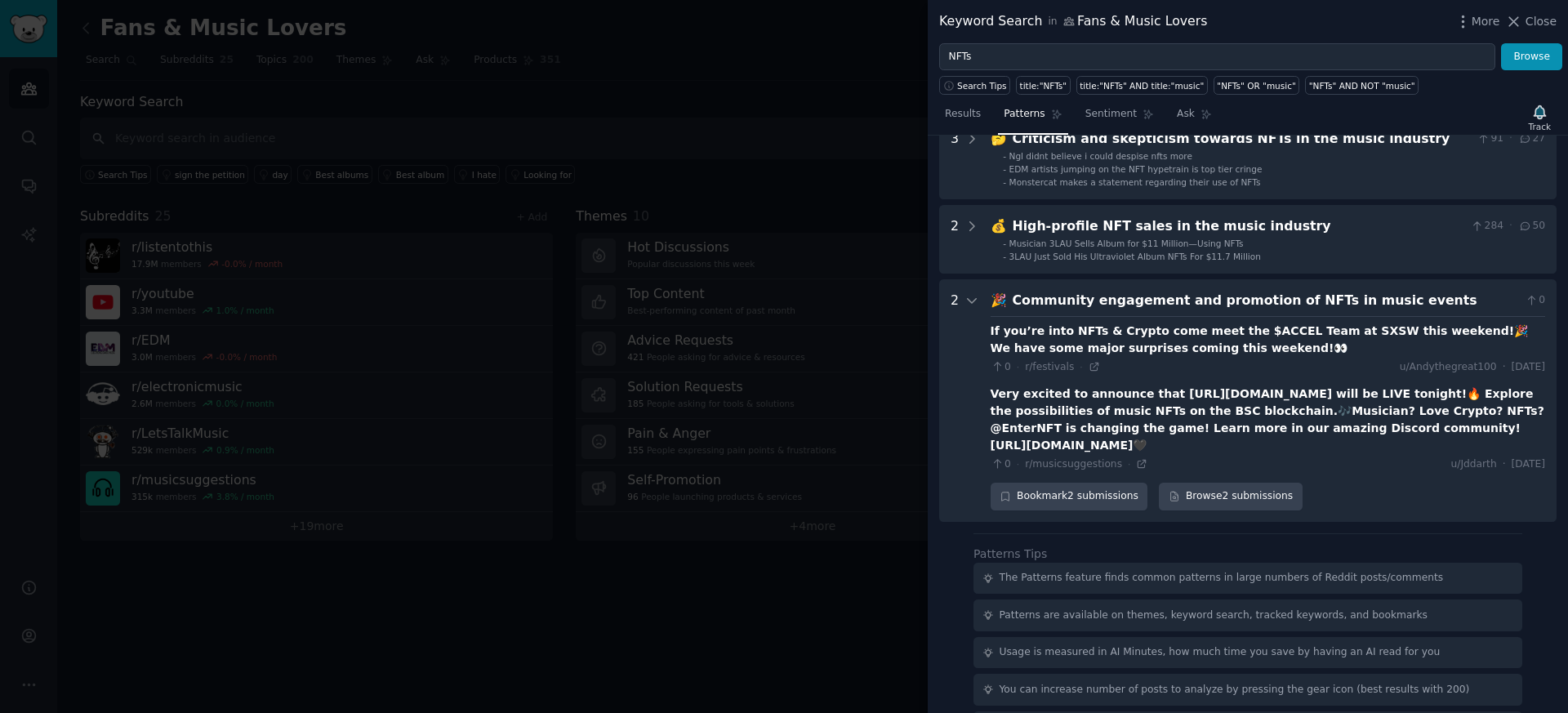
click at [1124, 296] on div "Community engagement and promotion of NFTs in music events" at bounding box center [1266, 301] width 507 height 20
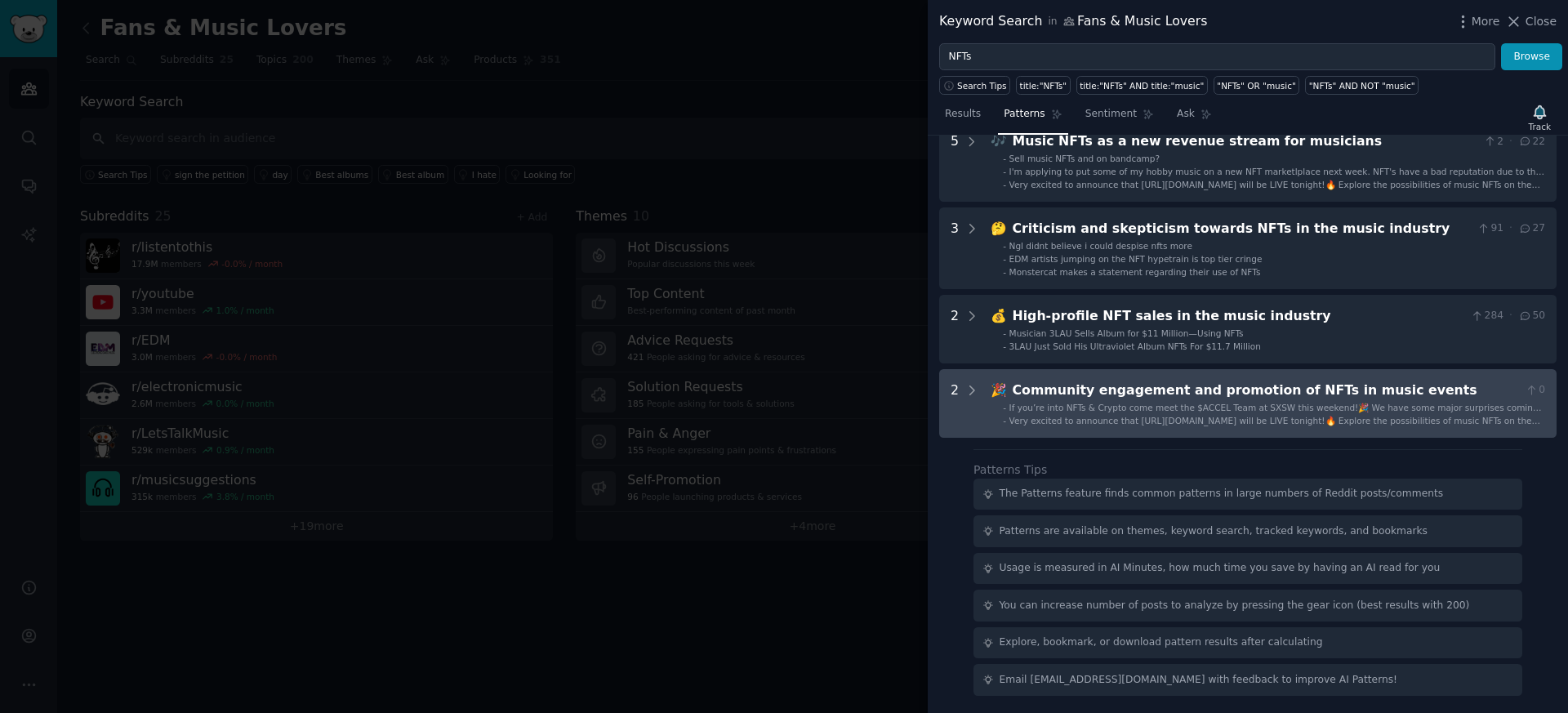
scroll to position [90, 0]
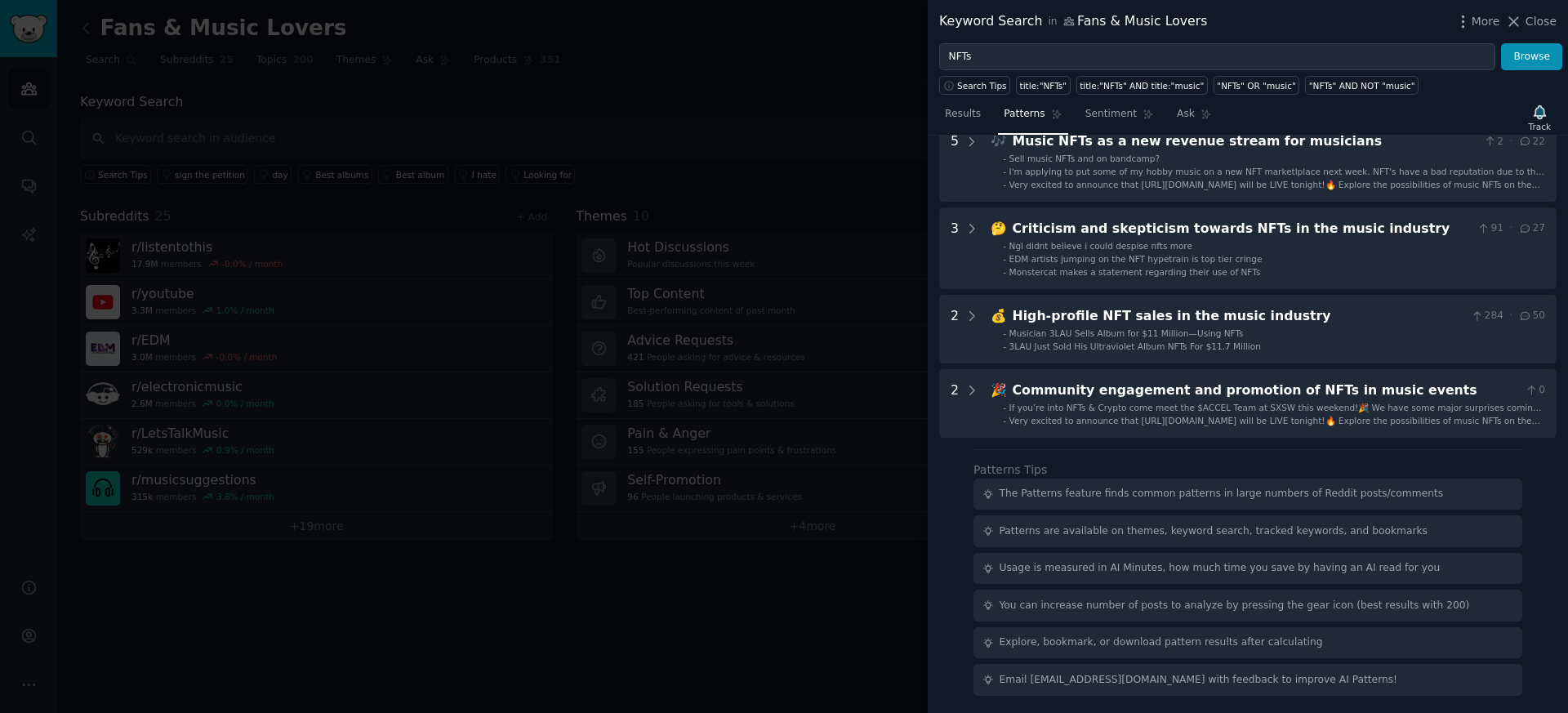
click at [737, 133] on div at bounding box center [784, 356] width 1568 height 713
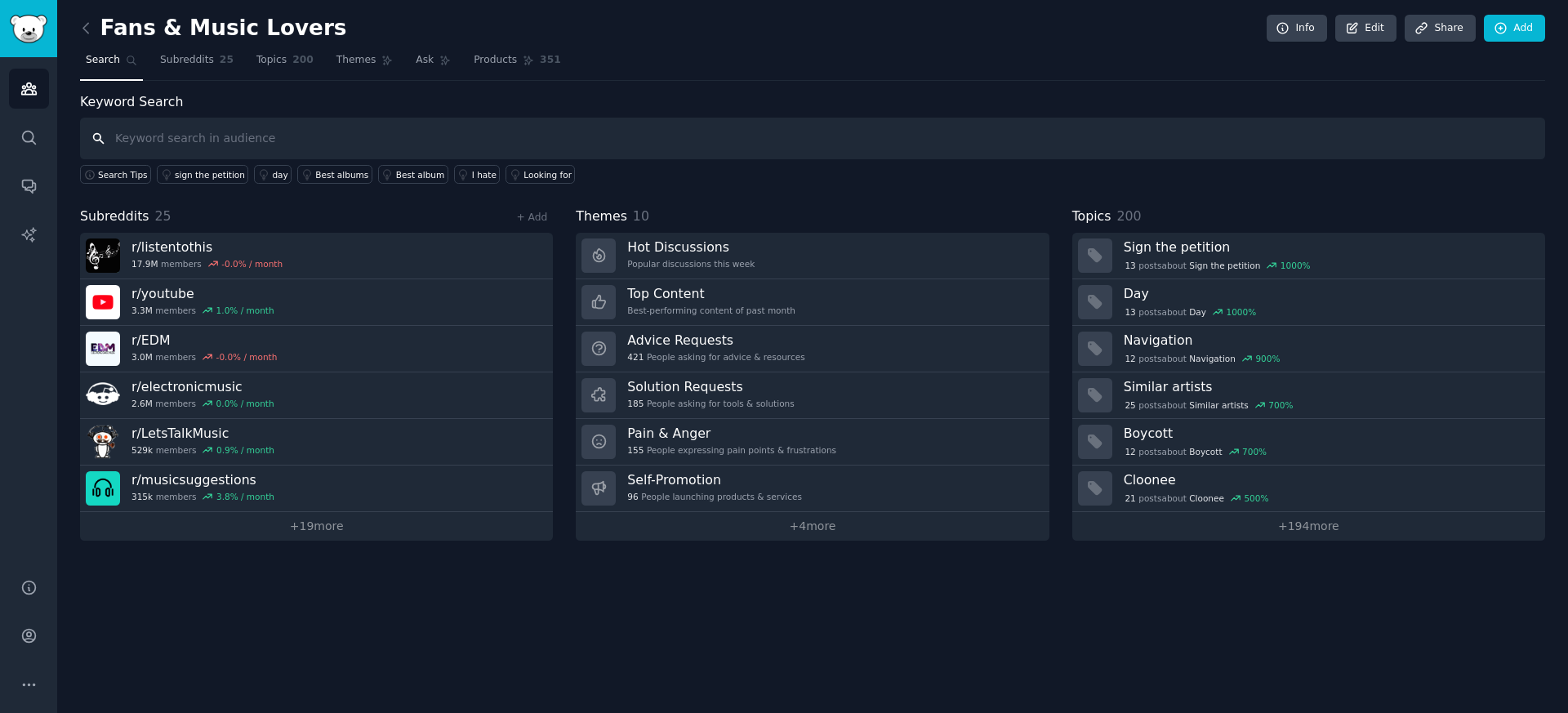
click at [408, 140] on input "text" at bounding box center [813, 138] width 1466 height 42
type input "ownership"
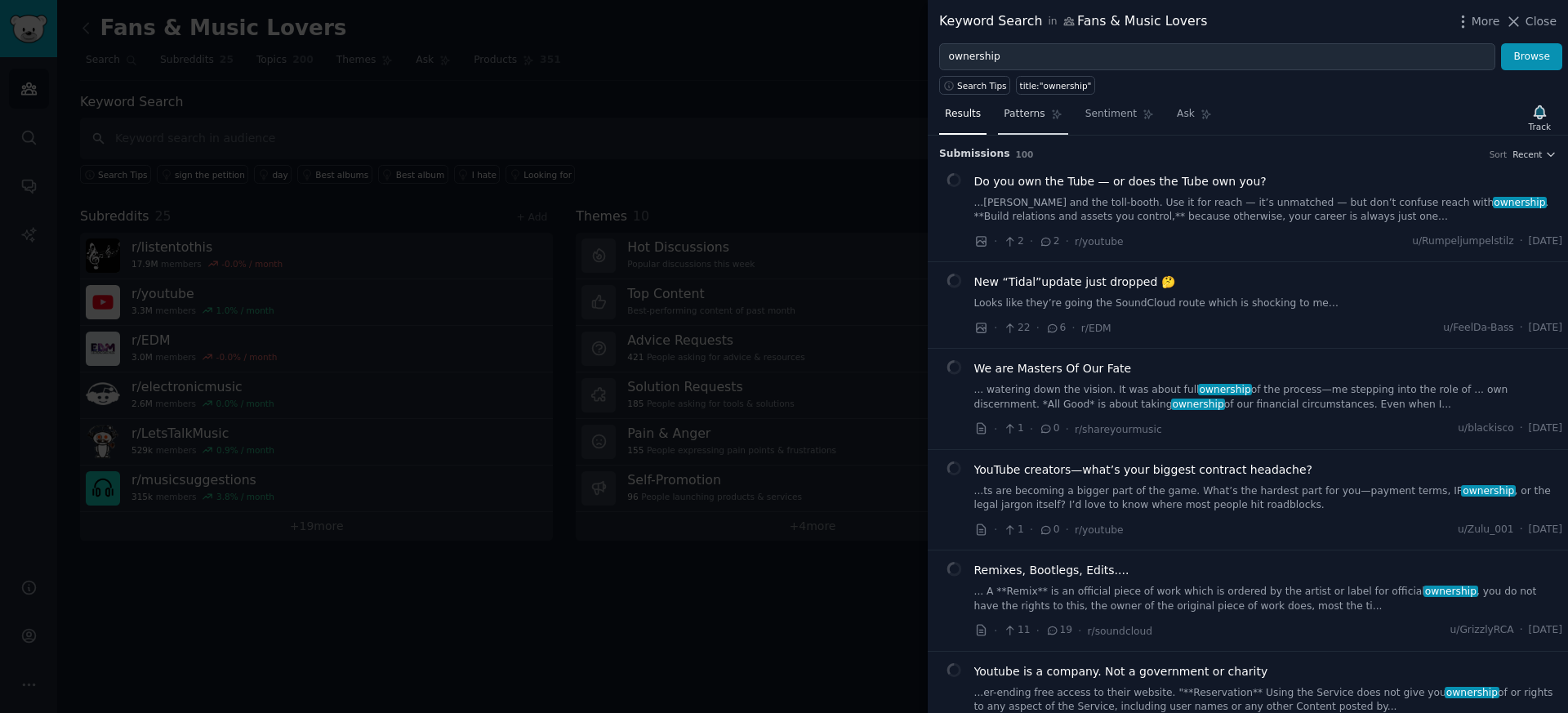
click at [1022, 119] on span "Patterns" at bounding box center [1024, 114] width 41 height 15
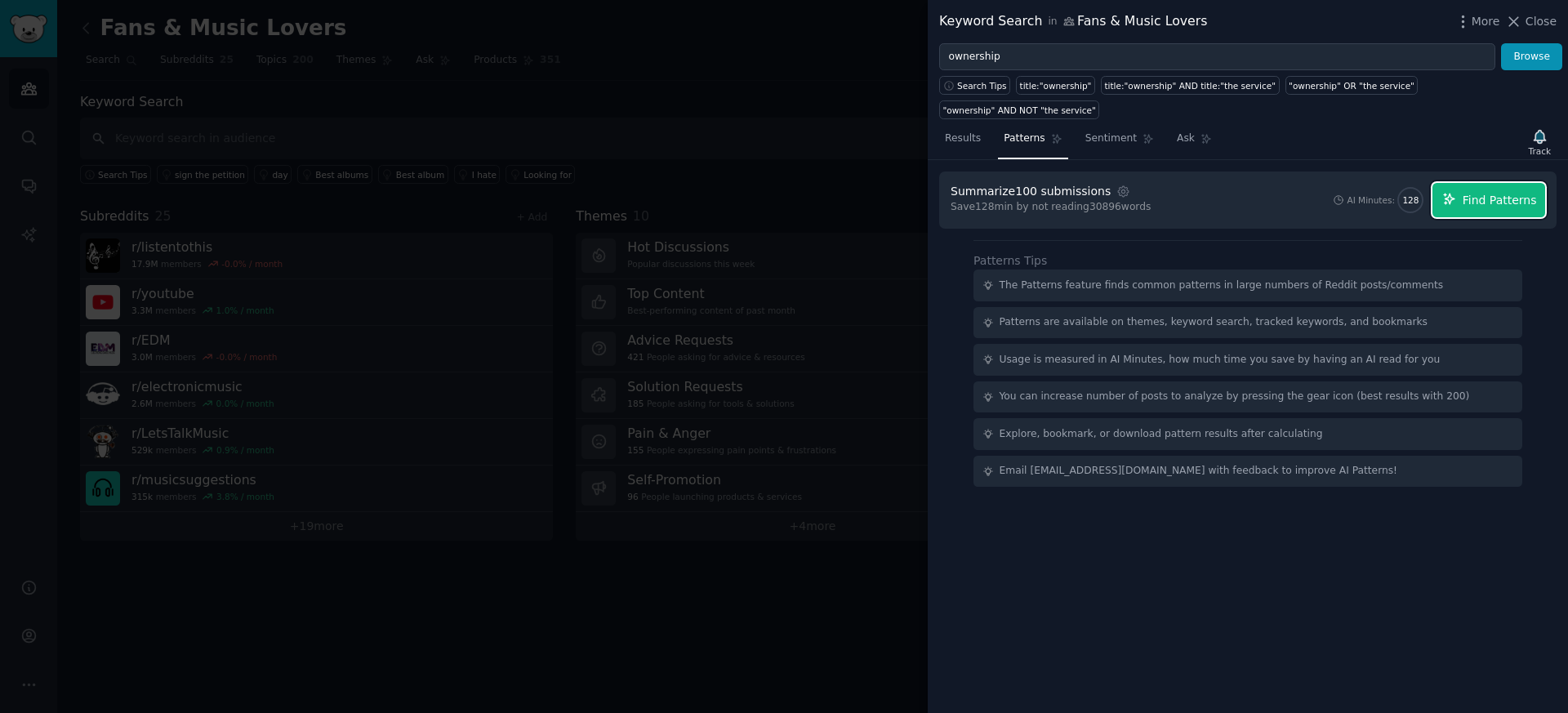
click at [1519, 205] on span "Find Patterns" at bounding box center [1500, 200] width 74 height 17
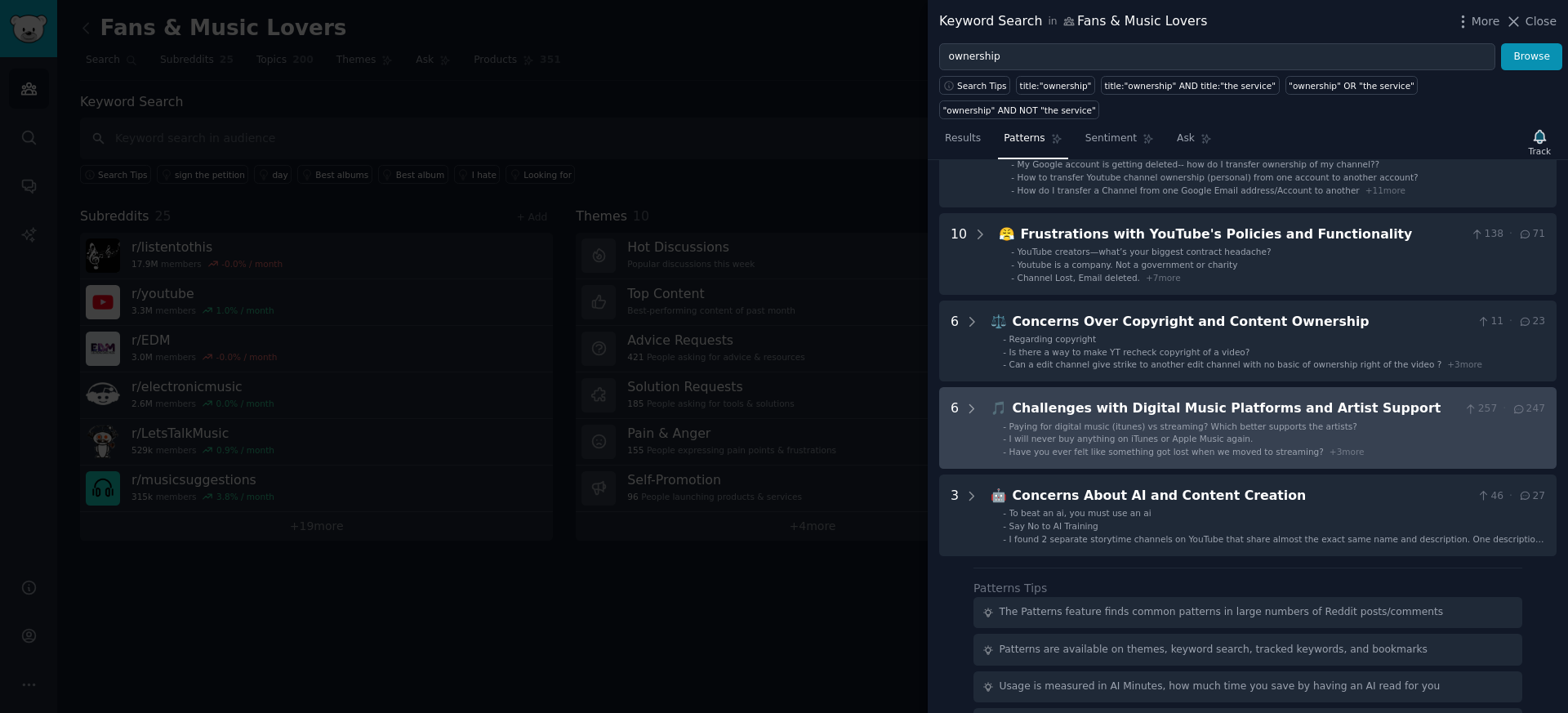
scroll to position [111, 0]
click at [1114, 410] on div "Challenges with Digital Music Platforms and Artist Support" at bounding box center [1236, 407] width 446 height 20
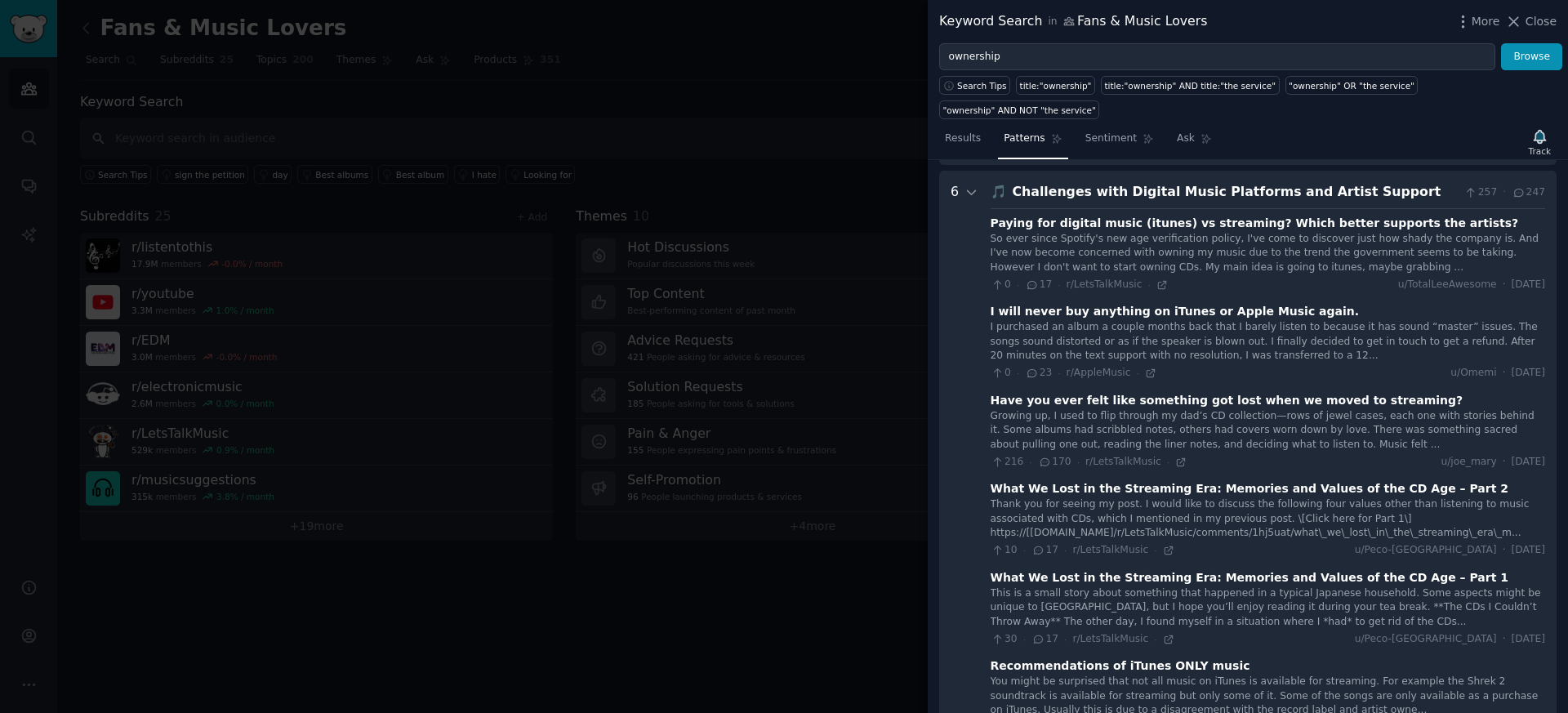
scroll to position [336, 0]
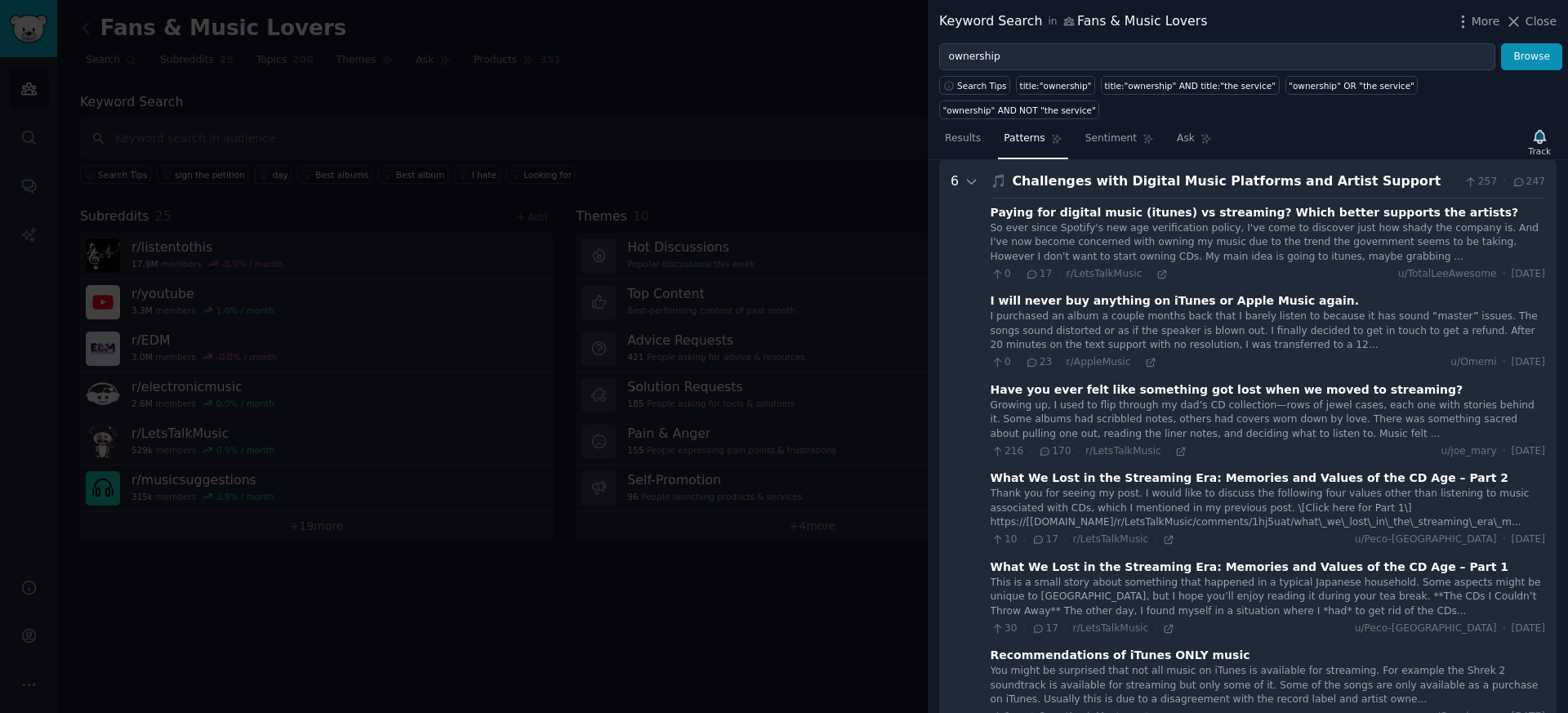
click at [1144, 246] on div "So ever since Spotify's new age verification policy, I've come to discover just…" at bounding box center [1268, 243] width 555 height 43
click at [1428, 187] on div "Challenges with Digital Music Platforms and Artist Support" at bounding box center [1236, 182] width 446 height 20
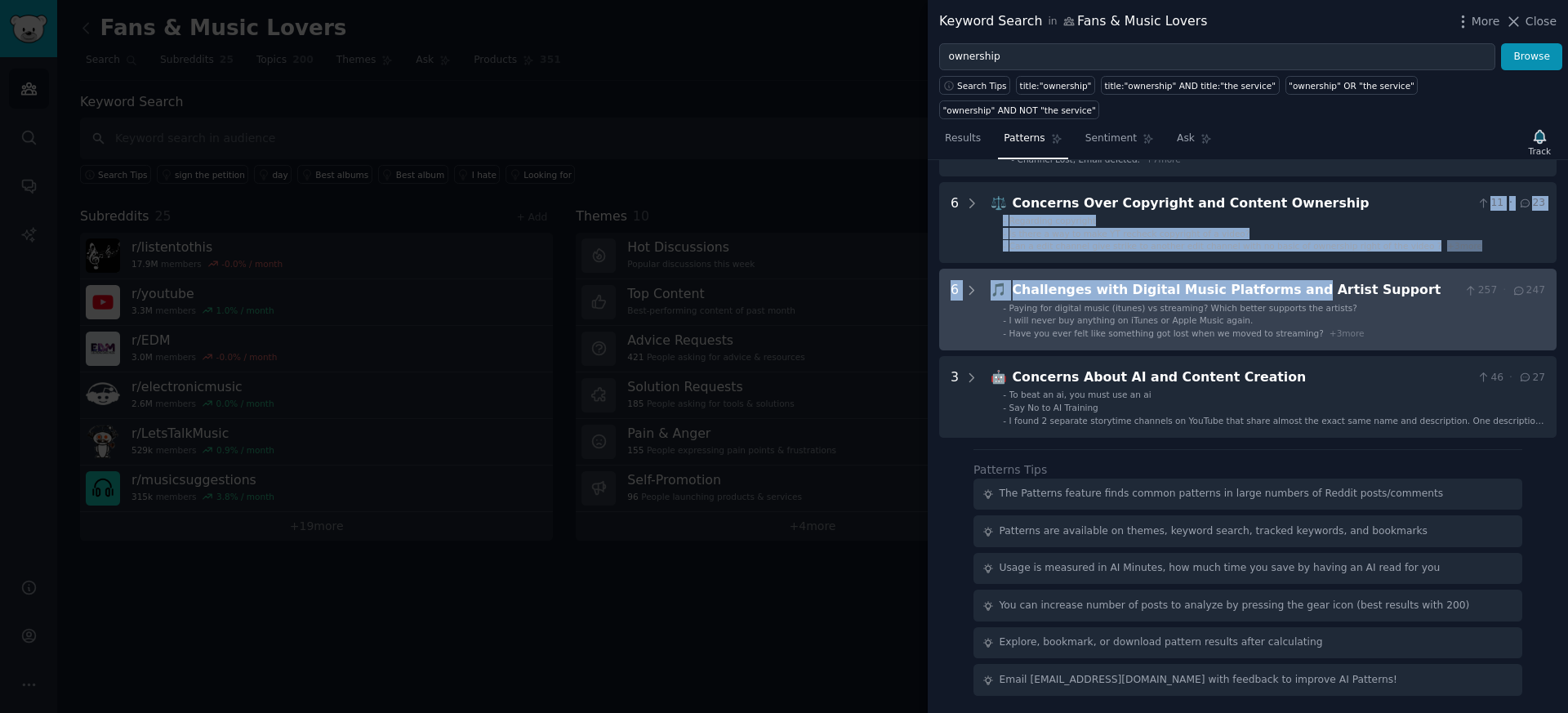
drag, startPoint x: 1413, startPoint y: 207, endPoint x: 1277, endPoint y: 278, distance: 153.4
click at [1277, 280] on div "14 🔄 Issues with YouTube Channel Ownership and Transfer 15 · 10 - My Google acc…" at bounding box center [1248, 222] width 617 height 430
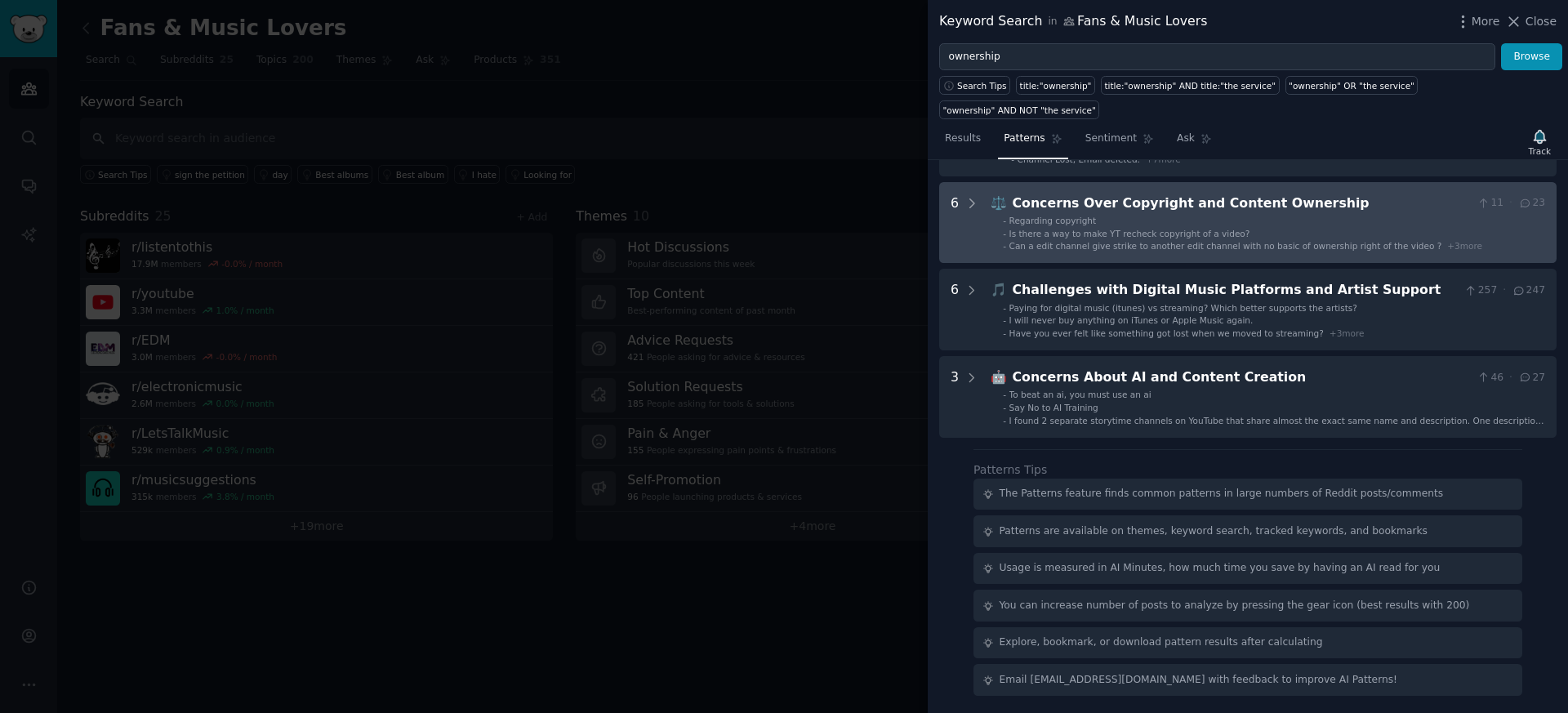
click at [1273, 203] on div "Concerns Over Copyright and Content Ownership" at bounding box center [1242, 204] width 458 height 20
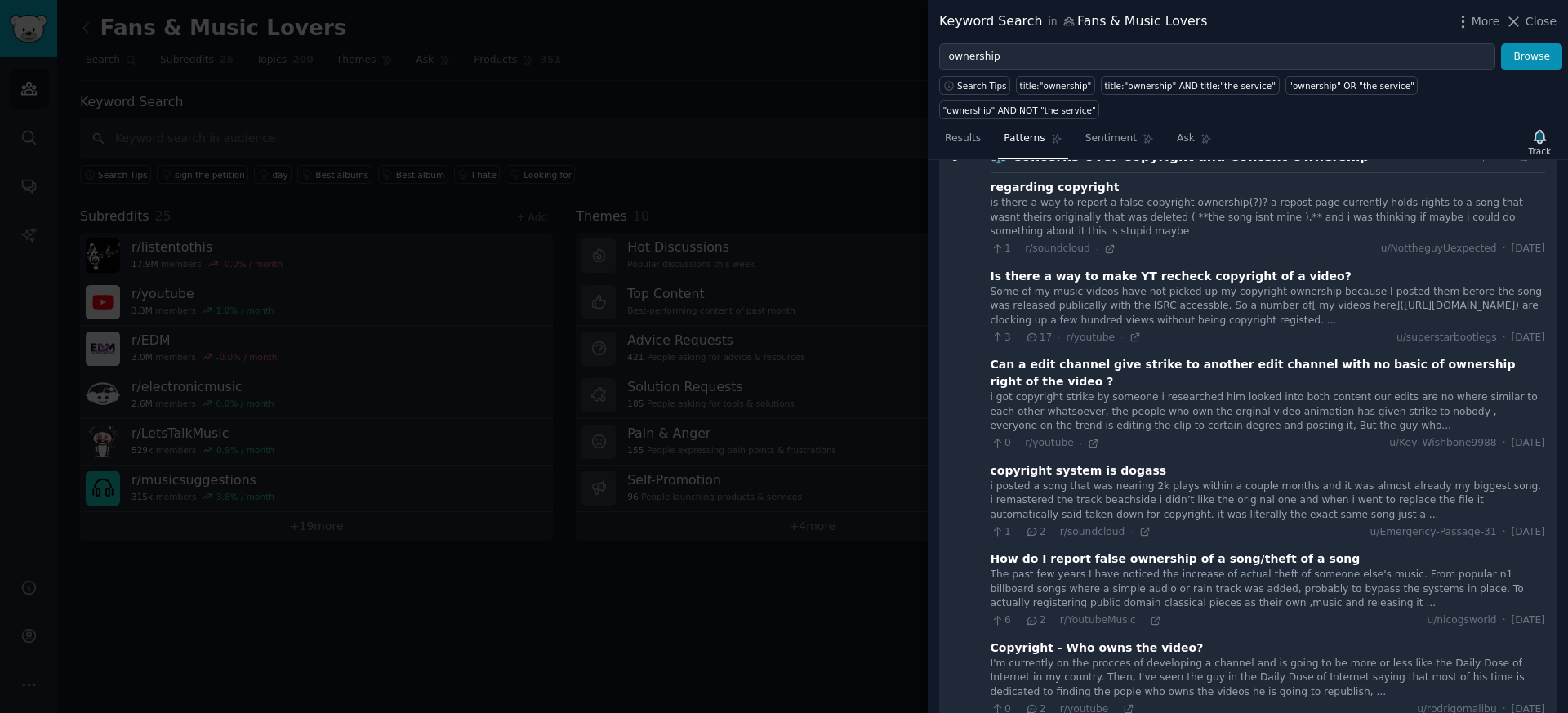
scroll to position [249, 0]
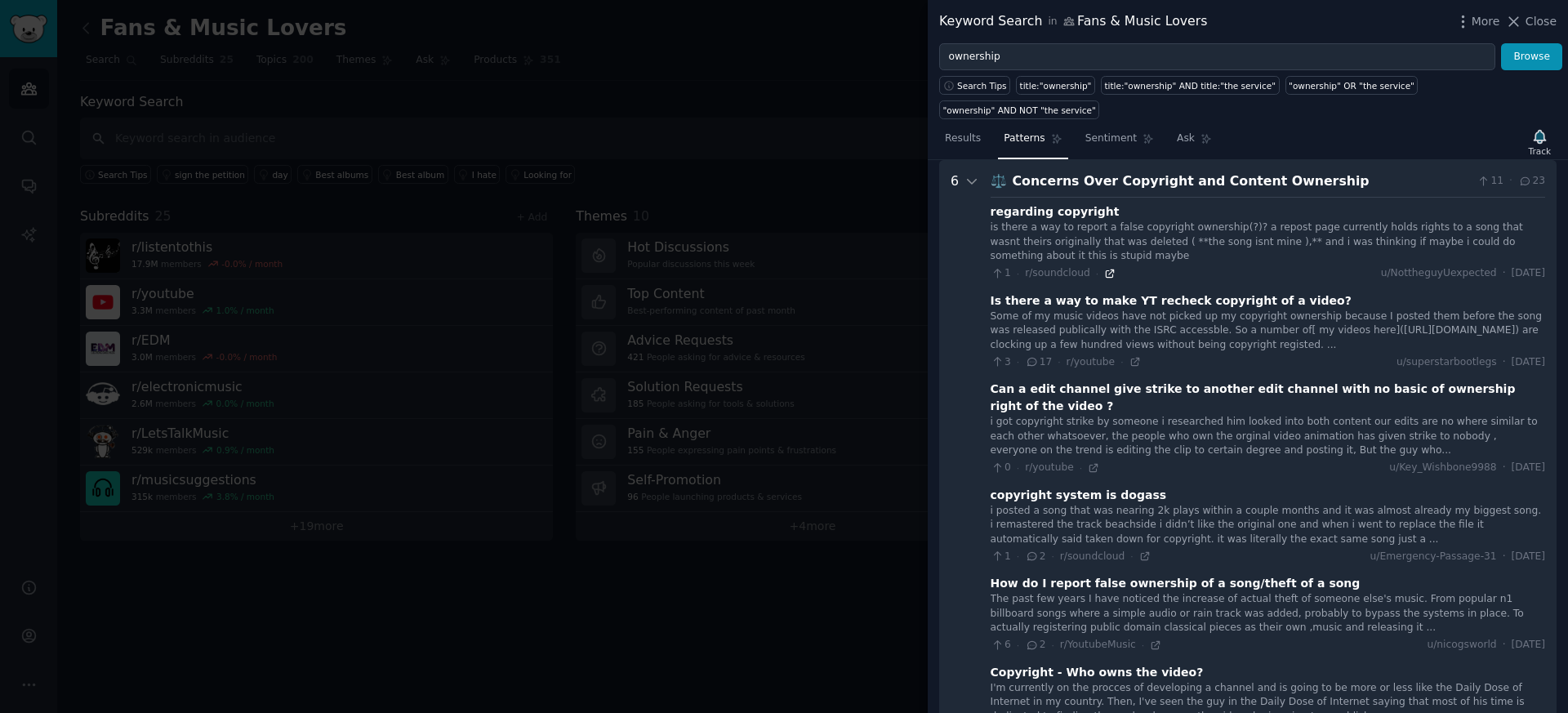
click at [1106, 276] on icon at bounding box center [1110, 274] width 11 height 11
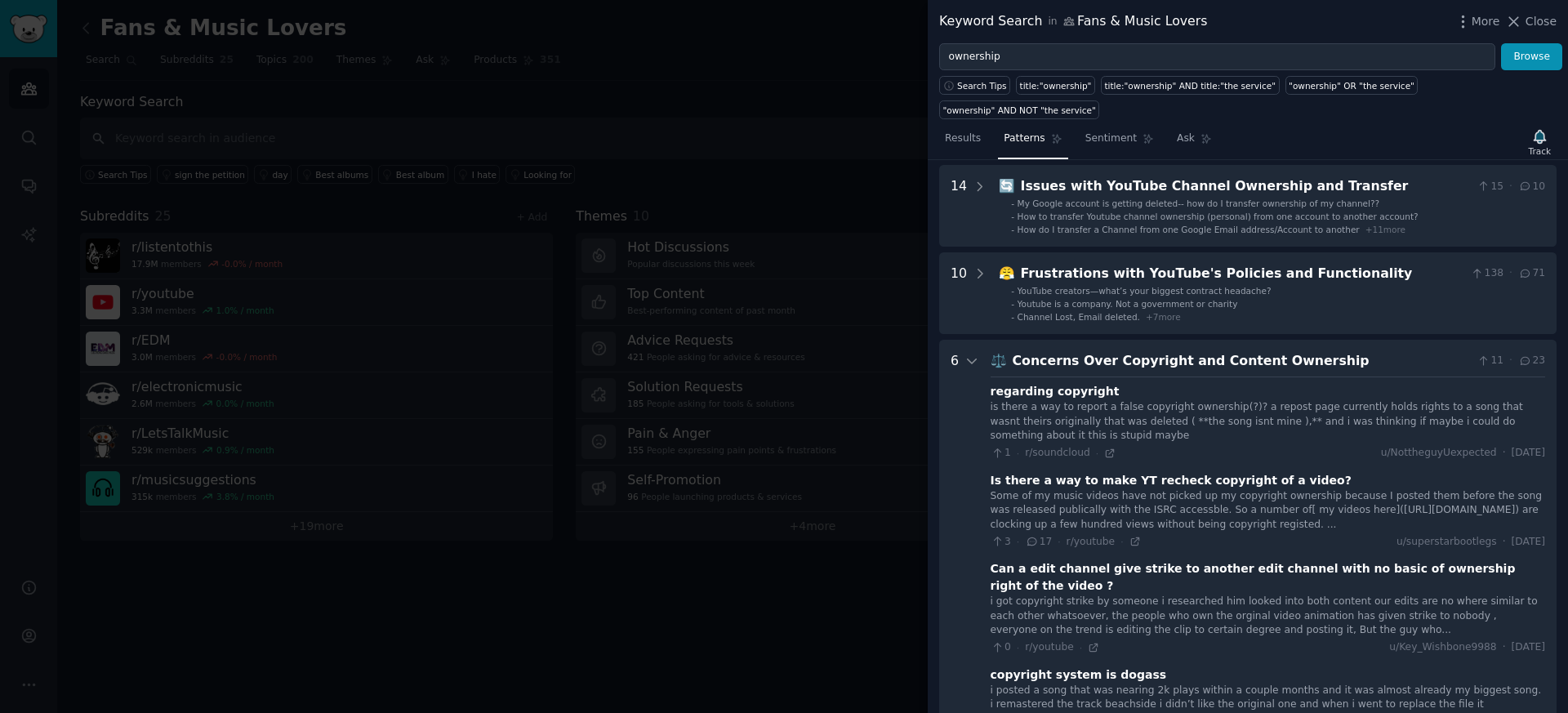
scroll to position [0, 0]
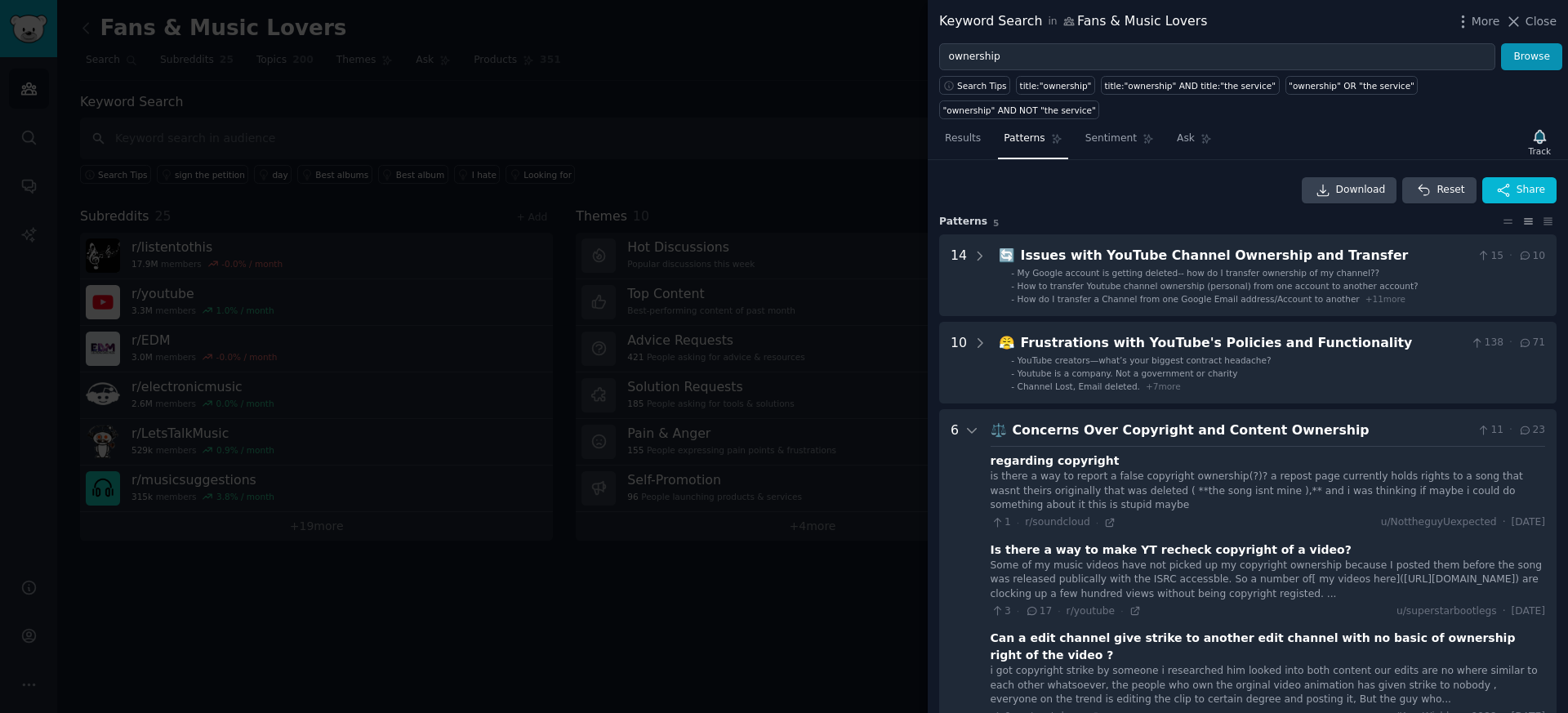
click at [1075, 424] on div "Concerns Over Copyright and Content Ownership" at bounding box center [1242, 431] width 458 height 20
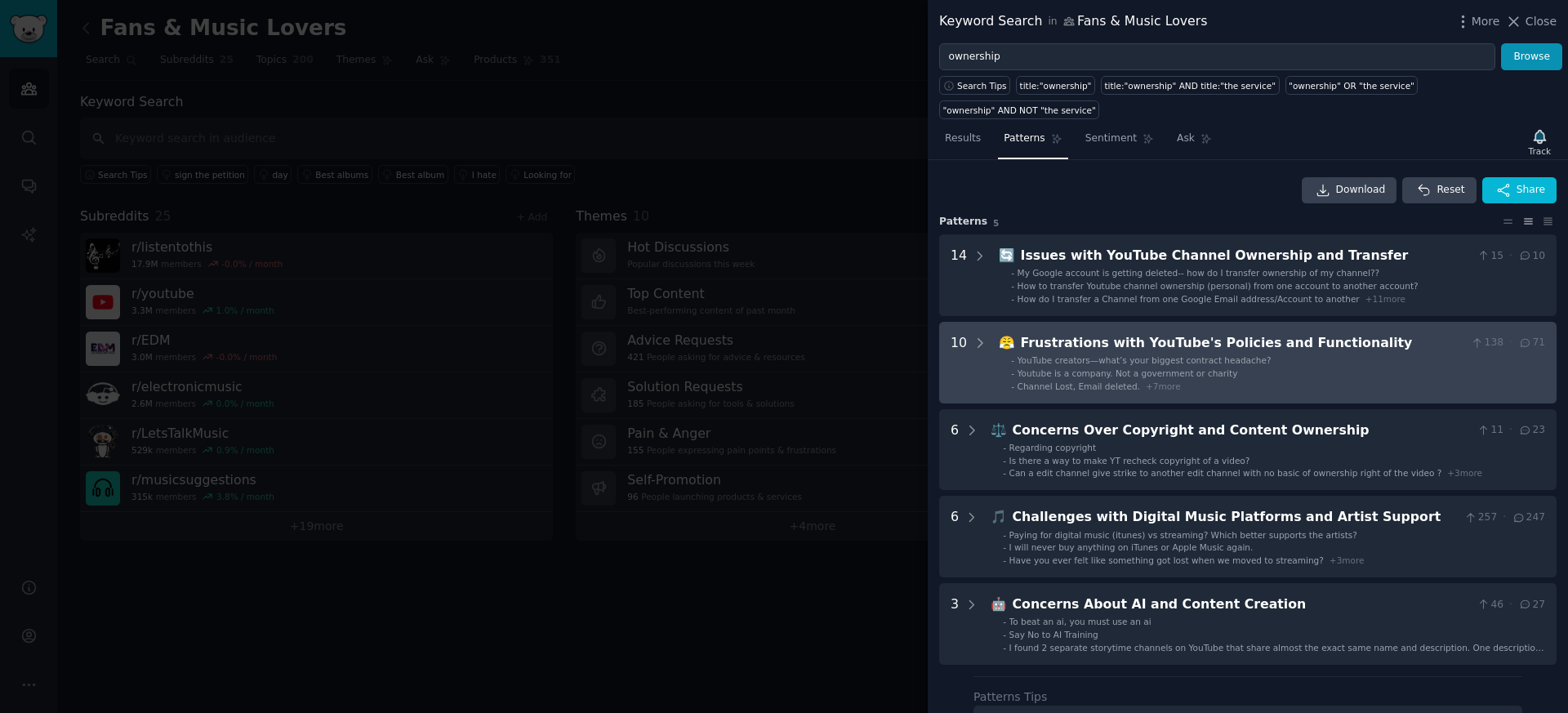
click at [1089, 343] on div "Frustrations with YouTube's Policies and Functionality" at bounding box center [1243, 343] width 444 height 20
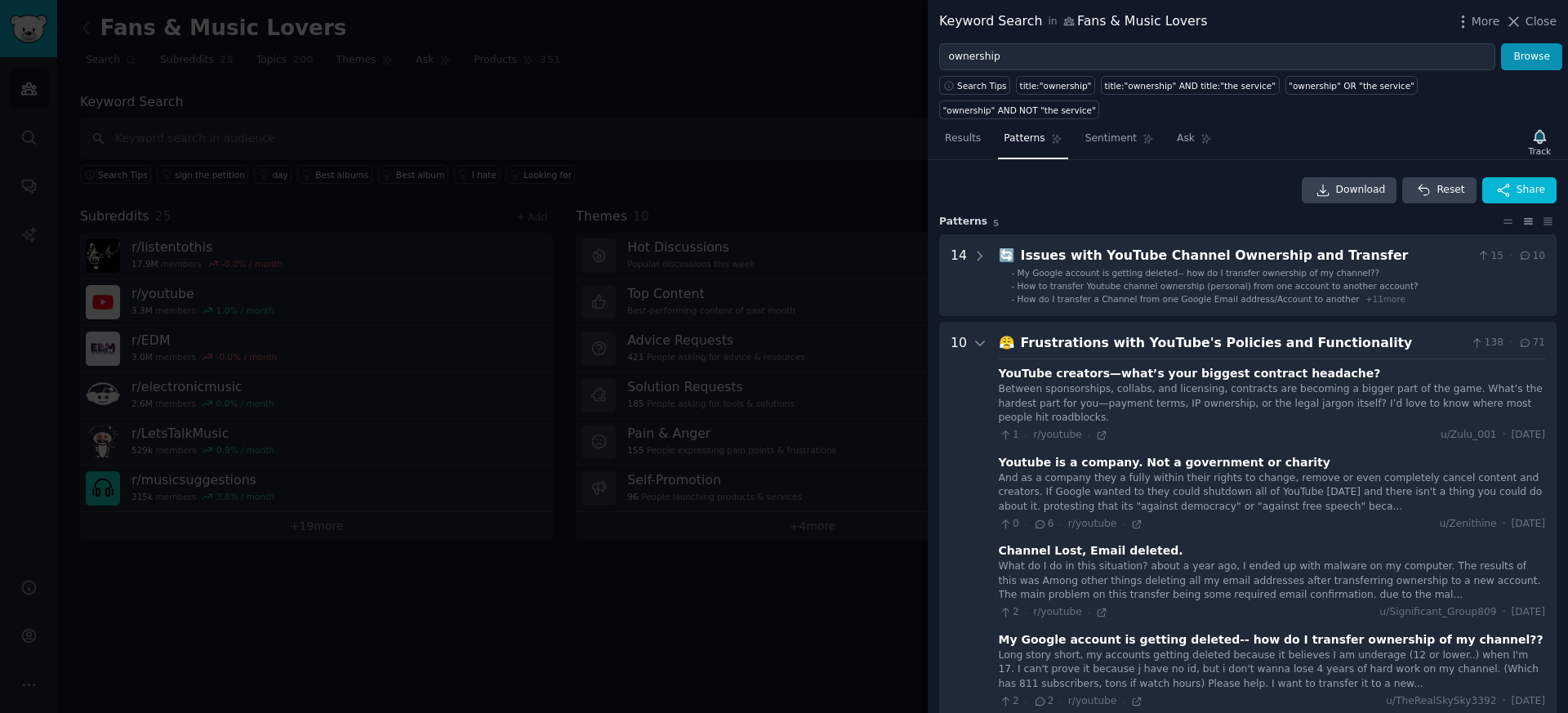
click at [1084, 335] on div "Frustrations with YouTube's Policies and Functionality" at bounding box center [1243, 343] width 444 height 20
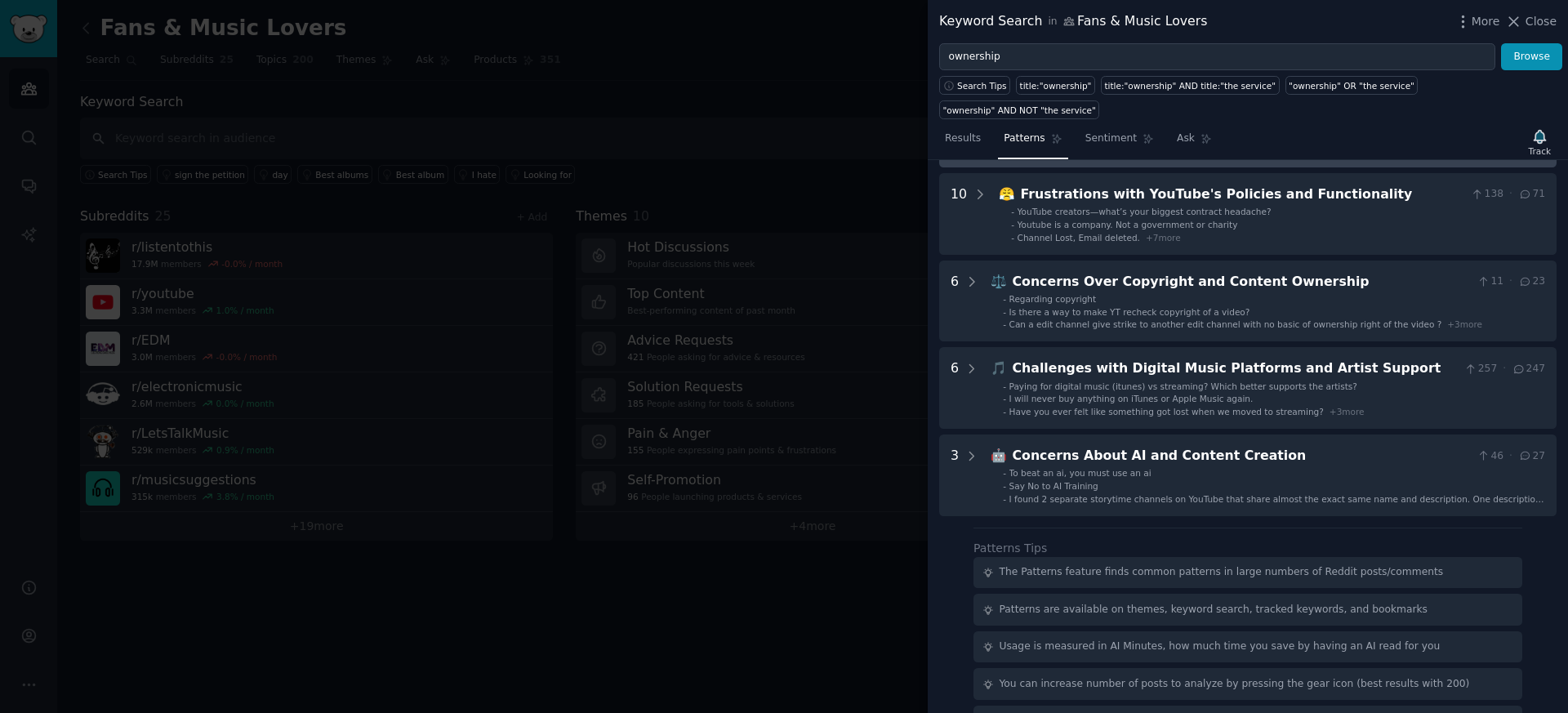
scroll to position [227, 0]
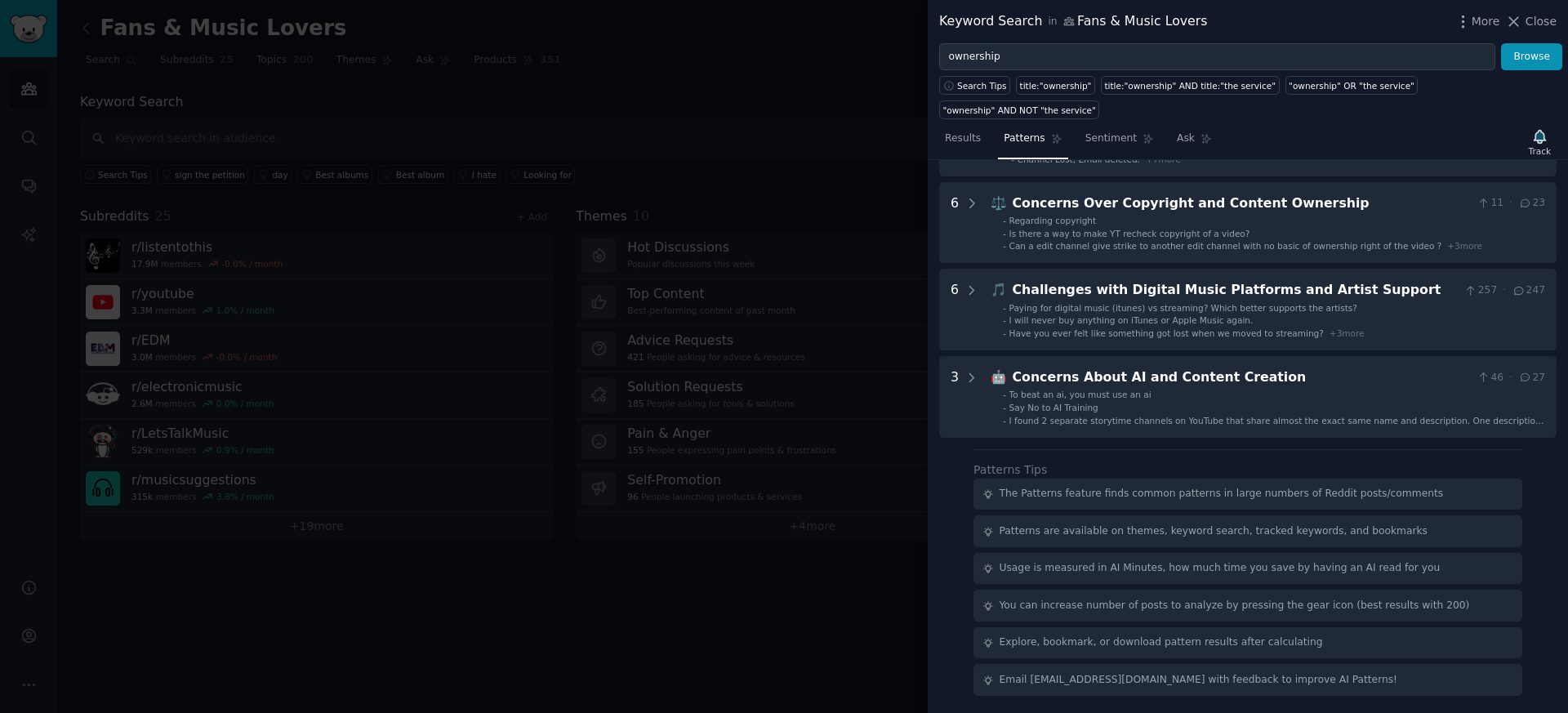
click at [721, 202] on div at bounding box center [784, 356] width 1568 height 713
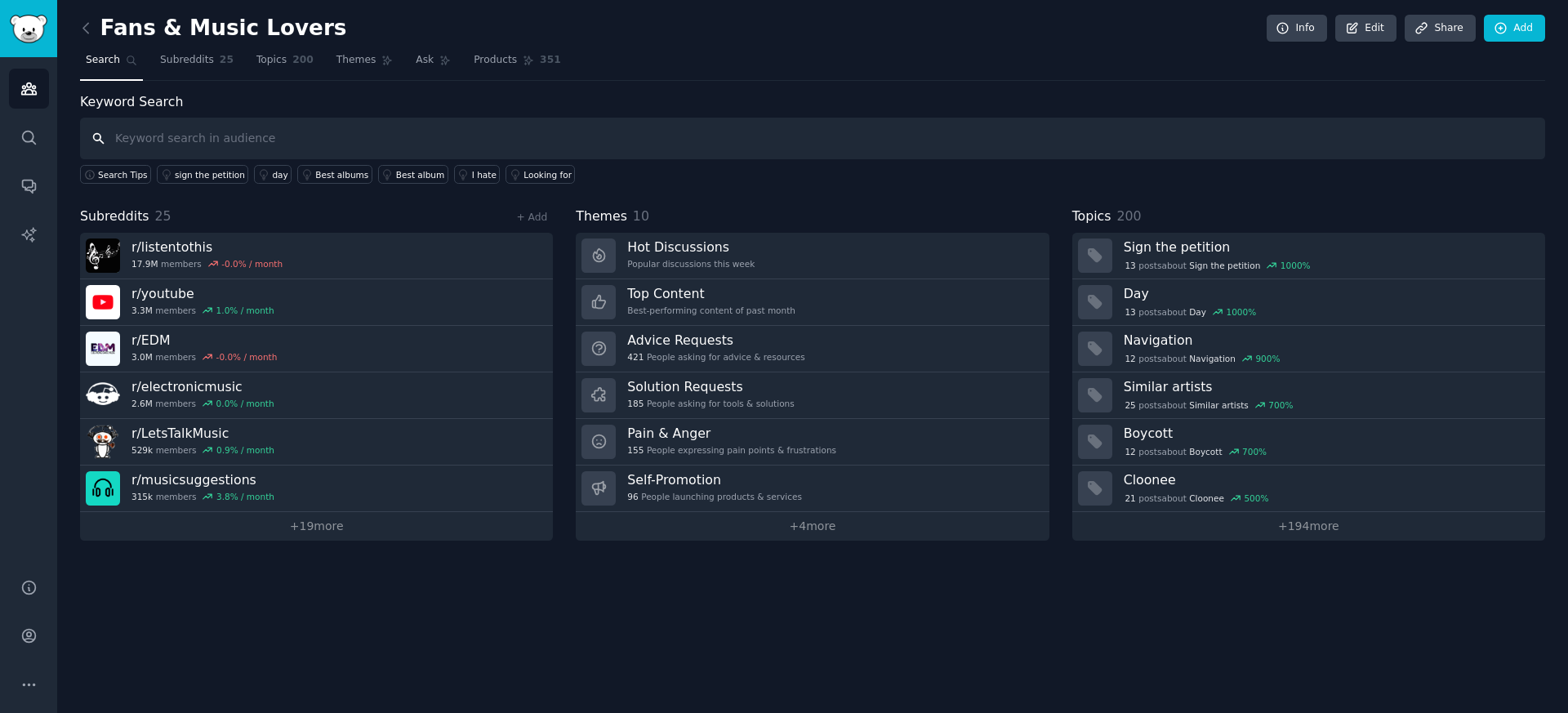
click at [276, 146] on input "text" at bounding box center [813, 138] width 1466 height 42
type input "own music"
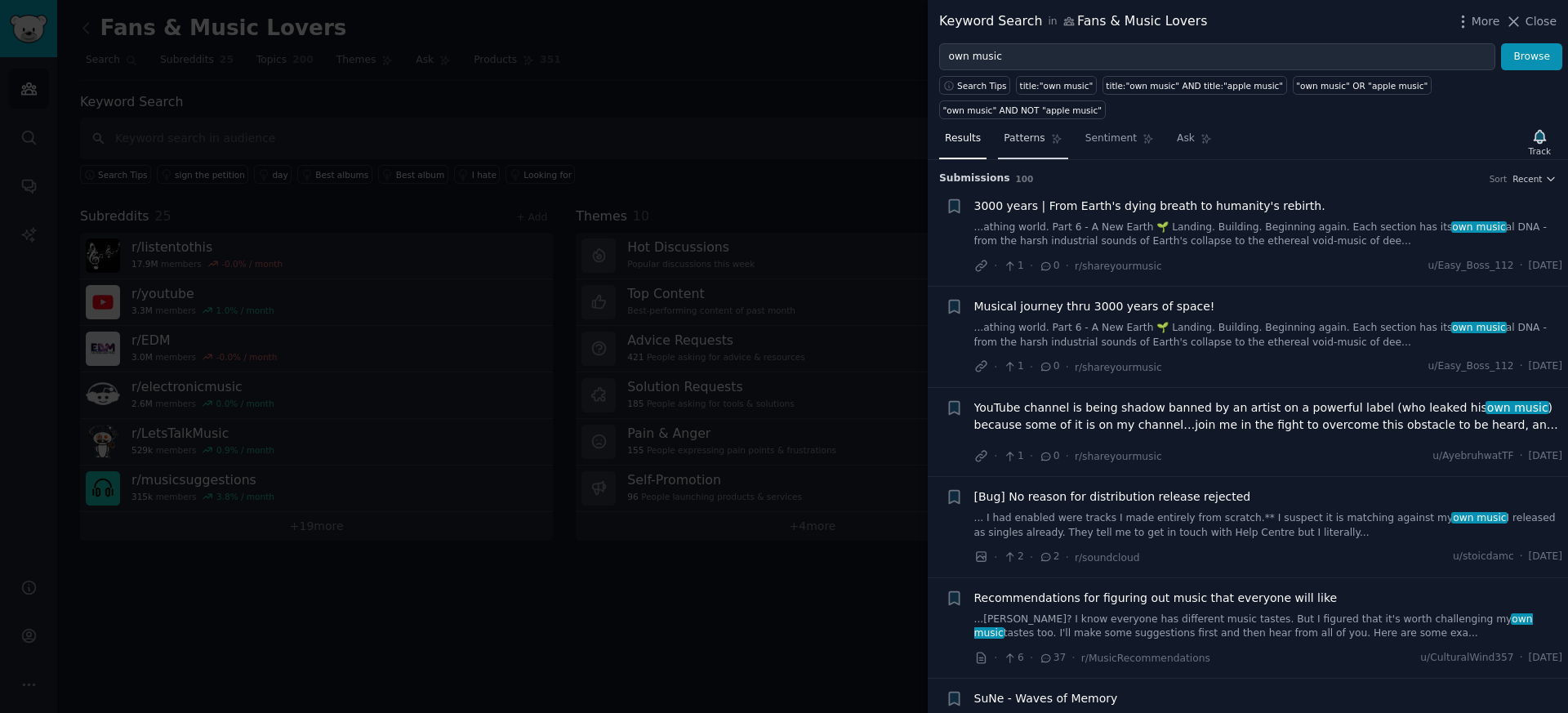
click at [1022, 137] on span "Patterns" at bounding box center [1024, 139] width 41 height 15
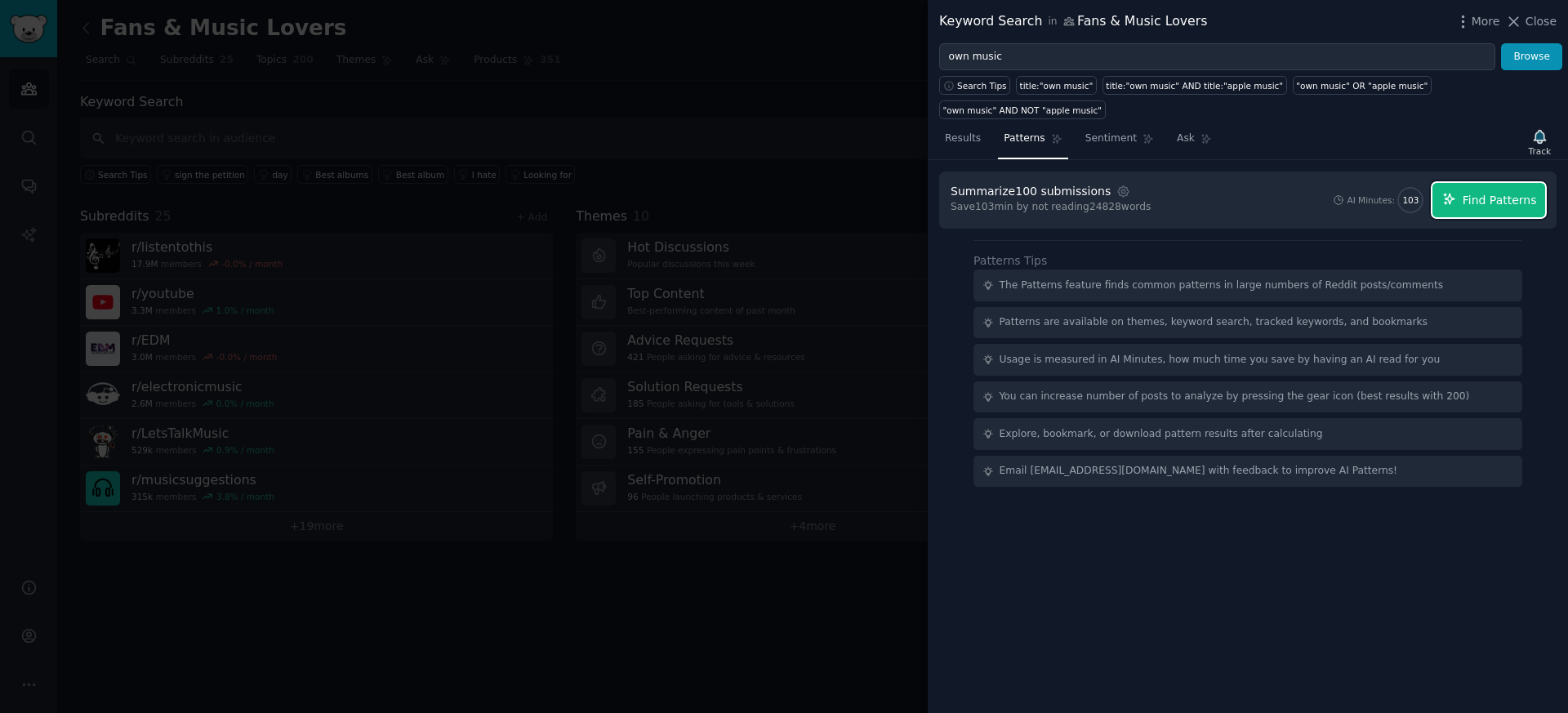
click at [1491, 194] on span "Find Patterns" at bounding box center [1500, 200] width 74 height 17
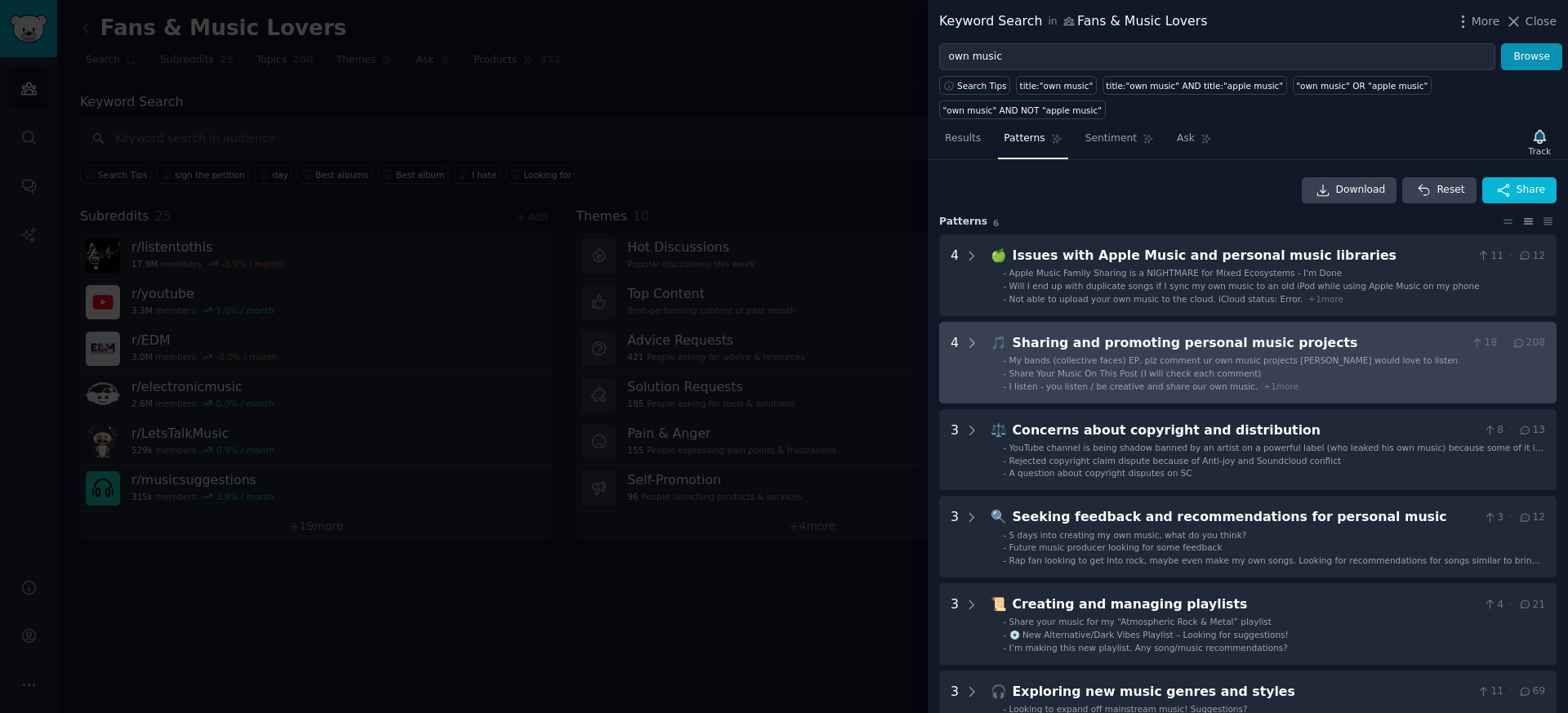
click at [1110, 343] on div "Sharing and promoting personal music projects" at bounding box center [1239, 343] width 453 height 20
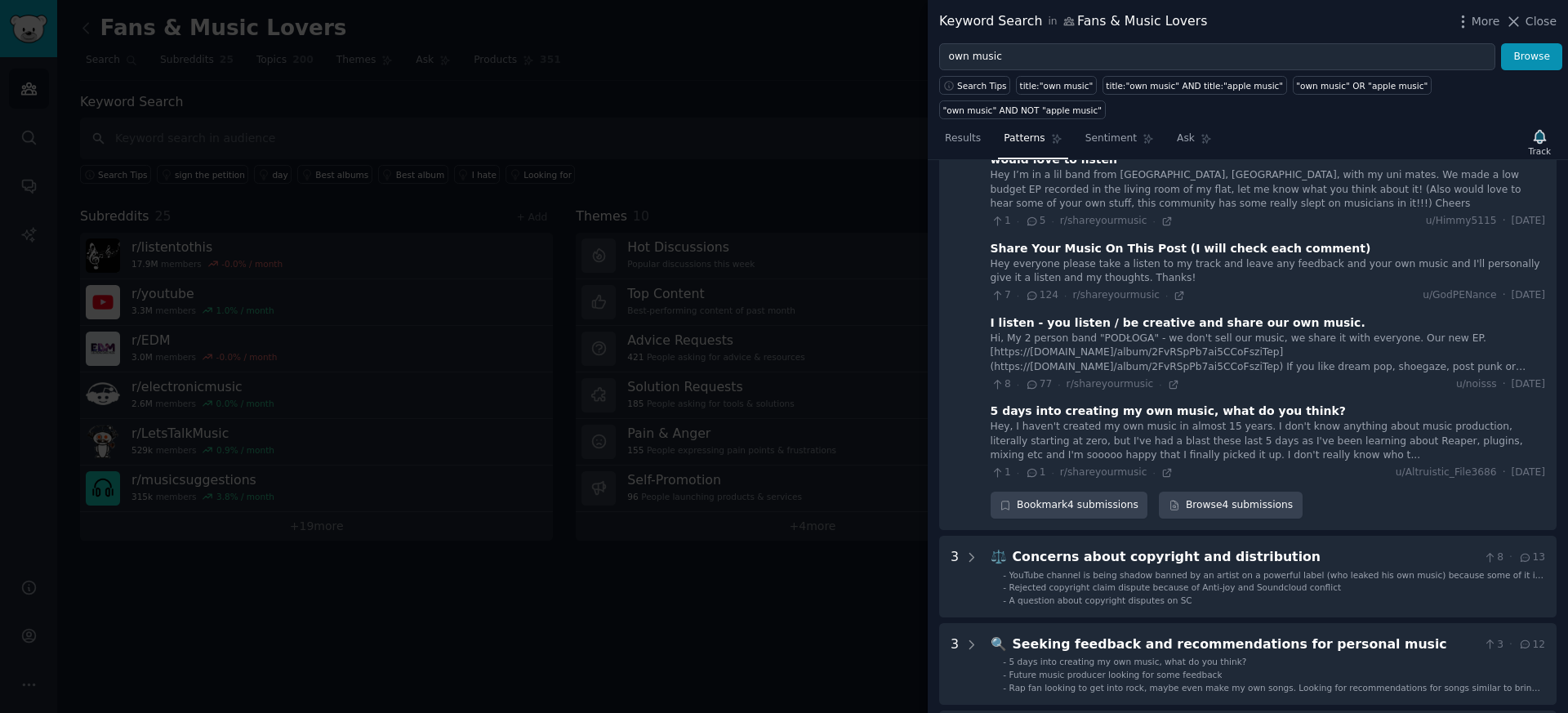
scroll to position [277, 0]
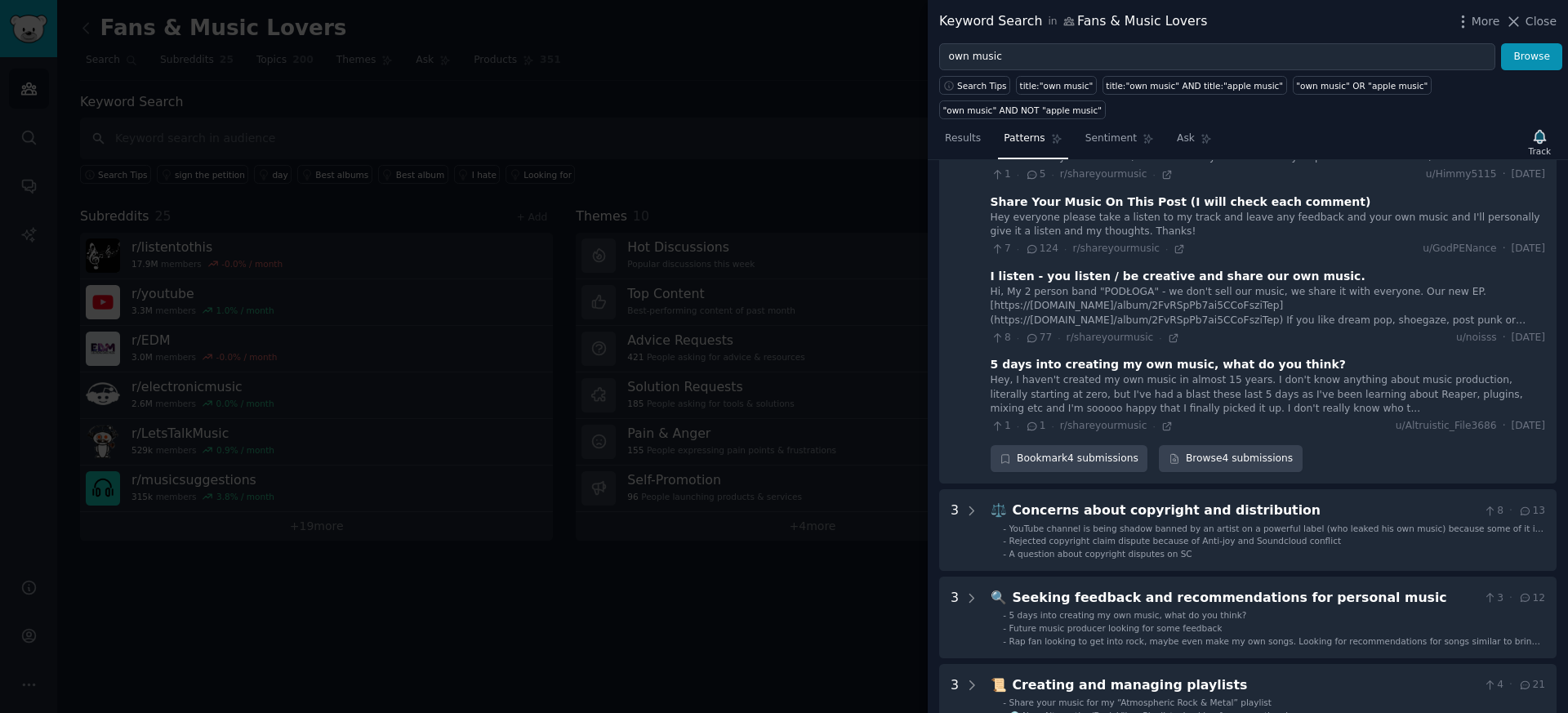
click at [573, 249] on div at bounding box center [784, 356] width 1568 height 713
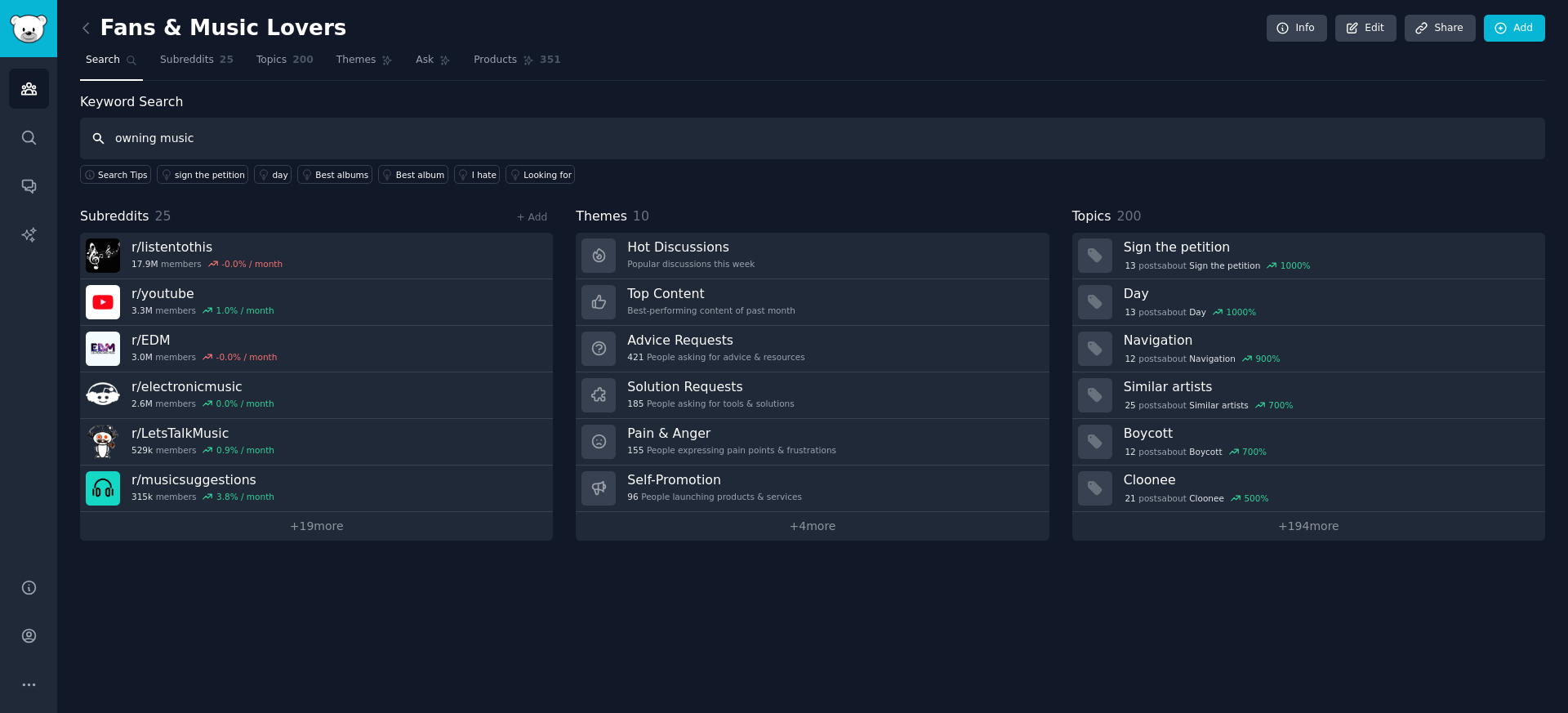
type input "owning music"
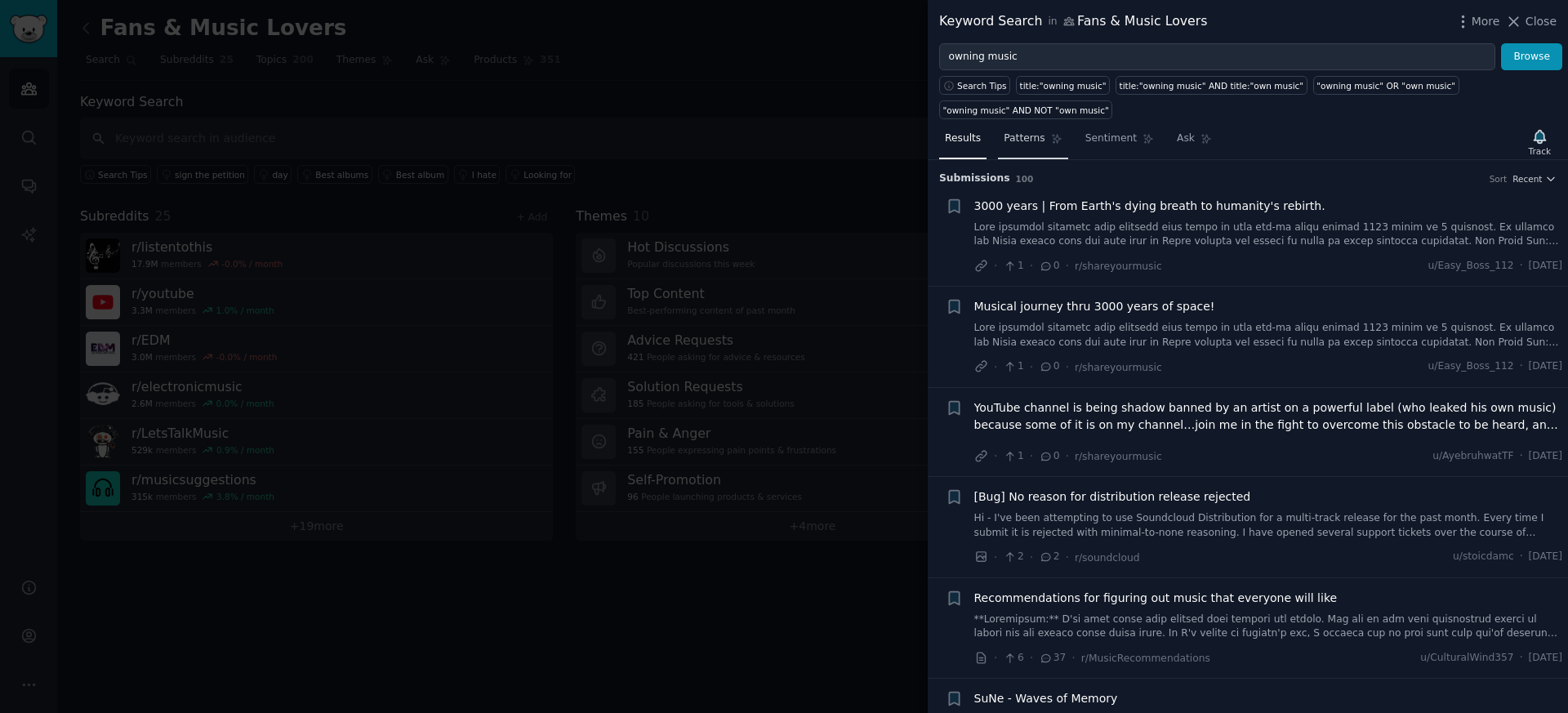
click at [1026, 145] on link "Patterns" at bounding box center [1033, 142] width 70 height 34
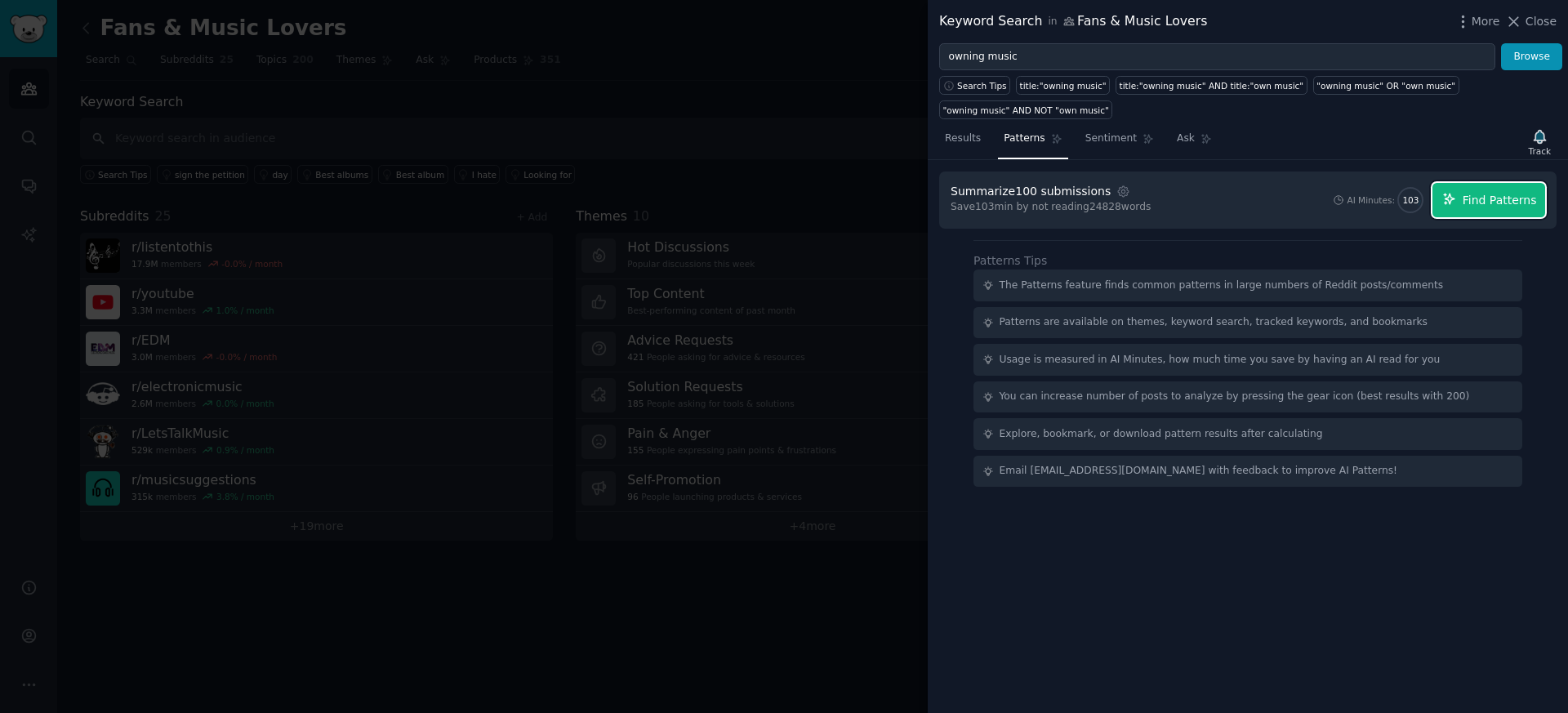
click at [1507, 210] on button "Find Patterns" at bounding box center [1489, 200] width 113 height 34
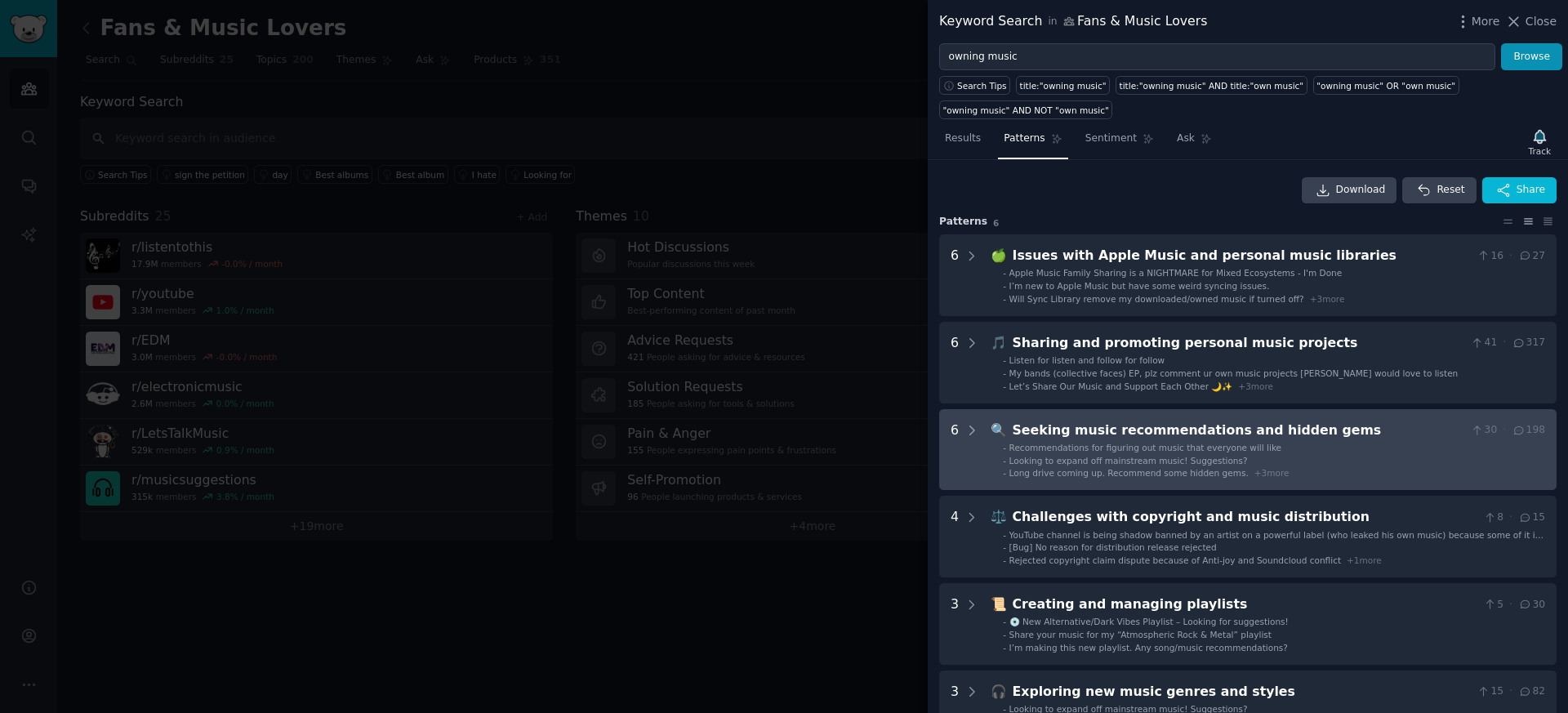
click at [1150, 436] on div "Seeking music recommendations and hidden gems" at bounding box center [1239, 431] width 453 height 20
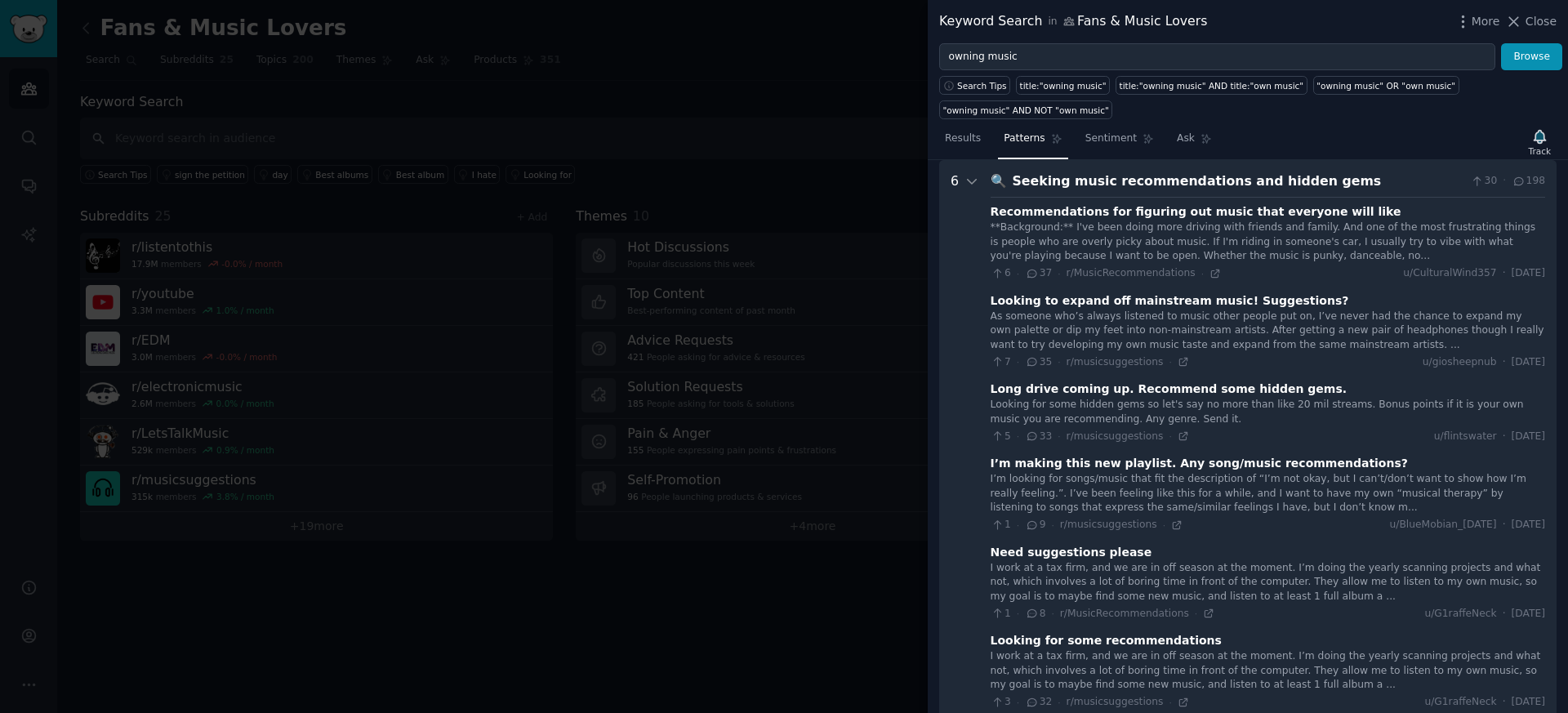
scroll to position [215, 0]
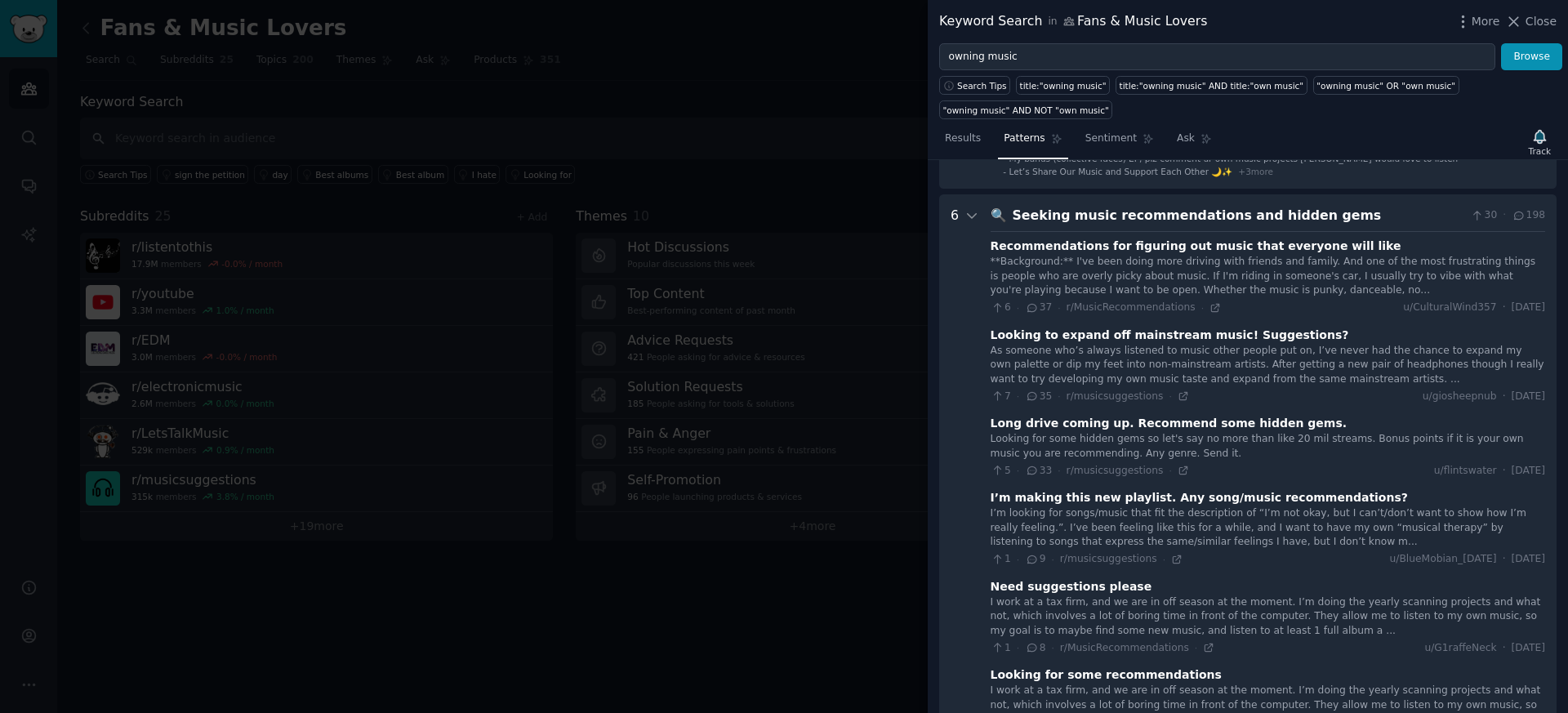
click at [1202, 306] on div "6 · 37 · r/MusicRecommendations ·" at bounding box center [1105, 308] width 230 height 15
click at [1210, 308] on icon at bounding box center [1215, 308] width 11 height 11
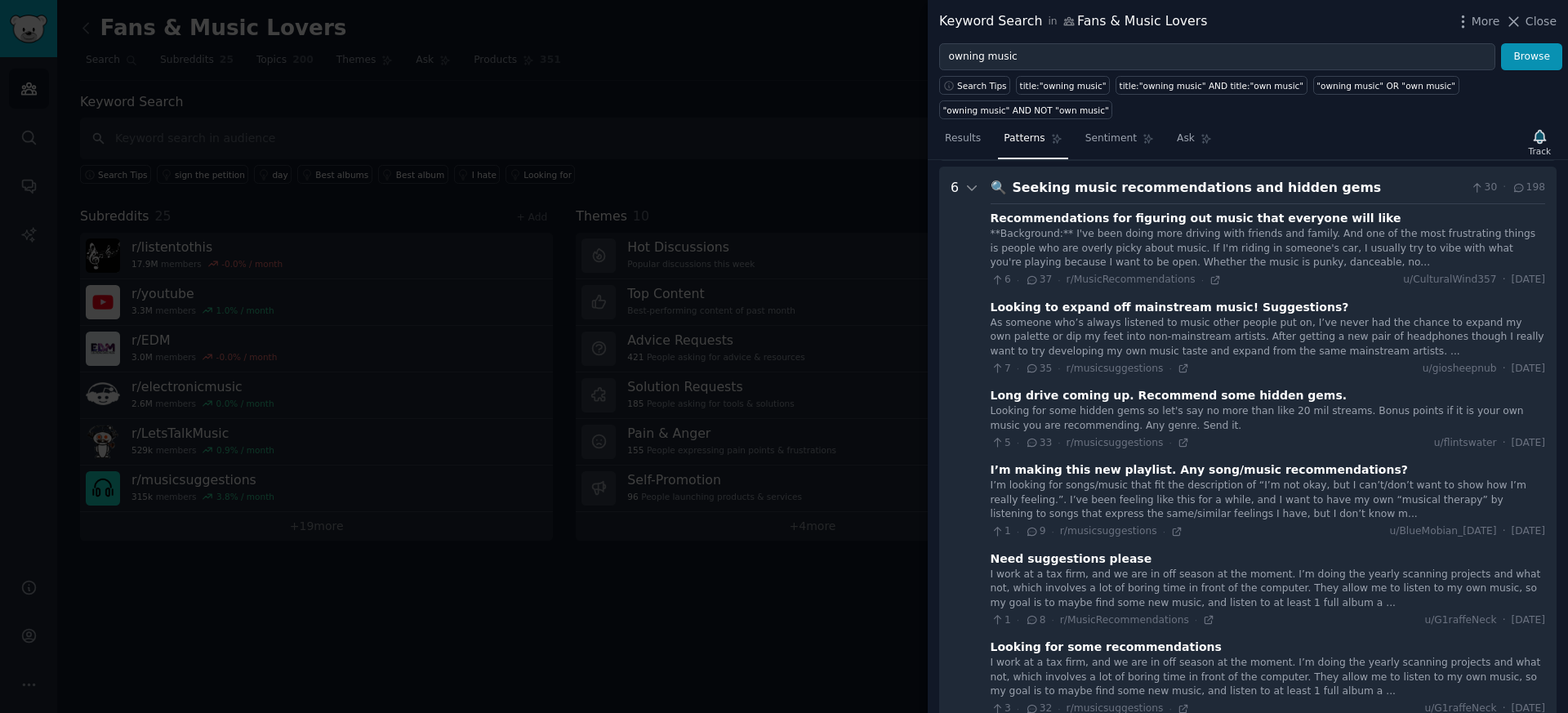
click at [1168, 404] on div "Looking for some hidden gems so let's say no more than like 20 mil streams. Bon…" at bounding box center [1268, 418] width 555 height 29
click at [1180, 439] on icon at bounding box center [1183, 443] width 7 height 7
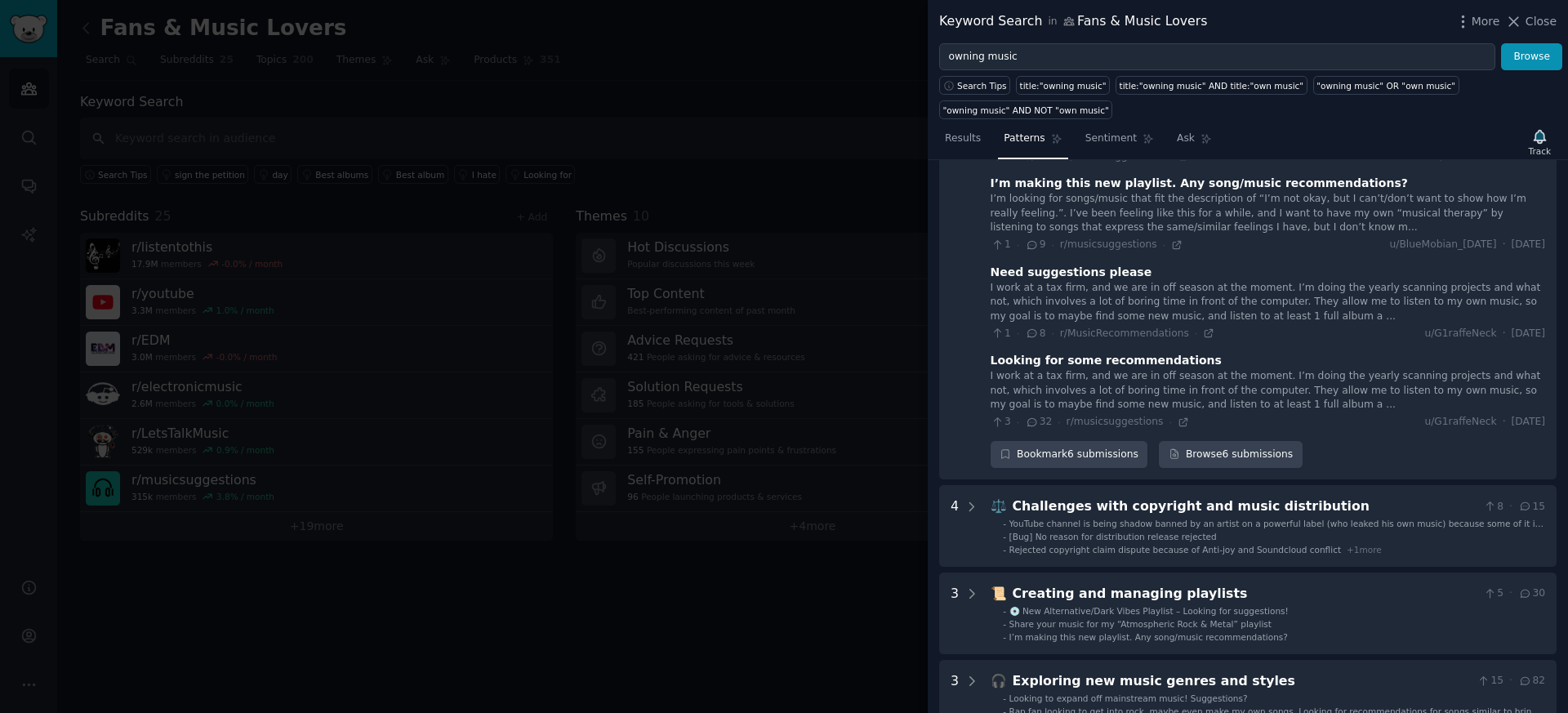
scroll to position [604, 0]
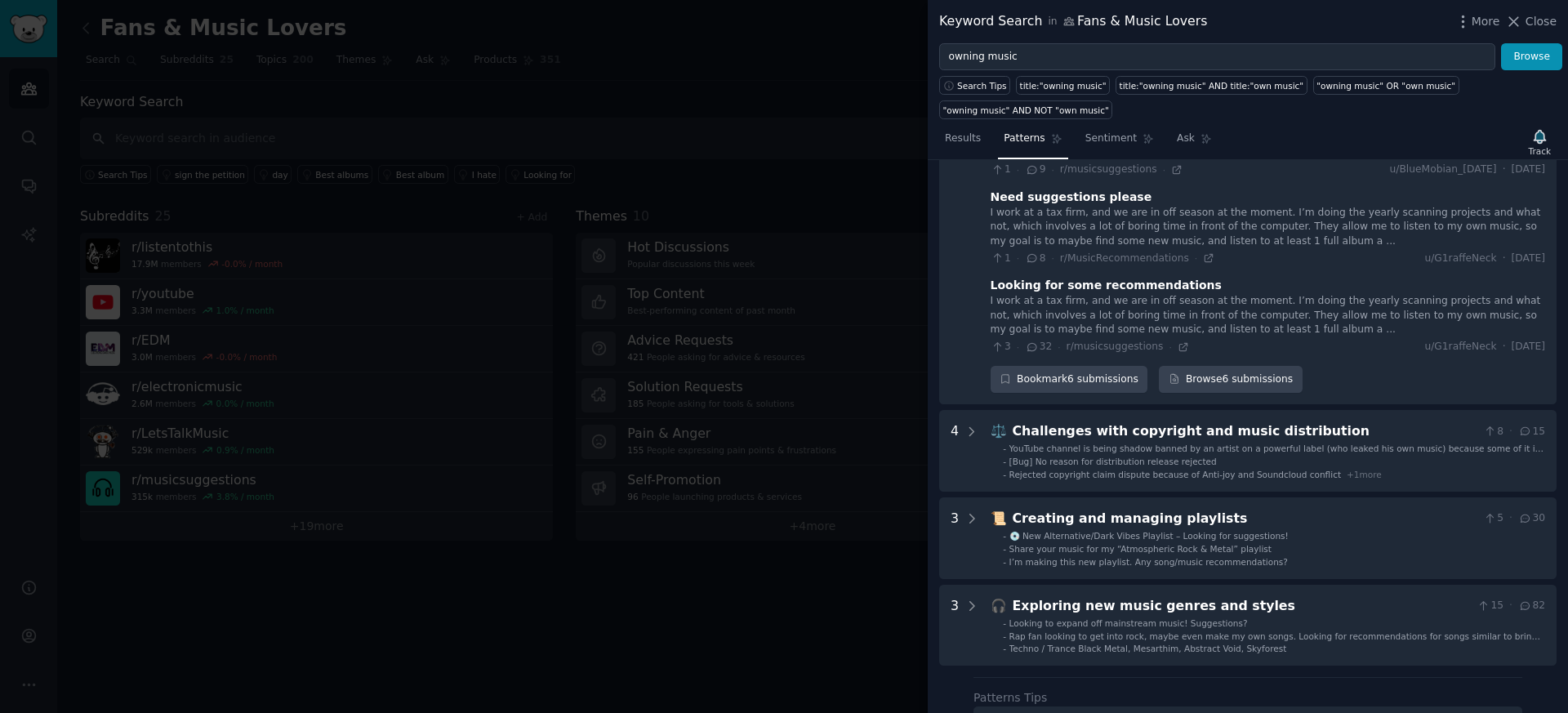
click at [763, 112] on div at bounding box center [784, 356] width 1568 height 713
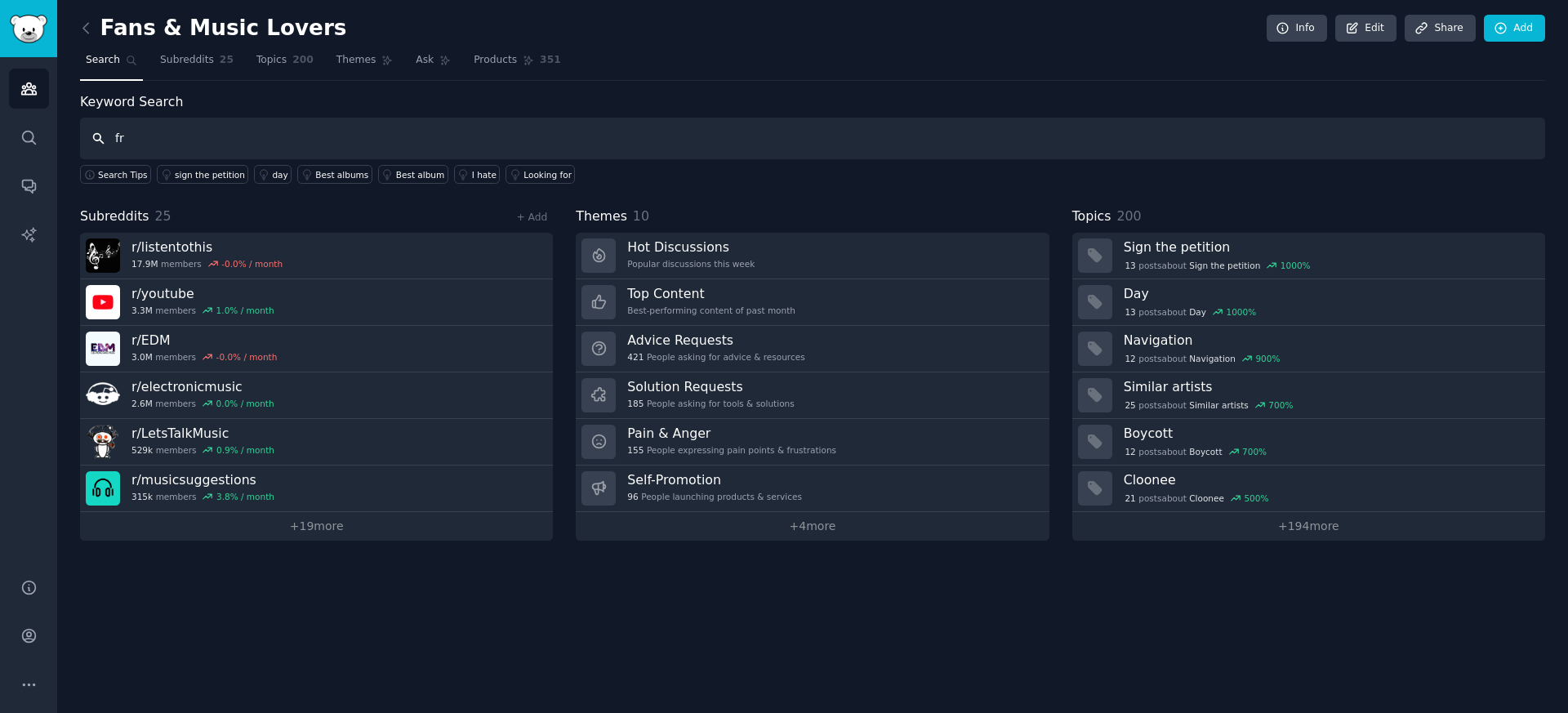
type input "f"
type input "friends reccomend"
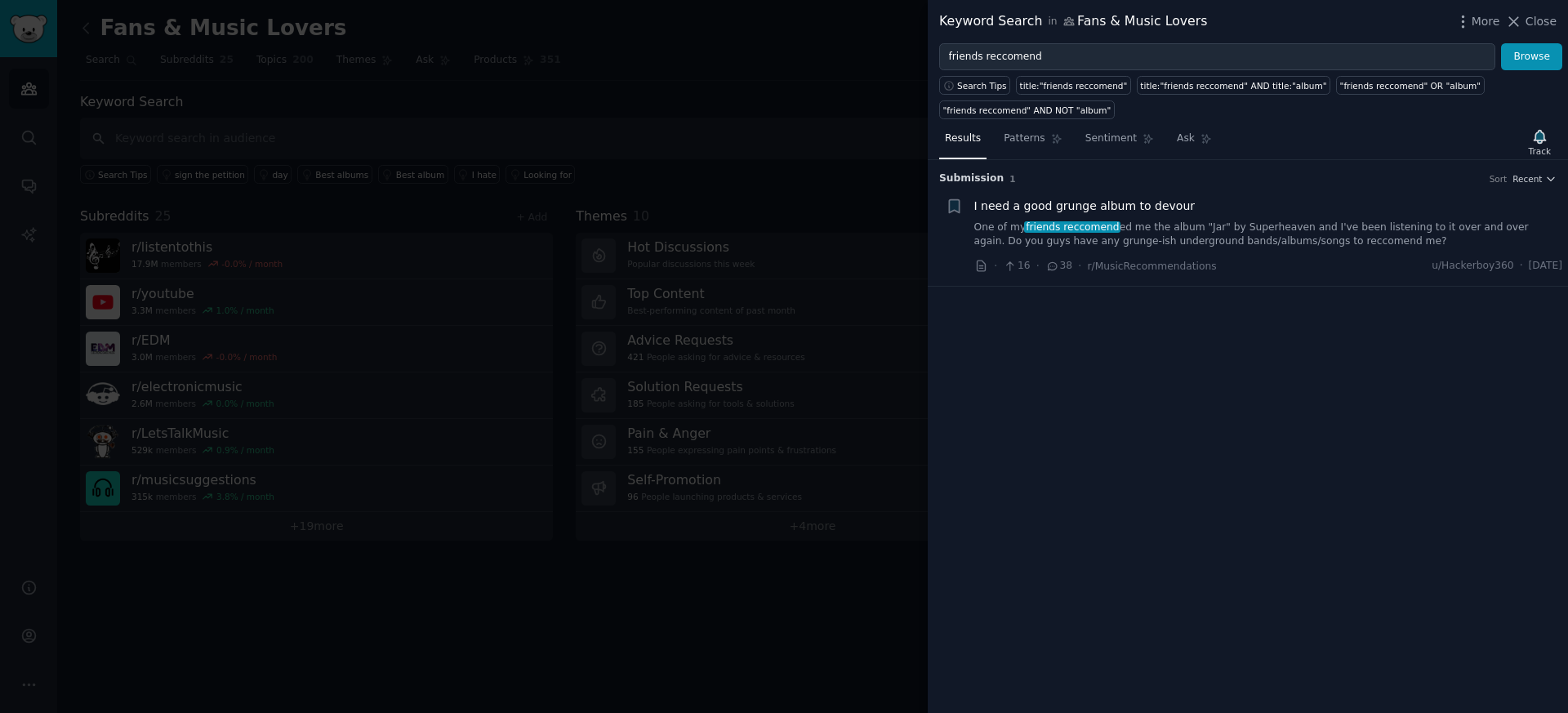
click at [679, 153] on div at bounding box center [784, 356] width 1568 height 713
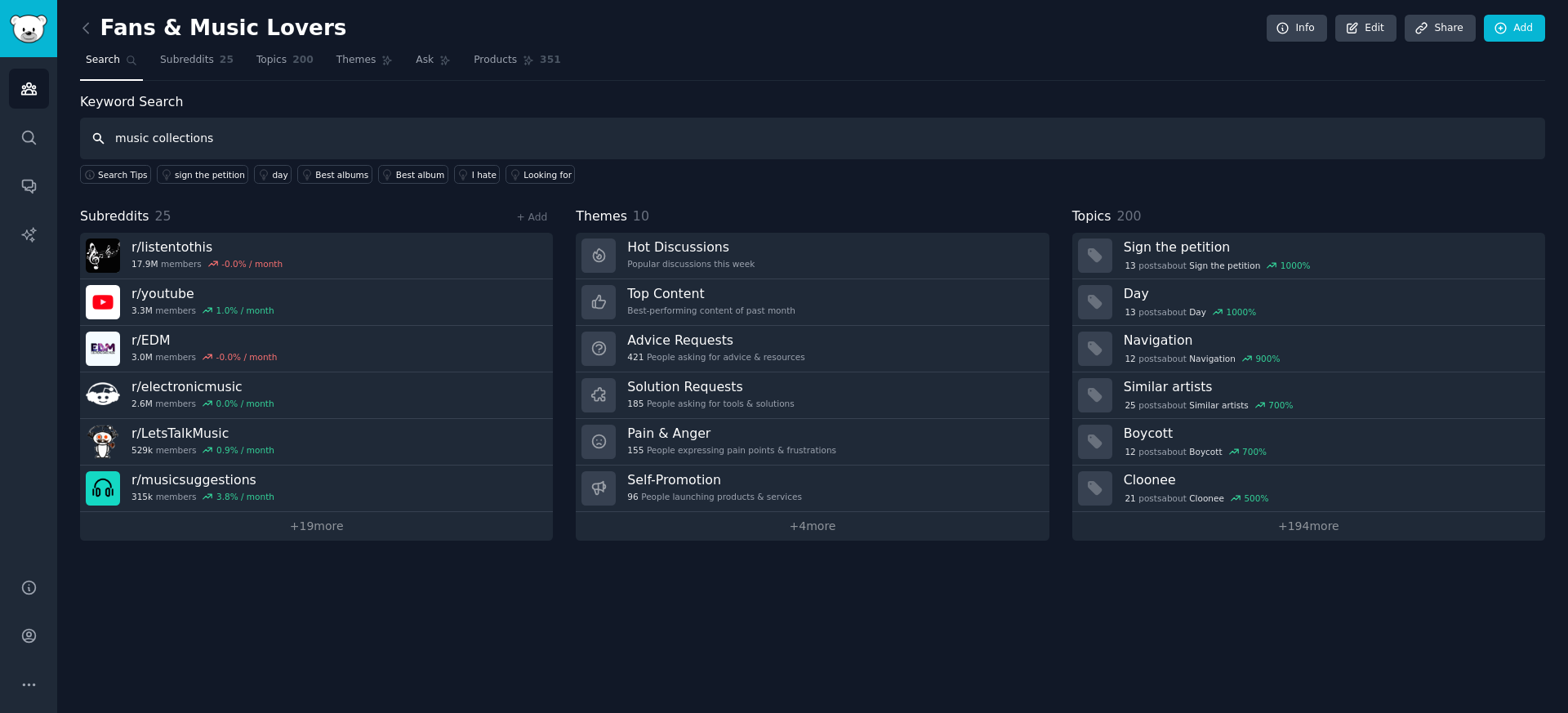
type input "music collections"
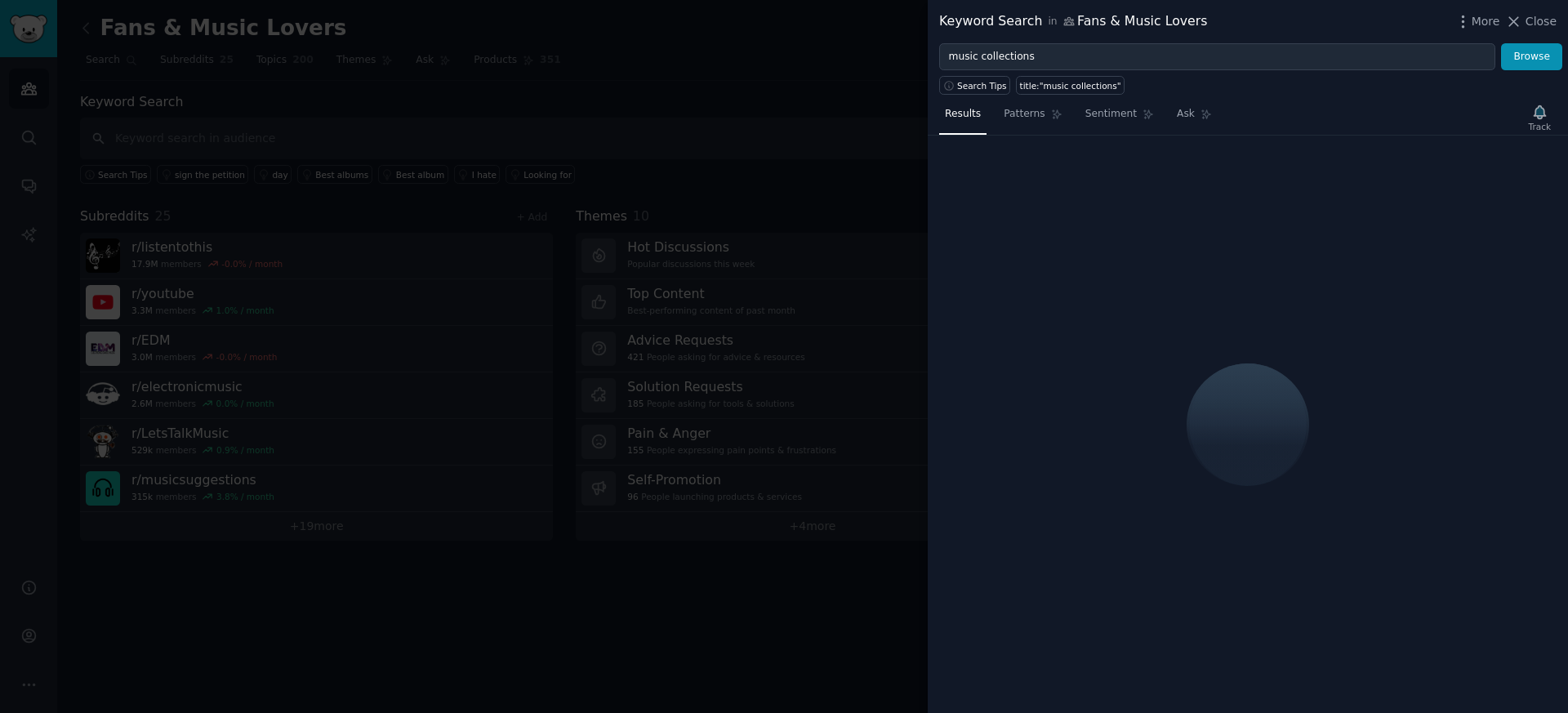
click at [1043, 70] on div "Search Tips title:"music collections"" at bounding box center [1249, 82] width 641 height 24
click at [1042, 70] on div "Search Tips title:"music collections"" at bounding box center [1249, 82] width 641 height 24
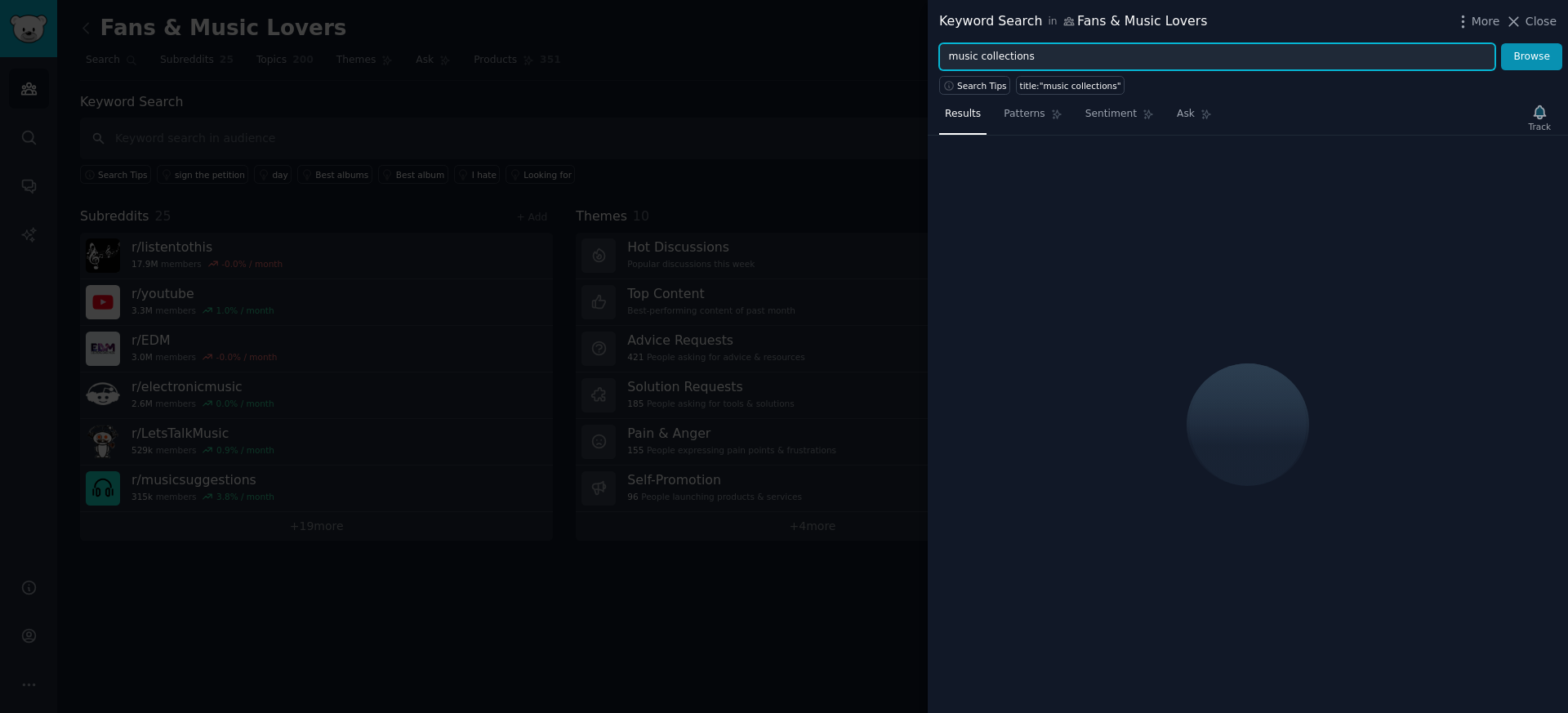
click at [1042, 63] on input "music collections" at bounding box center [1217, 57] width 556 height 28
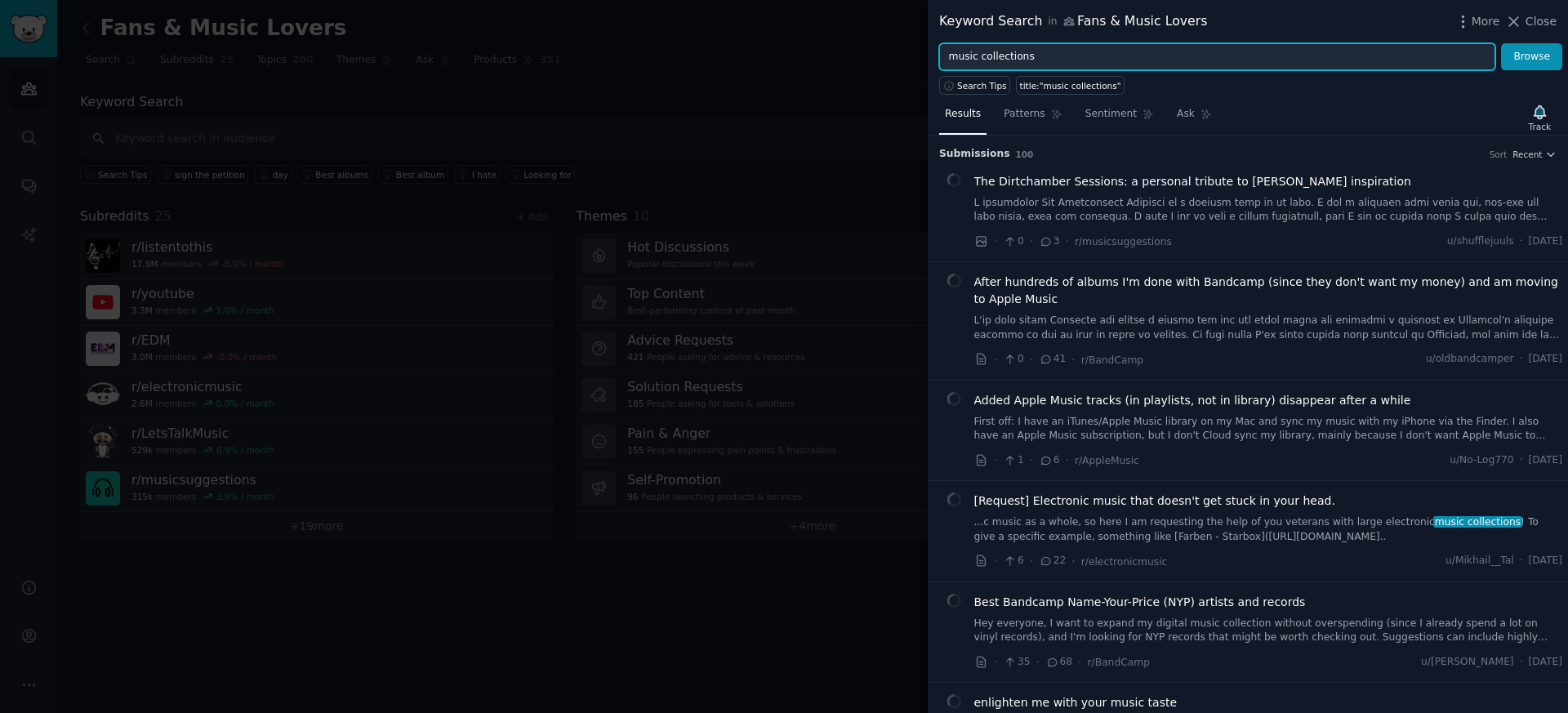
click at [1502, 43] on button "Browse" at bounding box center [1533, 57] width 61 height 28
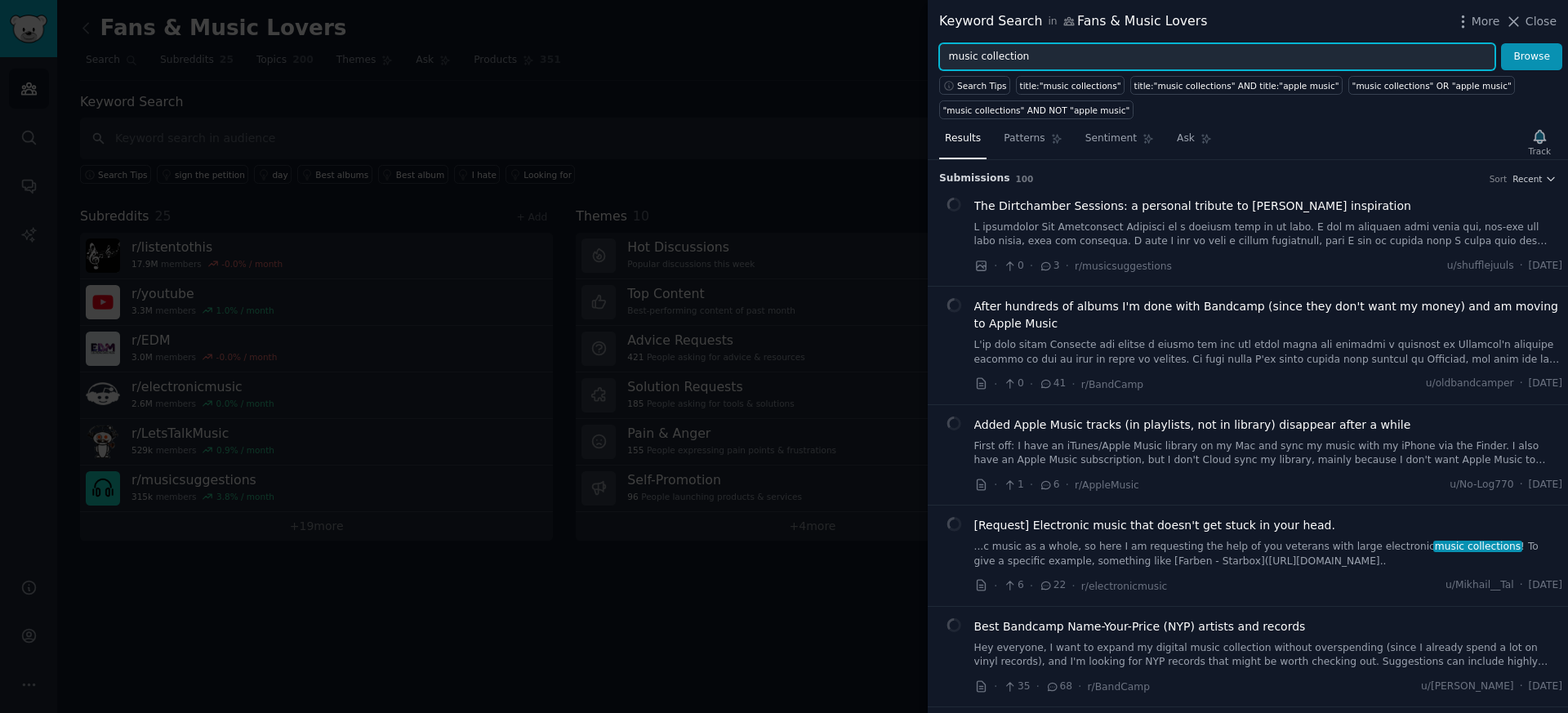
drag, startPoint x: 1042, startPoint y: 63, endPoint x: 884, endPoint y: 59, distance: 158.1
click at [884, 59] on div "Keyword Search in Fans & Music Lovers More Close music collection Browse Search…" at bounding box center [784, 356] width 1568 height 713
type input "collecting music"
click at [1502, 43] on button "Browse" at bounding box center [1533, 57] width 61 height 28
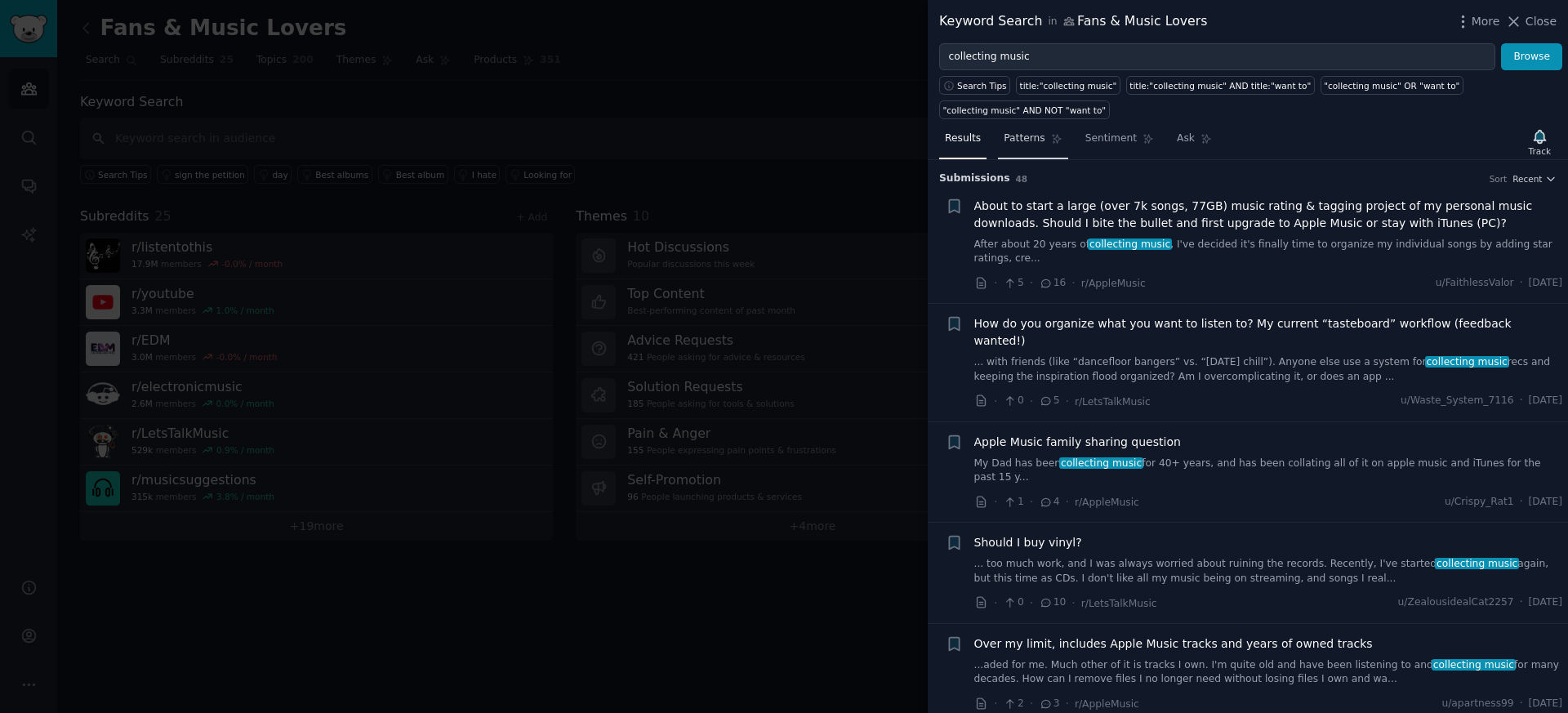
click at [1038, 141] on span "Patterns" at bounding box center [1024, 139] width 41 height 15
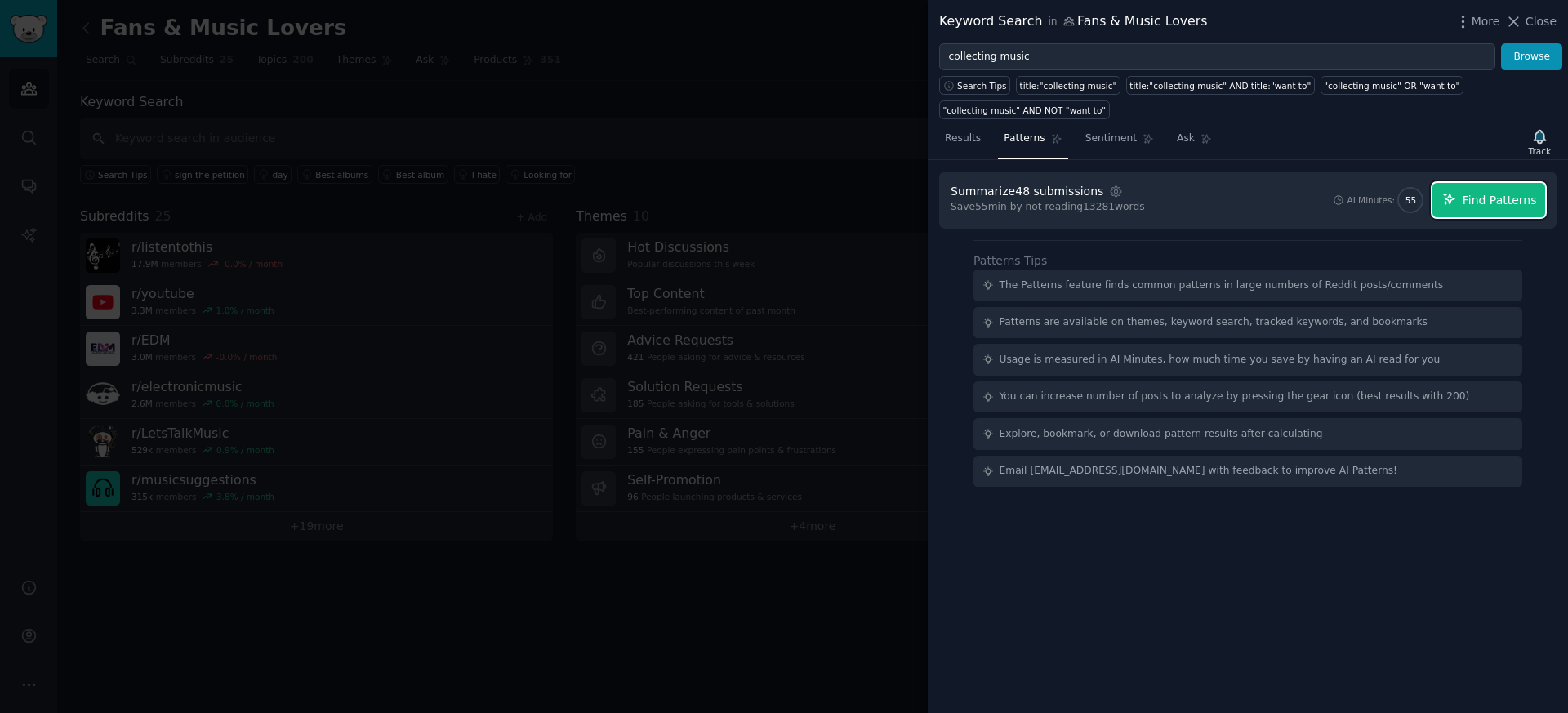
click at [1487, 207] on span "Find Patterns" at bounding box center [1500, 200] width 74 height 17
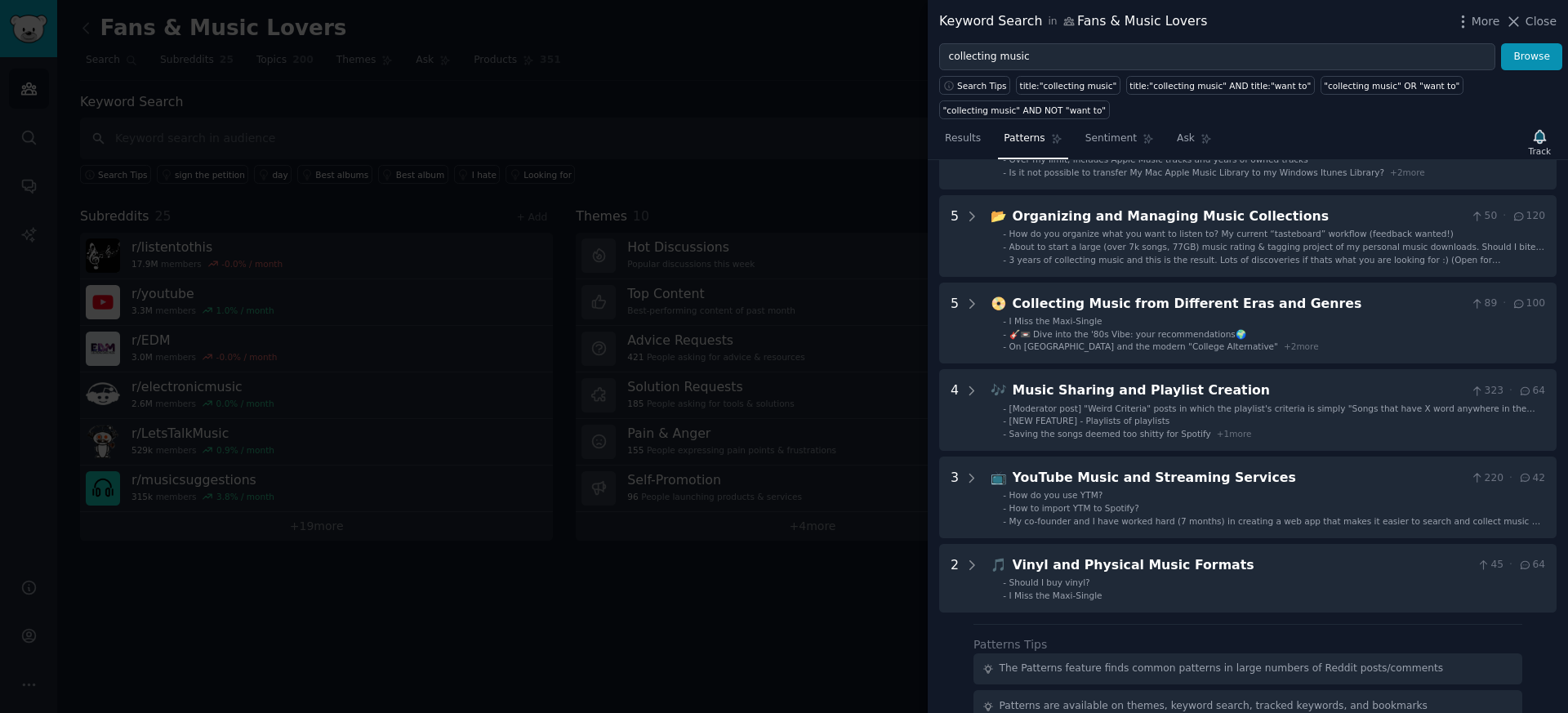
scroll to position [129, 0]
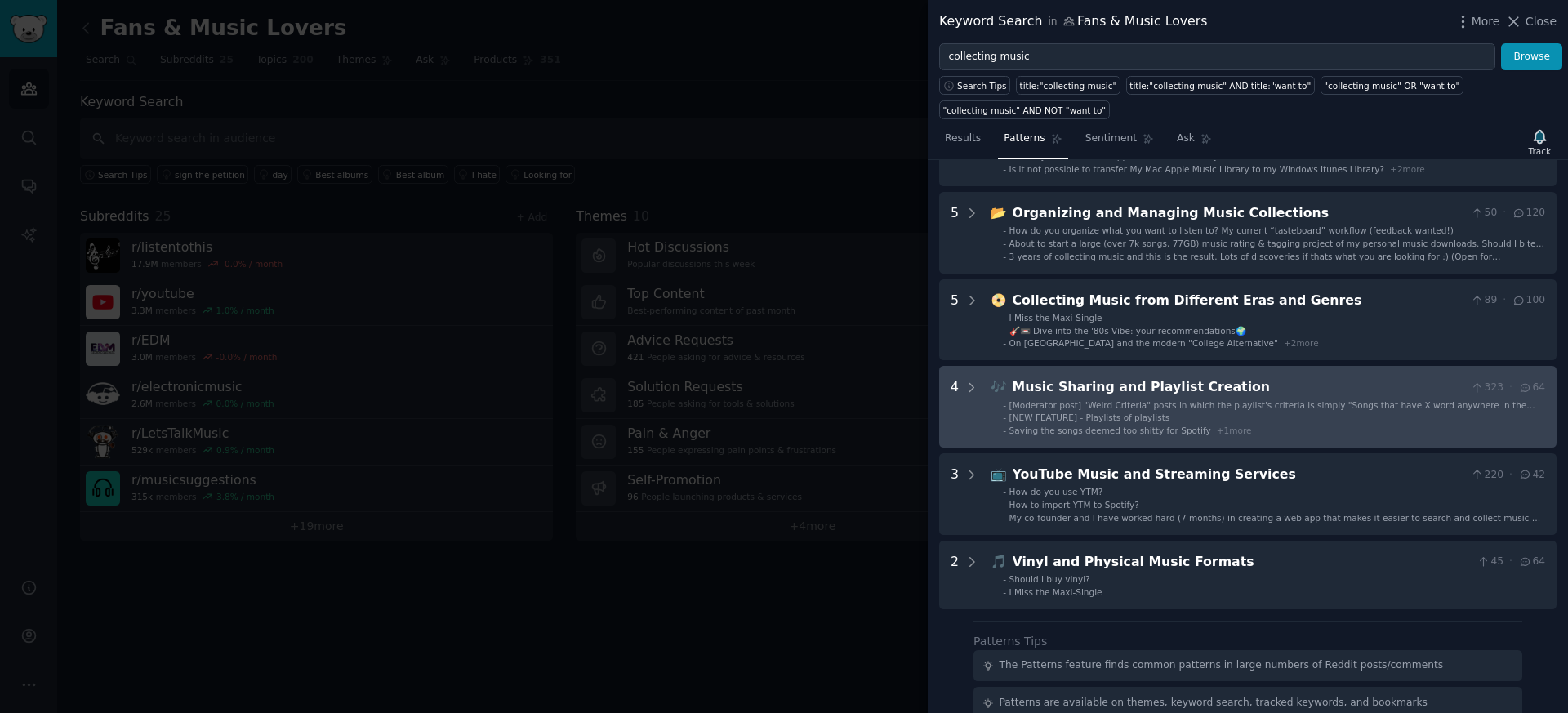
click at [1124, 397] on div "Music Sharing and Playlist Creation" at bounding box center [1239, 387] width 453 height 20
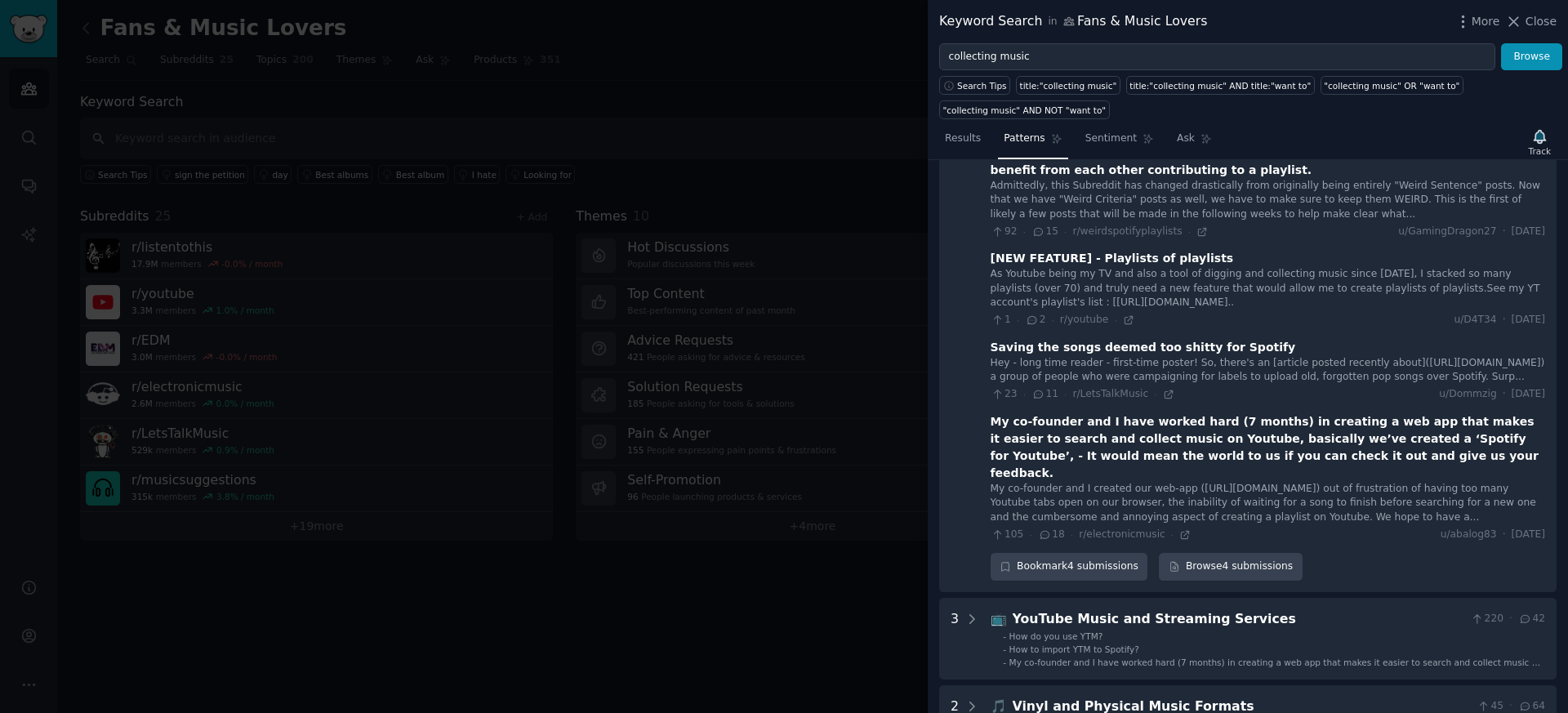
scroll to position [430, 0]
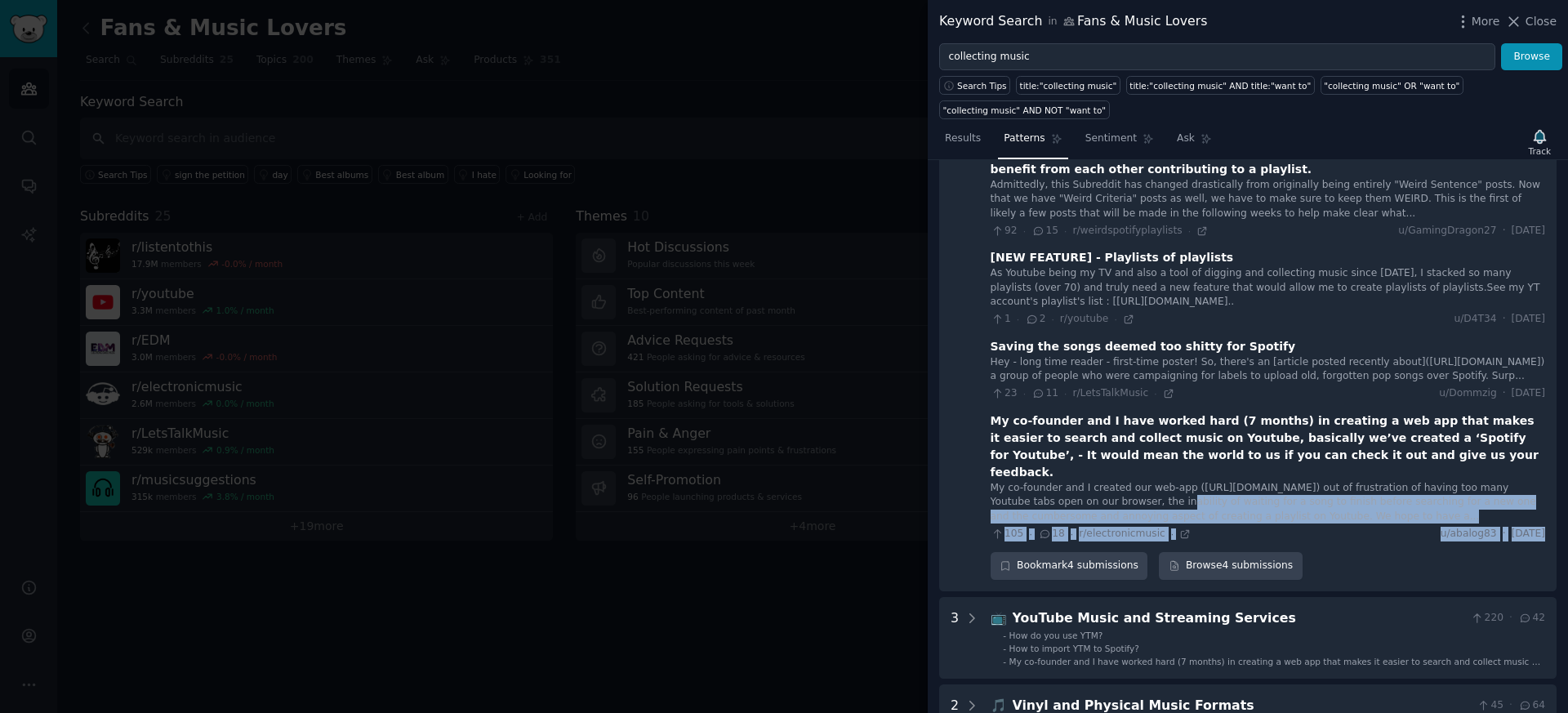
drag, startPoint x: 1133, startPoint y: 524, endPoint x: 1126, endPoint y: 481, distance: 43.6
click at [1126, 481] on div "🎶 Music Sharing and Playlist Creation 323 · 64 [Moderator post] "Weird Criteria…" at bounding box center [1268, 328] width 555 height 503
click at [1126, 481] on div "My co-founder and I created our web-app (http://solayo.com) out of frustration …" at bounding box center [1268, 503] width 555 height 43
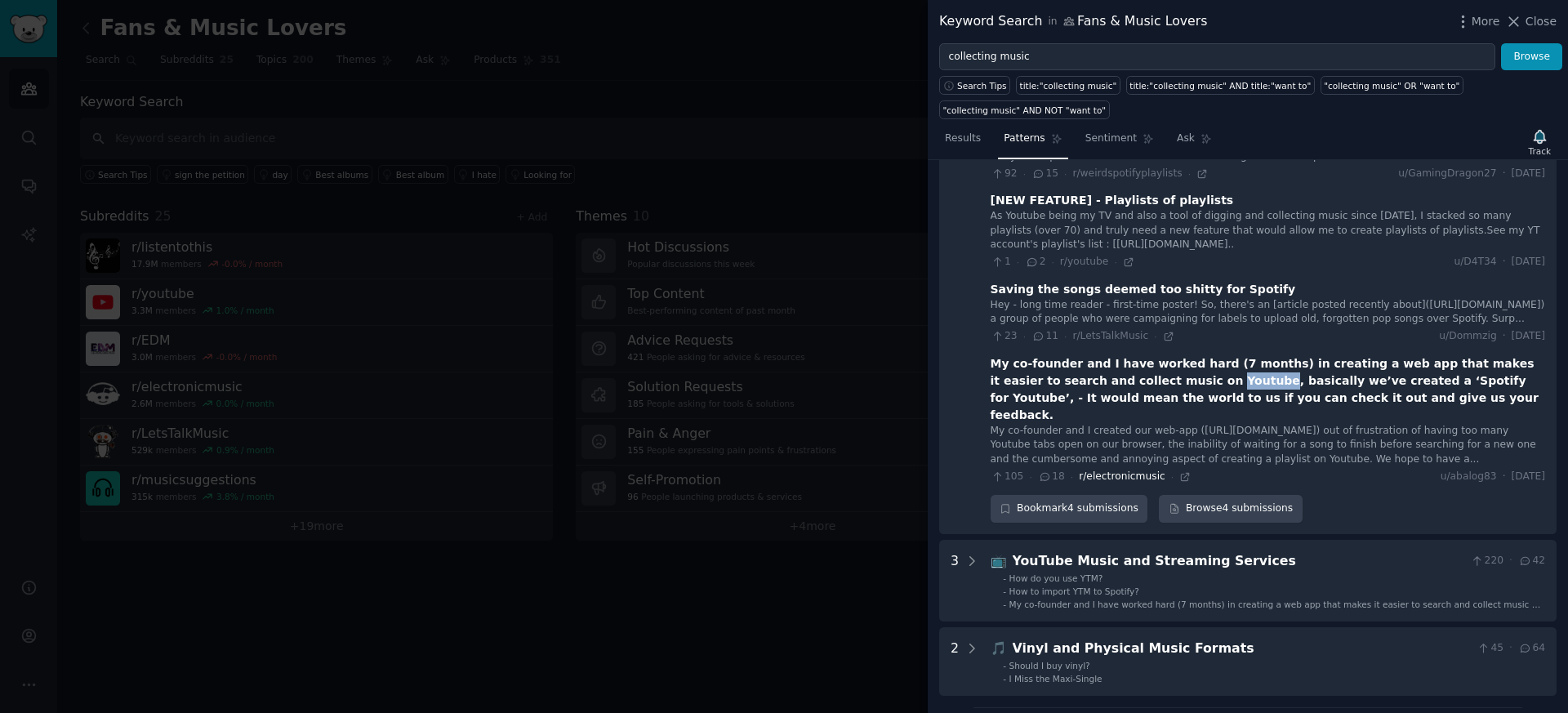
scroll to position [505, 0]
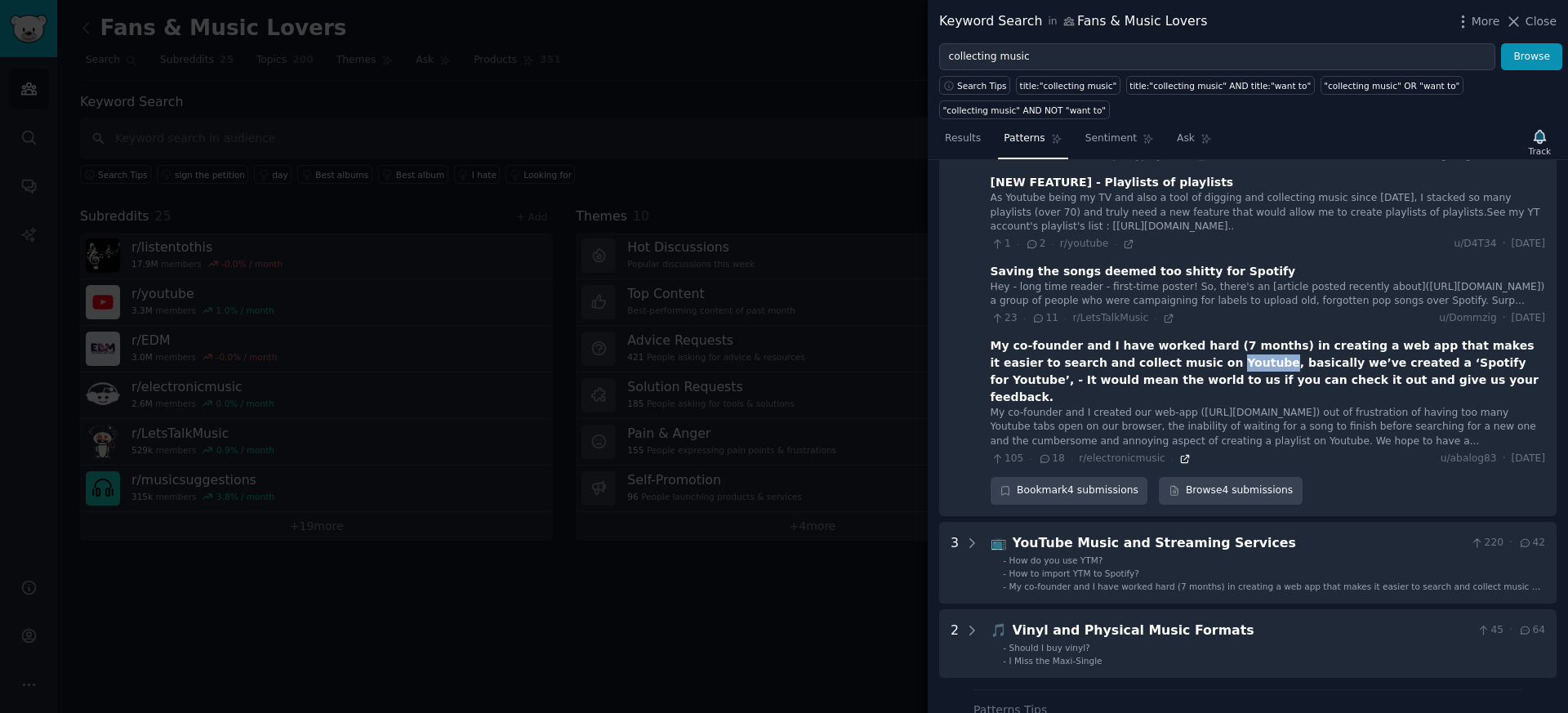
click at [1182, 455] on icon at bounding box center [1185, 459] width 7 height 7
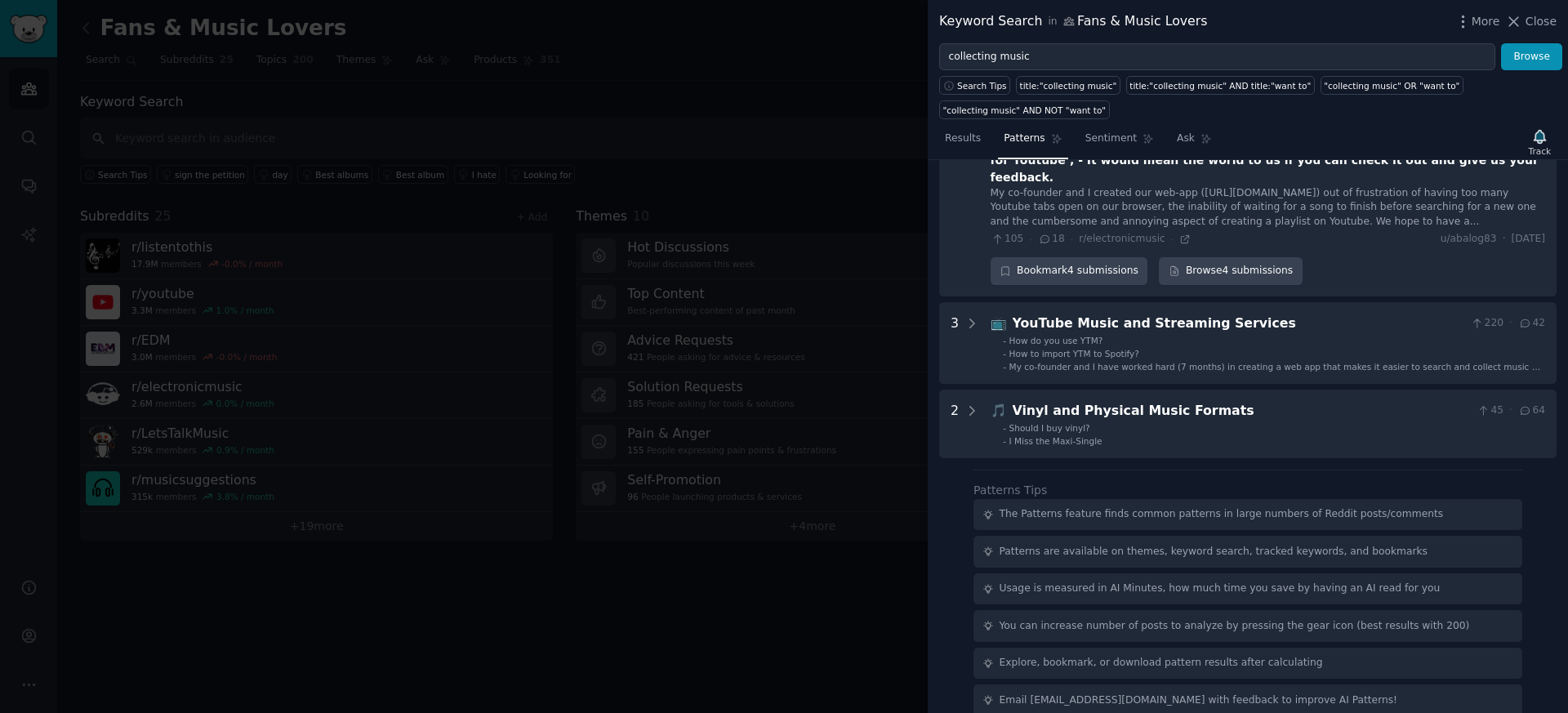
scroll to position [721, 0]
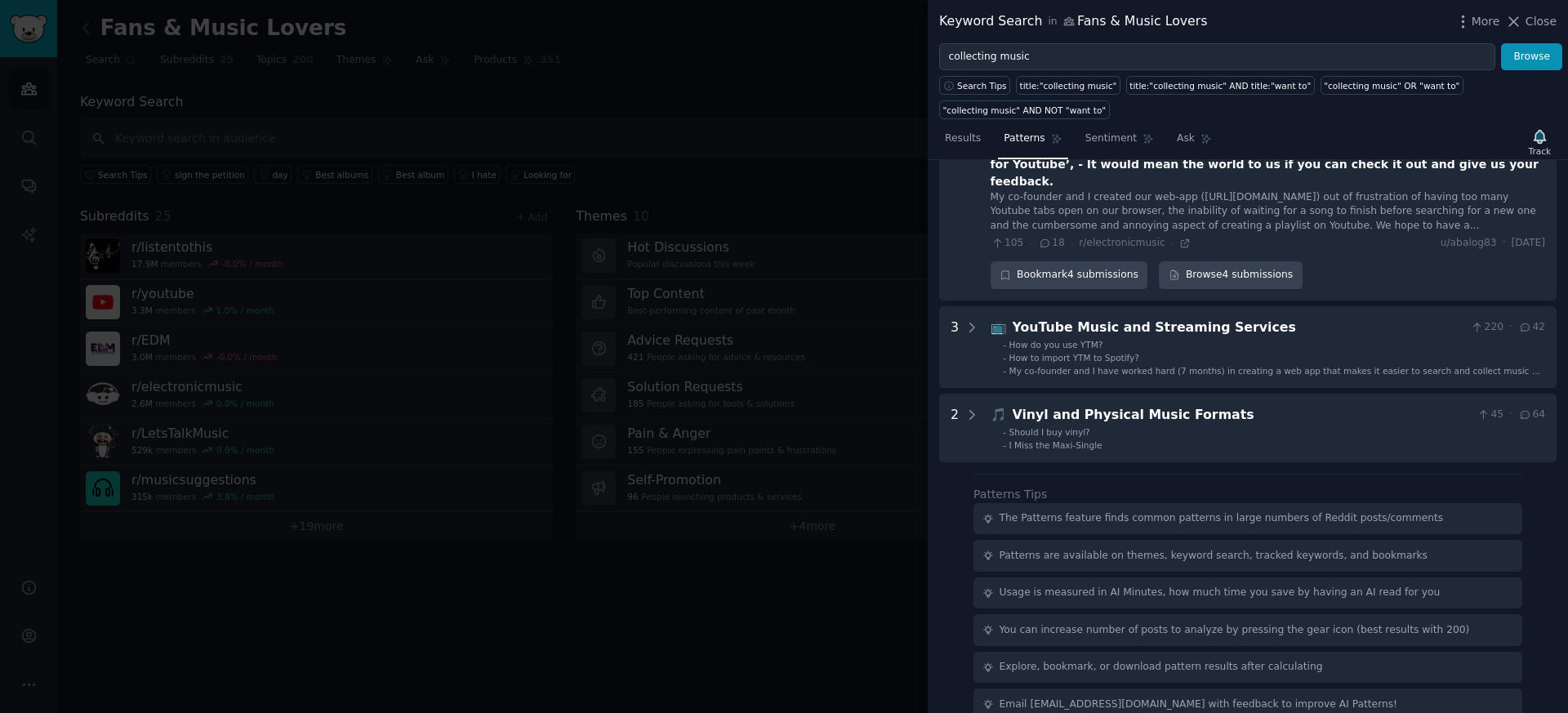
click at [820, 388] on div at bounding box center [784, 356] width 1568 height 713
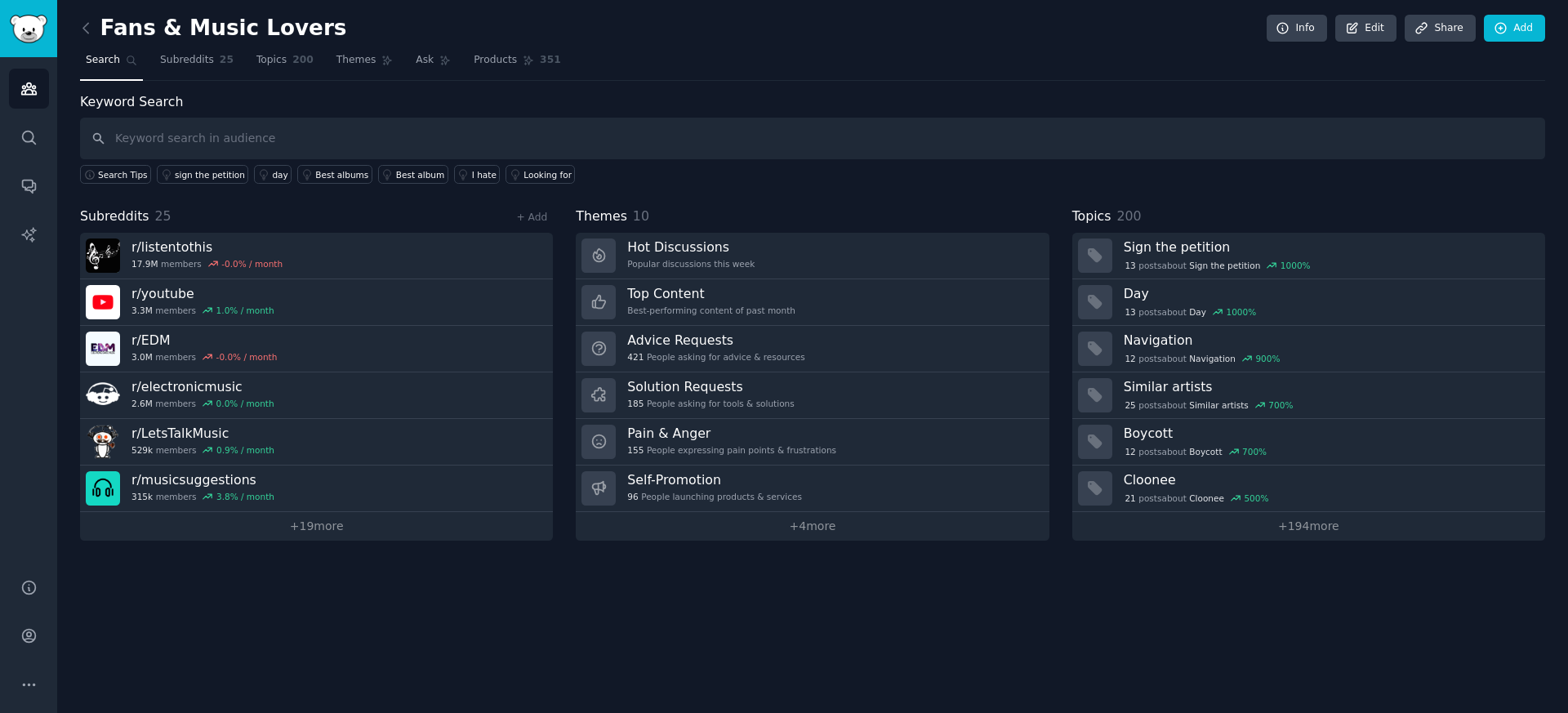
click at [108, 58] on span "Search" at bounding box center [102, 61] width 34 height 15
click at [88, 26] on icon at bounding box center [86, 28] width 17 height 17
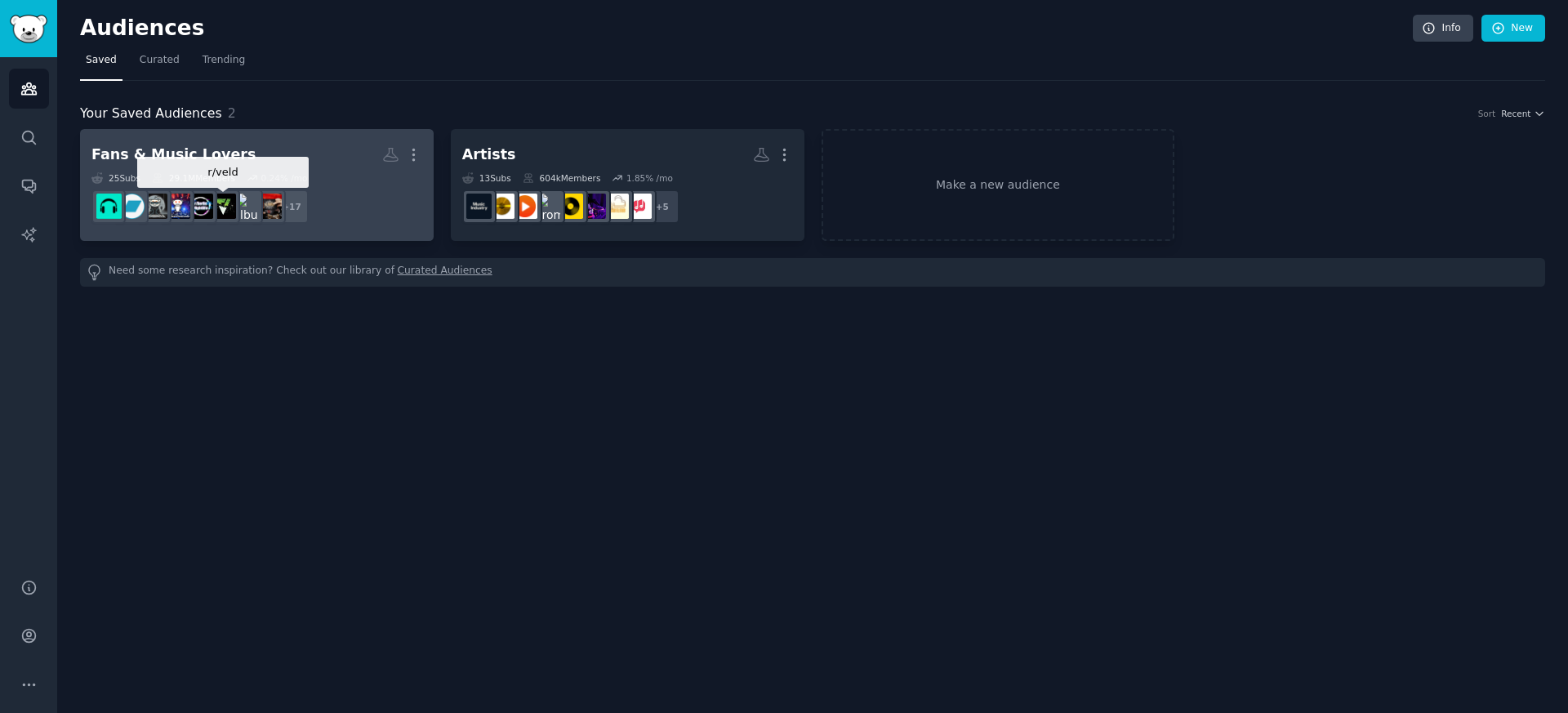
click at [230, 209] on img at bounding box center [223, 206] width 25 height 25
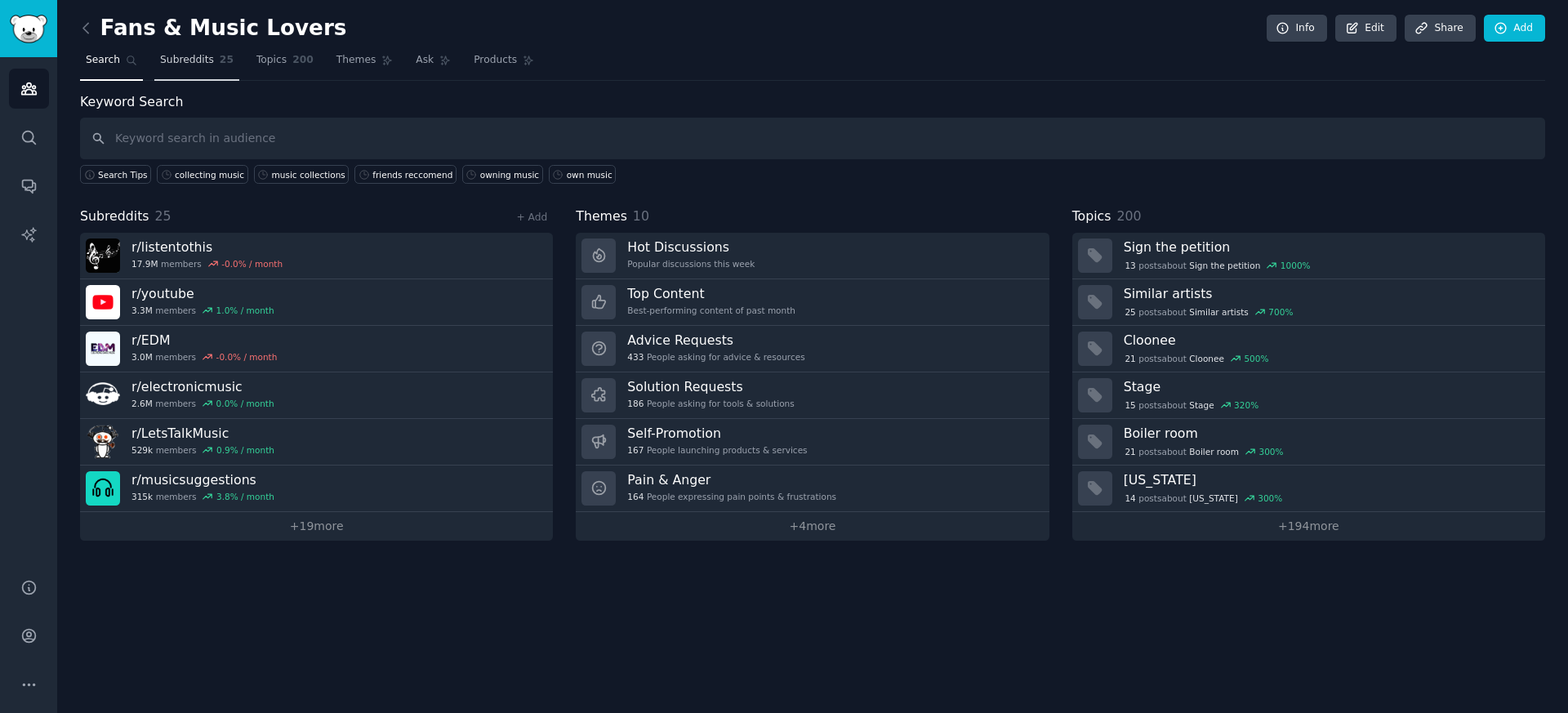
click at [192, 56] on span "Subreddits" at bounding box center [187, 61] width 54 height 15
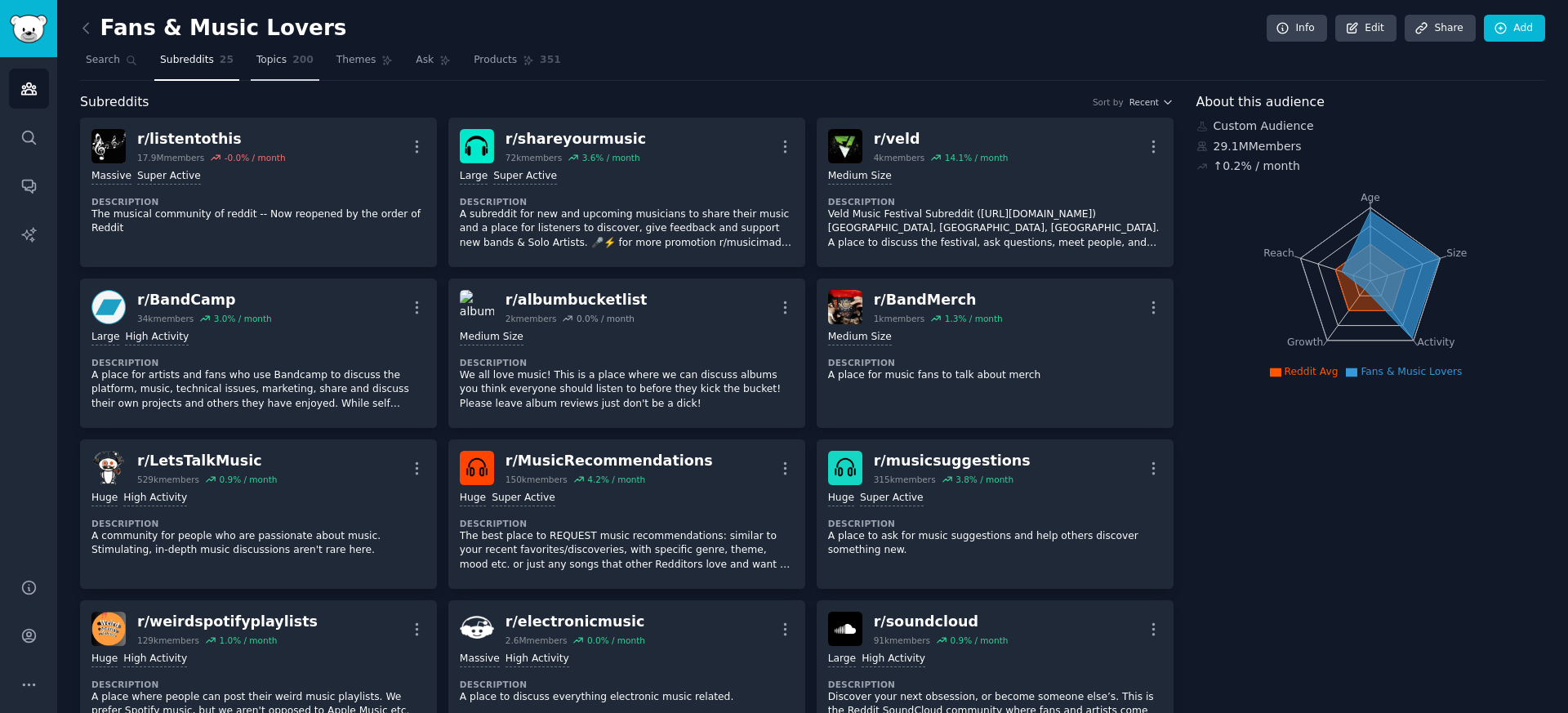
click at [287, 70] on link "Topics 200" at bounding box center [285, 64] width 69 height 34
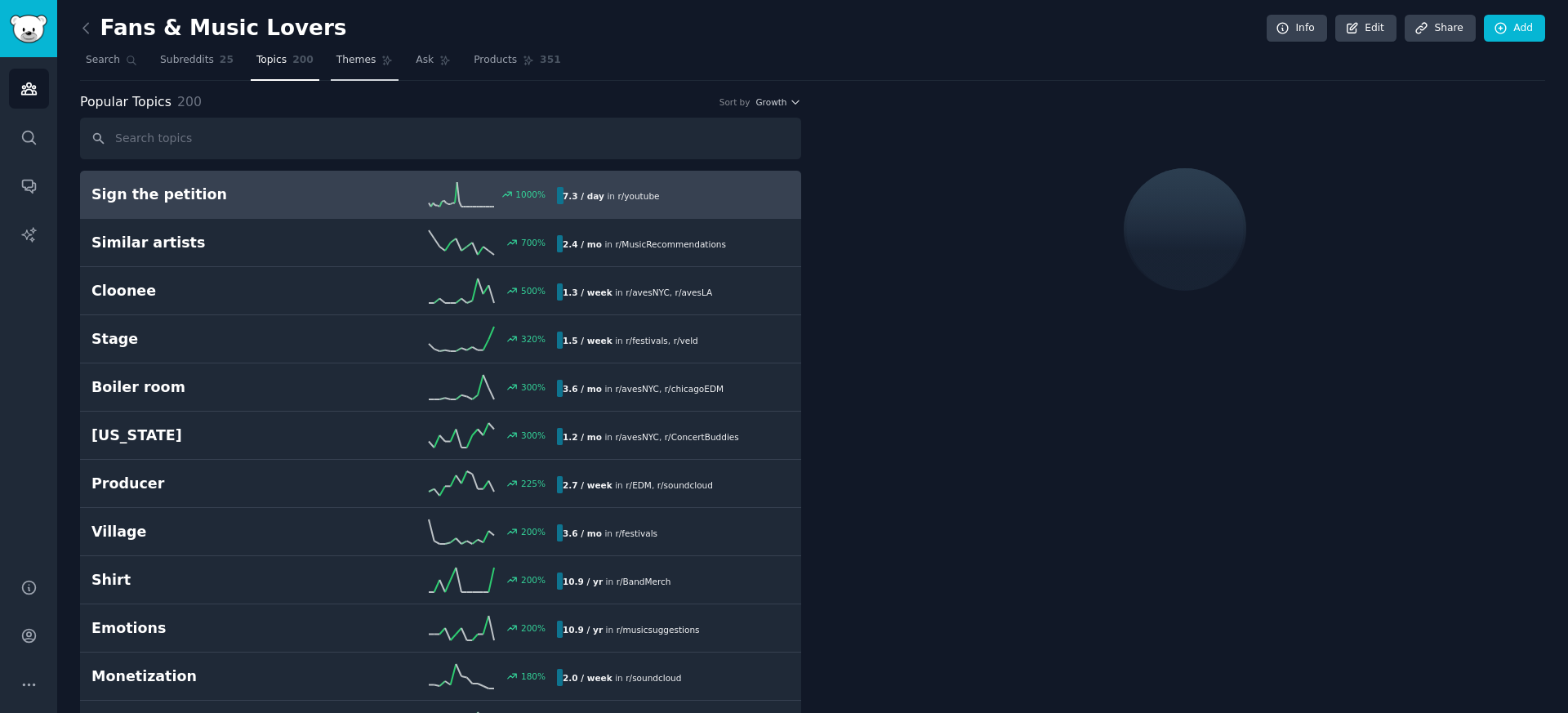
click at [343, 61] on span "Themes" at bounding box center [356, 61] width 40 height 15
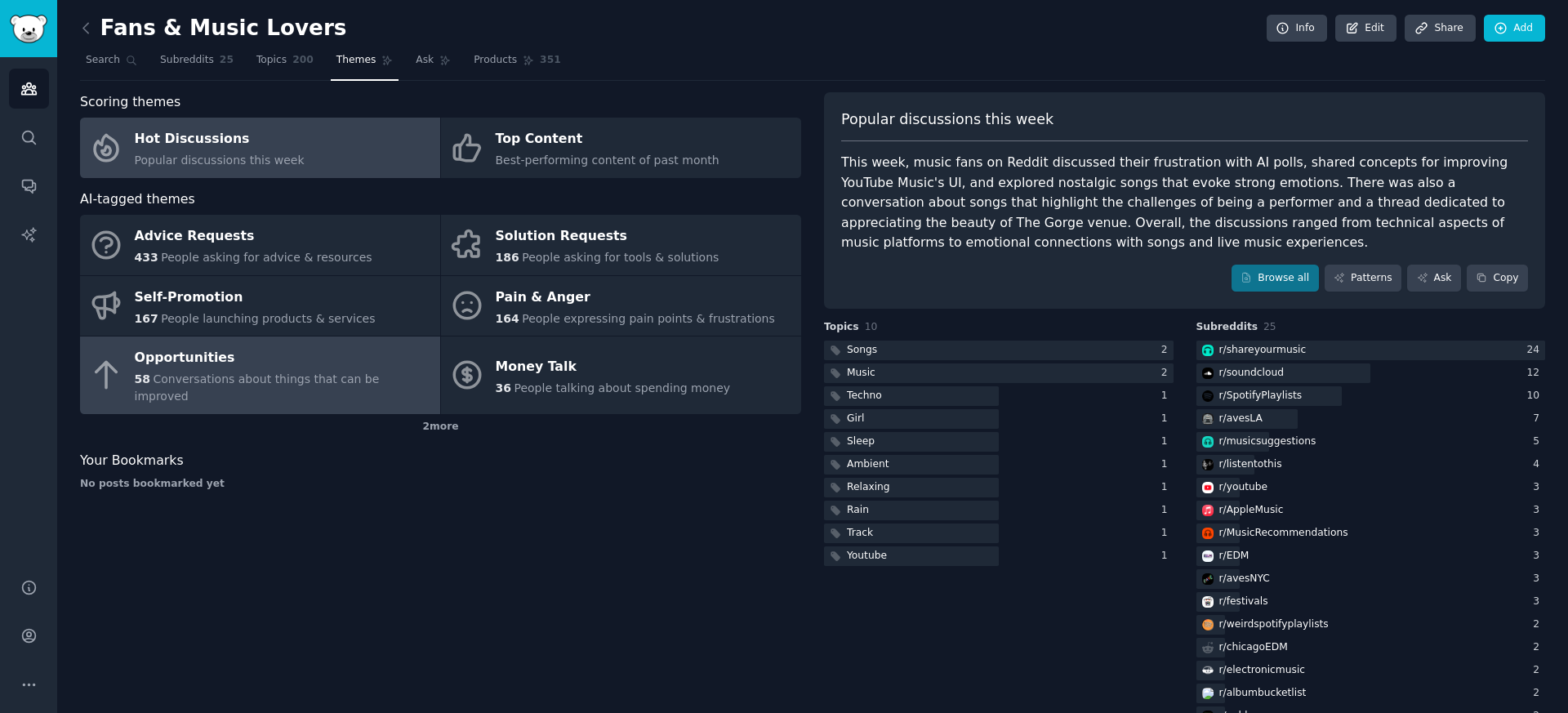
click at [250, 362] on div "Opportunities" at bounding box center [283, 358] width 297 height 26
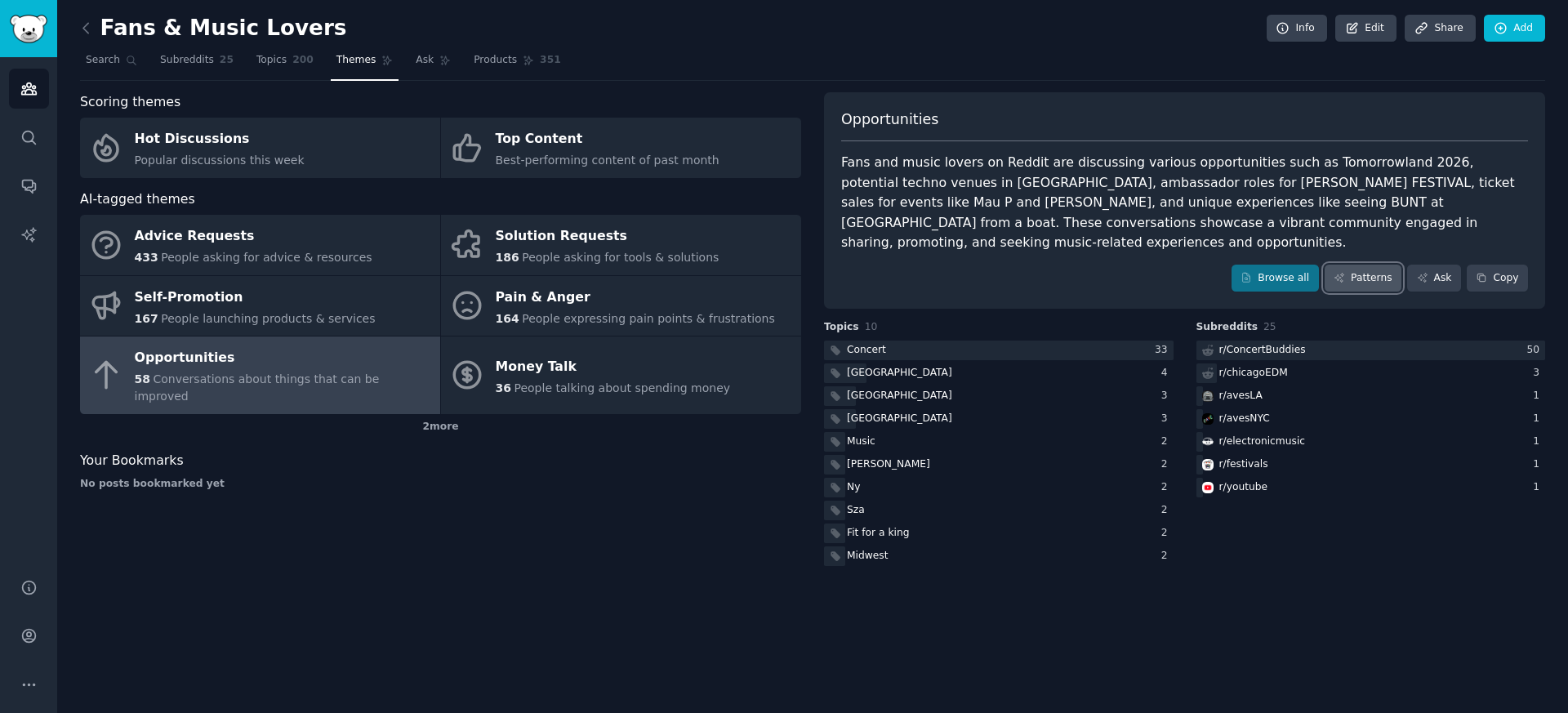
click at [1375, 265] on link "Patterns" at bounding box center [1363, 278] width 76 height 28
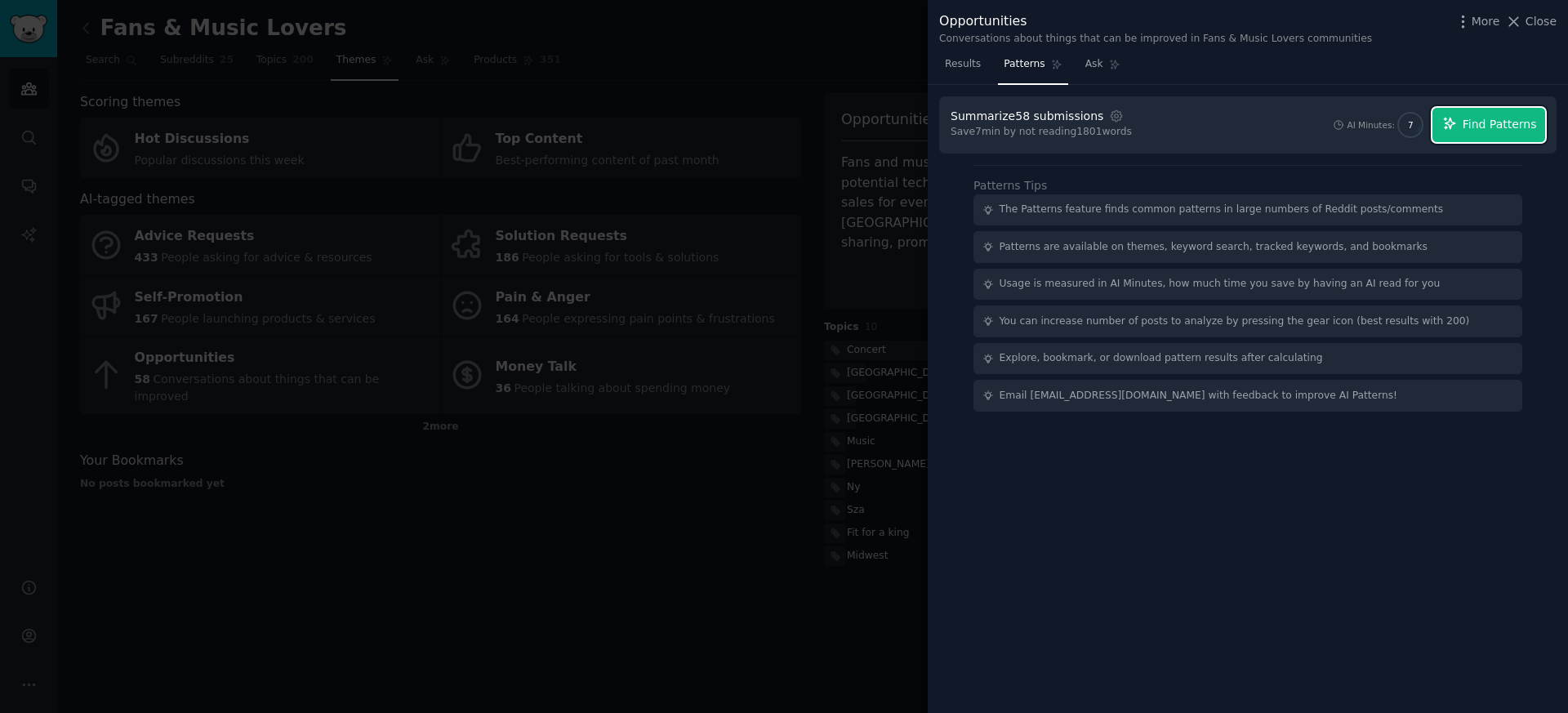
click at [1493, 124] on span "Find Patterns" at bounding box center [1500, 125] width 74 height 17
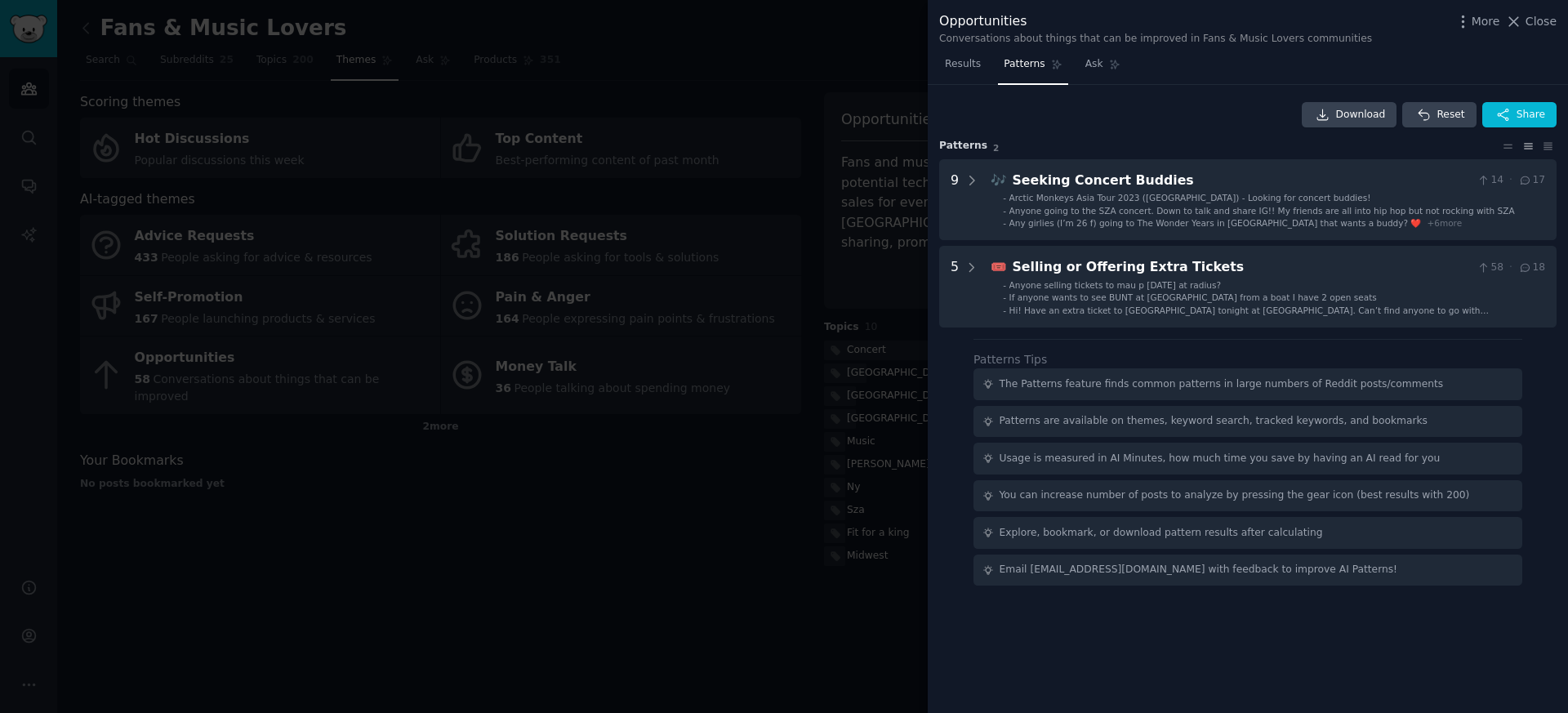
click at [717, 175] on div at bounding box center [784, 356] width 1568 height 713
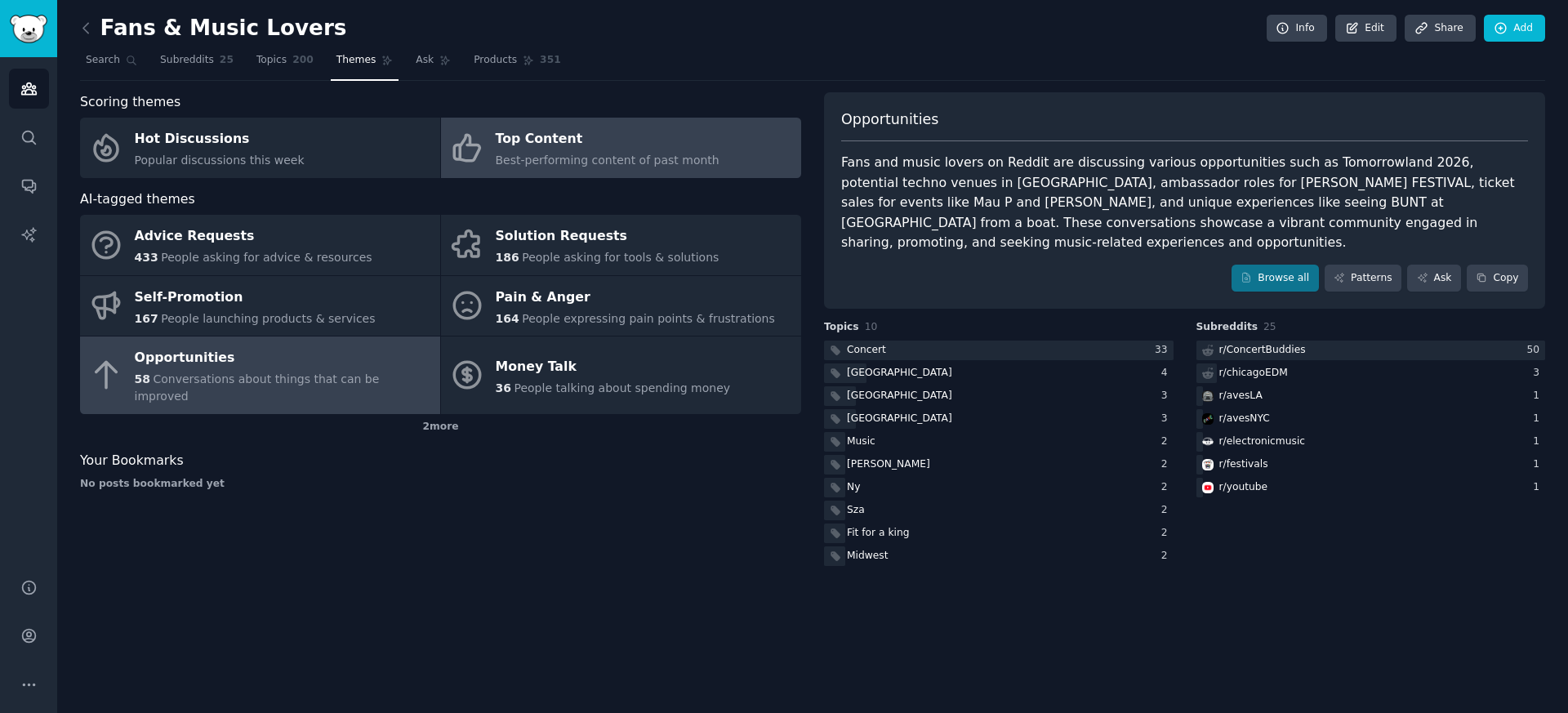
click at [591, 158] on span "Best-performing content of past month" at bounding box center [608, 160] width 223 height 13
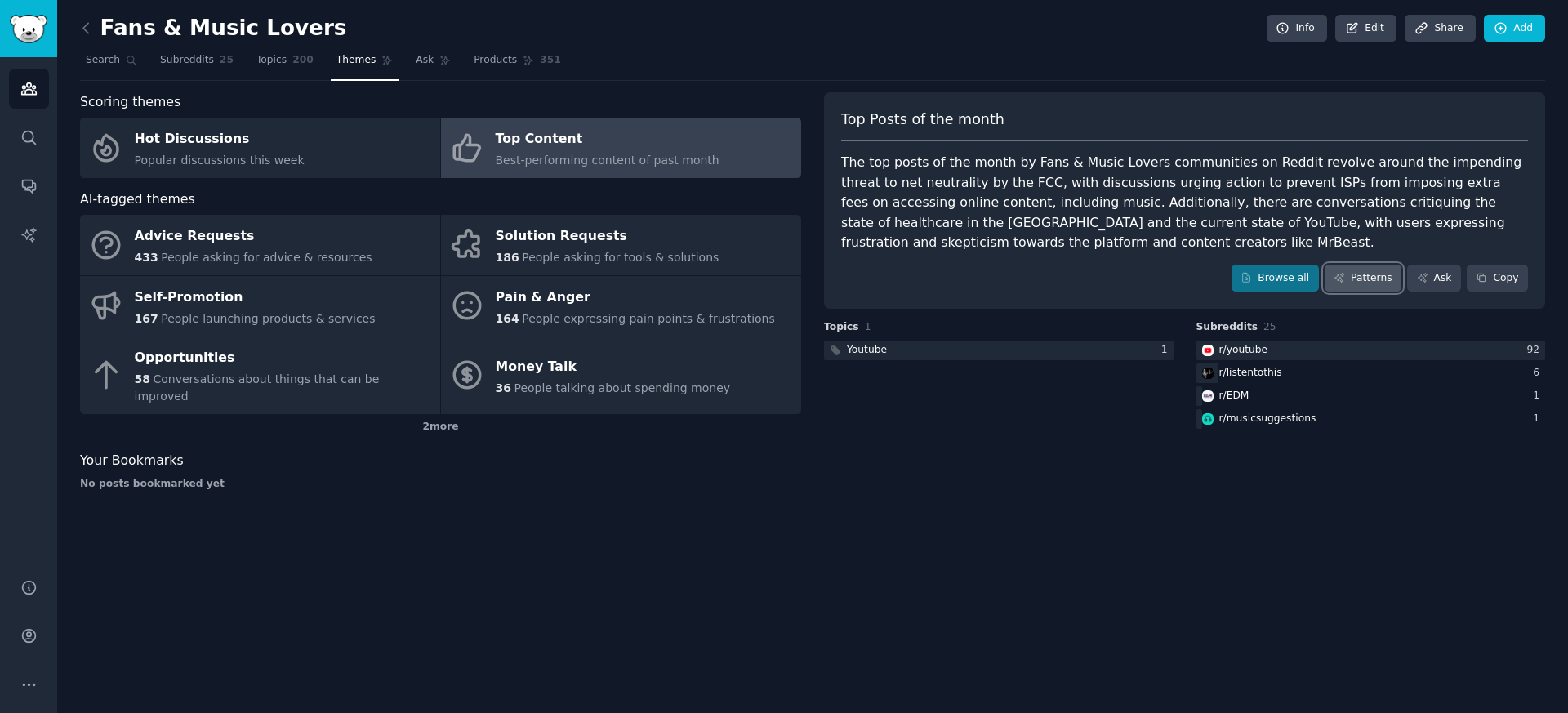
click at [1351, 277] on link "Patterns" at bounding box center [1363, 278] width 76 height 28
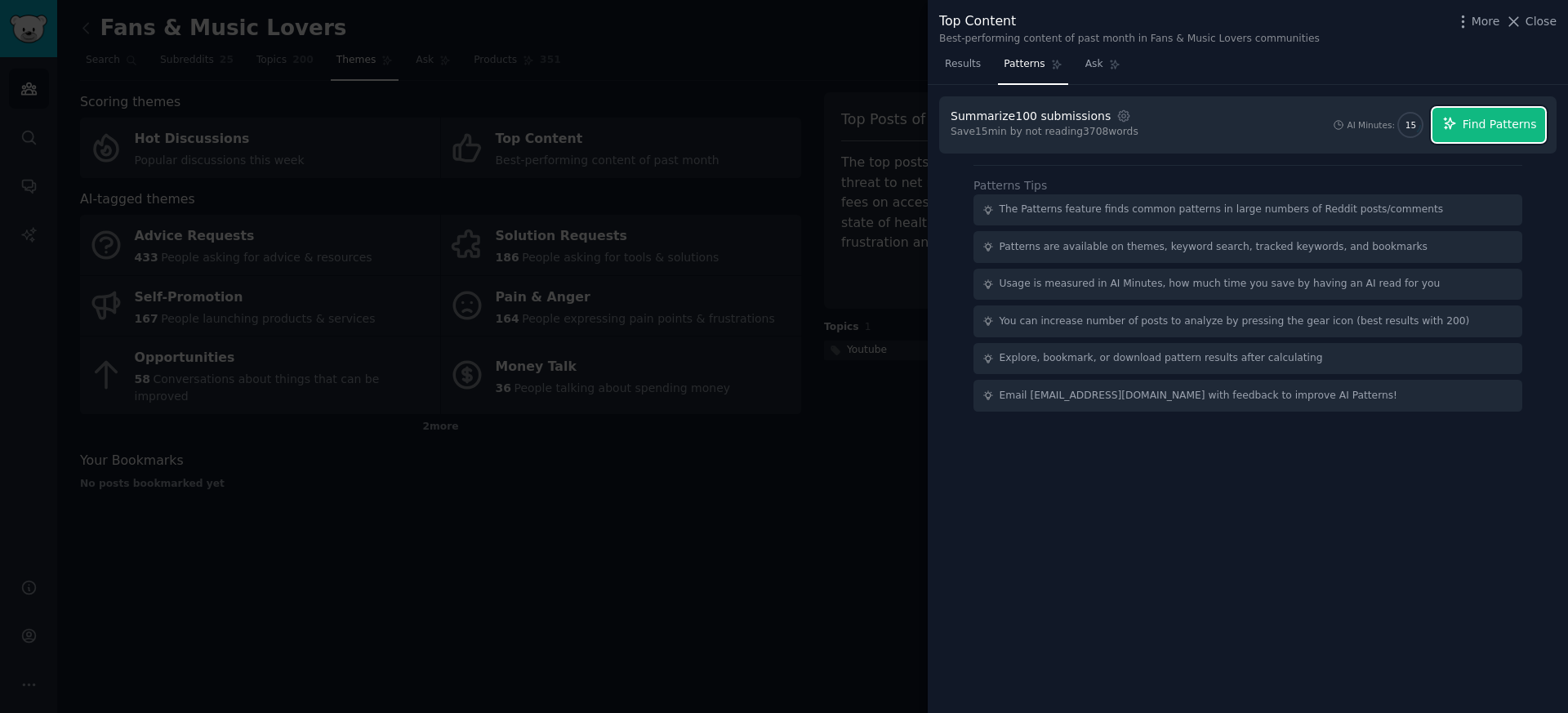
click at [1507, 127] on span "Find Patterns" at bounding box center [1500, 125] width 74 height 17
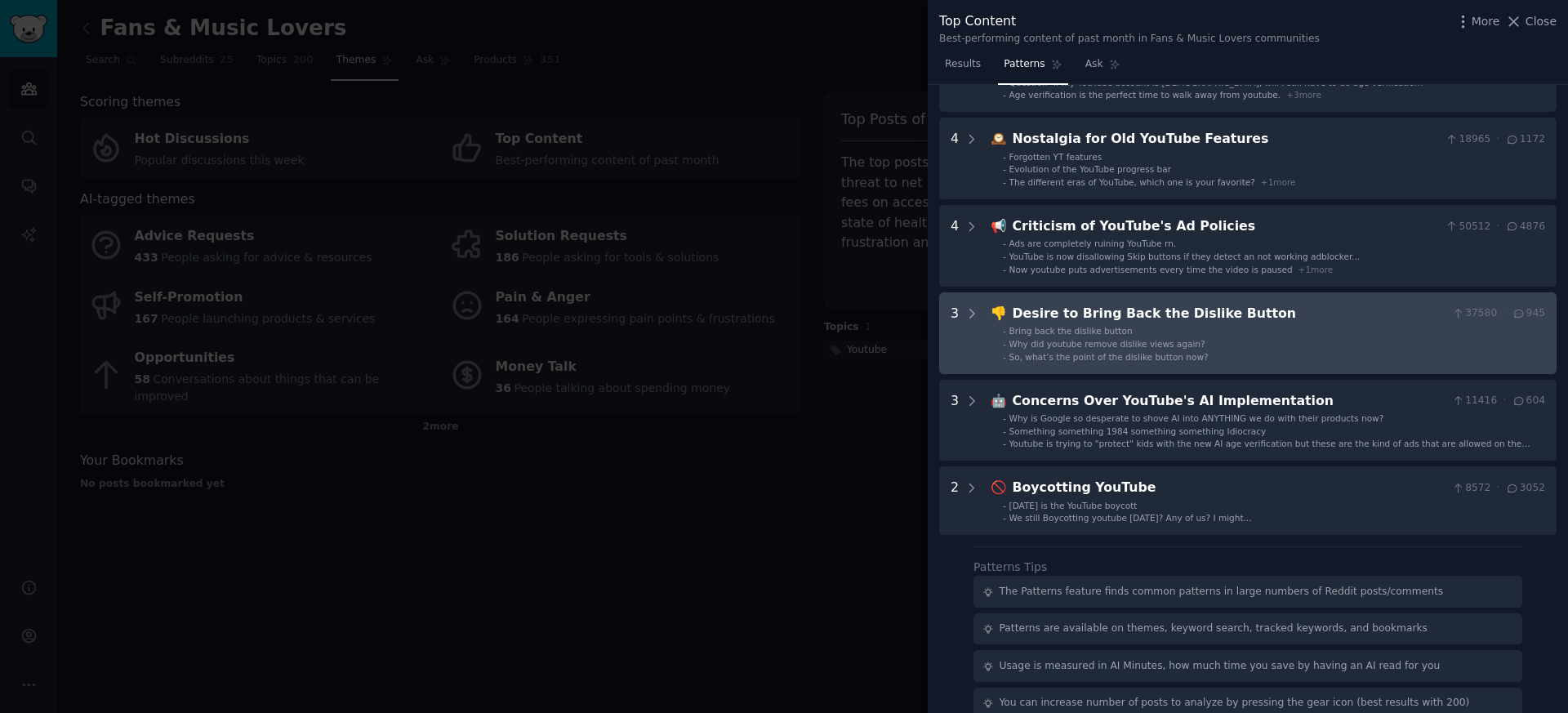
scroll to position [225, 0]
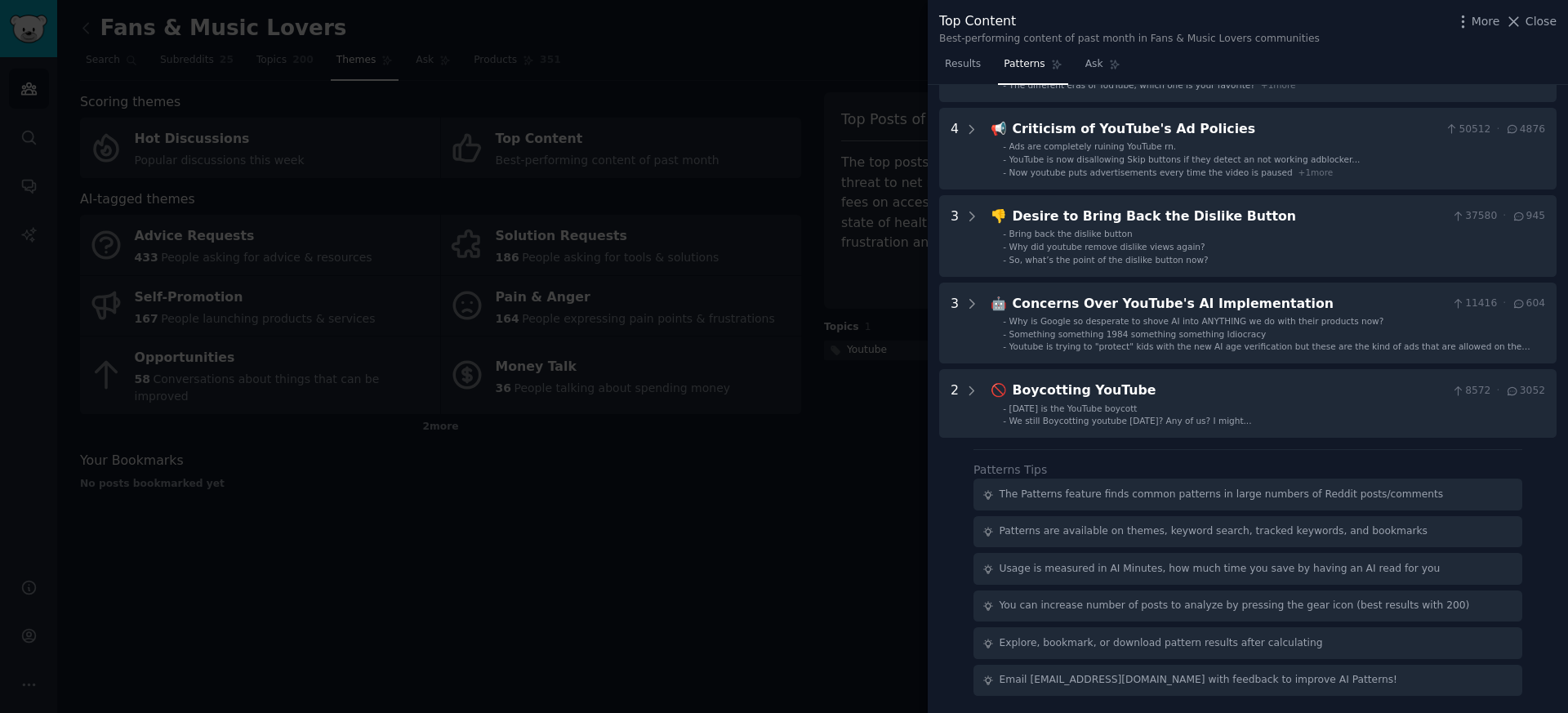
click at [758, 346] on div at bounding box center [784, 356] width 1568 height 713
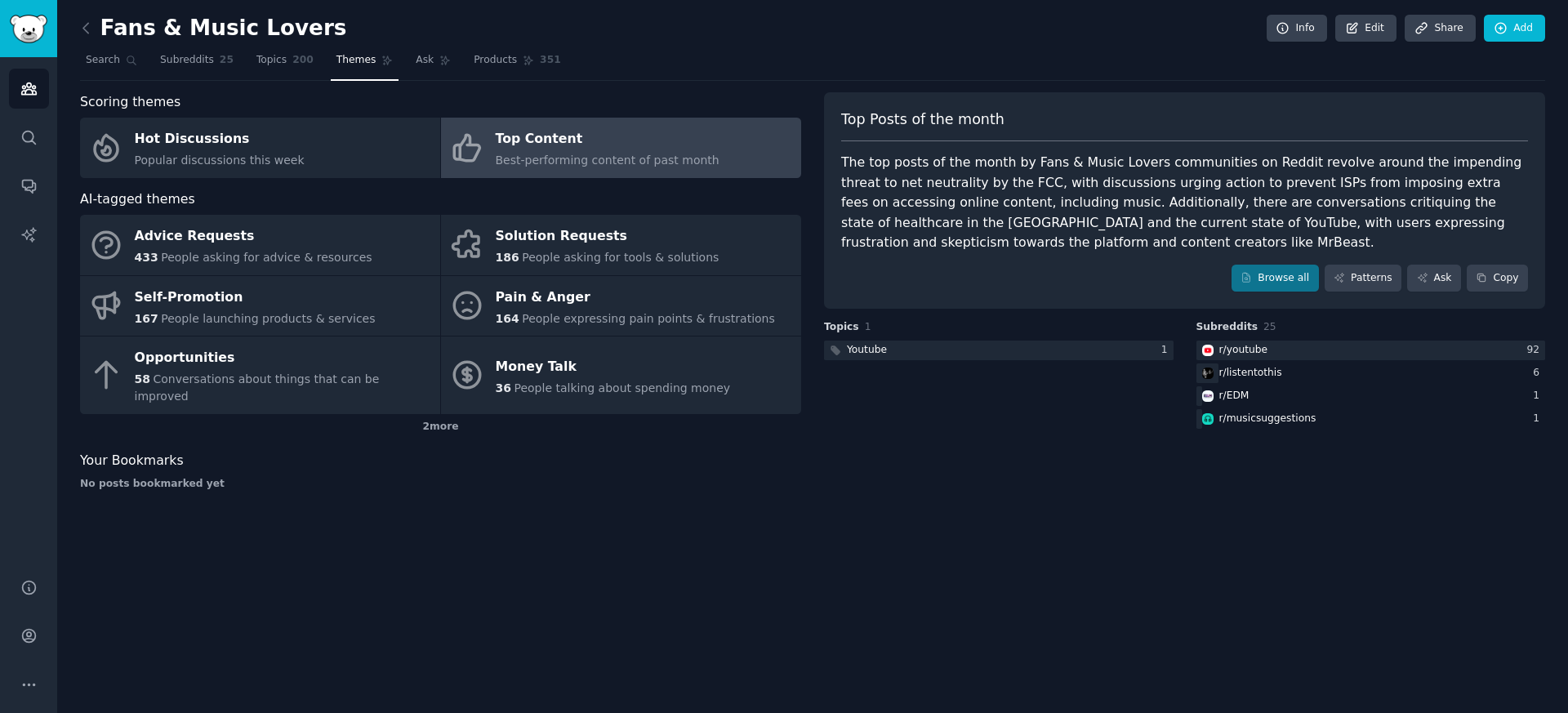
click at [641, 144] on div "Top Content" at bounding box center [608, 140] width 223 height 26
click at [38, 98] on link "Audiences" at bounding box center [29, 88] width 40 height 40
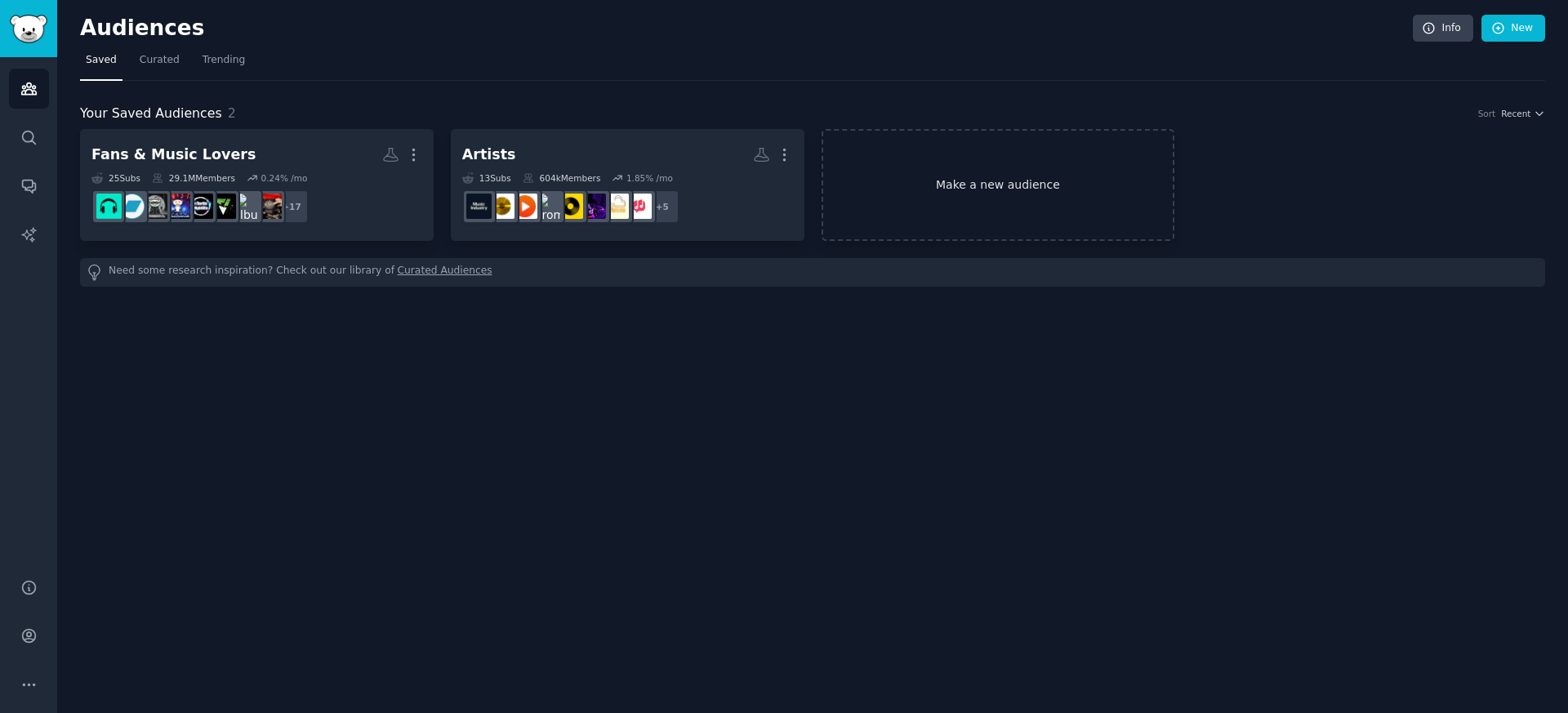
click at [1019, 181] on link "Make a new audience" at bounding box center [999, 185] width 354 height 112
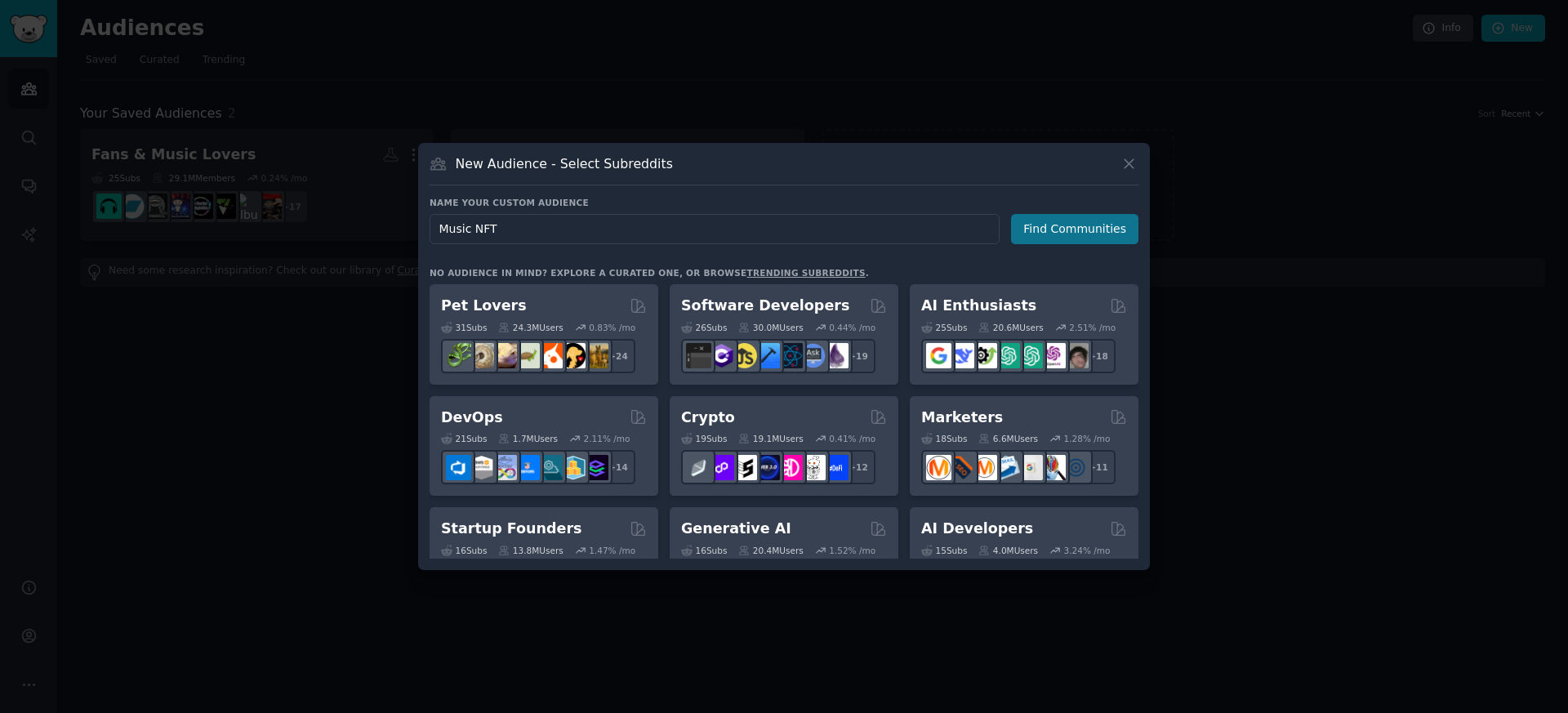
type input "Music NFT"
click at [1110, 237] on button "Find Communities" at bounding box center [1075, 229] width 128 height 30
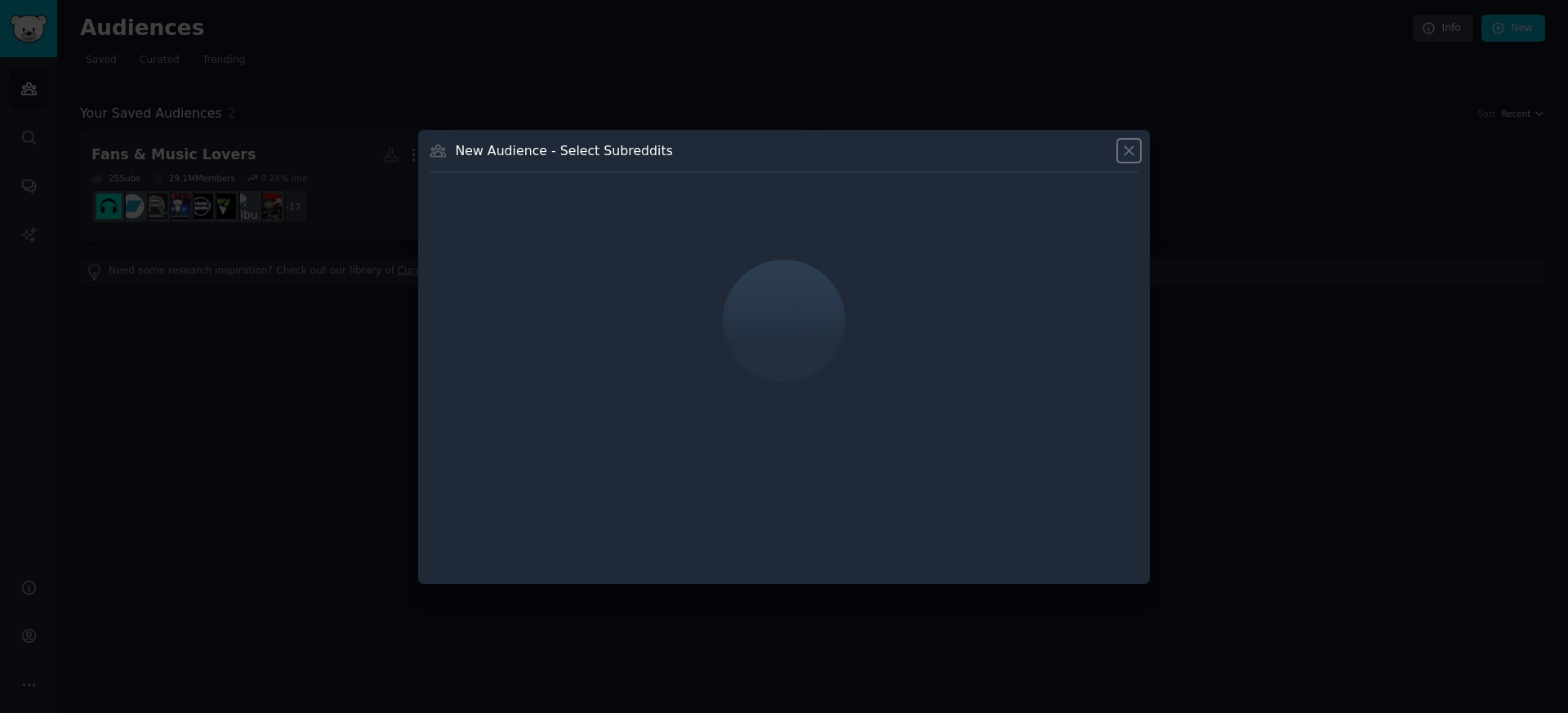
click at [1129, 152] on icon at bounding box center [1129, 151] width 17 height 17
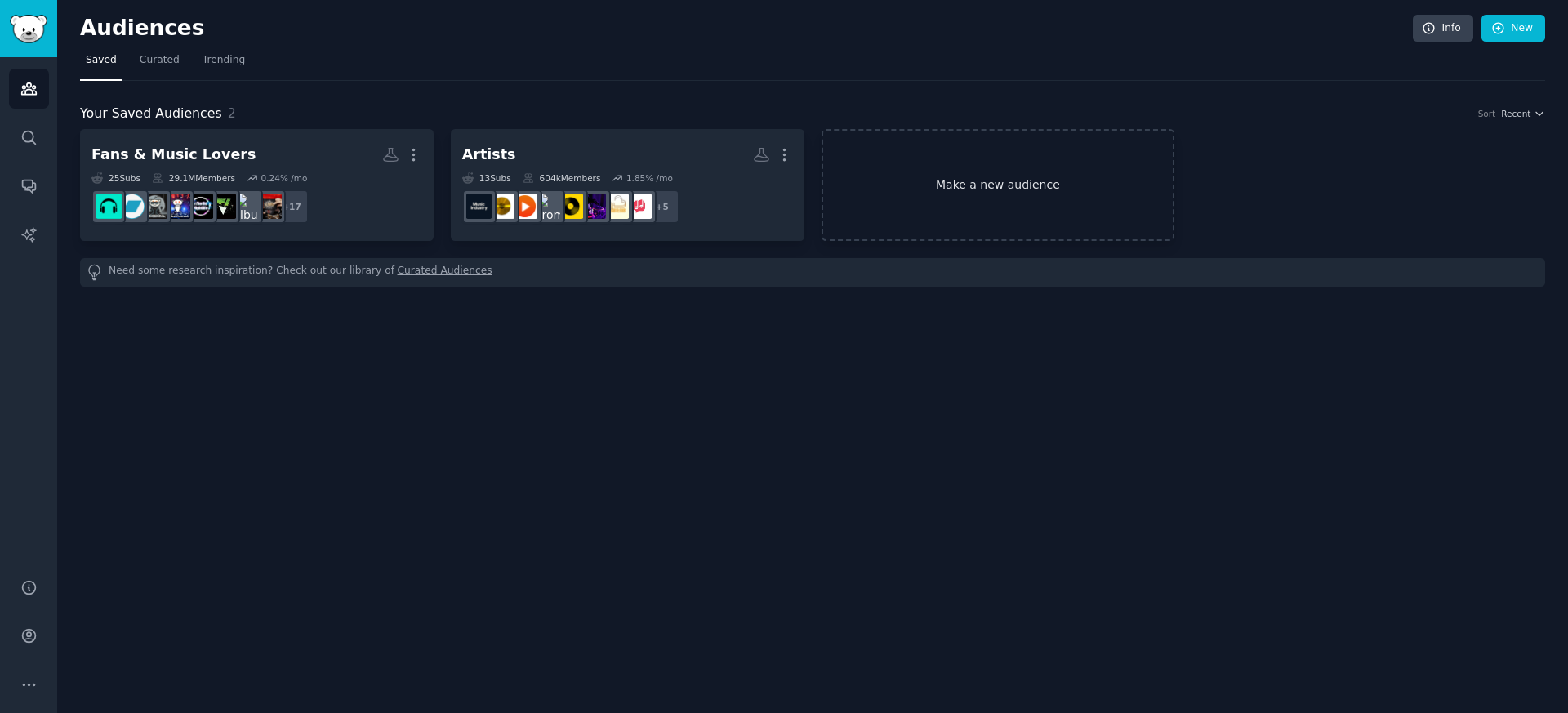
click at [971, 196] on link "Make a new audience" at bounding box center [999, 185] width 354 height 112
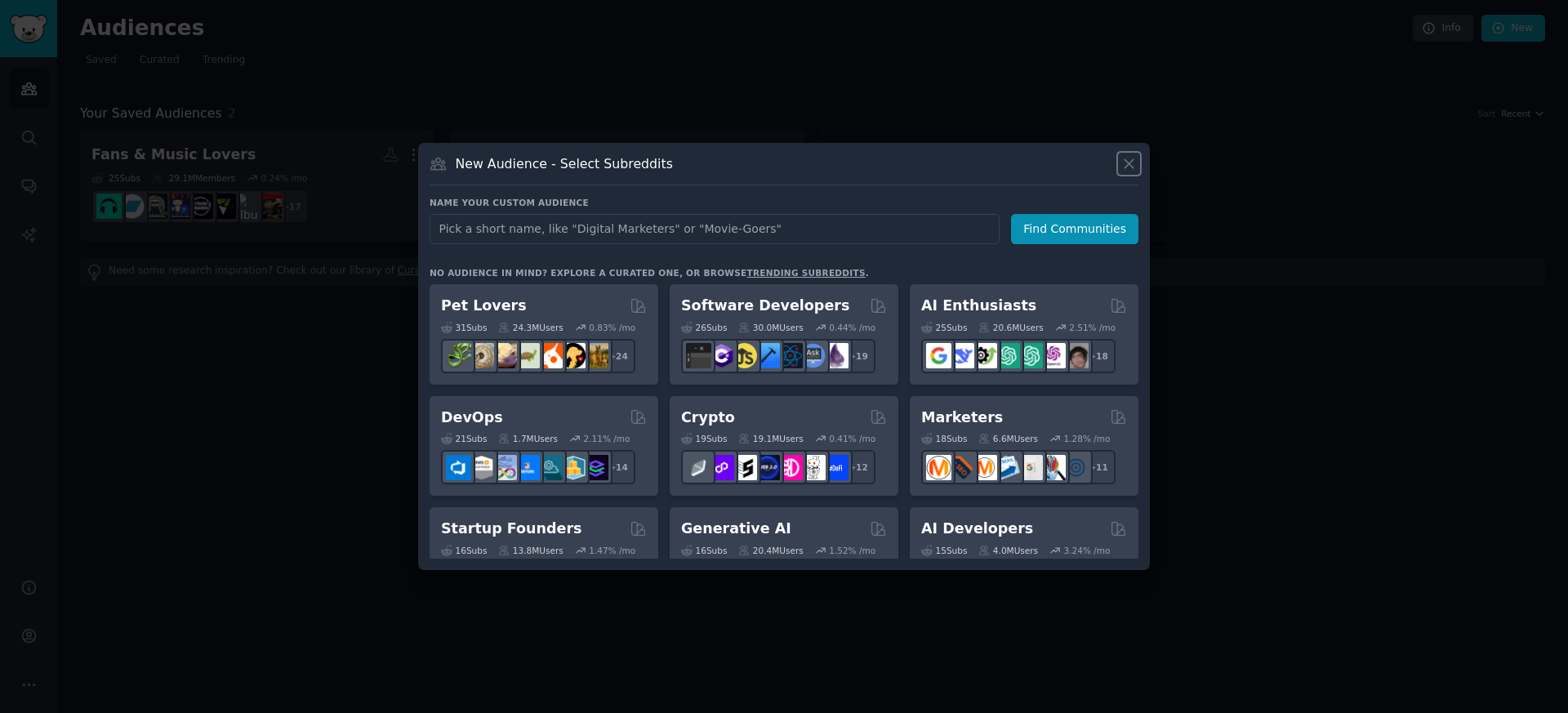
click at [1123, 163] on icon at bounding box center [1129, 164] width 17 height 17
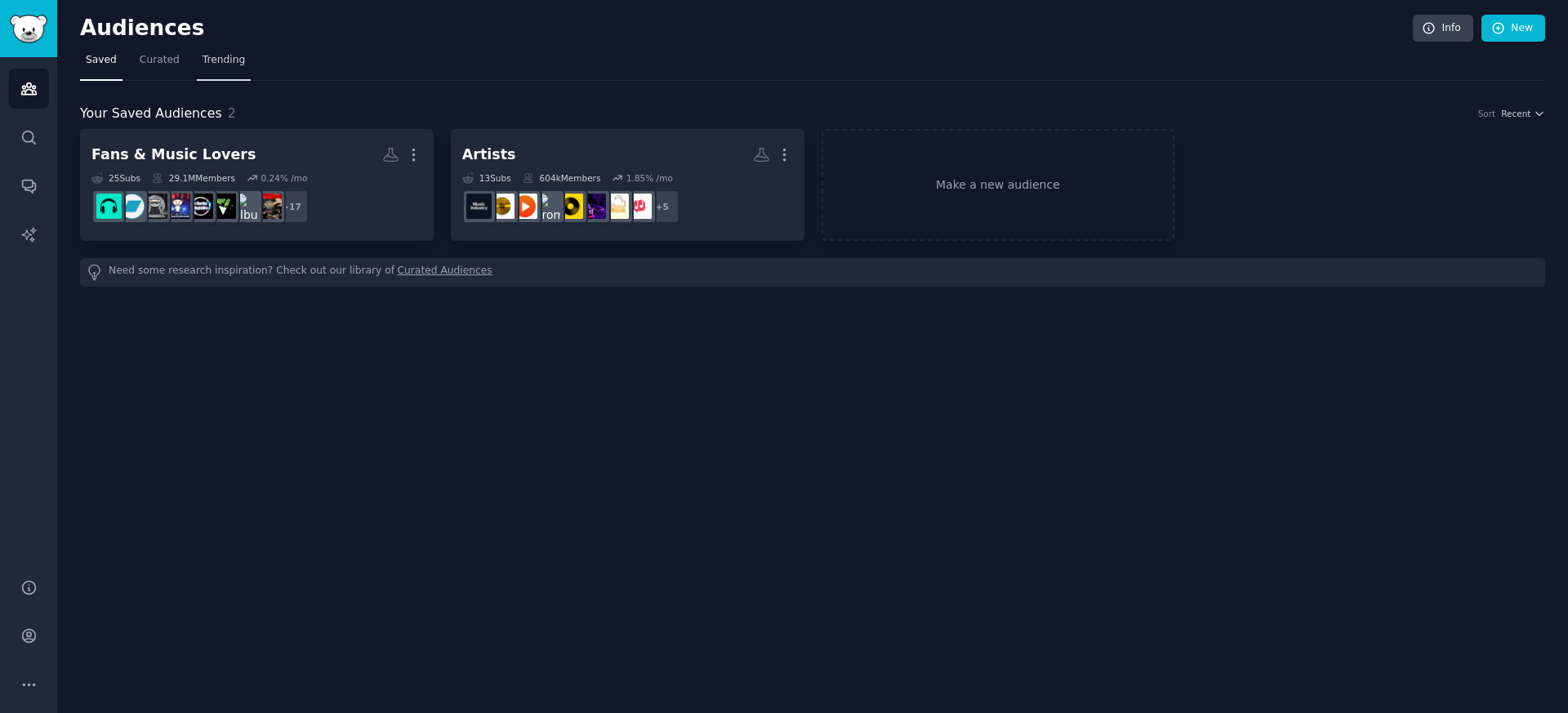
click at [223, 64] on span "Trending" at bounding box center [224, 61] width 43 height 15
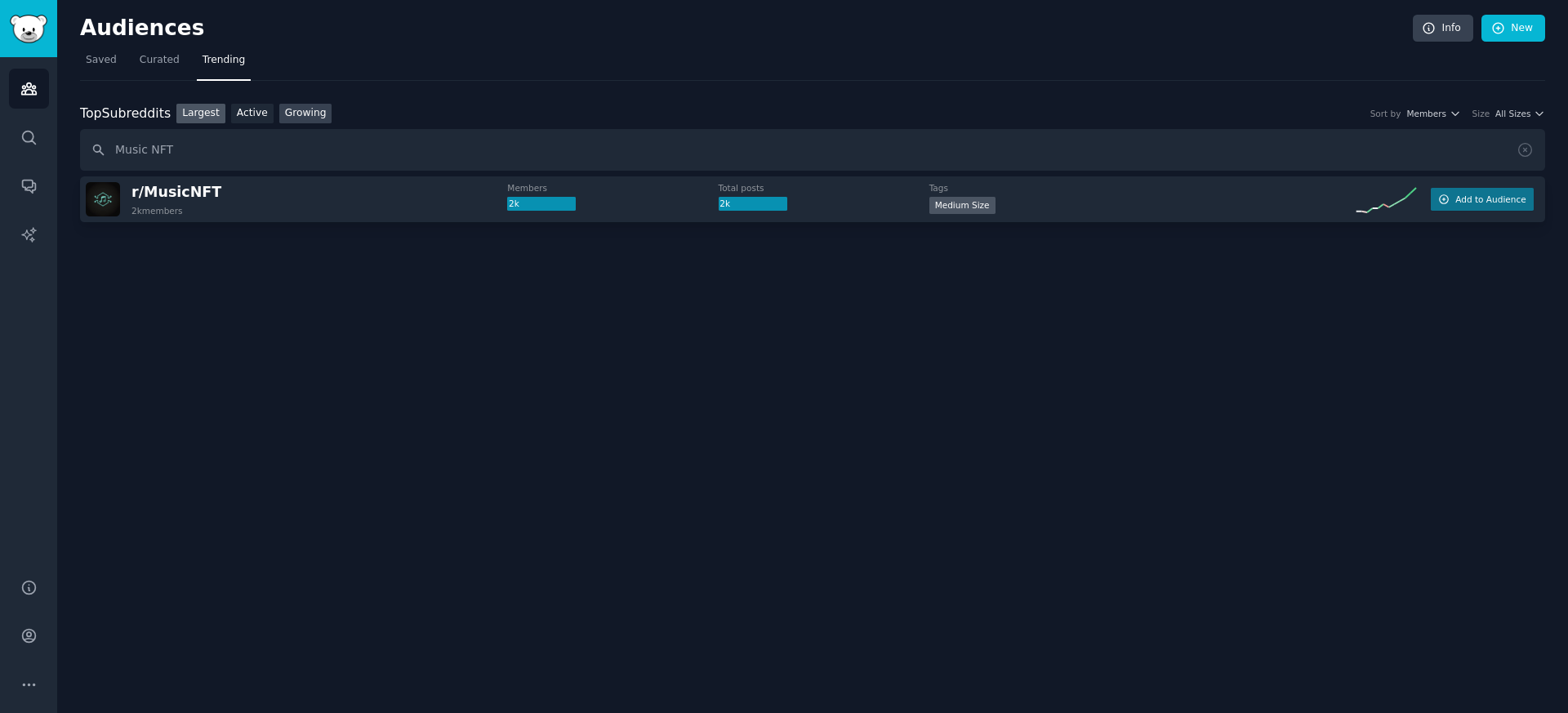
click at [314, 118] on link "Growing" at bounding box center [305, 114] width 53 height 20
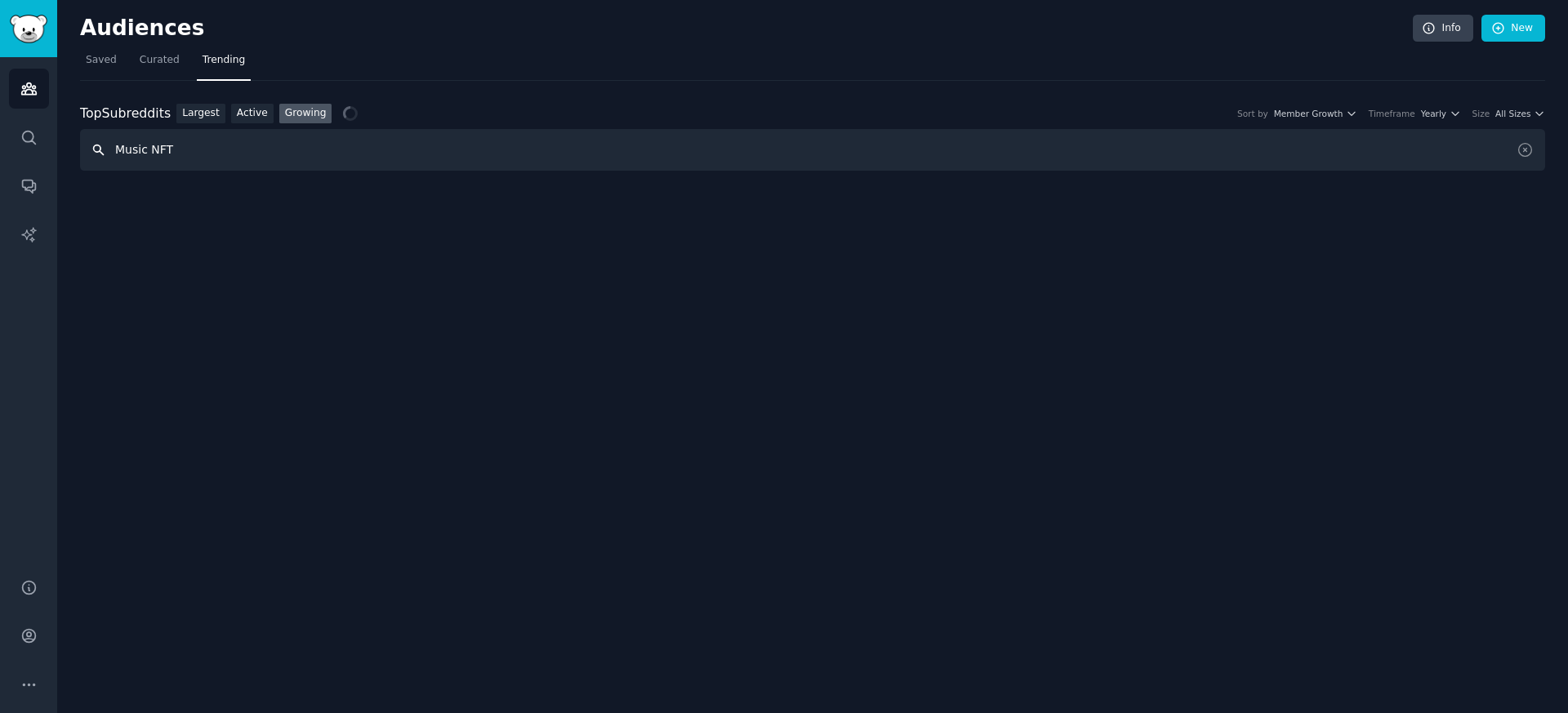
click at [213, 158] on input "Music NFT" at bounding box center [813, 150] width 1466 height 42
drag, startPoint x: 250, startPoint y: 149, endPoint x: 153, endPoint y: 149, distance: 97.0
click at [153, 149] on input "Music blockchain" at bounding box center [813, 150] width 1466 height 42
click at [248, 119] on link "Active" at bounding box center [252, 114] width 43 height 20
click at [210, 111] on link "Largest" at bounding box center [201, 114] width 49 height 20
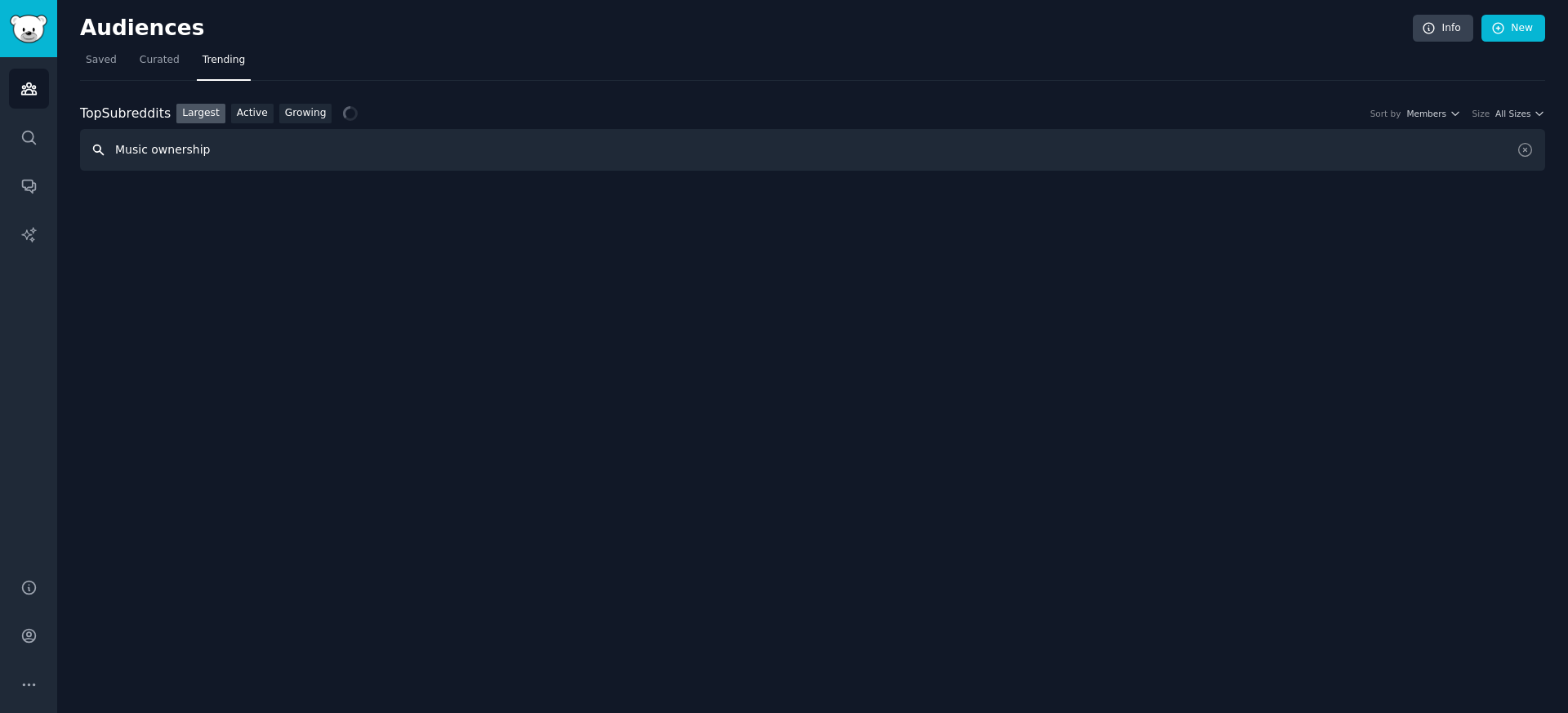
click at [196, 156] on input "Music ownership" at bounding box center [813, 150] width 1466 height 42
click at [196, 156] on input "Music ownership" at bounding box center [813, 150] width 1466 height 42
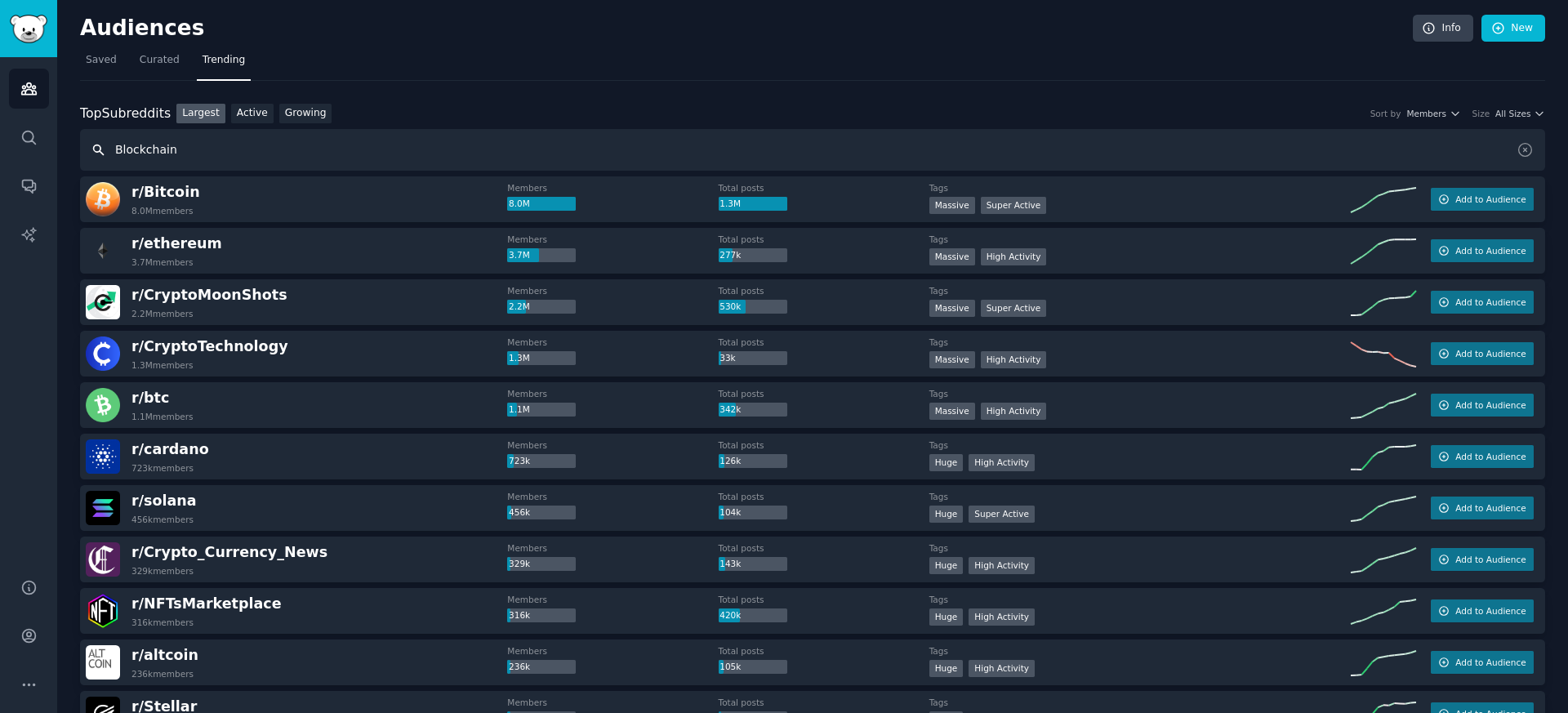
click at [196, 157] on input "Blockchain" at bounding box center [813, 150] width 1466 height 42
type input "Blockchain music"
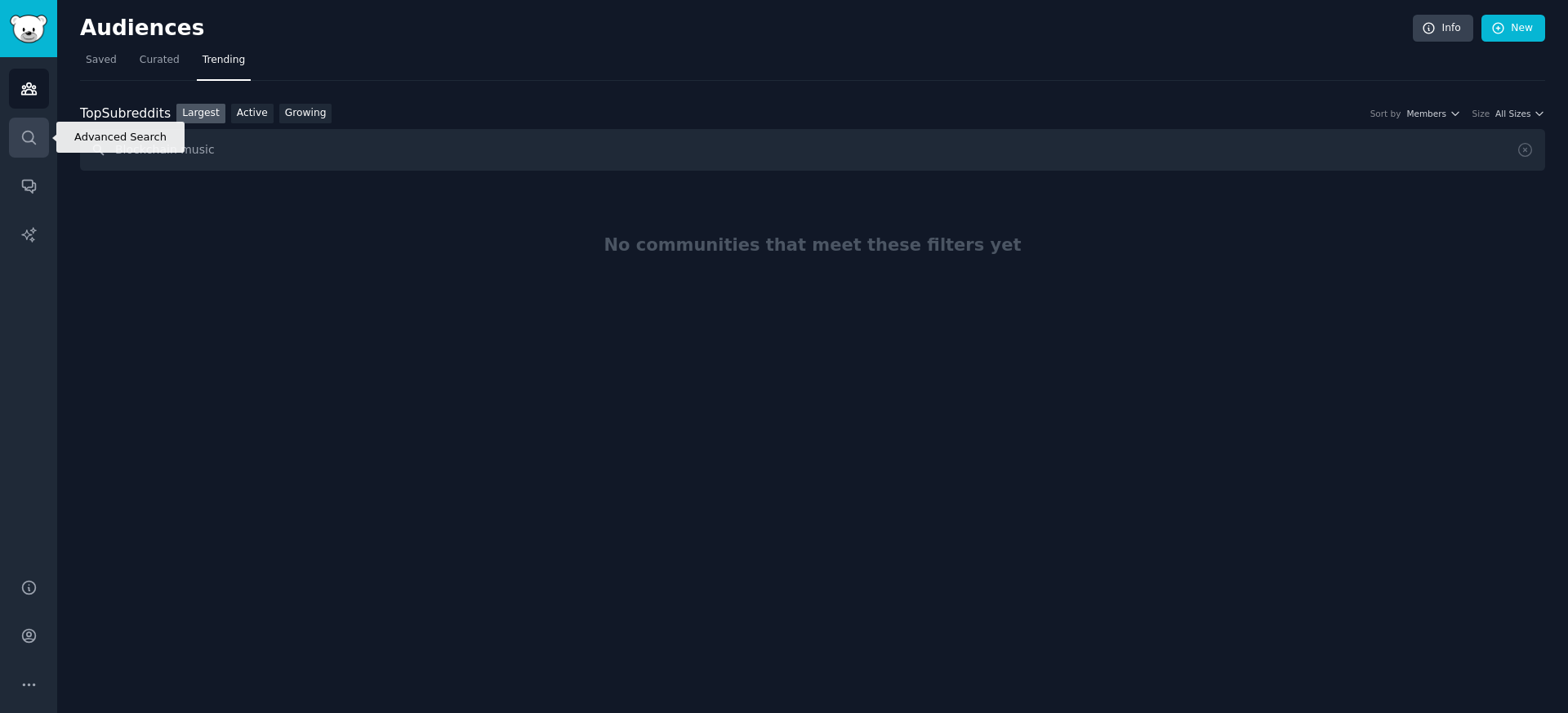
click at [30, 148] on link "Search" at bounding box center [29, 137] width 40 height 40
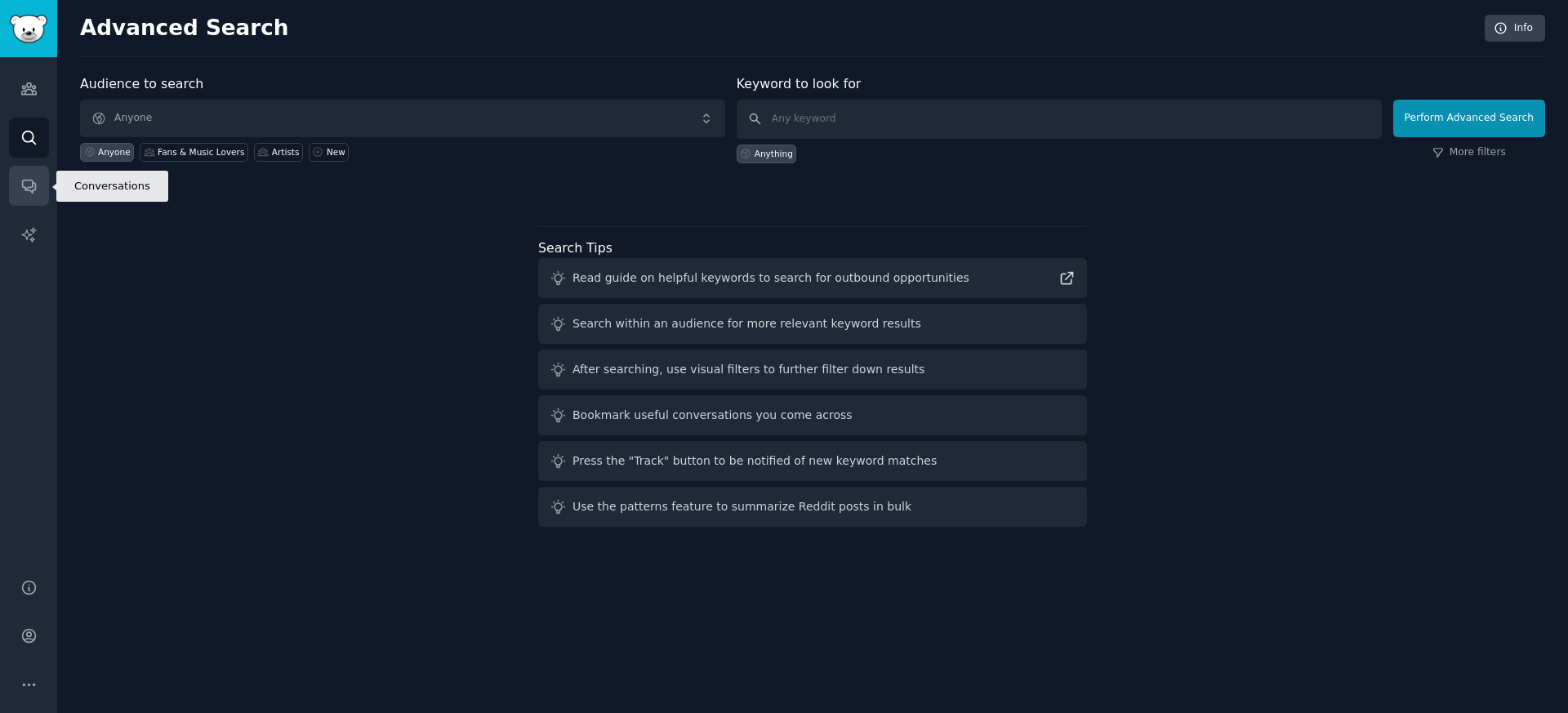
click at [27, 183] on icon "Sidebar" at bounding box center [29, 185] width 17 height 17
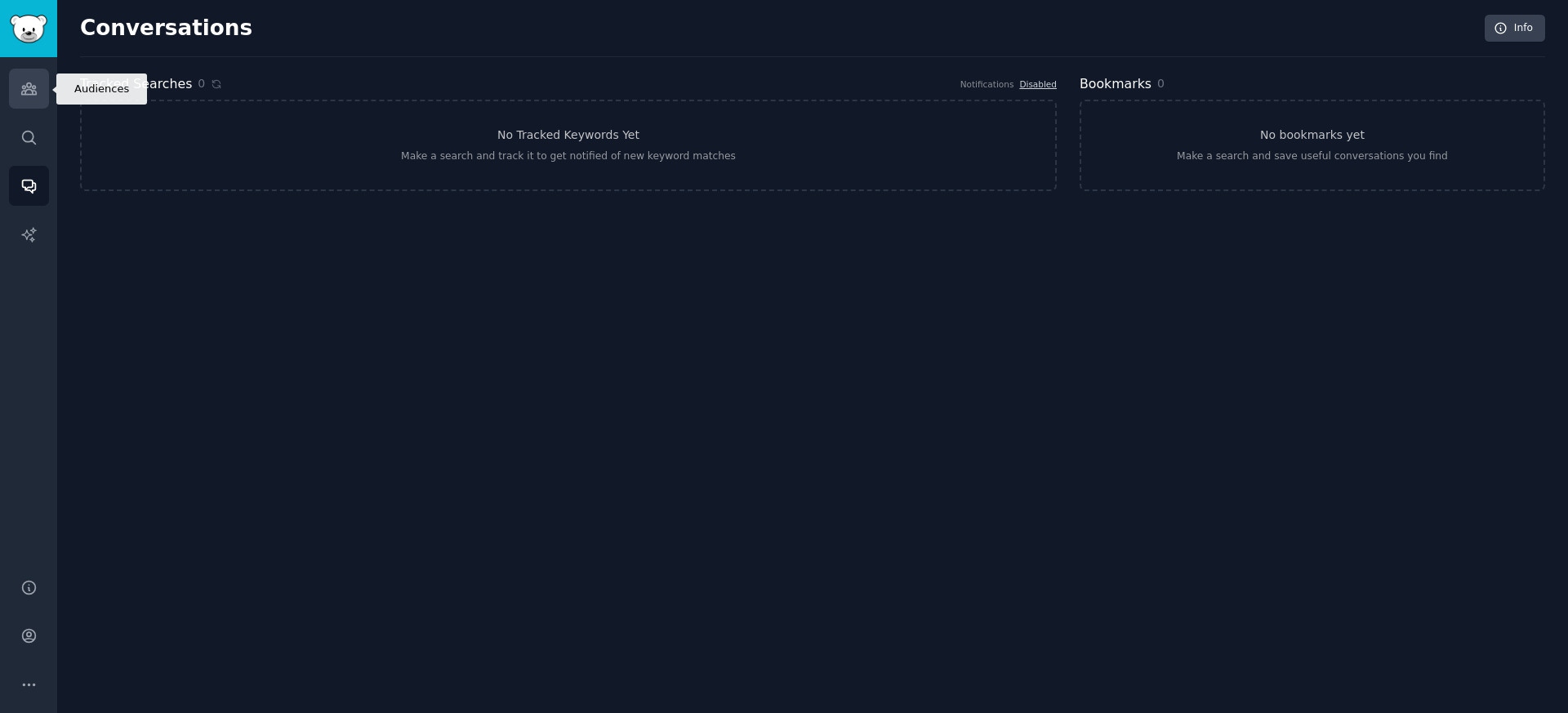
click at [30, 100] on link "Audiences" at bounding box center [29, 88] width 40 height 40
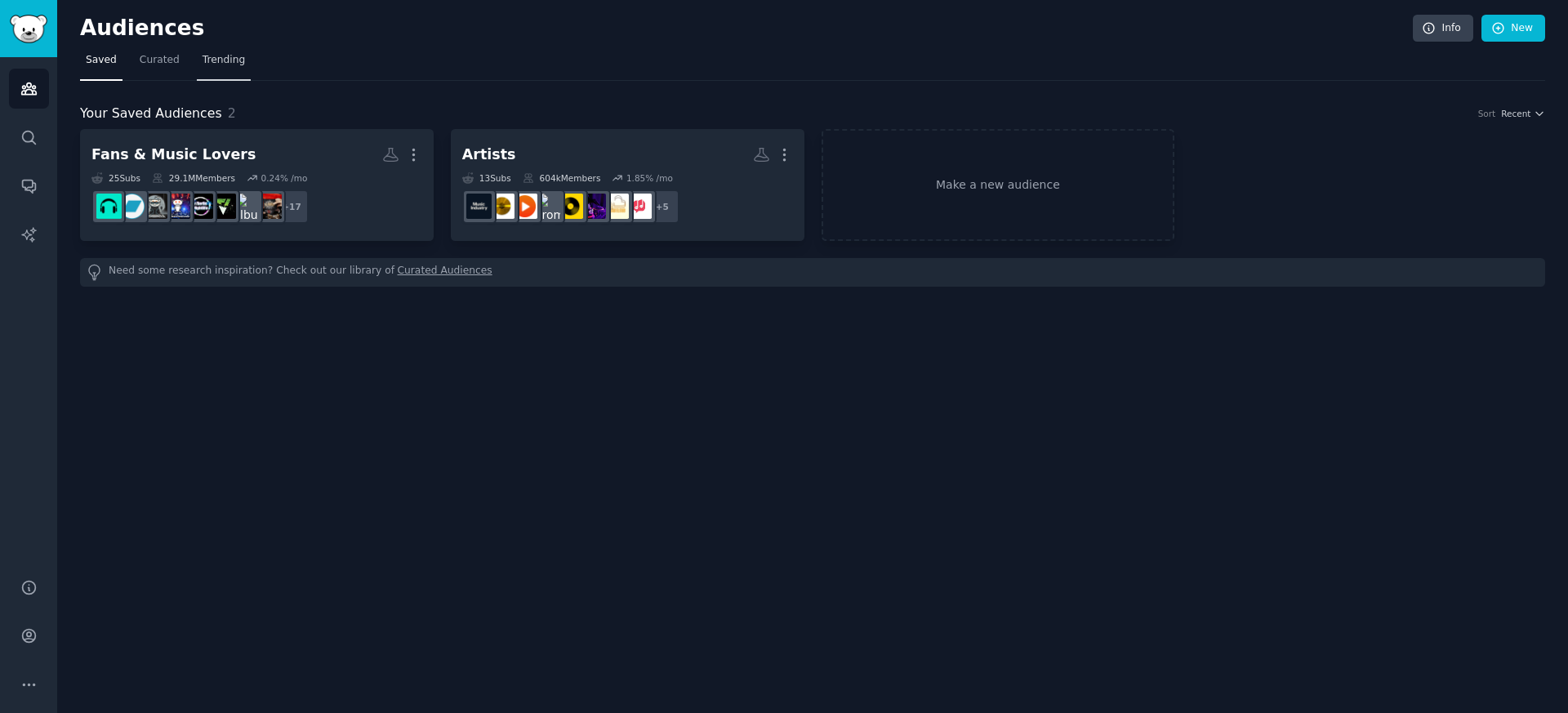
click at [216, 61] on span "Trending" at bounding box center [224, 61] width 43 height 15
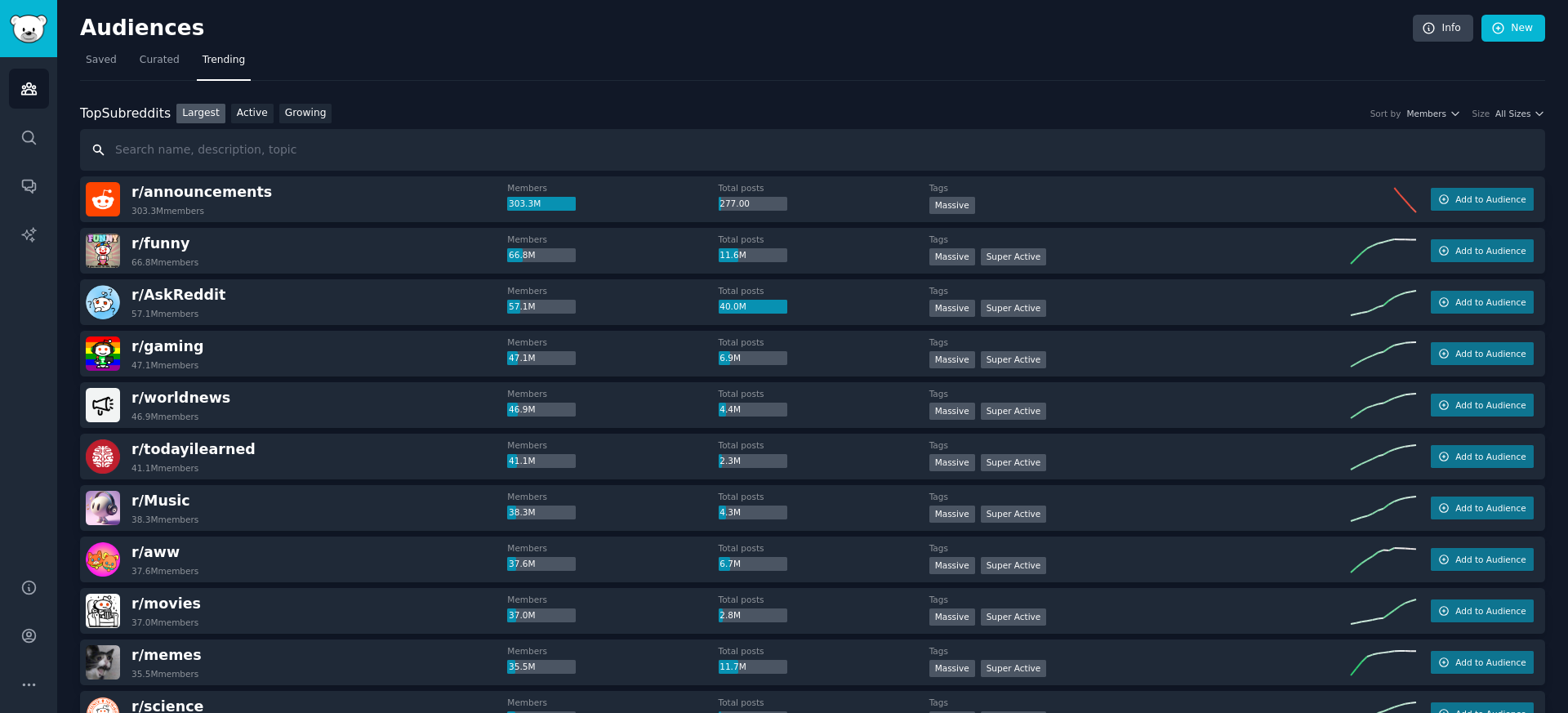
paste input "WeAreTheMusicMakers"
type input "WeAreTheMusicMakers"
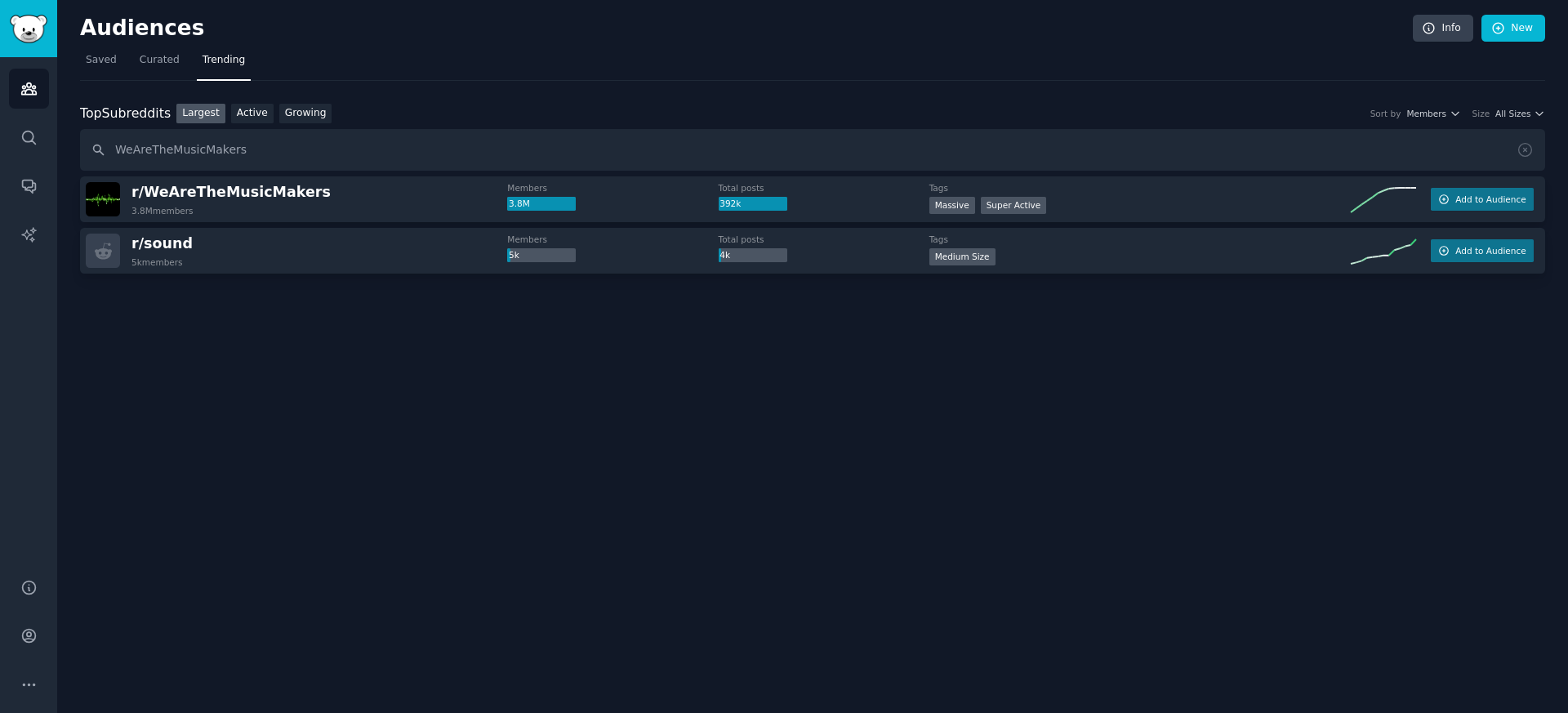
click at [1502, 213] on div "r/ WeAreTheMusicMakers 3.8M members Members 3.8M Total posts 392k Tags Massive …" at bounding box center [813, 199] width 1466 height 46
click at [1494, 204] on button "Add to Audience" at bounding box center [1482, 199] width 103 height 23
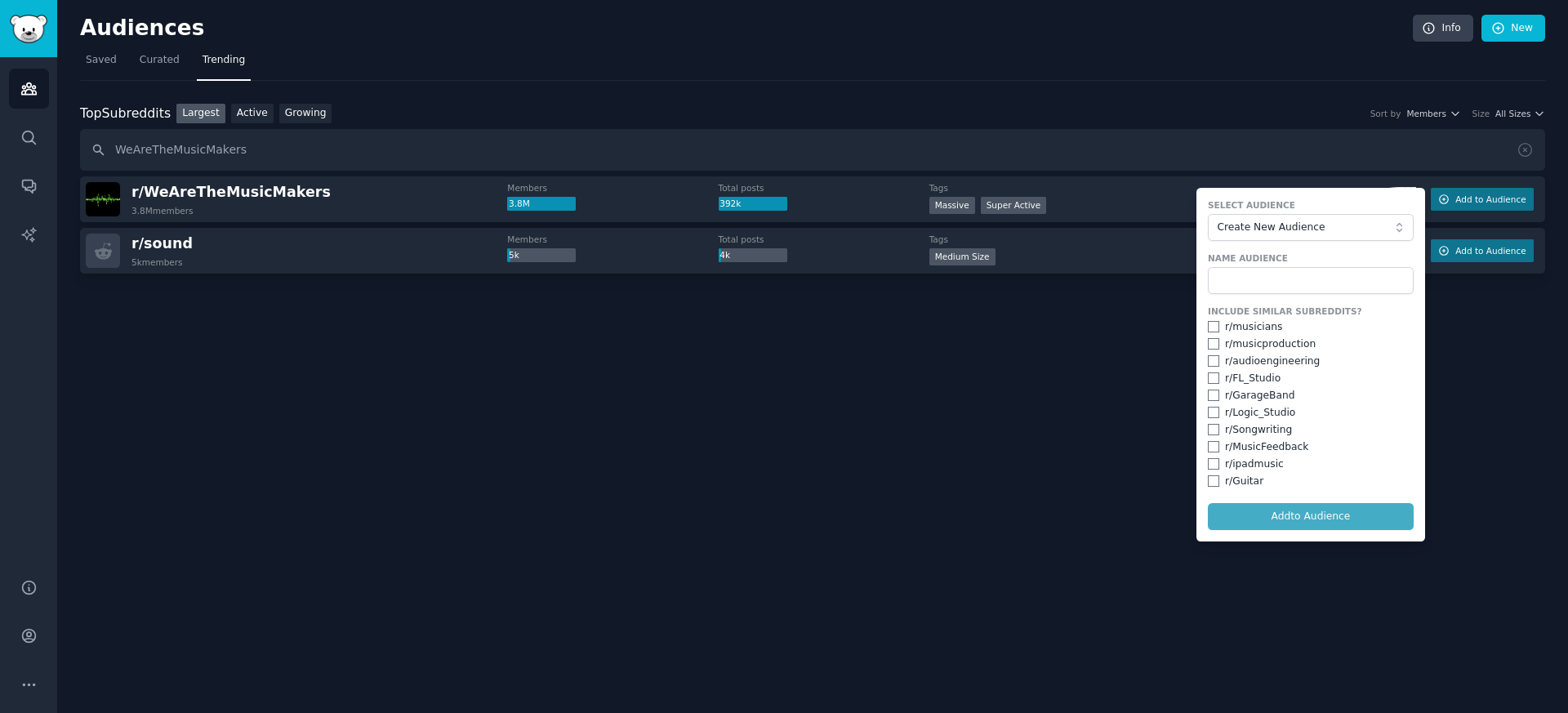
click at [1221, 450] on div "r/ MusicFeedback" at bounding box center [1311, 448] width 206 height 15
click at [1211, 448] on input "checkbox" at bounding box center [1214, 447] width 11 height 11
click at [1302, 230] on span "Create New Audience" at bounding box center [1306, 228] width 179 height 15
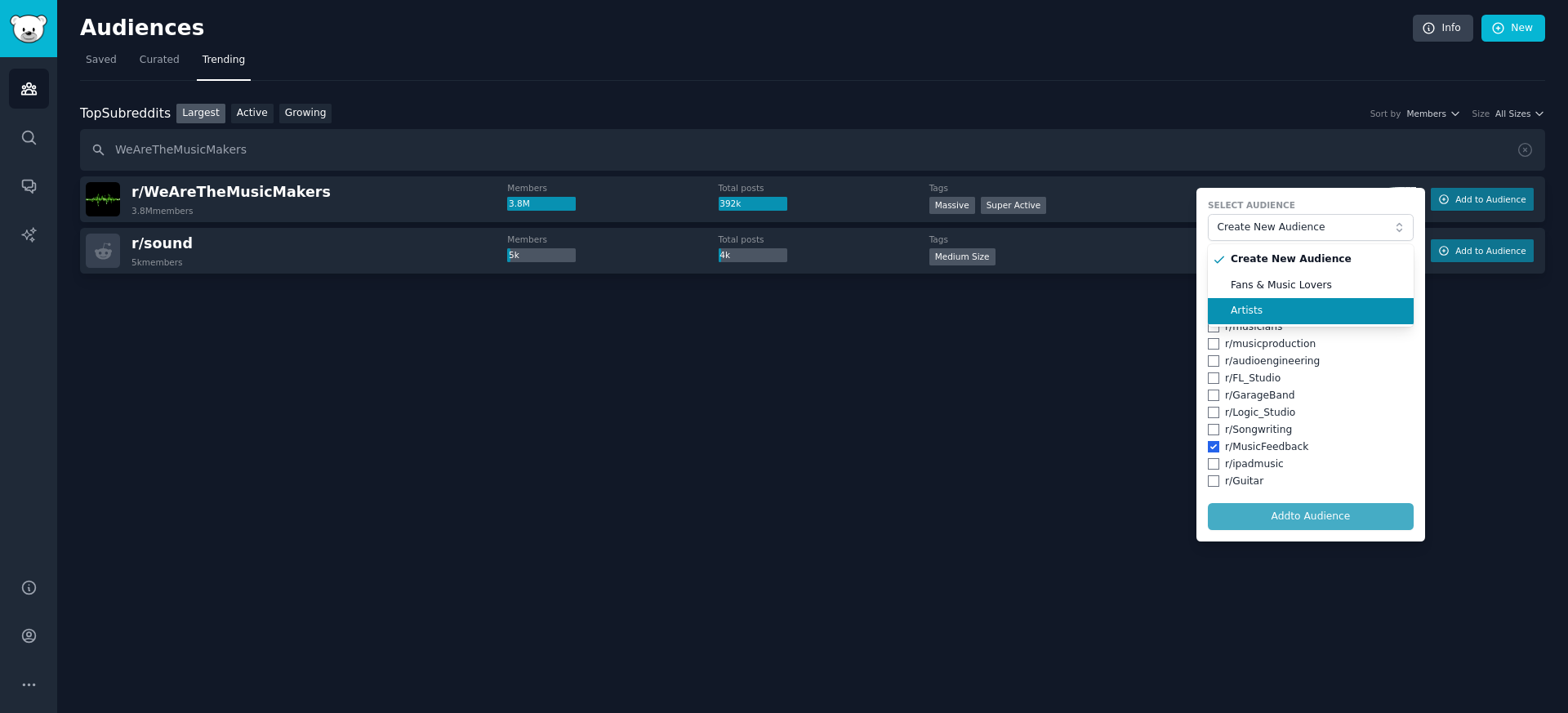
click at [1264, 316] on span "Artists" at bounding box center [1317, 311] width 171 height 15
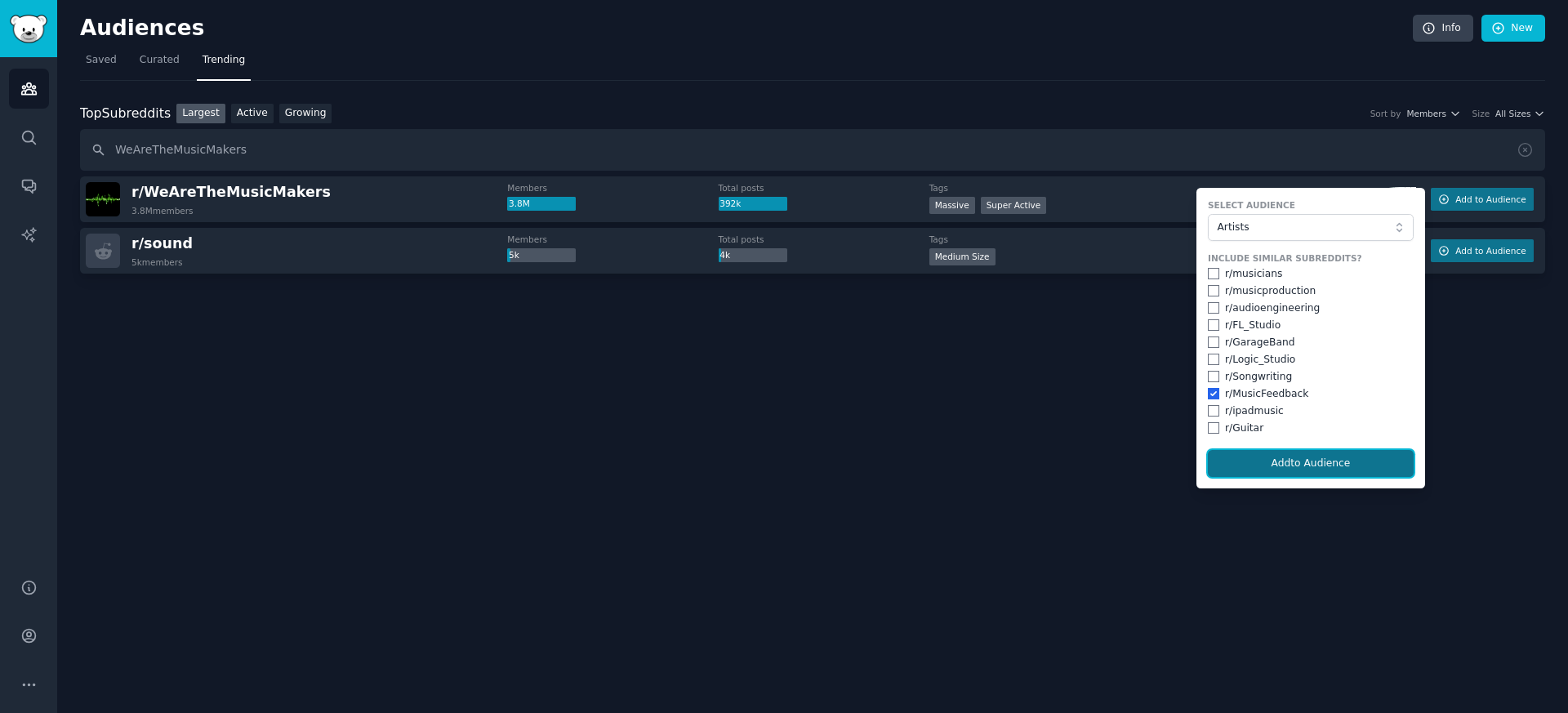
click at [1264, 462] on button "Add to Audience" at bounding box center [1311, 464] width 206 height 28
checkbox input "false"
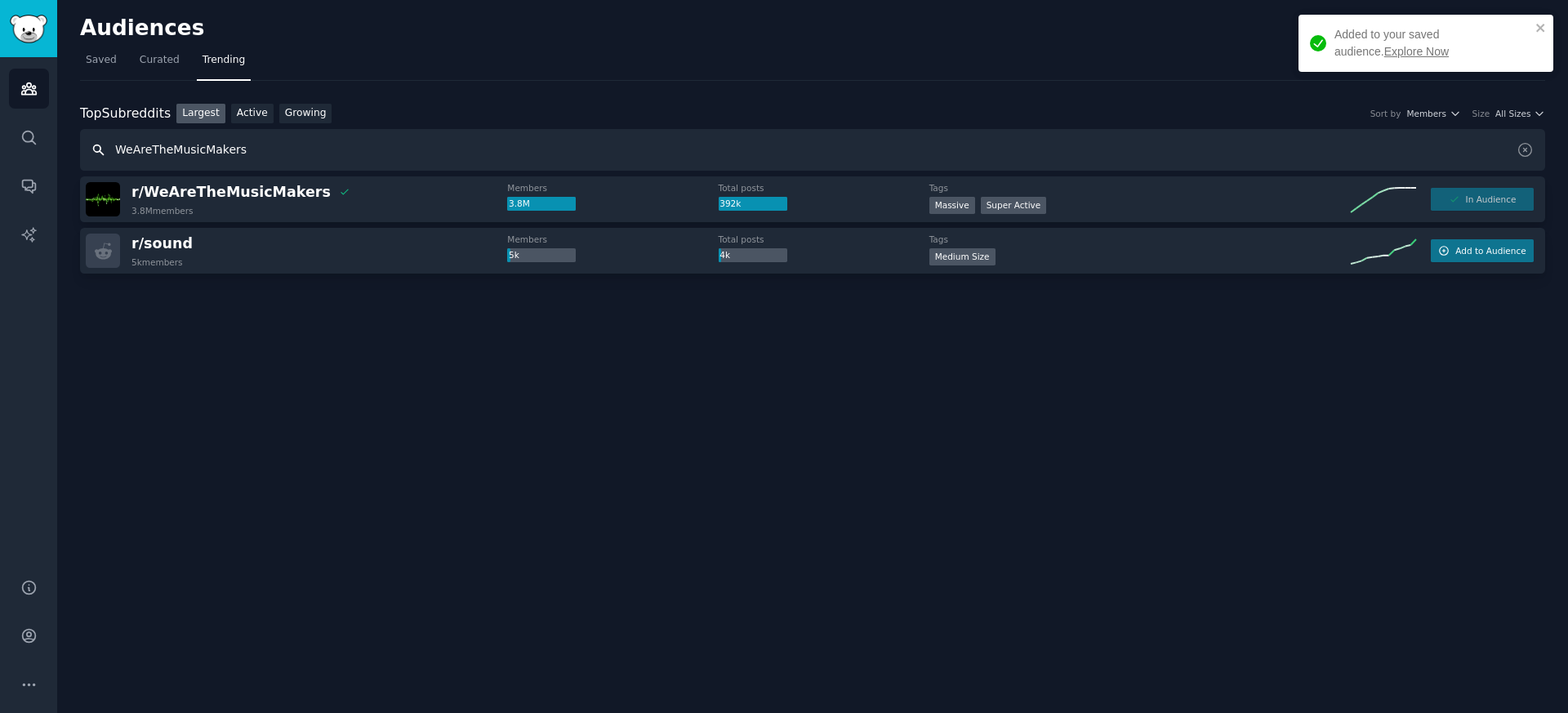
click at [252, 159] on input "WeAreTheMusicMakers" at bounding box center [813, 150] width 1466 height 42
paste input "ndependentMusic"
click at [116, 146] on input "ndependentMusic" at bounding box center [813, 150] width 1466 height 42
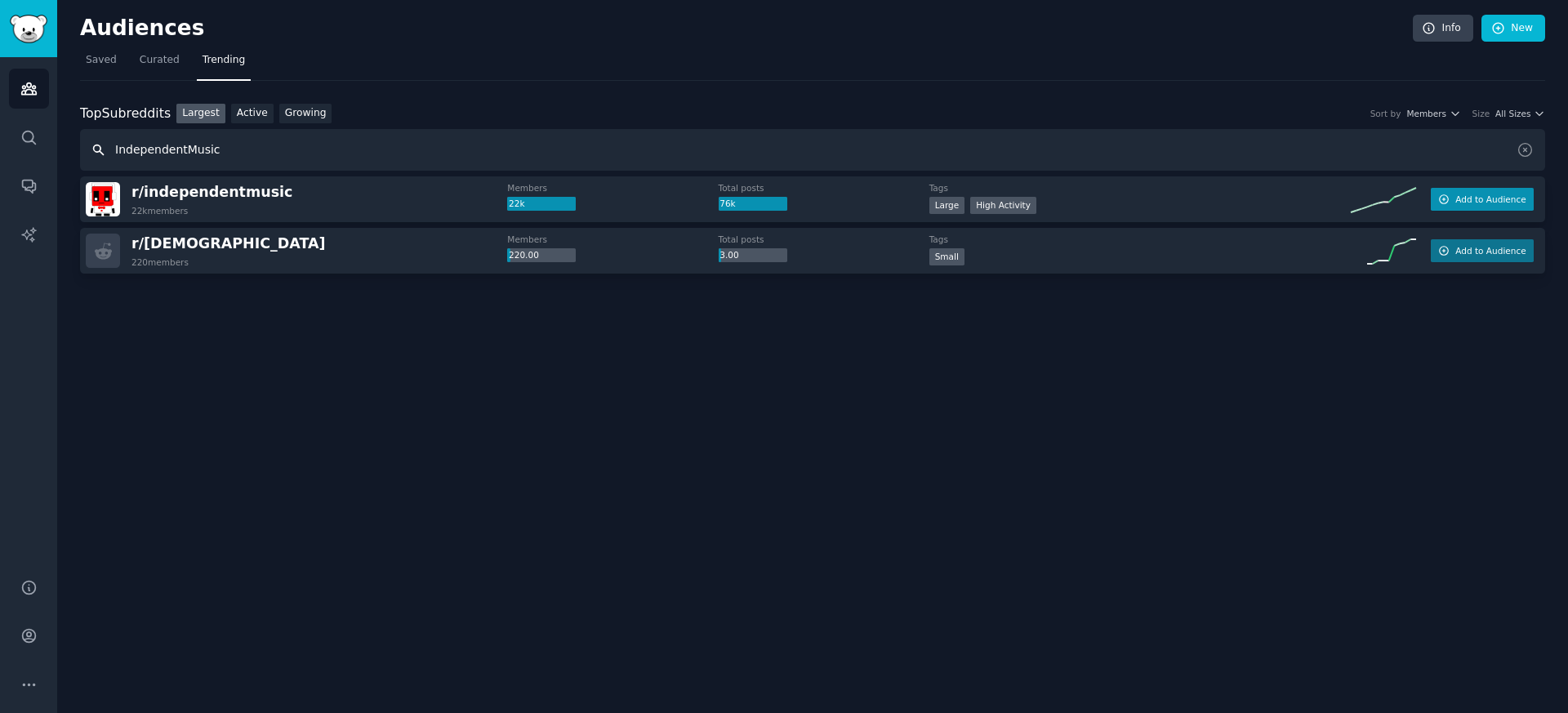
click at [1494, 205] on button "Add to Audience" at bounding box center [1482, 199] width 103 height 23
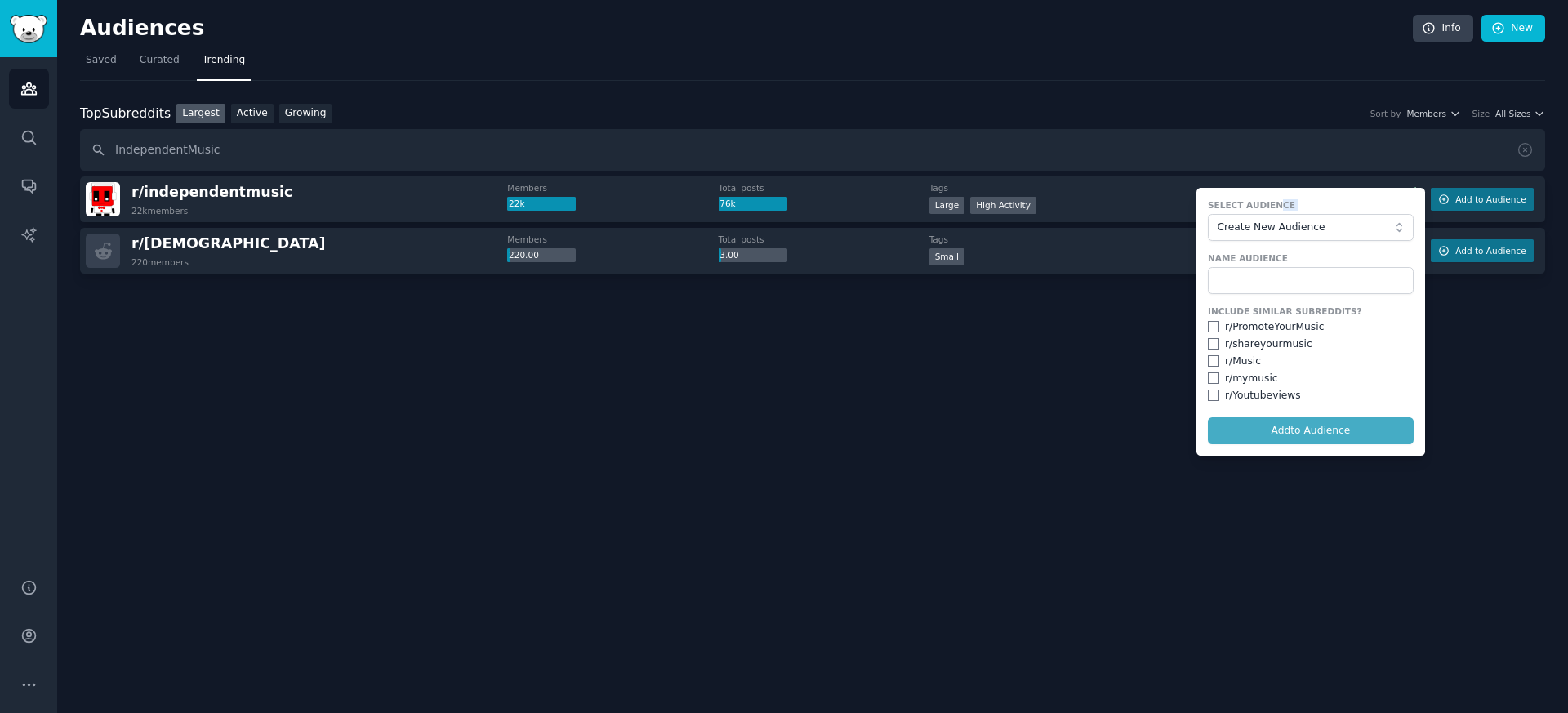
click at [1280, 211] on div "Select Audience Create New Audience" at bounding box center [1311, 220] width 206 height 42
click at [1269, 228] on span "Create New Audience" at bounding box center [1306, 228] width 179 height 15
drag, startPoint x: 1263, startPoint y: 316, endPoint x: 1262, endPoint y: 285, distance: 31.0
click at [1262, 285] on ul "Create New Audience Artists Fans & Music Lovers" at bounding box center [1311, 285] width 206 height 83
click at [1262, 285] on span "Artists" at bounding box center [1317, 286] width 171 height 15
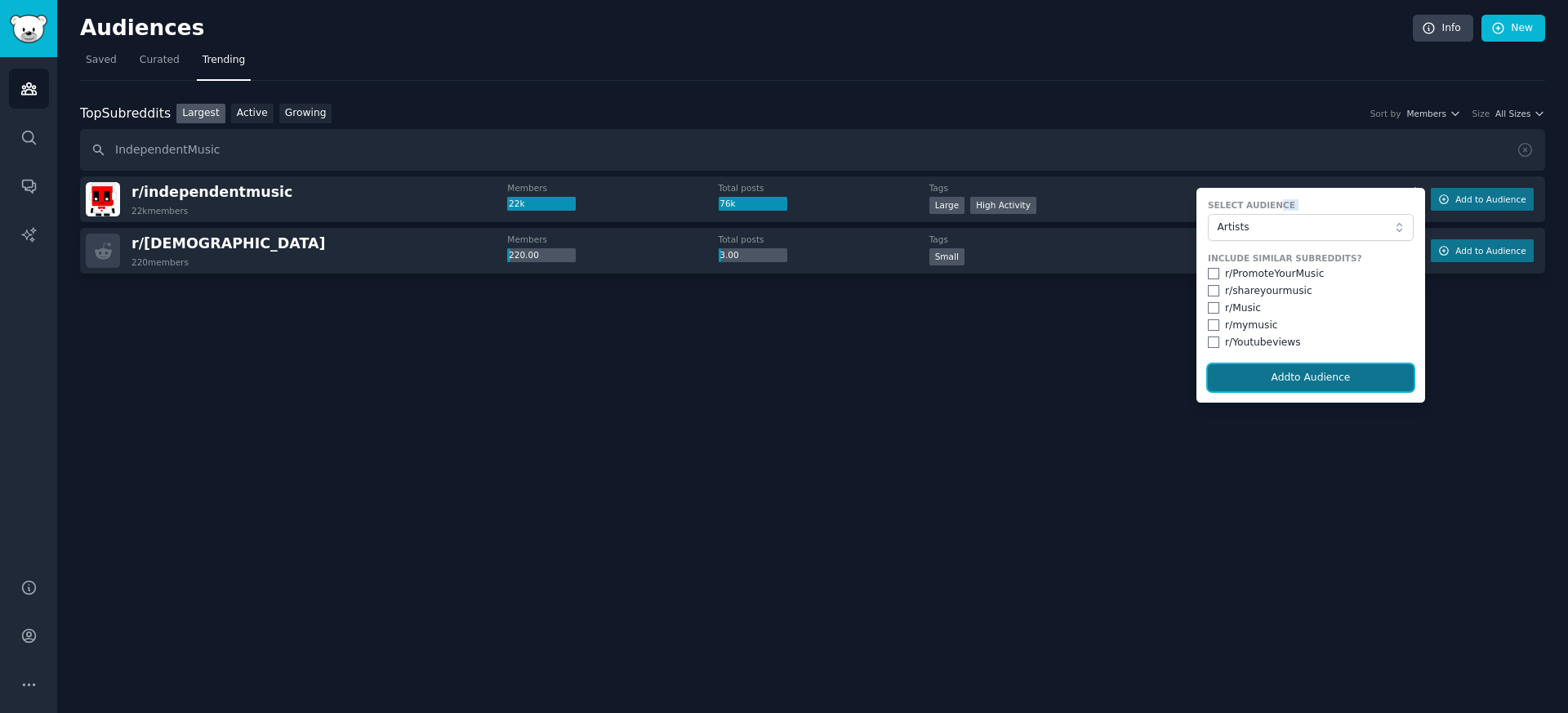
click at [1269, 388] on button "Add to Audience" at bounding box center [1311, 378] width 206 height 28
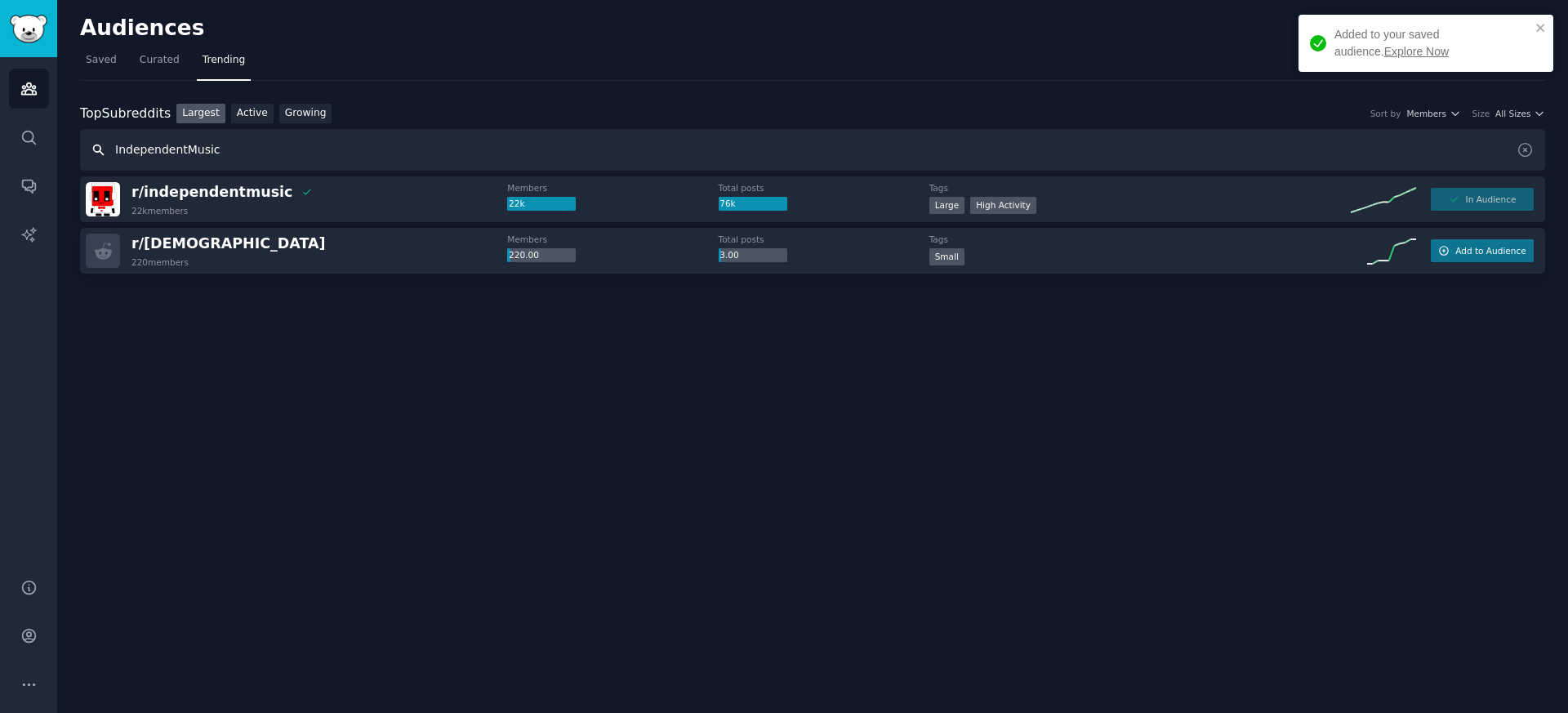
click at [194, 154] on input "IndependentMusic" at bounding box center [813, 150] width 1466 height 42
paste input "PromoteYour"
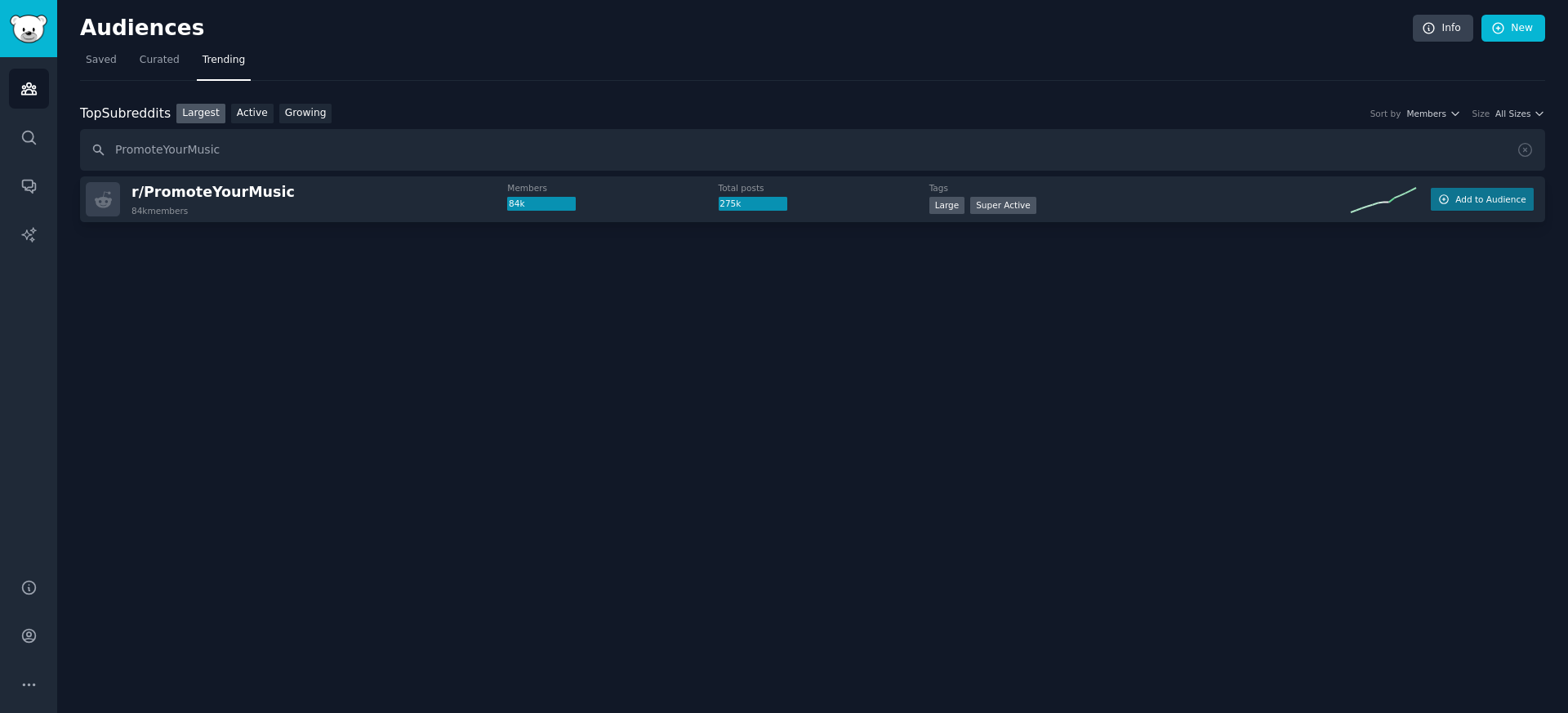
click at [1483, 212] on div "r/ PromoteYourMusic 84k members Members 84k Total posts 275k Tags Large Super A…" at bounding box center [813, 199] width 1466 height 46
click at [1472, 203] on span "Add to Audience" at bounding box center [1490, 199] width 70 height 11
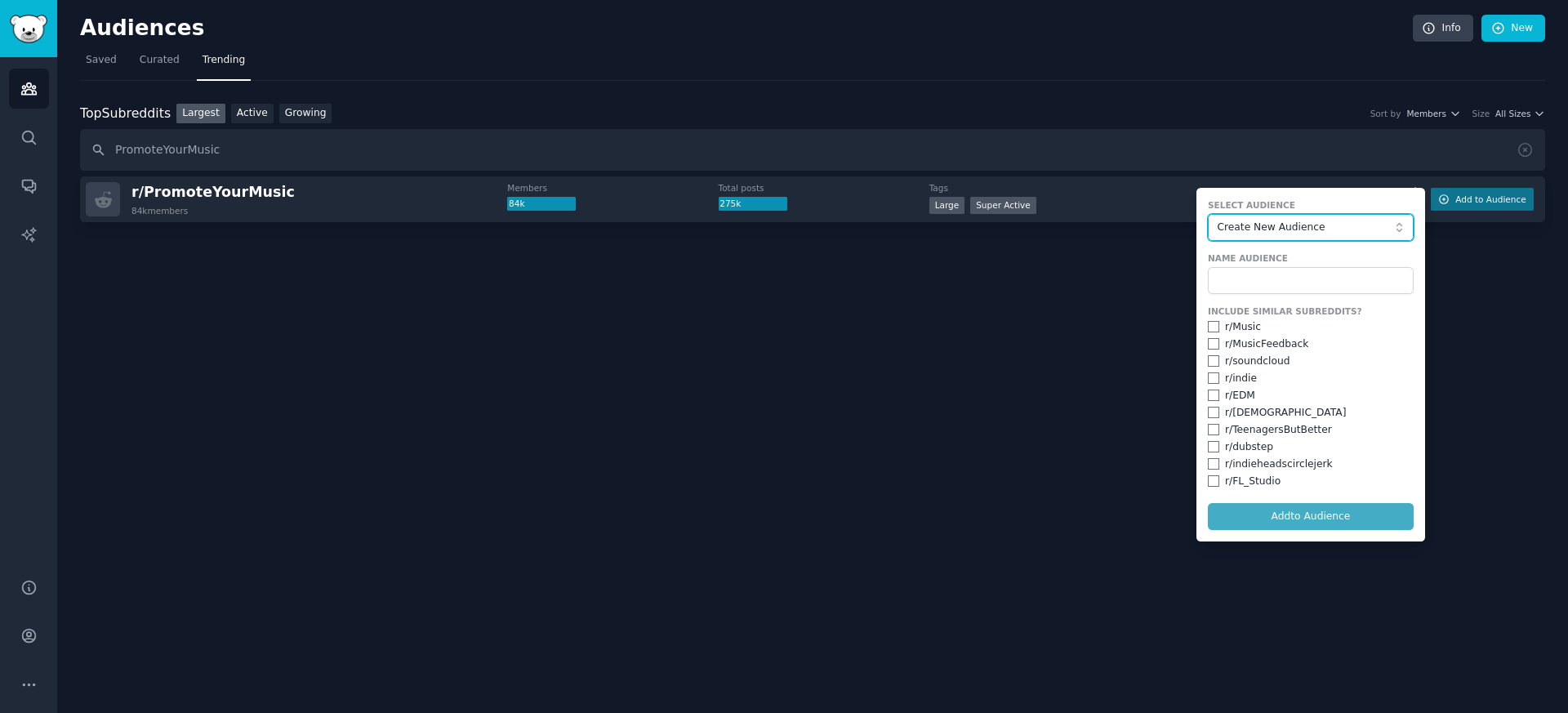
click at [1259, 236] on button "Create New Audience" at bounding box center [1311, 228] width 206 height 28
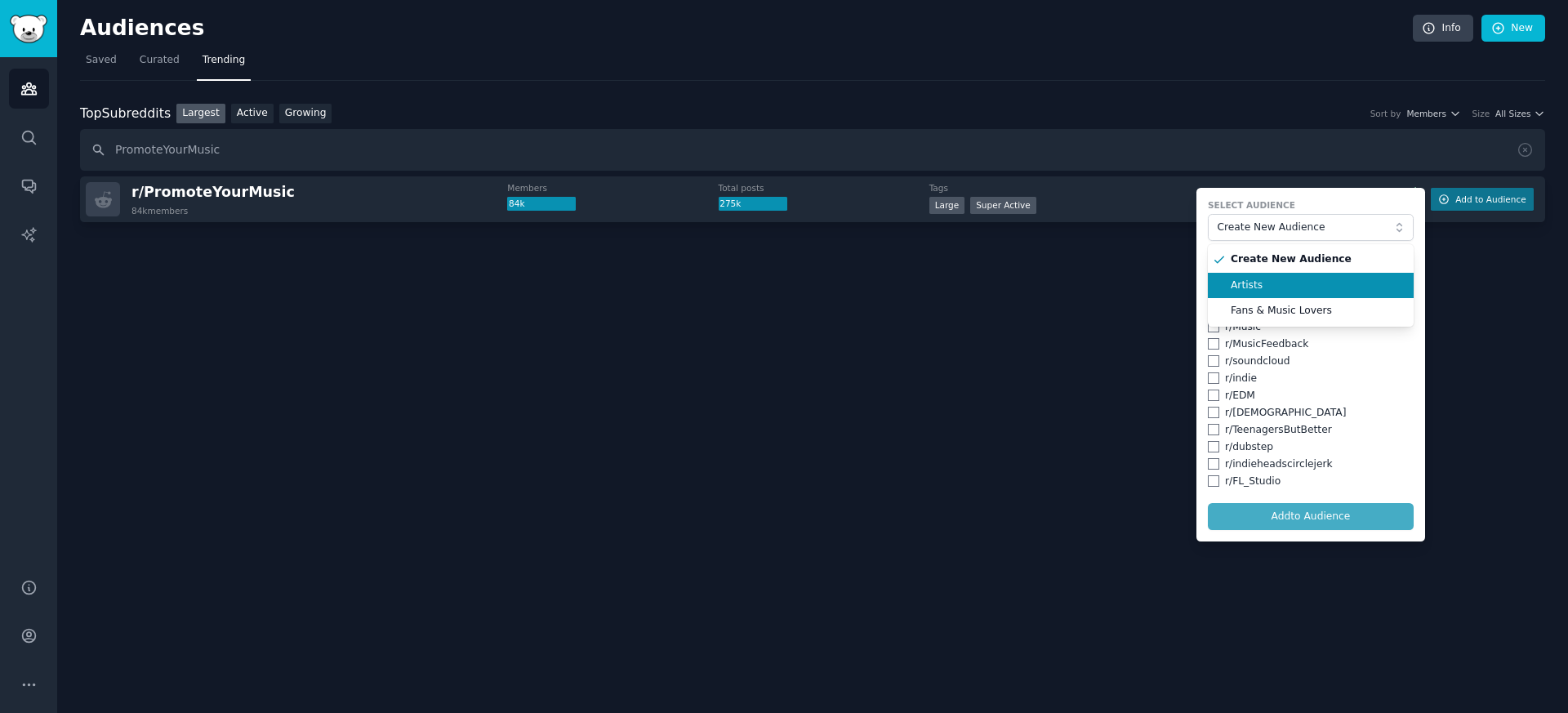
click at [1259, 292] on li "Artists" at bounding box center [1311, 286] width 206 height 26
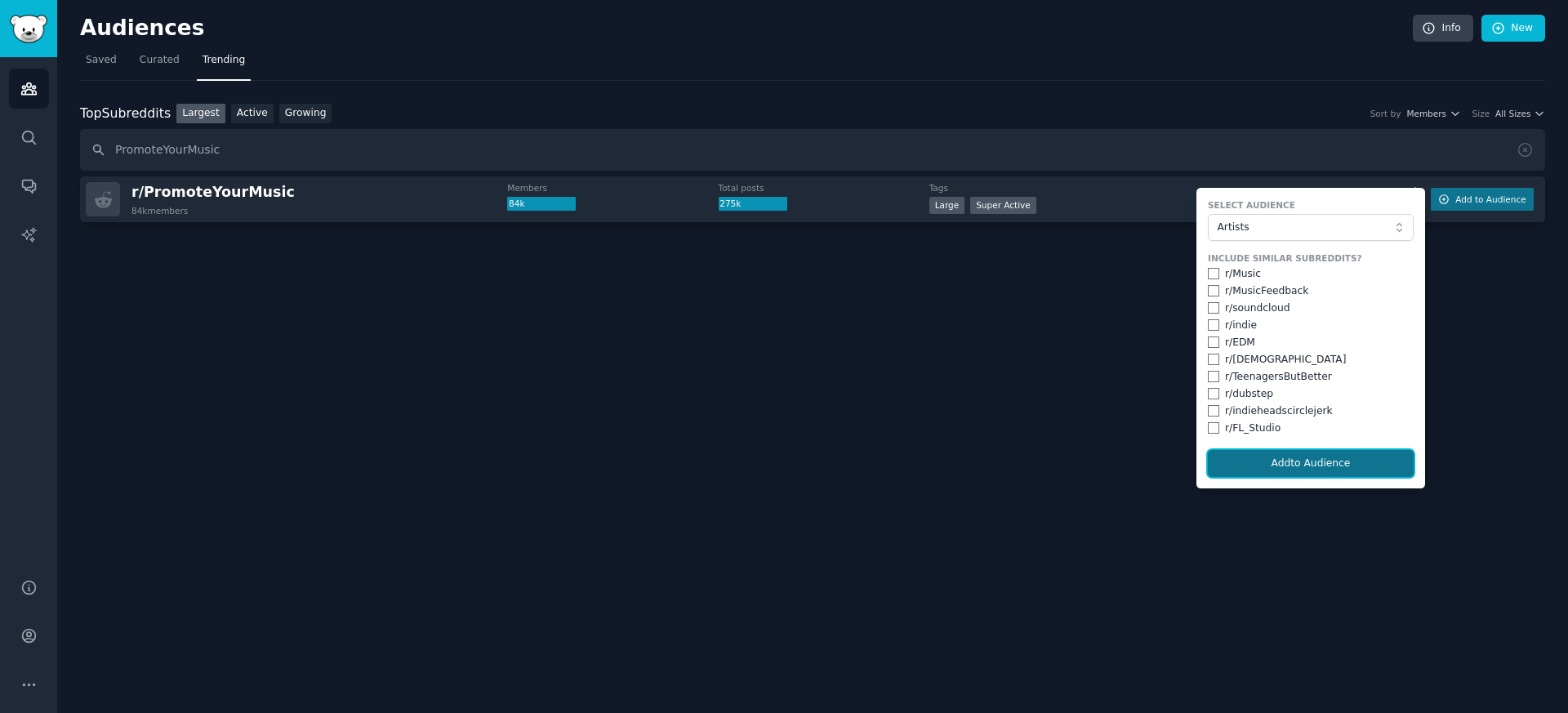
click at [1281, 457] on button "Add to Audience" at bounding box center [1311, 464] width 206 height 28
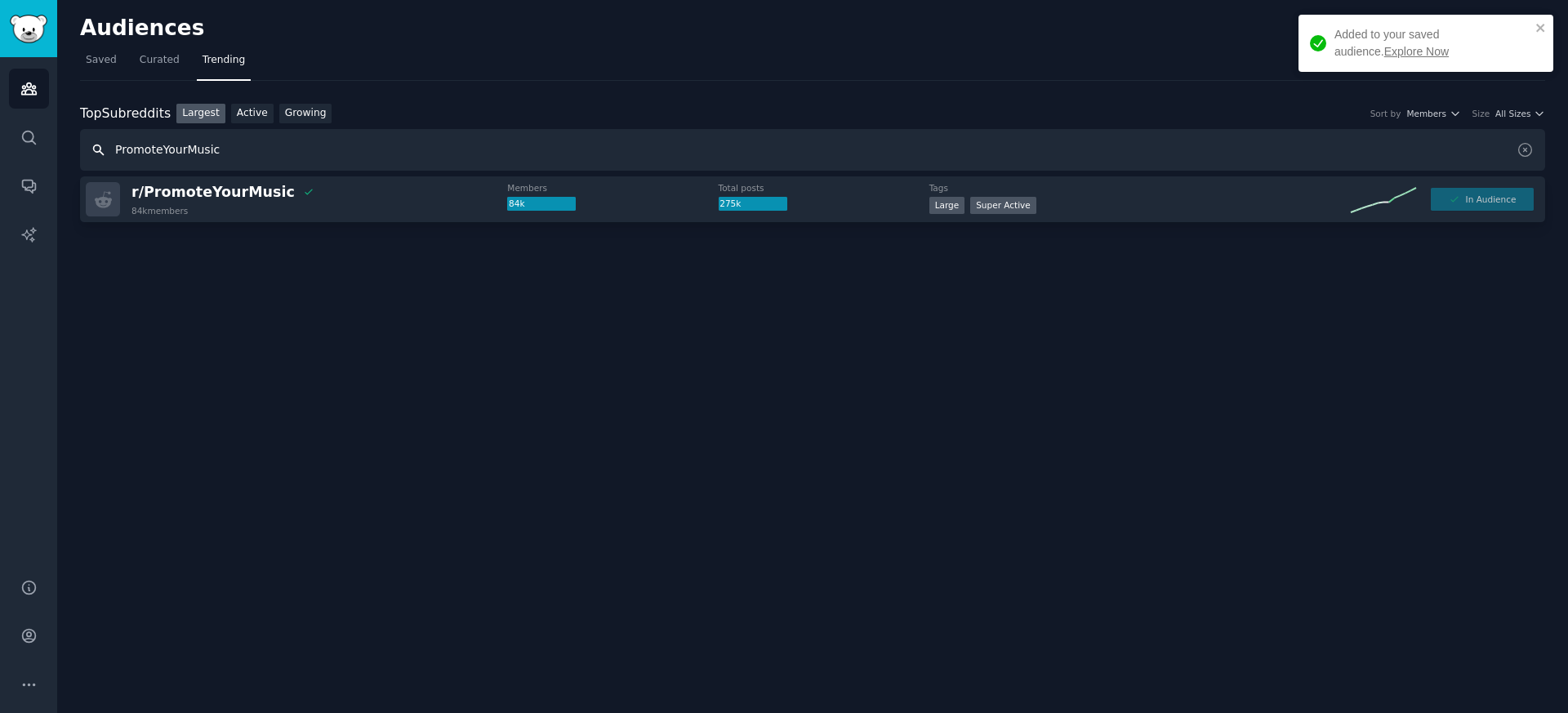
click at [143, 150] on input "PromoteYourMusic" at bounding box center [813, 150] width 1466 height 42
paste input "/New"
click at [120, 146] on input "/NewMusic" at bounding box center [813, 150] width 1466 height 42
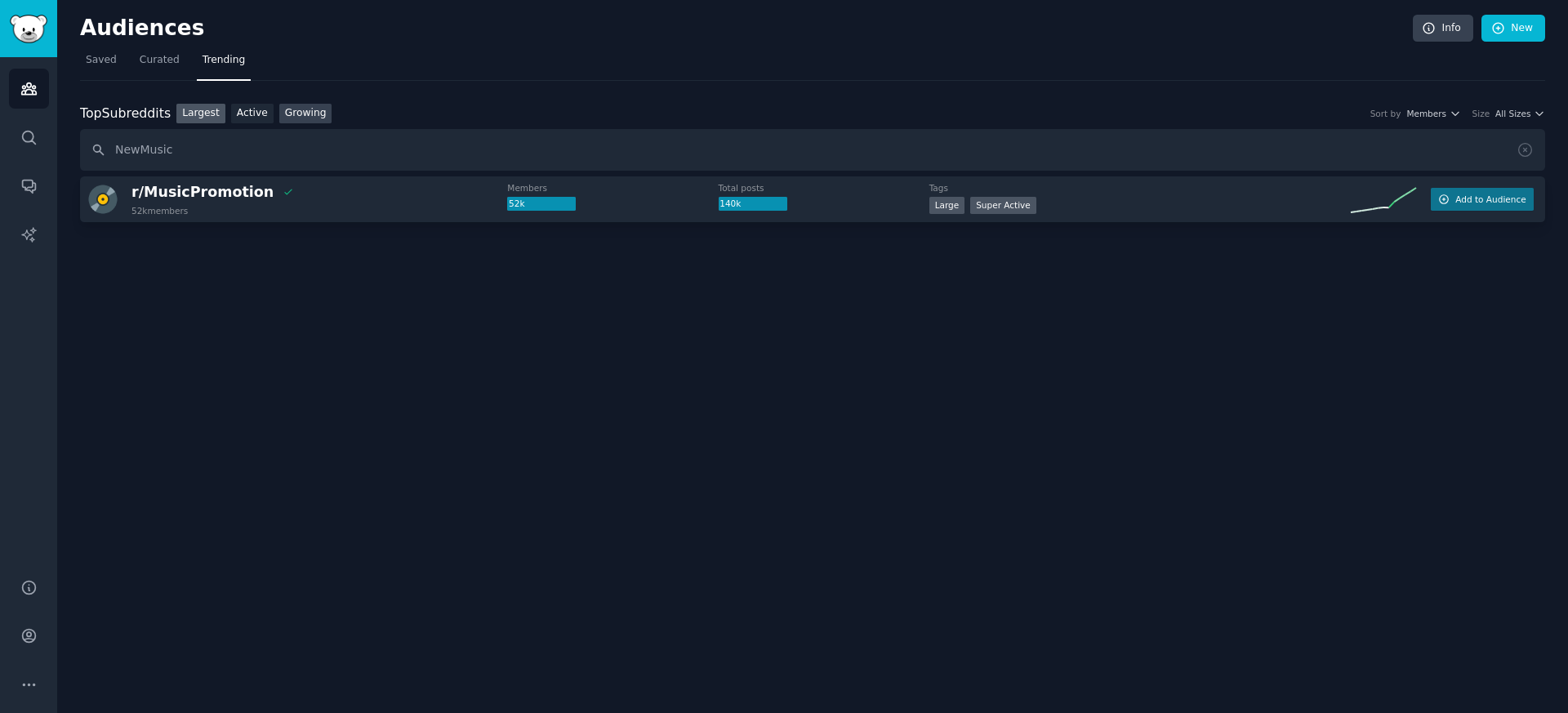
click at [295, 119] on link "Growing" at bounding box center [305, 114] width 53 height 20
click at [220, 149] on input "NewMusic" at bounding box center [813, 150] width 1466 height 42
paste input "ListenToThis"
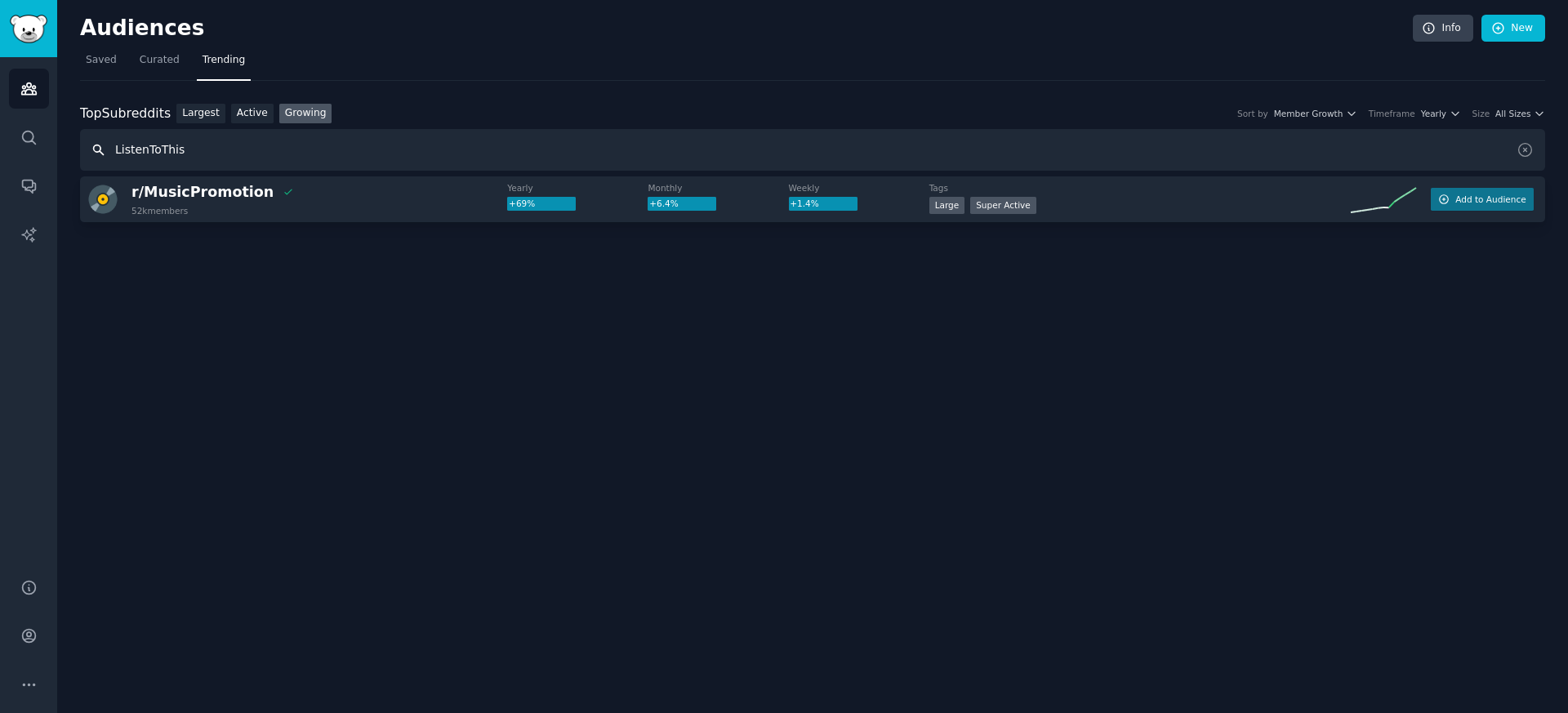
type input "ListenToThis"
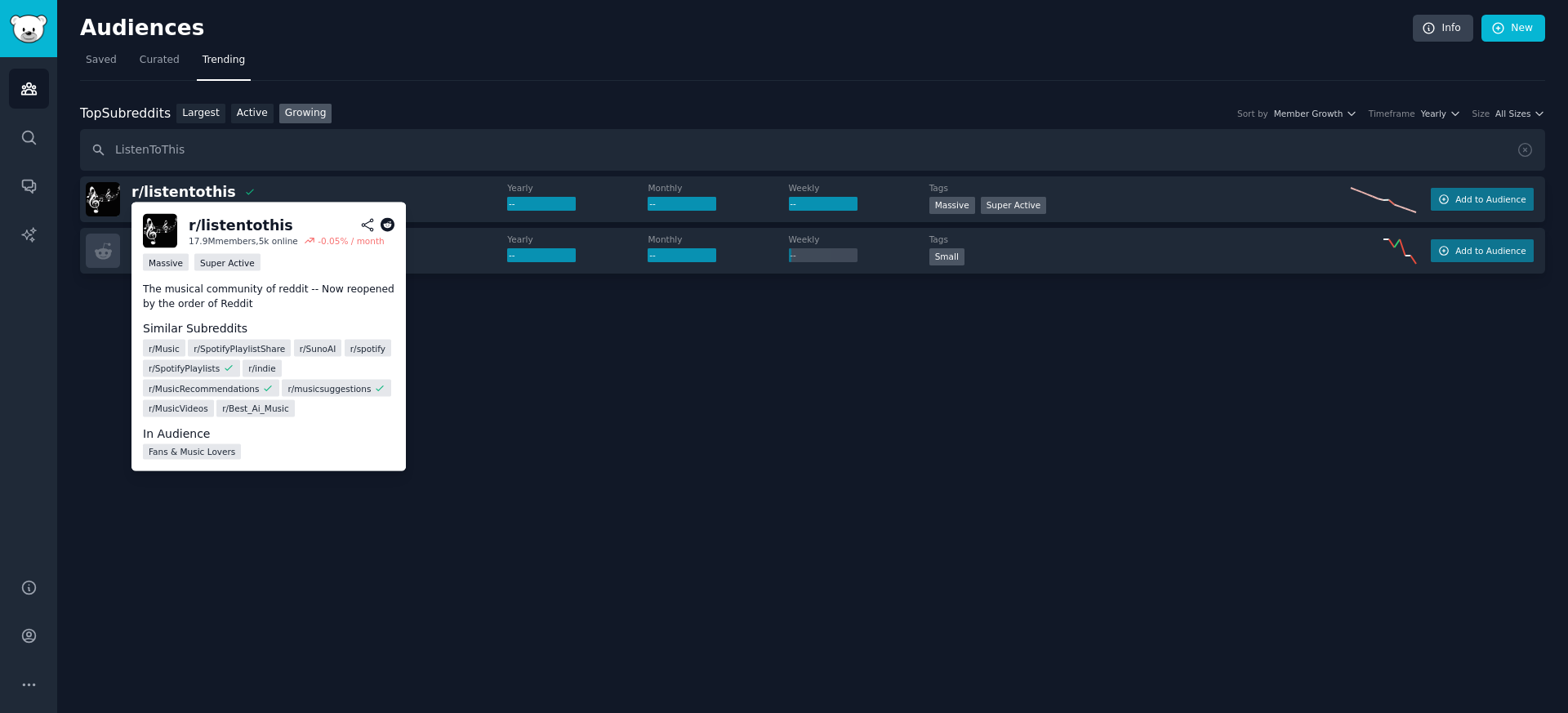
click at [205, 295] on p "The musical community of reddit -- Now reopened by the order of Reddit" at bounding box center [269, 297] width 251 height 29
click at [207, 303] on p "The musical community of reddit -- Now reopened by the order of Reddit" at bounding box center [269, 297] width 251 height 29
click at [370, 227] on icon at bounding box center [368, 225] width 15 height 15
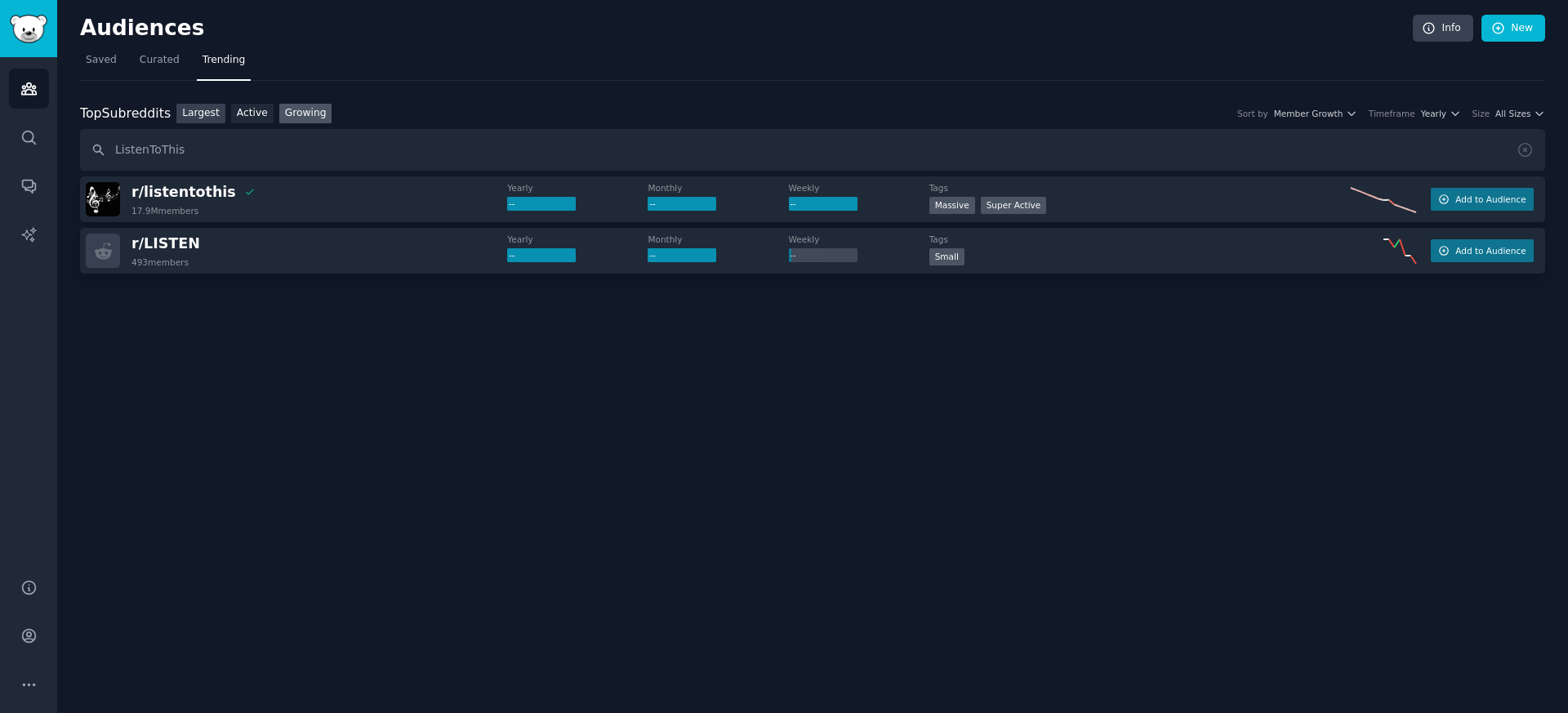
click at [194, 111] on link "Largest" at bounding box center [201, 114] width 49 height 20
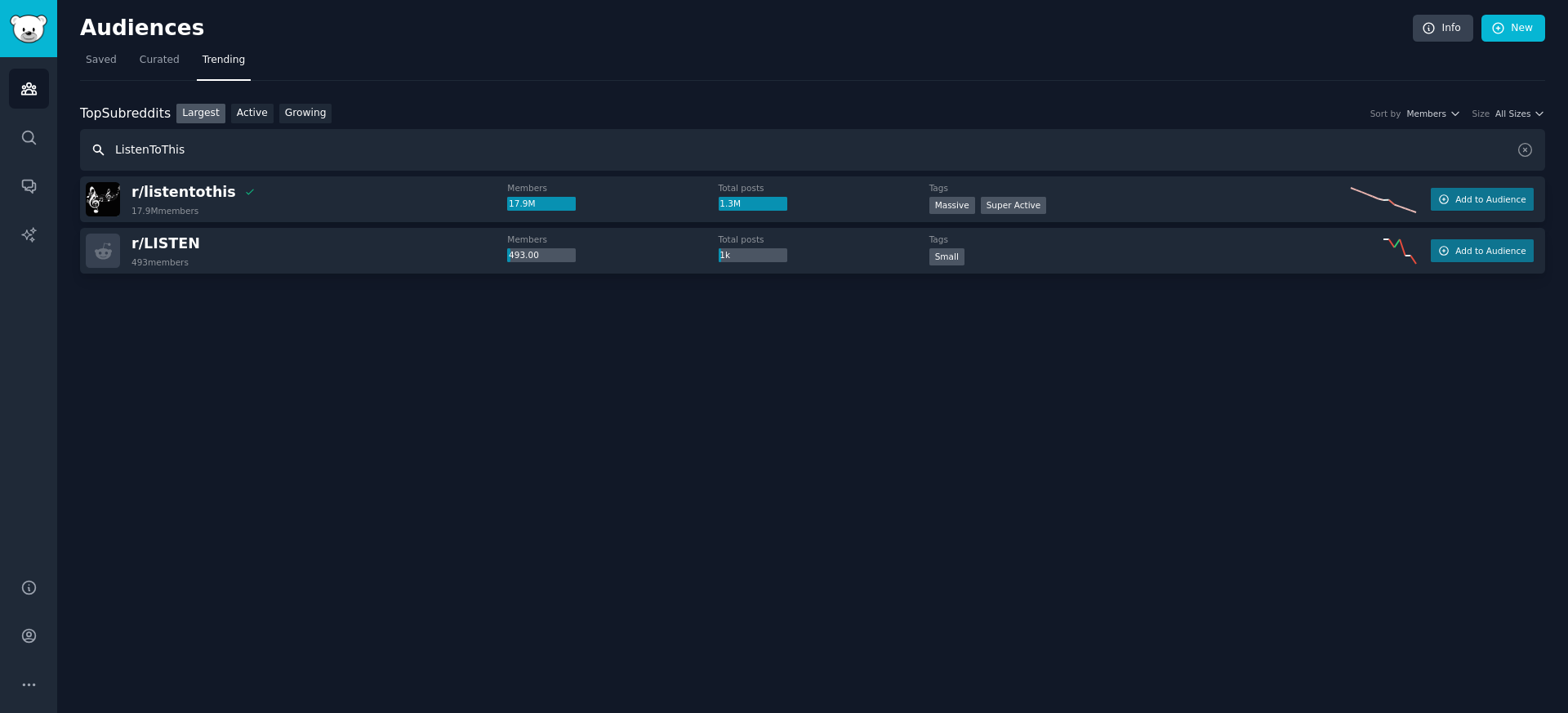
click at [165, 142] on input "ListenToThis" at bounding box center [813, 150] width 1466 height 42
click at [165, 141] on input "ListenToThis" at bounding box center [813, 150] width 1466 height 42
click at [30, 97] on link "Audiences" at bounding box center [29, 88] width 40 height 40
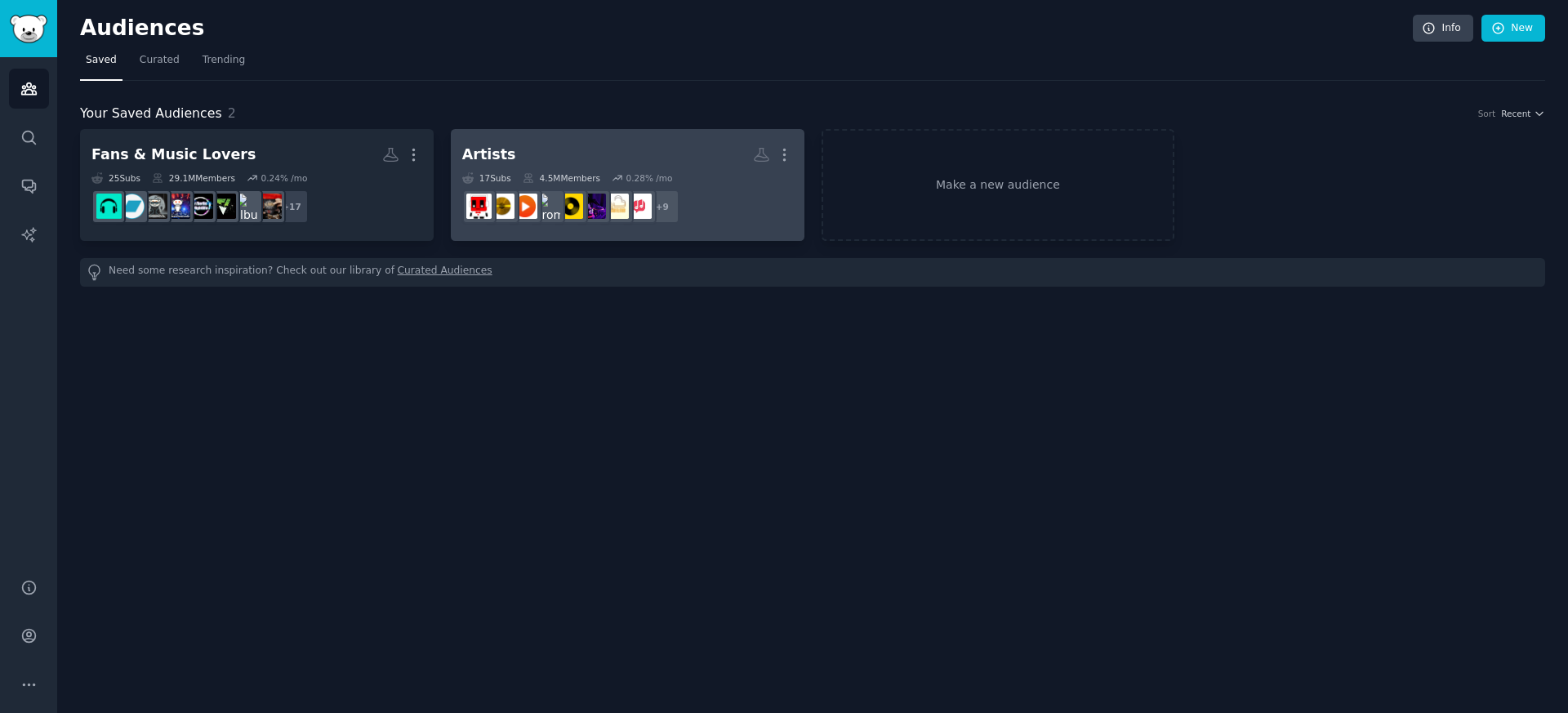
click at [506, 151] on div "Artists" at bounding box center [490, 155] width 54 height 20
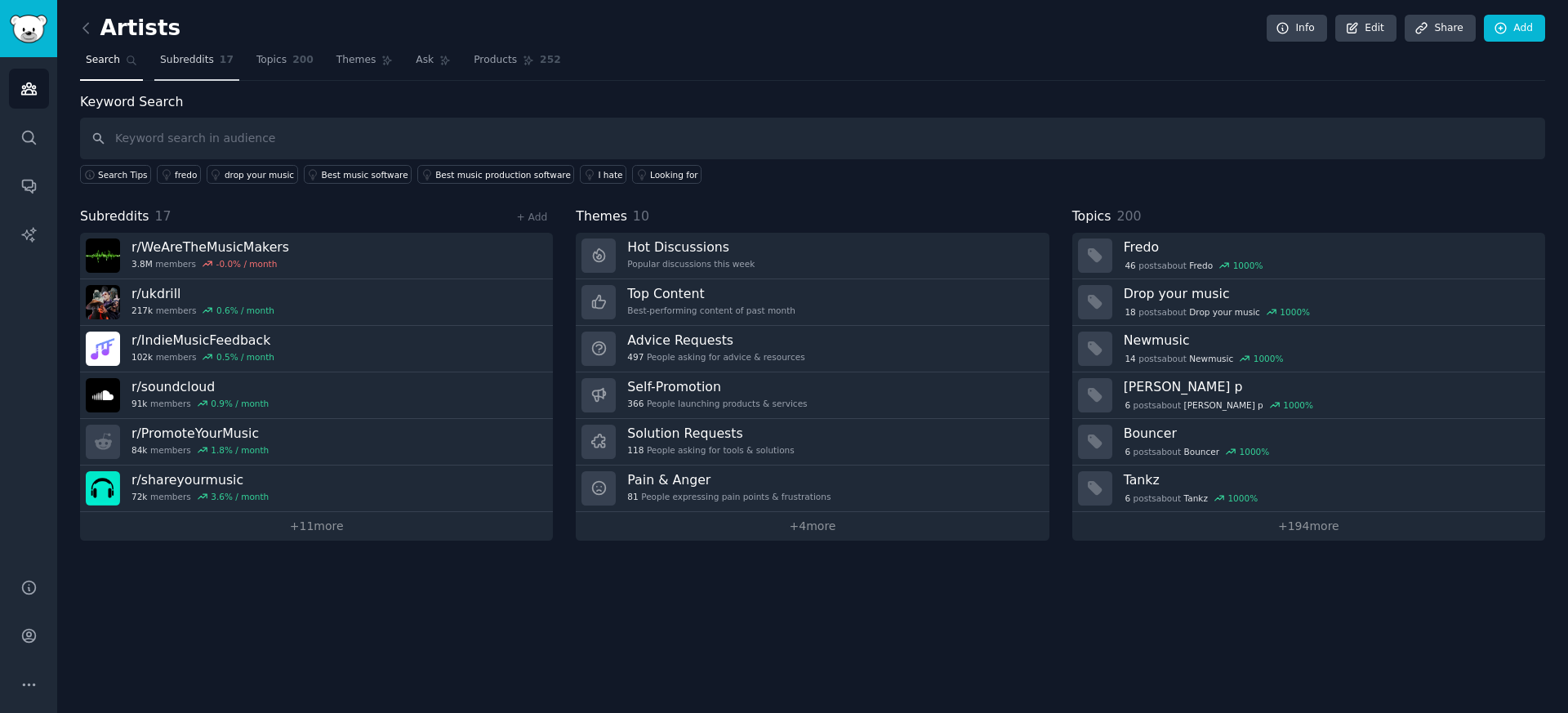
click at [188, 66] on span "Subreddits" at bounding box center [187, 61] width 54 height 15
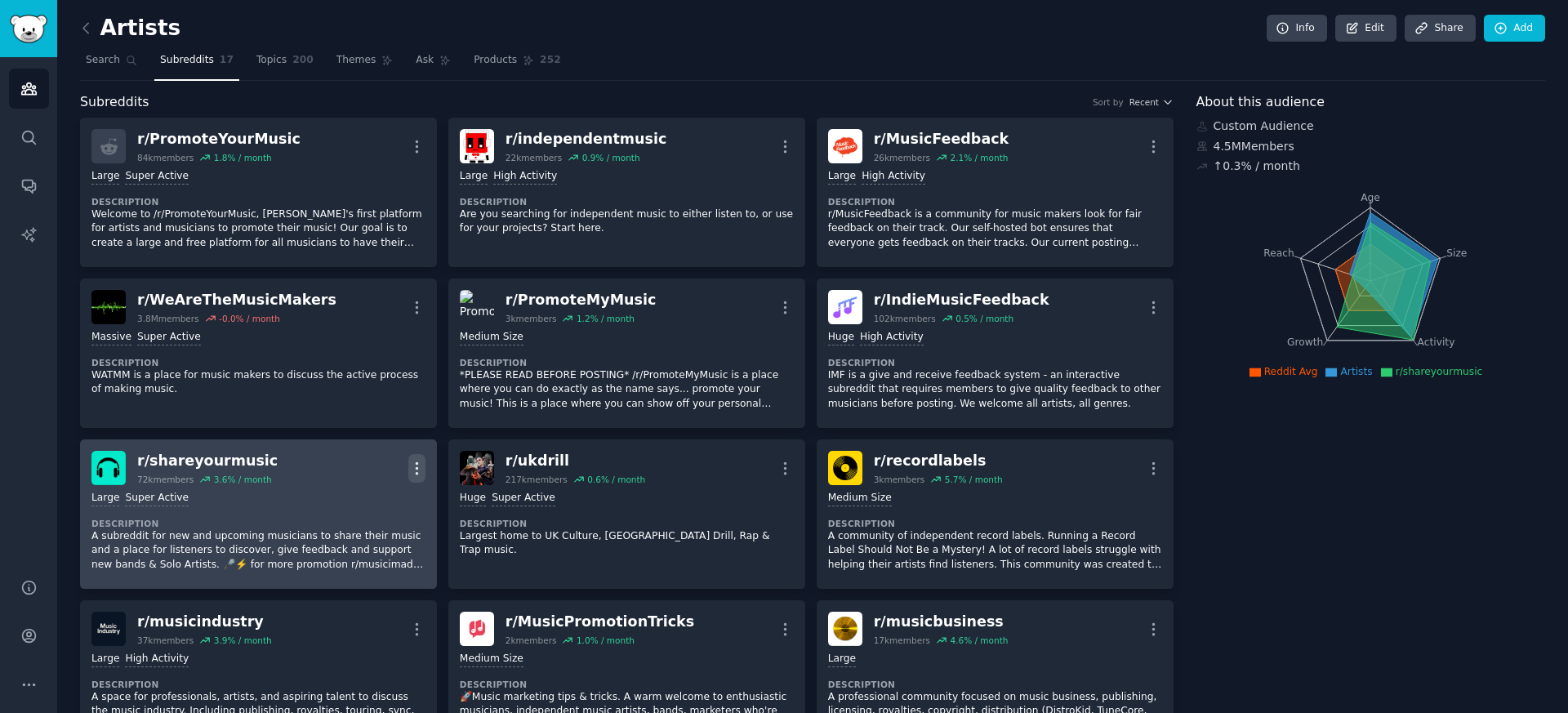
click at [418, 468] on icon "button" at bounding box center [417, 468] width 17 height 17
click at [196, 511] on div "Large Super Active Description A subreddit for new and upcoming musicians to sh…" at bounding box center [258, 531] width 334 height 92
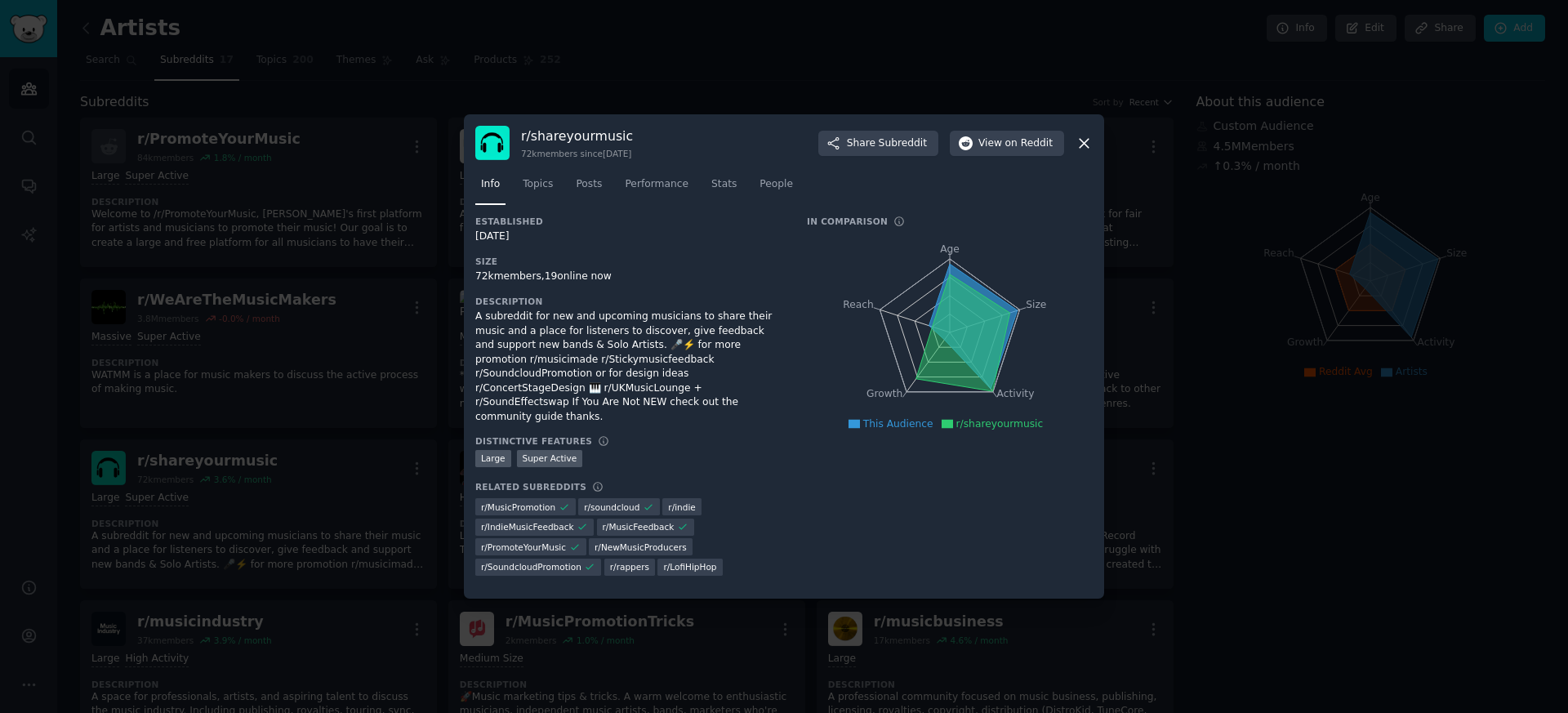
click at [1088, 151] on icon at bounding box center [1084, 143] width 17 height 17
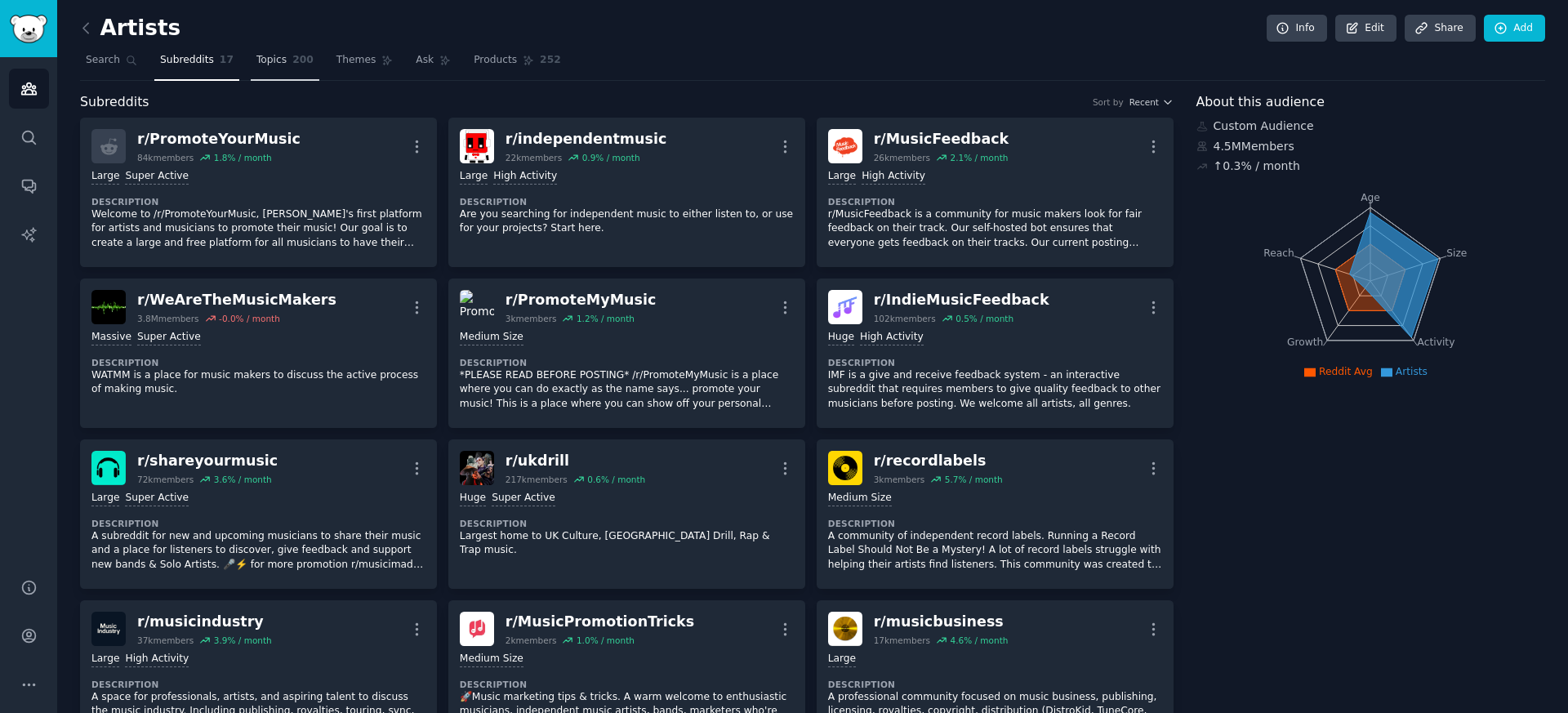
click at [279, 71] on link "Topics 200" at bounding box center [285, 64] width 69 height 34
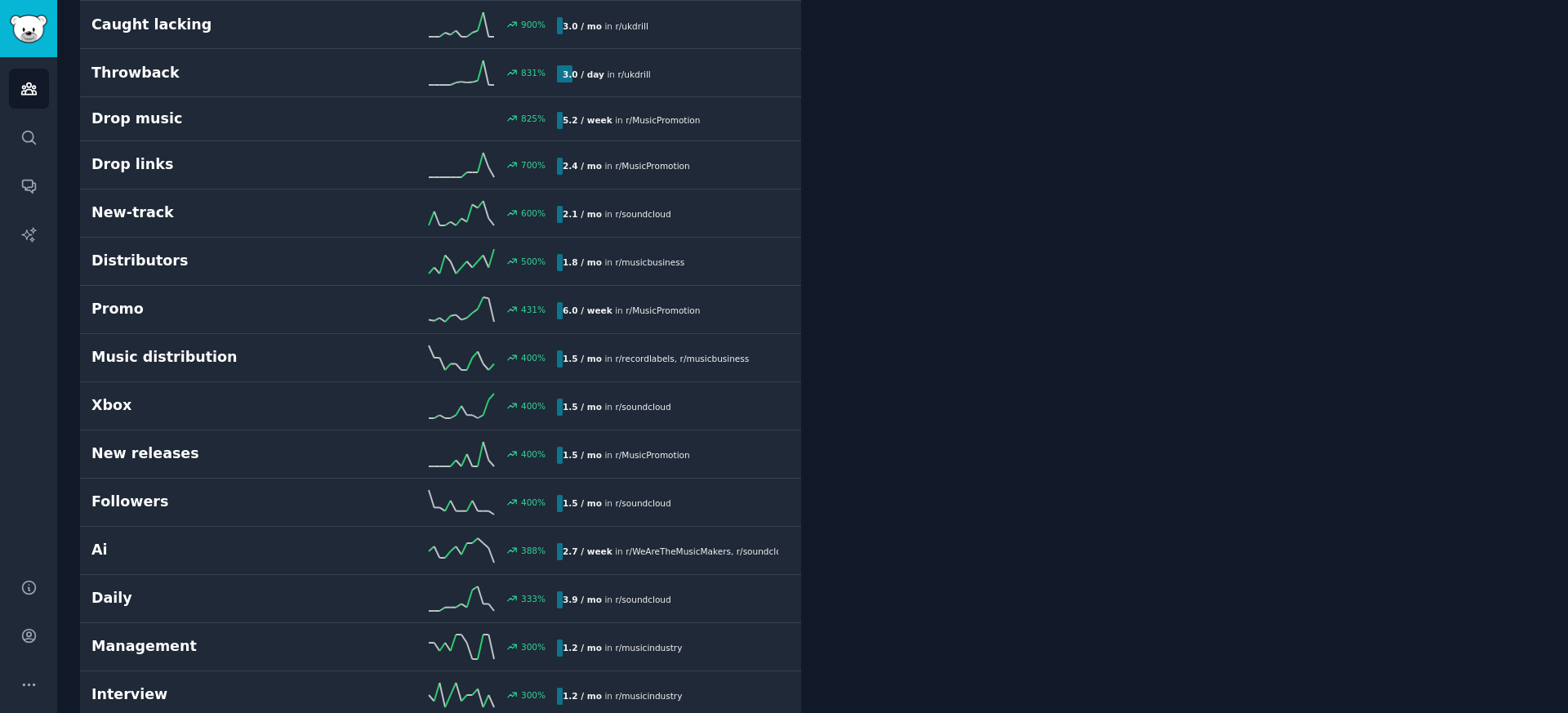
scroll to position [628, 0]
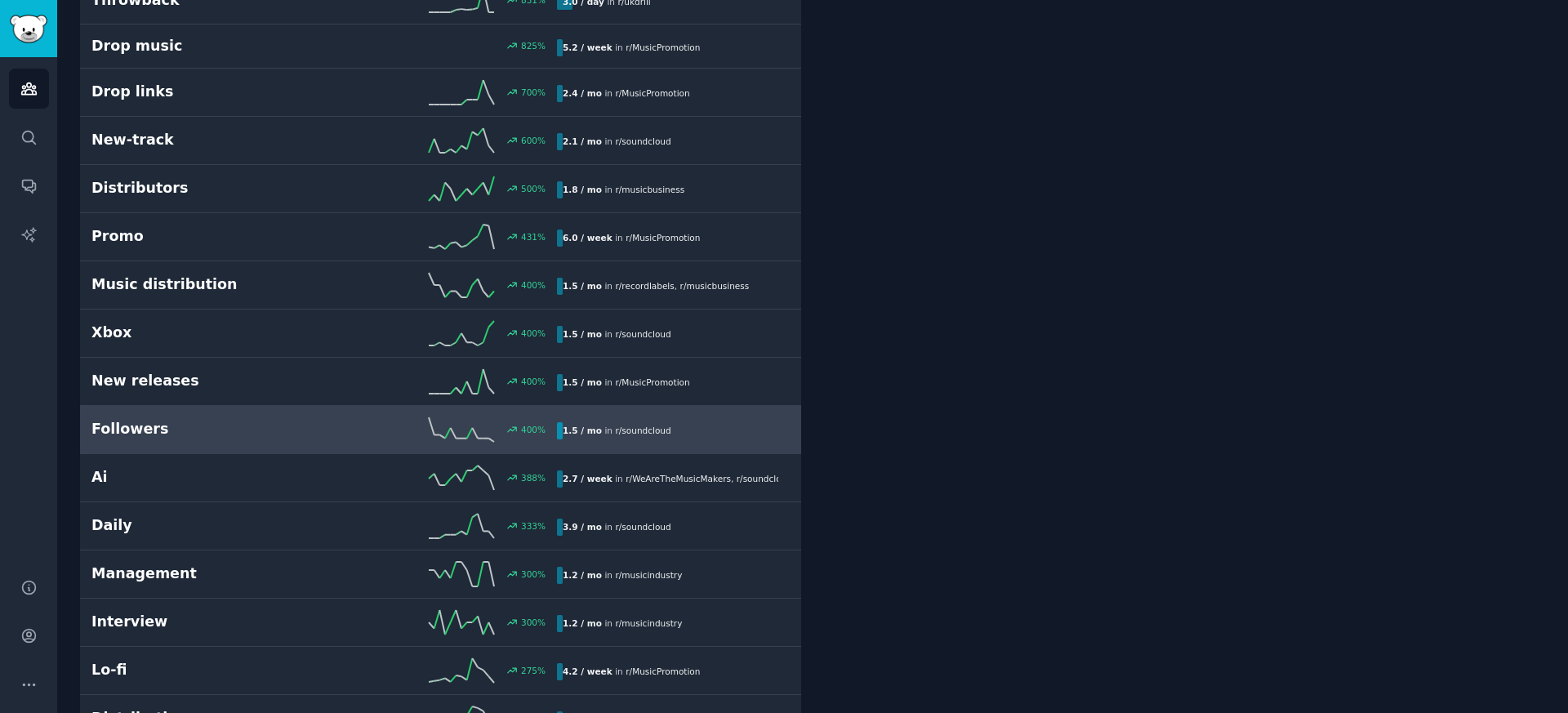
click at [156, 423] on h2 "Followers" at bounding box center [208, 429] width 233 height 20
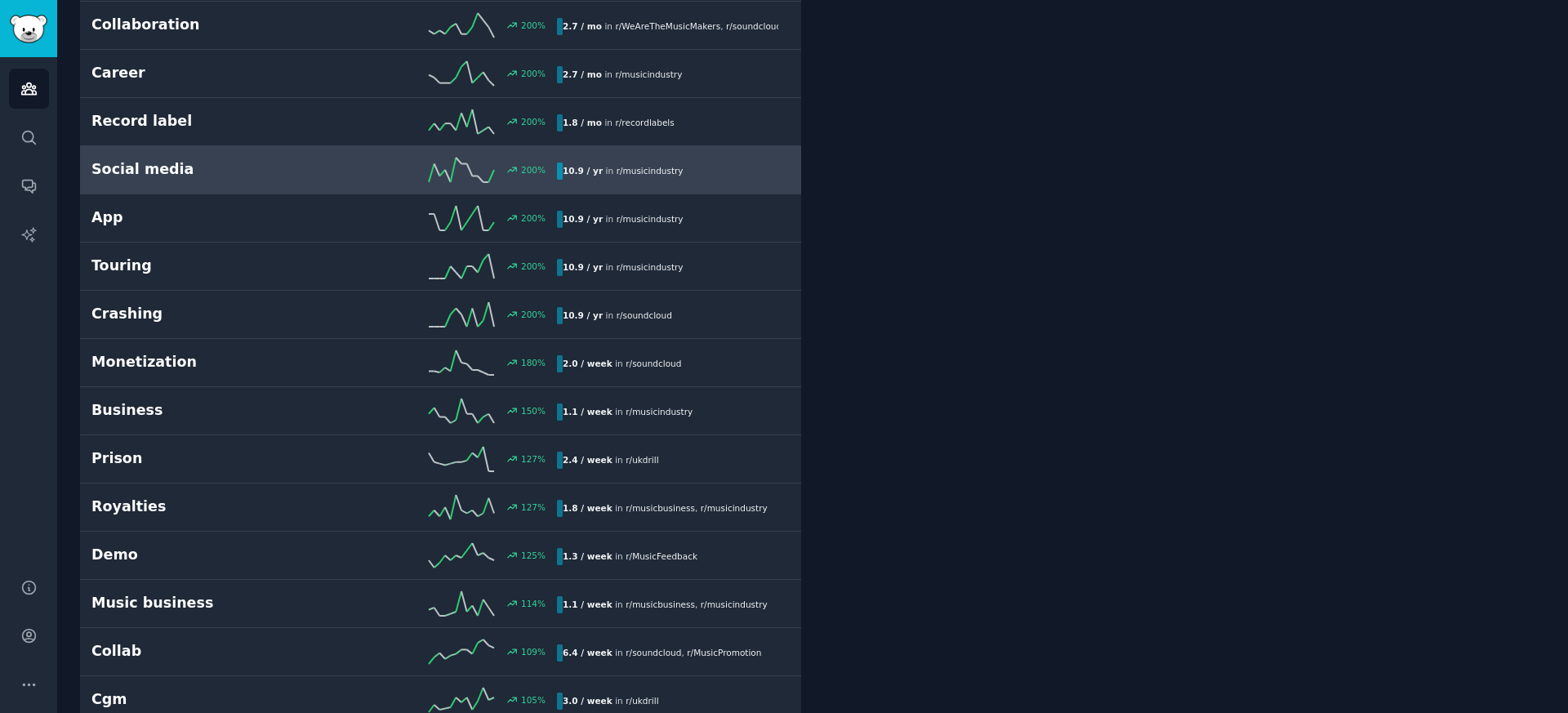
scroll to position [1624, 0]
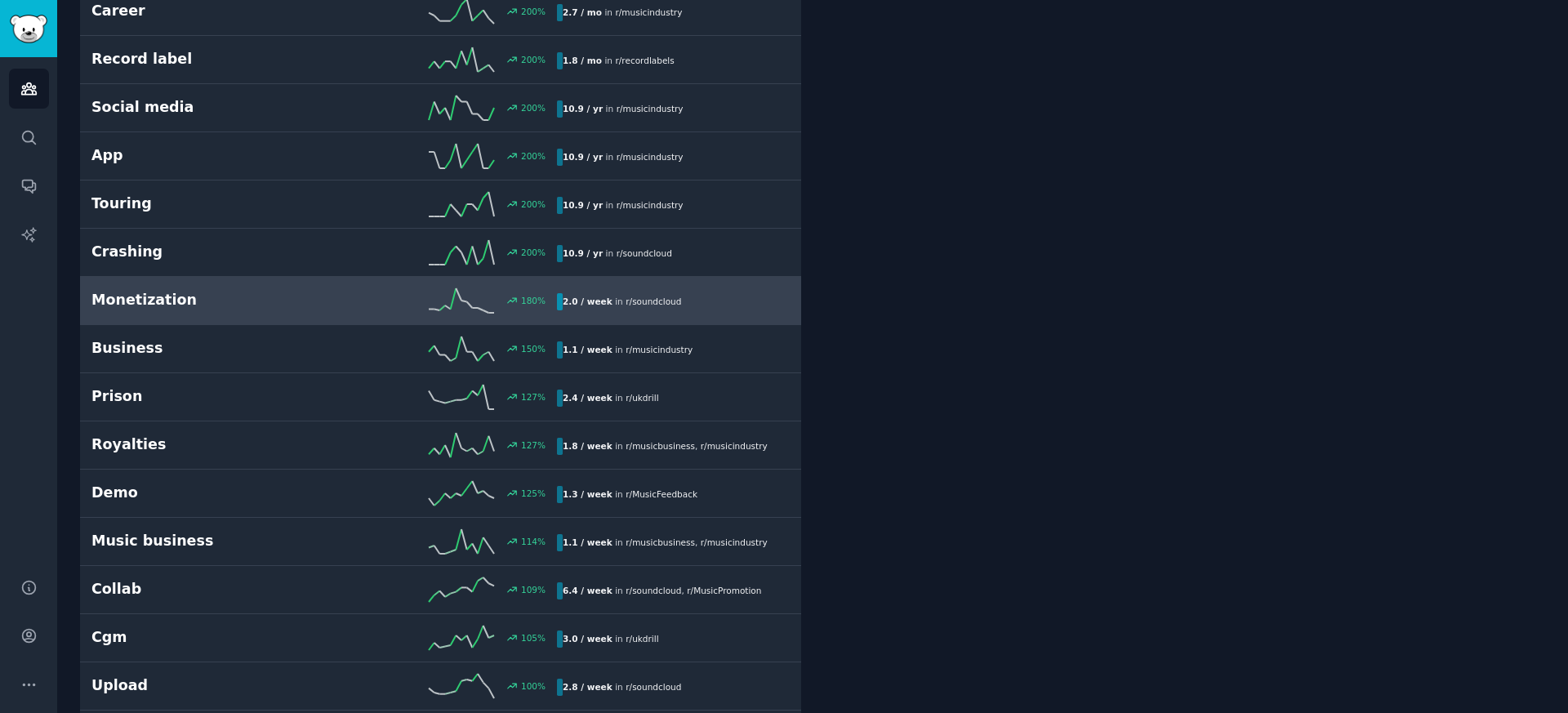
click at [140, 303] on h2 "Monetization" at bounding box center [208, 300] width 233 height 20
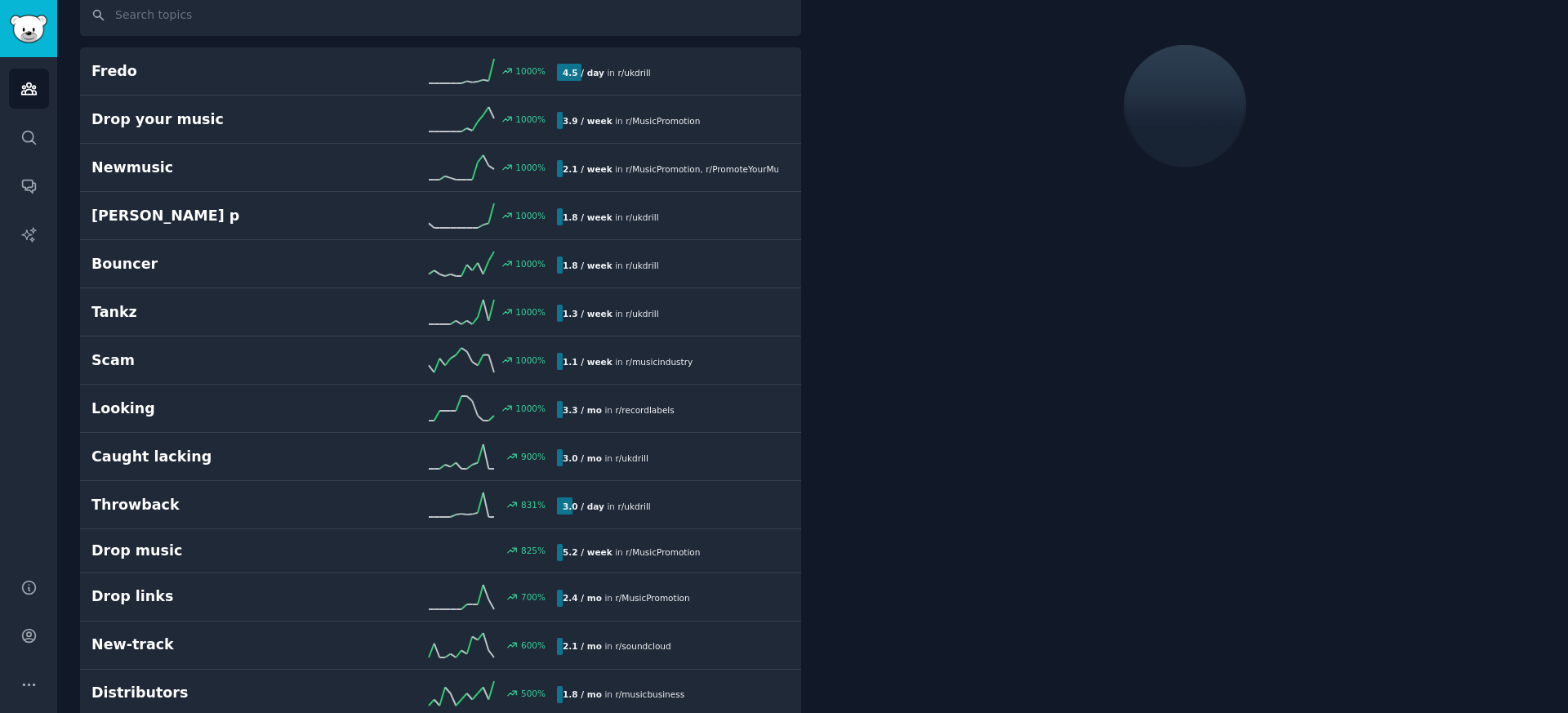
scroll to position [92, 0]
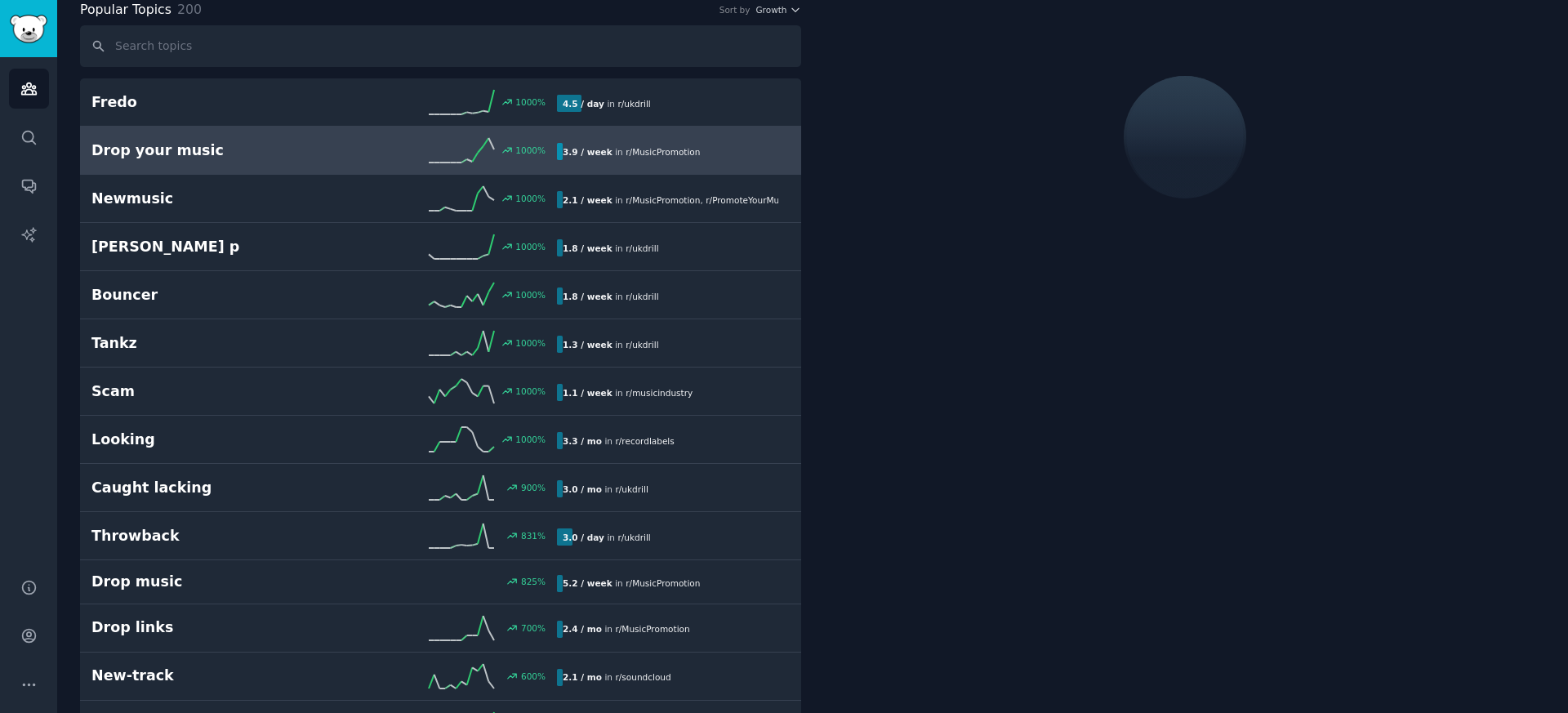
click at [173, 157] on h2 "Drop your music" at bounding box center [208, 151] width 233 height 20
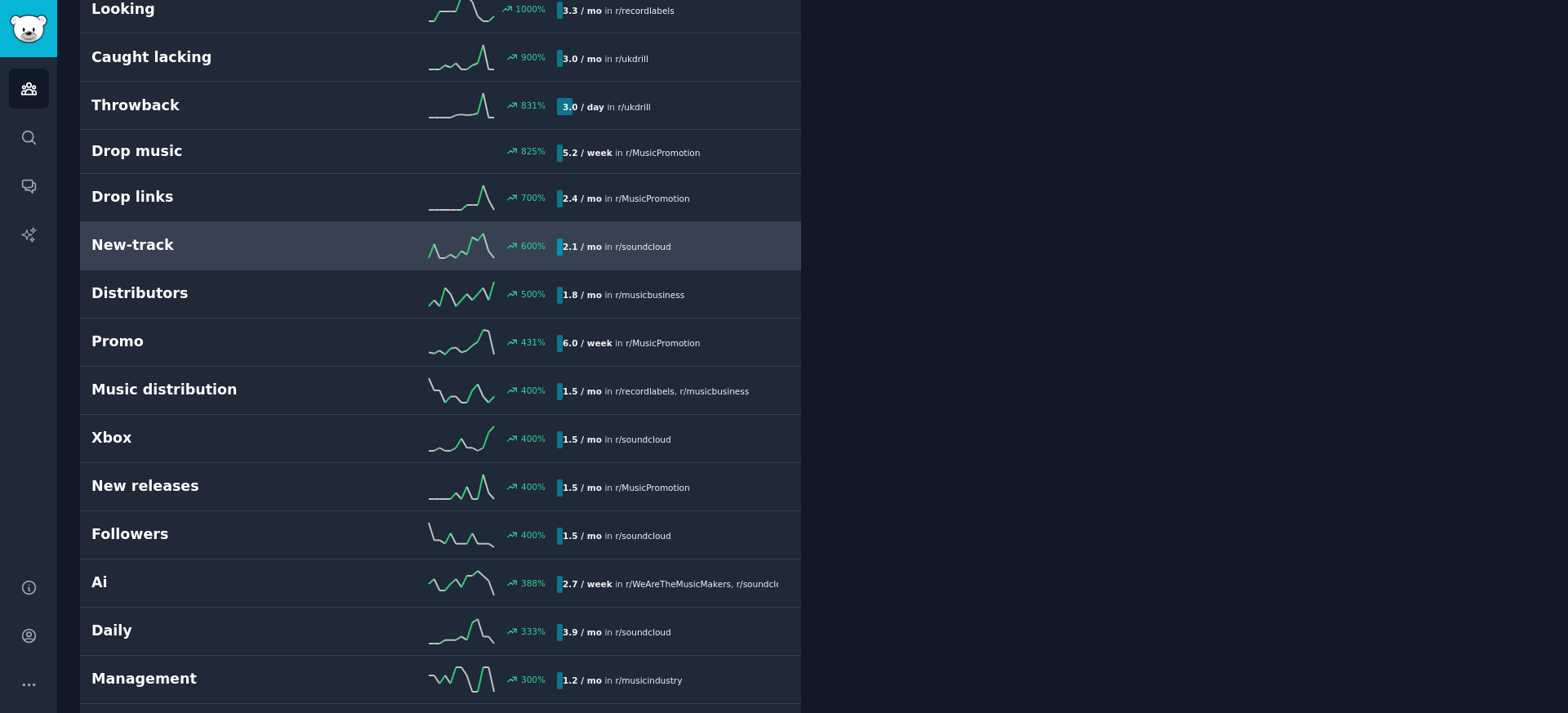
scroll to position [550, 0]
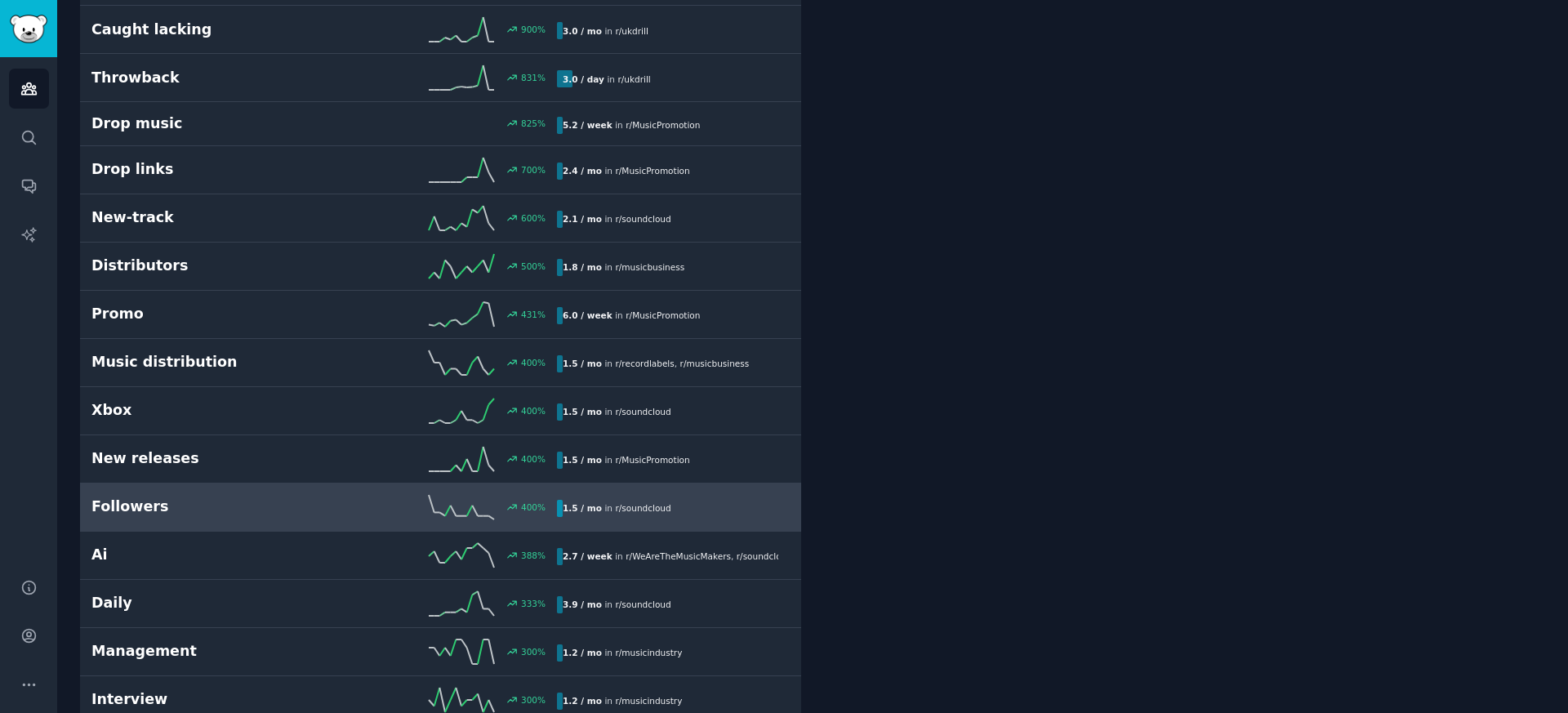
click at [130, 509] on h2 "Followers" at bounding box center [208, 506] width 233 height 20
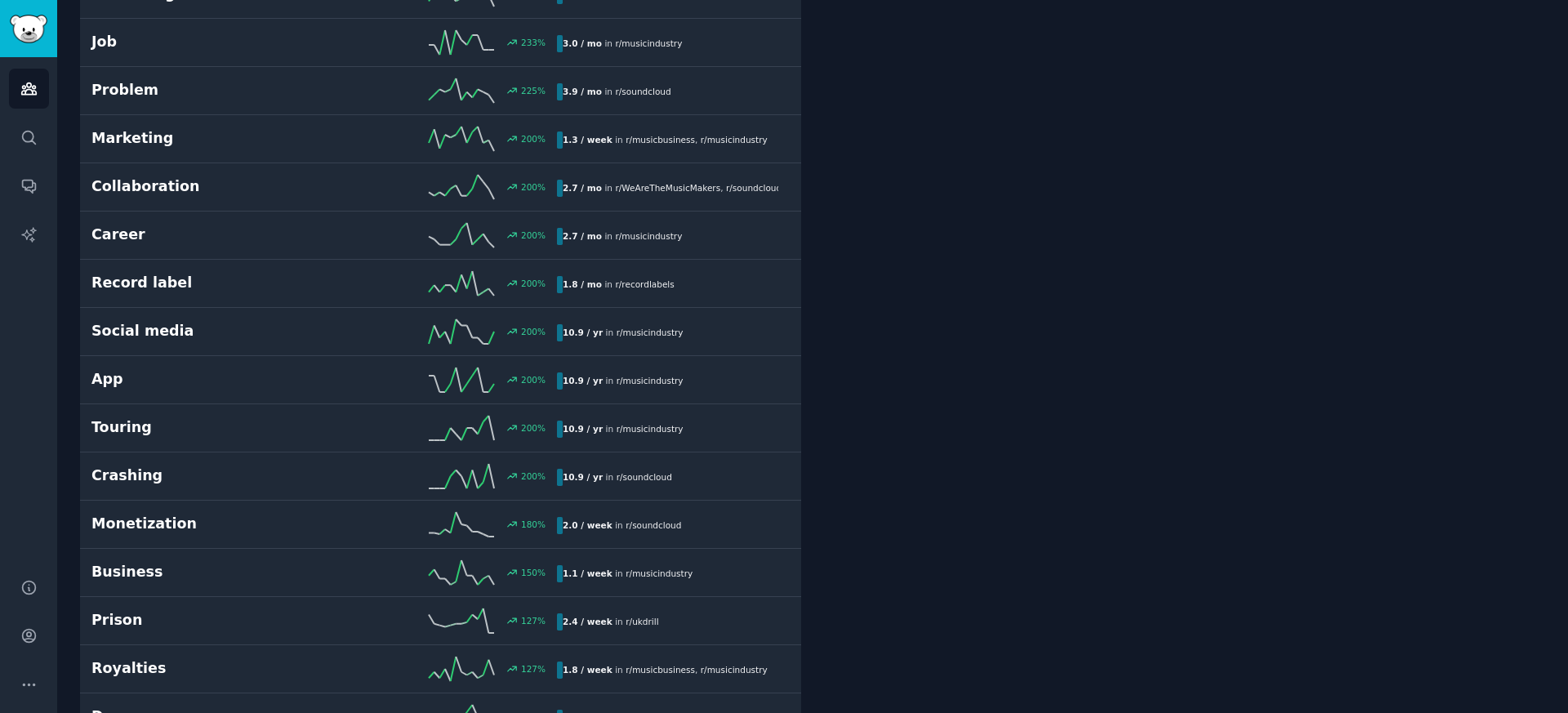
scroll to position [1502, 0]
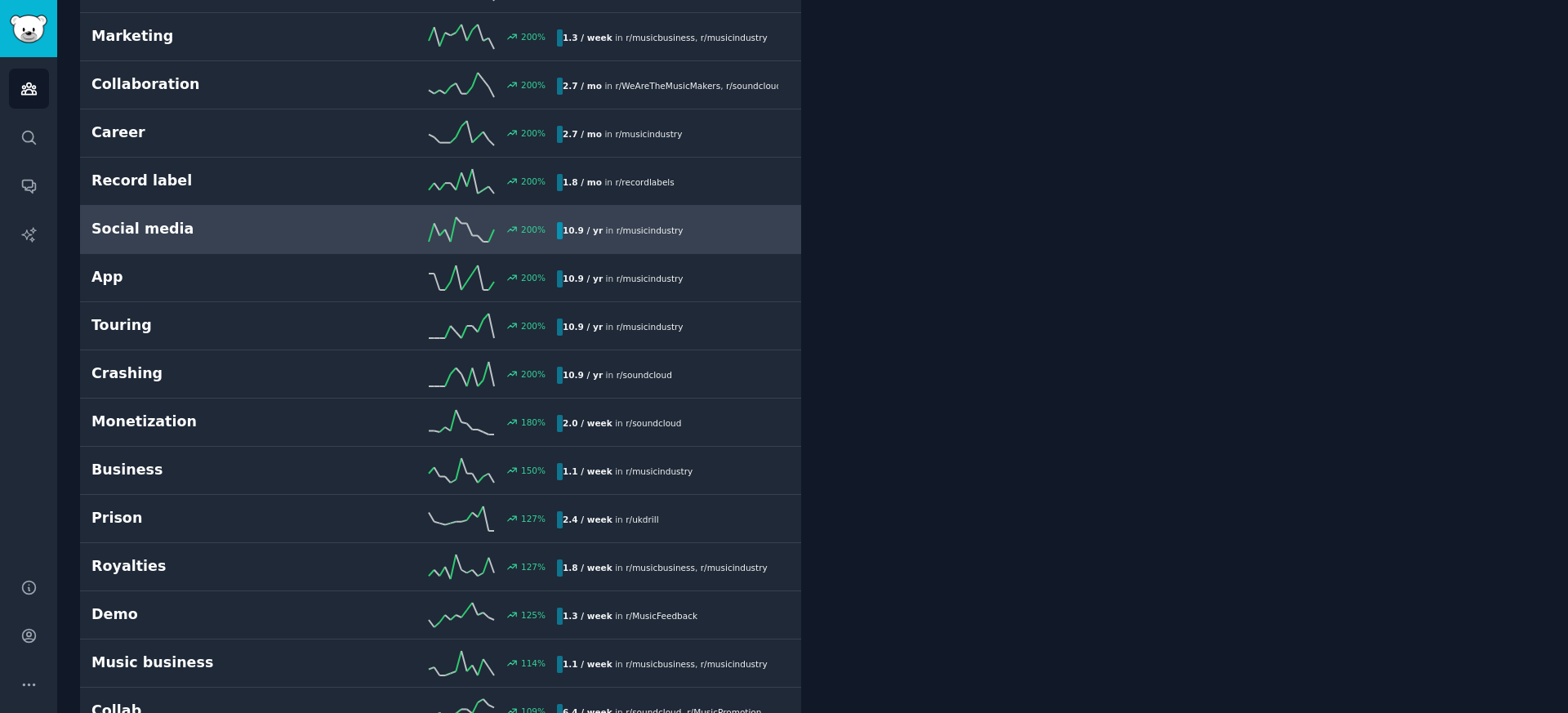
click at [143, 227] on h2 "Social media" at bounding box center [208, 229] width 233 height 20
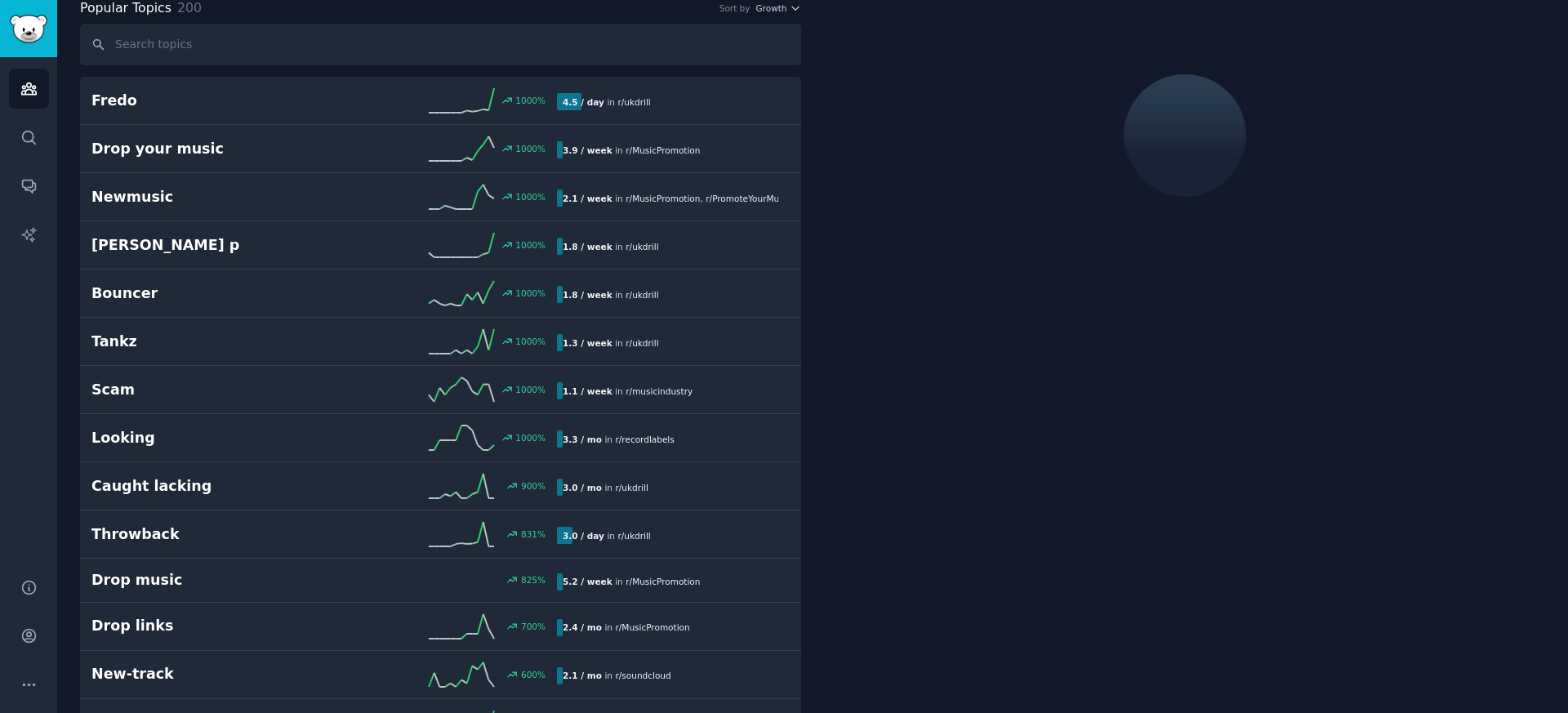
scroll to position [92, 0]
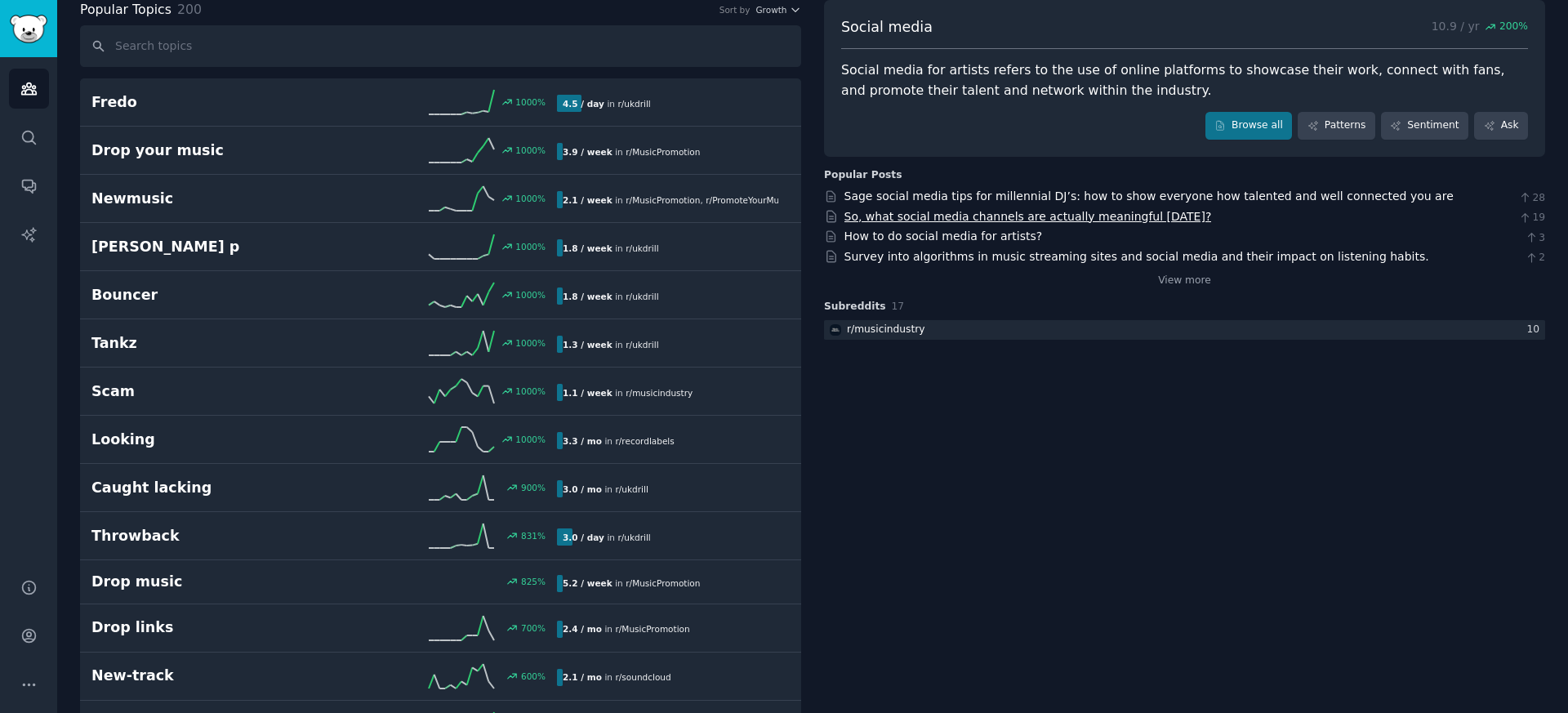
click at [896, 217] on link "So, what social media channels are actually meaningful today?" at bounding box center [1028, 216] width 368 height 13
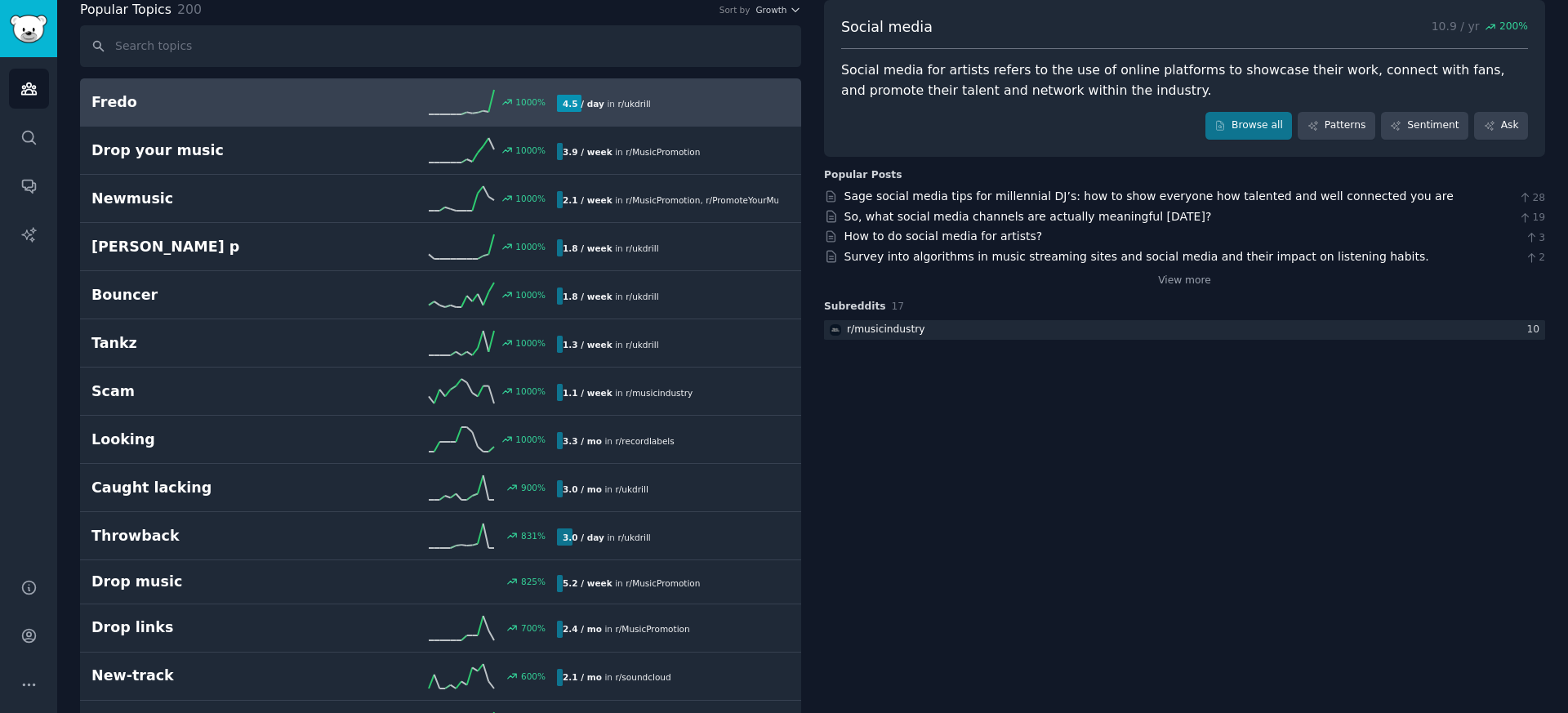
scroll to position [0, 0]
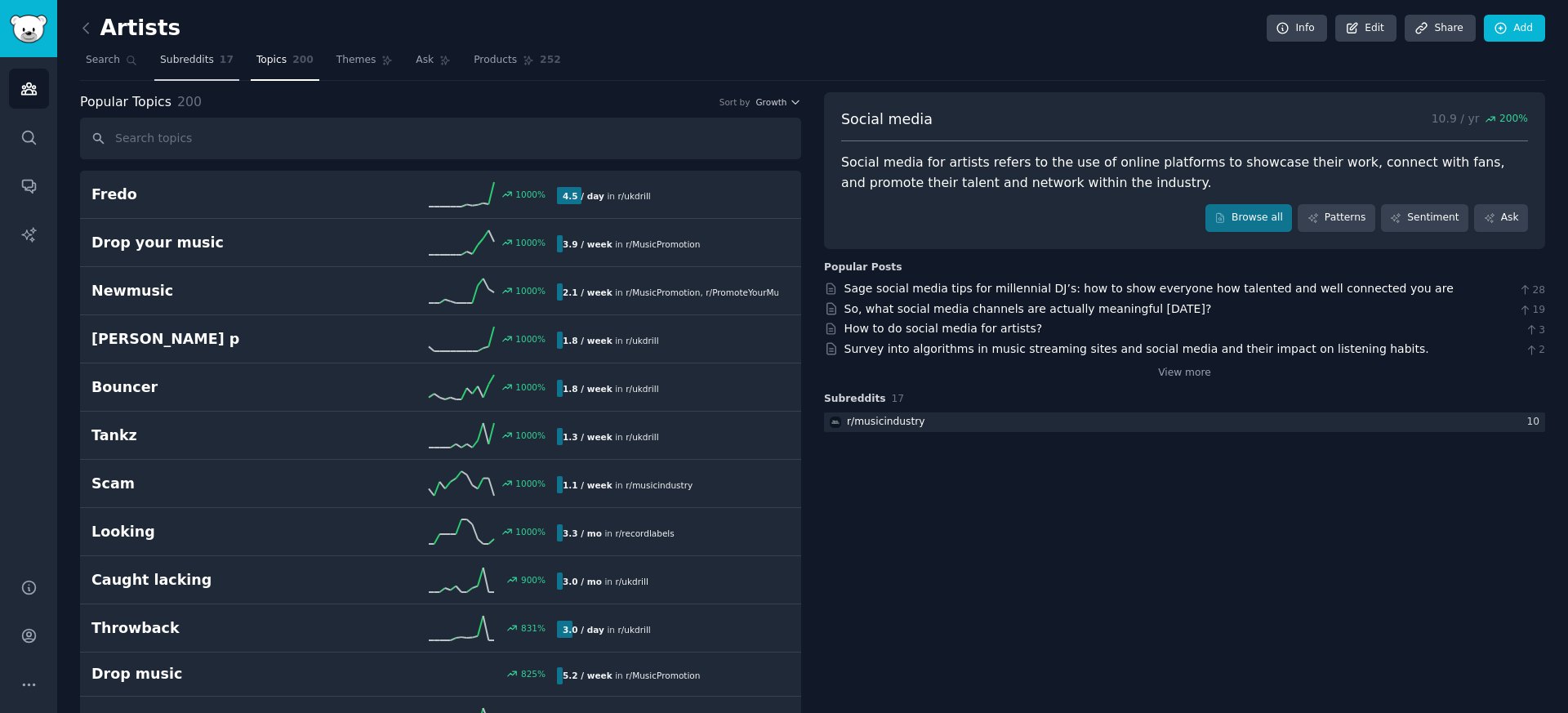
click at [189, 63] on span "Subreddits" at bounding box center [187, 61] width 54 height 15
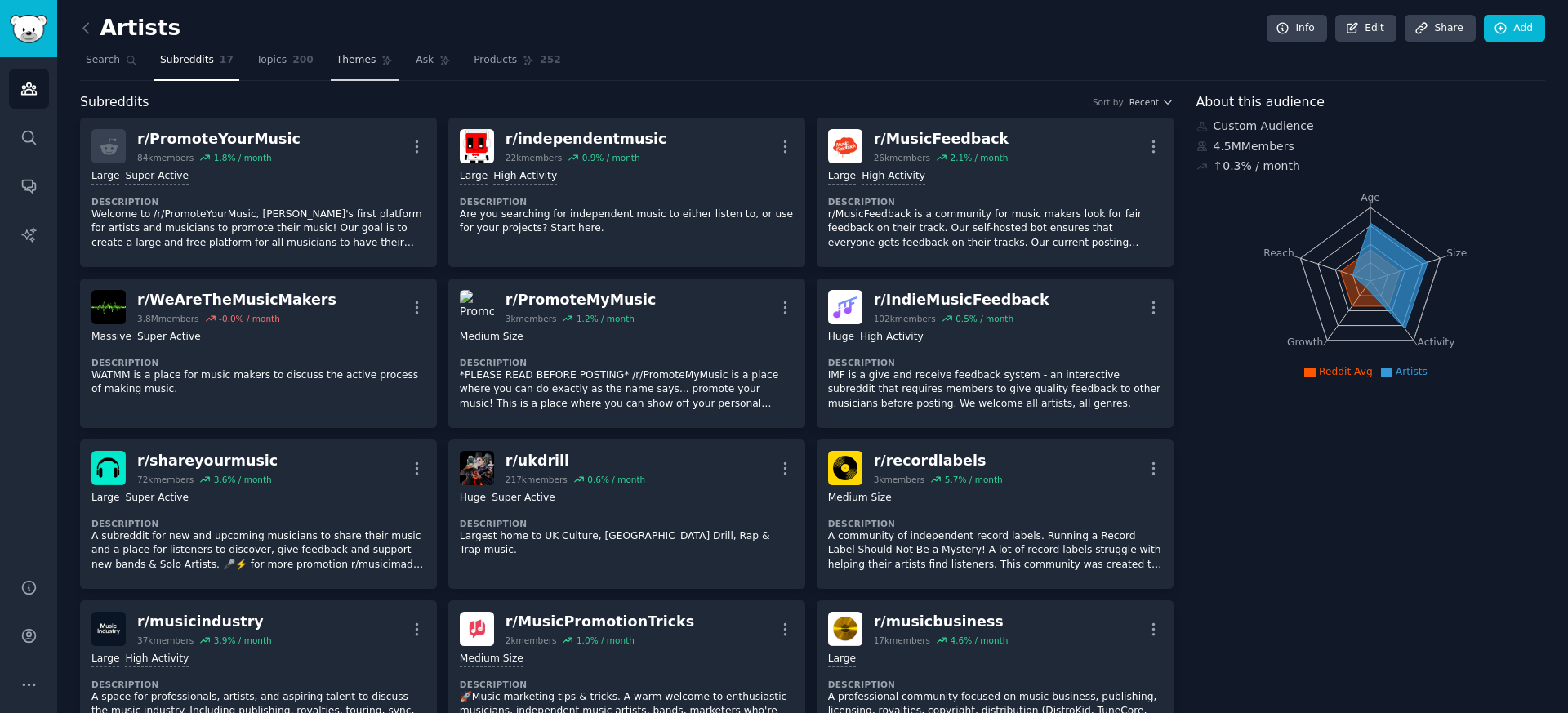
click at [385, 57] on icon at bounding box center [387, 61] width 11 height 11
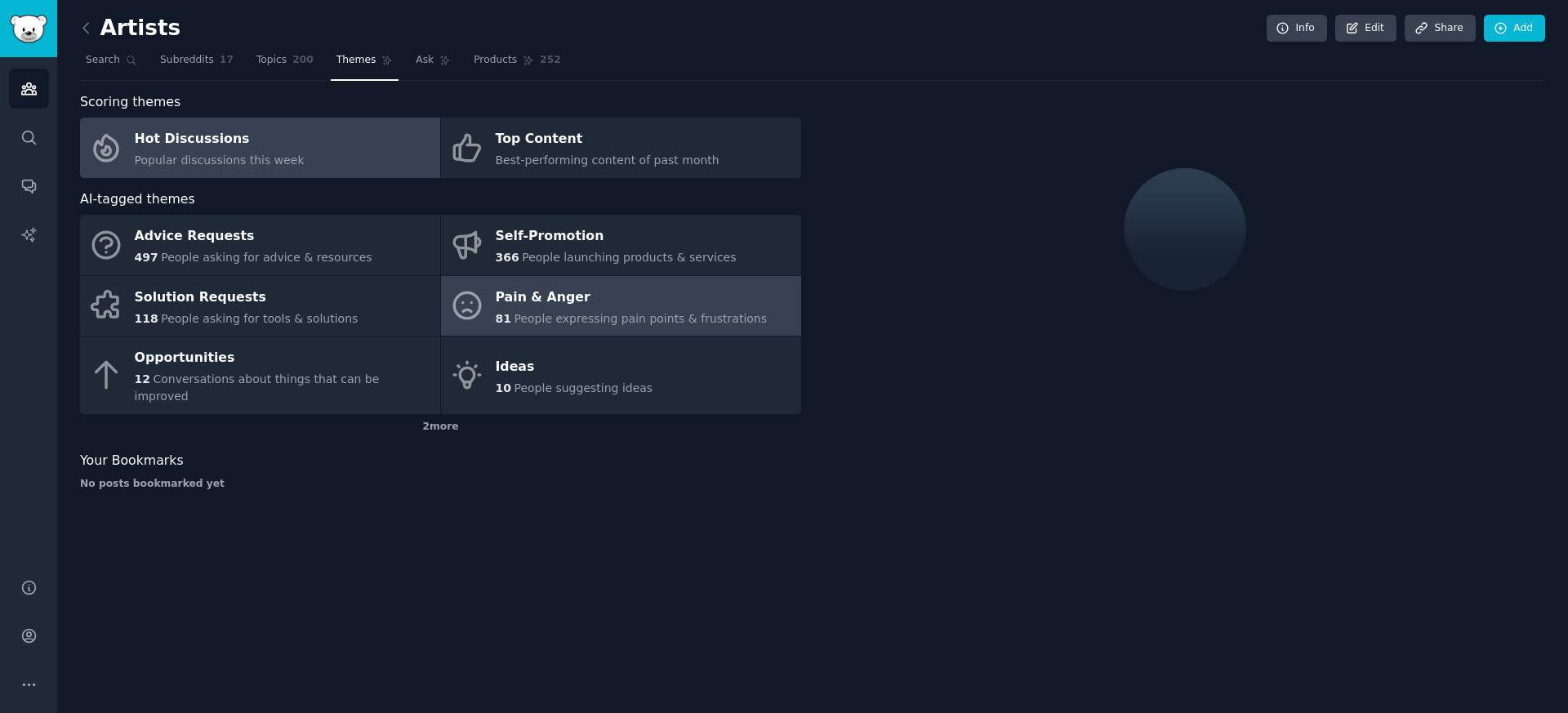
click at [545, 299] on div "Pain & Anger" at bounding box center [632, 297] width 272 height 26
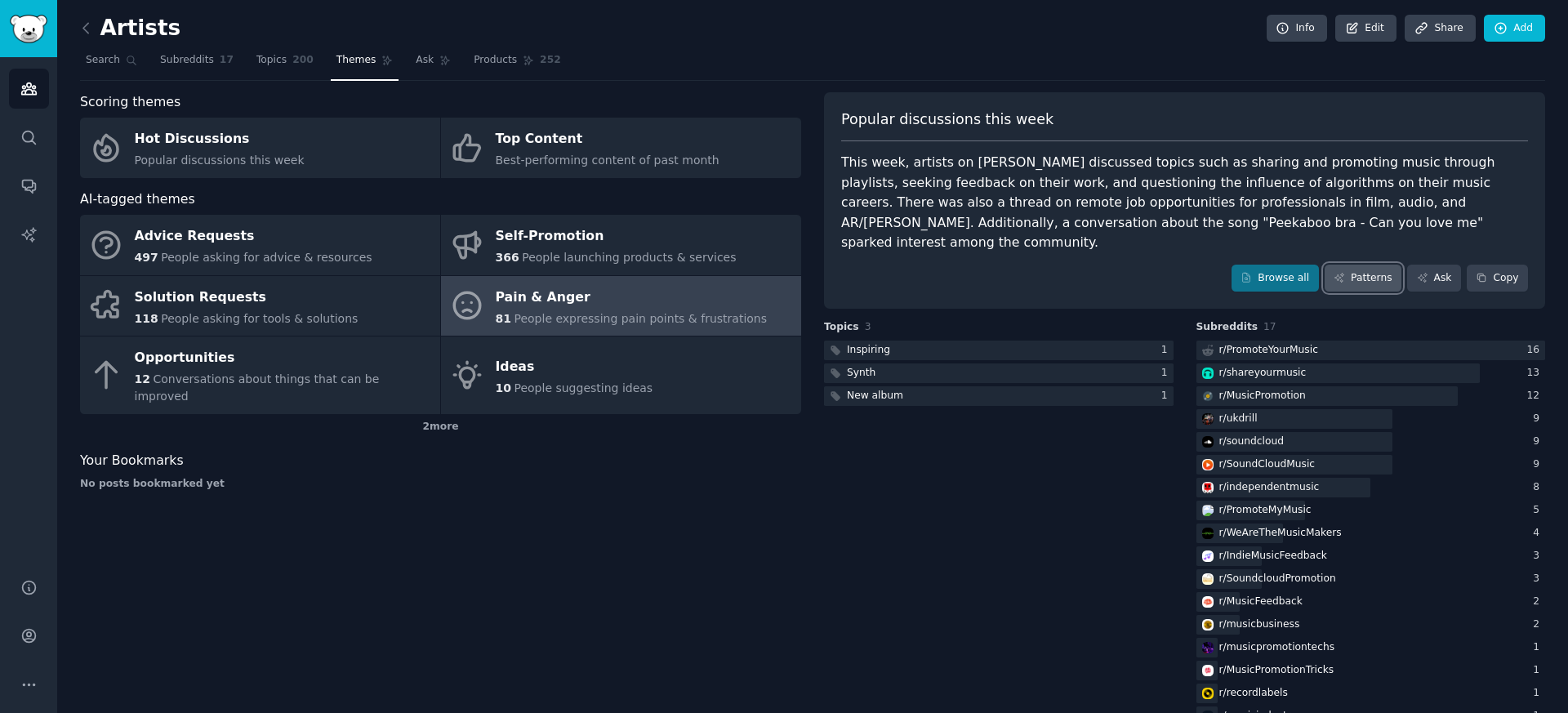
click at [1355, 262] on div "Popular discussions this week This week, artists on Reddit discussed topics suc…" at bounding box center [1184, 200] width 722 height 217
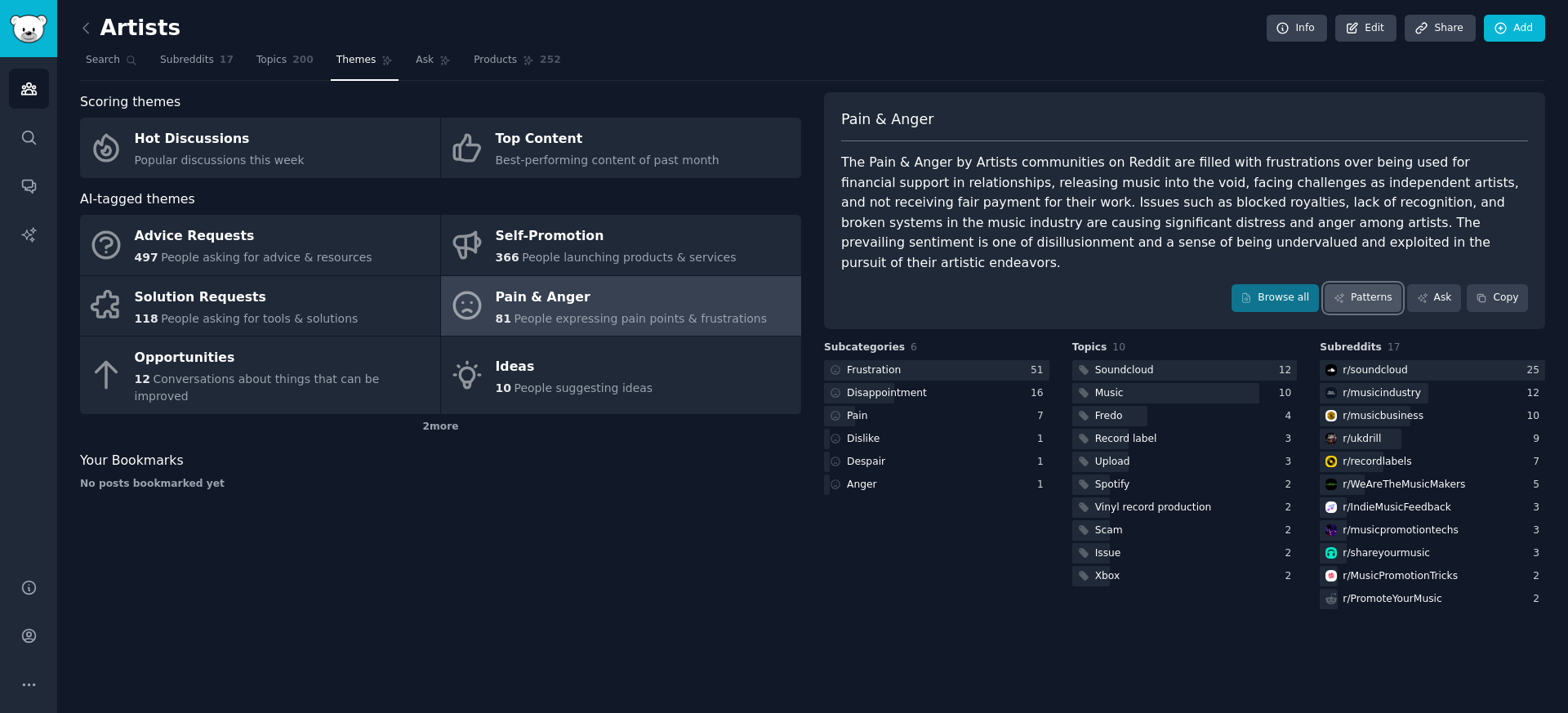
click at [1356, 284] on link "Patterns" at bounding box center [1363, 298] width 76 height 28
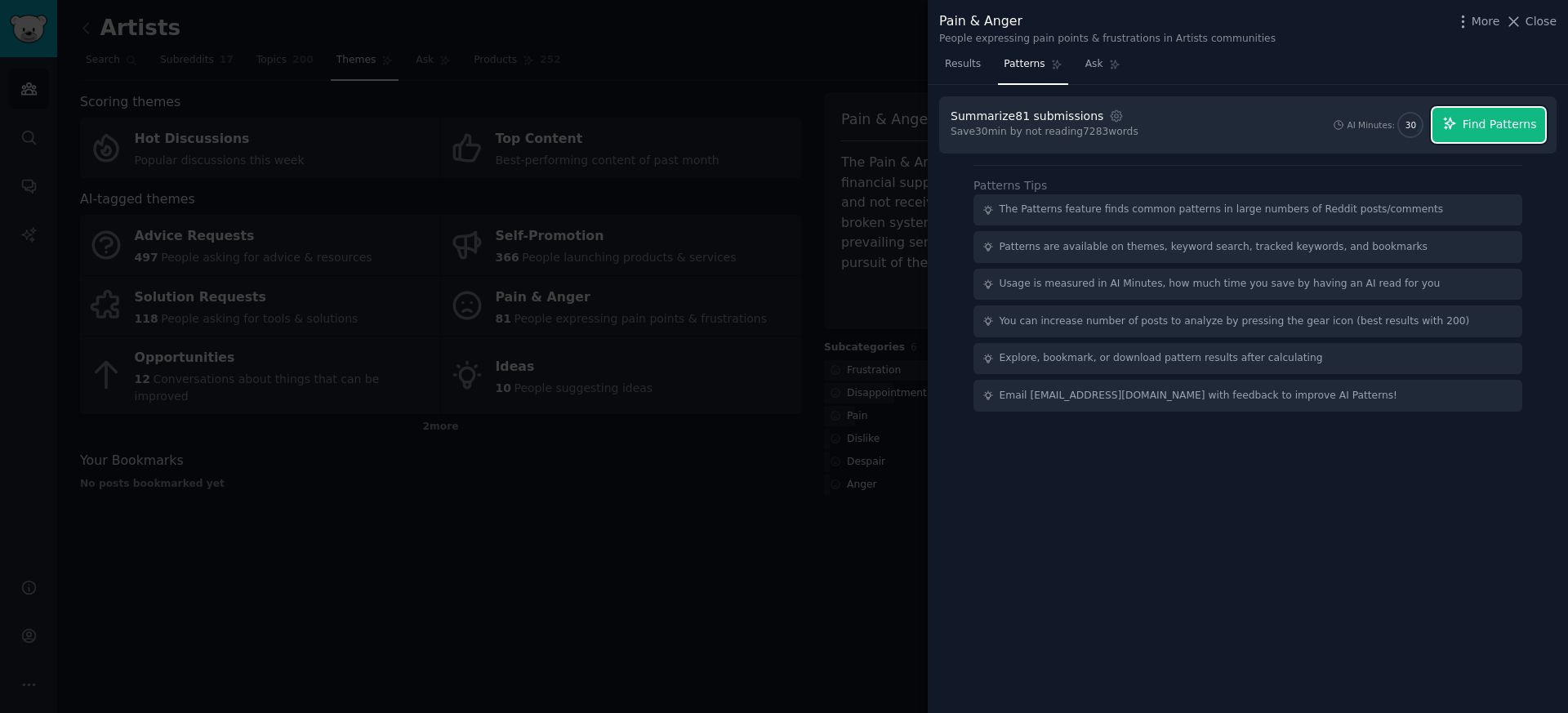
click at [1508, 123] on span "Find Patterns" at bounding box center [1500, 125] width 74 height 17
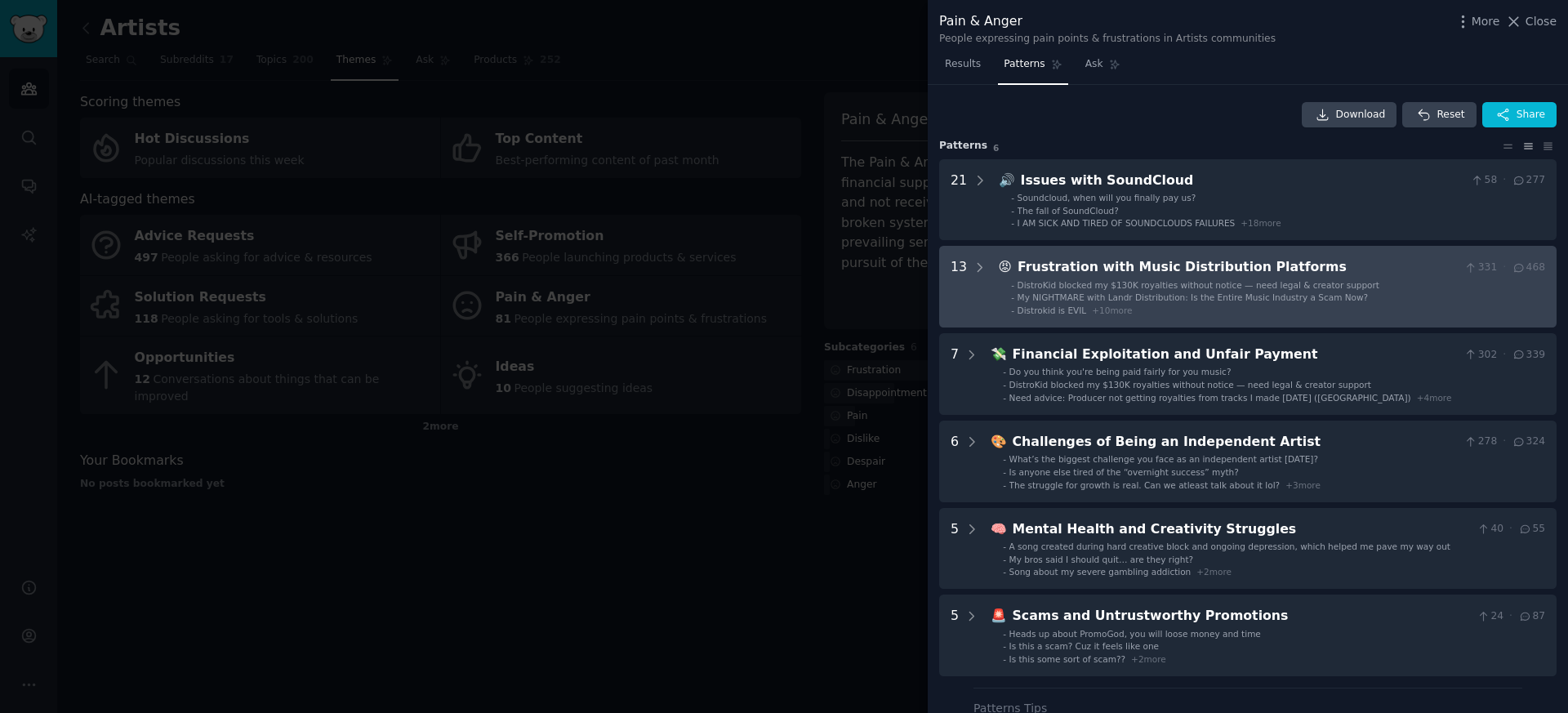
click at [1142, 292] on span "My NIGHTMARE with Landr Distribution: Is the Entire Music Industry a Scam Now?" at bounding box center [1193, 297] width 351 height 10
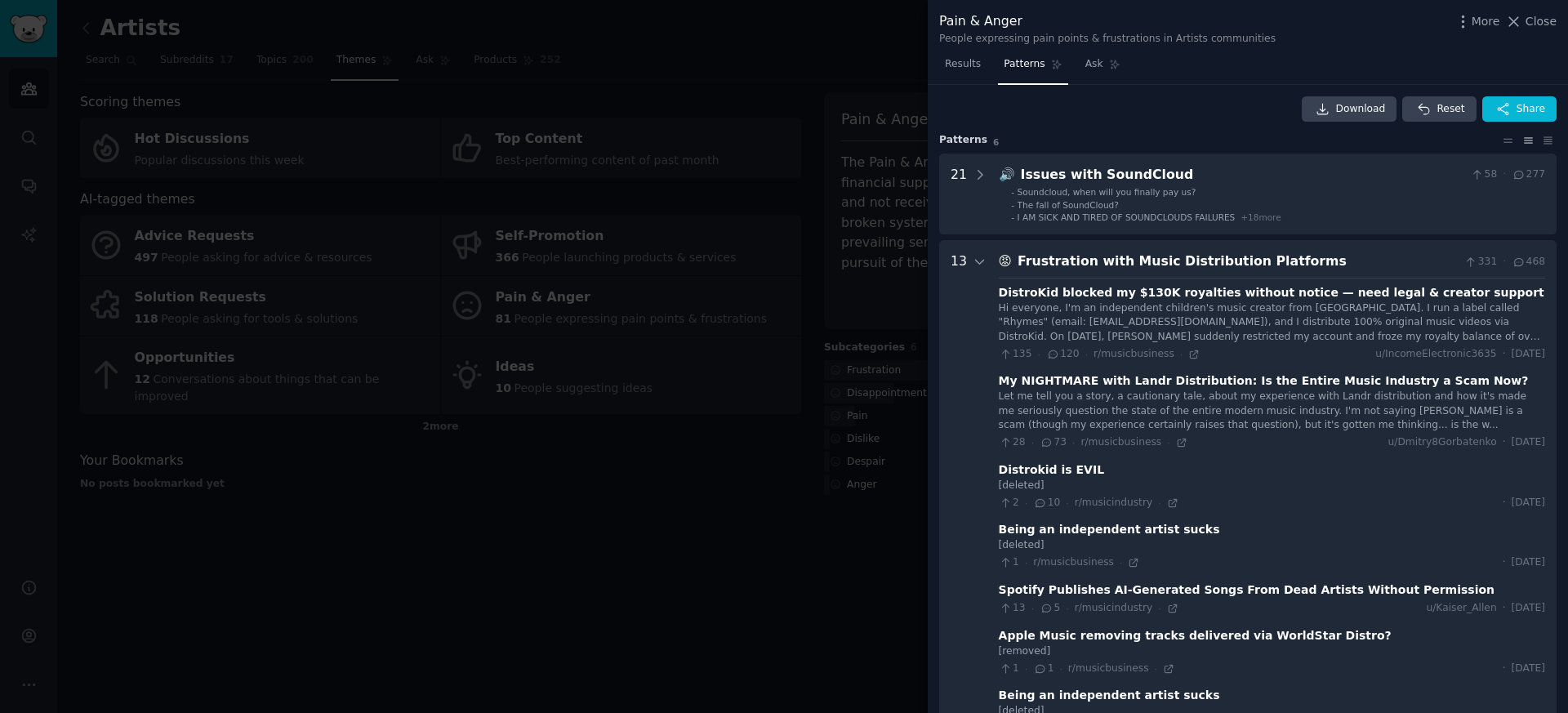
scroll to position [7, 0]
click at [1088, 263] on div "Frustration with Music Distribution Platforms" at bounding box center [1237, 261] width 440 height 20
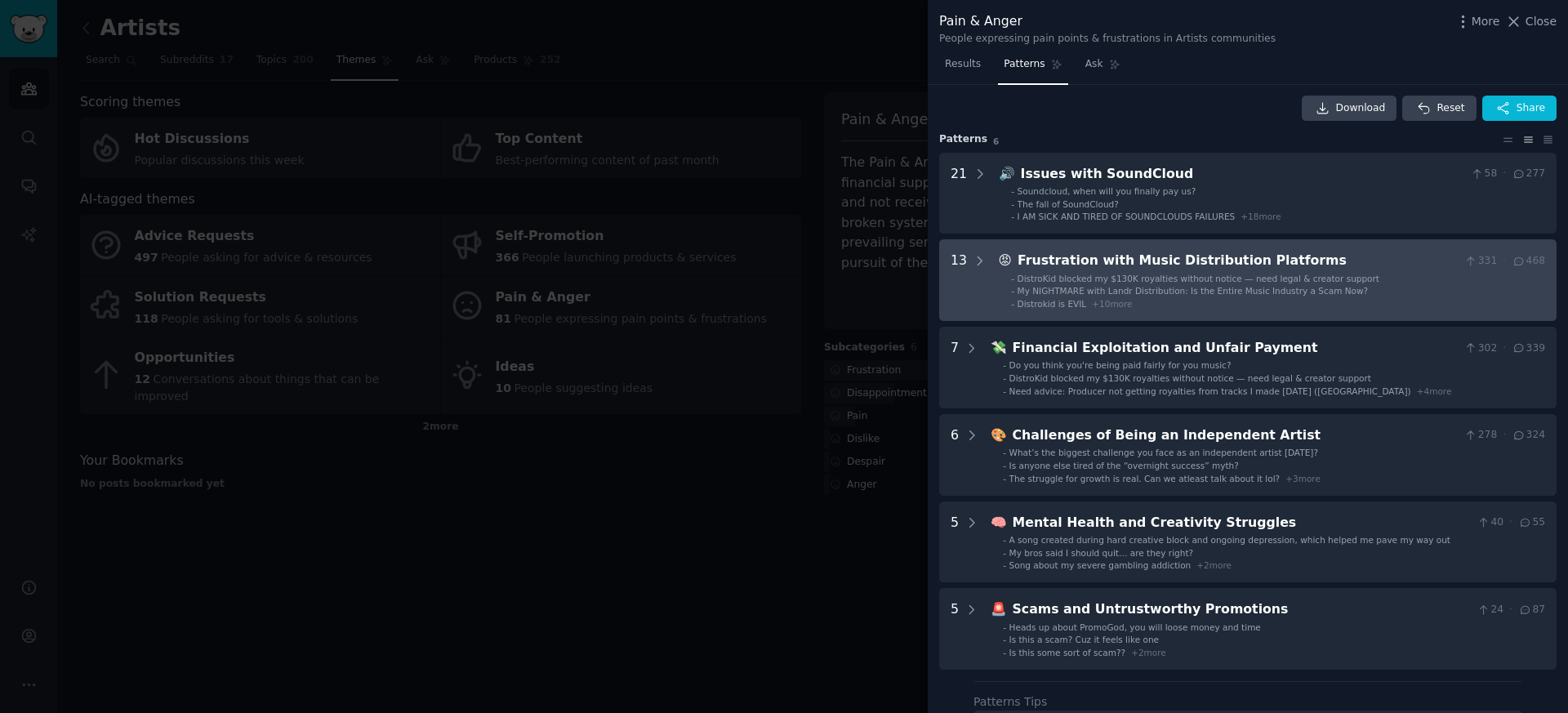
scroll to position [0, 0]
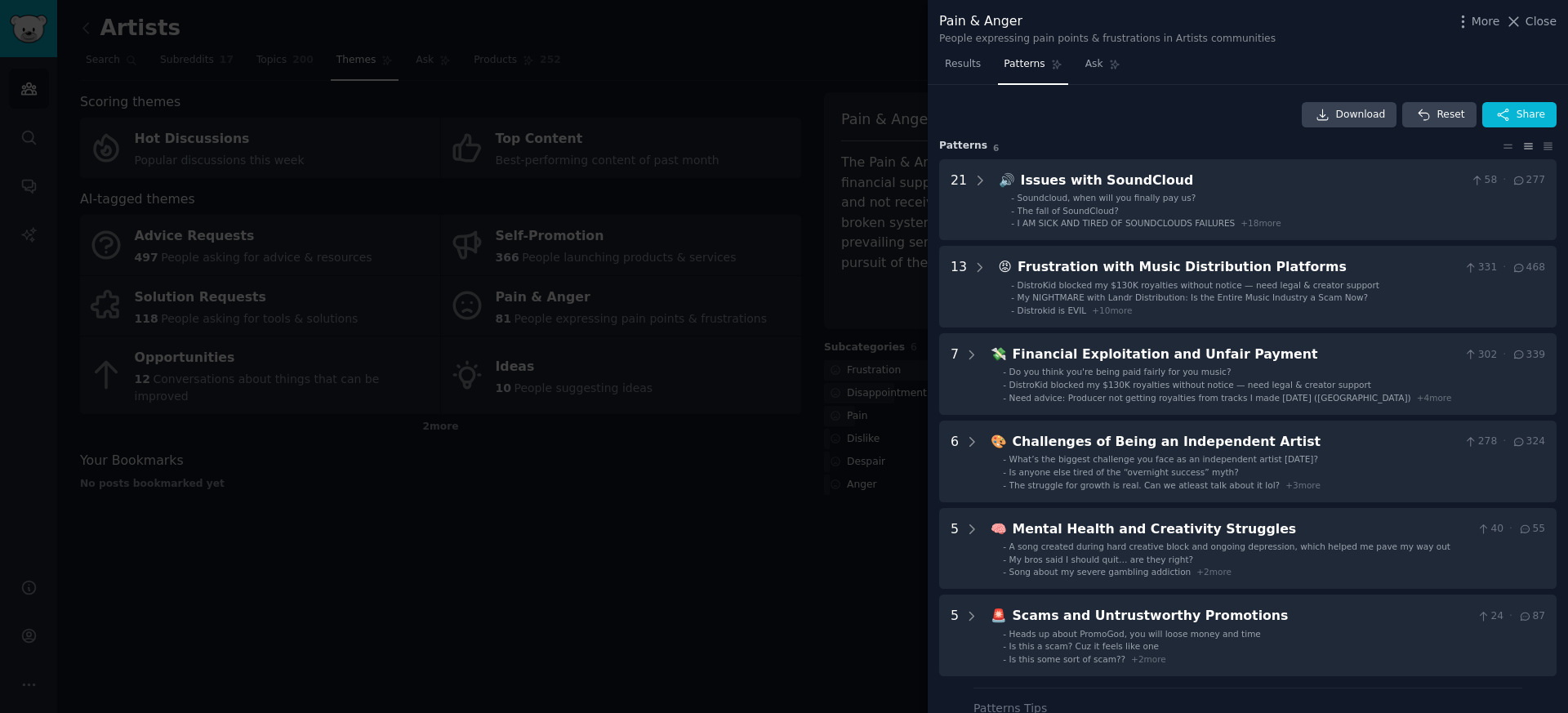
click at [830, 177] on div at bounding box center [784, 356] width 1568 height 713
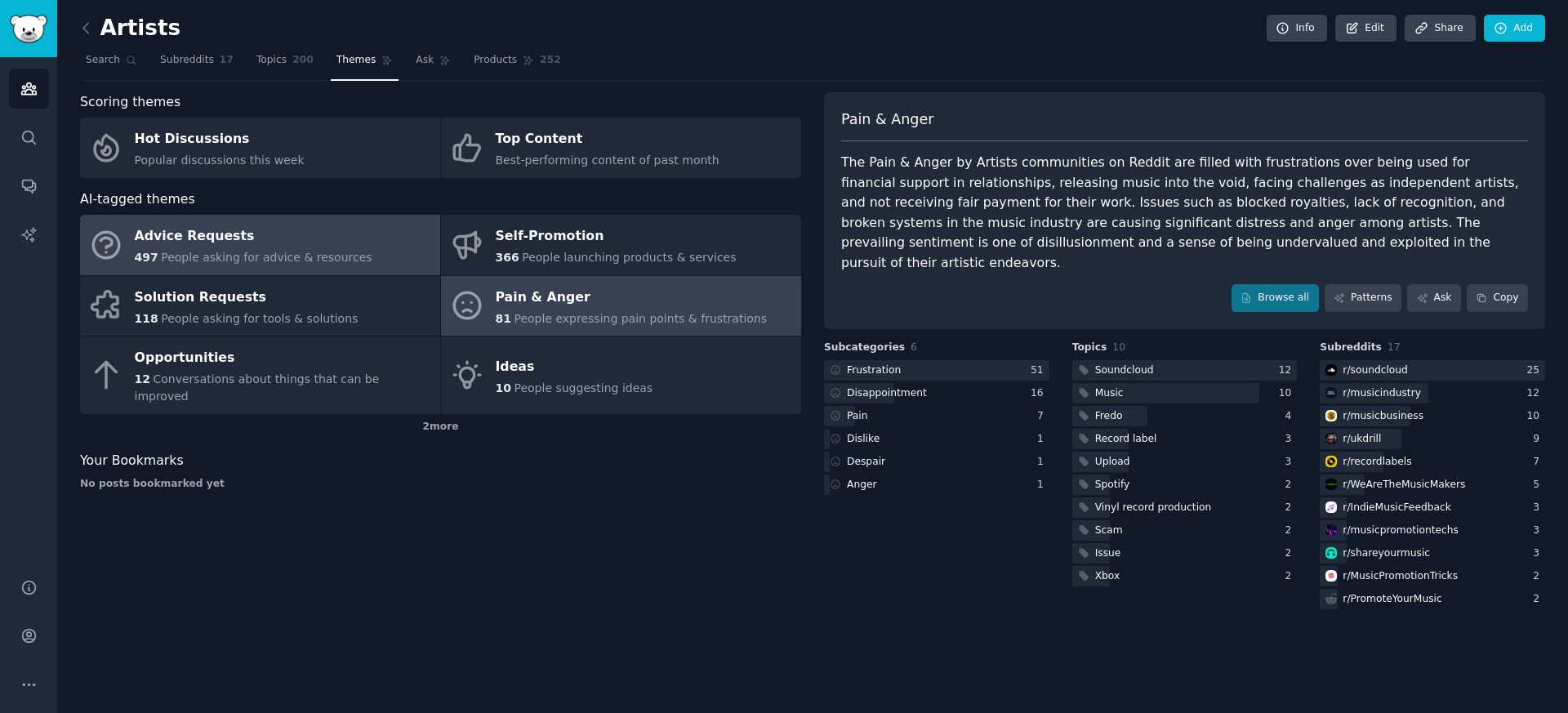
click at [243, 253] on span "People asking for advice & resources" at bounding box center [266, 257] width 210 height 13
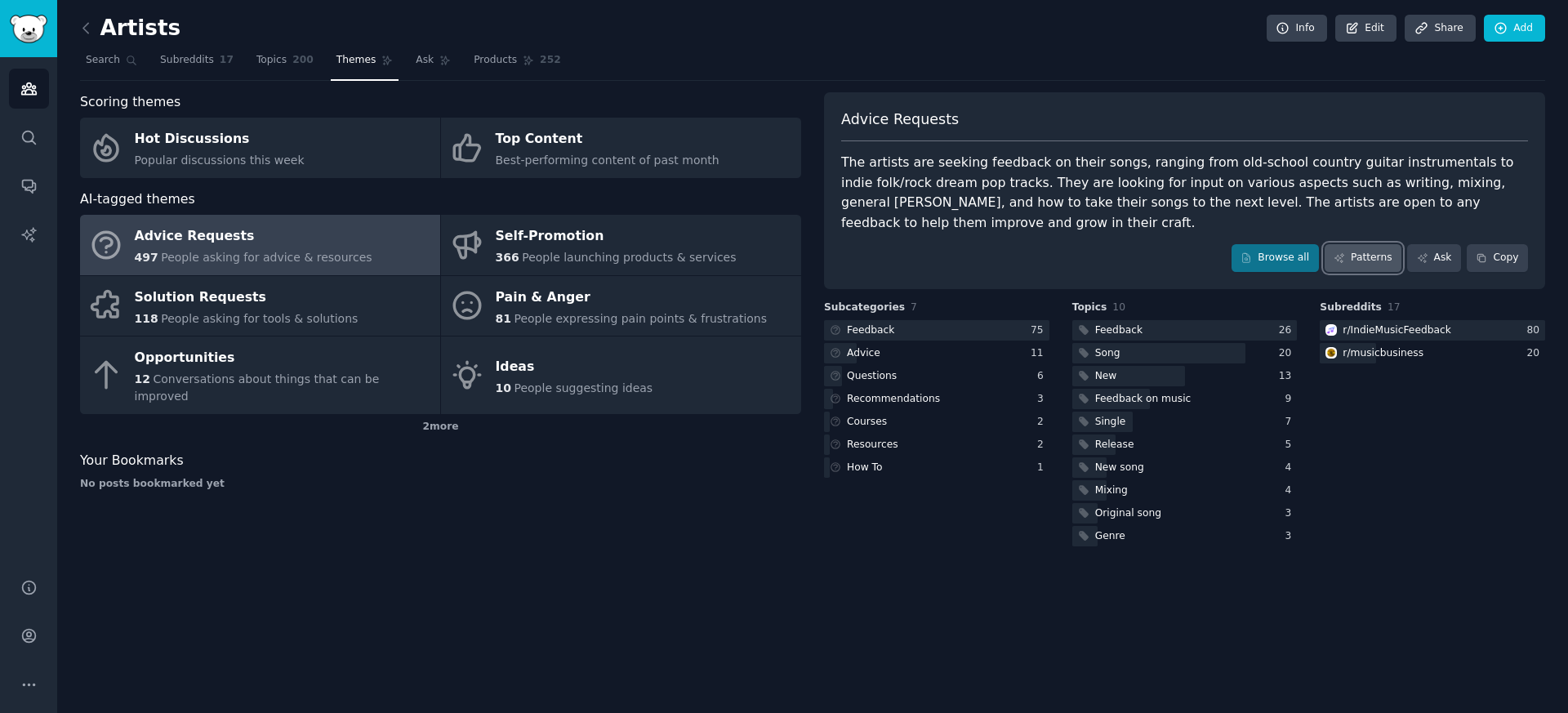
click at [1359, 258] on link "Patterns" at bounding box center [1363, 258] width 76 height 28
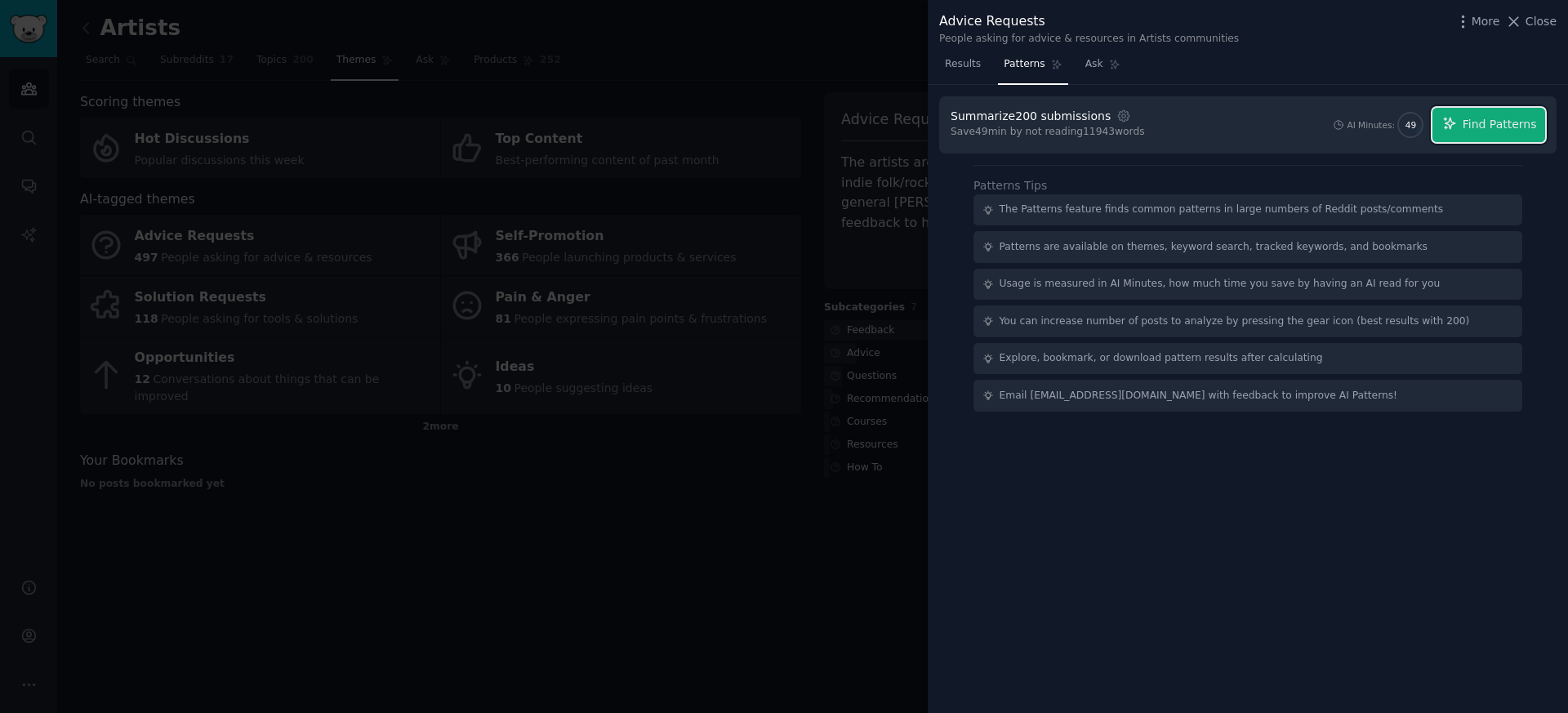
click at [1508, 131] on span "Find Patterns" at bounding box center [1500, 125] width 74 height 17
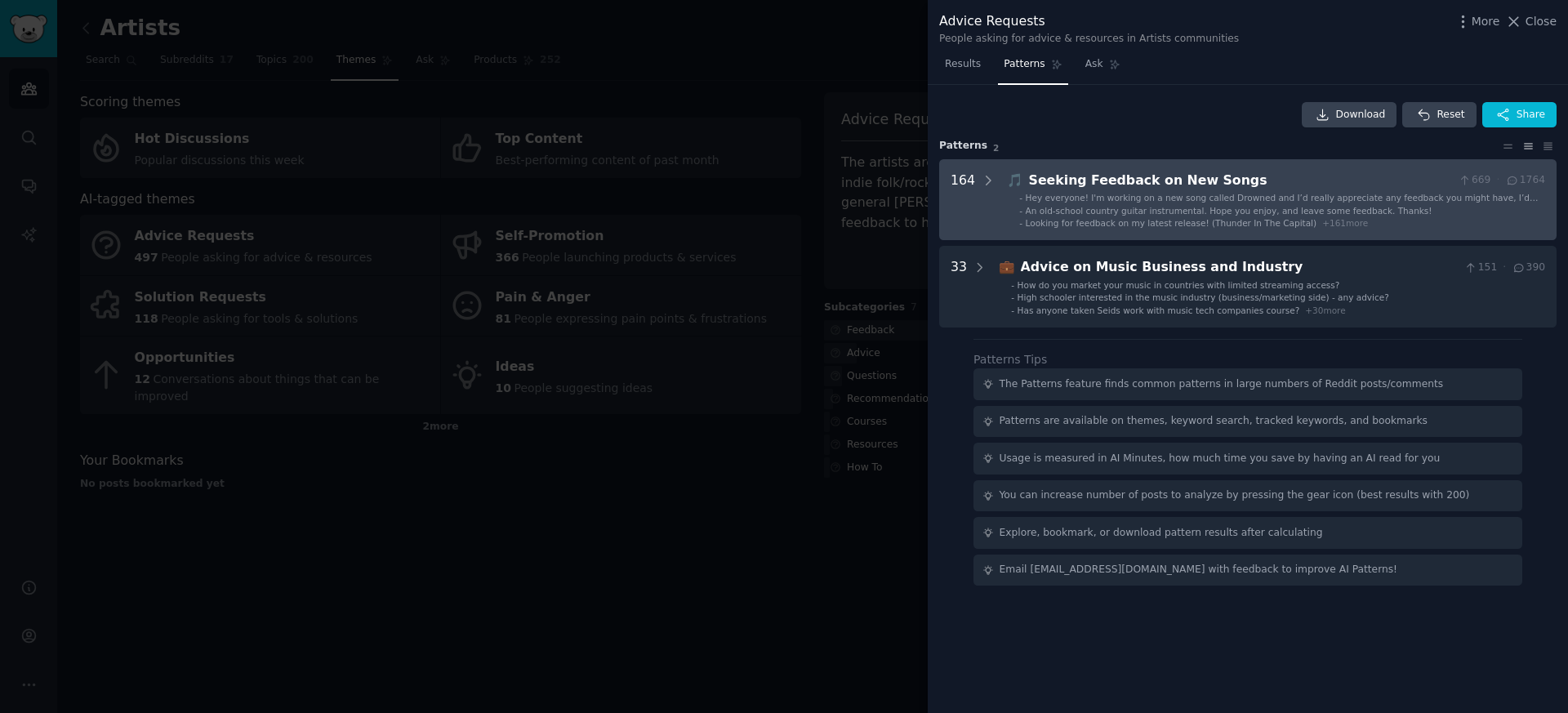
click at [1102, 187] on div "Seeking Feedback on New Songs" at bounding box center [1240, 181] width 423 height 20
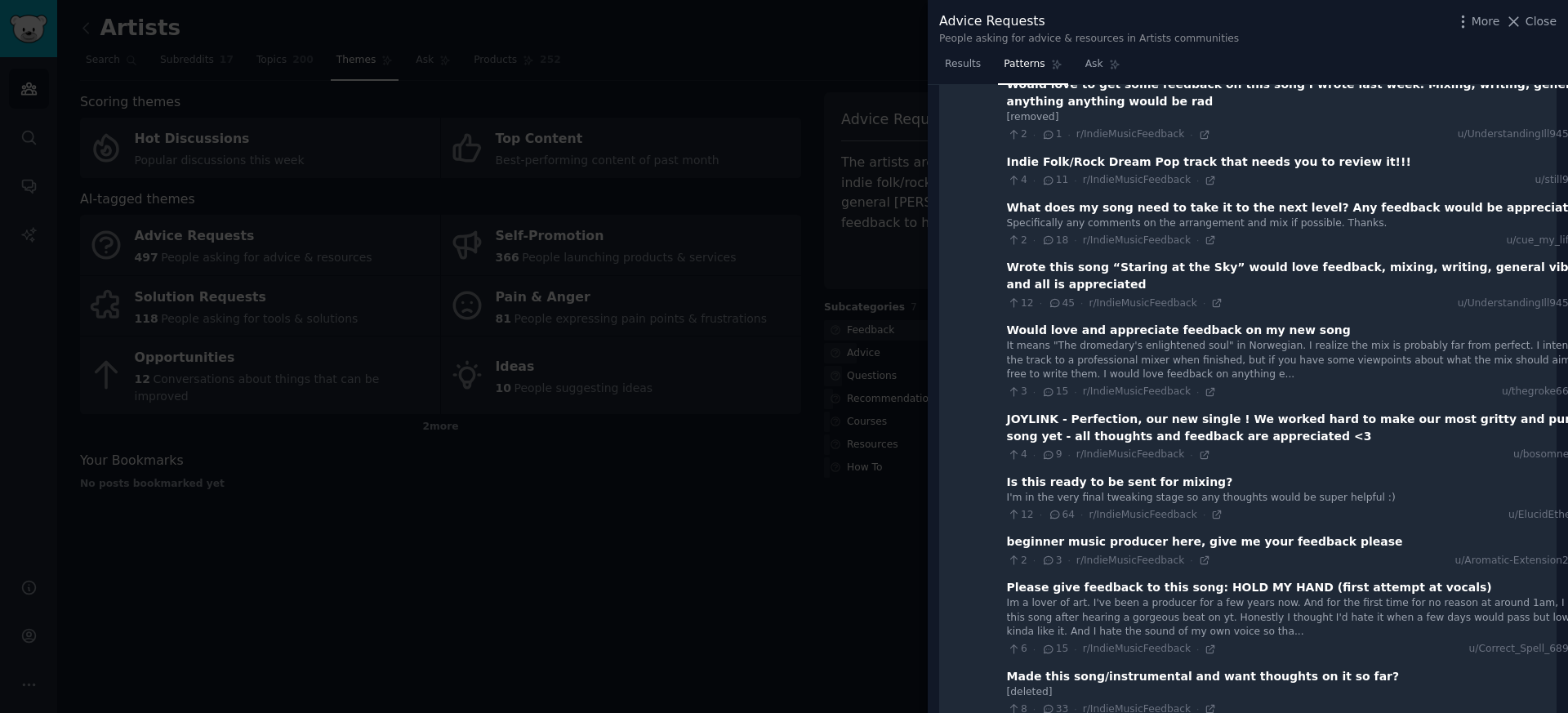
scroll to position [710, 0]
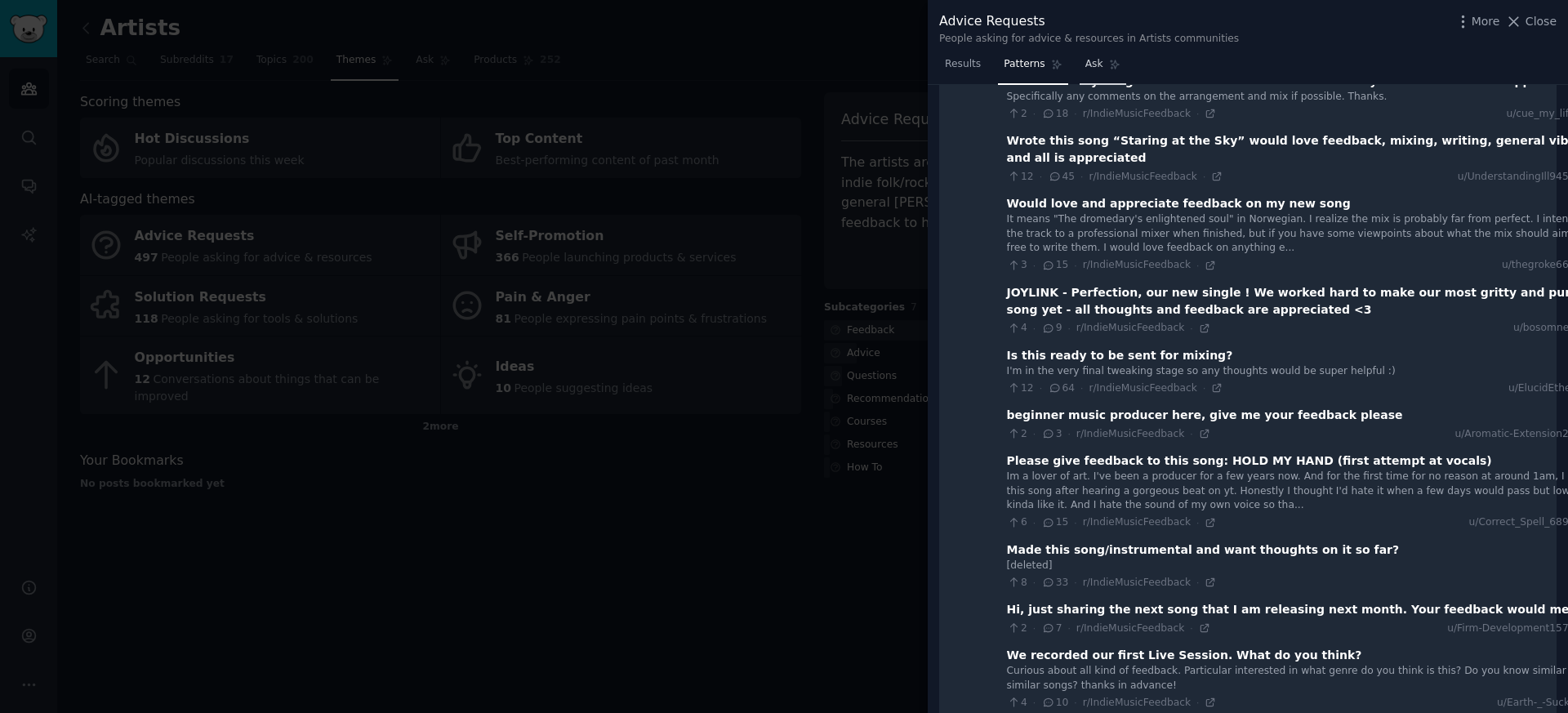
click at [1099, 62] on span "Ask" at bounding box center [1094, 64] width 18 height 15
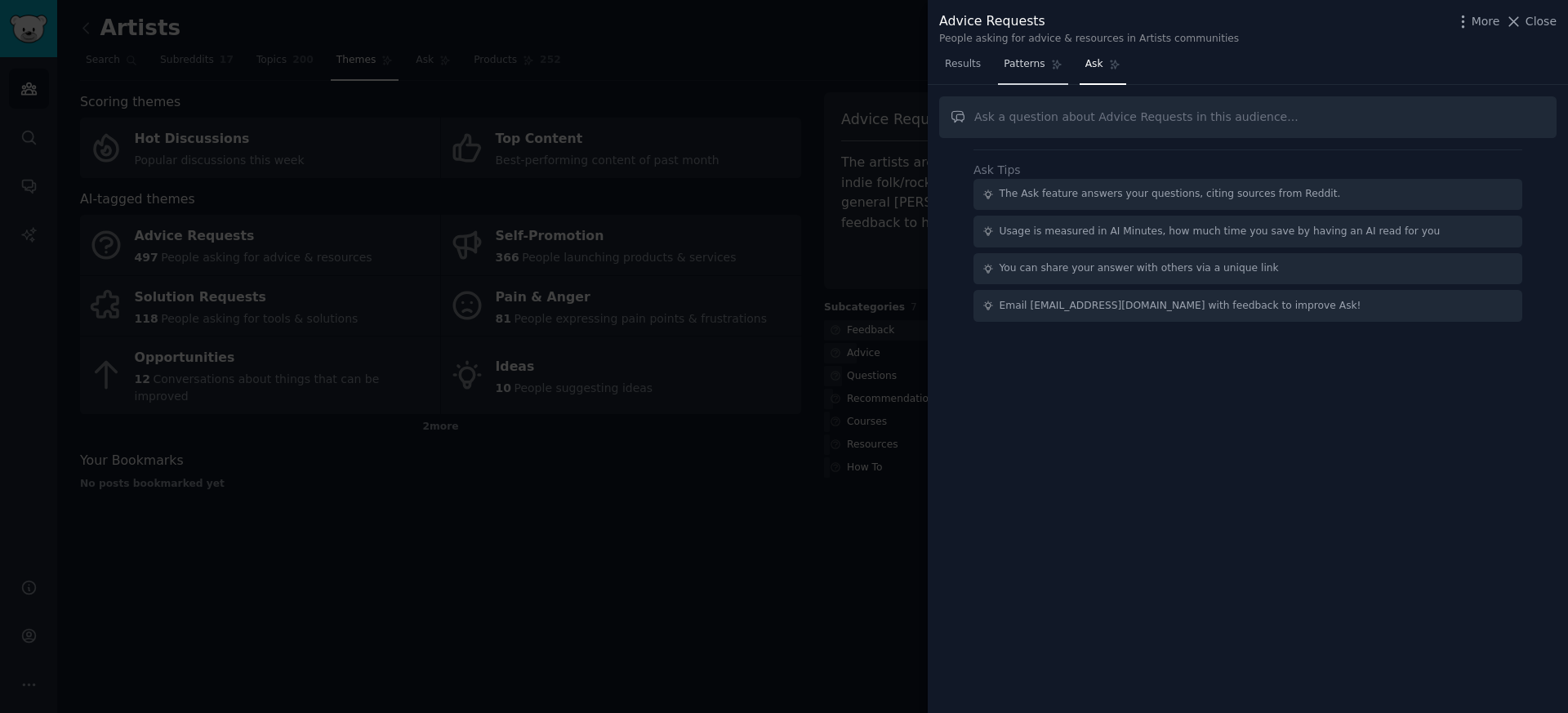
click at [1048, 64] on link "Patterns" at bounding box center [1033, 68] width 70 height 34
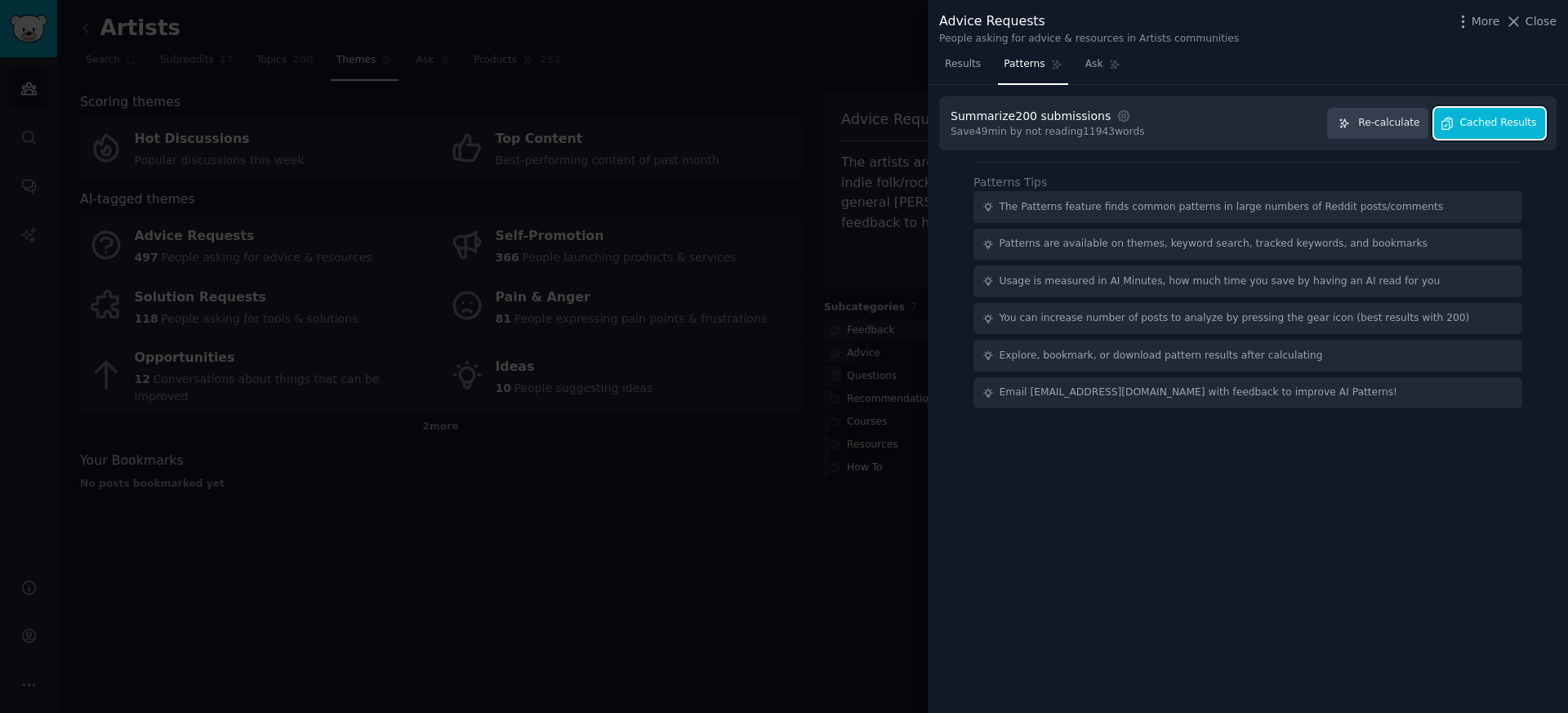
click at [1464, 117] on span "Cached Results" at bounding box center [1499, 124] width 76 height 15
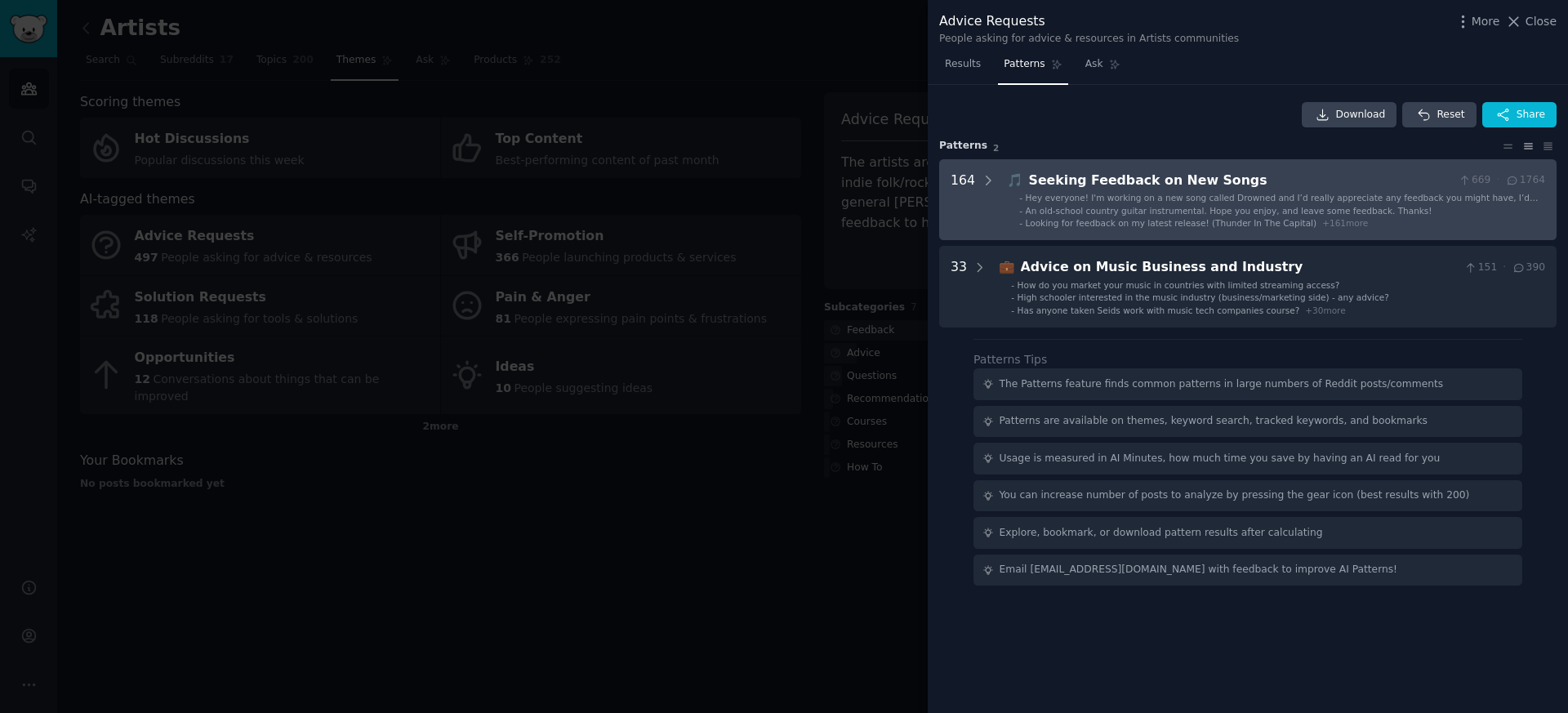
click at [1096, 182] on div "Seeking Feedback on New Songs" at bounding box center [1240, 181] width 423 height 20
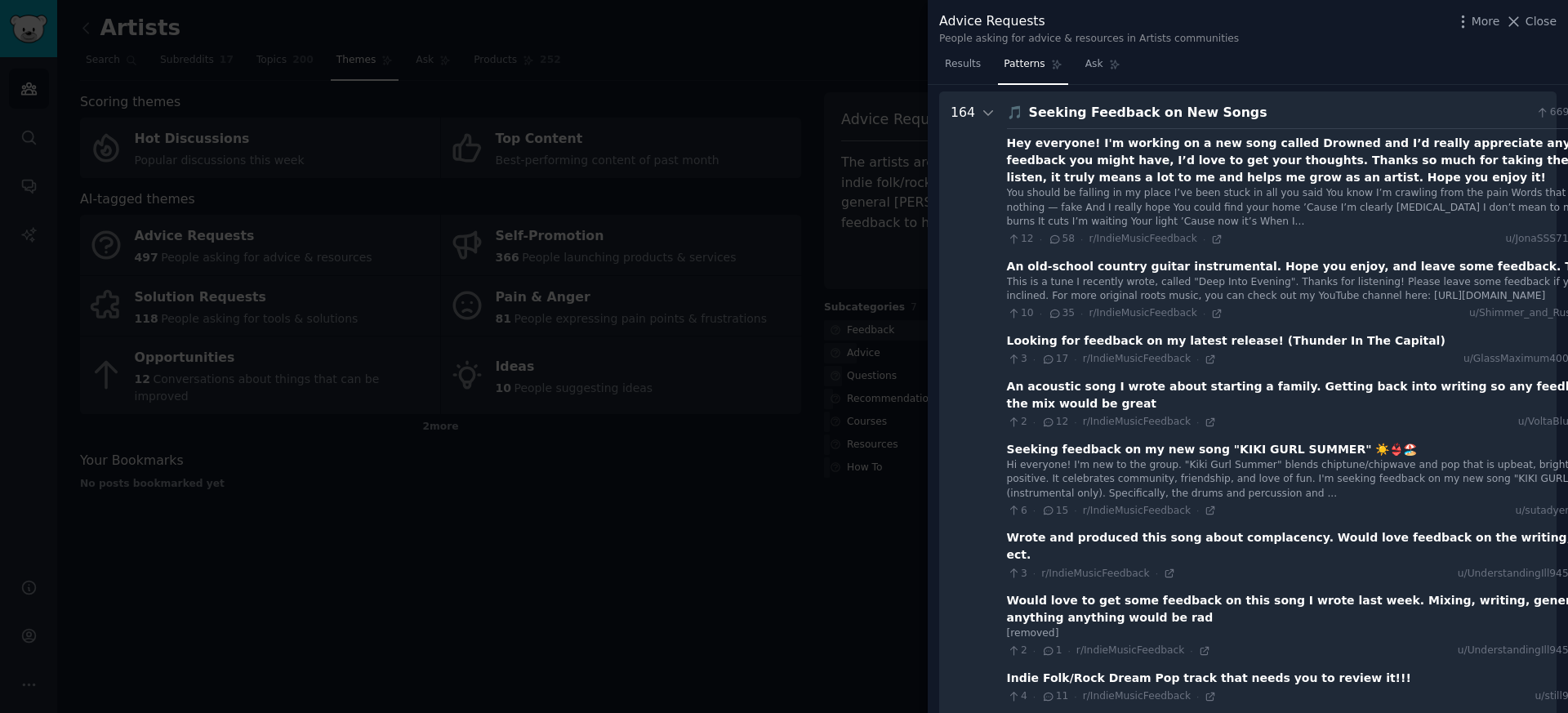
scroll to position [74, 0]
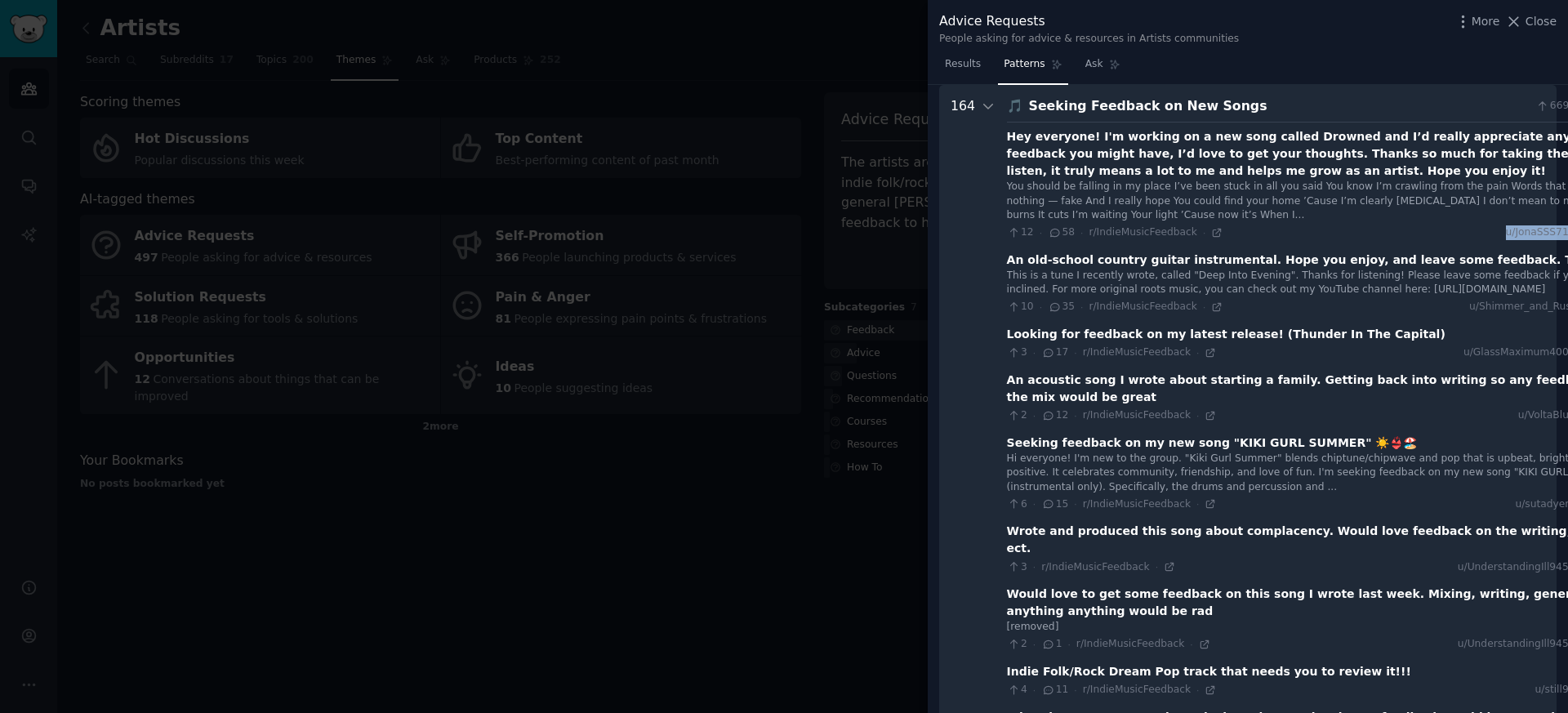
drag, startPoint x: 1208, startPoint y: 238, endPoint x: 1149, endPoint y: 247, distance: 59.7
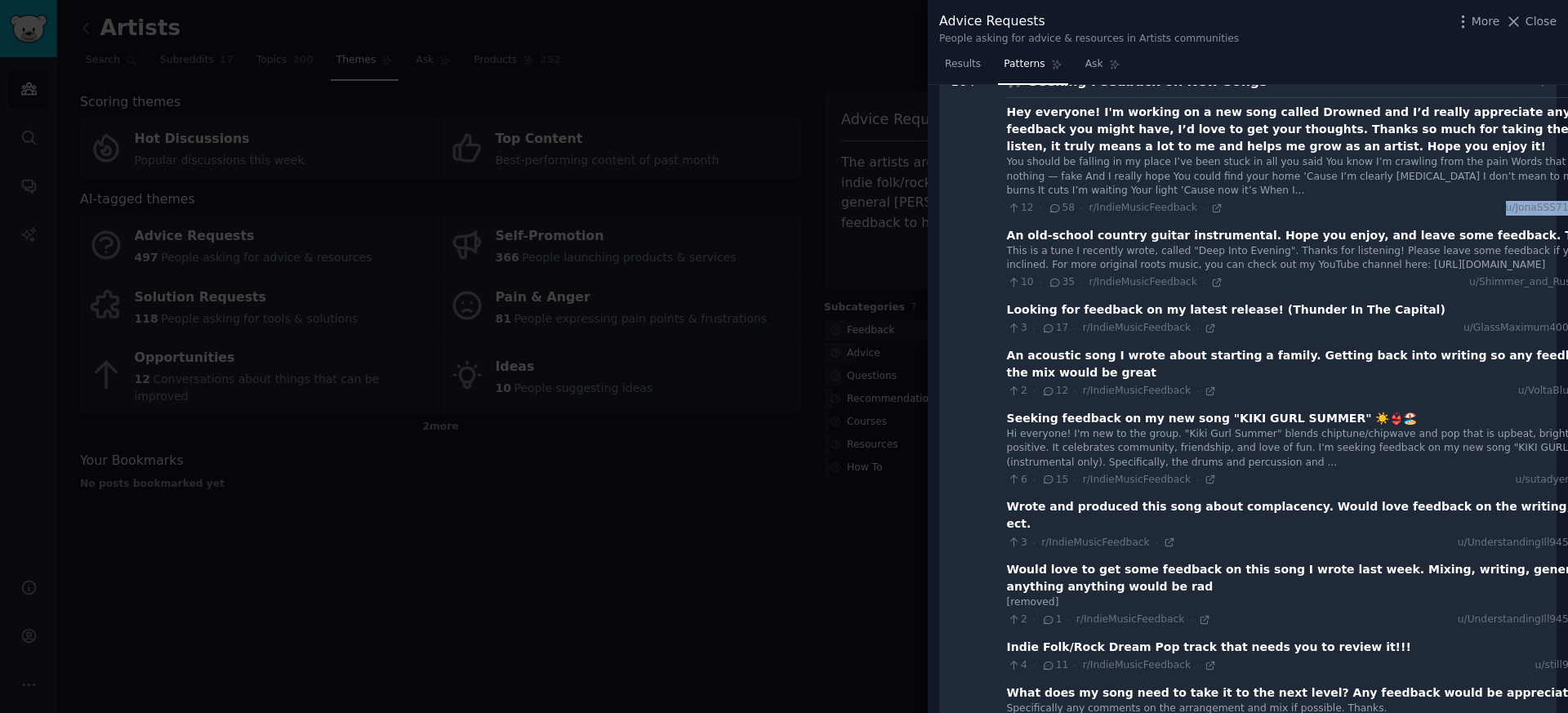
scroll to position [0, 0]
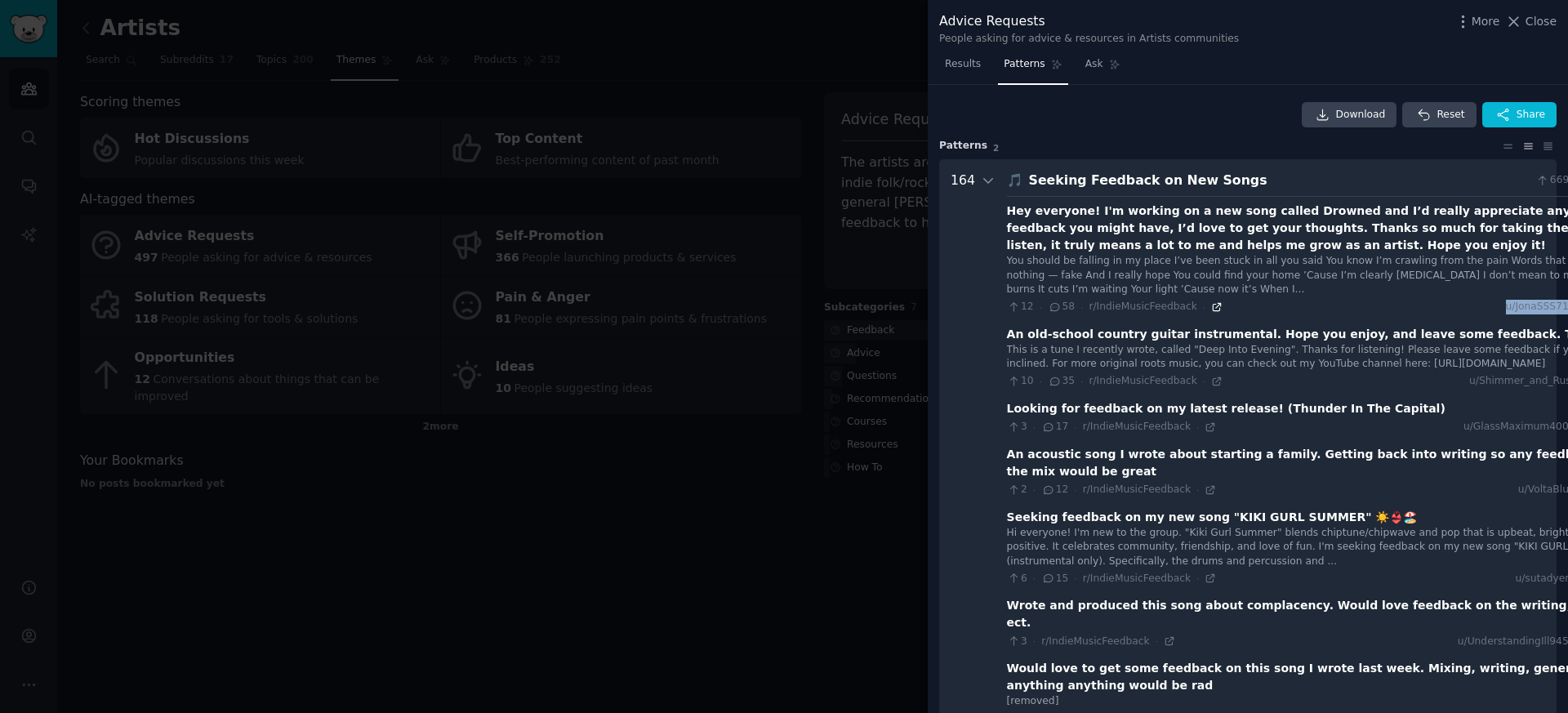
click at [1214, 309] on icon at bounding box center [1217, 307] width 11 height 11
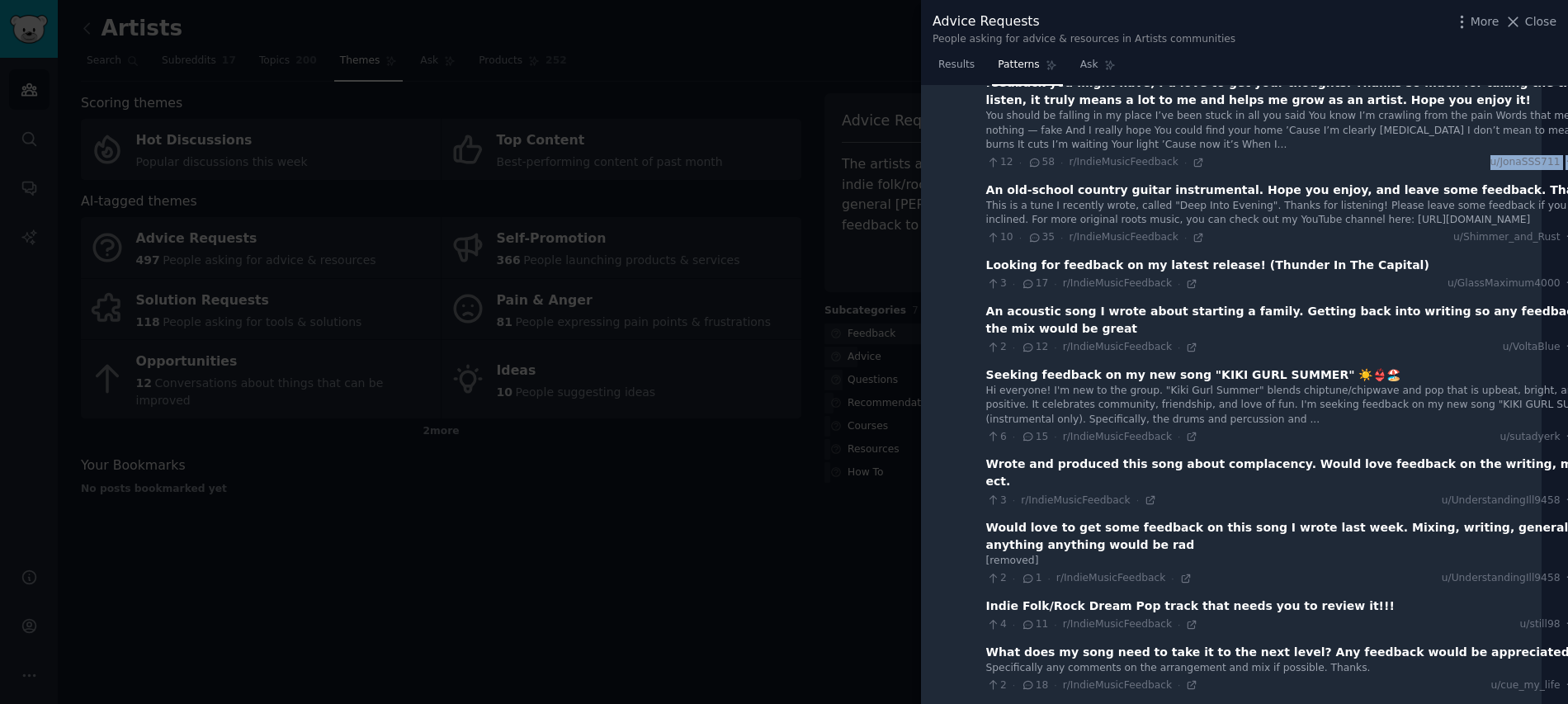
scroll to position [0, 15]
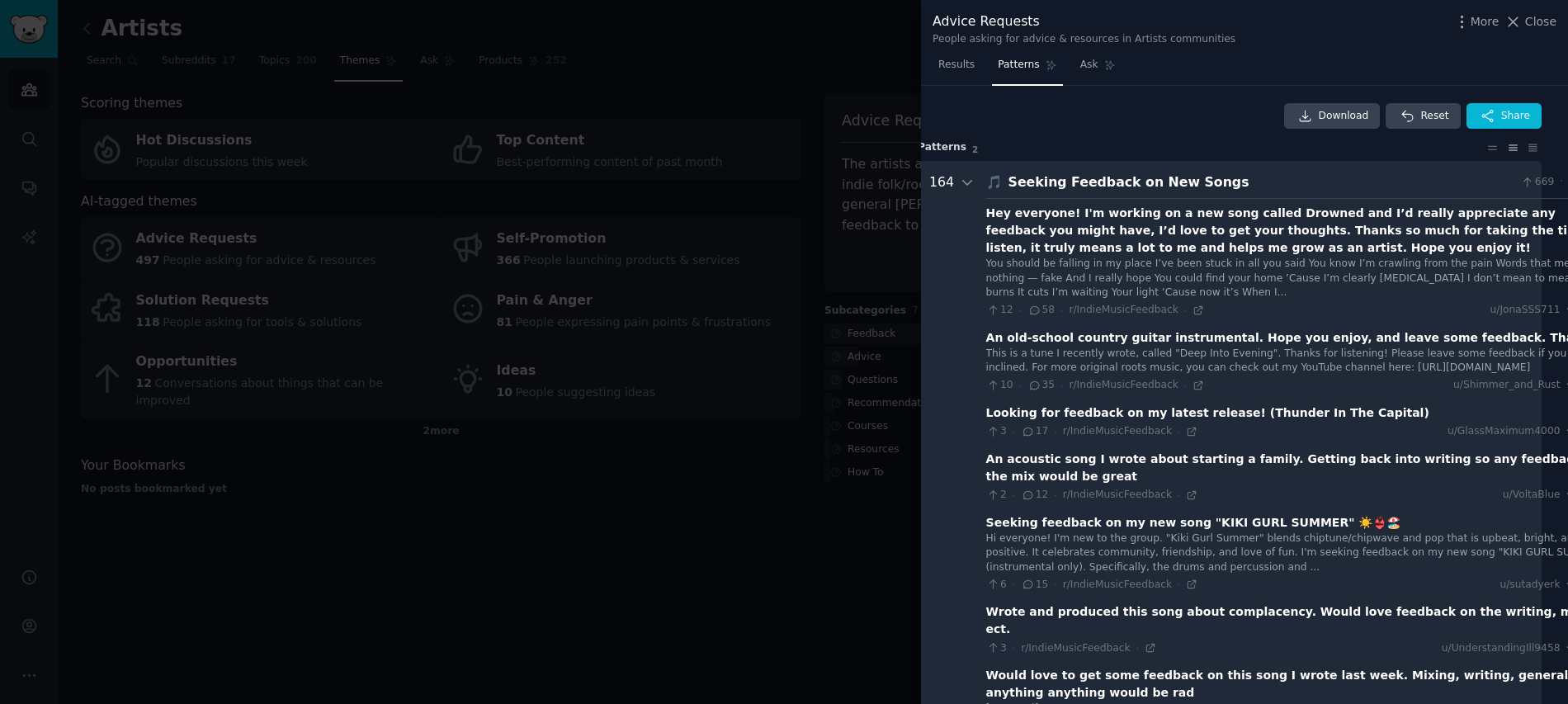
click at [743, 382] on div at bounding box center [784, 352] width 1568 height 704
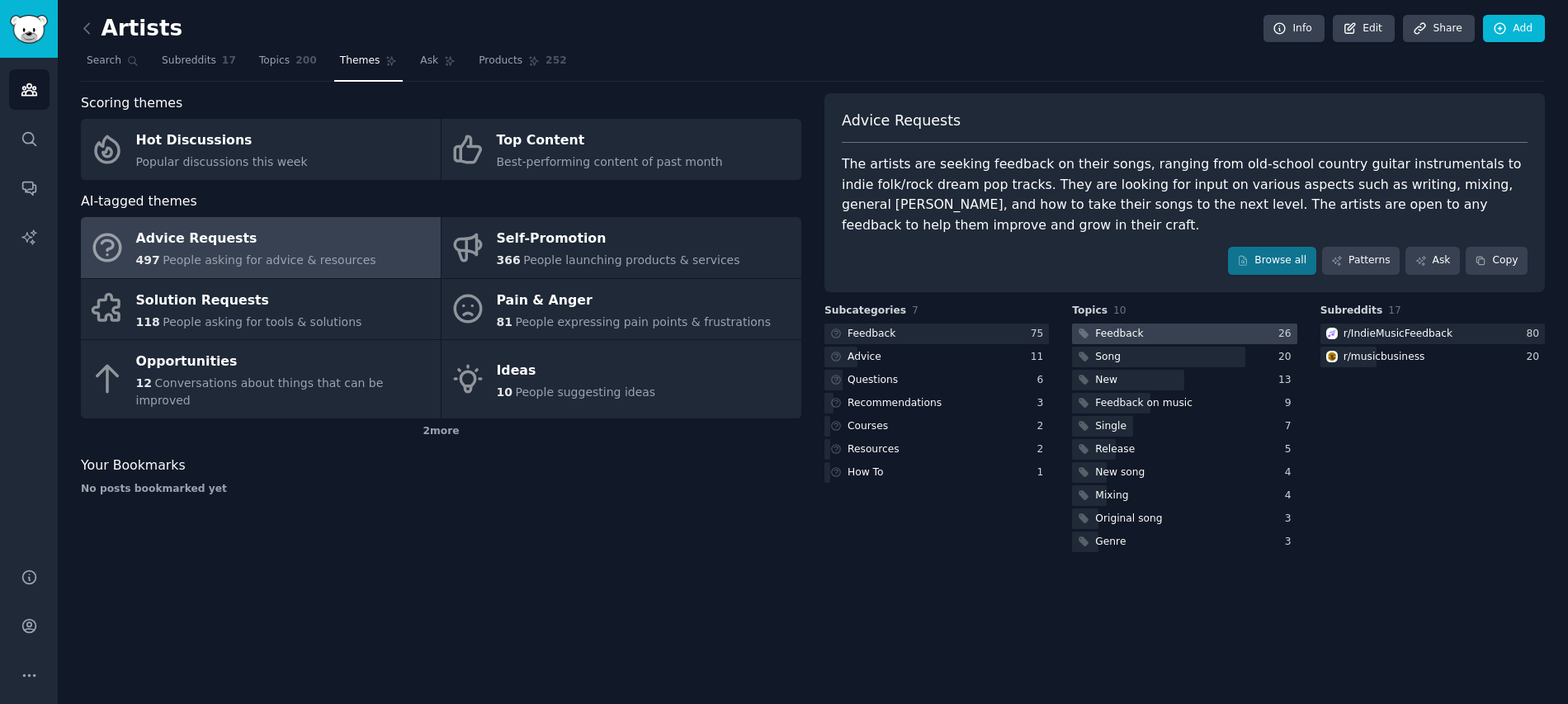
click at [1121, 333] on div "Feedback" at bounding box center [1118, 334] width 48 height 15
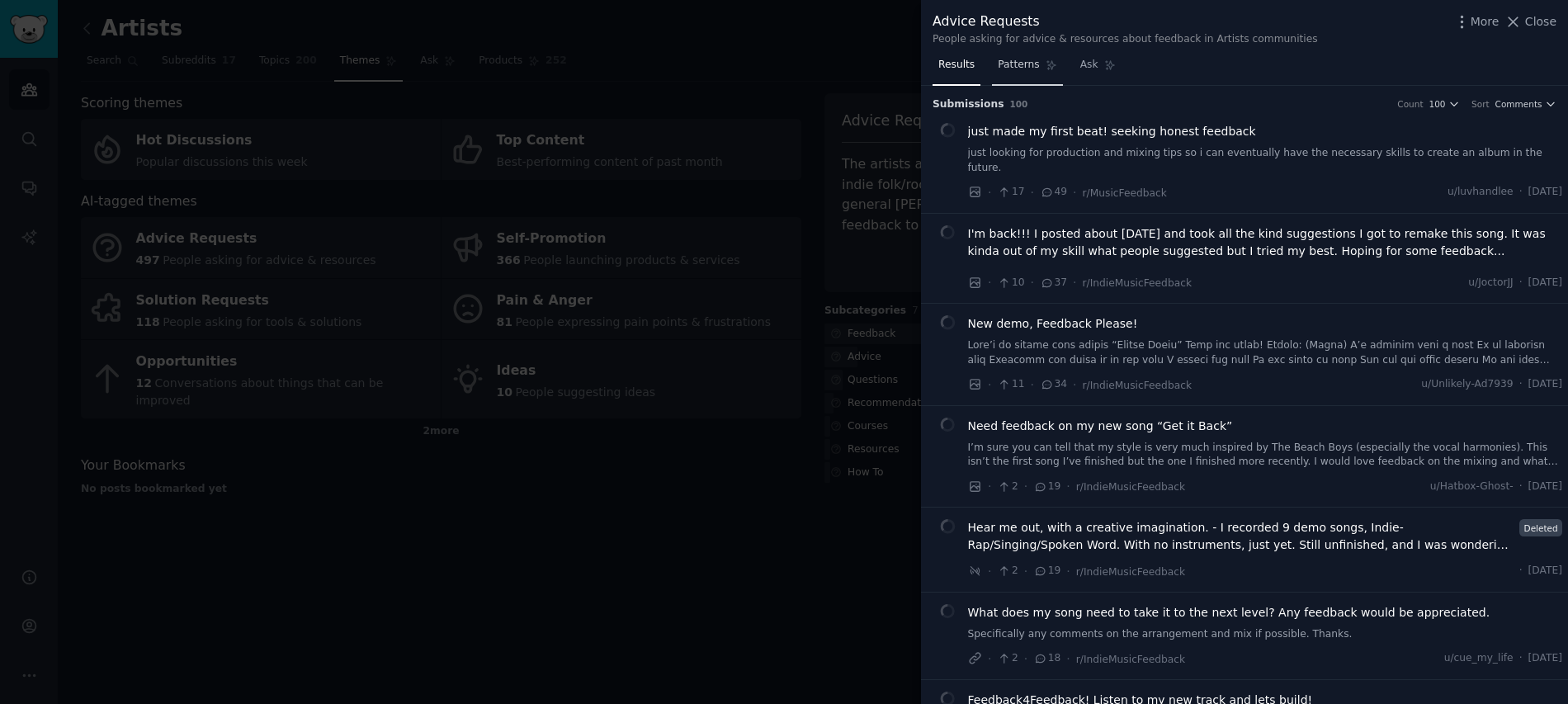
click at [1017, 62] on span "Patterns" at bounding box center [1019, 65] width 41 height 15
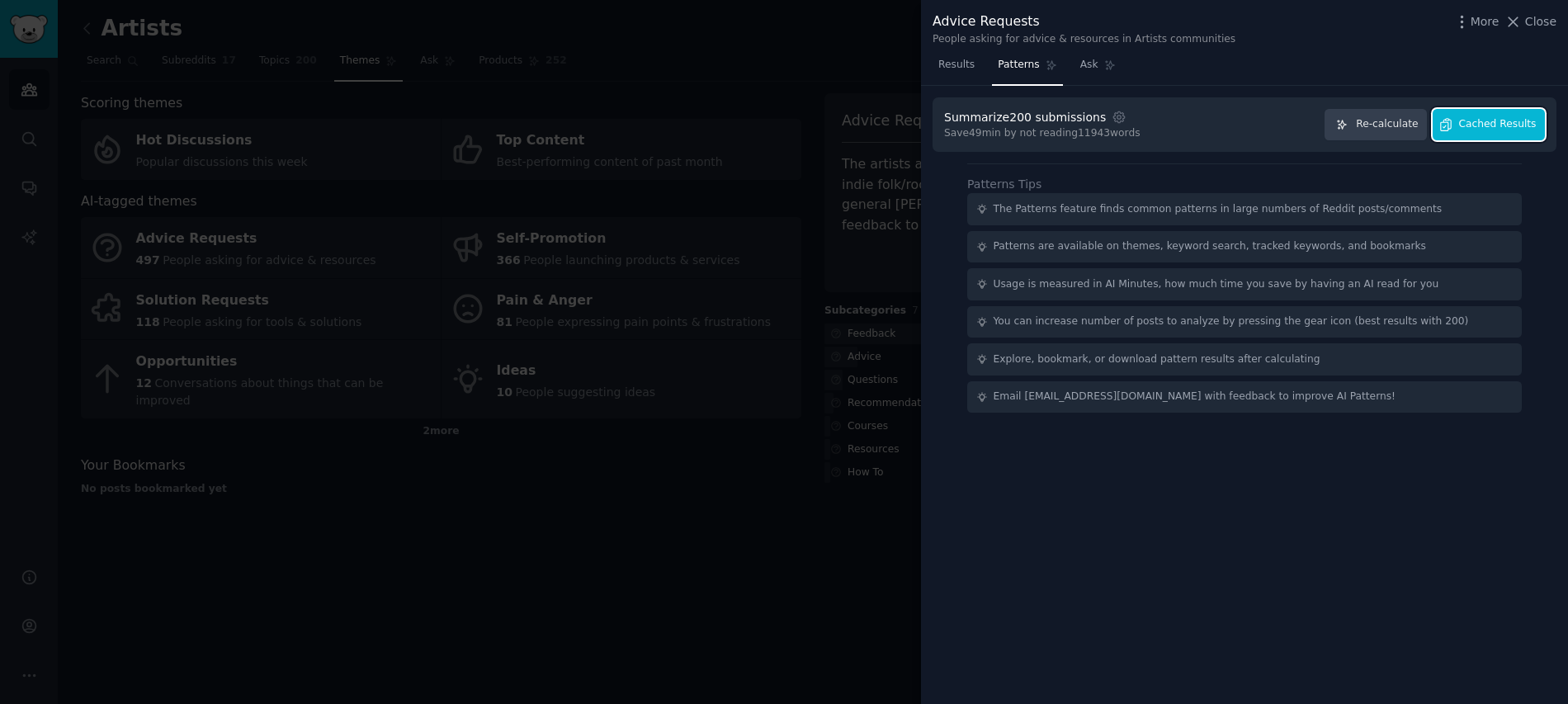
click at [1514, 126] on span "Cached Results" at bounding box center [1497, 125] width 77 height 15
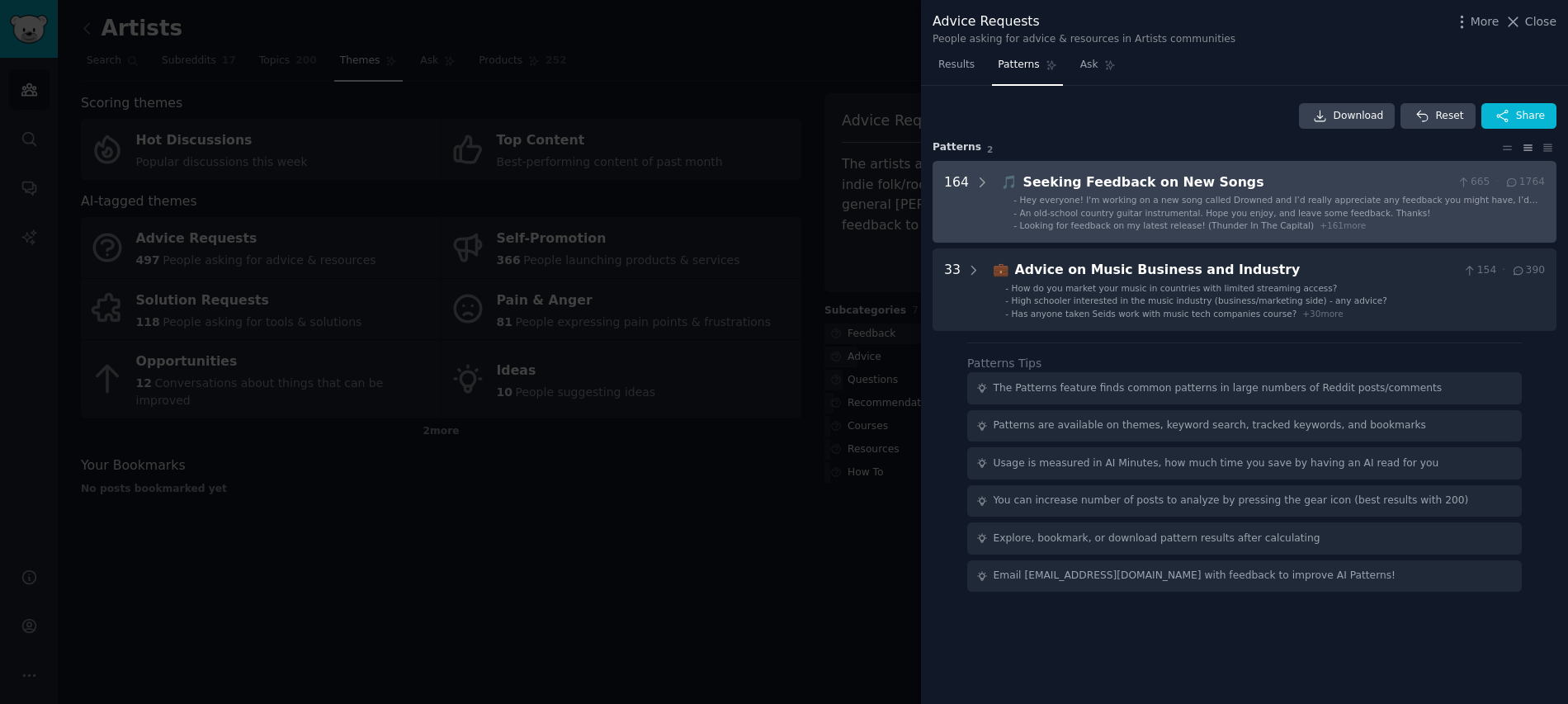
click at [1083, 199] on span "Hey everyone! I'm working on a new song called Drowned and I’d really appreciat…" at bounding box center [1280, 211] width 521 height 33
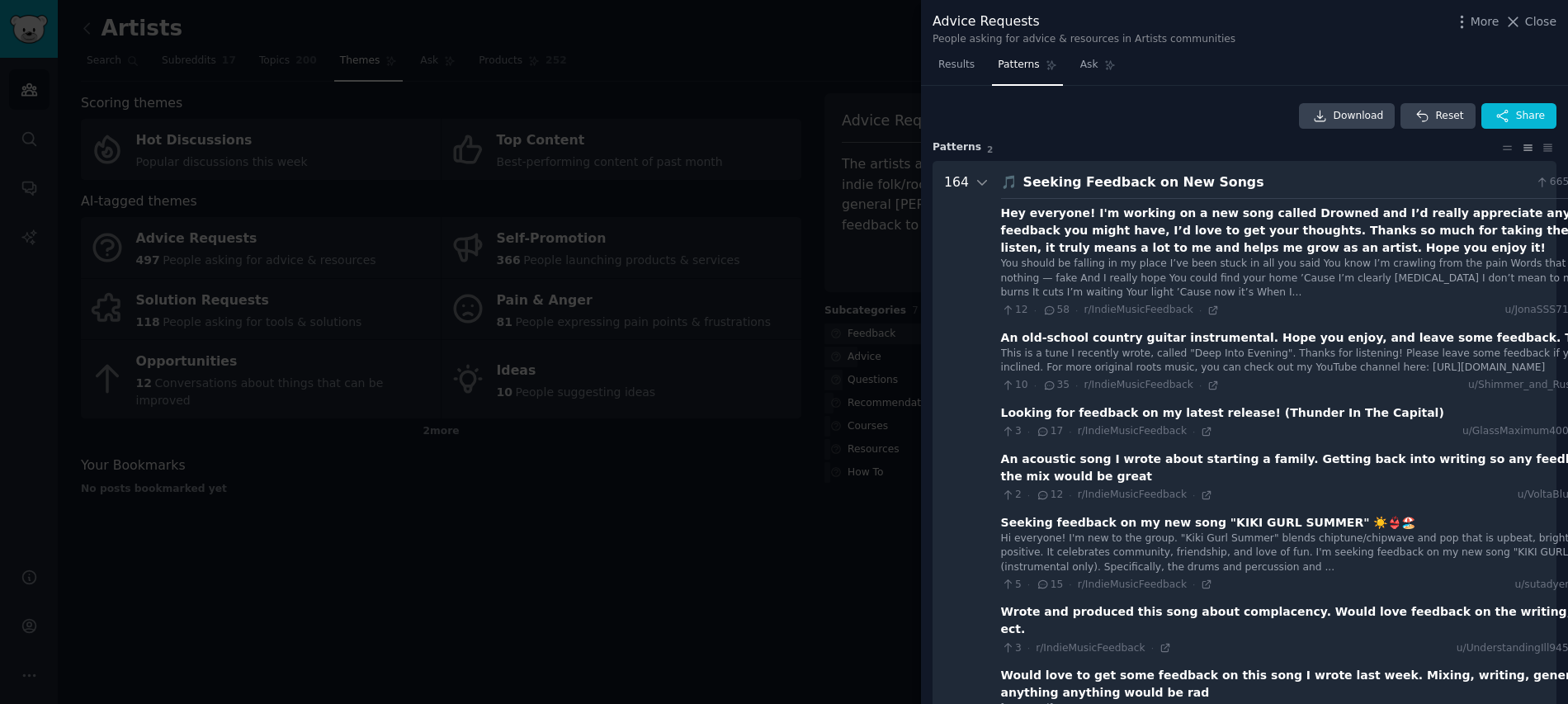
scroll to position [15, 0]
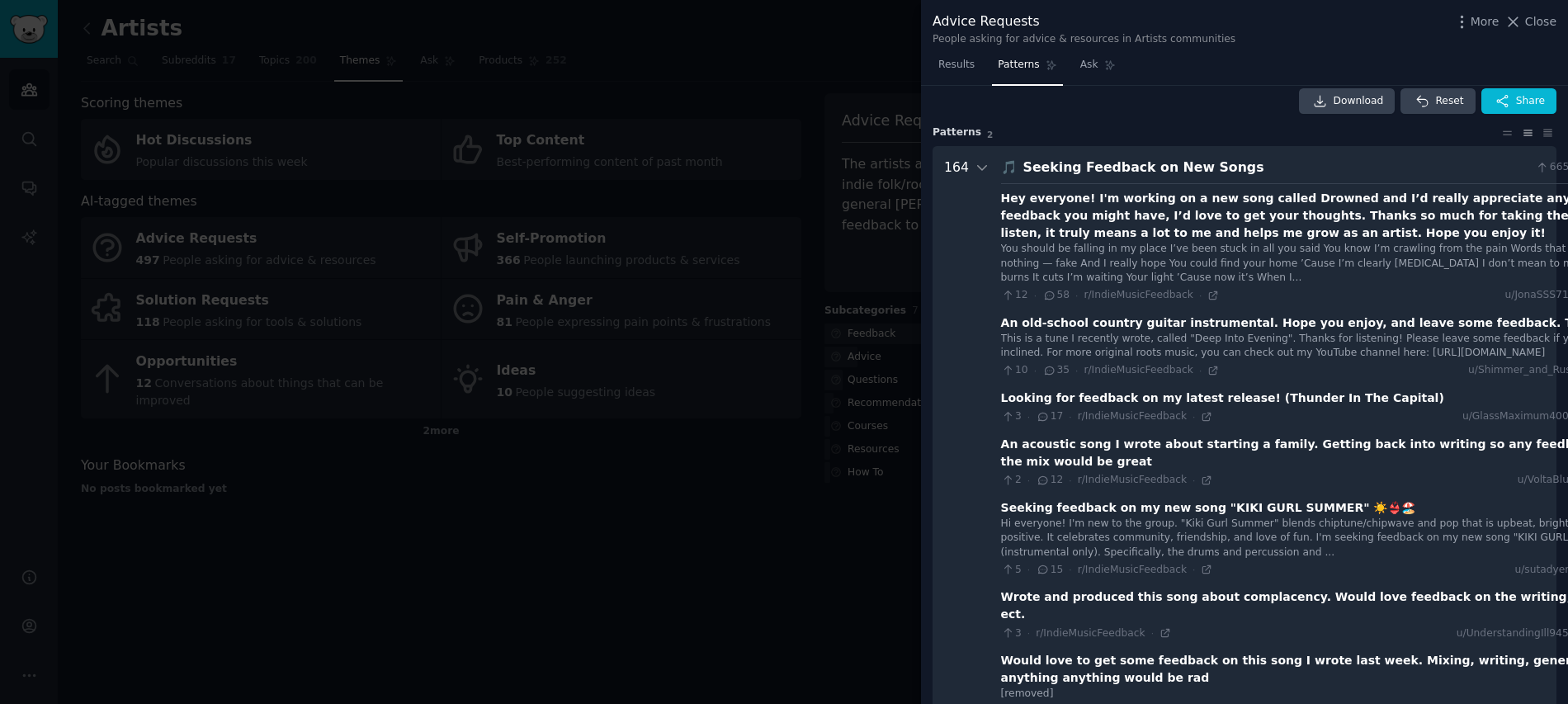
click at [540, 391] on div at bounding box center [784, 352] width 1568 height 704
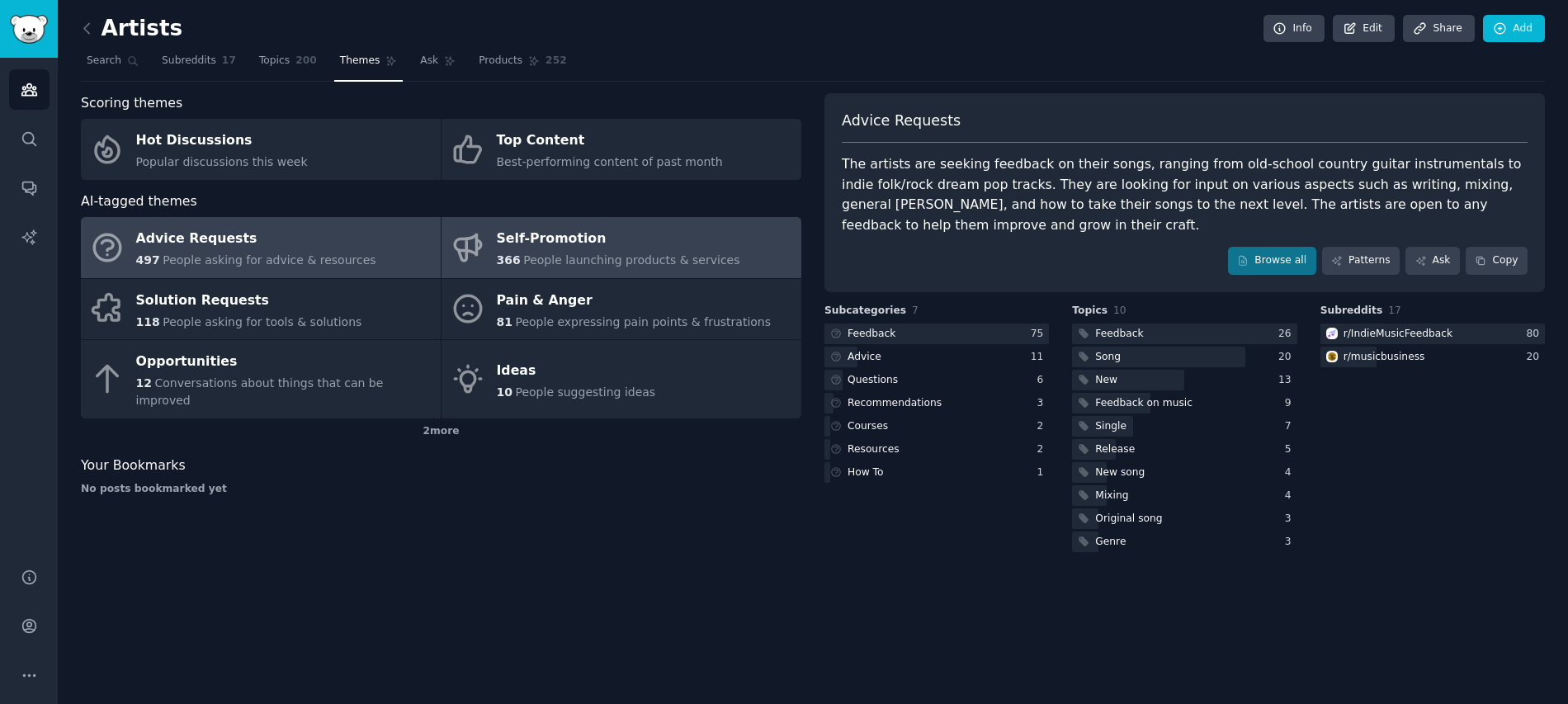
click at [539, 253] on span "People launching products & services" at bounding box center [631, 260] width 216 height 13
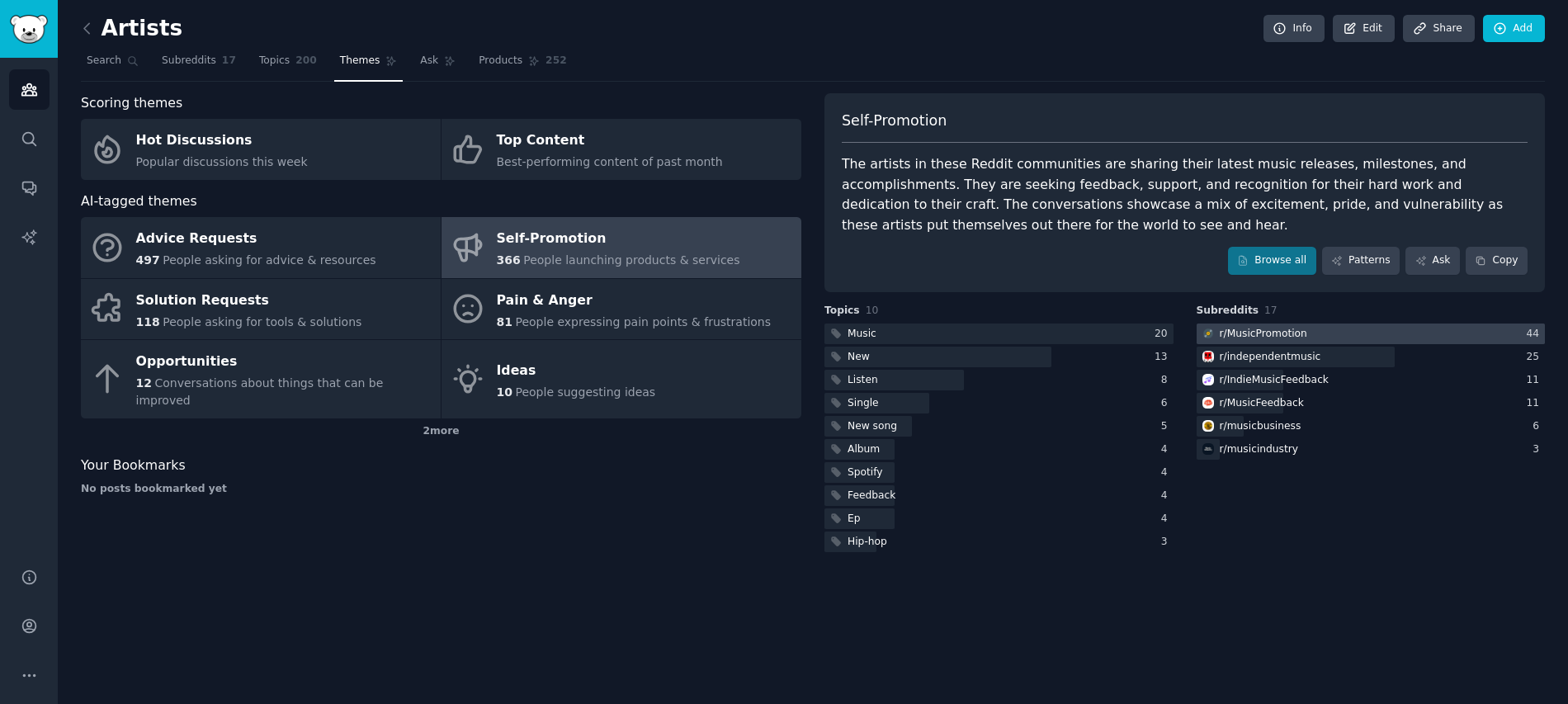
click at [1245, 333] on div "r/ MusicPromotion" at bounding box center [1263, 334] width 87 height 15
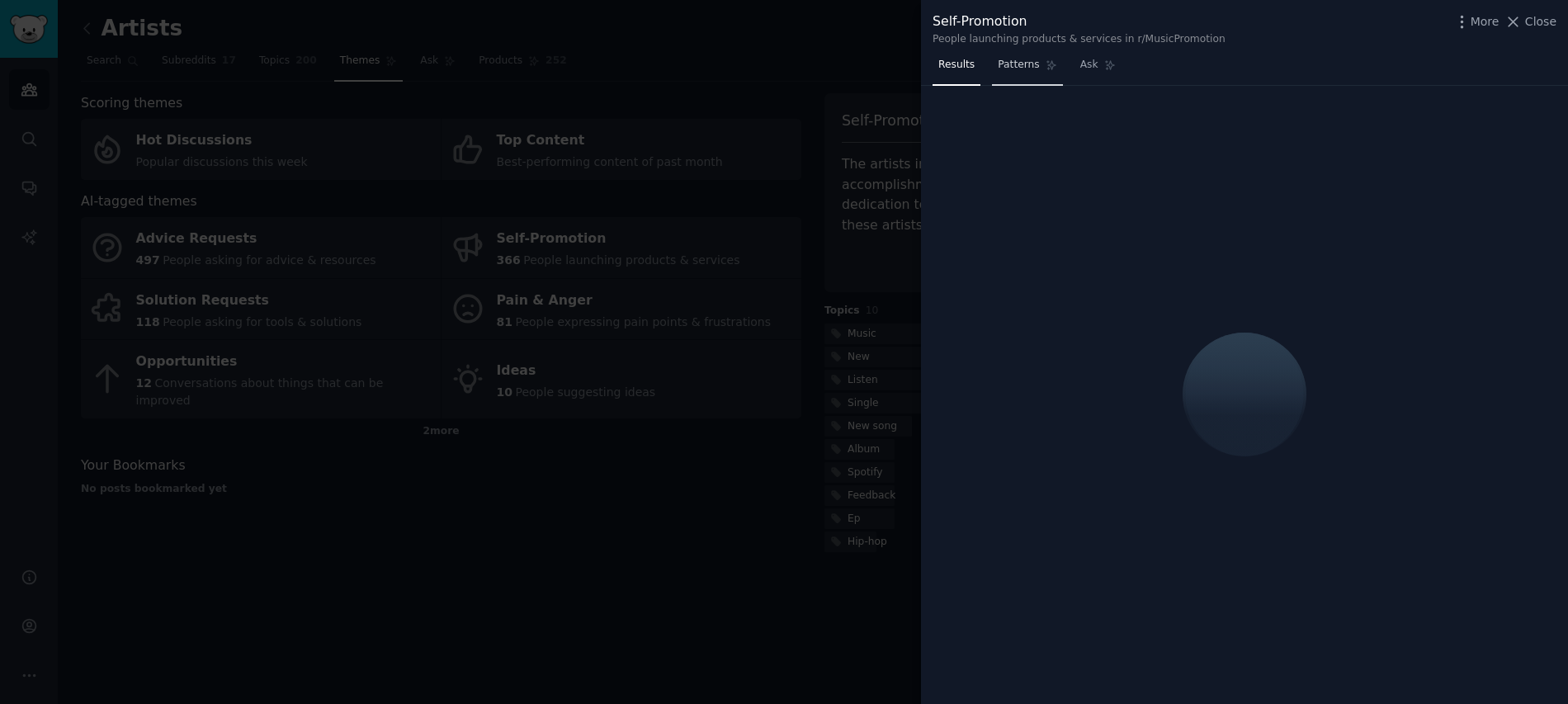
click at [1023, 68] on span "Patterns" at bounding box center [1019, 65] width 41 height 15
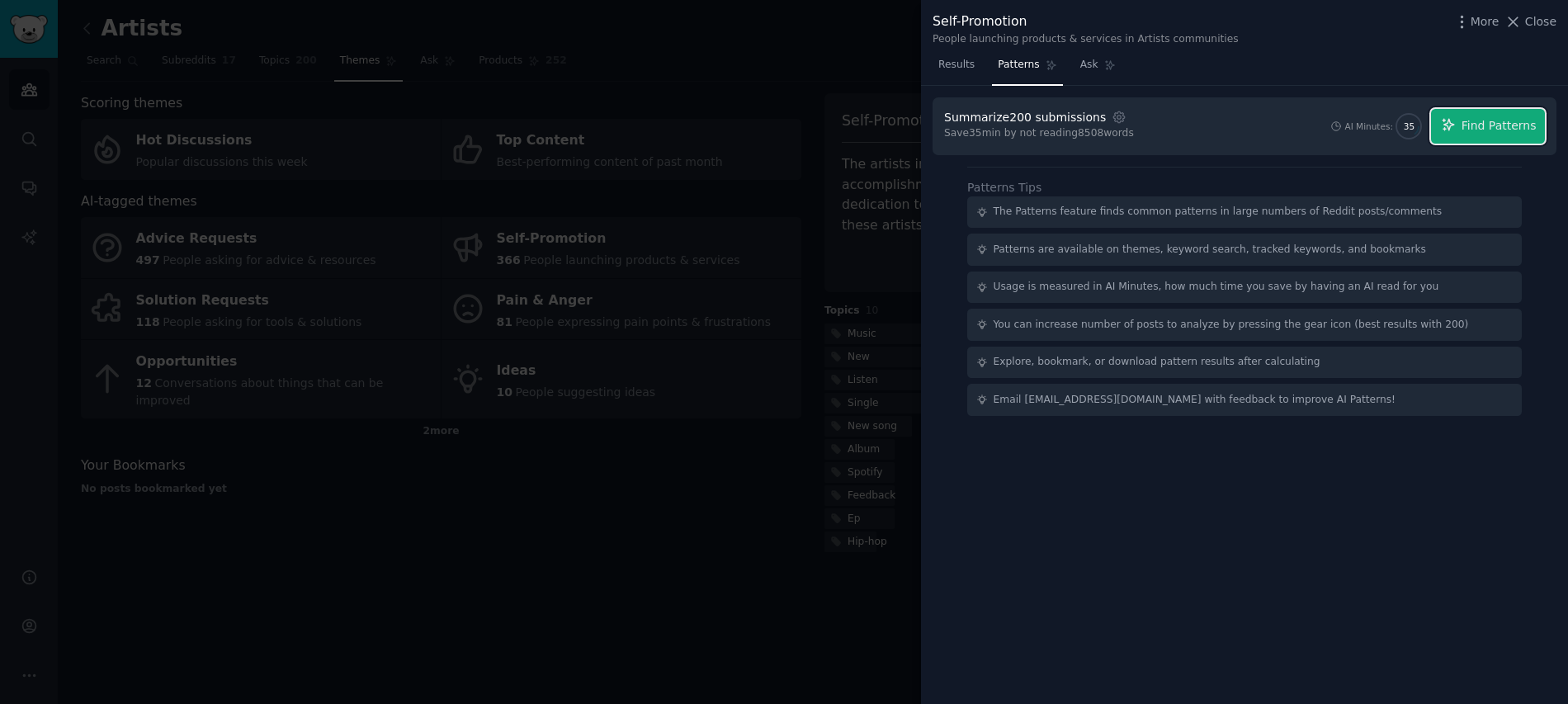
click at [1523, 130] on span "Find Patterns" at bounding box center [1499, 126] width 75 height 17
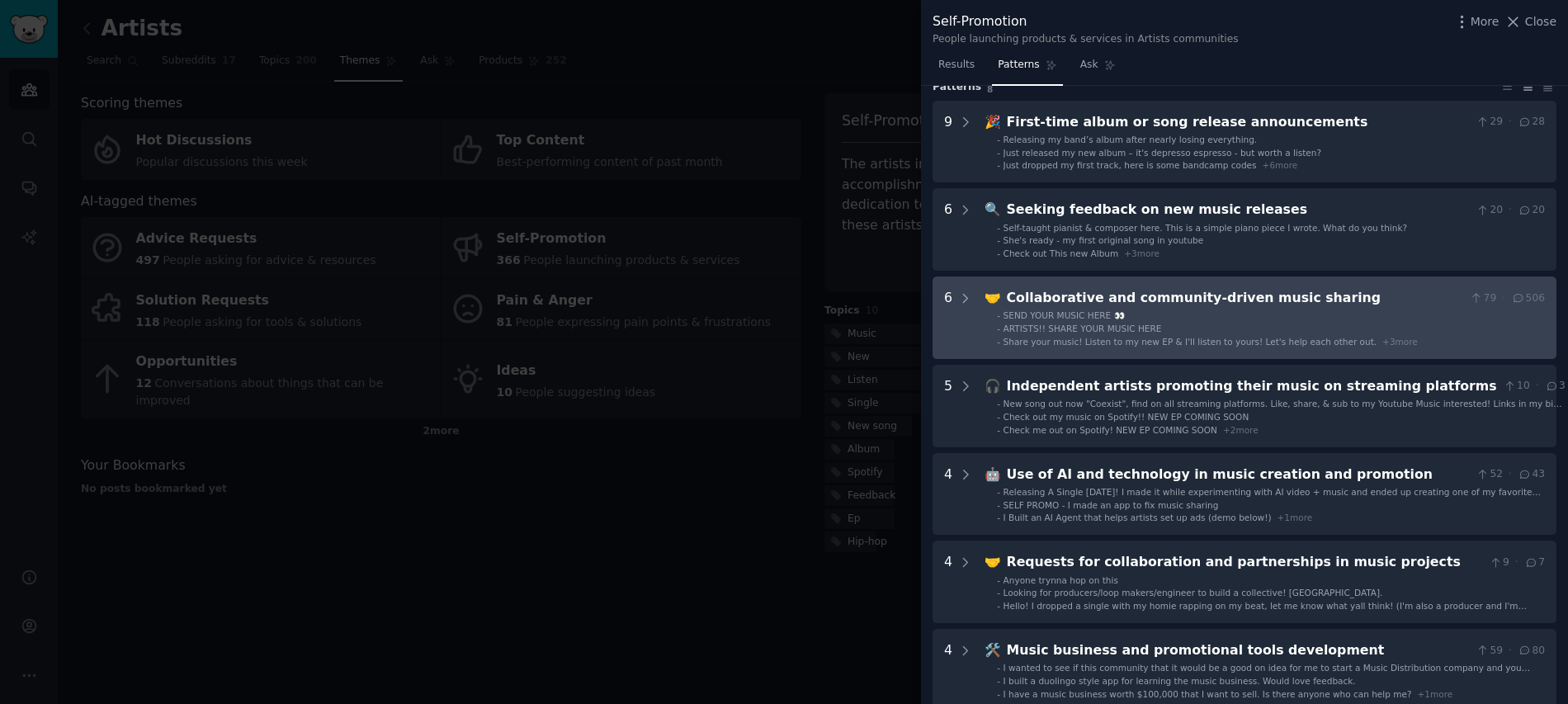
scroll to position [59, 0]
click at [1180, 299] on div "Collaborative and community-driven music sharing" at bounding box center [1235, 299] width 457 height 21
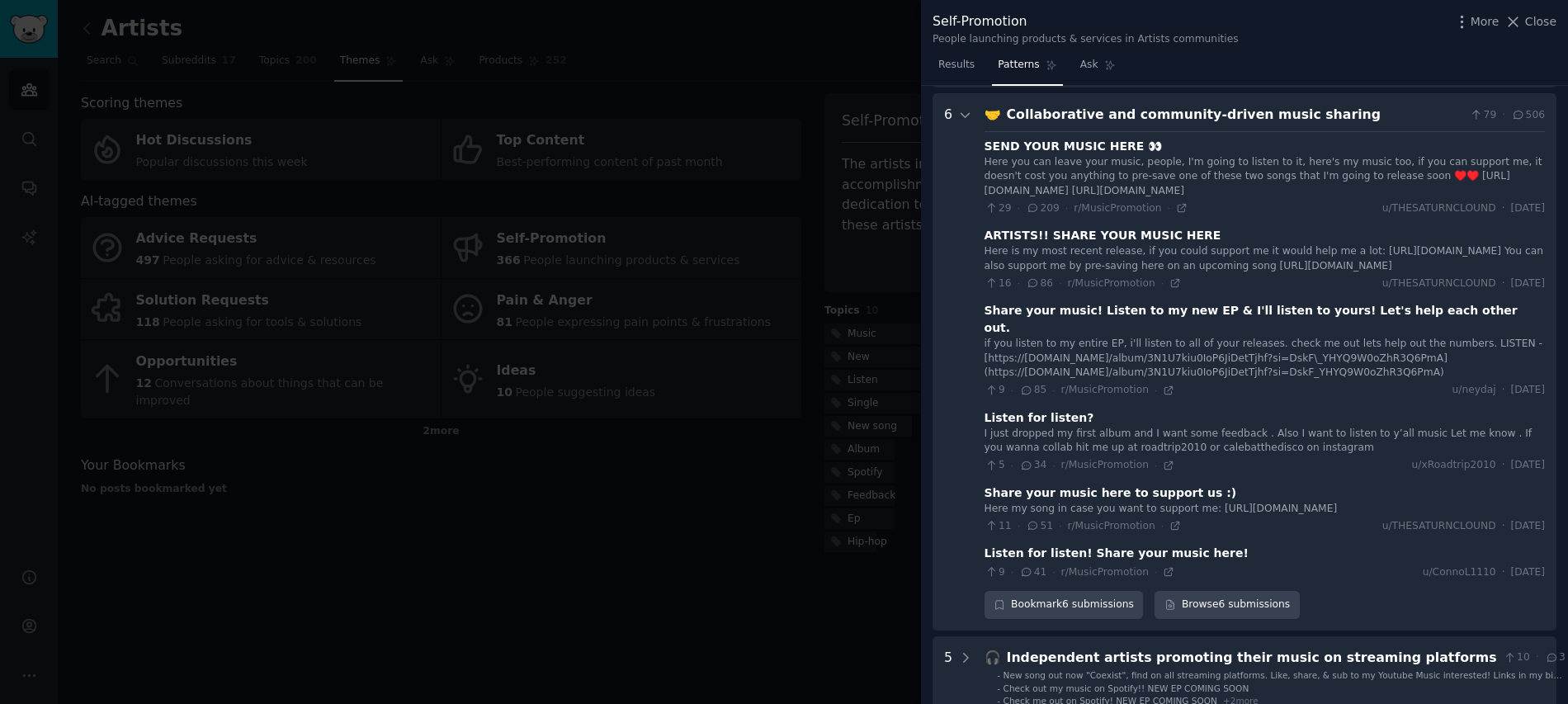
scroll to position [252, 0]
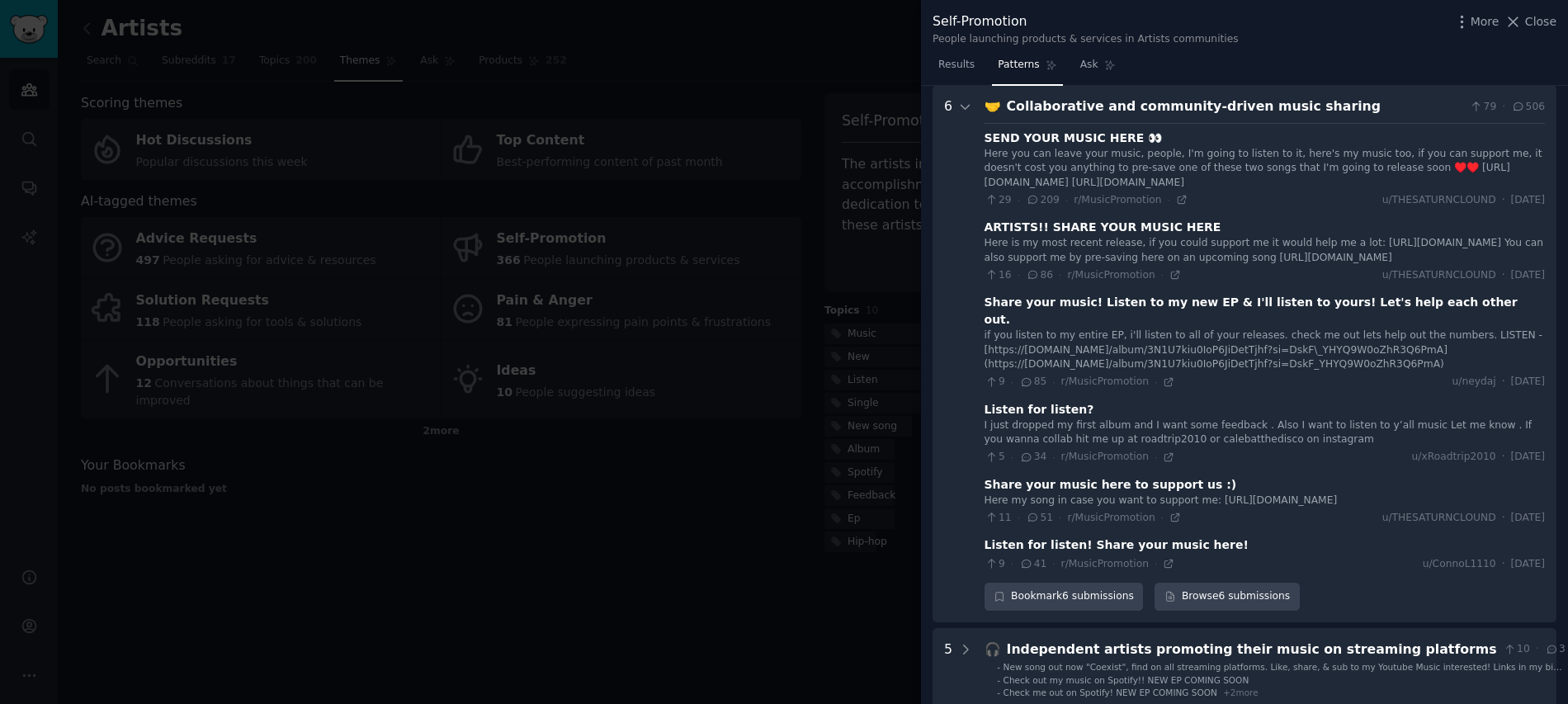
click at [1082, 135] on div "SEND YOUR MUSIC HERE 👀" at bounding box center [1074, 138] width 179 height 17
click at [1171, 197] on div "29 · 209 · r/MusicPromotion ·" at bounding box center [1086, 200] width 203 height 15
click at [1177, 199] on icon at bounding box center [1181, 200] width 11 height 11
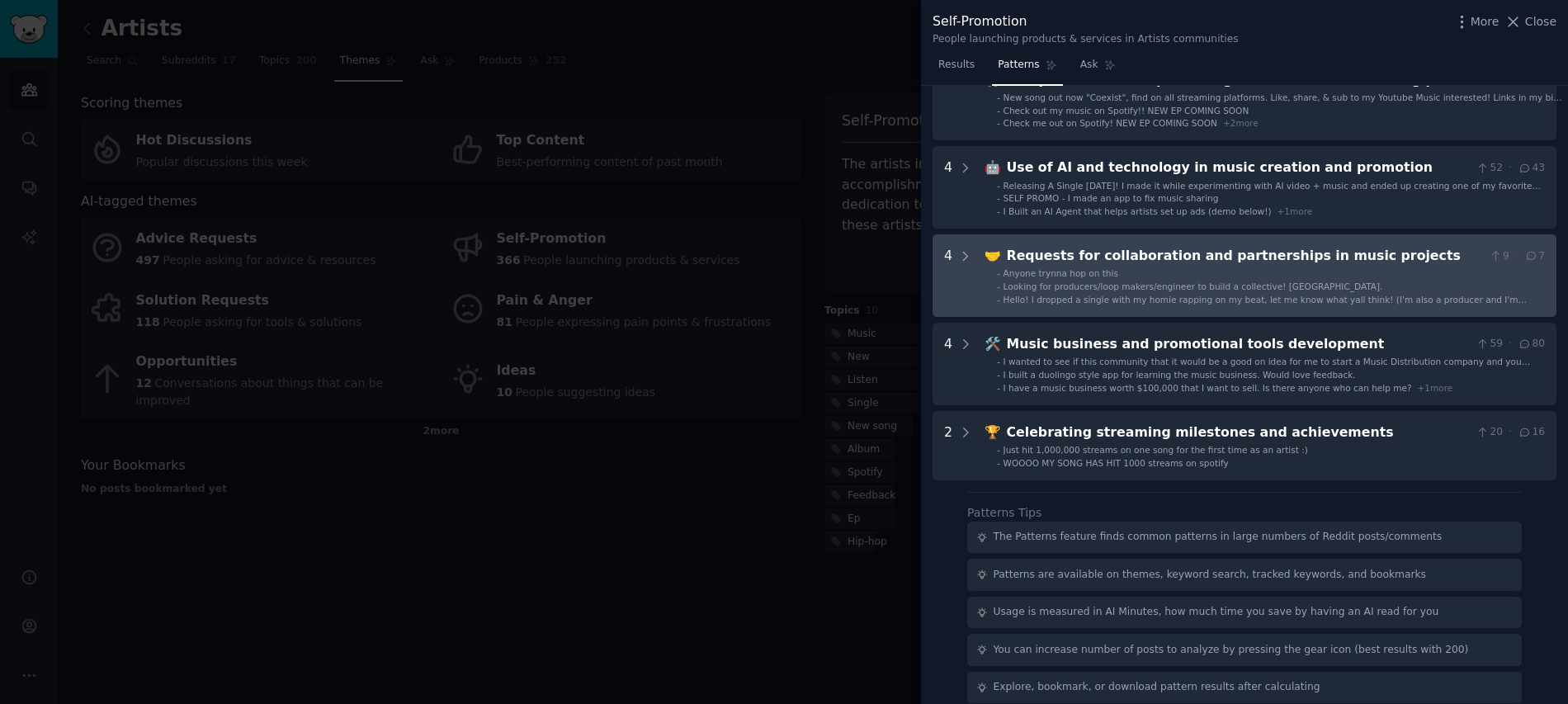
scroll to position [857, 0]
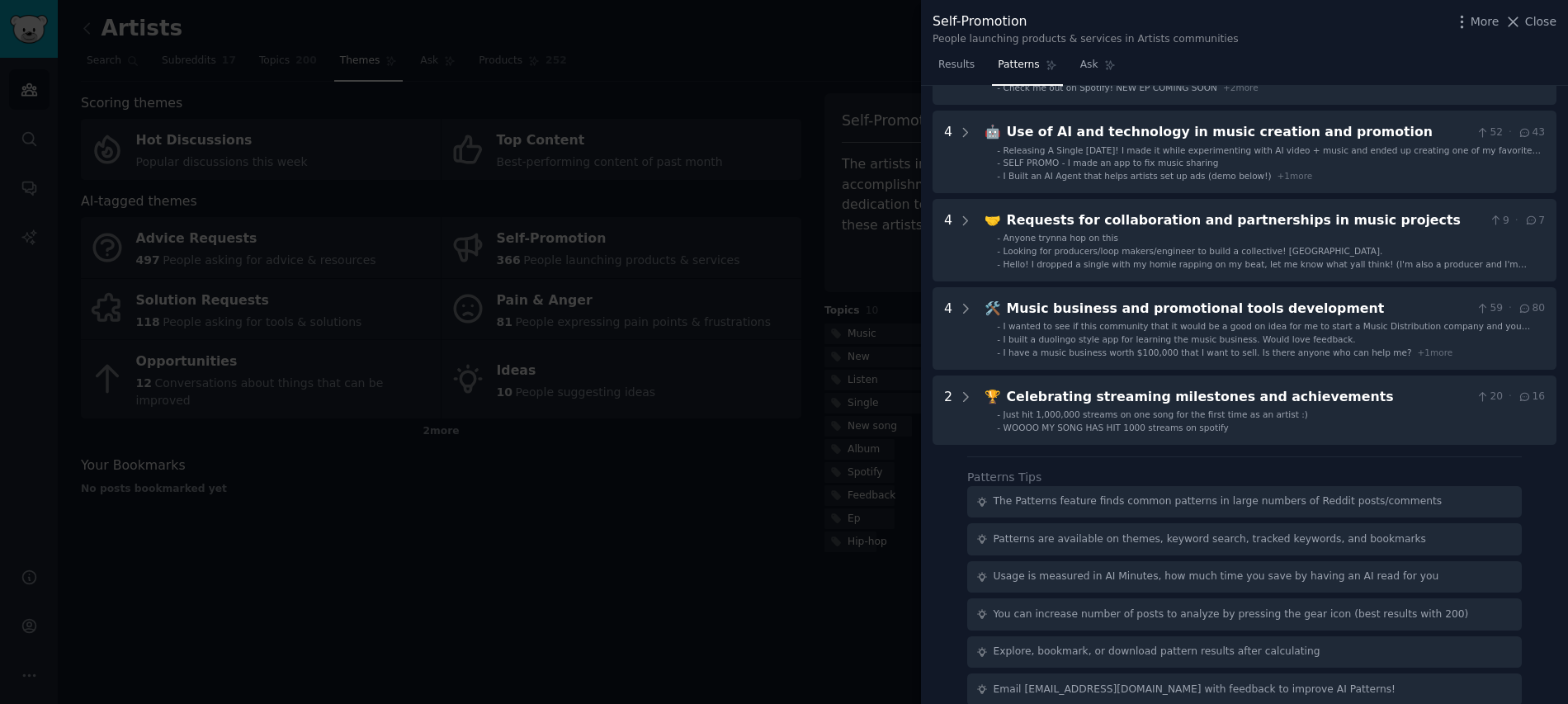
click at [774, 418] on div at bounding box center [784, 352] width 1568 height 704
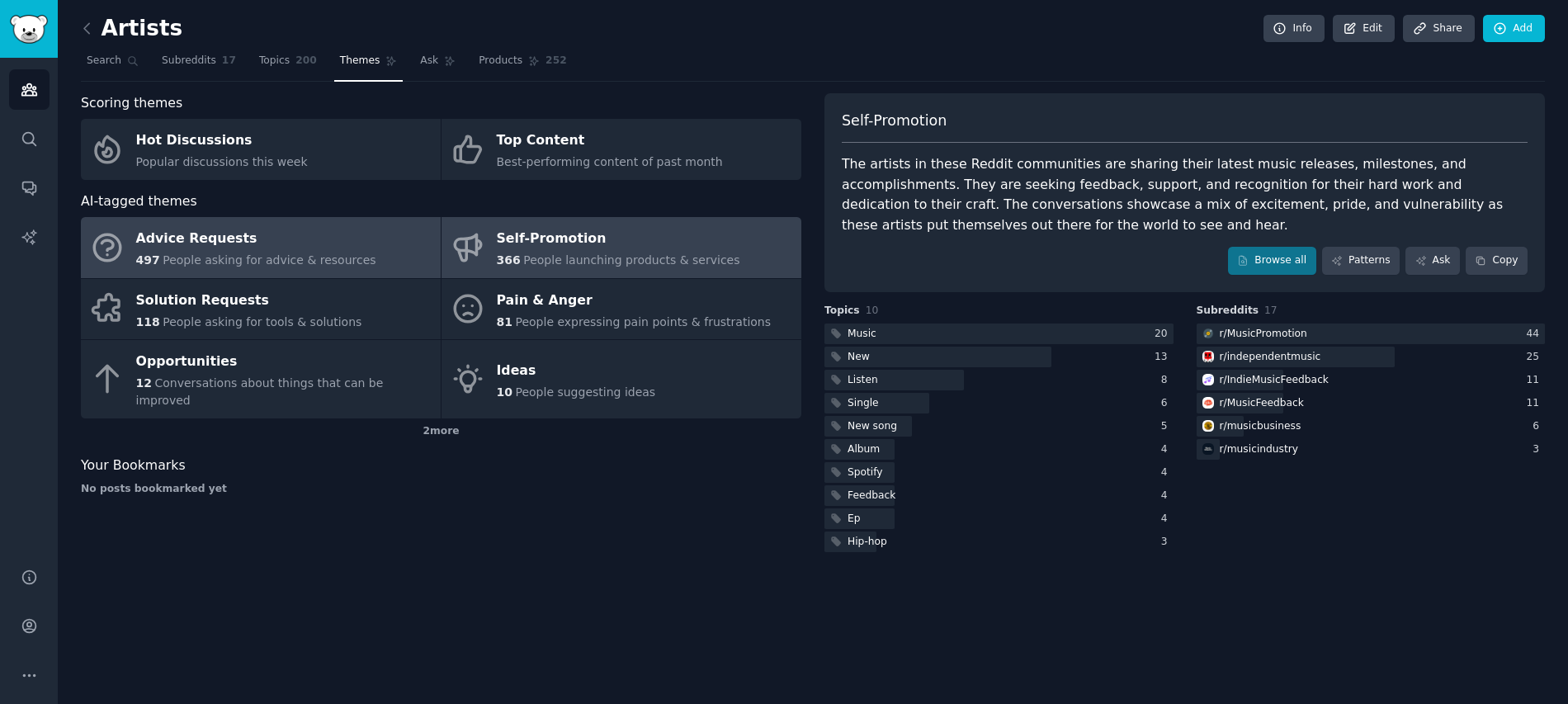
click at [287, 248] on div "Advice Requests" at bounding box center [256, 239] width 240 height 26
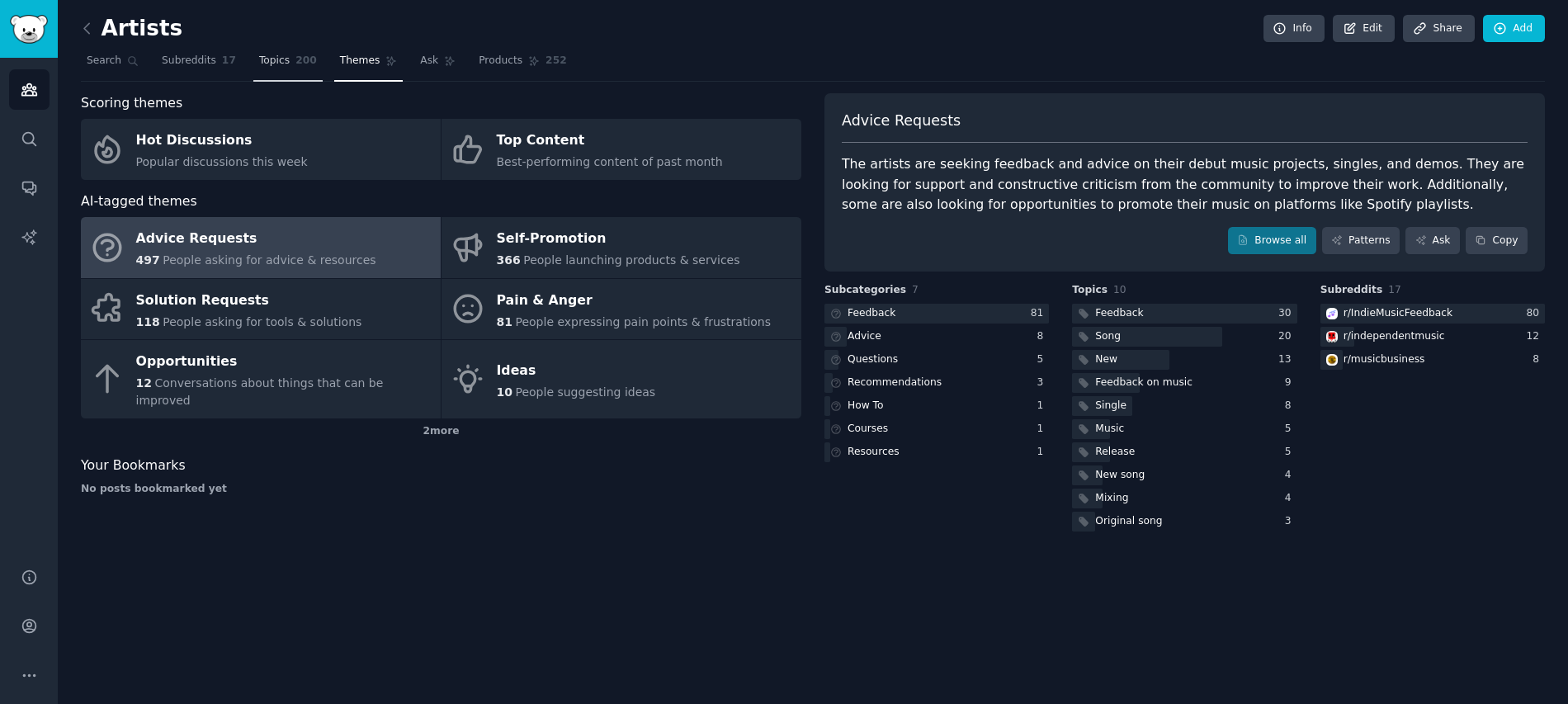
click at [272, 67] on span "Topics" at bounding box center [274, 61] width 30 height 15
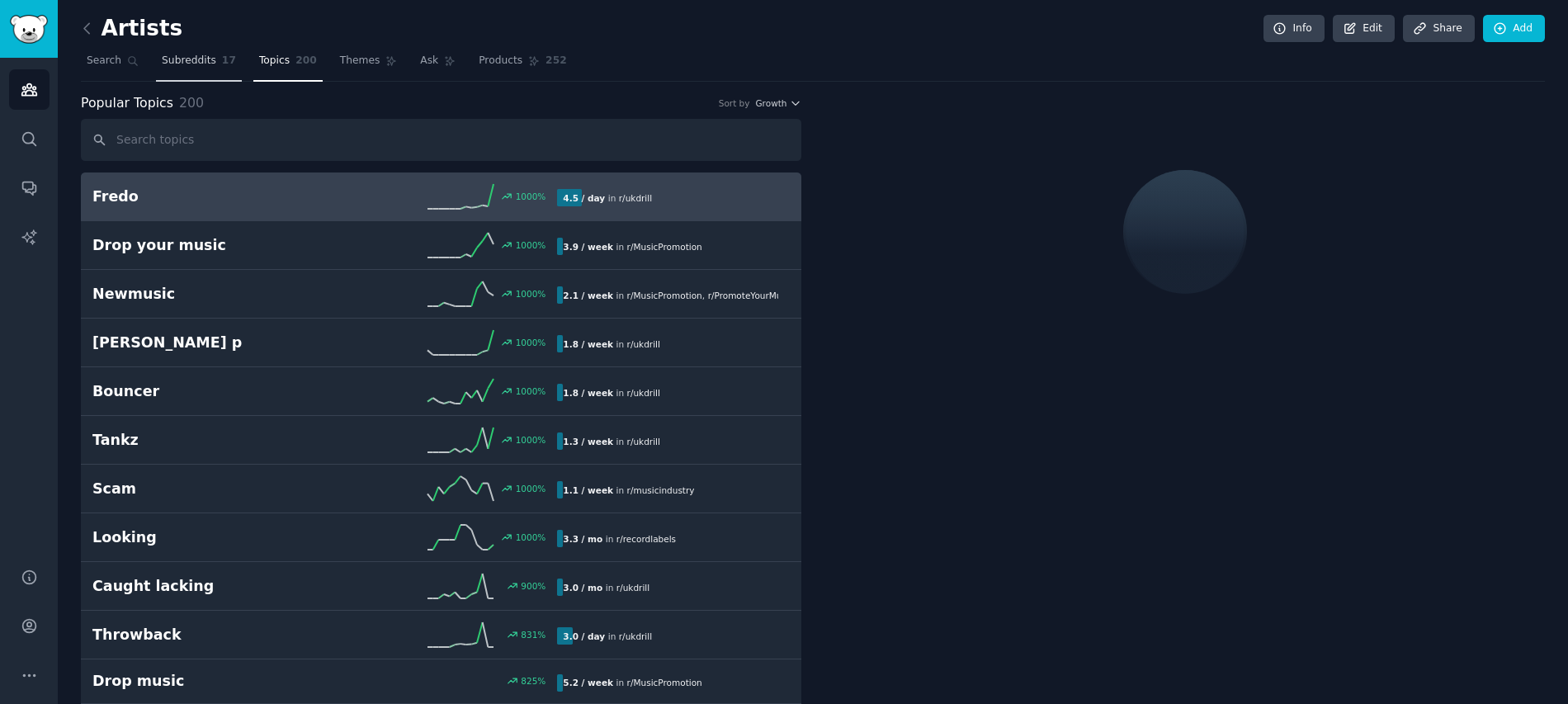
click at [188, 52] on link "Subreddits 17" at bounding box center [198, 65] width 86 height 34
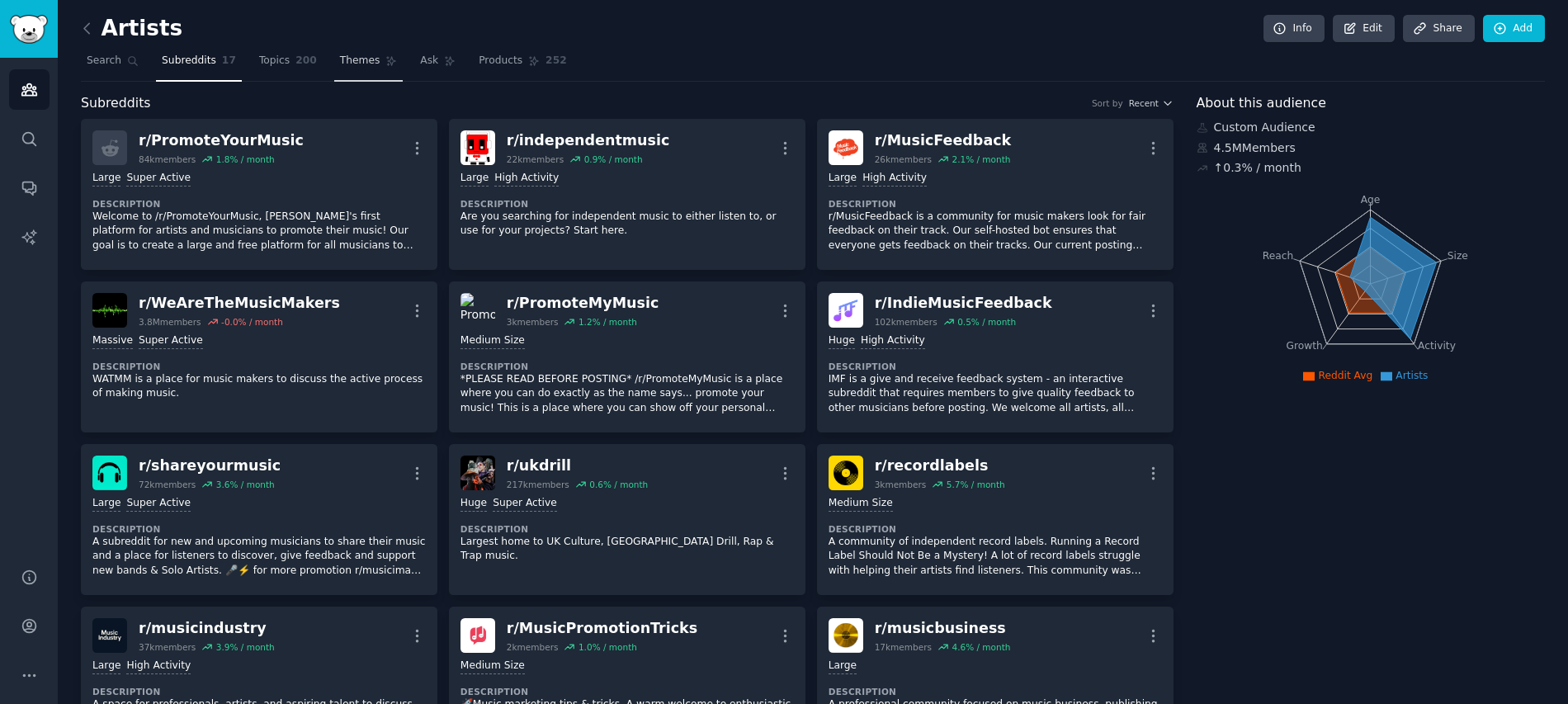
click at [372, 60] on span "Themes" at bounding box center [359, 61] width 40 height 15
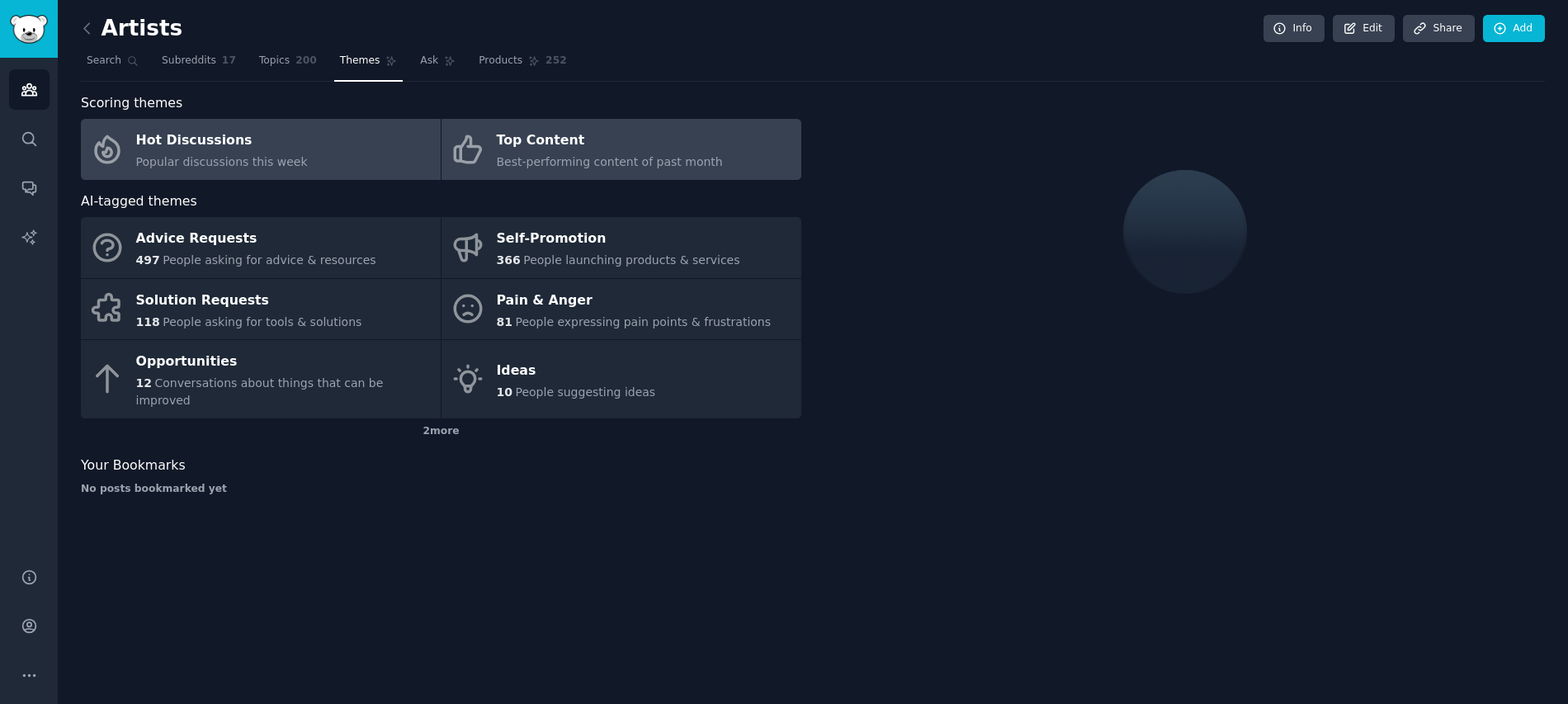
click at [548, 145] on div "Top Content" at bounding box center [610, 141] width 226 height 26
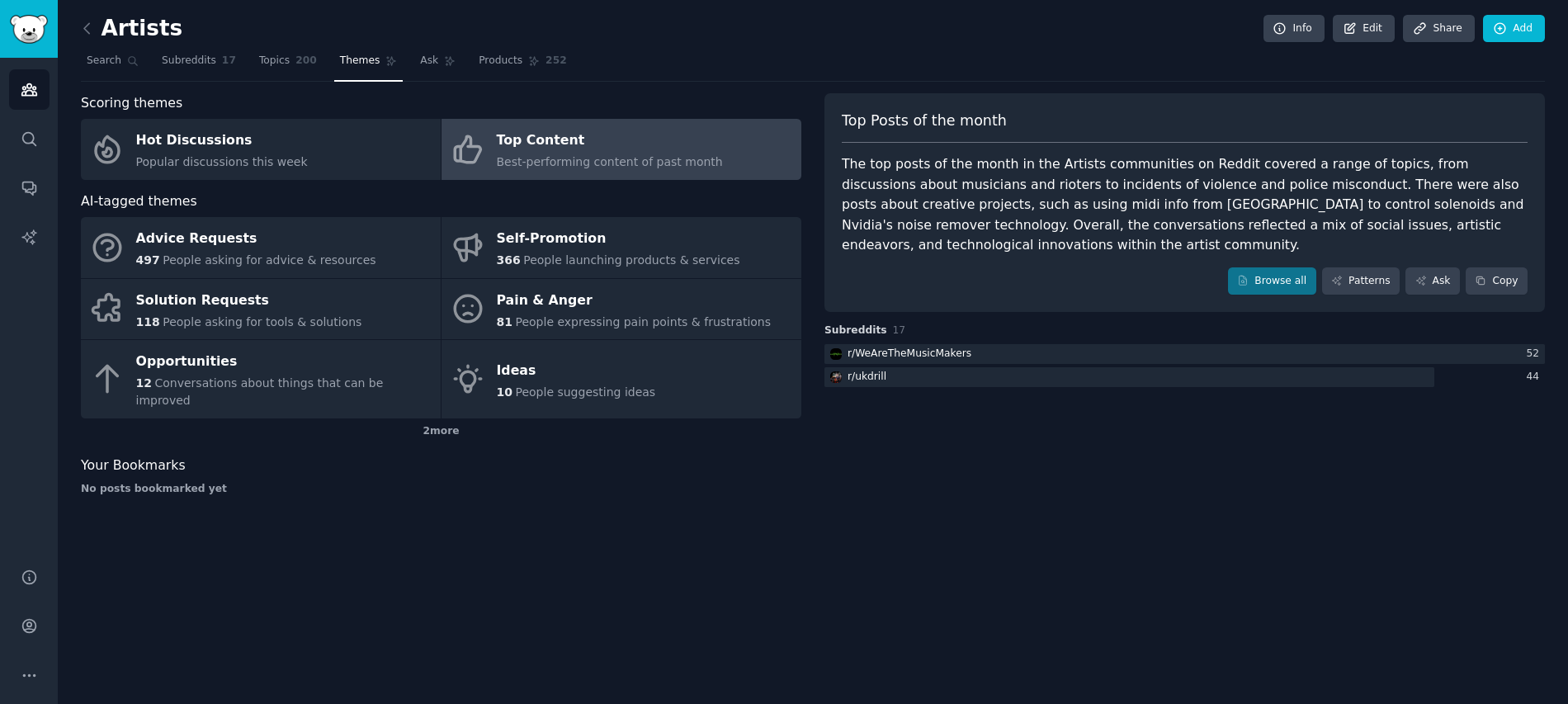
click at [548, 157] on span "Best-performing content of past month" at bounding box center [610, 162] width 226 height 13
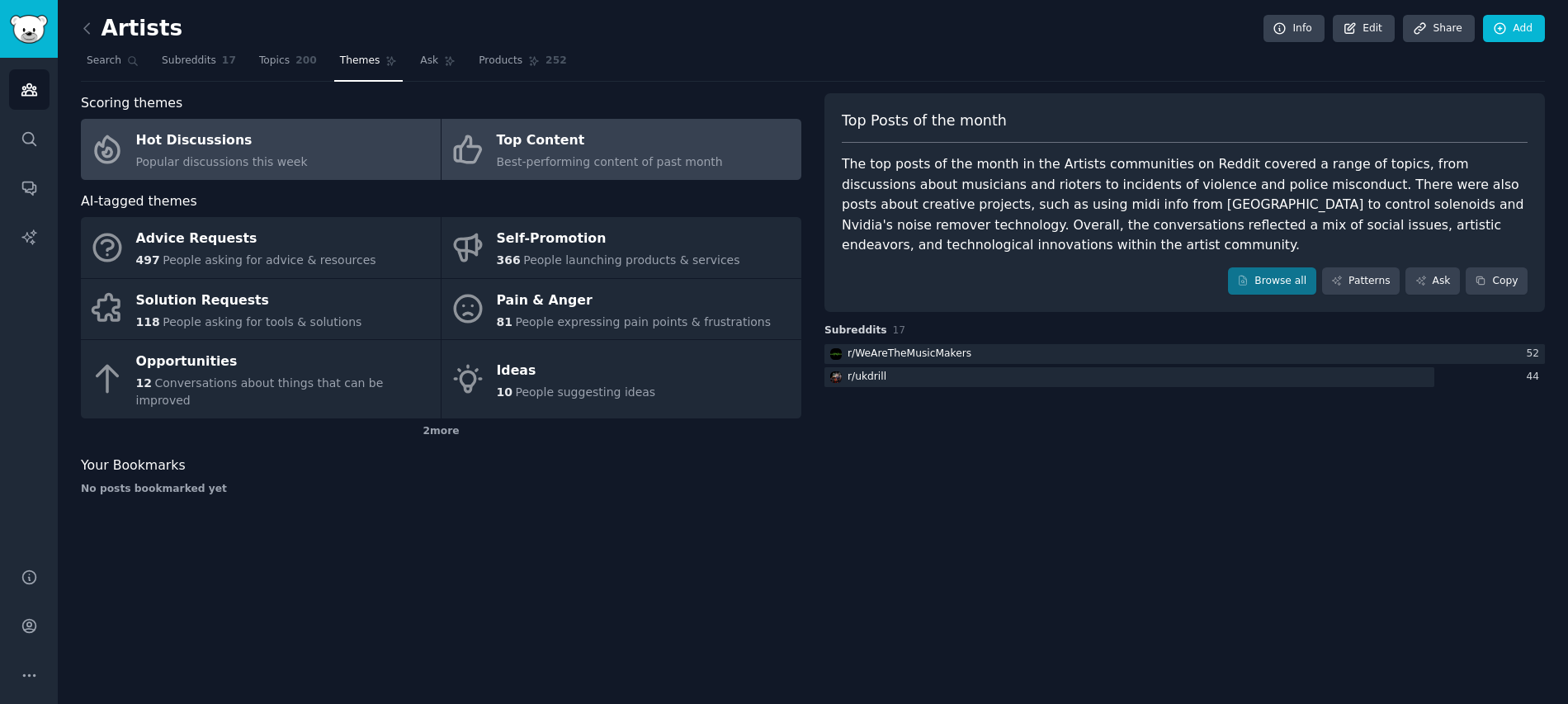
click at [325, 162] on link "Hot Discussions Popular discussions this week" at bounding box center [261, 149] width 360 height 61
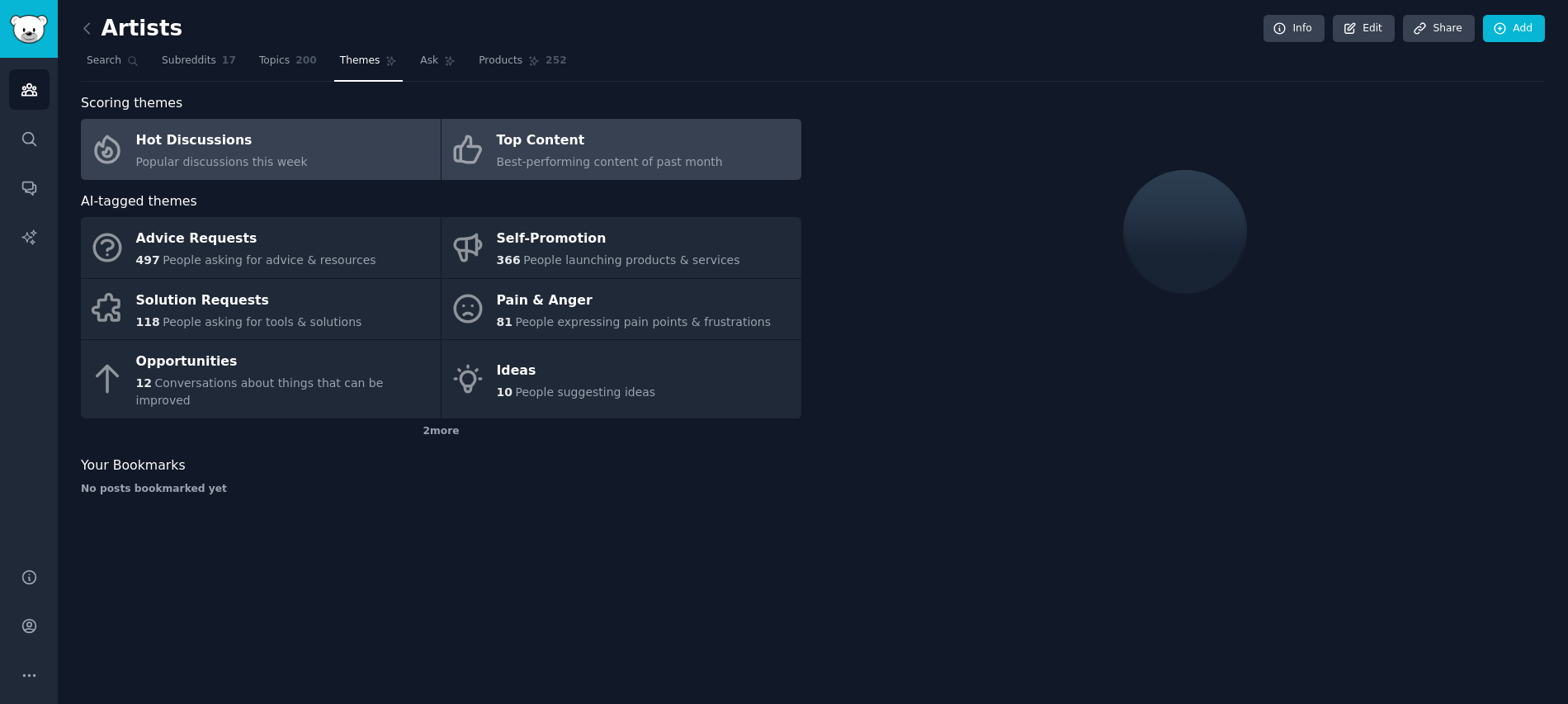
click at [576, 158] on span "Best-performing content of past month" at bounding box center [610, 162] width 226 height 13
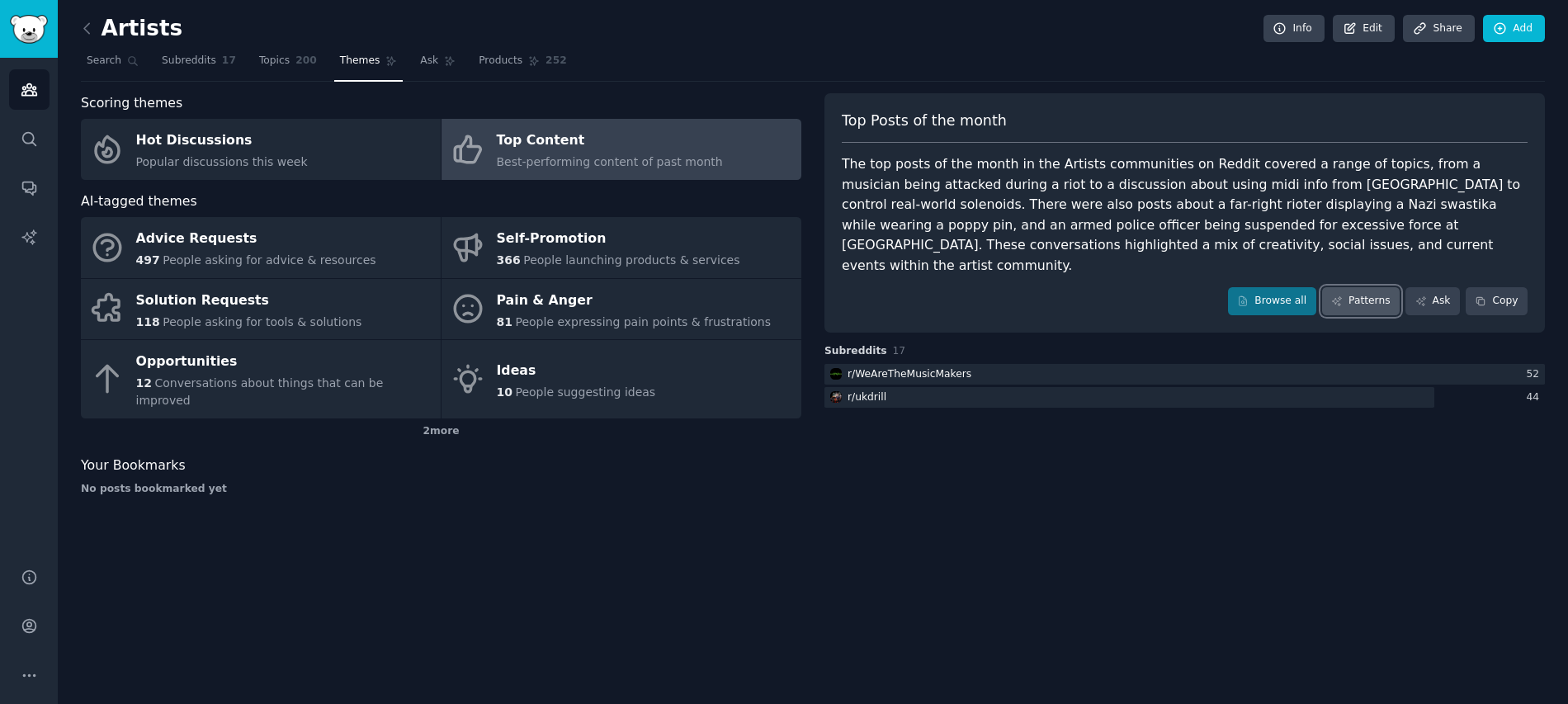
click at [1344, 287] on link "Patterns" at bounding box center [1361, 301] width 77 height 28
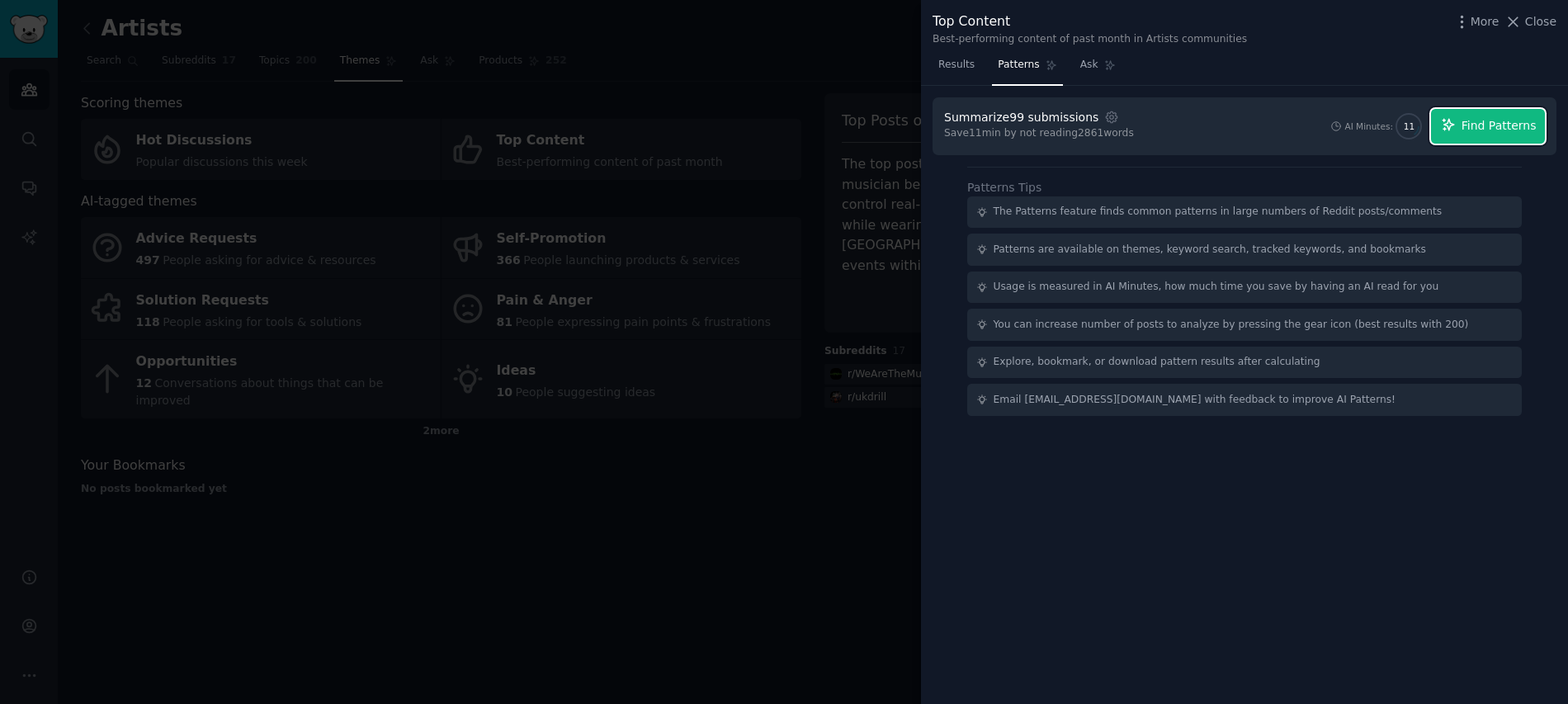
click at [1499, 134] on span "Find Patterns" at bounding box center [1499, 126] width 75 height 17
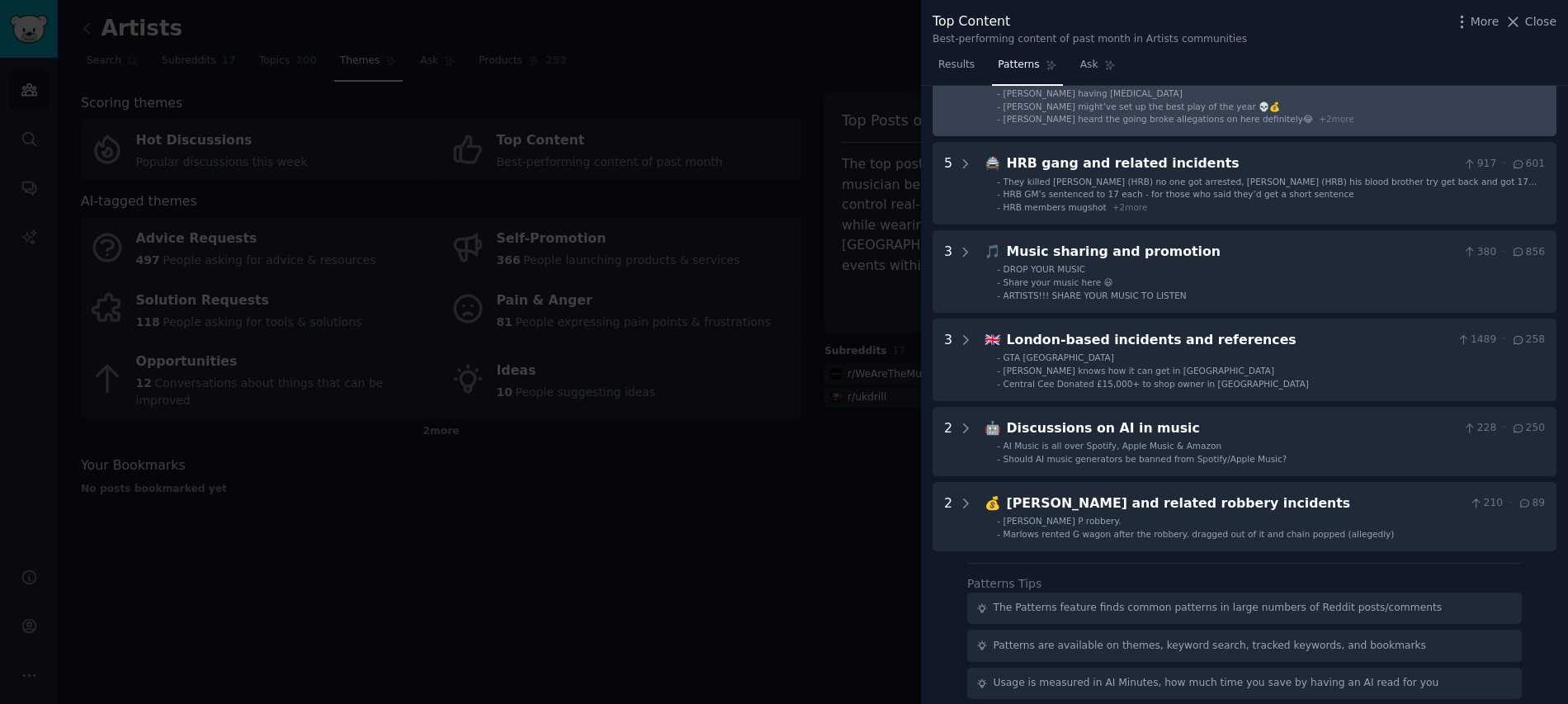
scroll to position [104, 0]
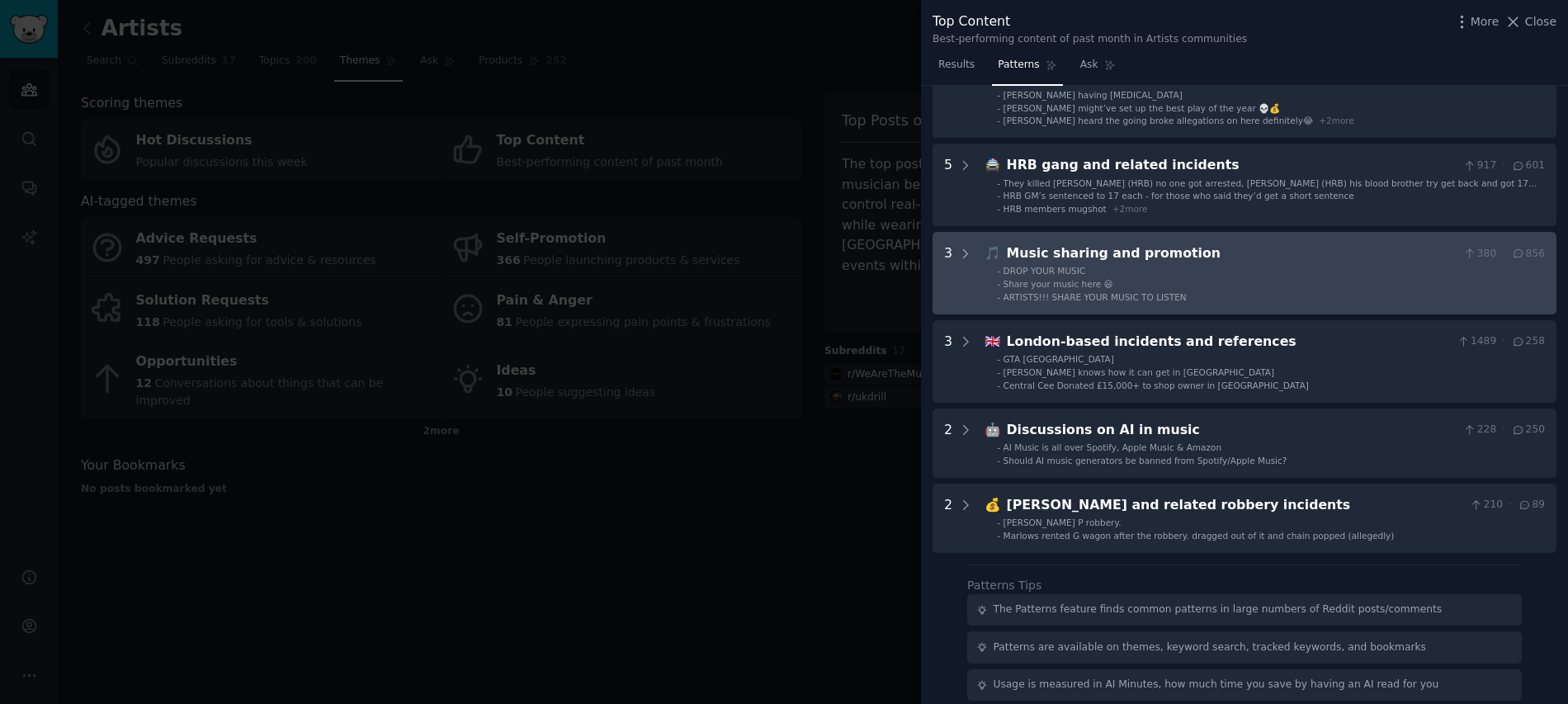
click at [1079, 254] on div "Music sharing and promotion" at bounding box center [1231, 254] width 451 height 21
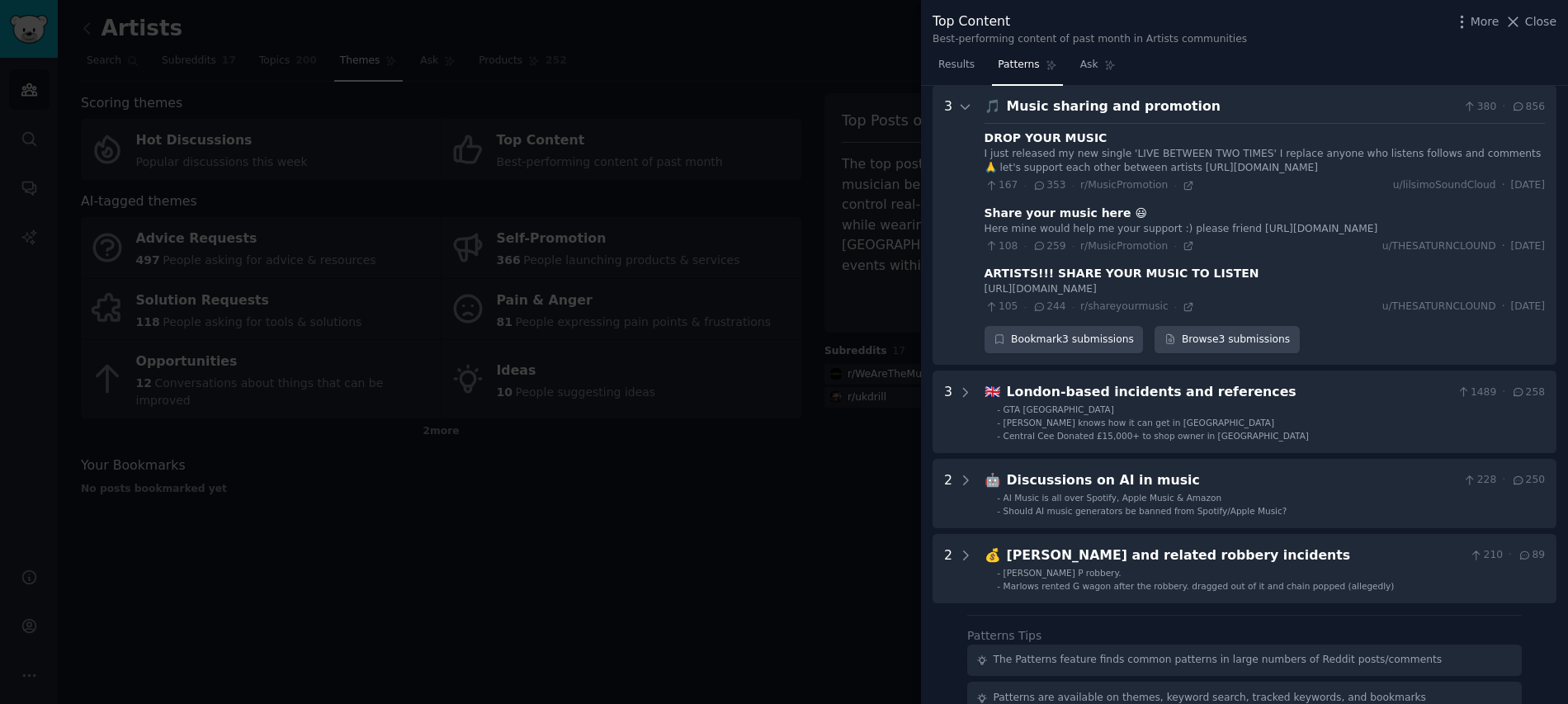
scroll to position [232, 0]
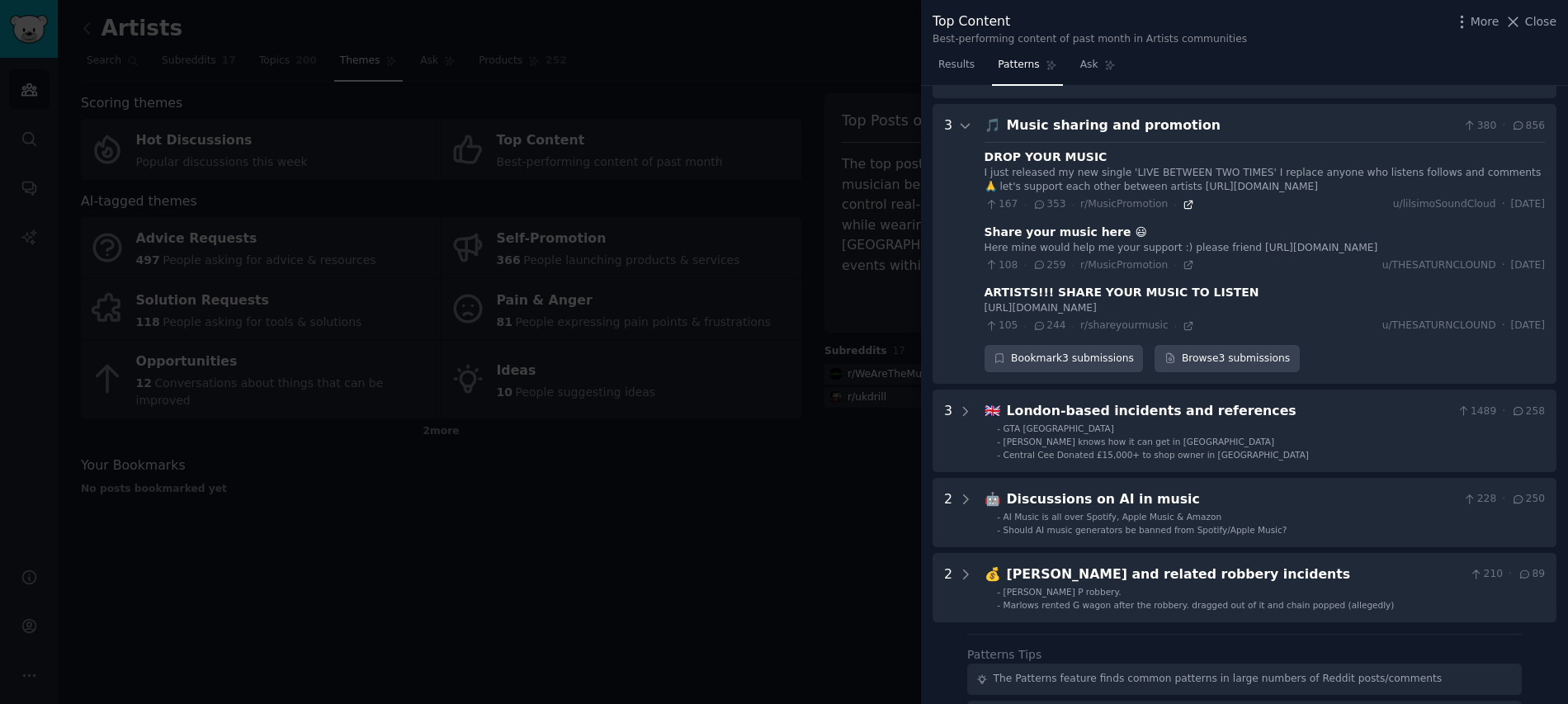
click at [1182, 205] on icon at bounding box center [1188, 204] width 11 height 11
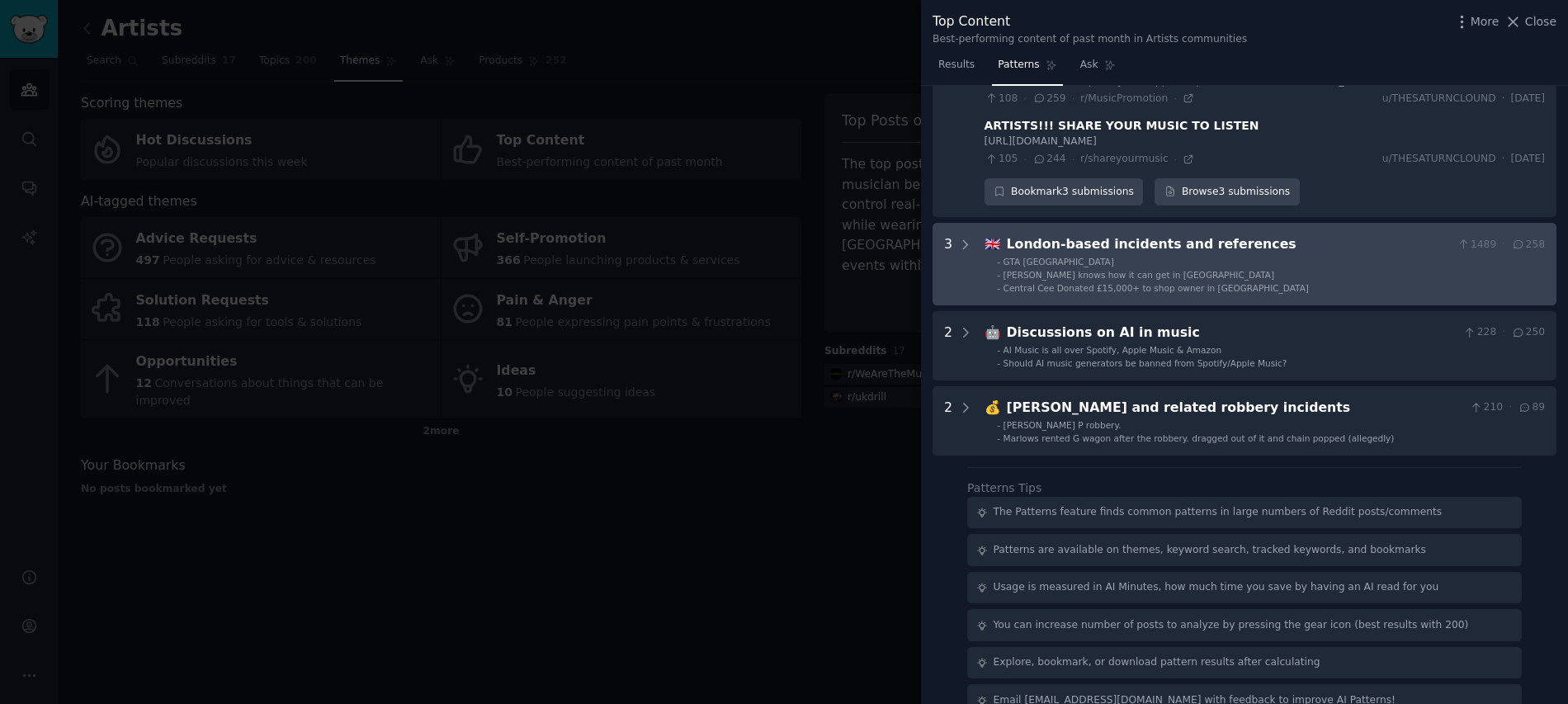
scroll to position [428, 0]
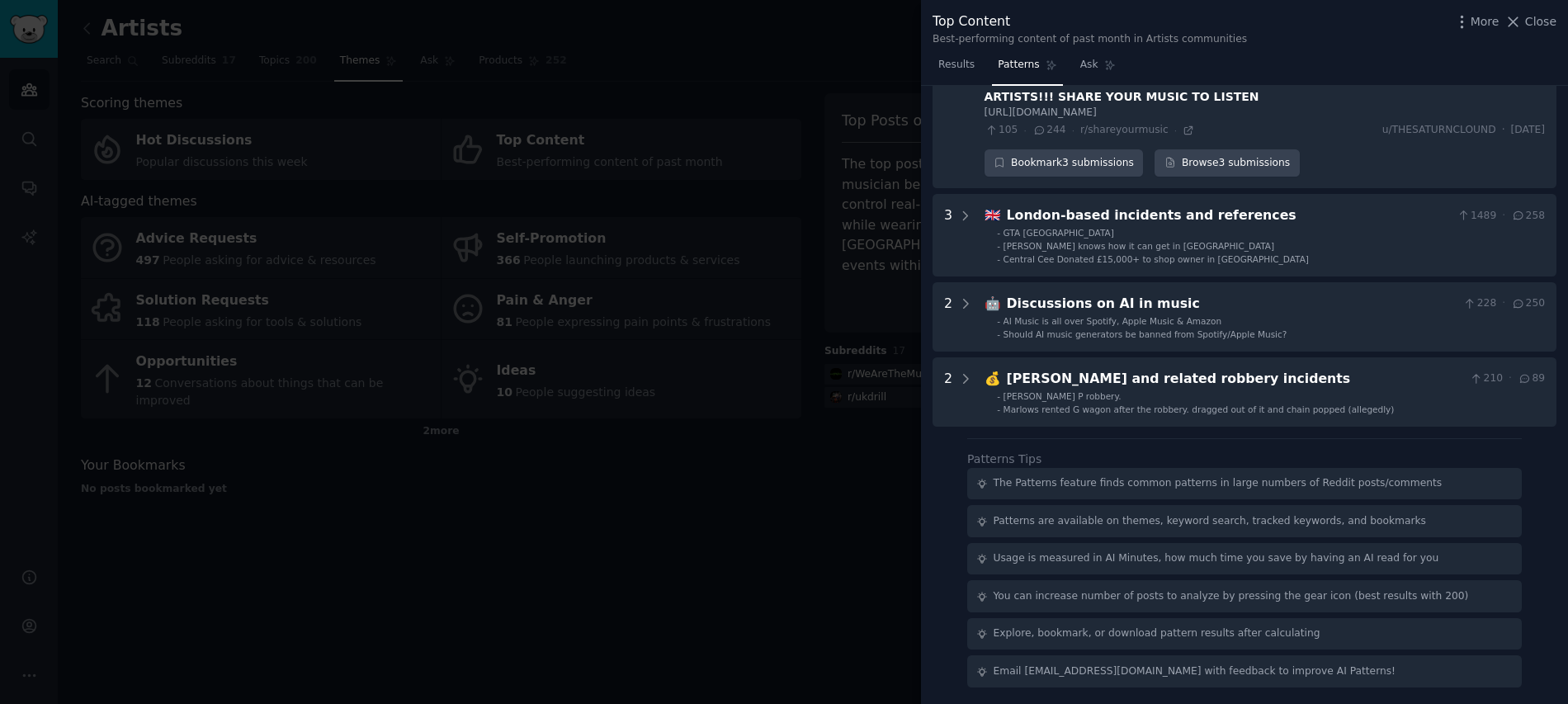
click at [707, 458] on div at bounding box center [784, 352] width 1568 height 704
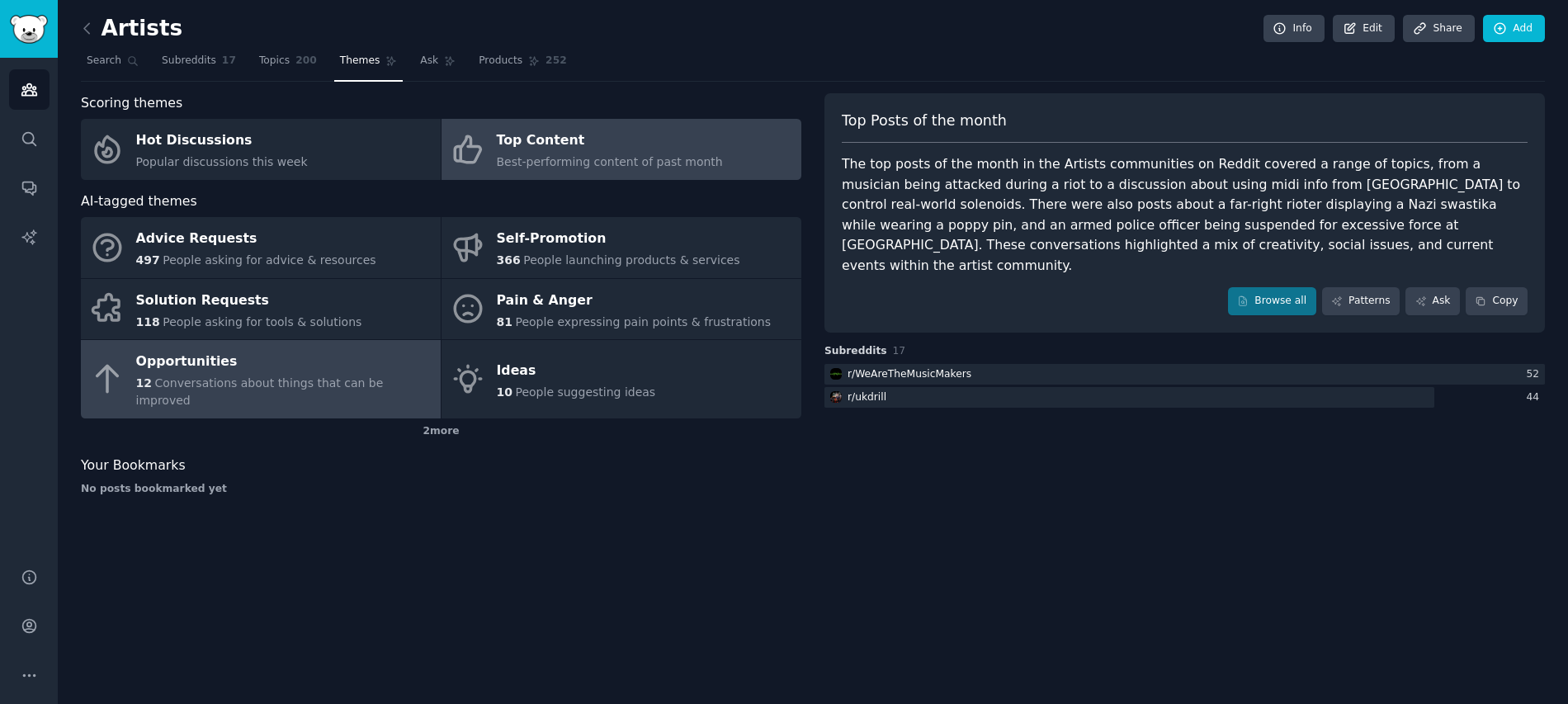
click at [261, 378] on span "Conversations about things that can be improved" at bounding box center [260, 392] width 247 height 30
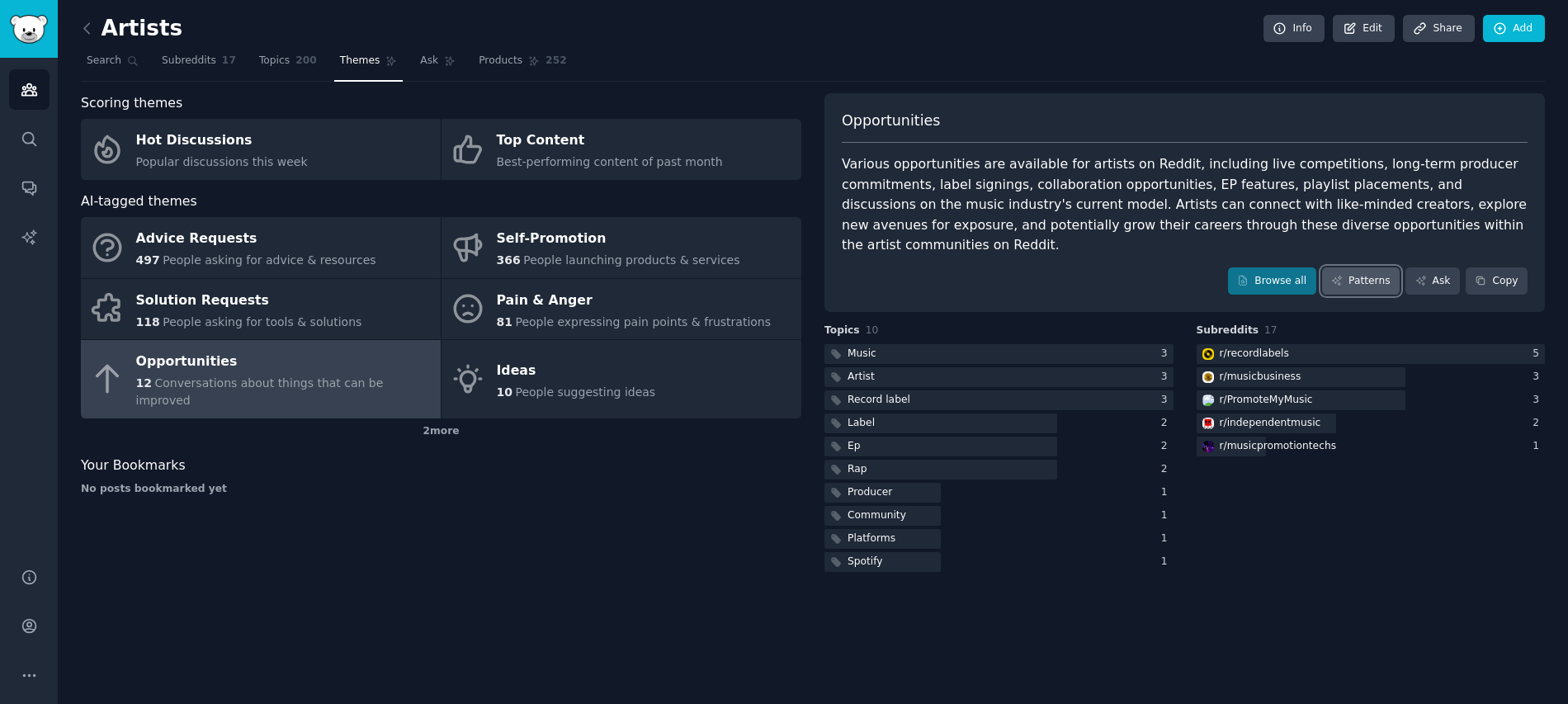
click at [1365, 267] on link "Patterns" at bounding box center [1361, 281] width 77 height 28
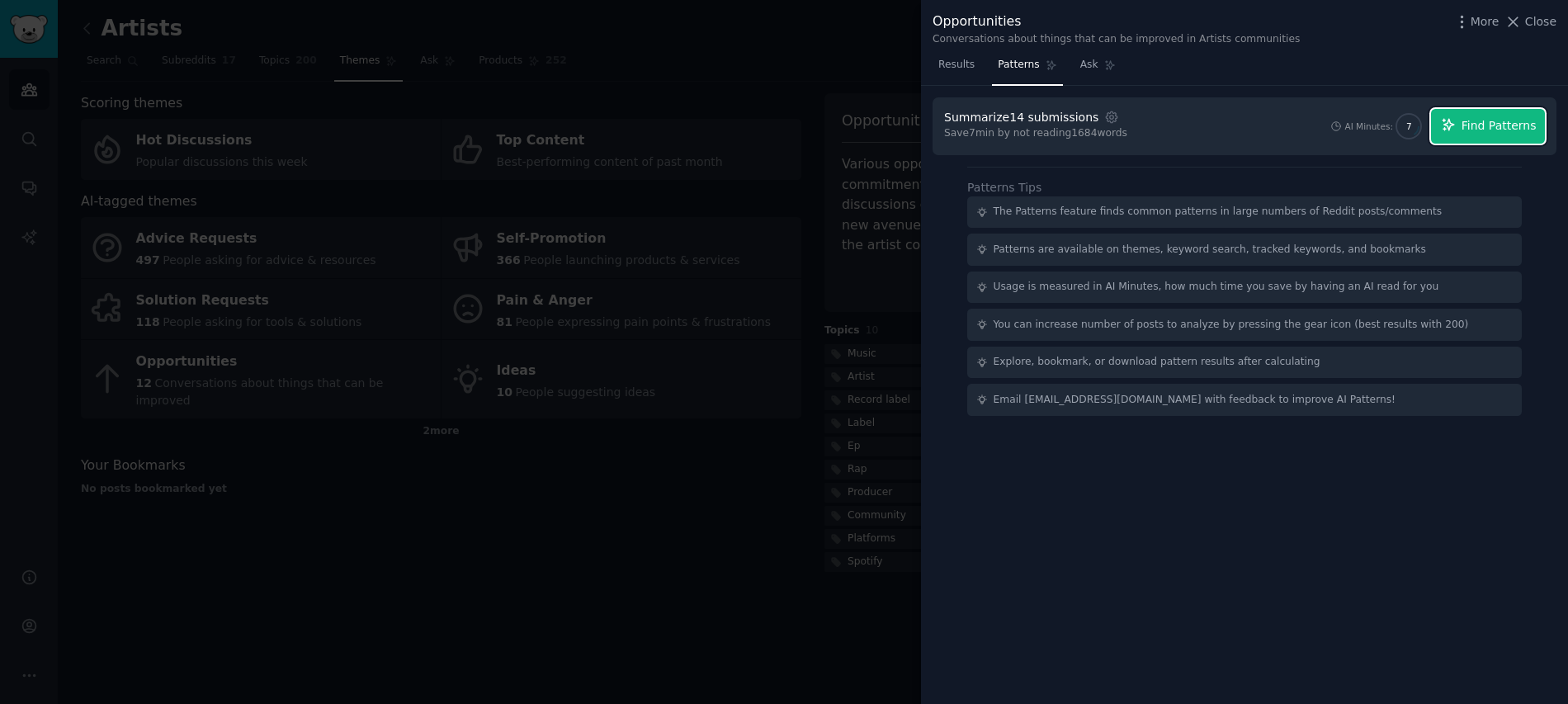
click at [1468, 125] on span "Find Patterns" at bounding box center [1499, 126] width 75 height 17
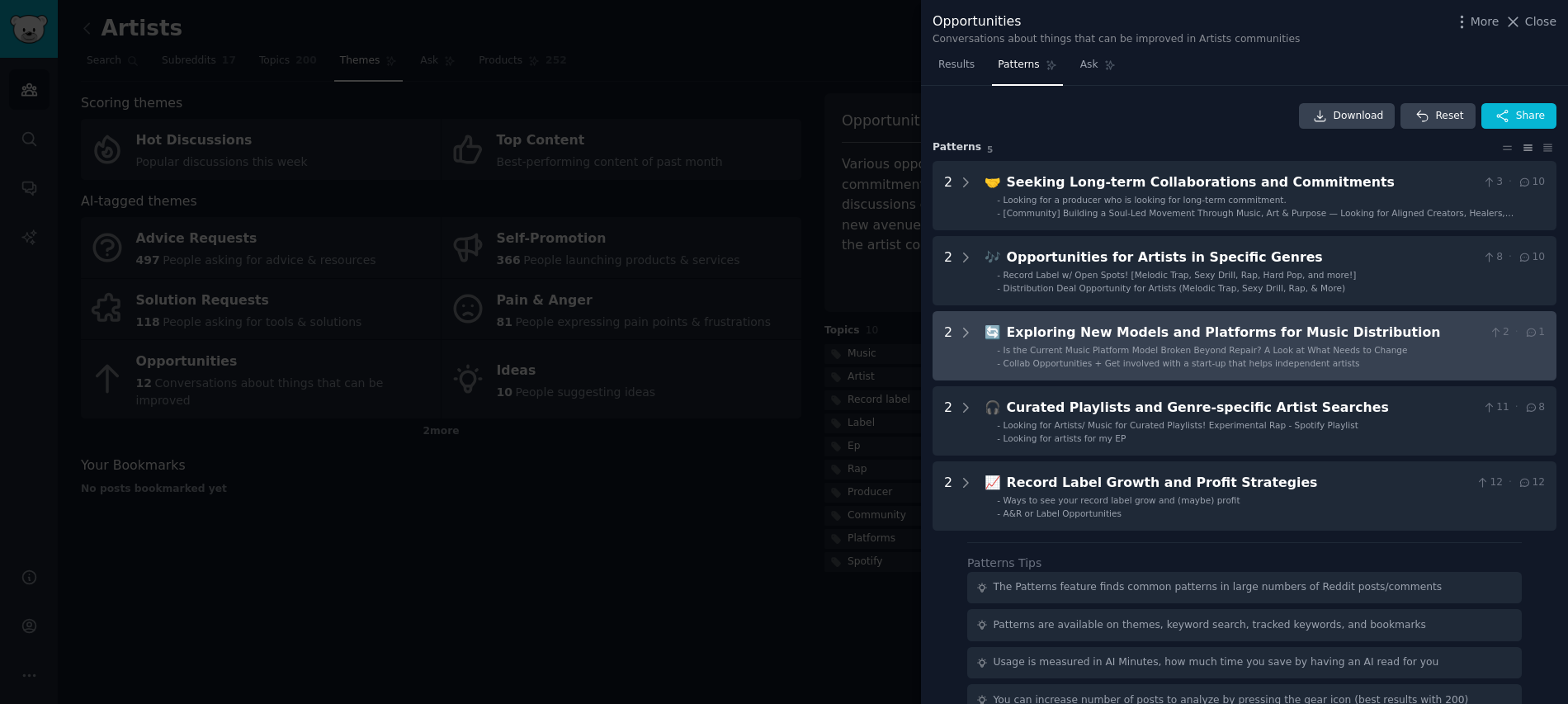
click at [1066, 348] on span "Is the Current Music Platform Model Broken Beyond Repair? A Look at What Needs …" at bounding box center [1206, 350] width 404 height 10
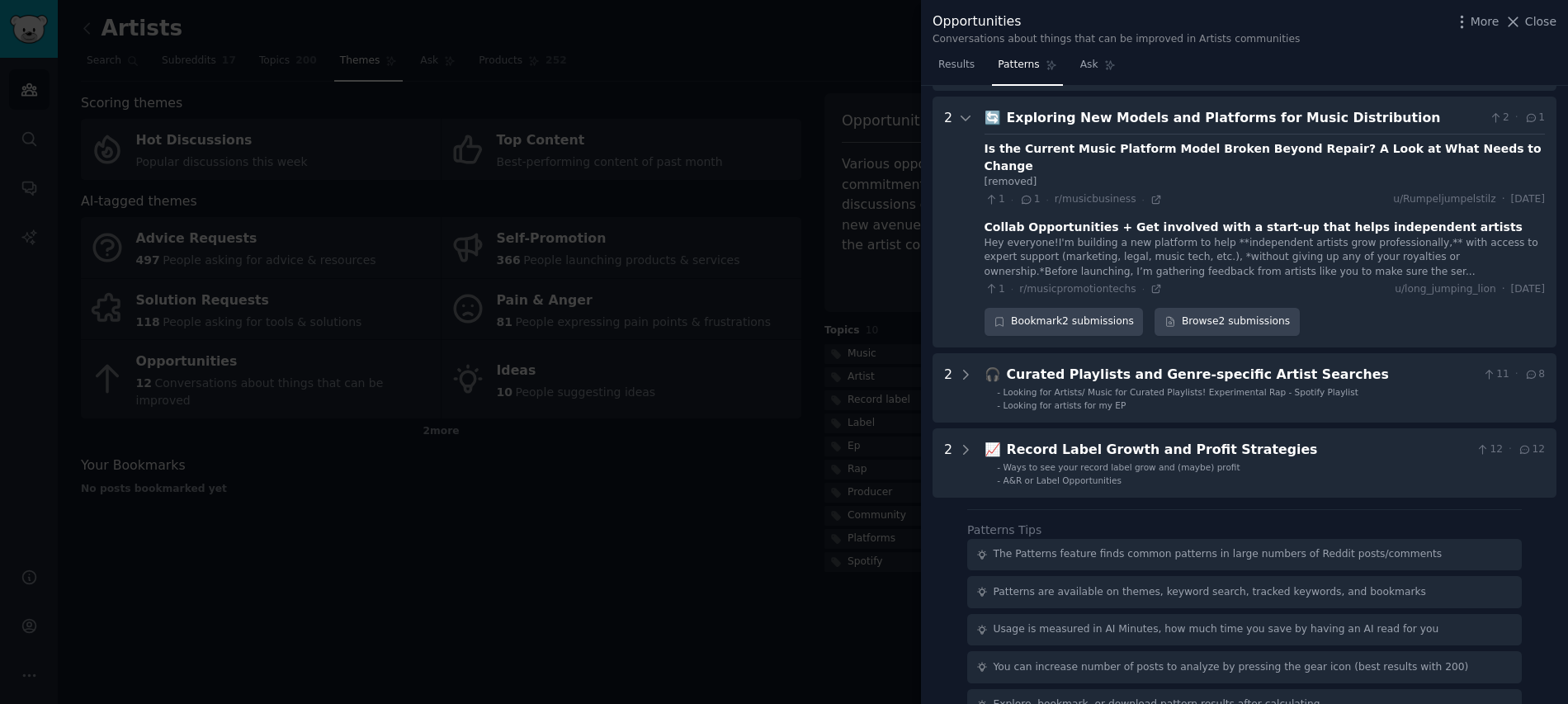
scroll to position [226, 0]
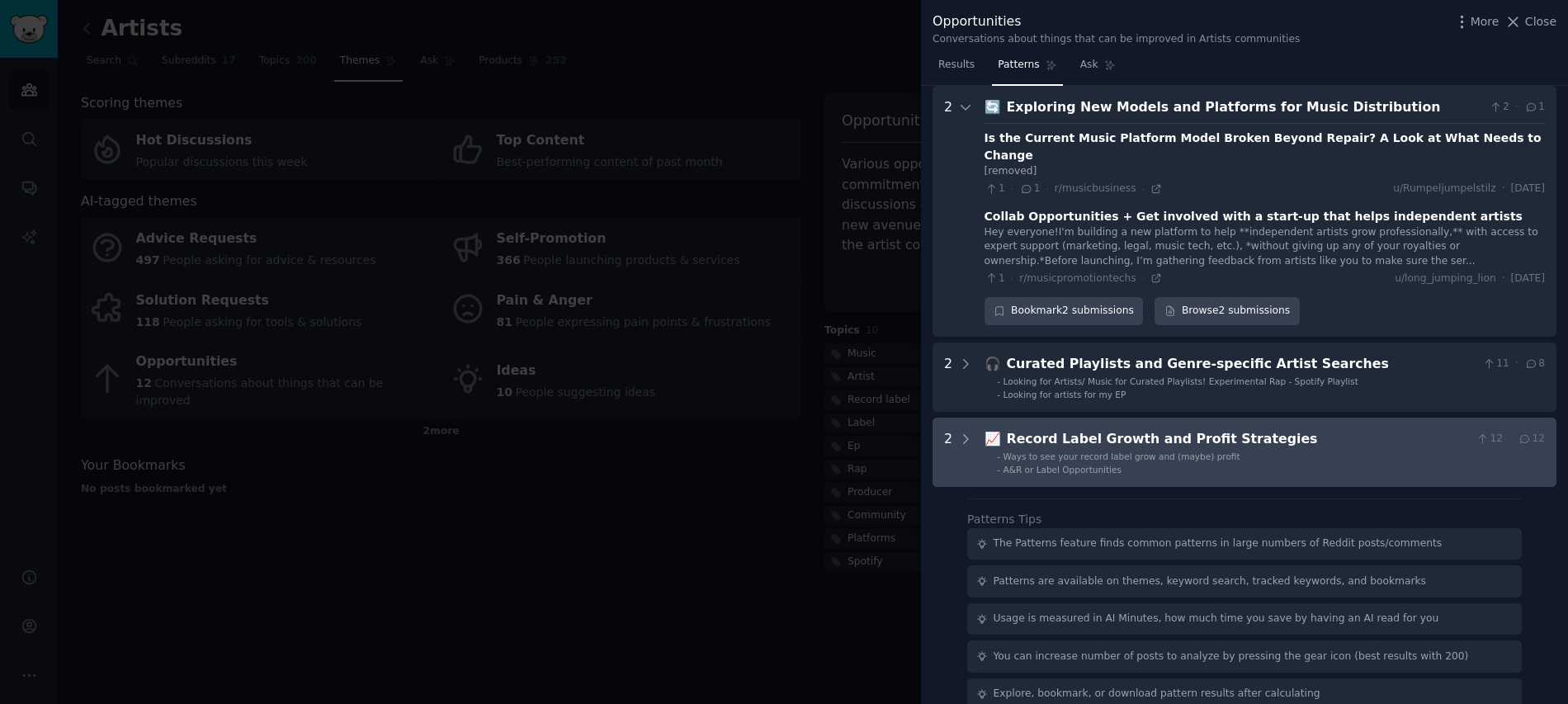
click at [1130, 429] on div "Record Label Growth and Profit Strategies" at bounding box center [1238, 440] width 463 height 21
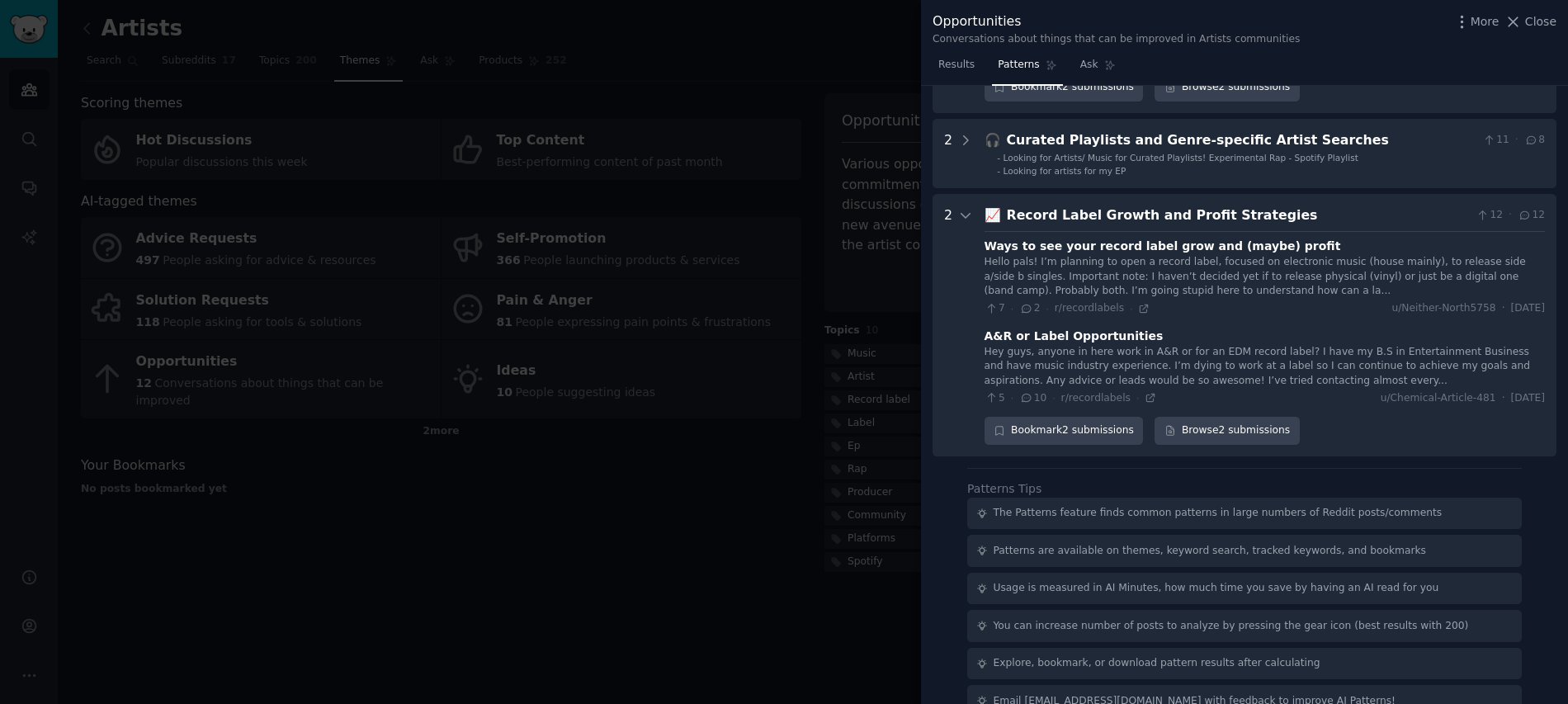
scroll to position [461, 0]
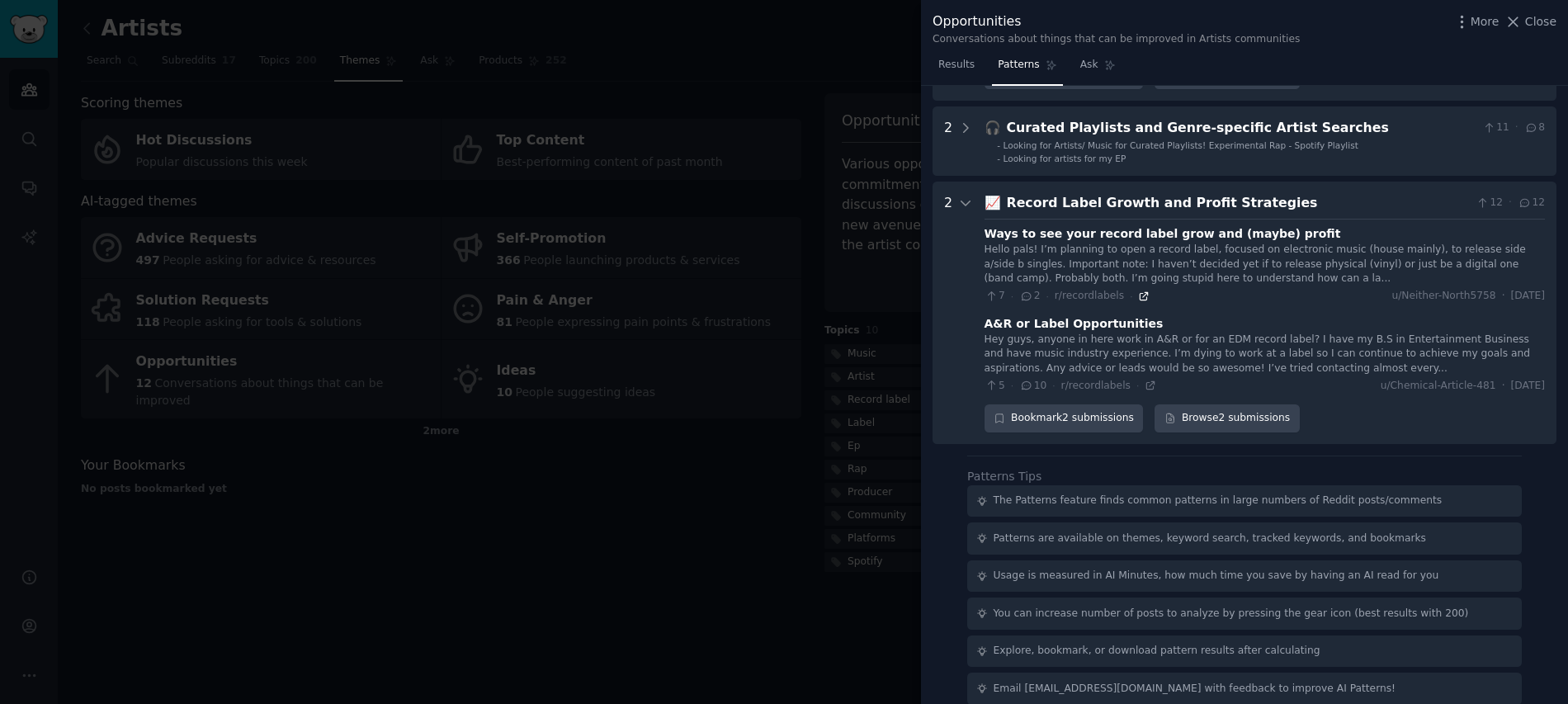
click at [1140, 291] on icon at bounding box center [1144, 296] width 11 height 11
click at [1181, 468] on div "Patterns Tips The Patterns feature finds common patterns in large numbers of Re…" at bounding box center [1244, 586] width 555 height 237
click at [1434, 218] on div "Ways to see your record label grow and (maybe) profit Hello pals! I’m planning …" at bounding box center [1265, 305] width 561 height 174
click at [1376, 193] on div "Record Label Growth and Profit Strategies" at bounding box center [1238, 203] width 463 height 21
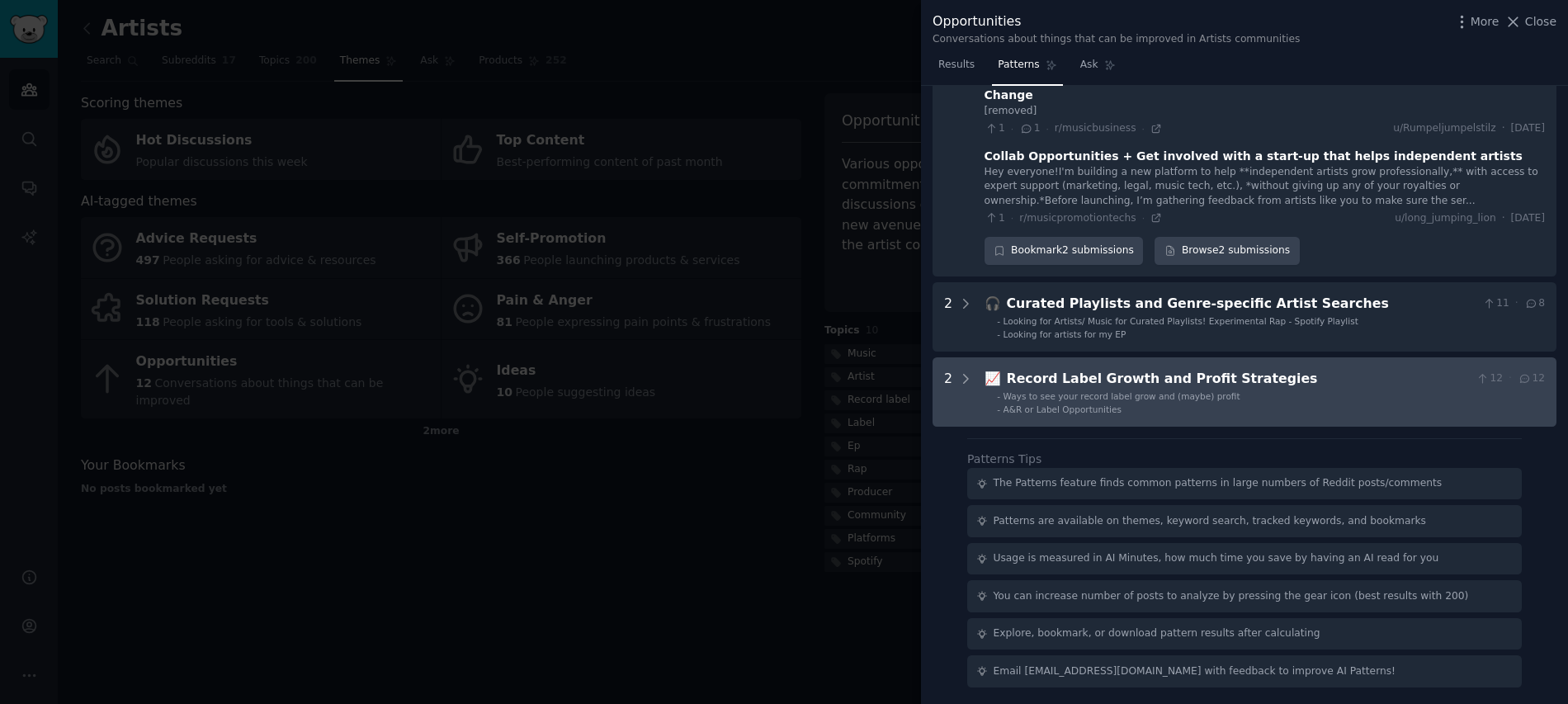
scroll to position [268, 0]
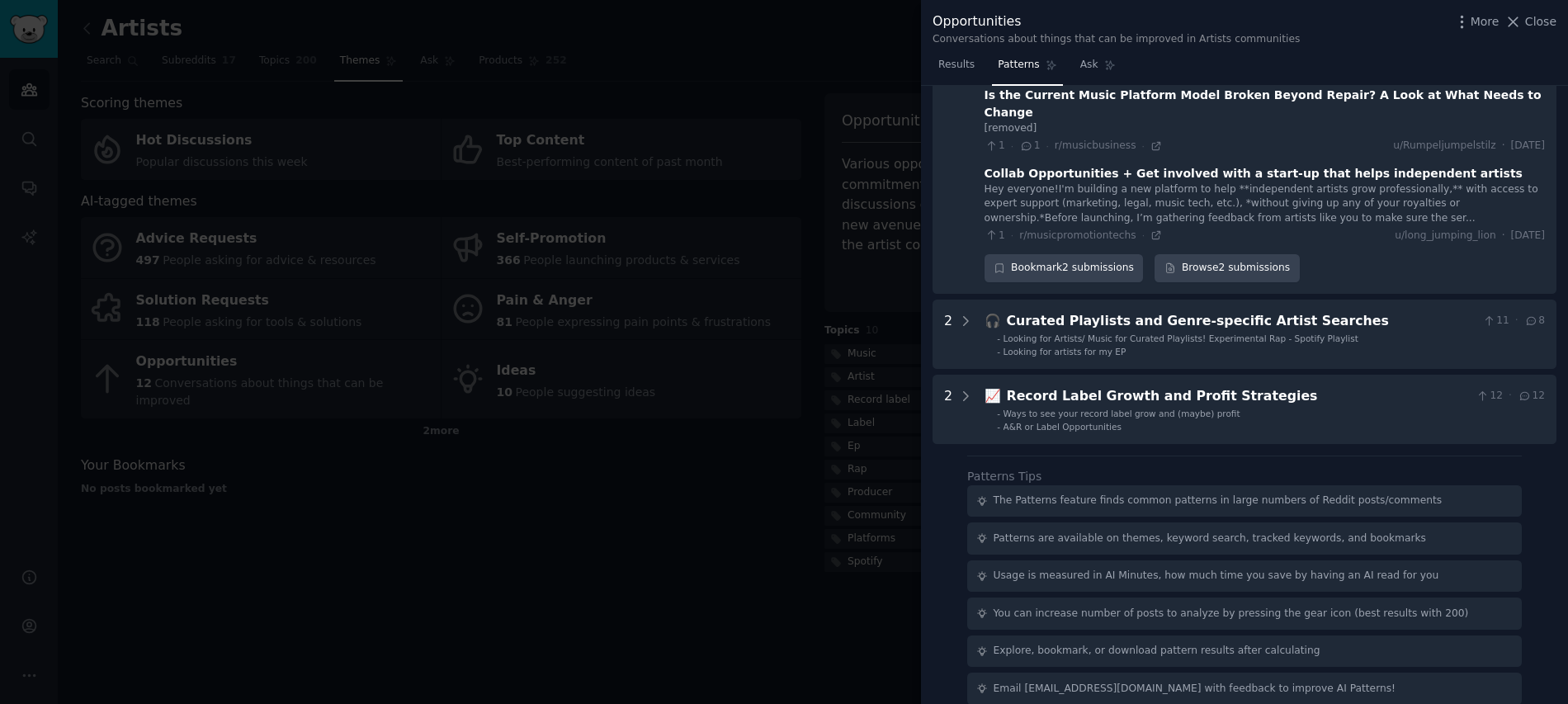
click at [845, 403] on div at bounding box center [784, 352] width 1568 height 704
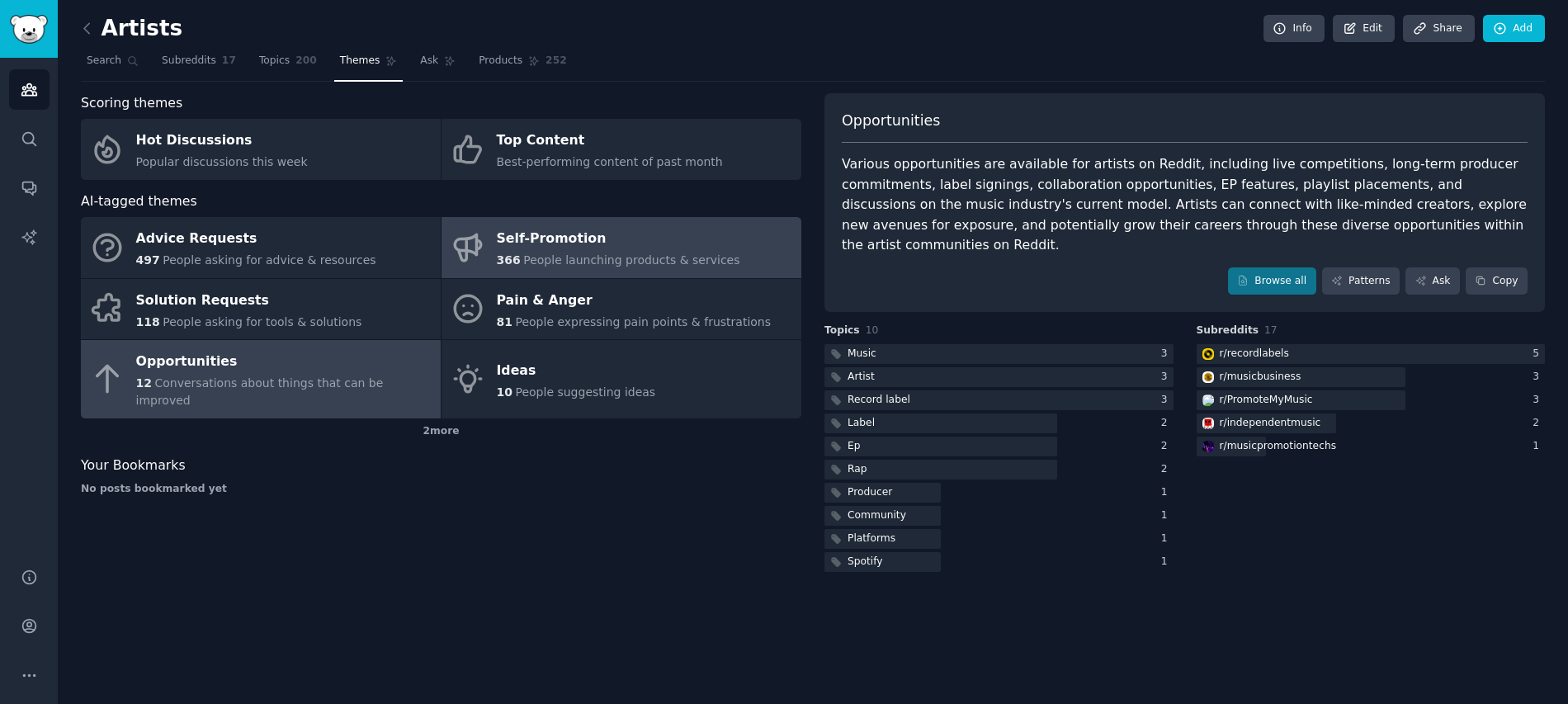
click at [515, 256] on span "366" at bounding box center [508, 260] width 24 height 13
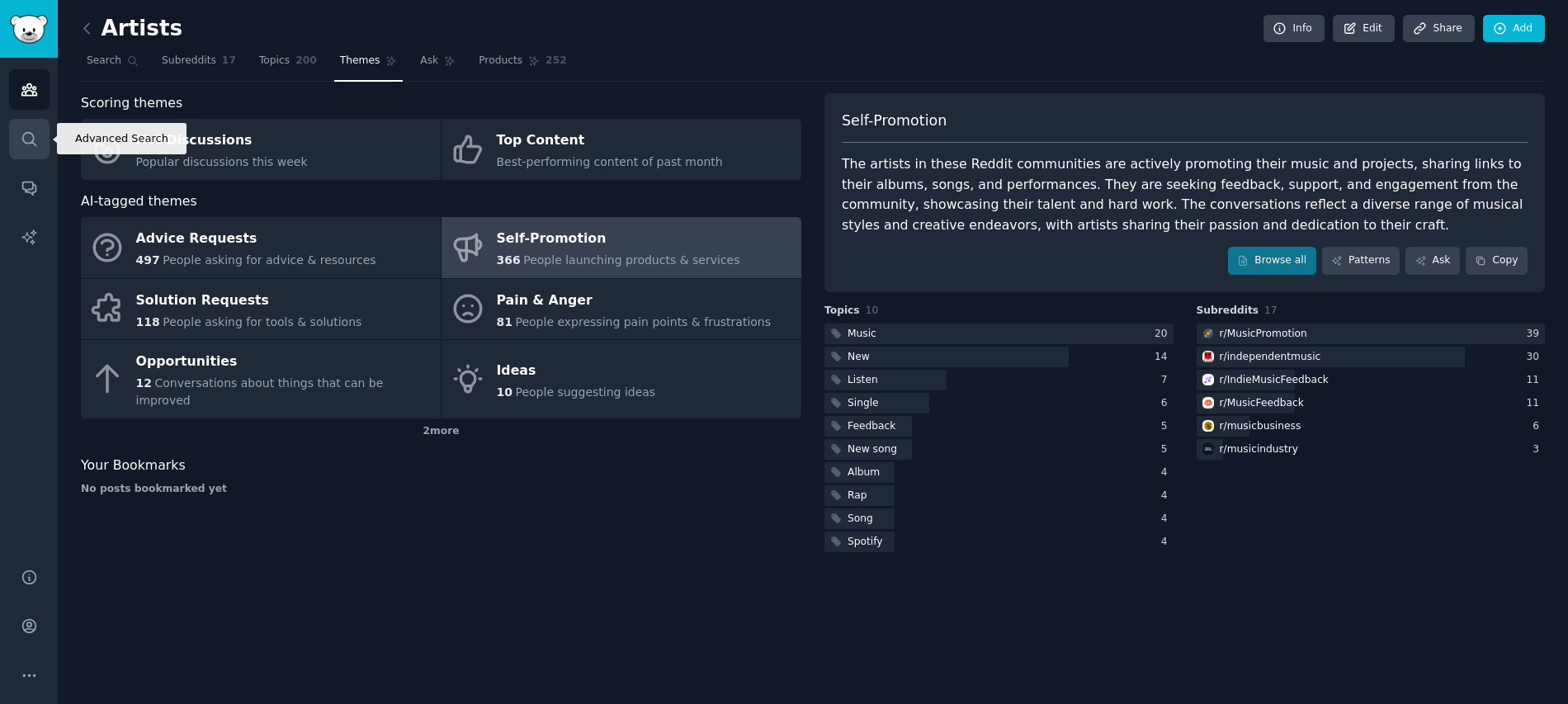
click at [24, 143] on icon "Sidebar" at bounding box center [29, 139] width 17 height 17
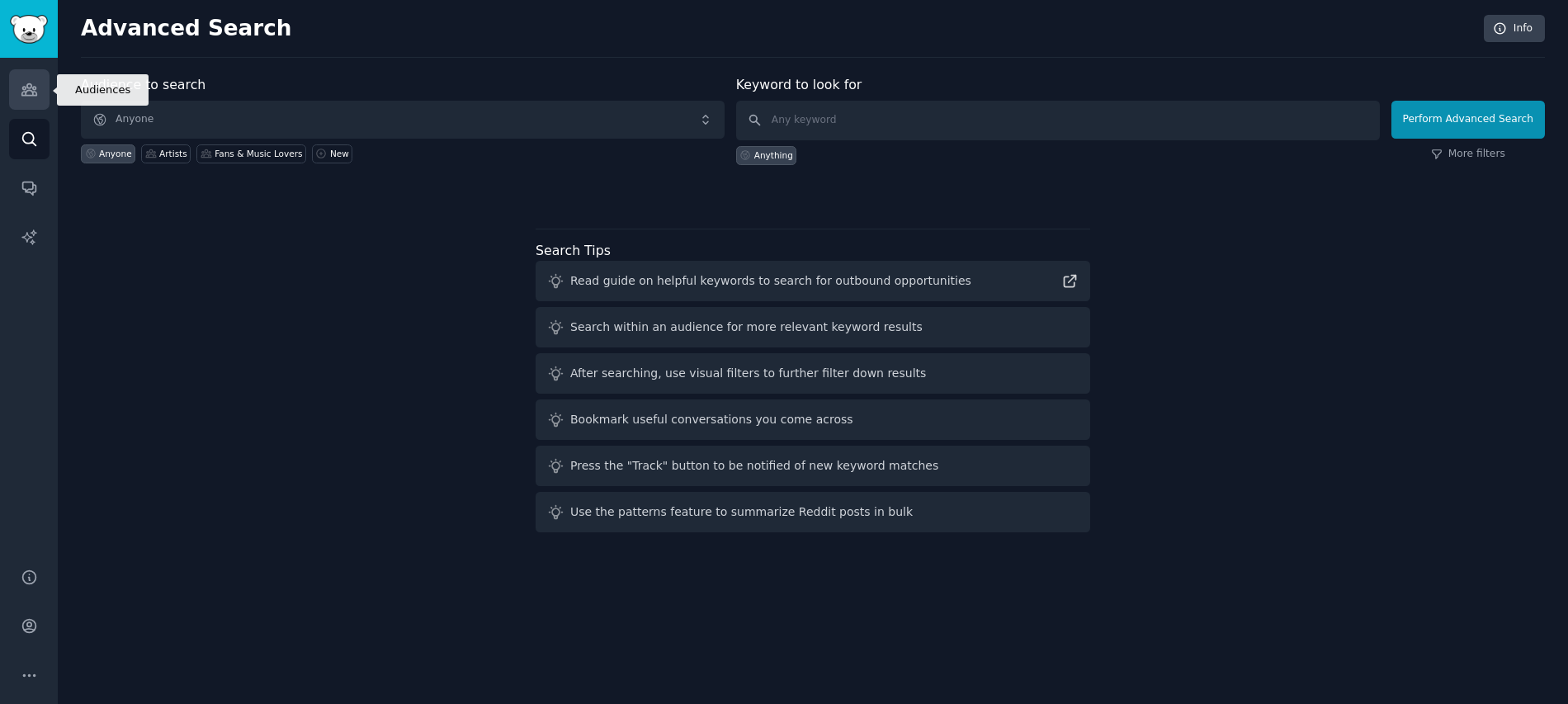
click at [30, 100] on link "Audiences" at bounding box center [29, 89] width 40 height 40
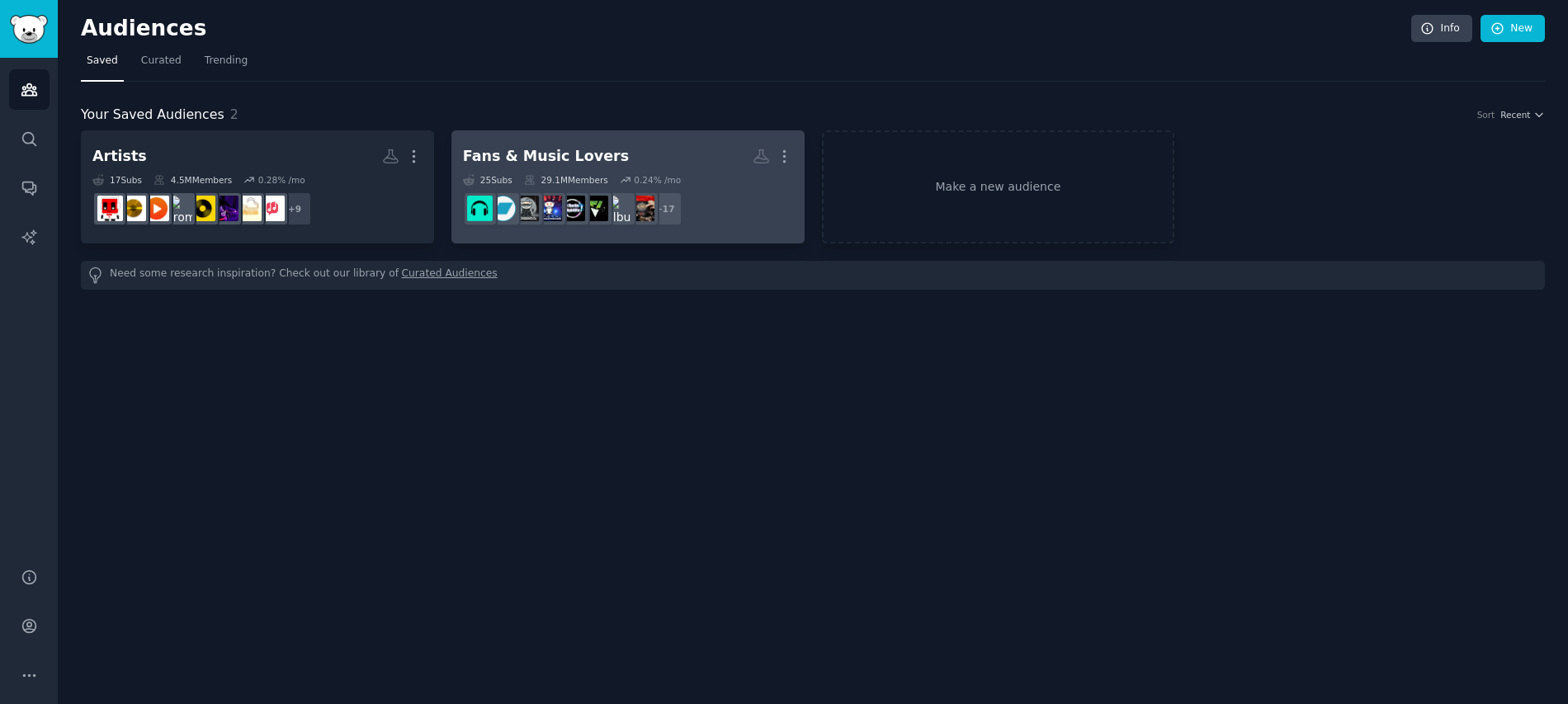
click at [484, 168] on h2 "Fans & Music Lovers More" at bounding box center [627, 156] width 330 height 29
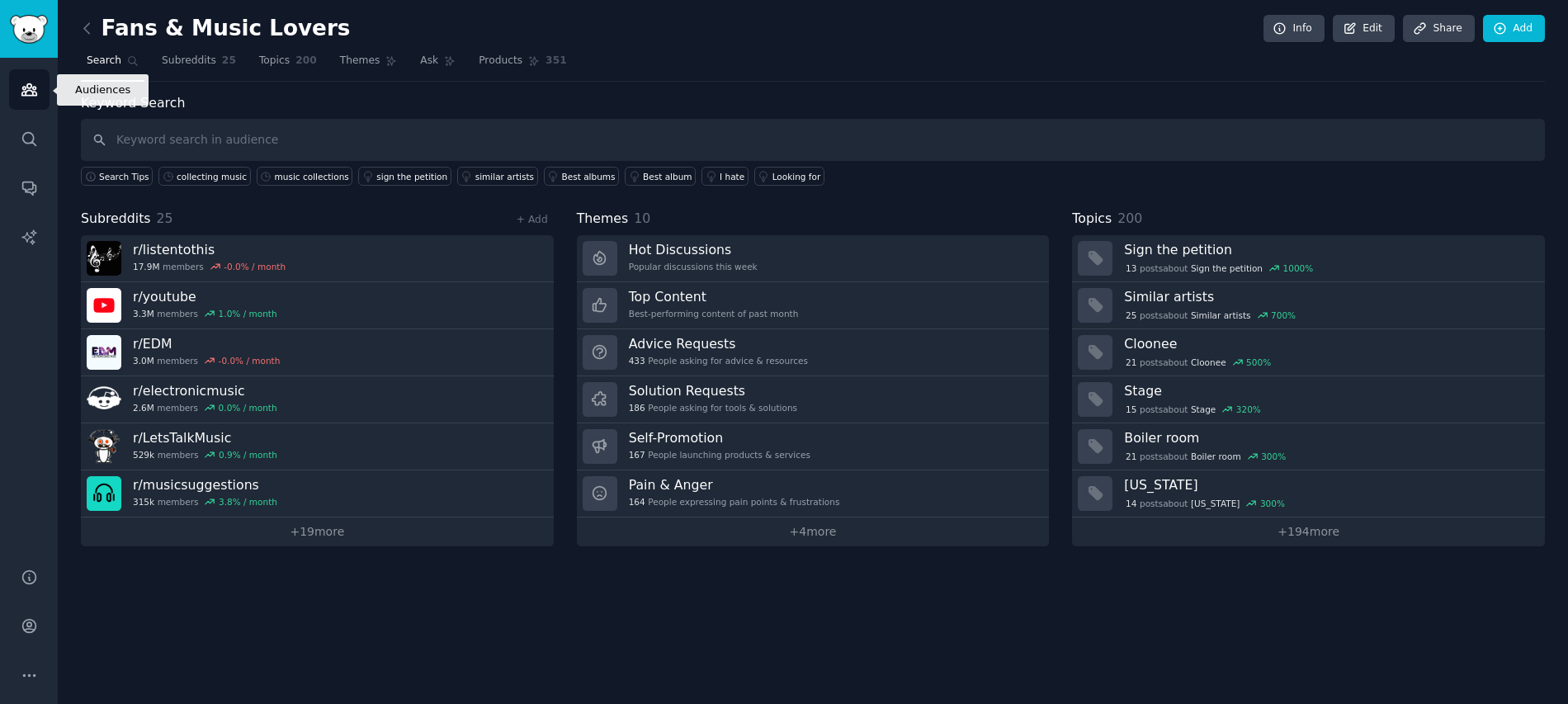
click at [24, 87] on icon "Sidebar" at bounding box center [29, 89] width 15 height 11
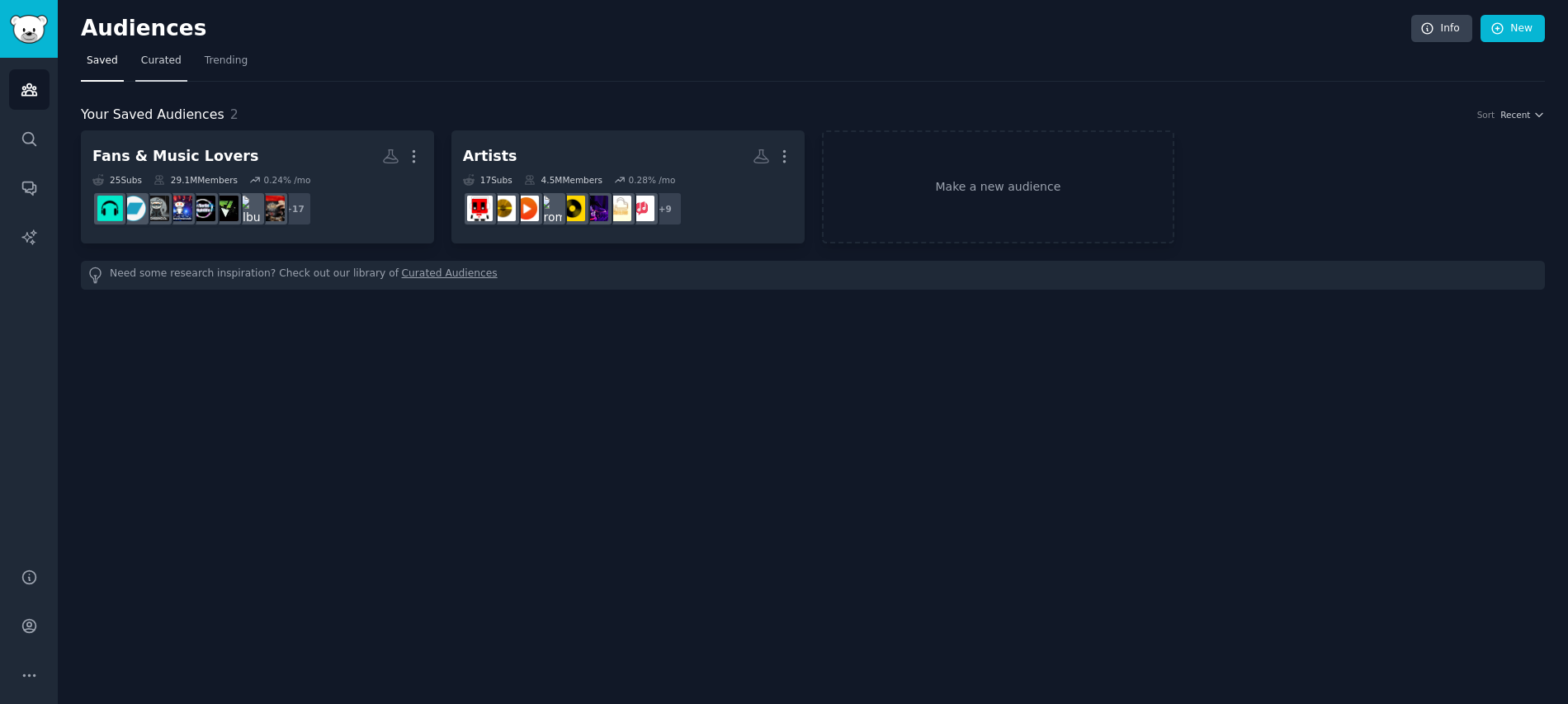
click at [147, 64] on span "Curated" at bounding box center [161, 61] width 40 height 15
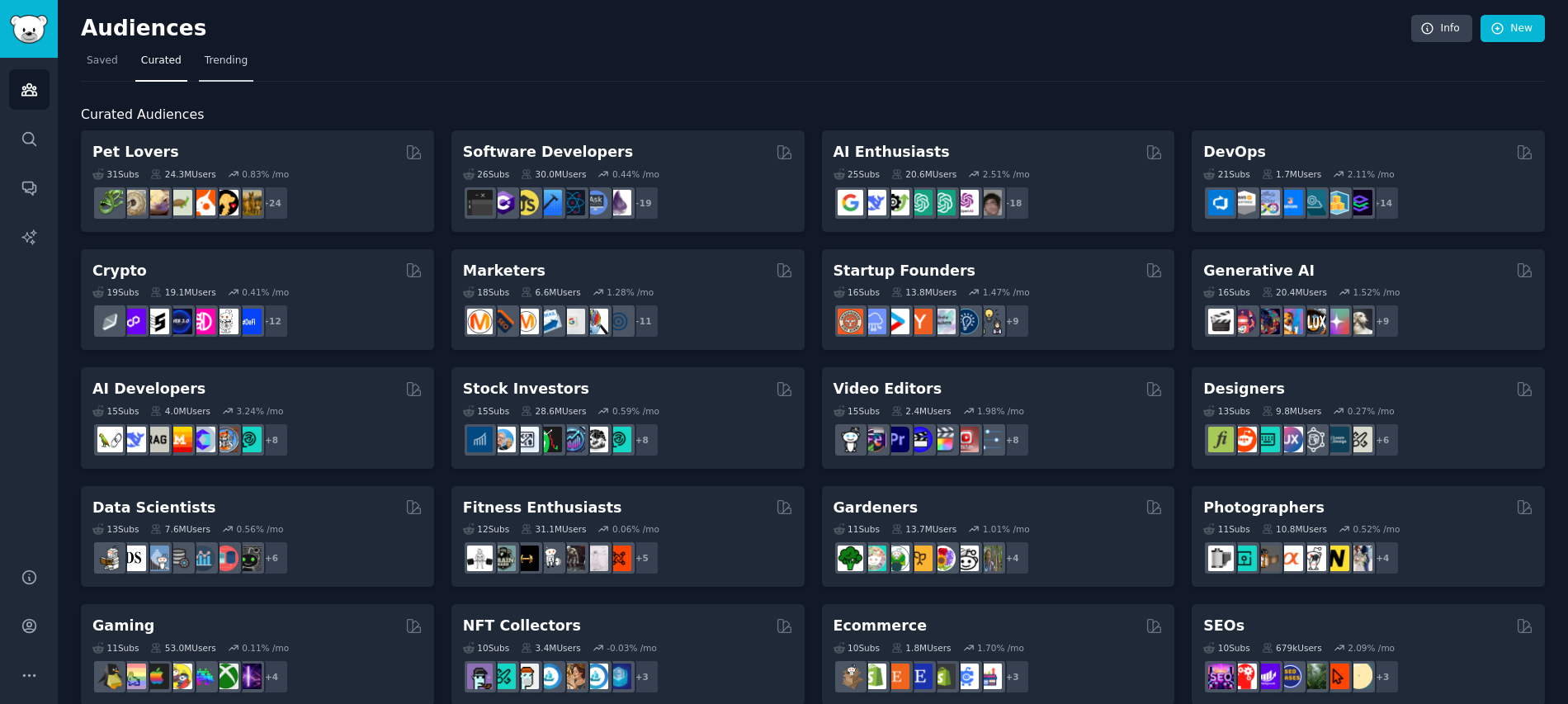
click at [230, 64] on span "Trending" at bounding box center [227, 61] width 43 height 15
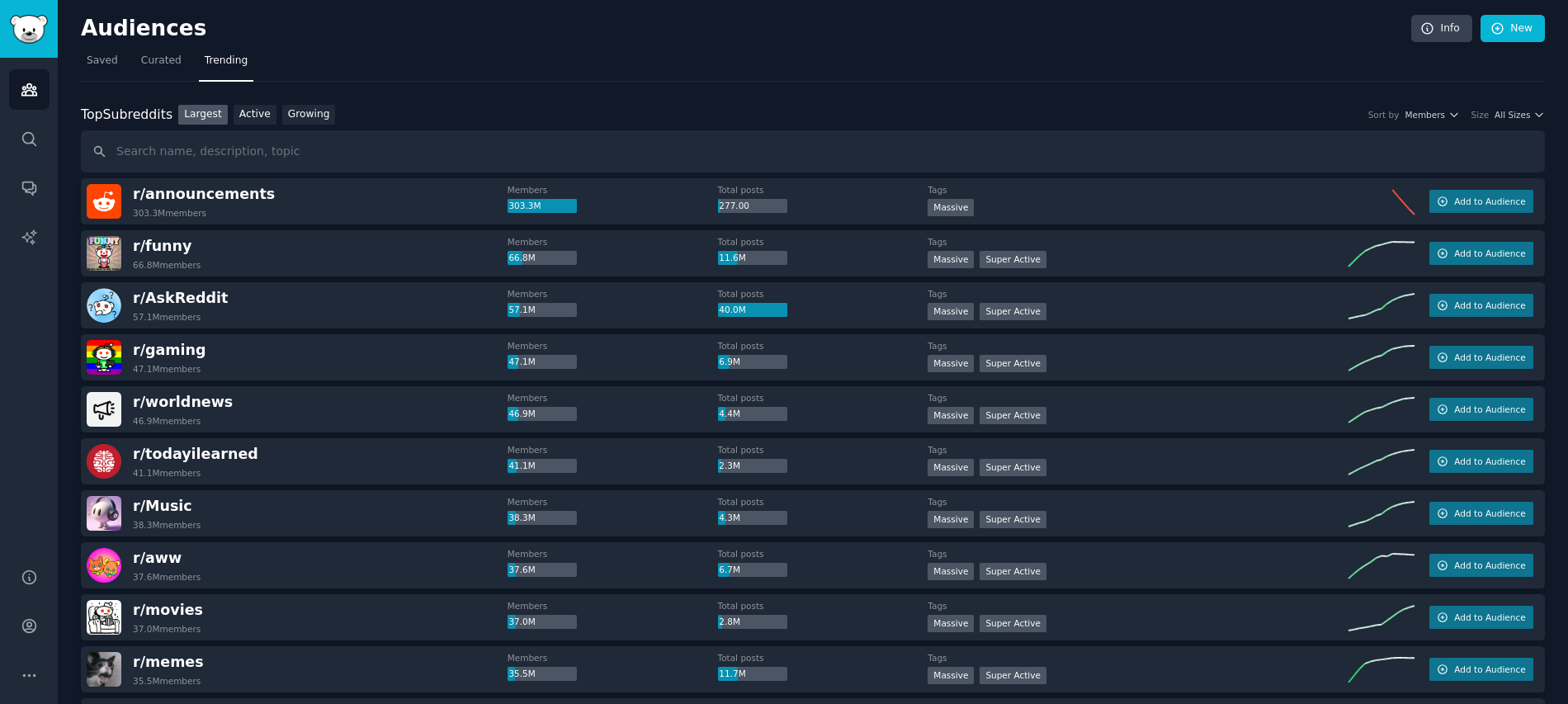
click at [238, 156] on input "text" at bounding box center [813, 152] width 1464 height 42
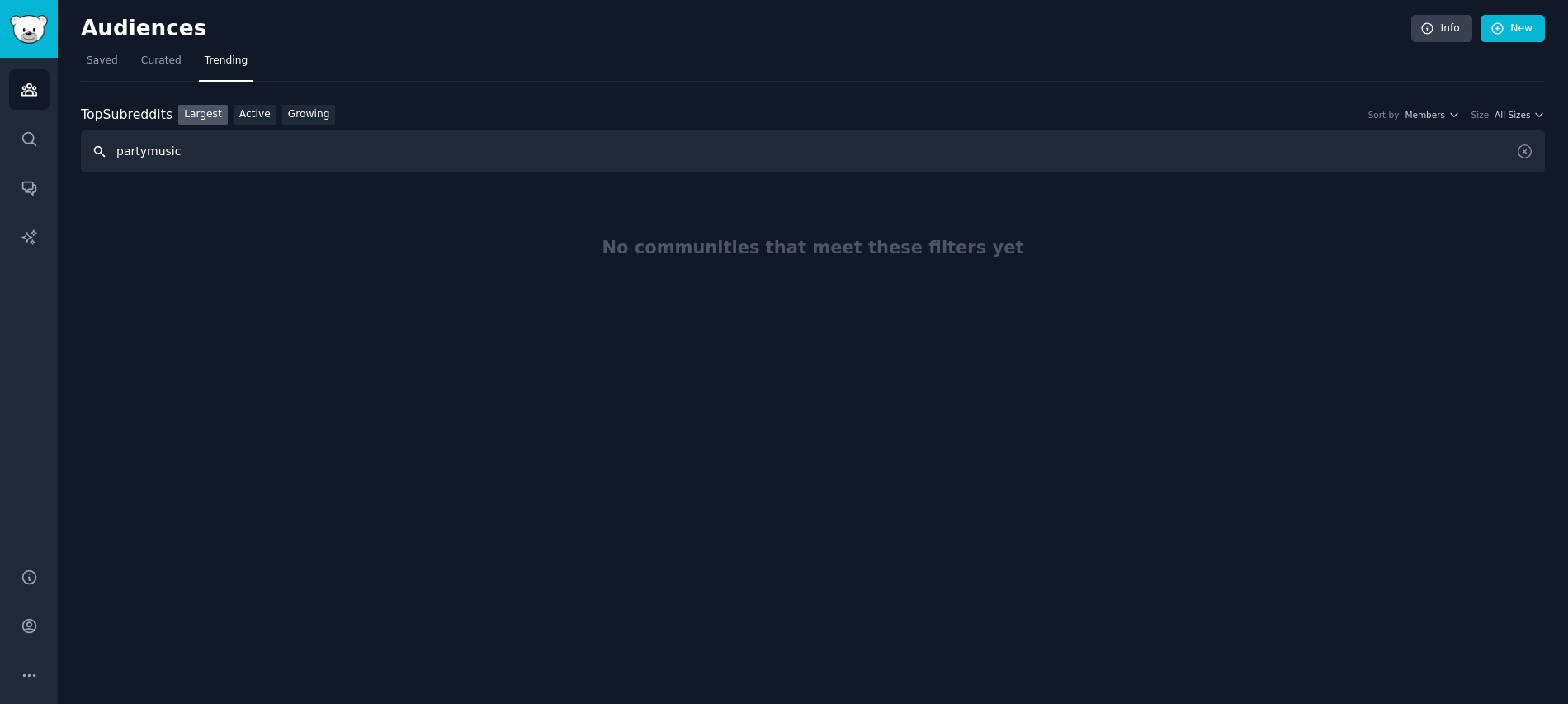
click at [266, 158] on input "partymusic" at bounding box center [813, 152] width 1464 height 42
paste input "r/aves"
drag, startPoint x: 125, startPoint y: 152, endPoint x: 71, endPoint y: 152, distance: 54.0
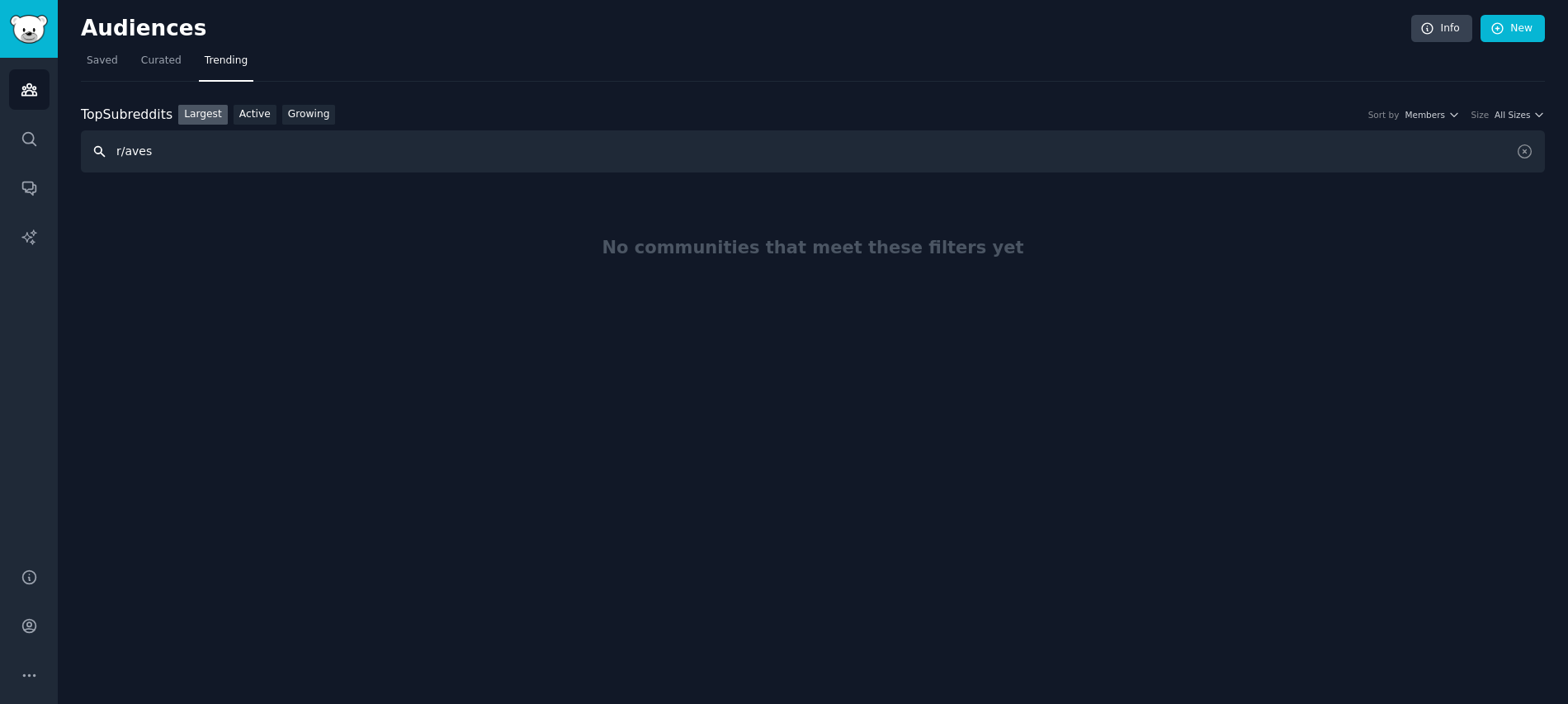
click at [72, 152] on div "Audiences Info New Saved Curated Trending Top Subreddits Top Subreddits Largest…" at bounding box center [813, 352] width 1511 height 704
type input "aves"
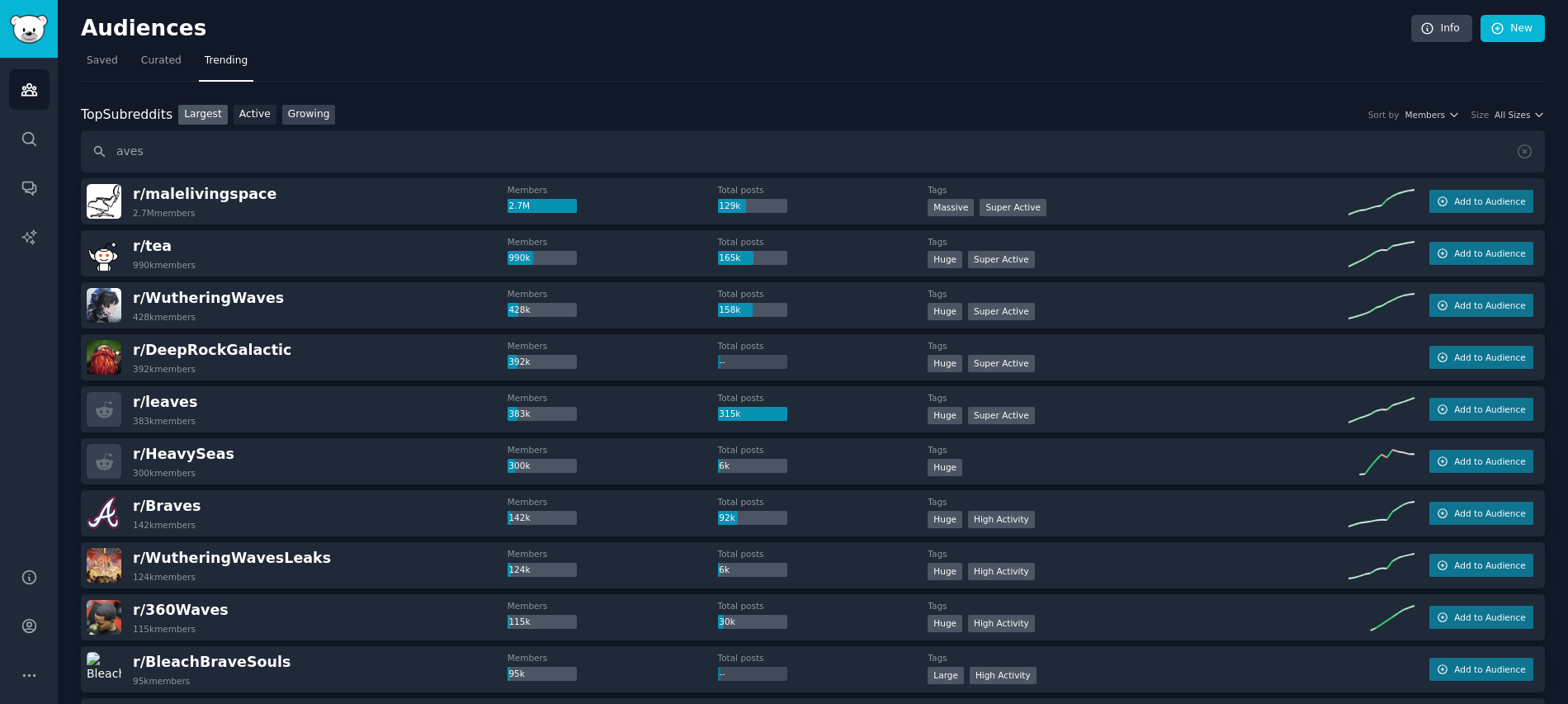
click at [300, 104] on link "Growing" at bounding box center [309, 115] width 54 height 21
